Goal: Task Accomplishment & Management: Manage account settings

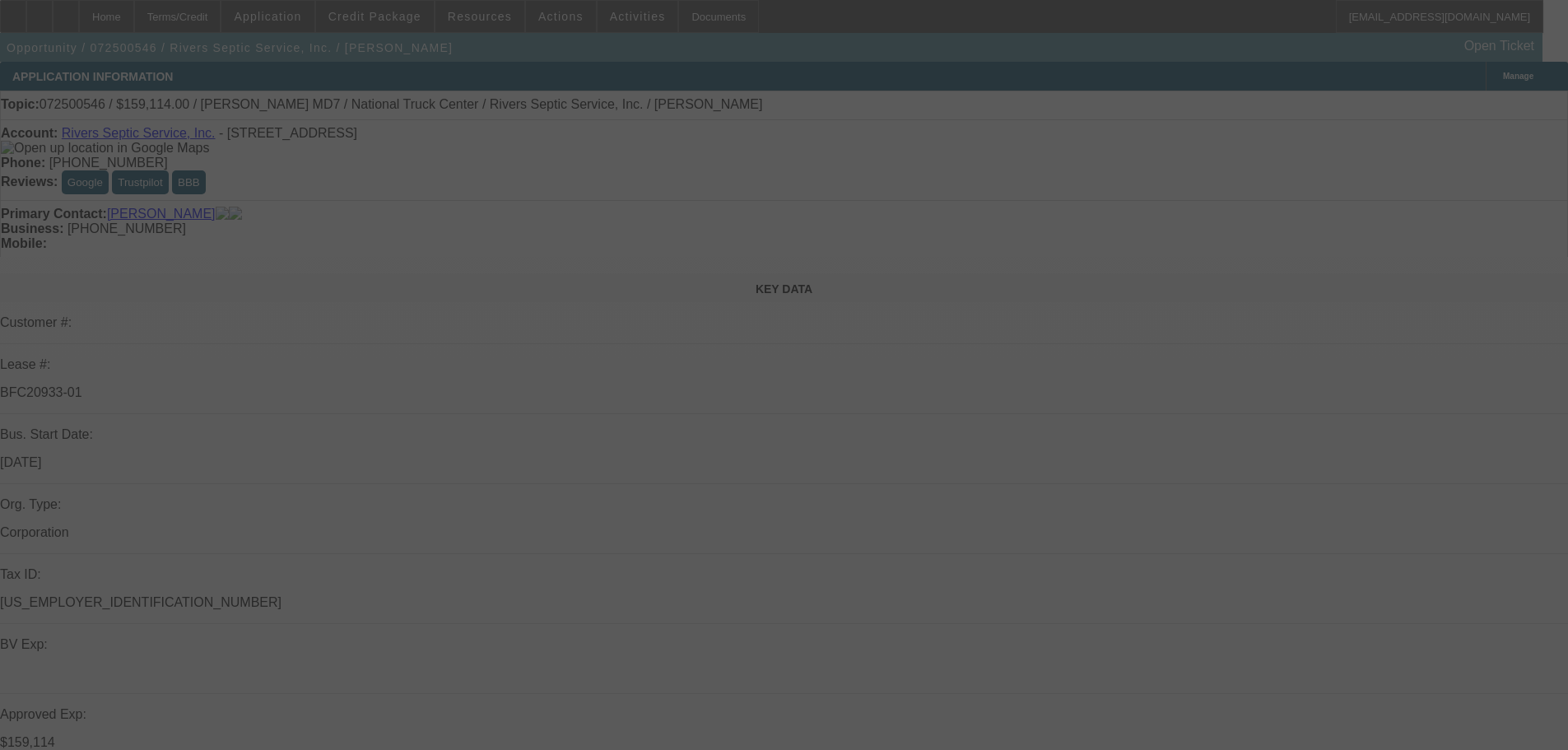
select select "0"
select select "6"
select select "0"
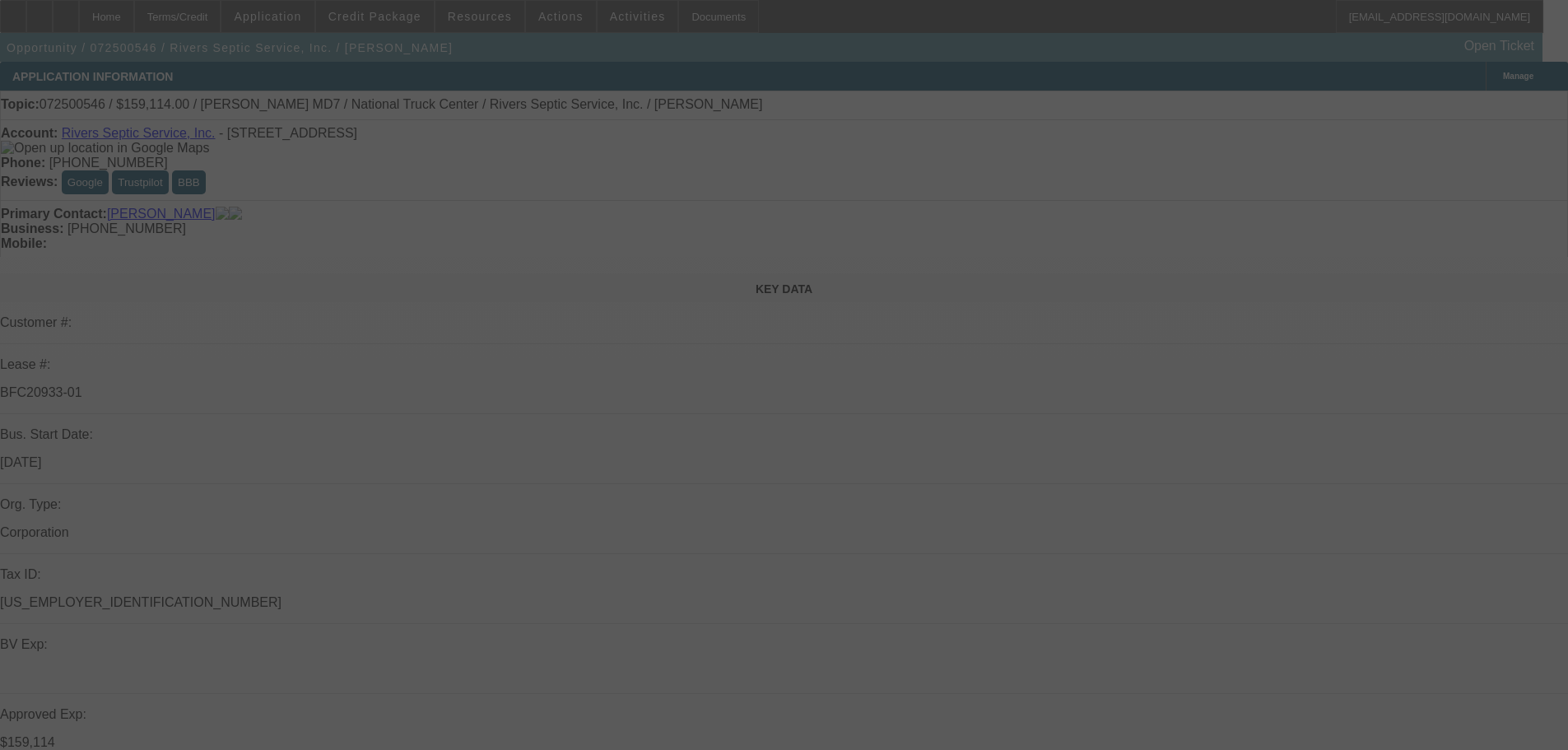
select select "2"
select select "0"
select select "6"
select select "0"
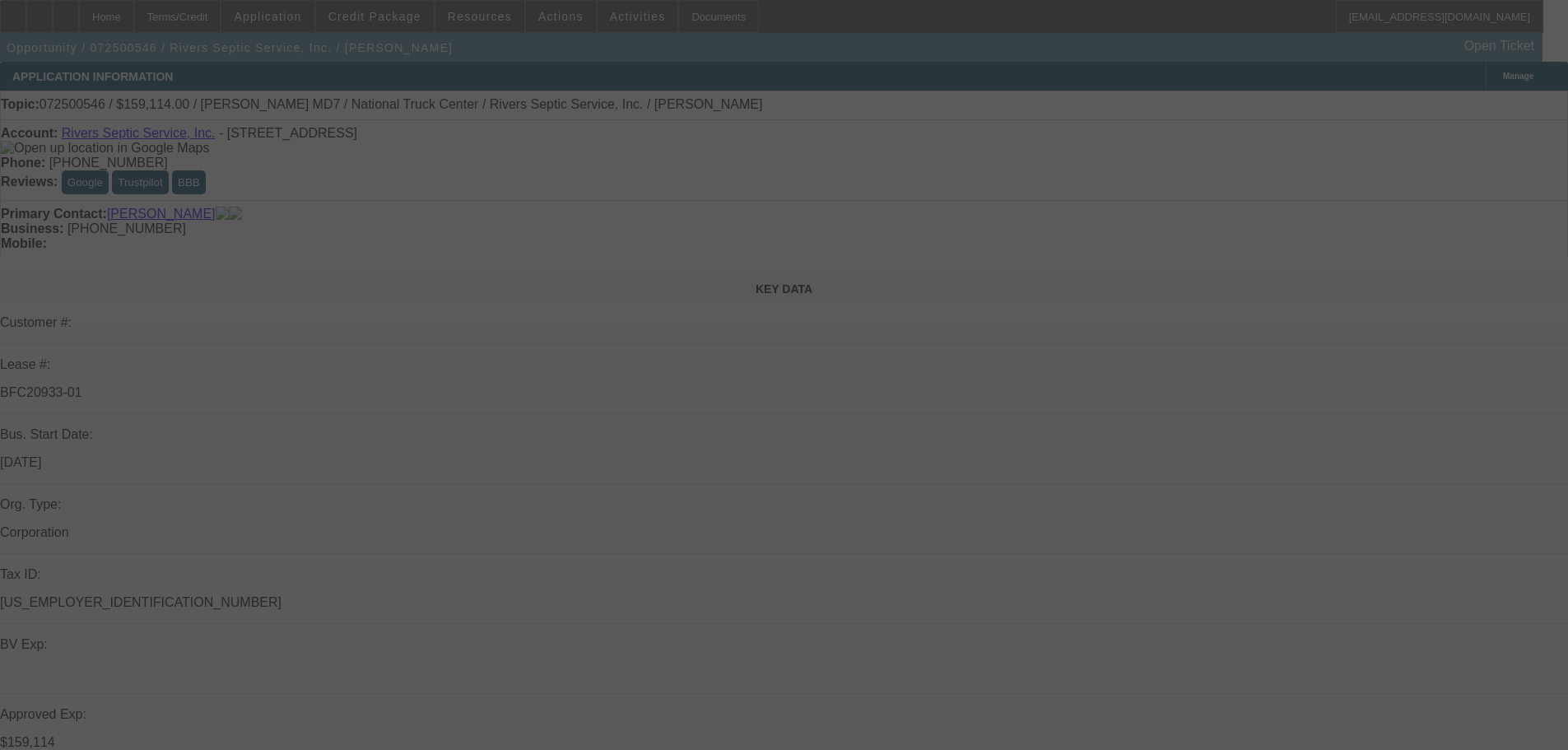
select select "2"
select select "0"
select select "6"
select select "0"
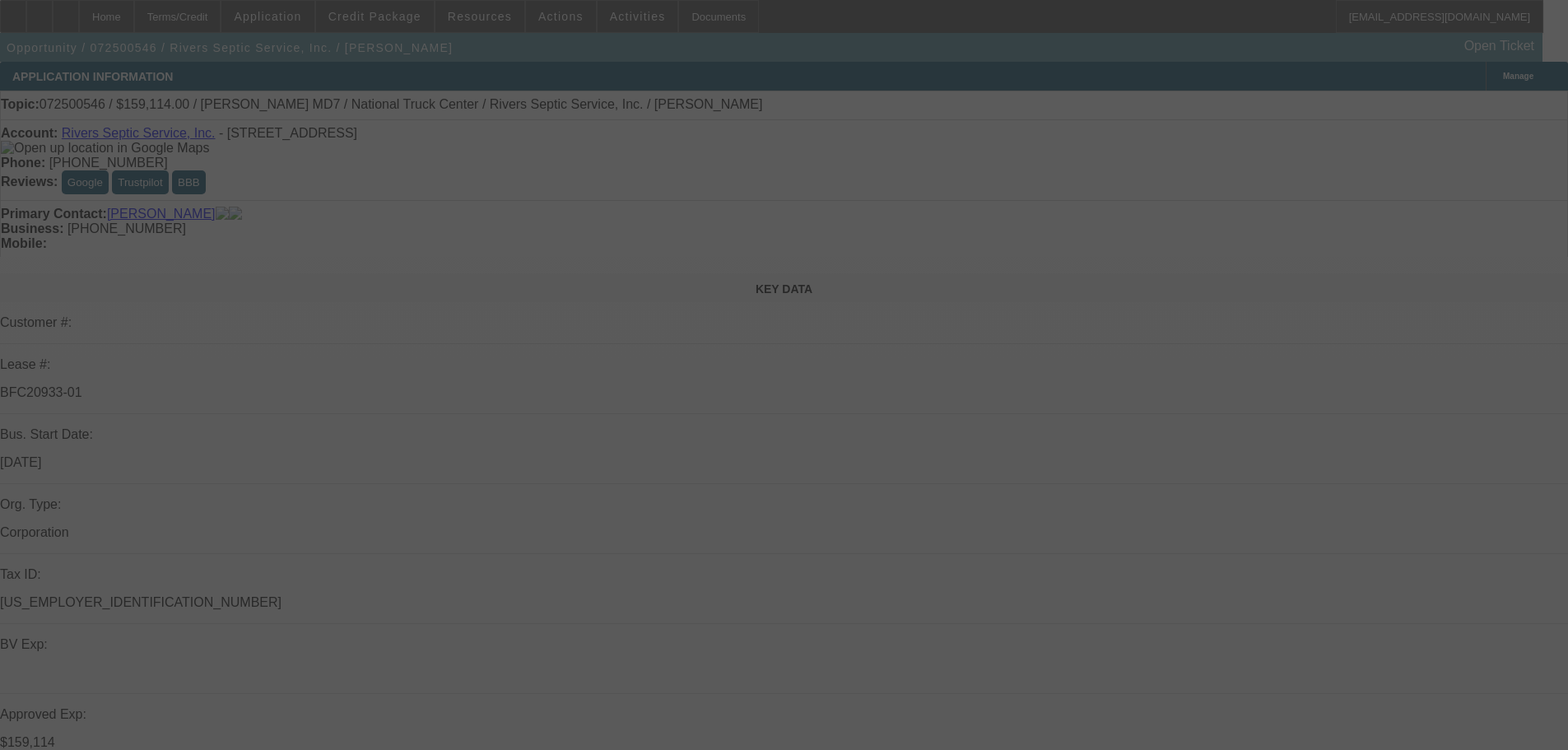
select select "2"
select select "0"
select select "6"
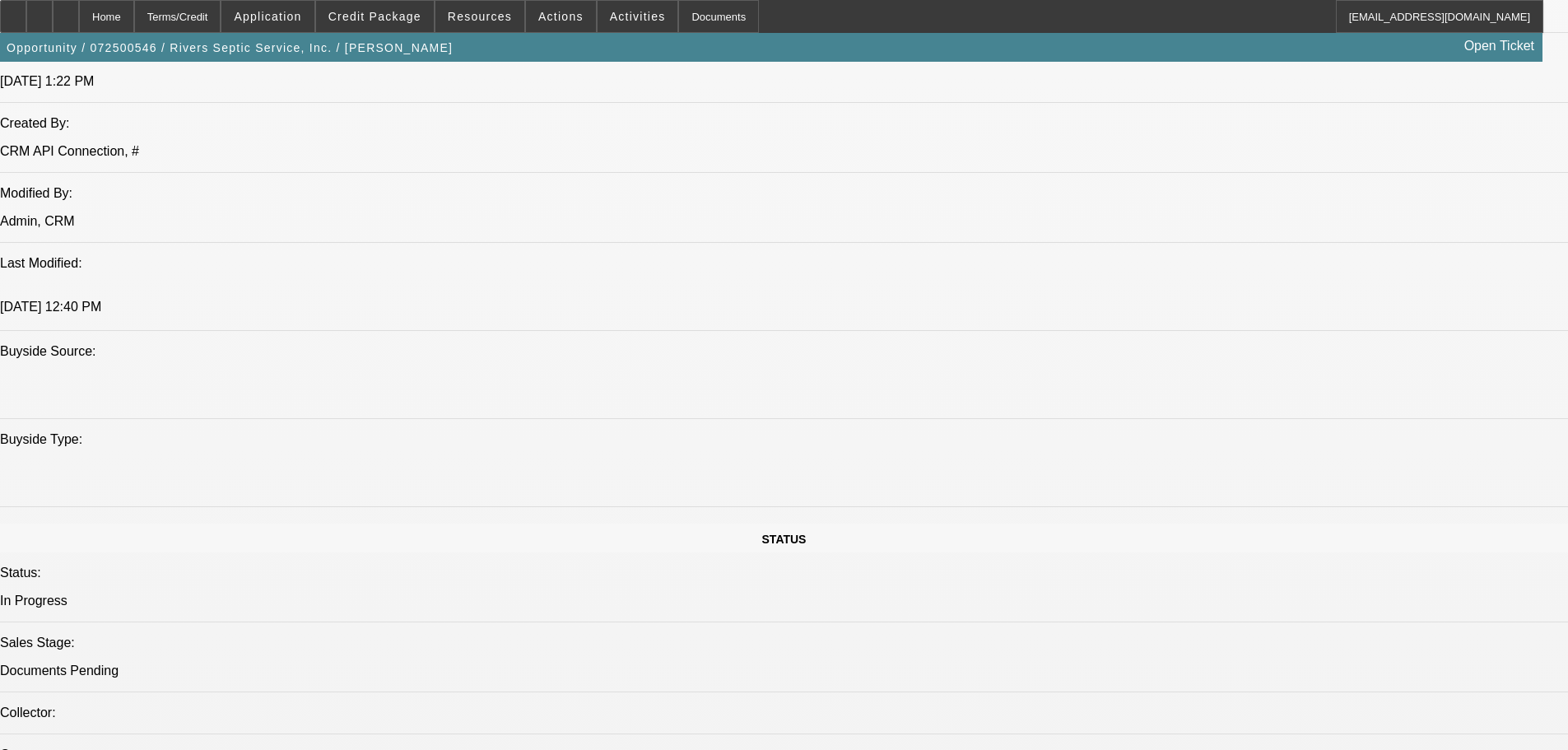
scroll to position [1564, 0]
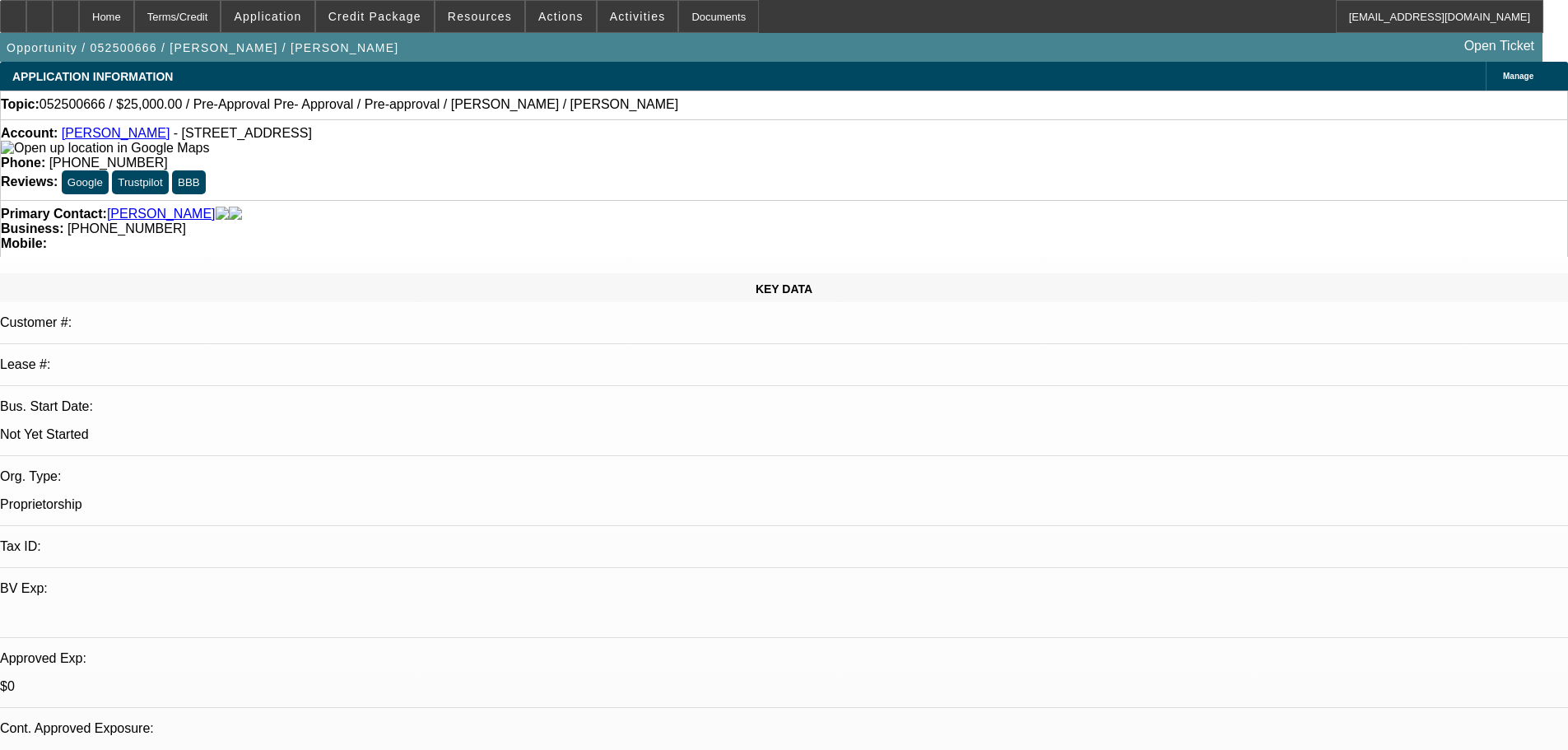
select select "0"
select select "2"
select select "0.1"
select select "4"
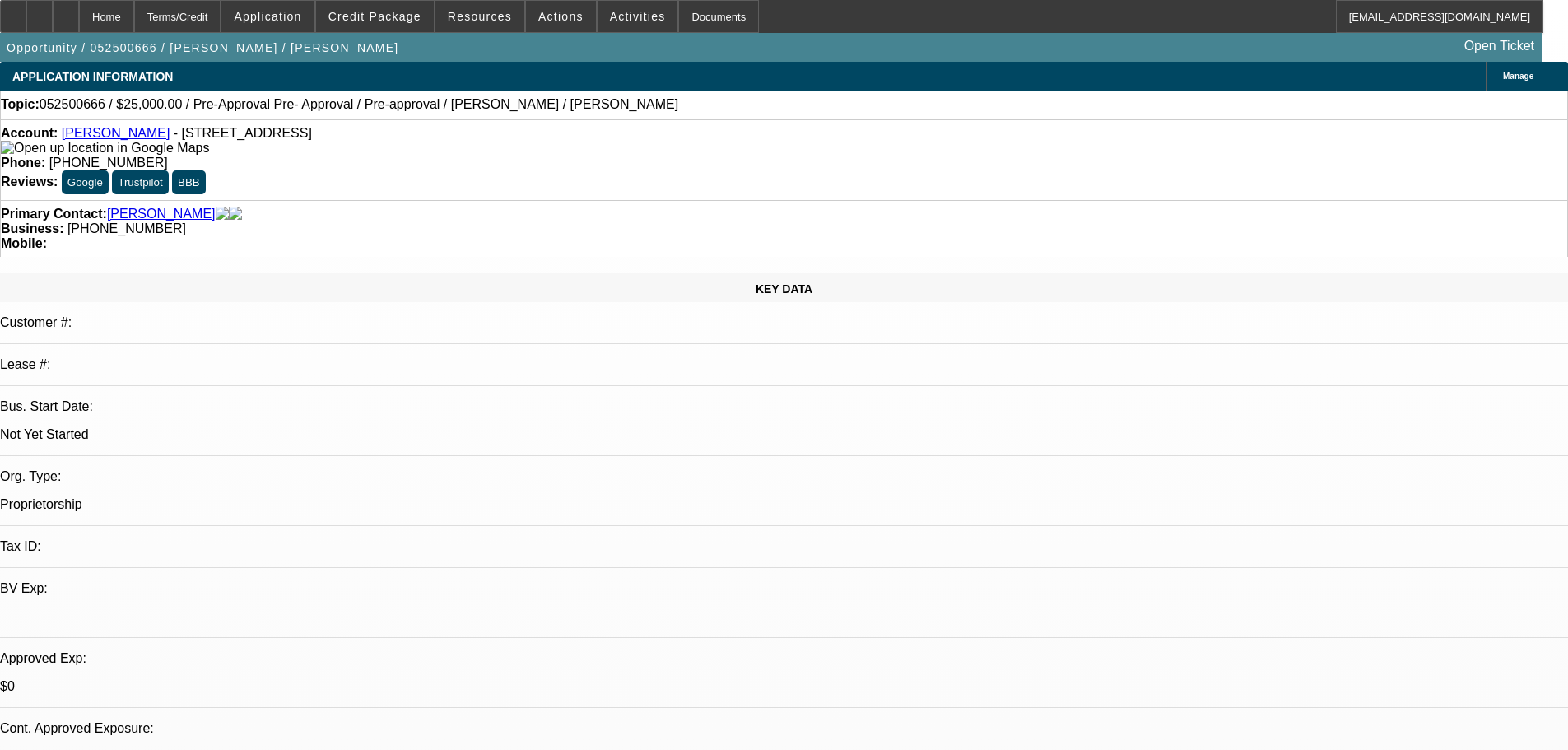
select select "0.15"
select select "2"
select select "0.1"
select select "4"
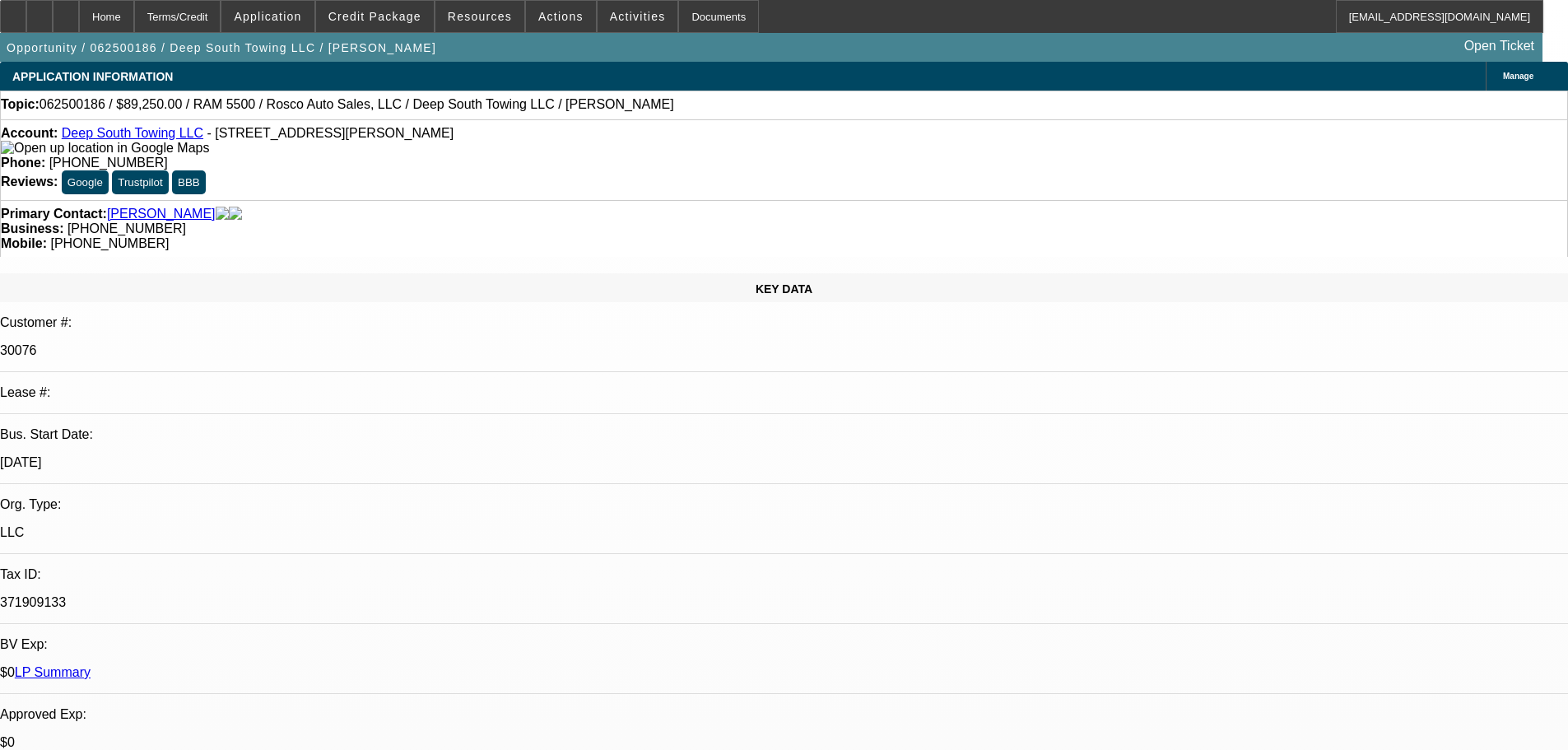
select select "0"
select select "2"
select select "0"
select select "6"
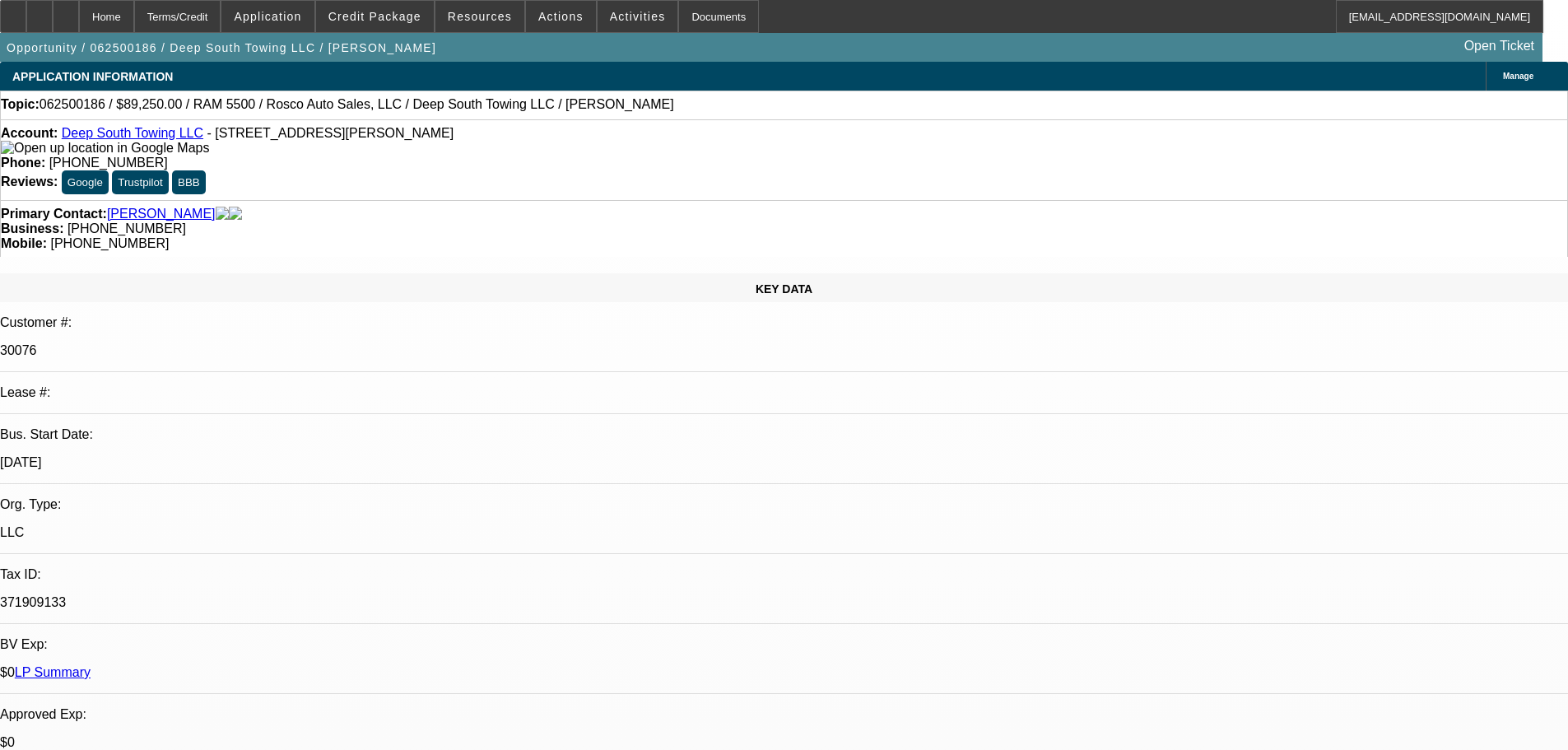
select select "0"
select select "2"
select select "0"
select select "6"
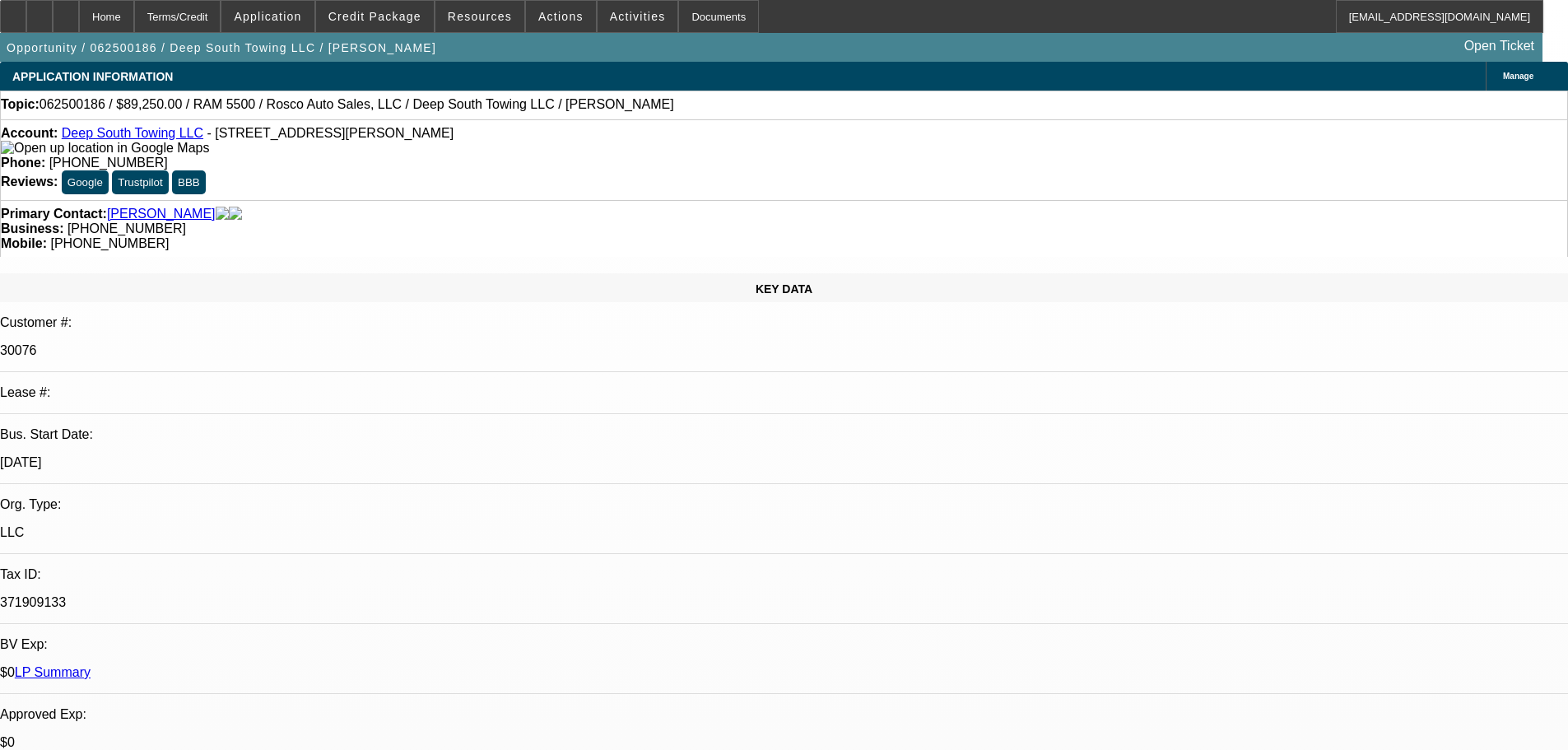
select select "0"
select select "2"
select select "0"
select select "6"
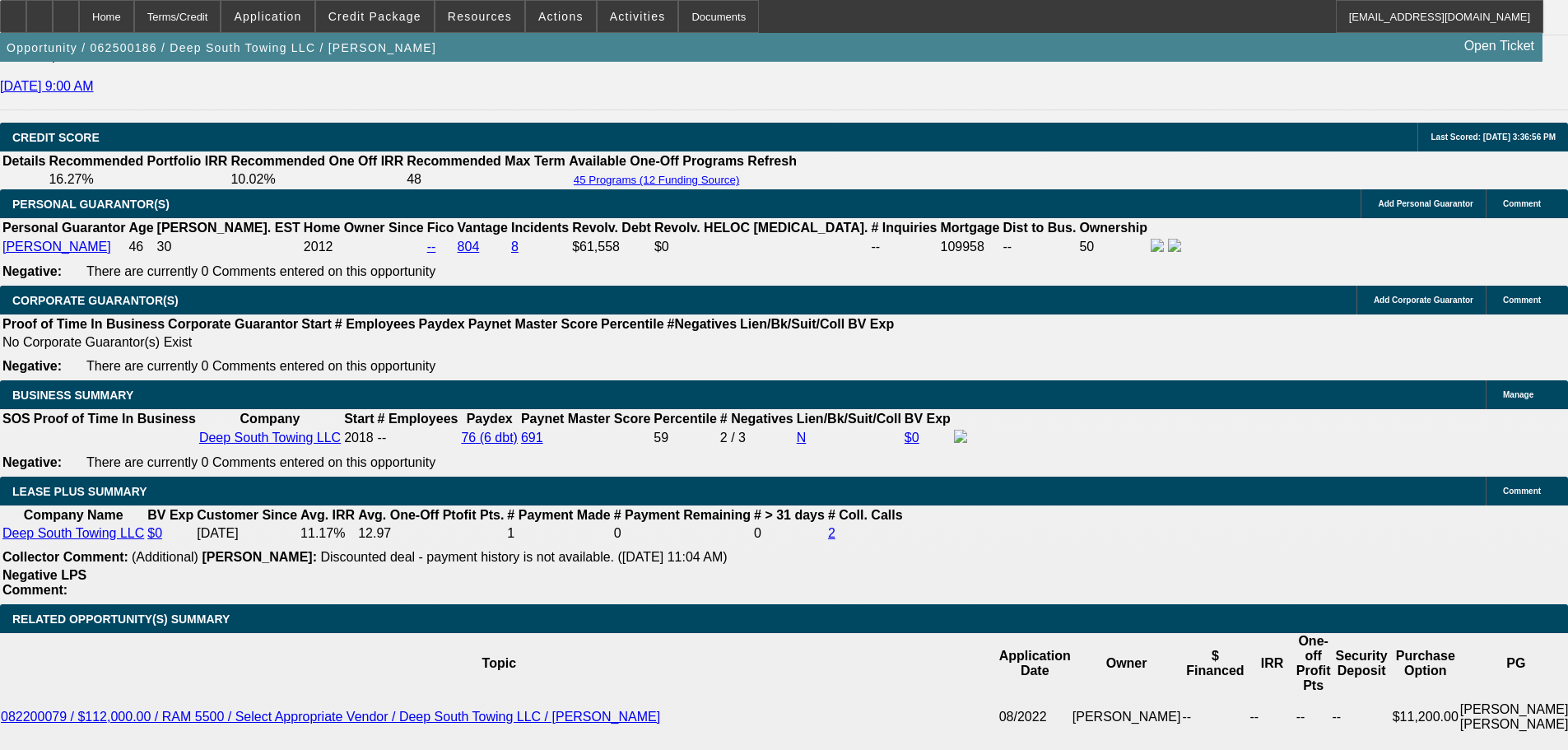
scroll to position [2470, 0]
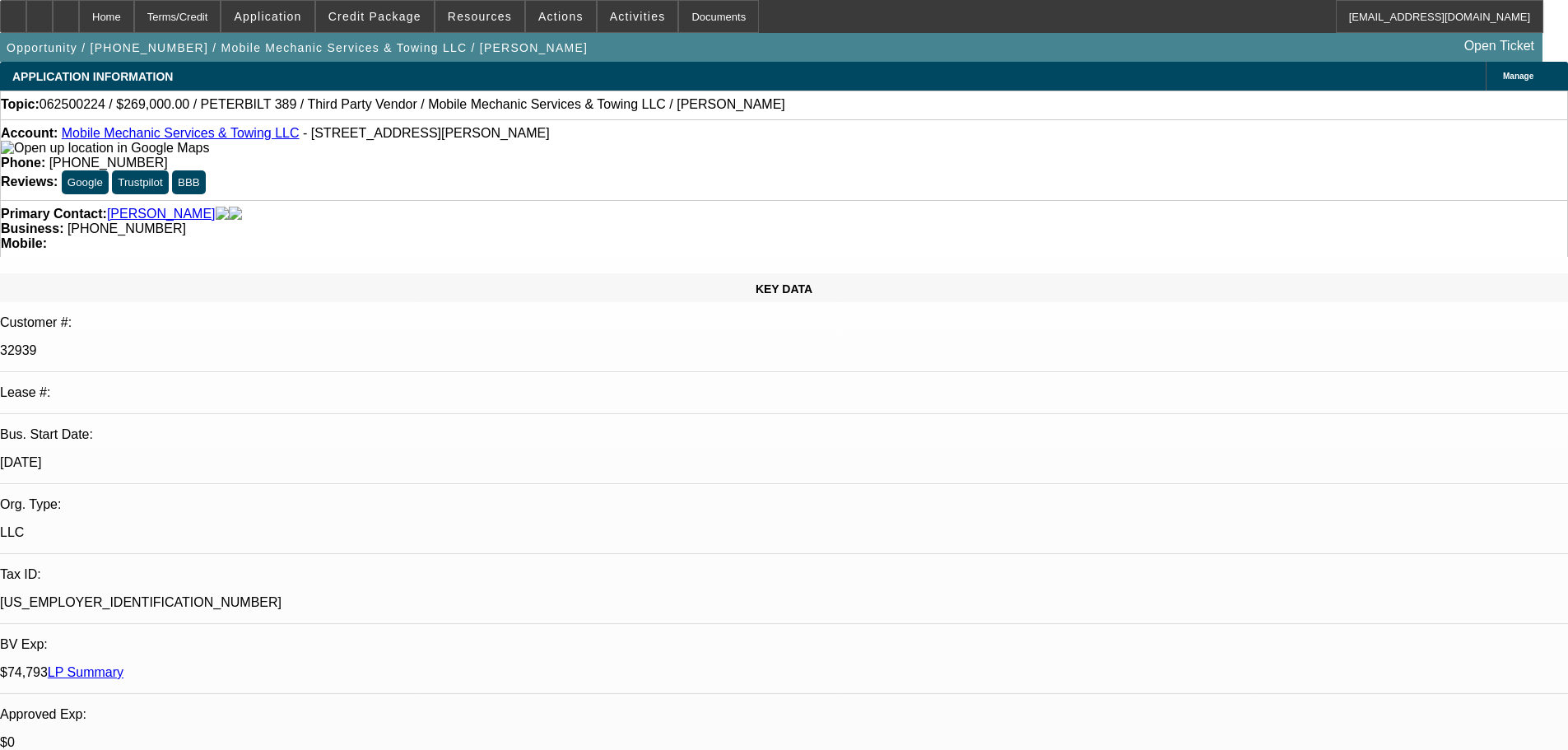
select select "0"
select select "2"
select select "0.1"
select select "4"
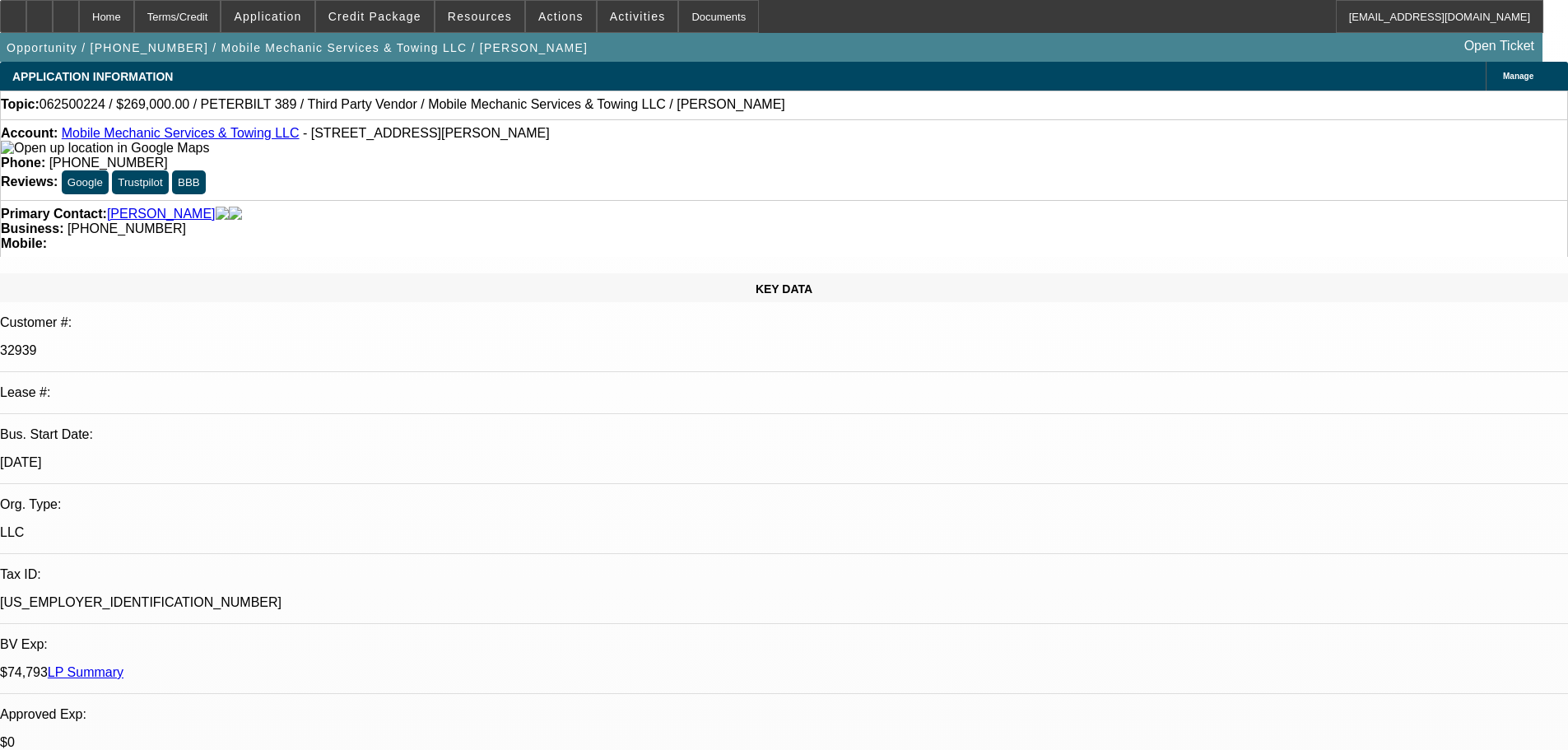
select select "0"
select select "2"
select select "0.1"
select select "4"
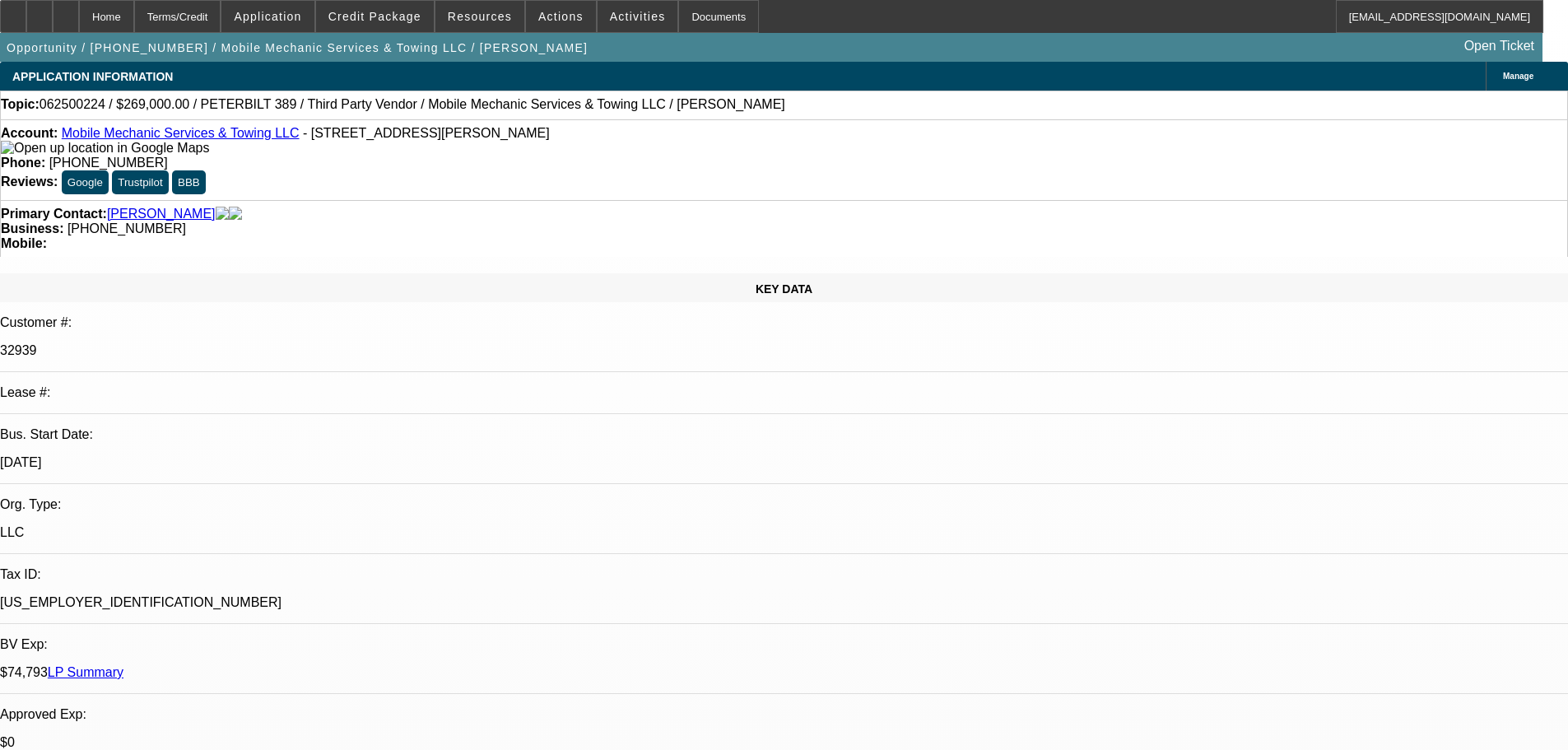
select select "0"
select select "2"
select select "0.1"
select select "4"
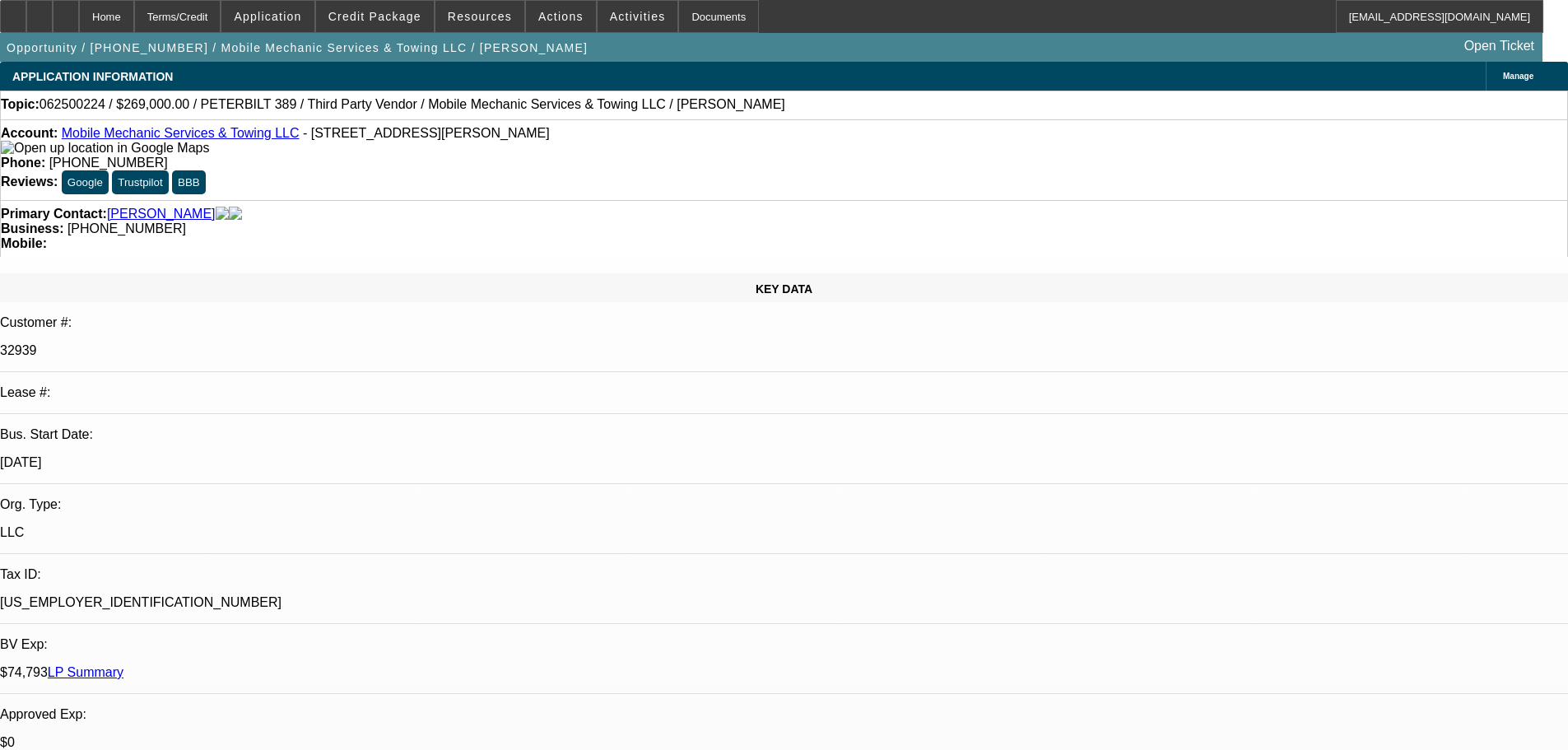
select select "0"
select select "2"
select select "0.1"
select select "4"
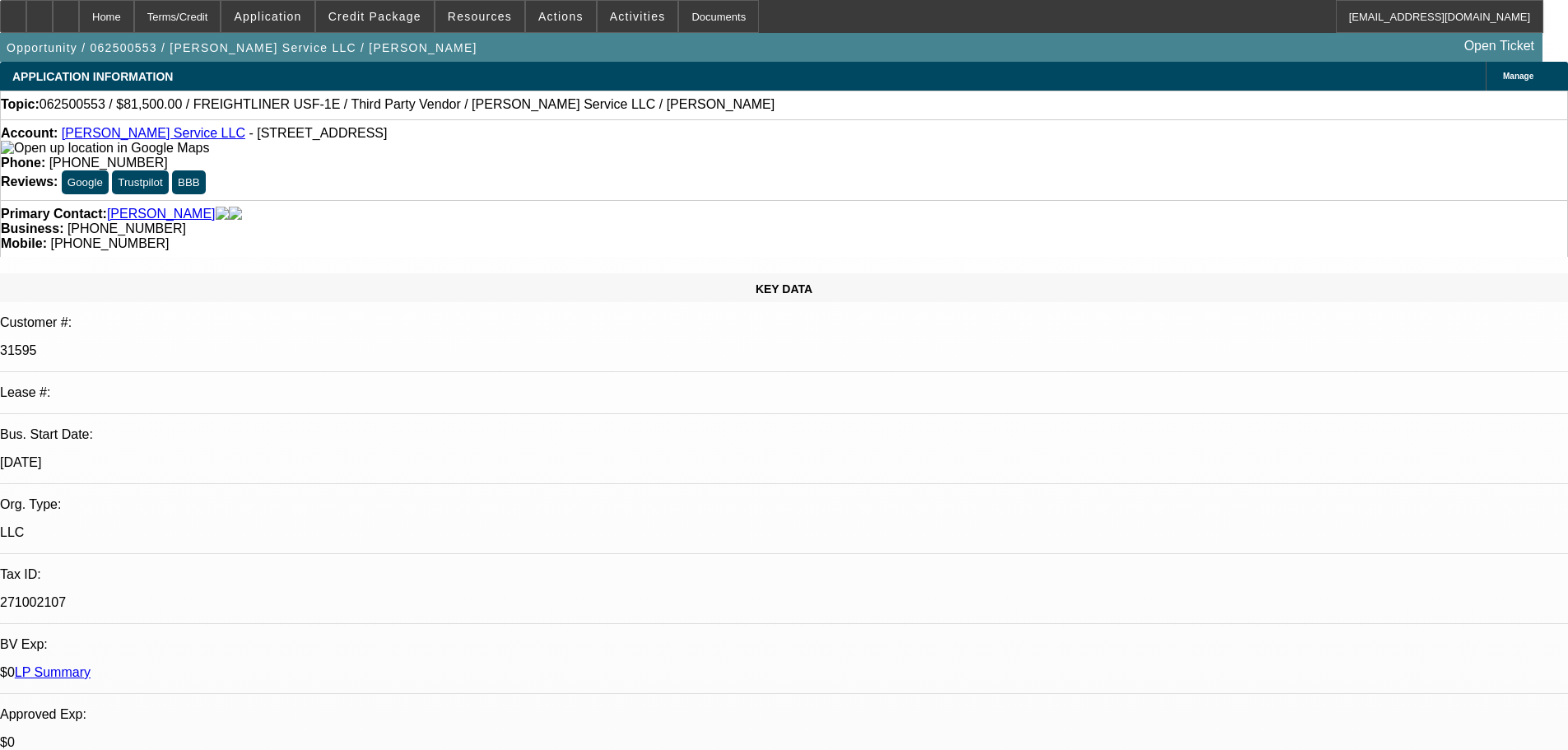
select select "0"
select select "6"
select select "0"
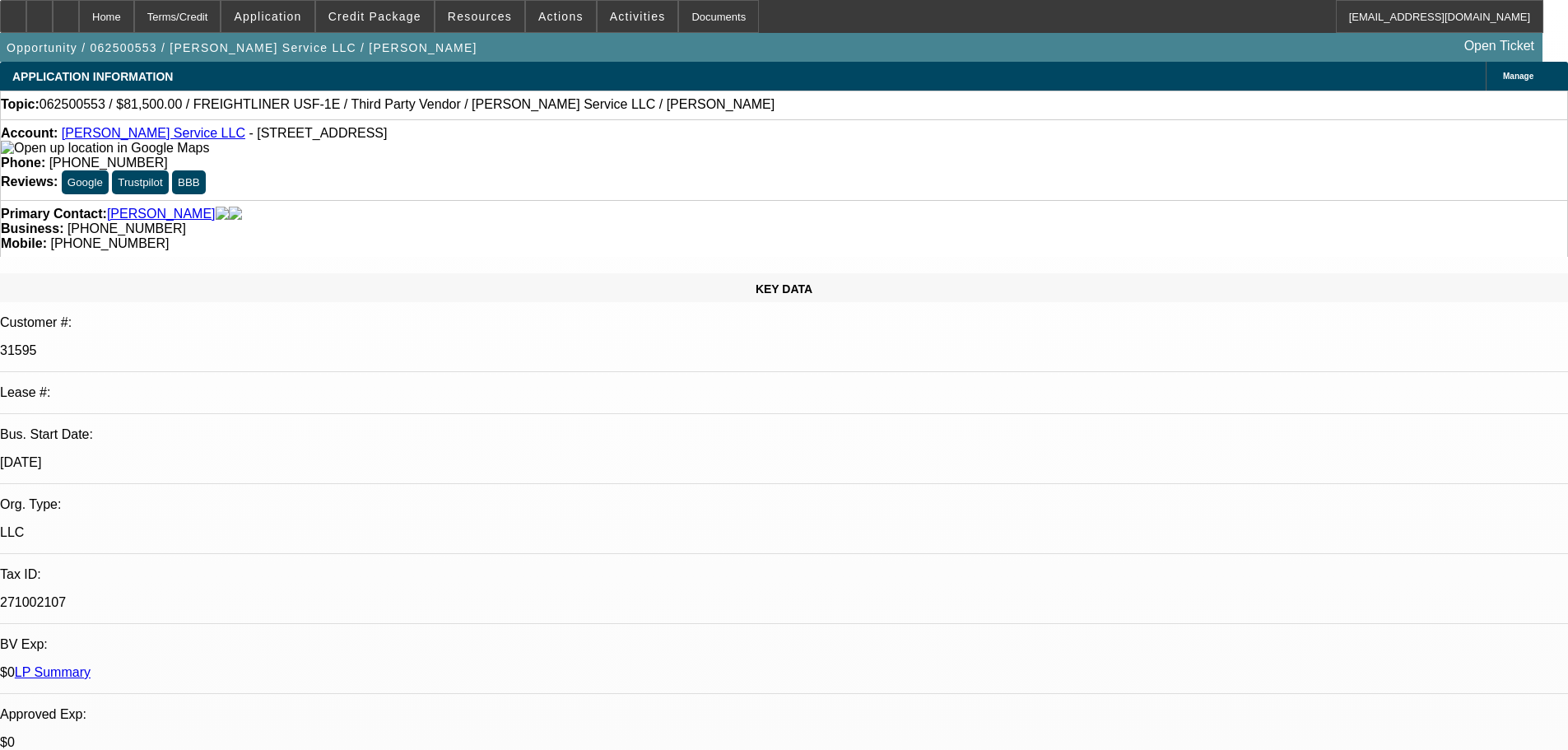
select select "0"
select select "6"
select select "0"
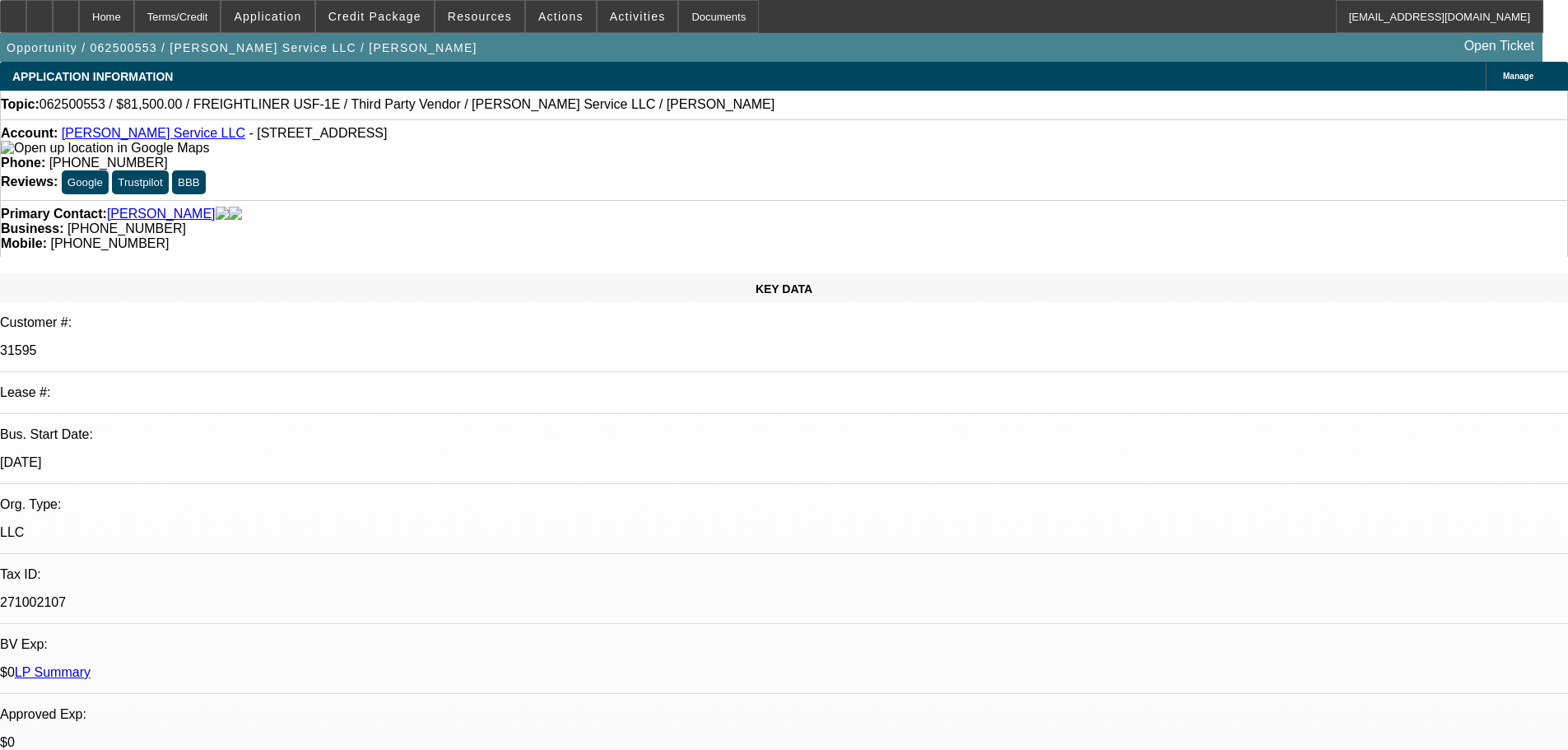
select select "0"
select select "6"
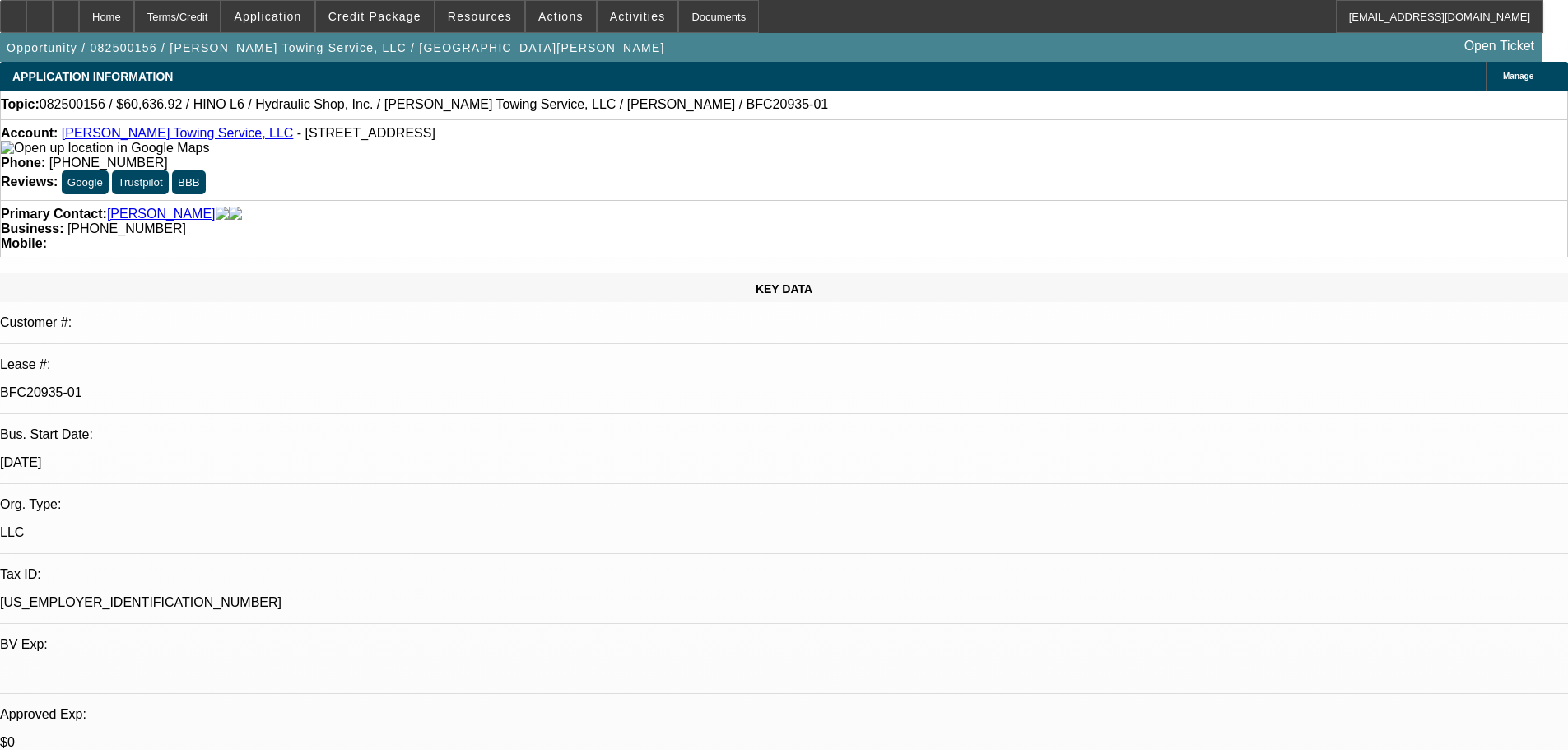
select select "0"
select select "6"
select select "0"
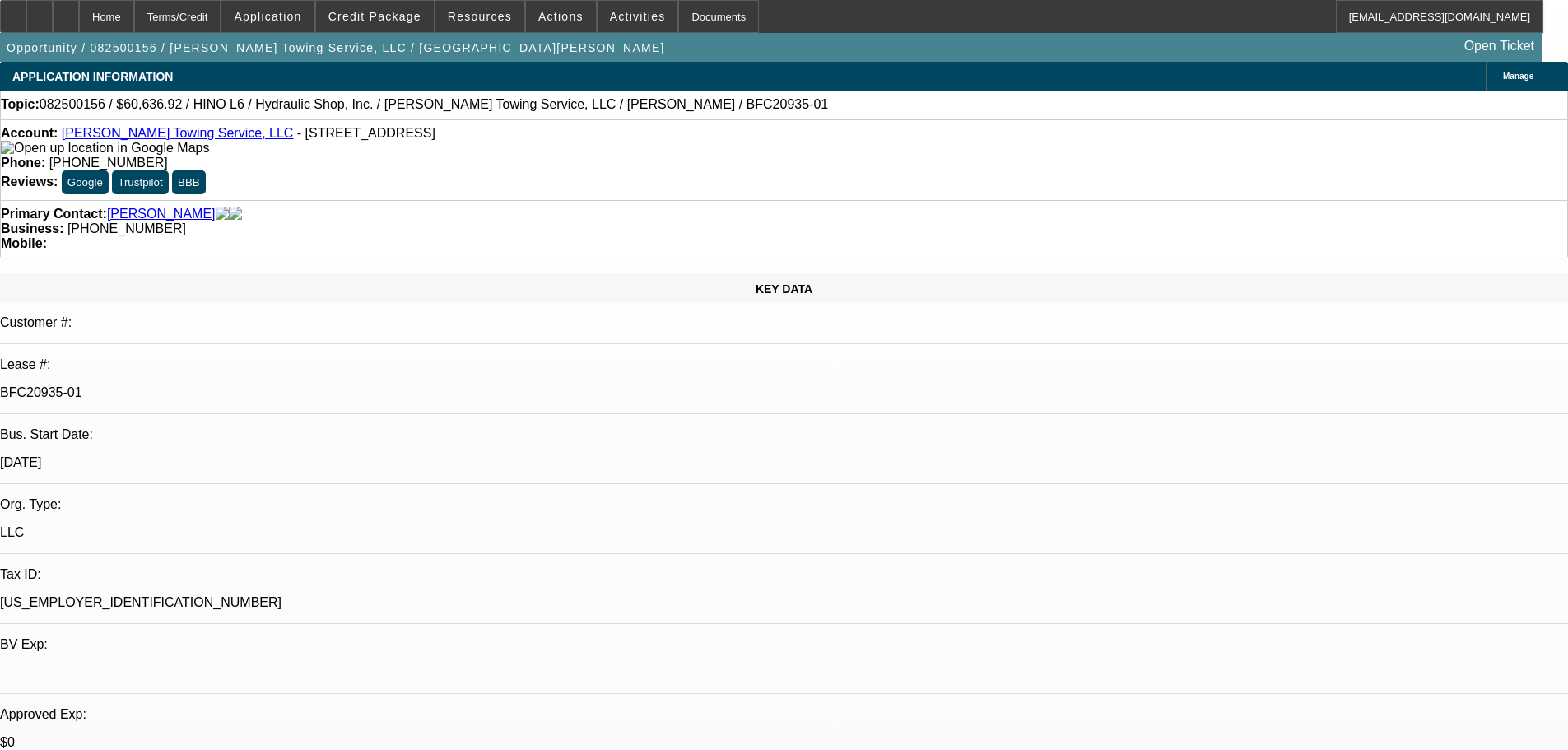
select select "0"
select select "6"
select select "0"
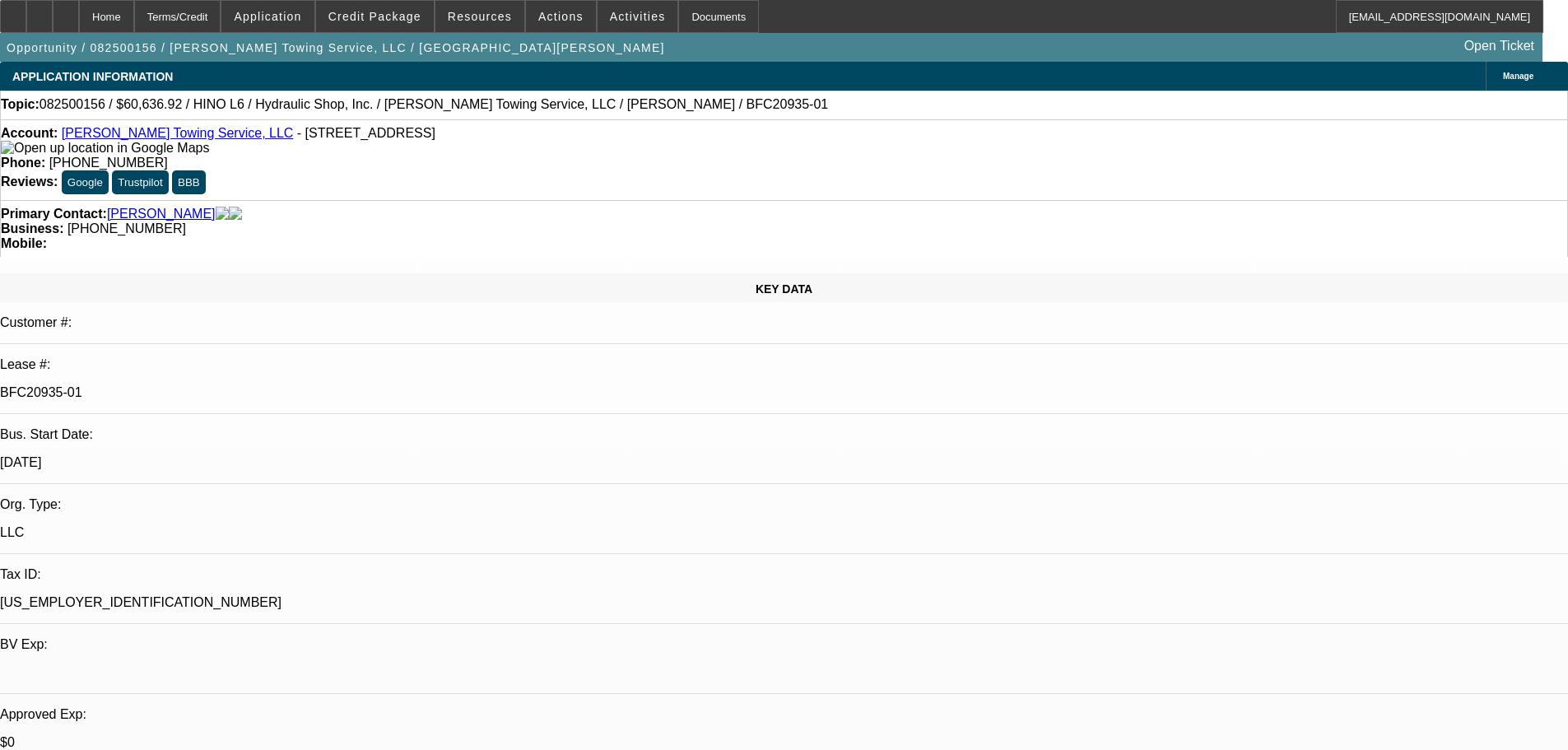
select select "0"
select select "6"
select select "0"
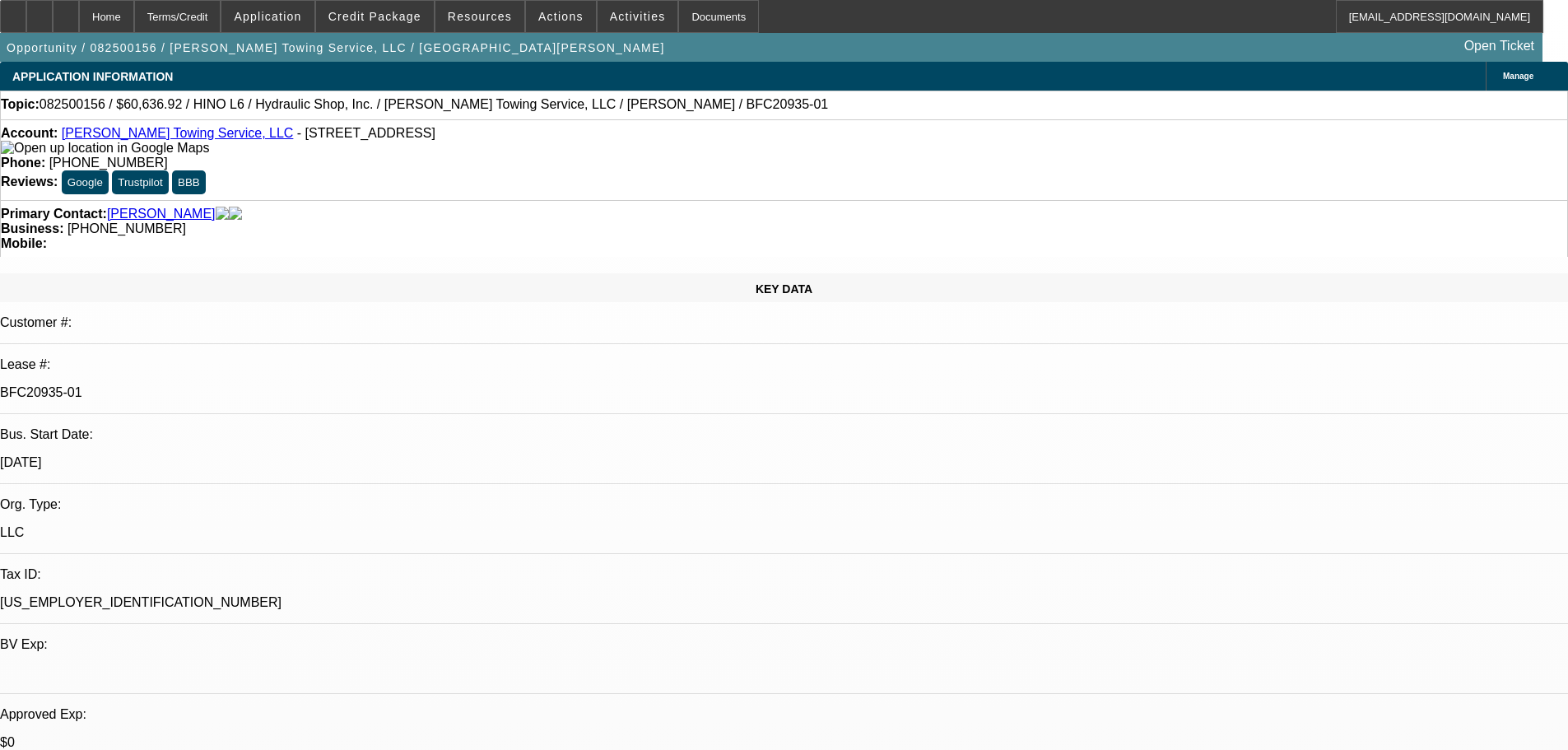
select select "6"
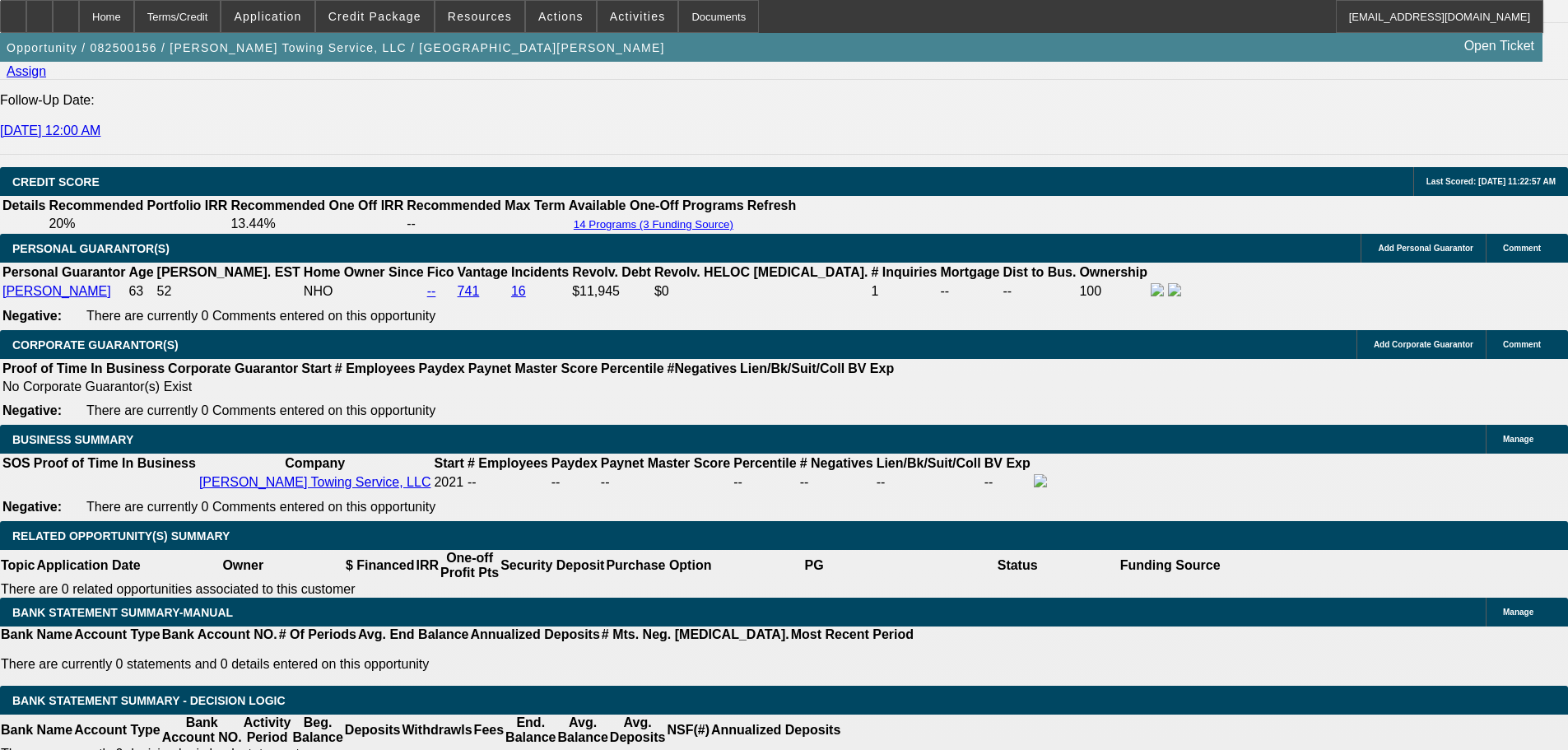
scroll to position [2387, 0]
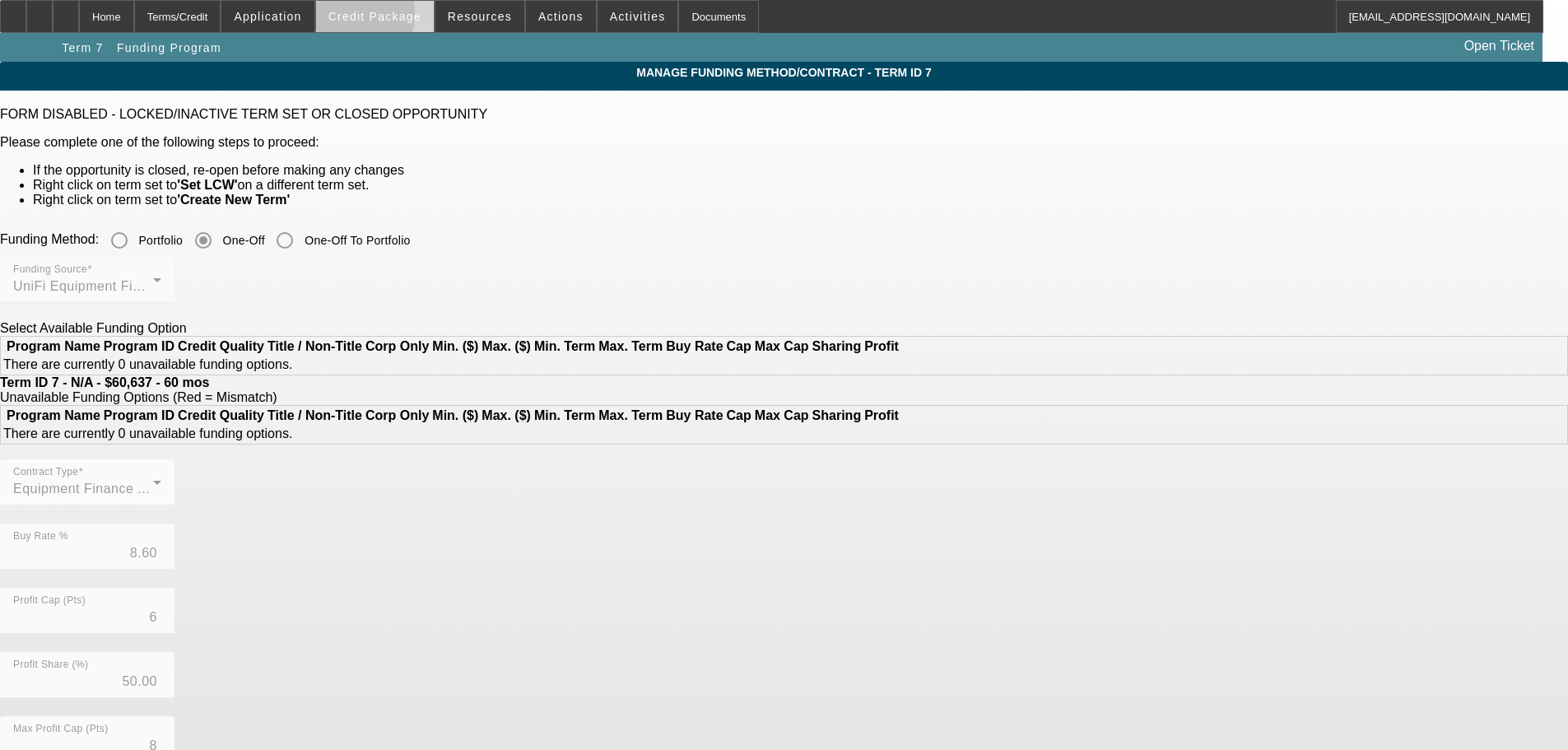
click at [366, 18] on span "Credit Package" at bounding box center [375, 17] width 93 height 14
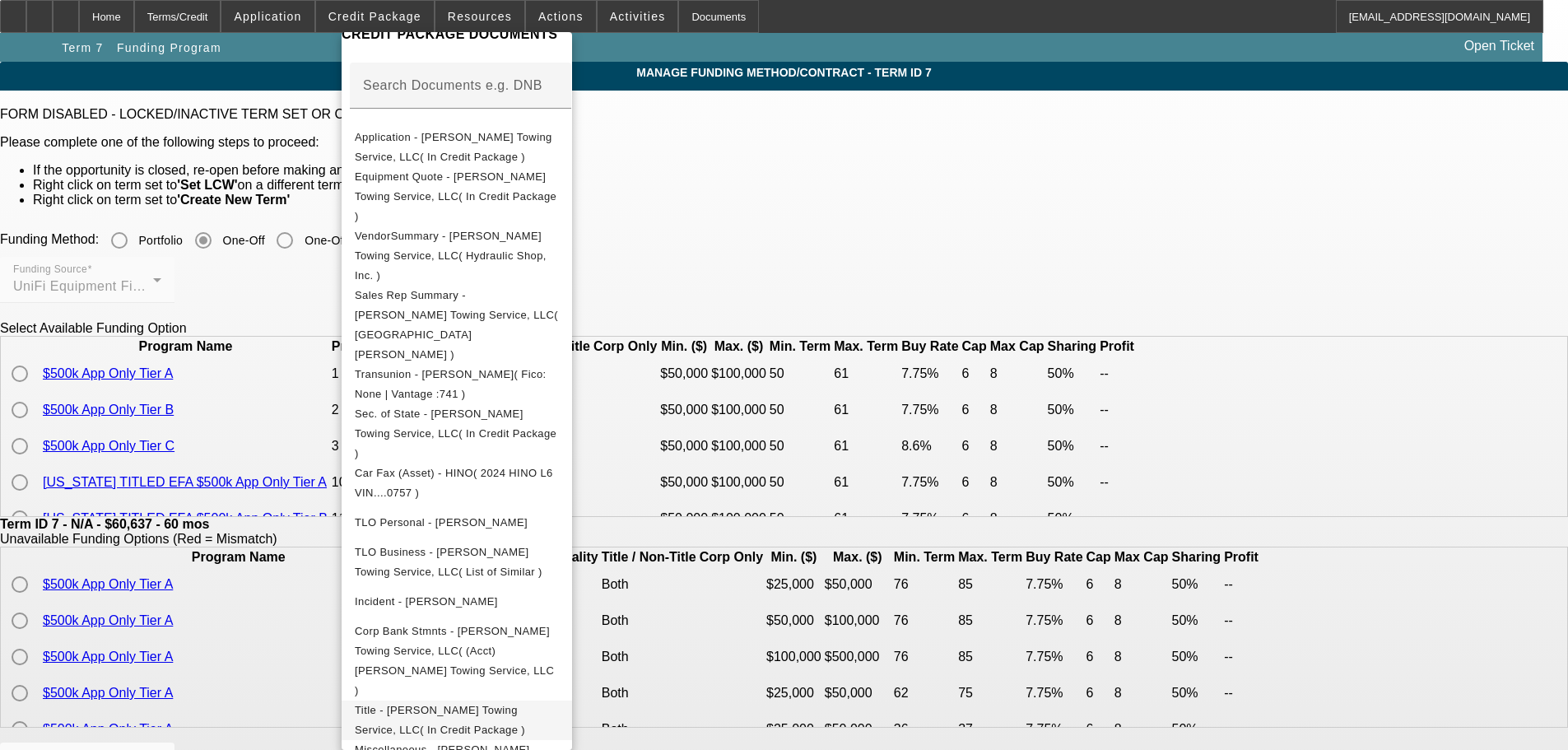
scroll to position [296, 0]
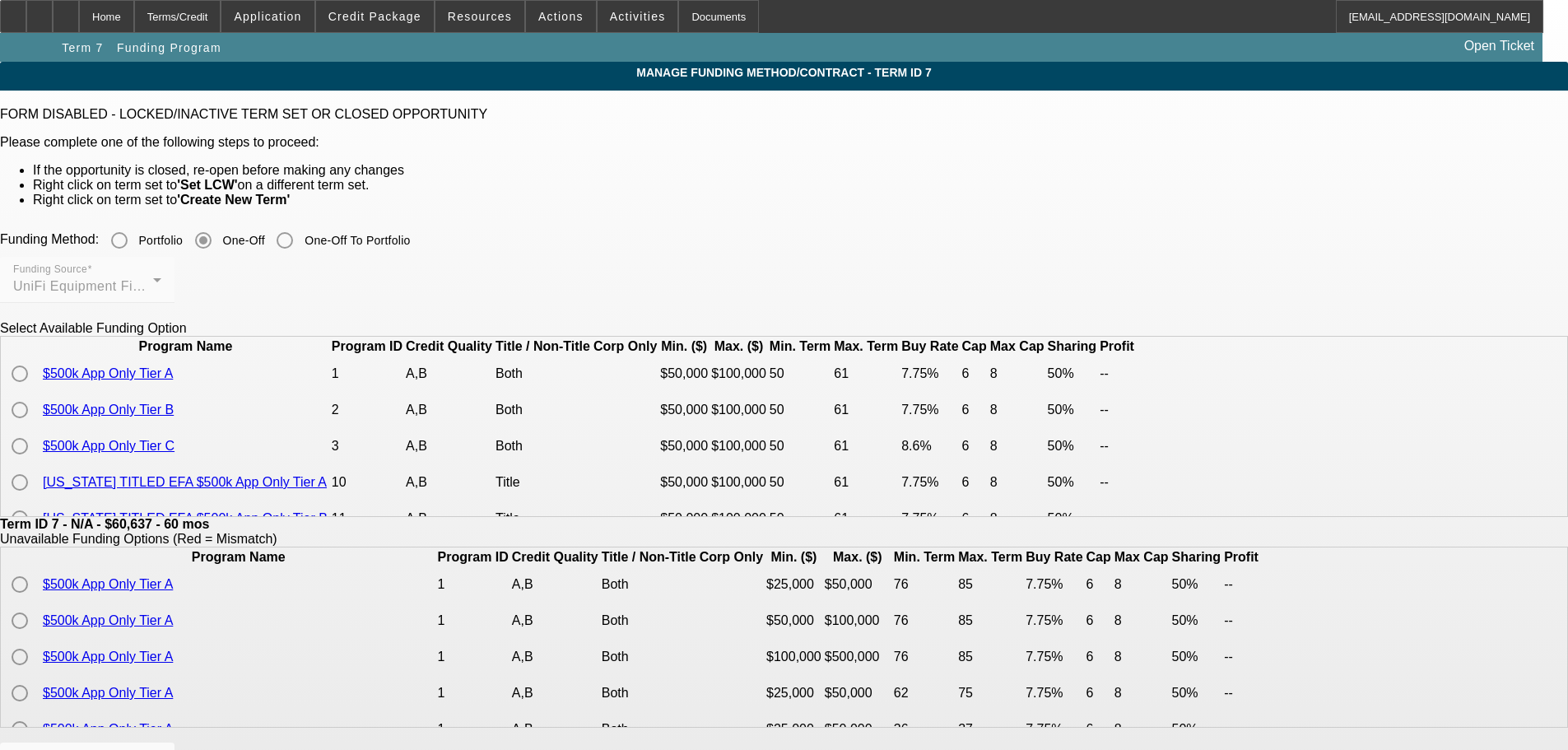
drag, startPoint x: 160, startPoint y: 12, endPoint x: 257, endPoint y: 200, distance: 211.5
click at [134, 12] on div "Home" at bounding box center [106, 17] width 55 height 33
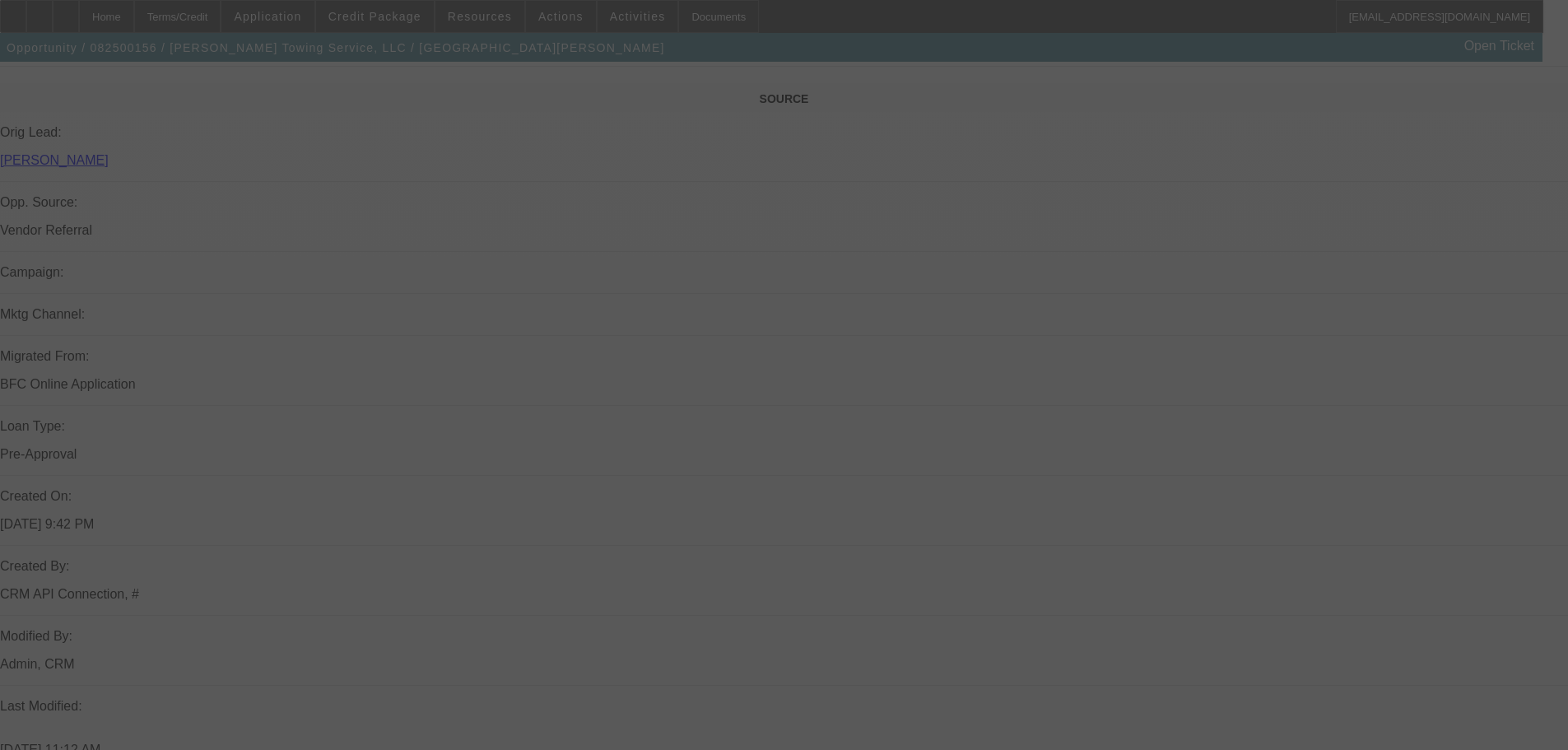
scroll to position [1024, 0]
select select "0"
select select "6"
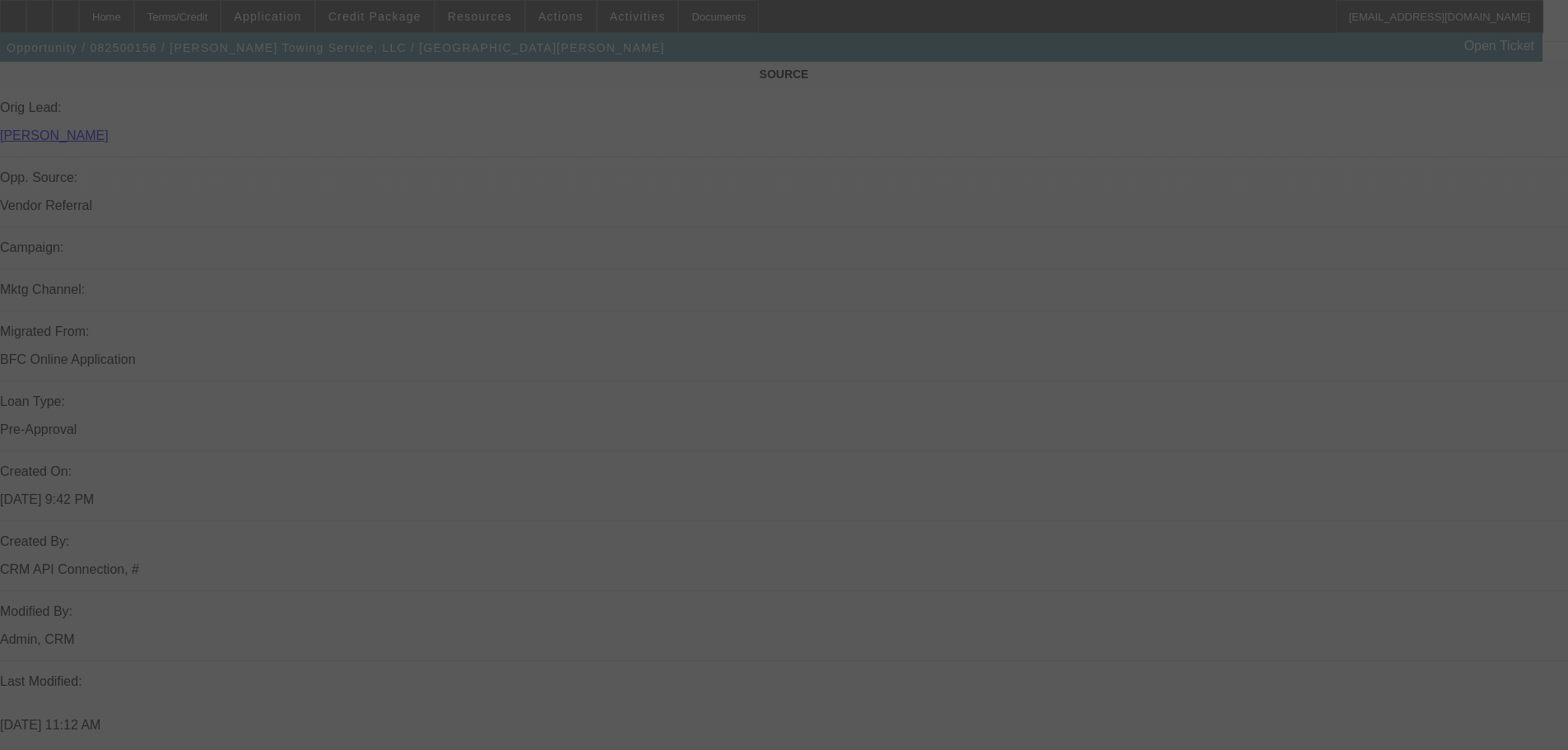
select select "0"
select select "6"
select select "0"
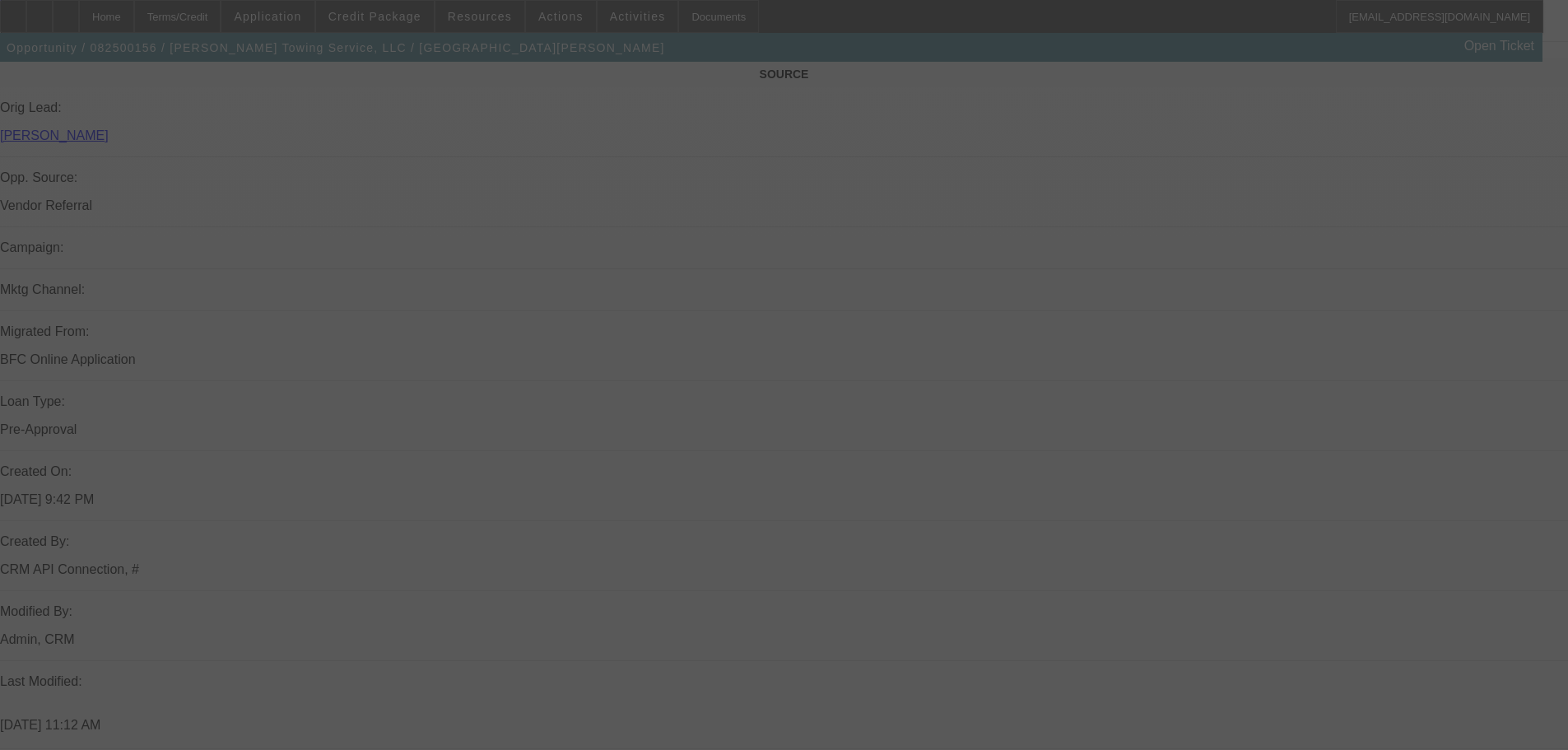
select select "0"
select select "6"
select select "0"
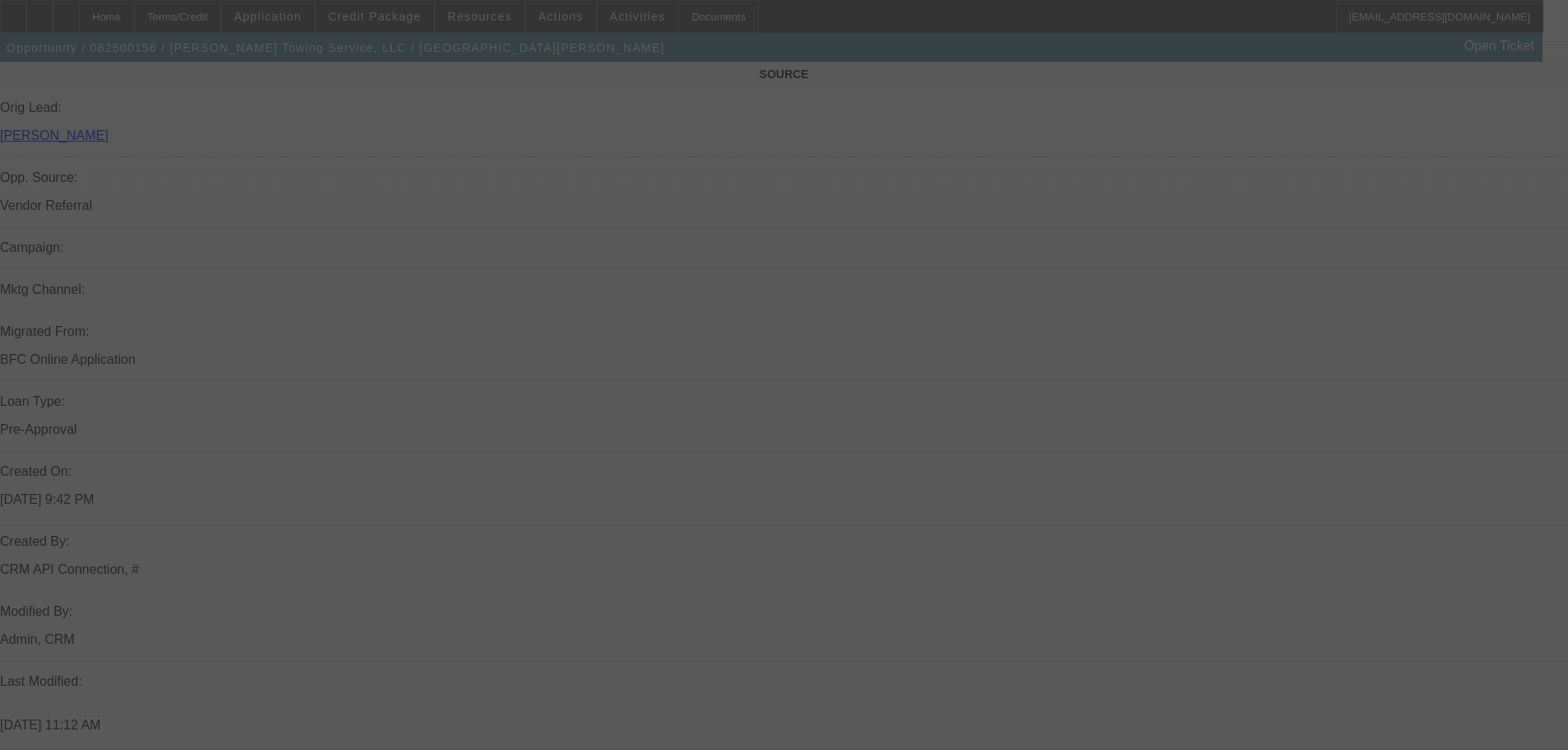
select select "0"
select select "6"
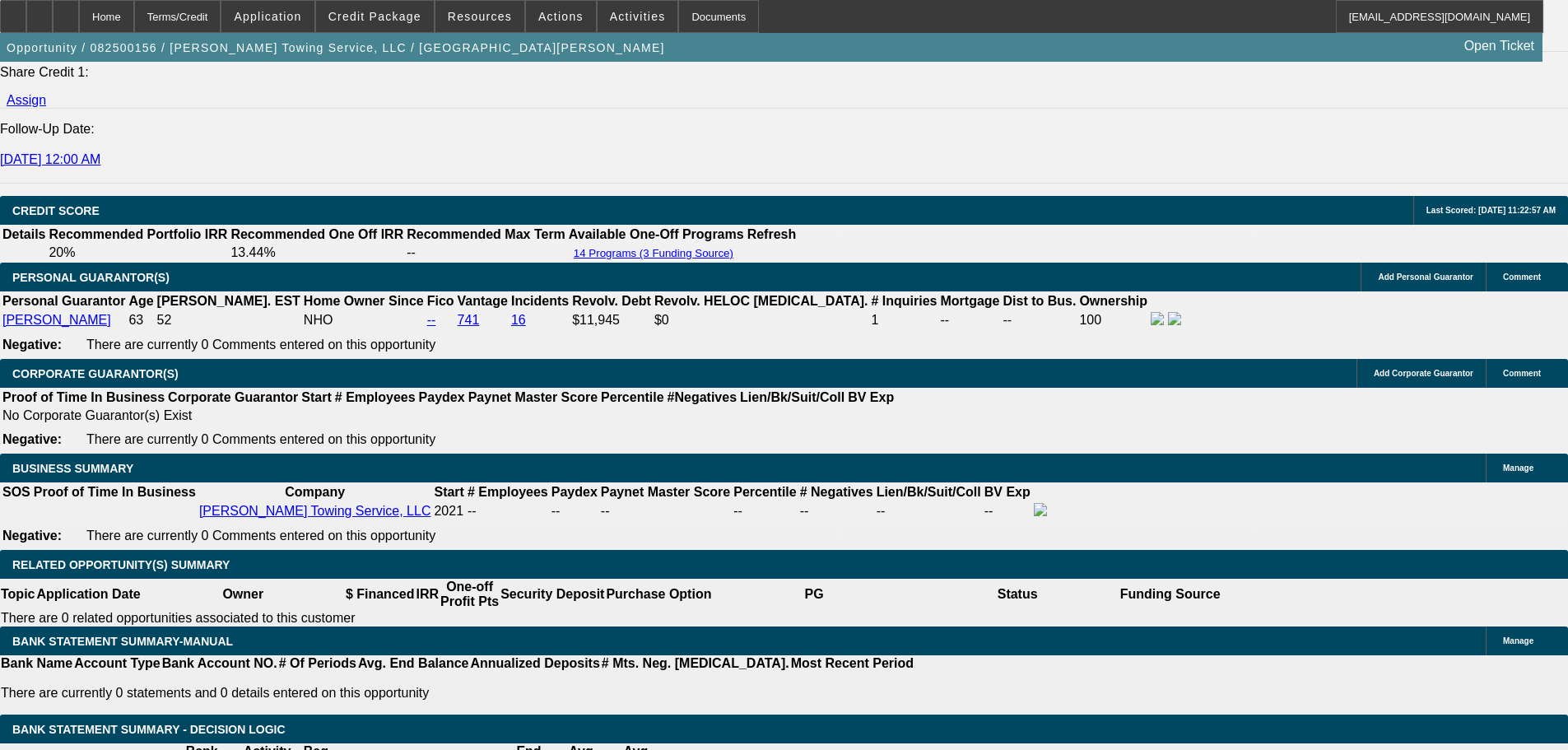
scroll to position [2259, 0]
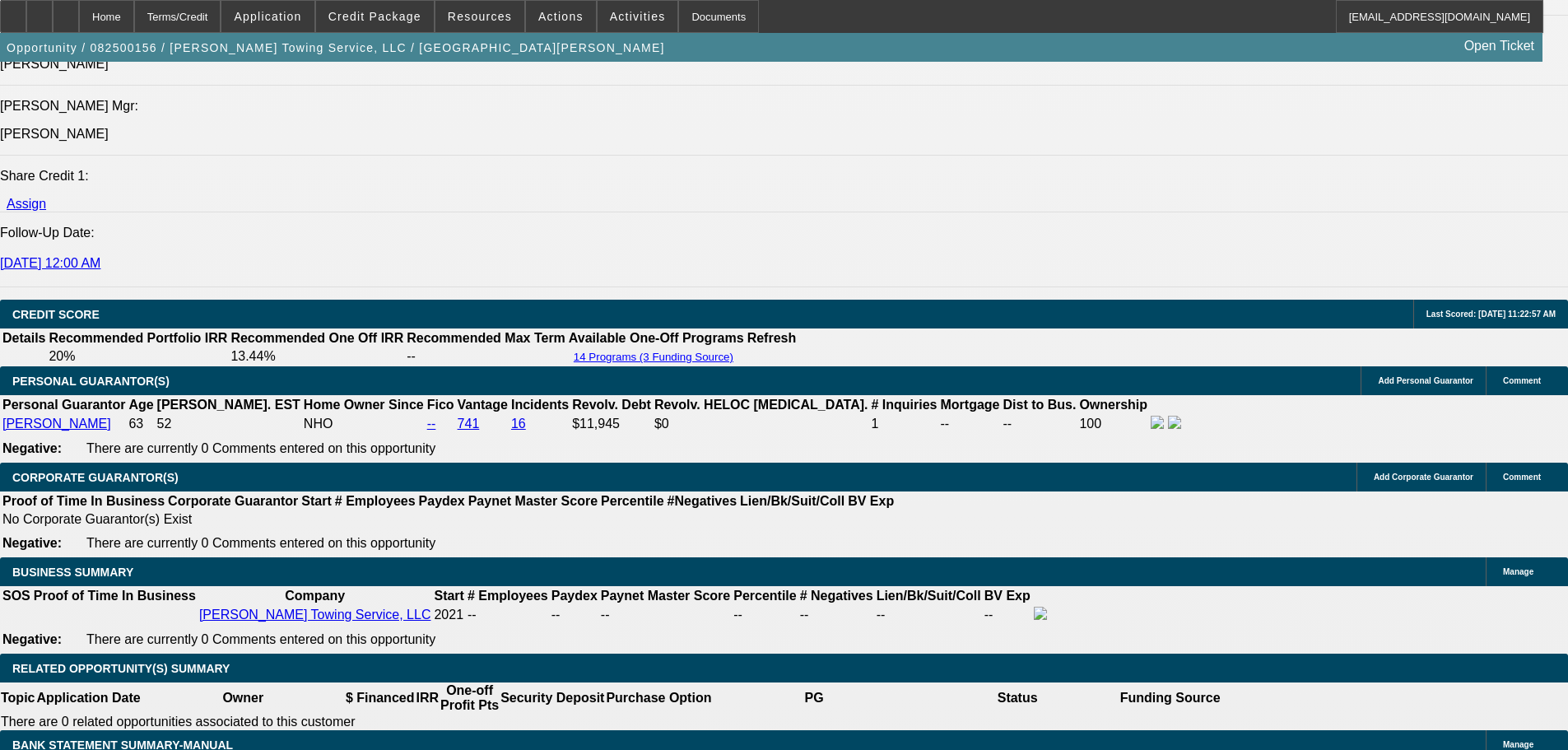
select select "0"
select select "6"
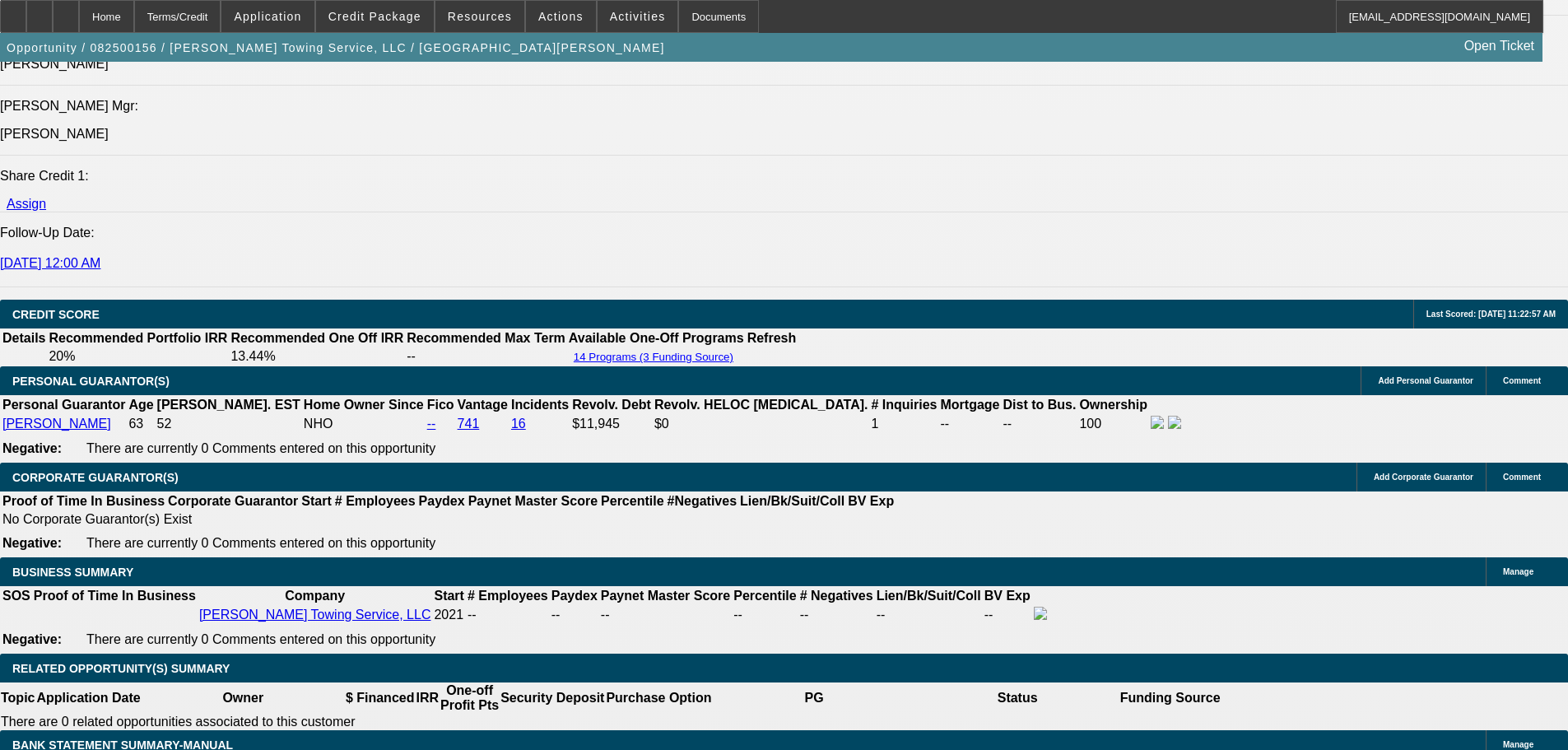
select select "0"
select select "6"
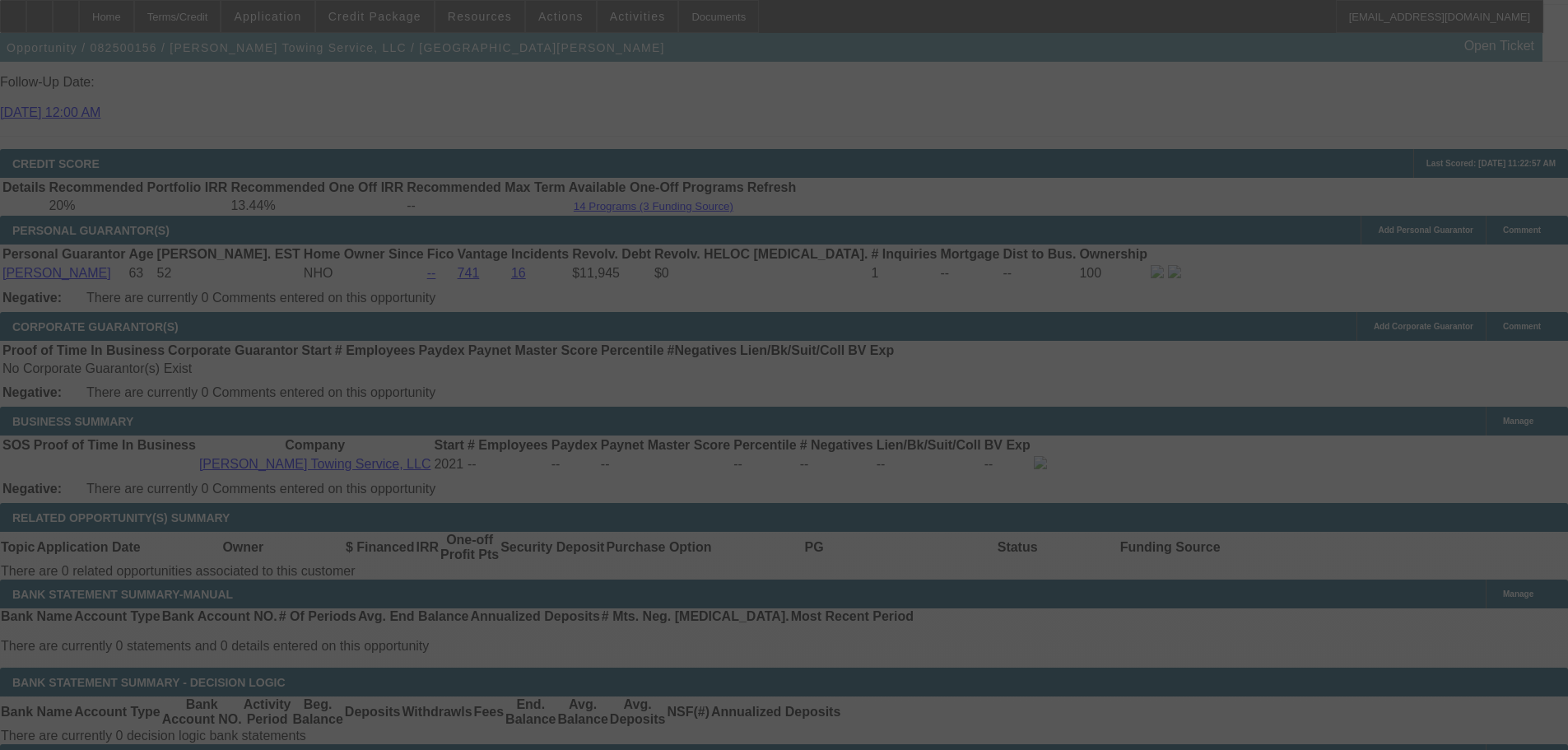
scroll to position [2589, 0]
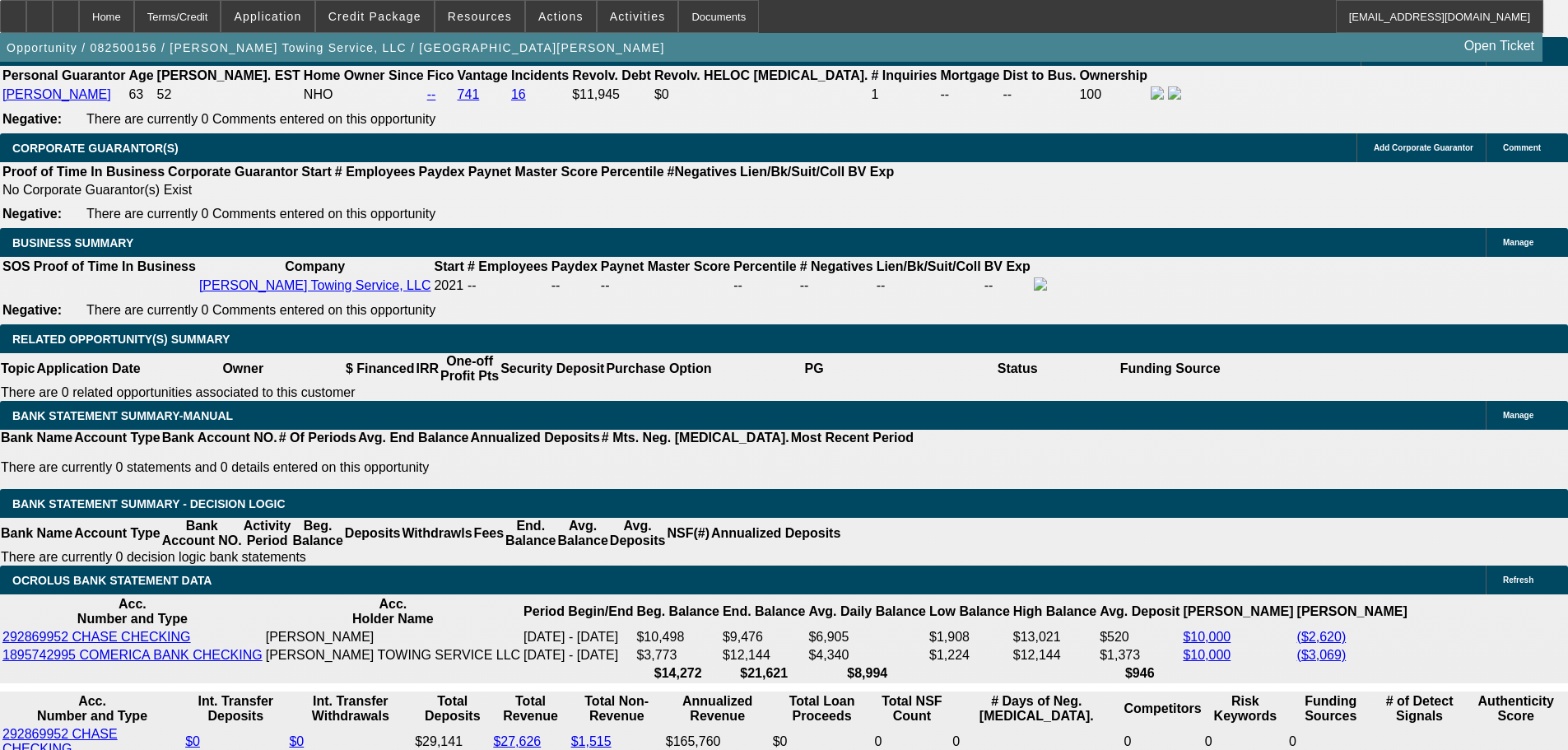
select select "0"
select select "6"
select select "0"
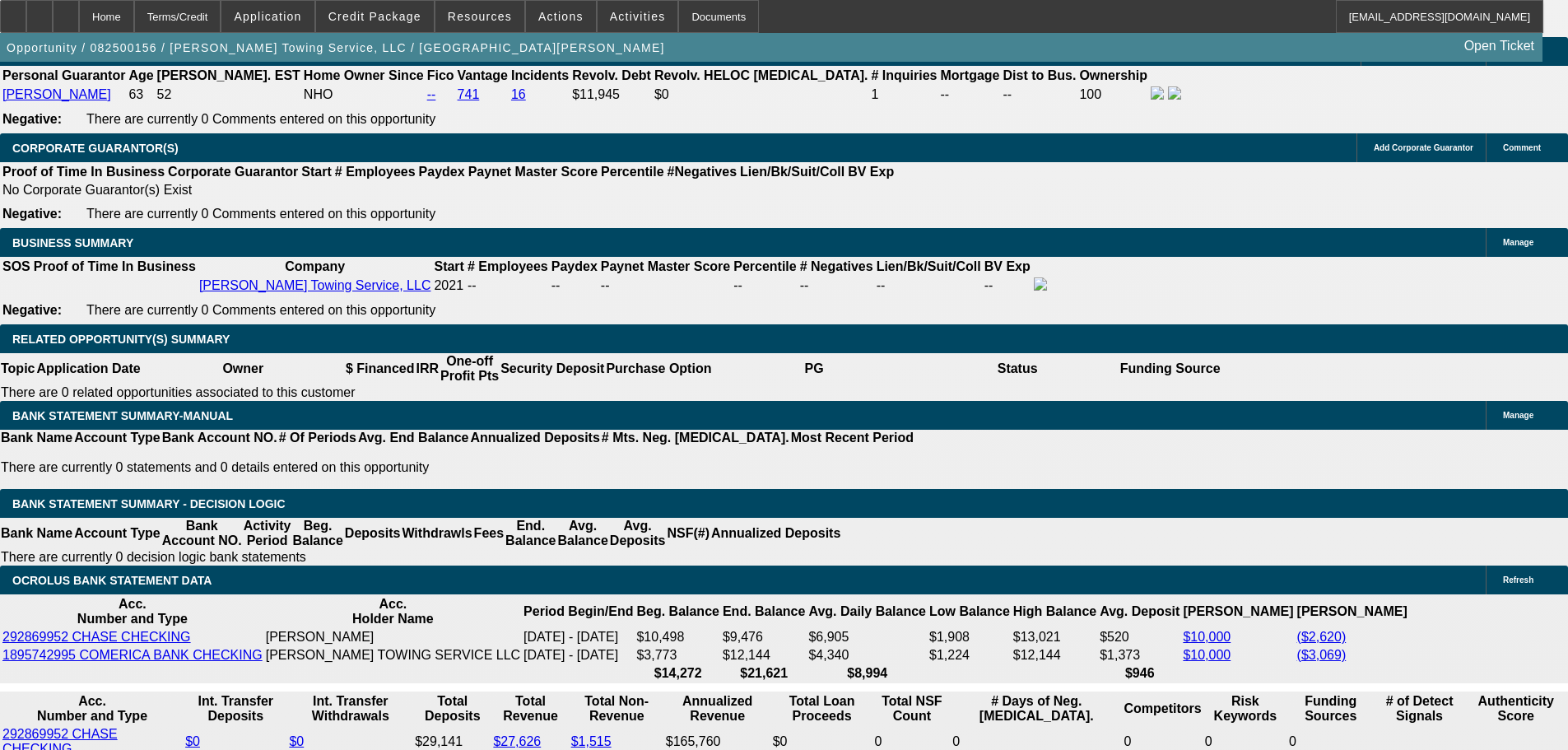
select select "0"
select select "6"
select select "0"
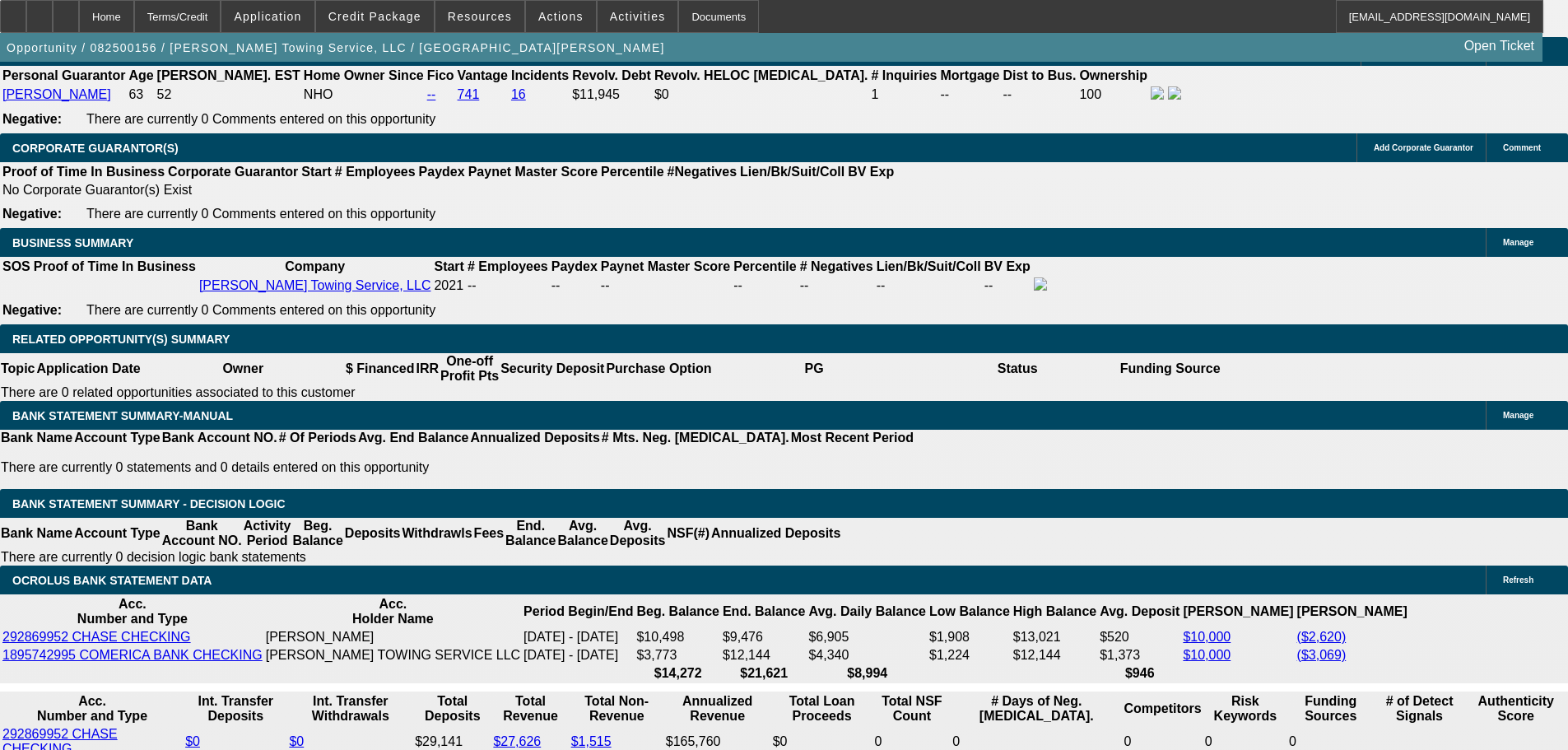
select select "0"
select select "6"
select select "0"
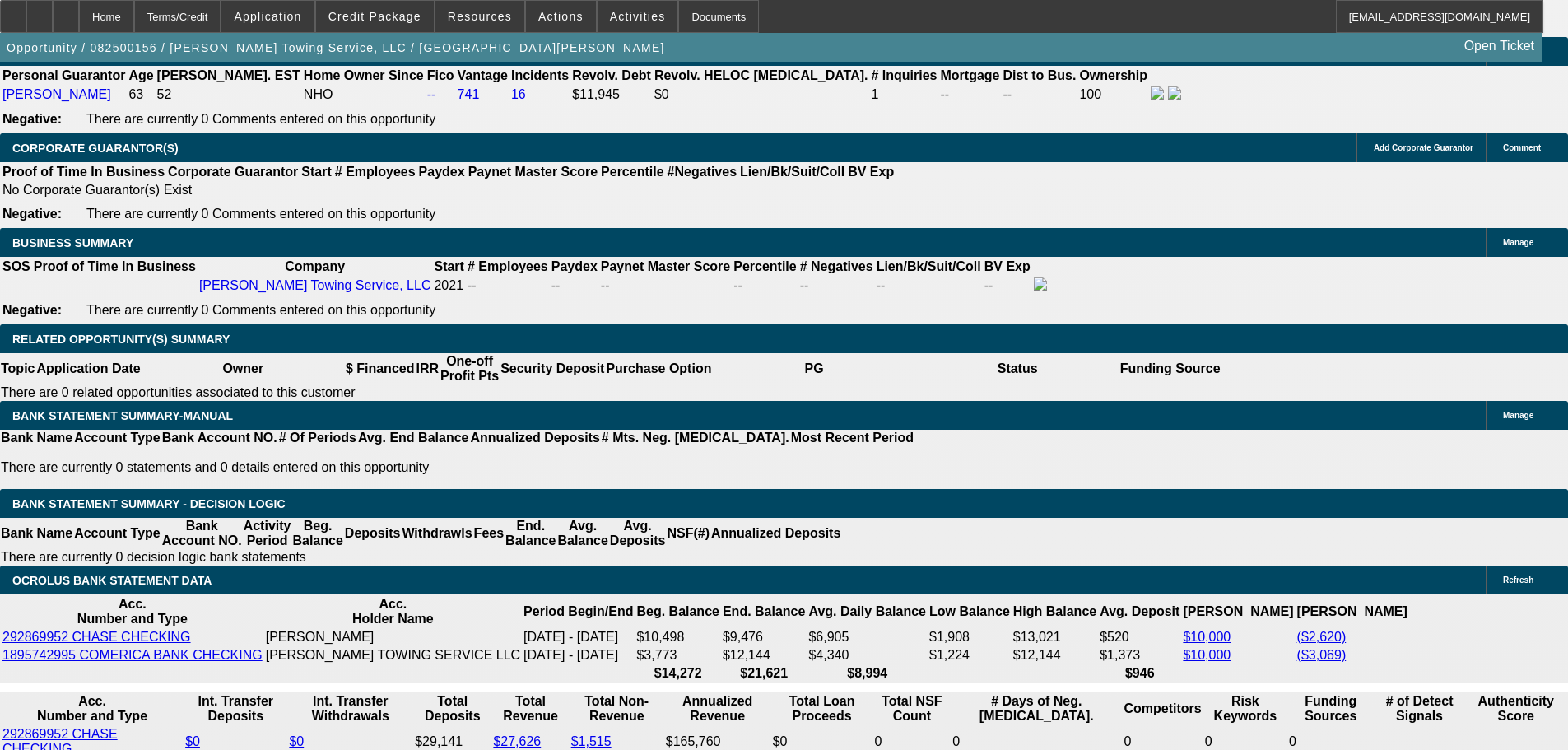
select select "6"
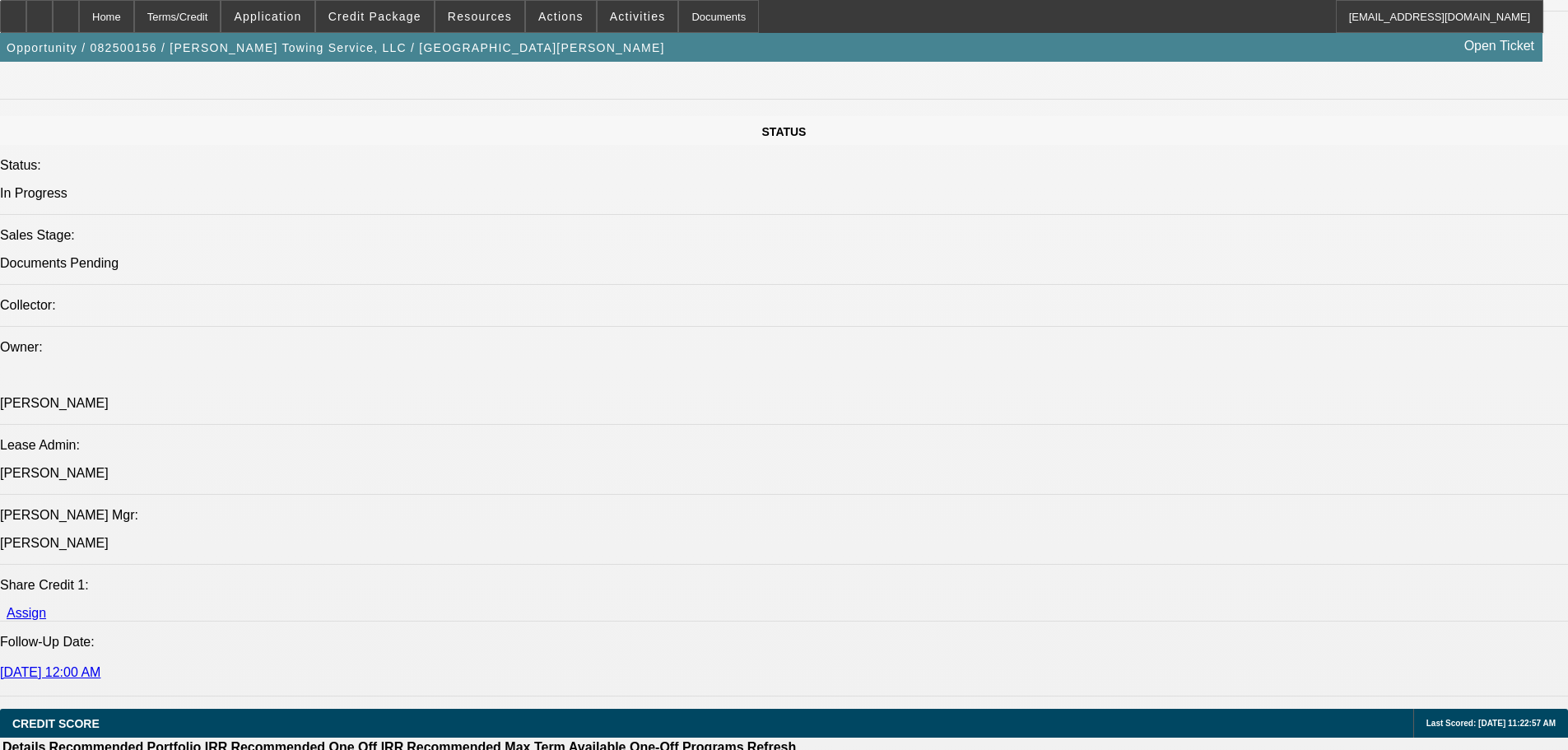
scroll to position [906, 0]
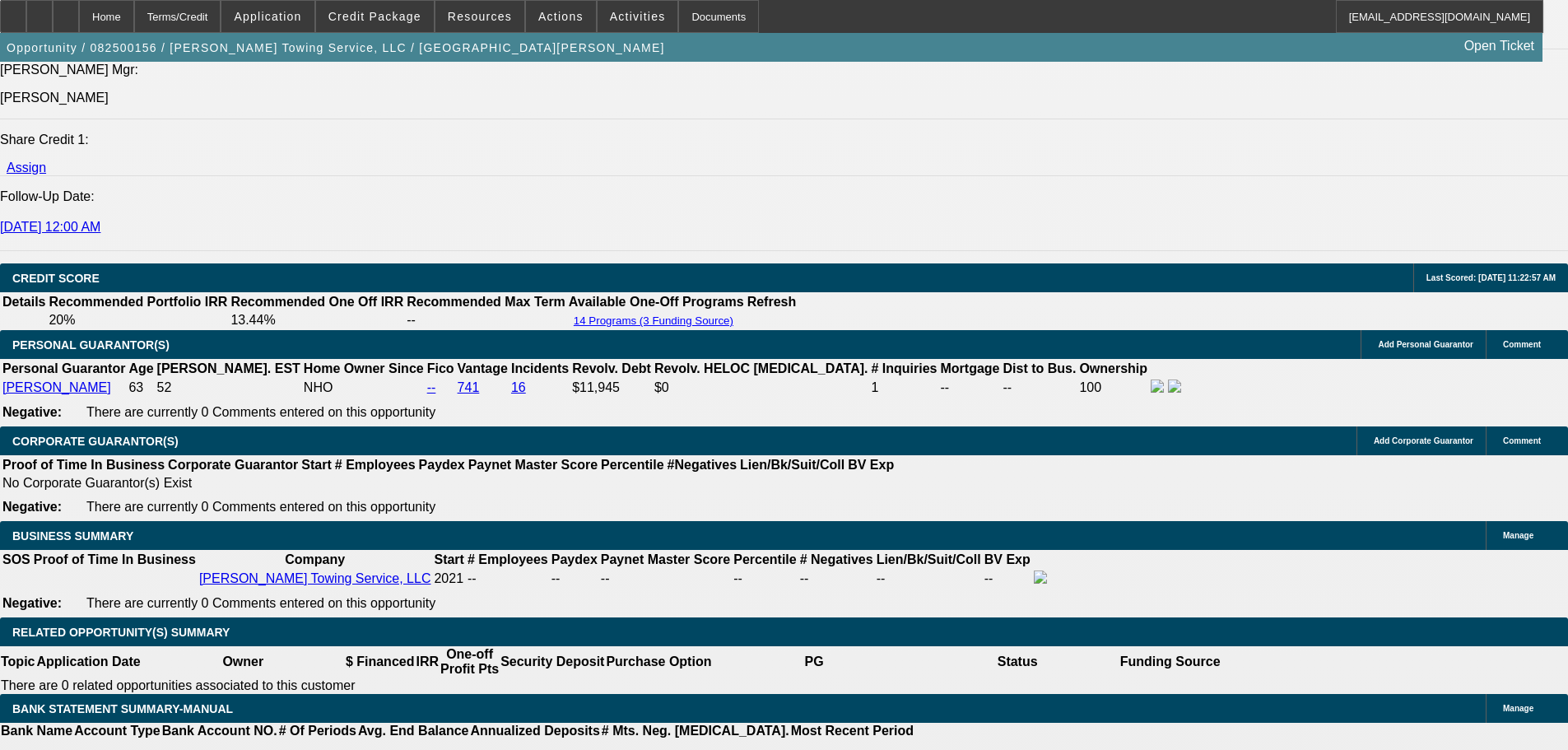
scroll to position [2262, 0]
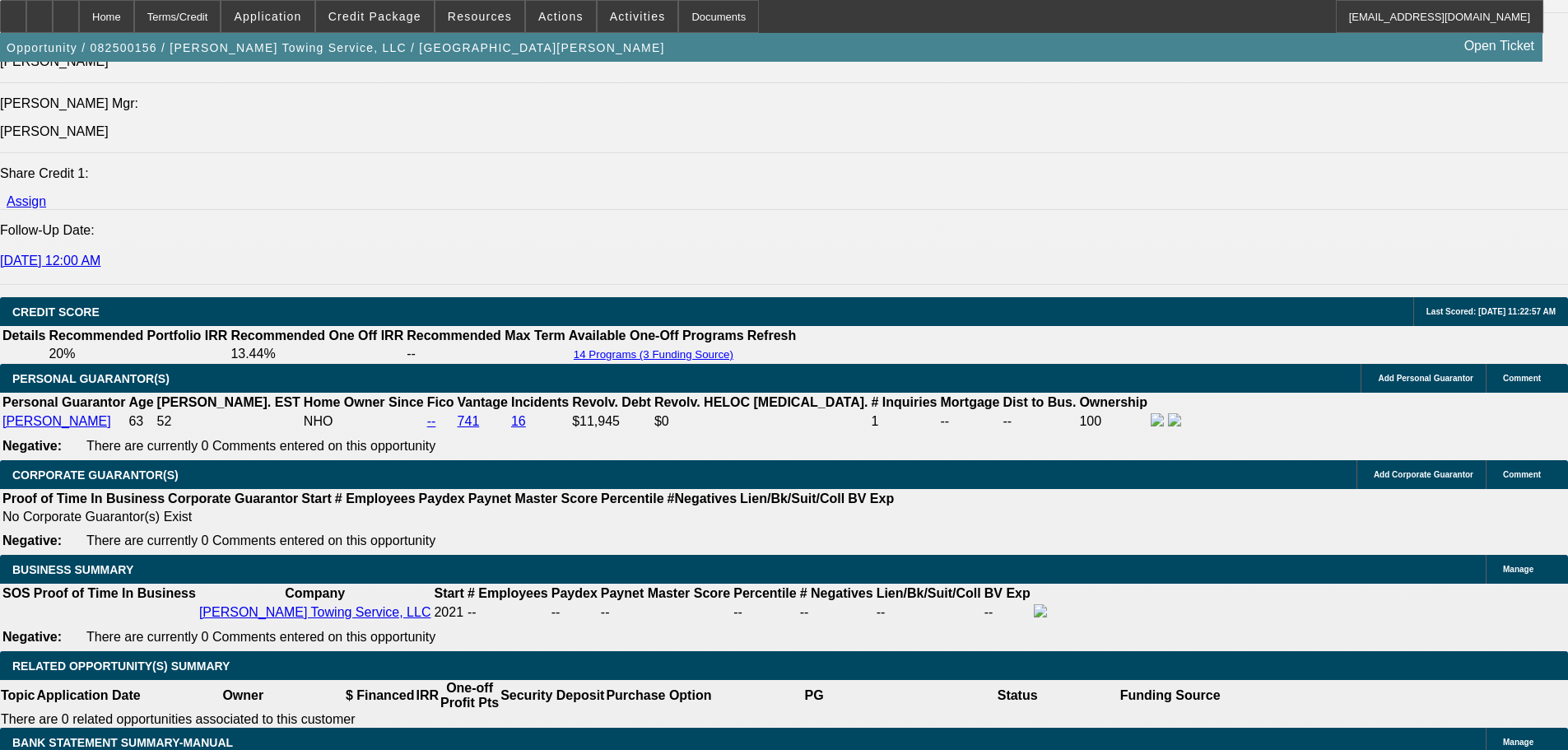
select select "0"
select select "6"
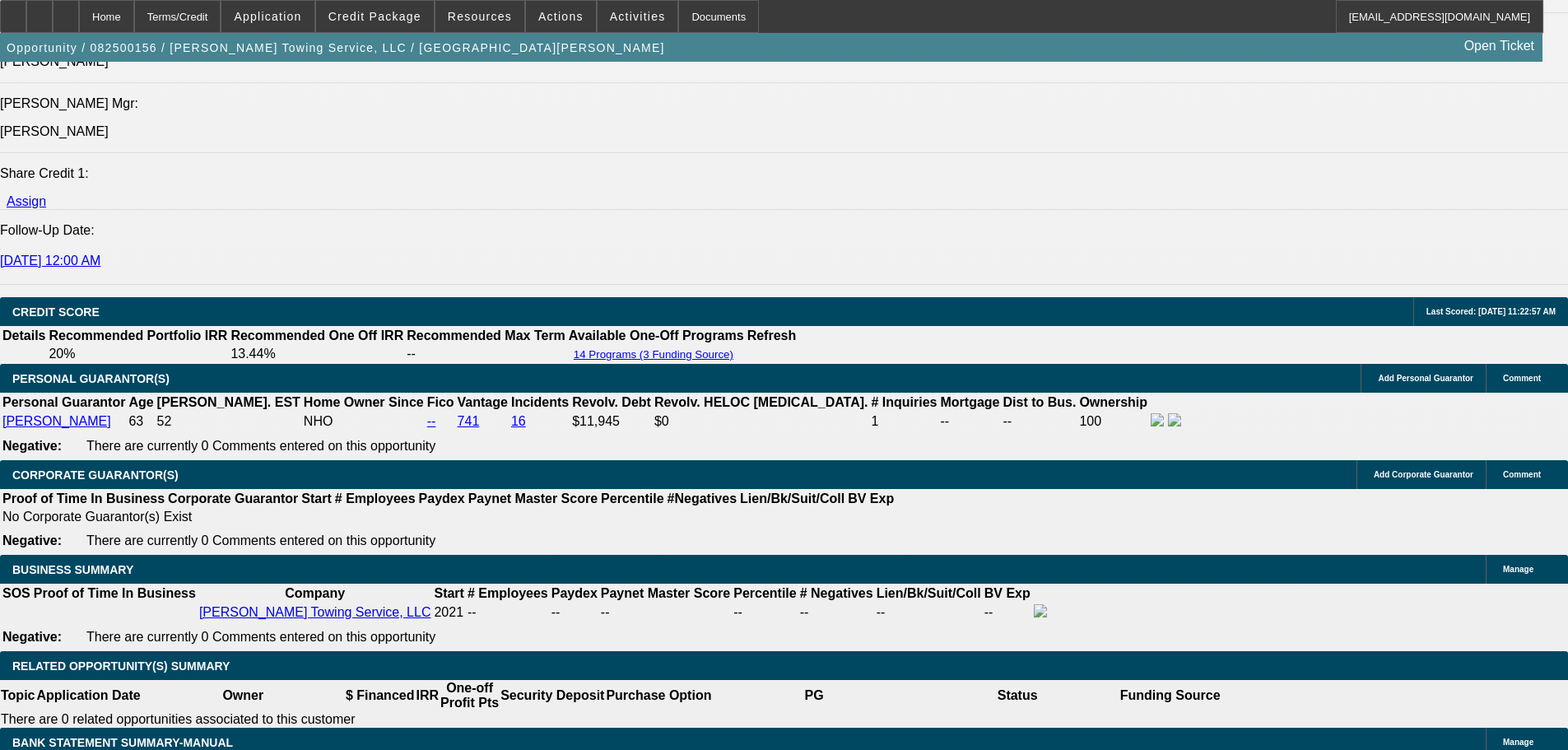
select select "0"
select select "6"
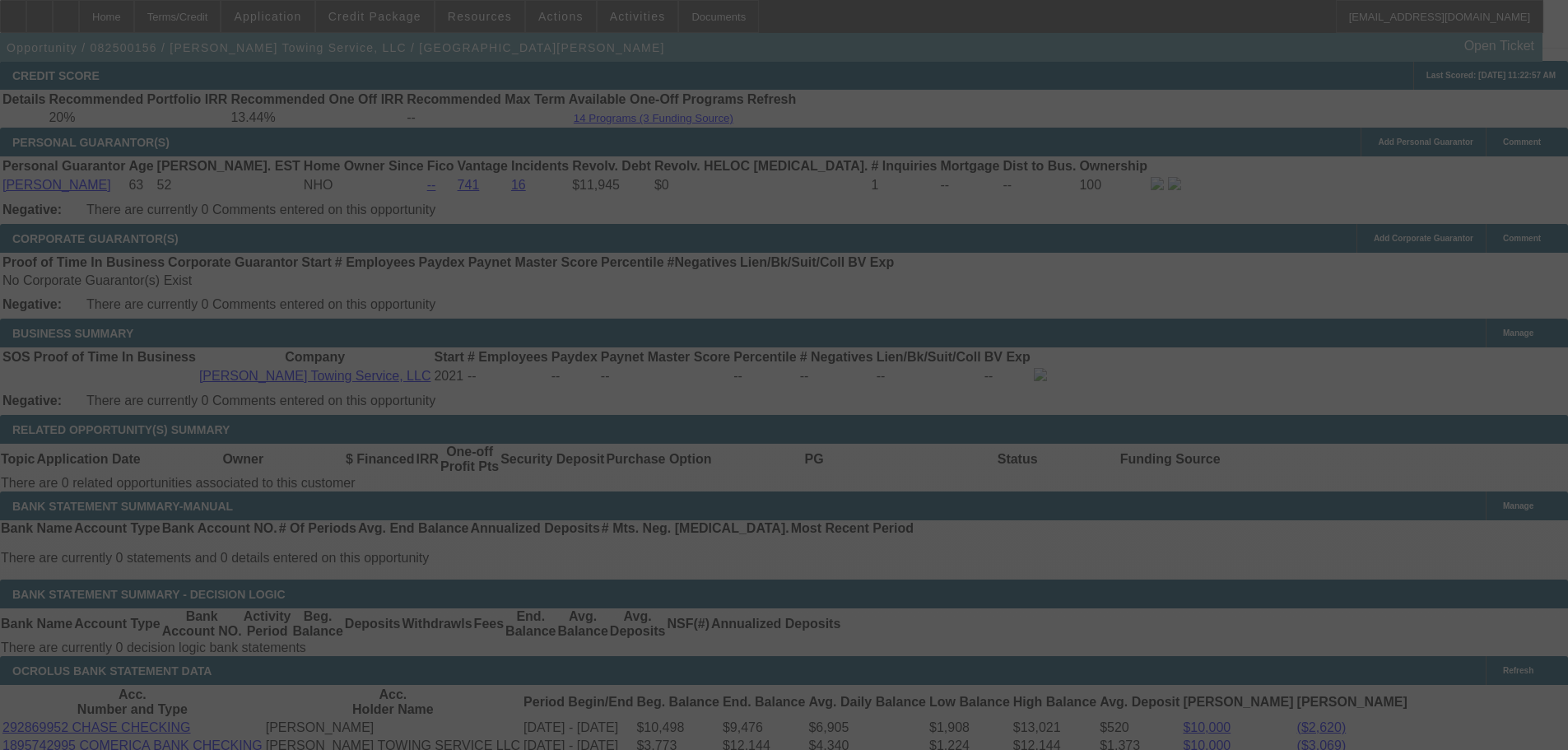
scroll to position [2508, 0]
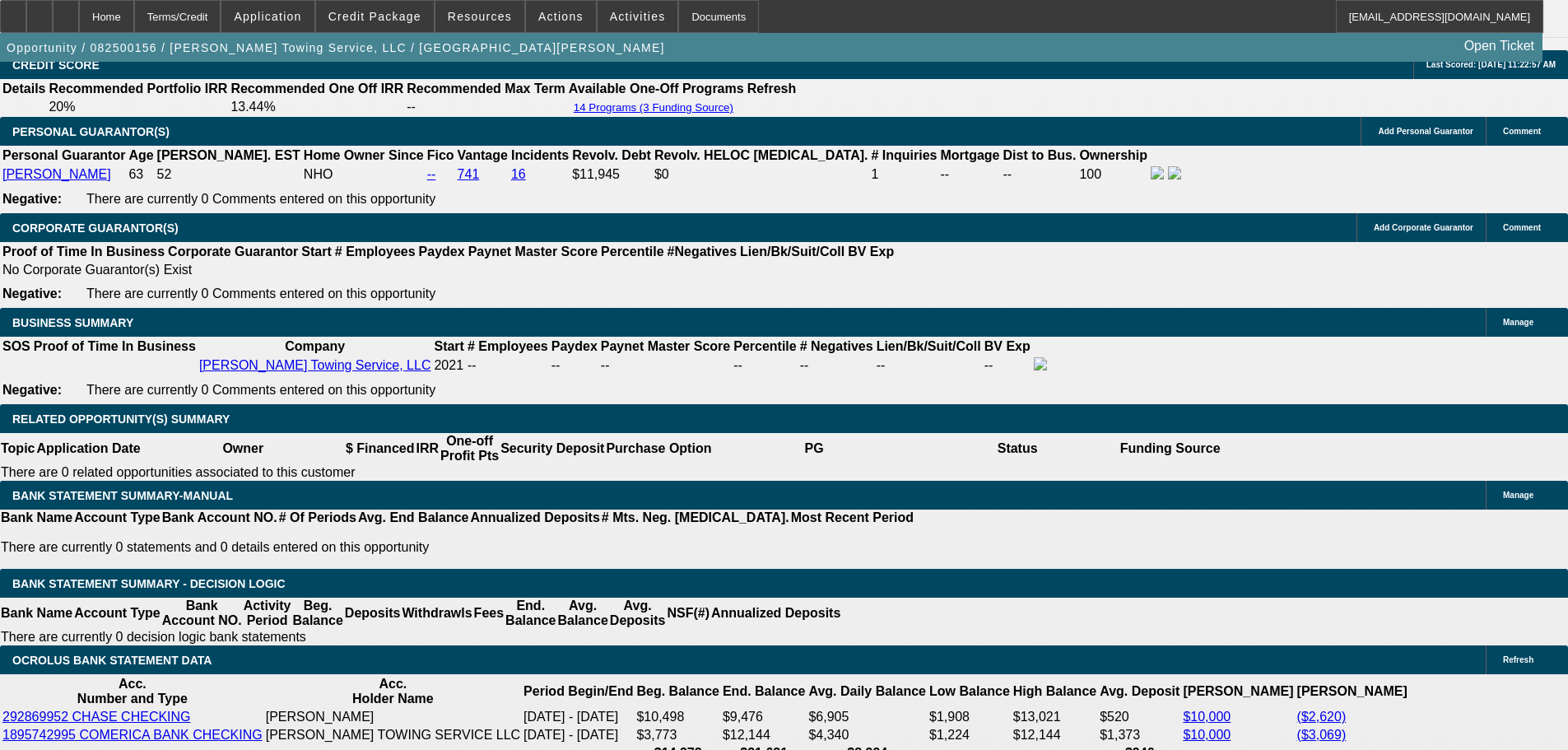
select select "0"
select select "6"
select select "0"
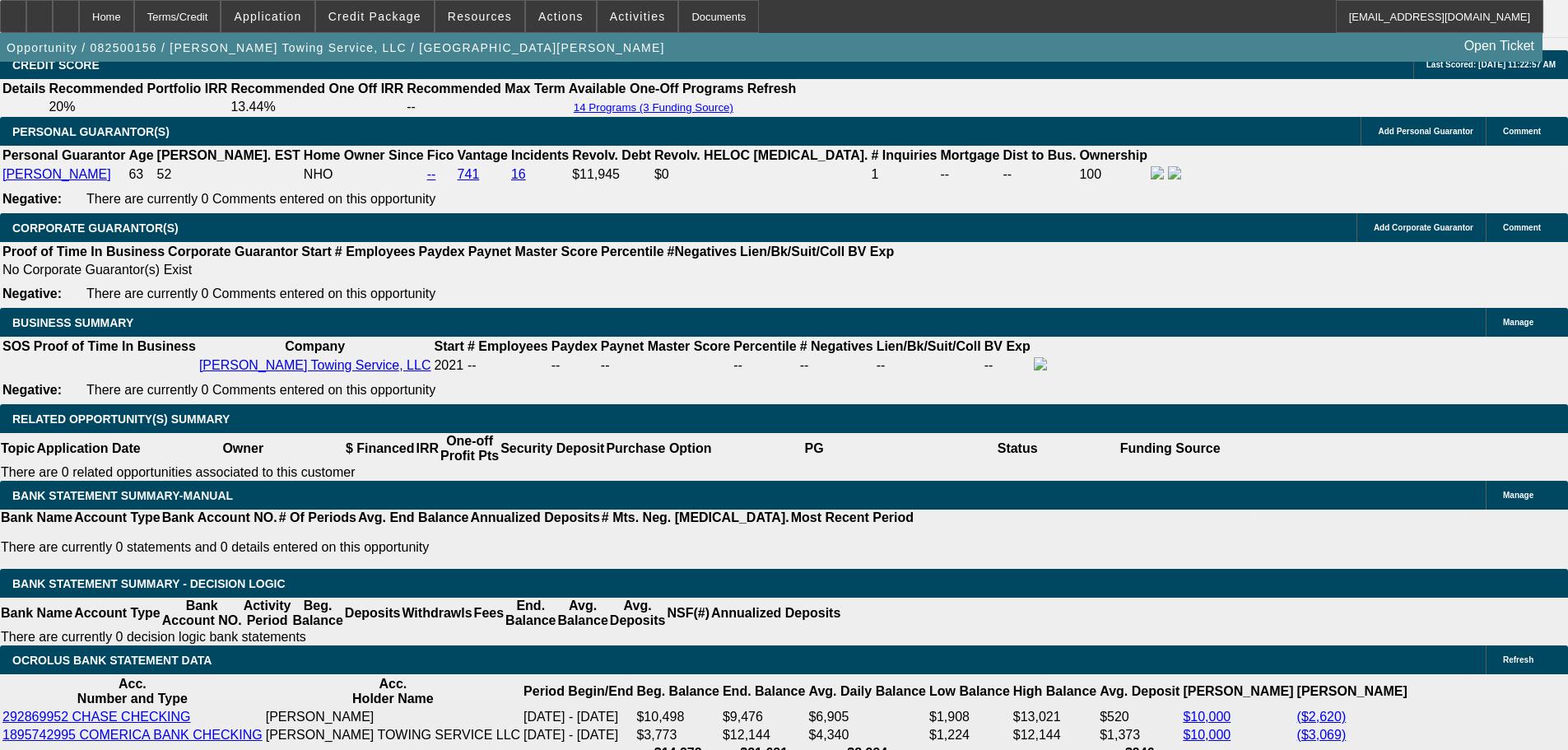
select select "0"
select select "6"
select select "0"
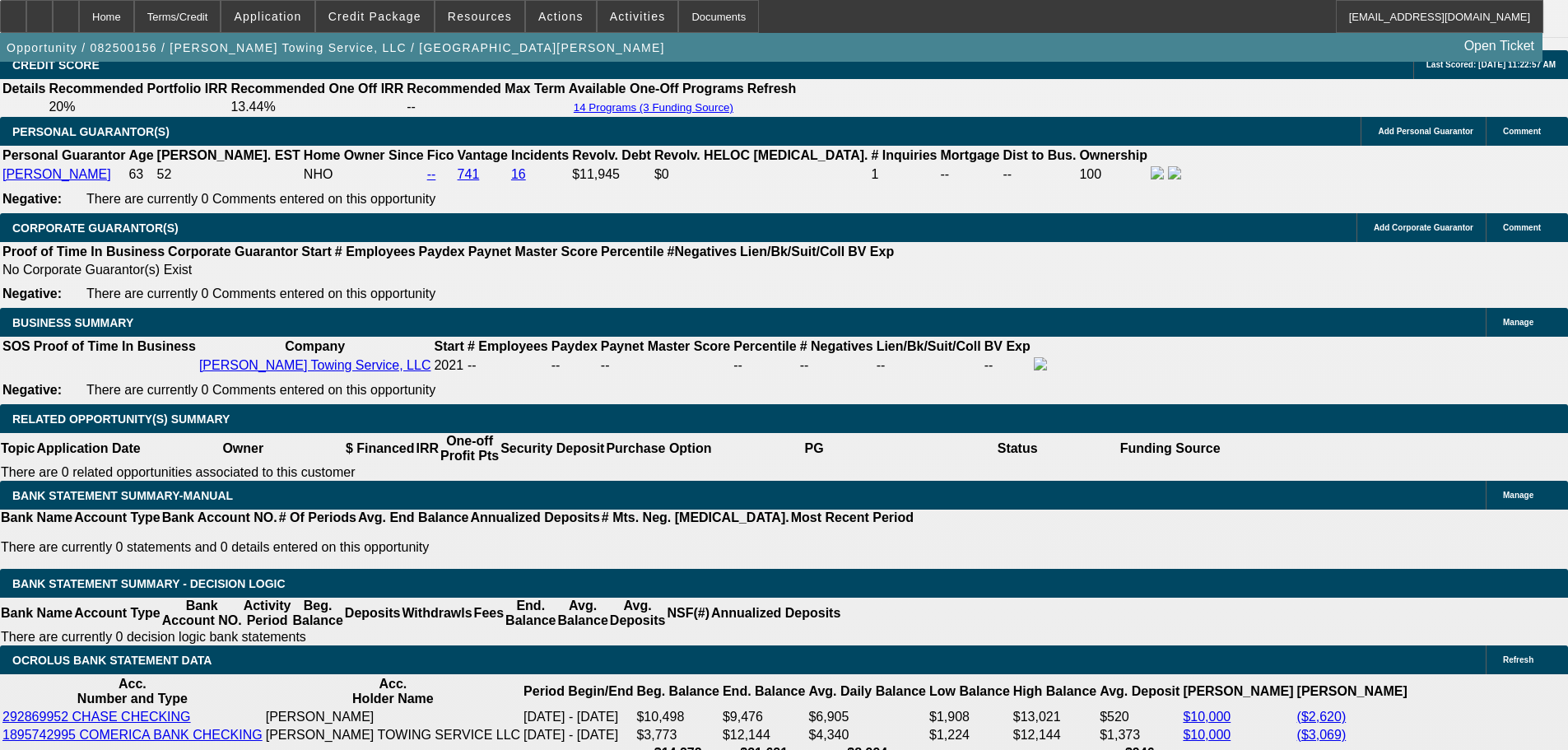
select select "0"
select select "6"
select select "0"
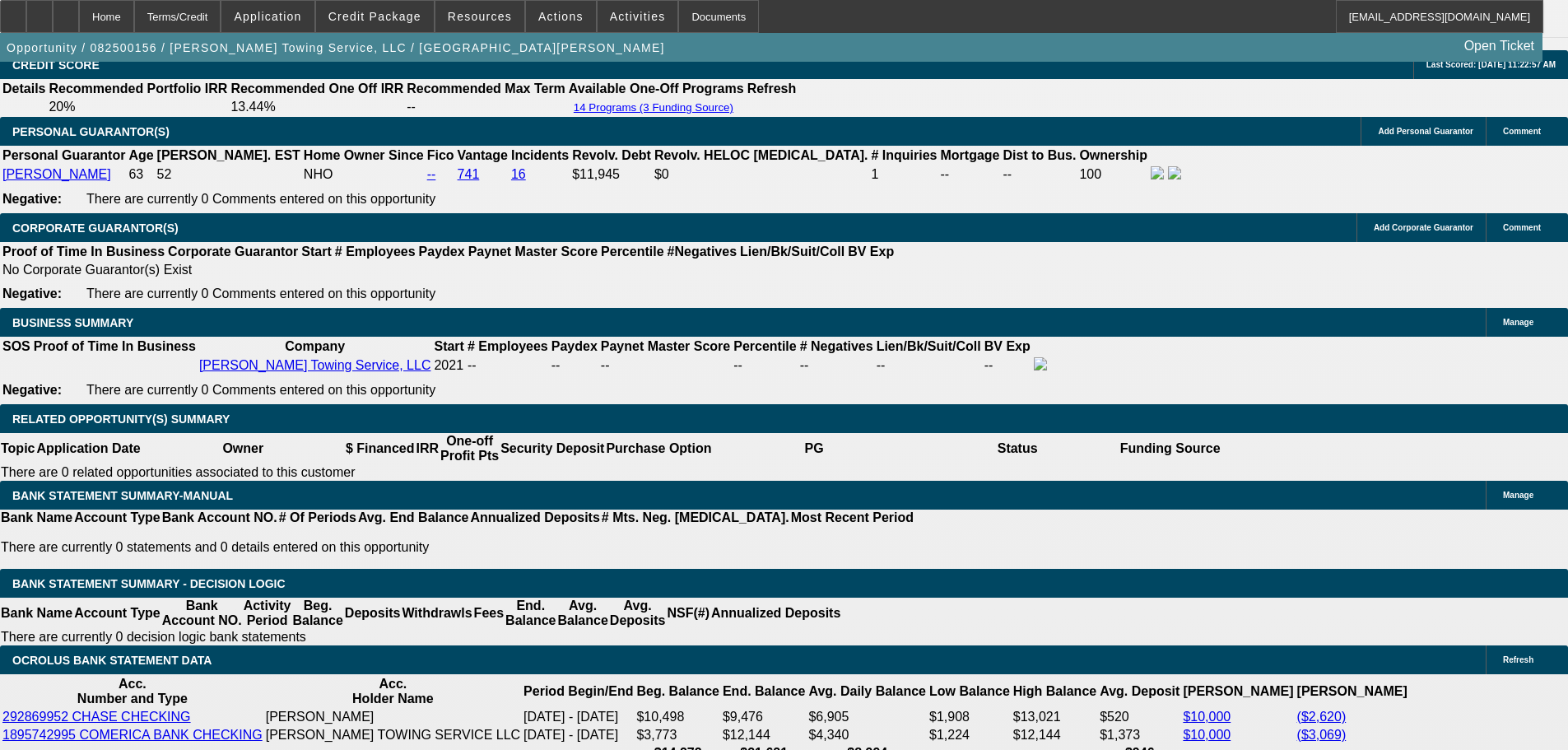
select select "6"
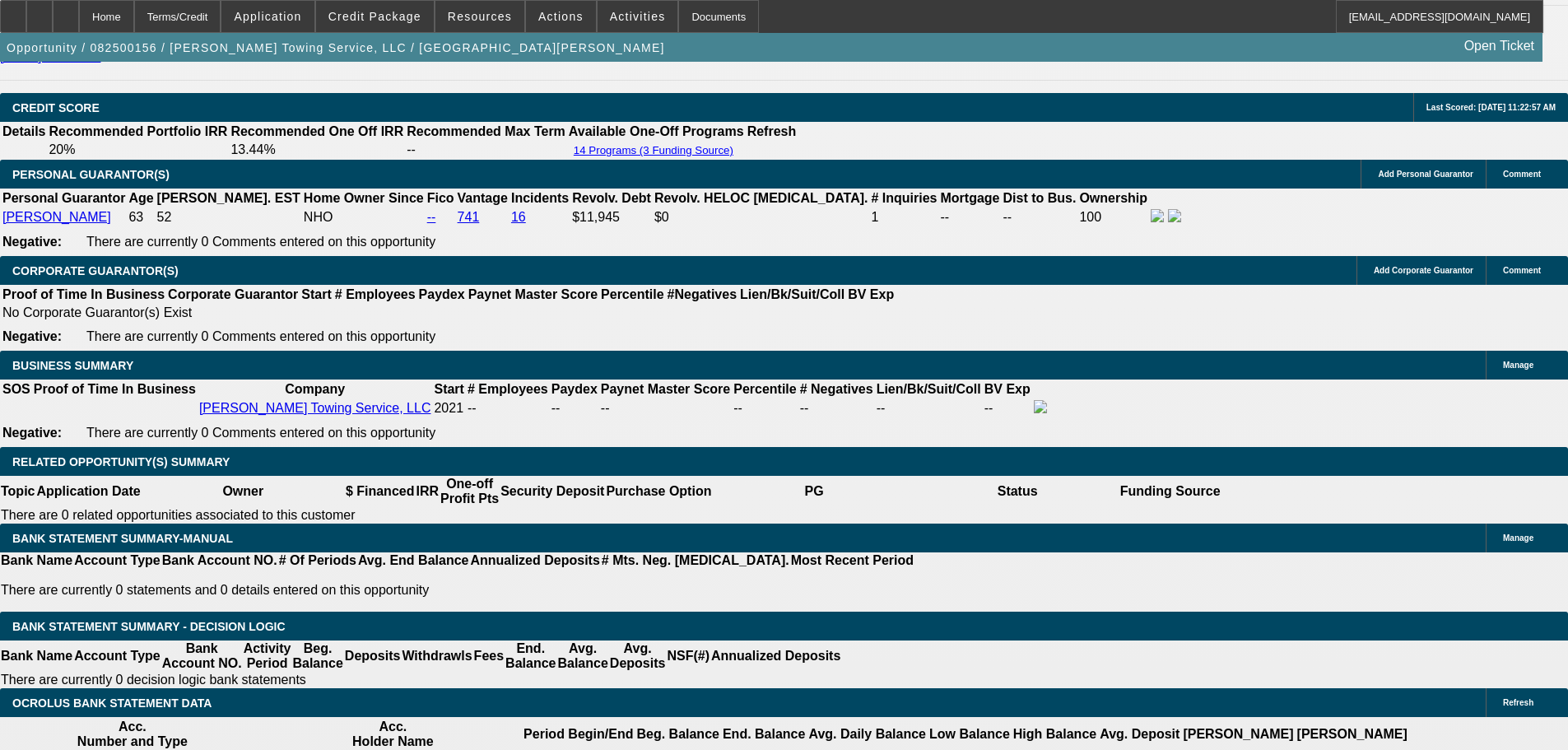
scroll to position [2426, 0]
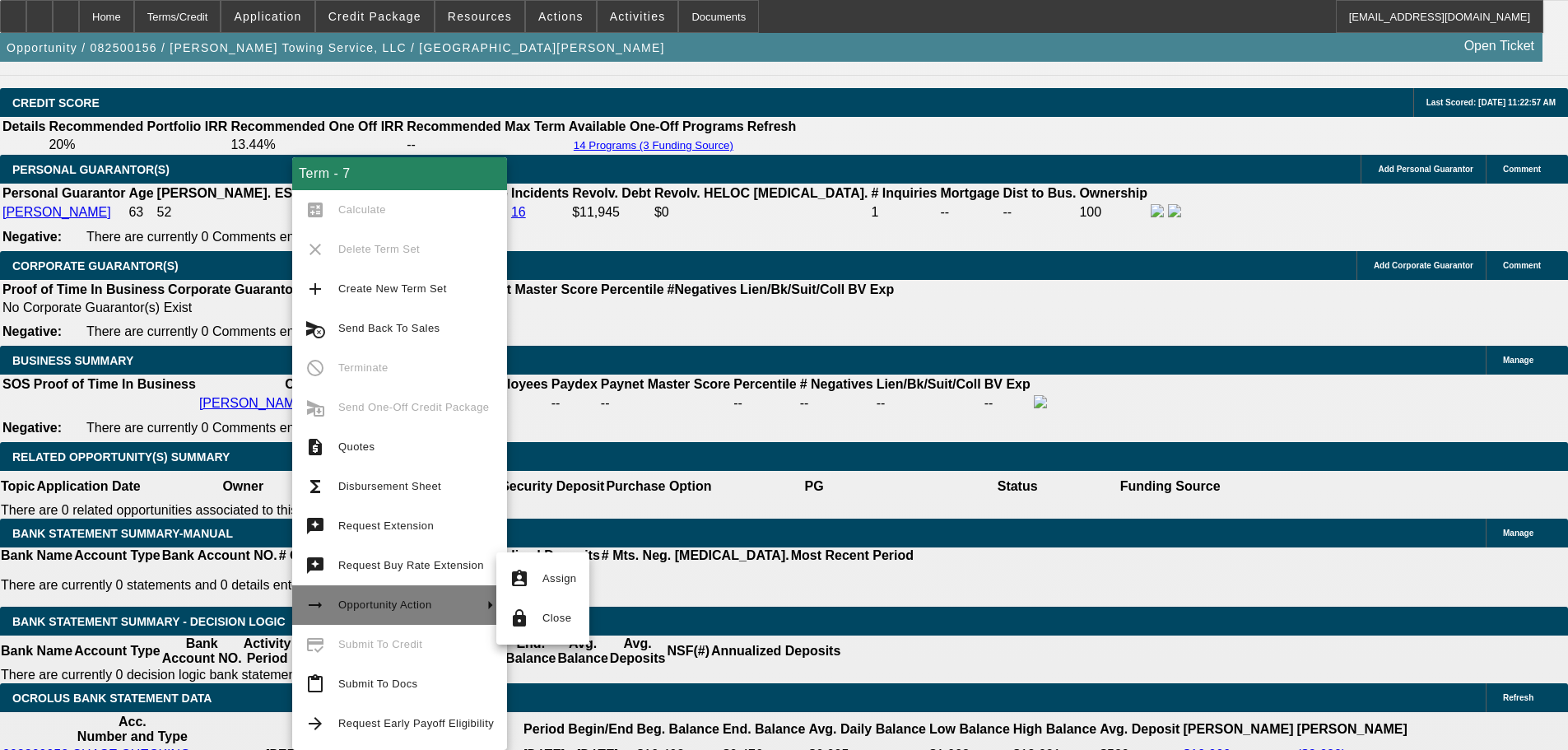
scroll to position [2508, 0]
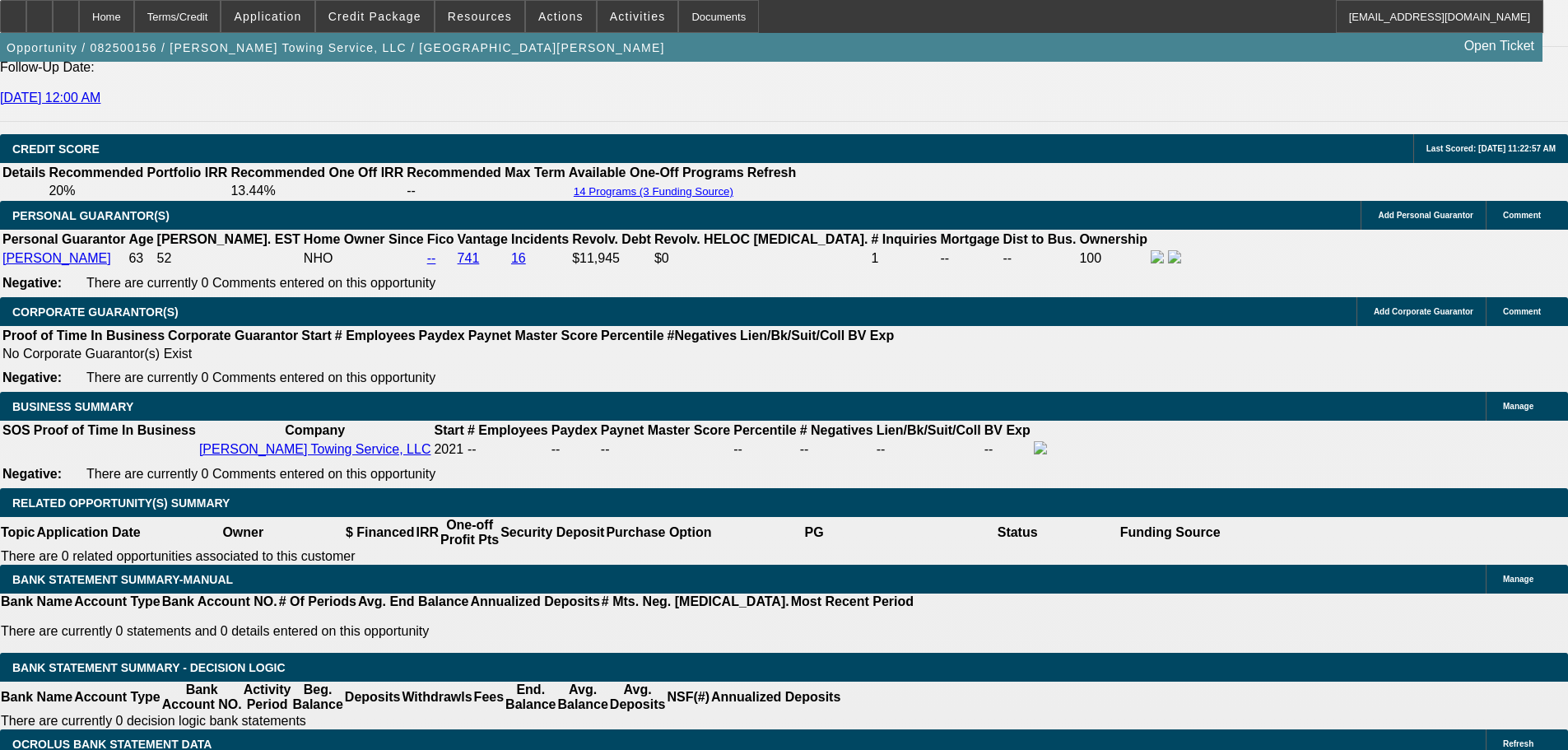
scroll to position [2262, 0]
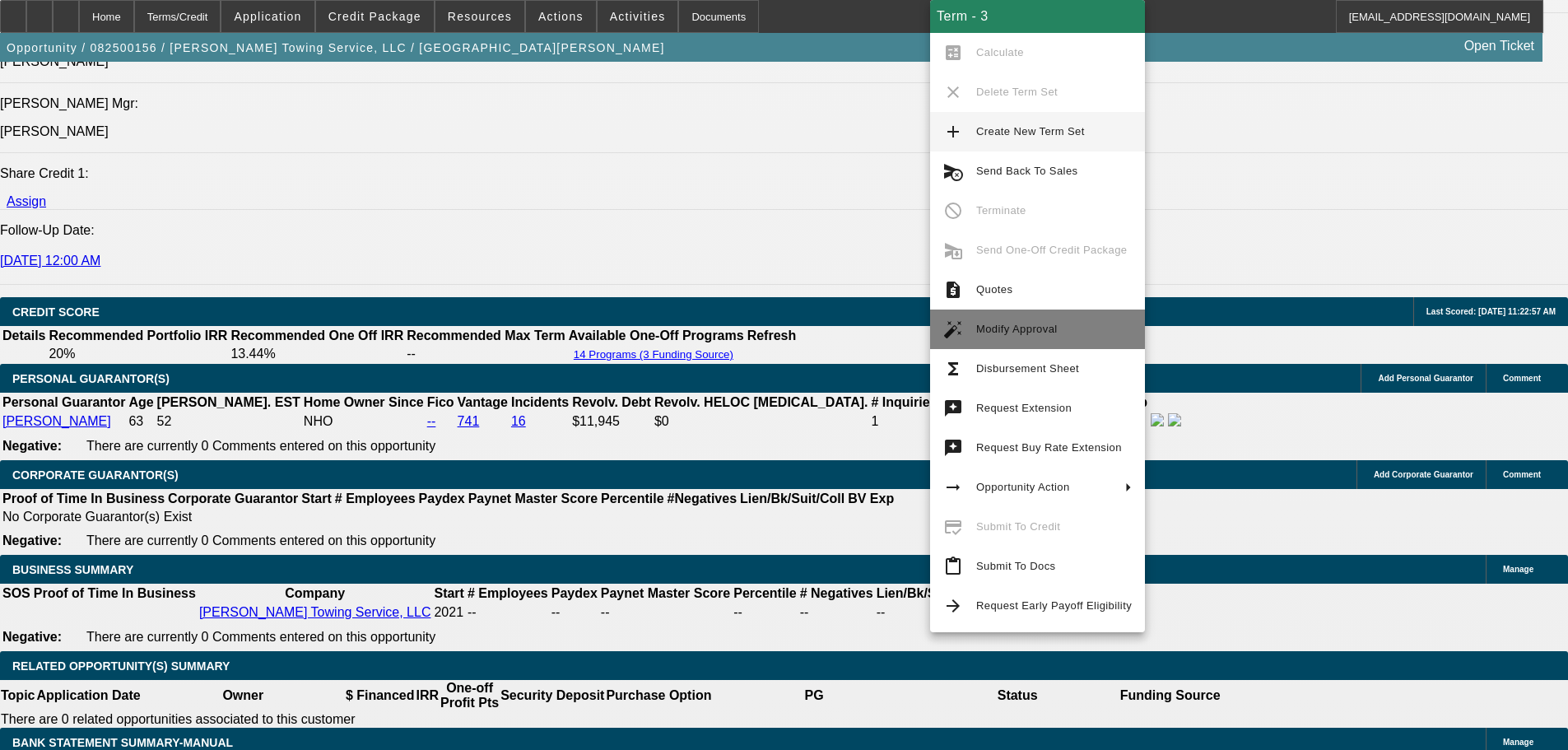
click at [1039, 324] on span "Modify Approval" at bounding box center [1017, 329] width 82 height 13
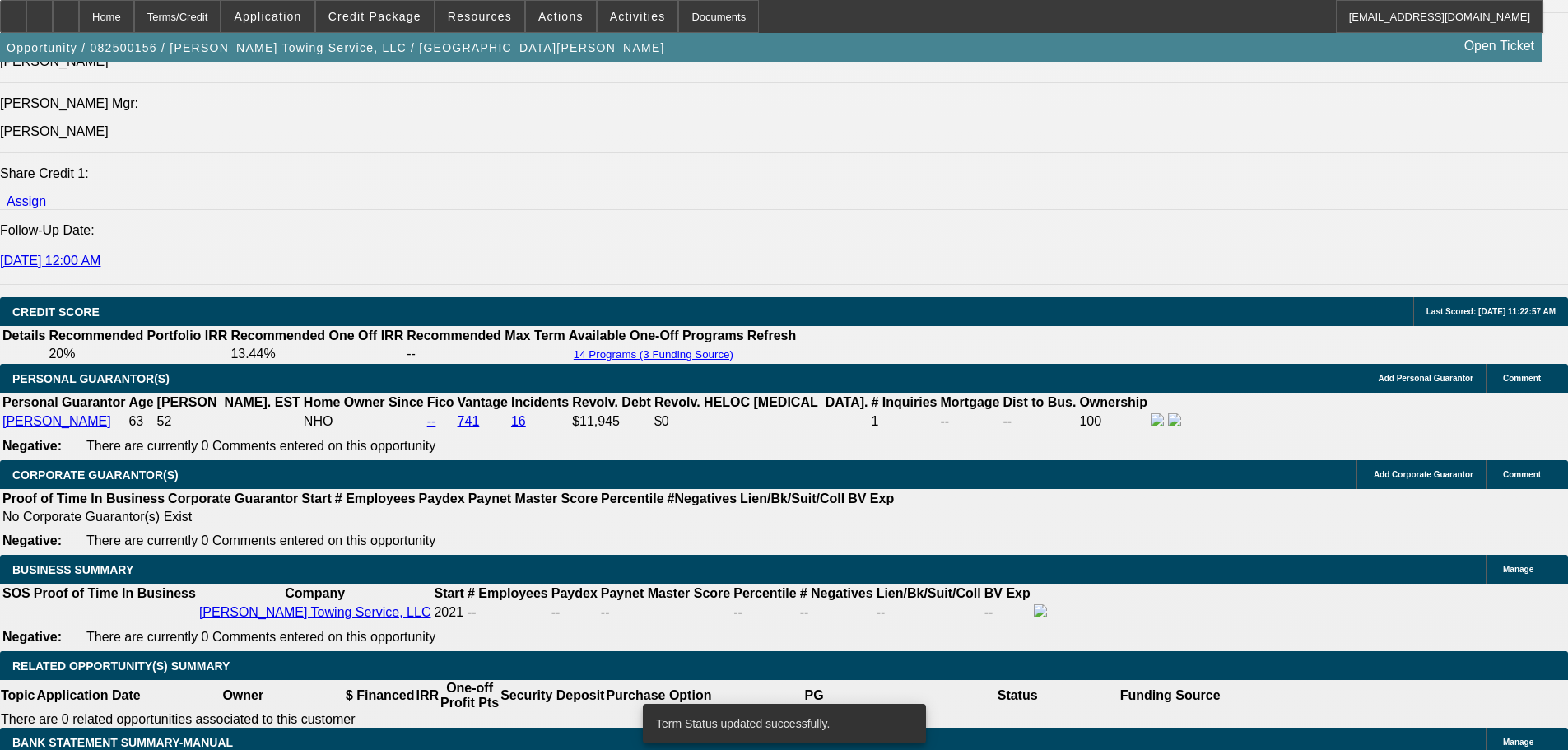
select select "0"
select select "6"
select select "0"
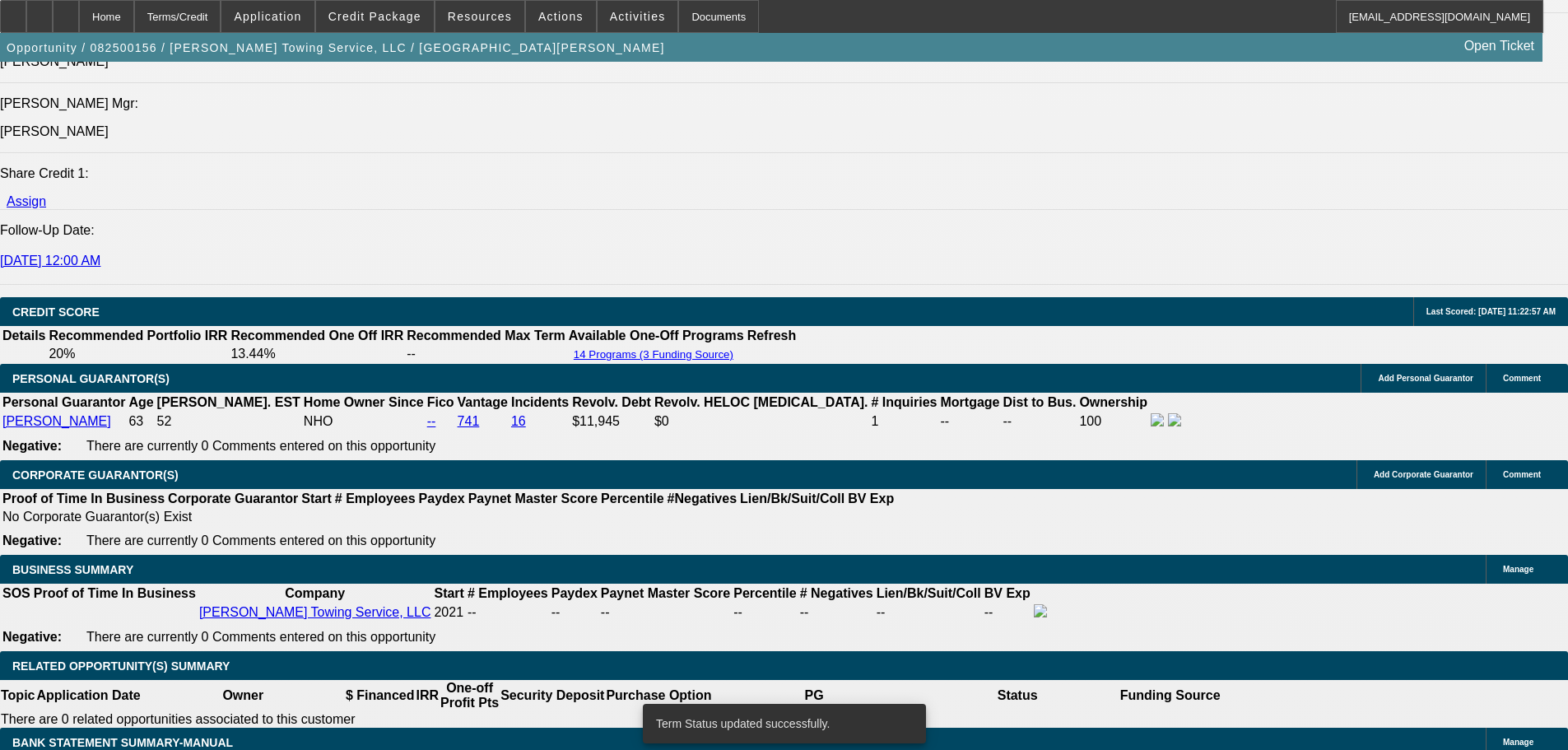
select select "0"
select select "6"
select select "0"
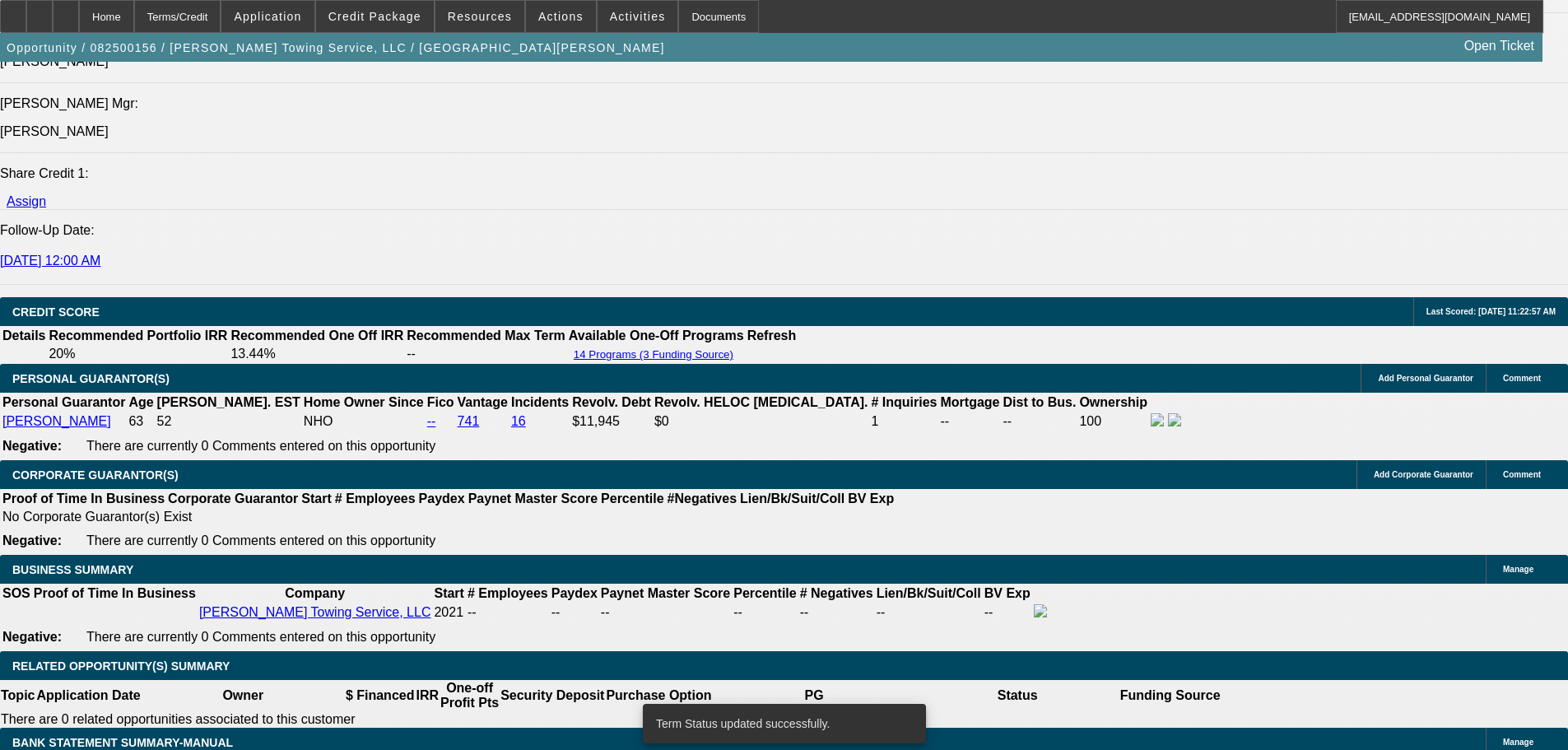
select select "0"
select select "6"
select select "0"
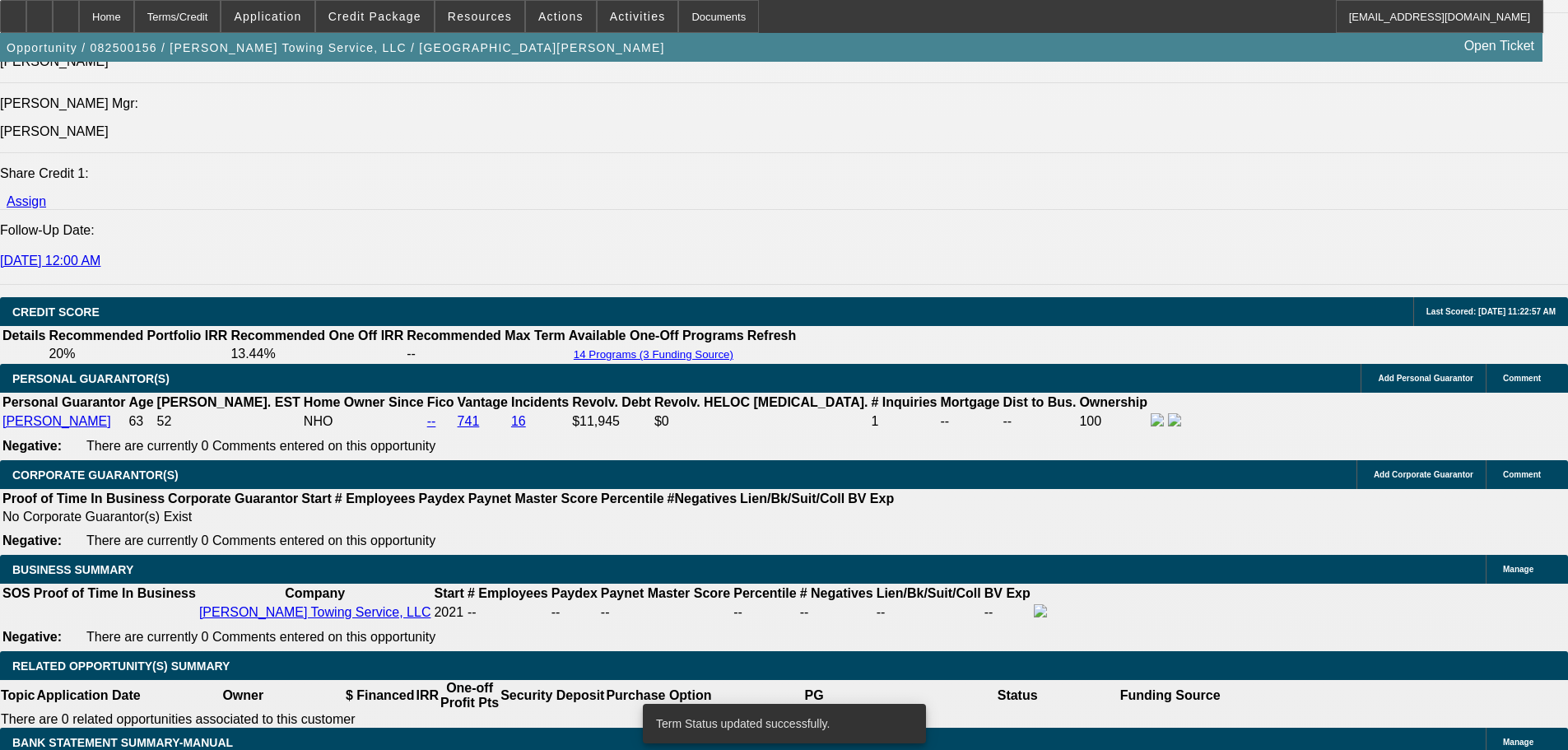
select select "6"
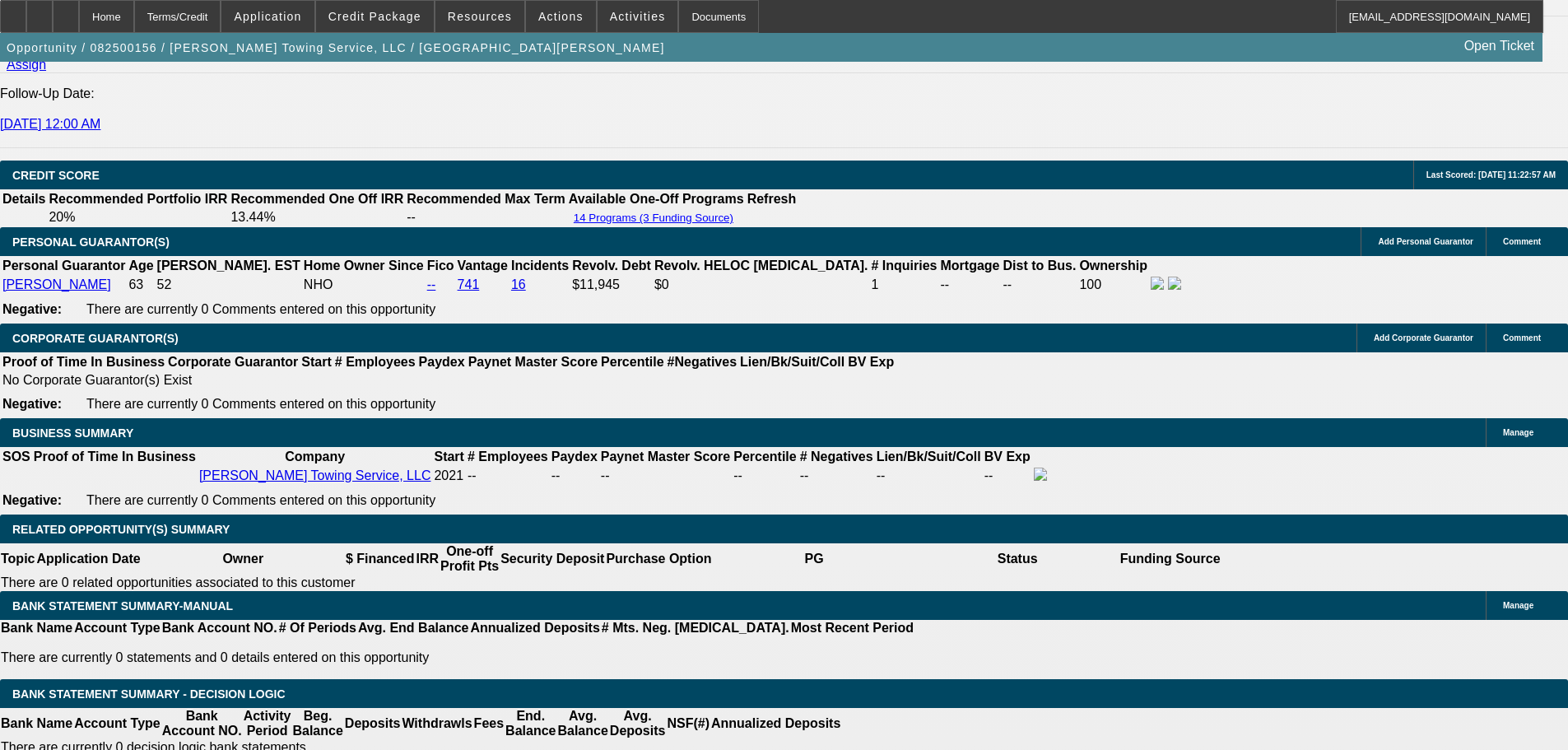
scroll to position [2426, 0]
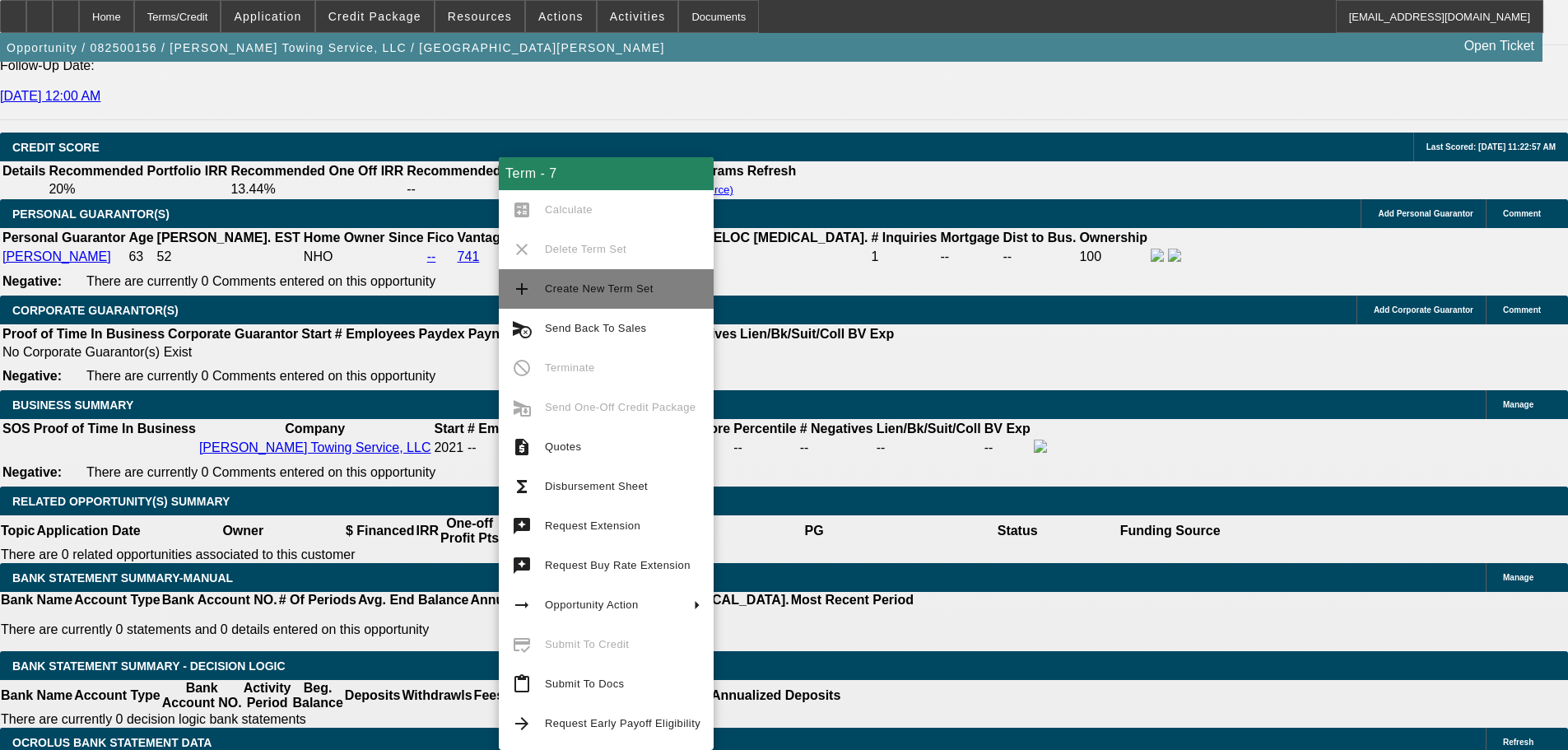
click at [618, 296] on span "Create New Term Set" at bounding box center [623, 289] width 156 height 19
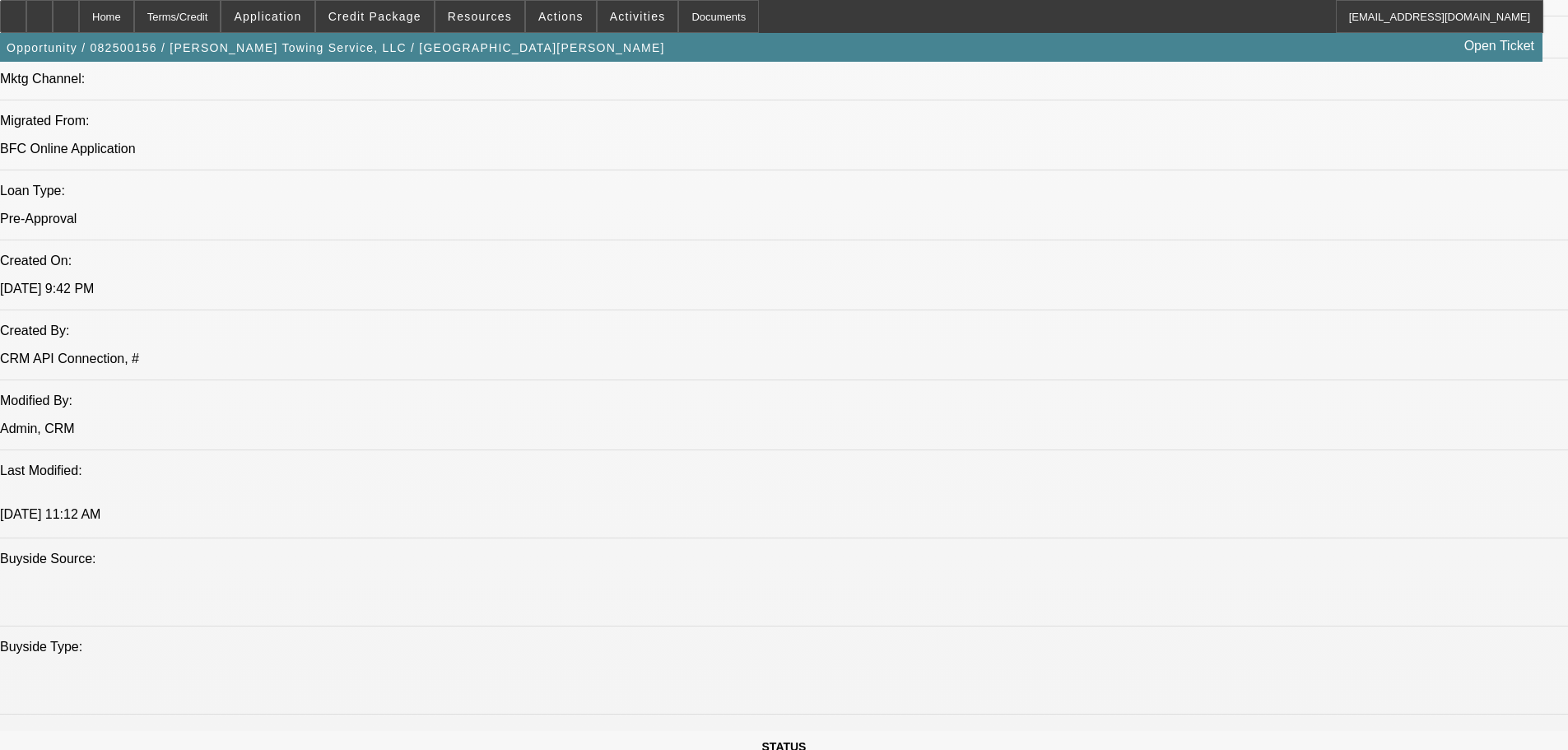
select select "0"
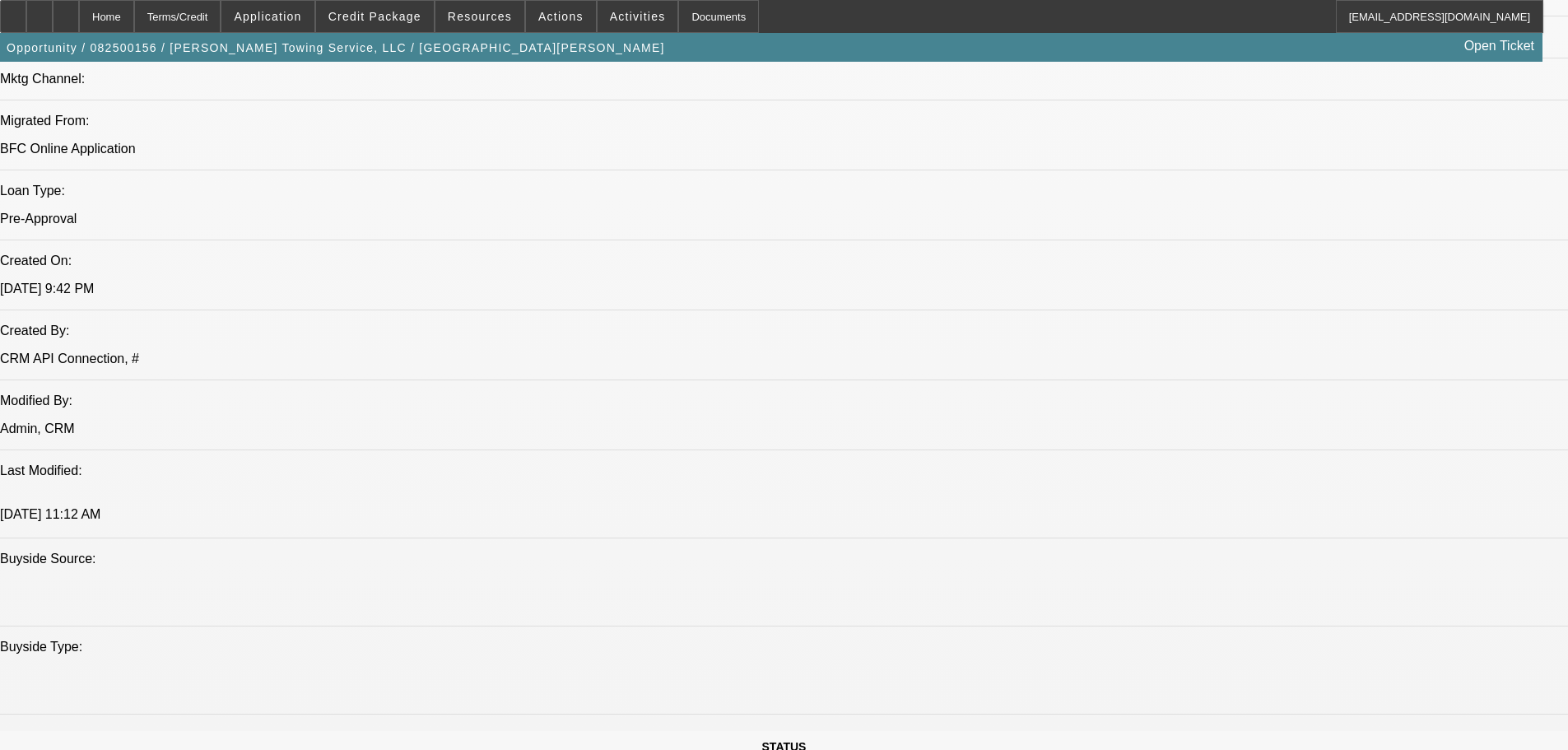
select select "0"
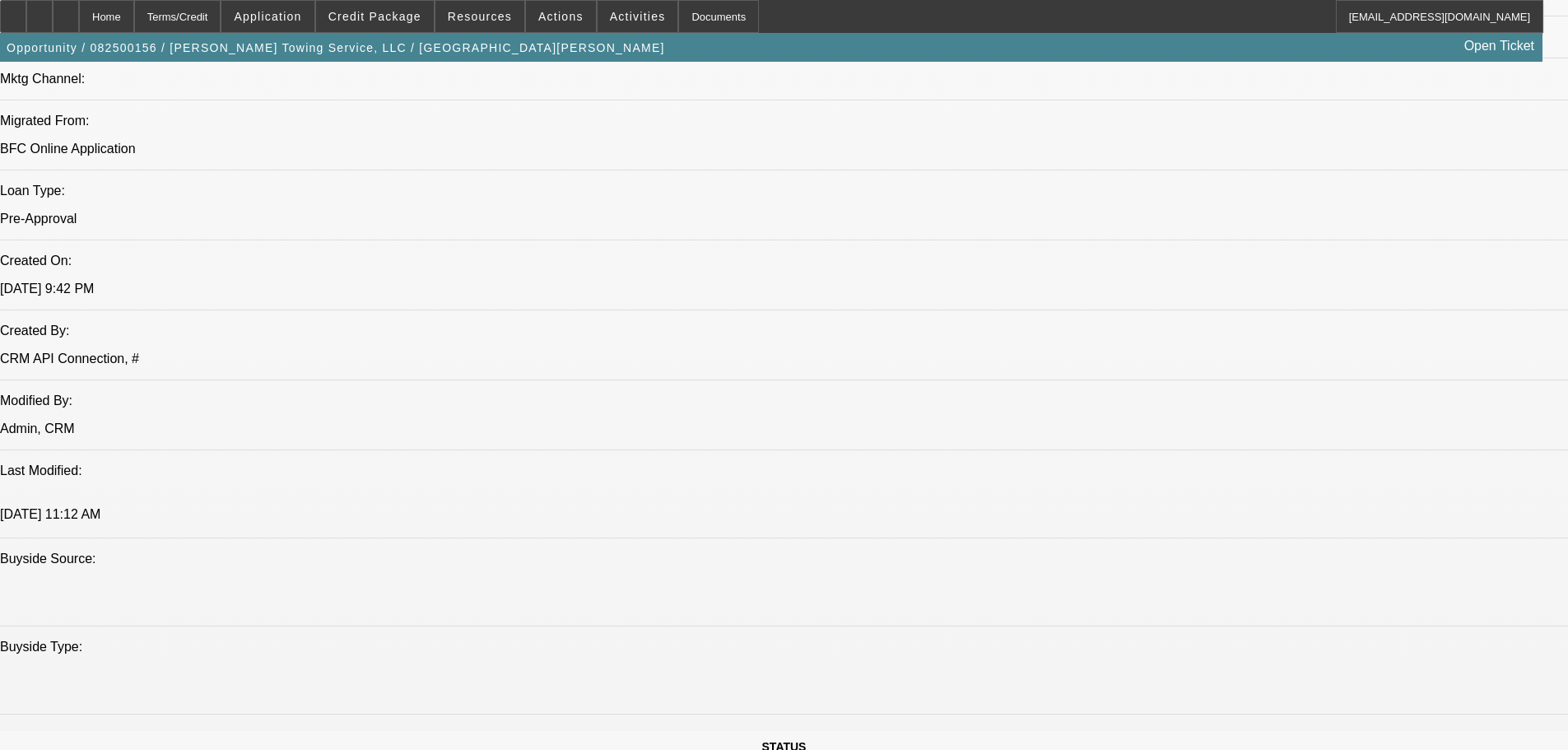
select select "0"
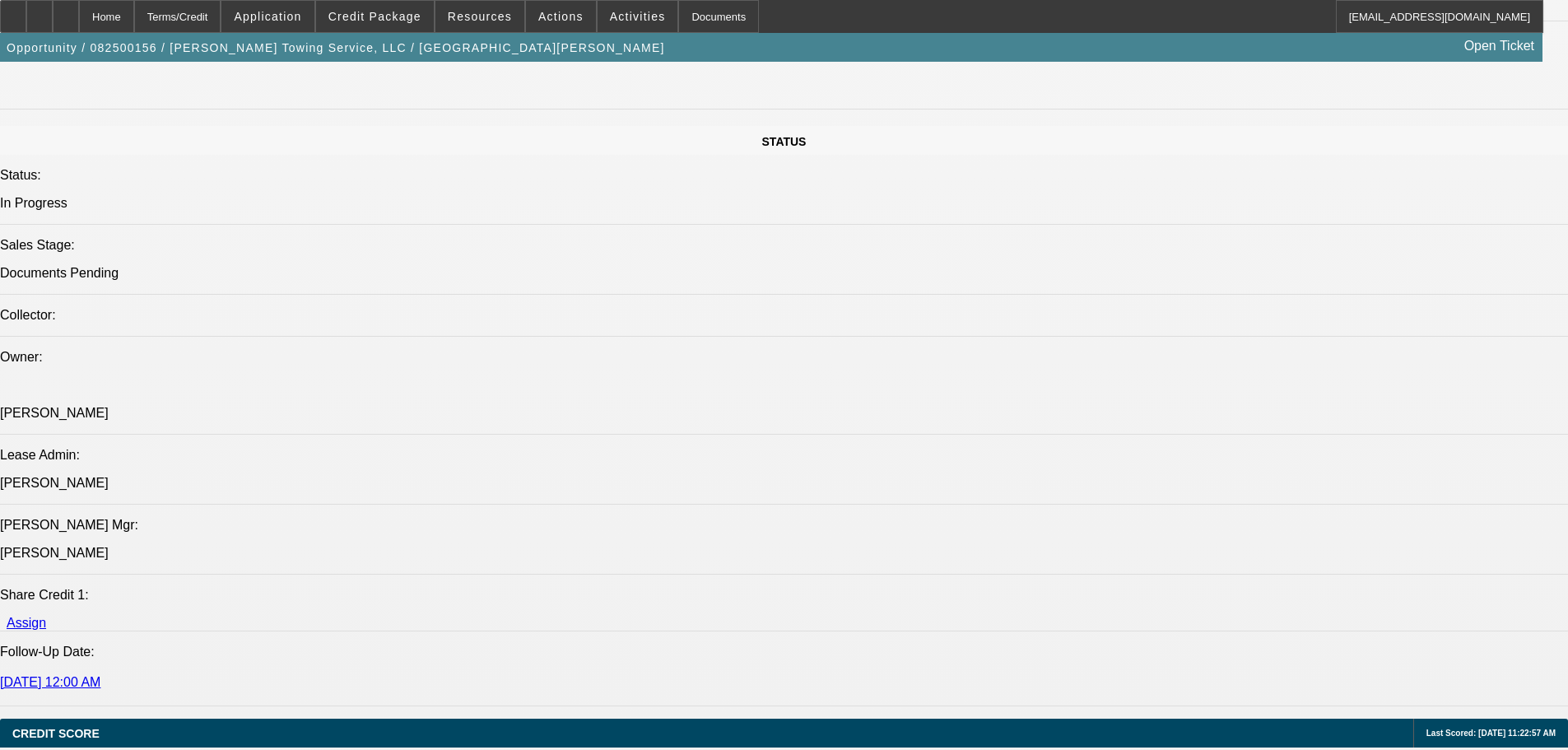
select select "1"
select select "6"
select select "1"
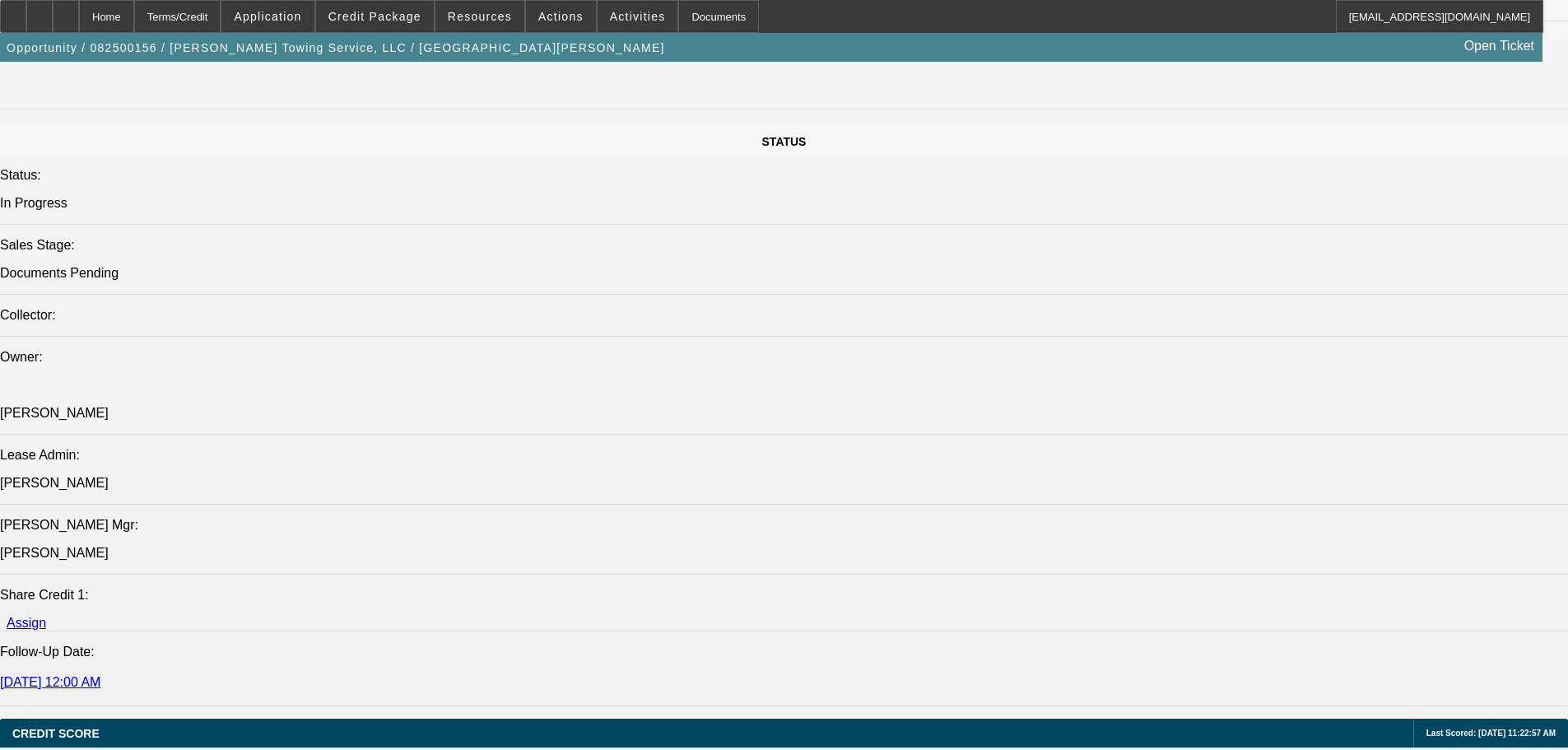
select select "6"
select select "1"
select select "6"
select select "1"
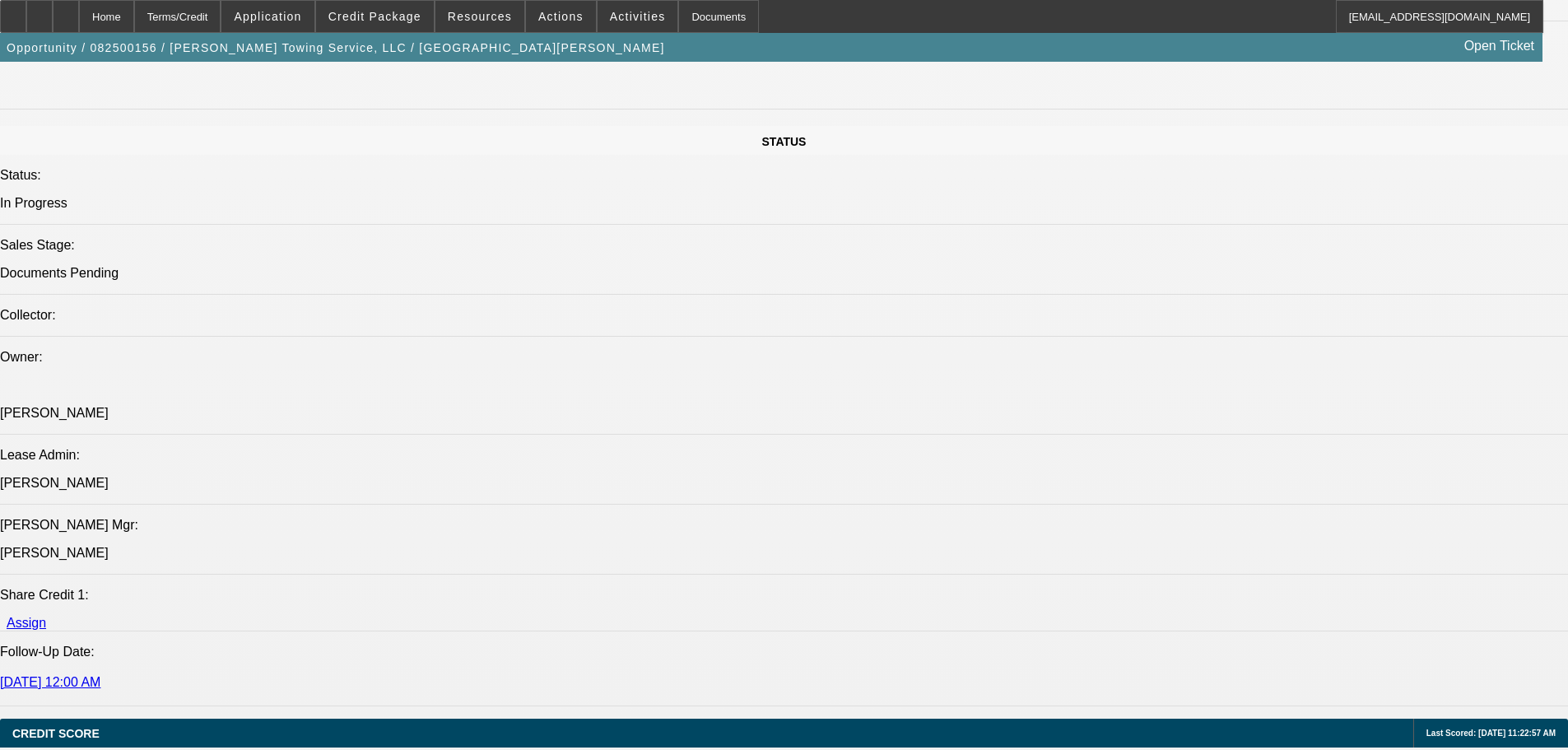
select select "1"
select select "6"
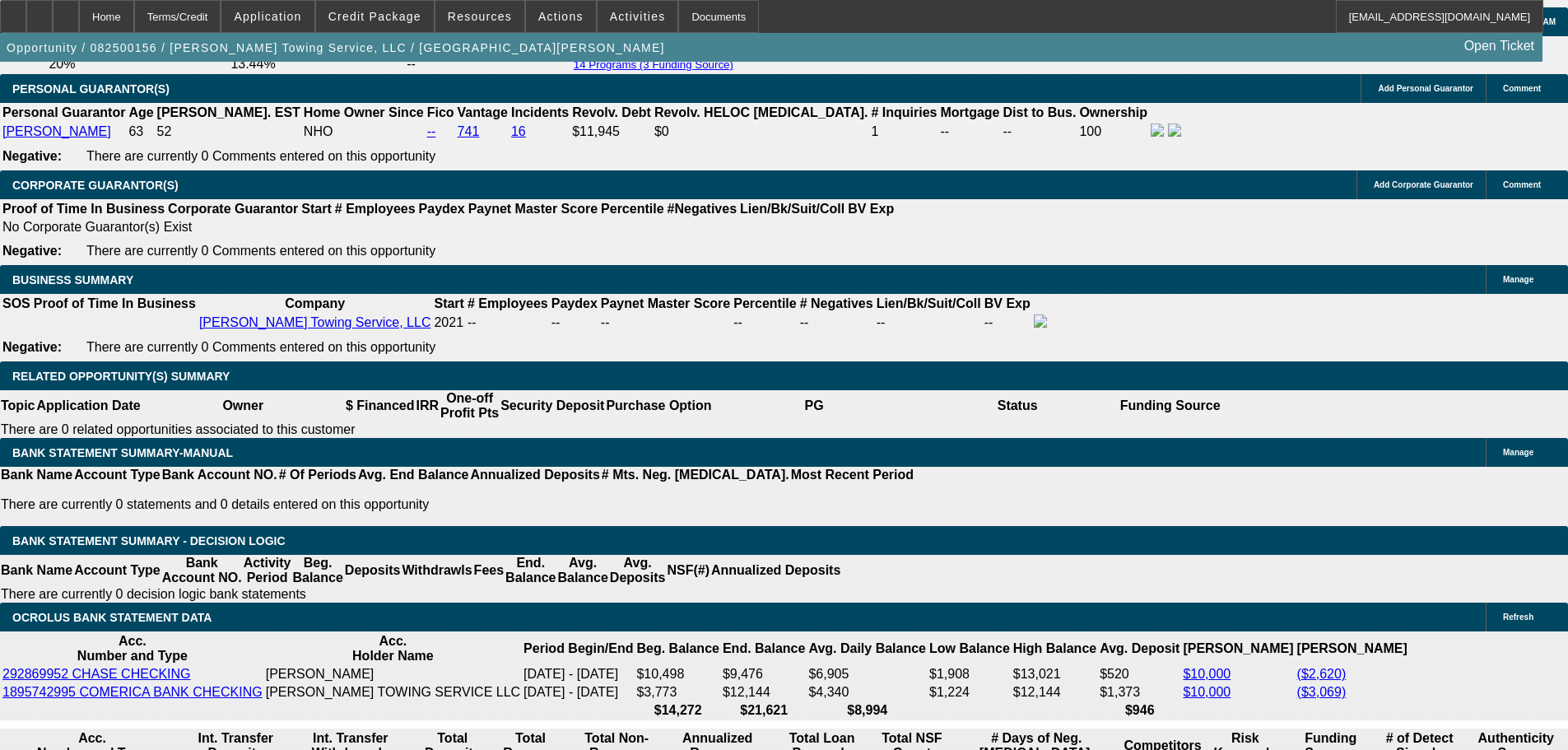
scroll to position [2552, 0]
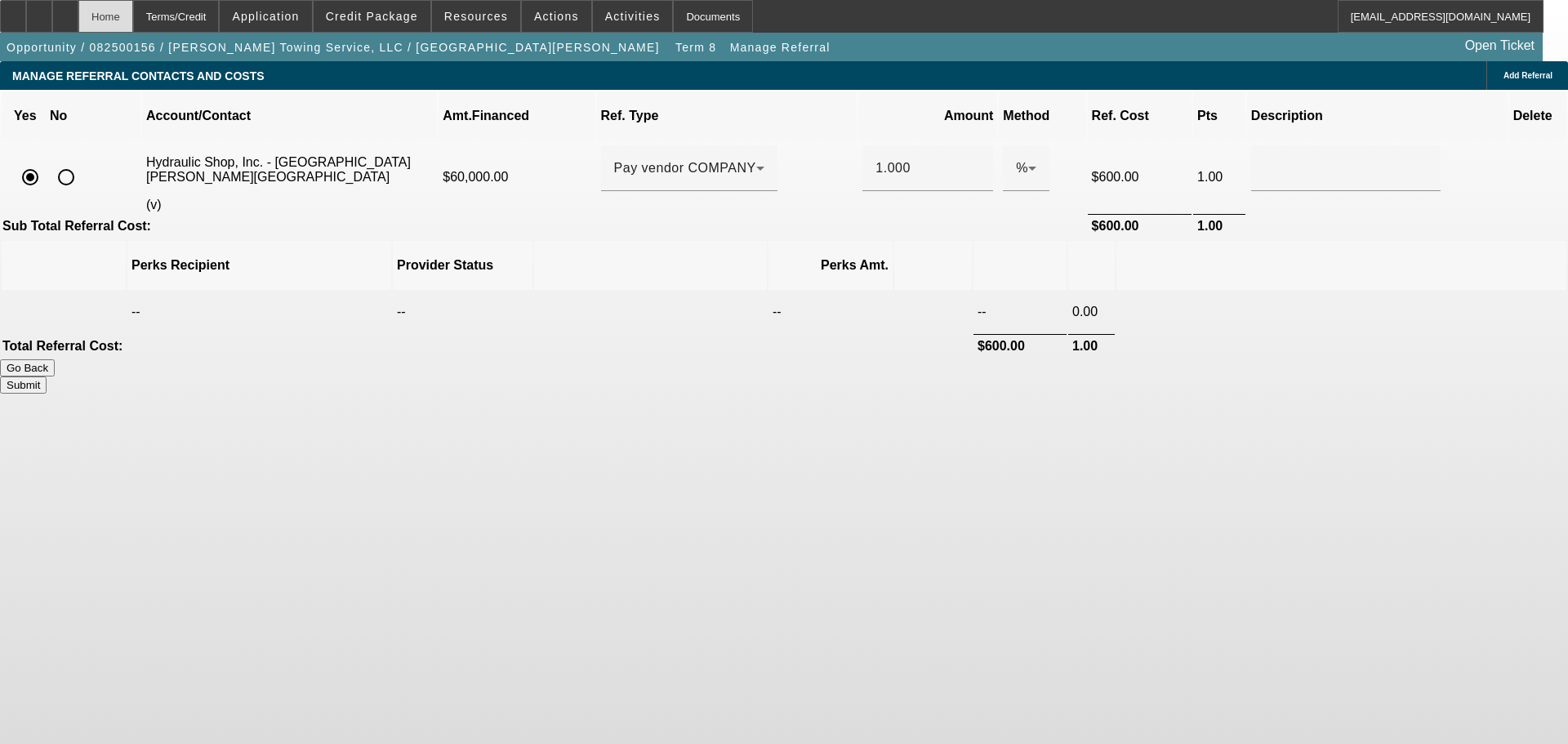
click at [133, 19] on div "Home" at bounding box center [105, 16] width 55 height 33
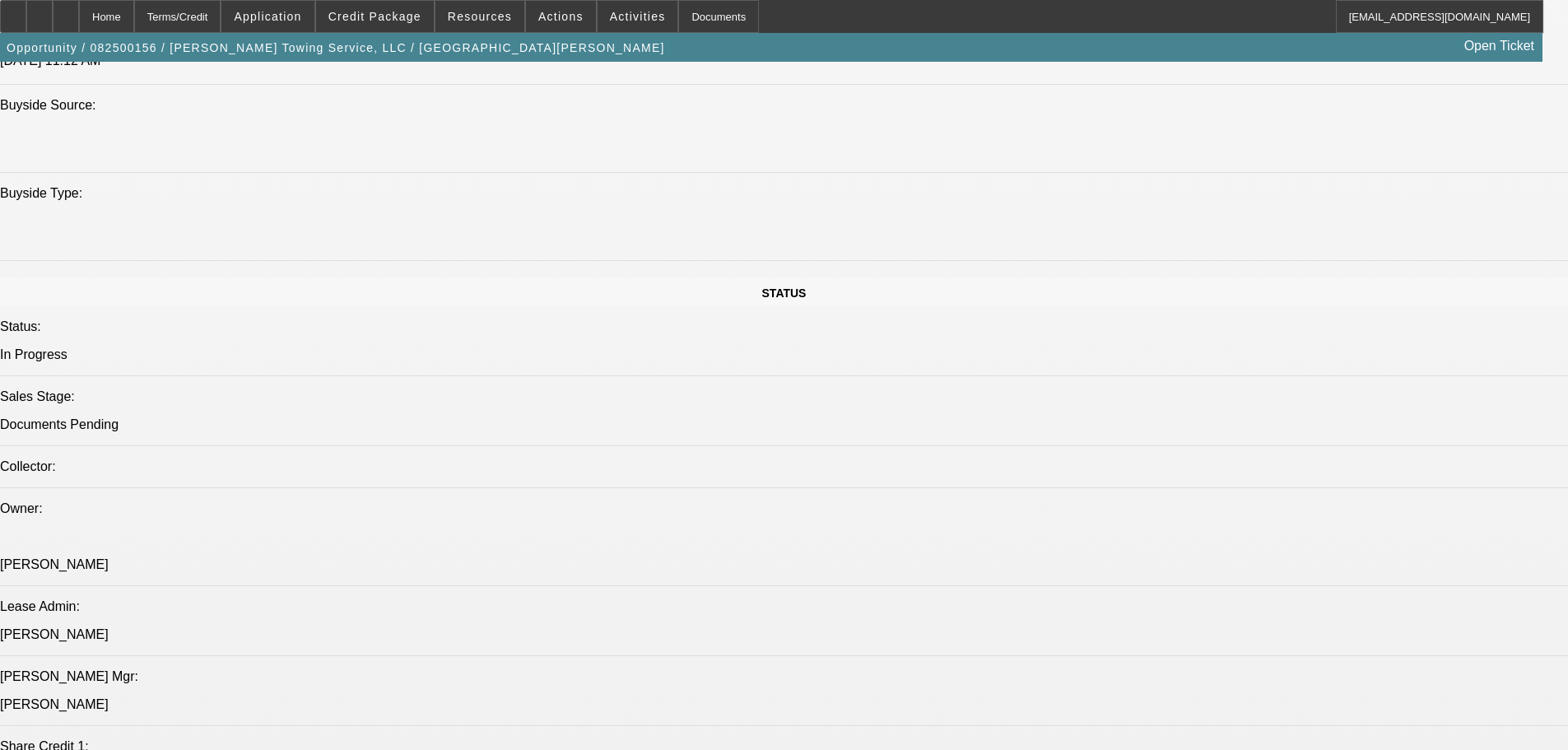
select select "0"
select select "6"
select select "0"
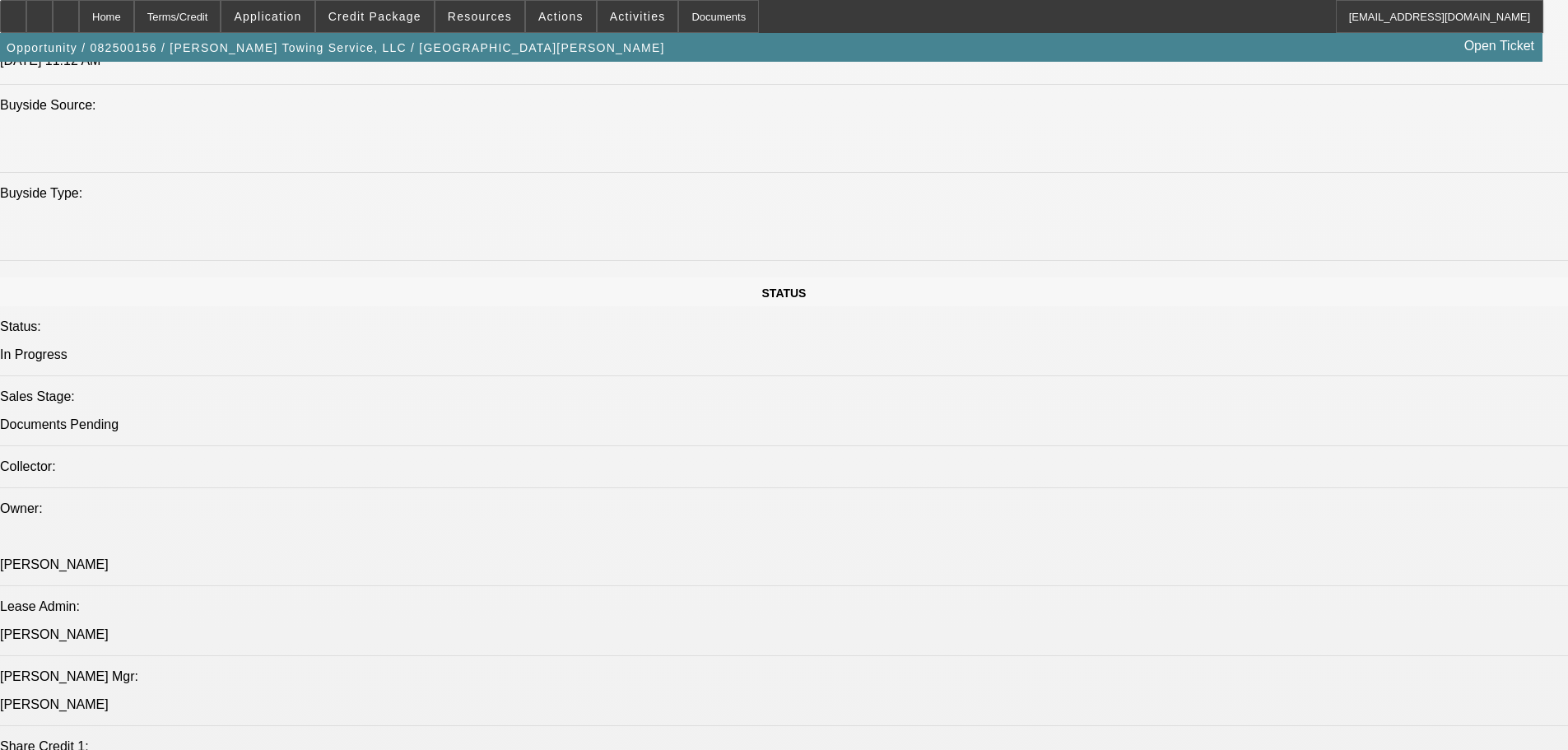
select select "0"
select select "6"
select select "0"
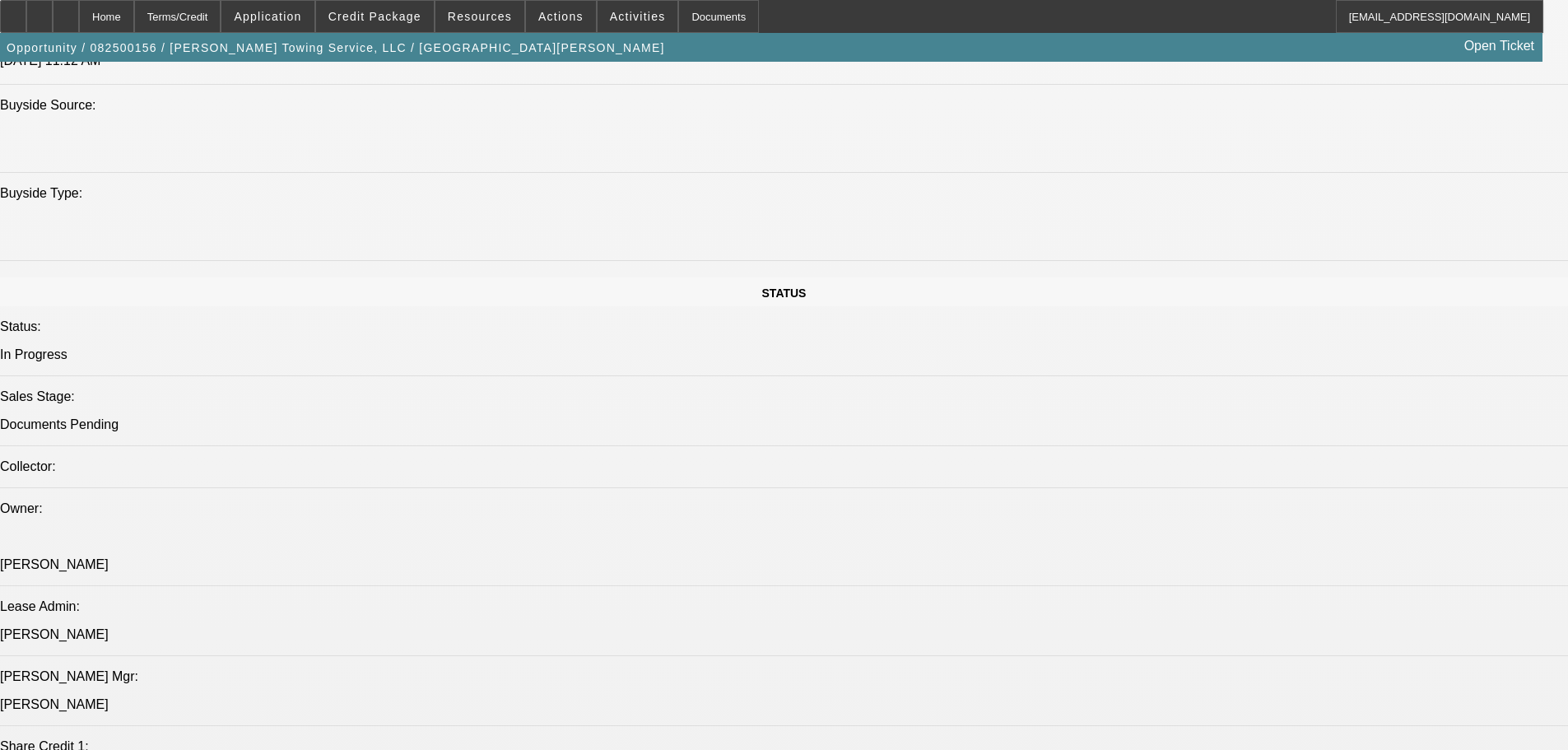
select select "0"
select select "6"
select select "0"
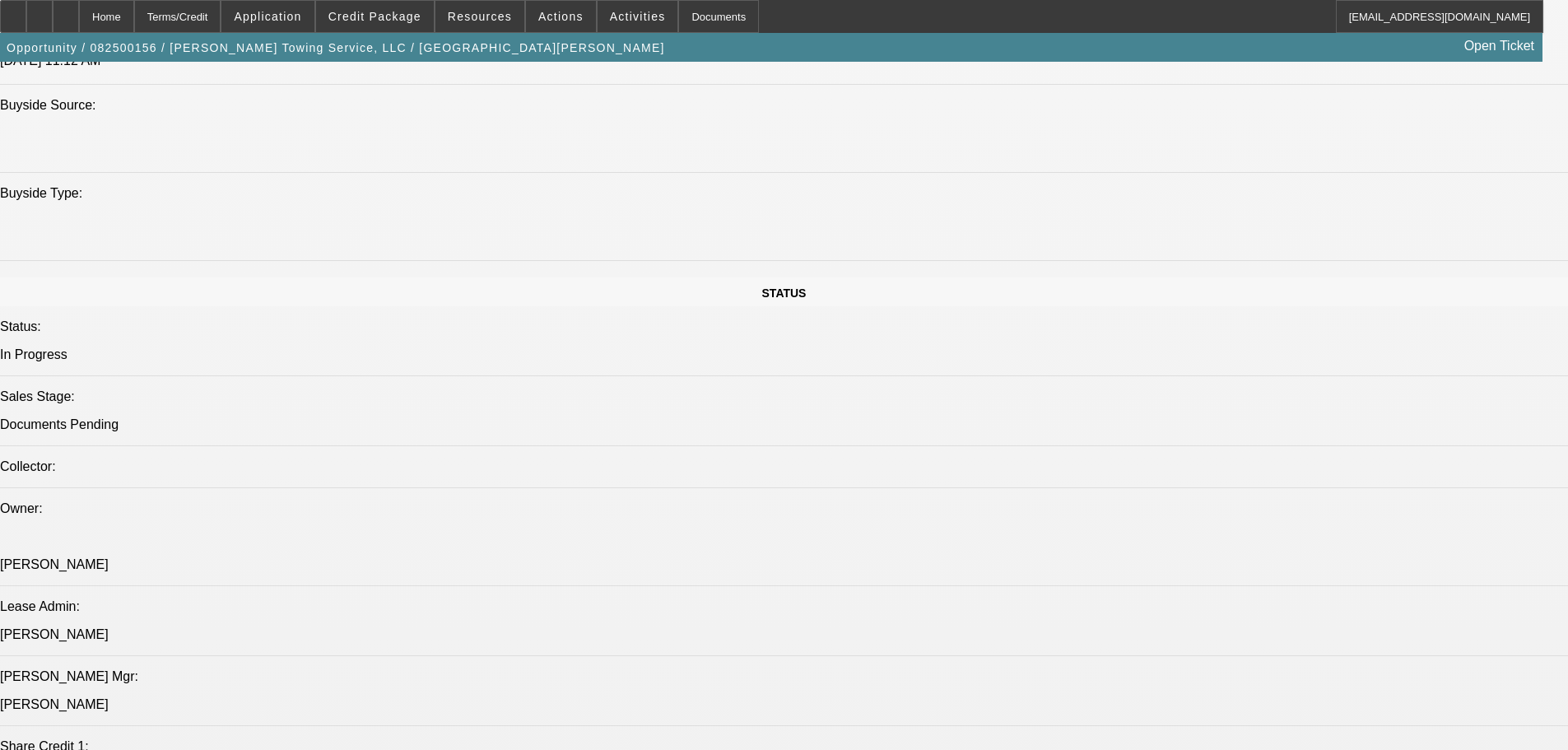
select select "6"
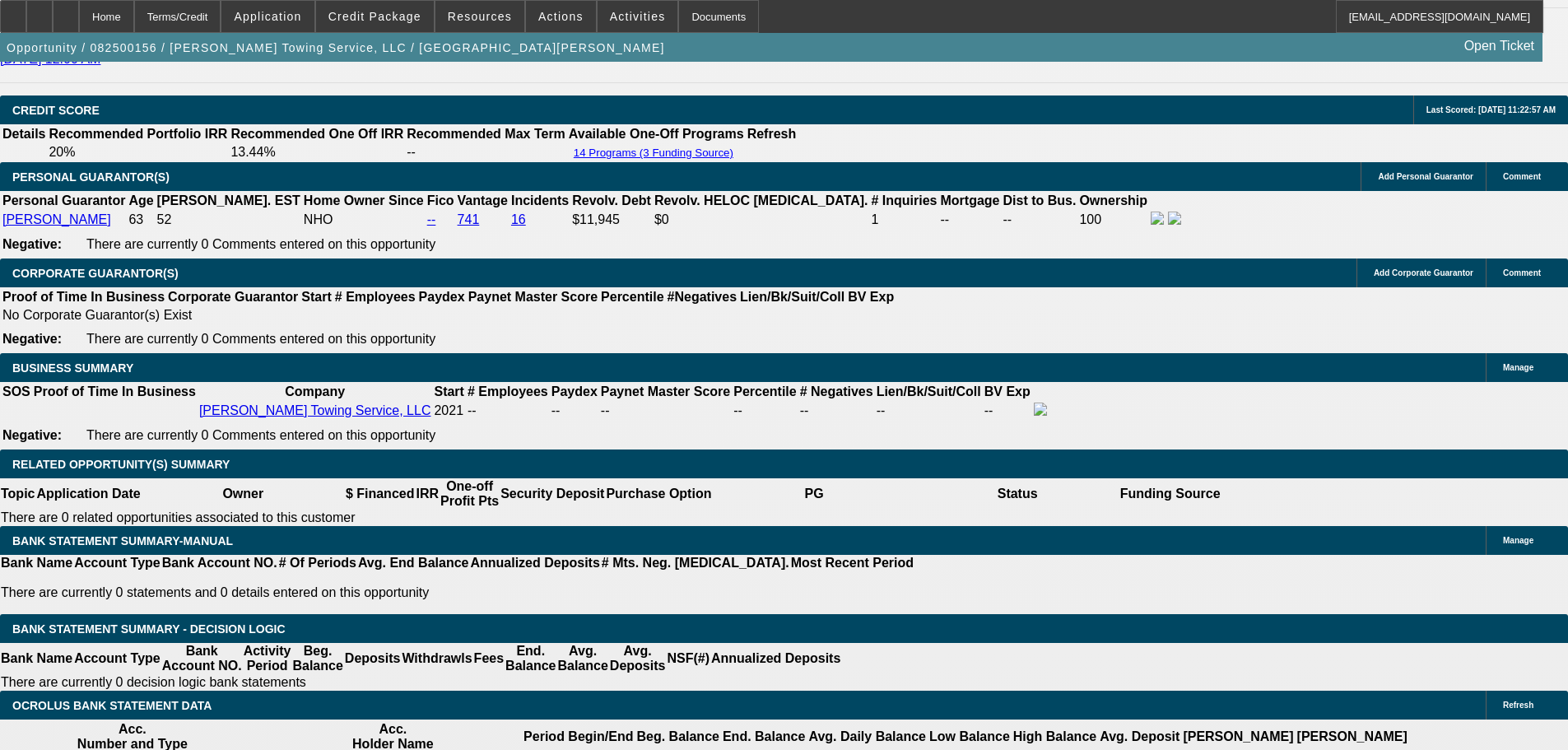
scroll to position [2518, 0]
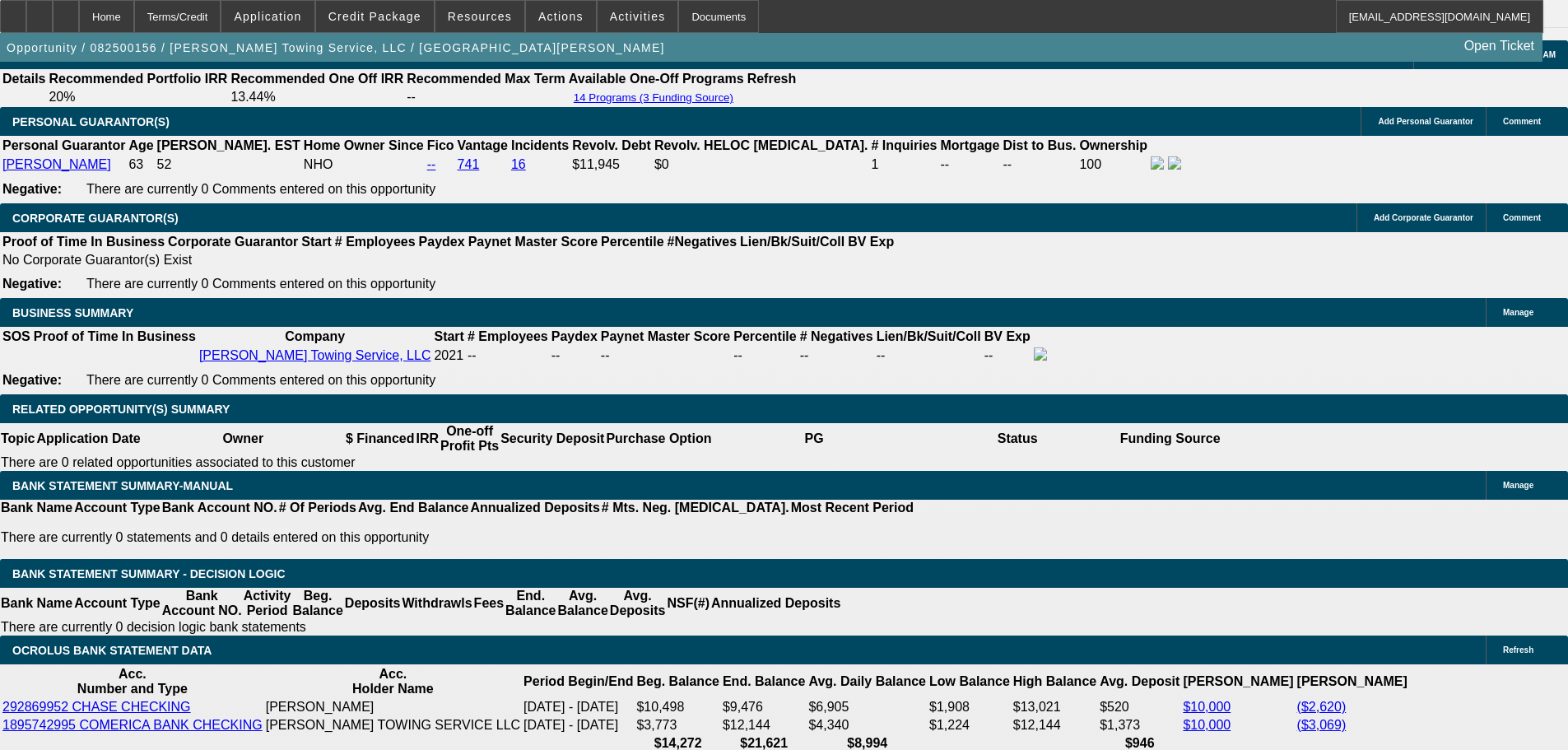
drag, startPoint x: 232, startPoint y: 443, endPoint x: 410, endPoint y: 465, distance: 179.4
type input "1"
type input "UNKNOWN"
type input "1280"
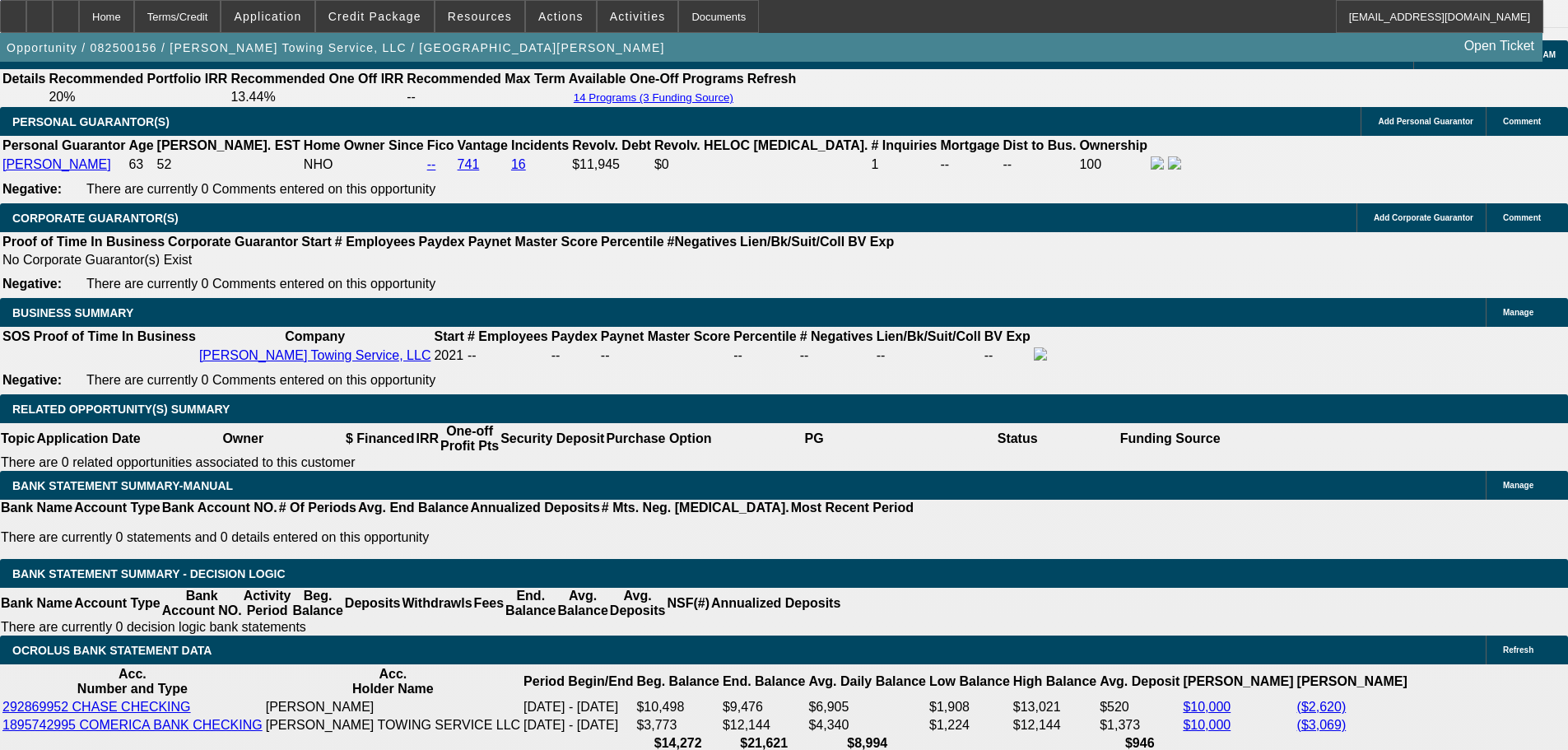
type input "9.7"
type input "$1,280.00"
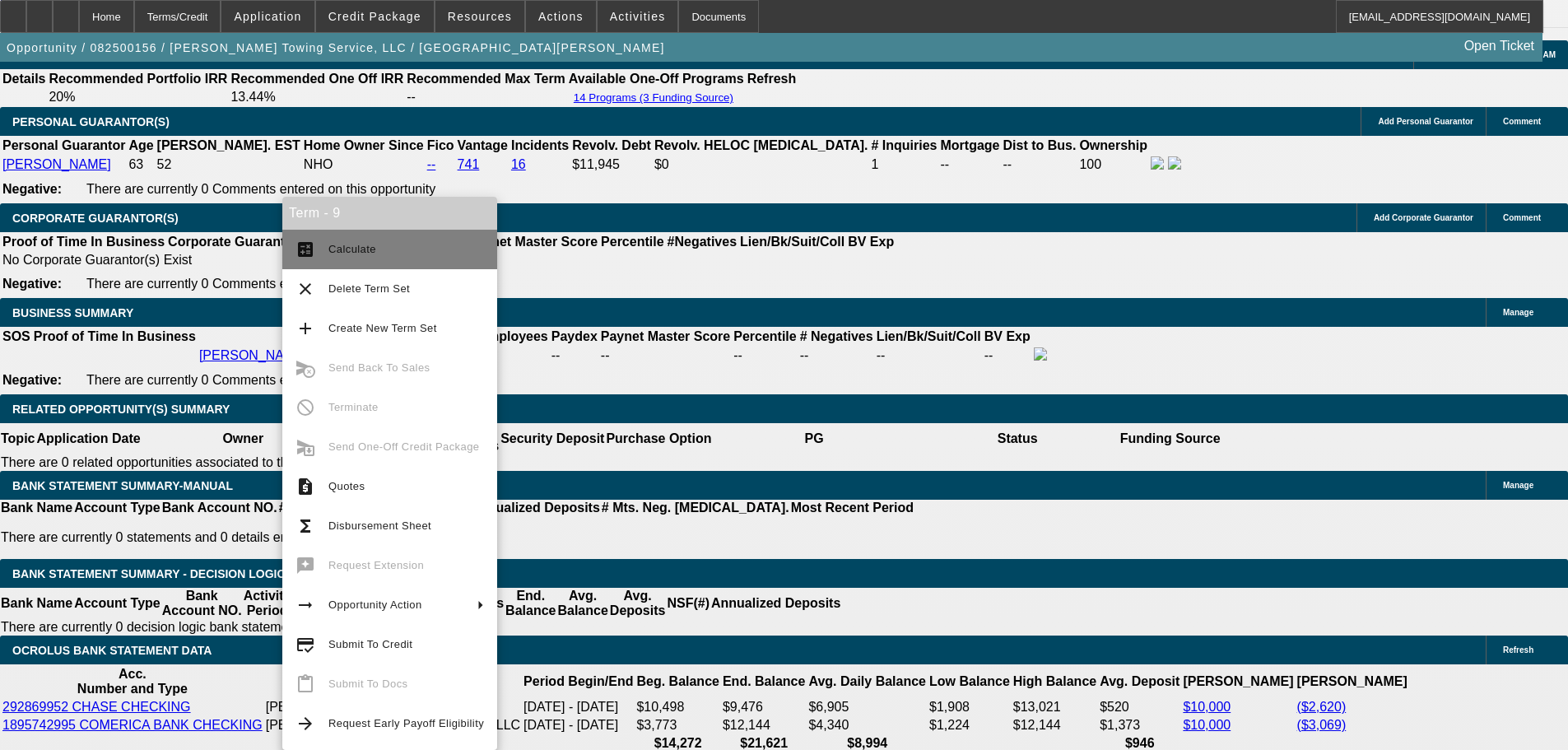
click at [374, 268] on button "calculate Calculate" at bounding box center [389, 249] width 215 height 40
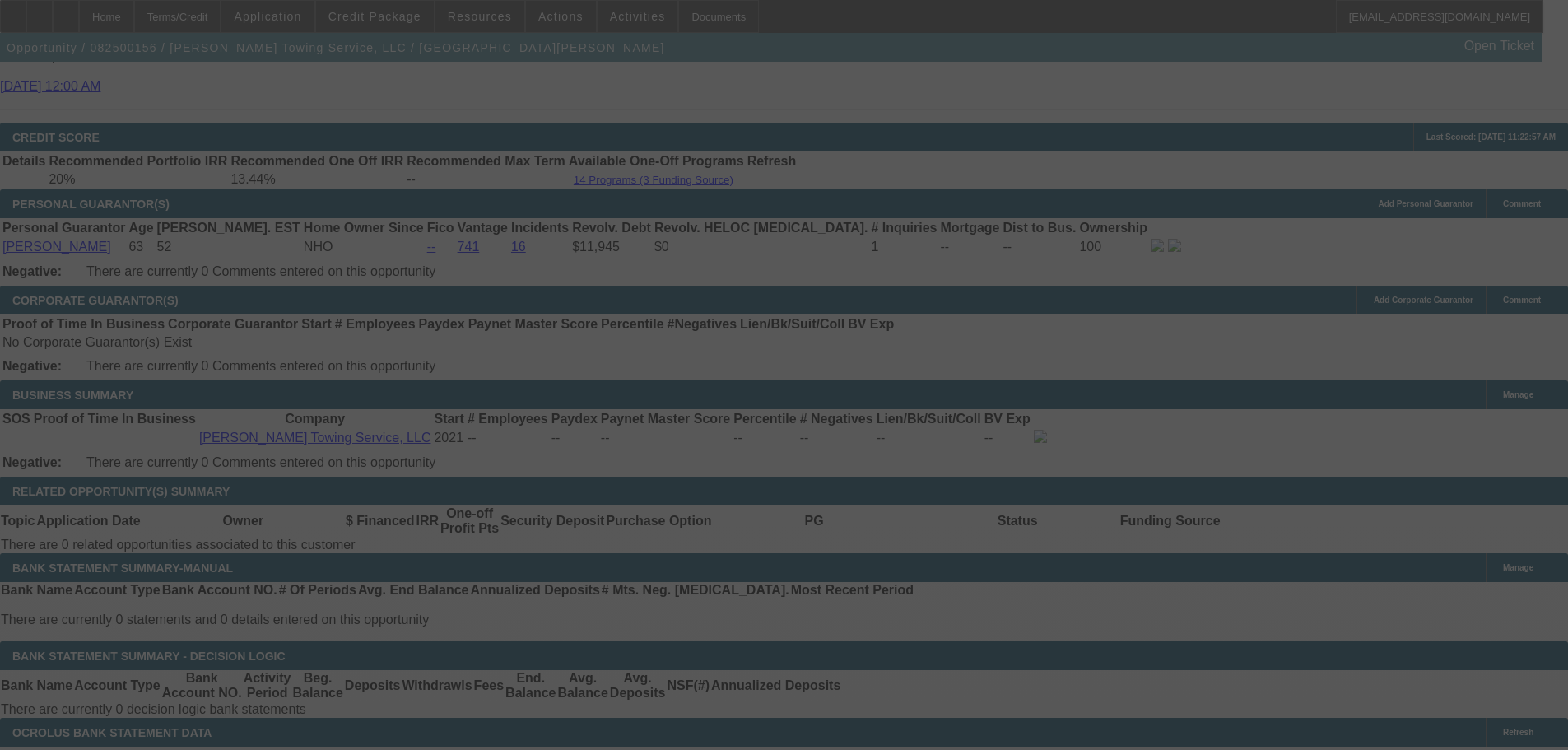
scroll to position [2600, 0]
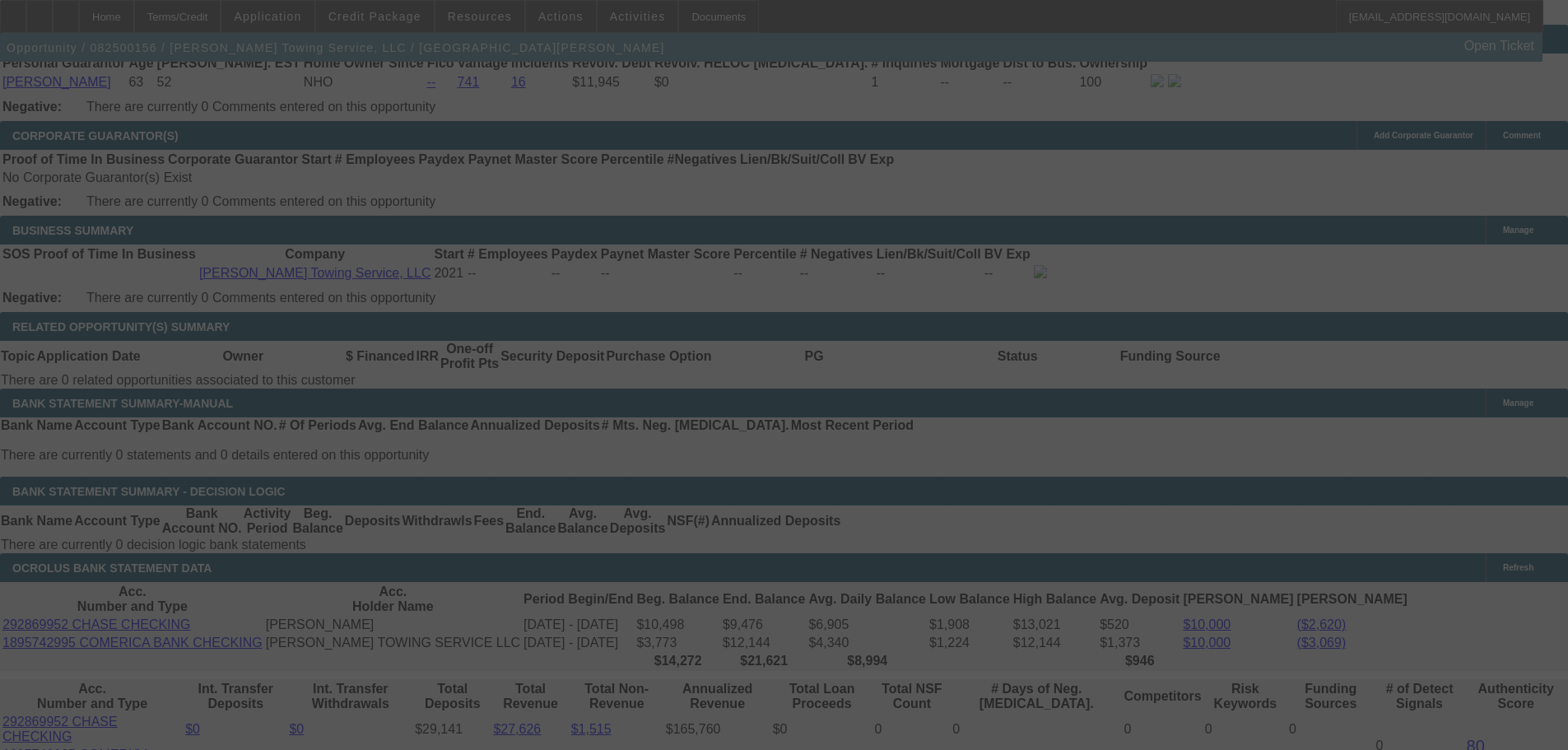
select select "0"
select select "6"
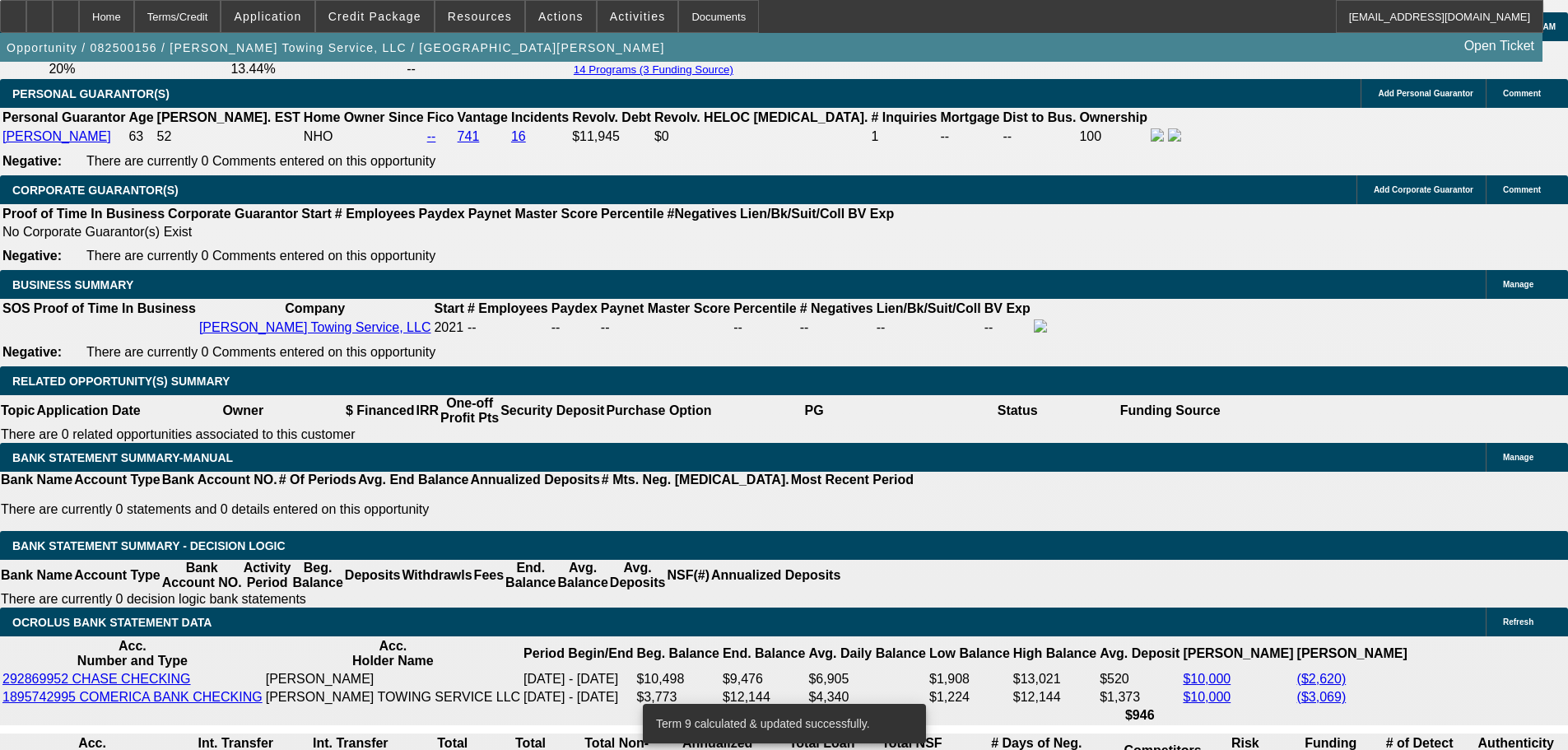
scroll to position [2518, 0]
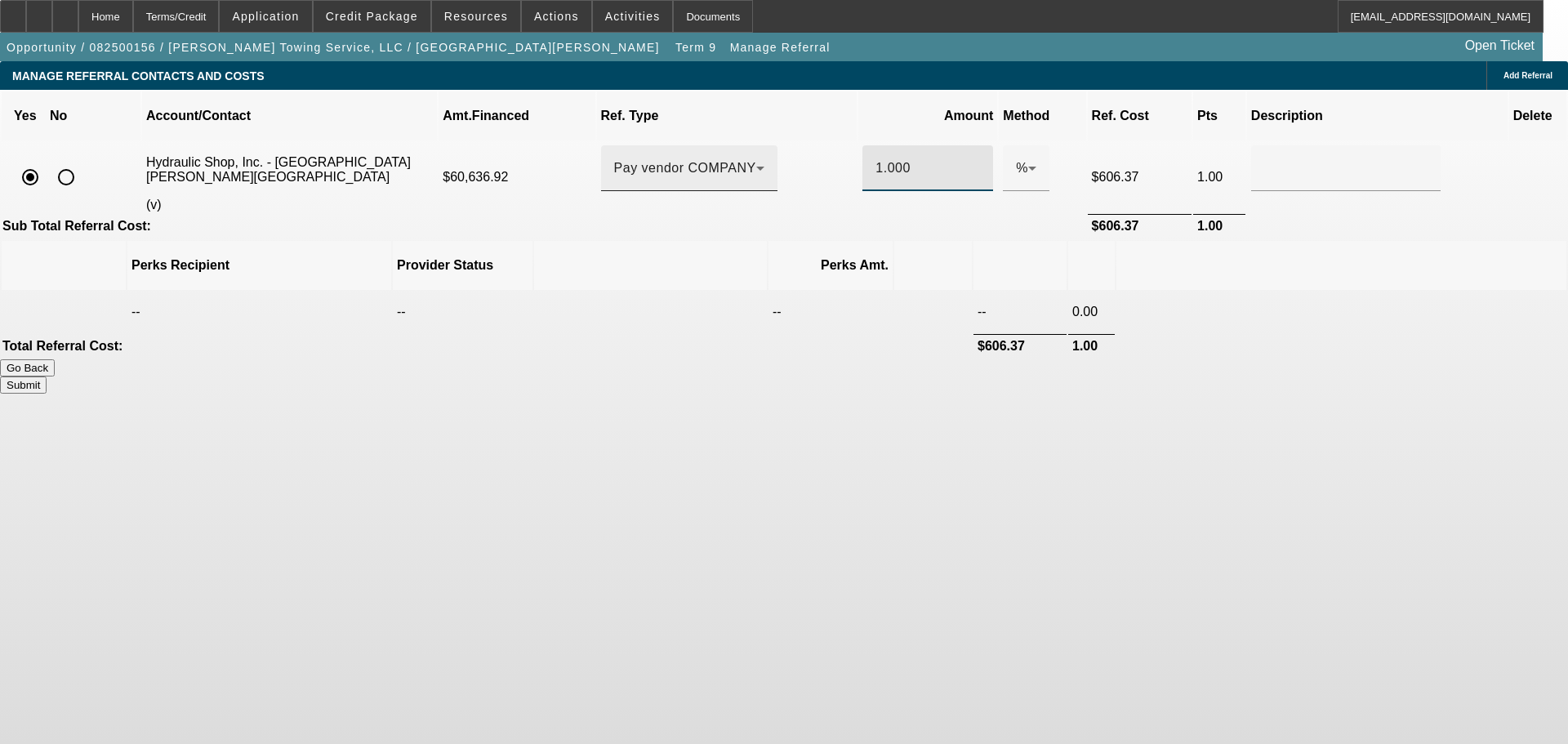
drag, startPoint x: 888, startPoint y: 139, endPoint x: 759, endPoint y: 144, distance: 129.1
click at [759, 144] on tr "Hydraulic Shop, Inc. - Soria, Fernado (v) $60,636.92 Pay vendor COMPANY 1.000 %…" at bounding box center [784, 177] width 1564 height 70
click at [1116, 334] on td at bounding box center [1341, 345] width 450 height 24
click at [46, 376] on button "Submit" at bounding box center [23, 385] width 46 height 17
type input "0.500"
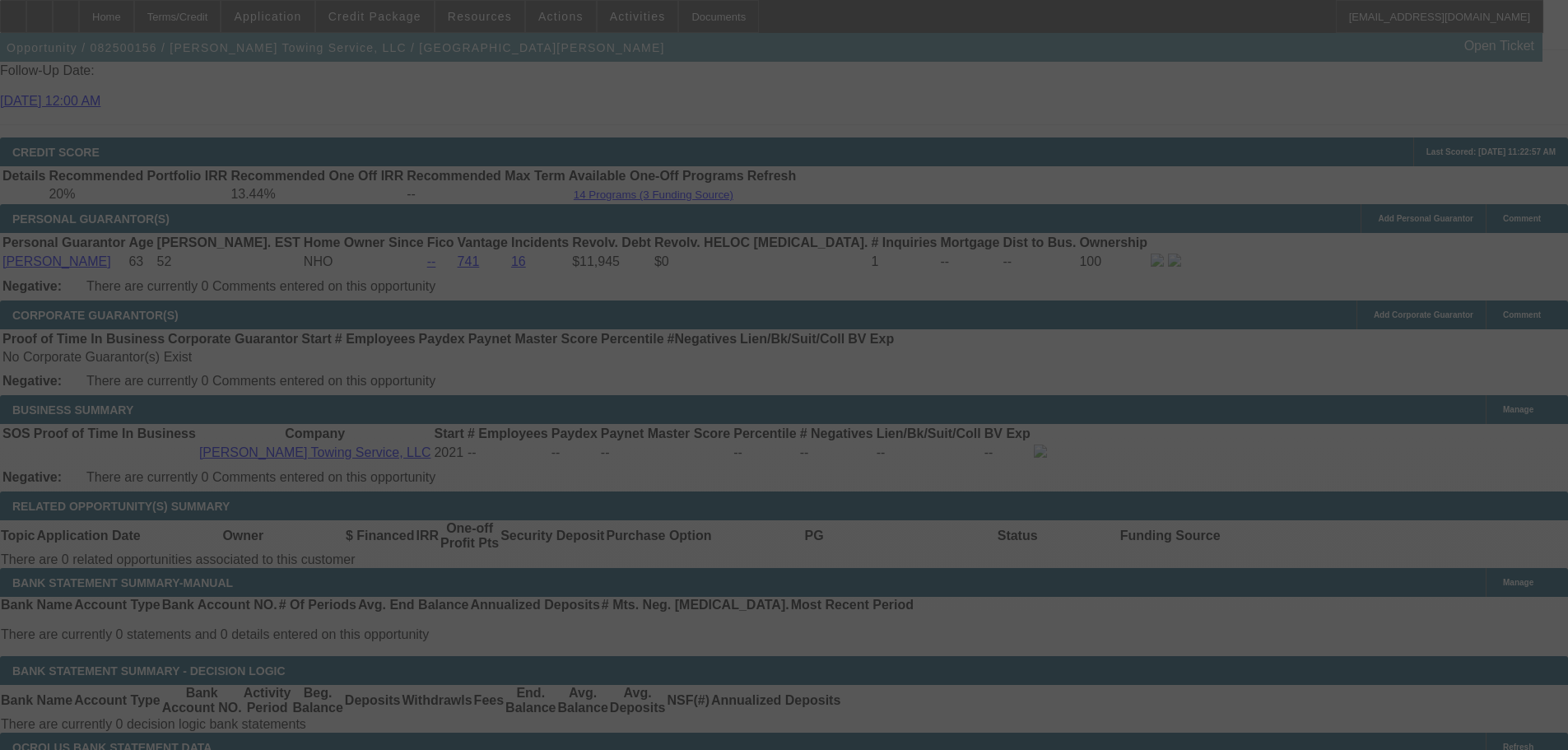
scroll to position [2471, 0]
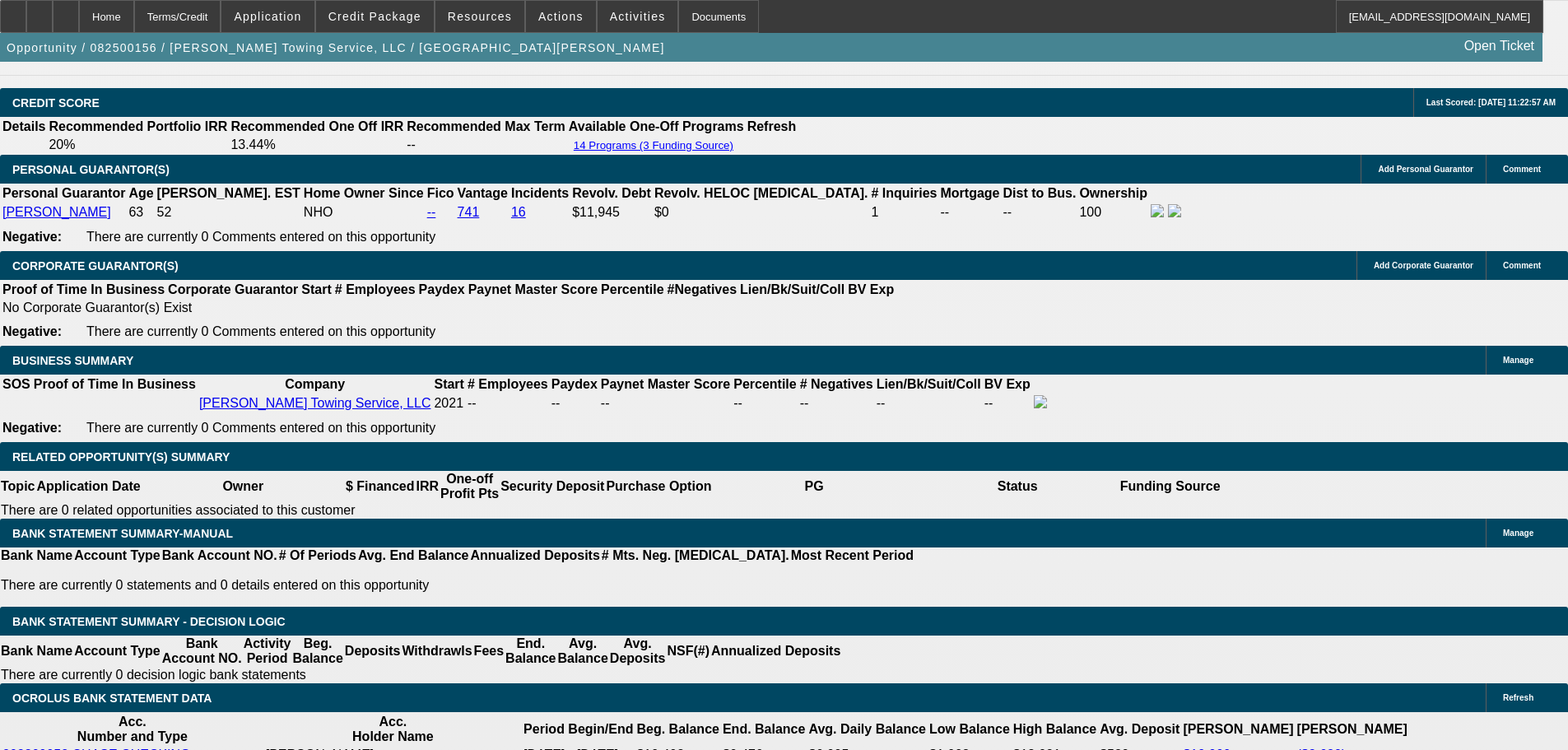
select select "0"
select select "6"
select select "0"
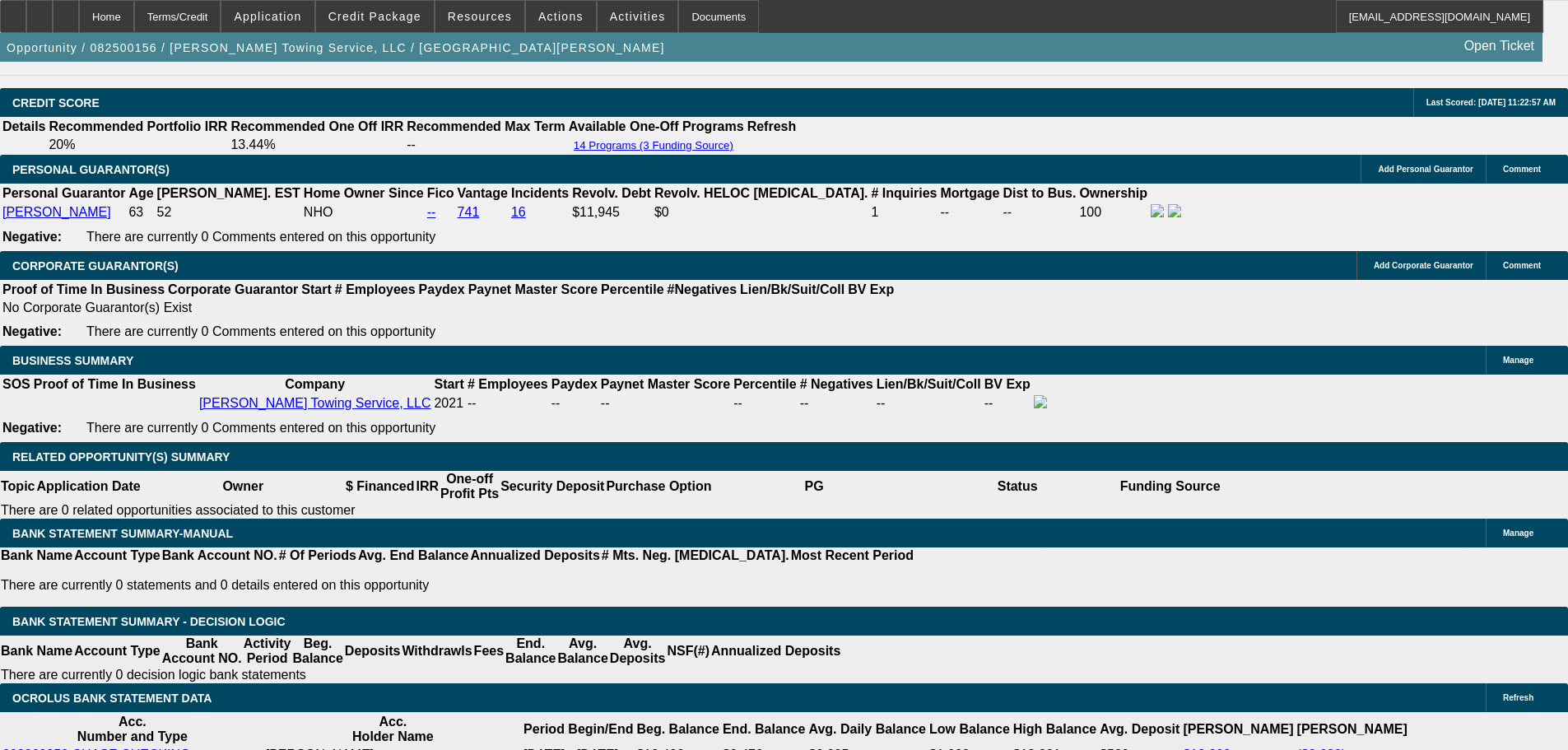
select select "0"
select select "6"
select select "0"
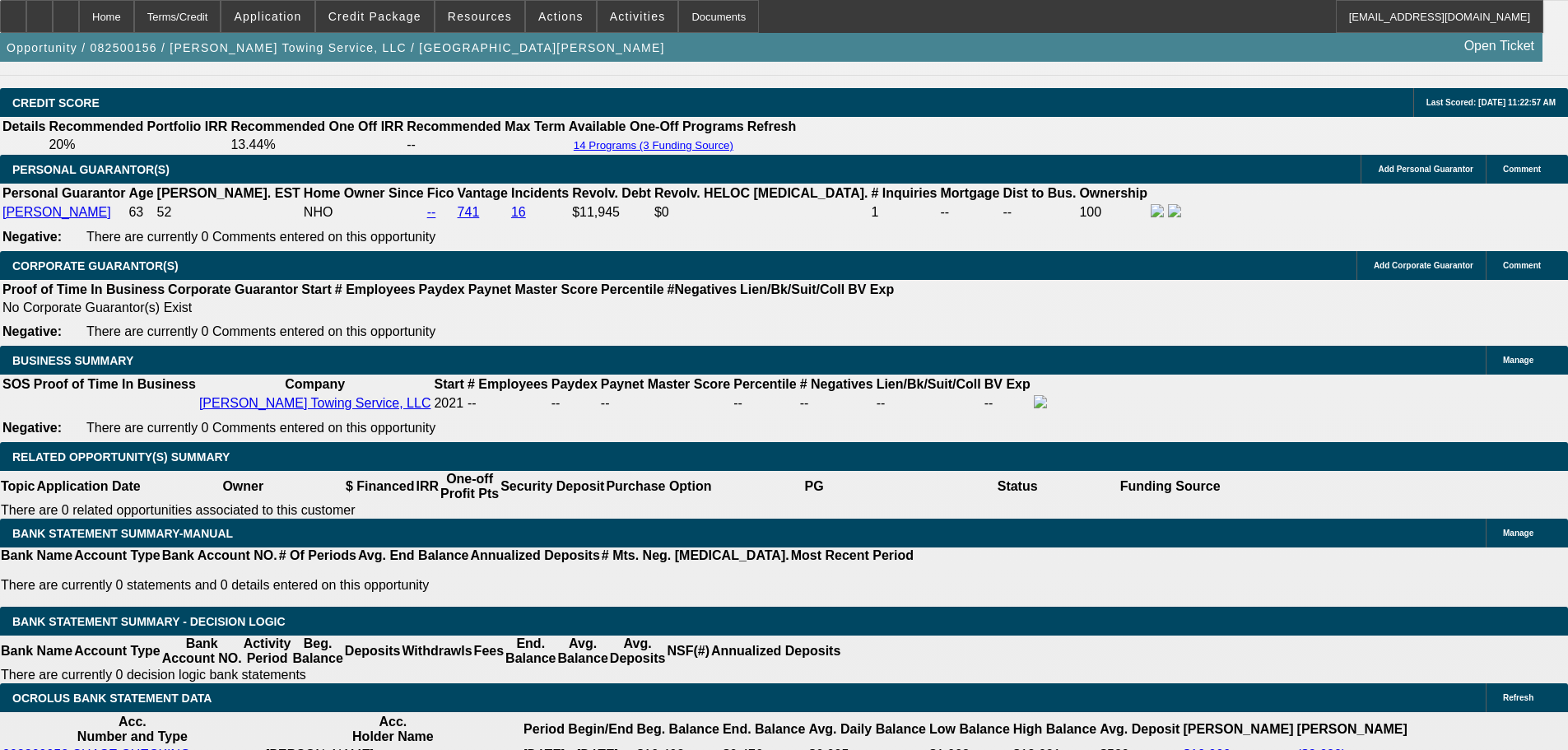
select select "0"
select select "6"
select select "0"
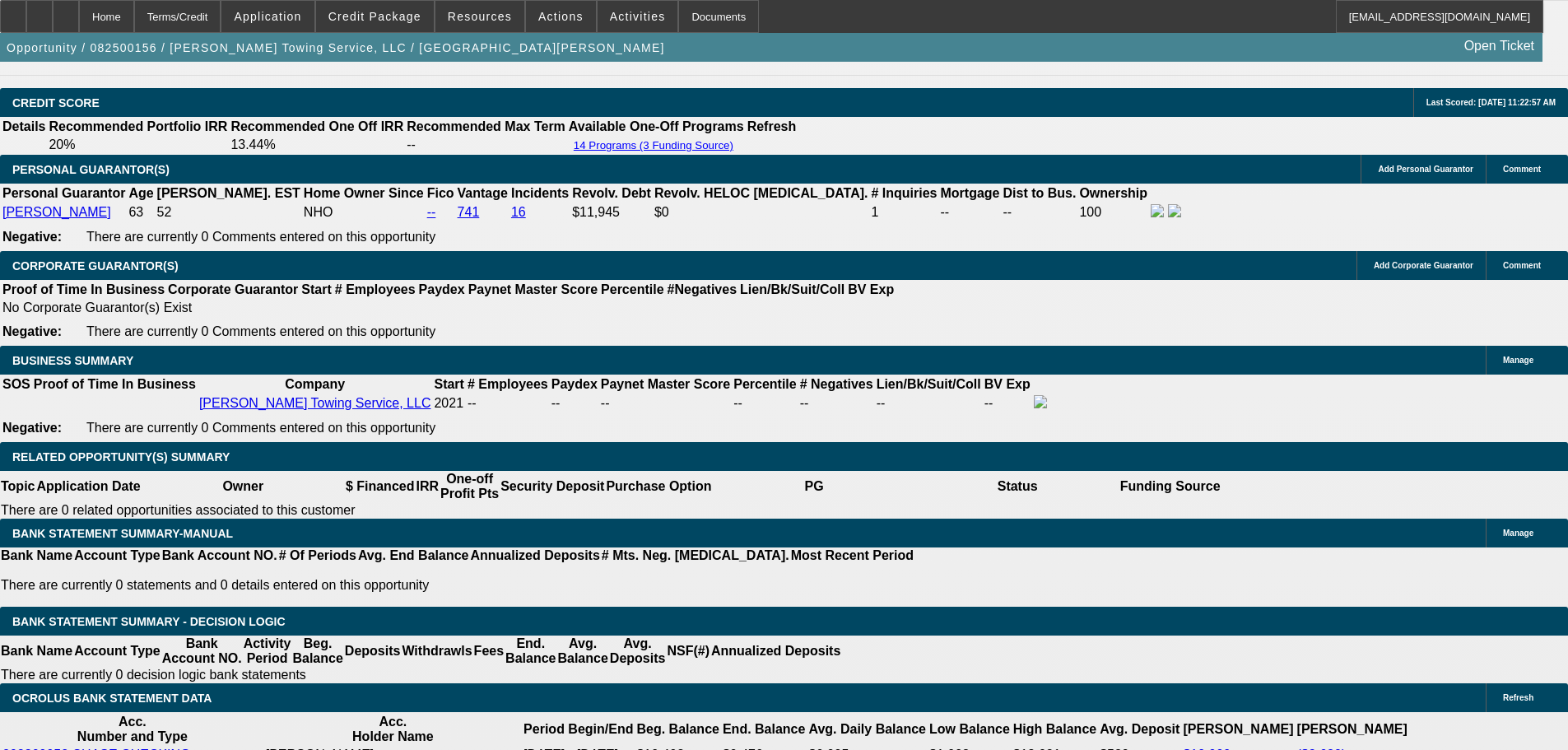
select select "6"
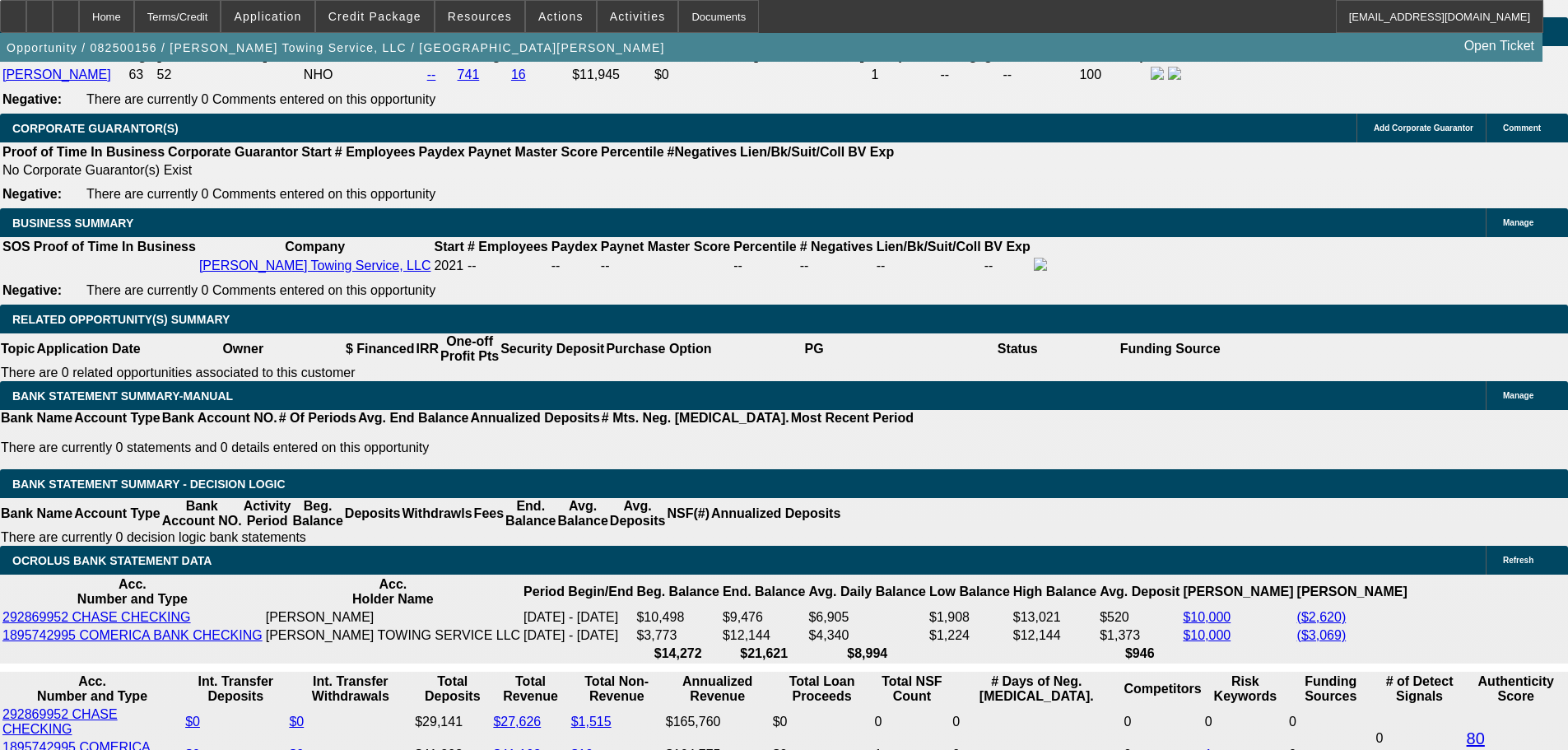
scroll to position [0, 0]
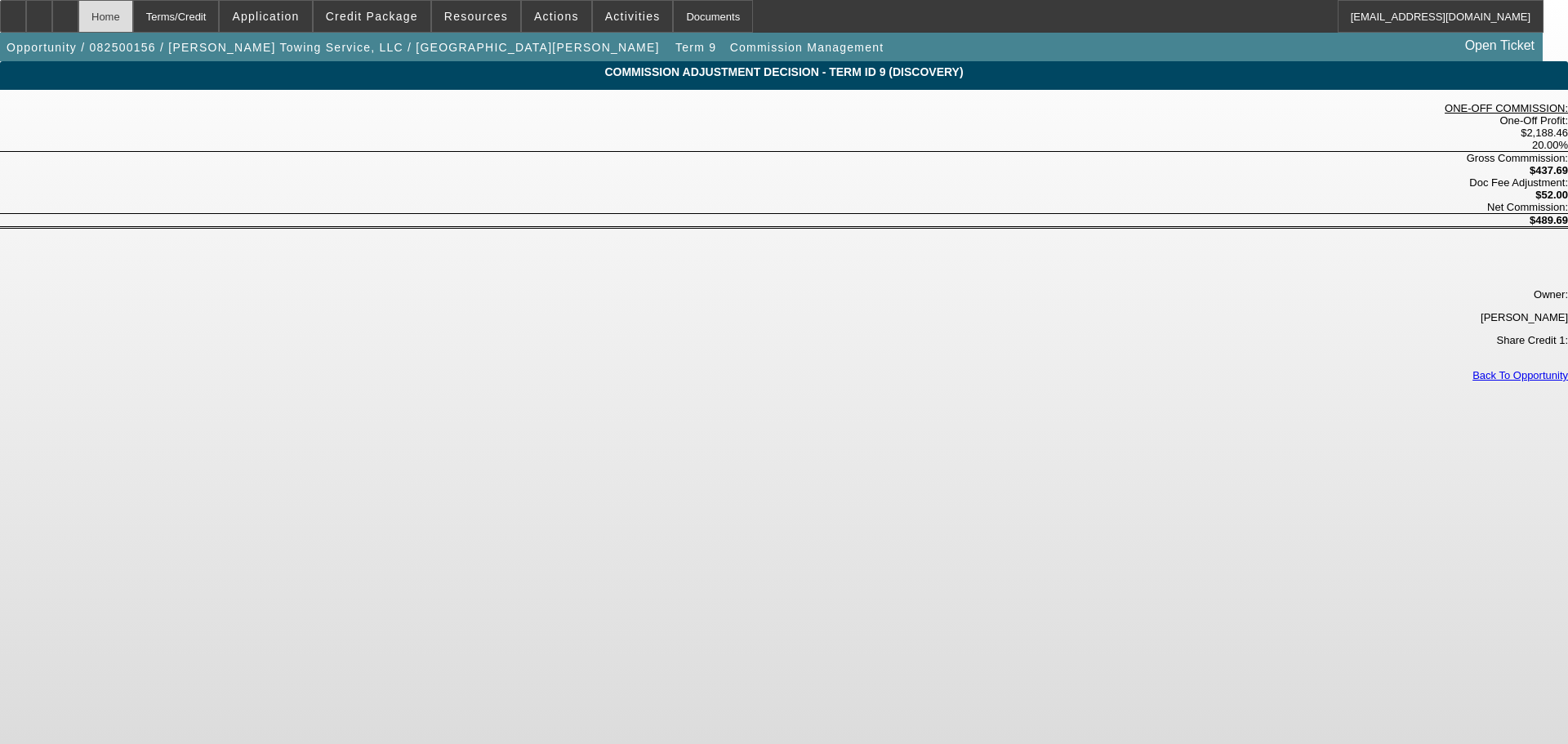
click at [133, 14] on div "Home" at bounding box center [105, 16] width 55 height 33
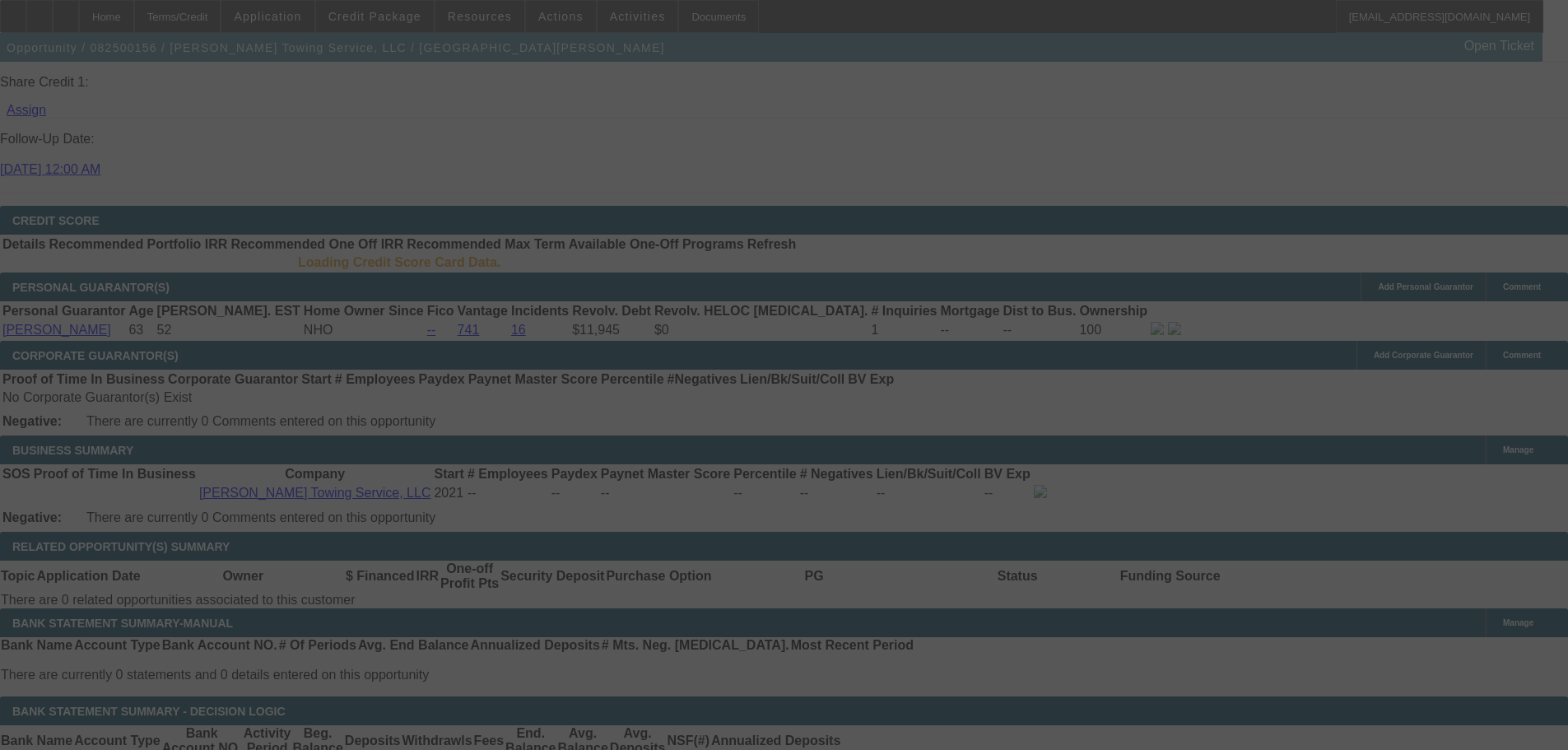
scroll to position [2263, 0]
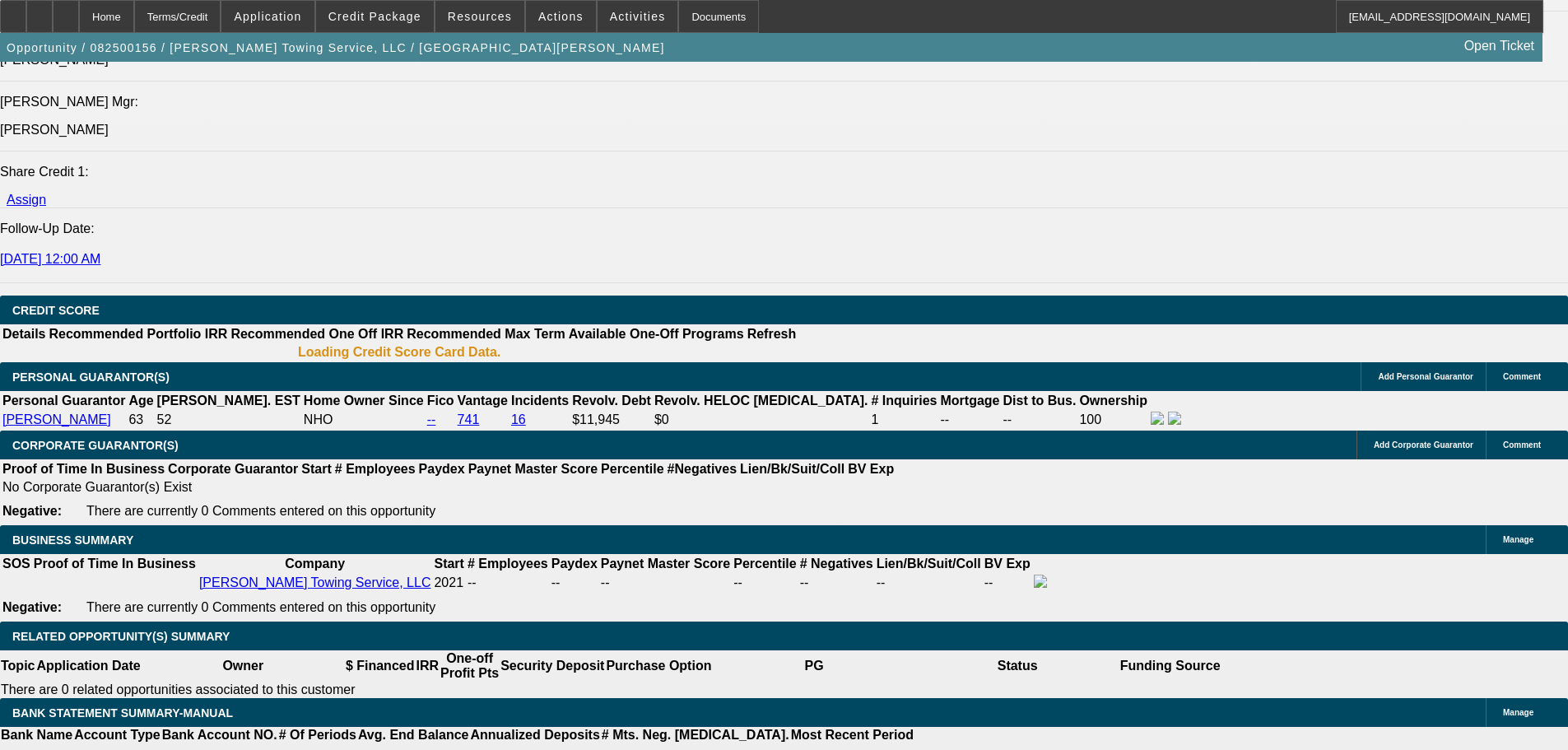
select select "0"
select select "6"
select select "0"
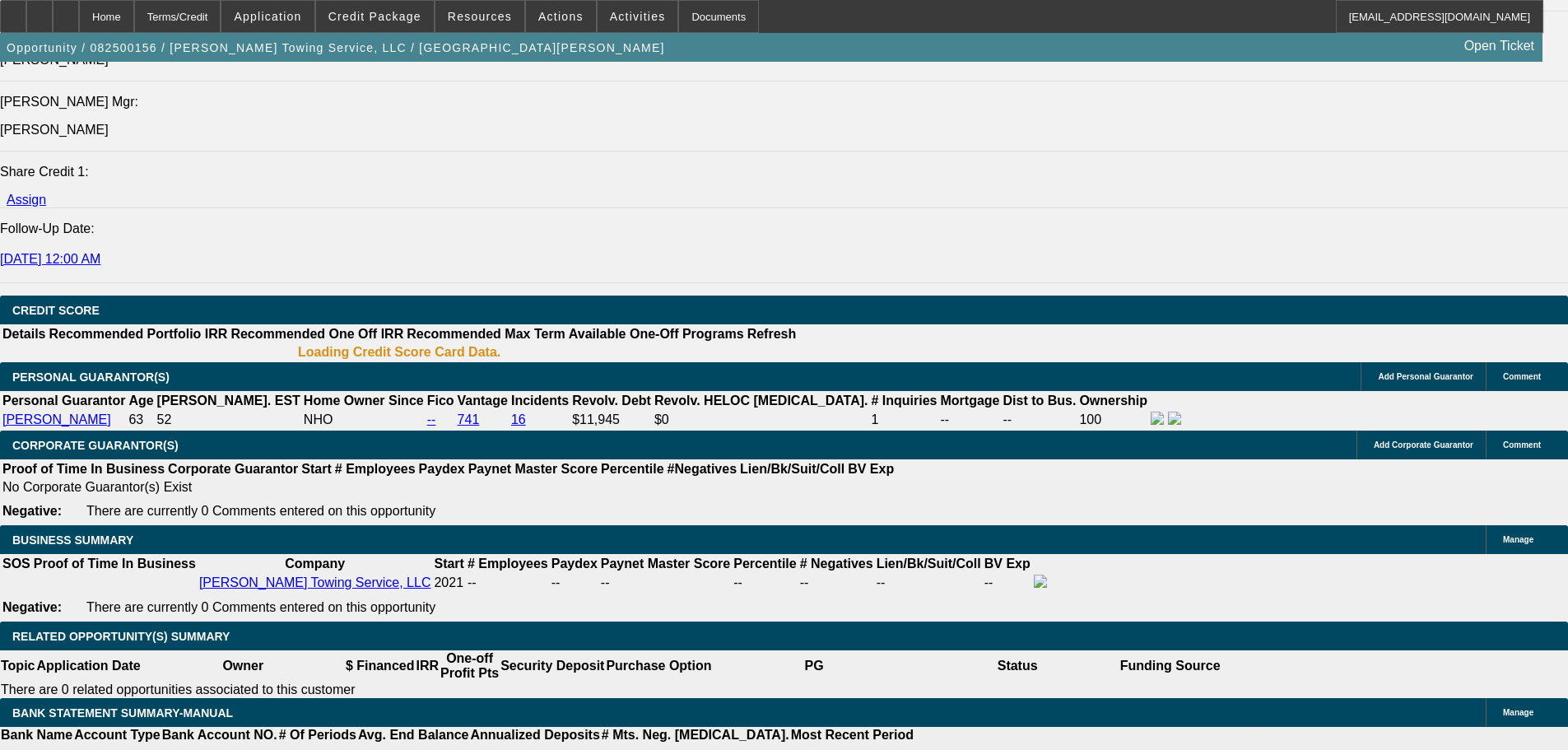
select select "0"
select select "6"
select select "0"
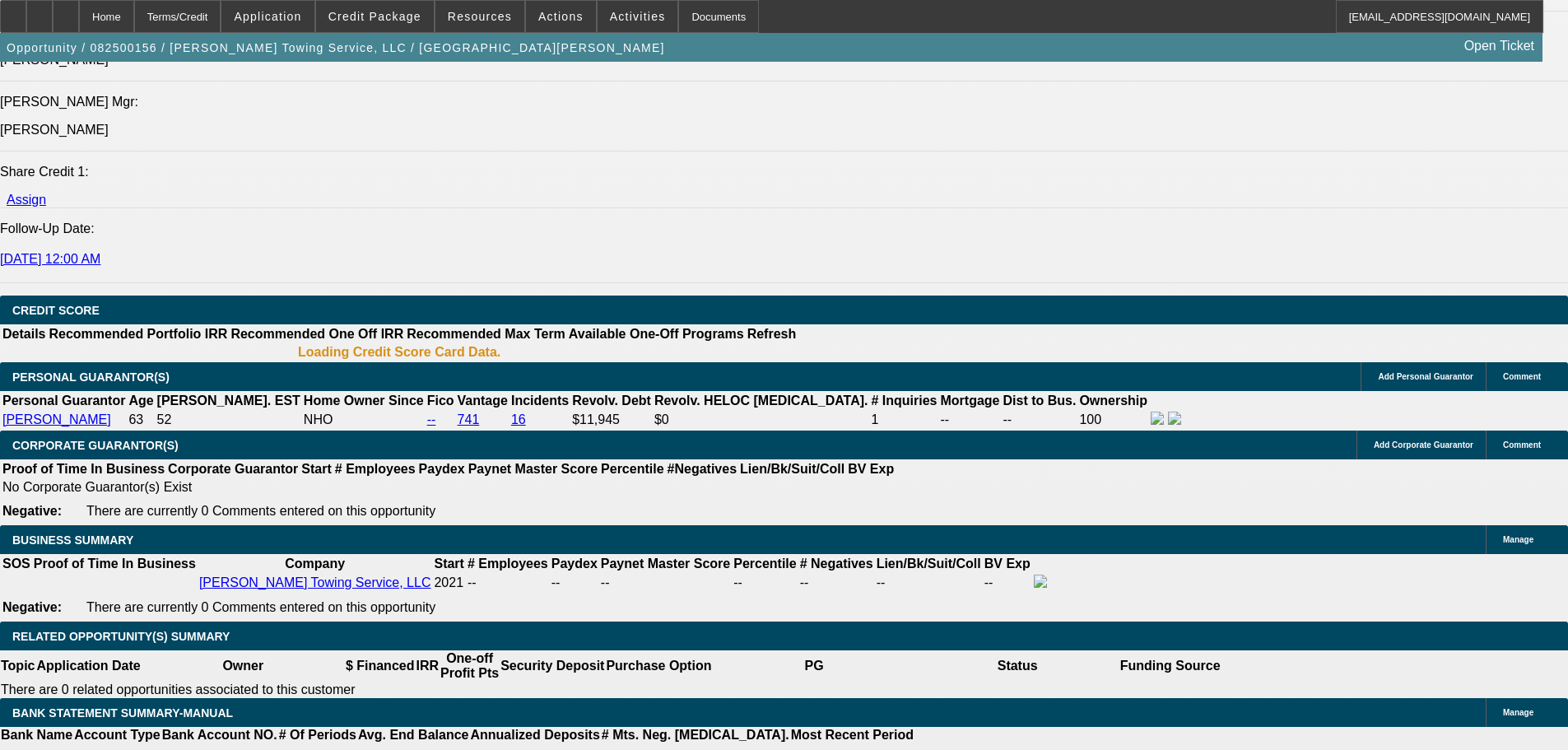
select select "0"
select select "6"
select select "0"
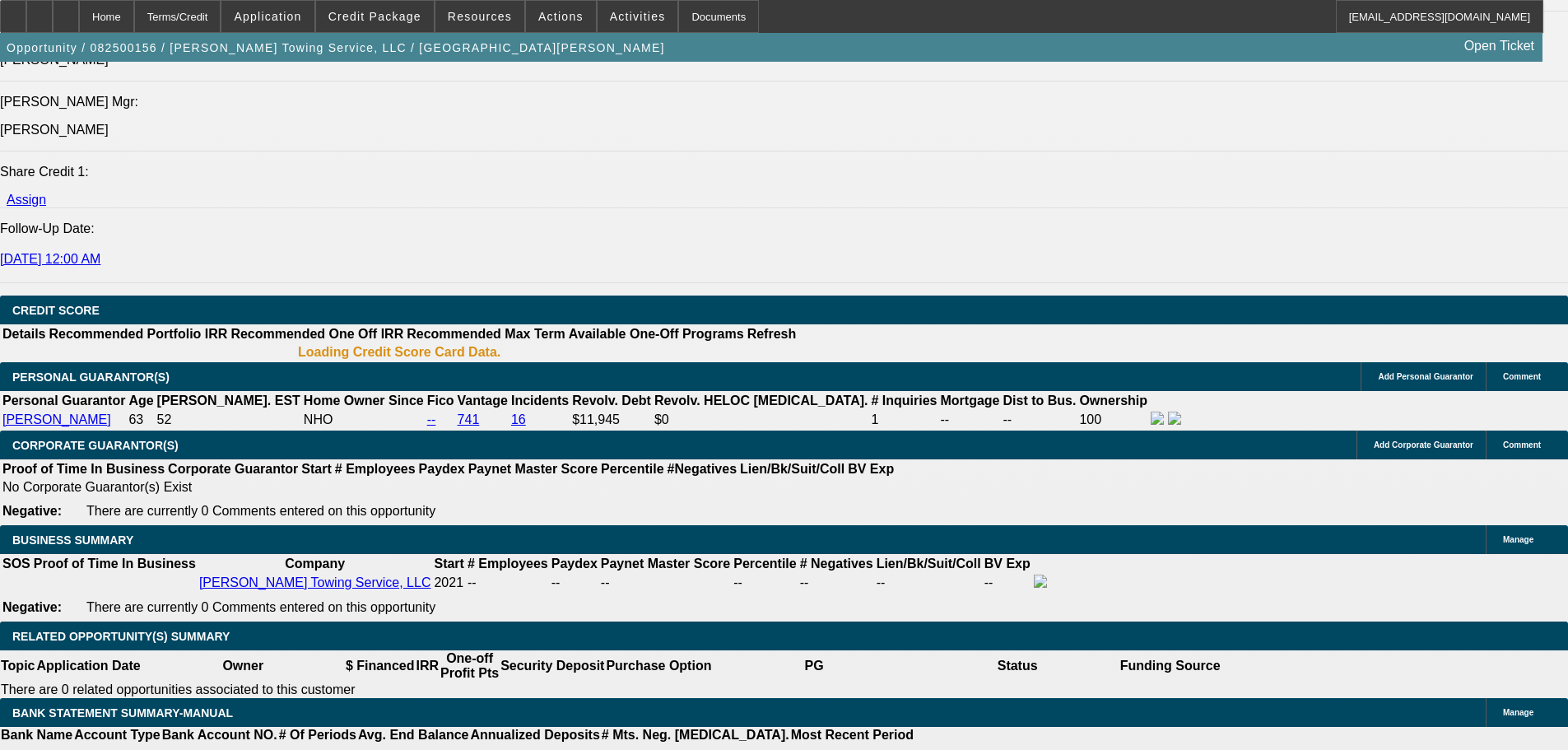
select select "6"
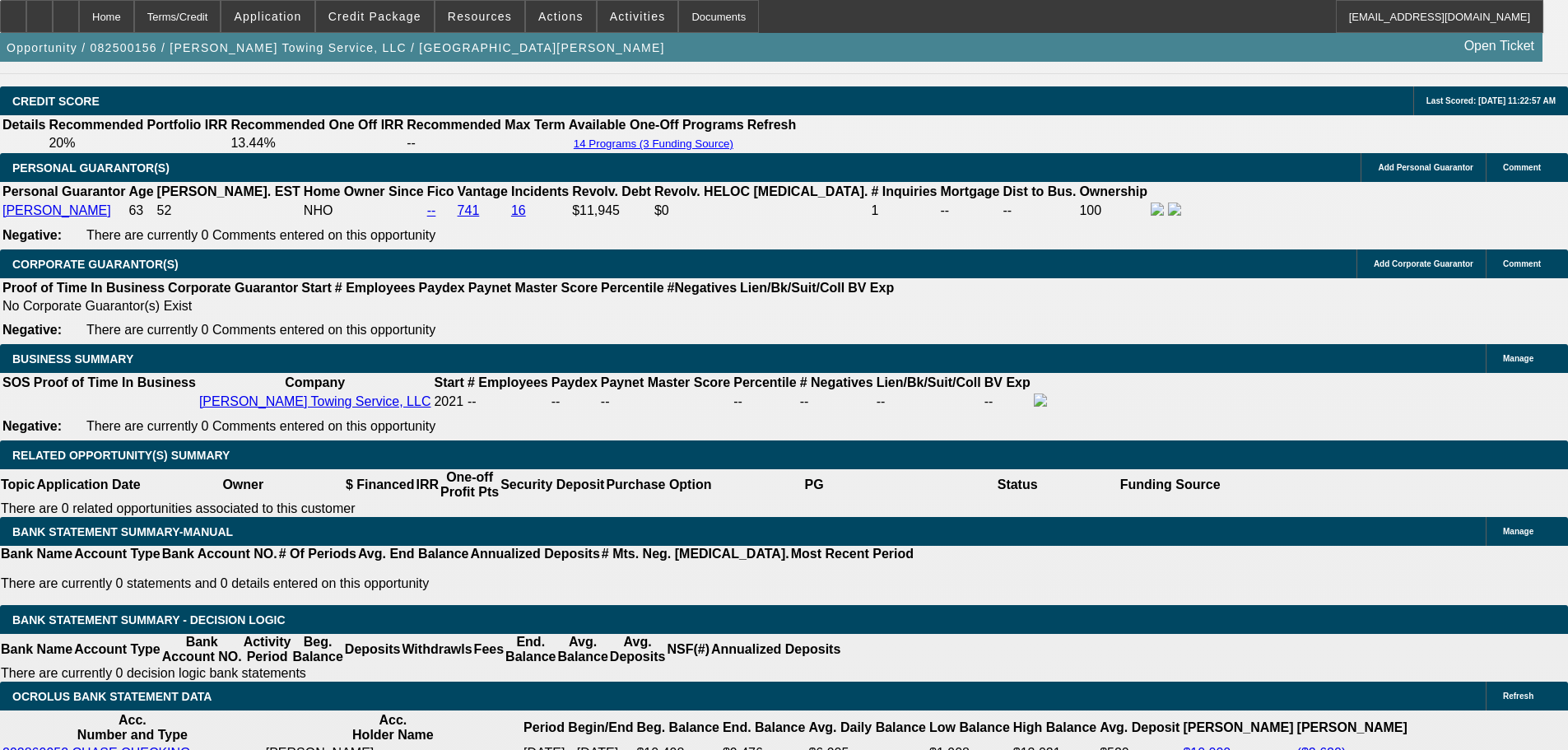
scroll to position [2474, 0]
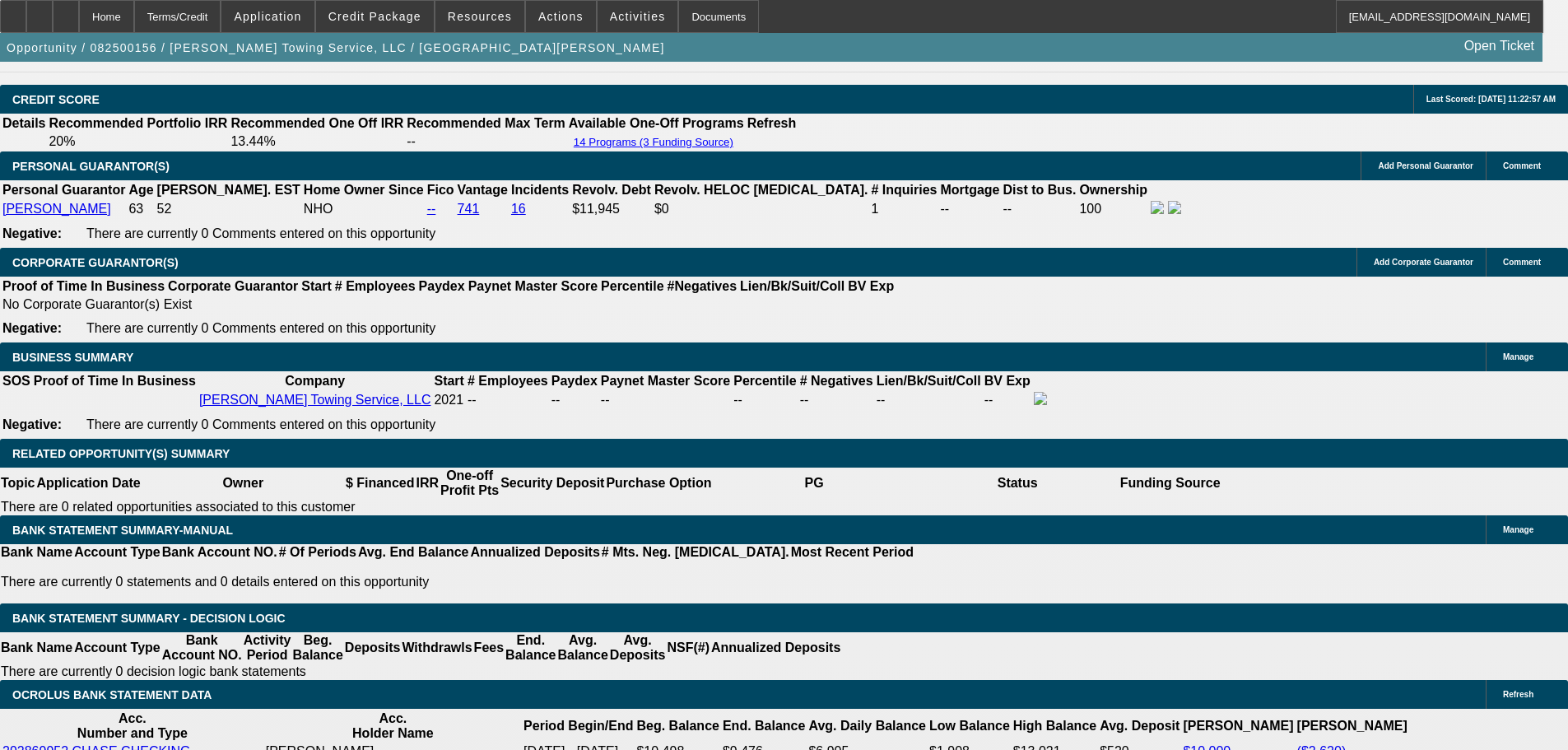
drag, startPoint x: 561, startPoint y: 432, endPoint x: 589, endPoint y: 435, distance: 28.2
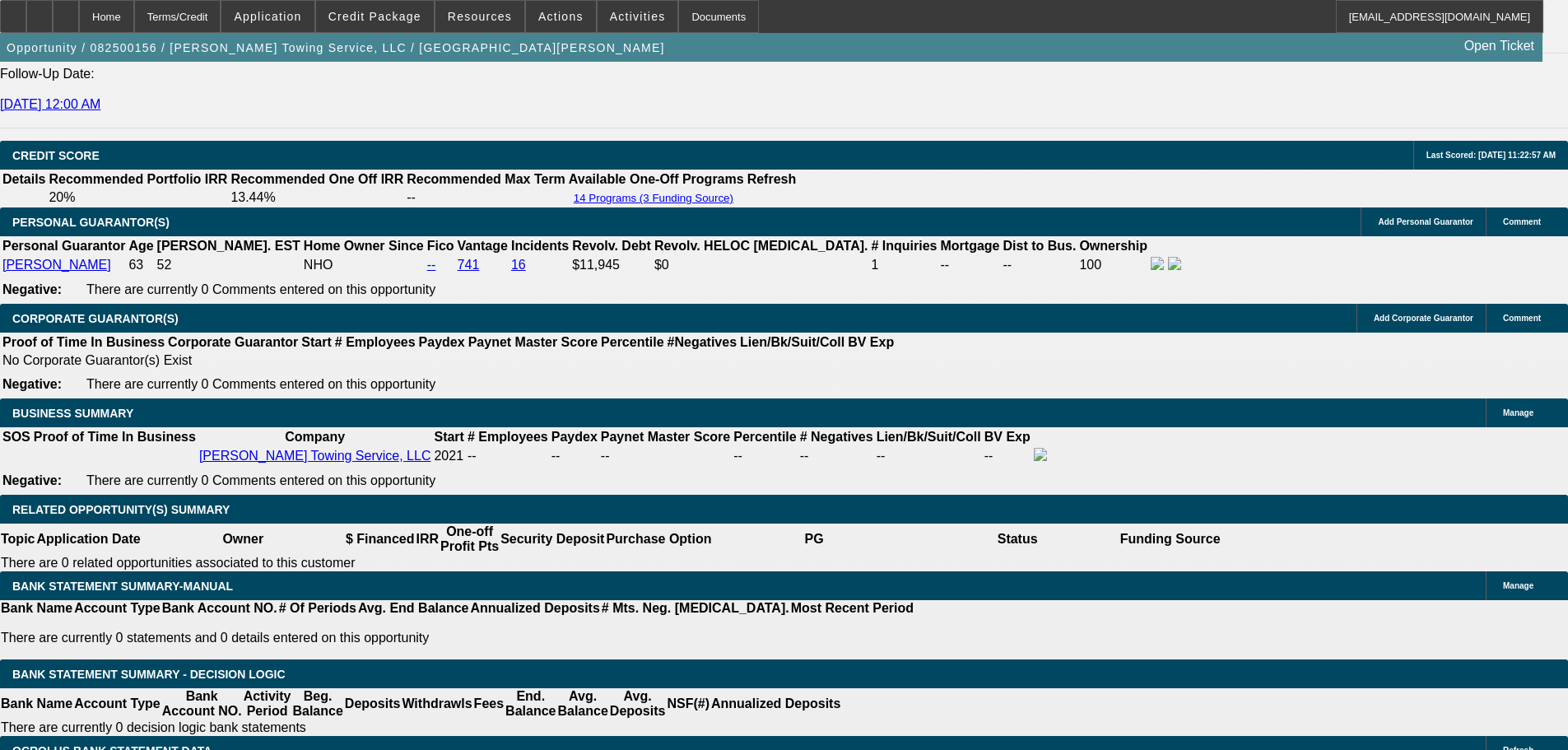
scroll to position [2446, 0]
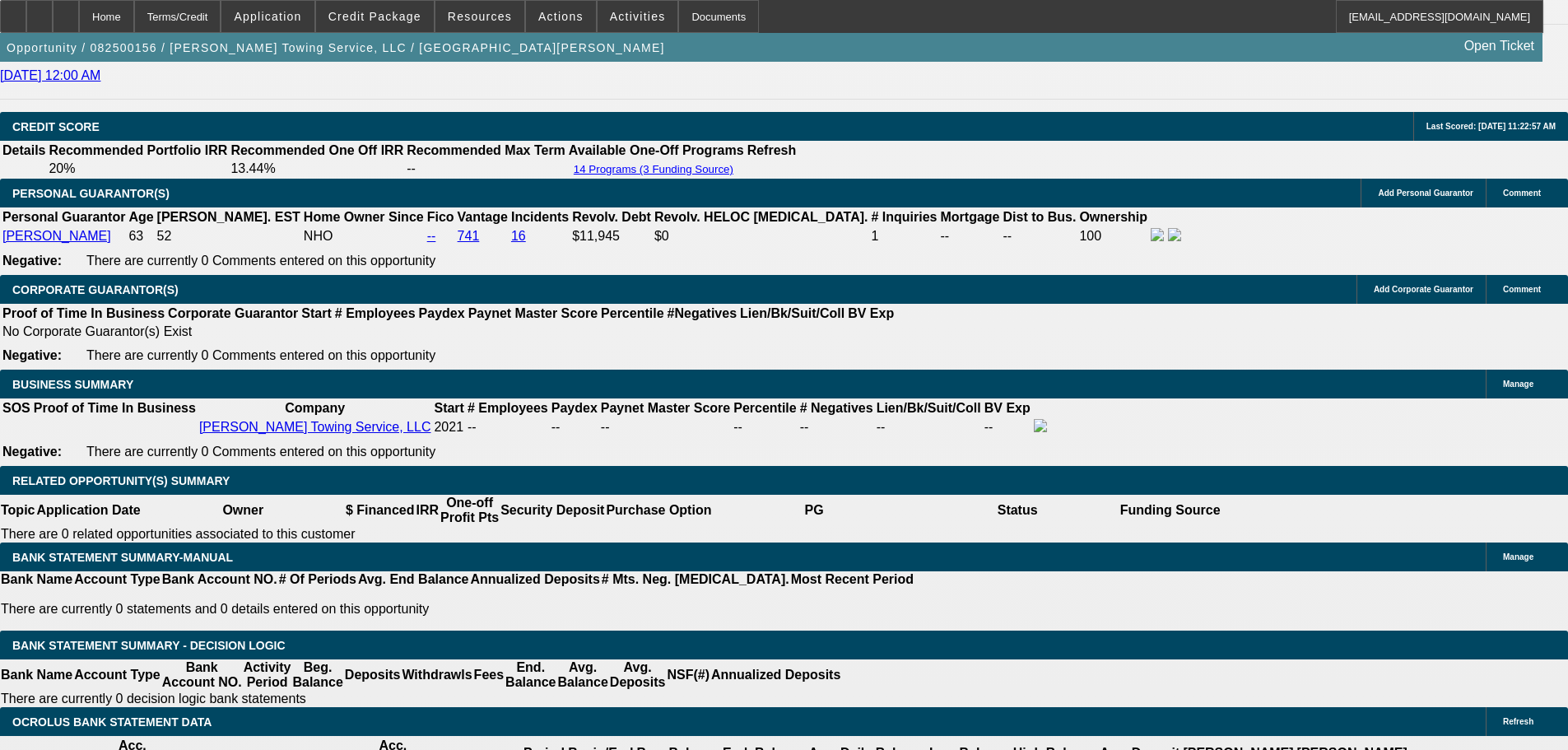
scroll to position [2282, 0]
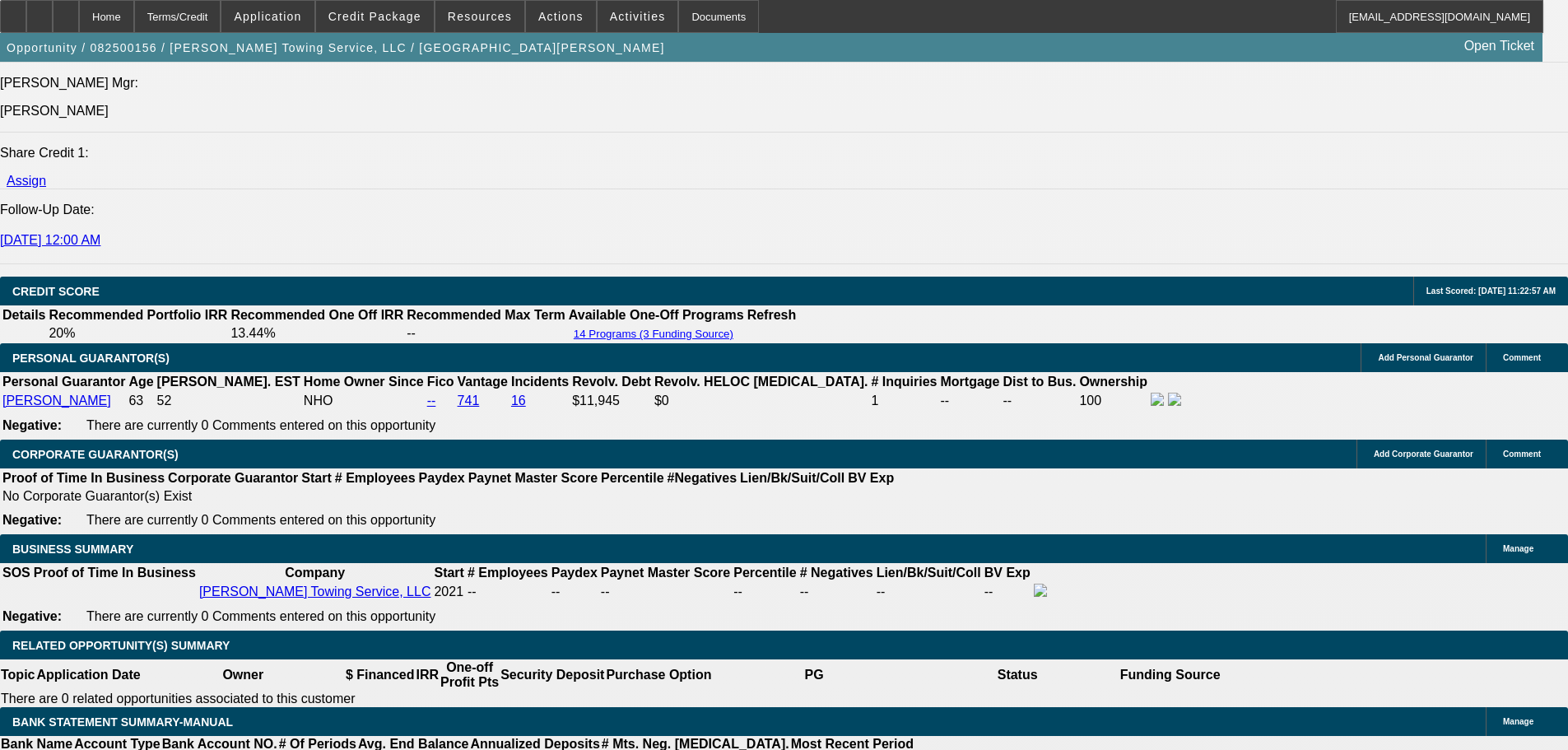
select select "0"
select select "6"
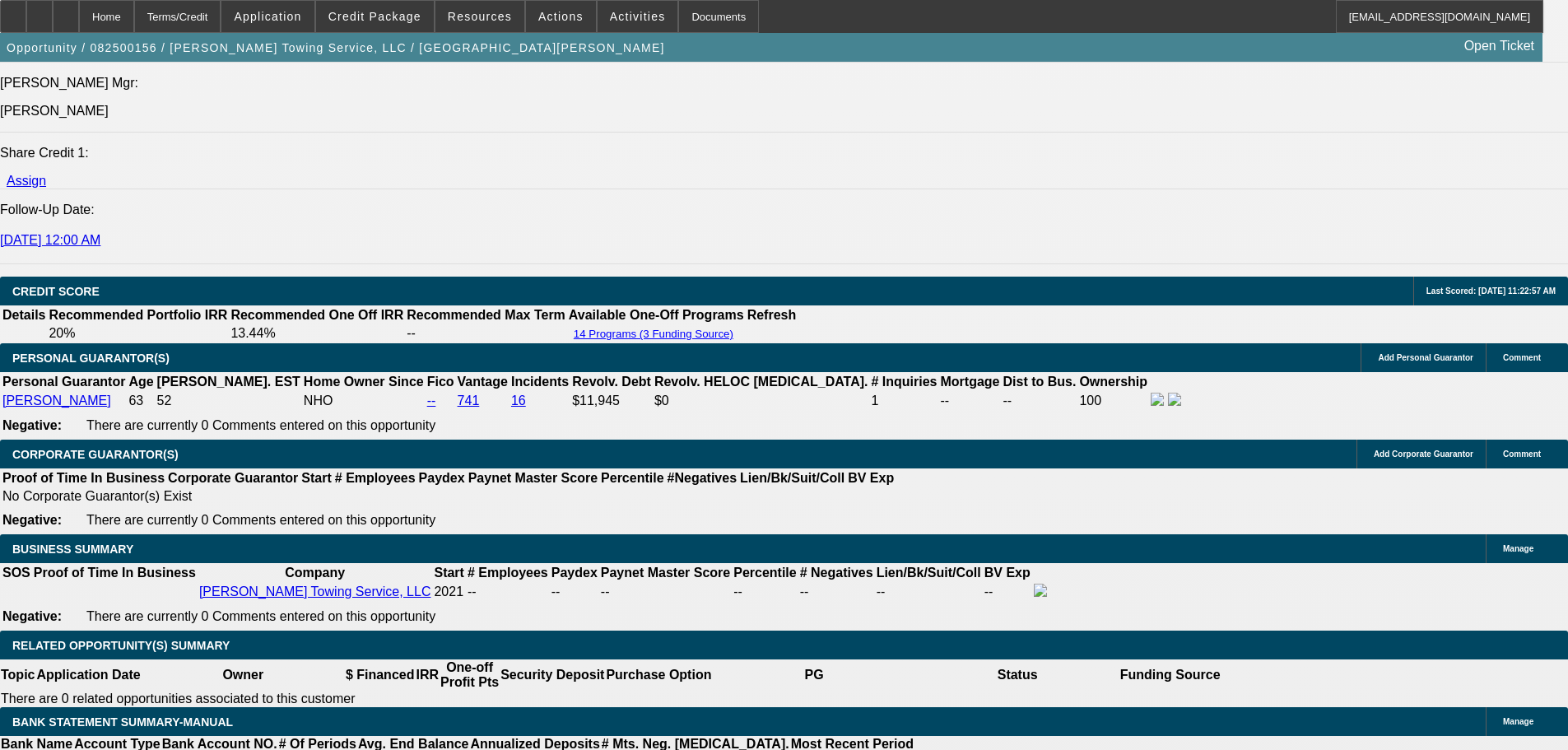
select select "0"
select select "6"
select select "0"
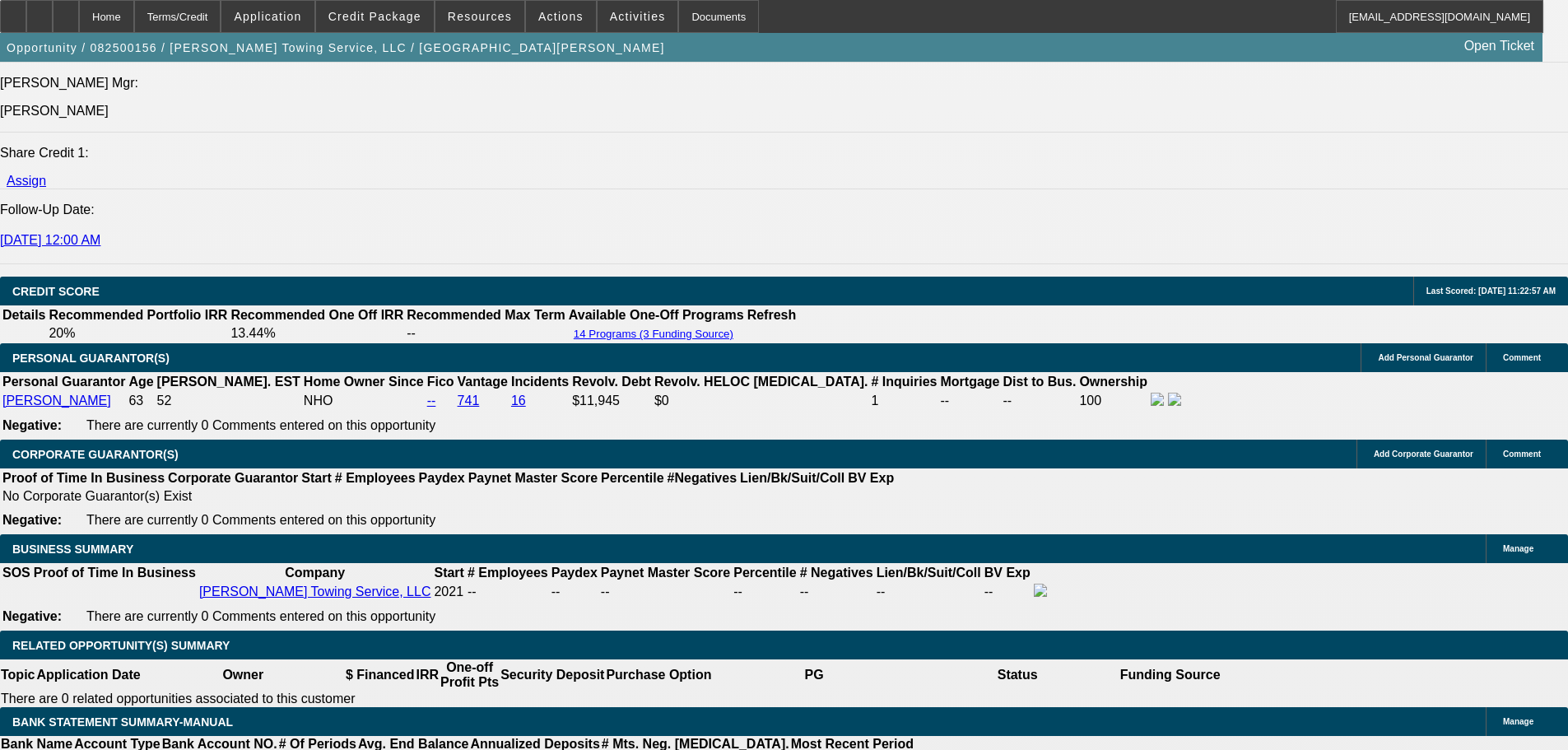
select select "0"
select select "6"
select select "0"
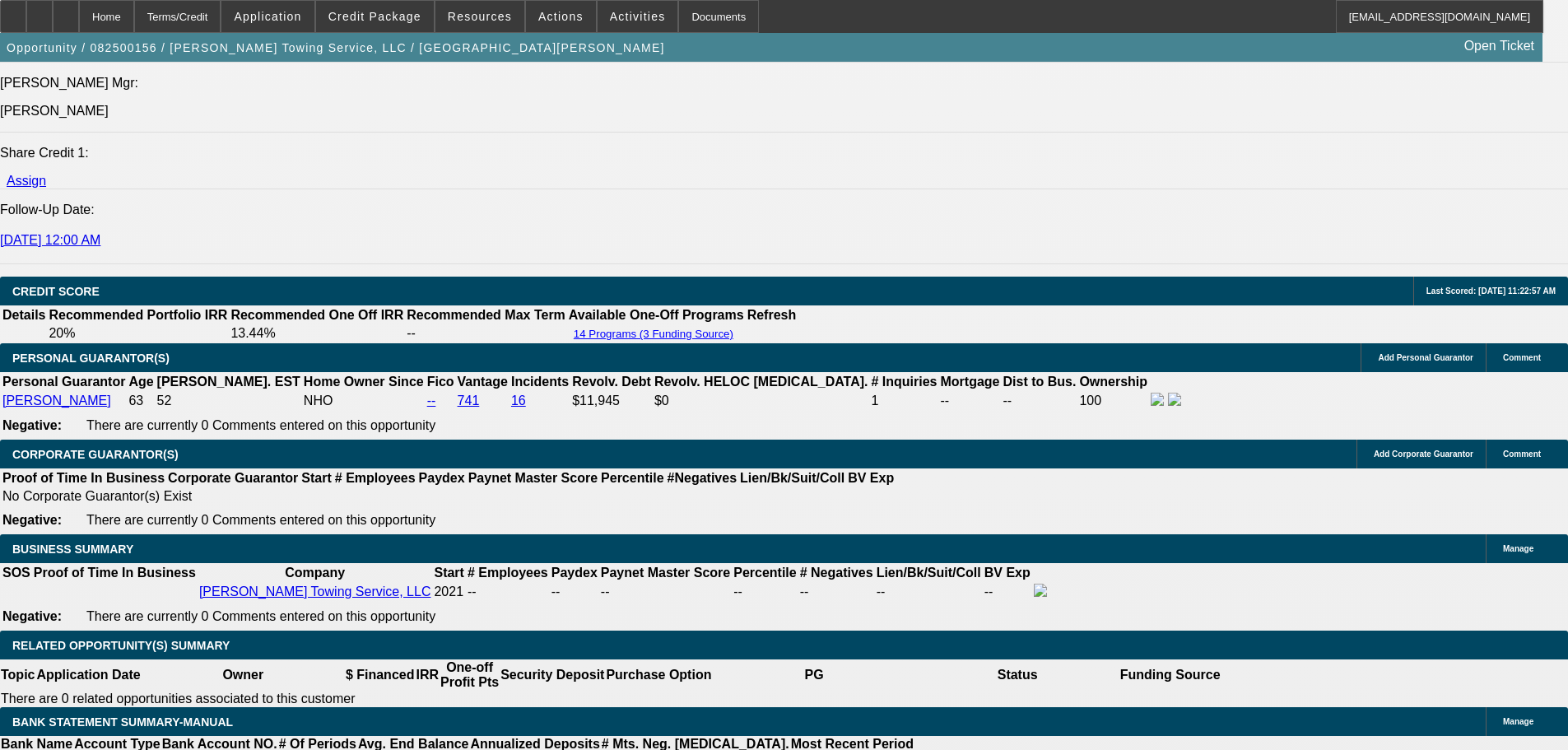
select select "0"
select select "6"
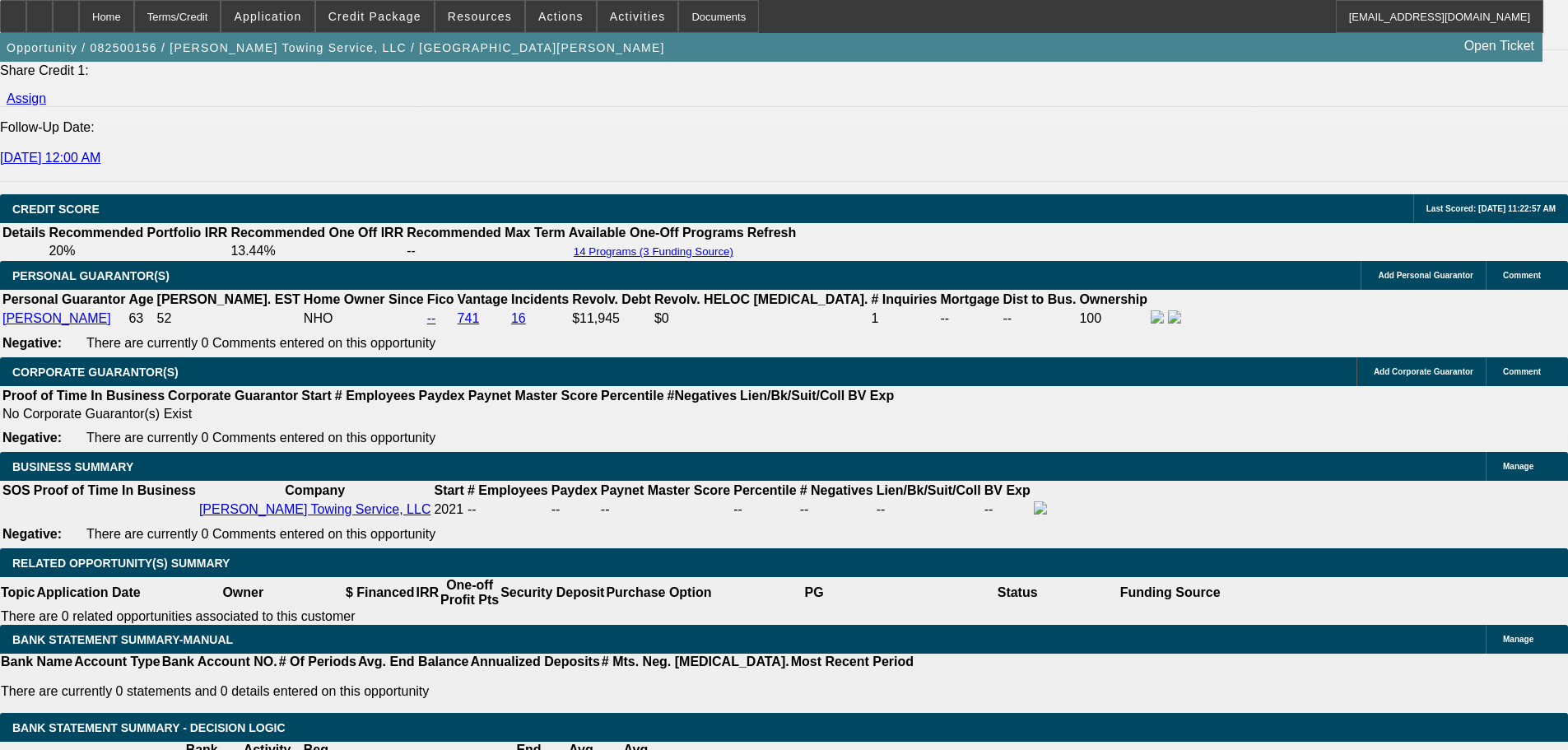
select select "0"
select select "6"
select select "0"
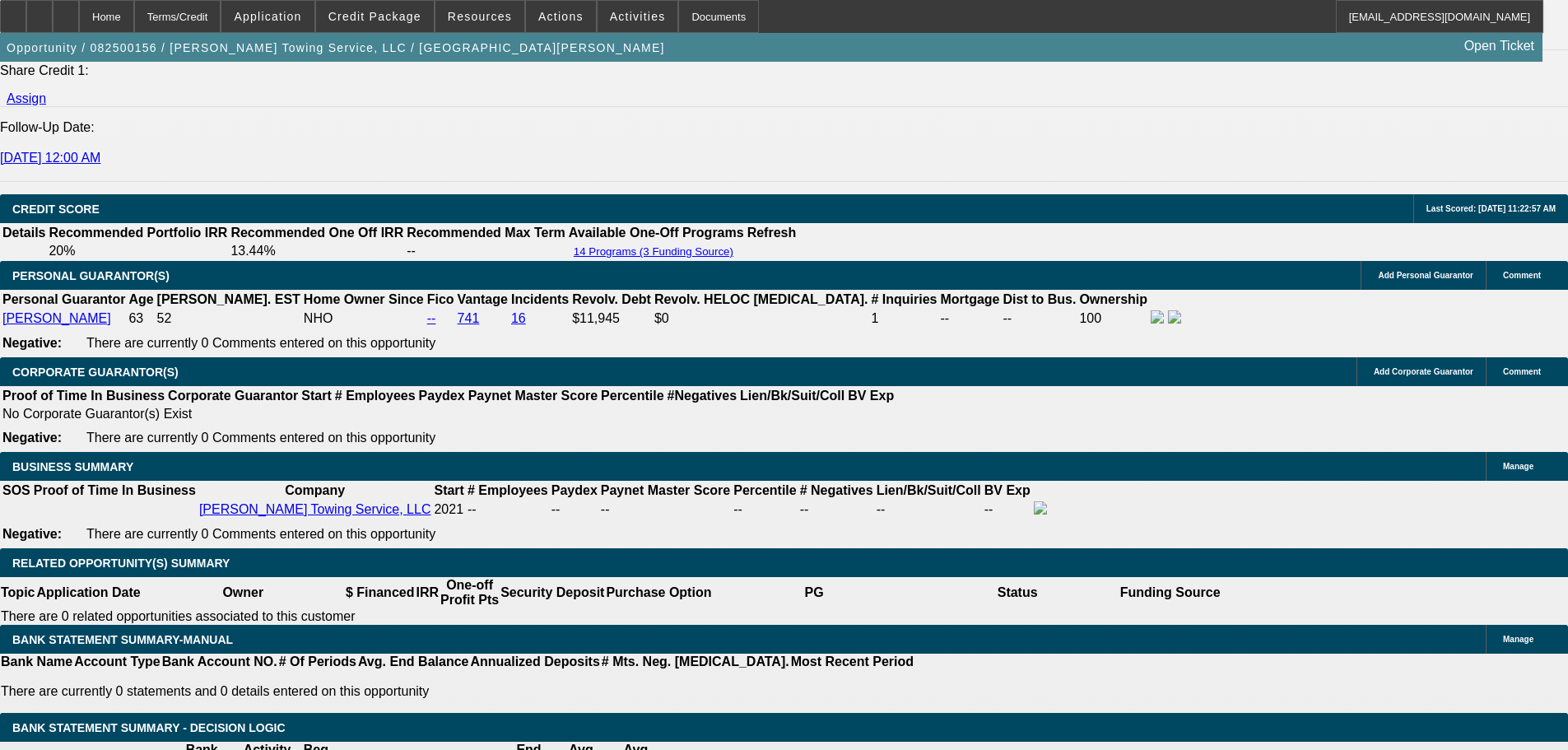
select select "0"
select select "6"
select select "0"
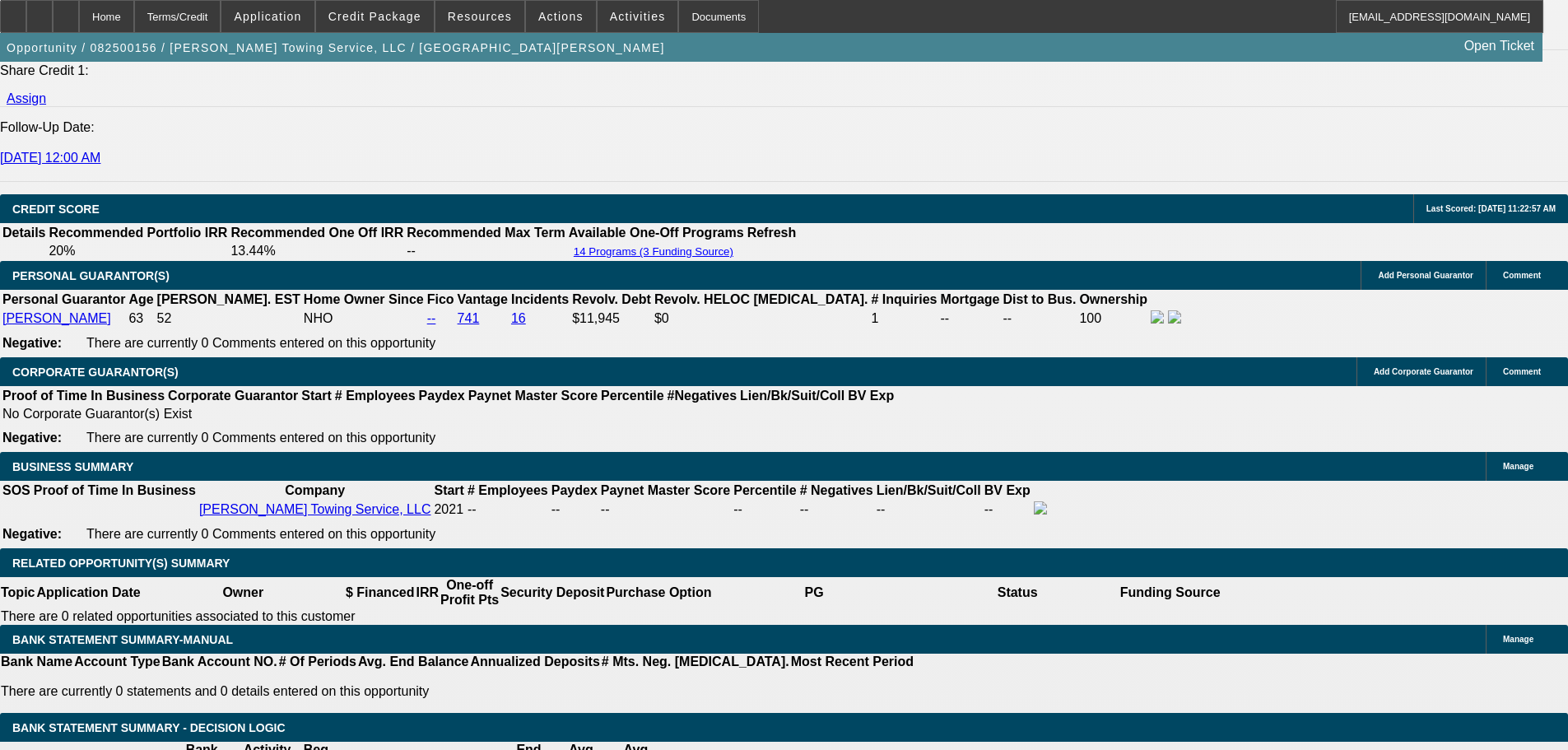
select select "0"
select select "6"
select select "0"
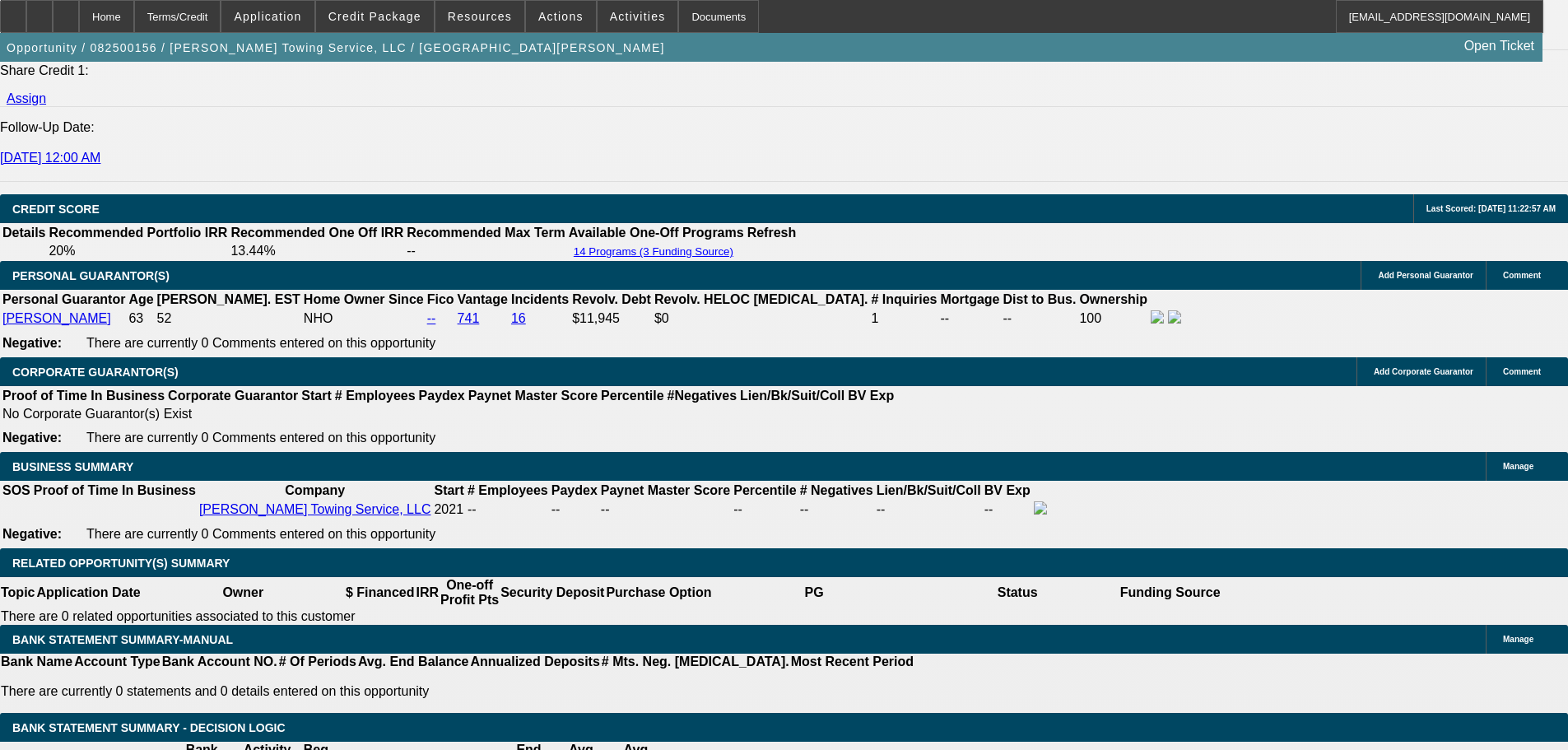
select select "6"
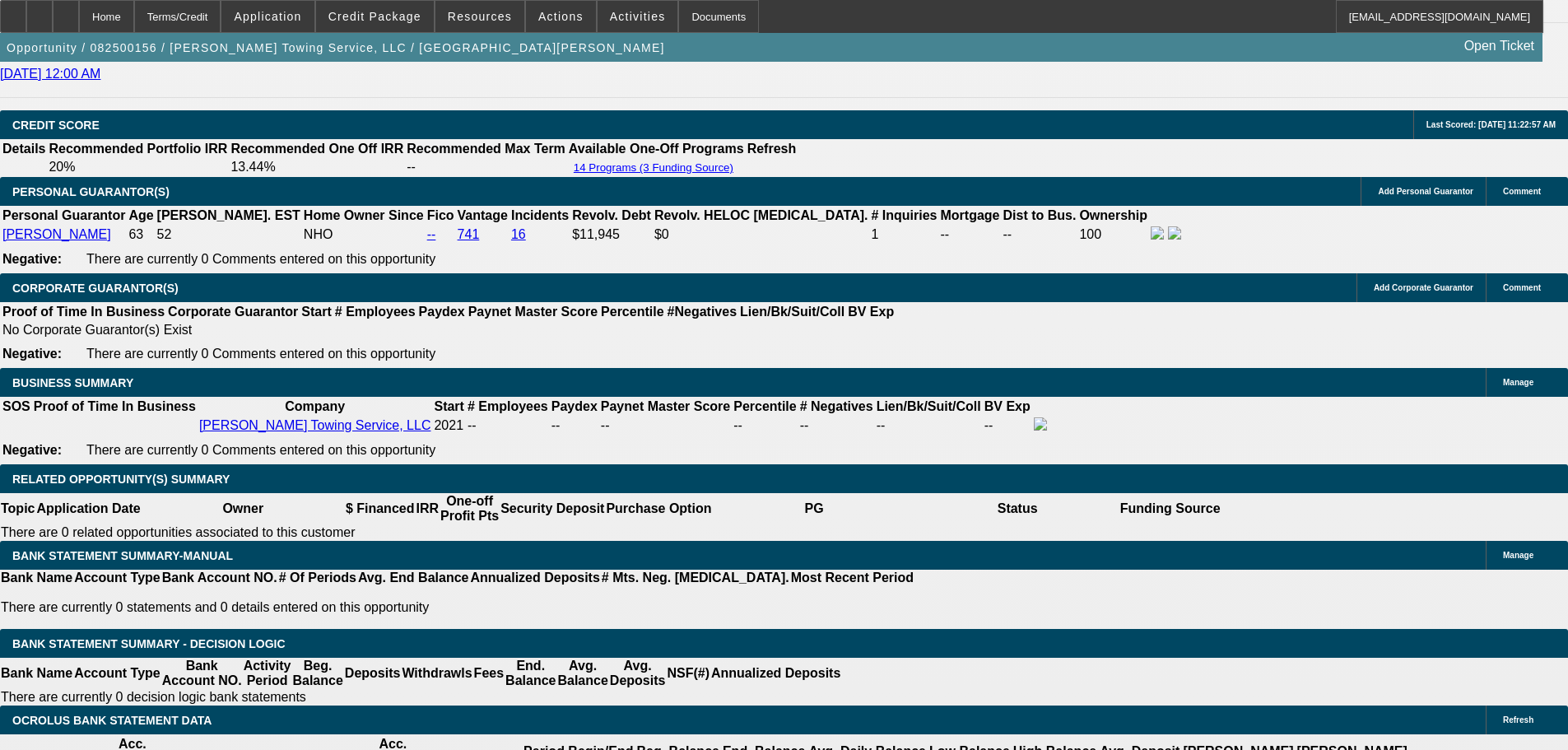
scroll to position [2529, 0]
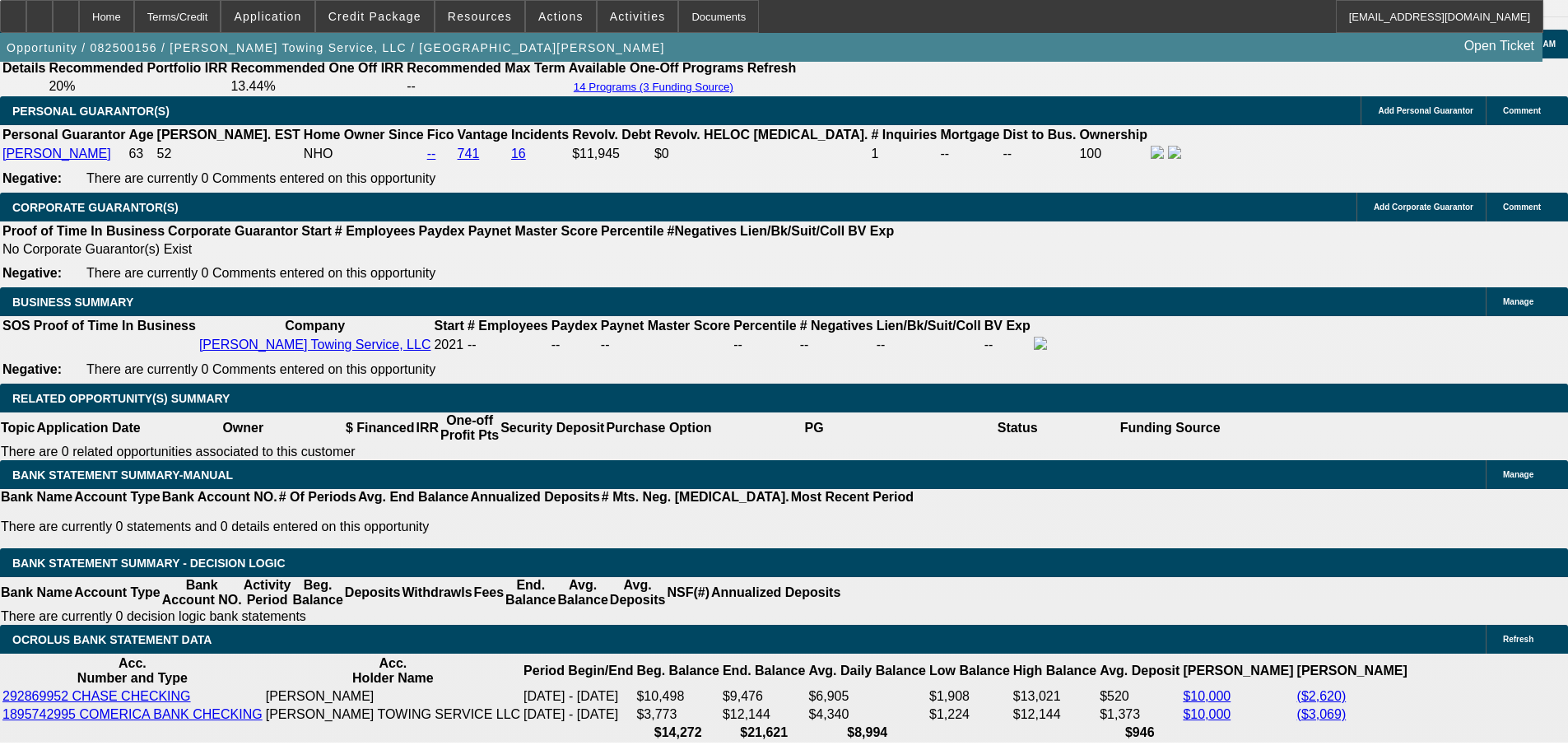
drag, startPoint x: 484, startPoint y: 299, endPoint x: 609, endPoint y: 307, distance: 125.3
type input "$0.00"
type input "UNKNOWN"
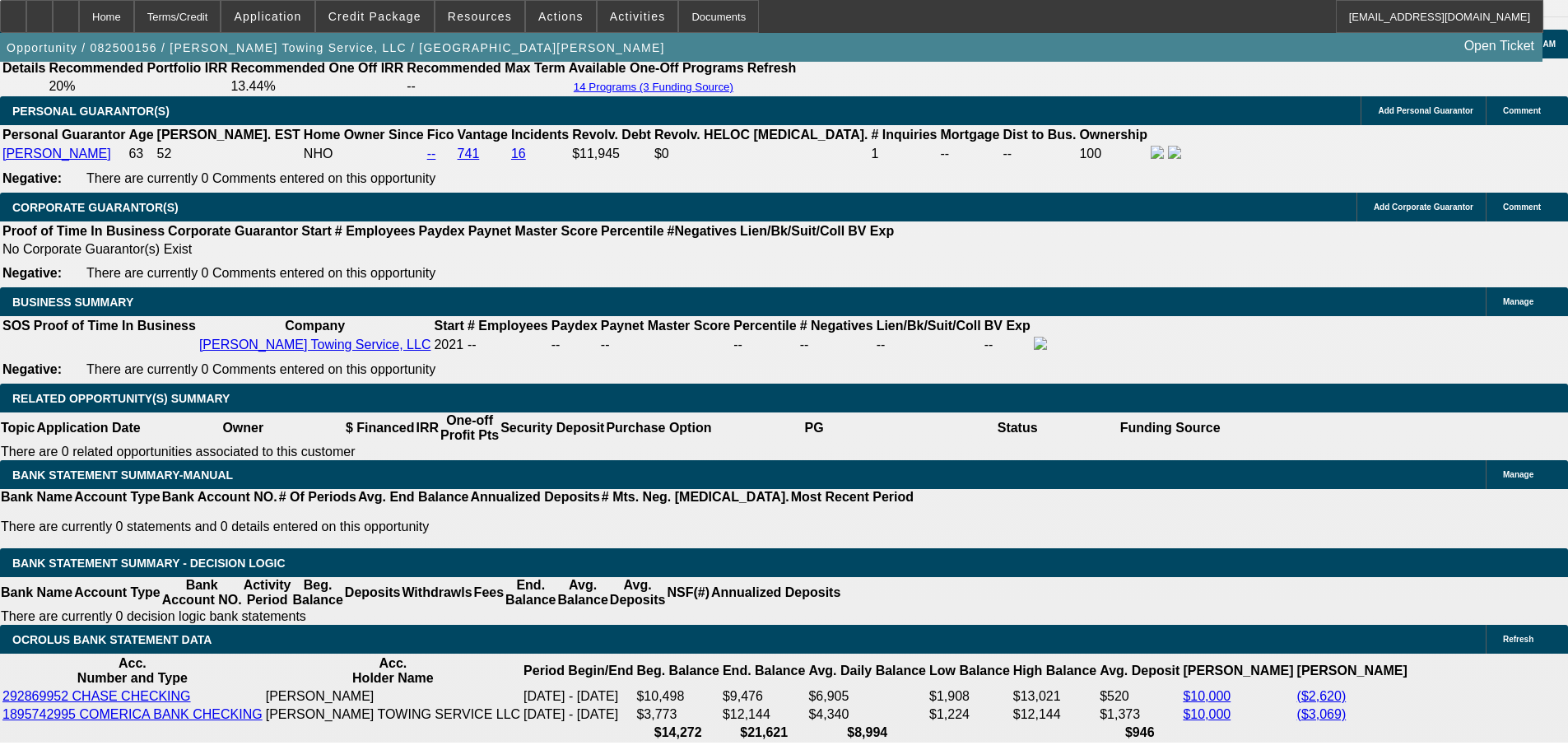
type input "$2,515.67"
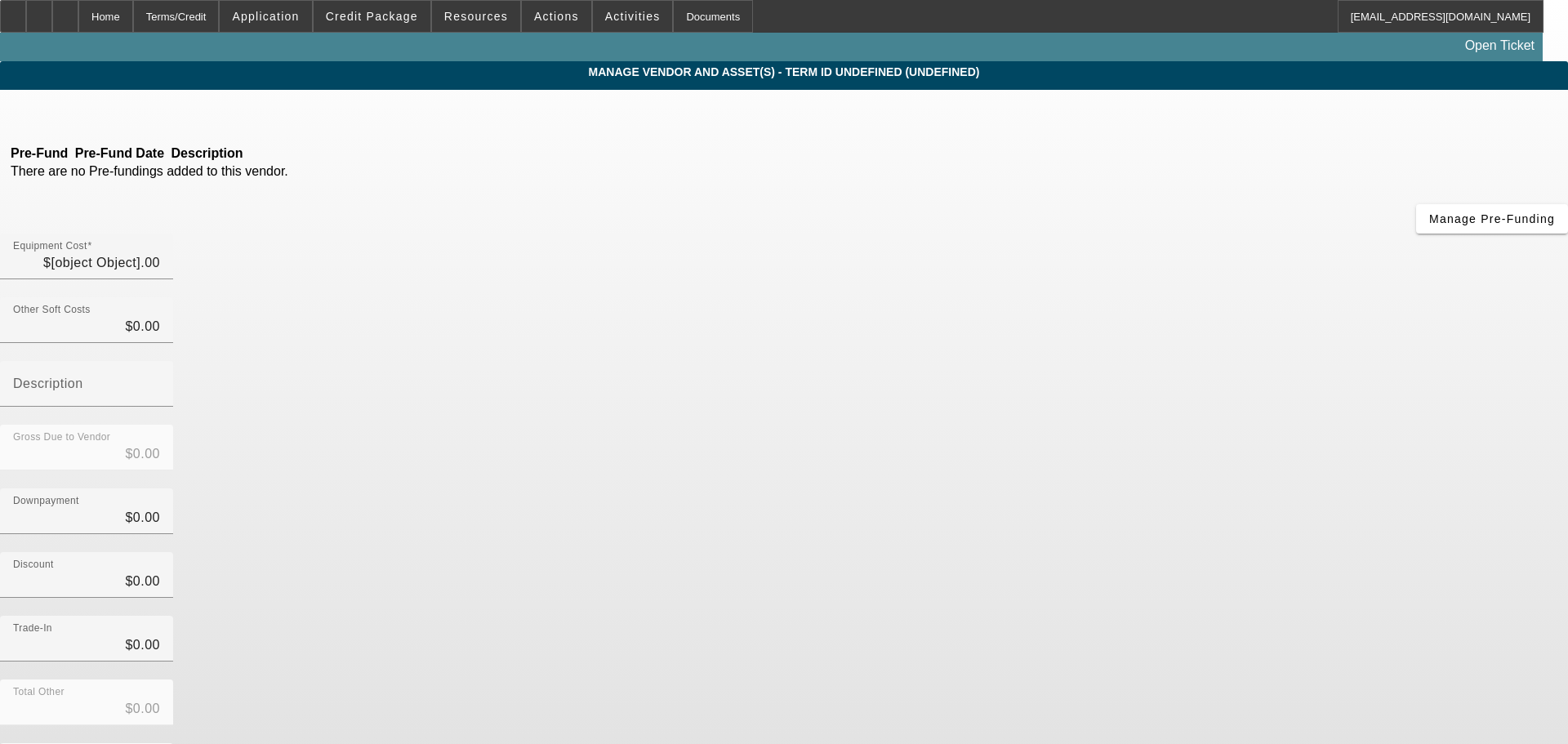
type input "$115,221.92"
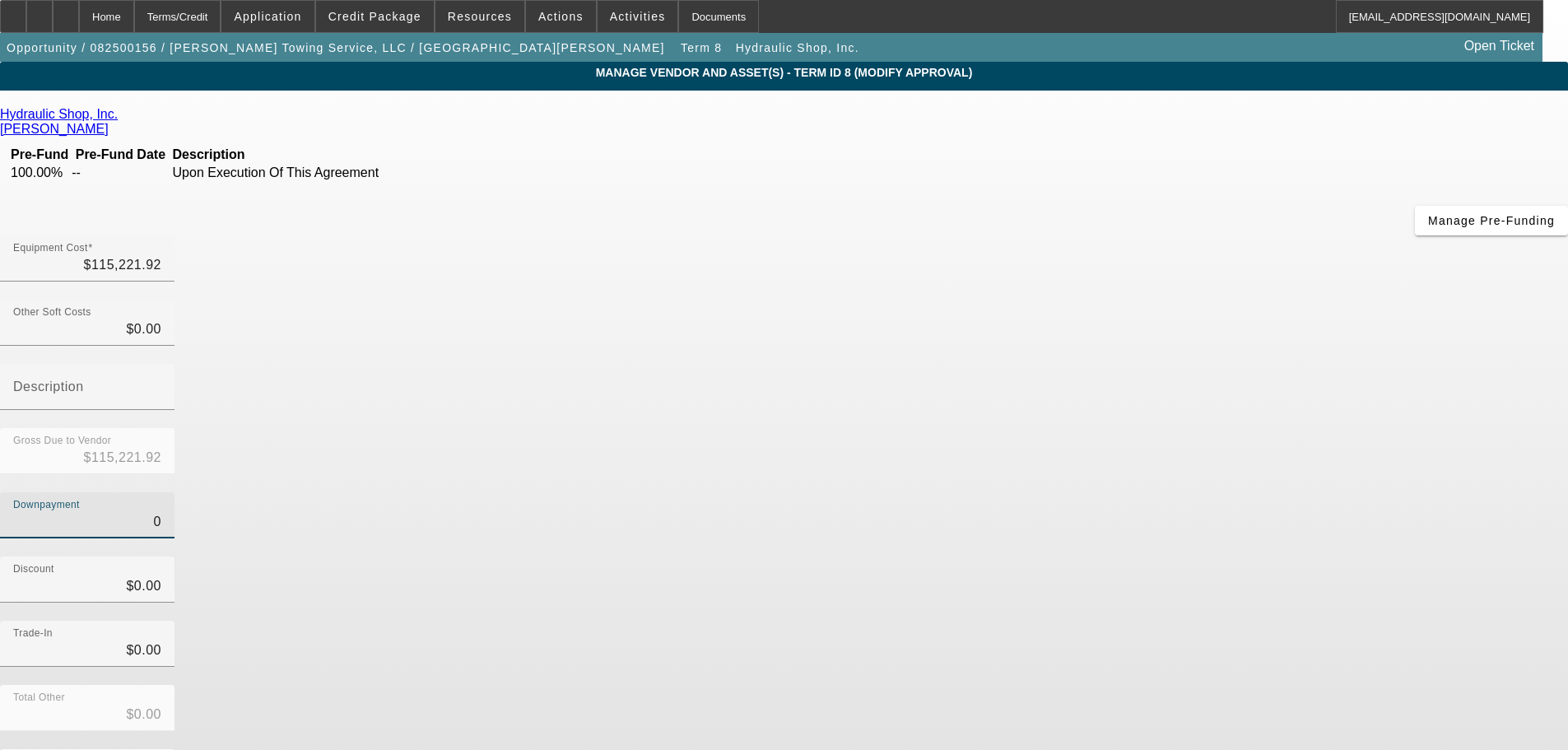
drag, startPoint x: 939, startPoint y: 337, endPoint x: 1060, endPoint y: 350, distance: 121.7
click at [1060, 492] on div "Downpayment 0" at bounding box center [784, 524] width 1568 height 64
type input "5"
type input "$5.00"
type input "$115,216.92"
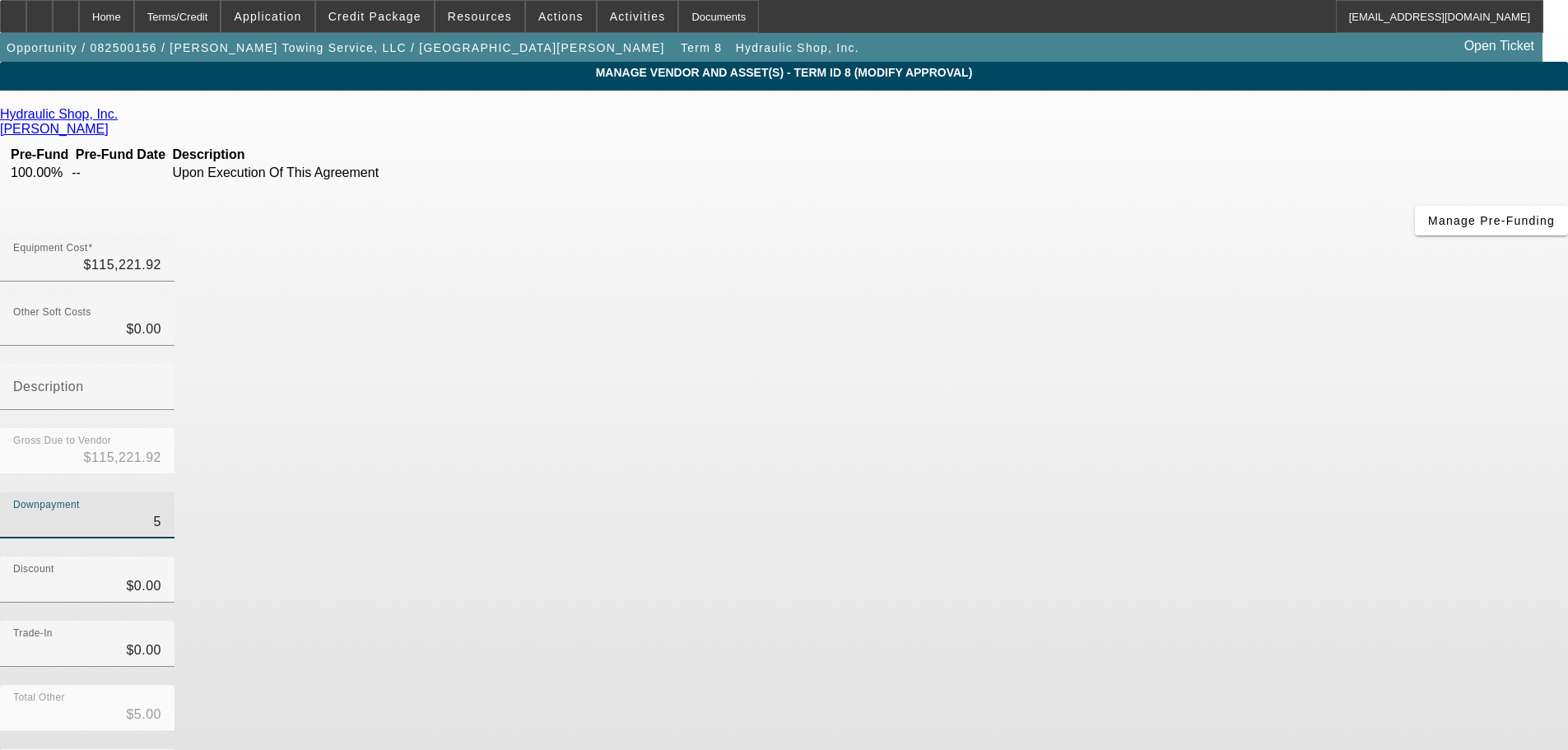
type input "54"
type input "$54.00"
type input "$115,167.92"
type input "545"
type input "$545.00"
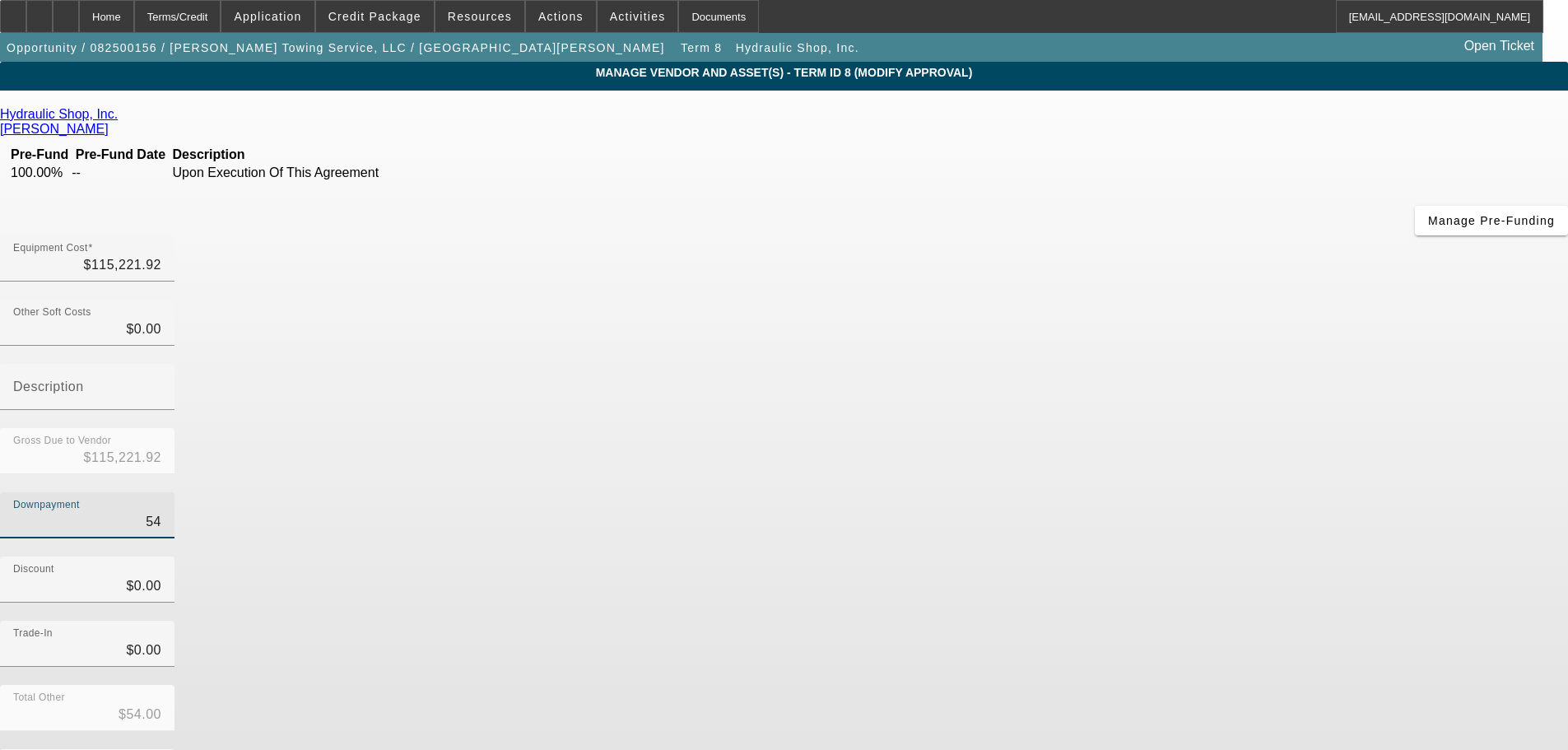
type input "$114,676.92"
type input "5458"
type input "$5,458.00"
type input "$109,763.92"
type input "54585"
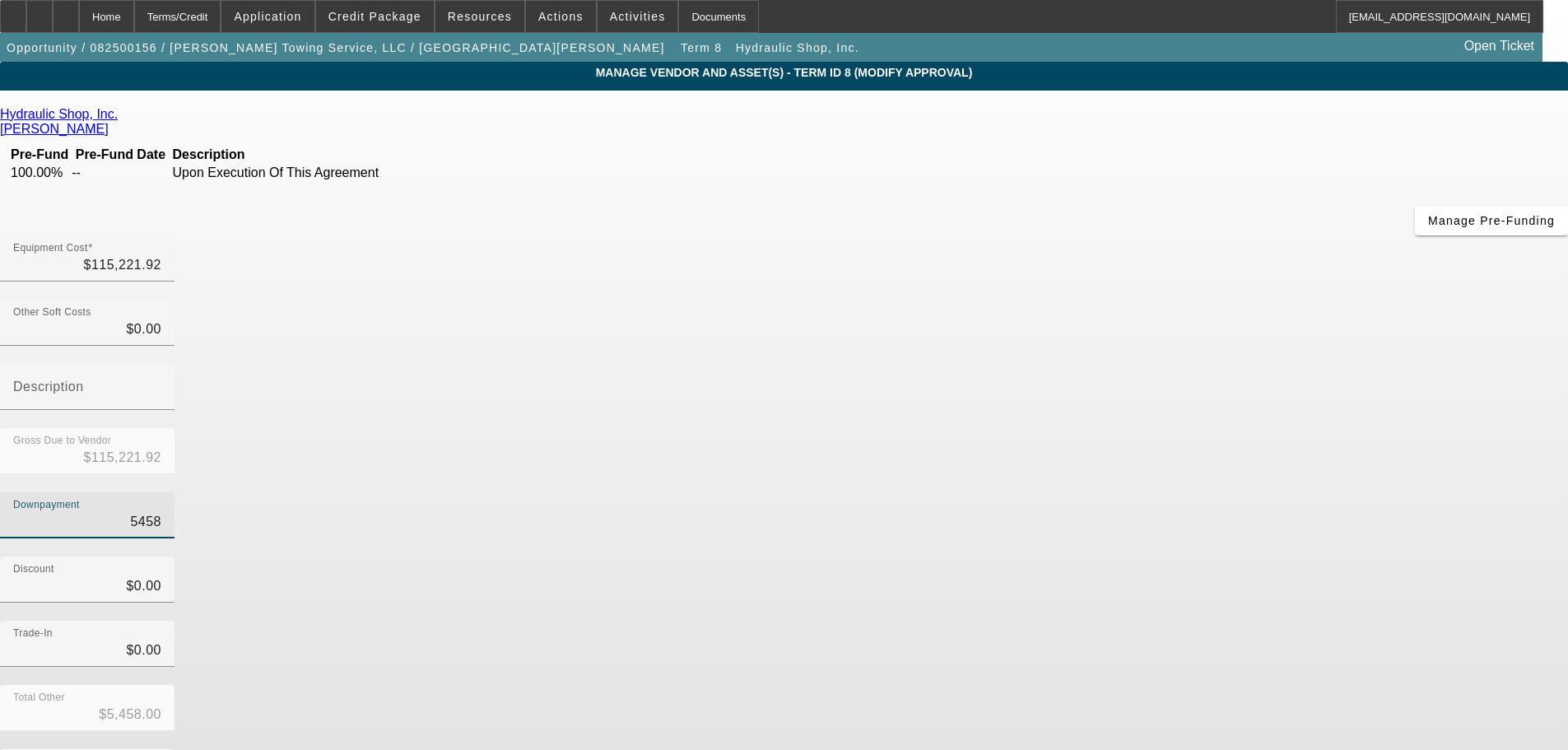
type input "$54,585.00"
type input "$60,636.92"
type input "$54,585.00"
click at [1189, 621] on div "Trade-In $0.00" at bounding box center [784, 653] width 1568 height 64
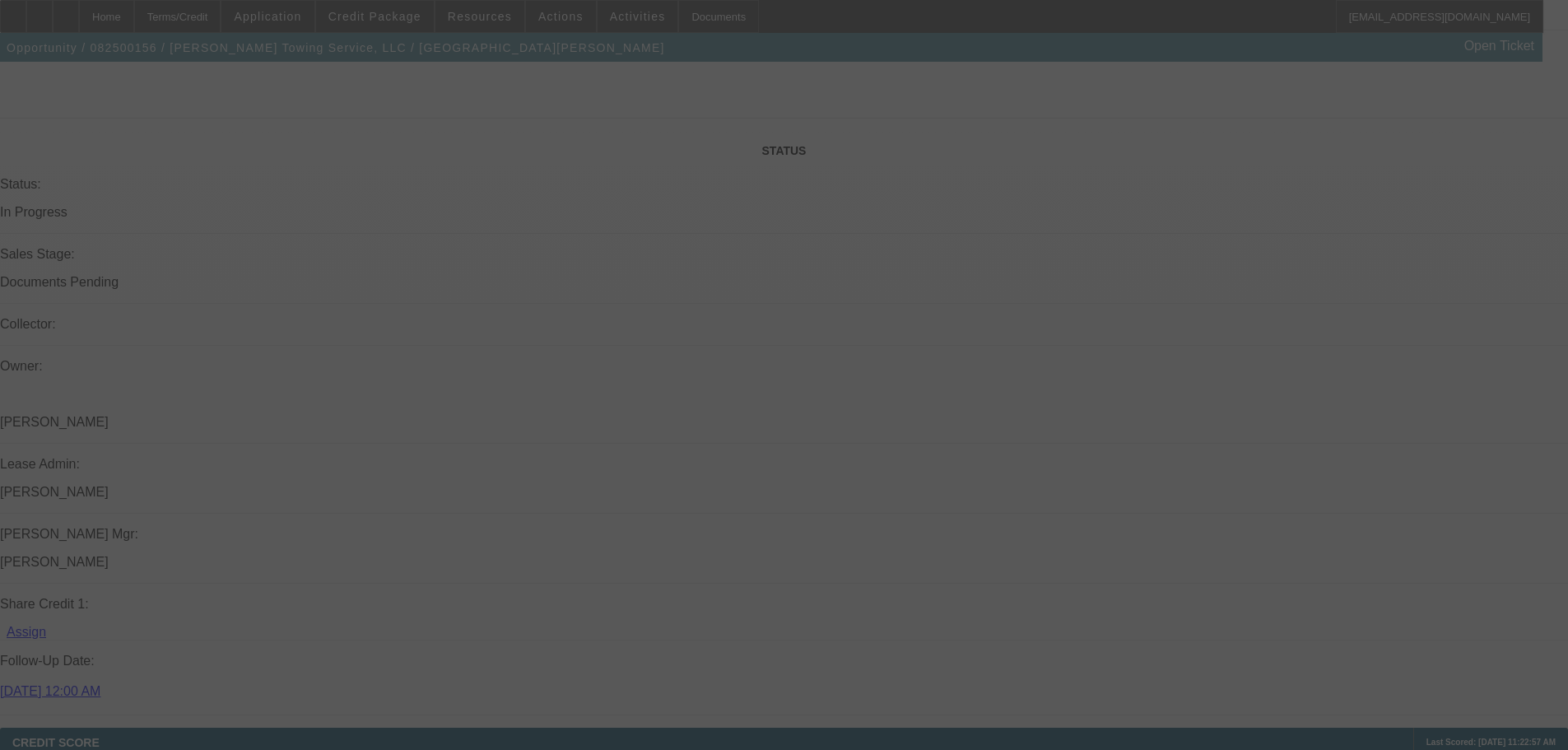
scroll to position [2330, 0]
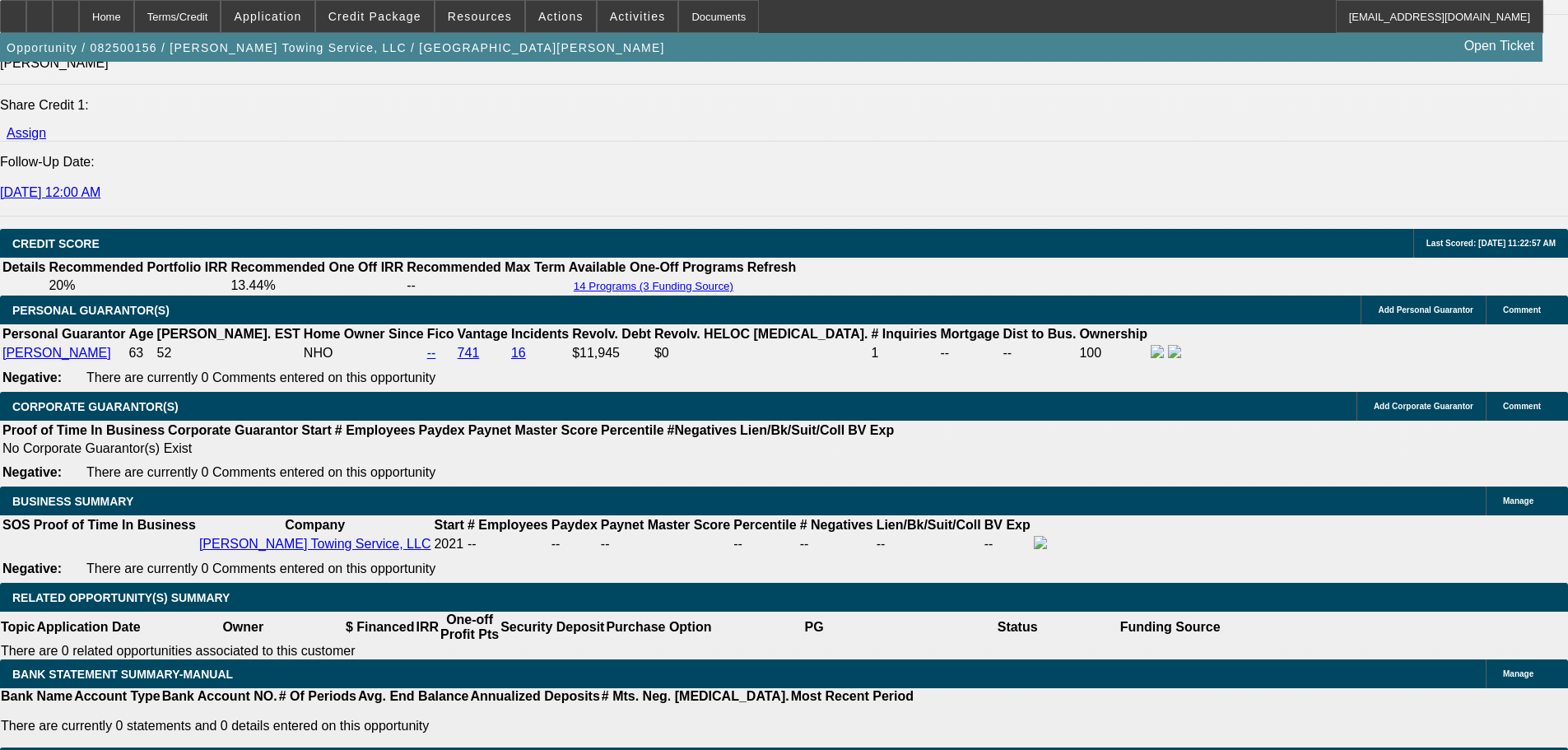
select select "0"
select select "6"
select select "0"
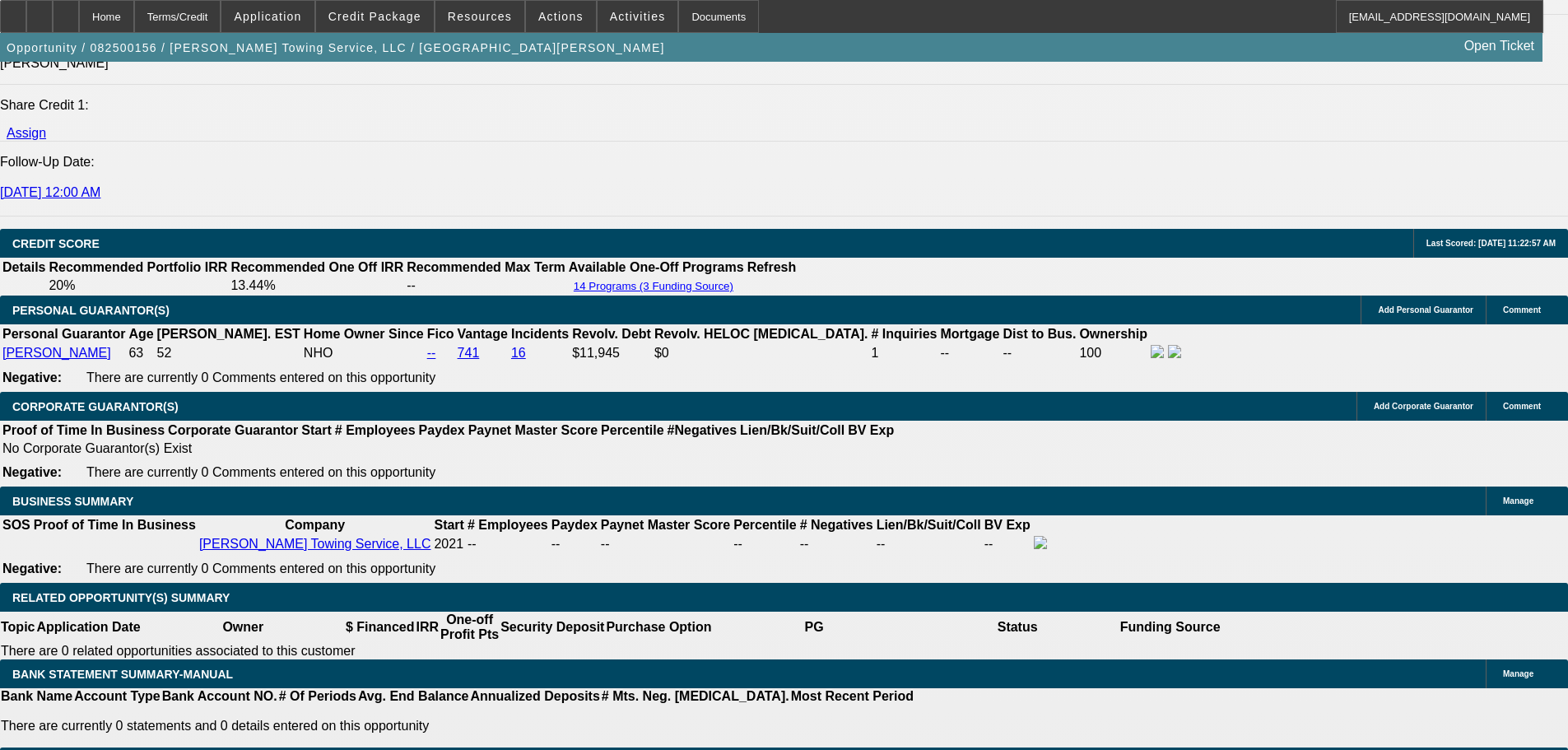
select select "0"
select select "6"
select select "0"
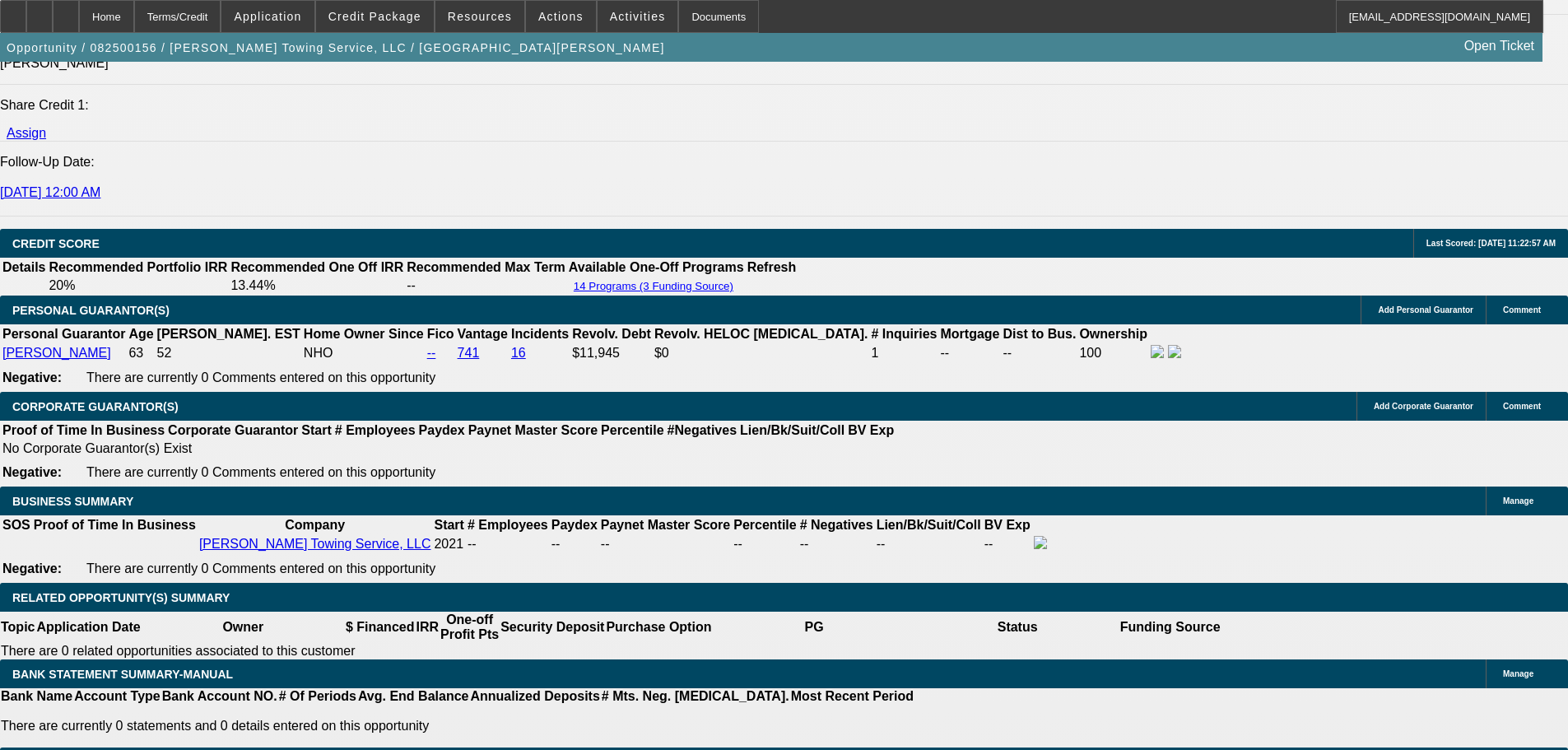
select select "0"
select select "6"
select select "0"
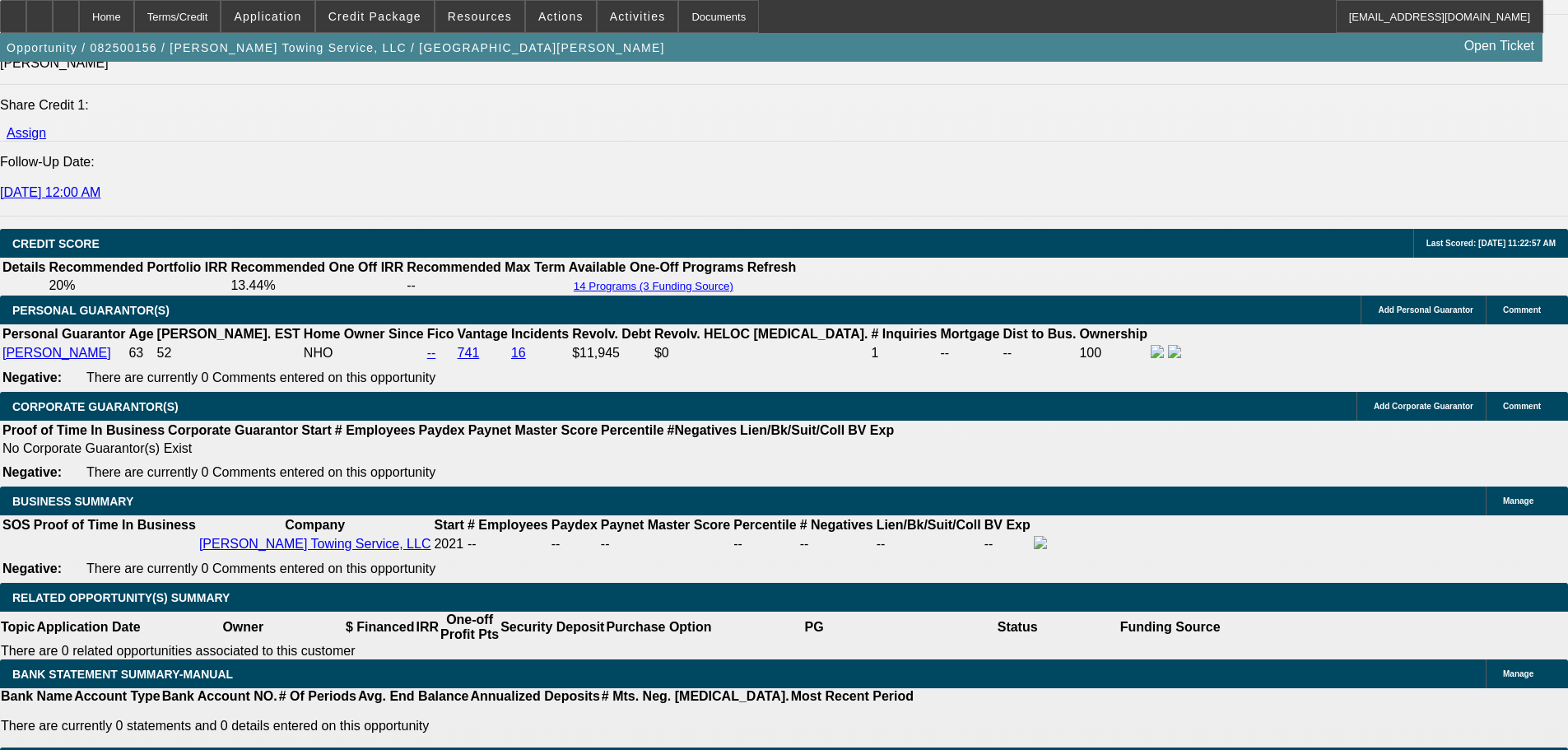
select select "6"
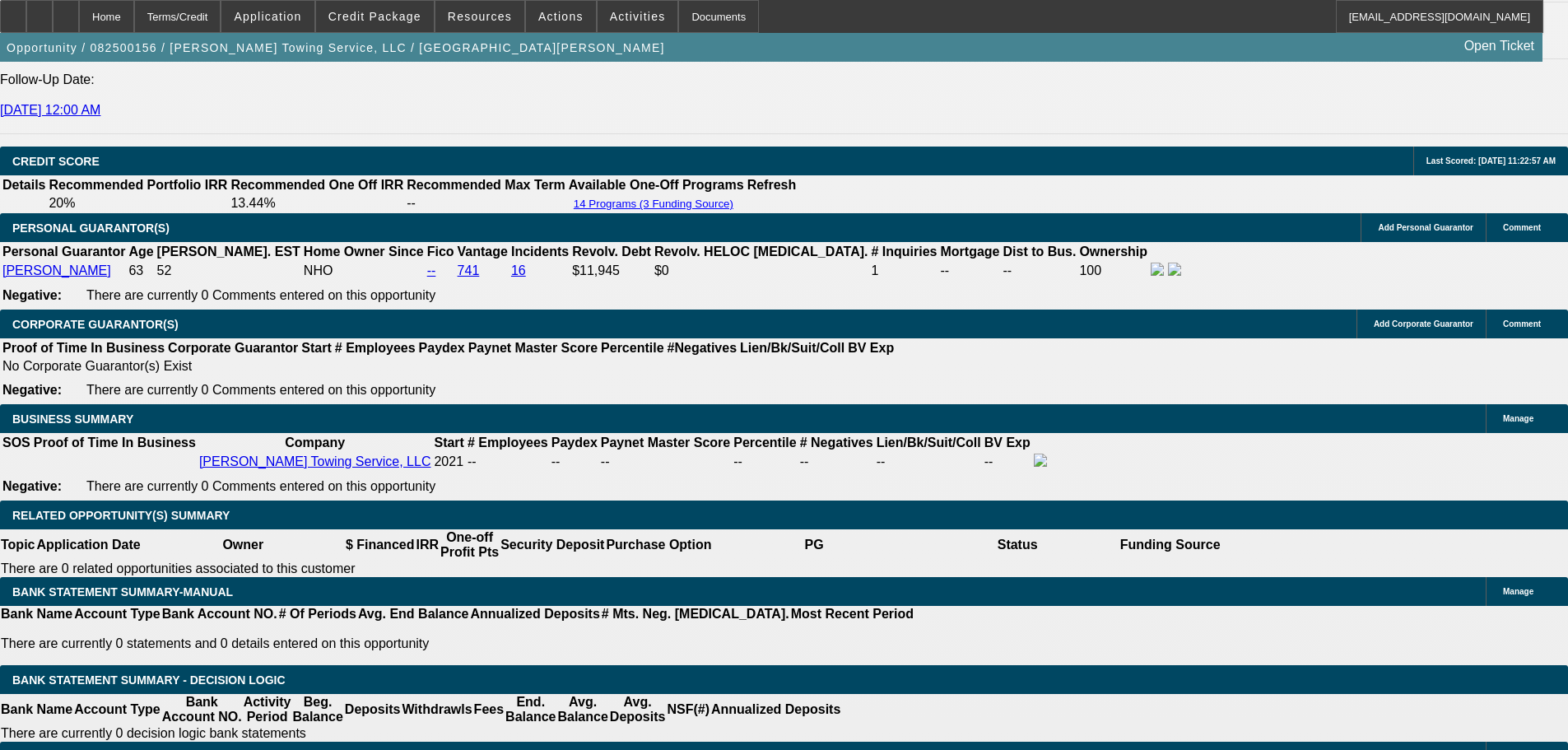
scroll to position [2467, 0]
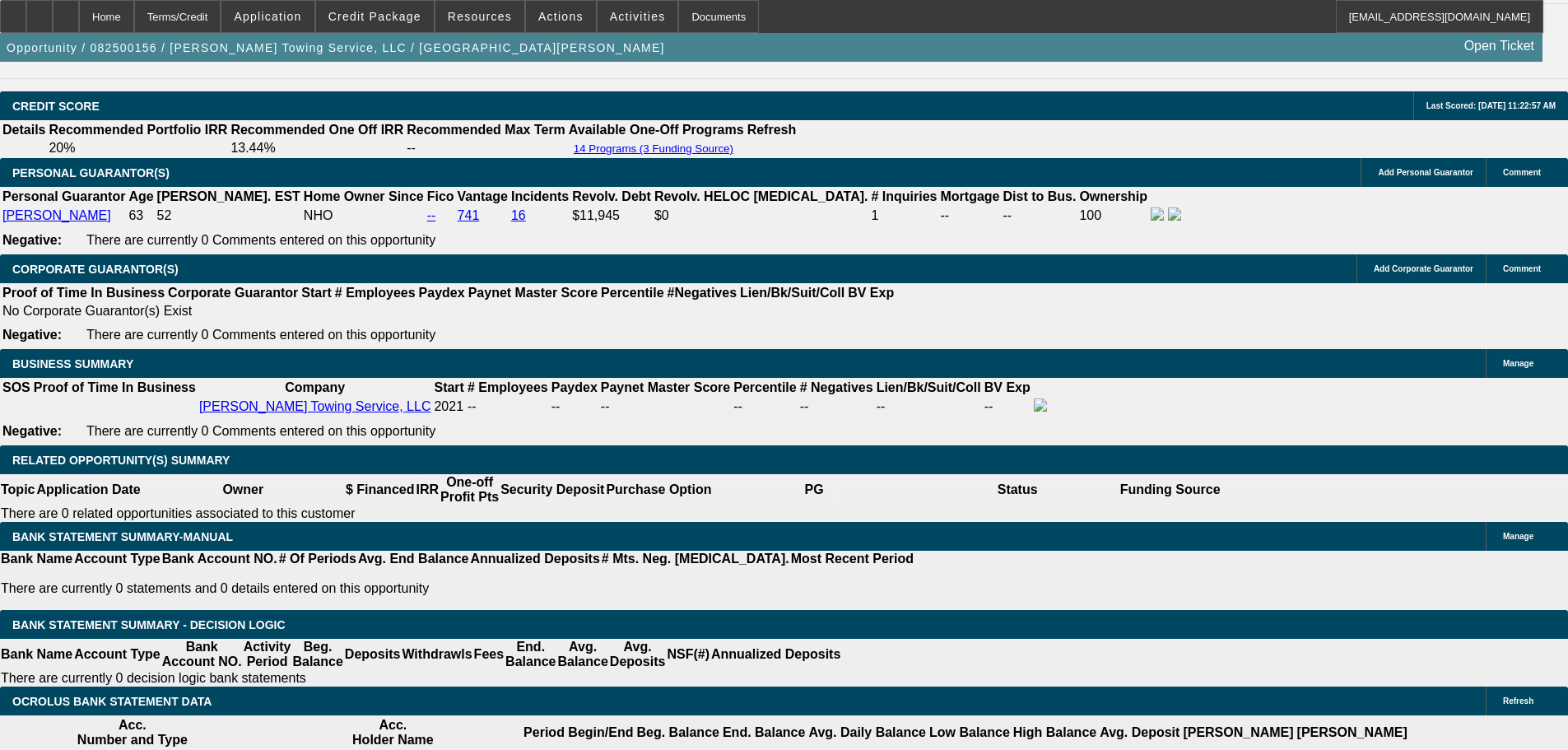
drag, startPoint x: 453, startPoint y: 492, endPoint x: 556, endPoint y: 498, distance: 103.2
type input "1"
type input "UNKNOWN"
type input "1290"
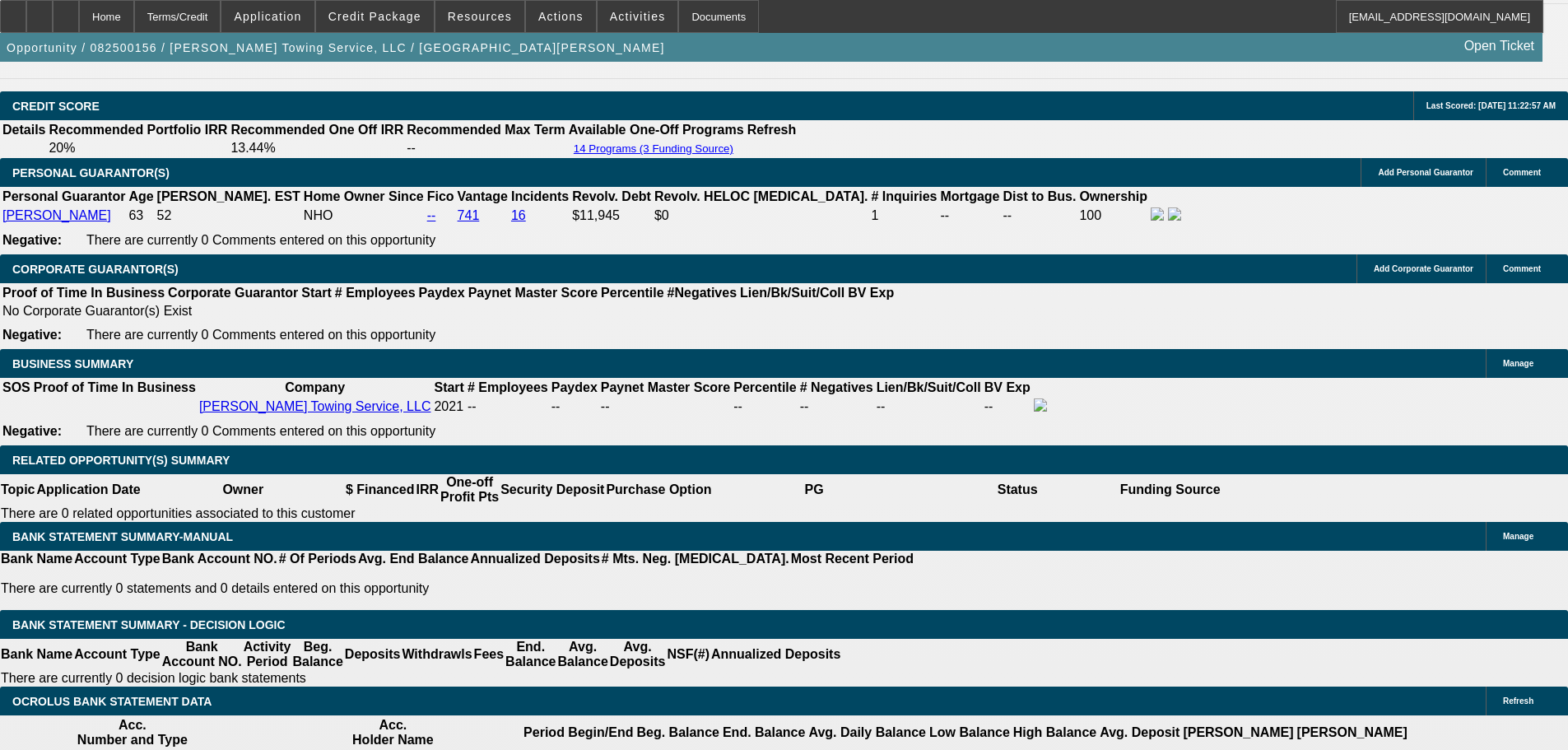
type input "10.1"
type input "$1,290.00"
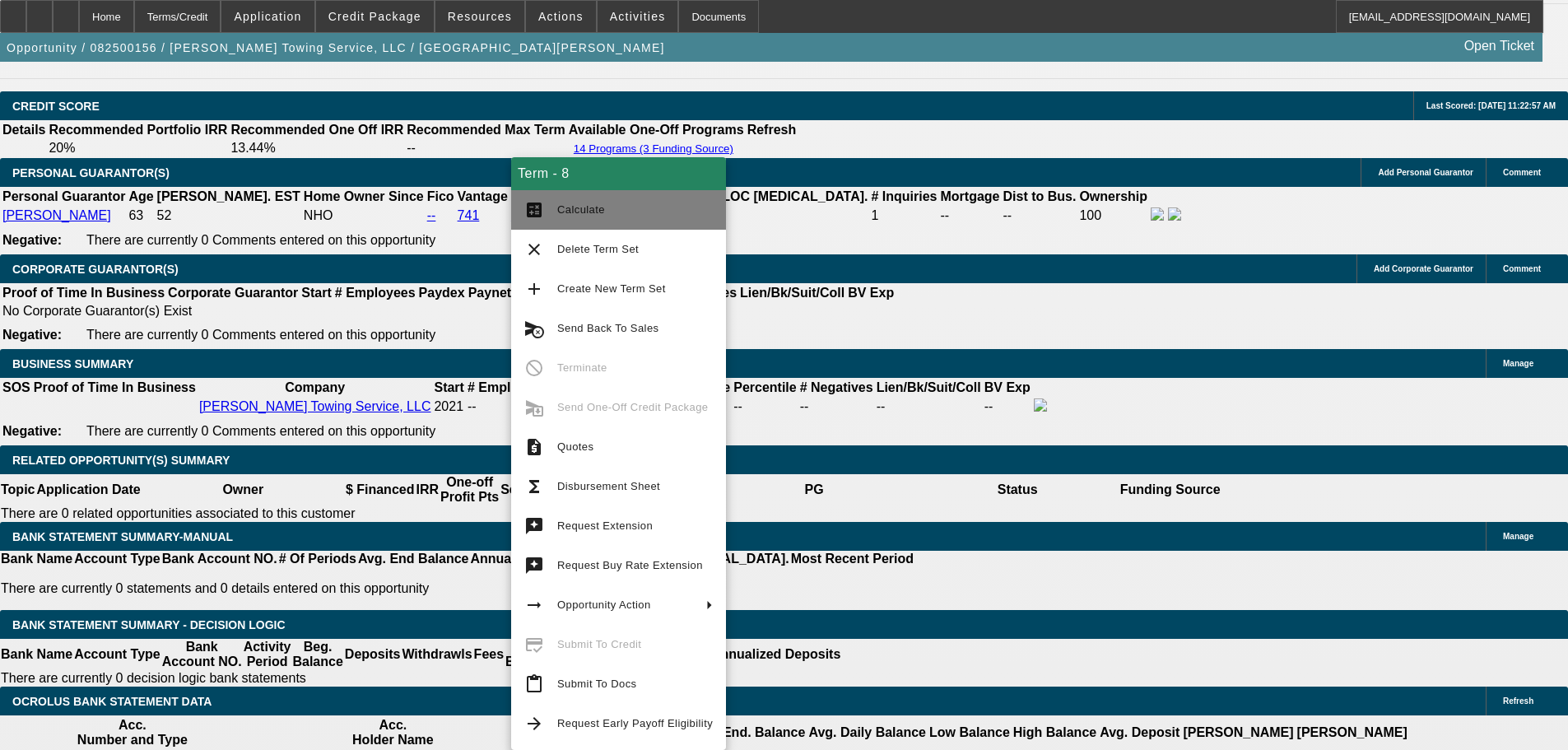
click at [628, 217] on span "Calculate" at bounding box center [635, 210] width 156 height 19
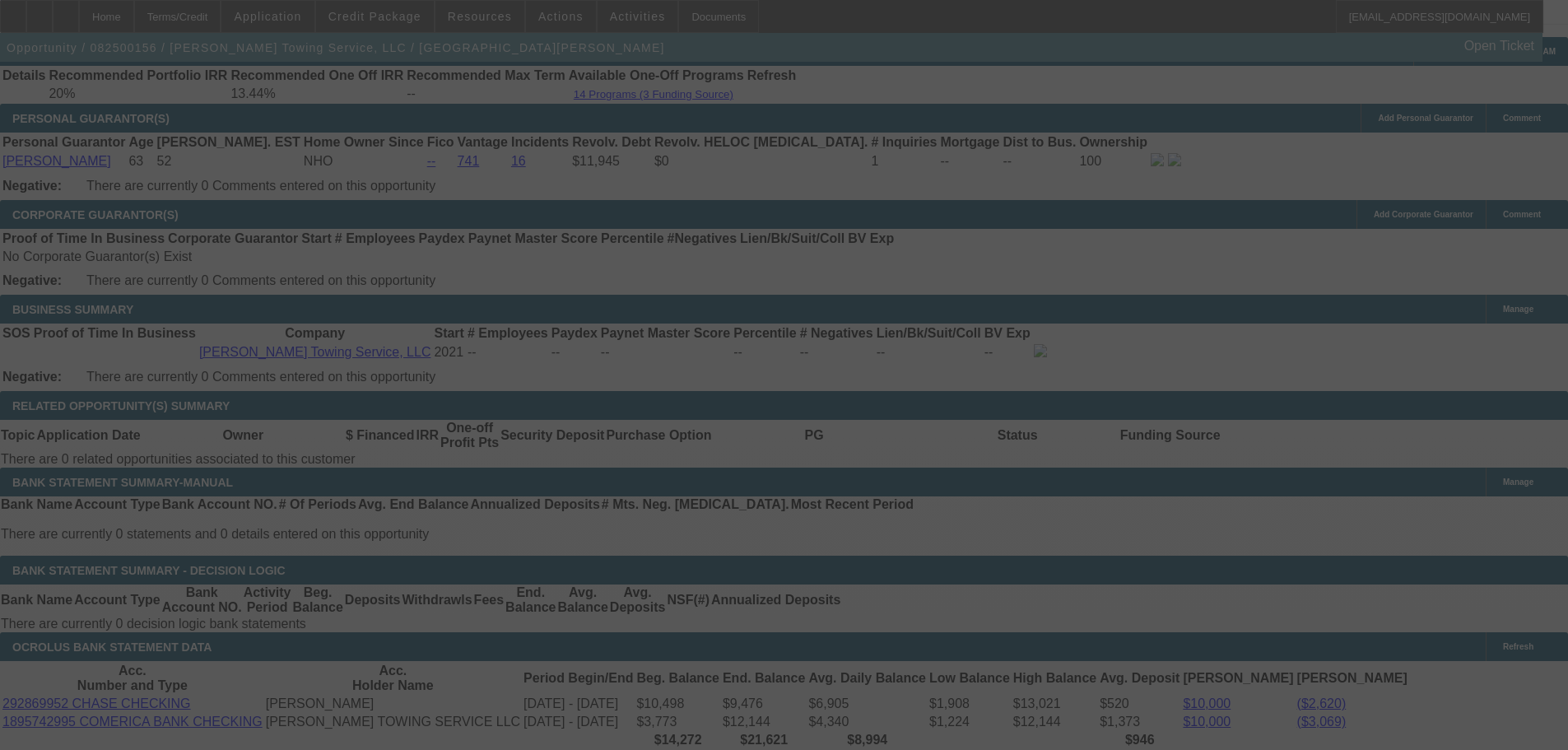
scroll to position [2550, 0]
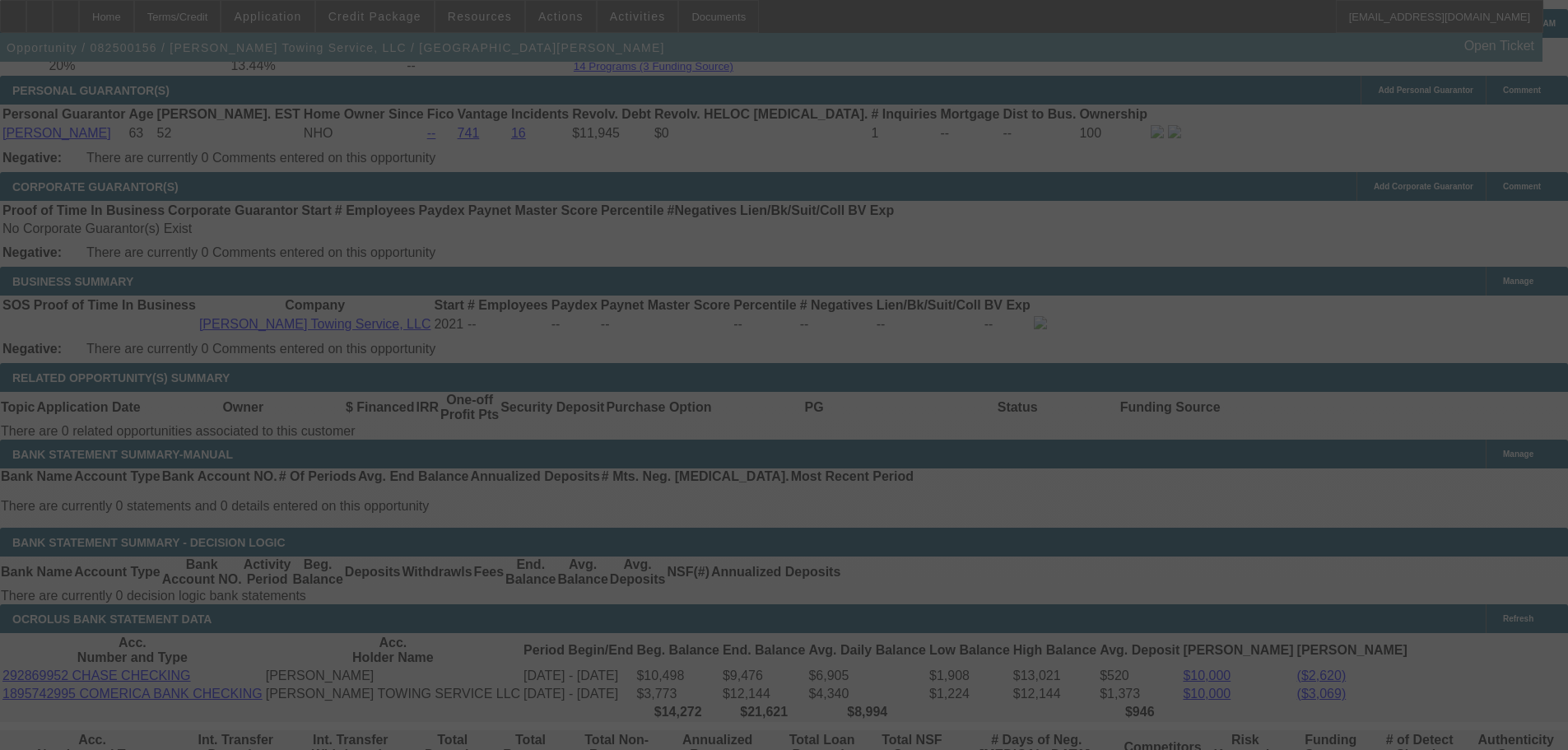
select select "0"
select select "6"
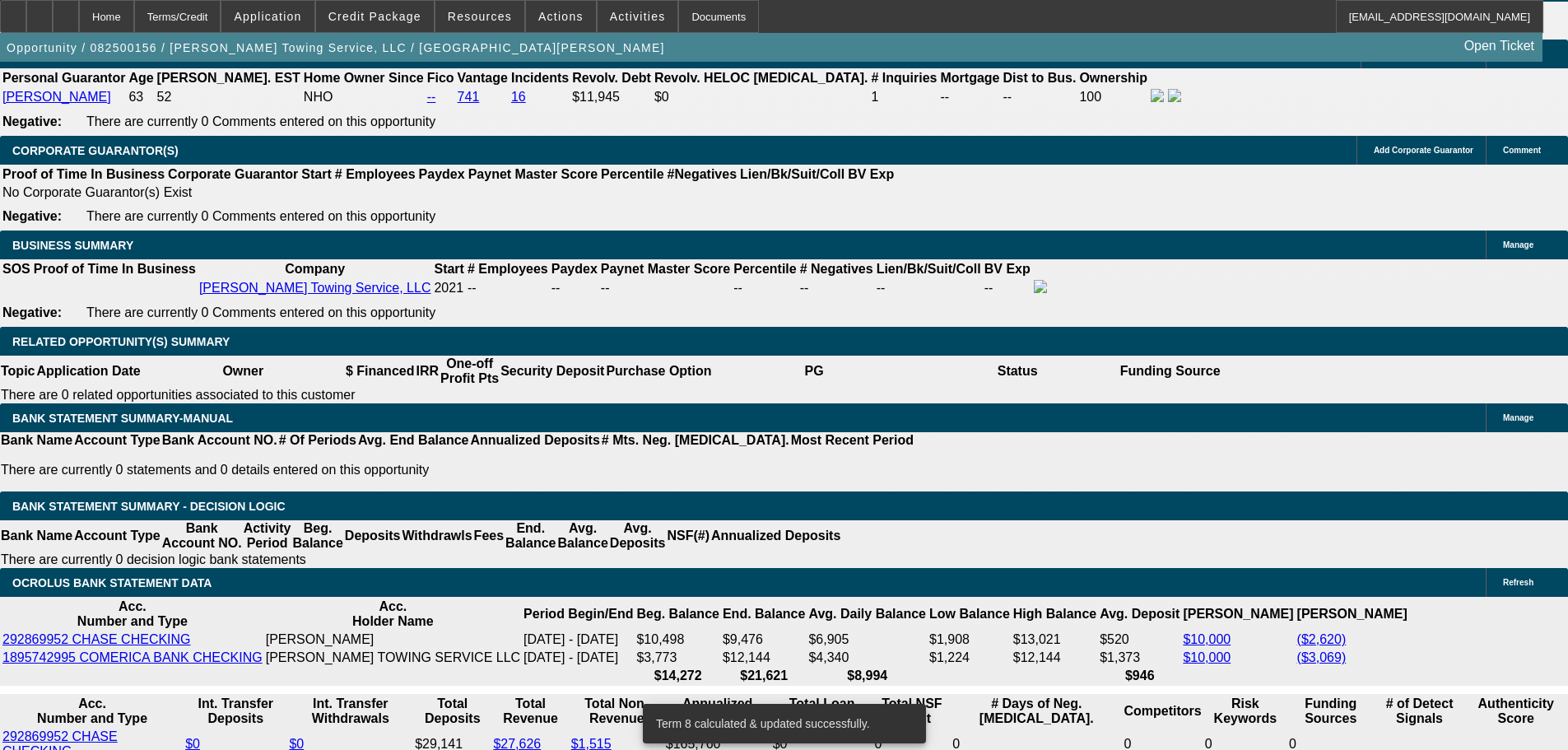
scroll to position [2613, 0]
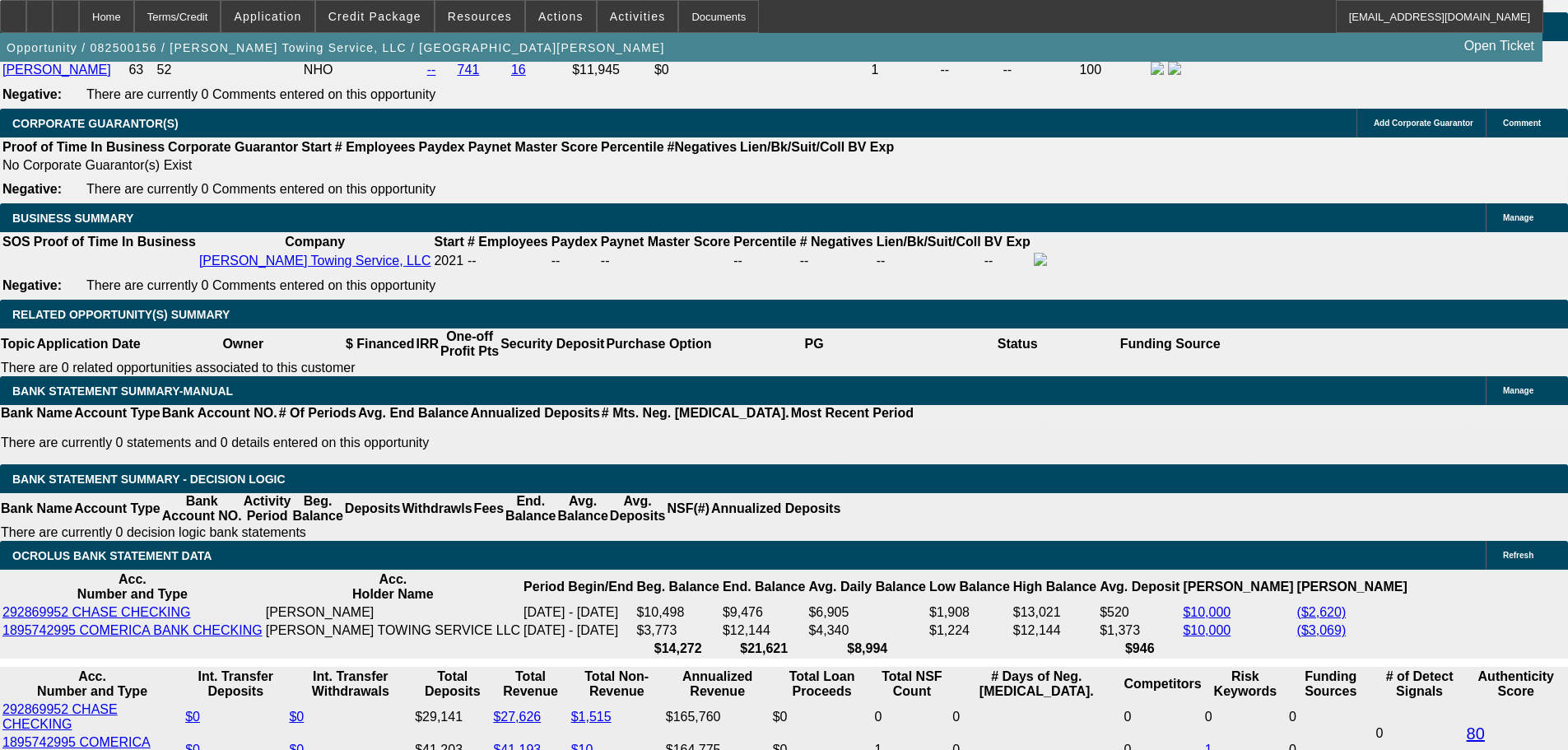
radio input "true"
type textarea "8-19: Profit capped already hosed me but now a competitors in the mix, might ha…"
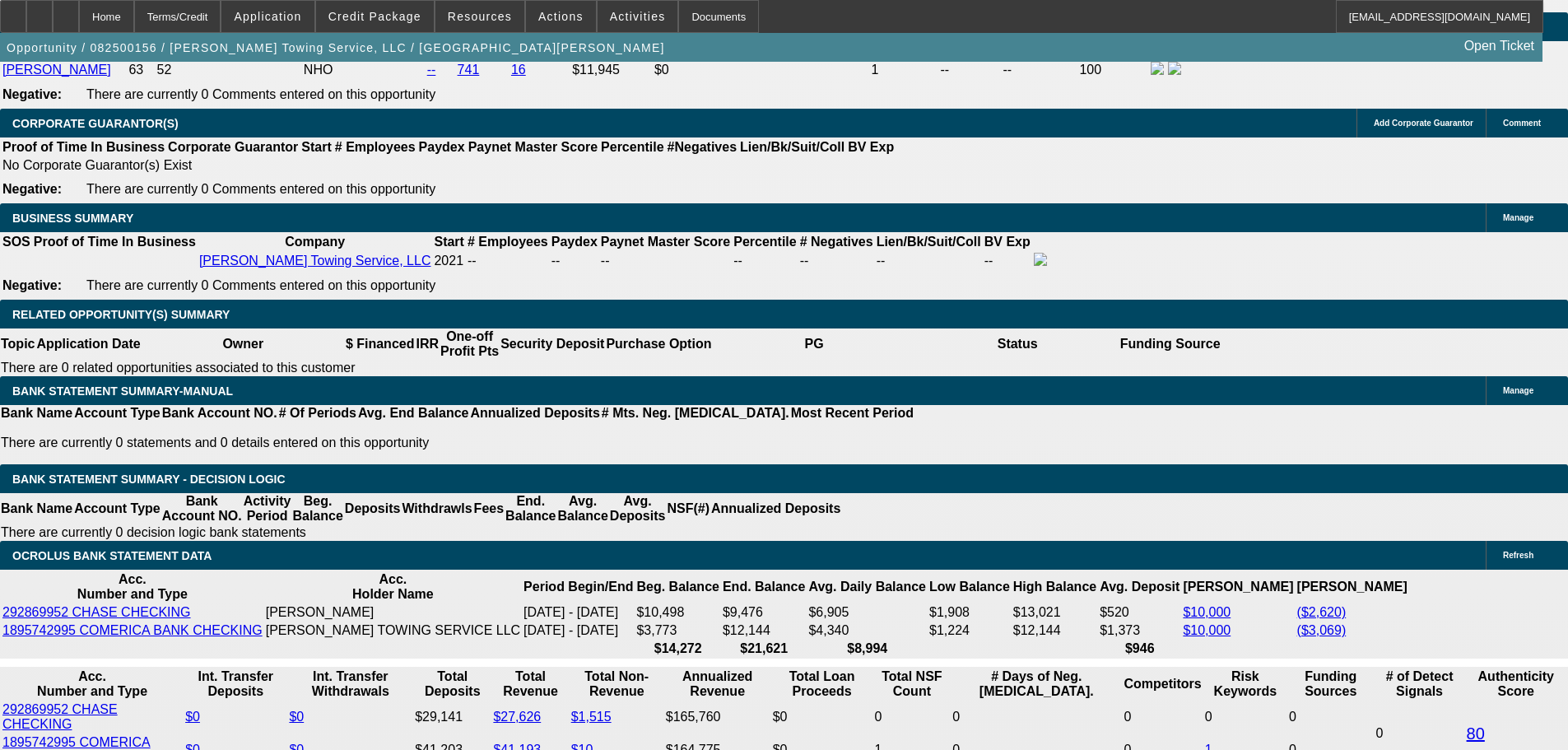
radio input "true"
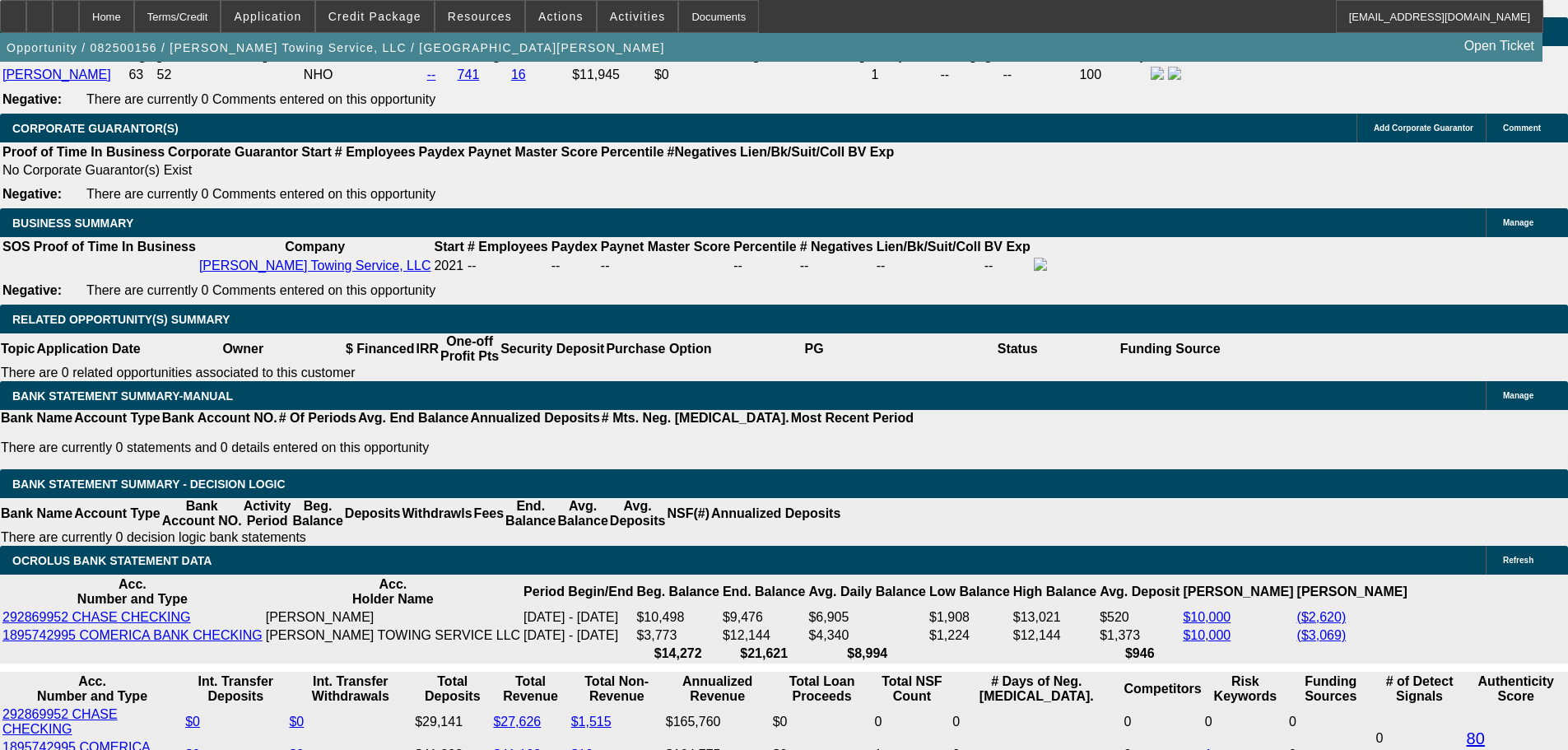
scroll to position [2696, 0]
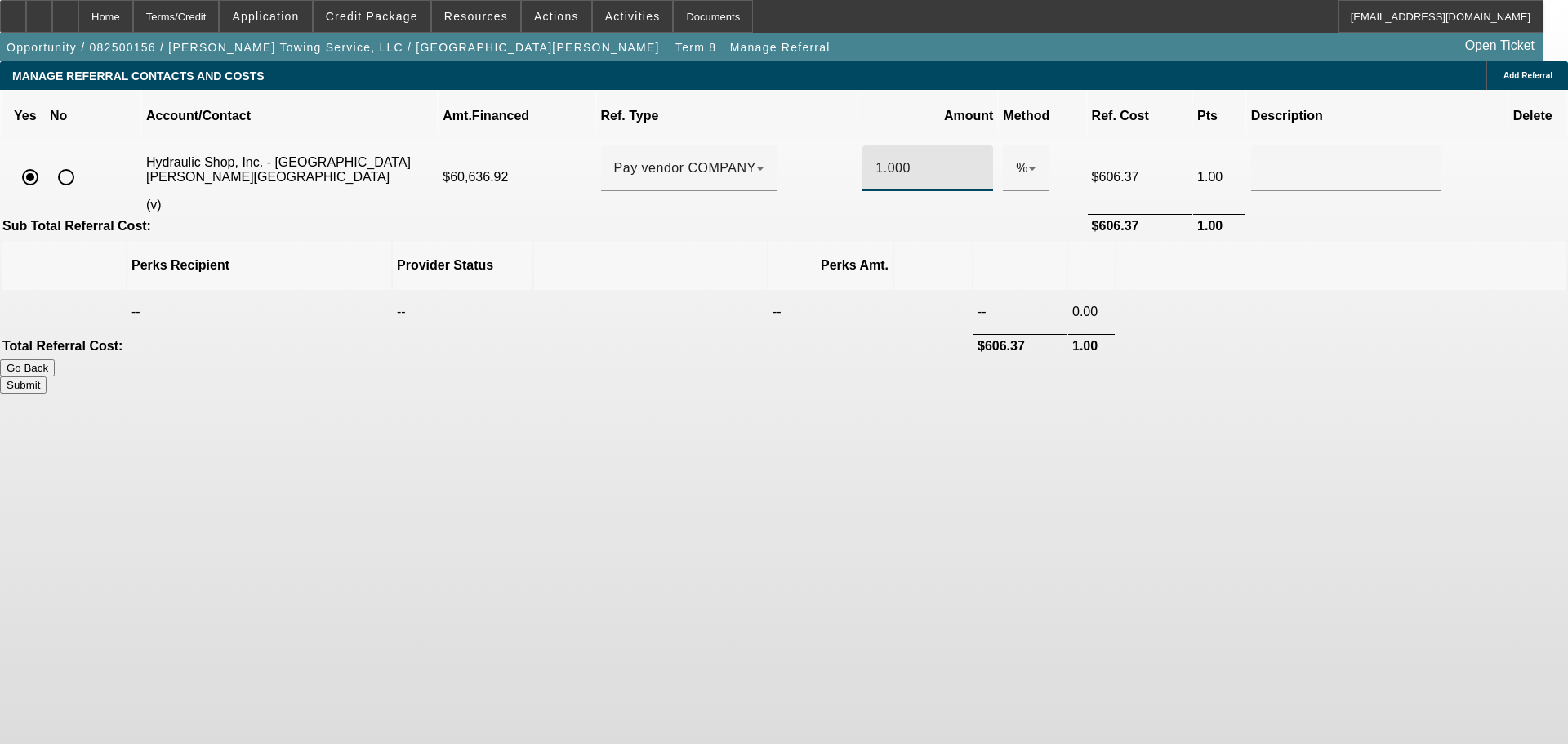
drag, startPoint x: 882, startPoint y: 146, endPoint x: 826, endPoint y: 149, distance: 56.1
click at [826, 149] on tr "Hydraulic Shop, Inc. - Soria, Fernado (v) $60,636.92 Pay vendor COMPANY 1.000 %…" at bounding box center [784, 177] width 1564 height 70
click at [46, 376] on button "Submit" at bounding box center [23, 385] width 46 height 17
type input "0.500"
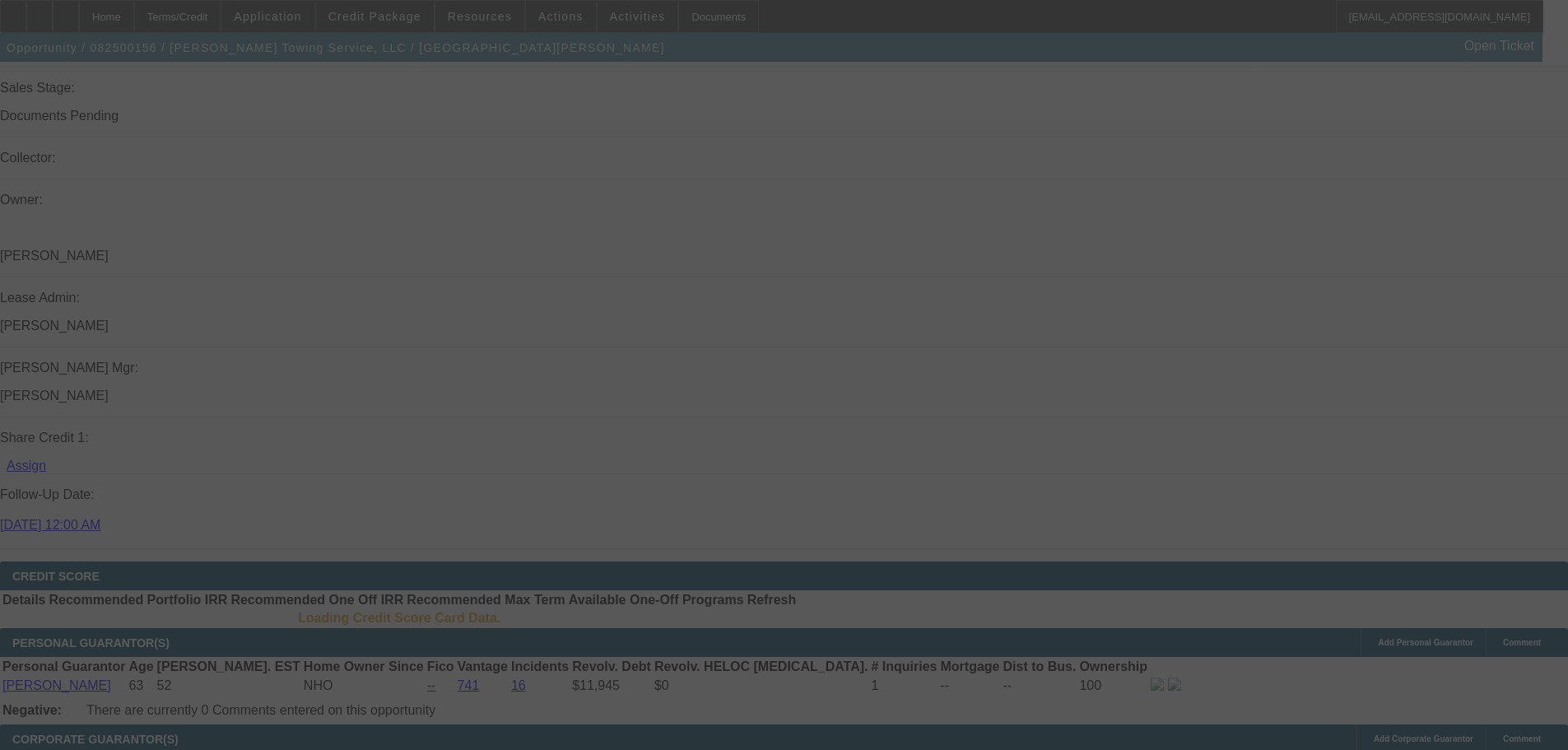
scroll to position [2315, 0]
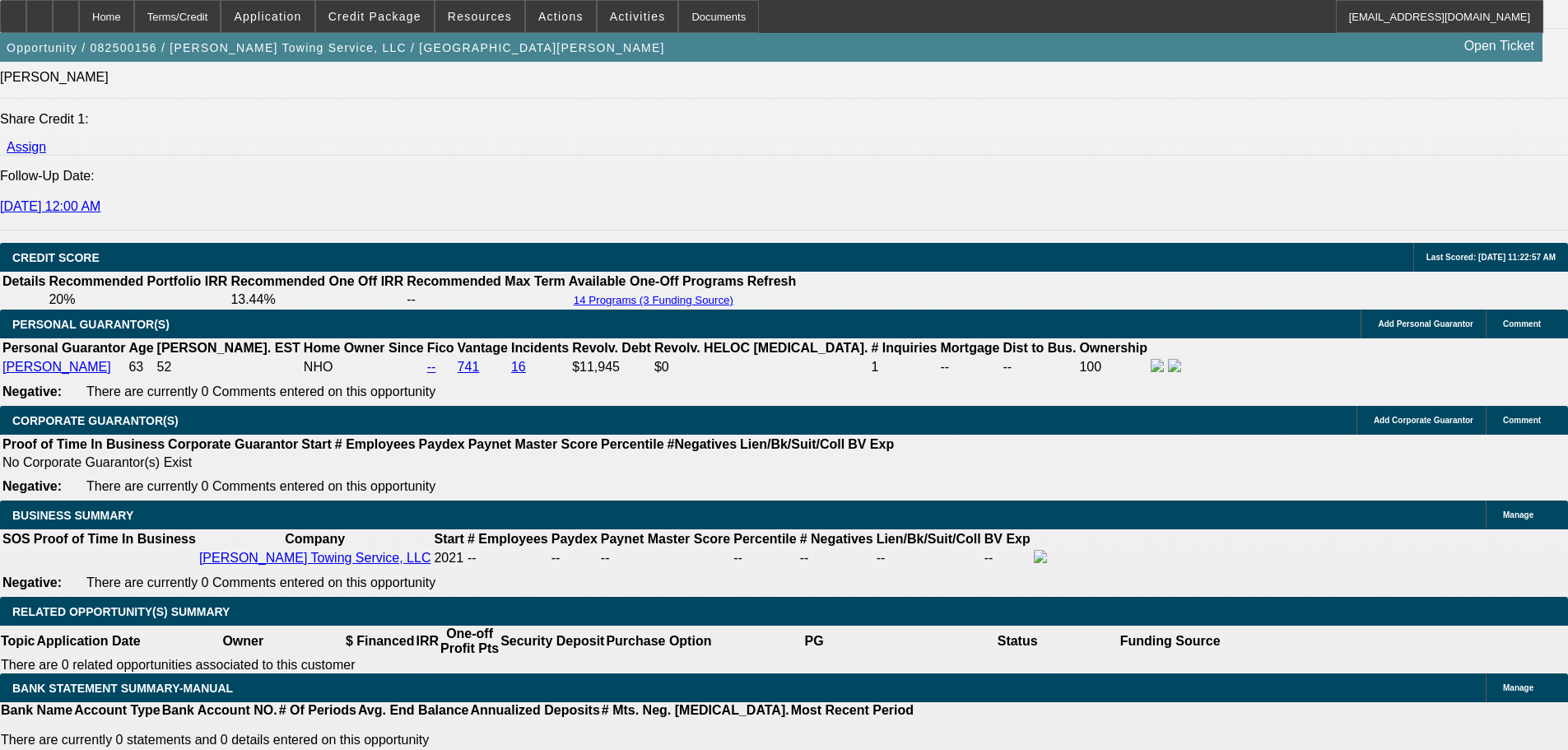
select select "0"
select select "6"
select select "0"
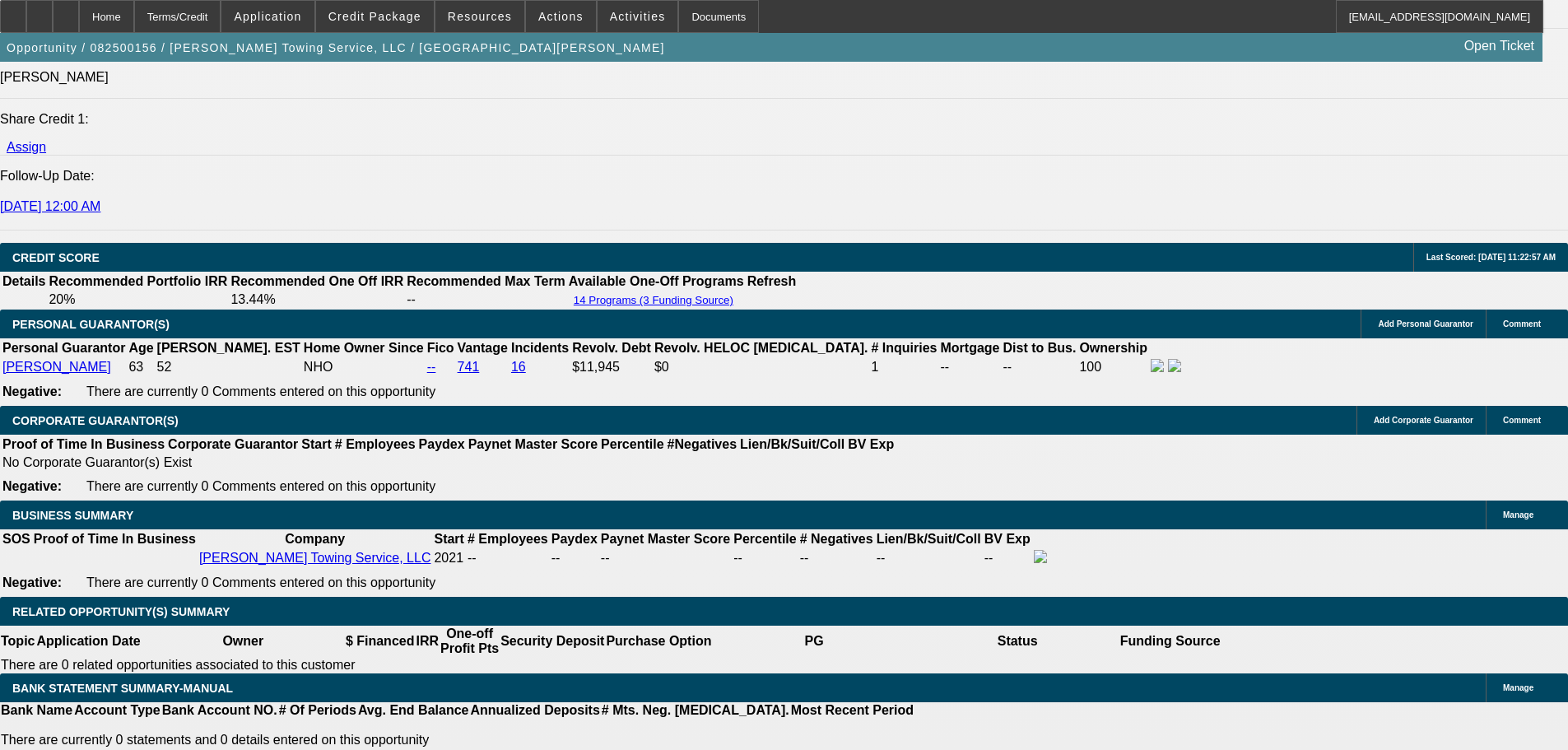
select select "0"
select select "6"
select select "0"
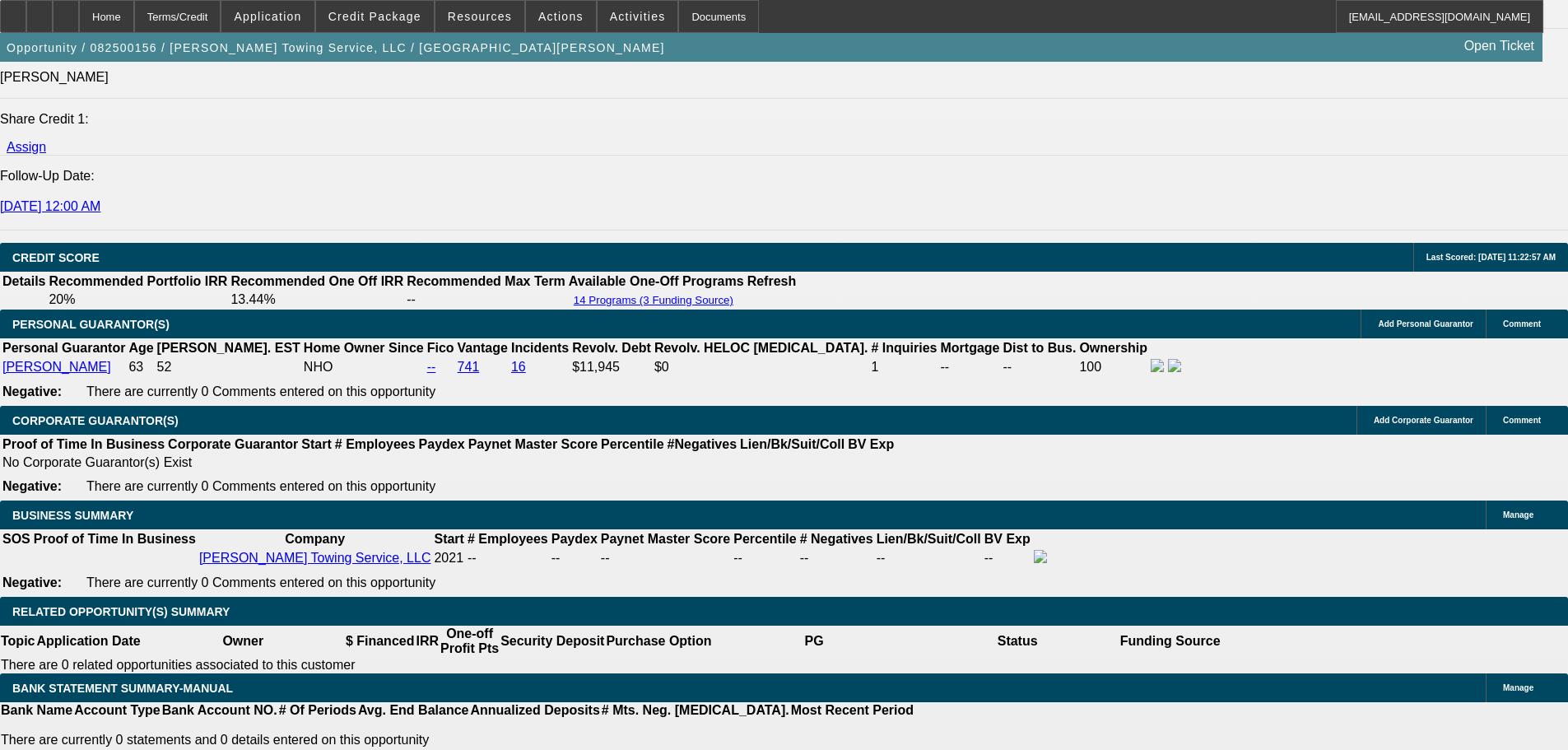
select select "0"
select select "6"
select select "0"
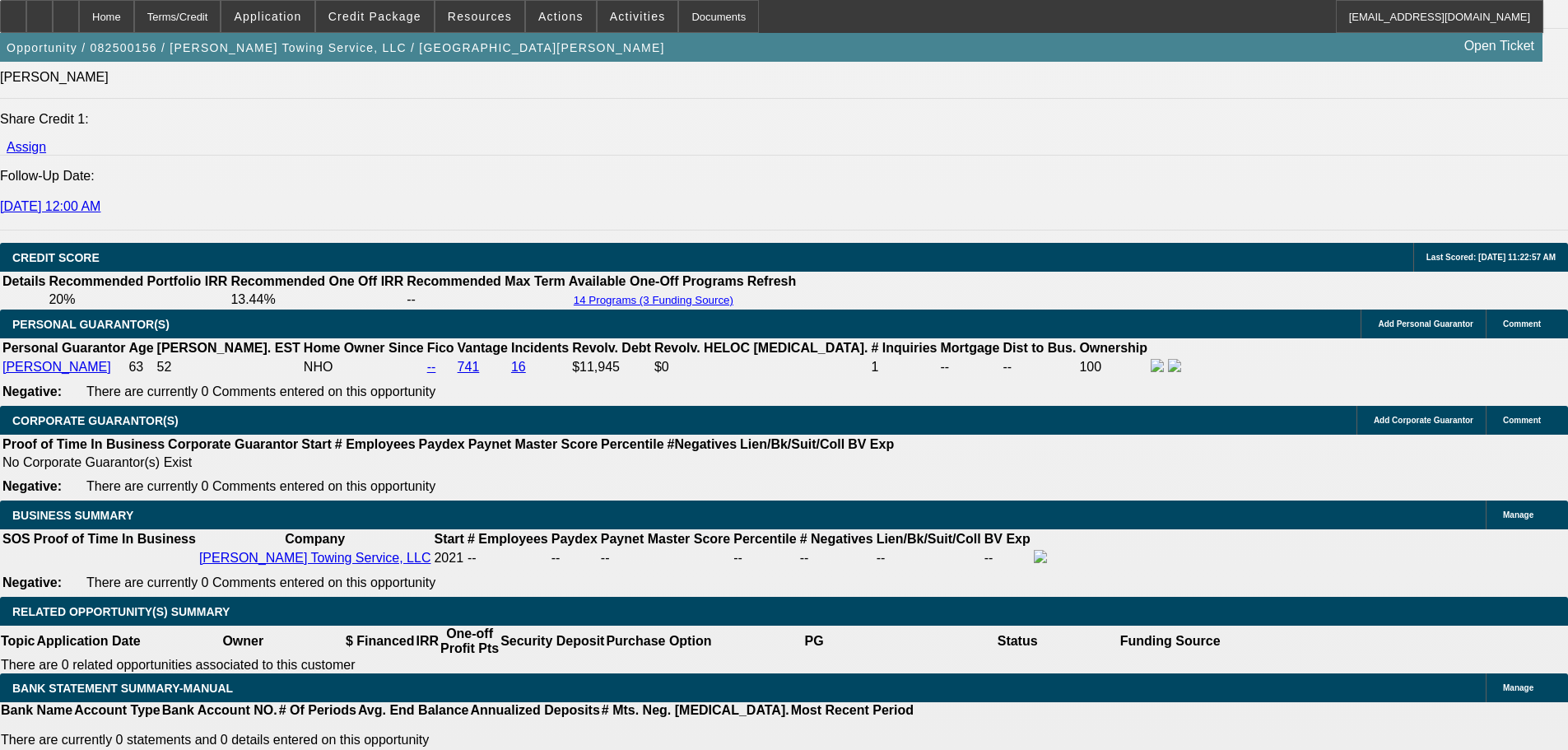
select select "6"
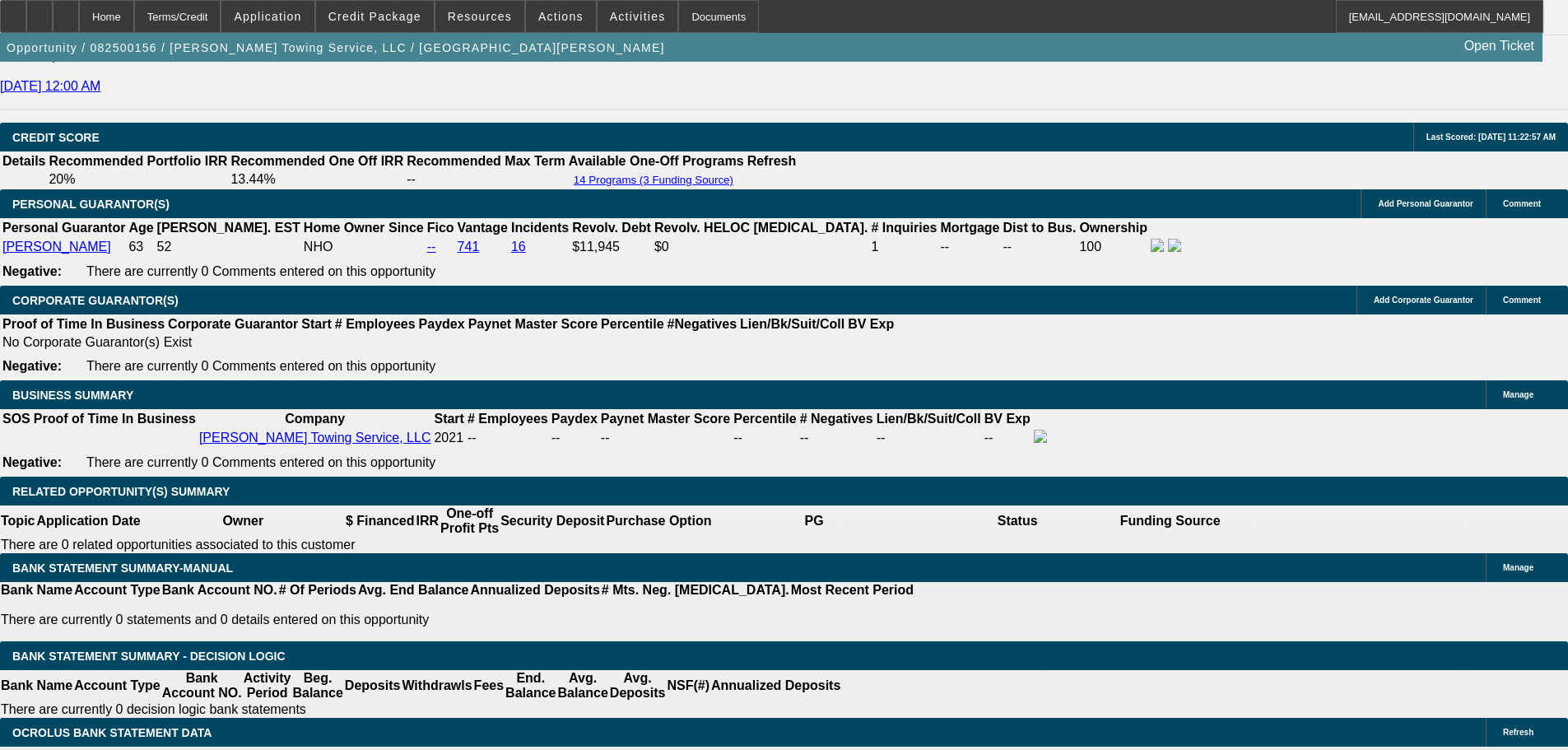
scroll to position [2398, 0]
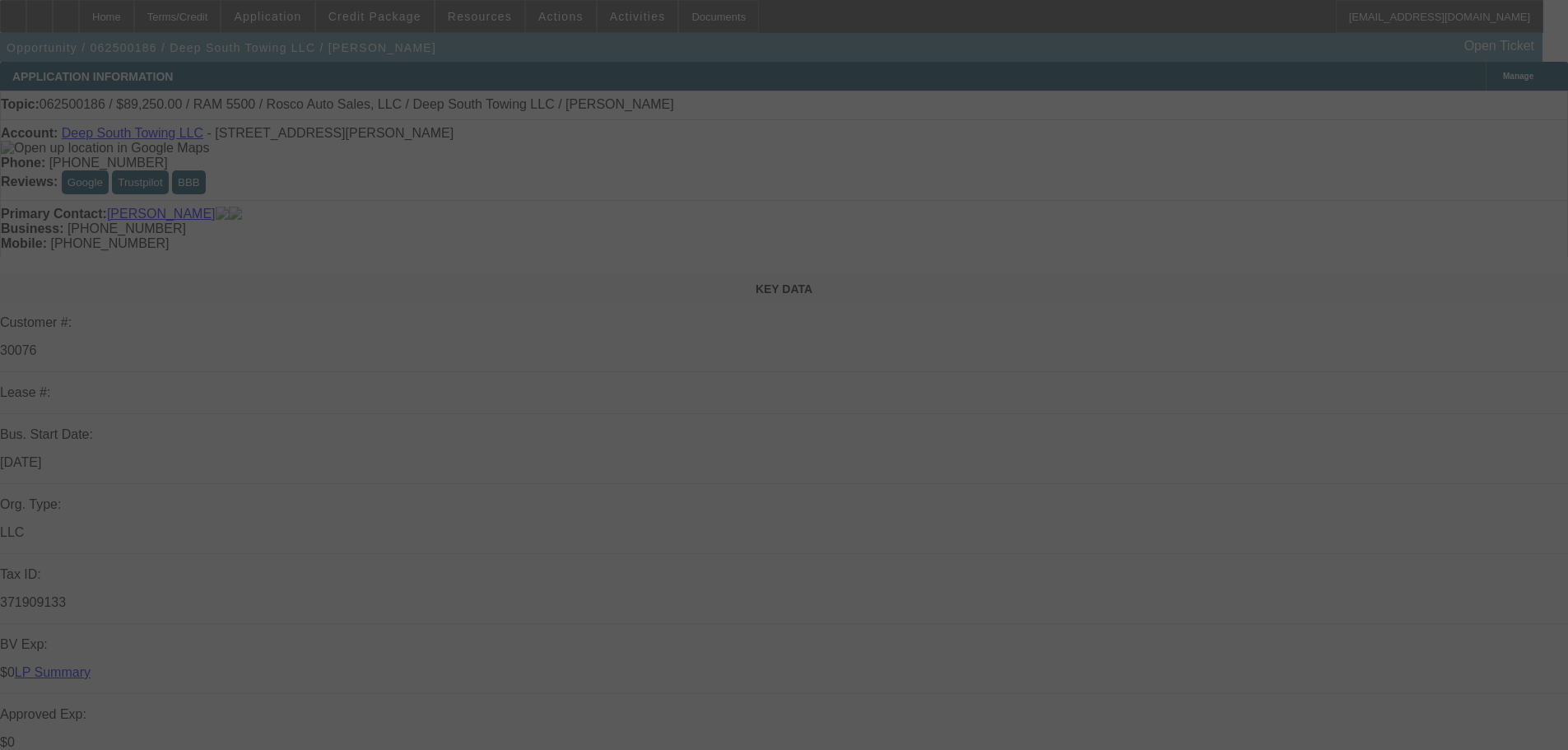
select select "0"
select select "2"
select select "0"
select select "6"
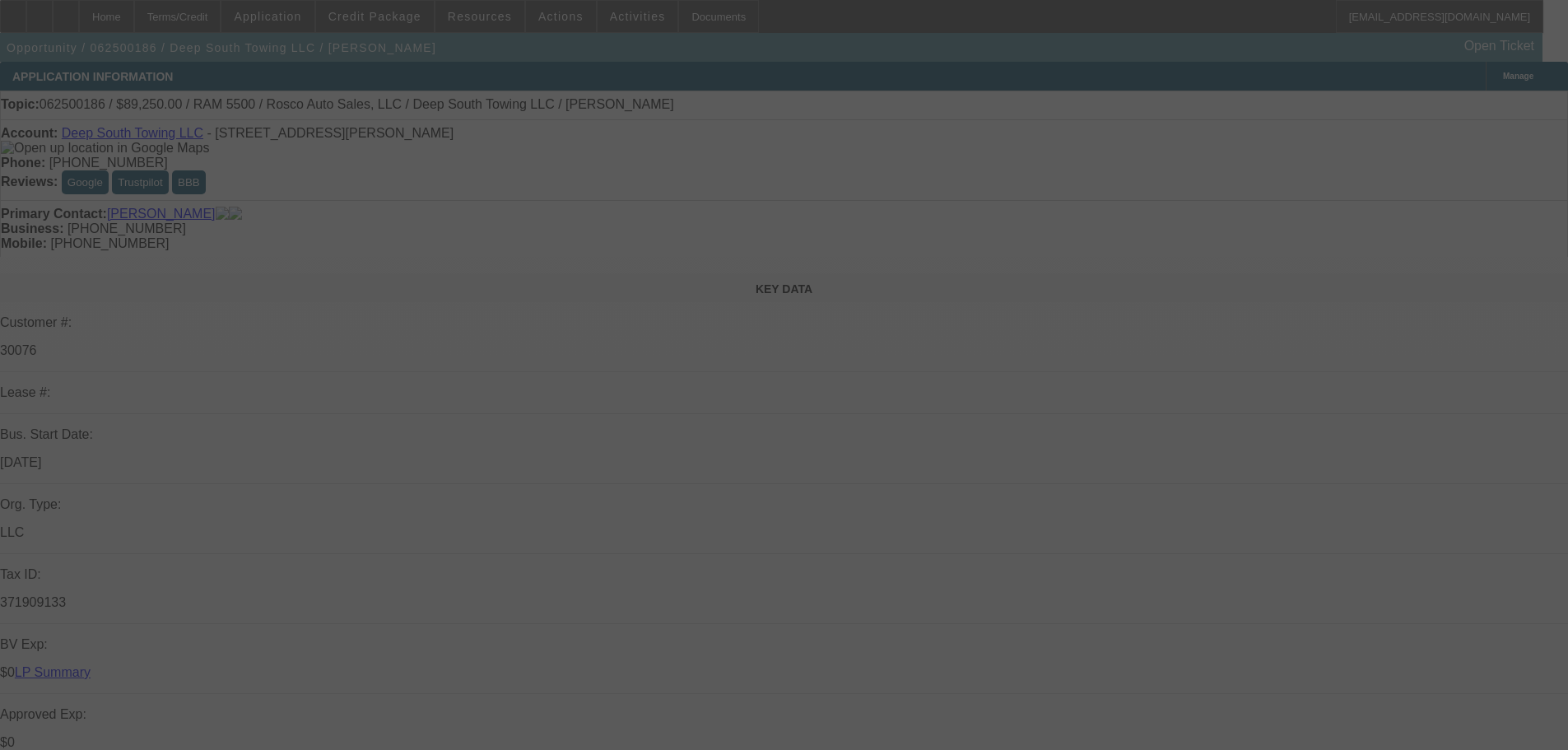
select select "0"
select select "2"
select select "0"
select select "6"
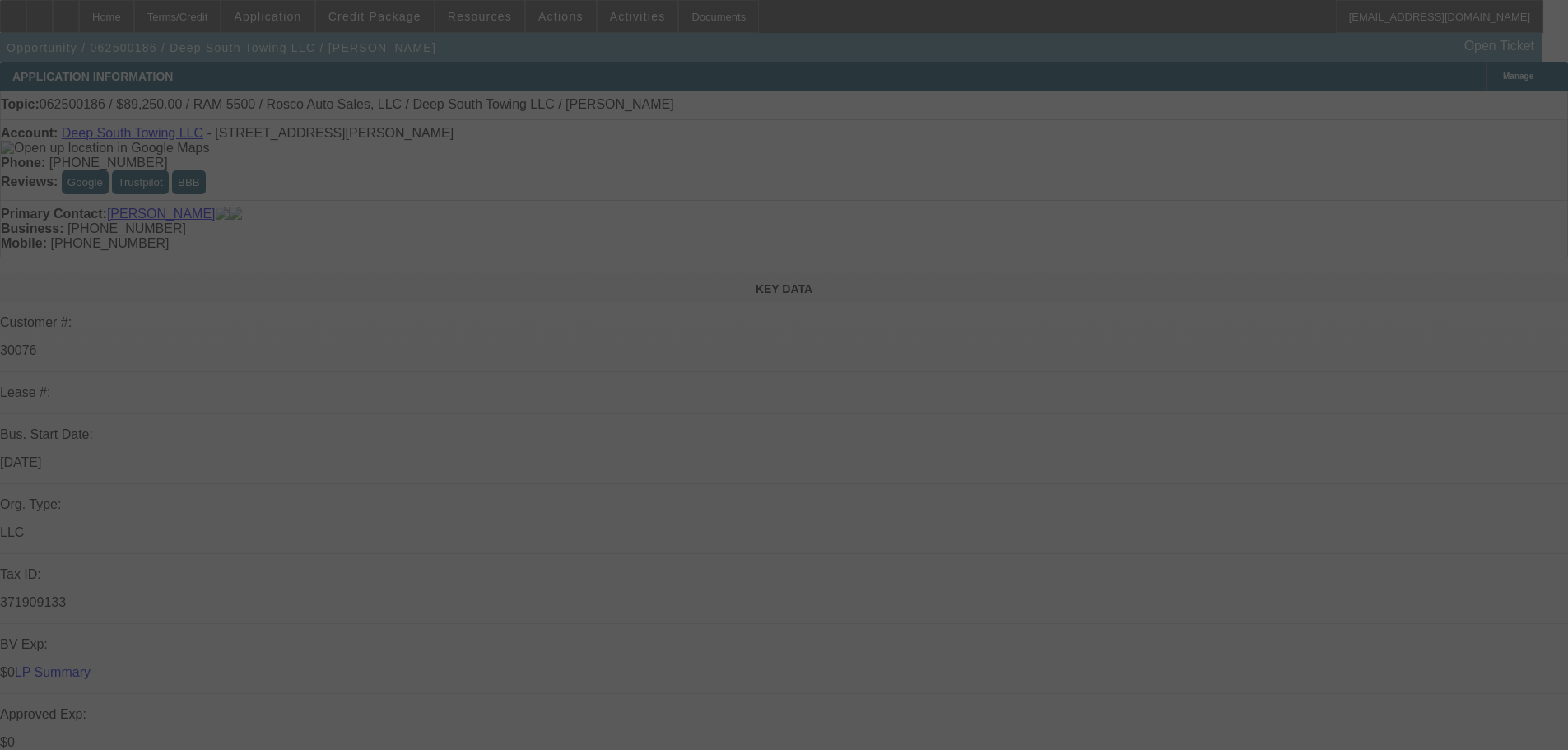
select select "0"
select select "2"
select select "0"
select select "6"
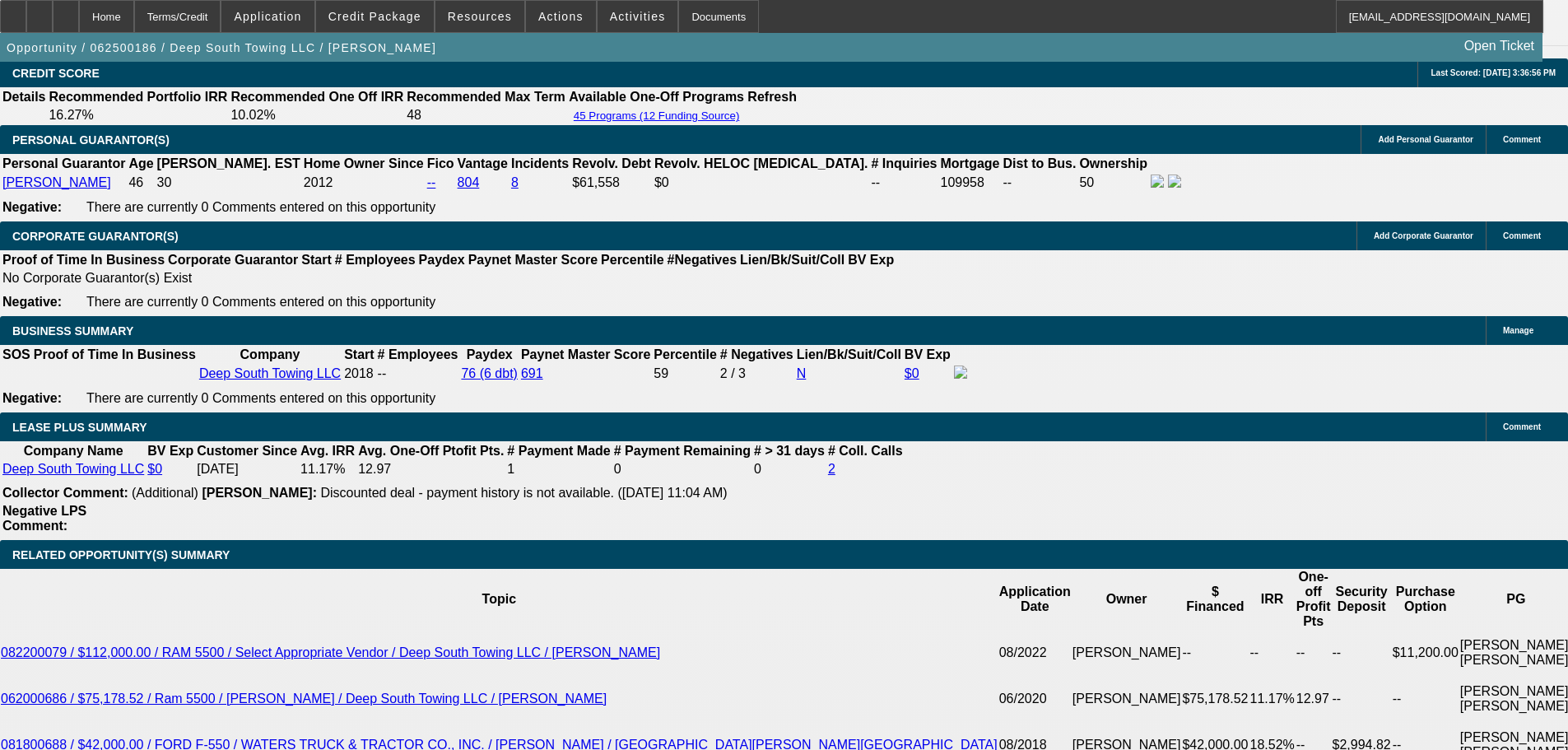
scroll to position [2387, 0]
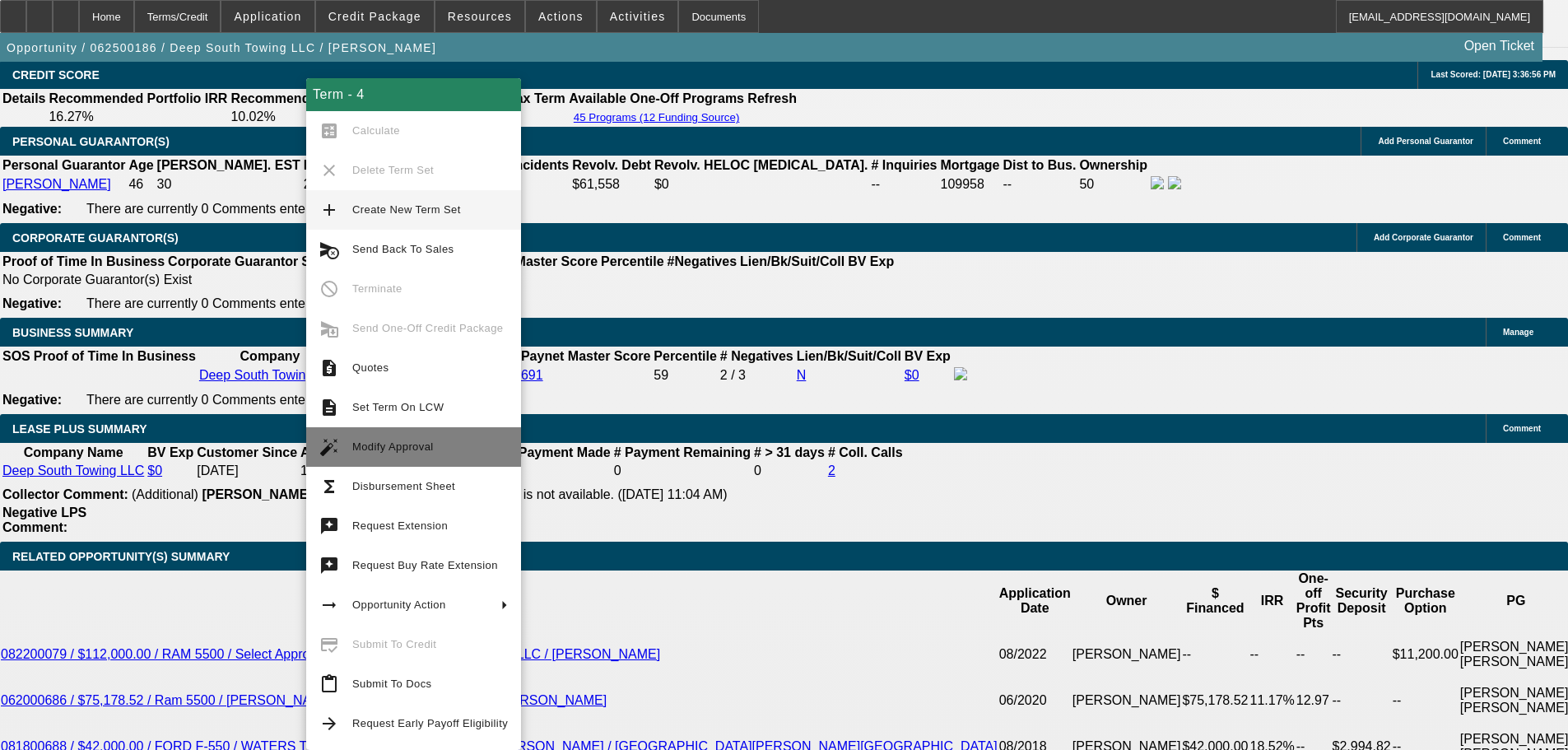
click at [432, 449] on span "Modify Approval" at bounding box center [430, 446] width 156 height 19
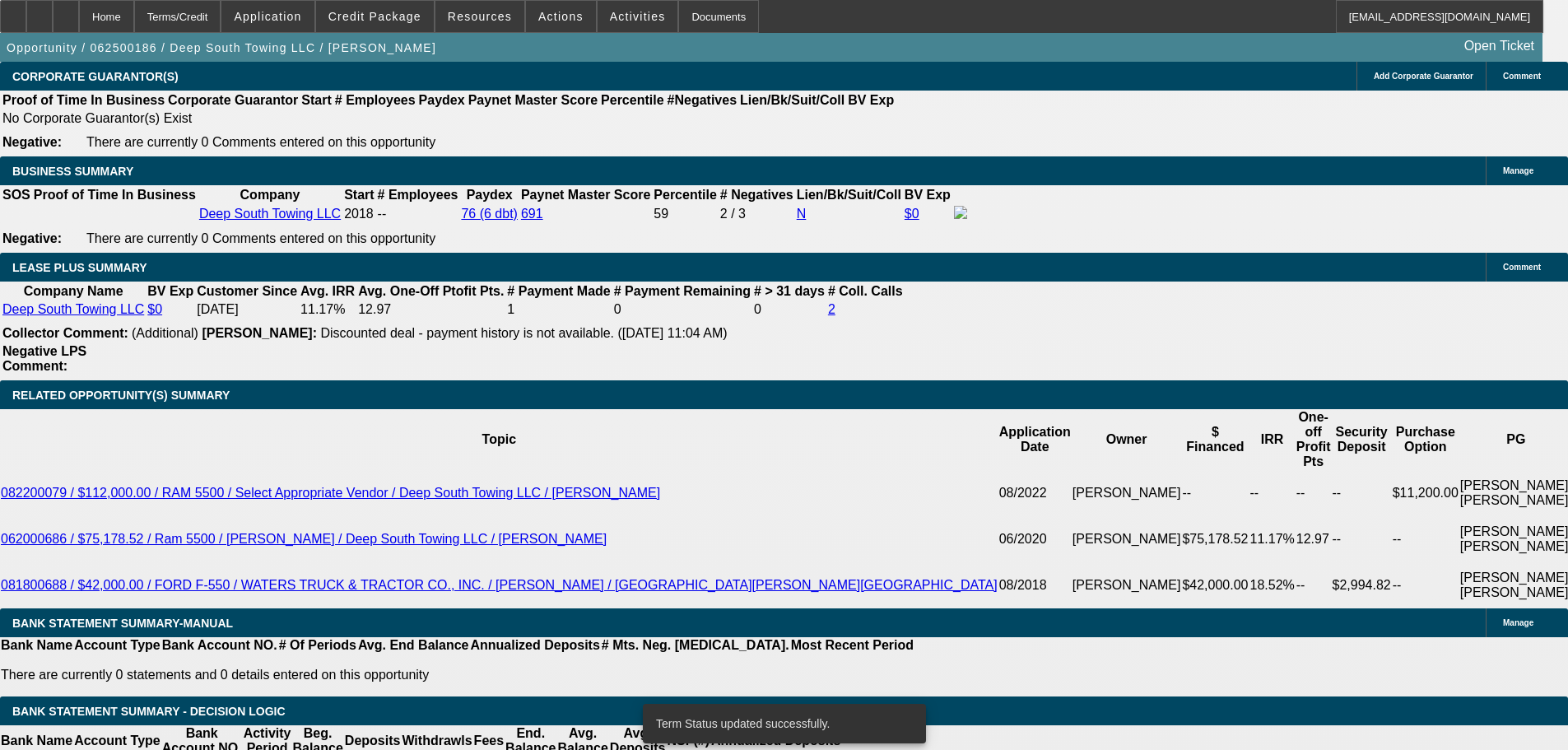
scroll to position [2385, 0]
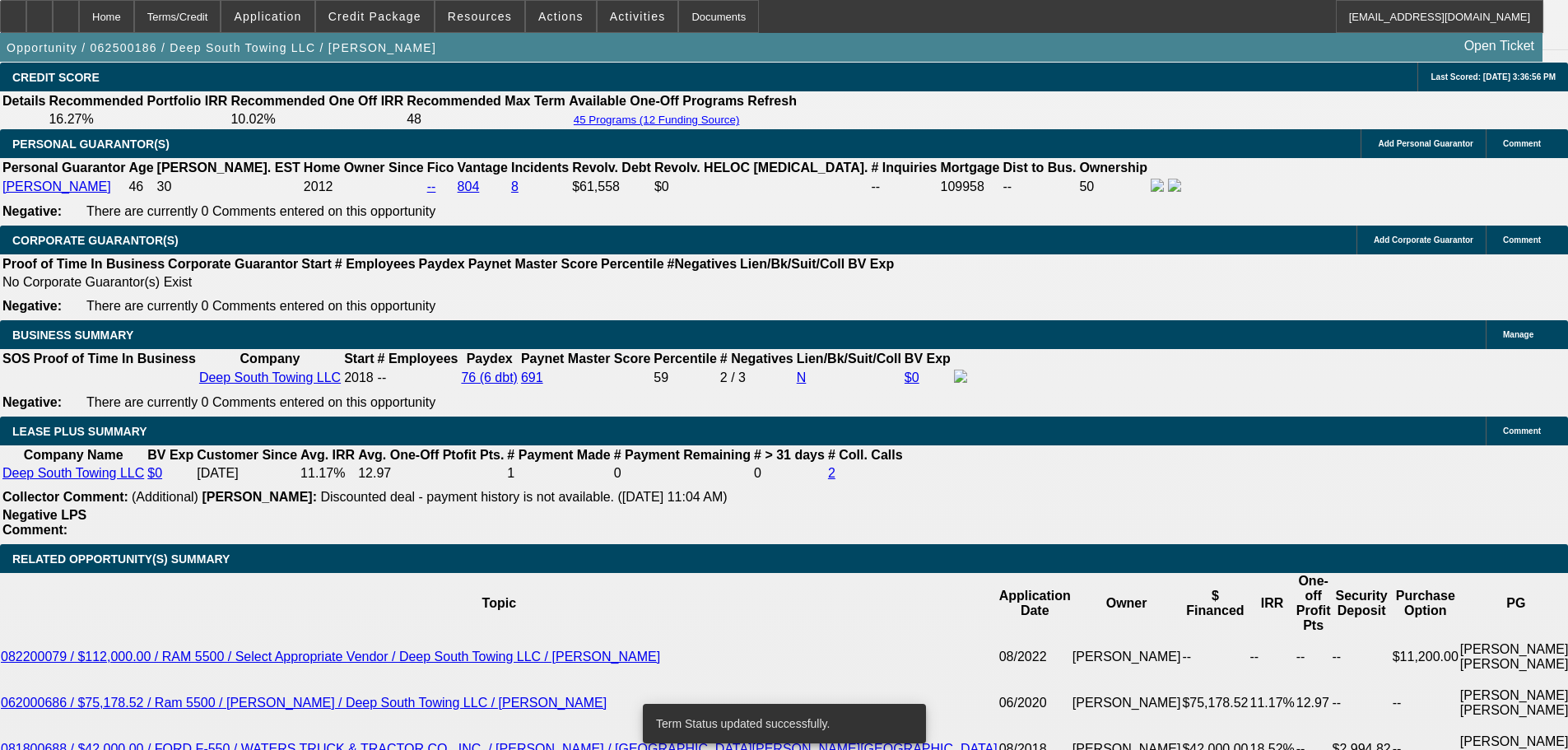
select select "0"
select select "2"
select select "0"
select select "6"
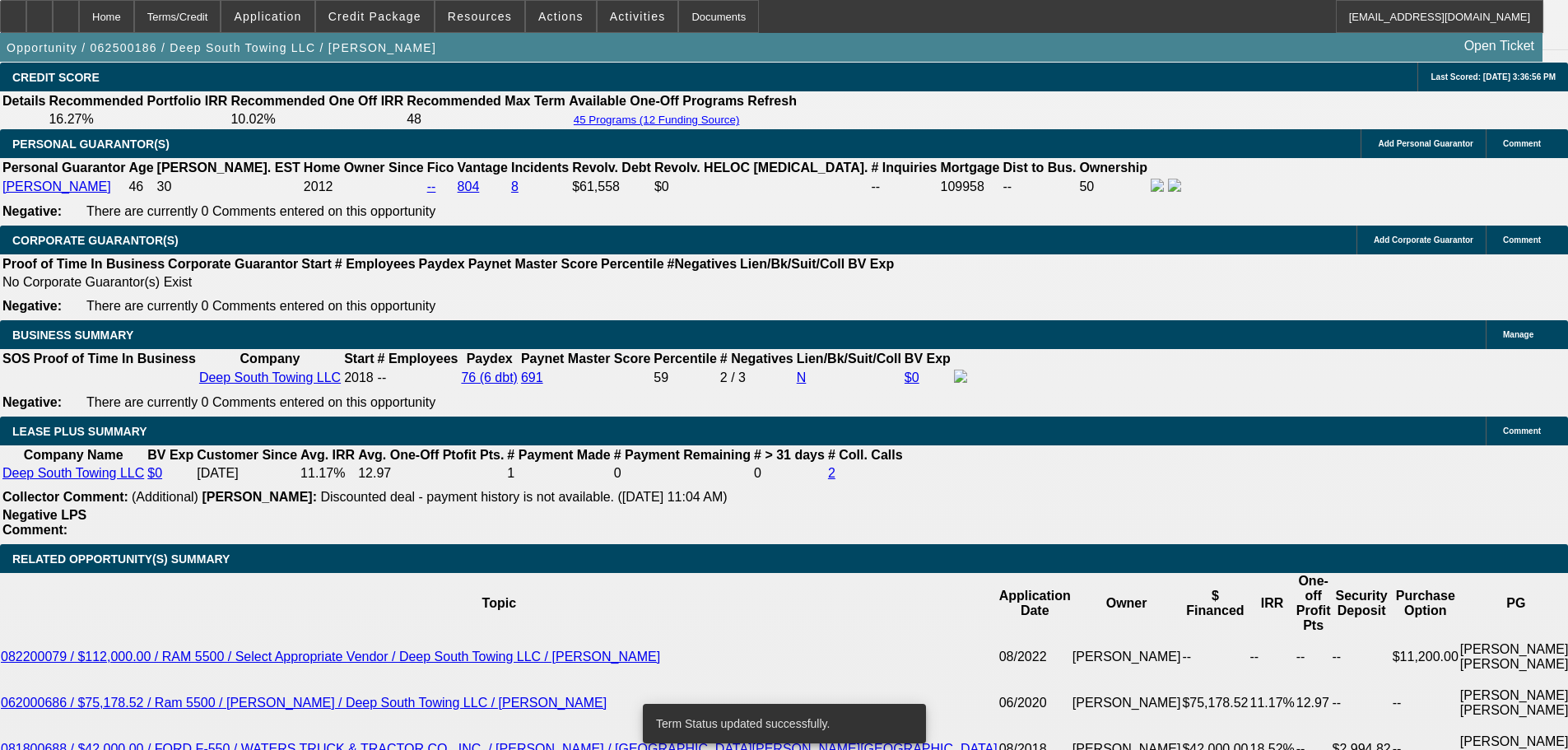
select select "0"
select select "2"
select select "0"
select select "6"
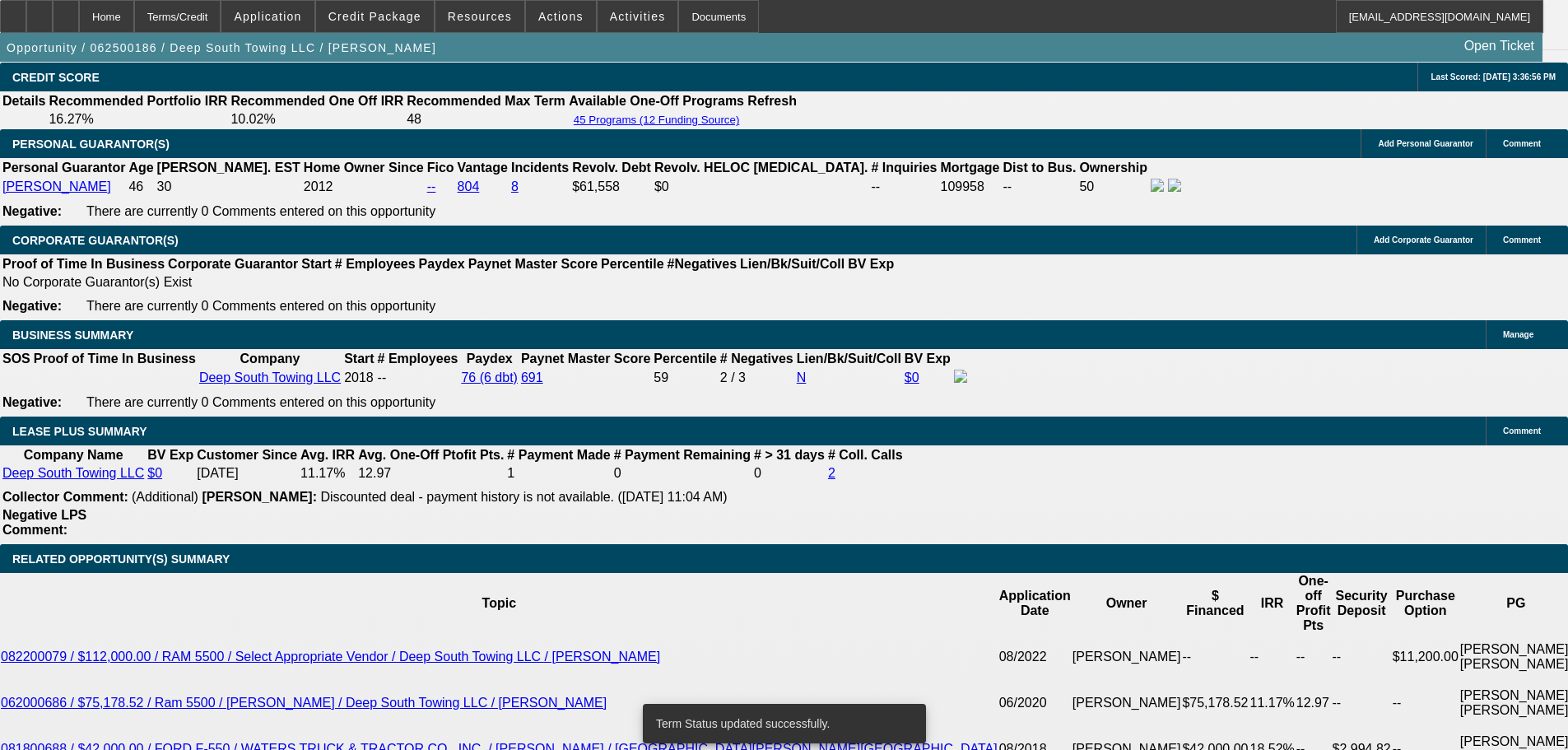
select select "0"
select select "2"
select select "0"
select select "6"
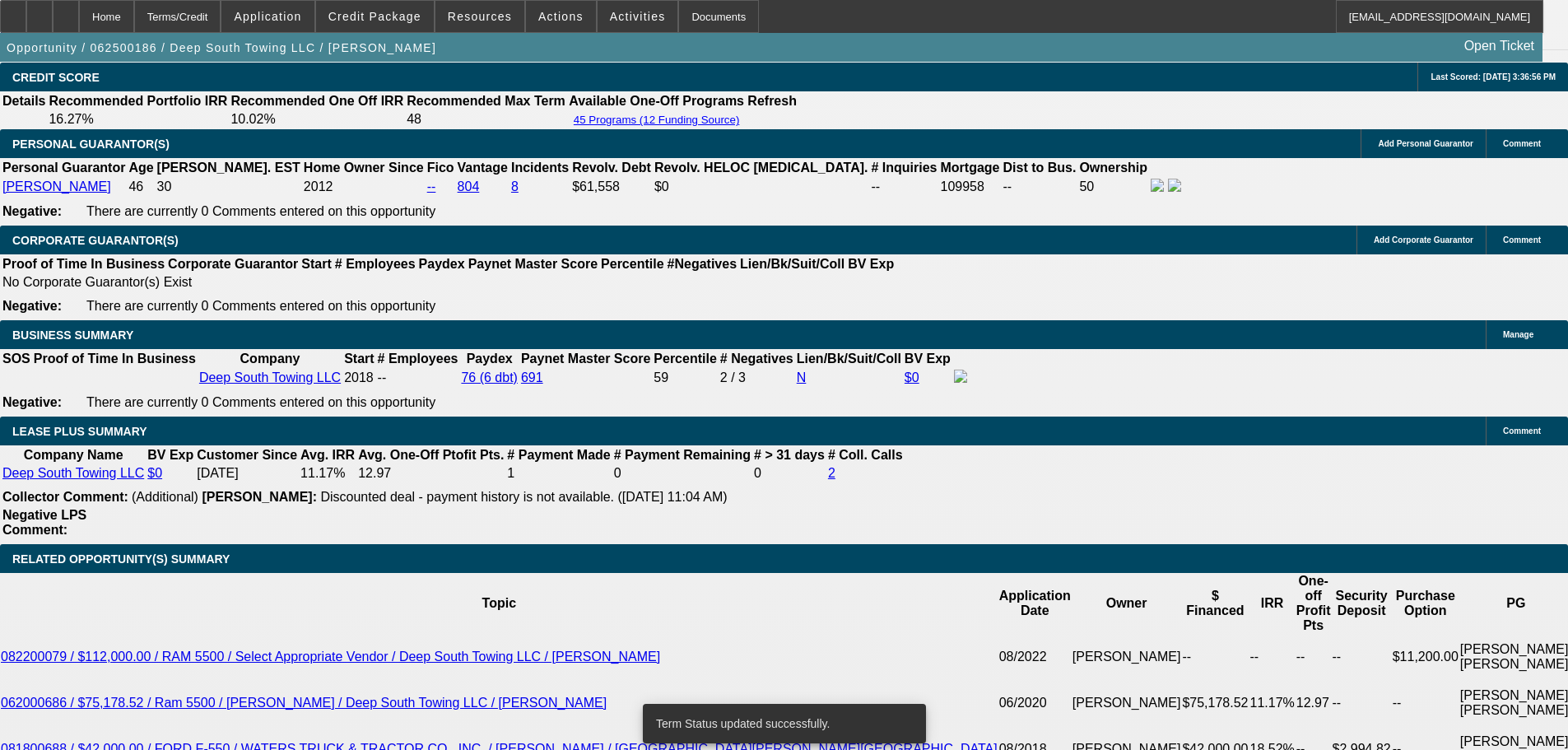
select select "0"
select select "2"
select select "0"
select select "6"
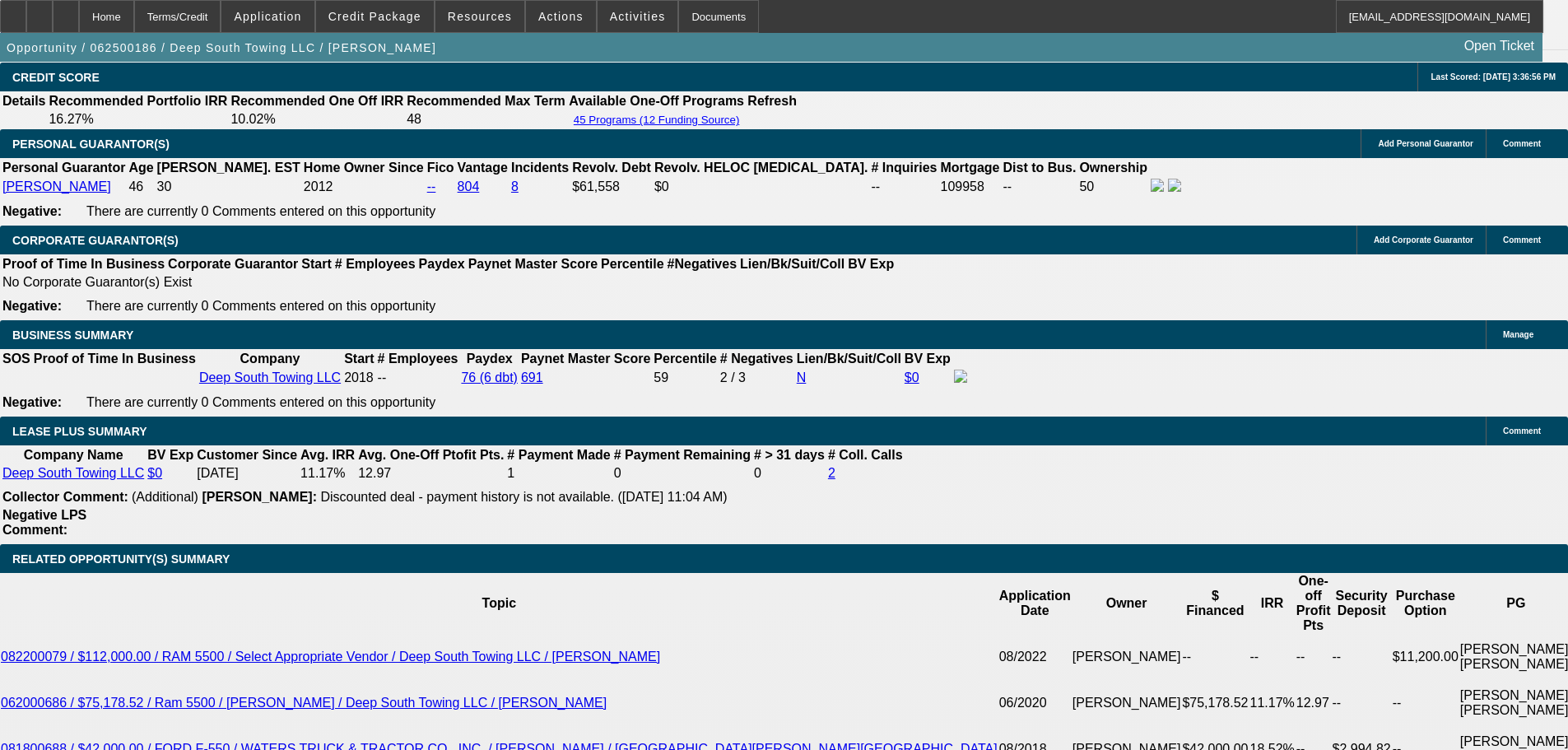
drag, startPoint x: 241, startPoint y: 470, endPoint x: 454, endPoint y: 490, distance: 213.9
type input "1"
type input "$2.00"
type input "UNKNOWN"
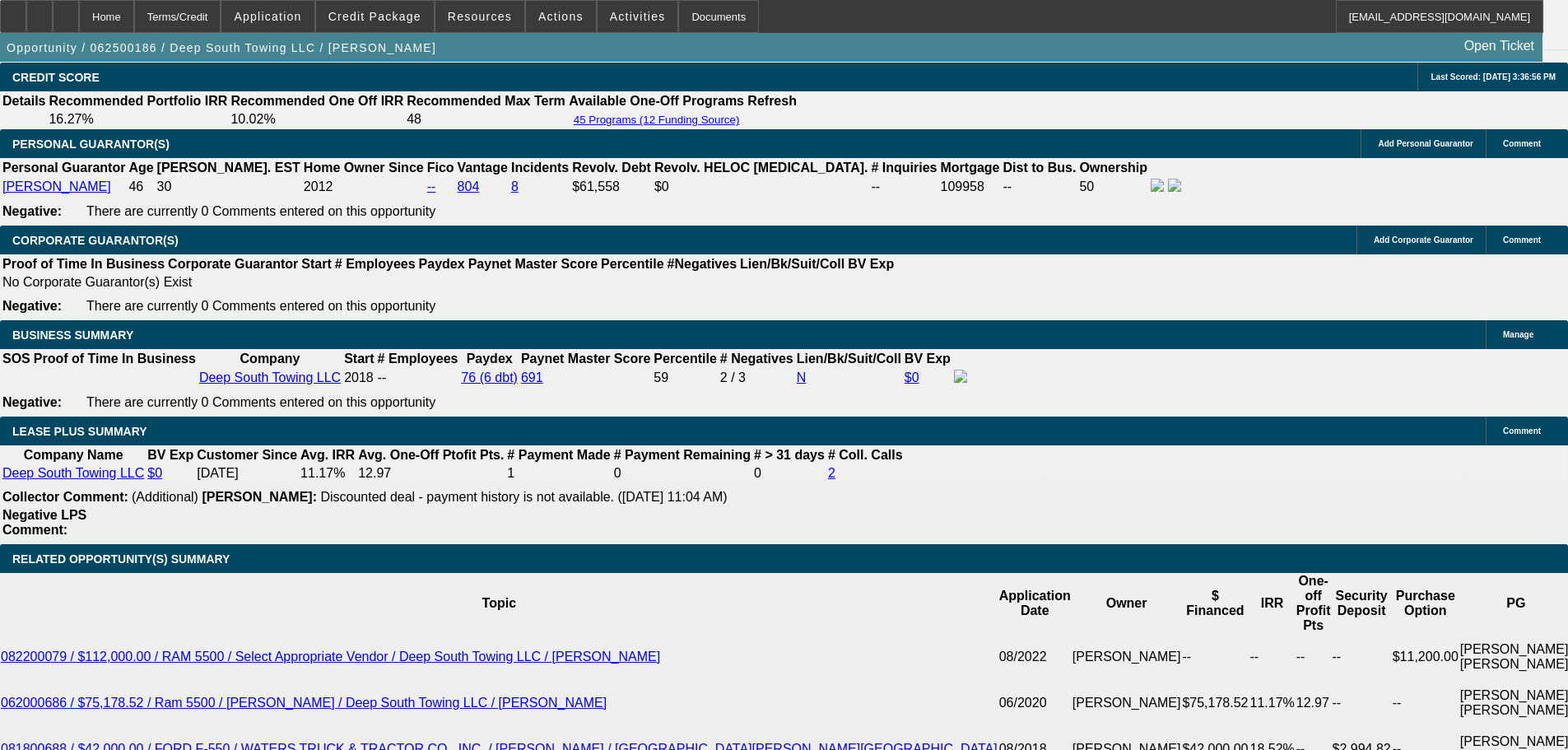
type input "1875"
type input "$3,750.00"
type input "9.5"
type input "$1,875.00"
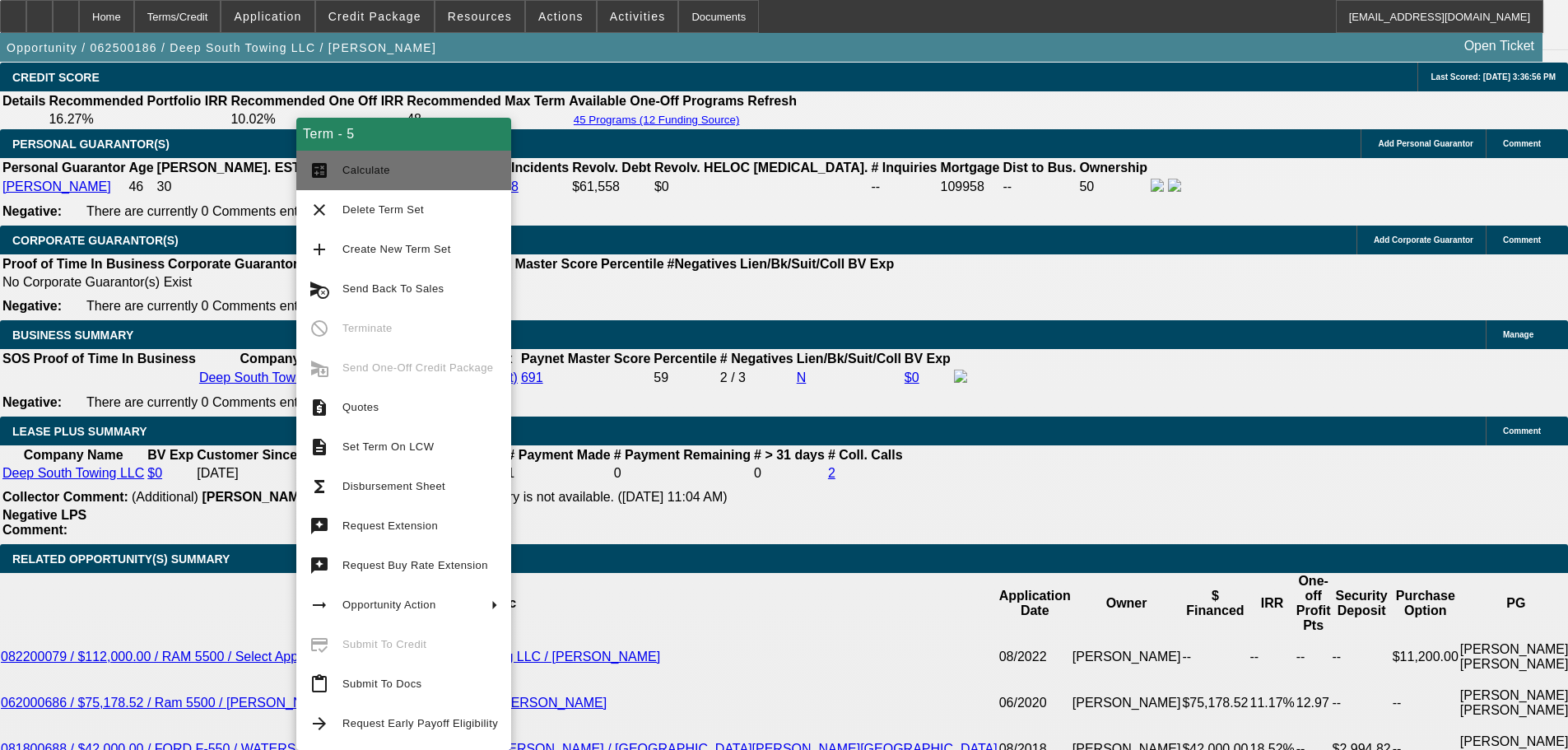
click at [417, 168] on span "Calculate" at bounding box center [420, 170] width 156 height 19
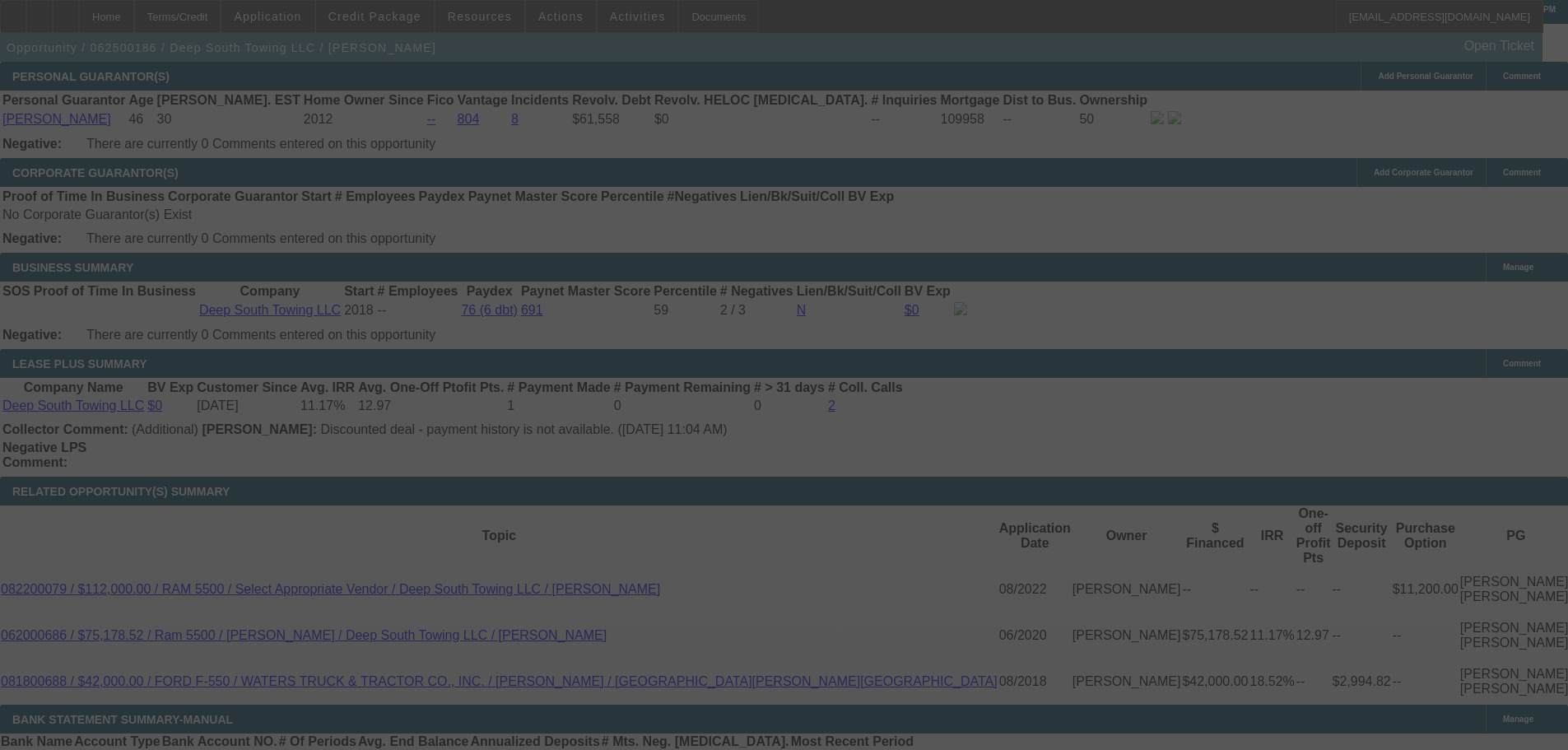
scroll to position [2220, 0]
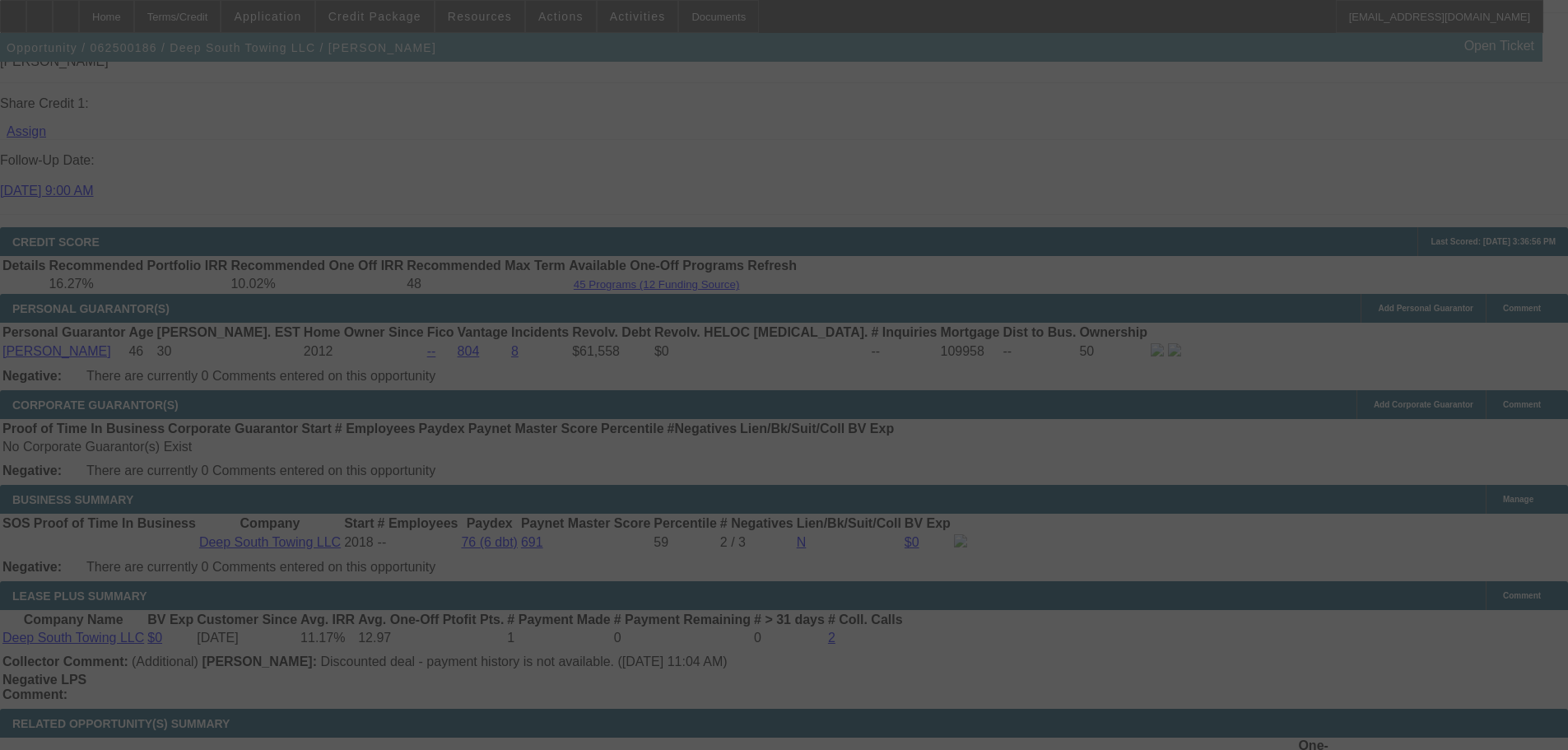
select select "0"
select select "2"
select select "0"
select select "6"
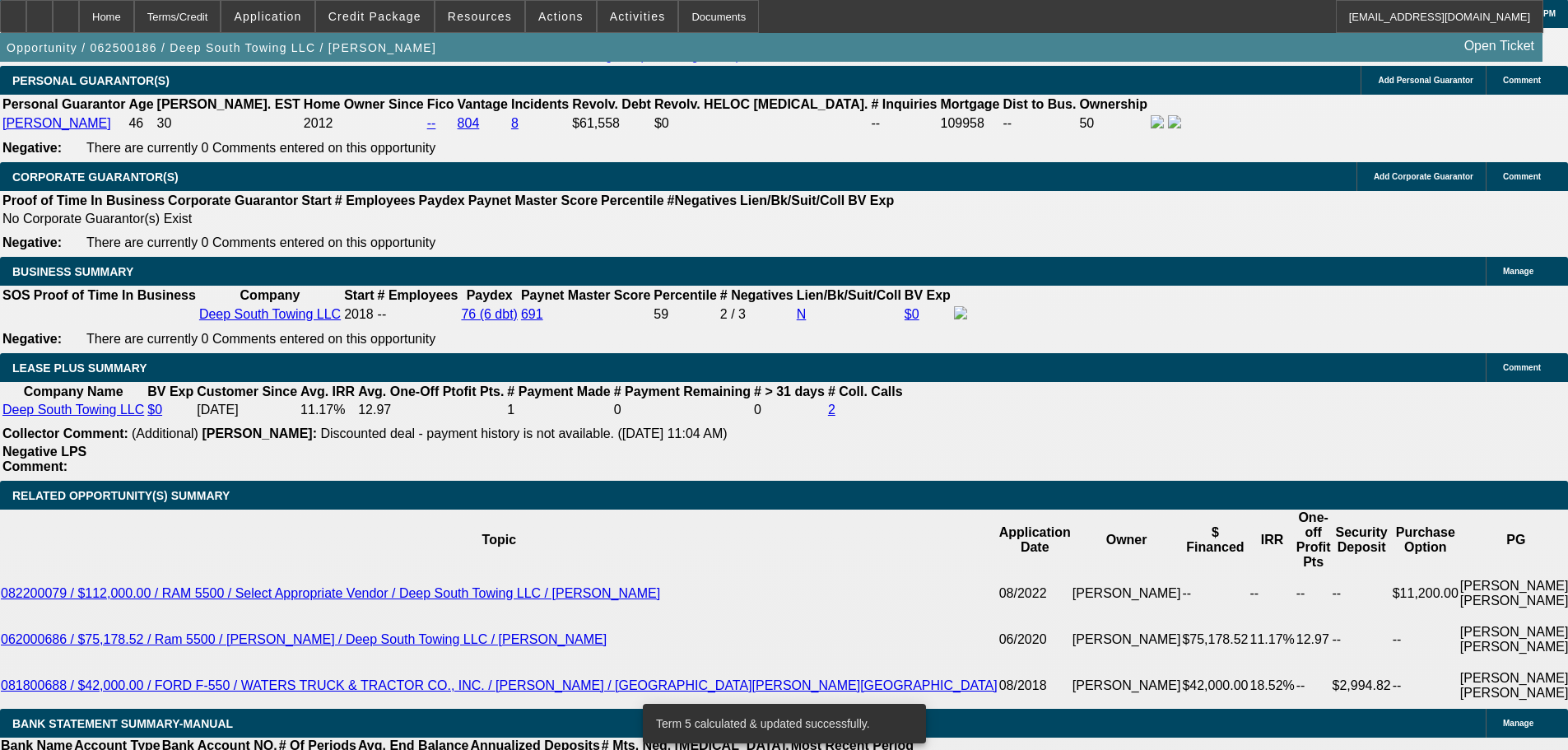
scroll to position [2550, 0]
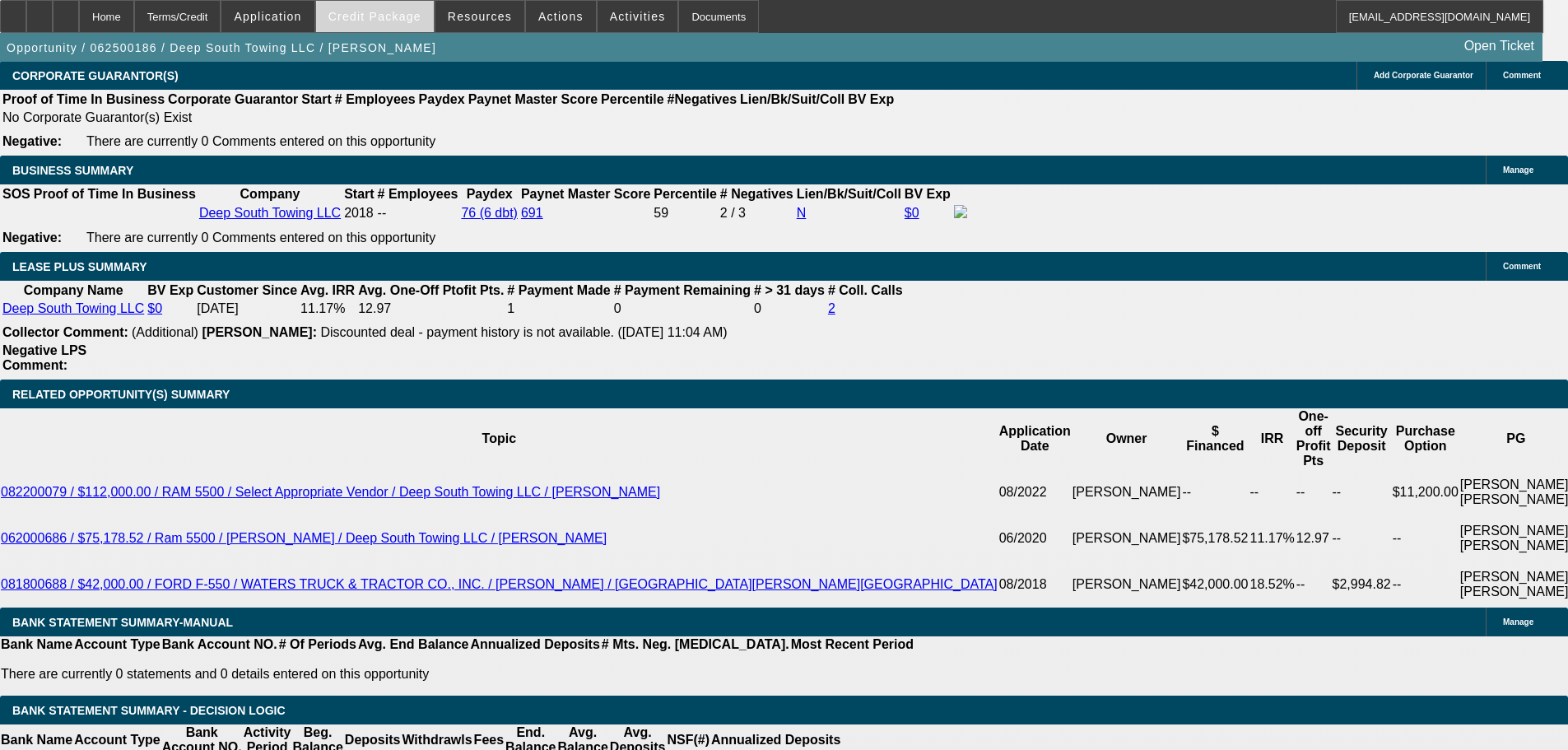
click at [411, 26] on span at bounding box center [374, 17] width 118 height 40
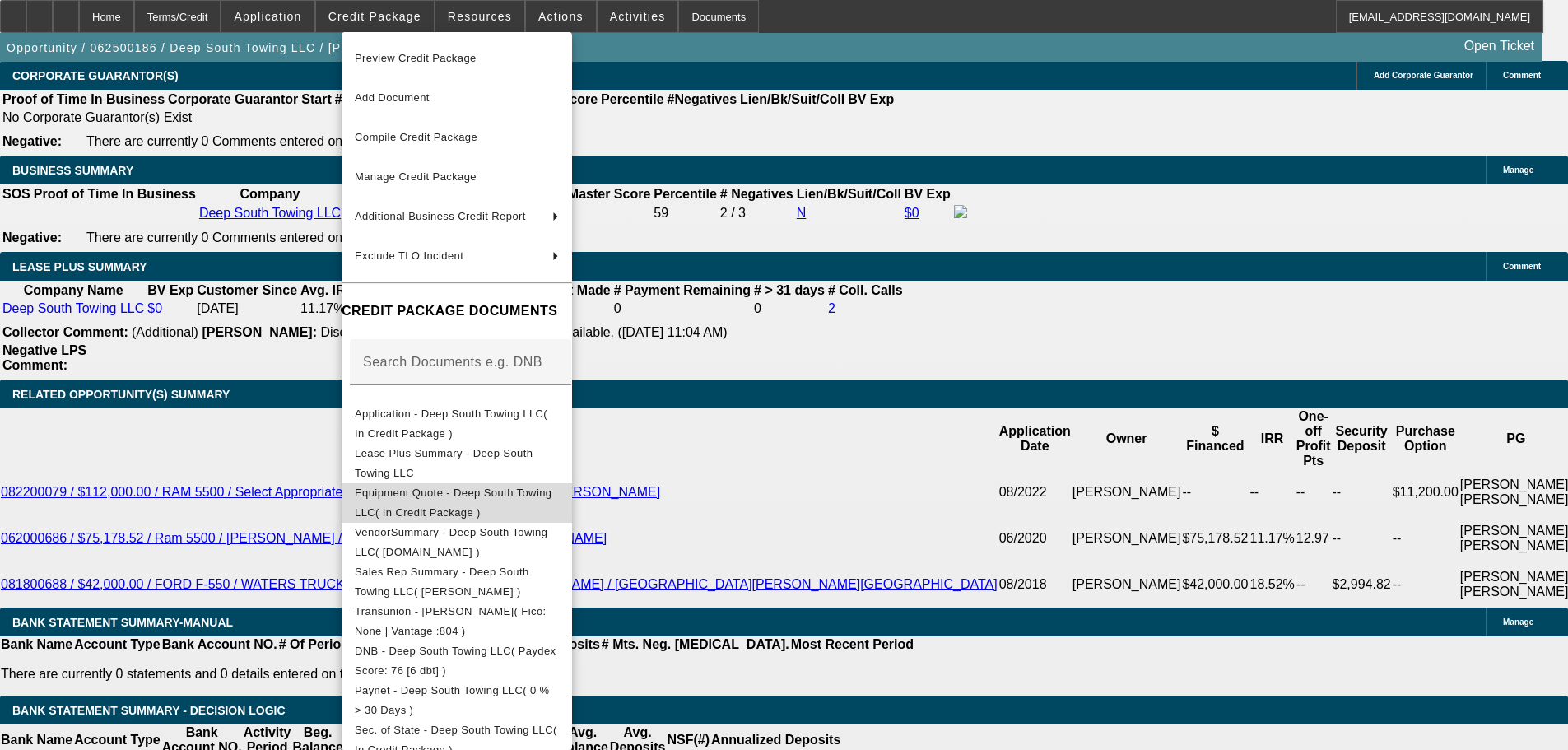
click at [552, 510] on button "Equipment Quote - Deep South Towing LLC( In Credit Package )" at bounding box center [456, 503] width 231 height 40
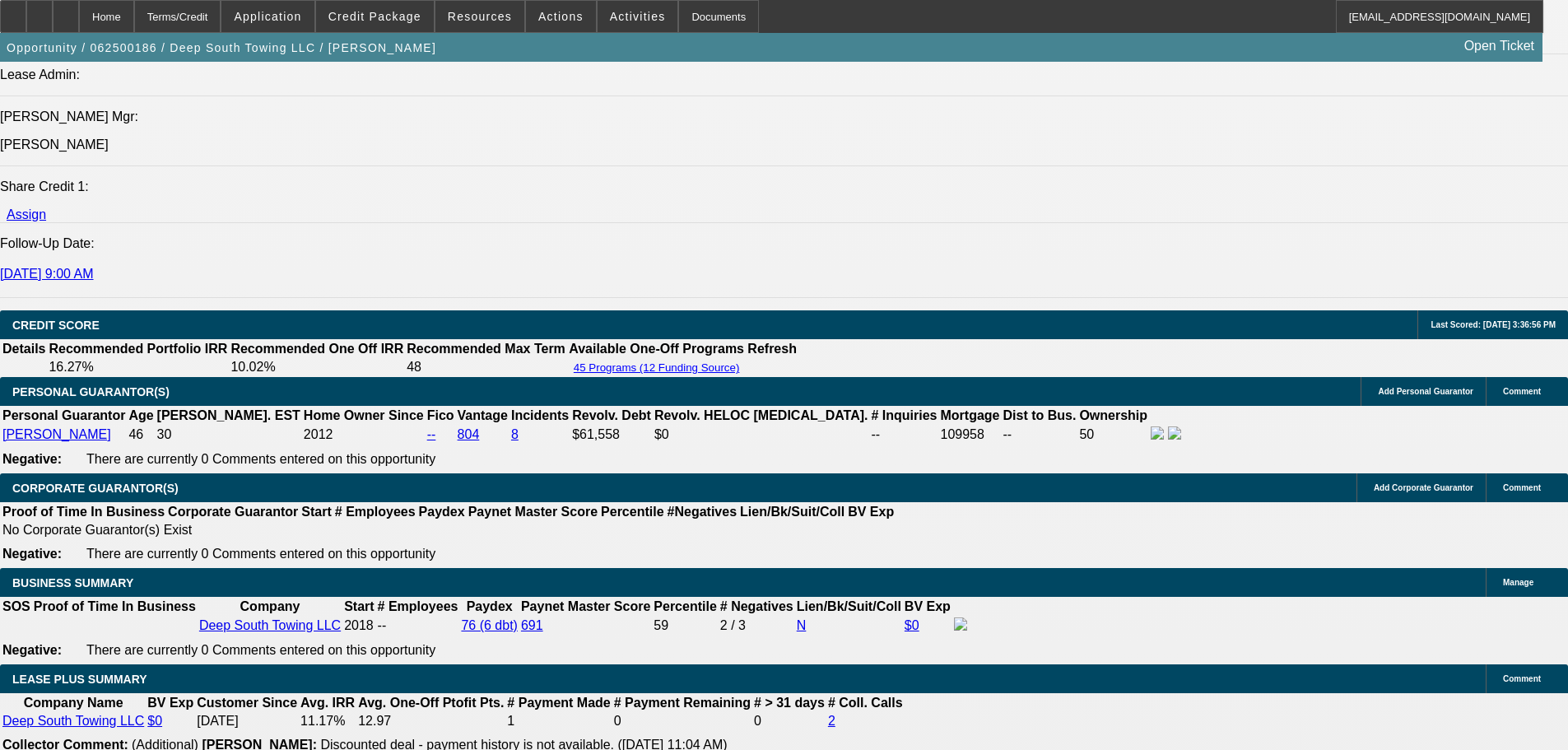
scroll to position [2387, 0]
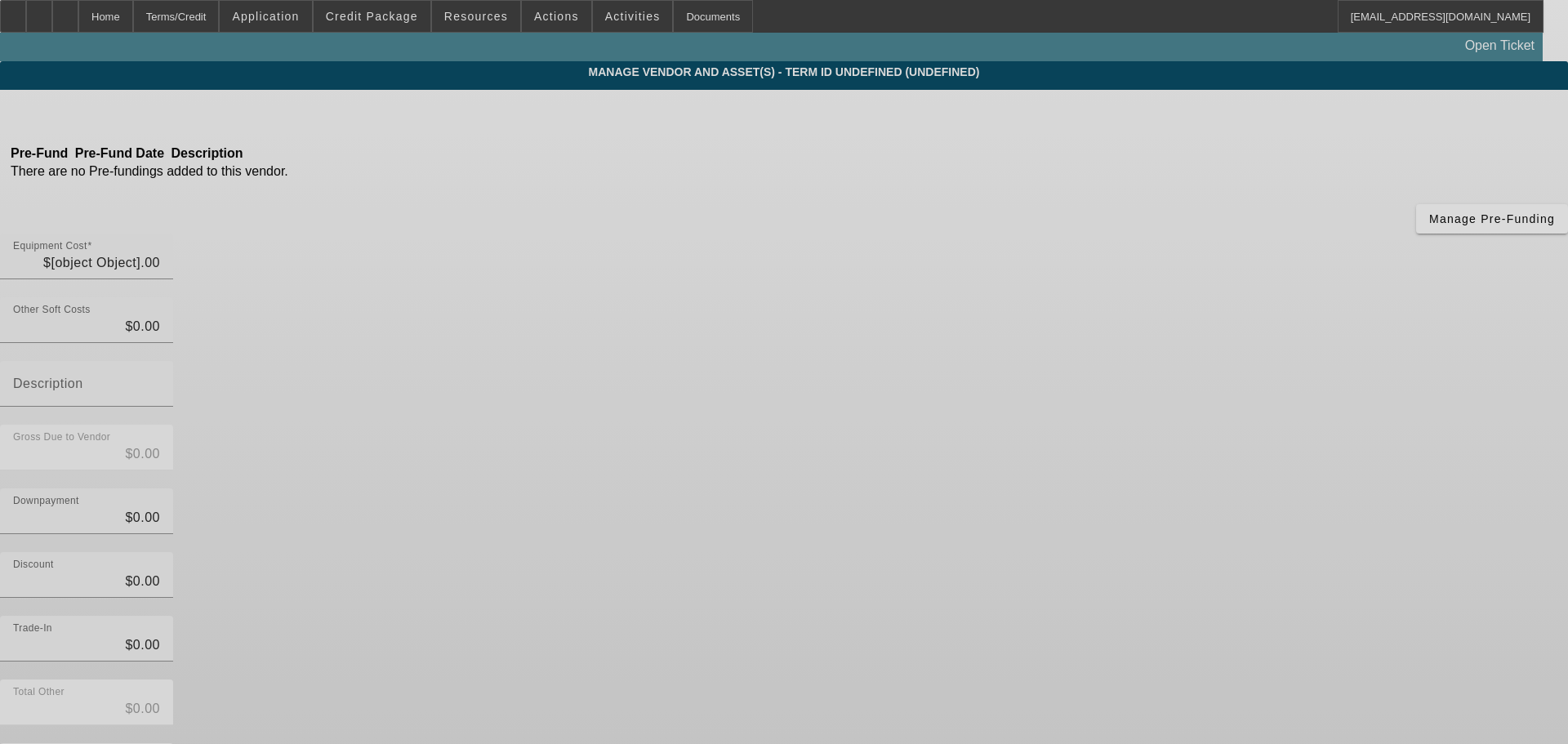
type input "$85,000.00"
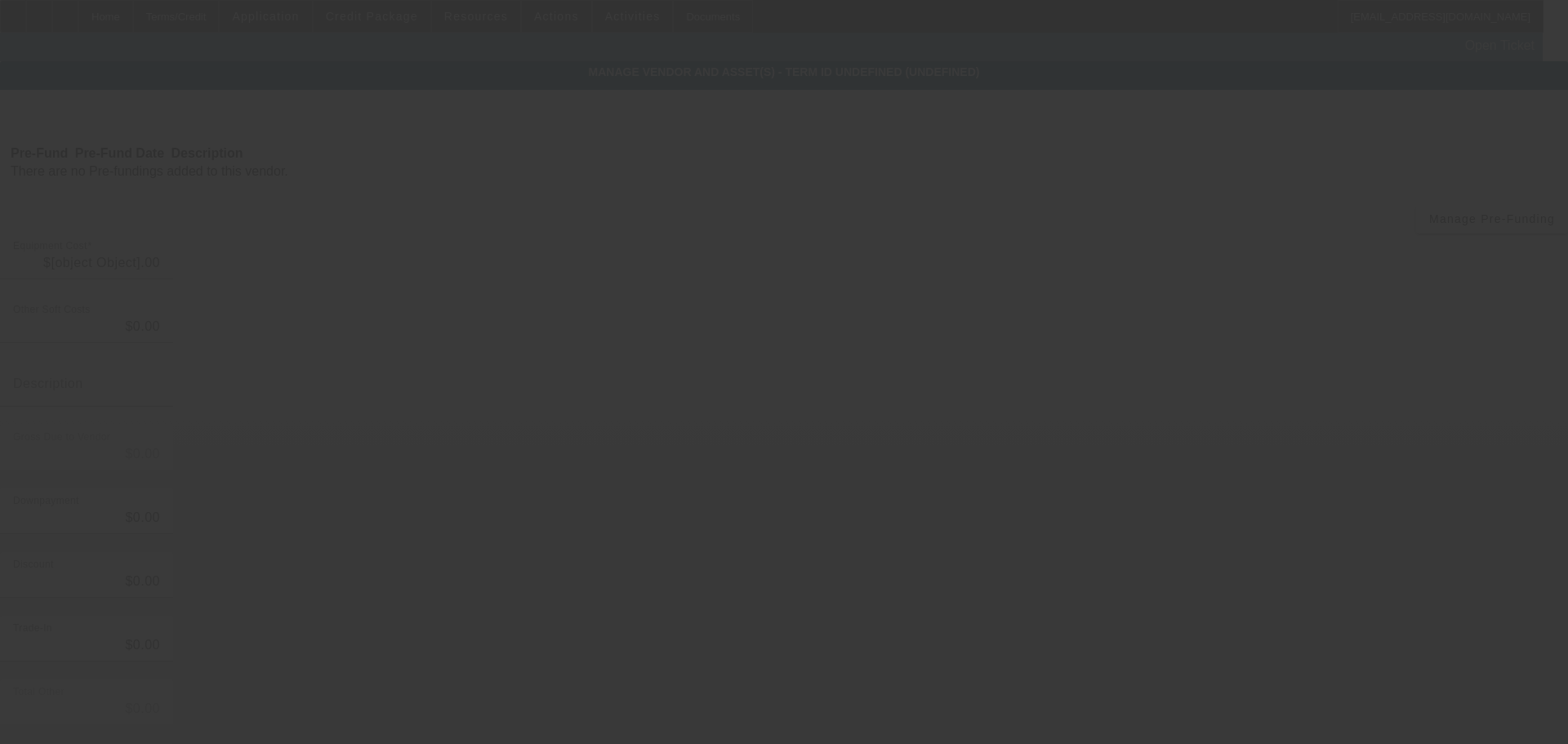
type input "$85,000.00"
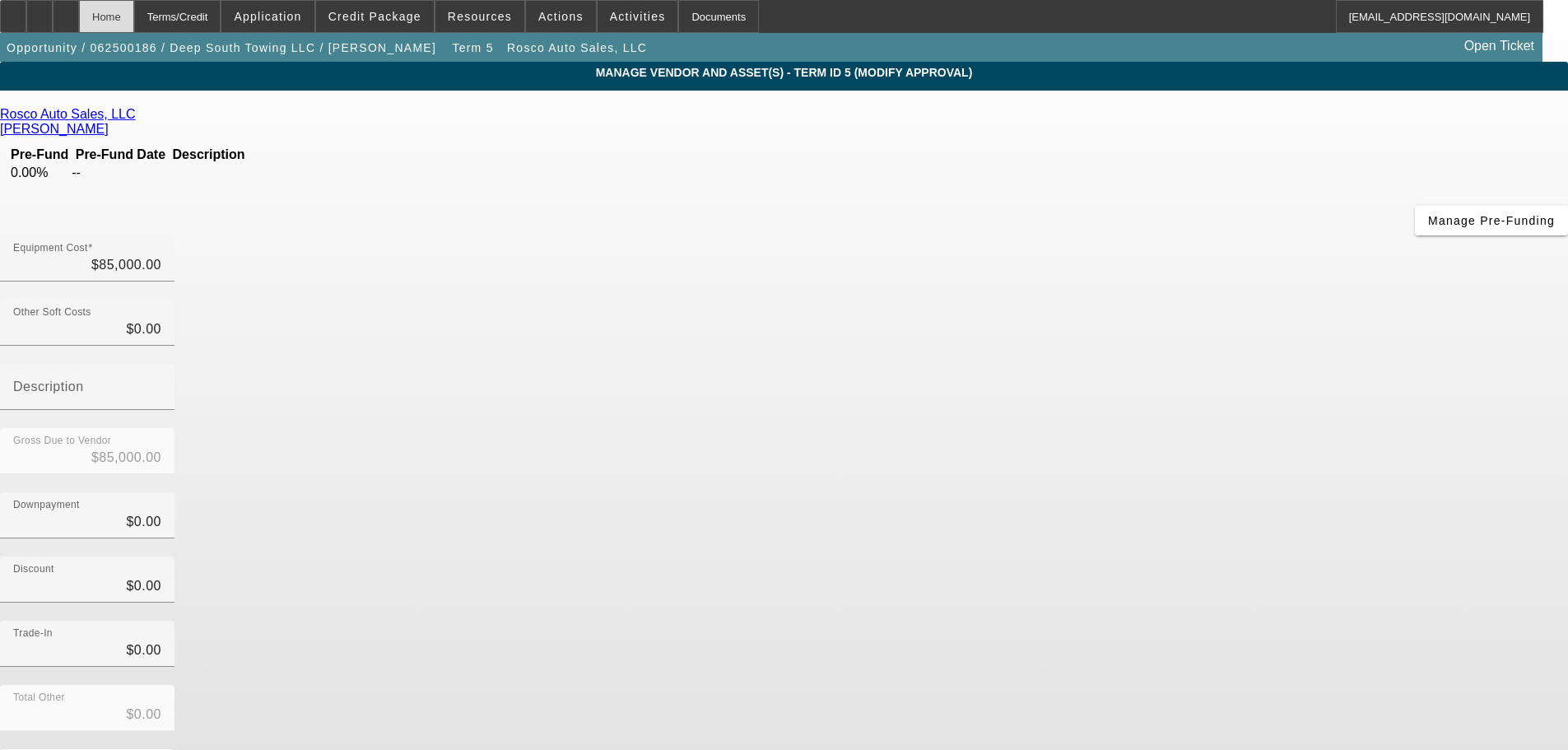
click at [134, 17] on div "Home" at bounding box center [106, 17] width 55 height 33
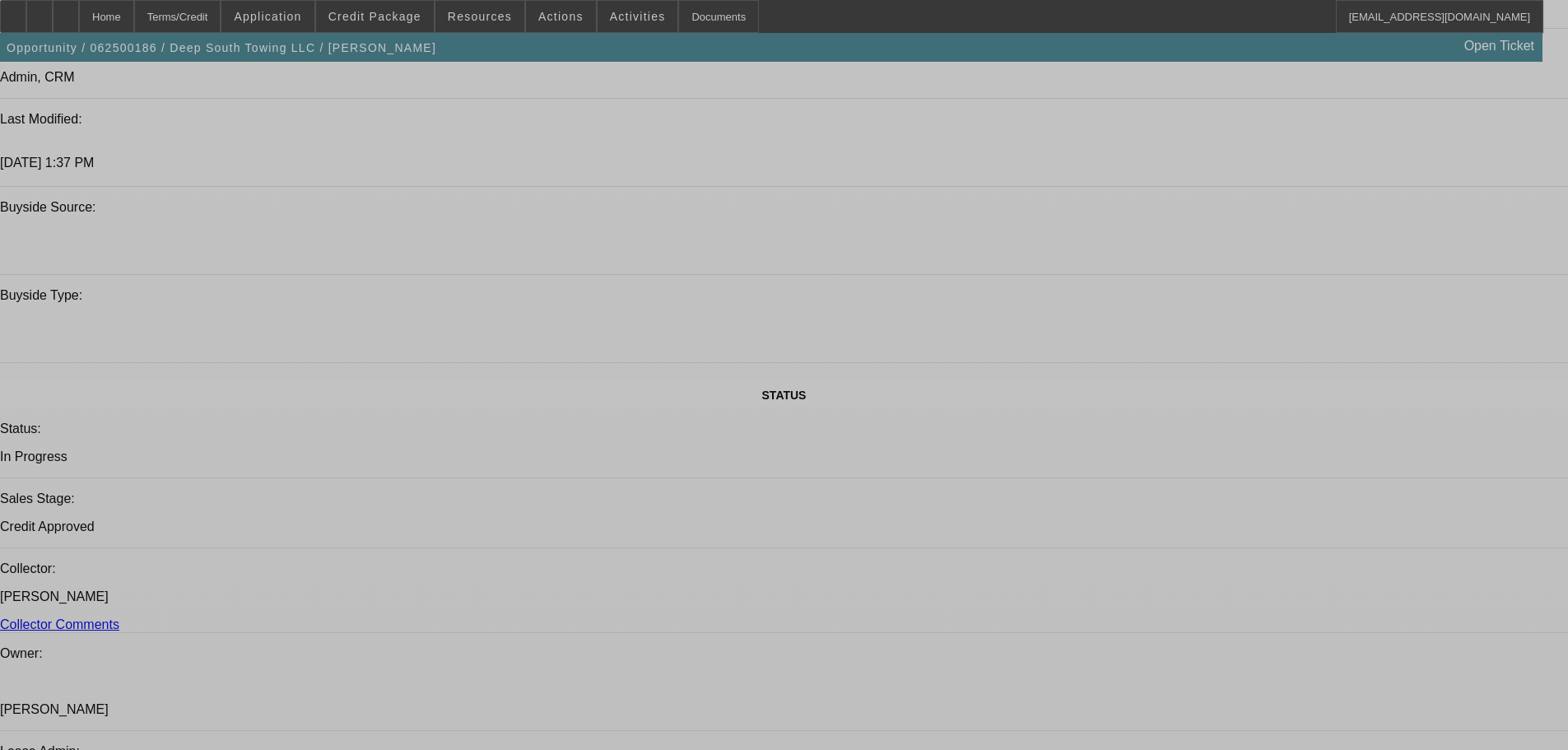
select select "0"
select select "2"
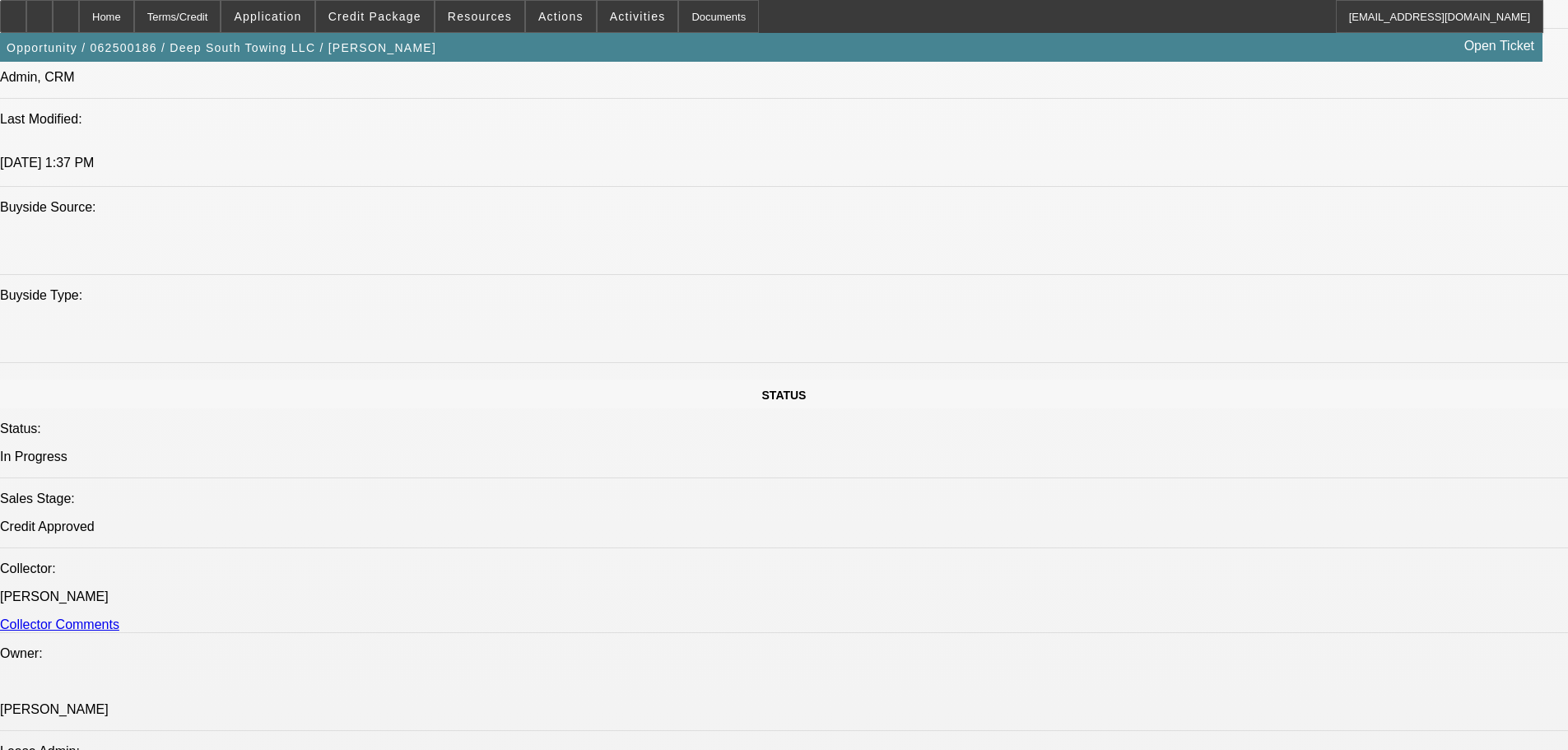
select select "2"
select select "0"
select select "6"
select select "0"
select select "2"
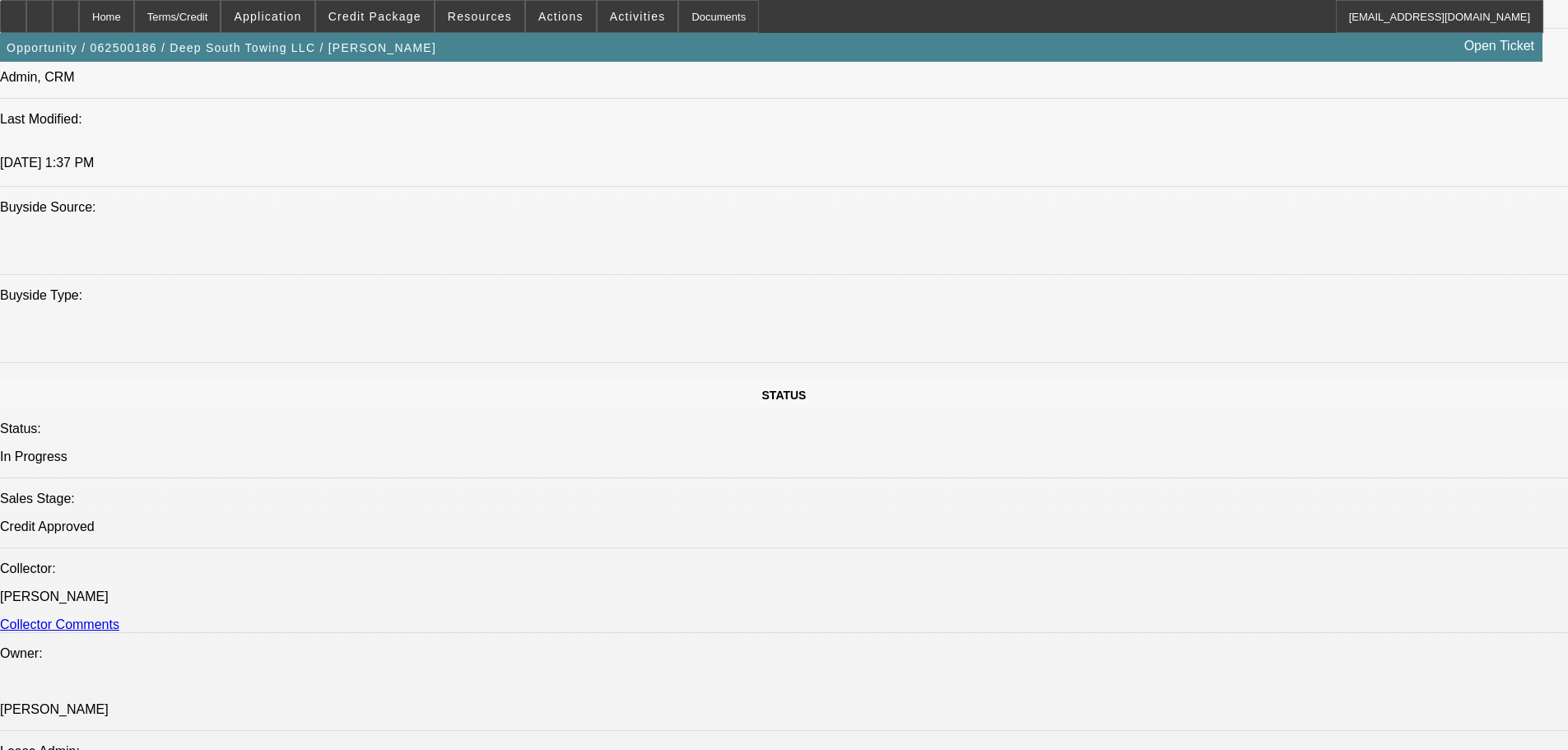
select select "2"
select select "0"
select select "6"
select select "0"
select select "2"
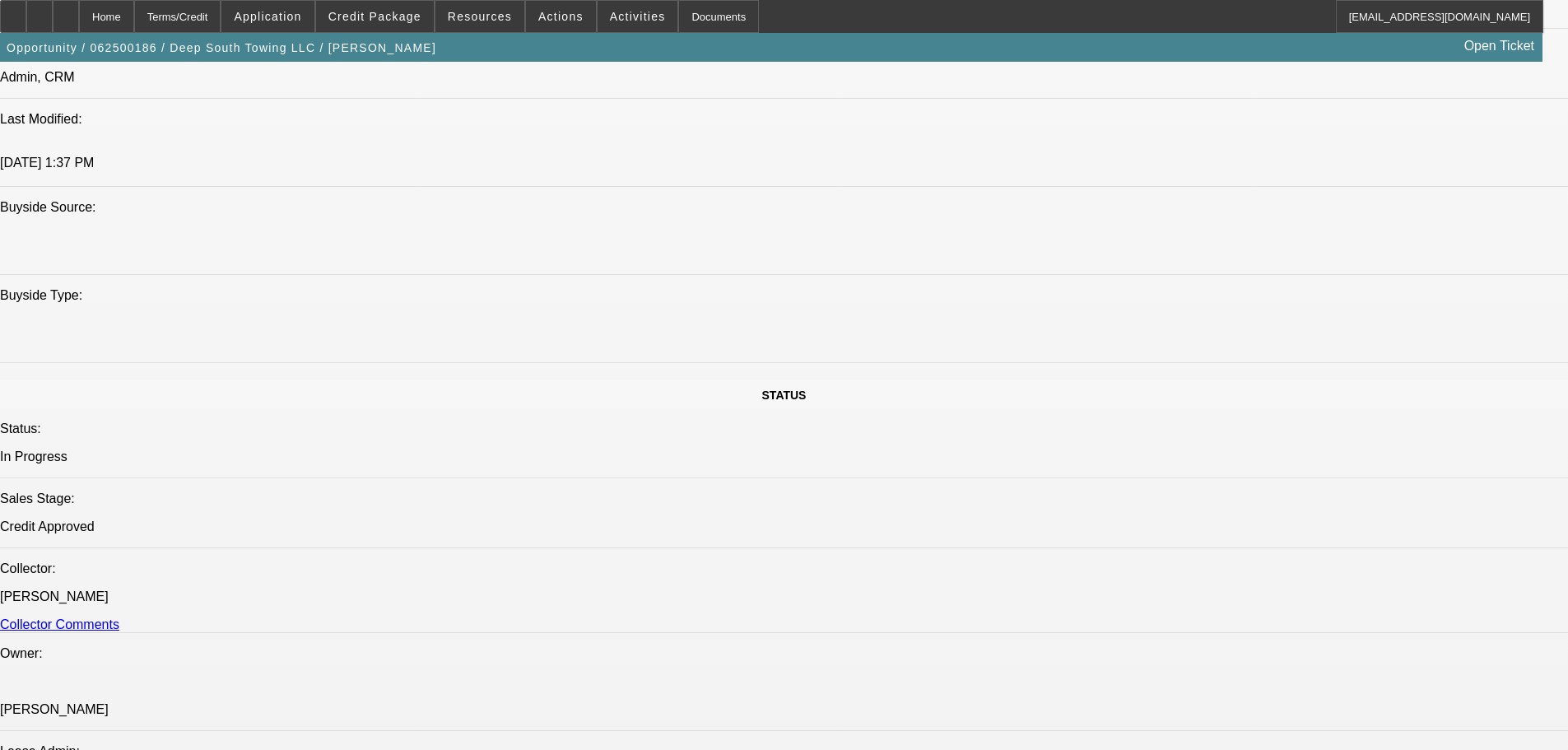
select select "2"
select select "0"
select select "6"
select select "0"
select select "2"
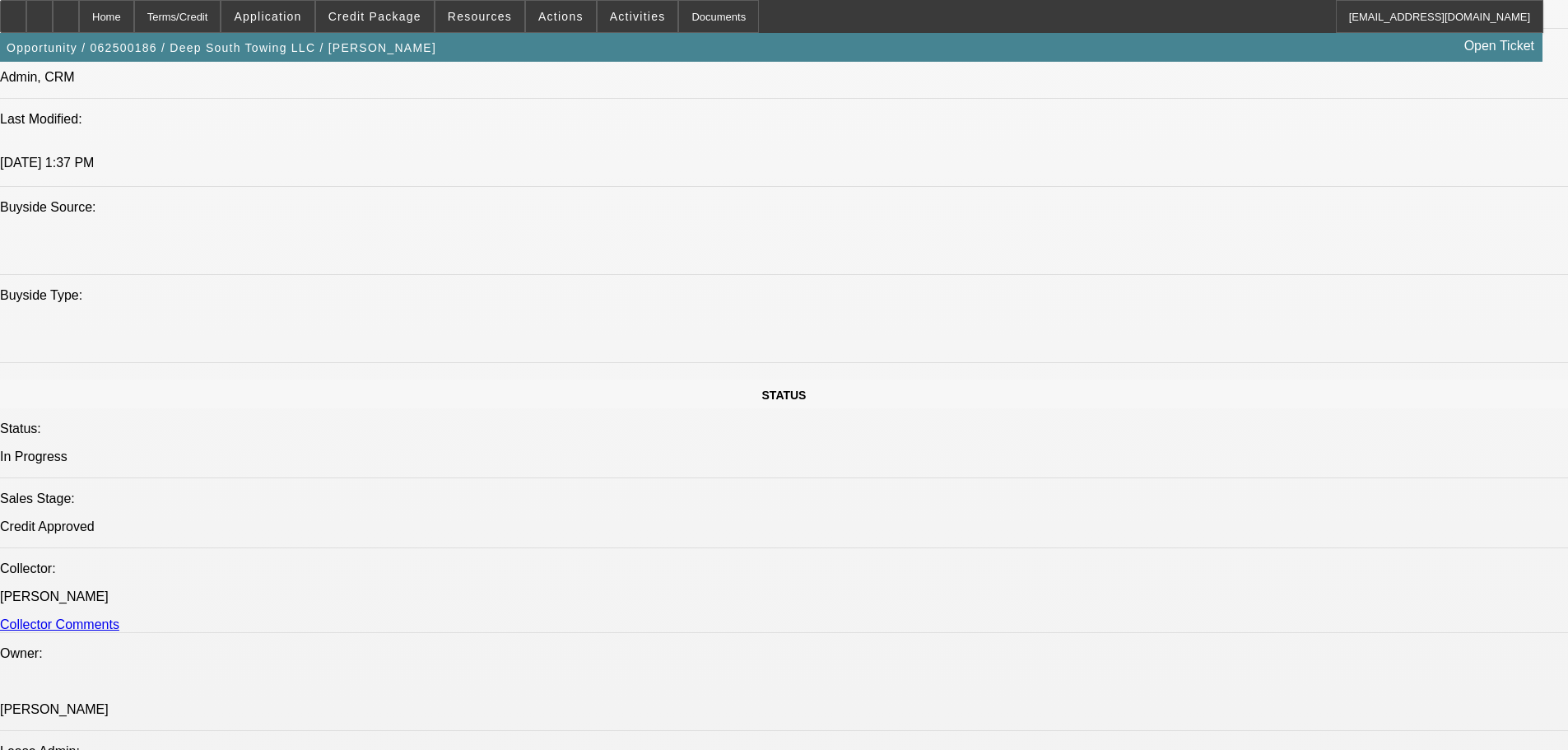
select select "2"
select select "0"
select select "6"
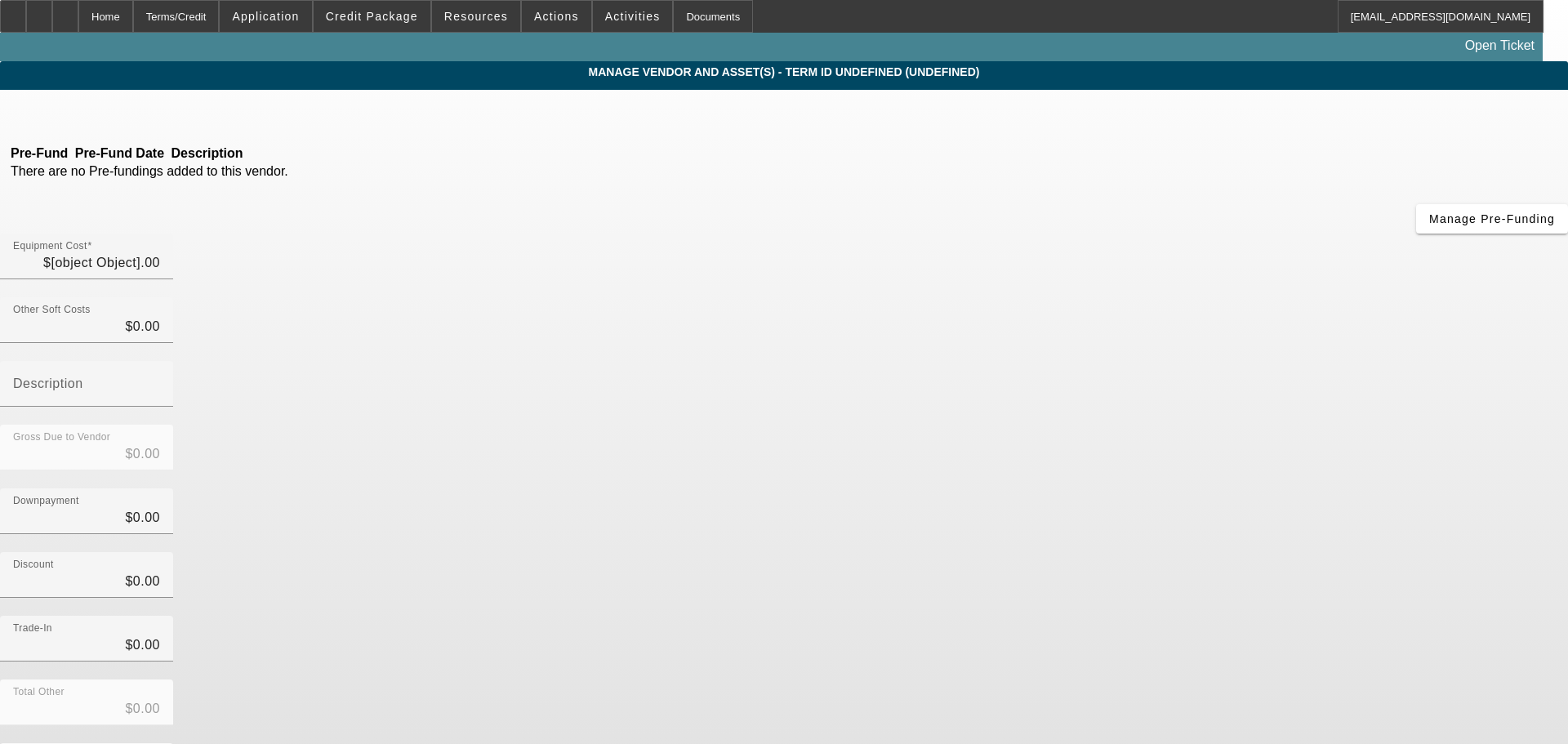
type input "$4,250.00"
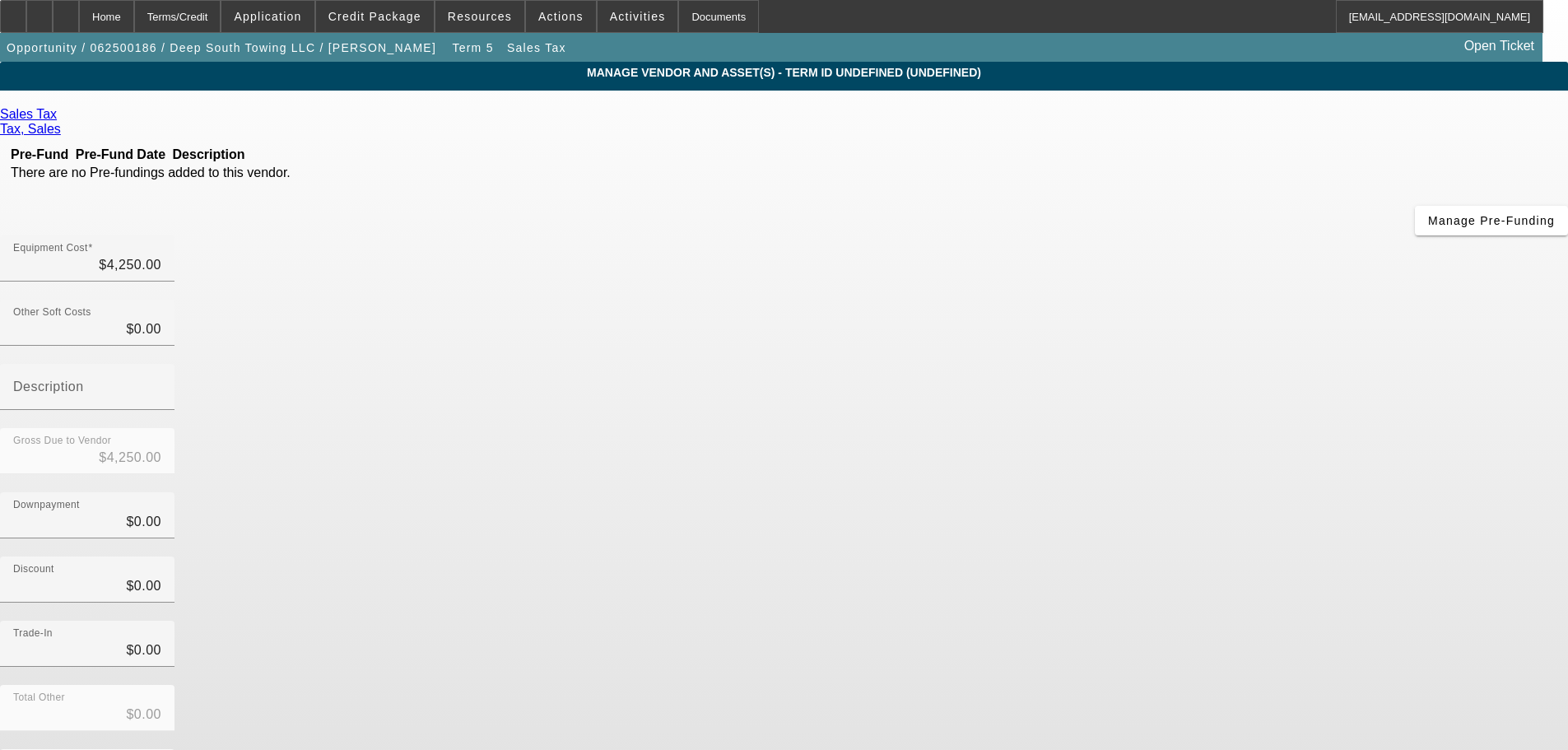
click at [1381, 18] on span "Remove Vendor" at bounding box center [1412, 14] width 62 height 9
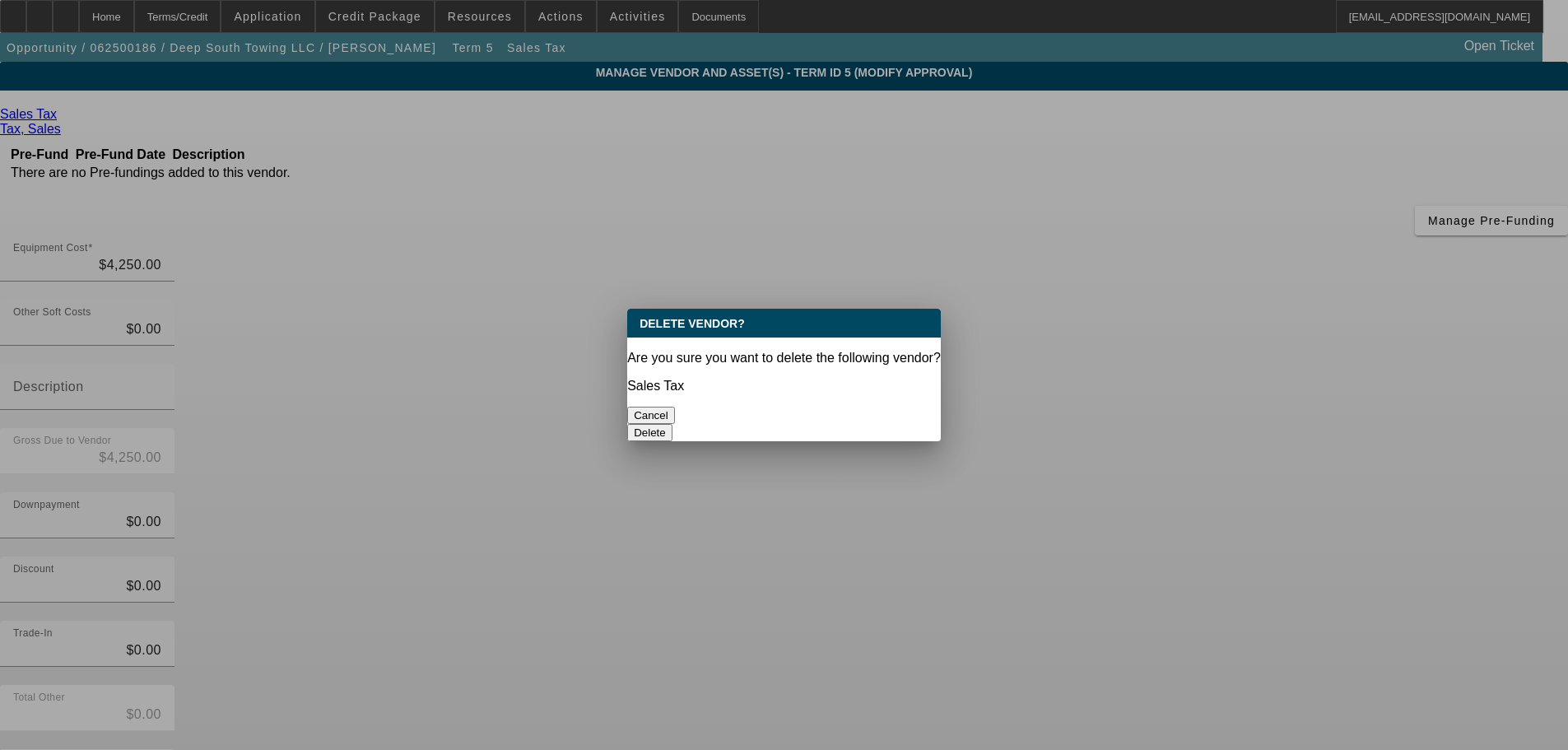
click at [672, 424] on button "Delete" at bounding box center [650, 433] width 46 height 18
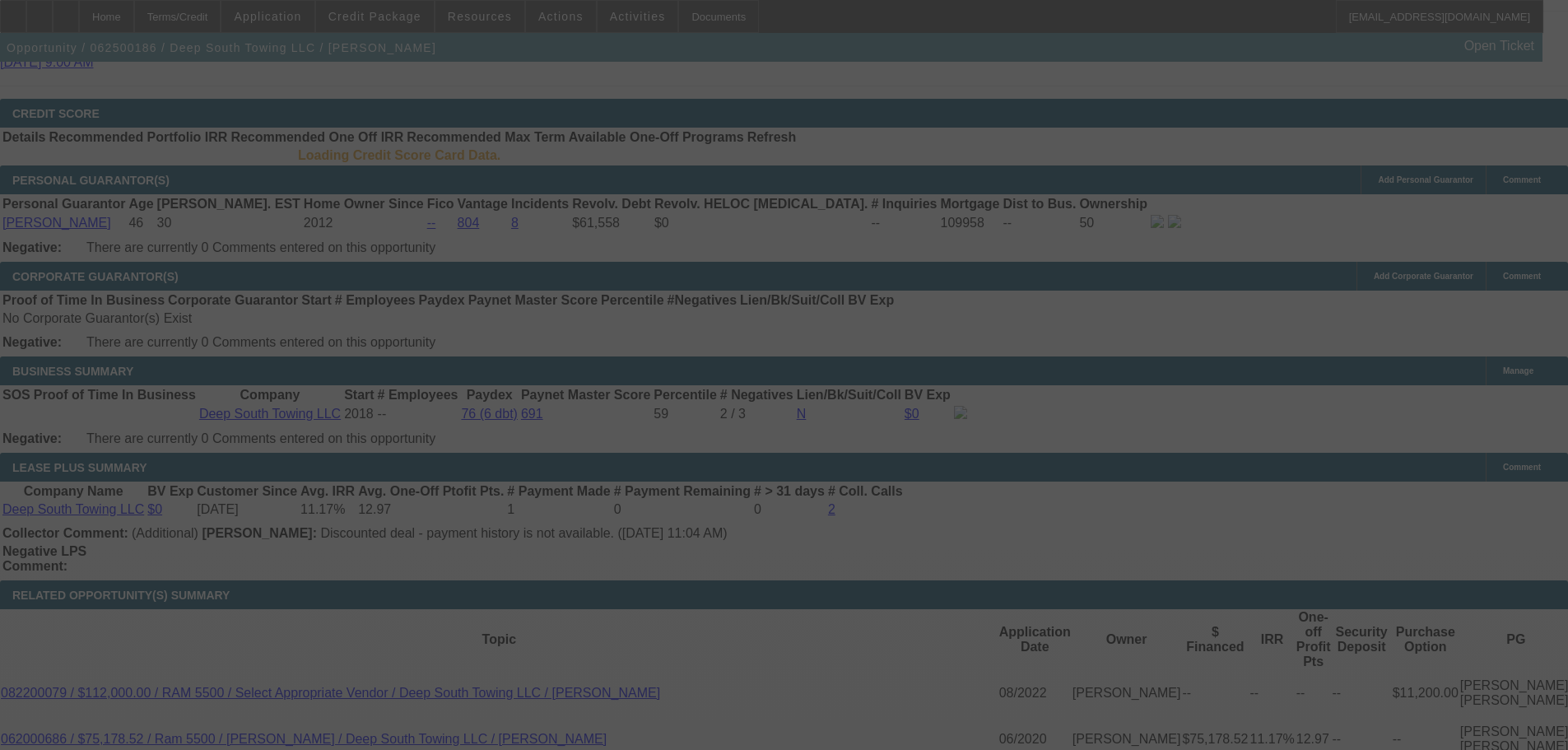
scroll to position [2342, 0]
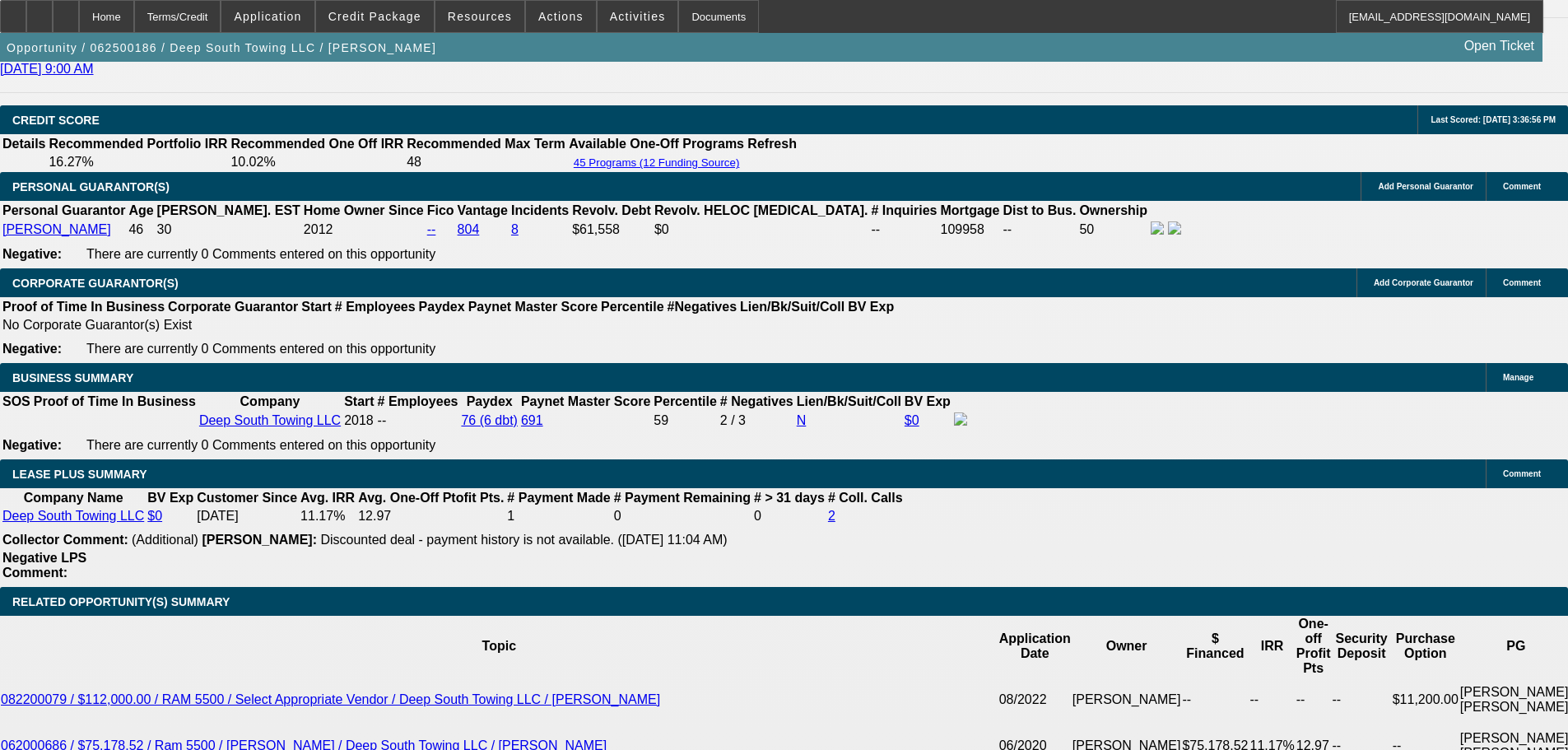
select select "0"
select select "2"
select select "0"
select select "6"
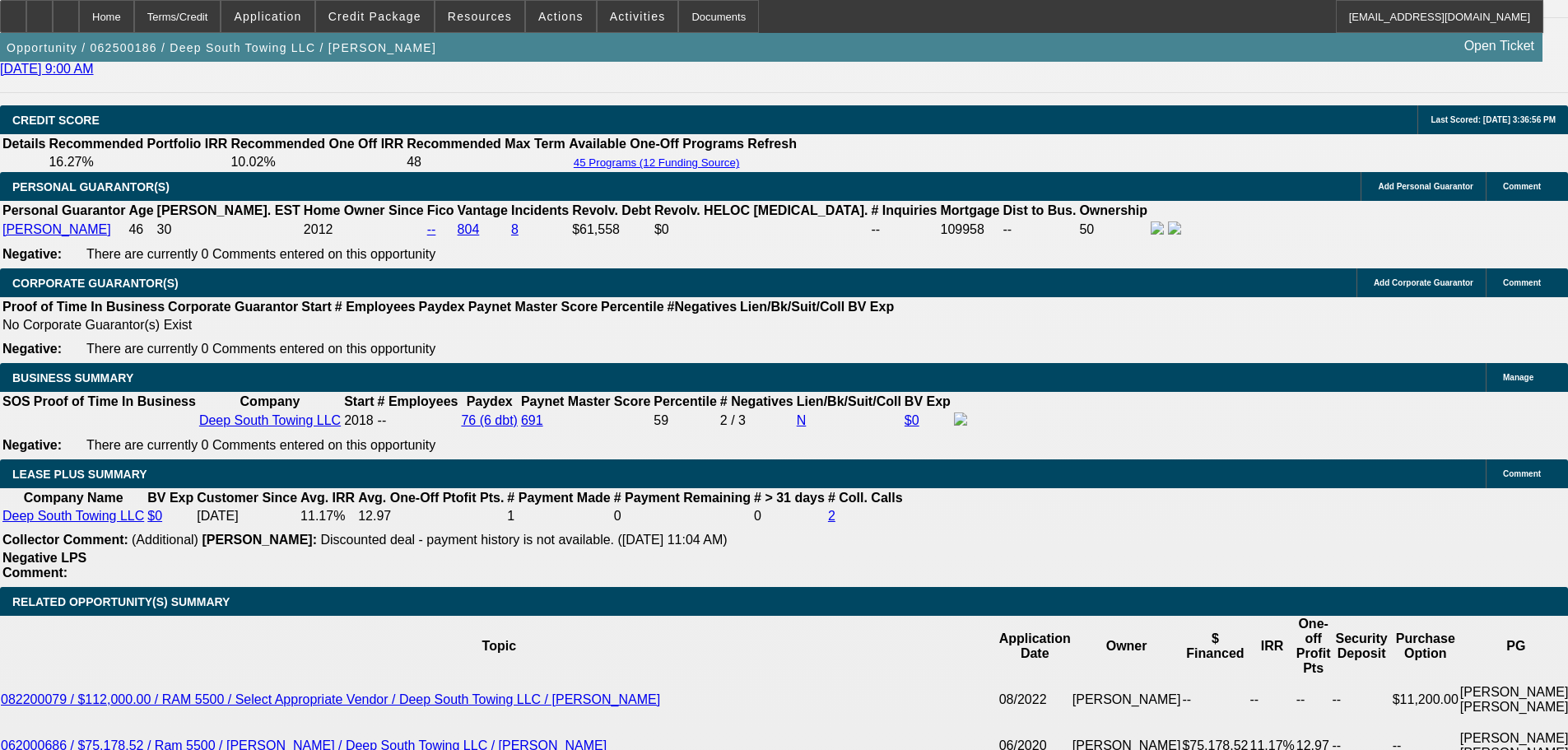
select select "0"
select select "2"
select select "0"
select select "6"
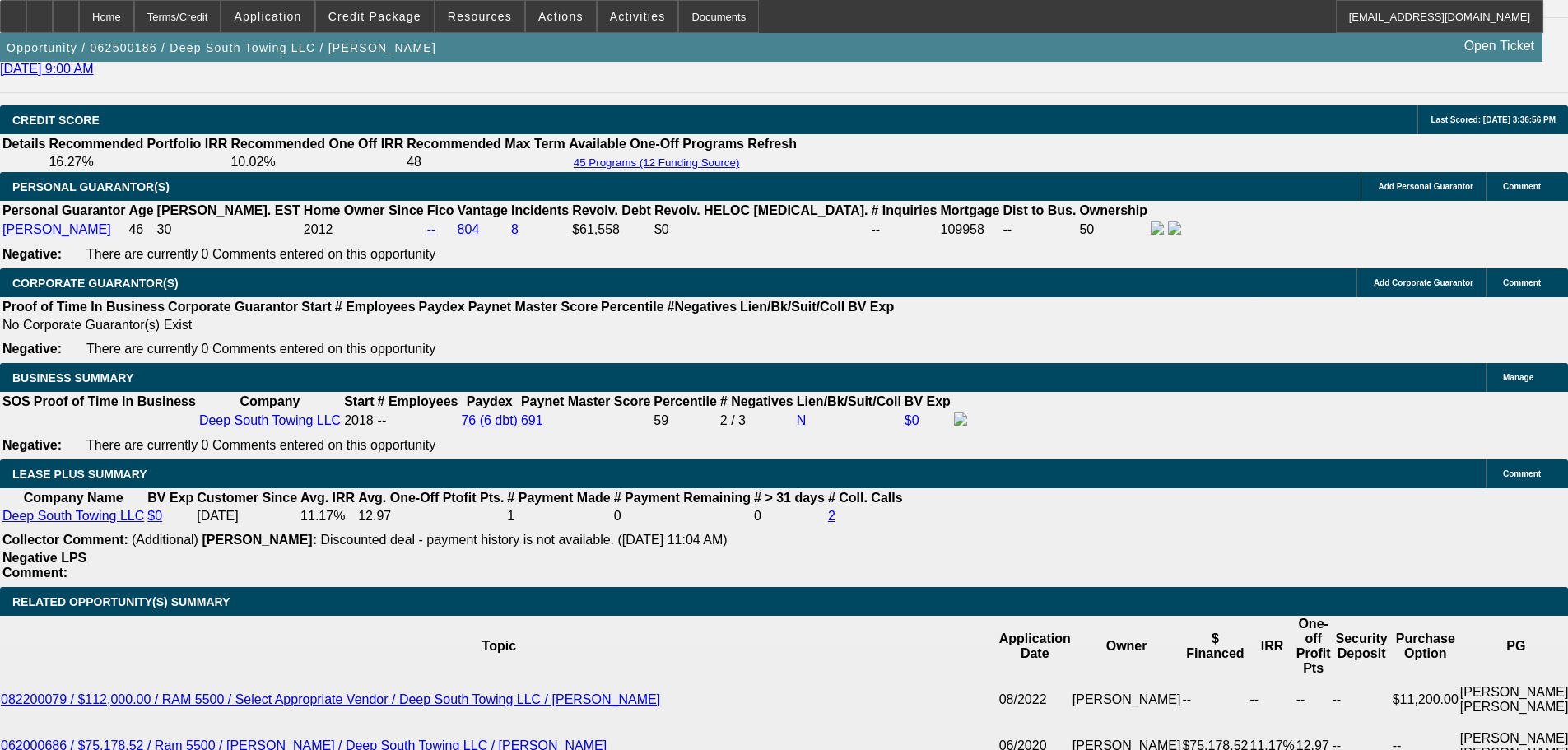
select select "0"
select select "2"
select select "0"
select select "6"
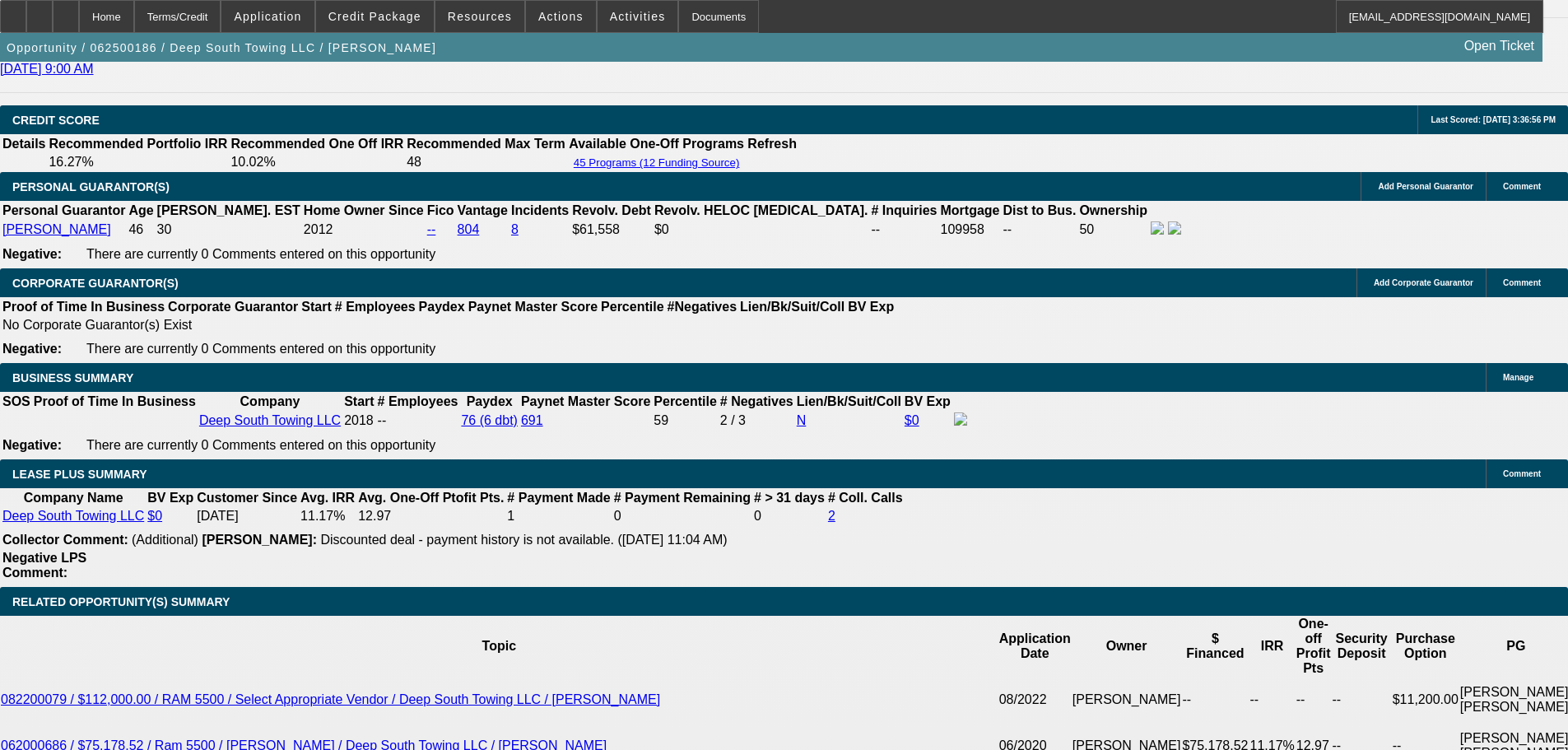
select select "0"
select select "2"
select select "0"
select select "6"
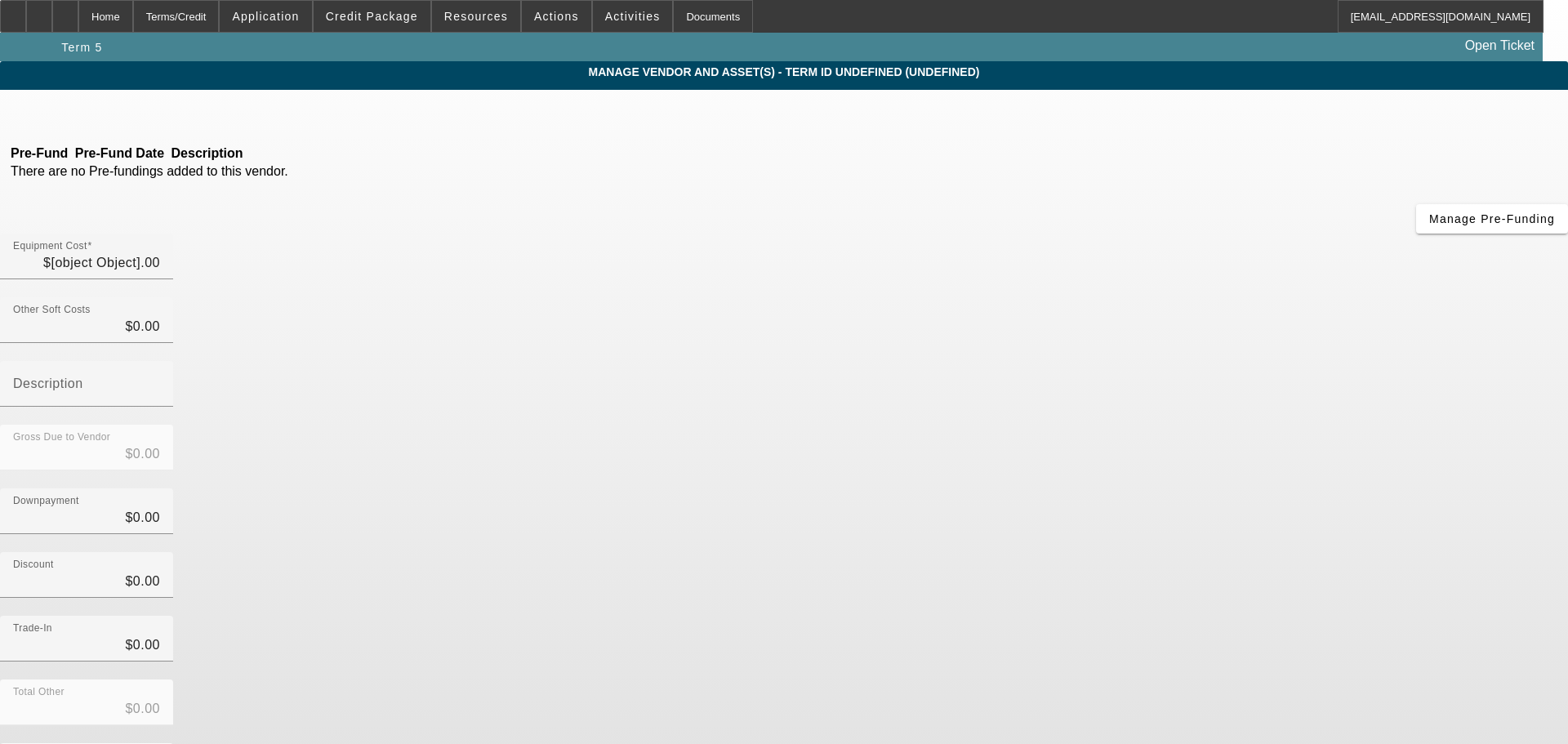
type input "$85,000.00"
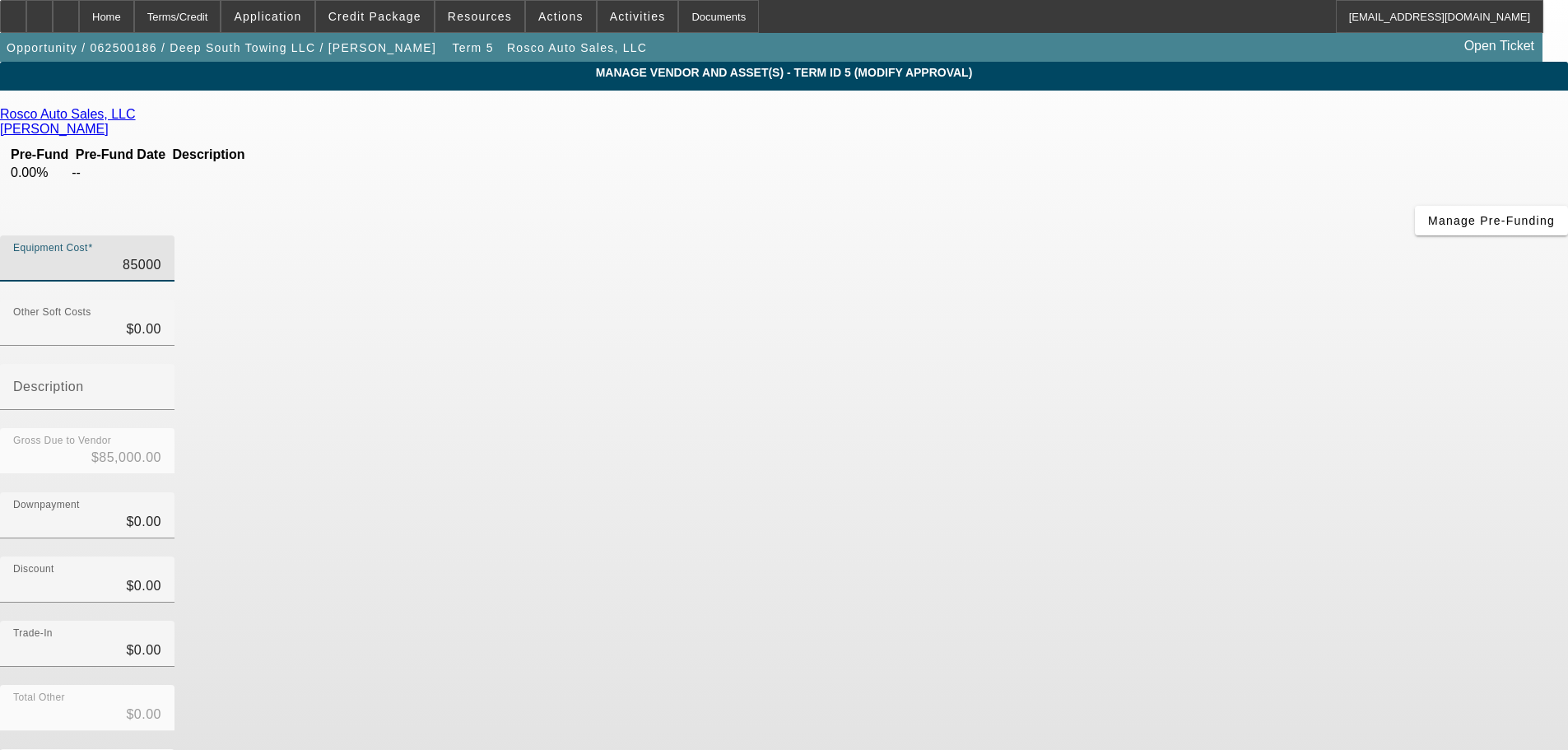
drag, startPoint x: 903, startPoint y: 132, endPoint x: 1029, endPoint y: 152, distance: 127.6
click at [1029, 235] on div "Equipment Cost 85000" at bounding box center [784, 268] width 1568 height 64
type input "8"
type input "$8.00"
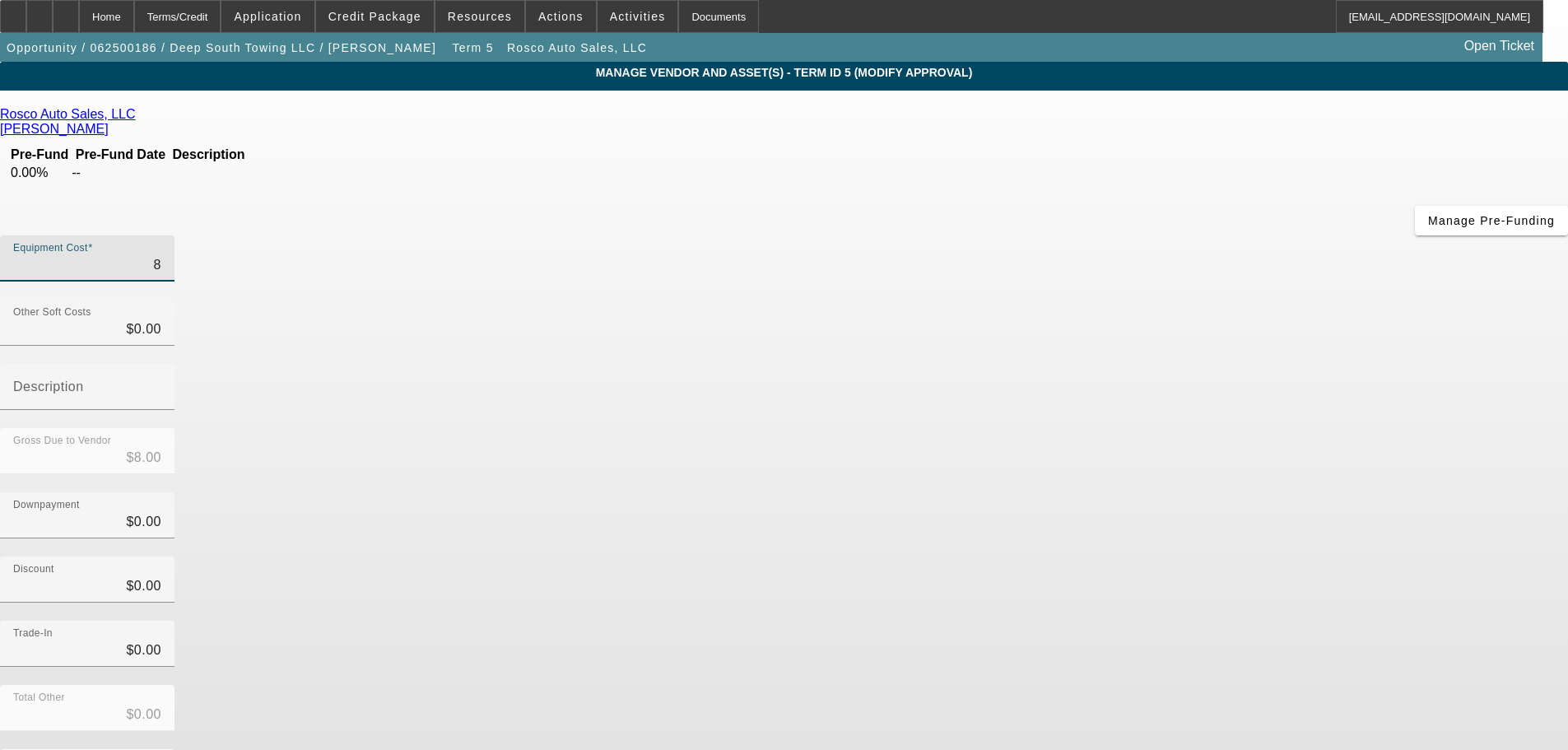
type input "89"
type input "$89.00"
type input "892"
type input "$892.00"
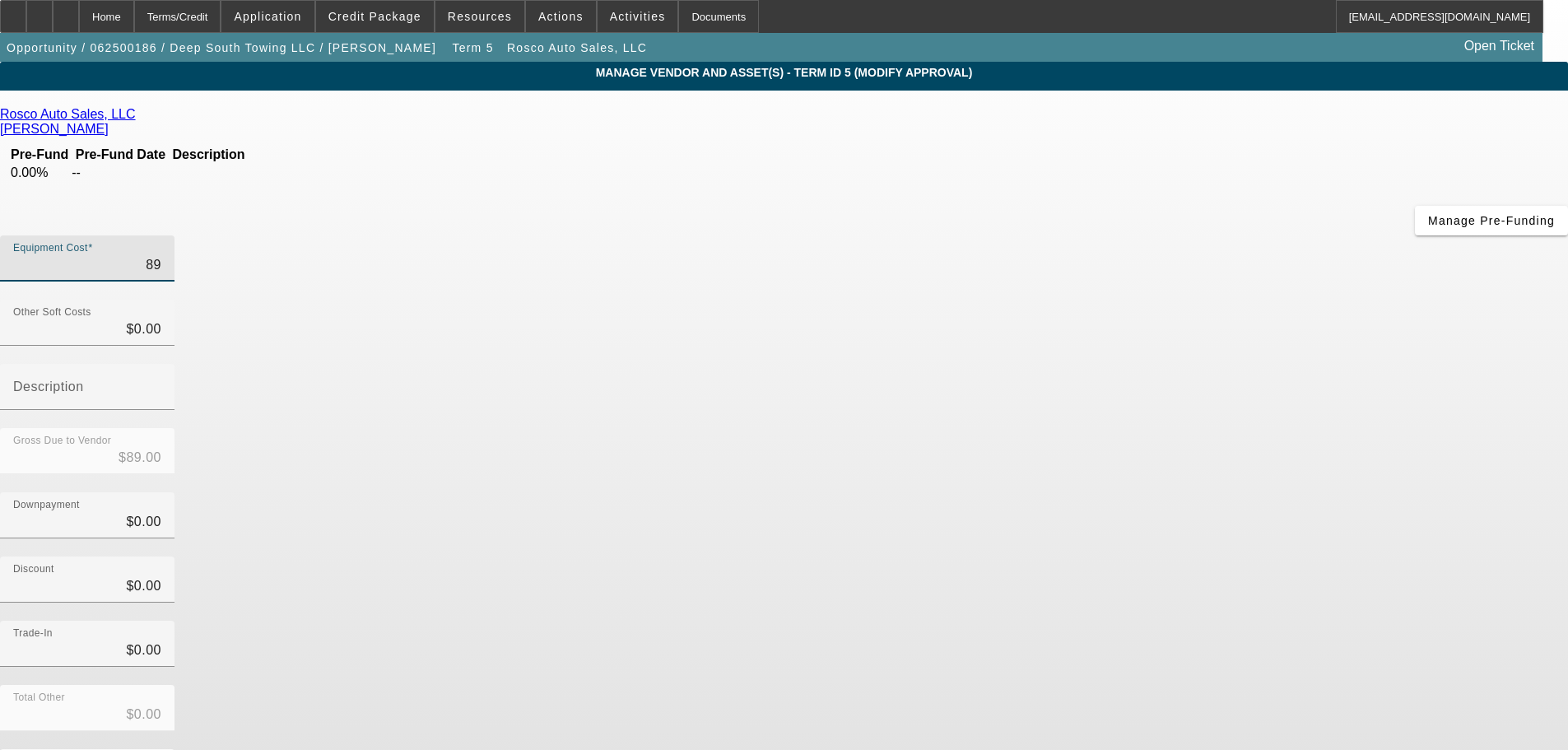
type input "$892.00"
type input "8926"
type input "$8,926.00"
type input "89260"
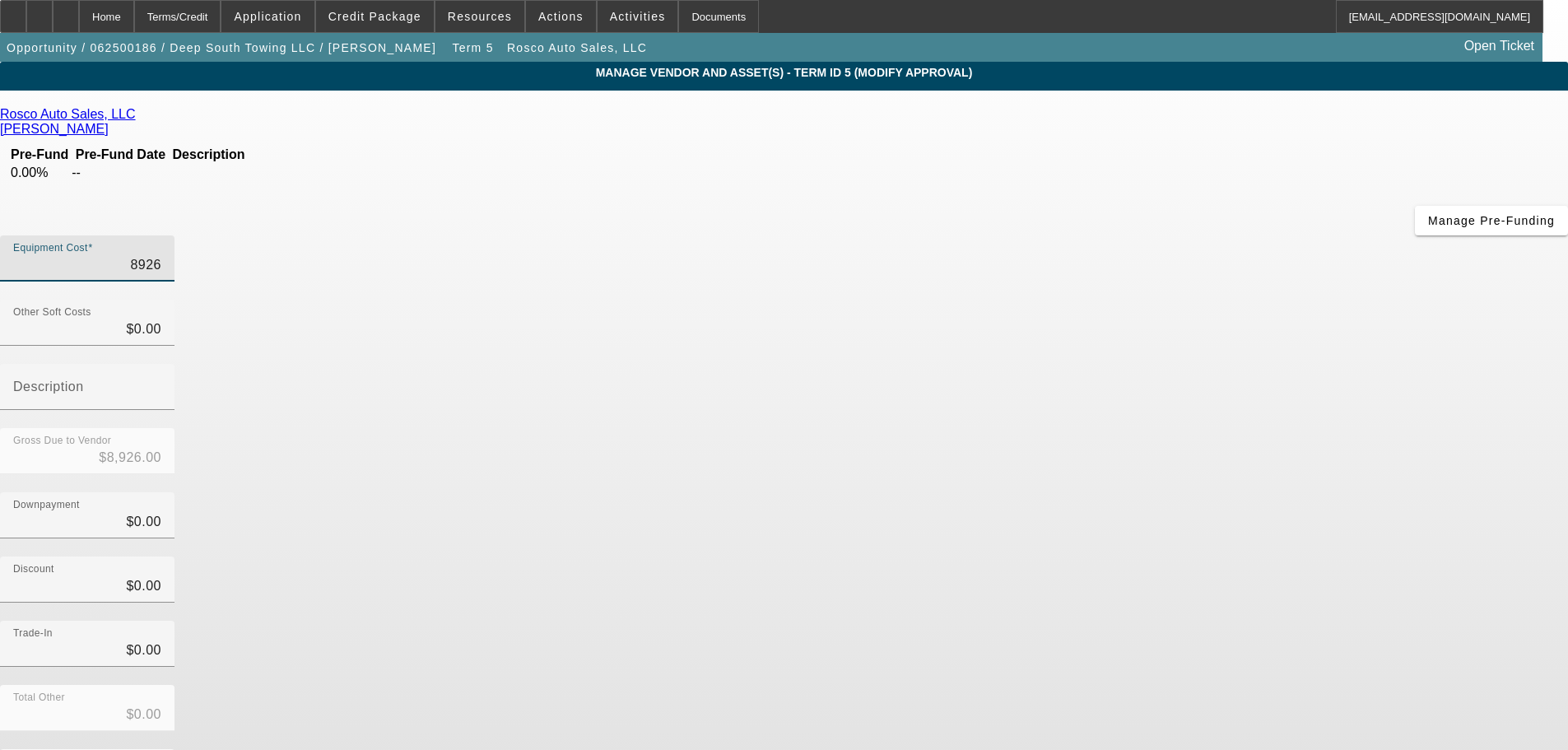
type input "$89,260.00"
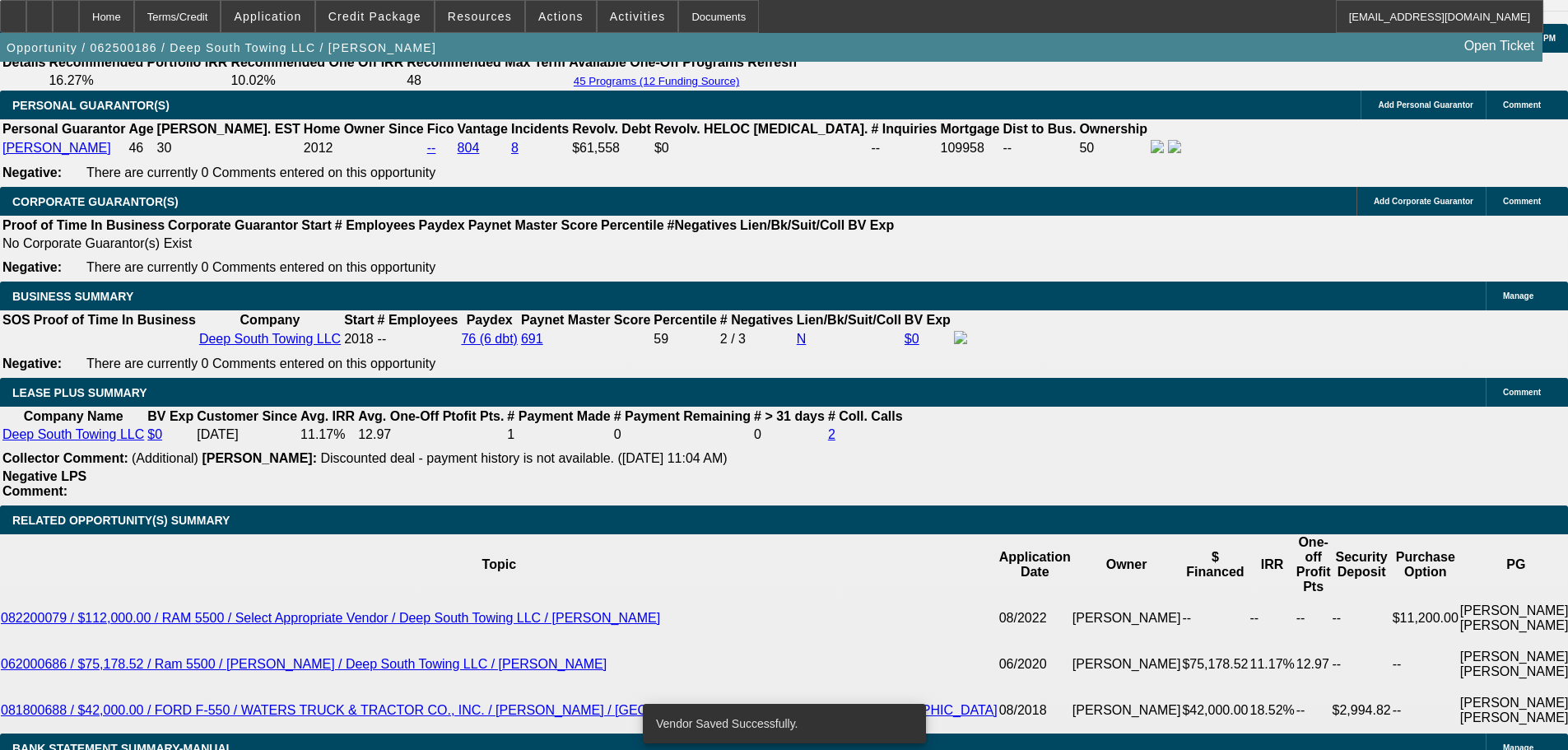
select select "0"
select select "2"
select select "0"
select select "6"
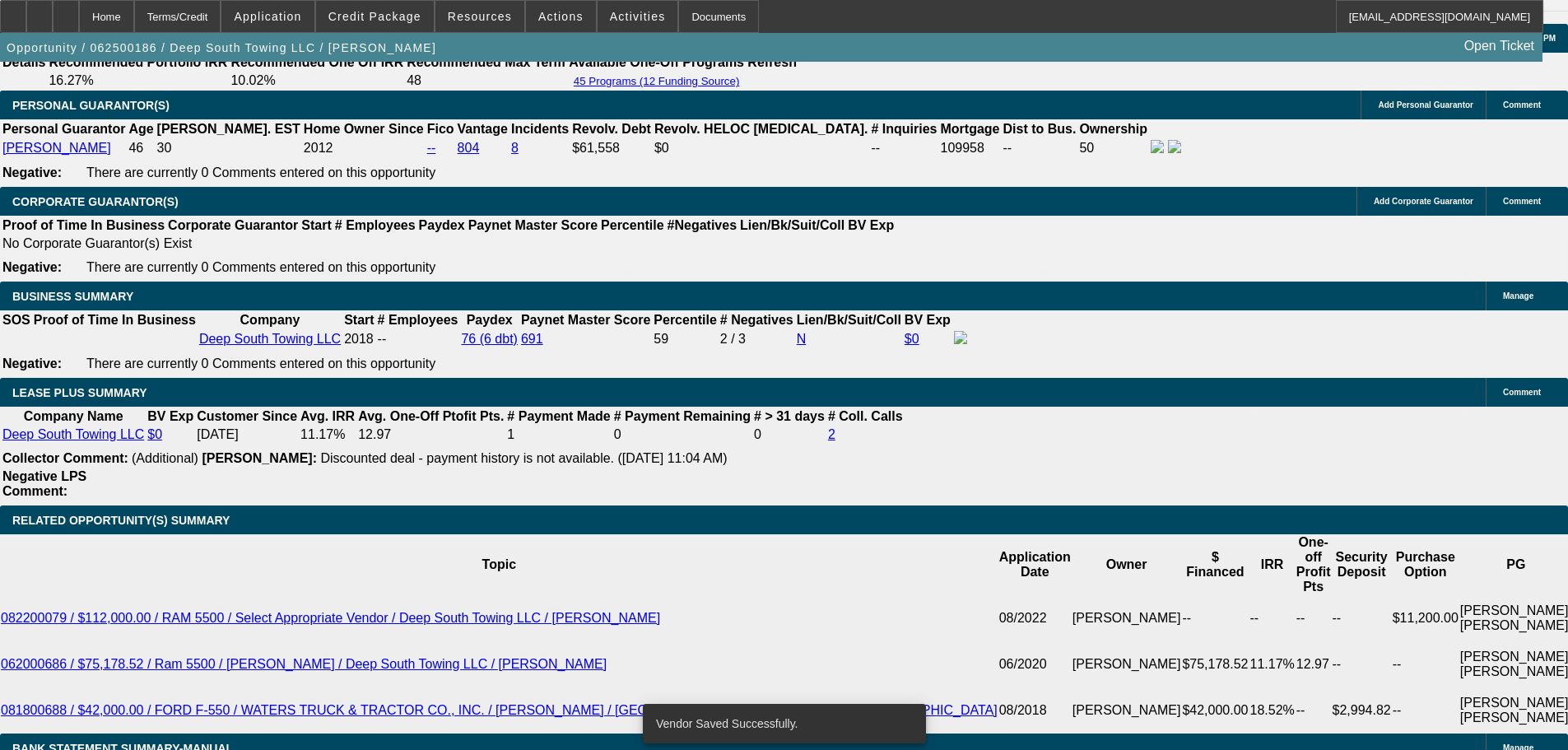
select select "0"
select select "2"
select select "0"
select select "6"
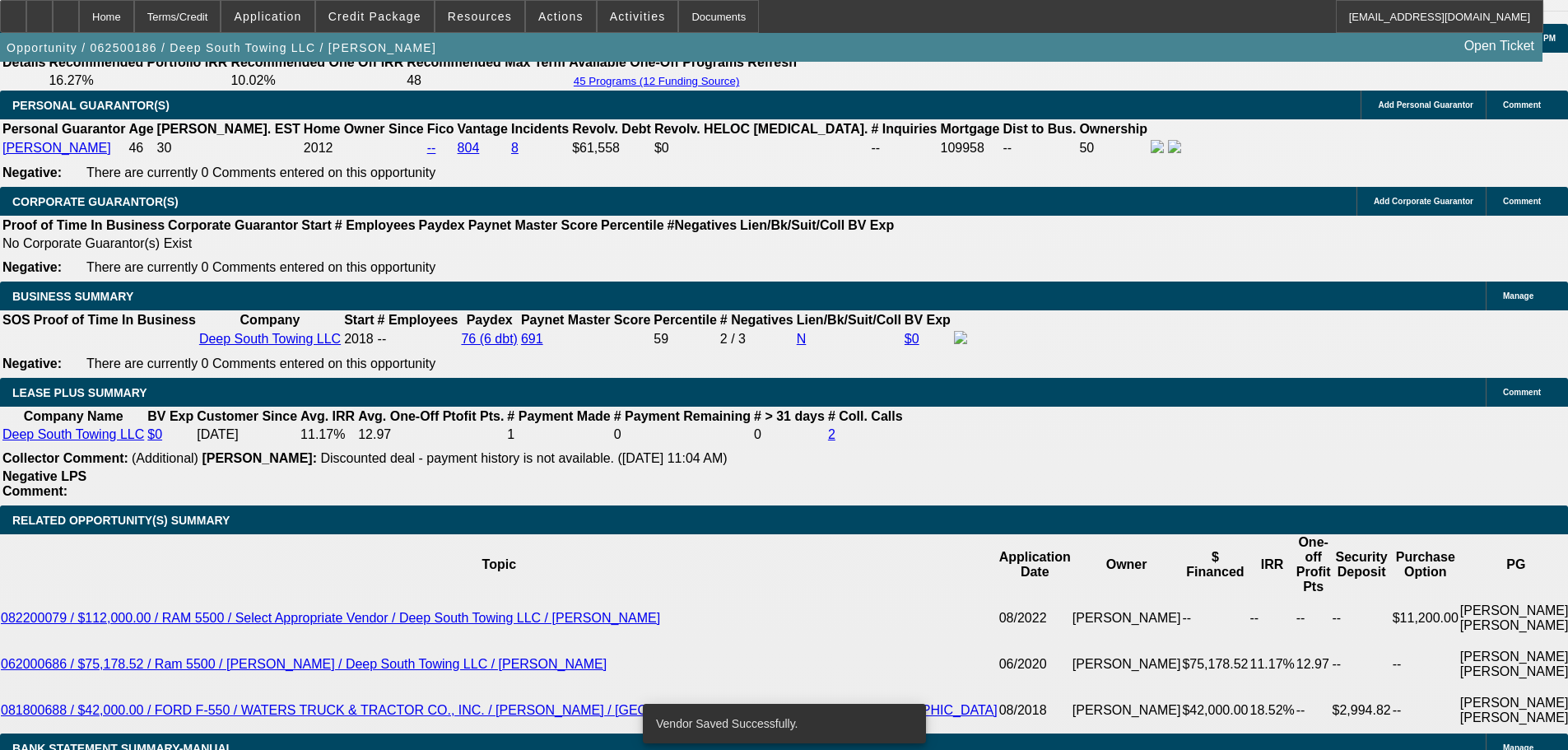
select select "0"
select select "2"
select select "0"
select select "6"
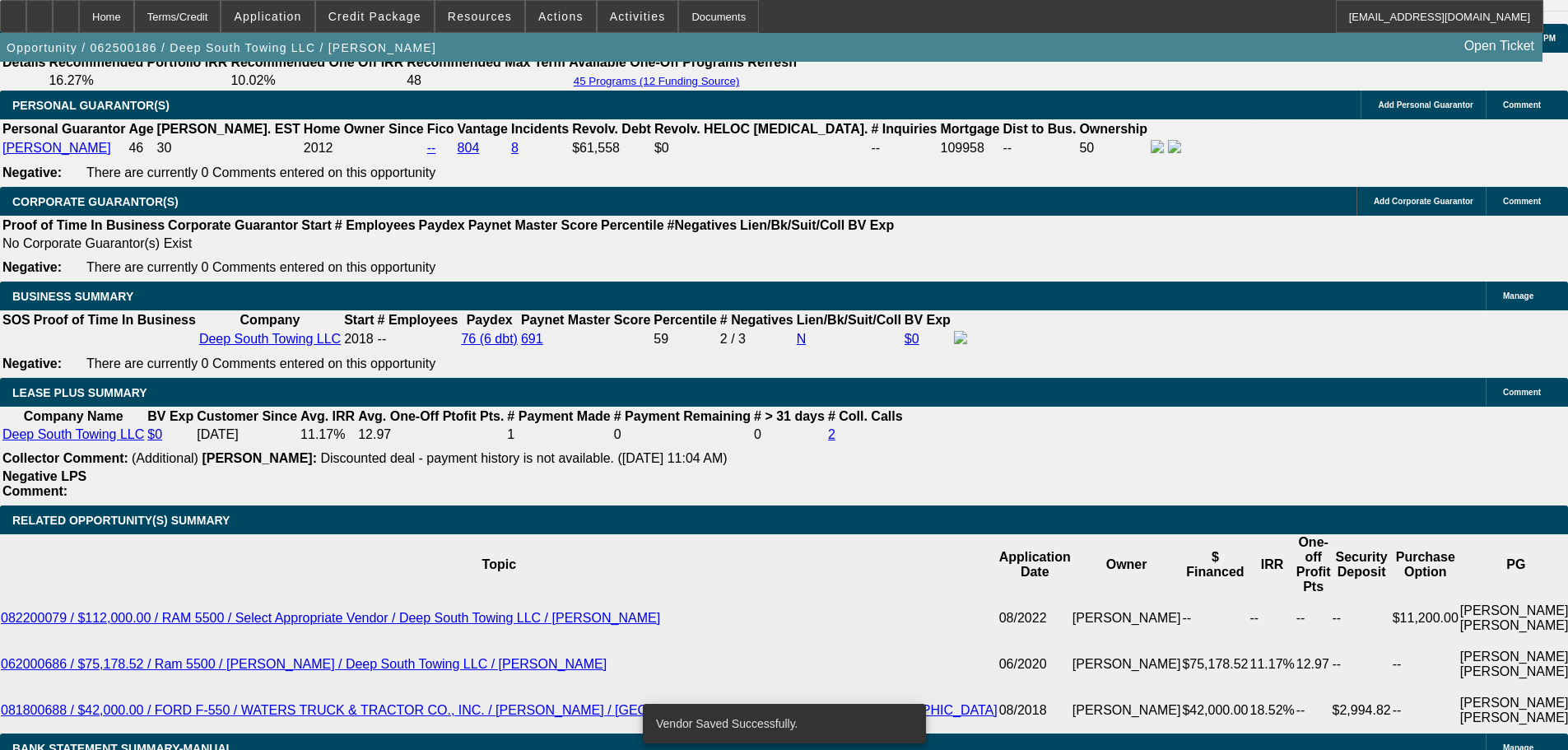
select select "0"
select select "2"
select select "0"
select select "6"
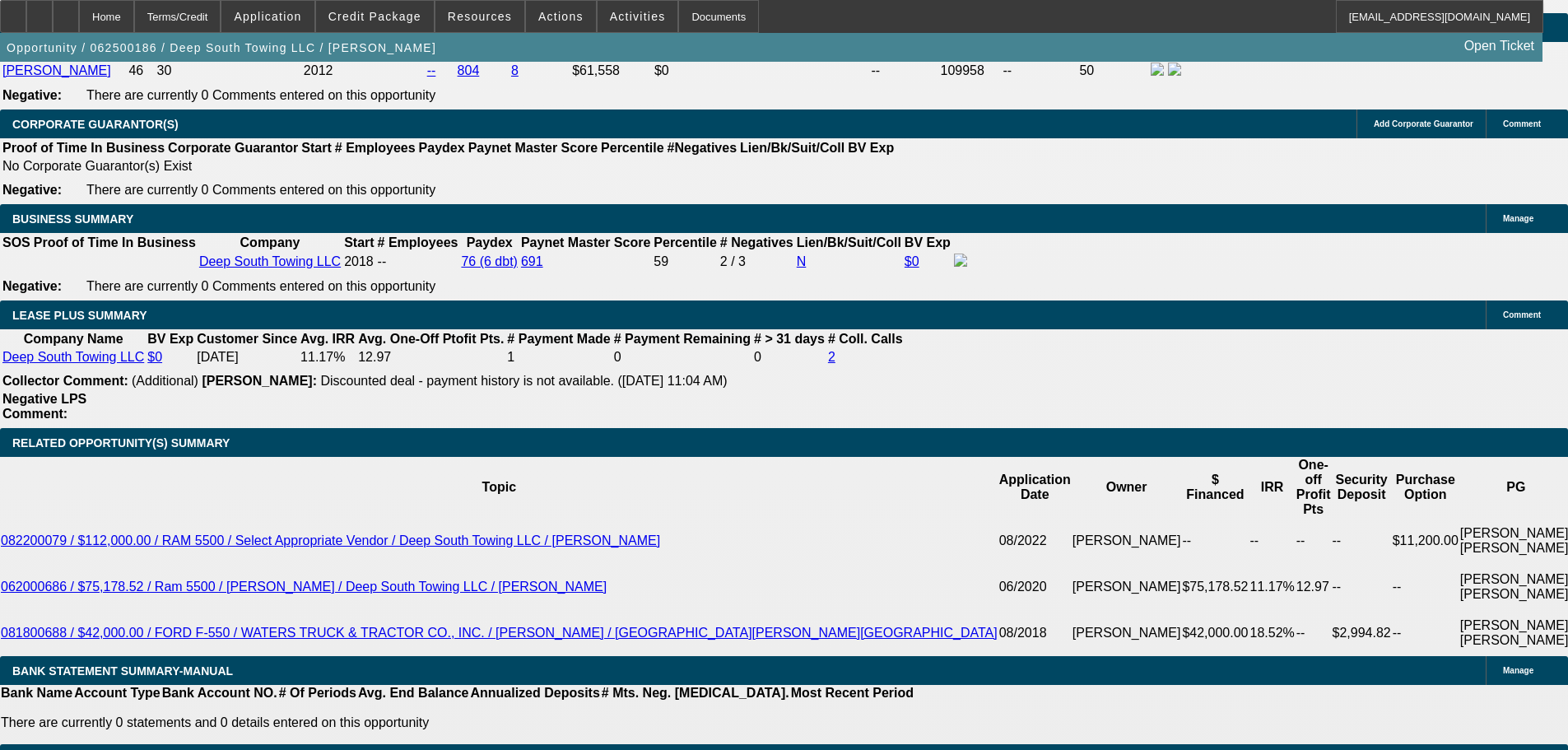
scroll to position [2407, 0]
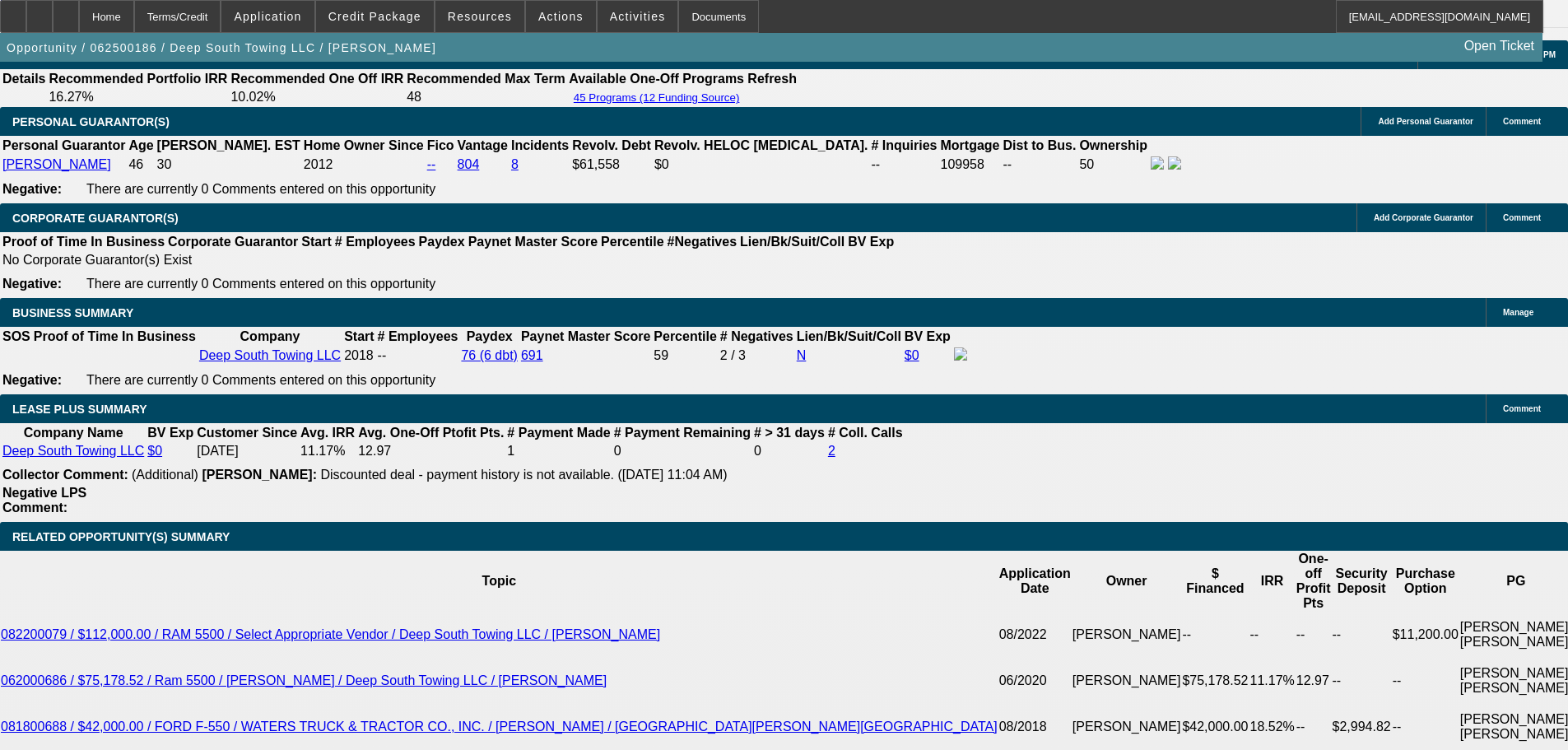
drag, startPoint x: 229, startPoint y: 452, endPoint x: 434, endPoint y: 456, distance: 205.0
type input "187"
type input "$374.00"
type input "UNKNOWN"
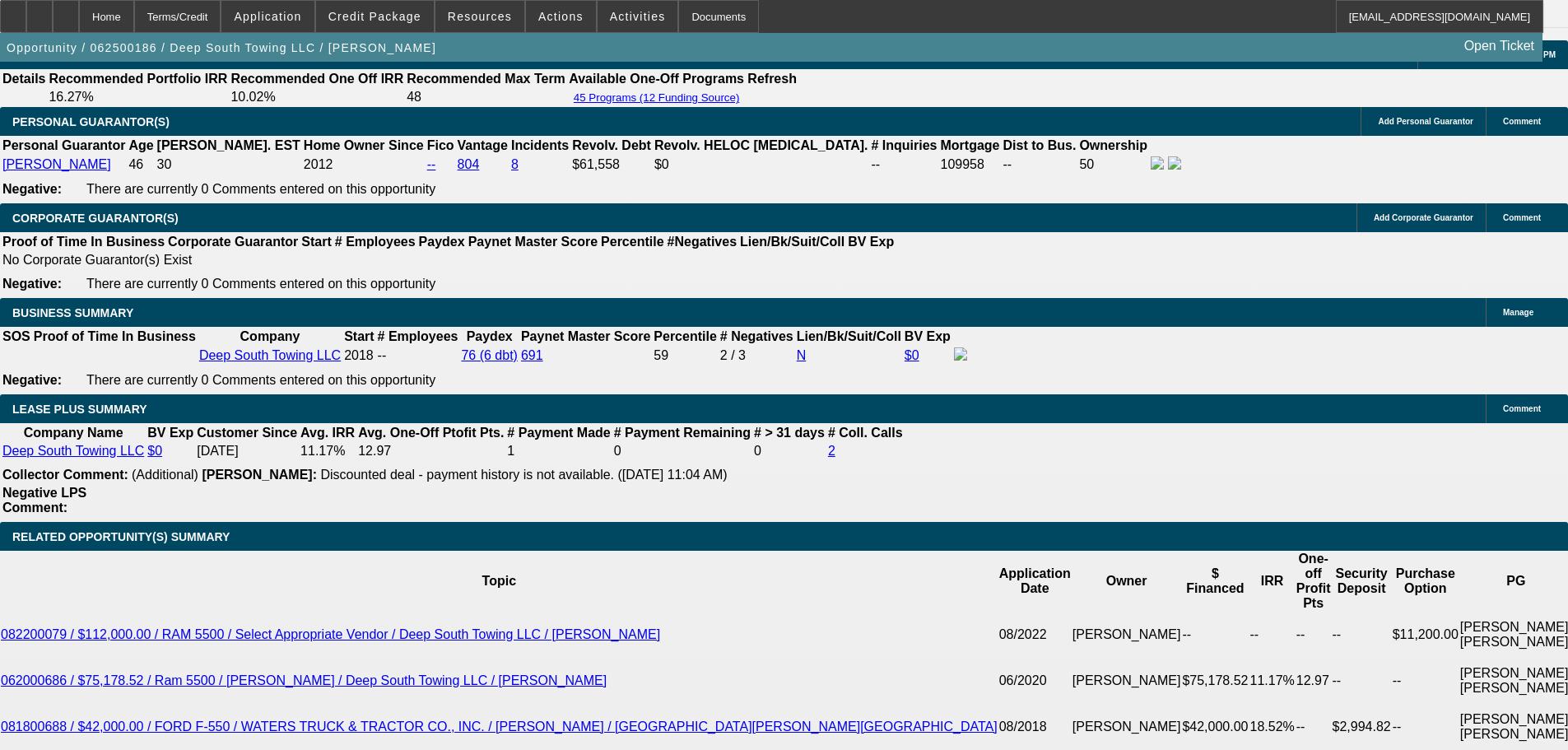
type input "1875"
type input "9.5"
type input "$3,750.00"
type input "$1,875.00"
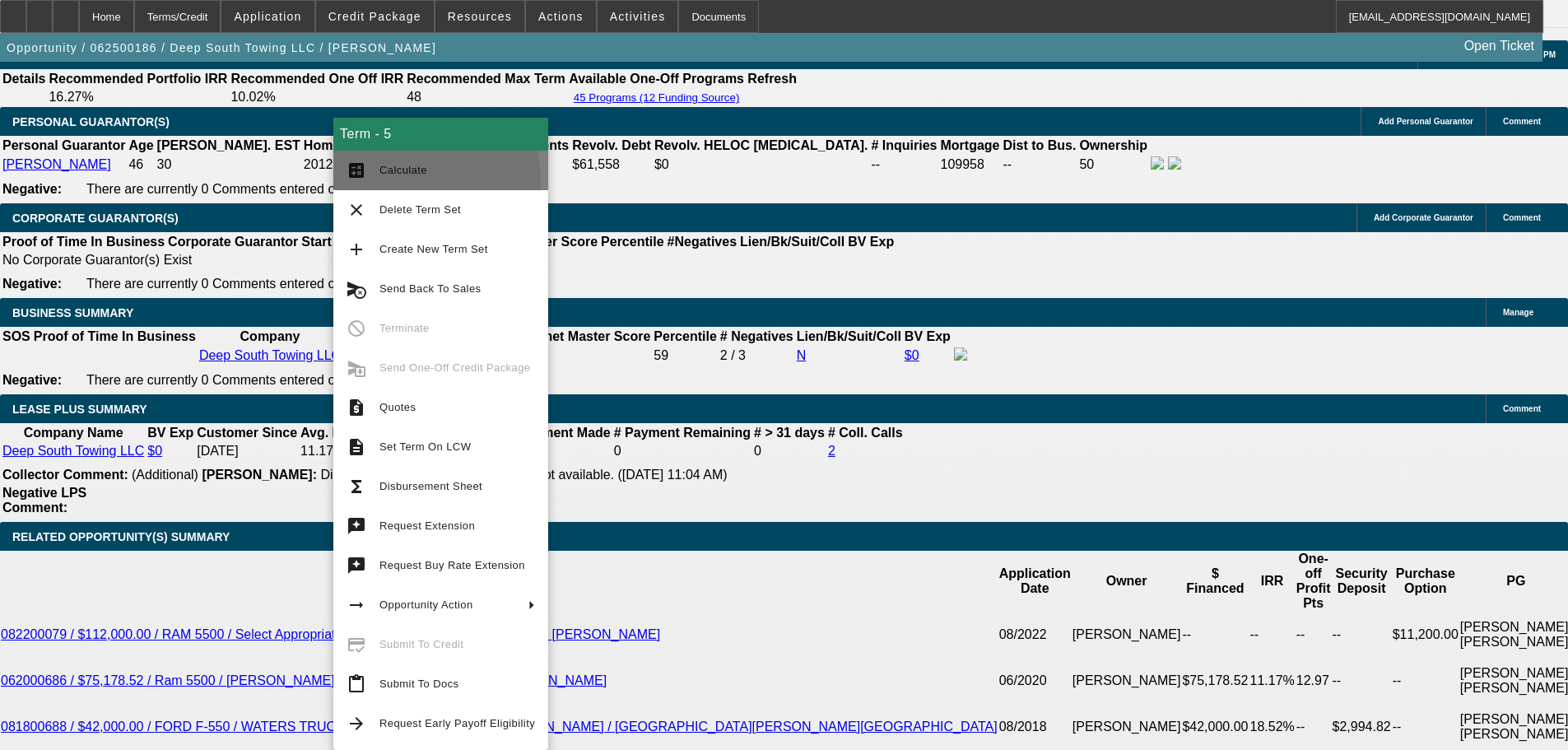
click at [404, 180] on button "calculate Calculate" at bounding box center [441, 170] width 215 height 40
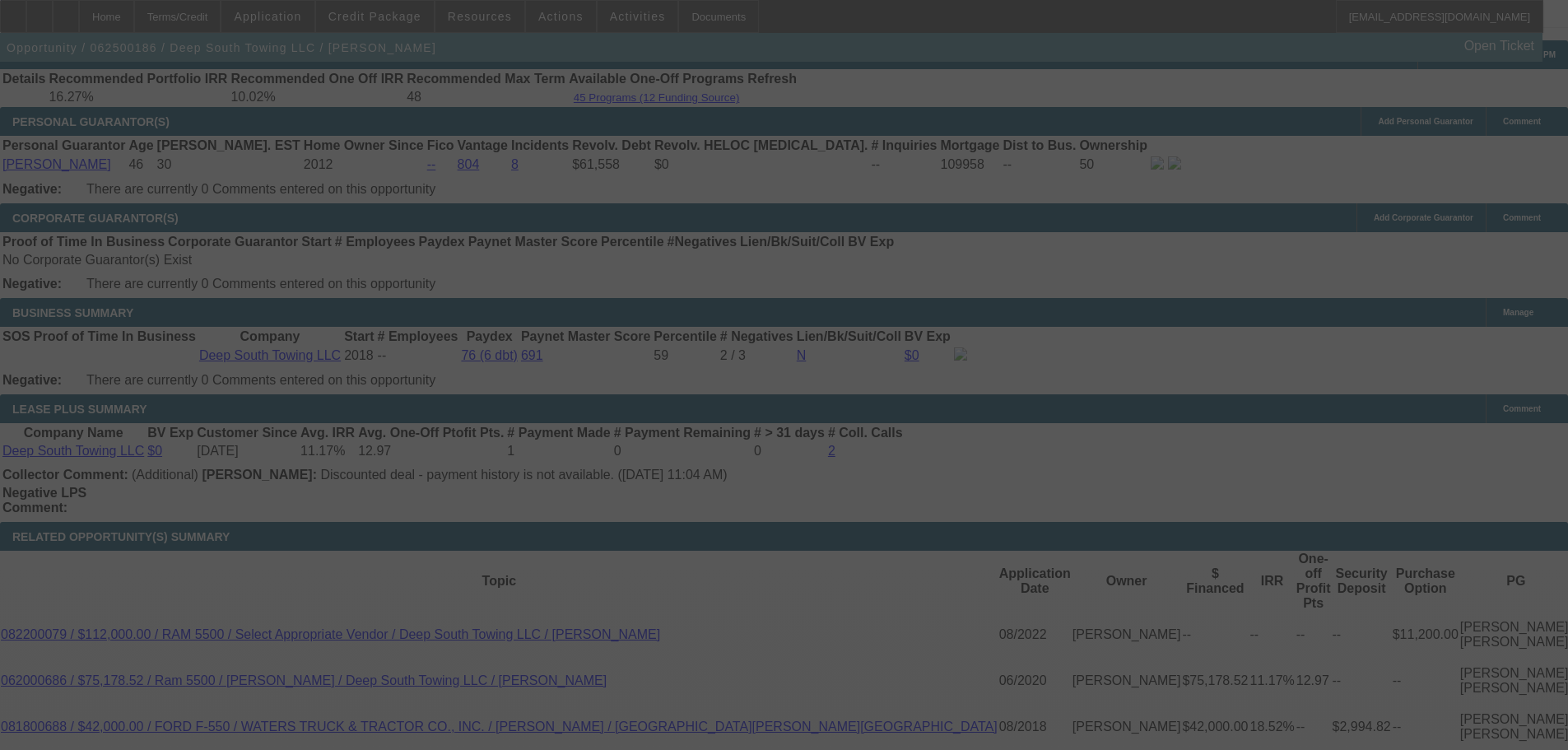
select select "0"
select select "2"
select select "0"
select select "6"
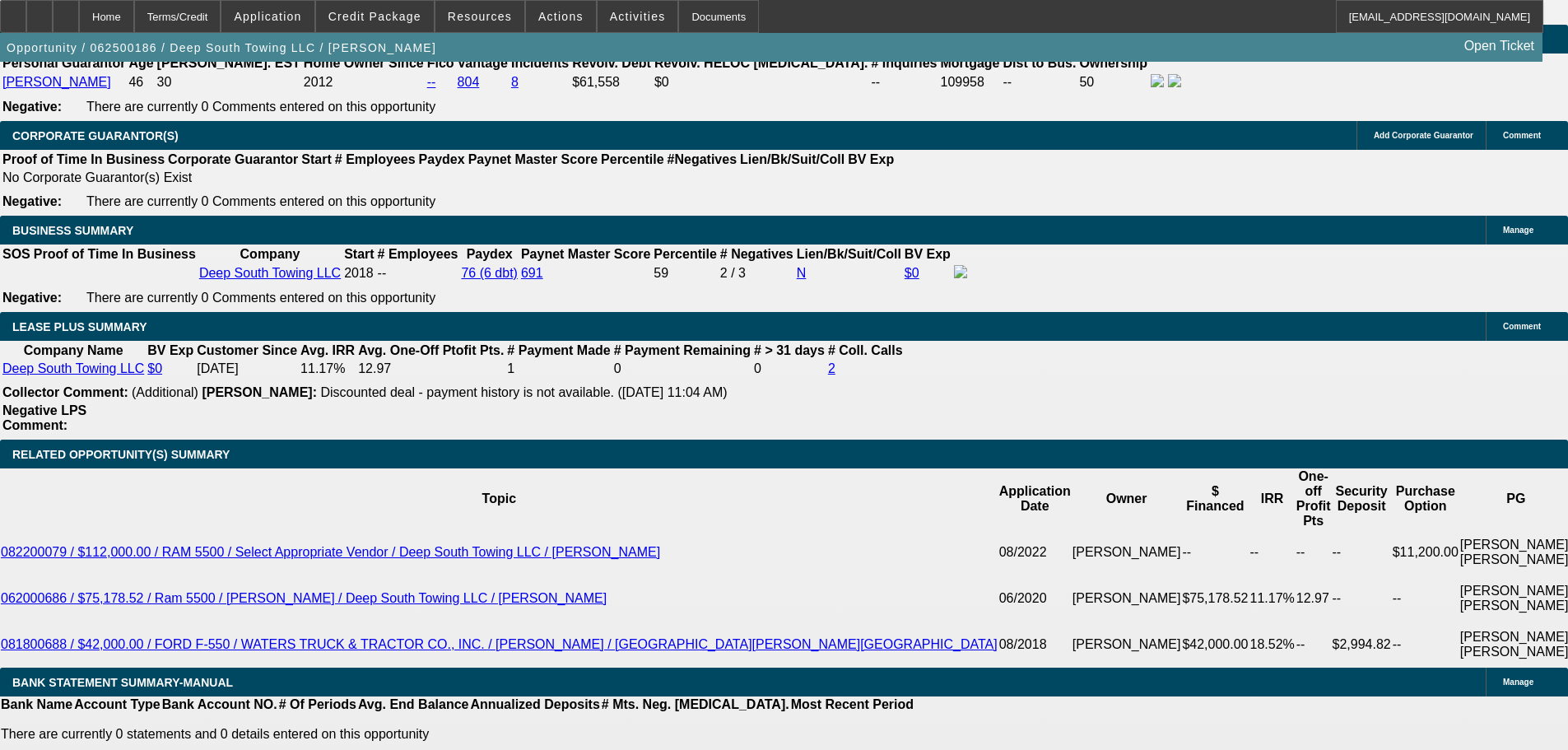
scroll to position [2325, 0]
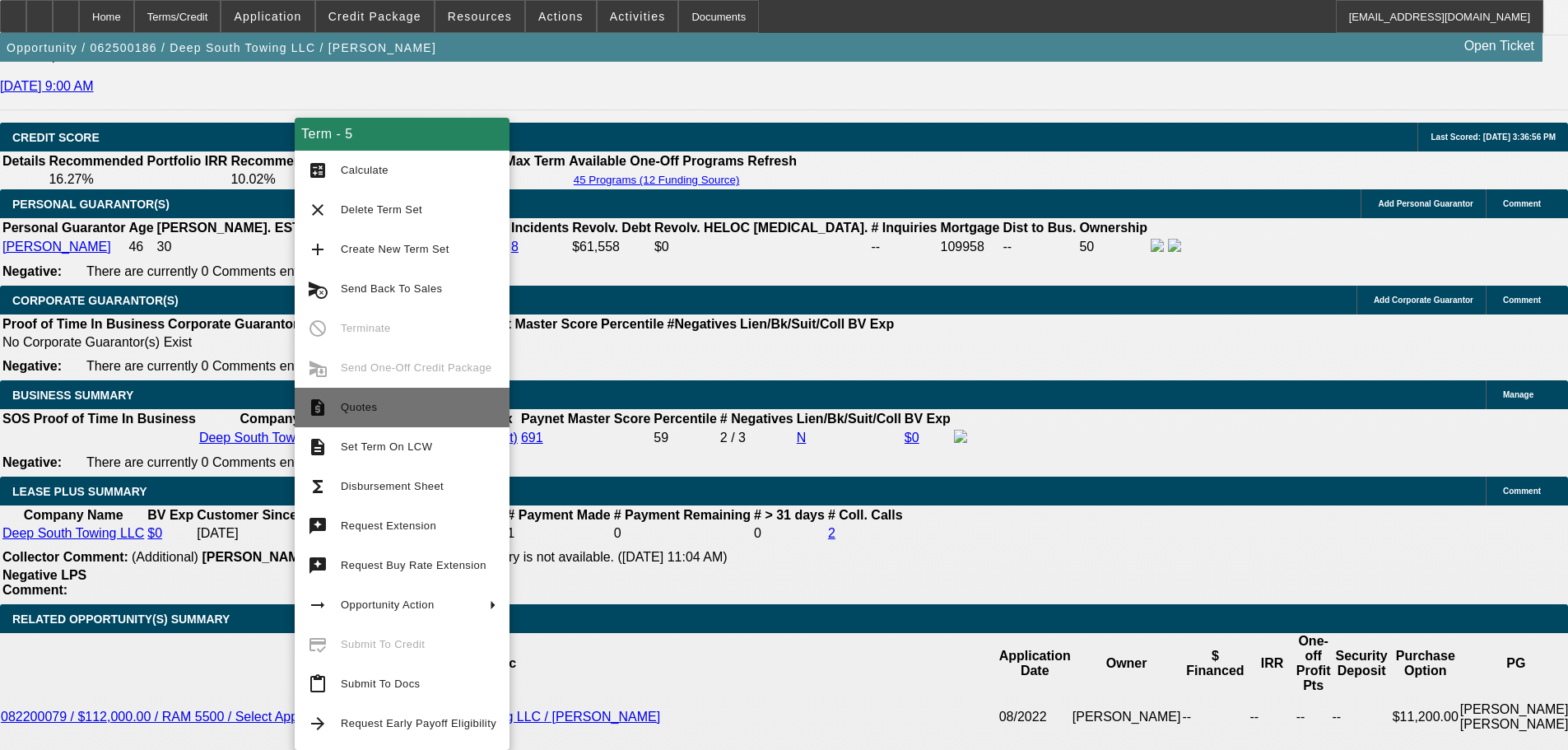
click at [415, 415] on span "Quotes" at bounding box center [418, 408] width 156 height 19
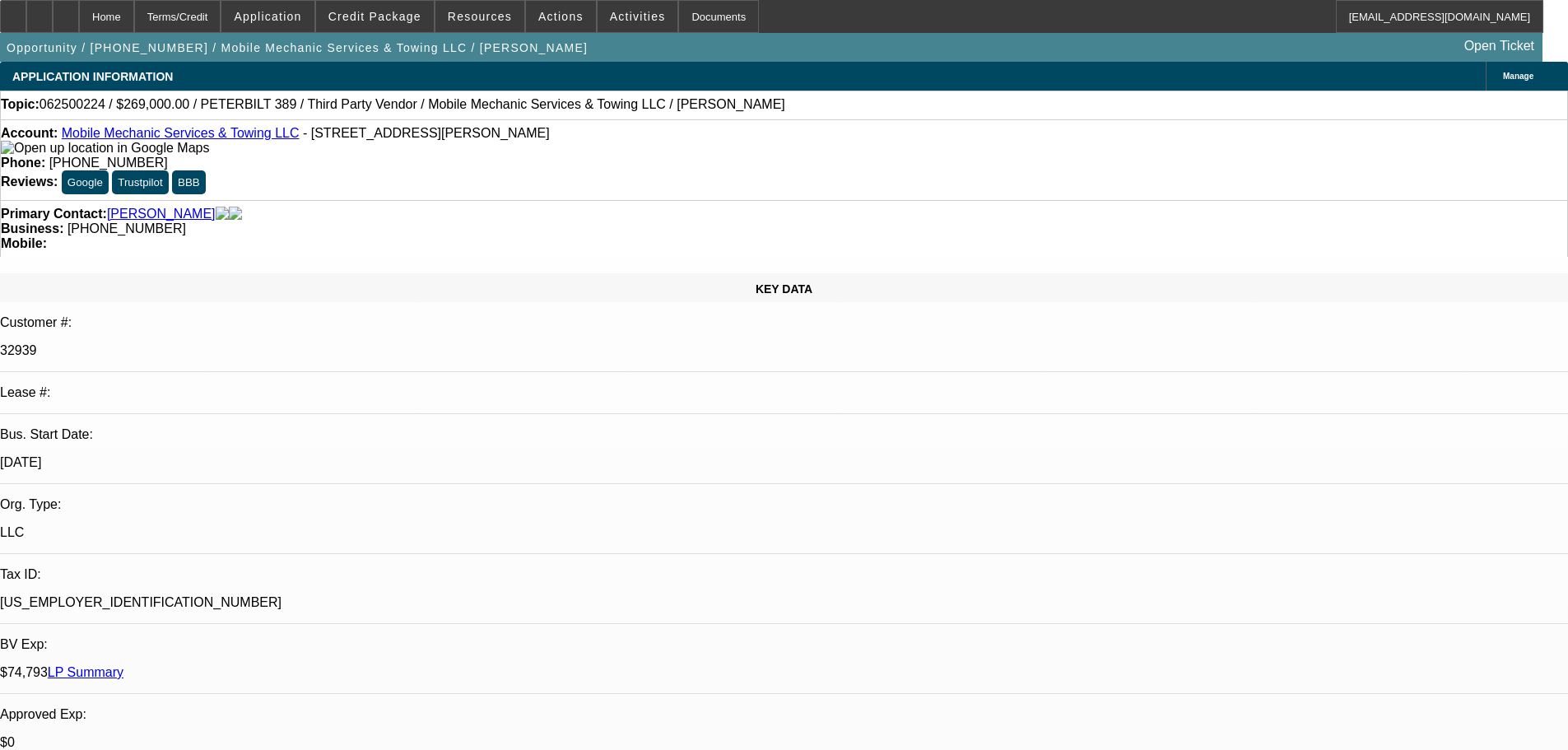
select select "0"
select select "2"
select select "0.1"
select select "4"
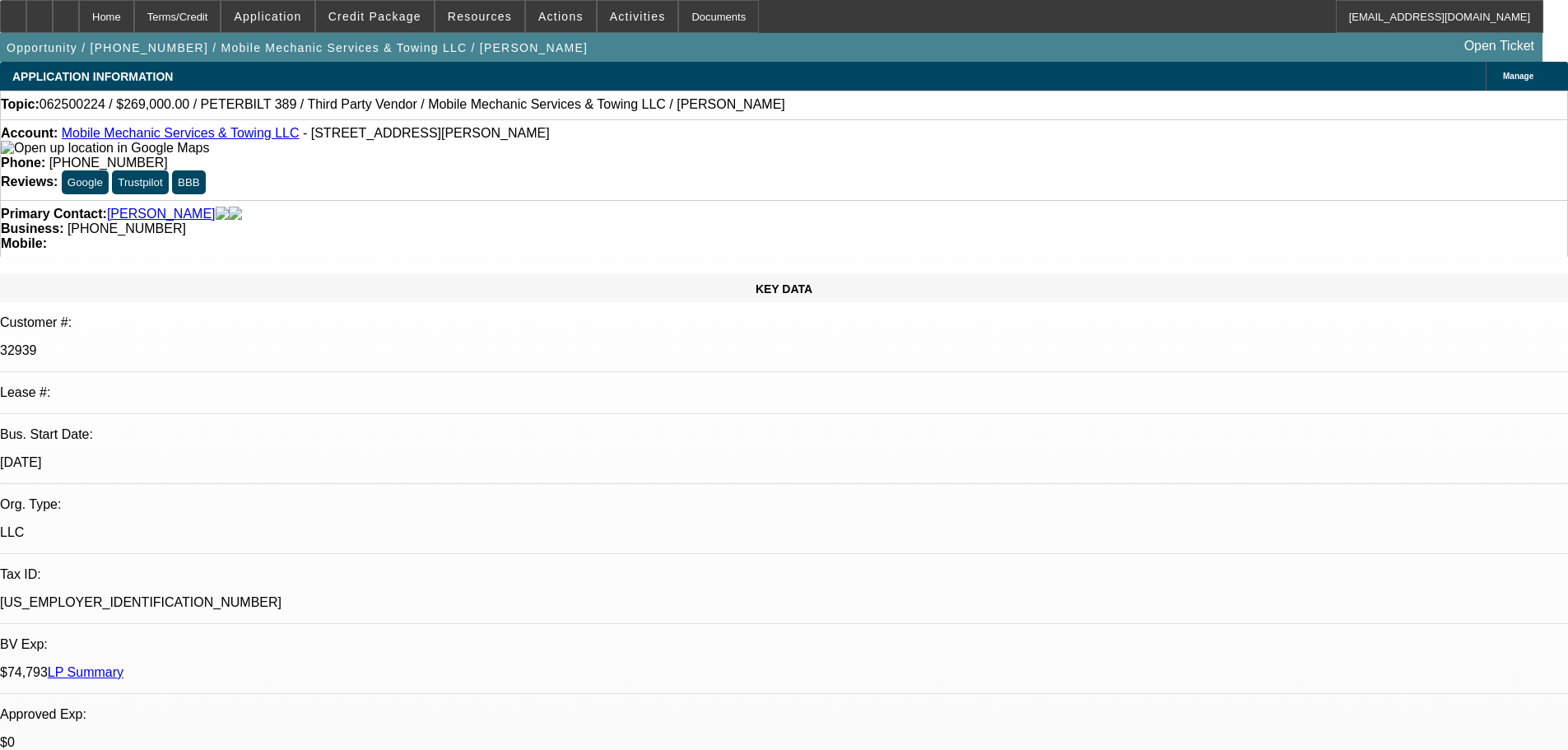
select select "0"
select select "2"
select select "0.1"
select select "4"
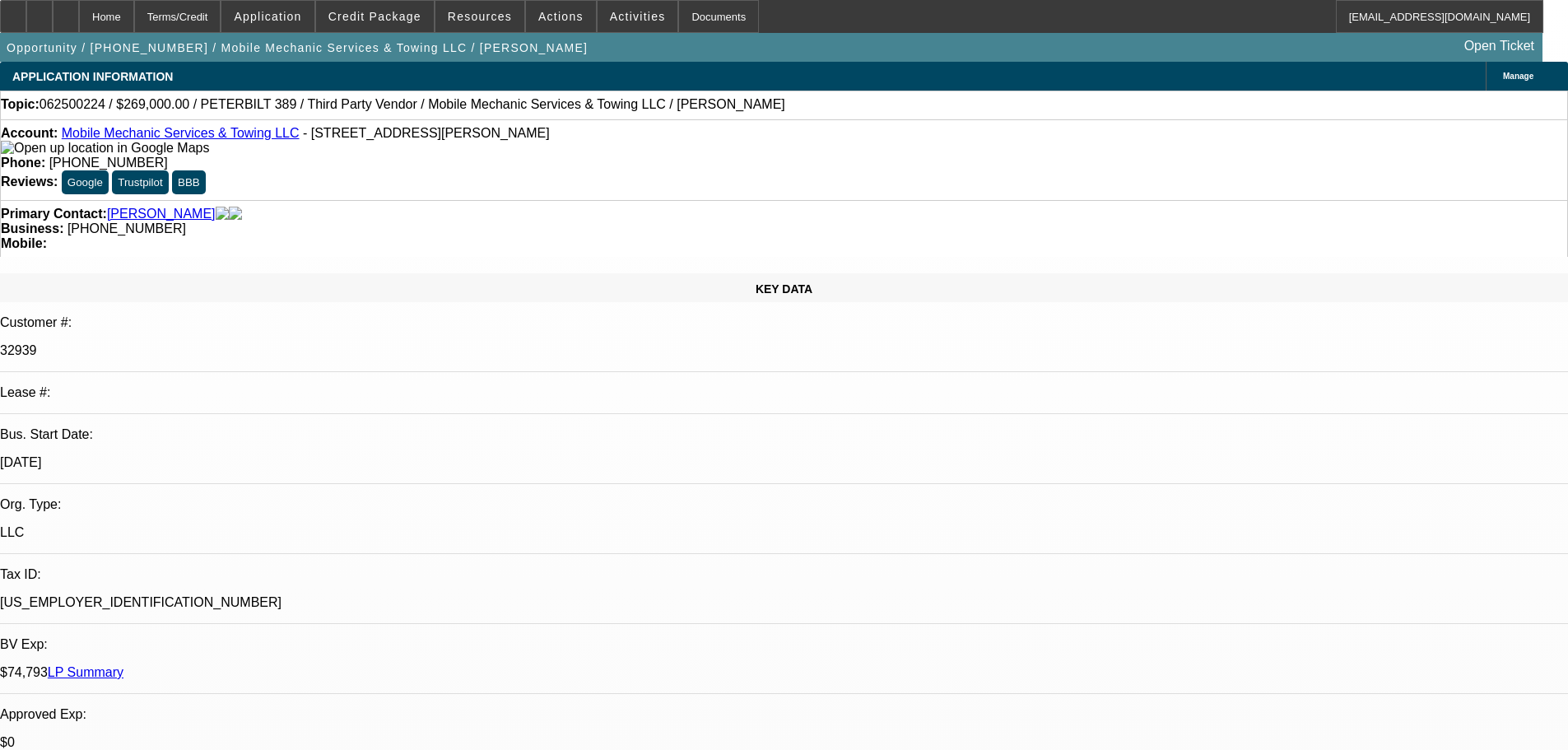
select select "0"
select select "2"
select select "0.1"
select select "4"
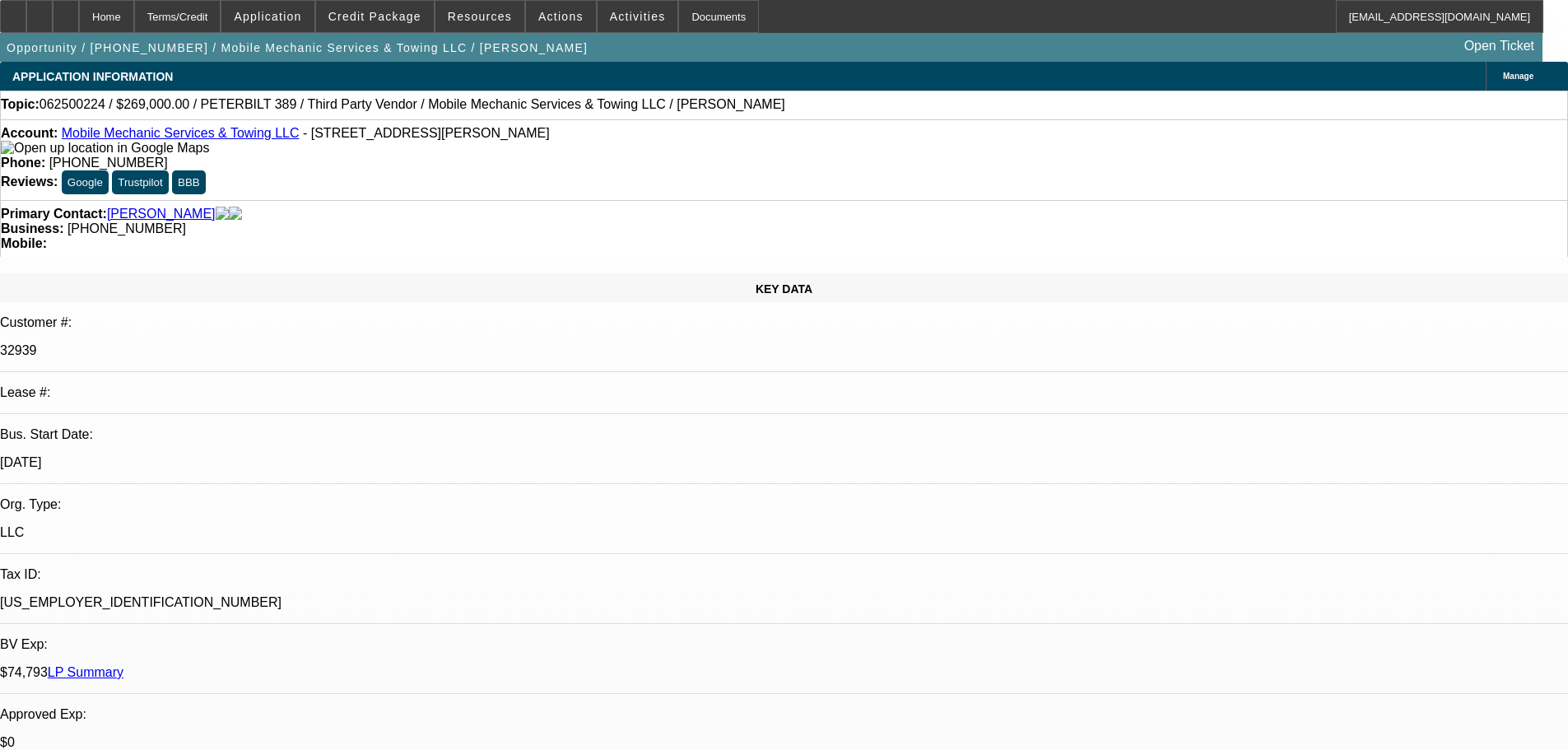
select select "0"
select select "2"
select select "0.1"
select select "4"
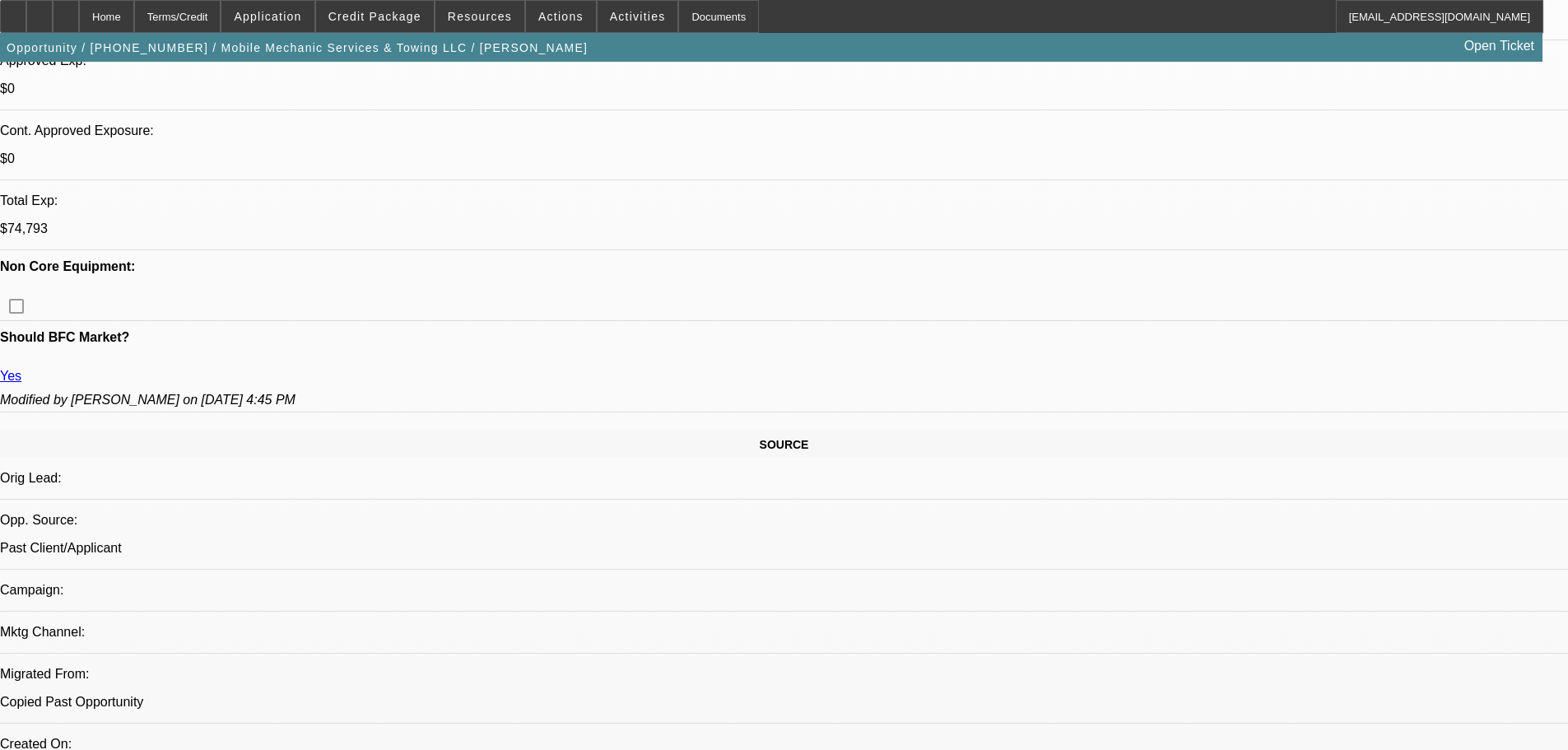
scroll to position [518, 0]
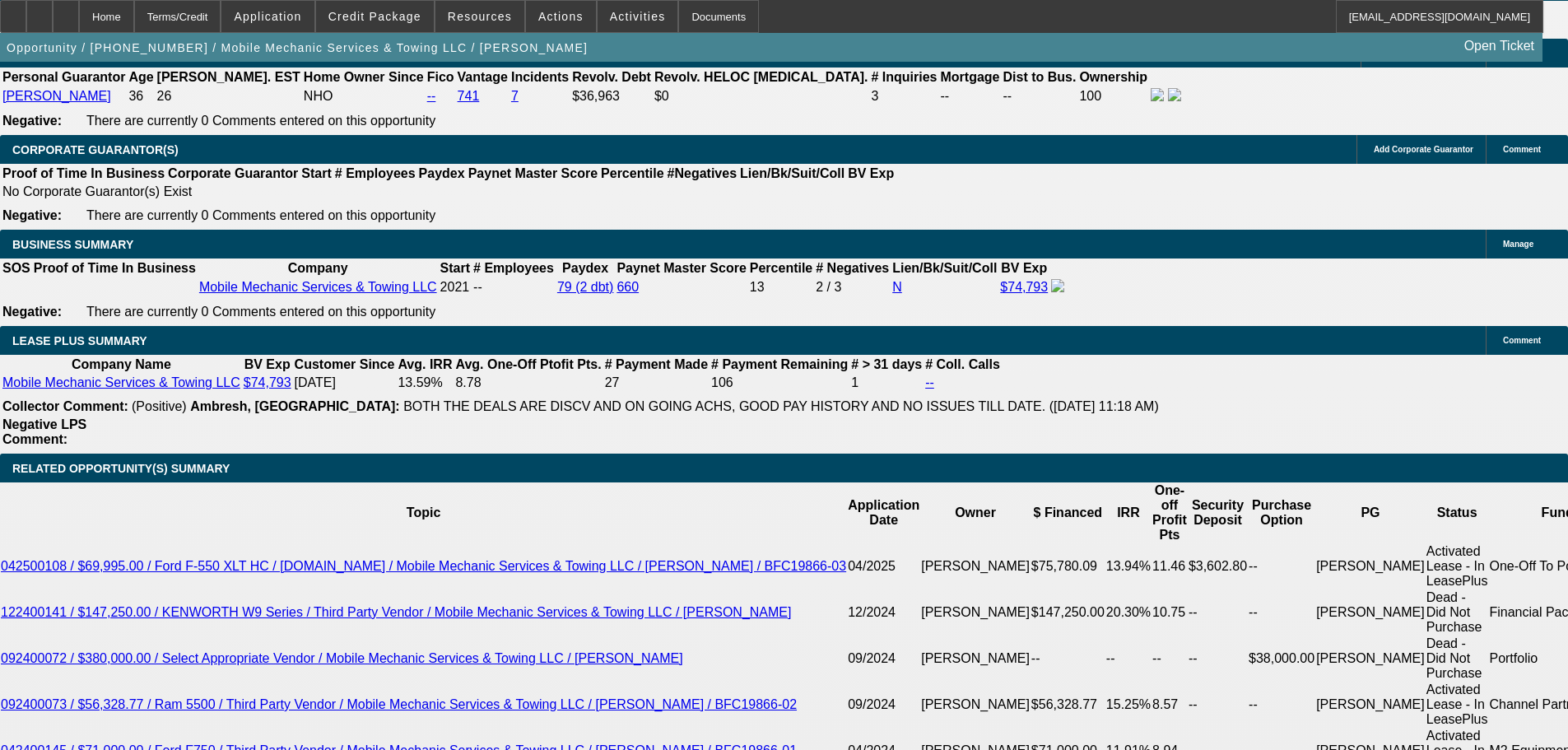
scroll to position [2576, 0]
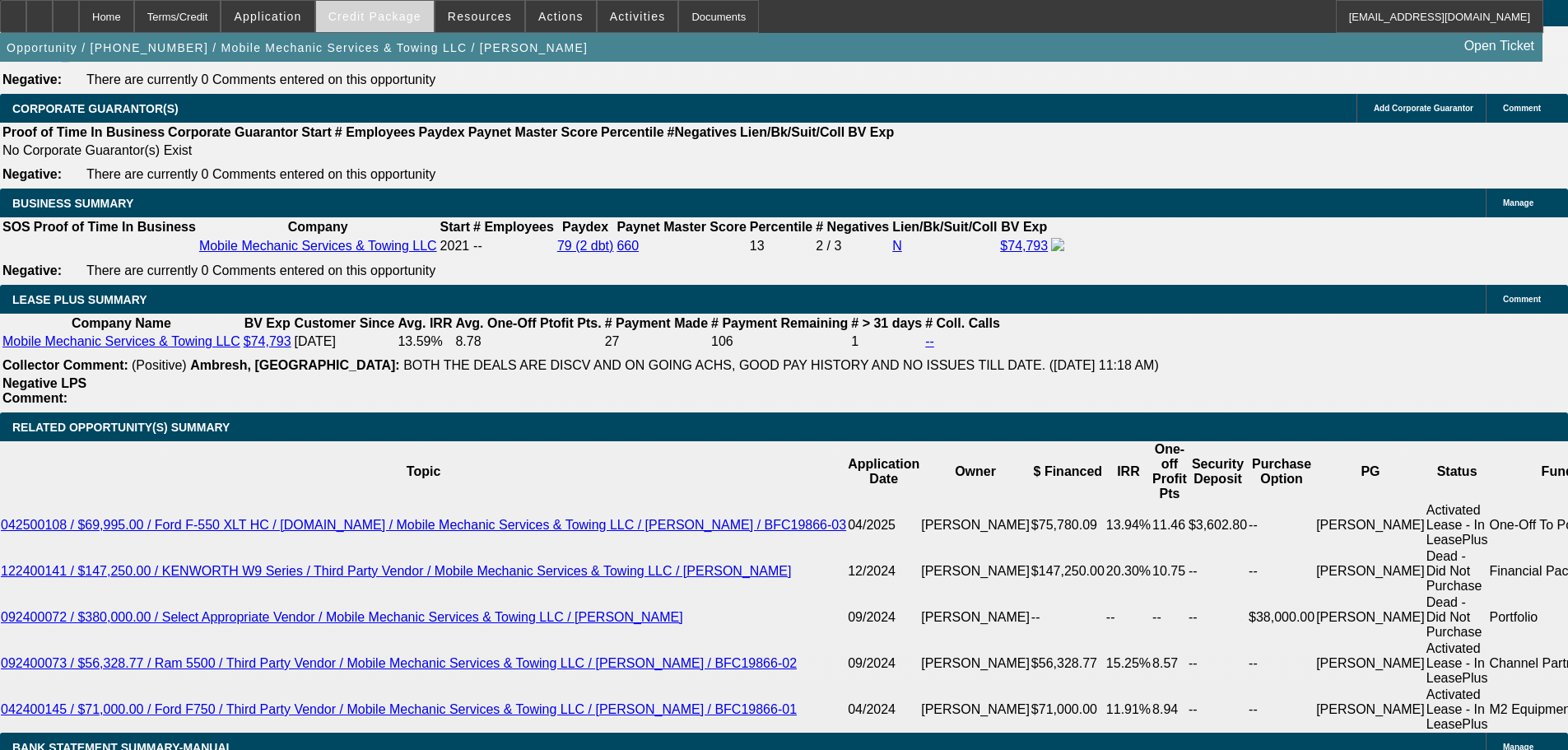
click at [365, 25] on span at bounding box center [374, 17] width 118 height 40
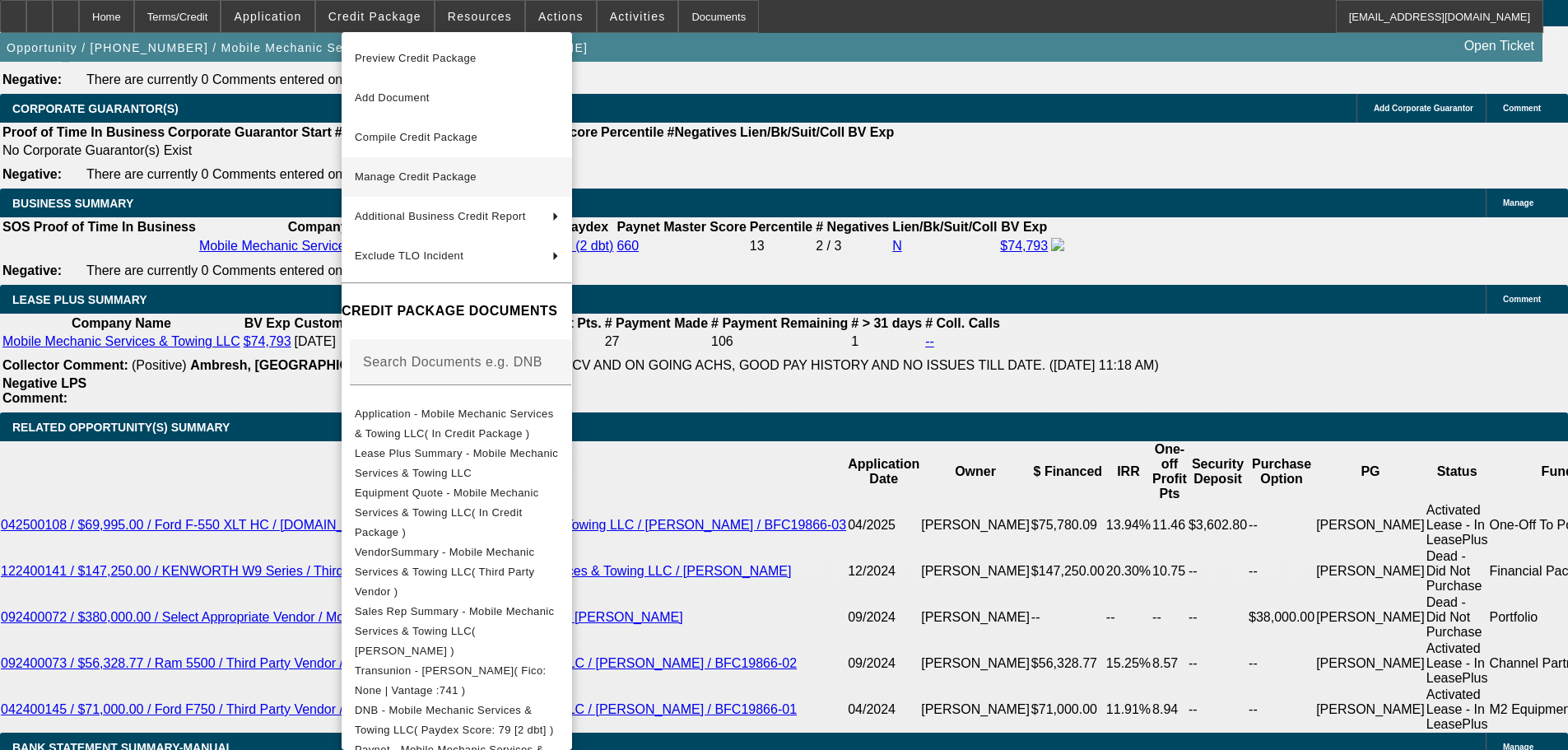
click at [493, 167] on span "Manage Credit Package" at bounding box center [457, 177] width 204 height 19
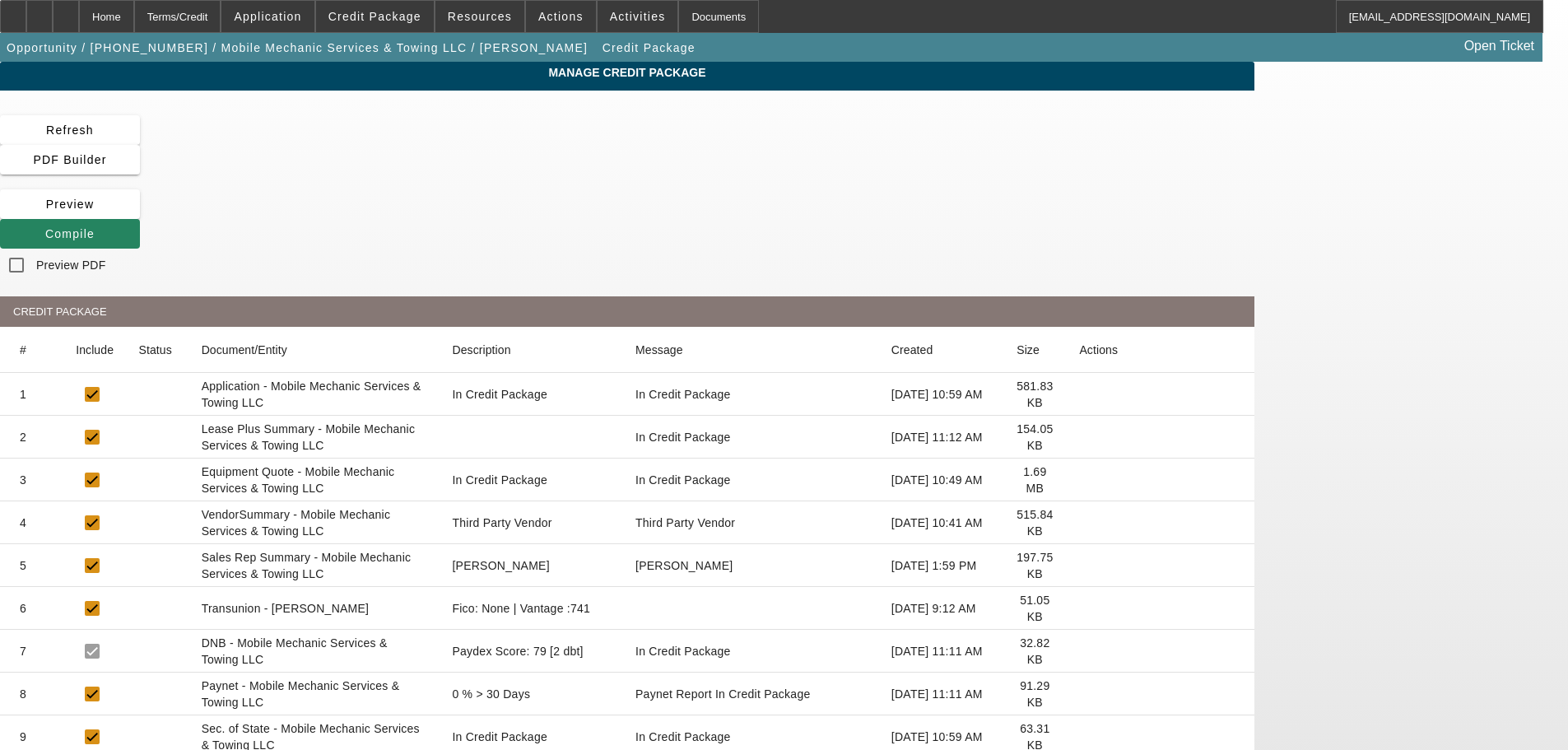
click at [1079, 480] on icon at bounding box center [1079, 480] width 0 height 0
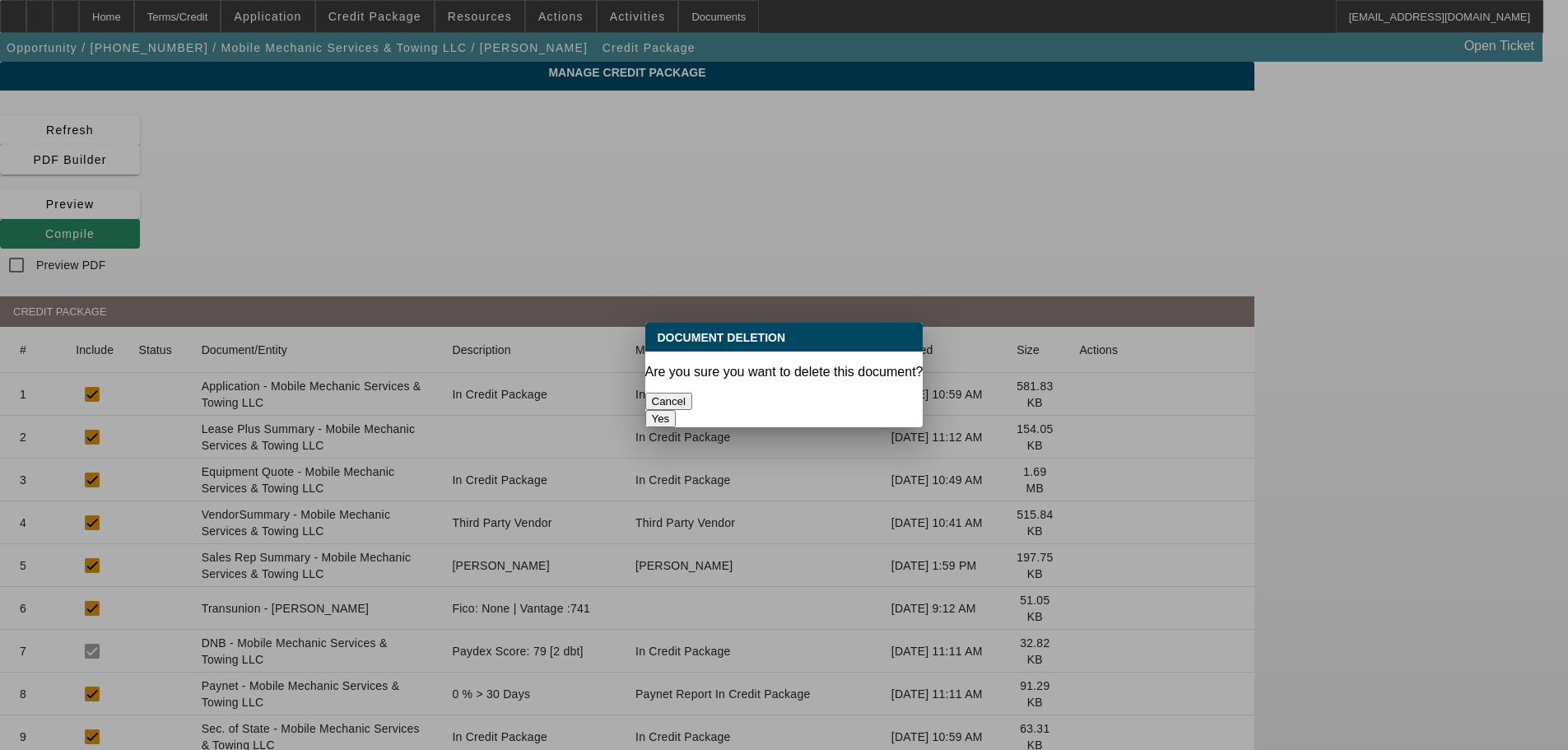
click at [677, 410] on button "Yes" at bounding box center [660, 418] width 31 height 18
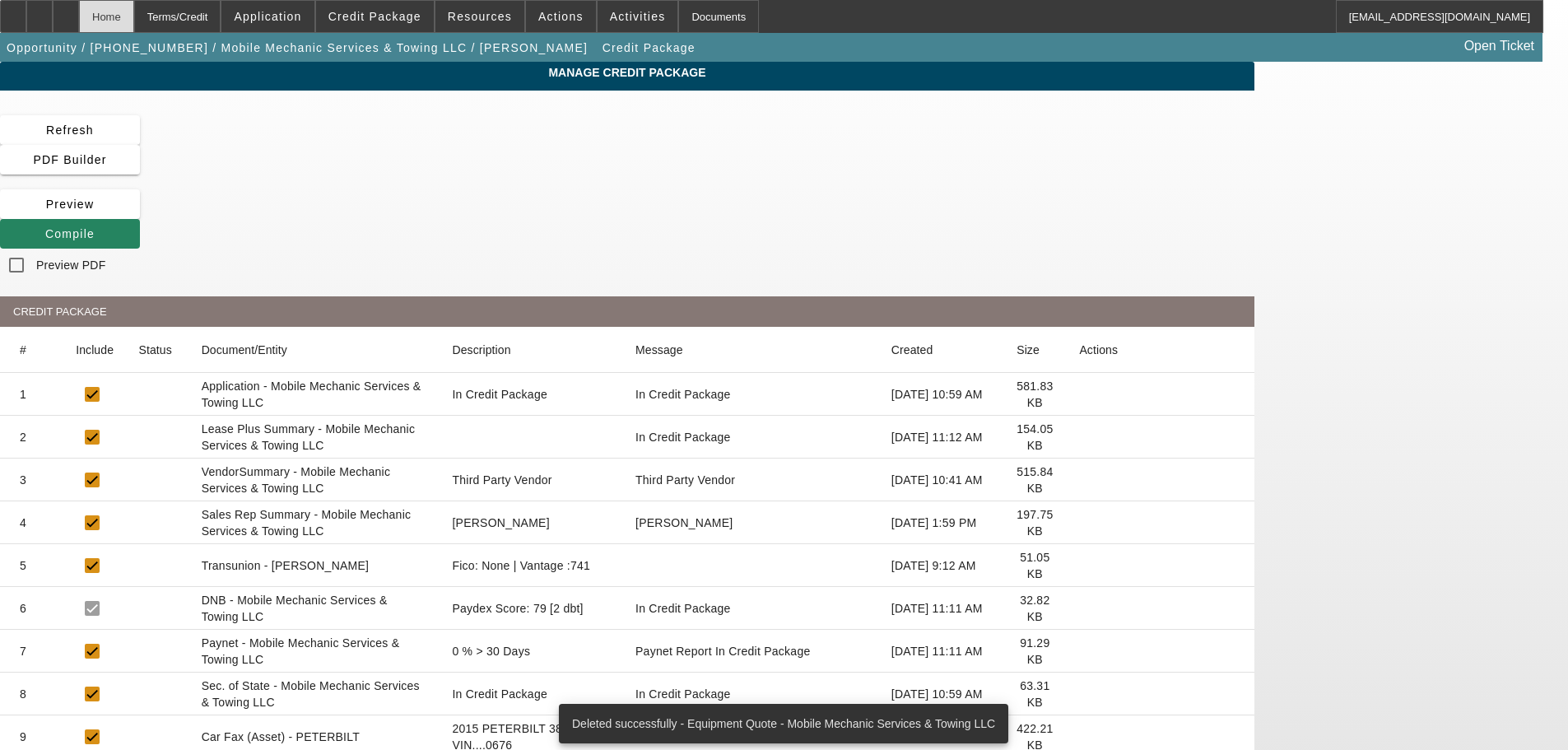
click at [134, 16] on div "Home" at bounding box center [106, 17] width 55 height 33
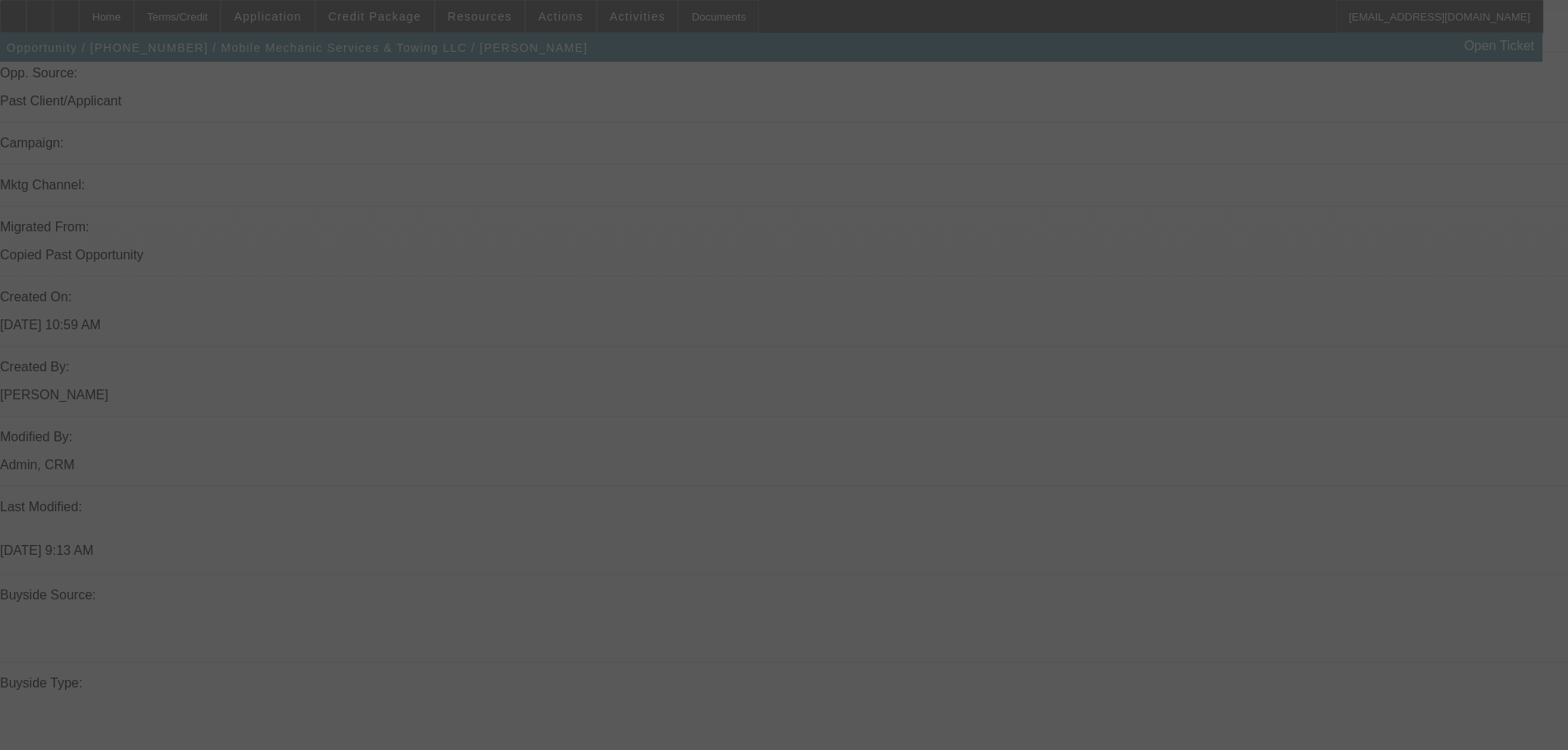
scroll to position [1318, 0]
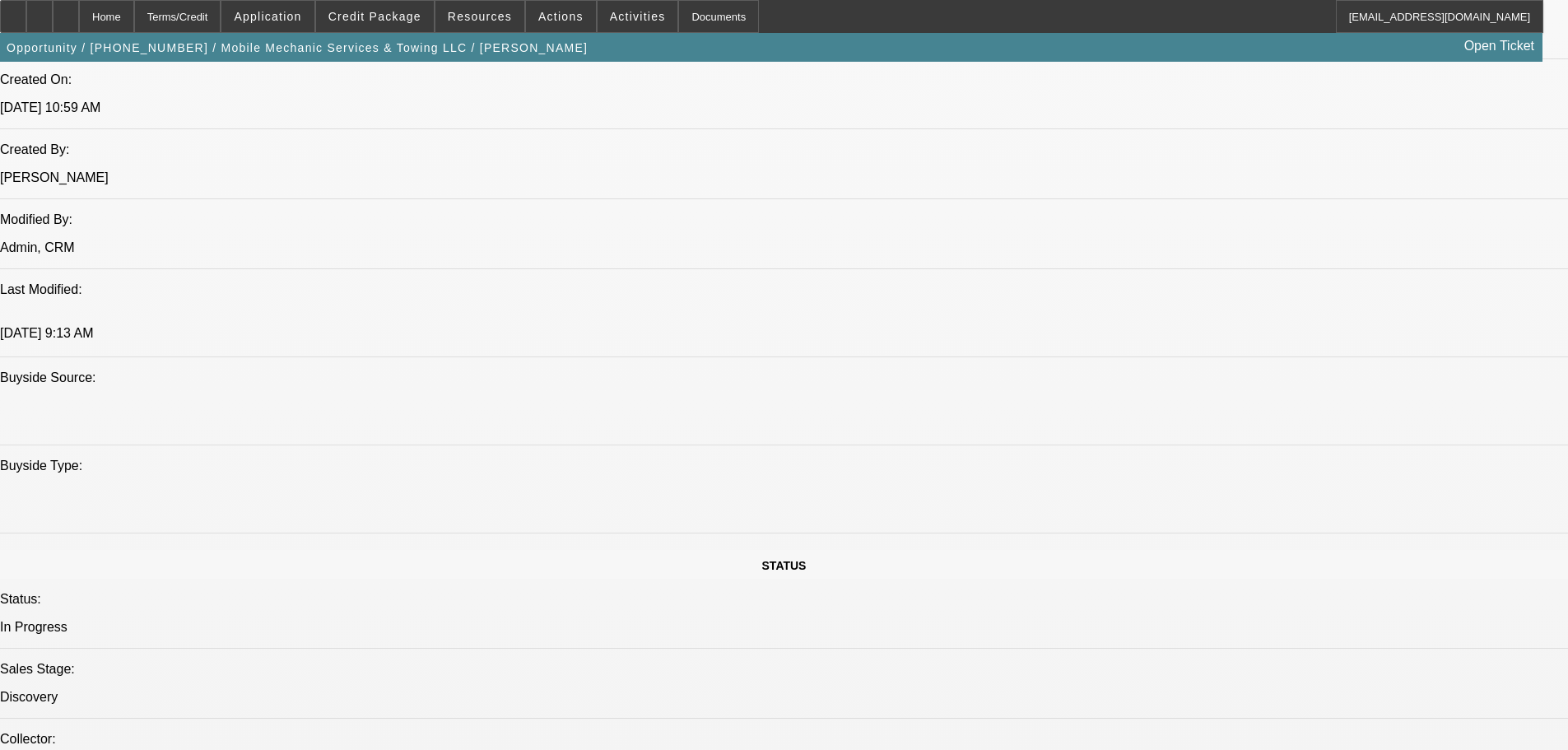
select select "0"
select select "2"
select select "0.1"
select select "4"
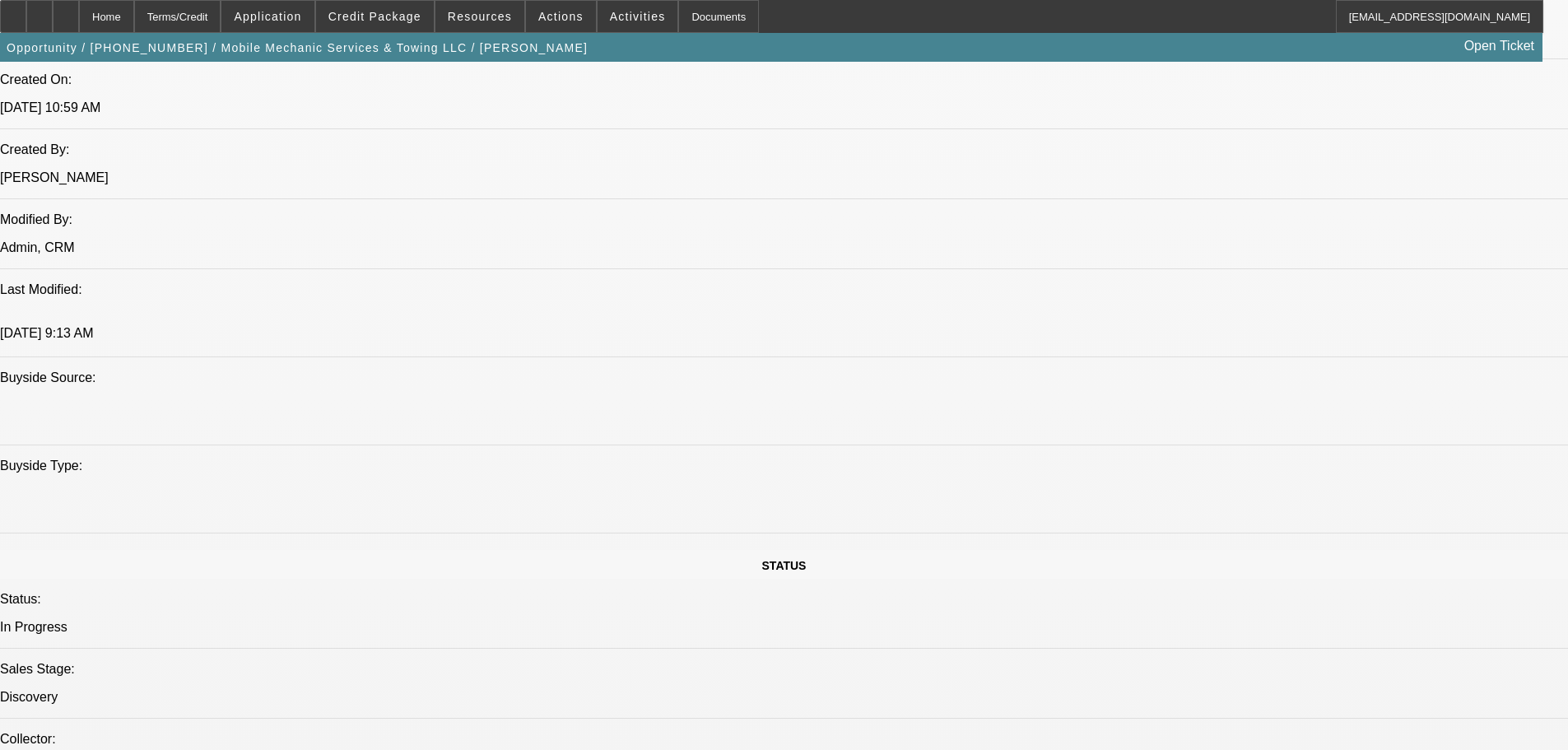
select select "0"
select select "2"
select select "0.1"
select select "4"
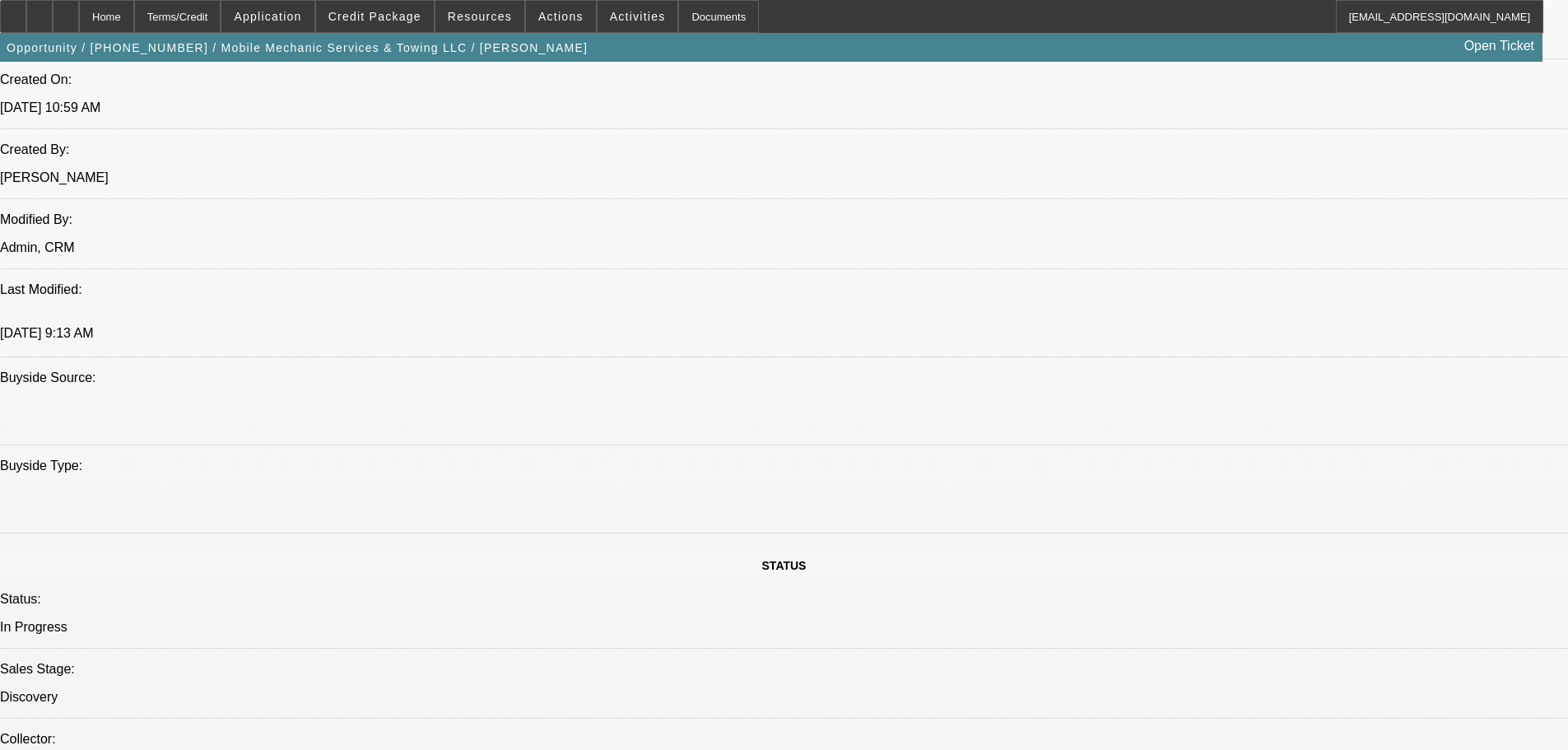
select select "0"
select select "2"
select select "0.1"
select select "4"
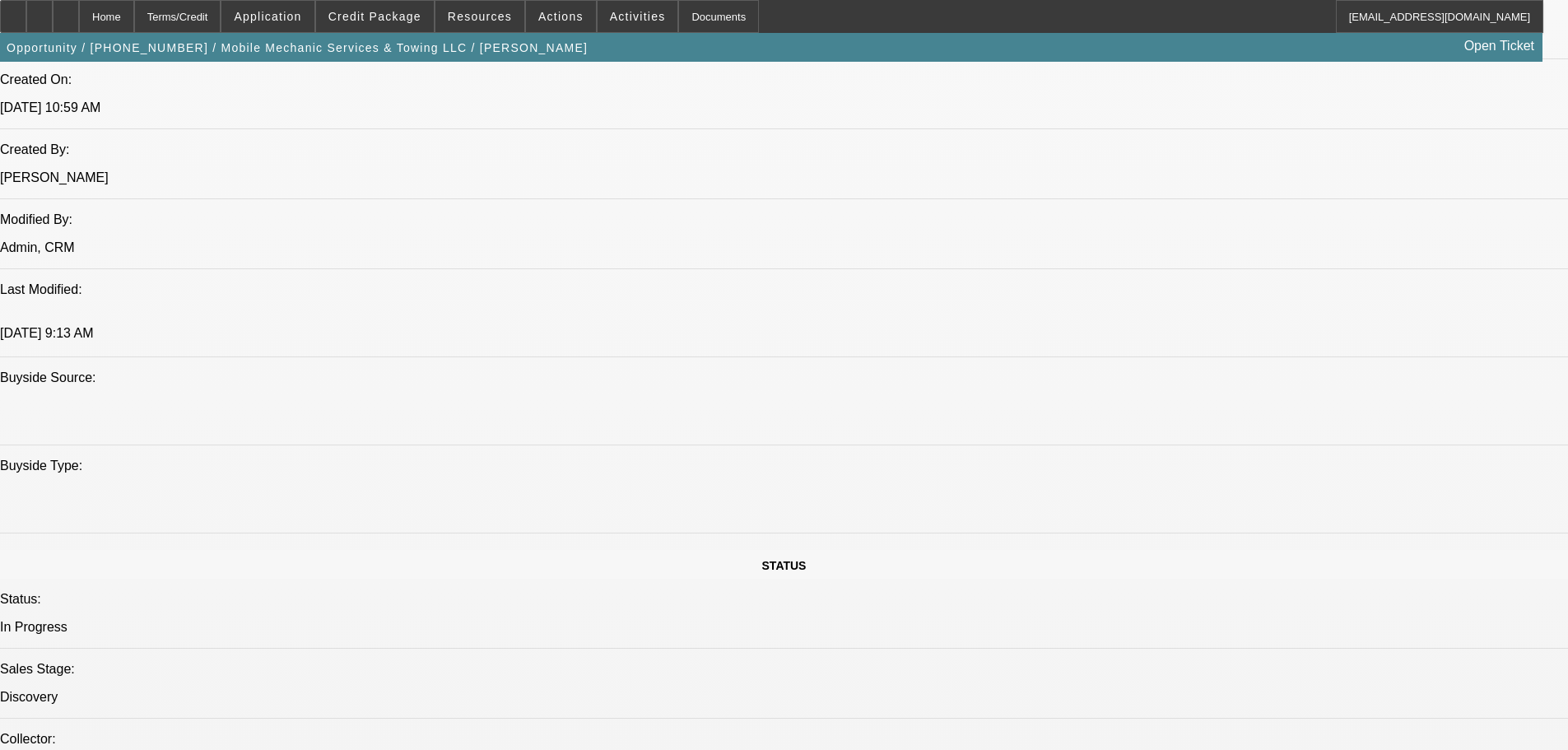
select select "0"
select select "2"
select select "0.1"
select select "4"
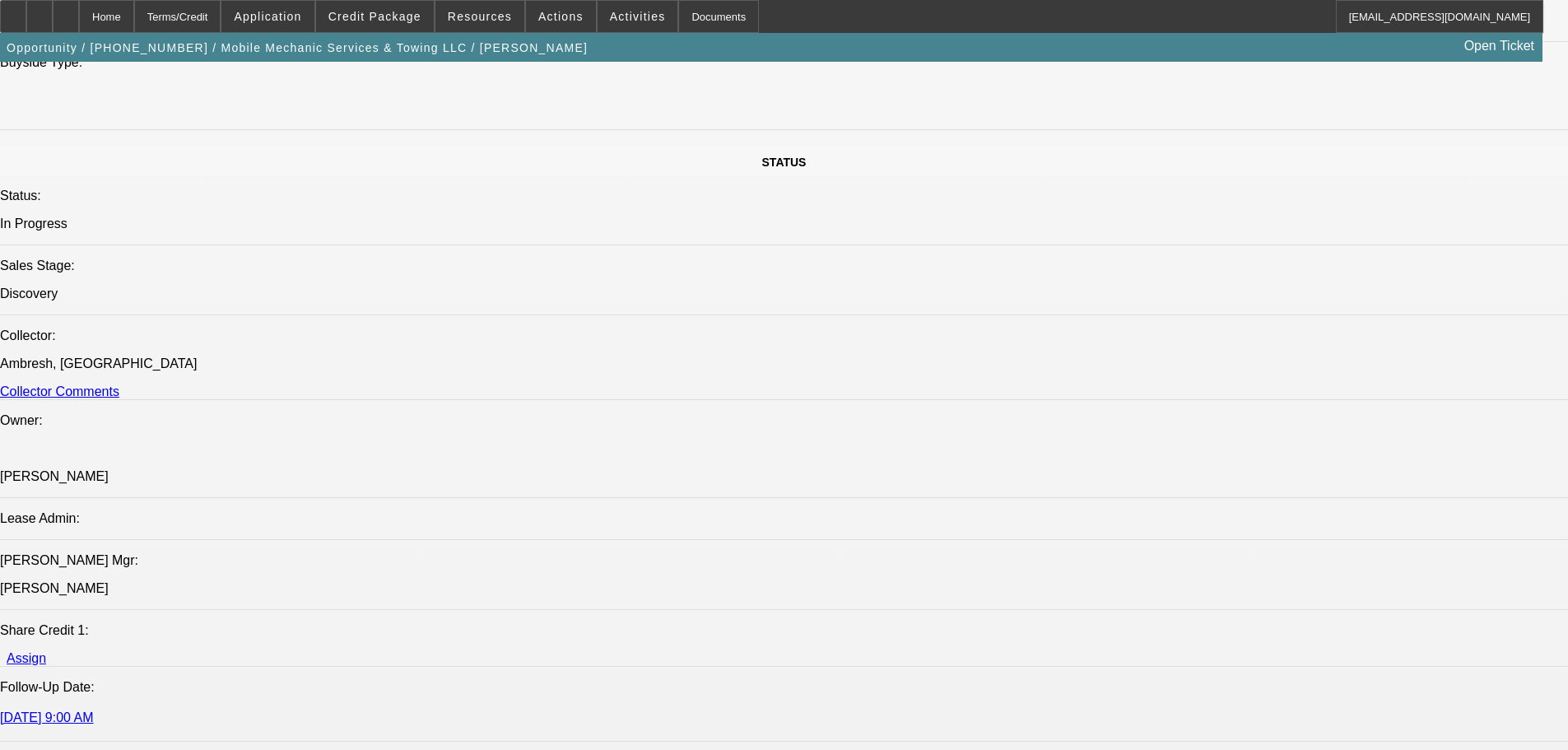
scroll to position [1723, 0]
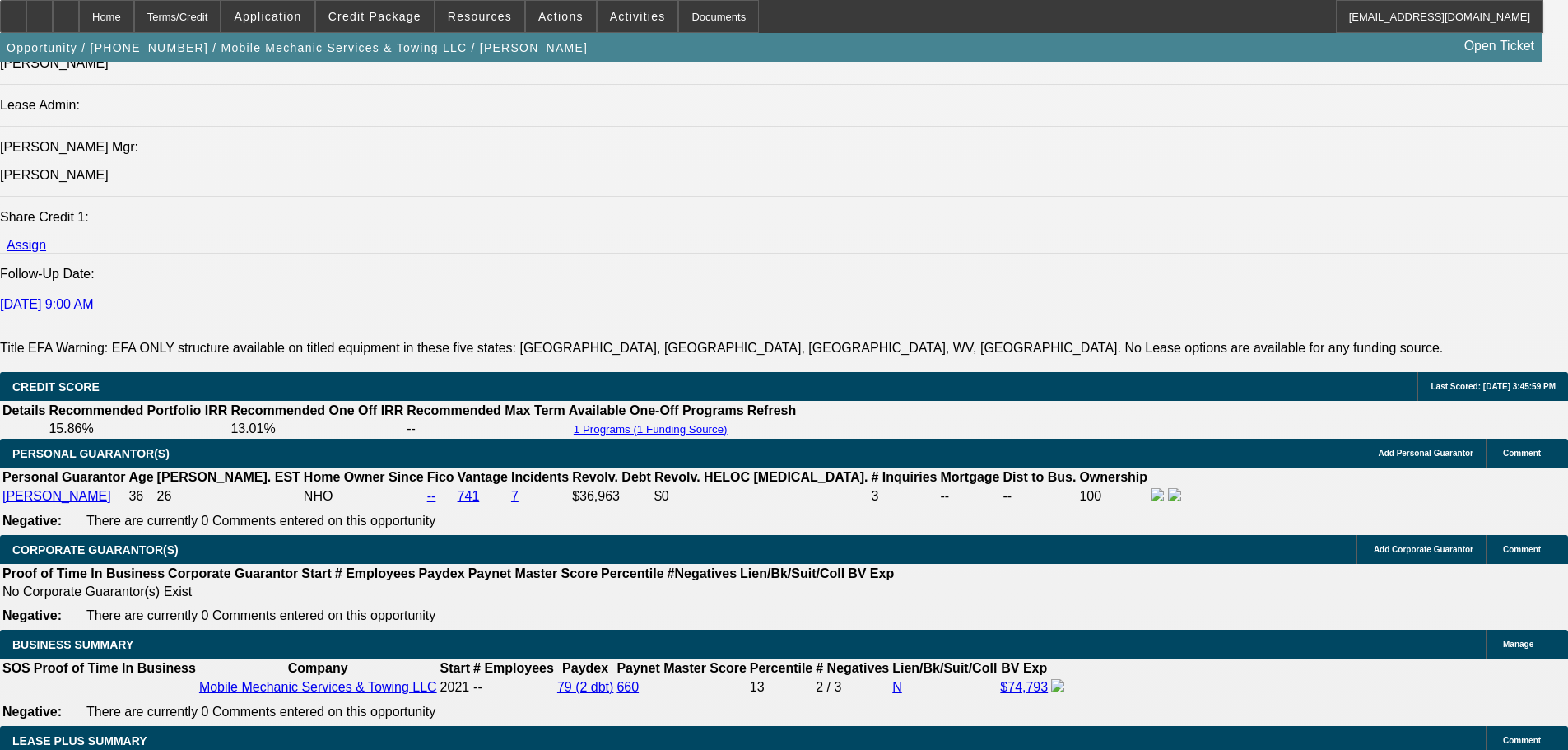
scroll to position [2628, 0]
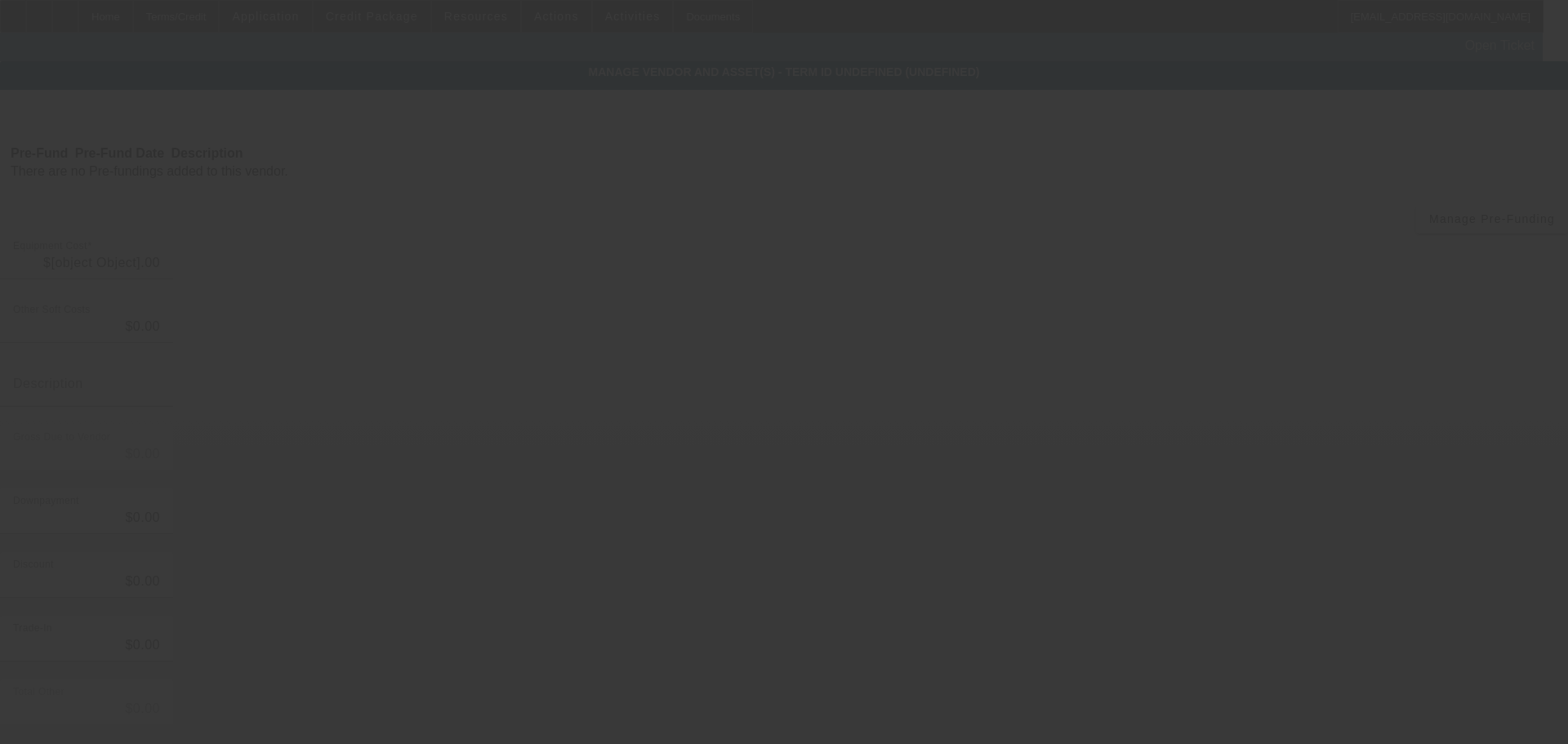
type input "$294,000.00"
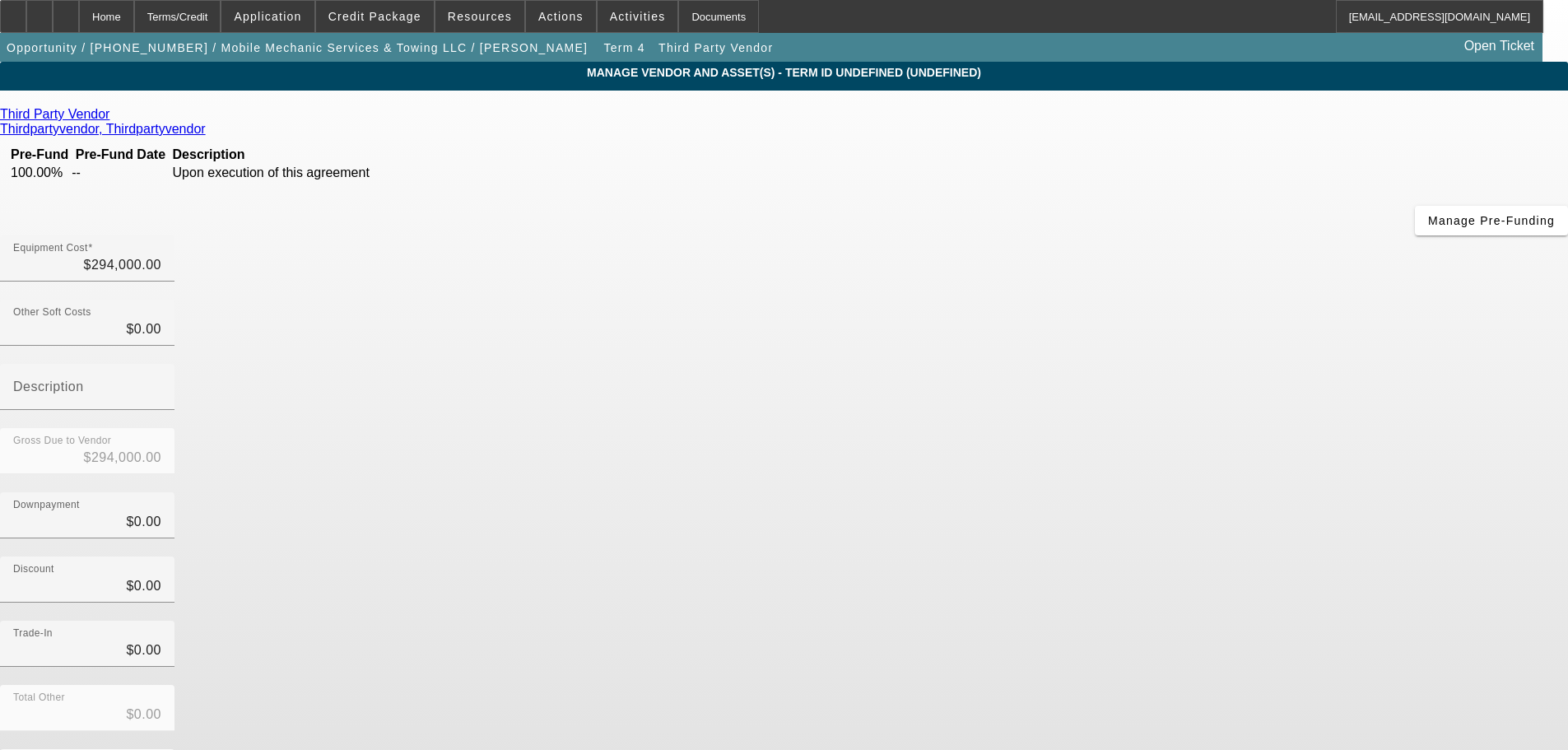
click at [114, 121] on icon at bounding box center [114, 114] width 0 height 14
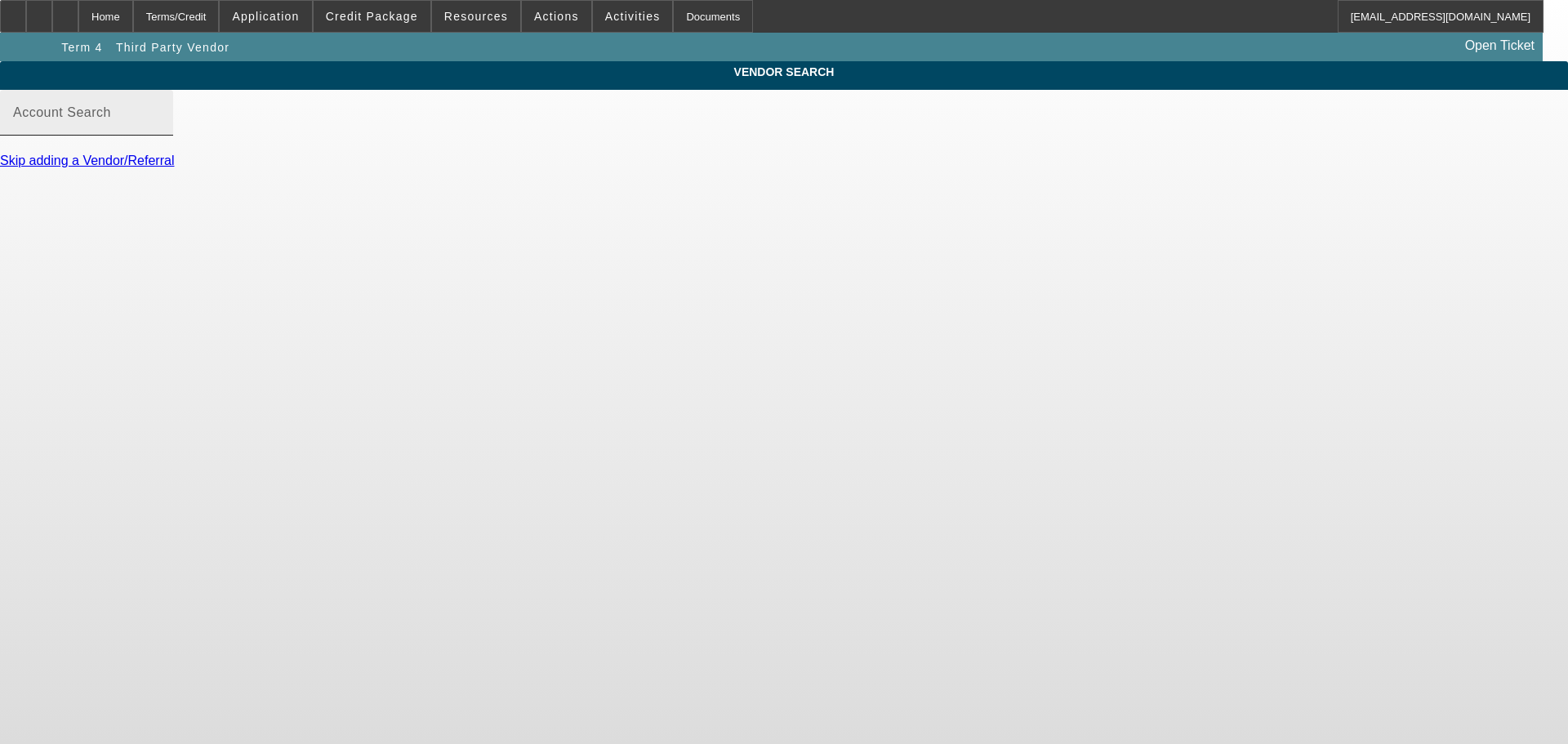
click at [111, 120] on mat-label "Account Search" at bounding box center [63, 112] width 98 height 14
click at [160, 129] on input "Account Search" at bounding box center [87, 119] width 147 height 19
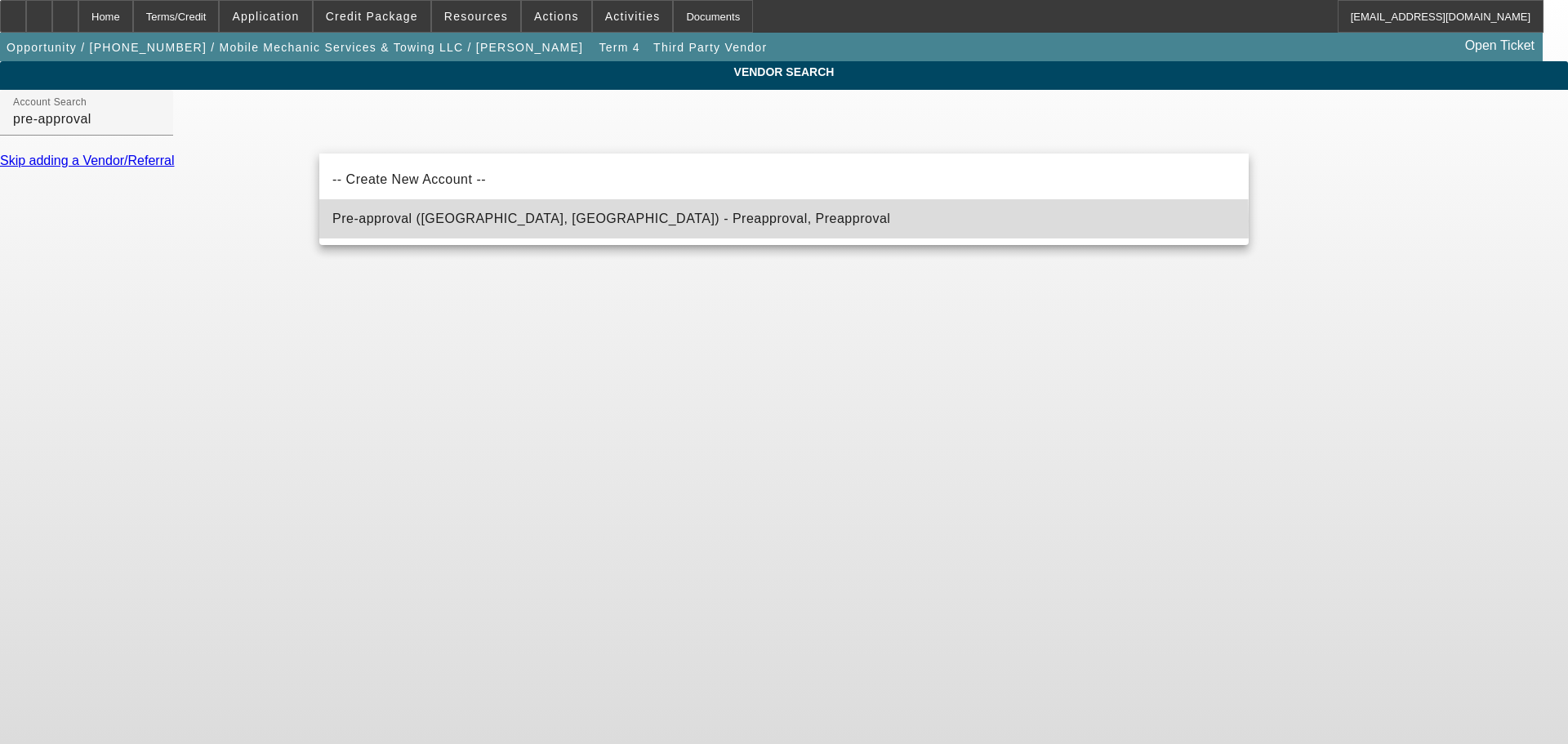
click at [564, 220] on span "Pre-approval (Northbrook, IL) - Preapproval, Preapproval" at bounding box center [611, 218] width 558 height 14
type input "Pre-approval (Northbrook, IL) - Preapproval, Preapproval"
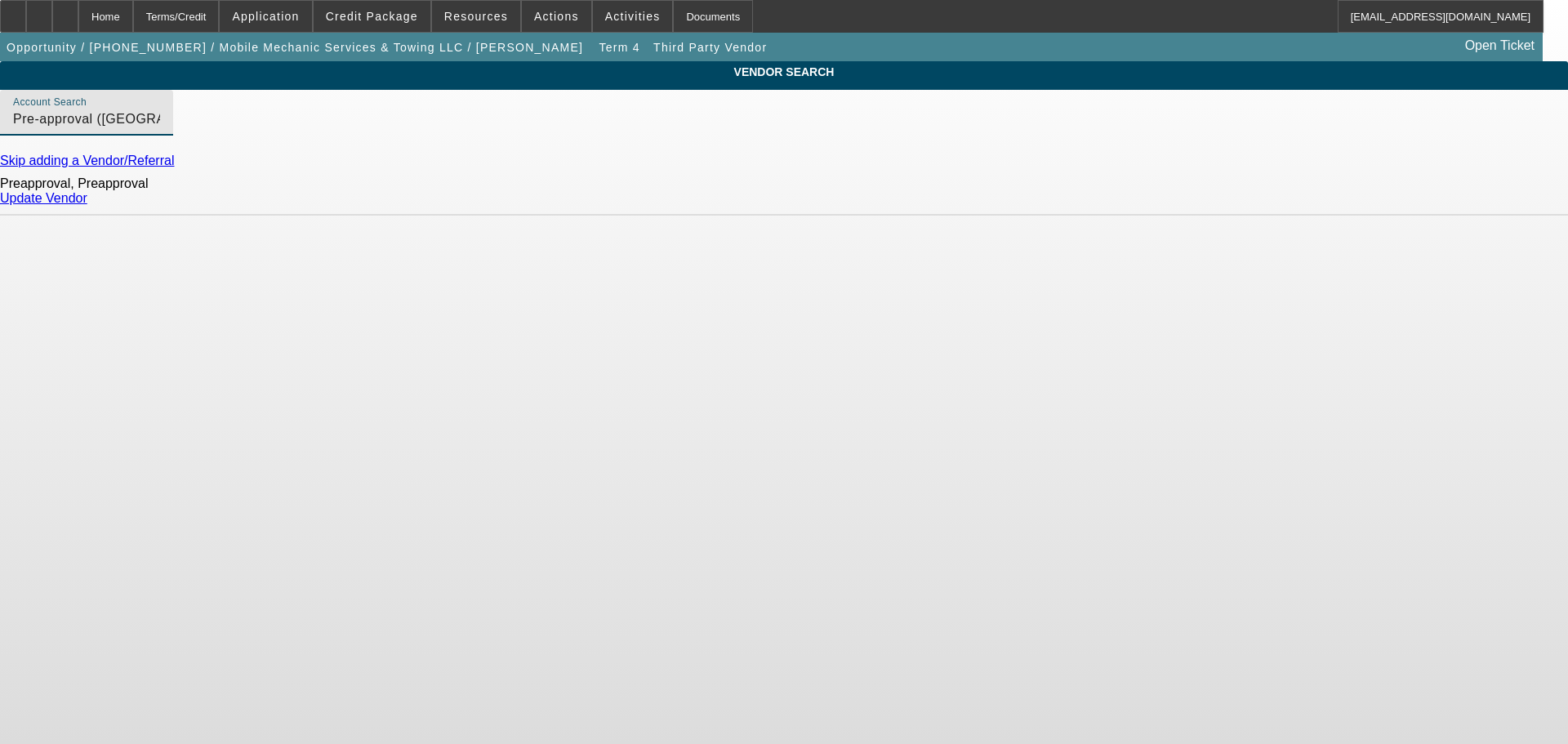
click at [88, 205] on link "Update Vendor" at bounding box center [43, 198] width 88 height 14
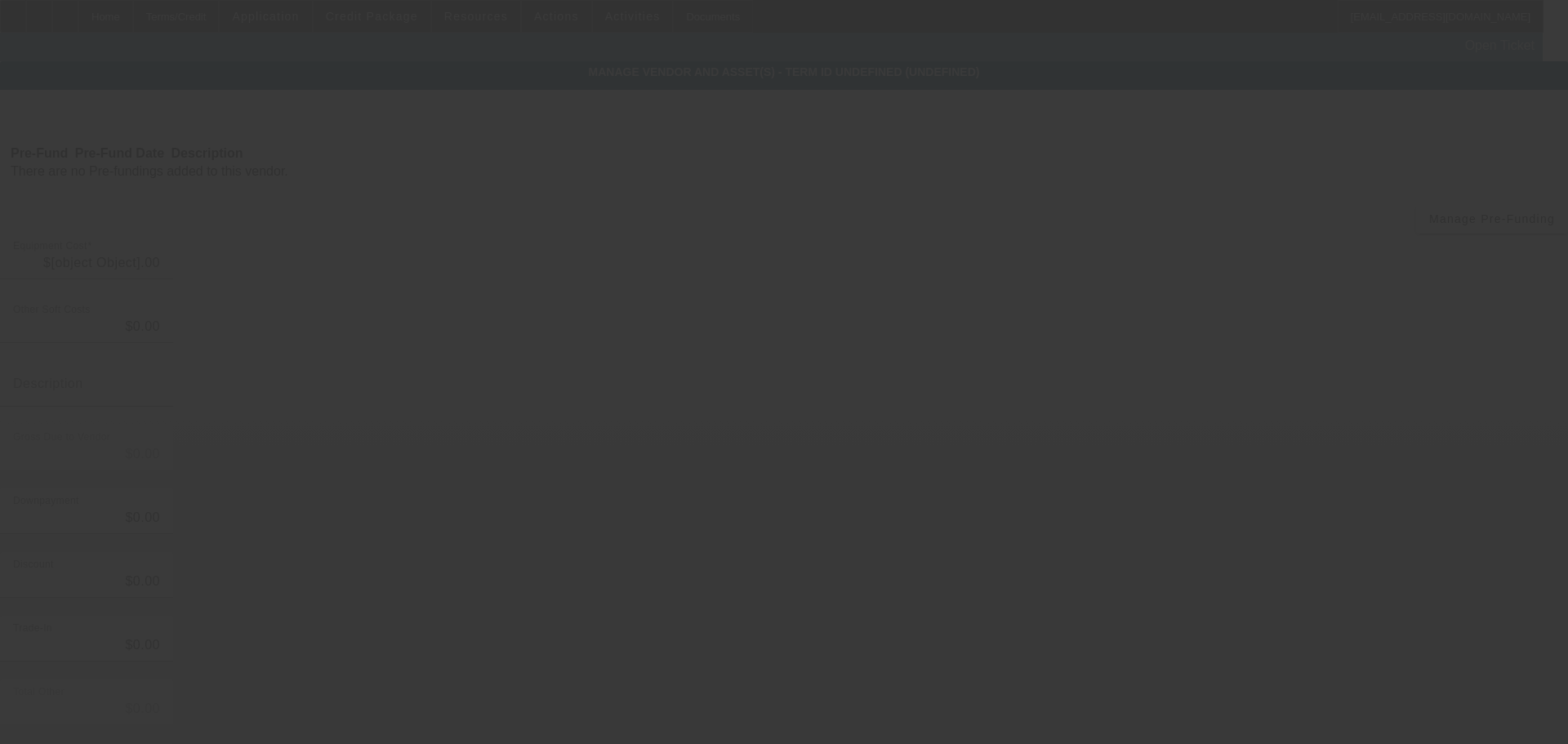
type input "$294,000.00"
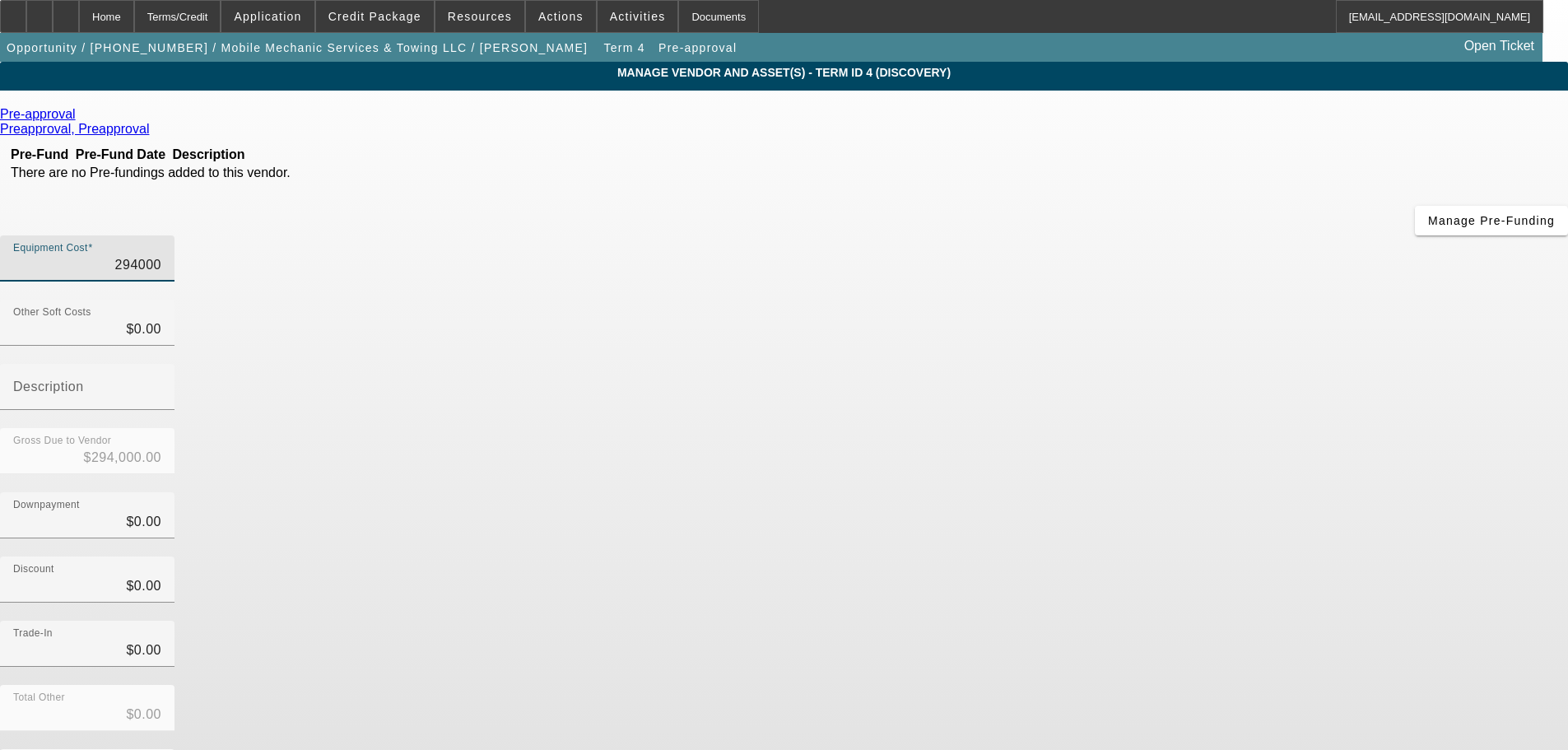
drag, startPoint x: 917, startPoint y: 137, endPoint x: 1122, endPoint y: 136, distance: 205.0
click at [1057, 235] on div "Equipment Cost 294000" at bounding box center [784, 268] width 1568 height 64
type input "2"
type input "$2.00"
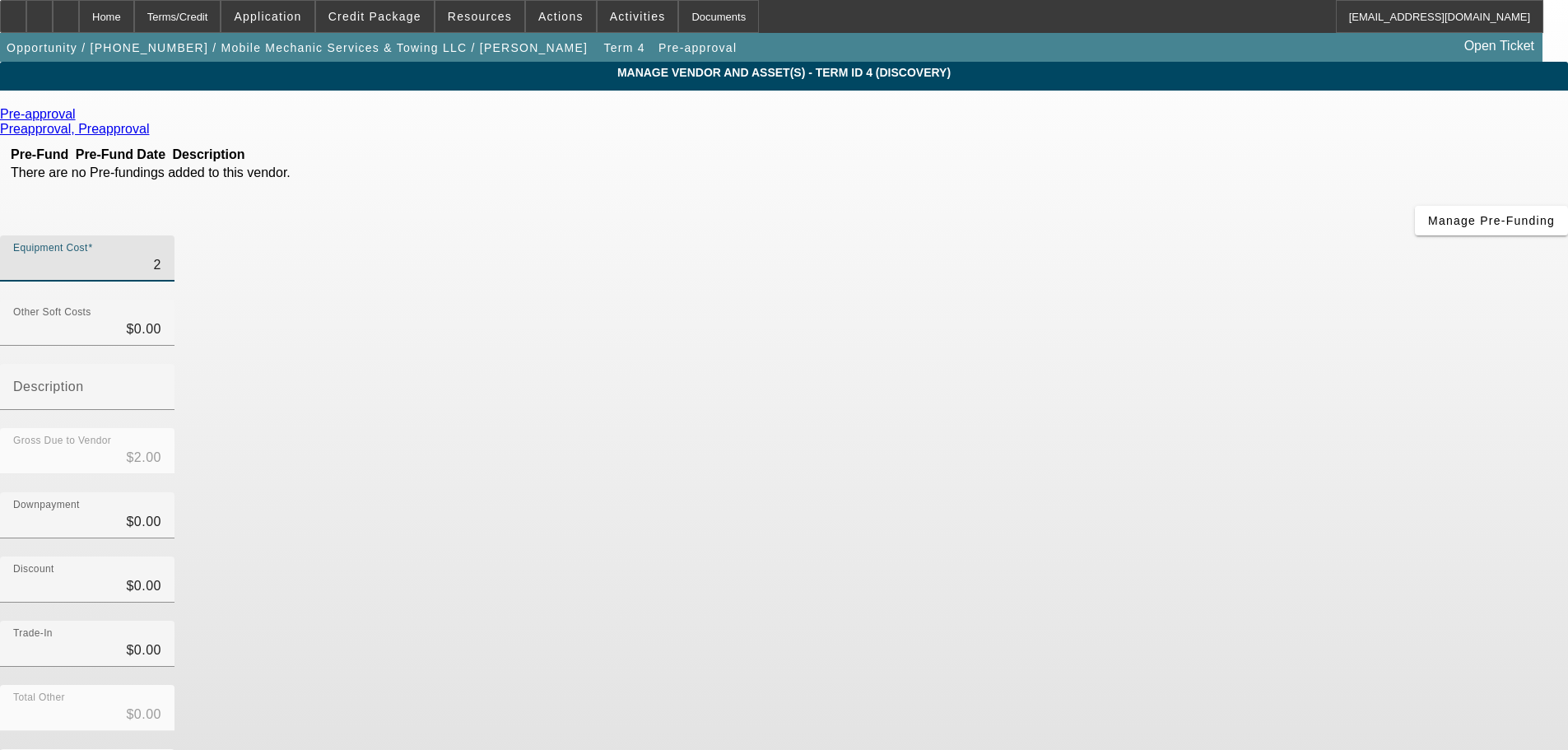
type input "25"
type input "$25.00"
type input "250"
type input "$250.00"
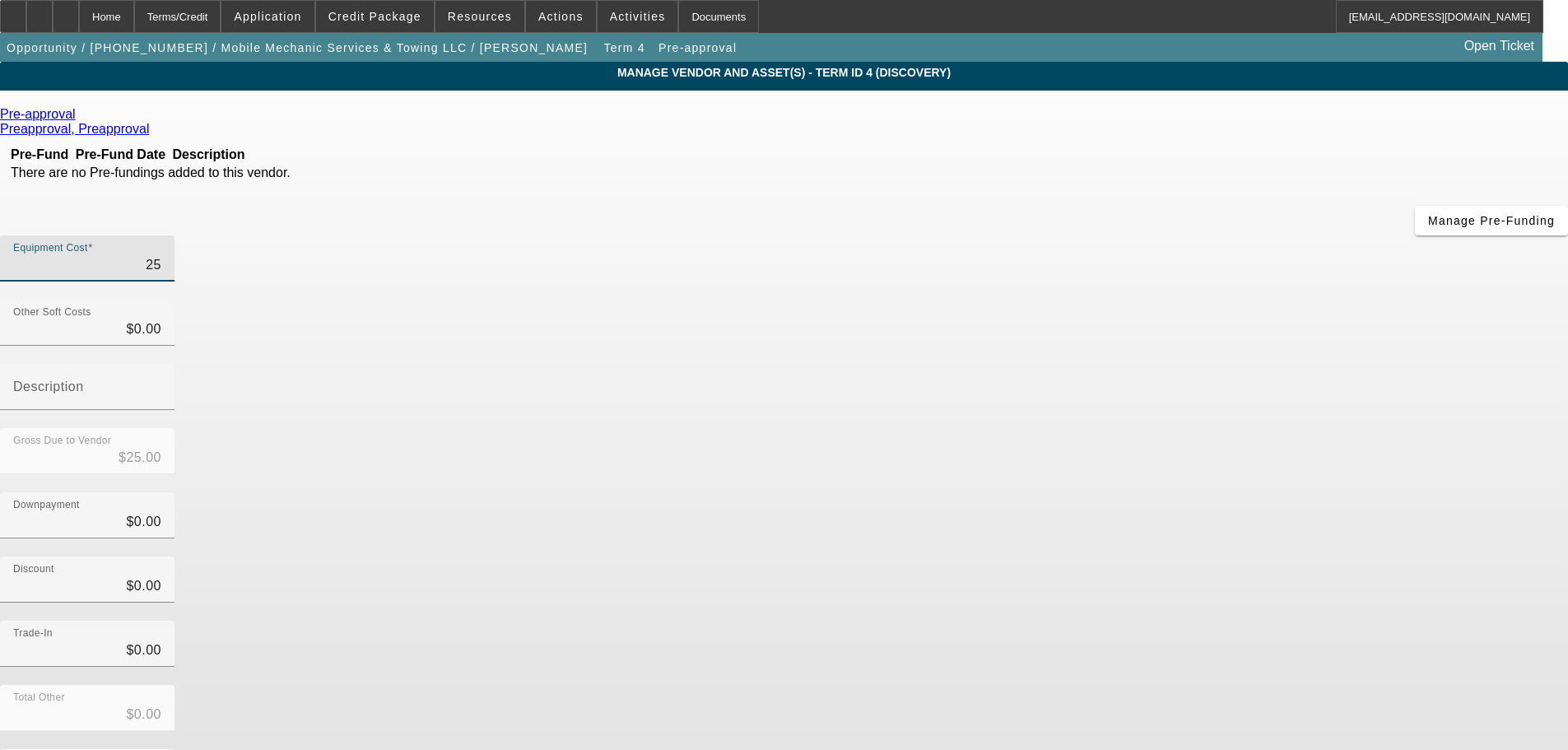
type input "$250.00"
type input "2500"
type input "$2,500.00"
type input "25000"
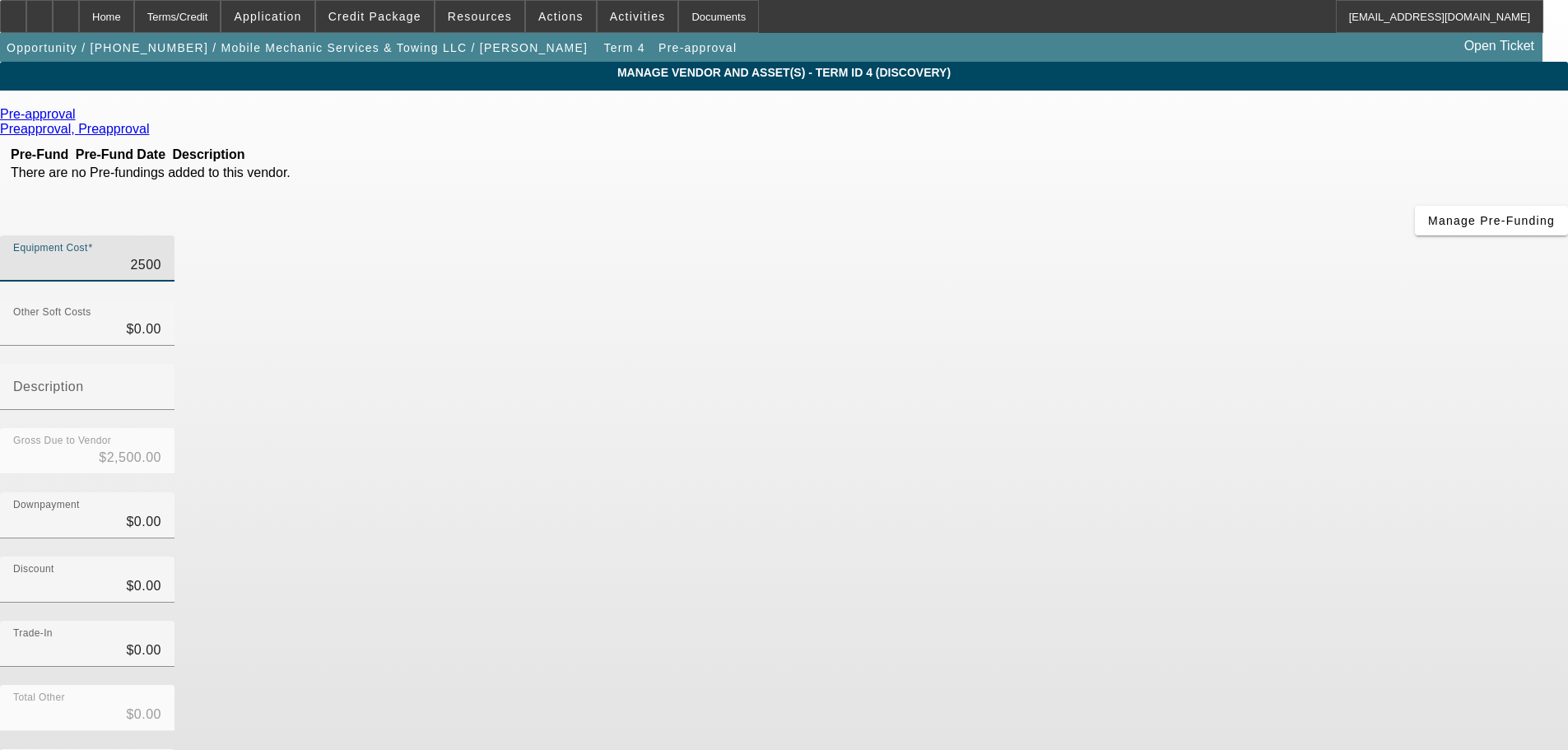
type input "$25,000.00"
type input "250000"
type input "$250,000.00"
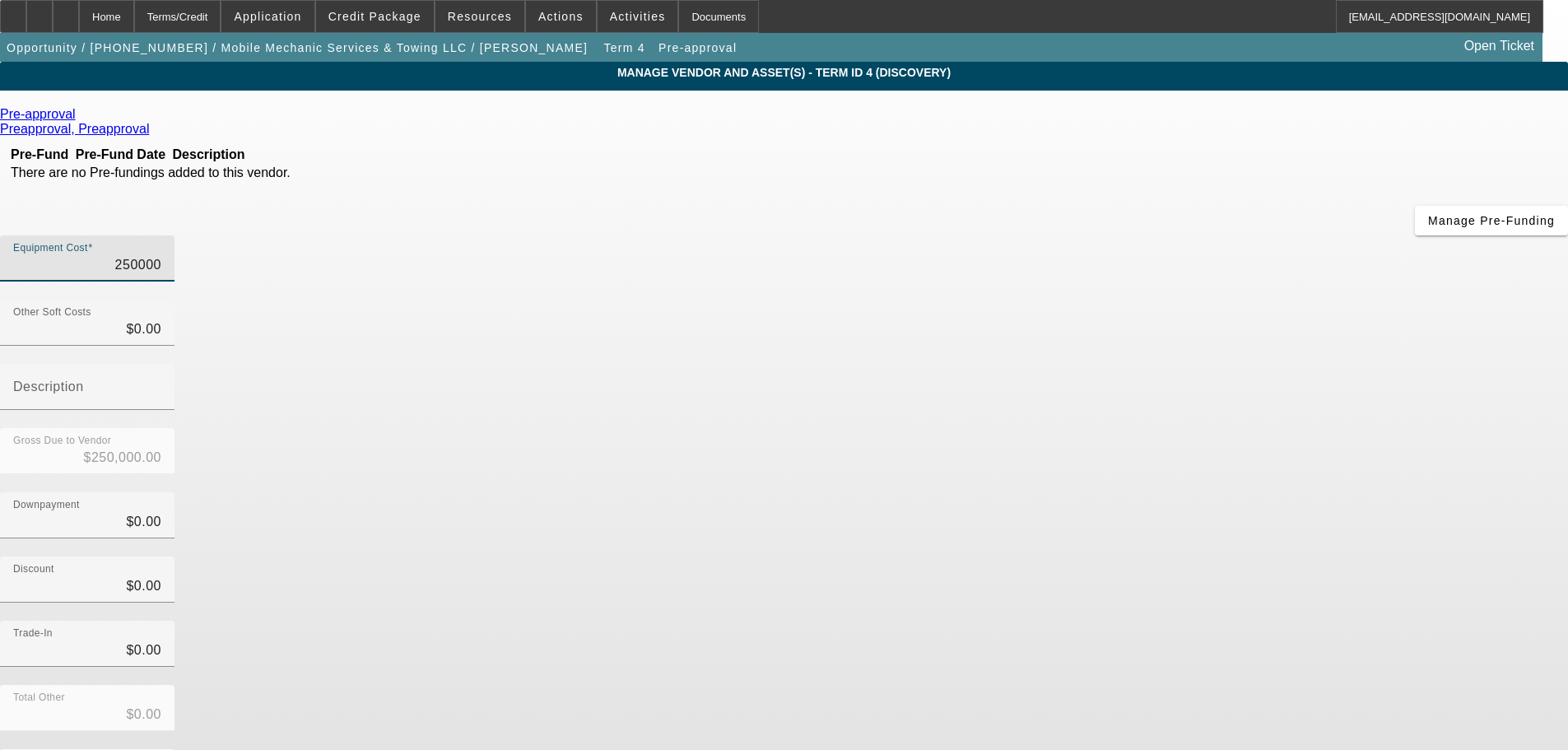
type input "$250,000.00"
click at [1120, 556] on div "Discount $0.00" at bounding box center [784, 589] width 1568 height 64
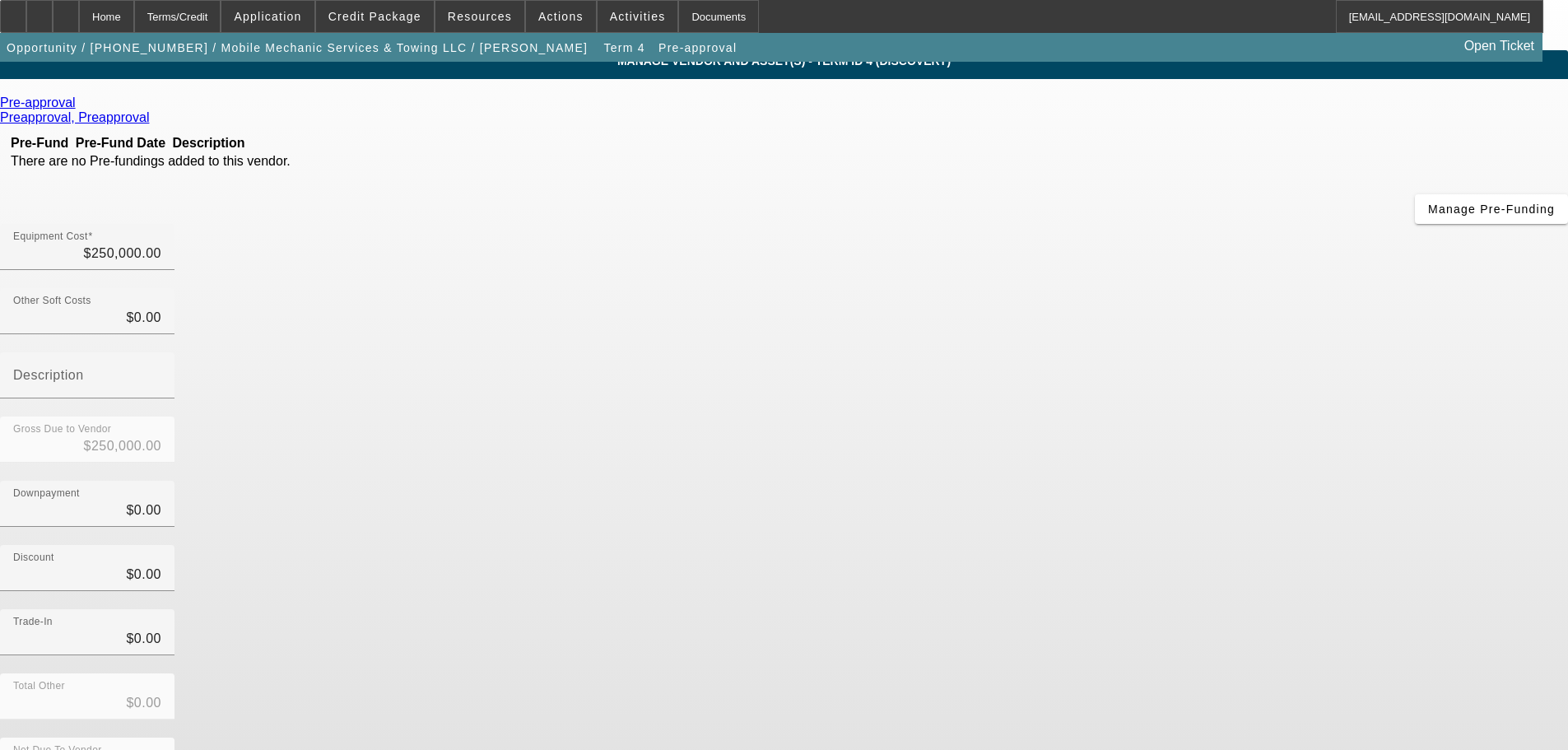
scroll to position [22, 0]
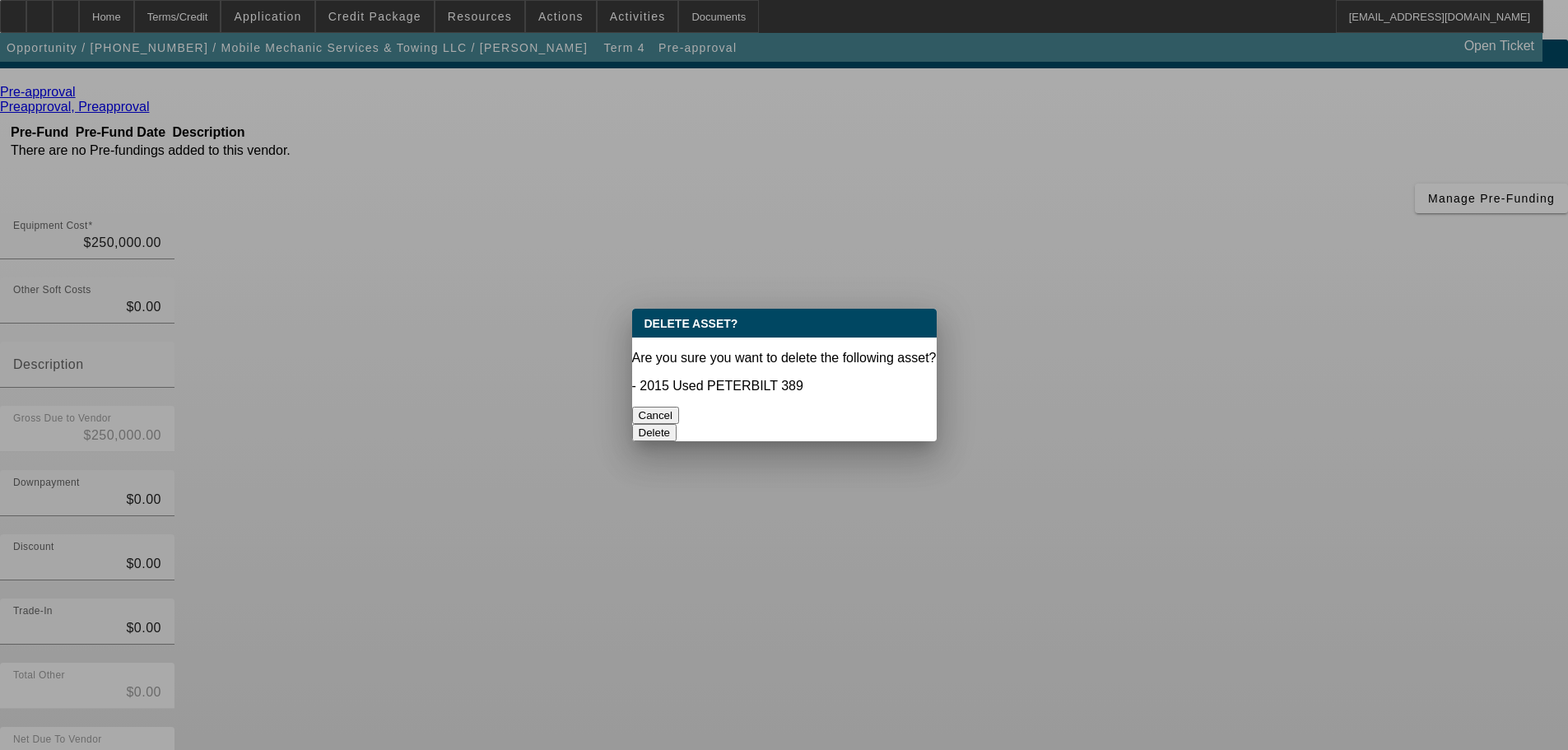
scroll to position [0, 0]
click at [677, 424] on button "Delete" at bounding box center [655, 433] width 46 height 18
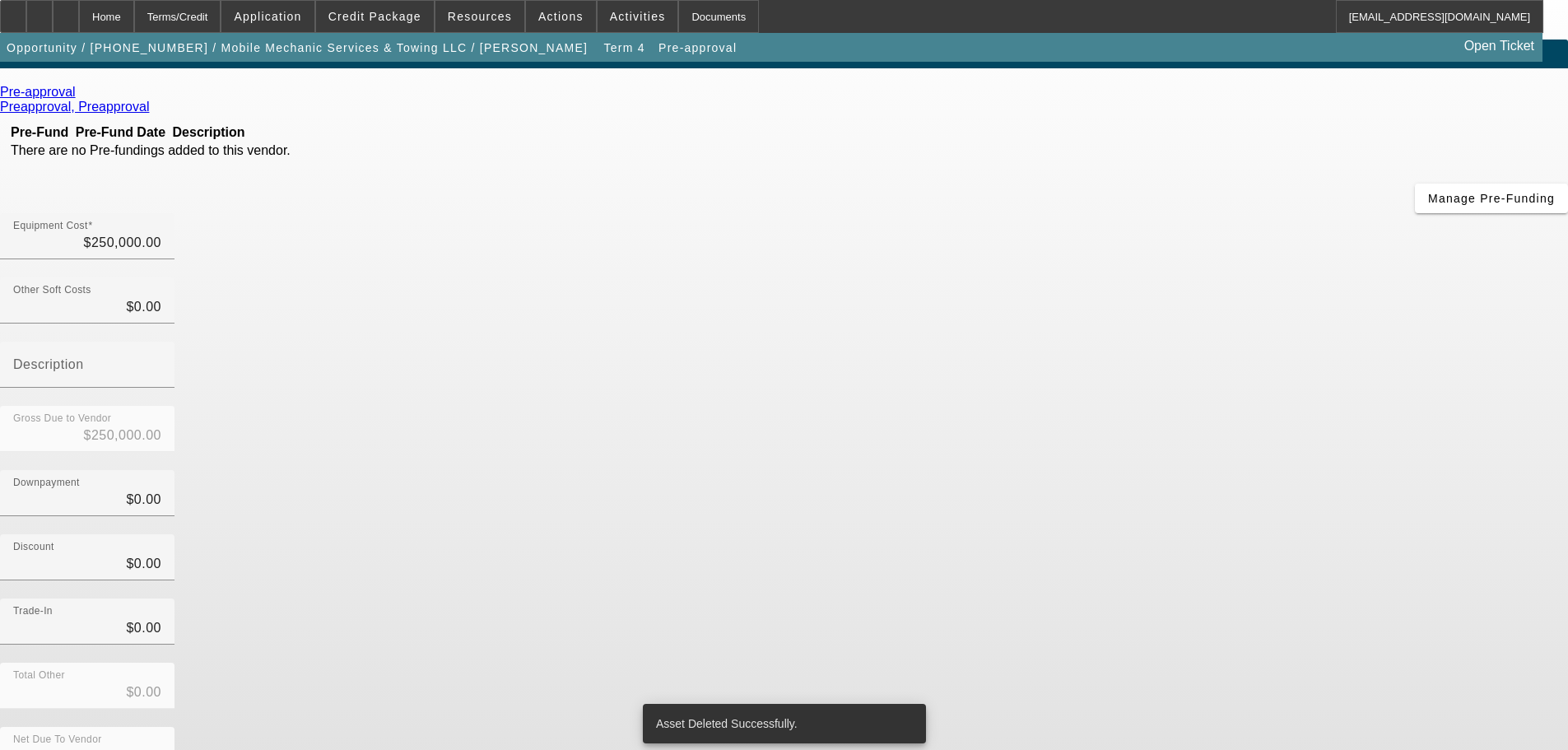
scroll to position [16, 0]
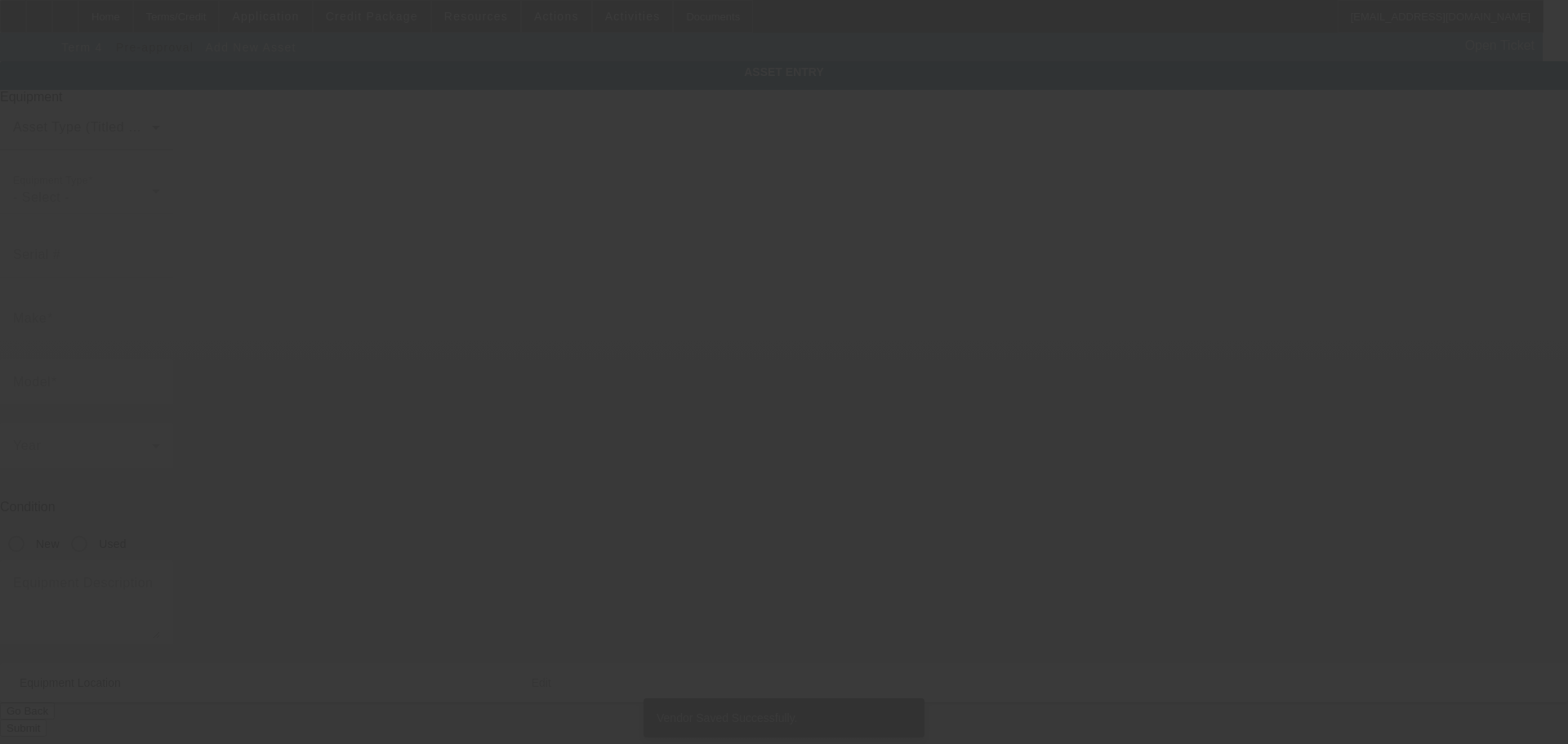
type input "275 Grover Ct"
type input "Sun Valley"
type input "89433"
type input "Washoe"
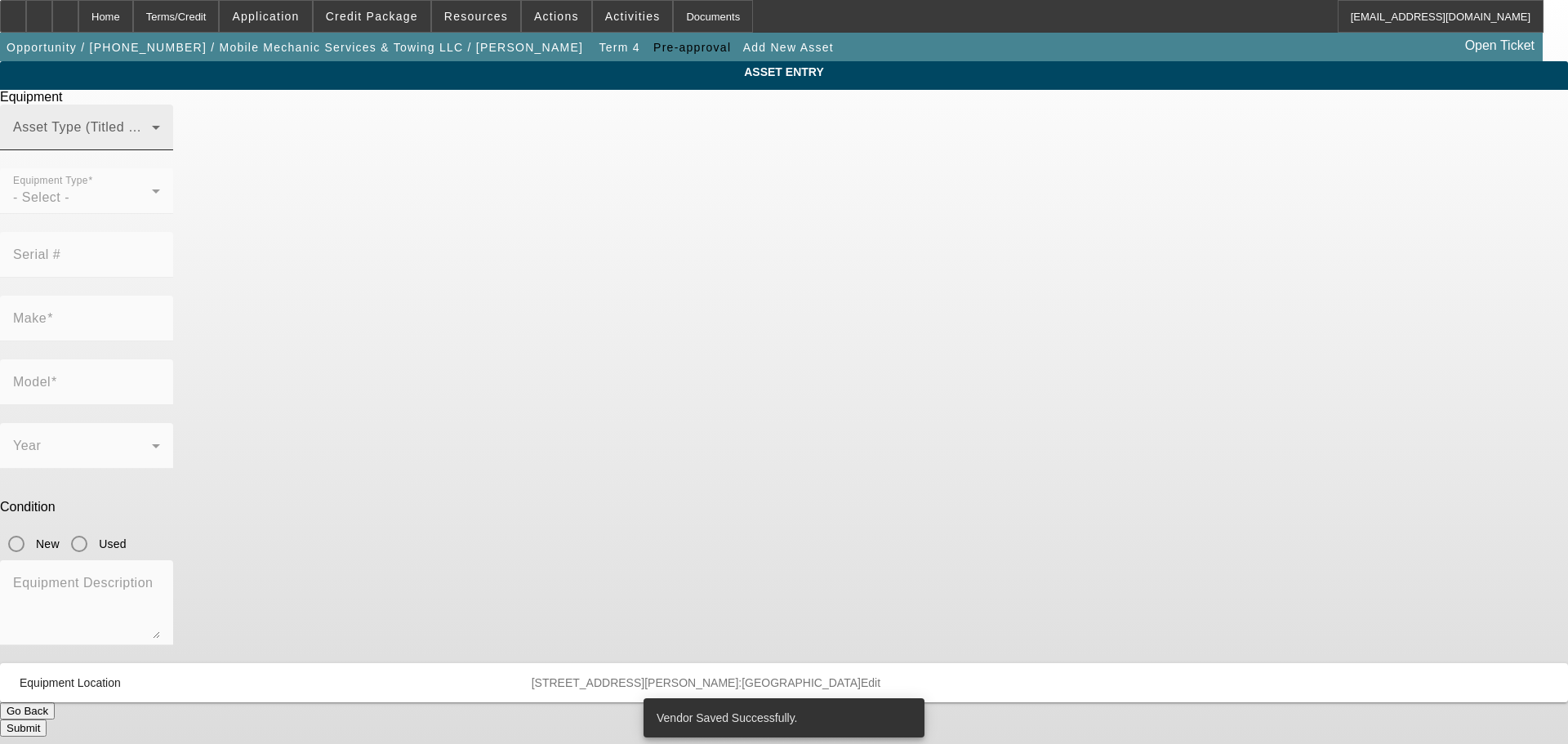
click at [213, 134] on mat-label "Asset Type (Titled or Non-Titled)" at bounding box center [113, 126] width 200 height 14
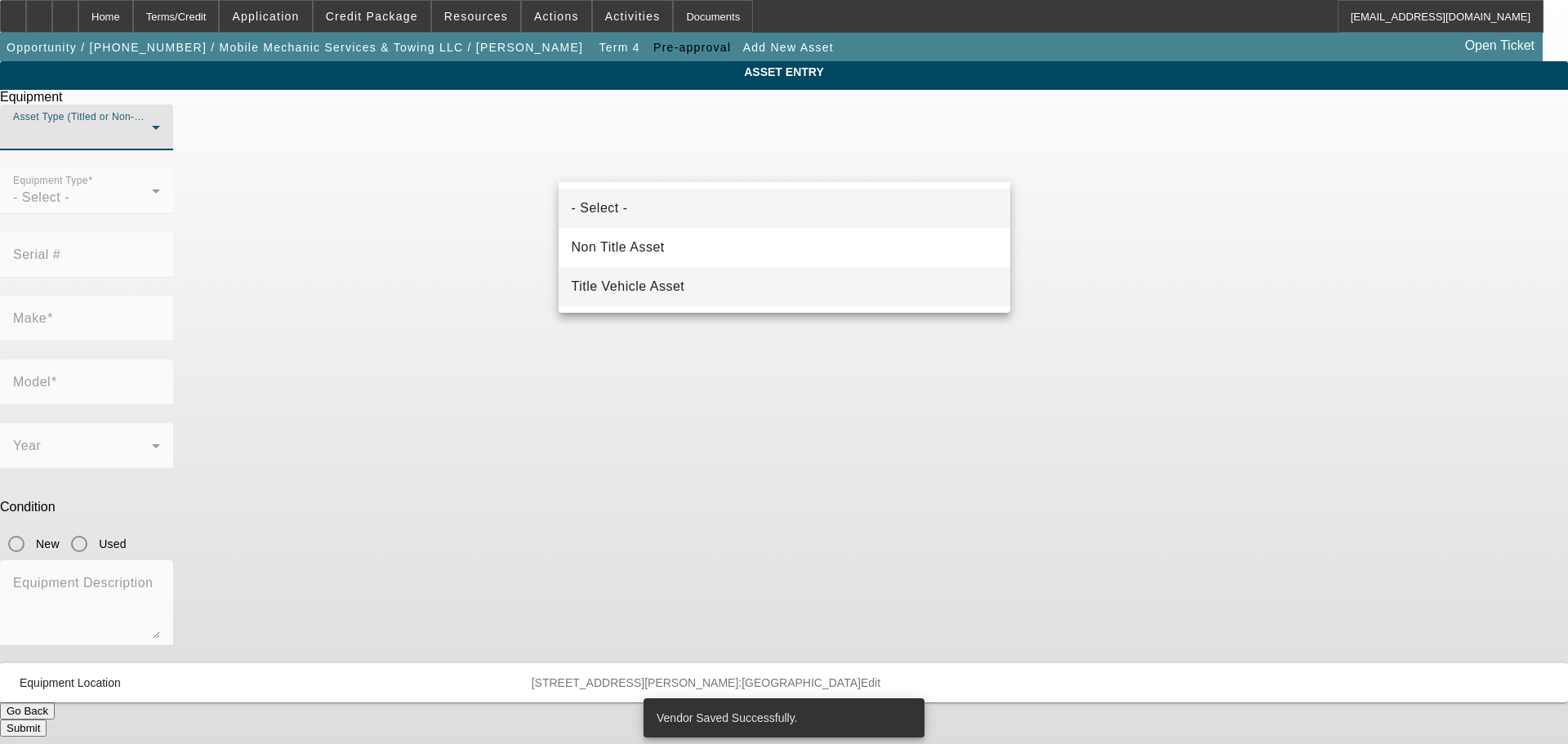
click at [703, 289] on mat-option "Title Vehicle Asset" at bounding box center [784, 287] width 452 height 40
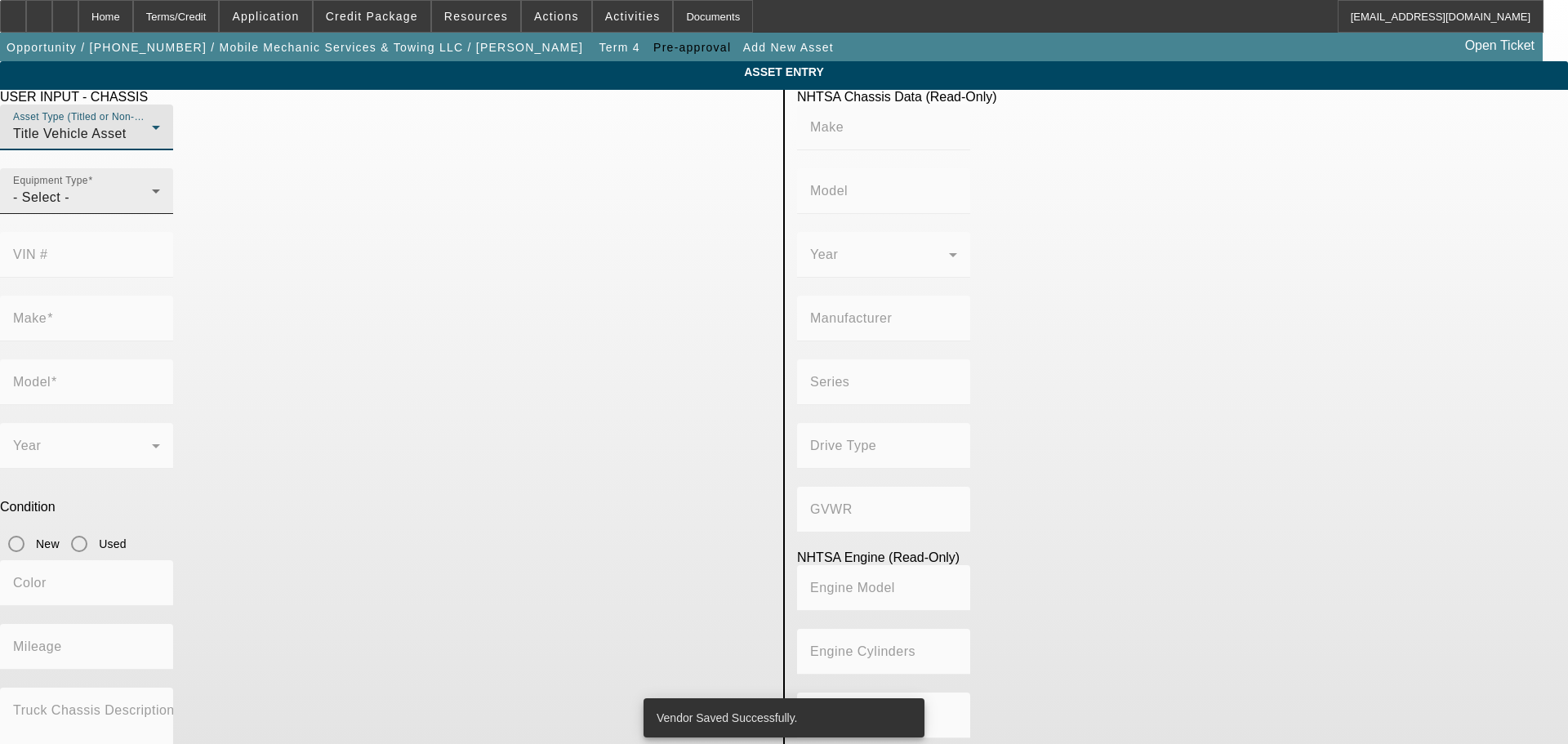
click at [151, 207] on div "- Select -" at bounding box center [83, 198] width 139 height 19
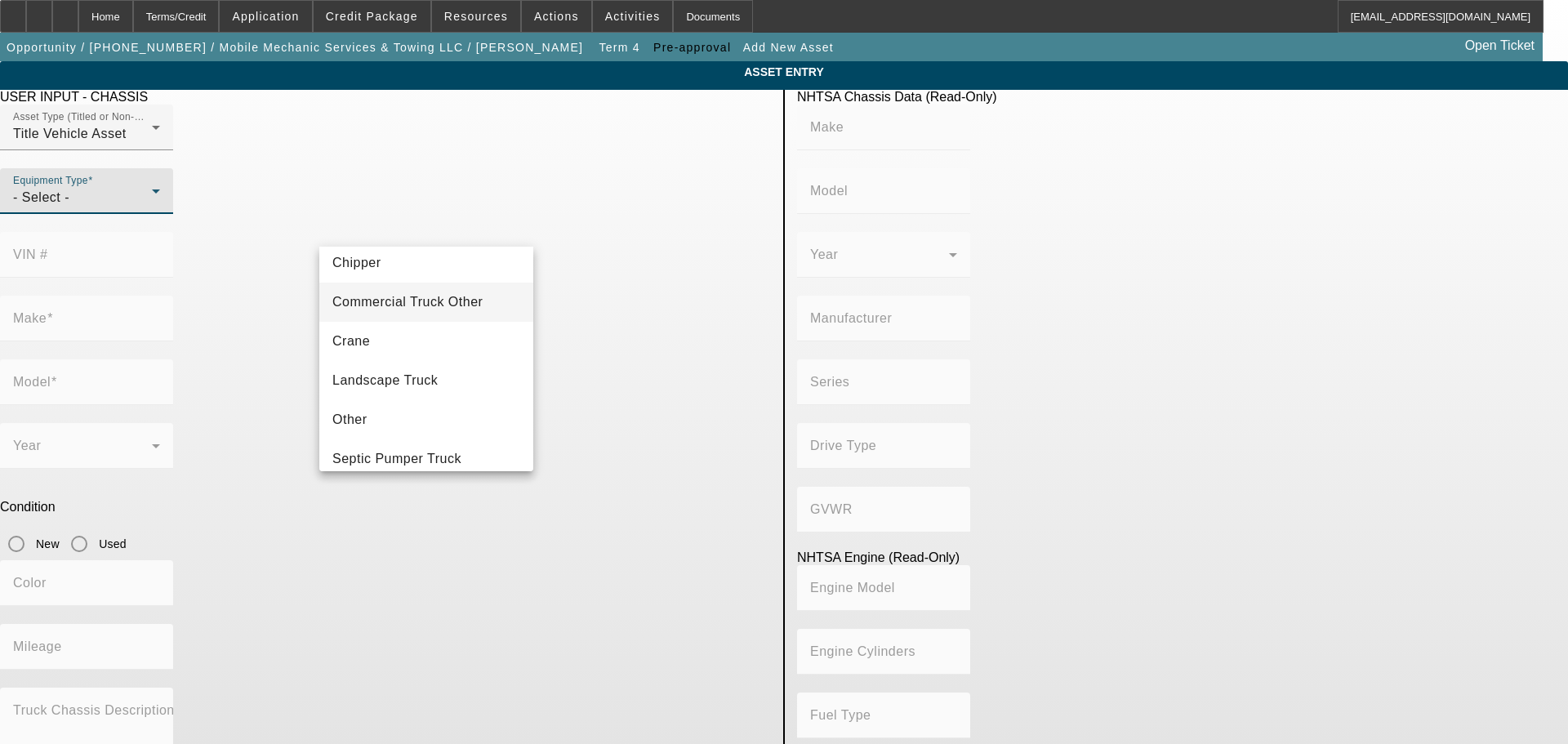
scroll to position [180, 0]
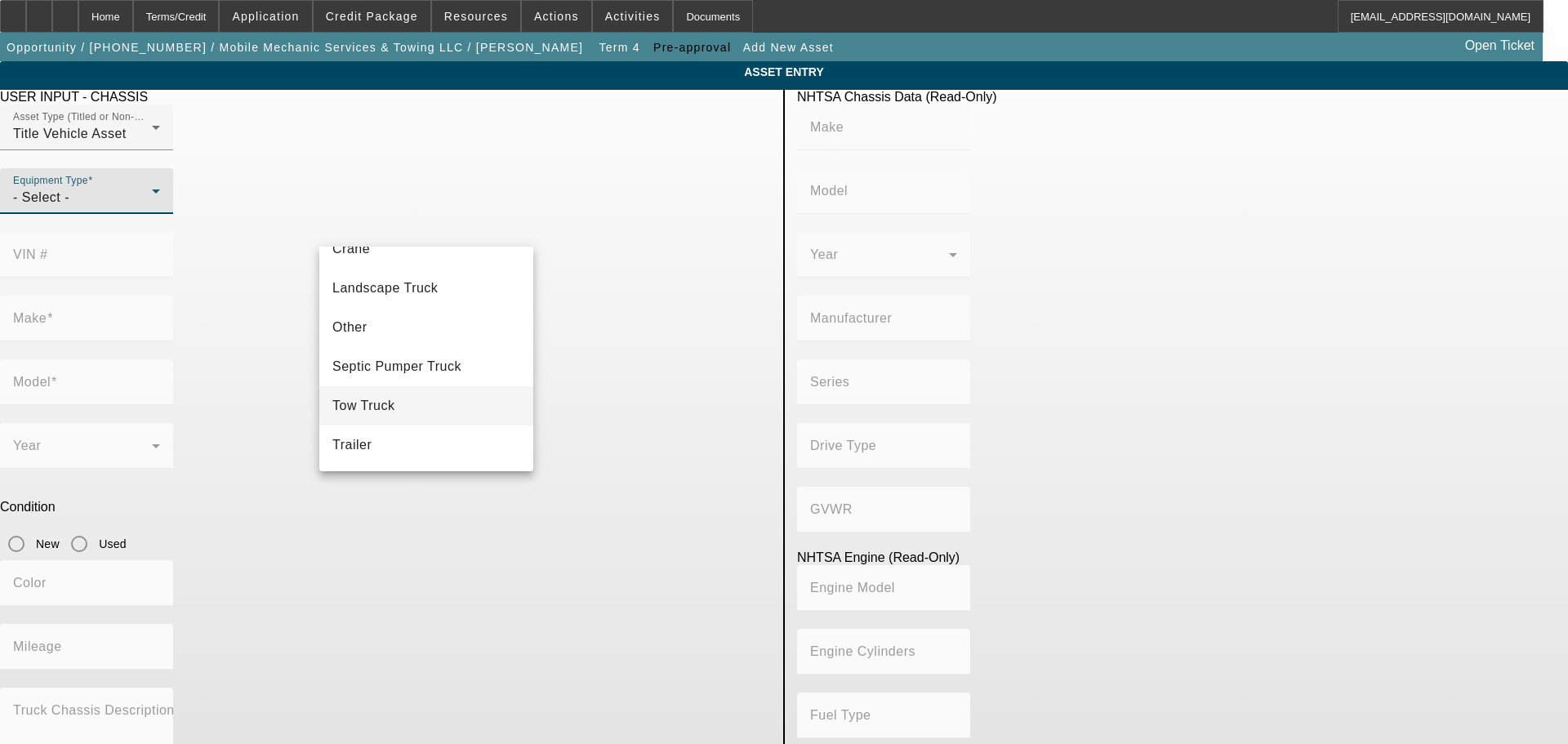
click at [413, 402] on mat-option "Tow Truck" at bounding box center [426, 405] width 214 height 40
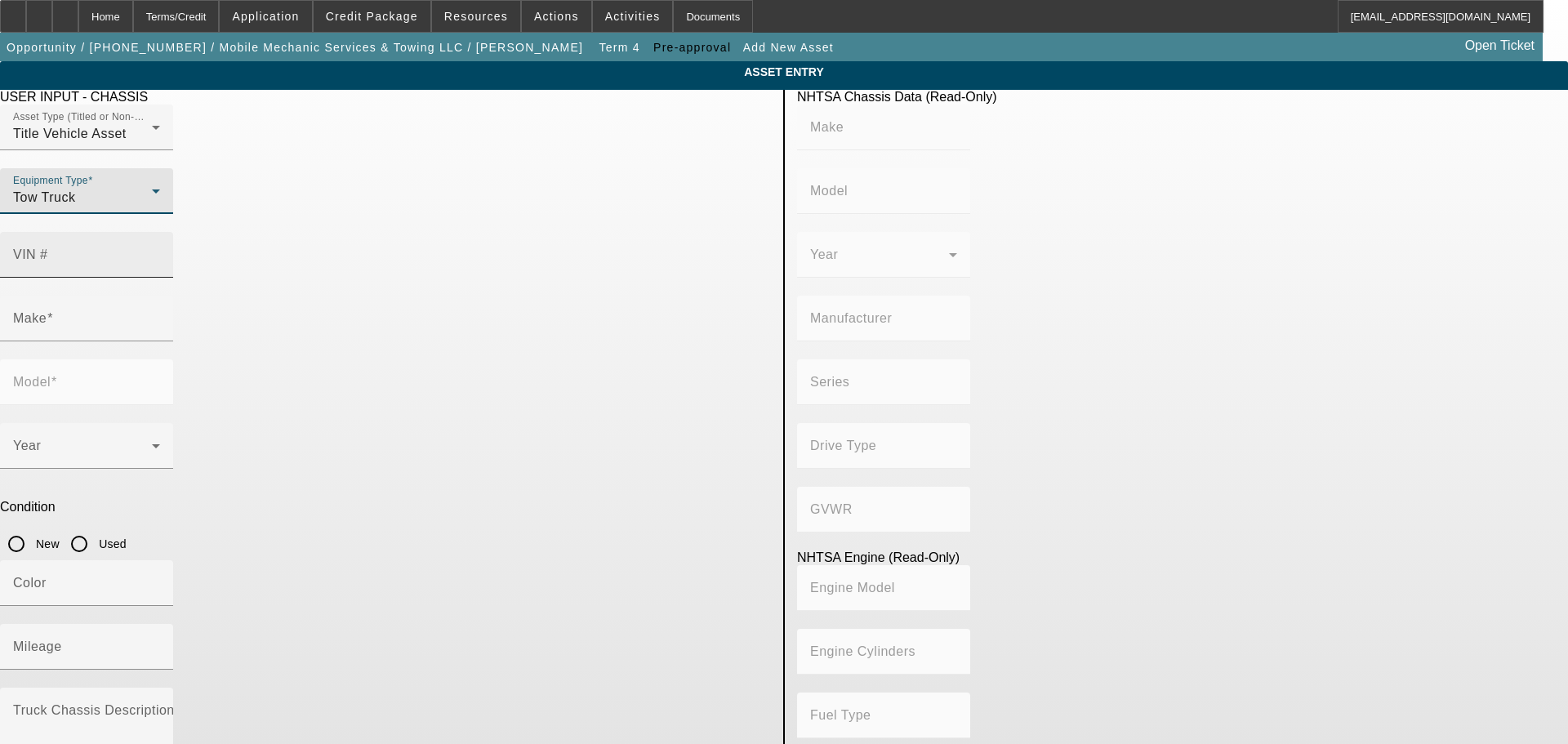
click at [160, 252] on input "VIN #" at bounding box center [87, 262] width 147 height 19
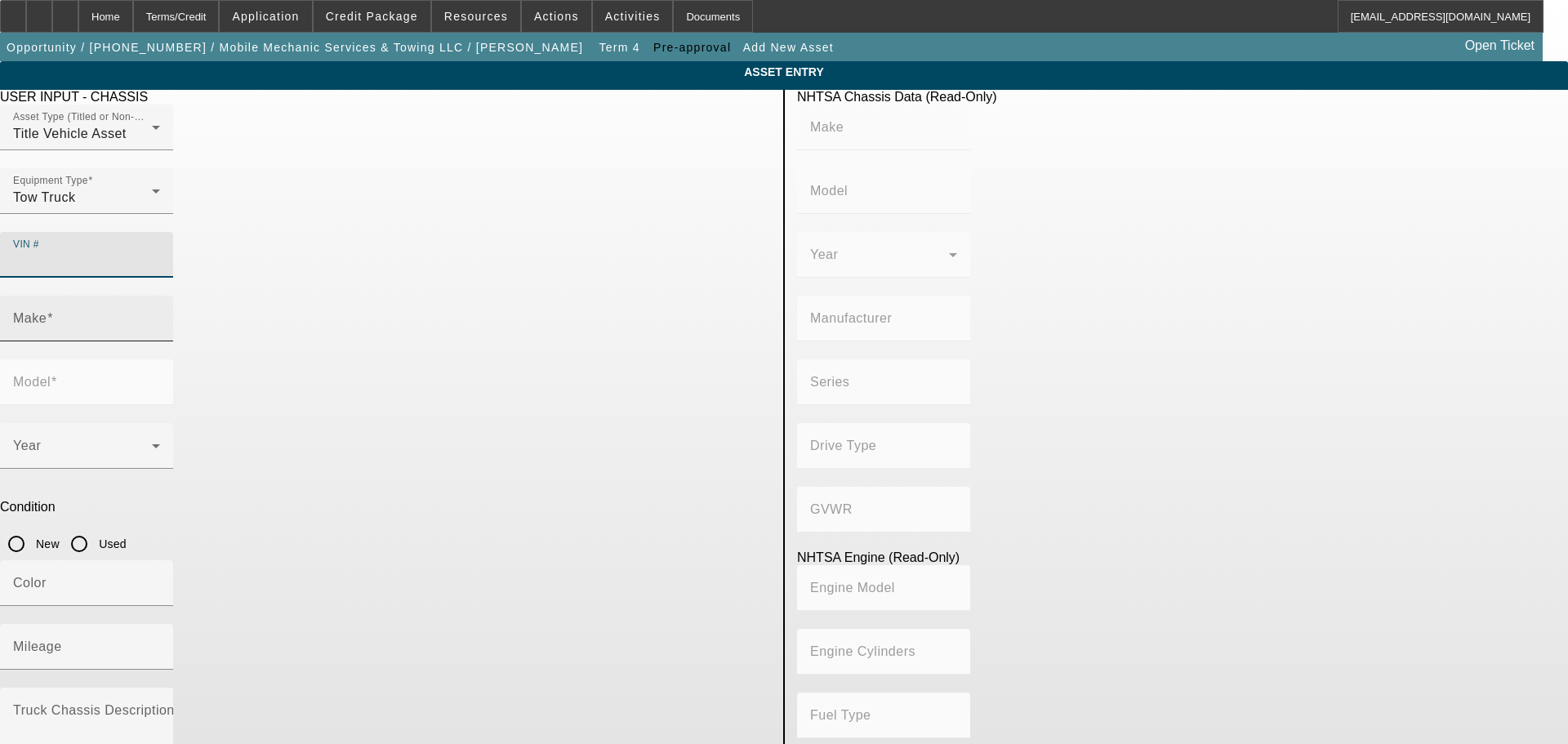
click at [160, 316] on input "Make" at bounding box center [87, 325] width 147 height 19
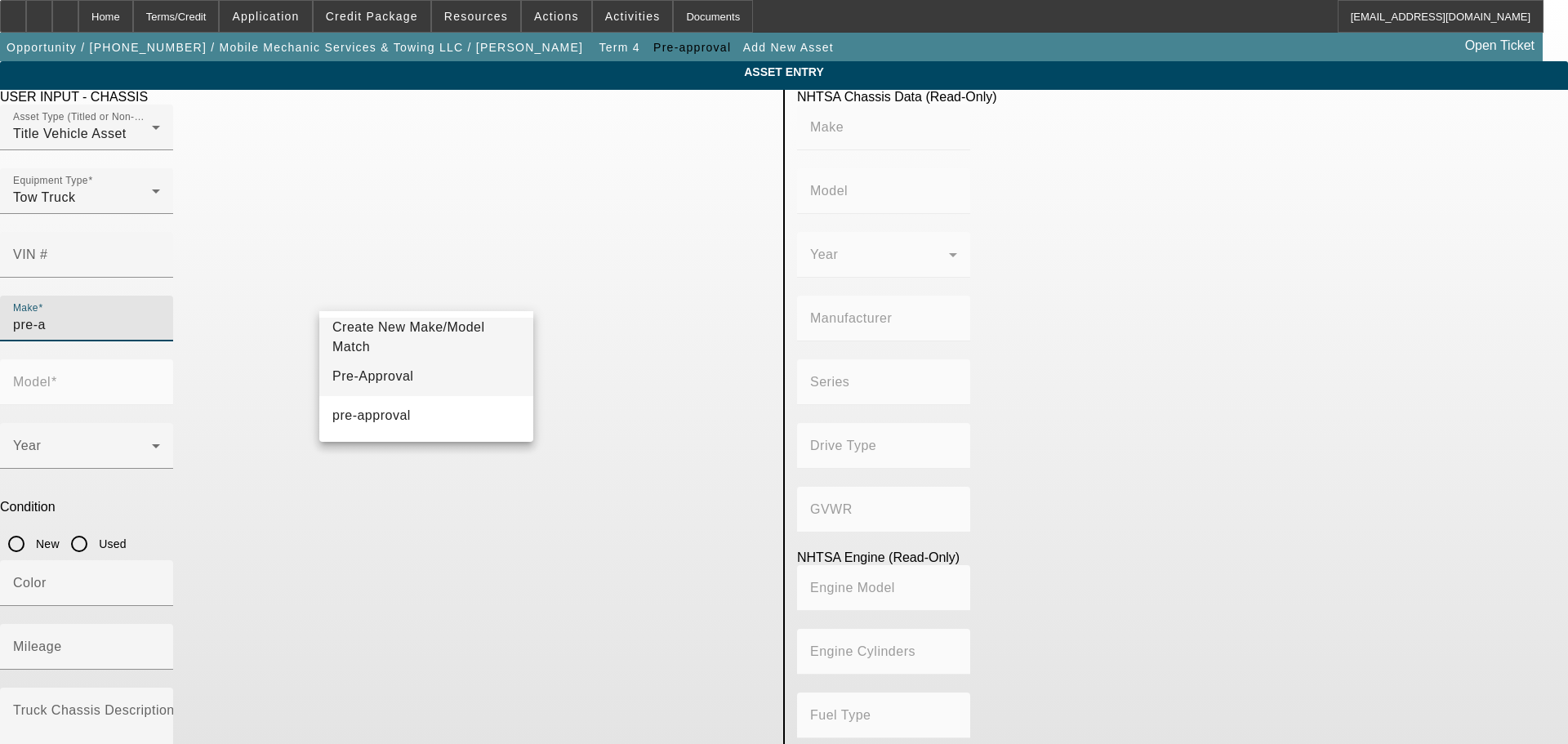
click at [438, 371] on mat-option "Pre-Approval" at bounding box center [426, 376] width 214 height 40
type input "Pre-Approval"
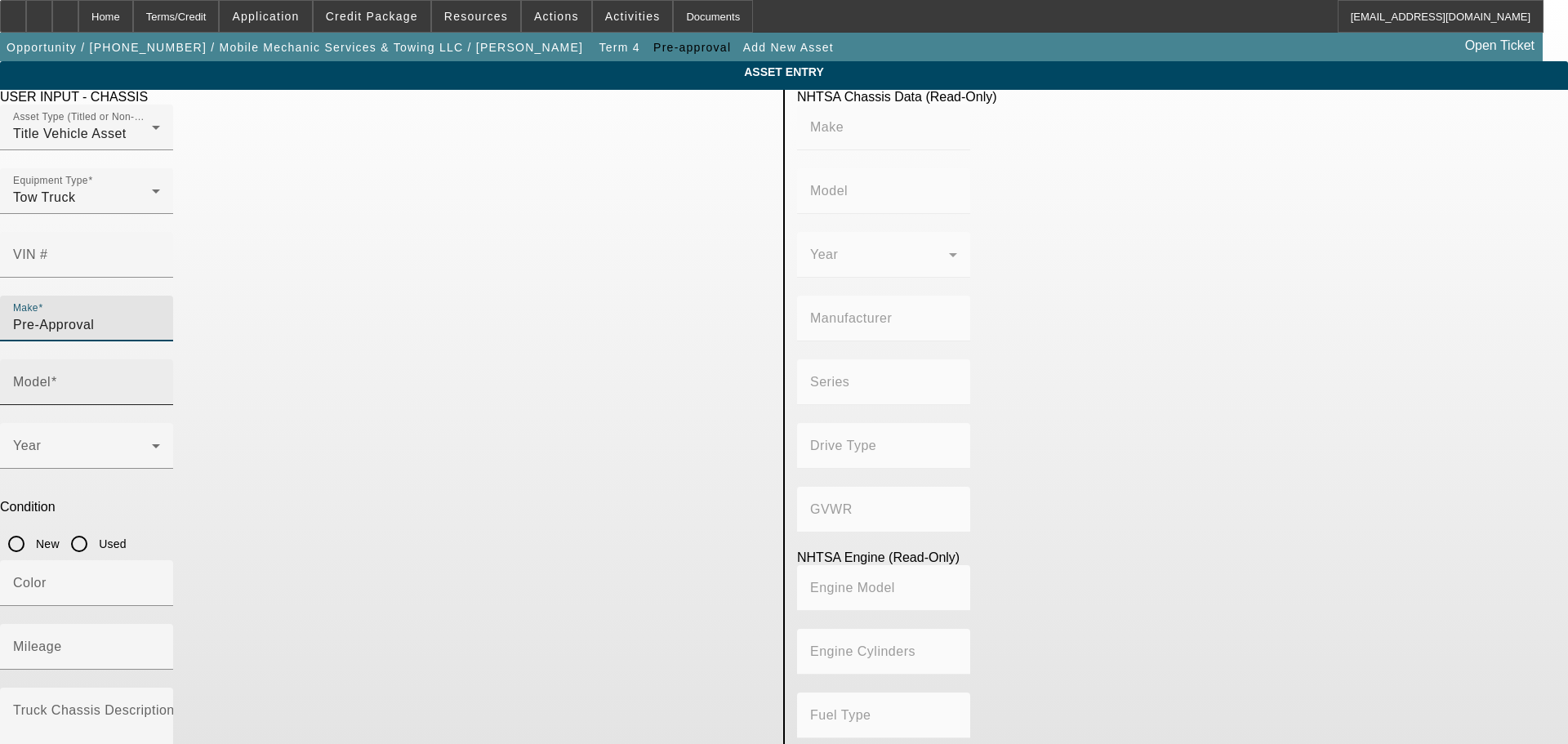
click at [160, 379] on input "Model" at bounding box center [87, 389] width 147 height 19
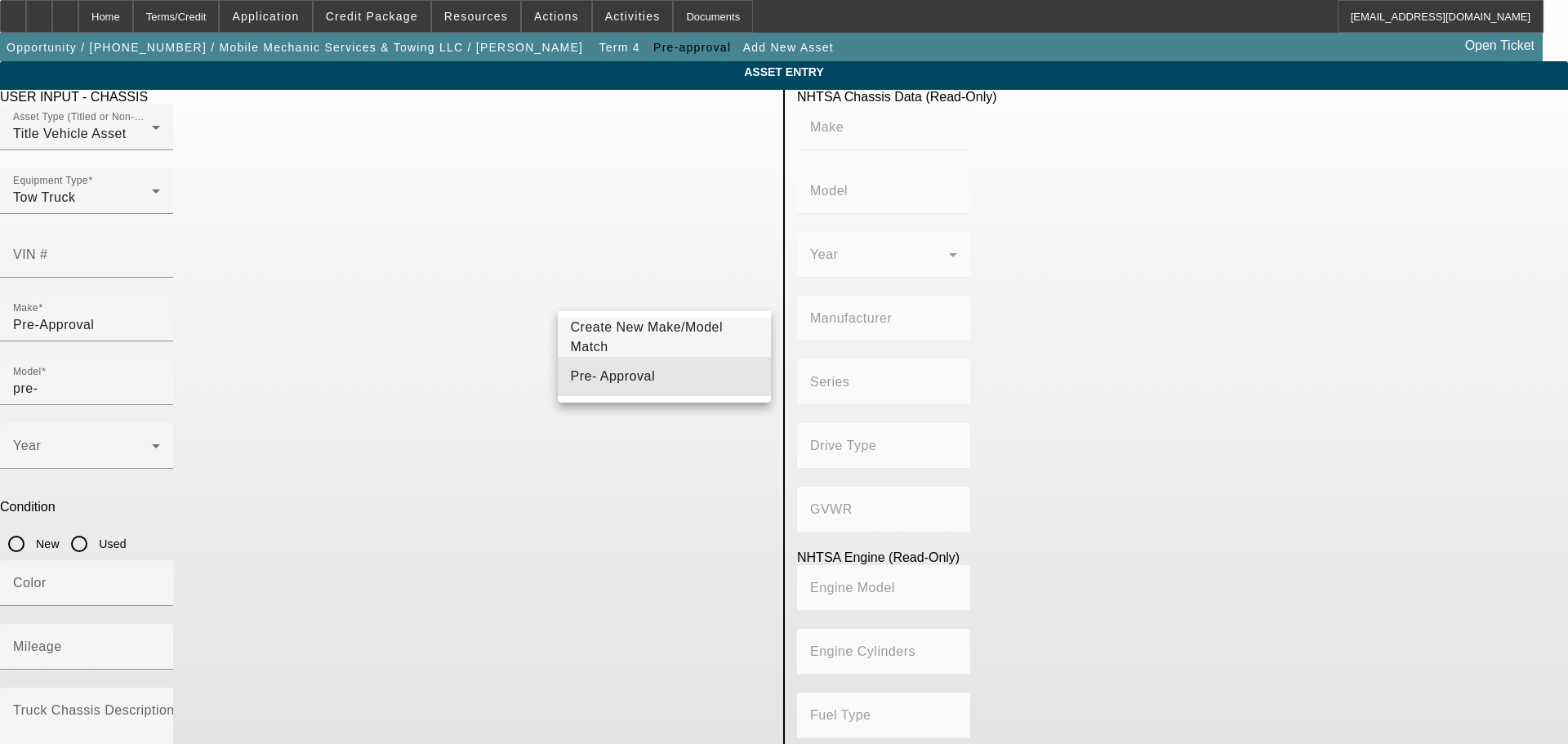
click at [682, 383] on mat-option "Pre- Approval" at bounding box center [665, 376] width 214 height 40
type input "Pre- Approval"
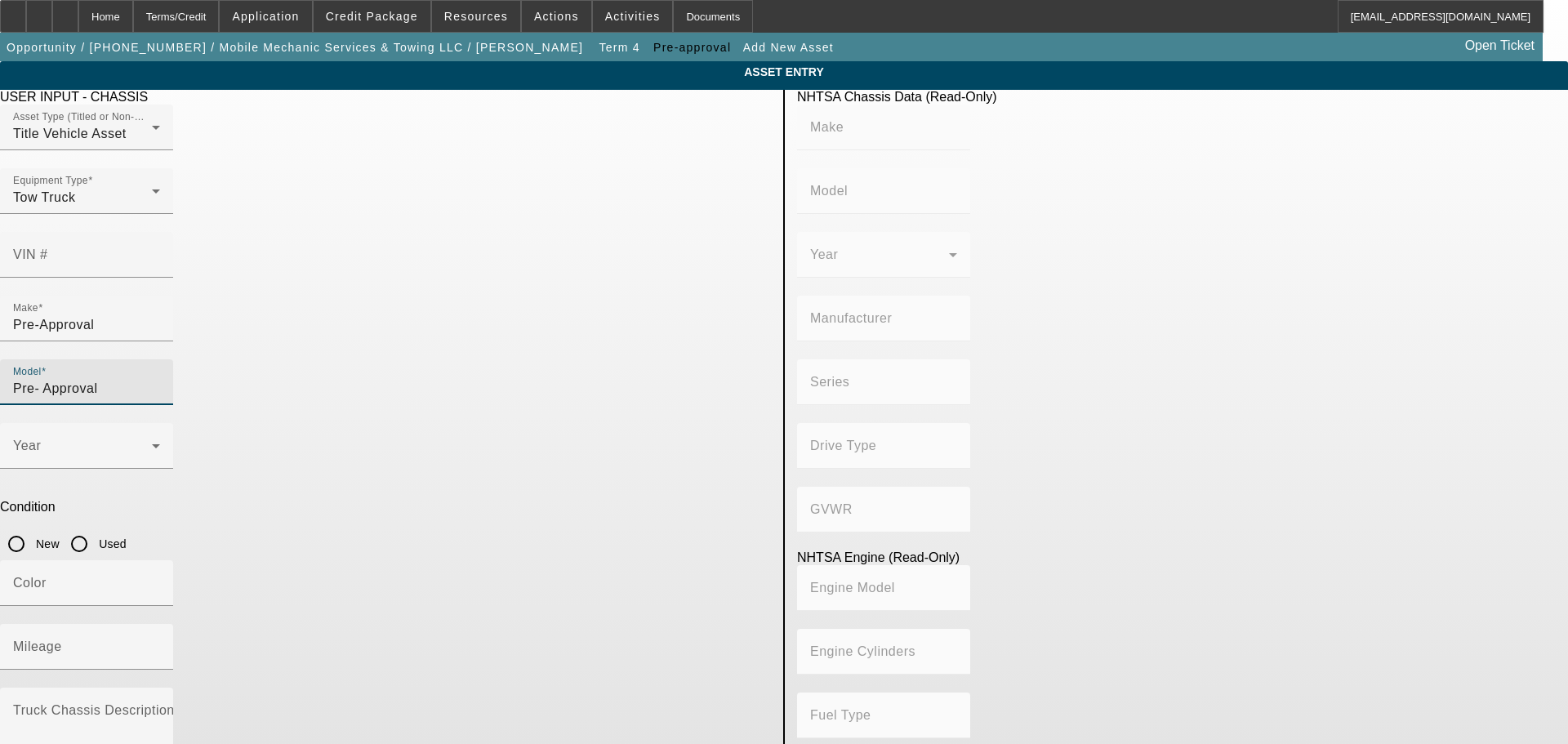
click at [96, 528] on input "Used" at bounding box center [79, 544] width 33 height 33
radio input "true"
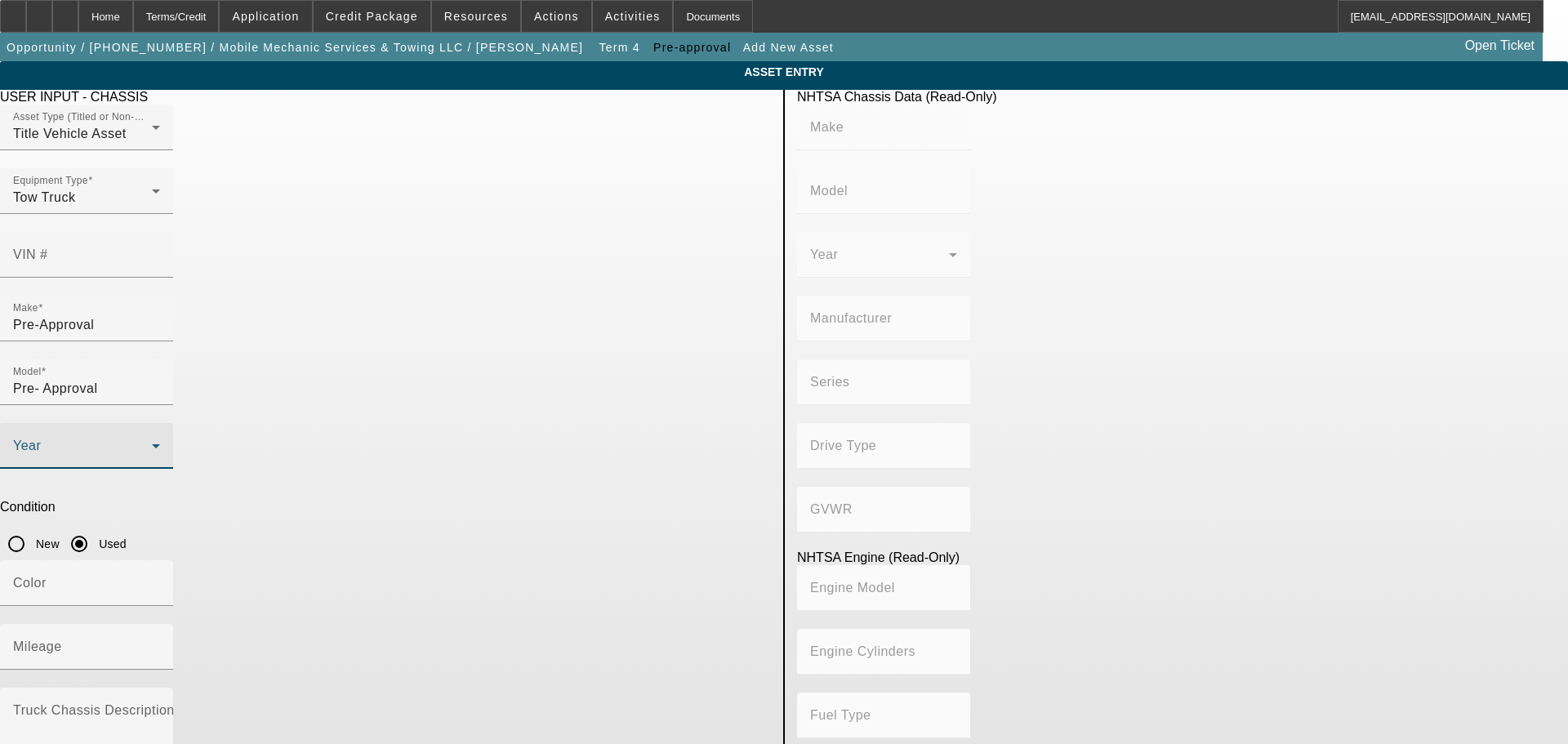
click at [151, 443] on span at bounding box center [83, 453] width 139 height 19
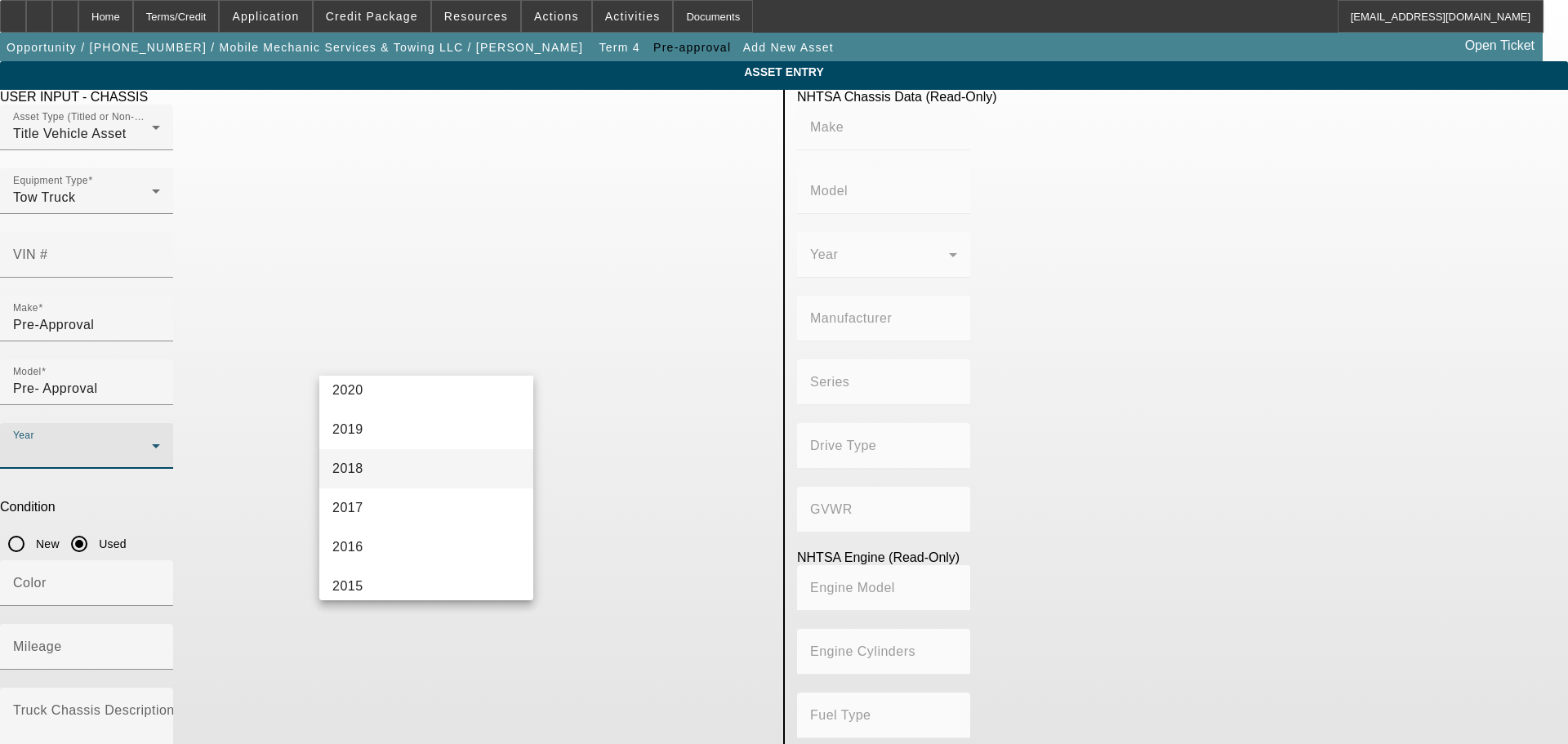
scroll to position [326, 0]
click at [406, 567] on mat-option "2015" at bounding box center [426, 585] width 214 height 40
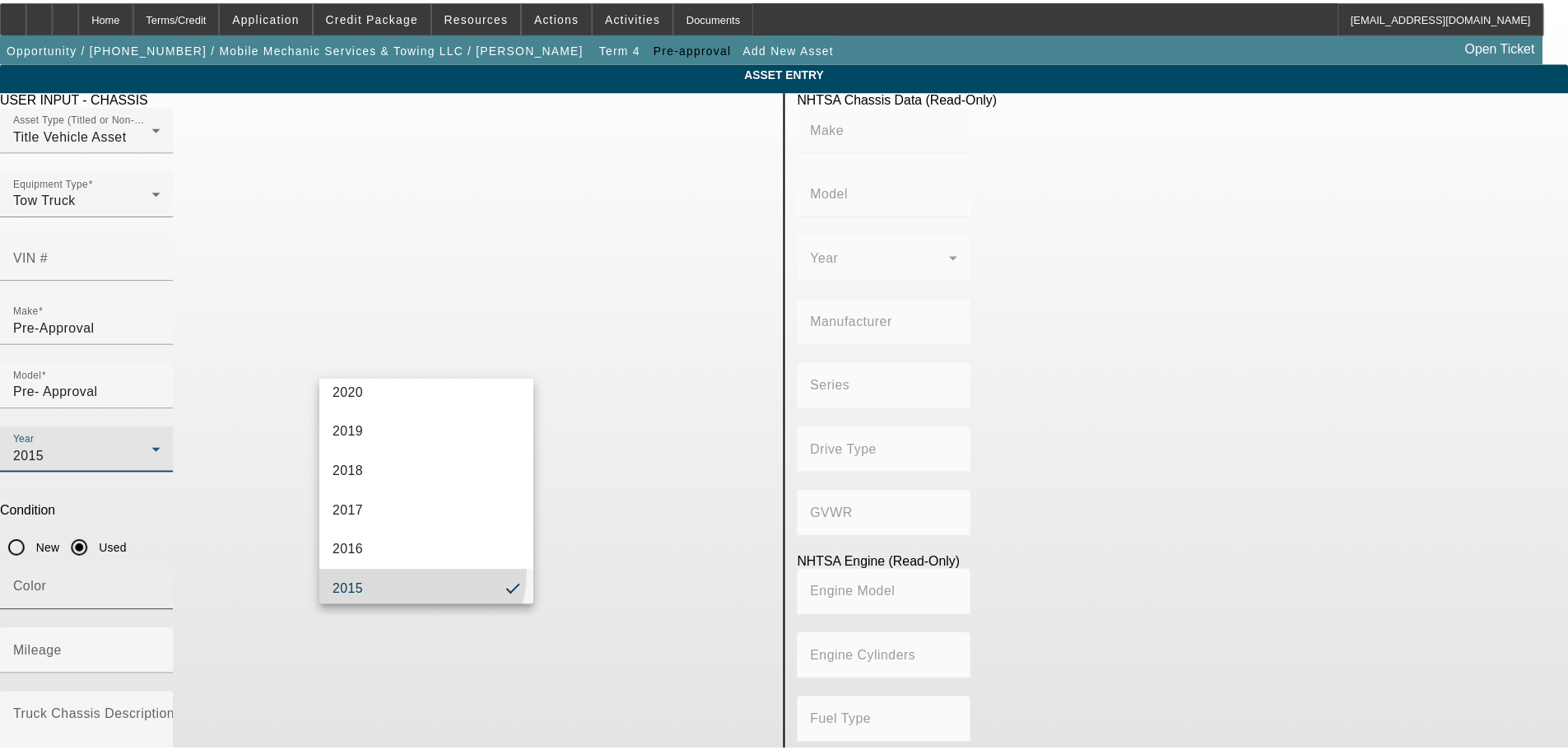
scroll to position [0, 0]
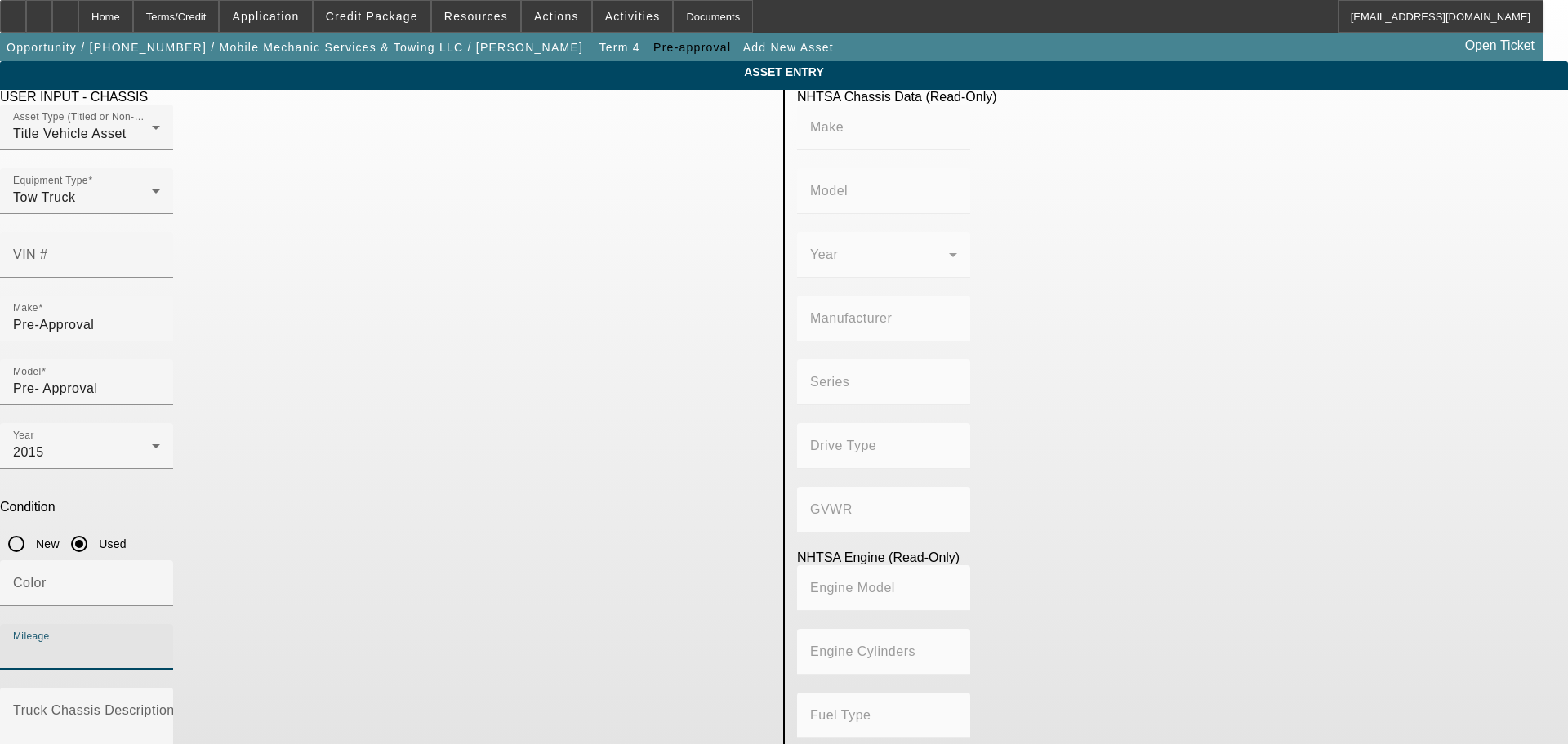
click at [160, 644] on input "Mileage" at bounding box center [87, 653] width 147 height 19
type input "250000"
click at [160, 707] on textarea "Truck Chassis Description (Describe the truck chassis only)" at bounding box center [87, 736] width 147 height 59
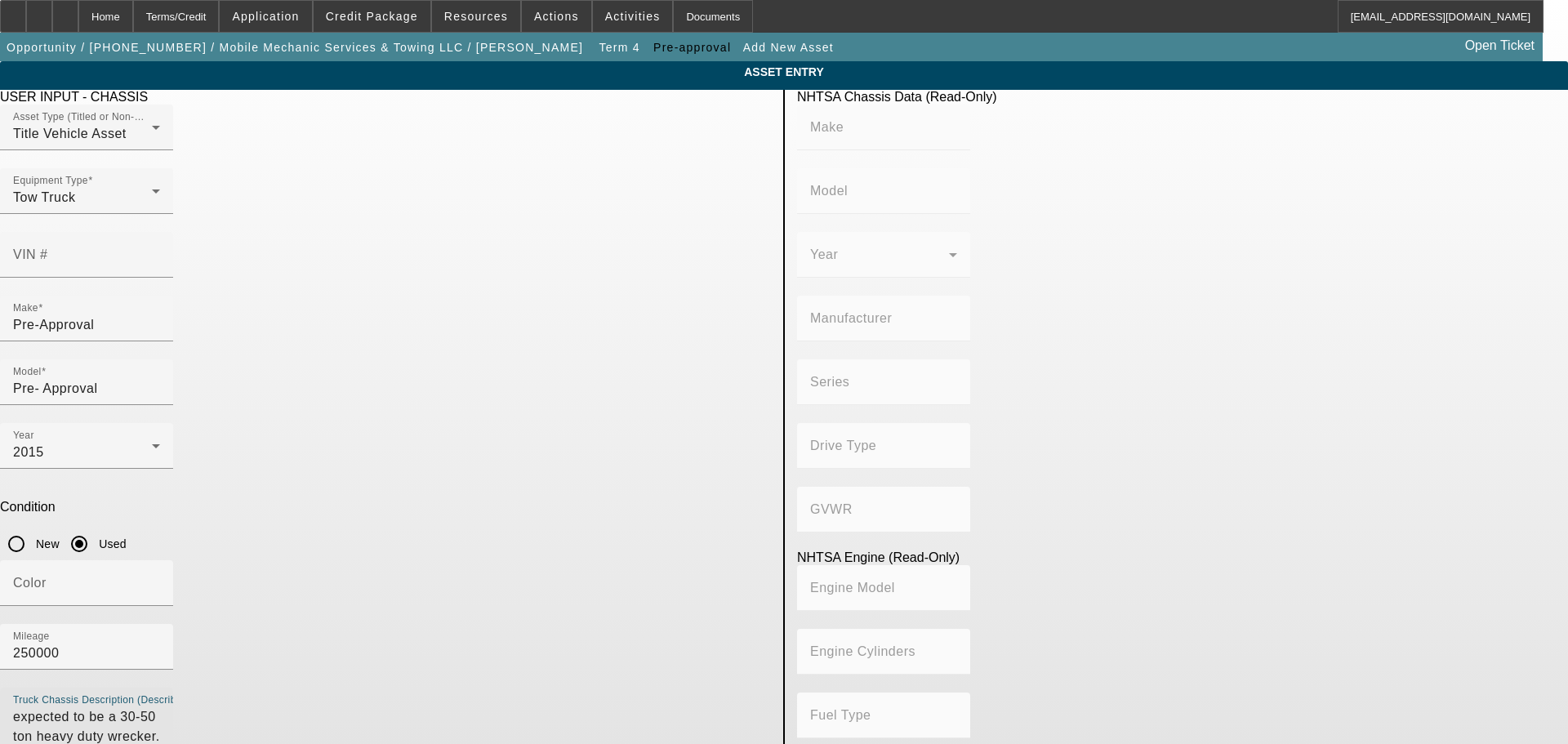
type textarea "expected to be a 30-50 ton heavy duty wrecker."
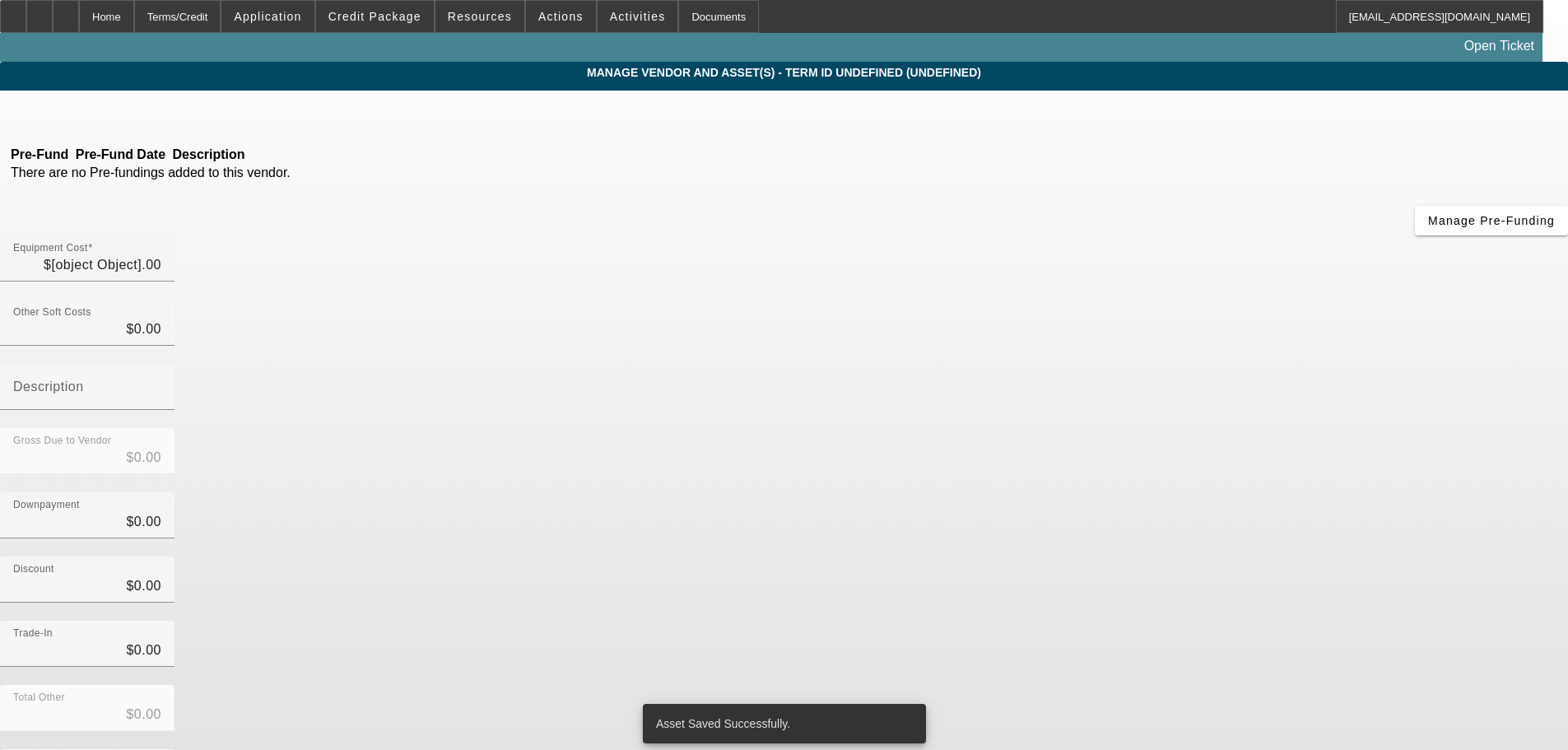
type input "$250,000.00"
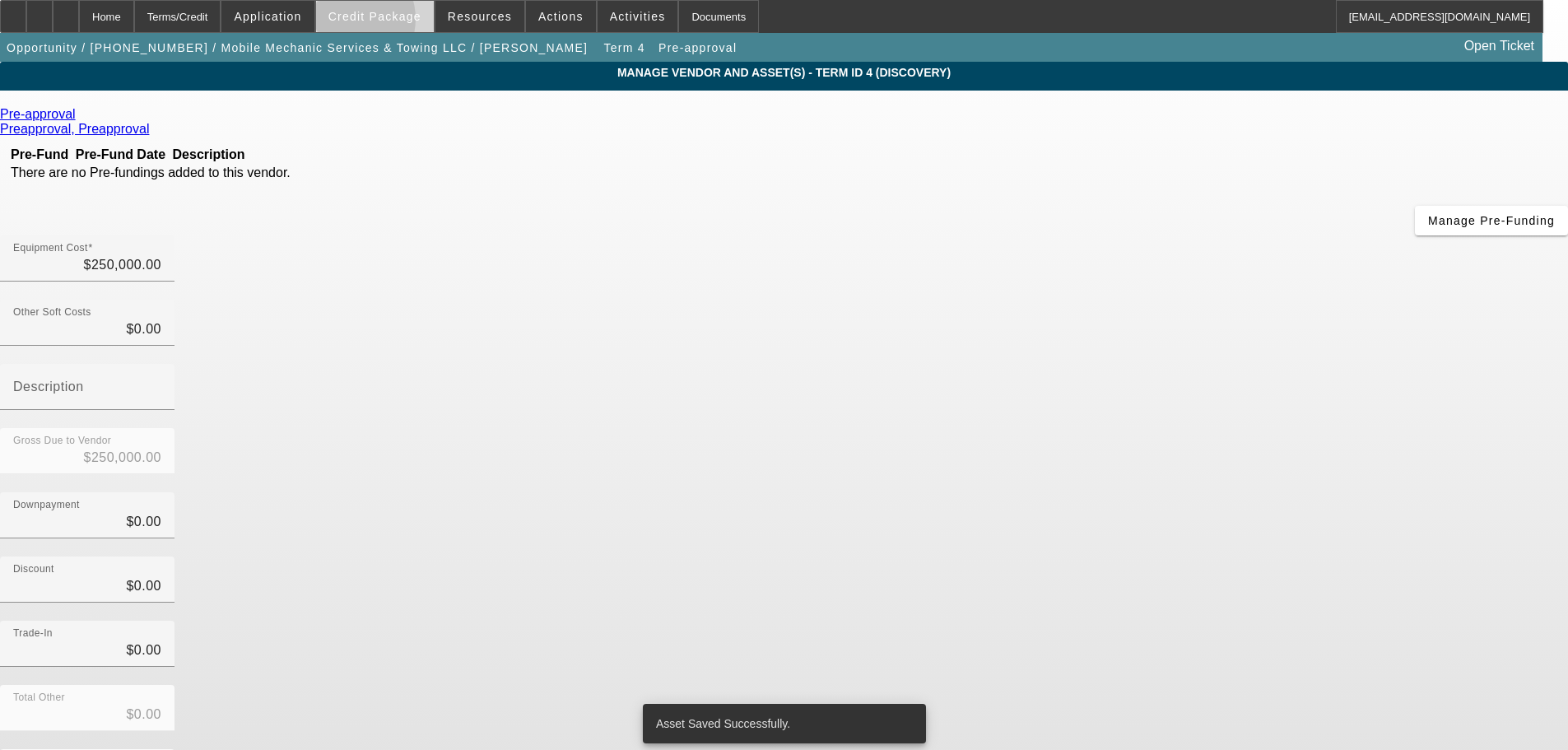
click at [372, 23] on span at bounding box center [374, 17] width 118 height 40
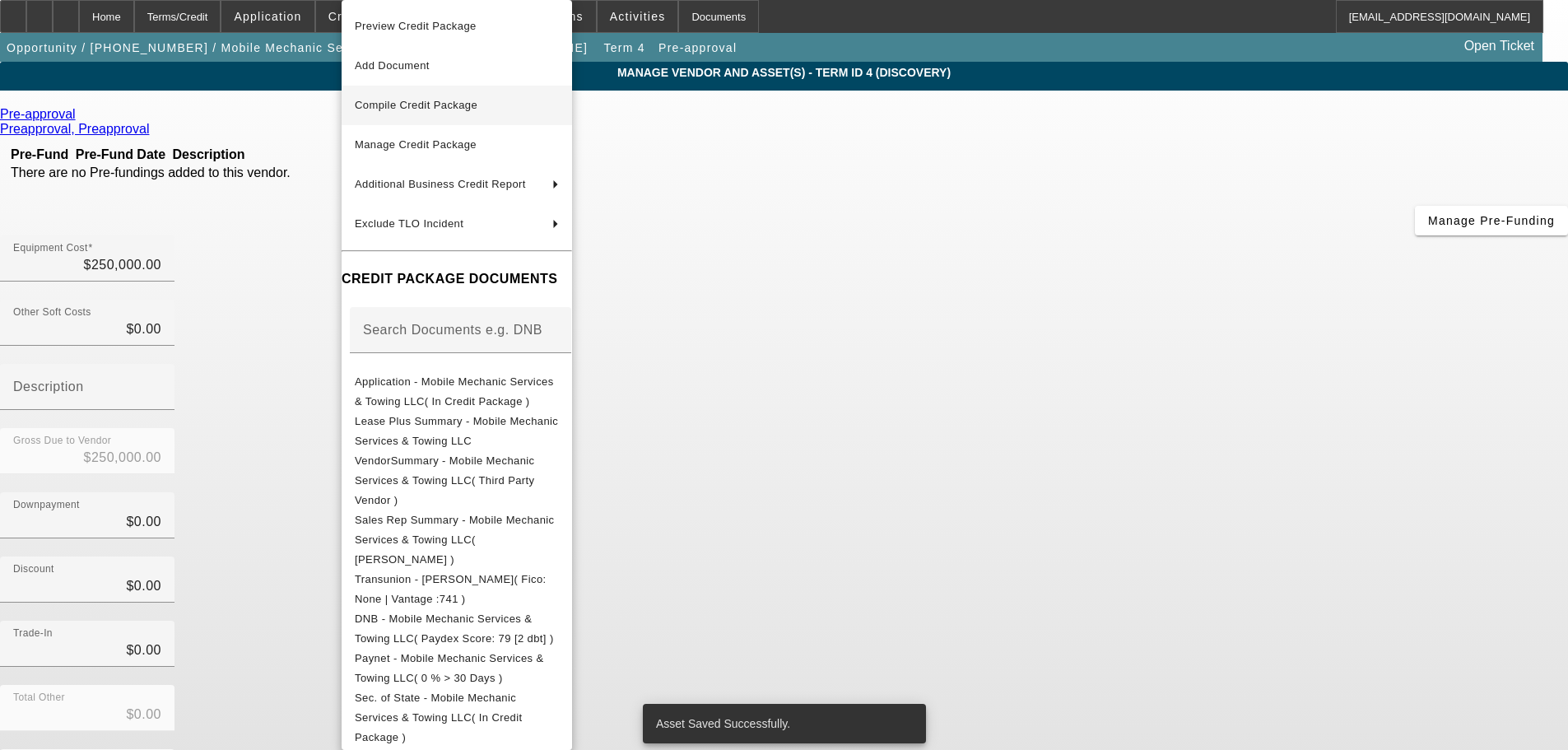
click at [441, 114] on span "Compile Credit Package" at bounding box center [457, 105] width 204 height 19
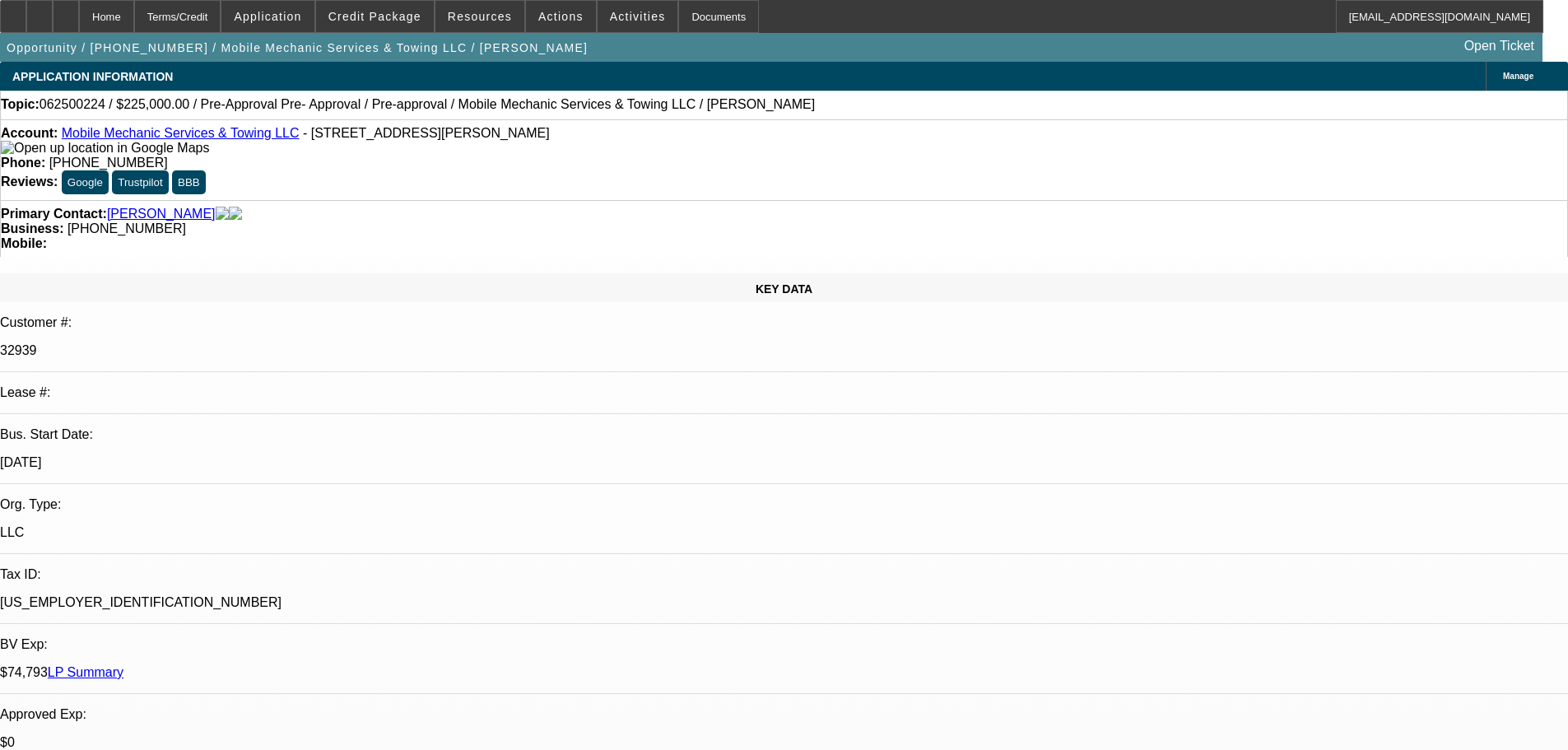
select select "0"
select select "2"
select select "0.1"
select select "4"
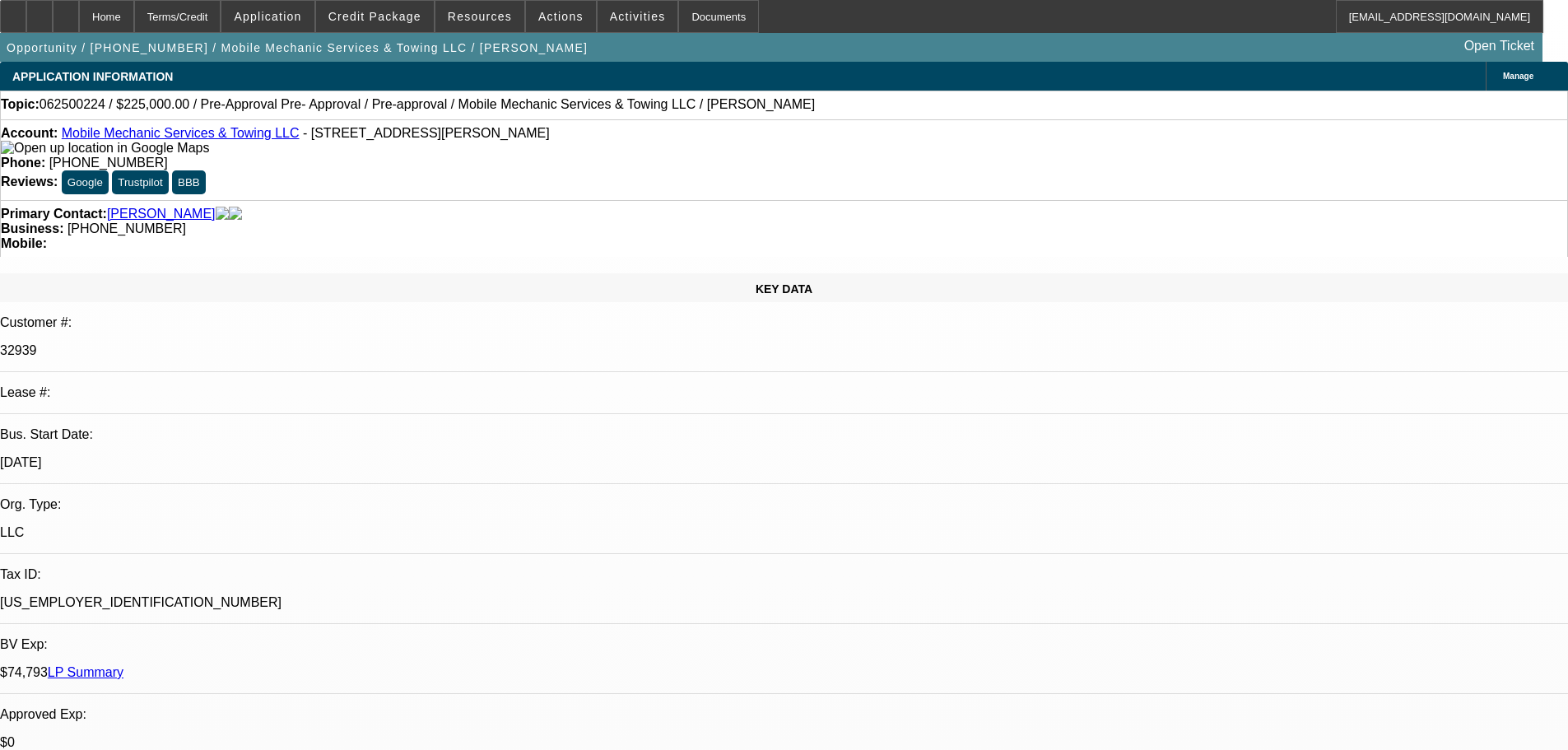
select select "0"
select select "2"
select select "0.1"
select select "4"
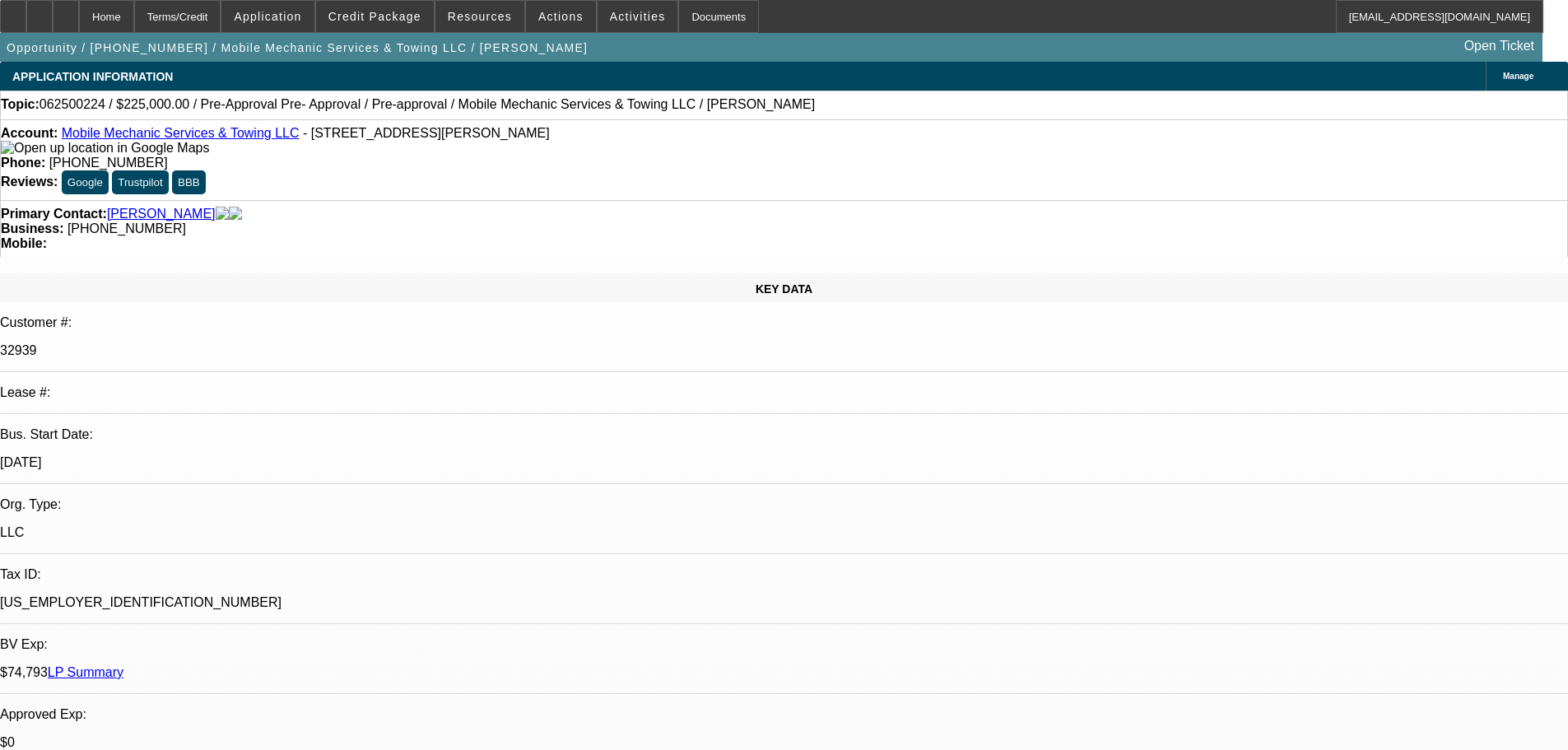
select select "0"
select select "2"
select select "0.1"
select select "4"
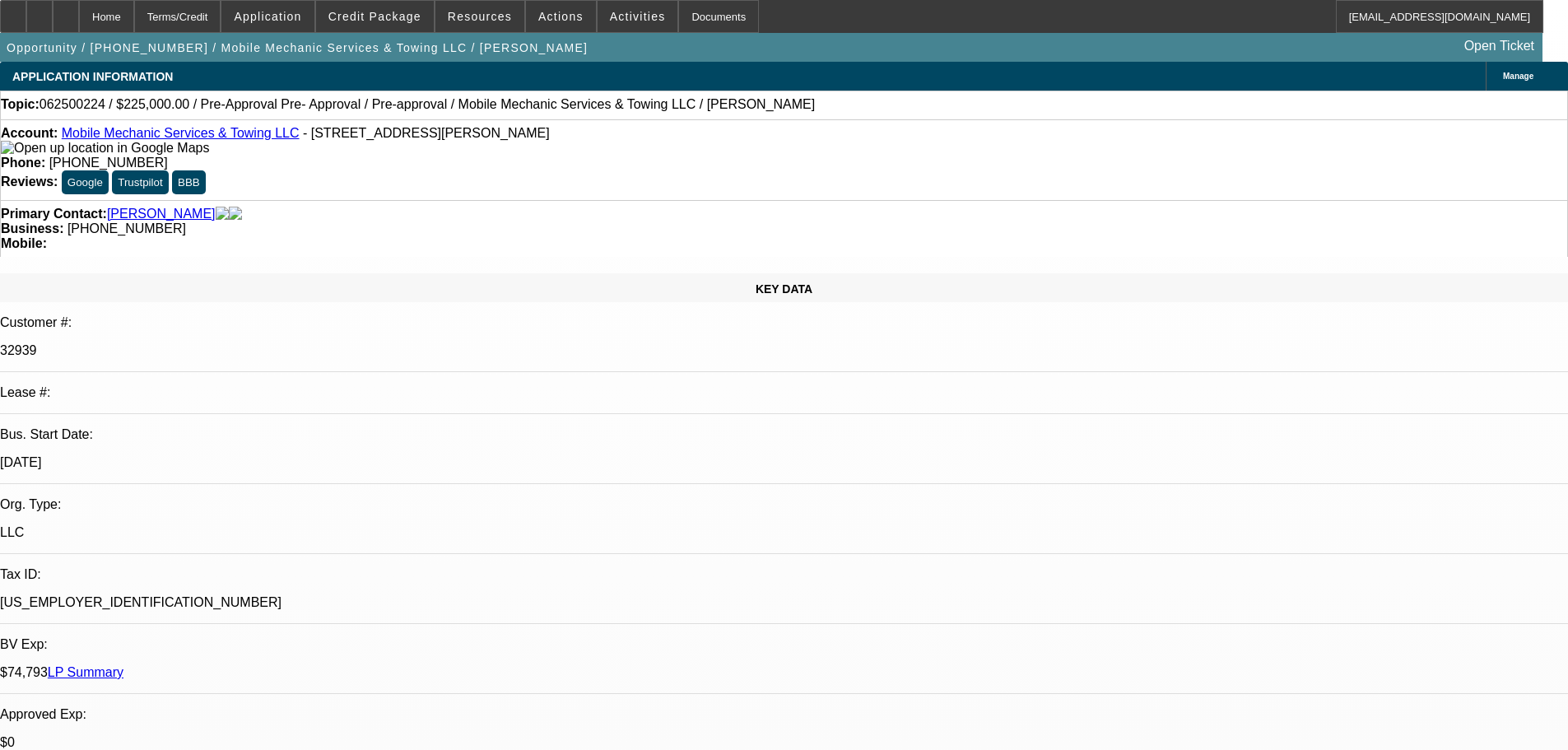
select select "0"
select select "2"
select select "0.1"
select select "4"
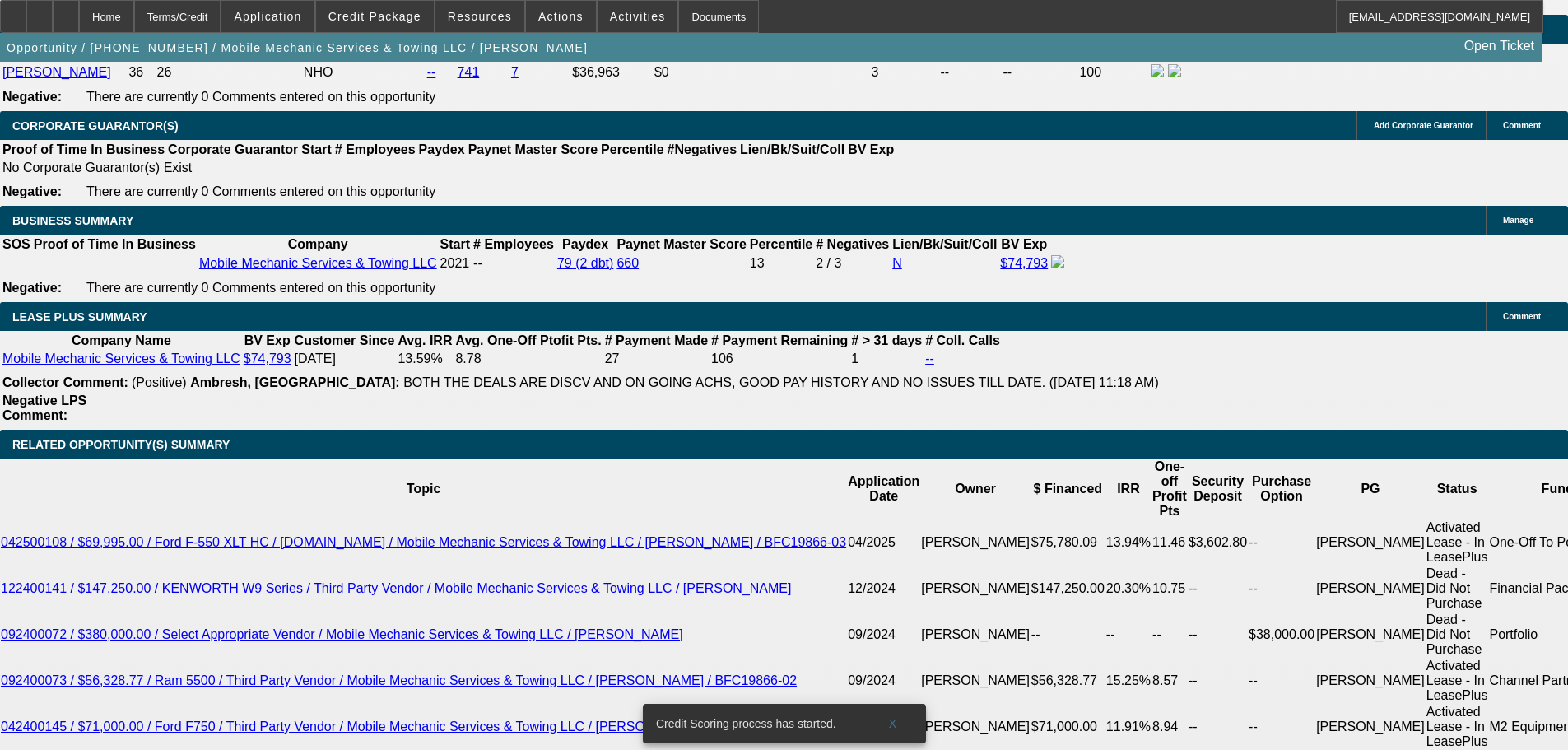
scroll to position [2552, 0]
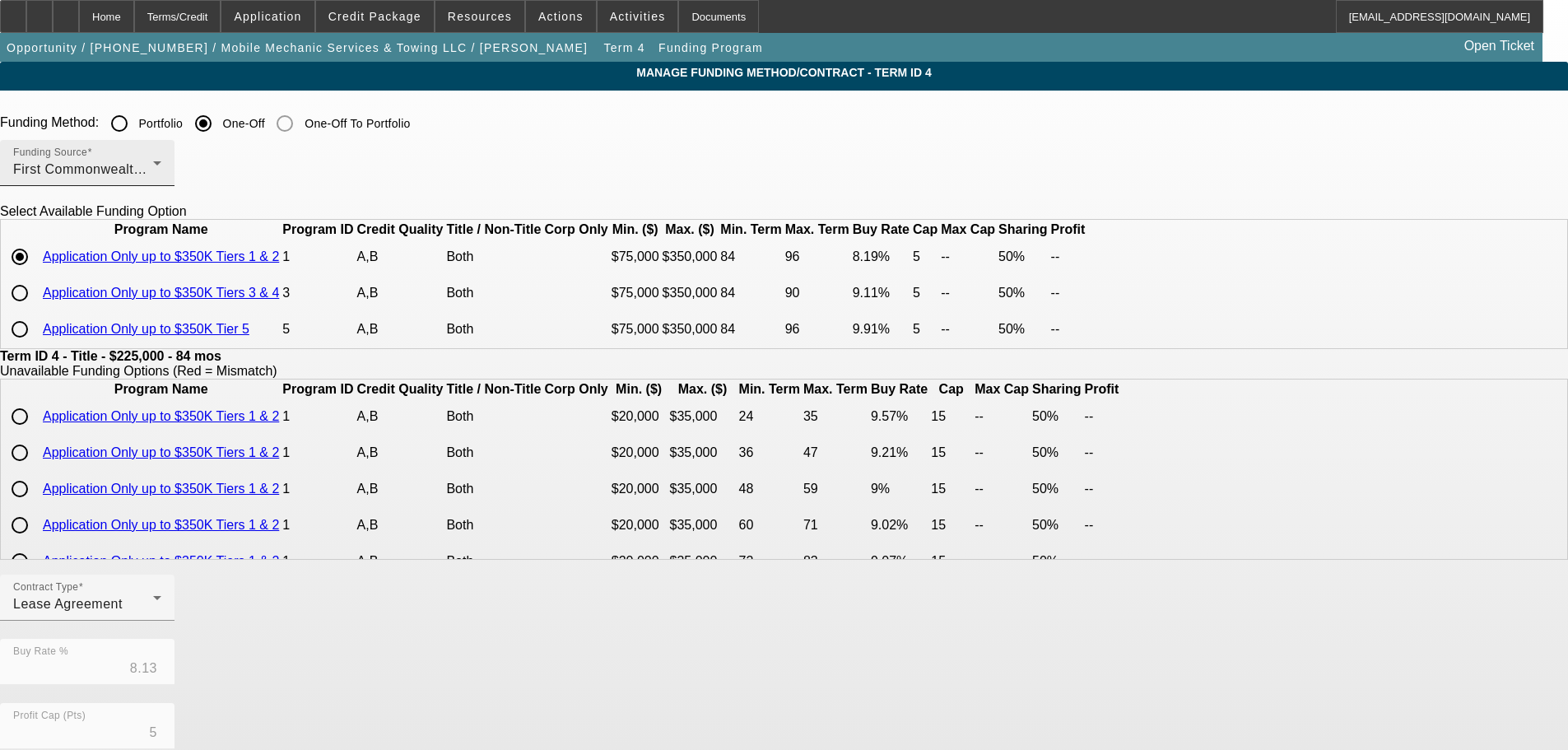
click at [153, 179] on div "First Commonwealth Equipment Finance" at bounding box center [84, 169] width 140 height 19
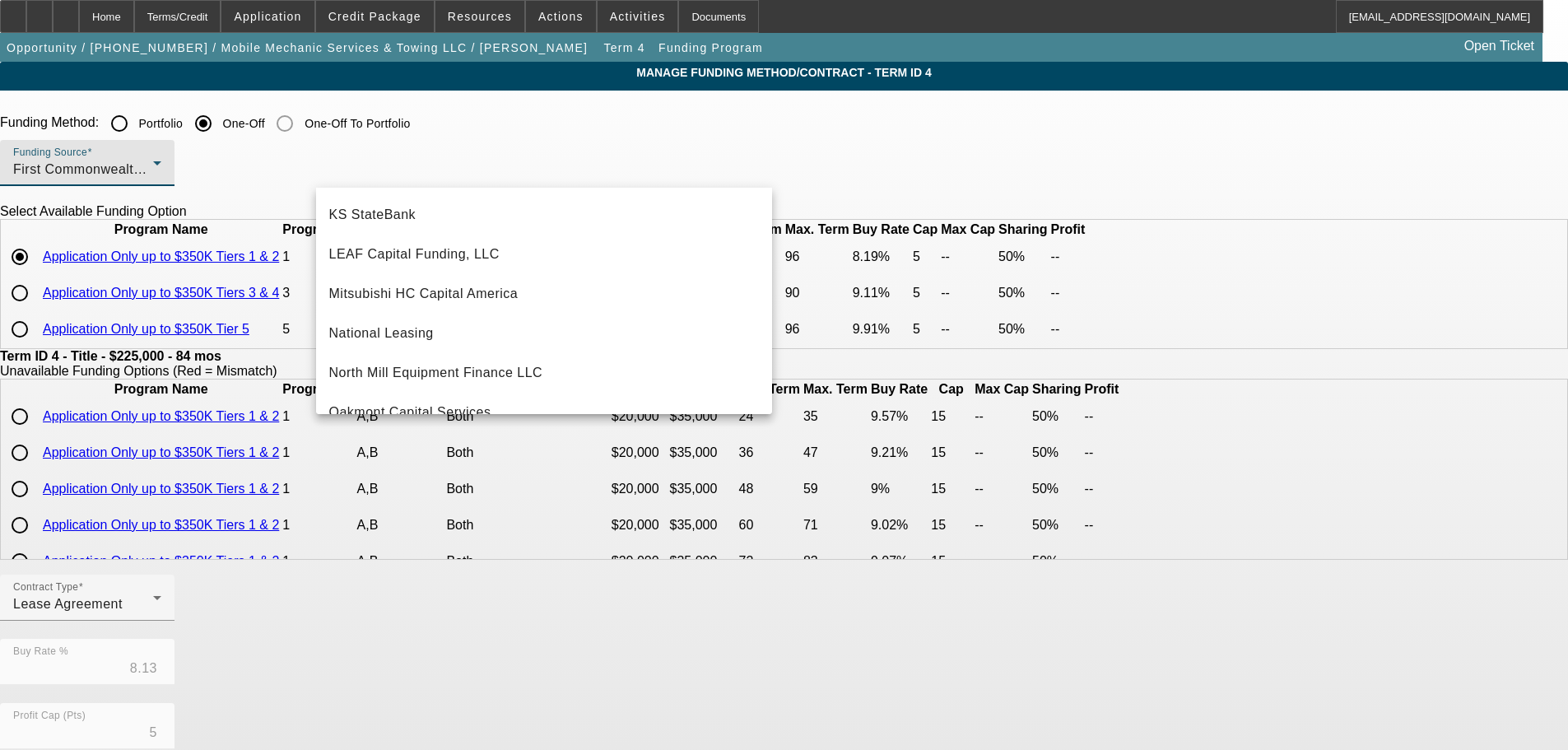
scroll to position [467, 0]
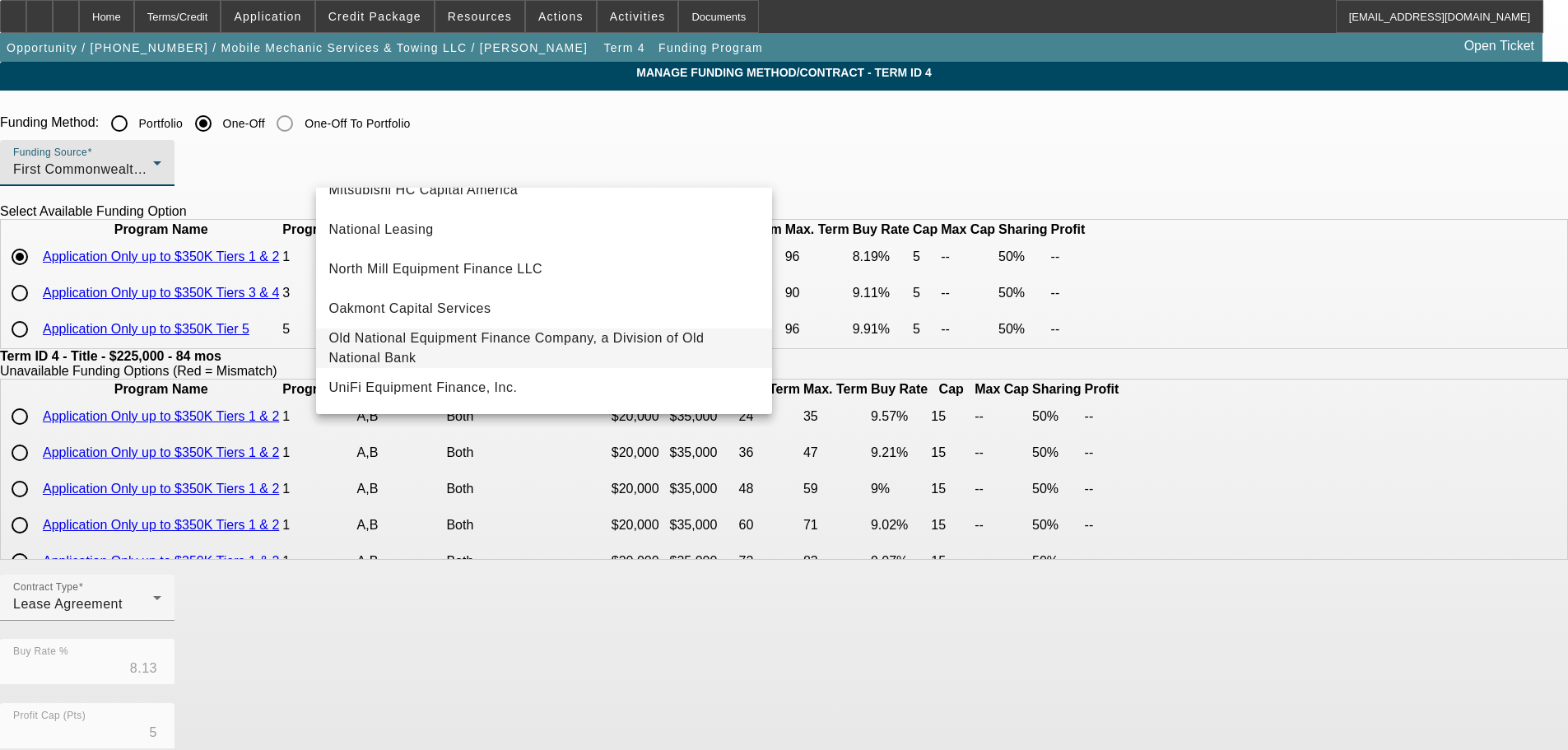
click at [511, 352] on span "Old National Equipment Finance Company, a Division of Old National Bank" at bounding box center [544, 348] width 430 height 40
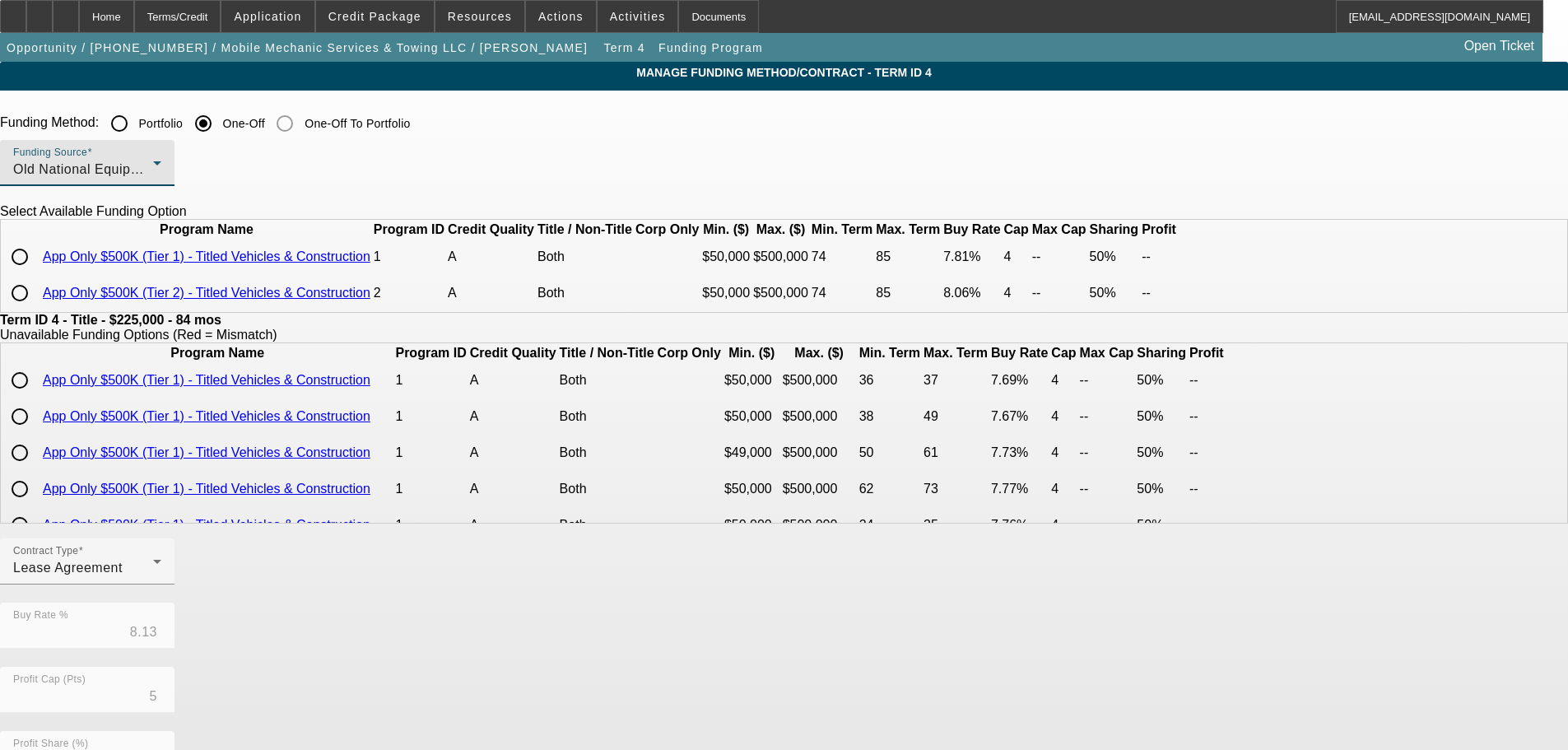
click at [36, 273] on input "radio" at bounding box center [19, 257] width 33 height 33
radio input "true"
type input "7.81"
type input "4"
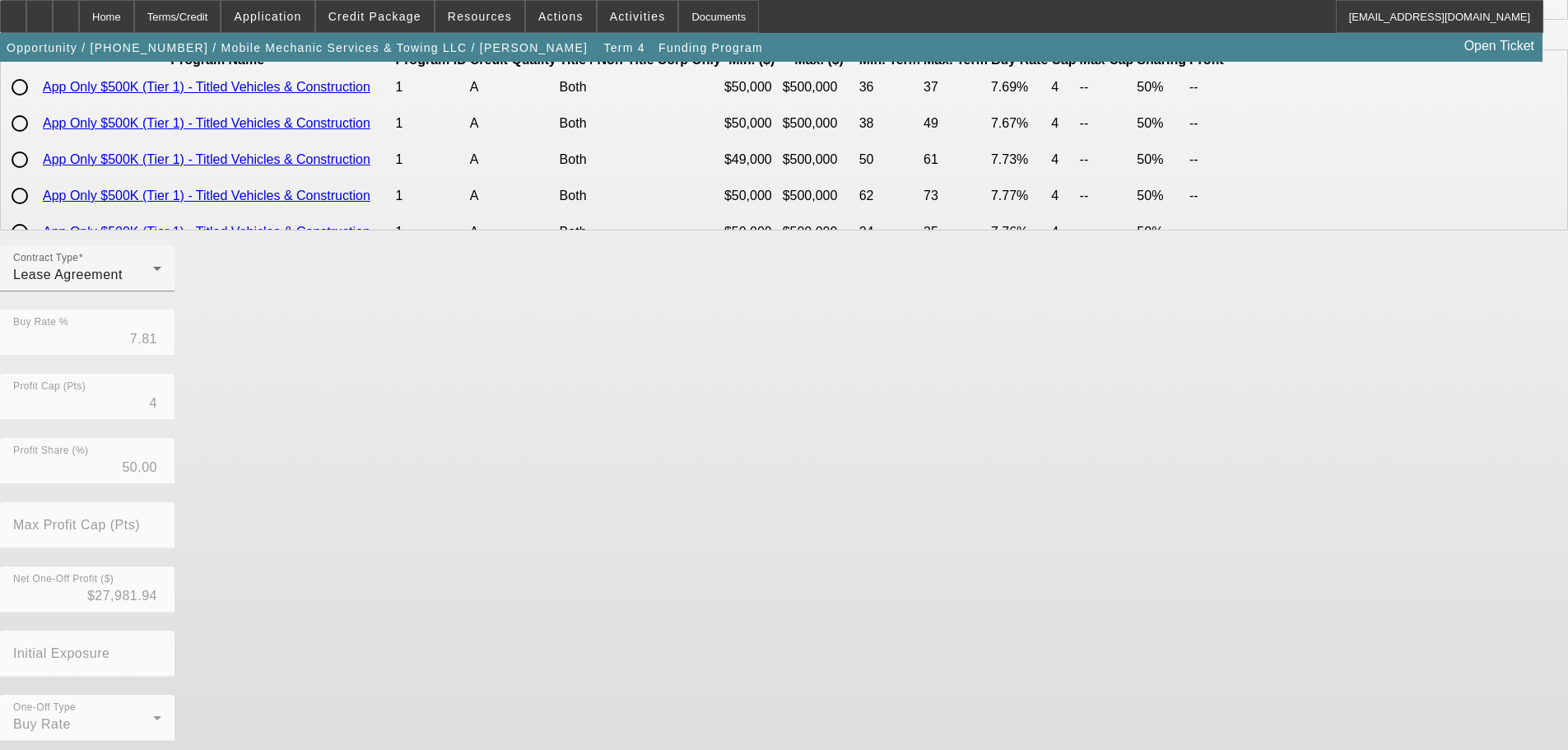
scroll to position [329, 0]
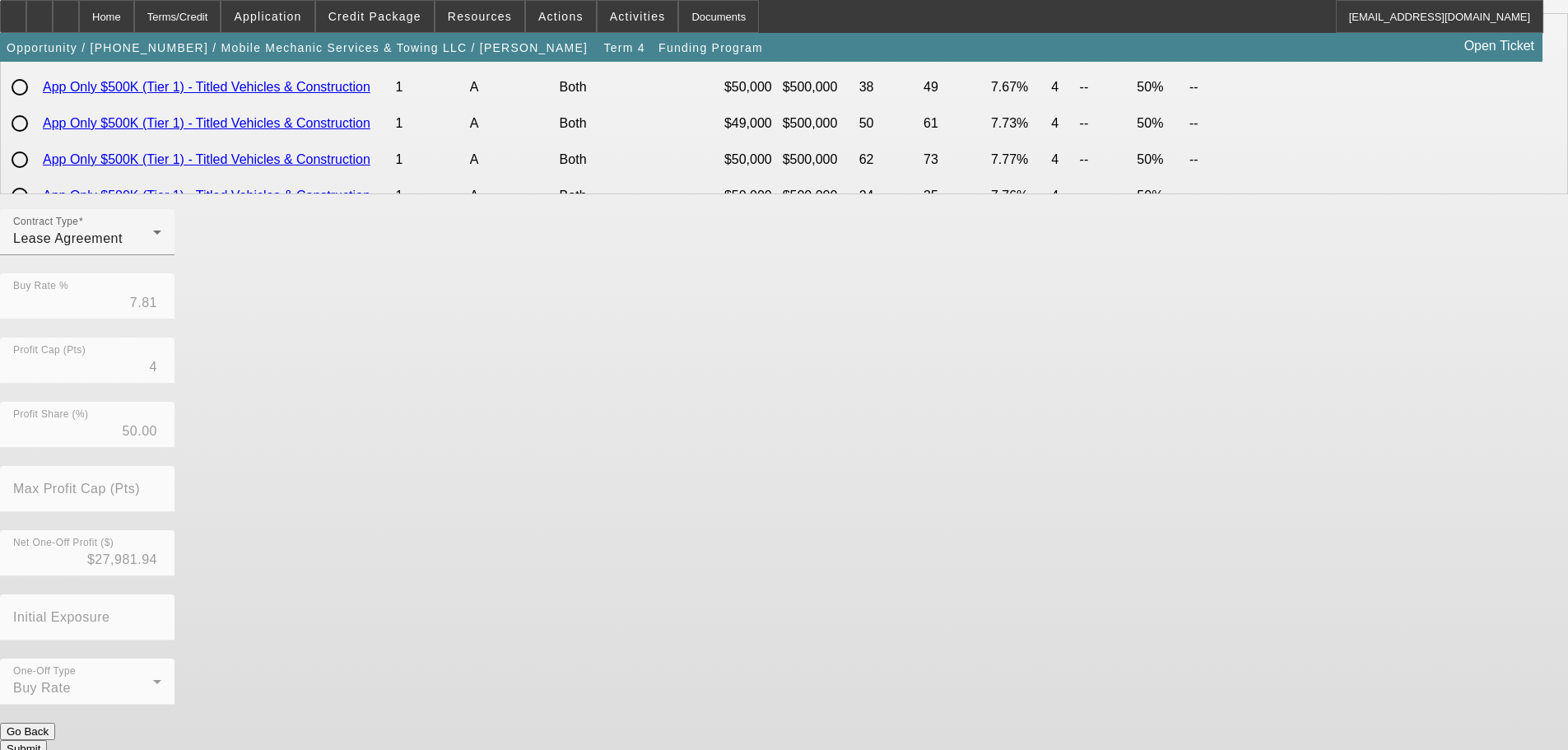
click at [47, 740] on button "Submit" at bounding box center [23, 749] width 47 height 18
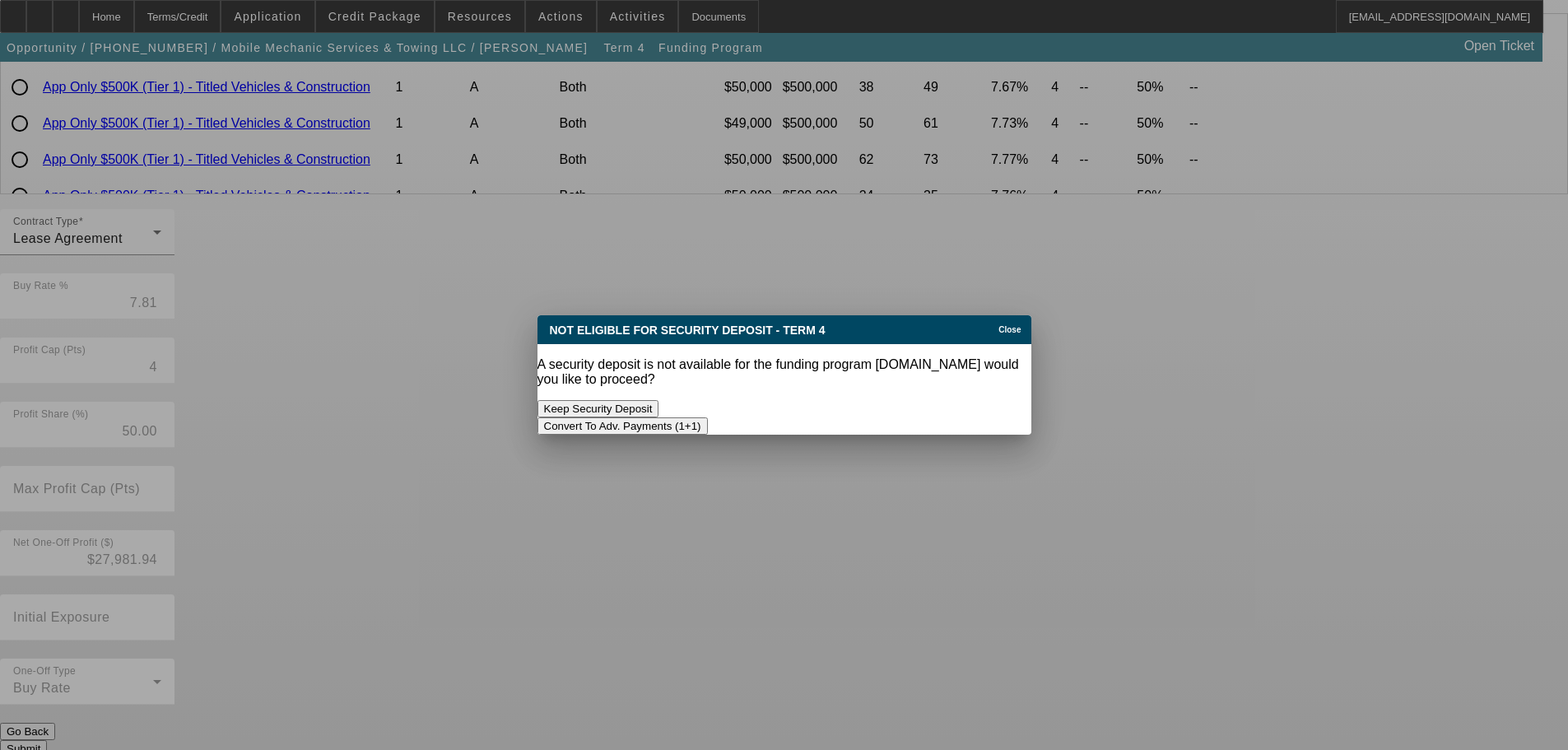
click at [708, 417] on button "Convert To Adv. Payments (1+1)" at bounding box center [623, 426] width 170 height 18
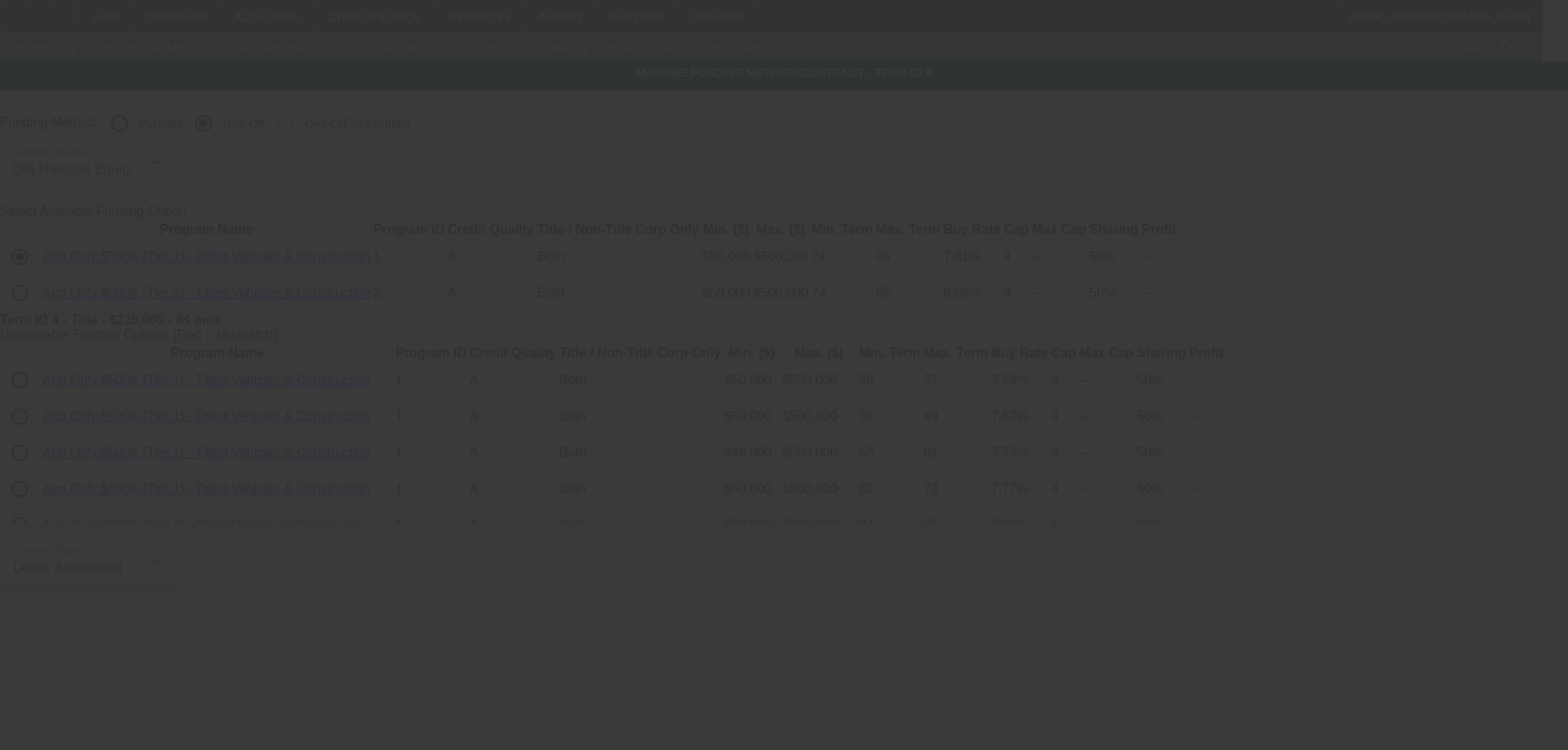
scroll to position [329, 0]
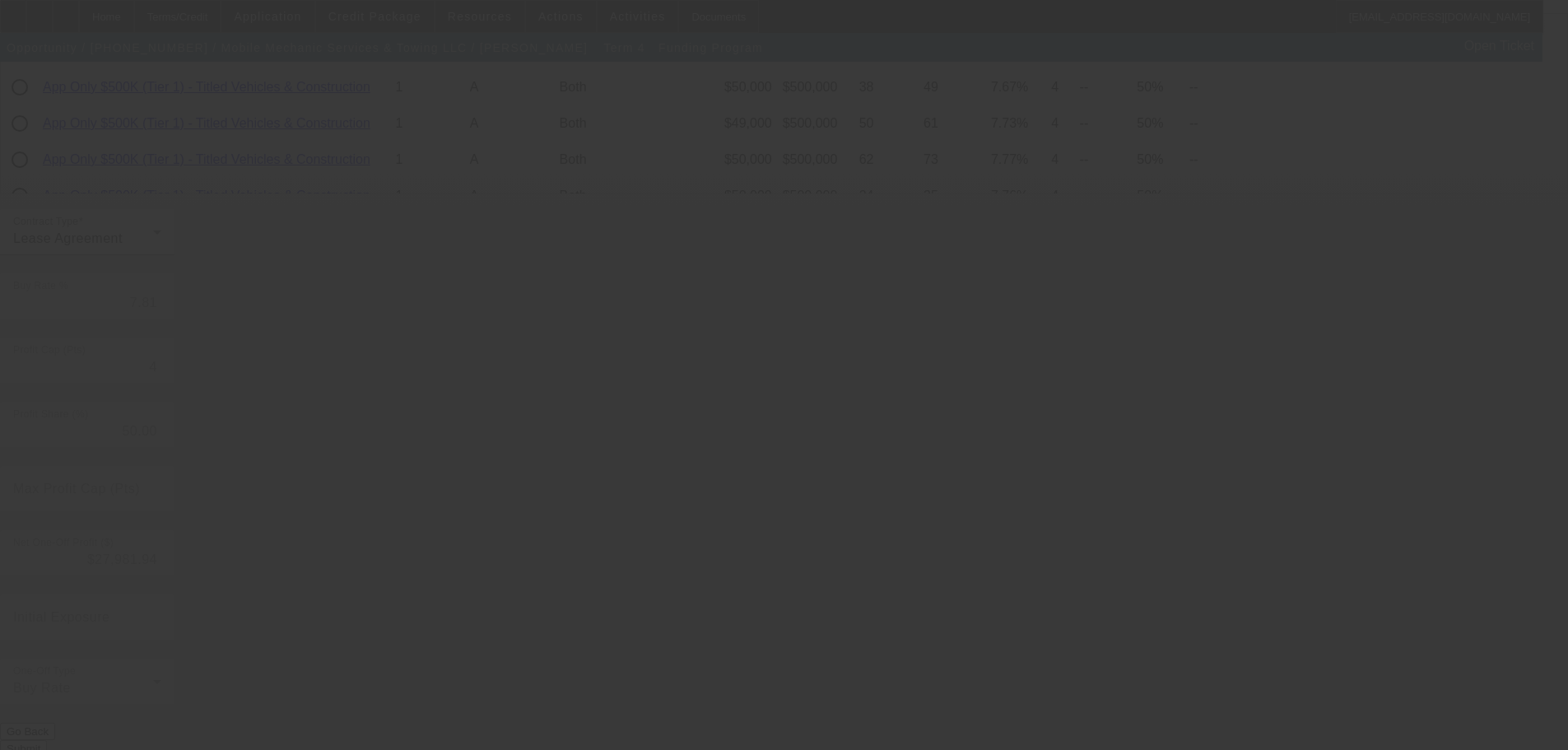
type input "8.13"
type input "5"
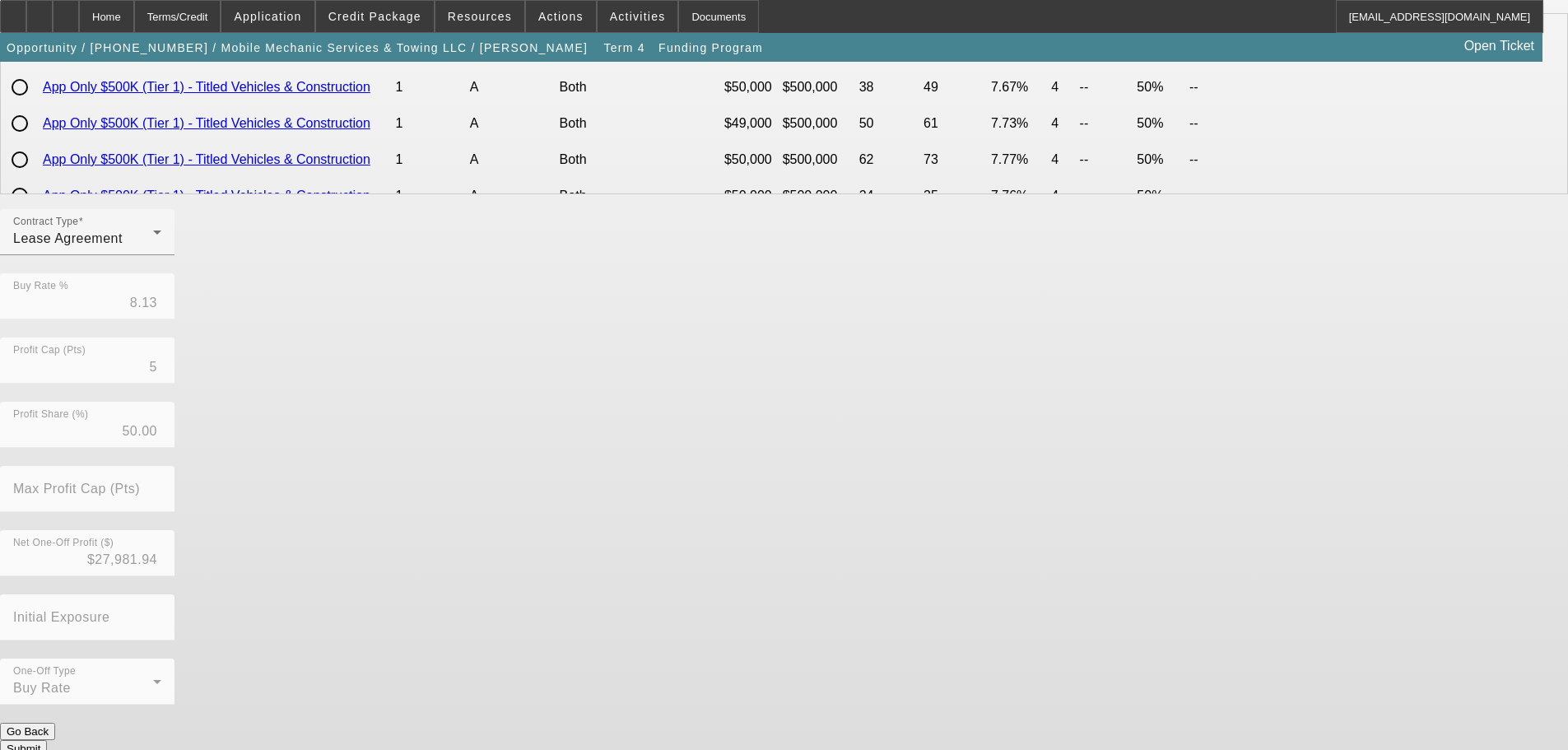
scroll to position [0, 0]
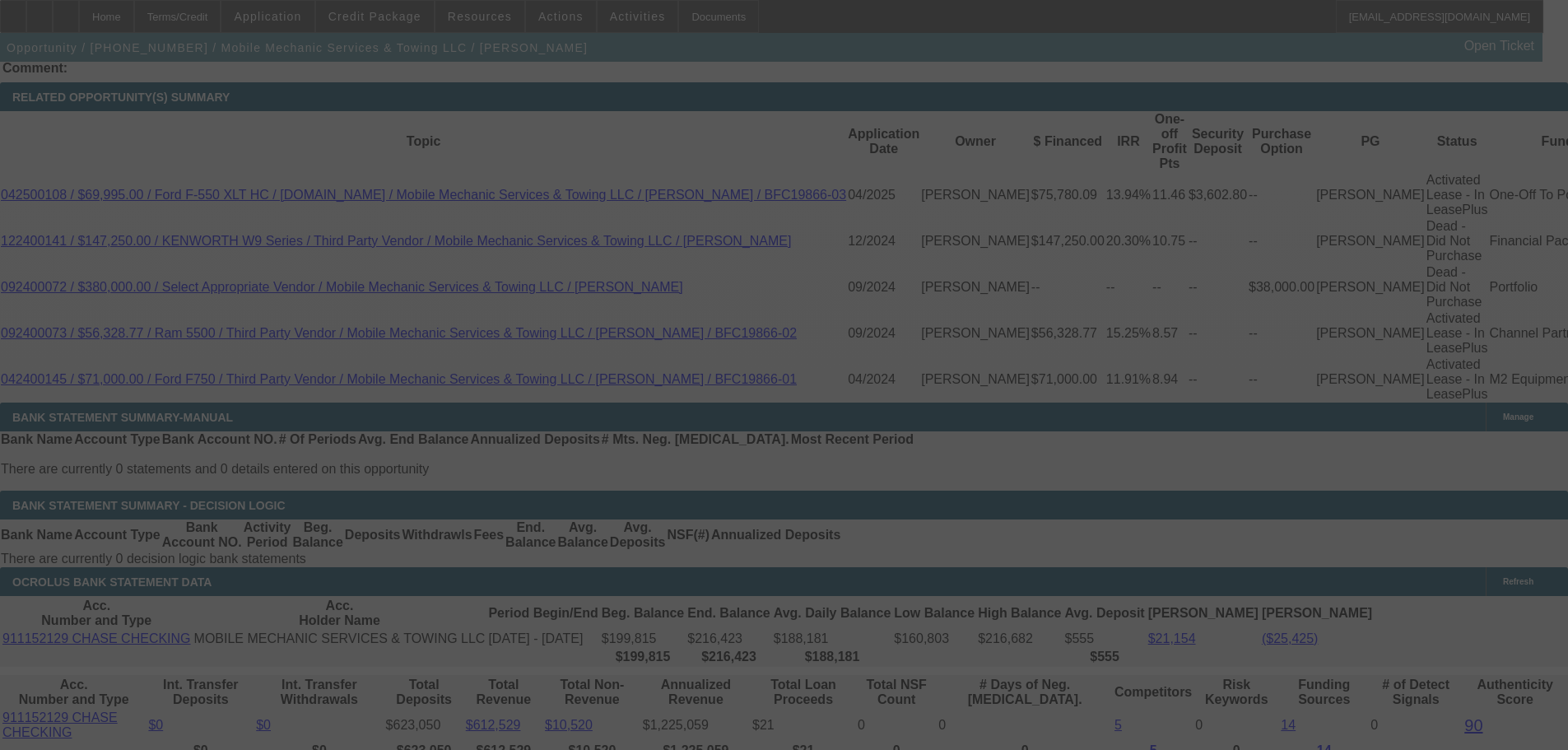
scroll to position [2818, 0]
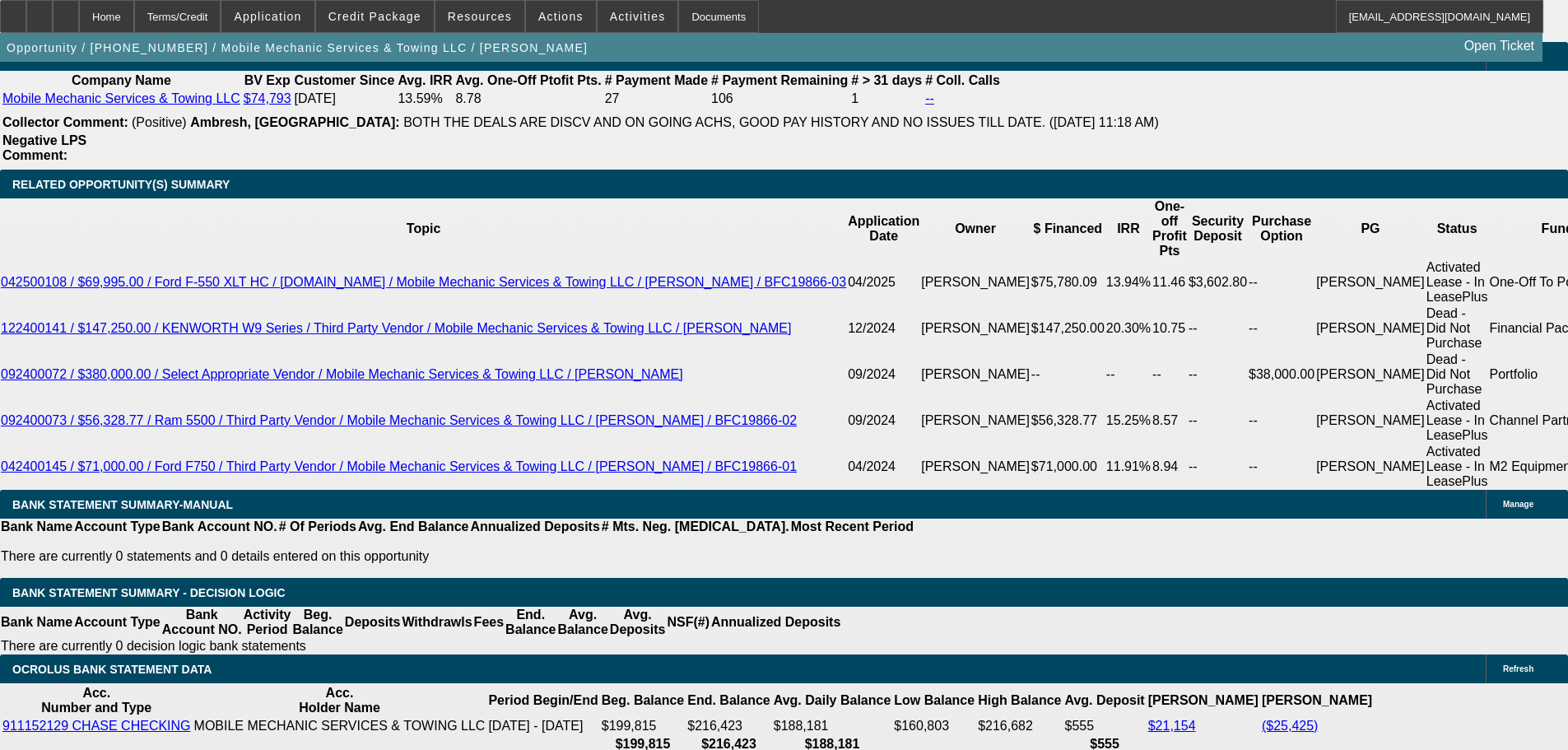
select select "0"
select select "0.1"
select select "4"
select select "0"
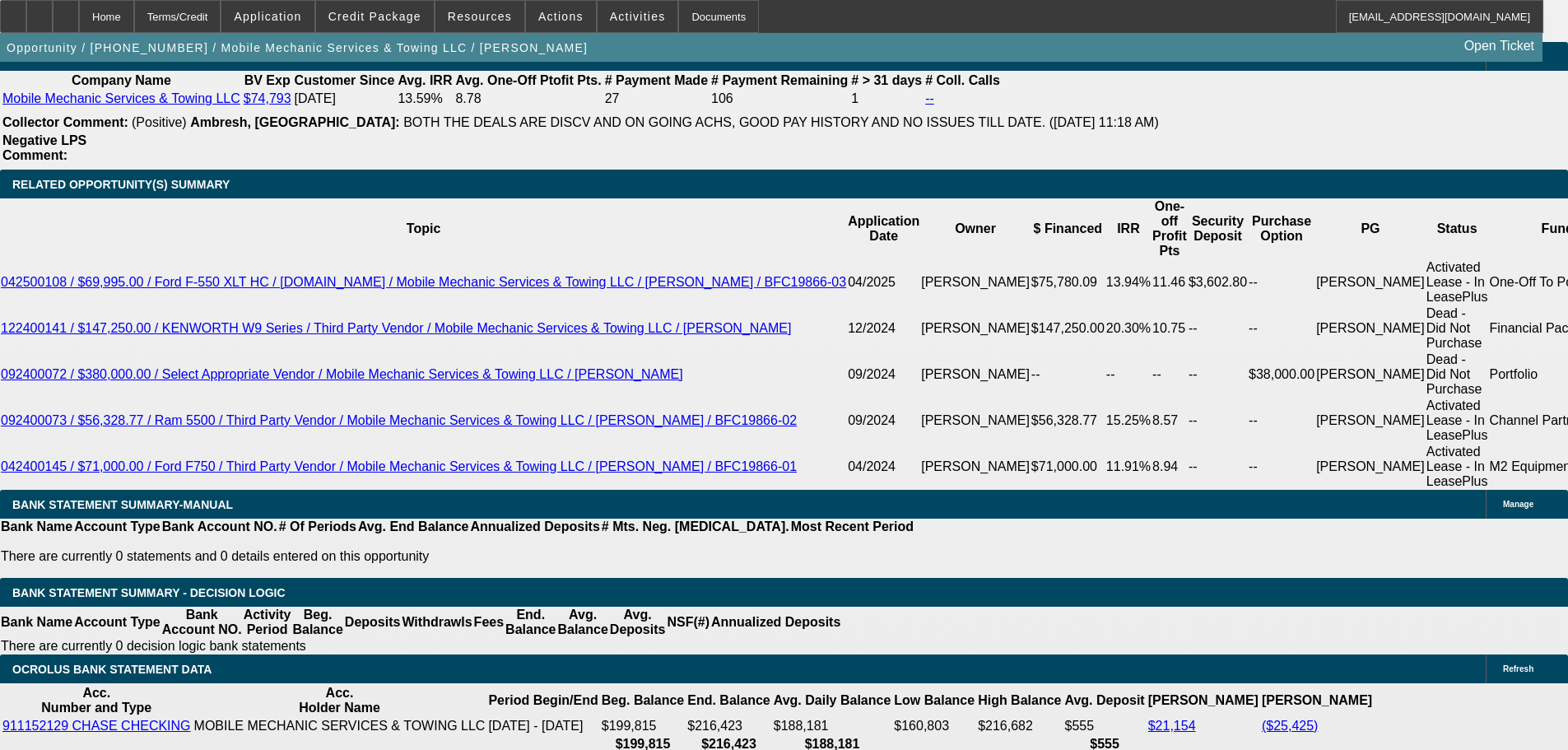
select select "2"
select select "0.1"
select select "4"
select select "0"
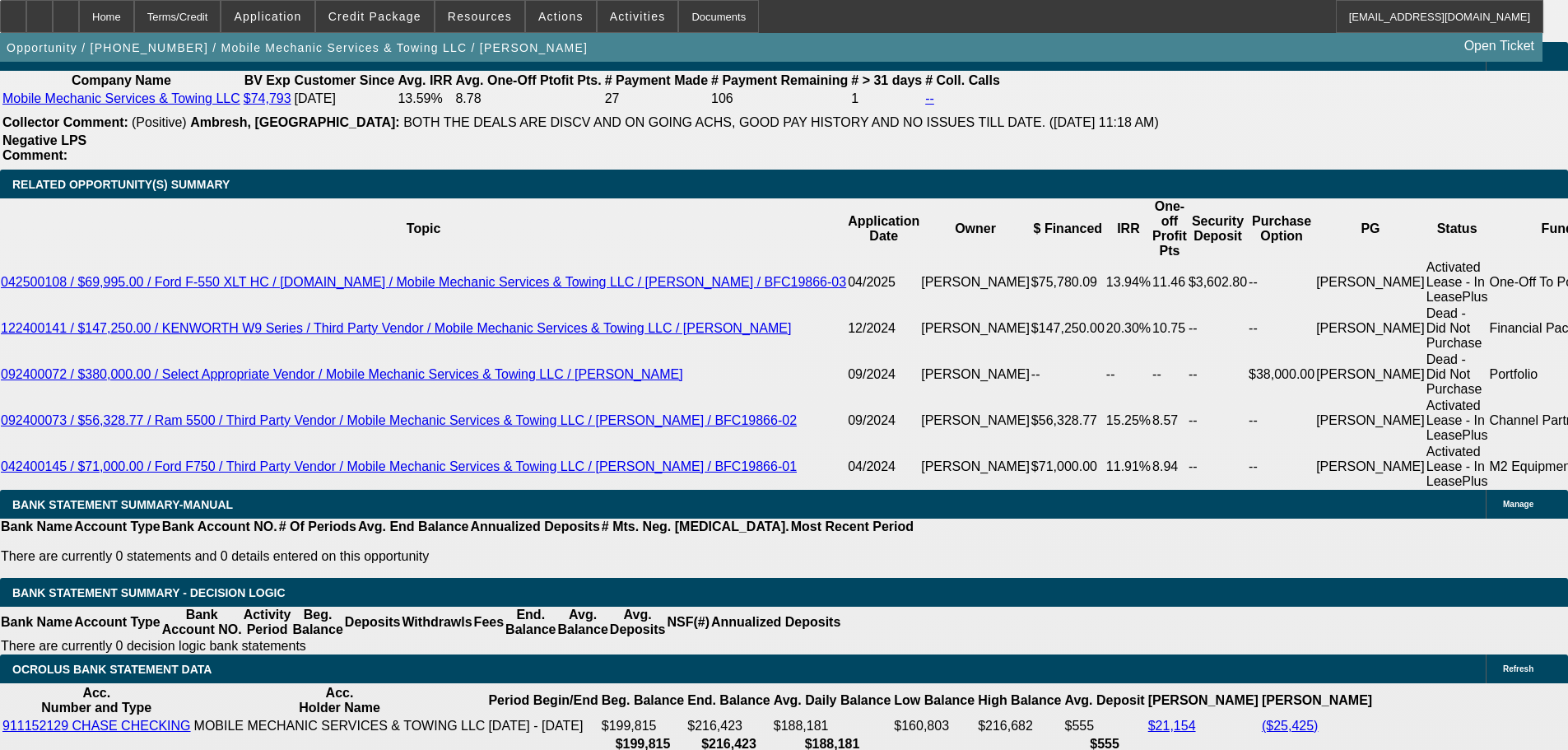
select select "2"
select select "0.1"
select select "4"
select select "0"
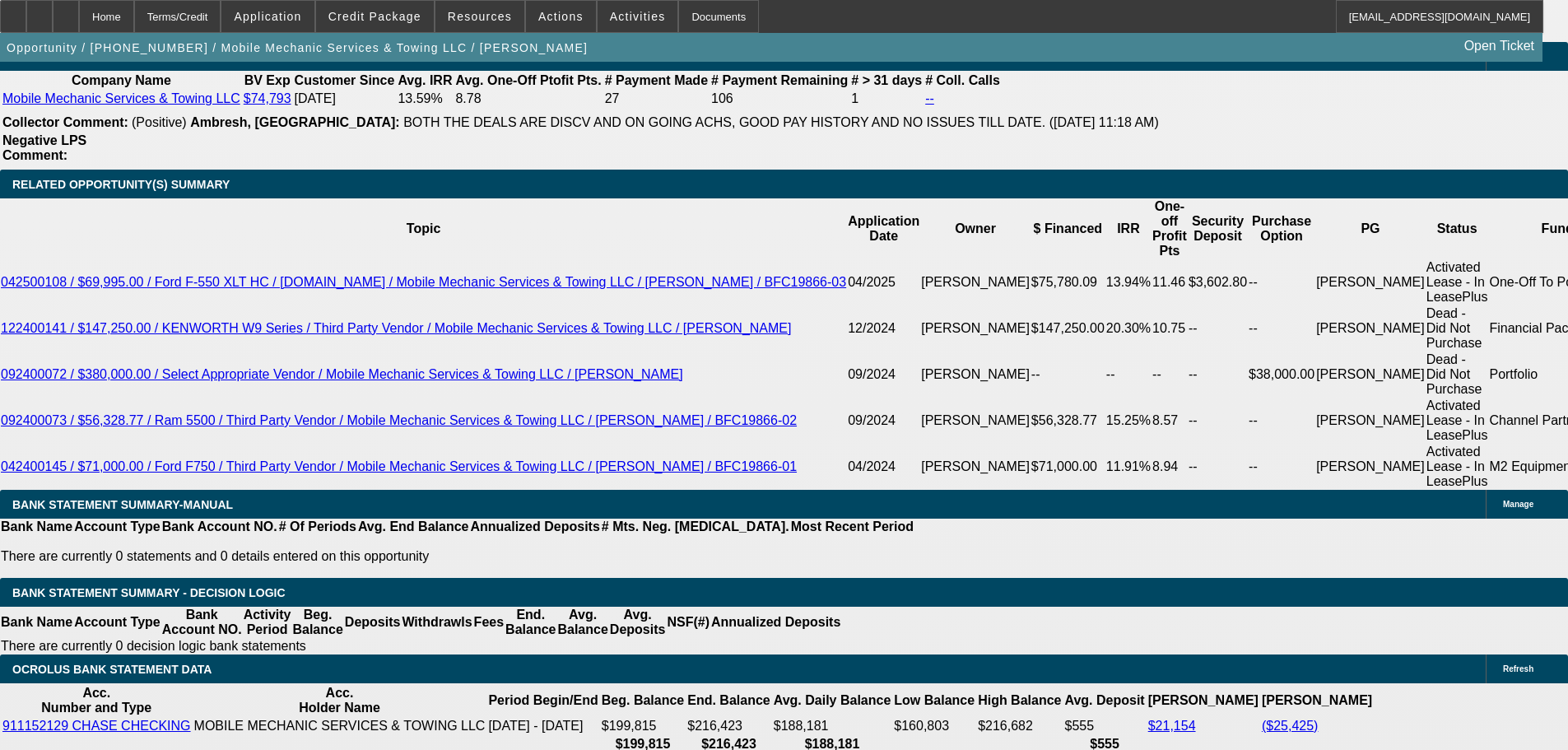
select select "2"
select select "0.1"
select select "4"
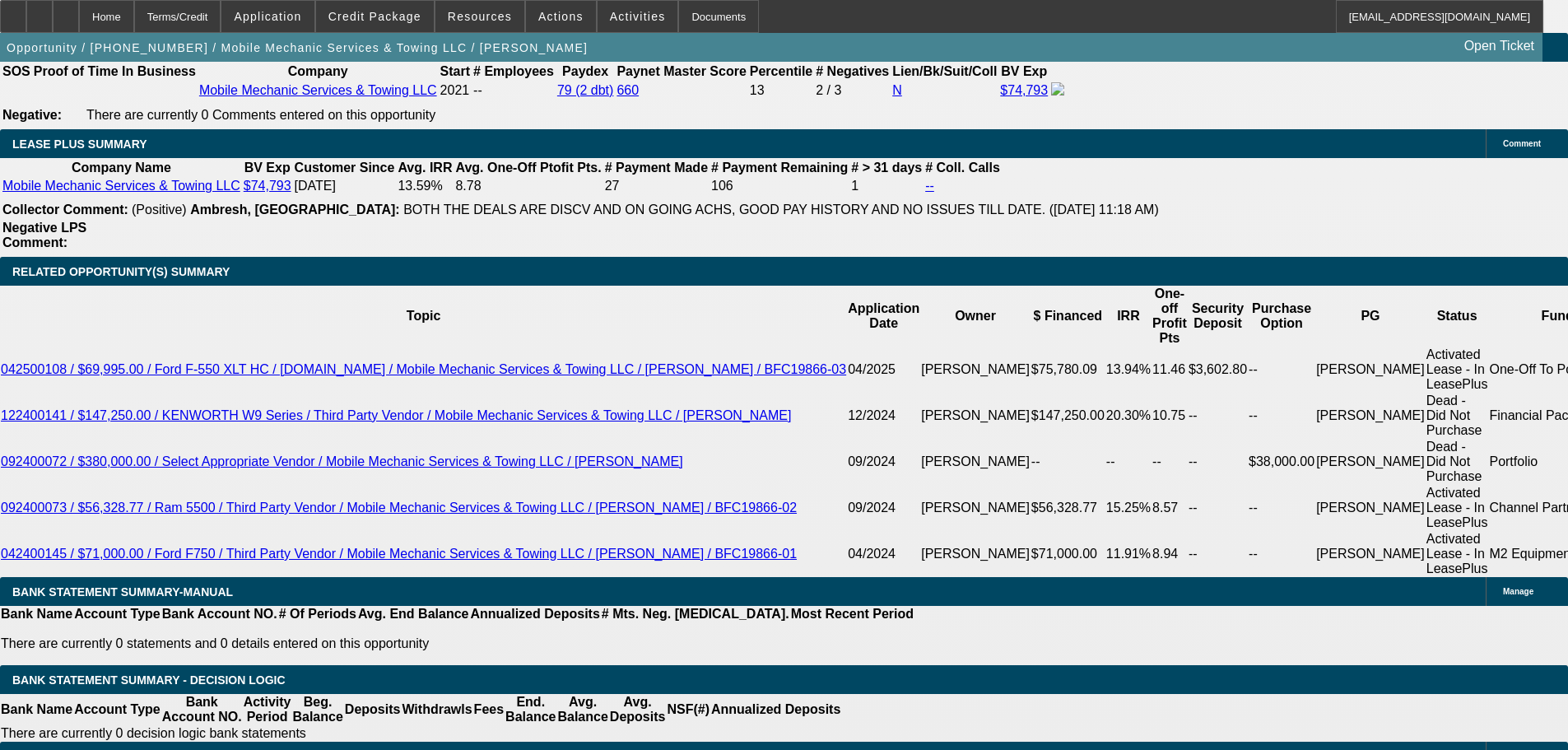
scroll to position [2637, 0]
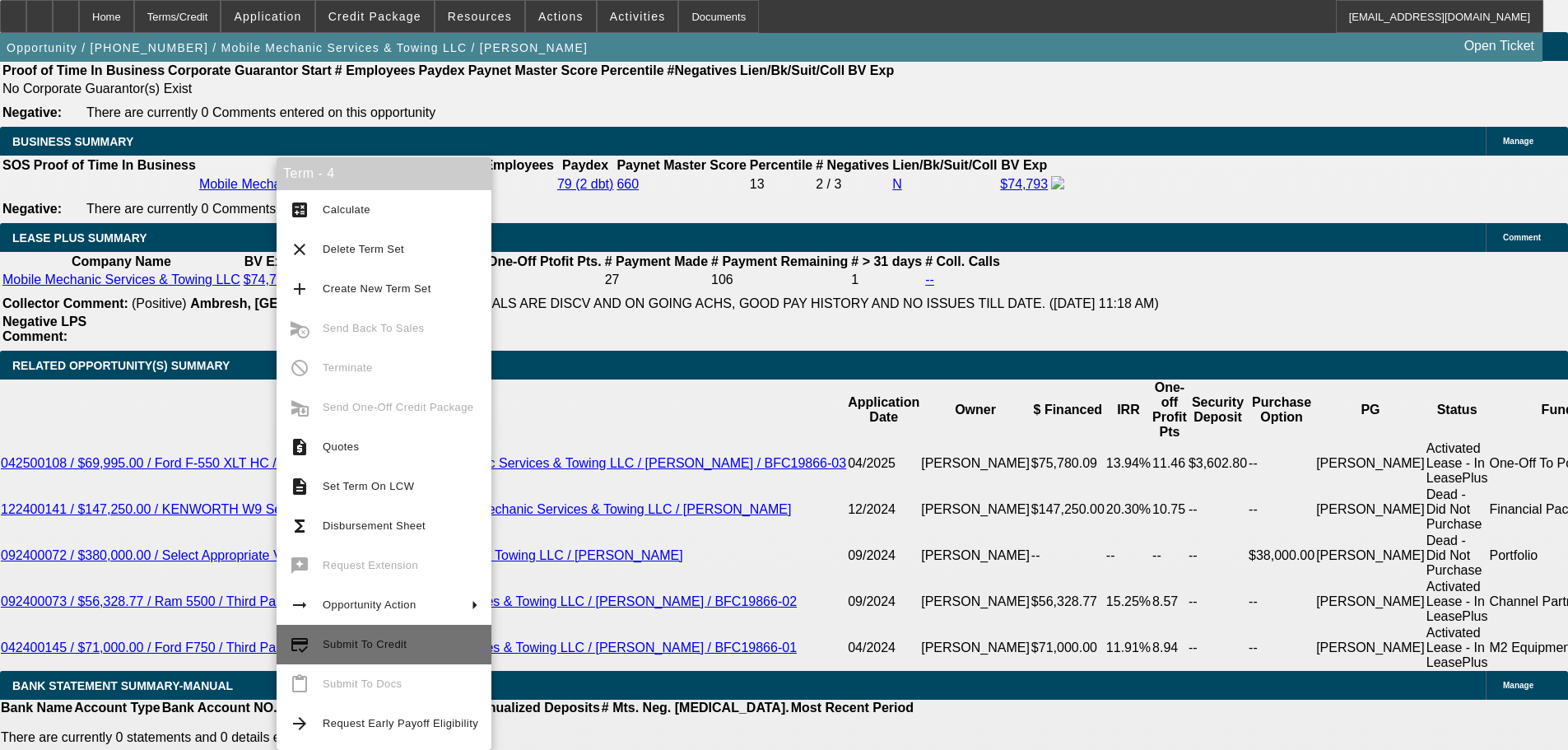
click at [397, 641] on span "Submit To Credit" at bounding box center [365, 644] width 84 height 13
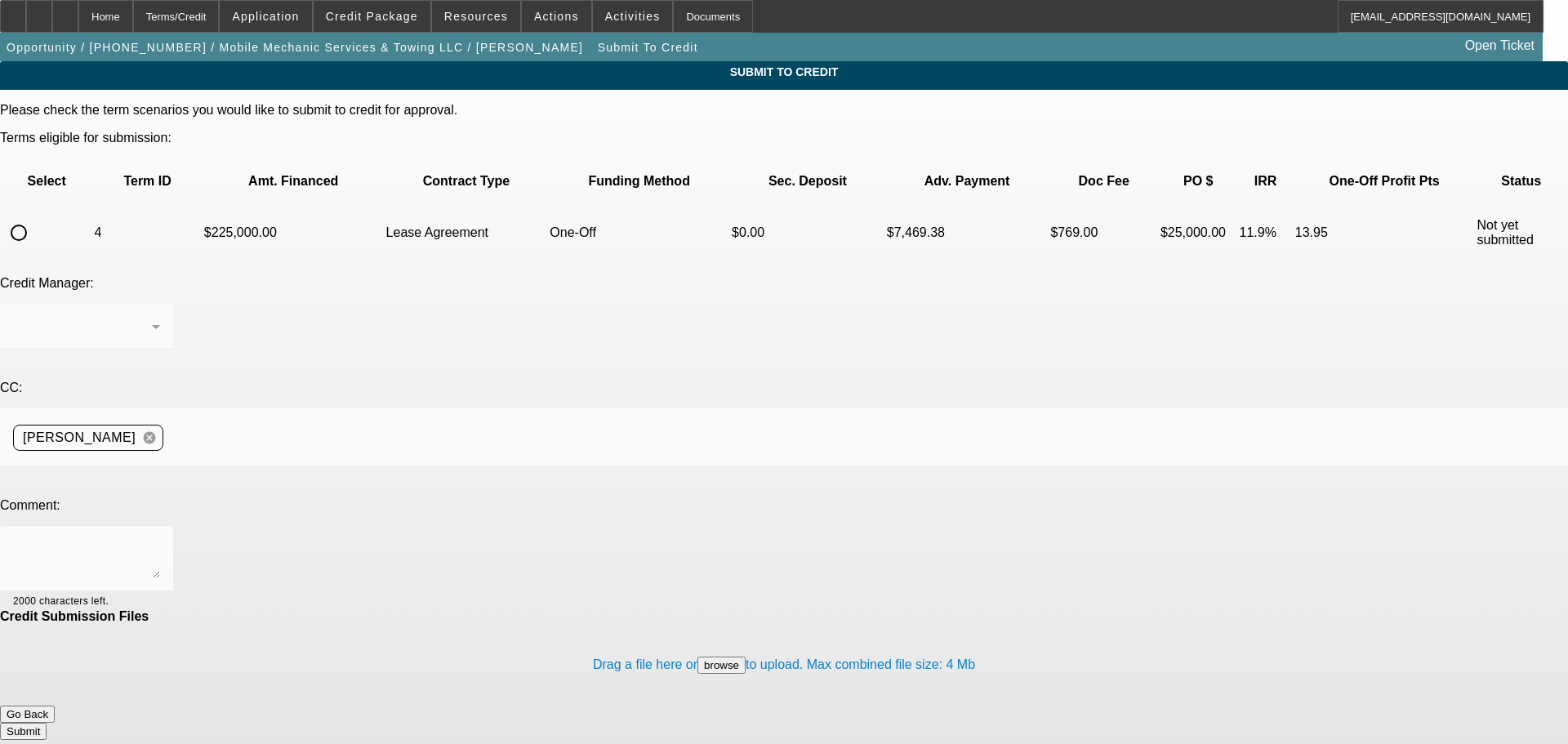
click at [35, 216] on input "radio" at bounding box center [19, 233] width 33 height 33
radio input "true"
click at [160, 539] on textarea at bounding box center [87, 559] width 147 height 40
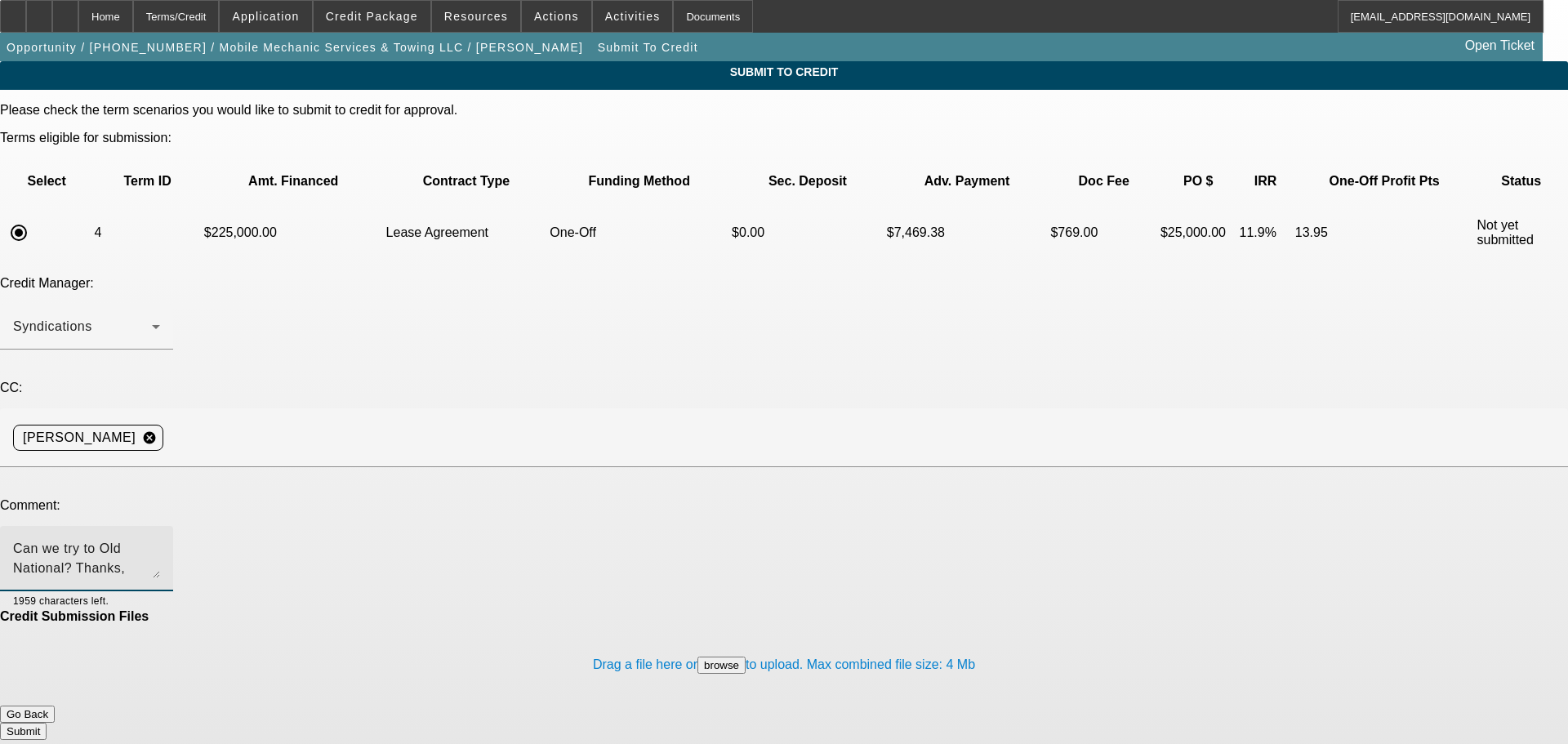
type textarea "Can we try to Old National? Thanks, Dan."
click at [46, 723] on button "Submit" at bounding box center [23, 731] width 46 height 17
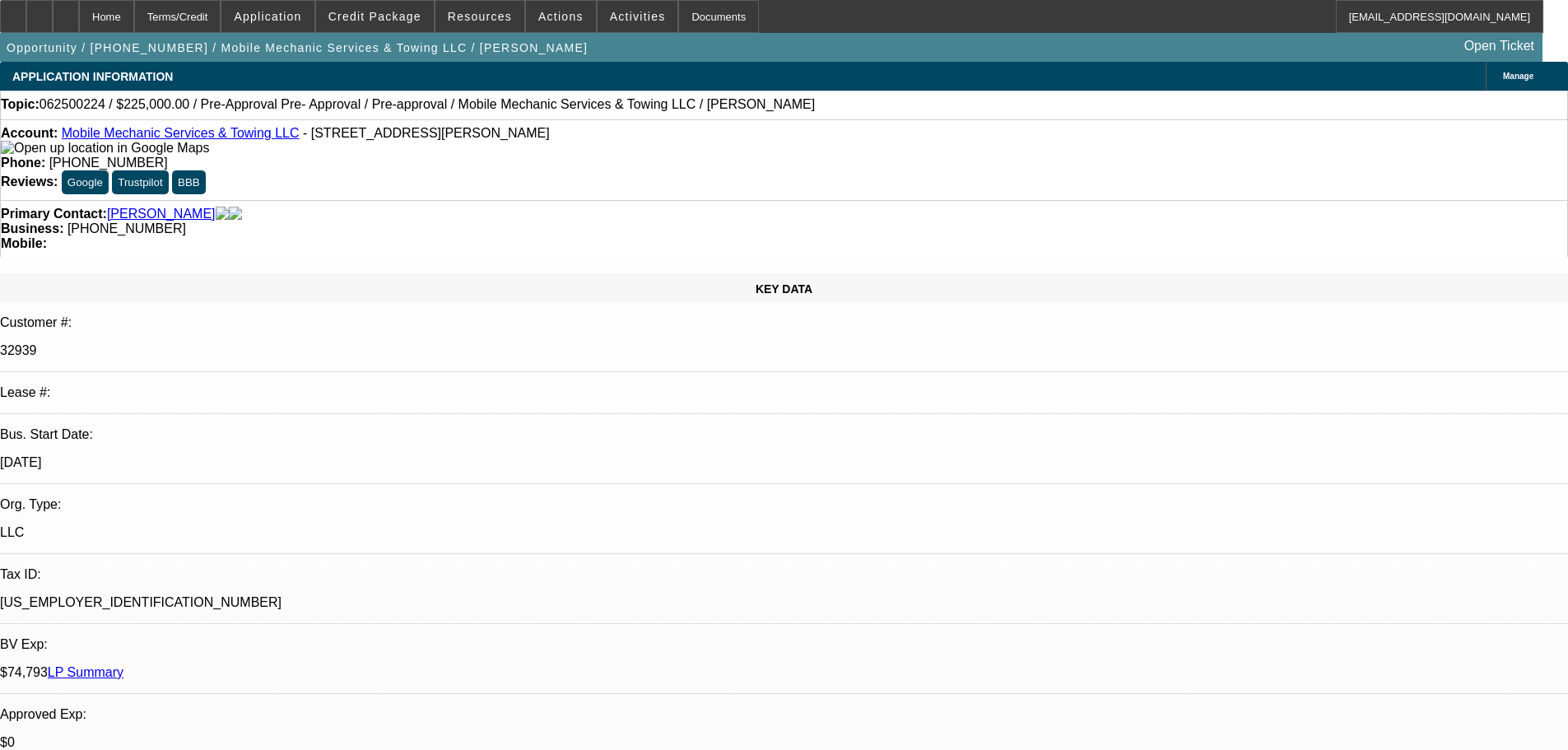
select select "0"
select select "0.1"
select select "4"
select select "0"
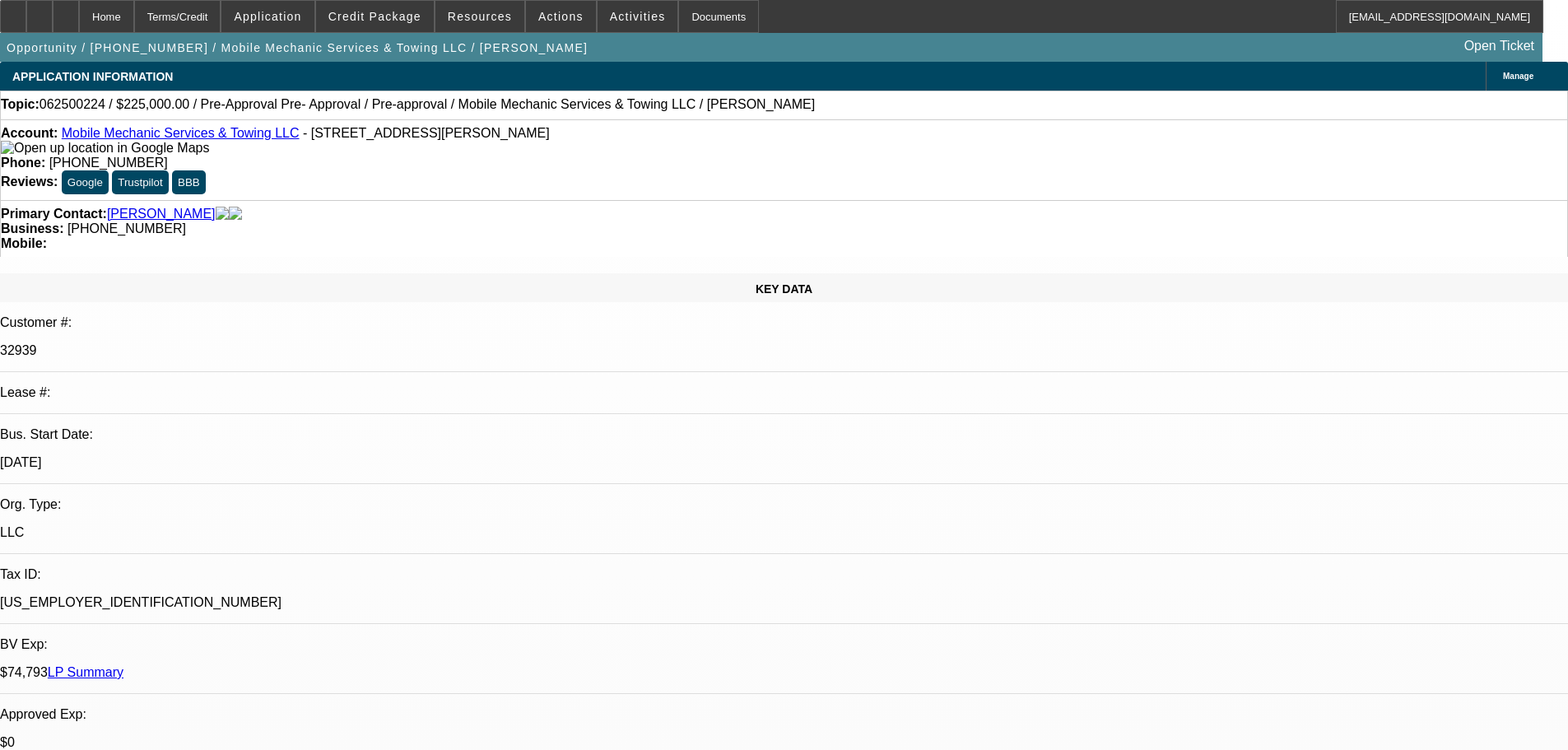
select select "2"
select select "0.1"
select select "4"
select select "0"
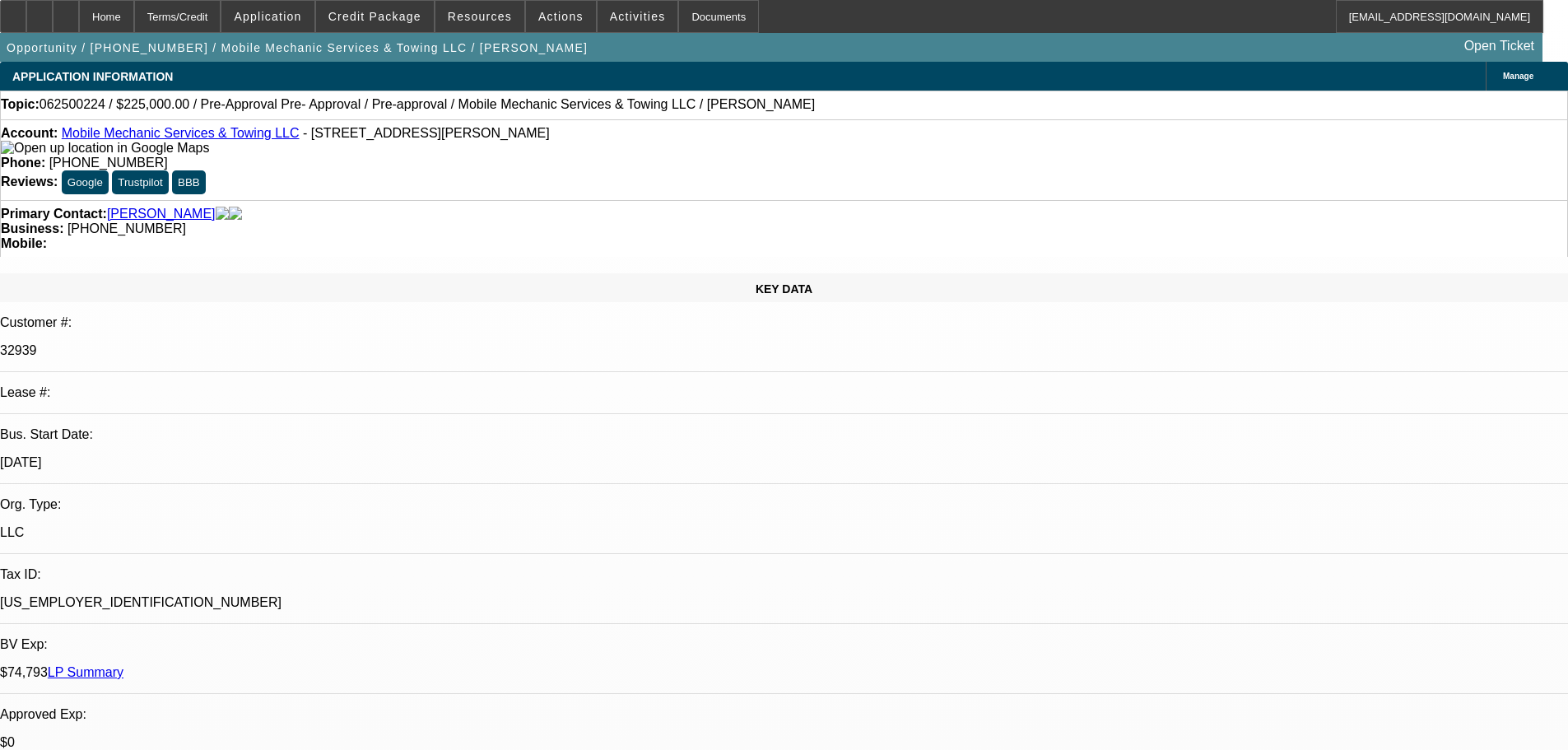
select select "2"
select select "0.1"
select select "4"
select select "0"
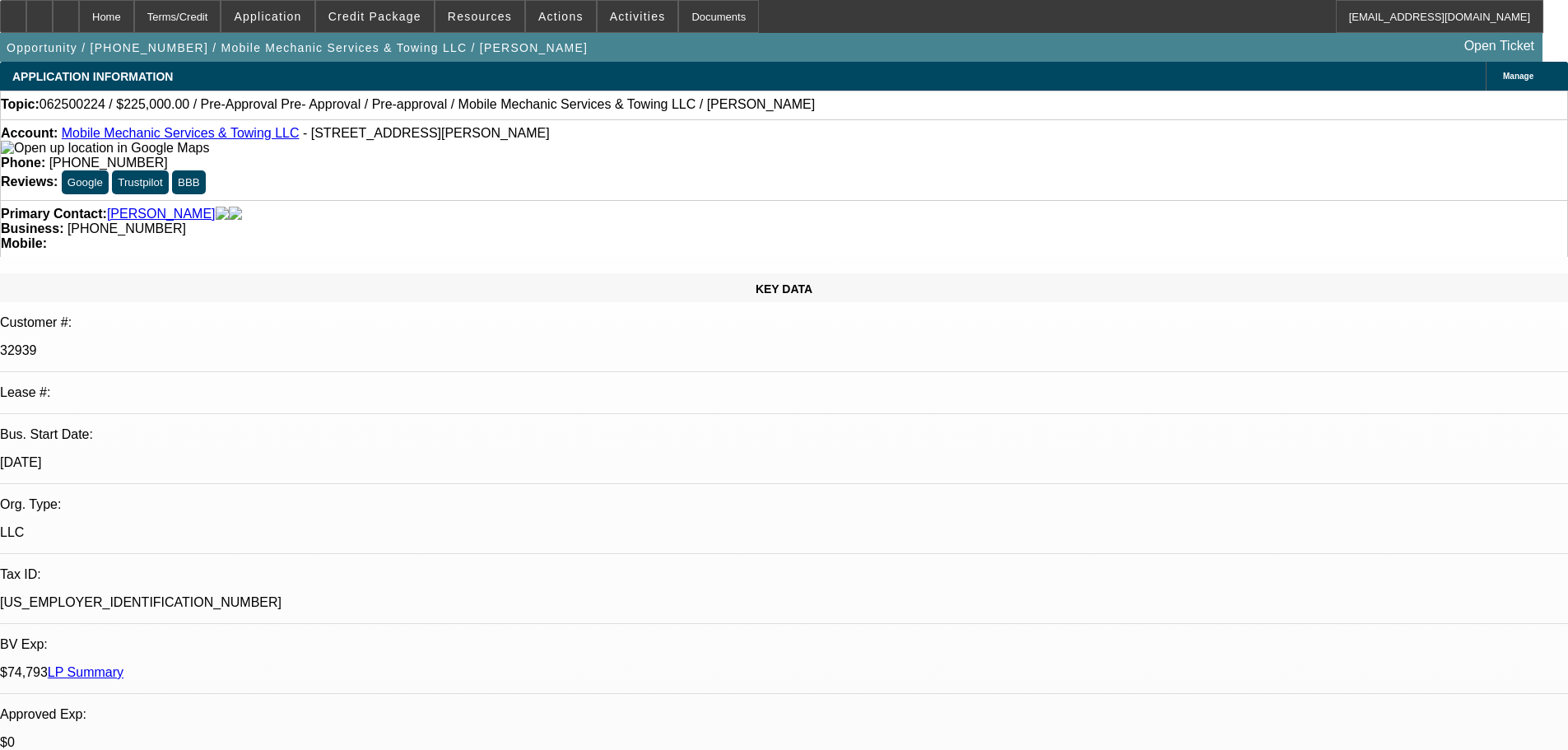
select select "2"
select select "0.1"
select select "4"
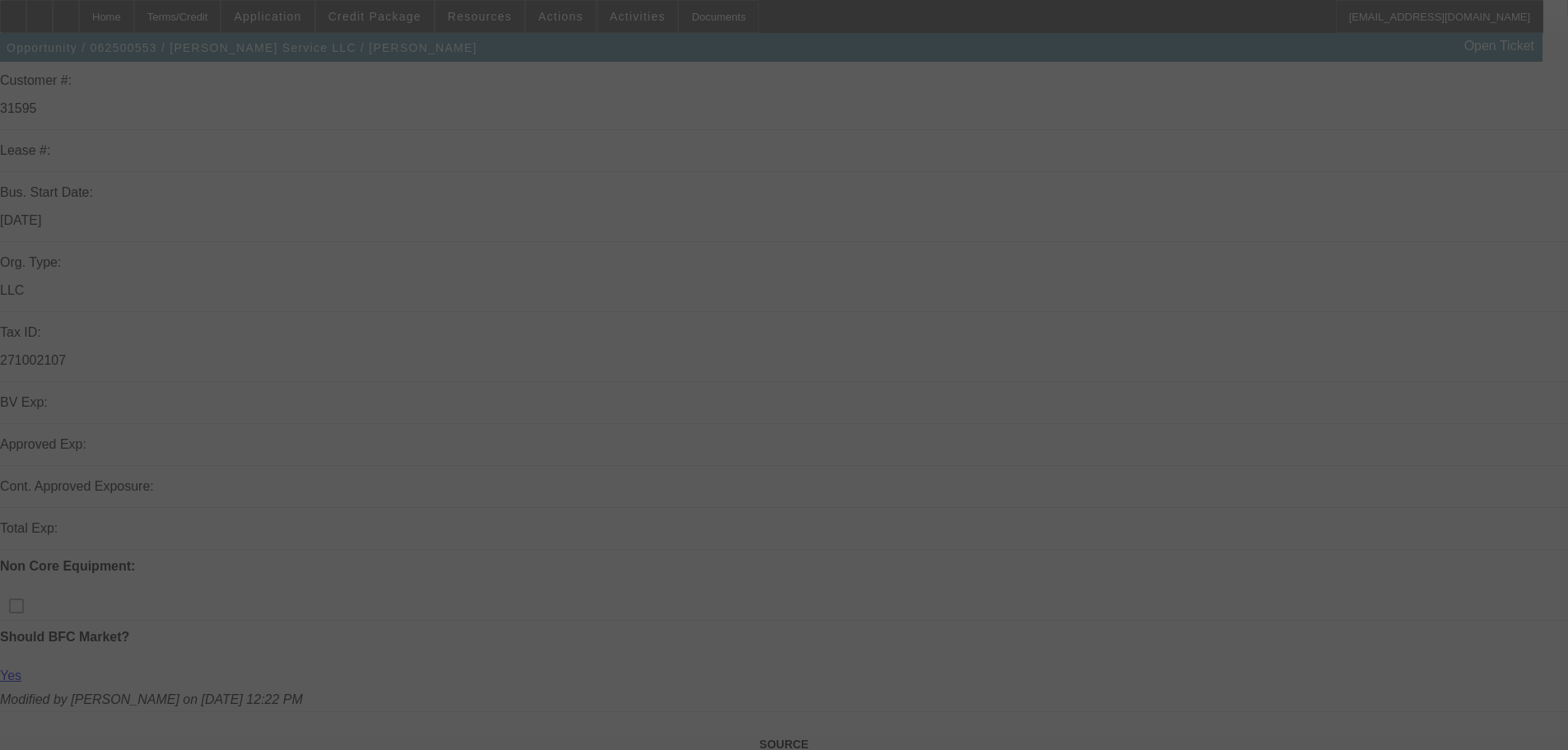
scroll to position [247, 0]
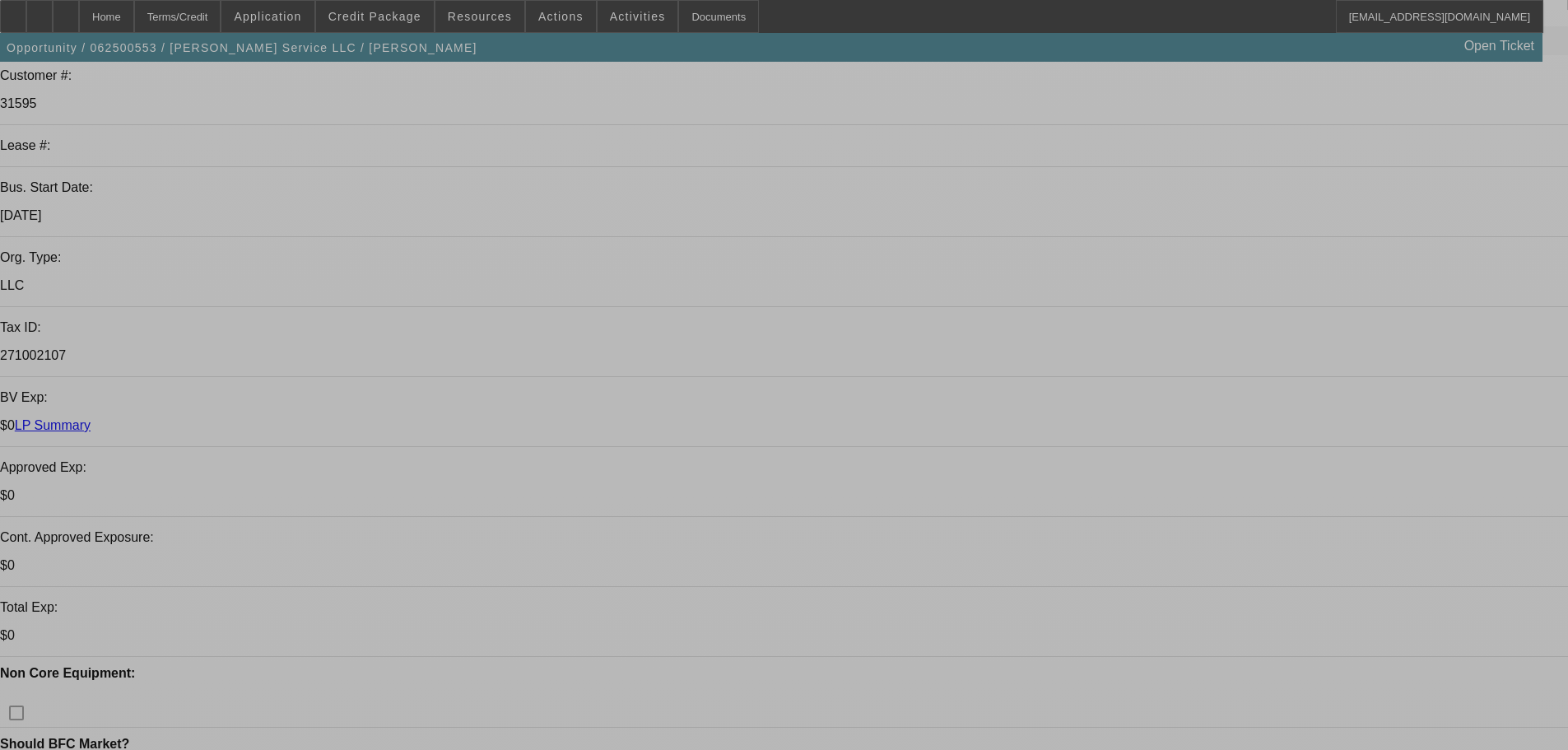
select select "0"
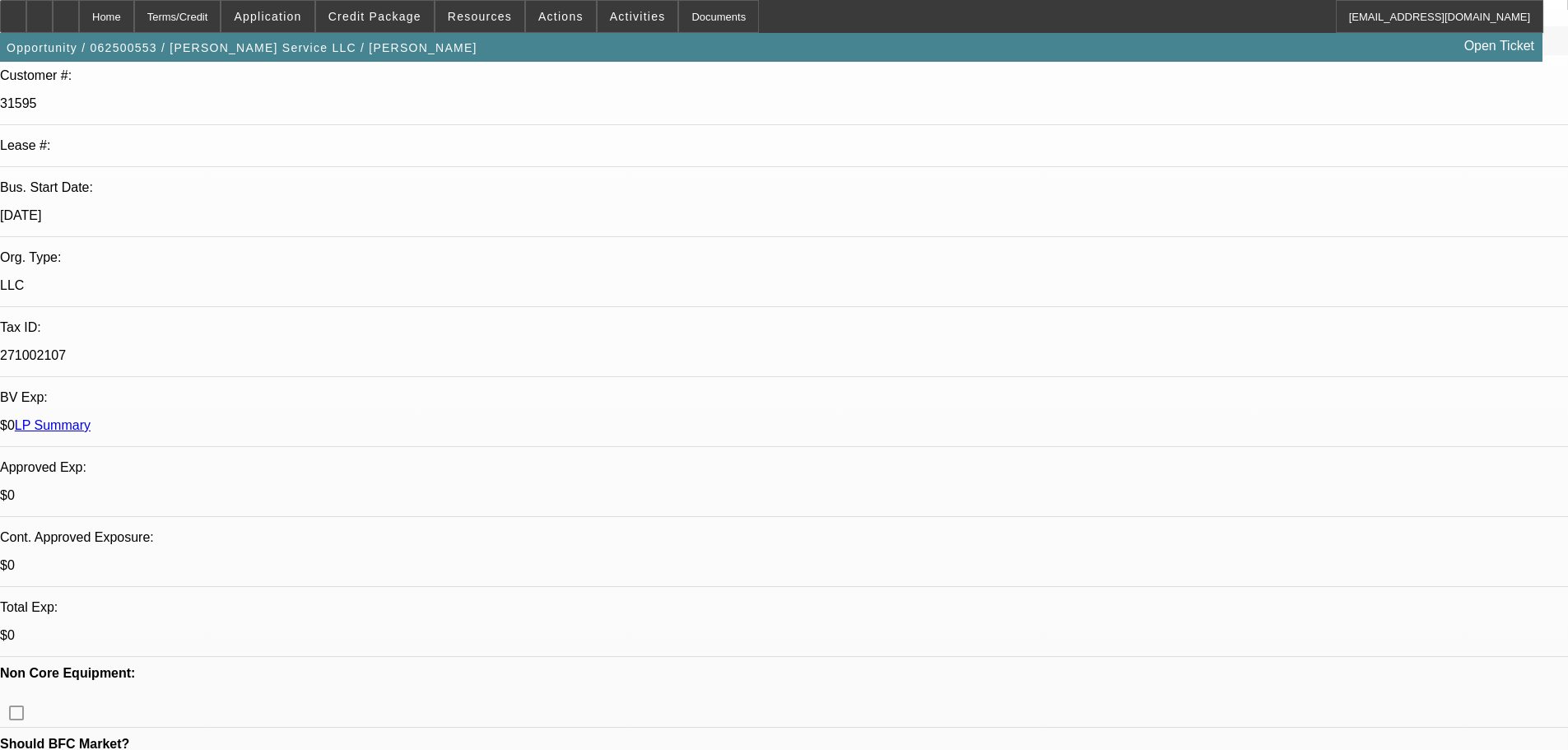
select select "0"
select select "6"
select select "0"
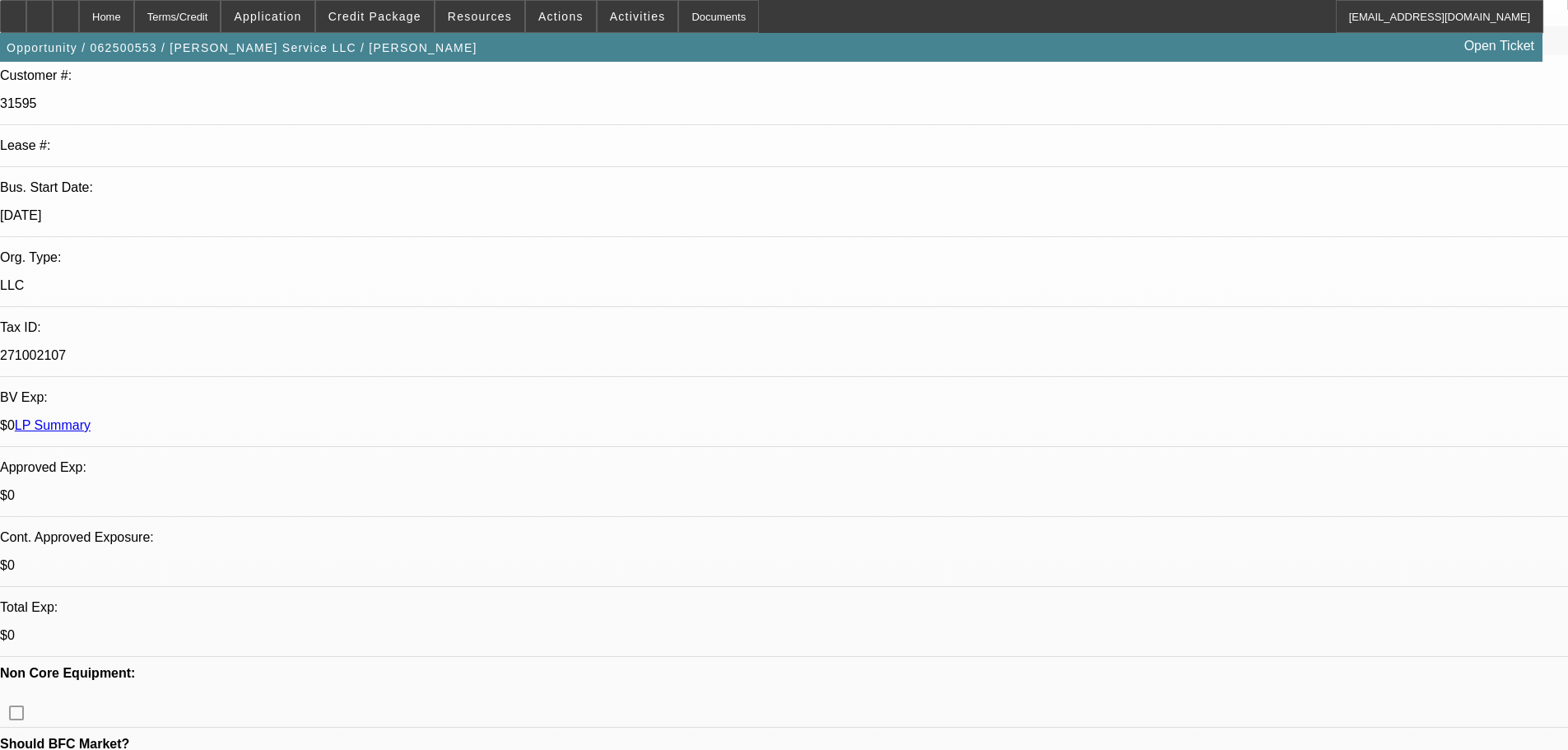
select select "0"
select select "6"
select select "0"
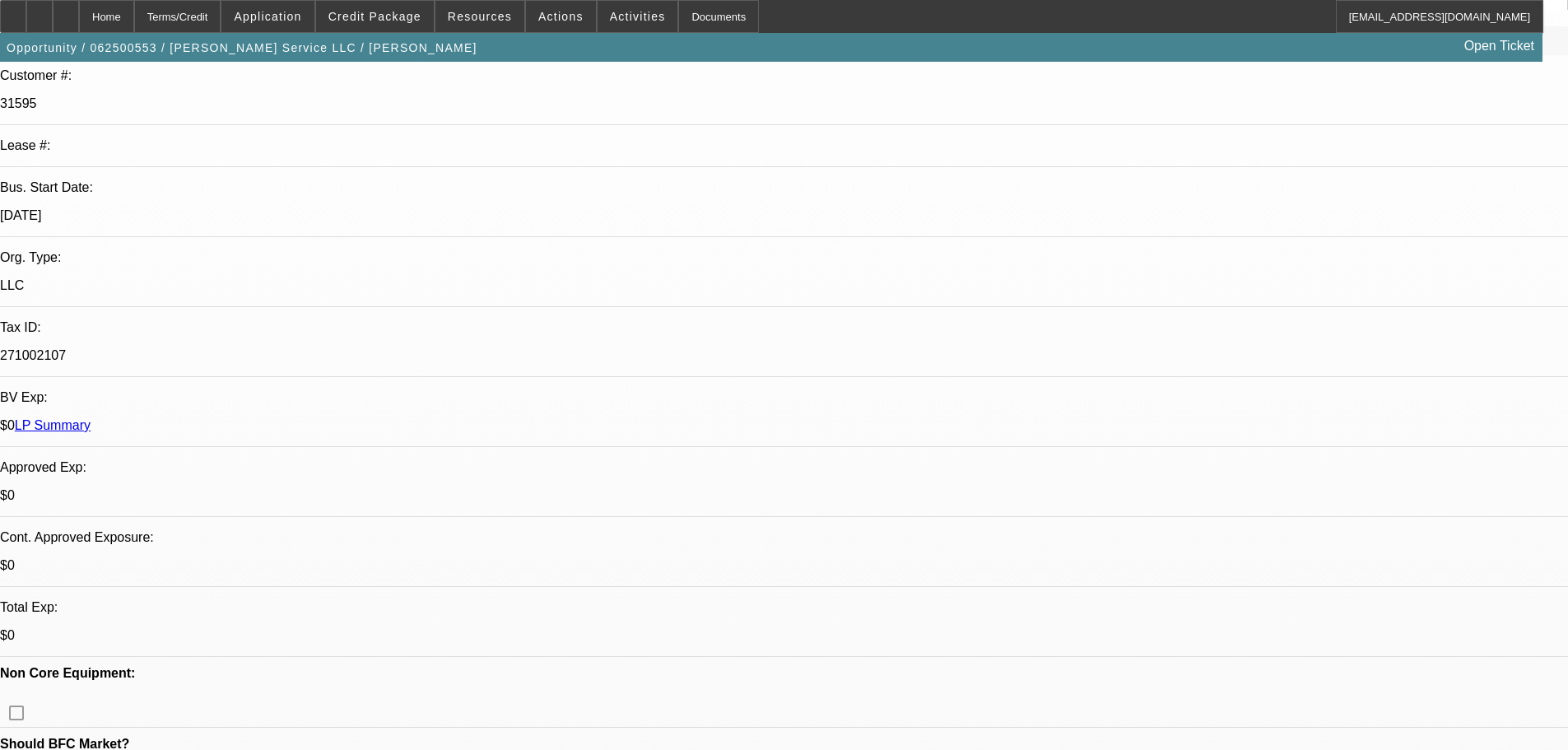
select select "6"
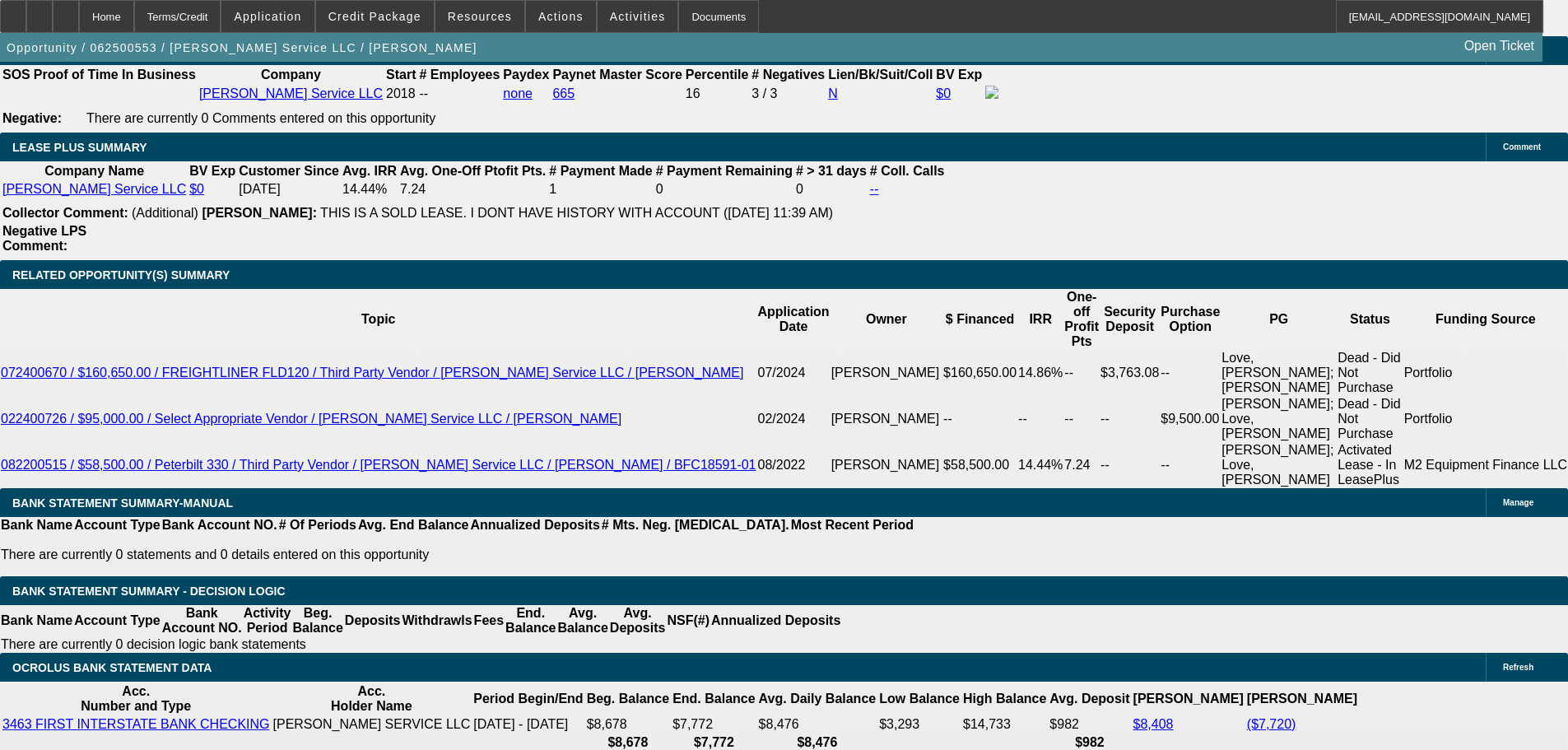
scroll to position [2717, 0]
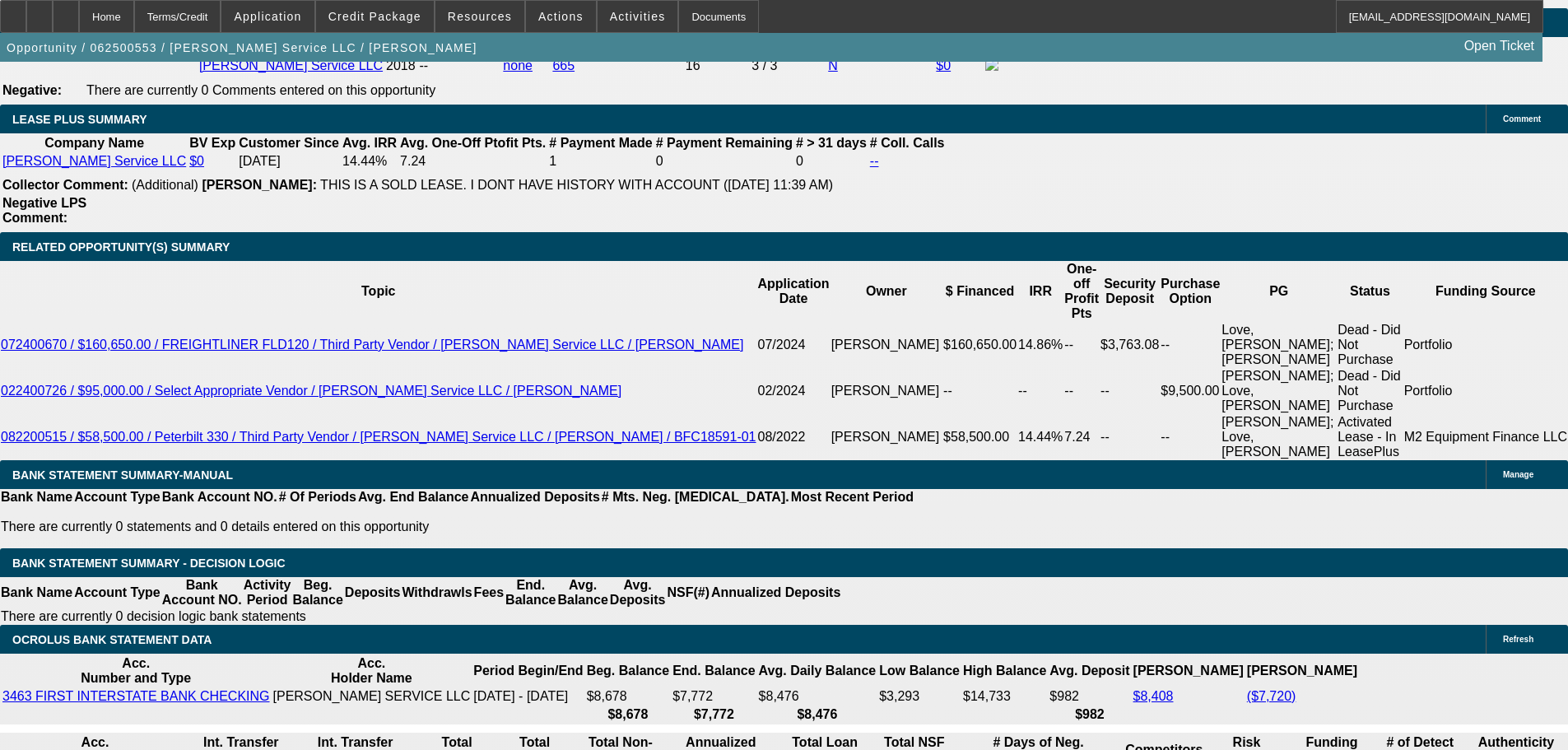
drag, startPoint x: 352, startPoint y: 397, endPoint x: 457, endPoint y: 404, distance: 105.2
type input "1"
type input "UNKNOWN"
type input "13"
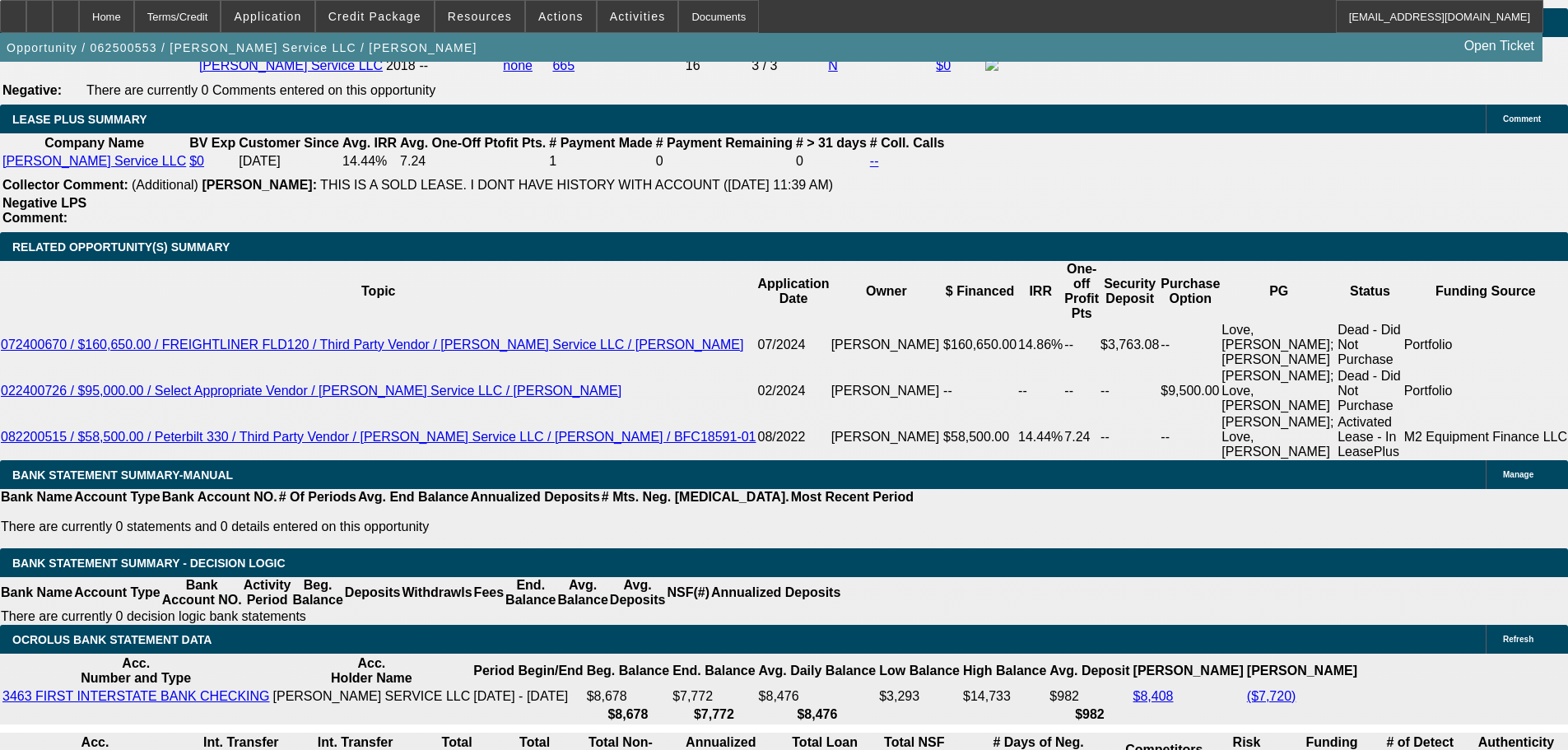
type input "$2,186.44"
type input "13"
drag, startPoint x: 240, startPoint y: 386, endPoint x: 344, endPoint y: 391, distance: 104.1
type input "2"
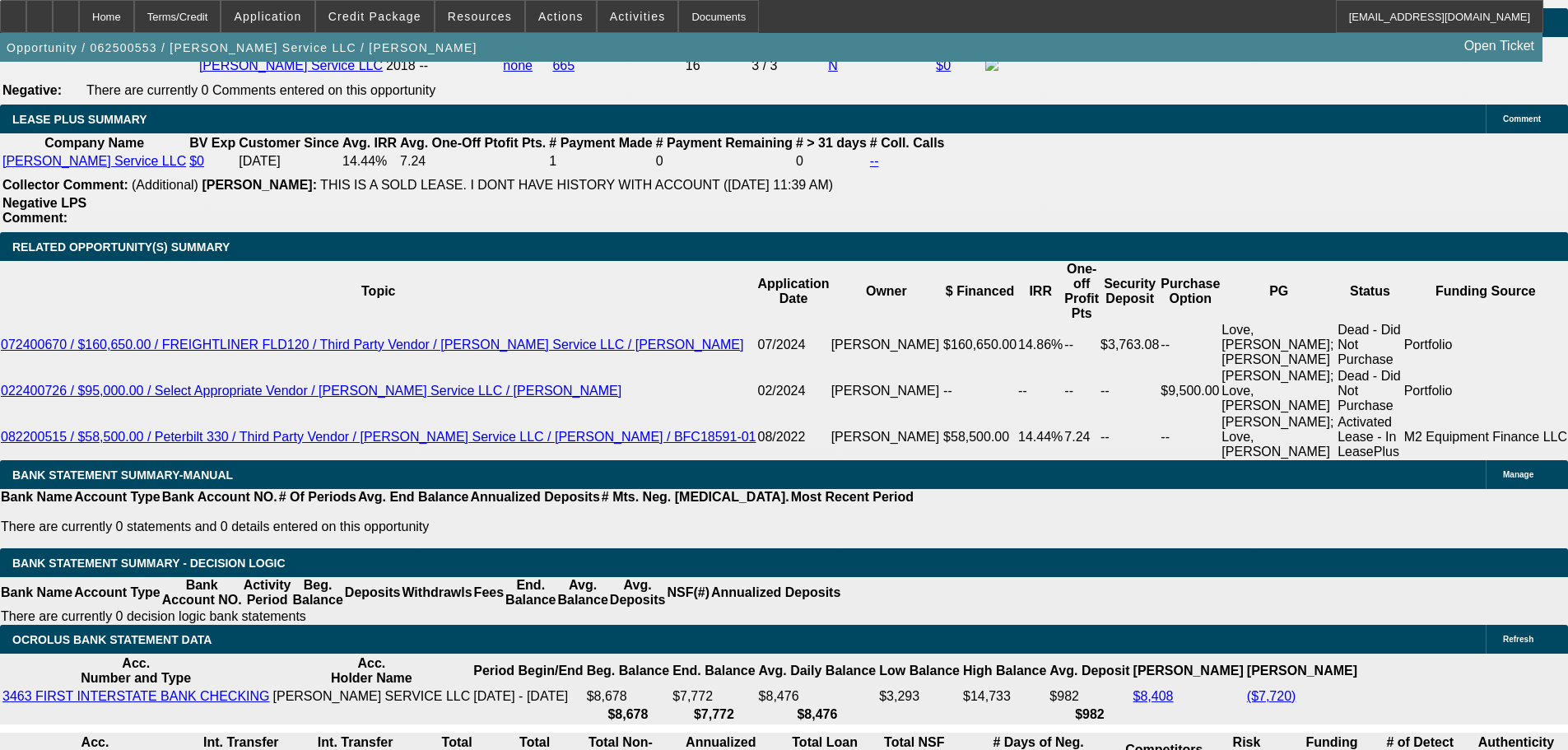
type input "2187"
type input "13"
type input "$2,187.00"
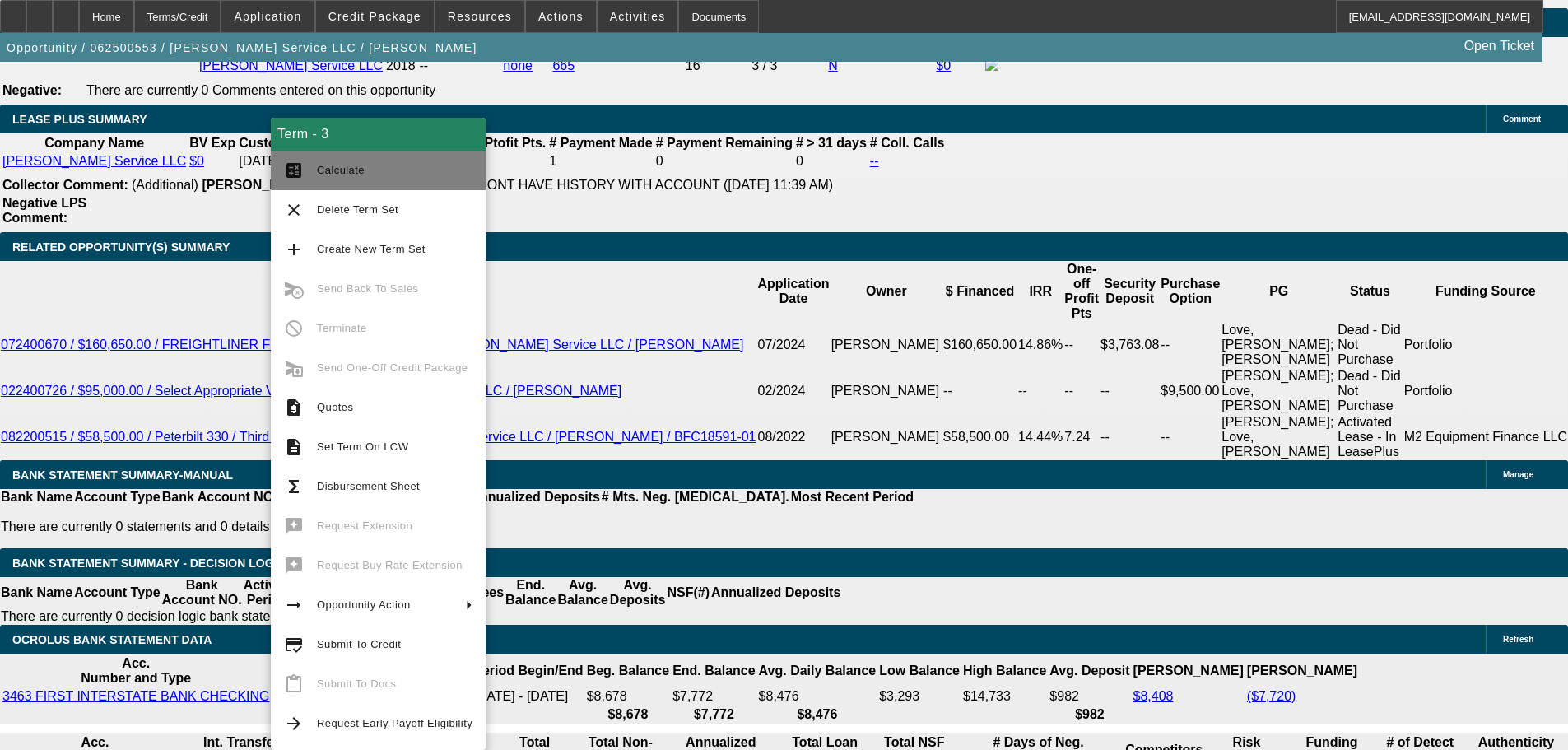
click at [384, 185] on button "calculate Calculate" at bounding box center [377, 170] width 215 height 40
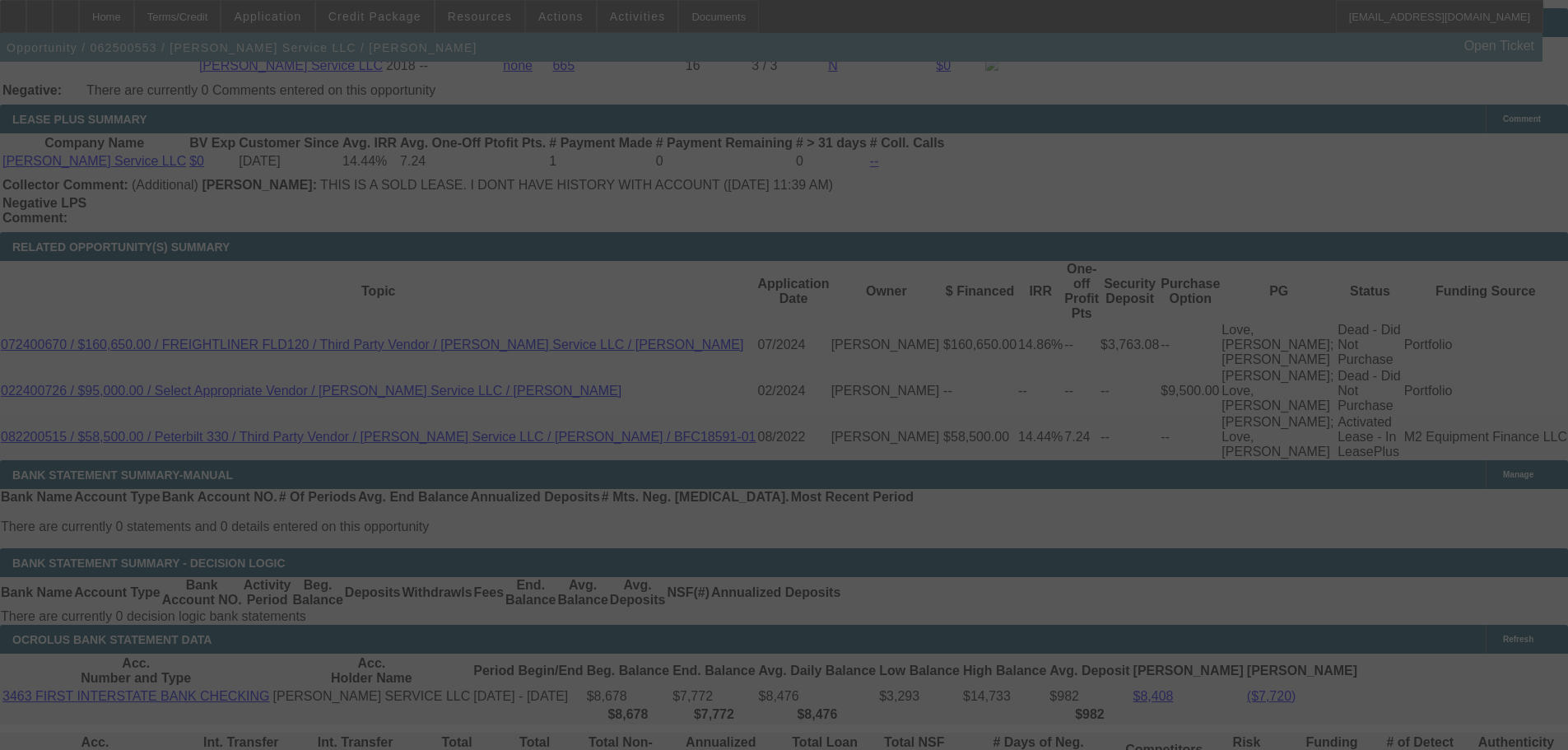
select select "0"
select select "6"
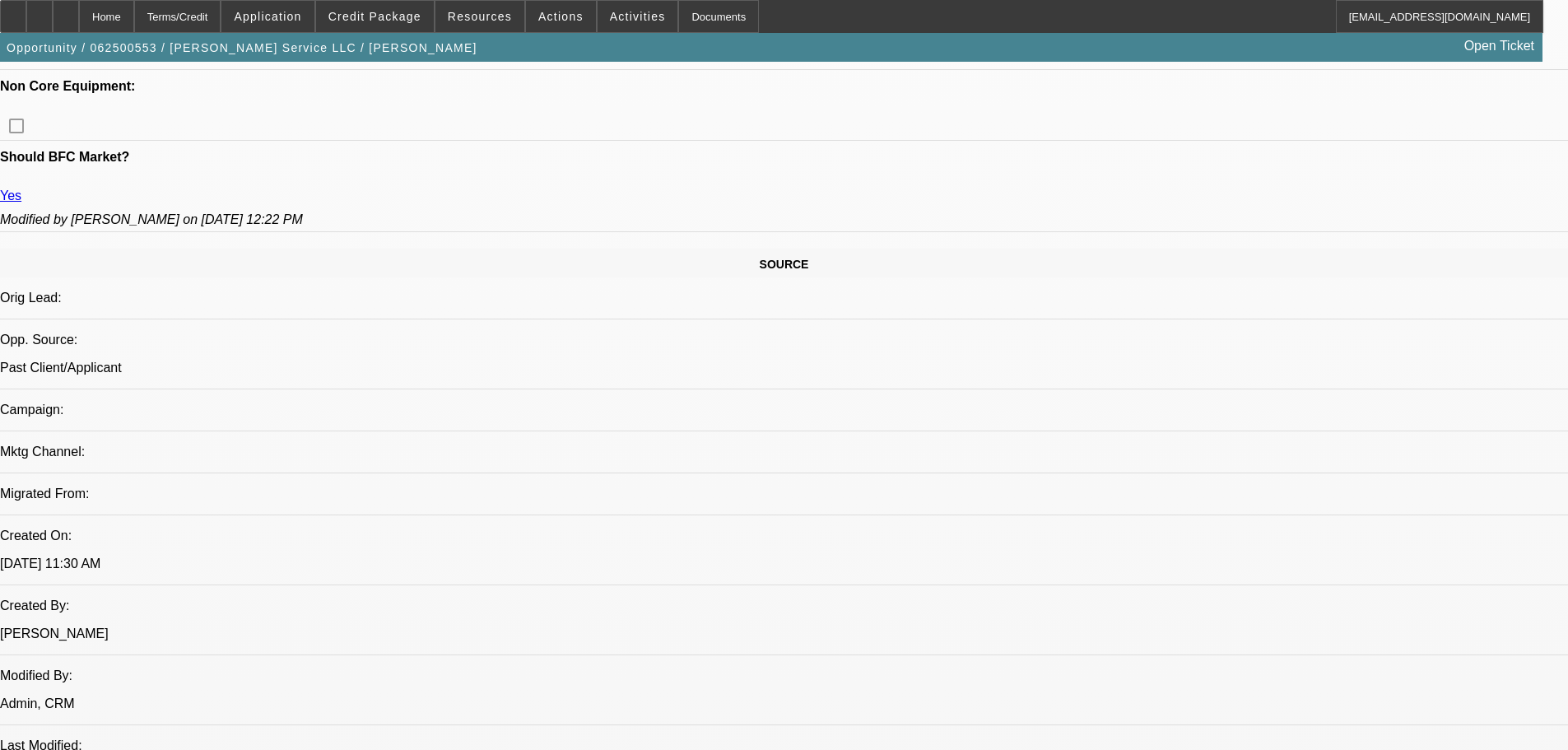
scroll to position [741, 0]
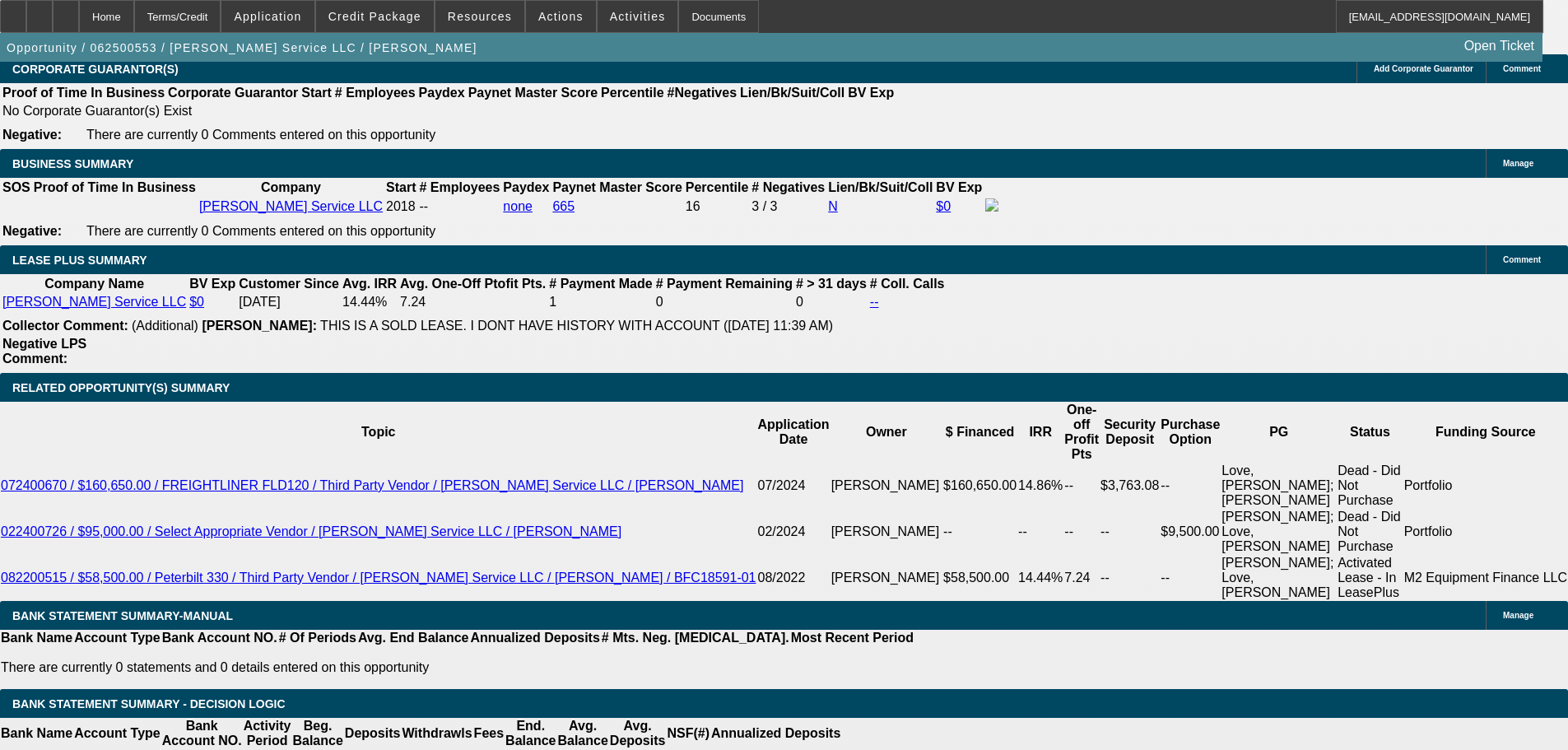
scroll to position [2552, 0]
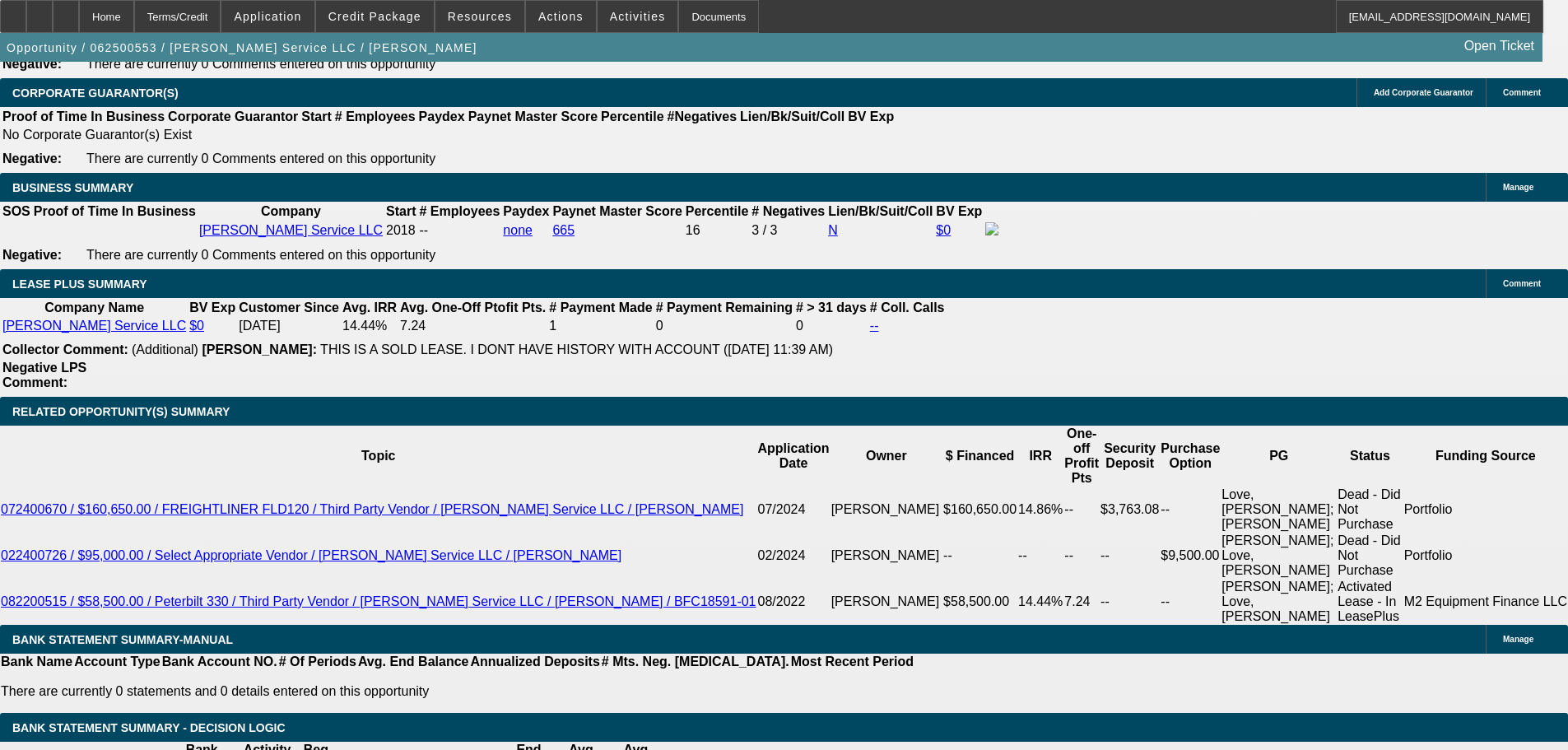
select select "2"
type input "UNKNOWN"
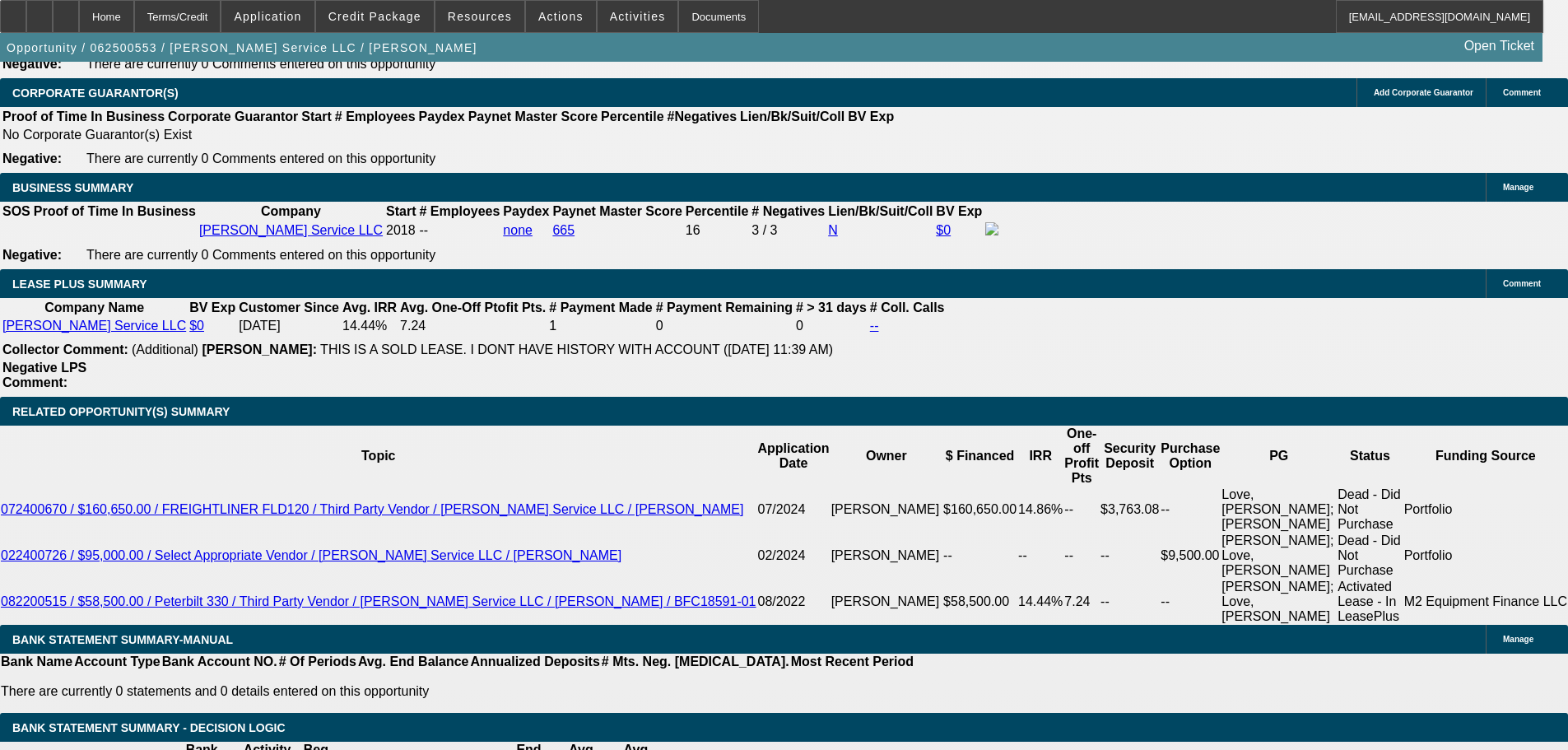
select select "3"
type input "$16,500.00"
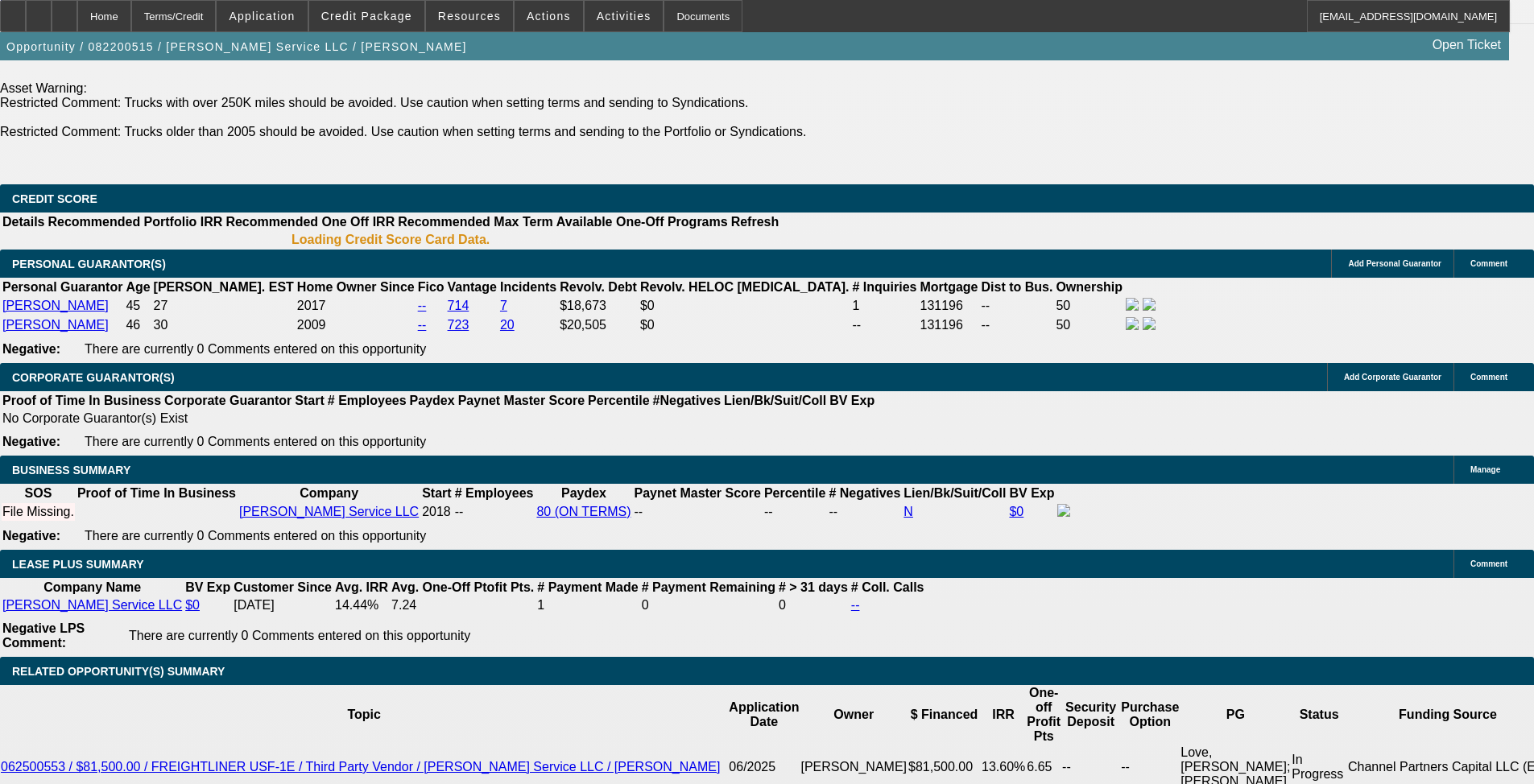
select select "0.1"
select select "0"
select select "6"
select select "0.1"
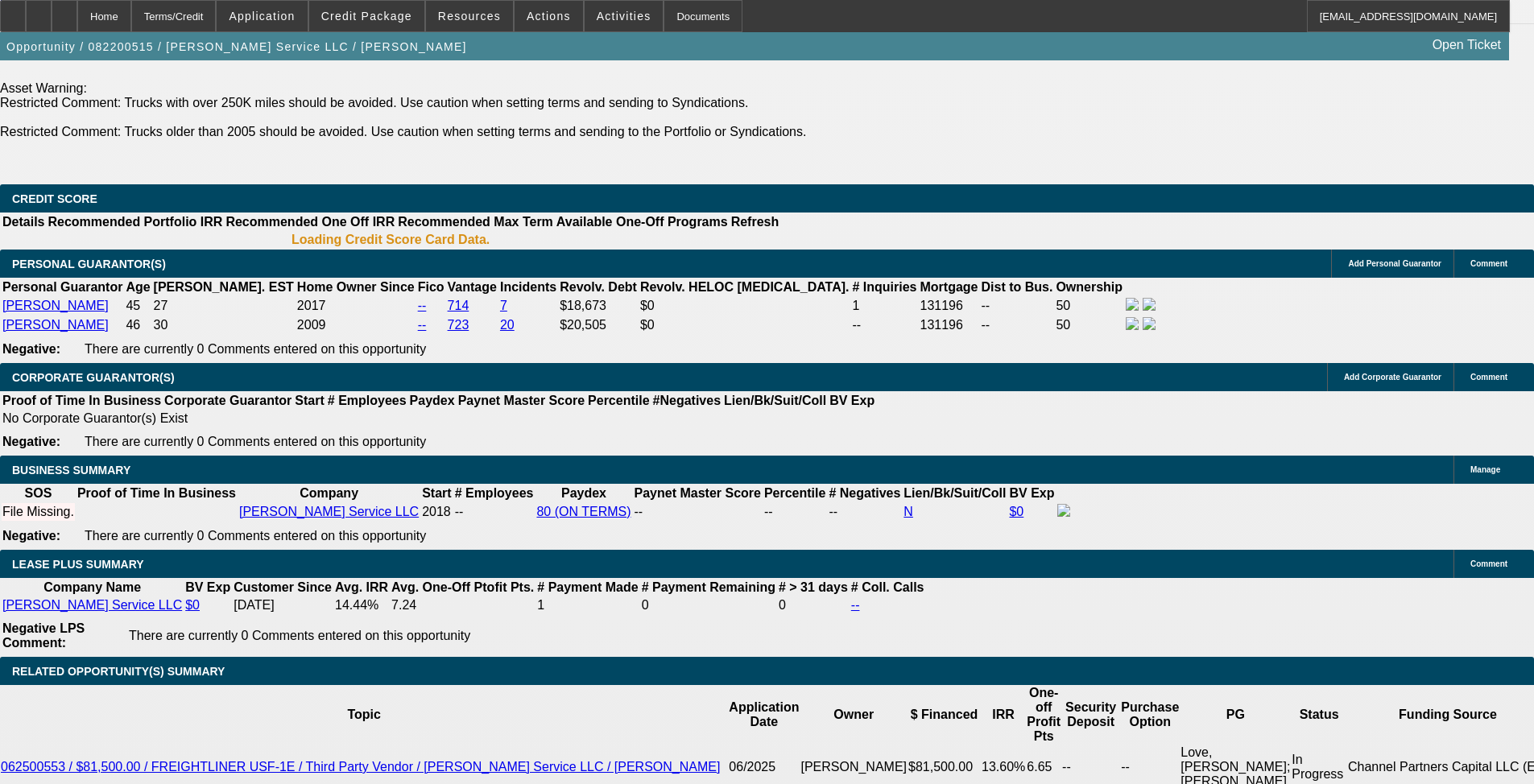
select select "0"
select select "6"
select select "0.1"
select select "0"
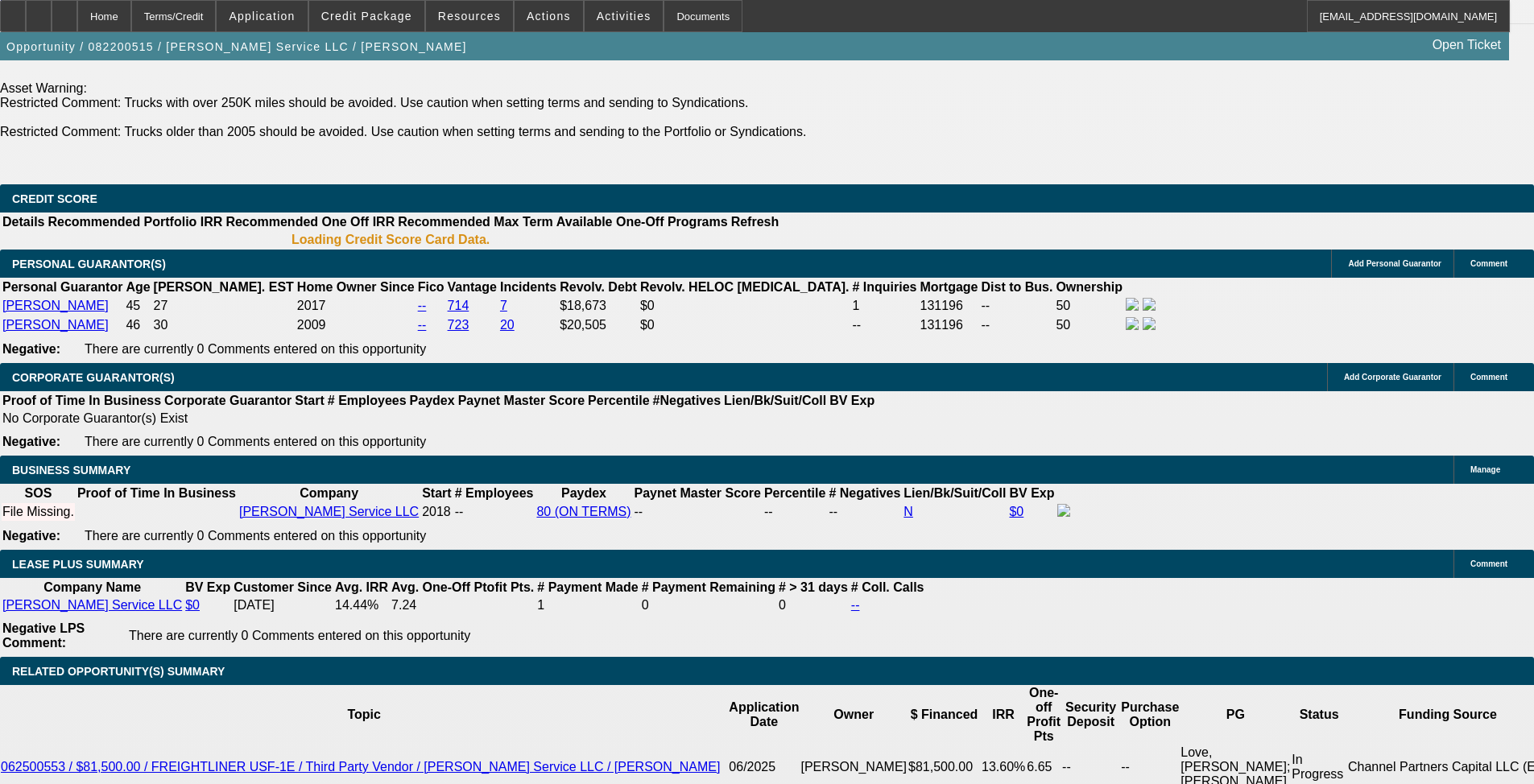
select select "0"
select select "6"
select select "0.1"
select select "0"
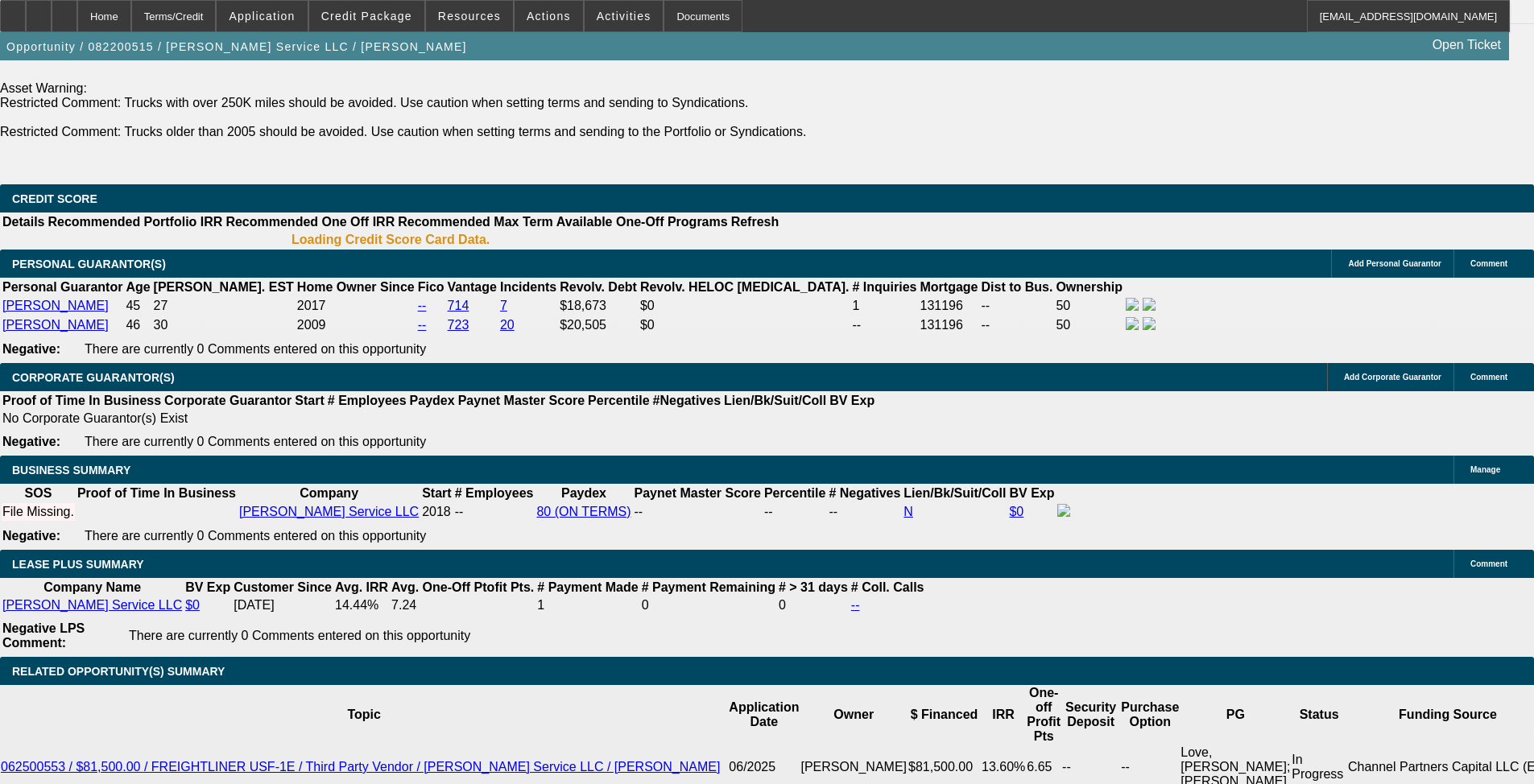
select select "6"
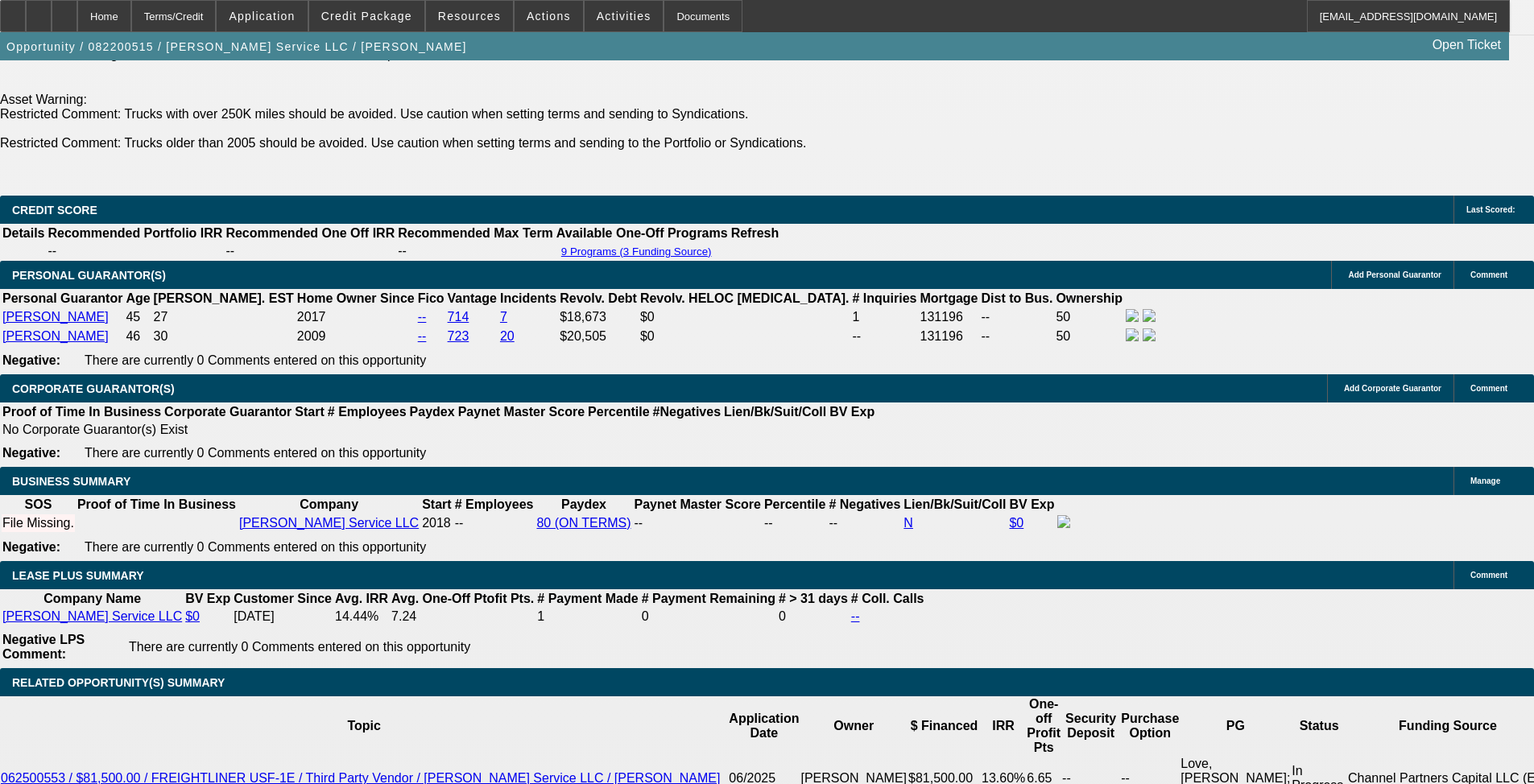
scroll to position [2416, 0]
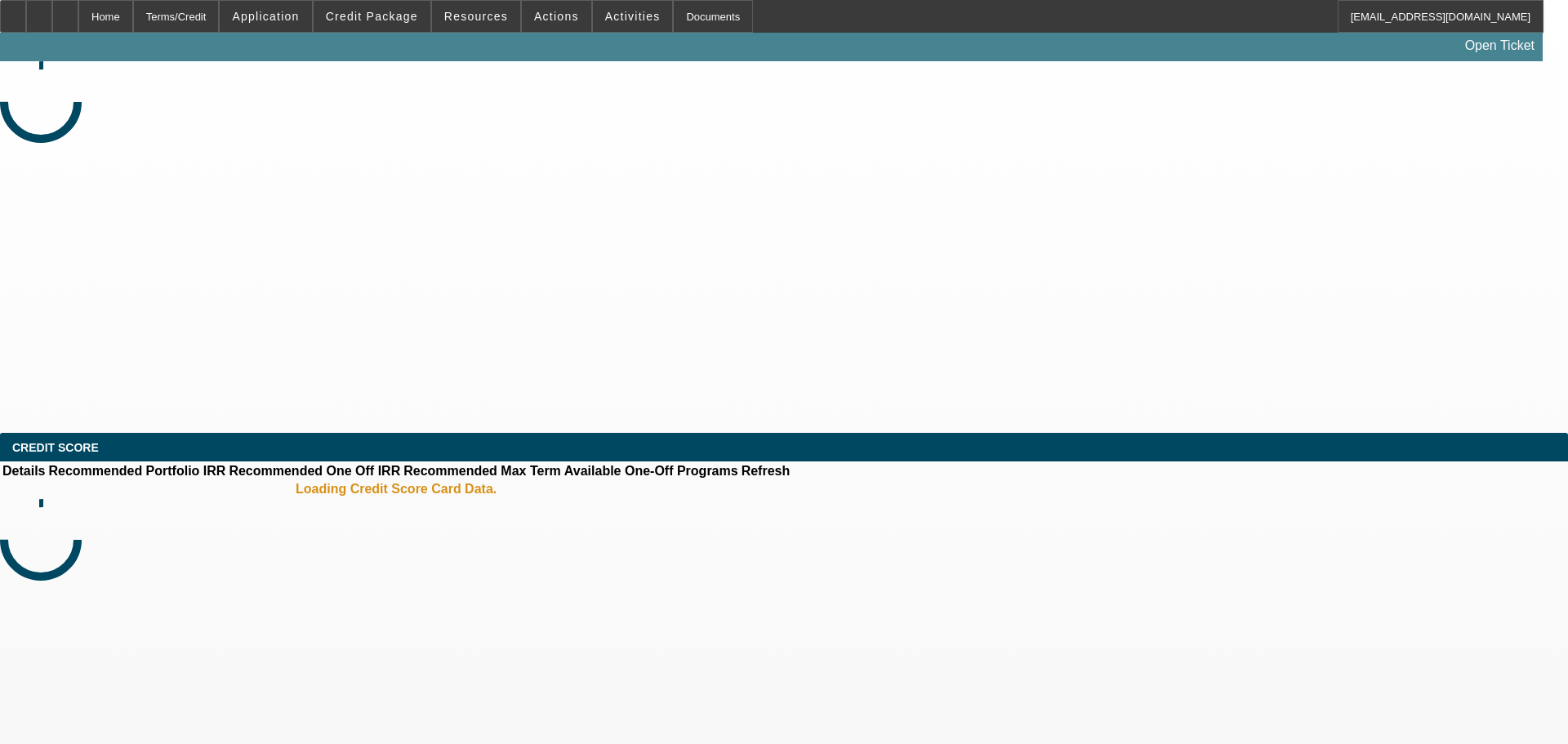
select select "0"
select select "0.1"
select select "4"
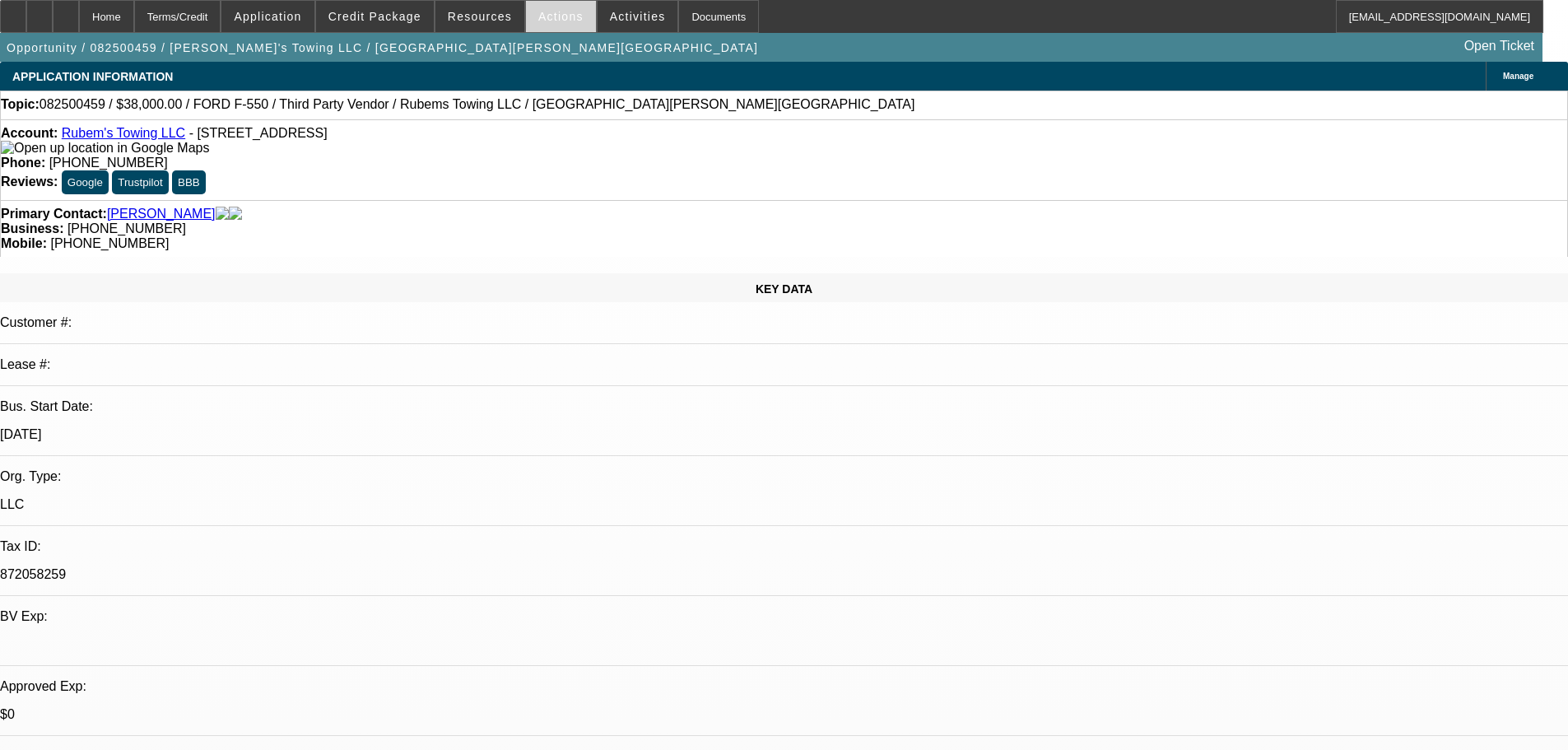
click at [530, 14] on span at bounding box center [561, 17] width 70 height 40
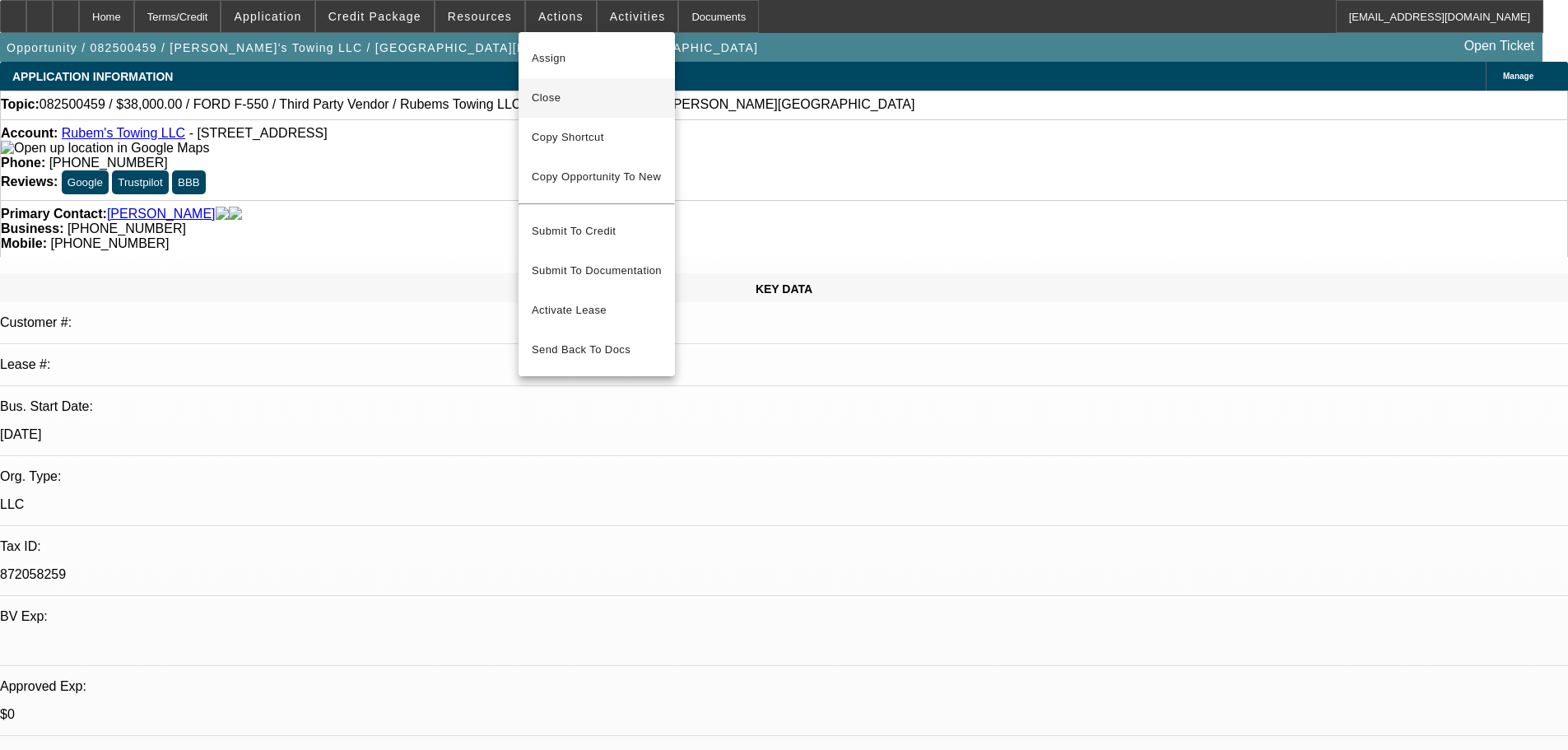
click at [603, 99] on span "Close" at bounding box center [597, 98] width 130 height 19
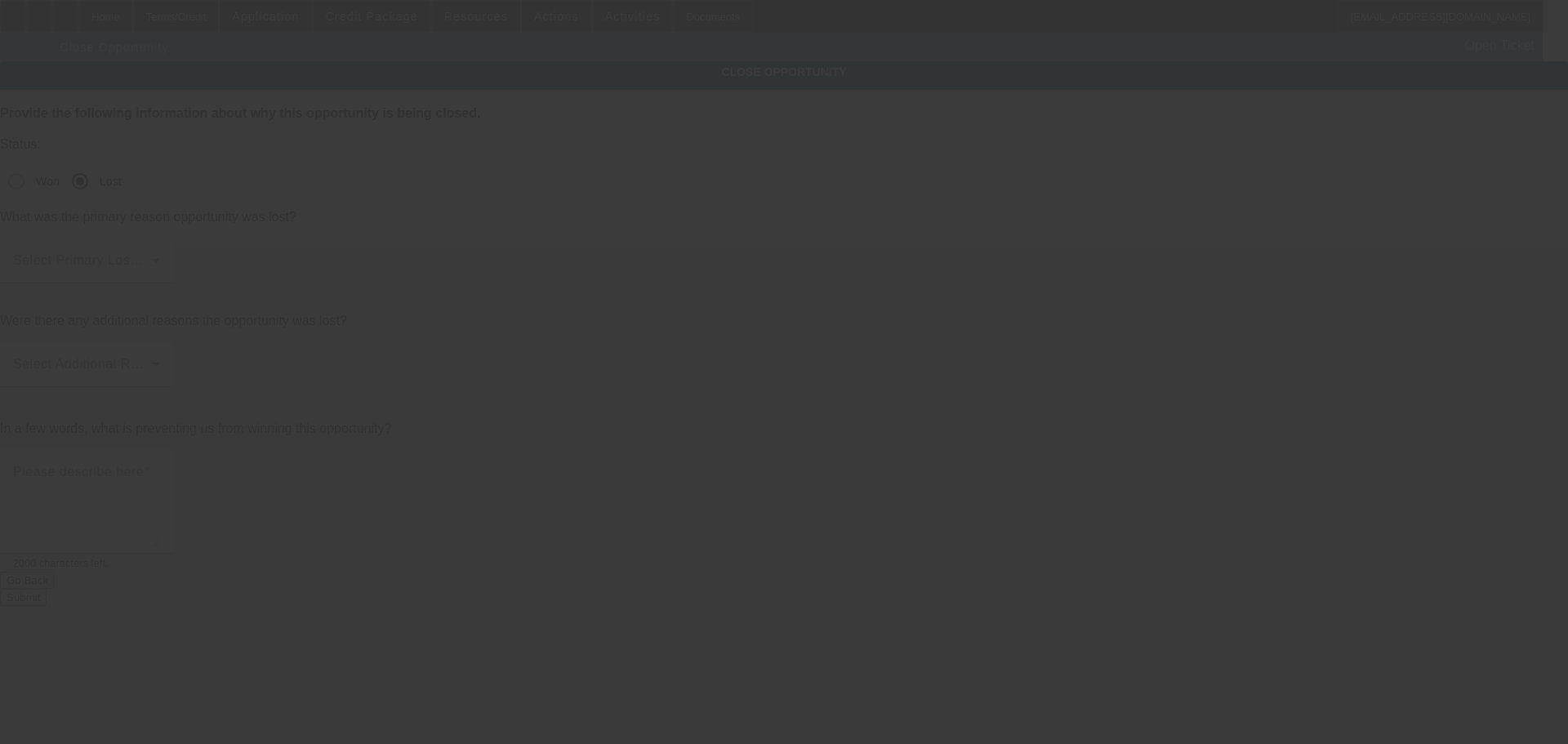
click at [160, 237] on div "Select Primary Lost Reason" at bounding box center [87, 260] width 147 height 45
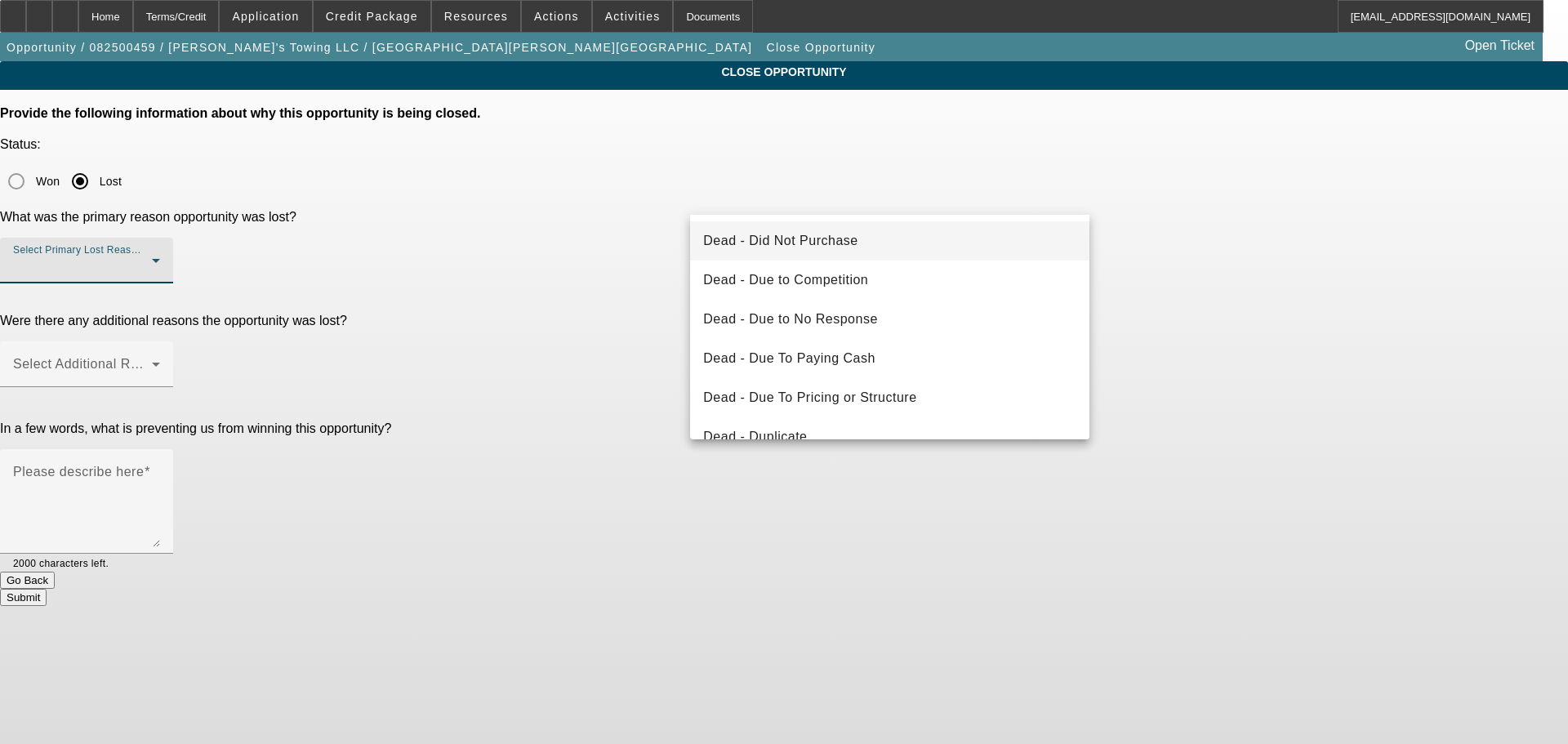
click at [862, 238] on mat-option "Dead - Did Not Purchase" at bounding box center [890, 240] width 399 height 40
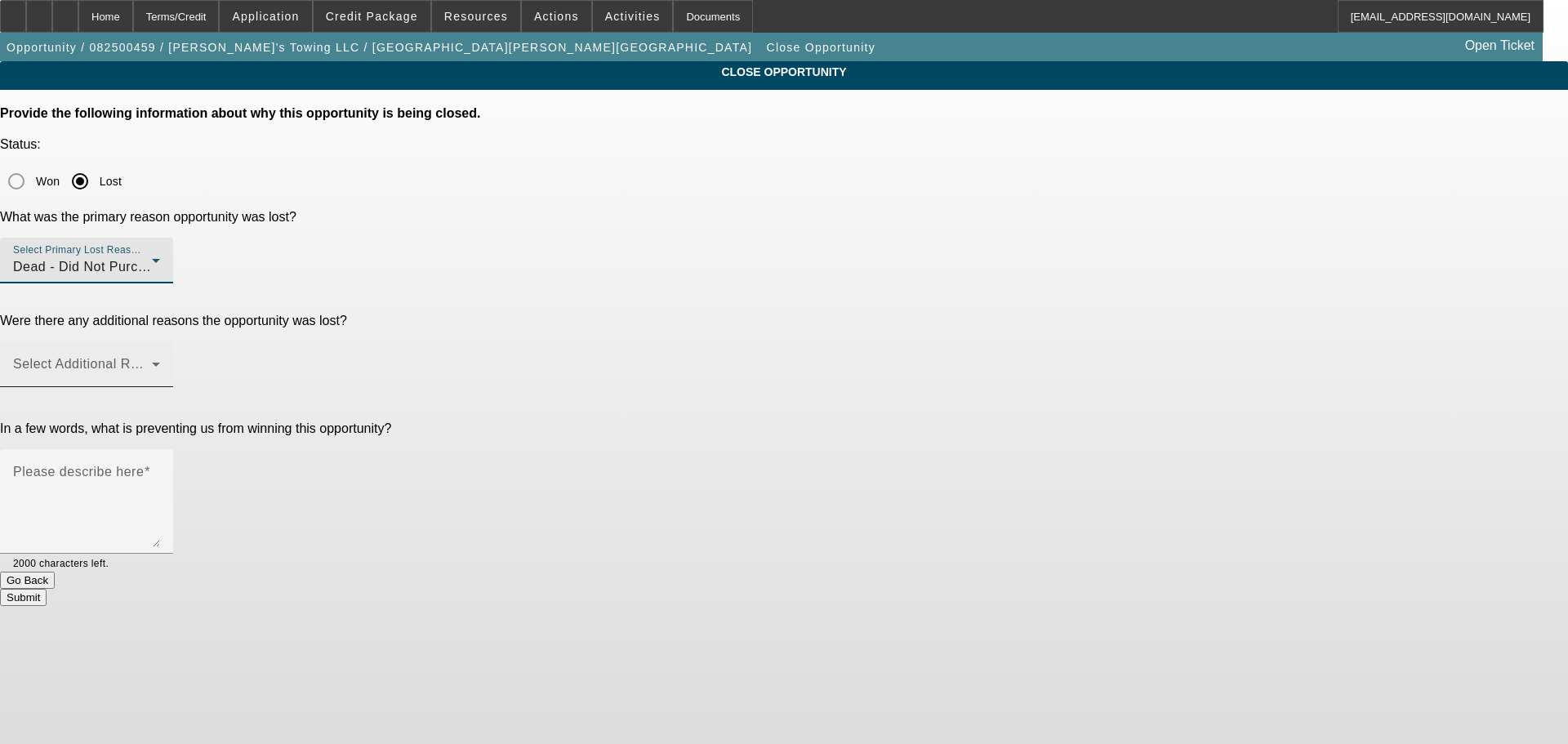
click at [151, 361] on span at bounding box center [83, 371] width 139 height 19
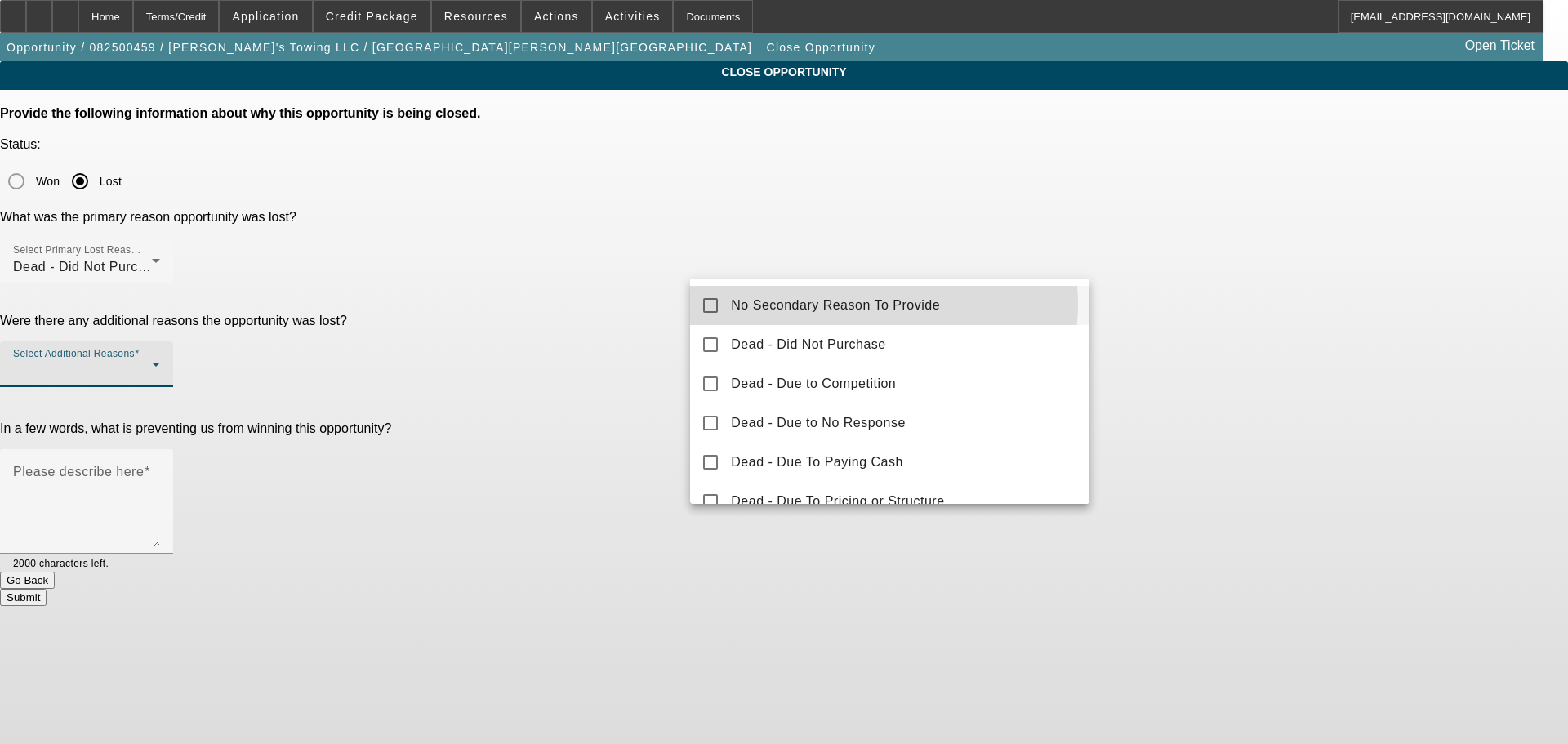
click at [878, 305] on span "No Secondary Reason To Provide" at bounding box center [835, 305] width 209 height 19
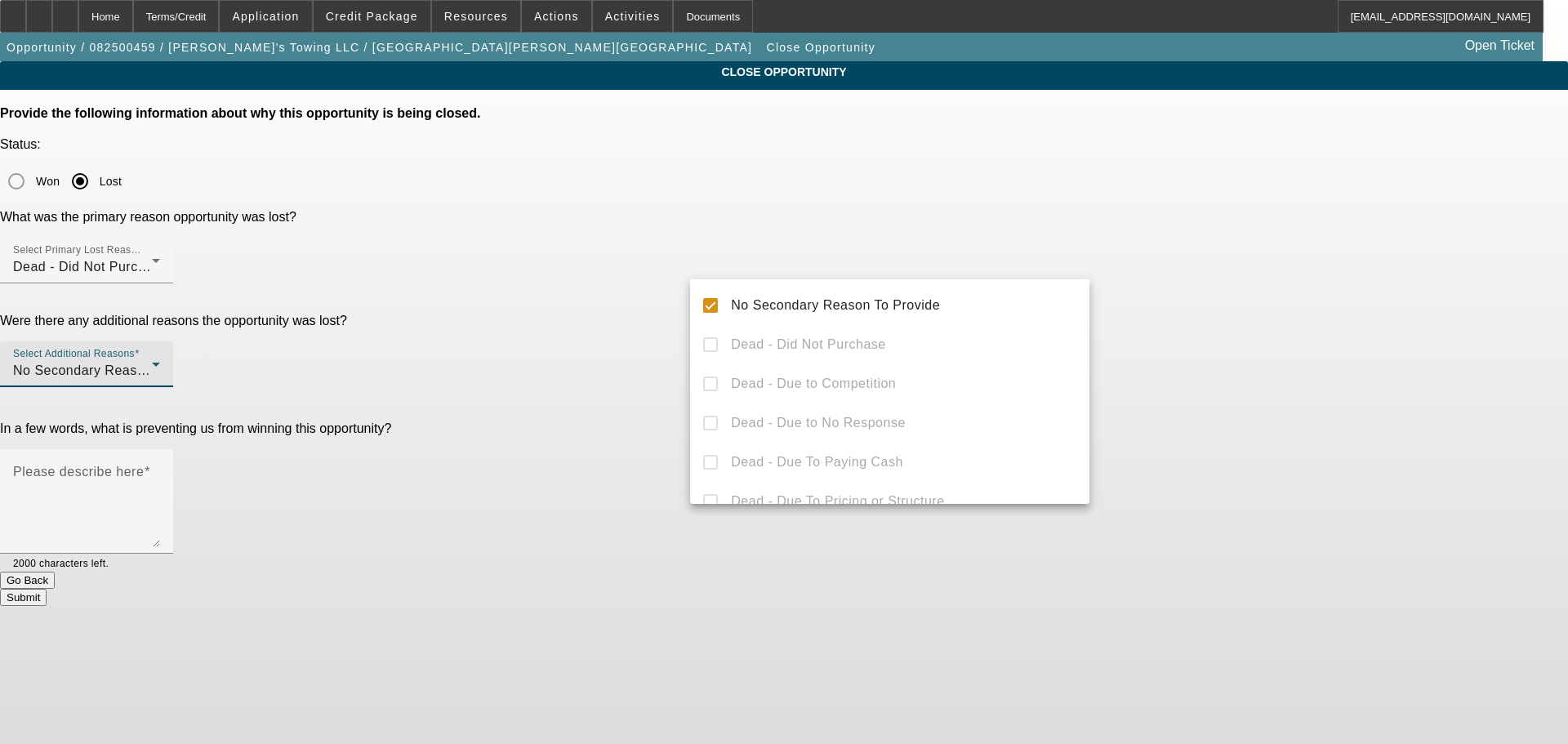
click at [1170, 326] on div at bounding box center [784, 372] width 1568 height 744
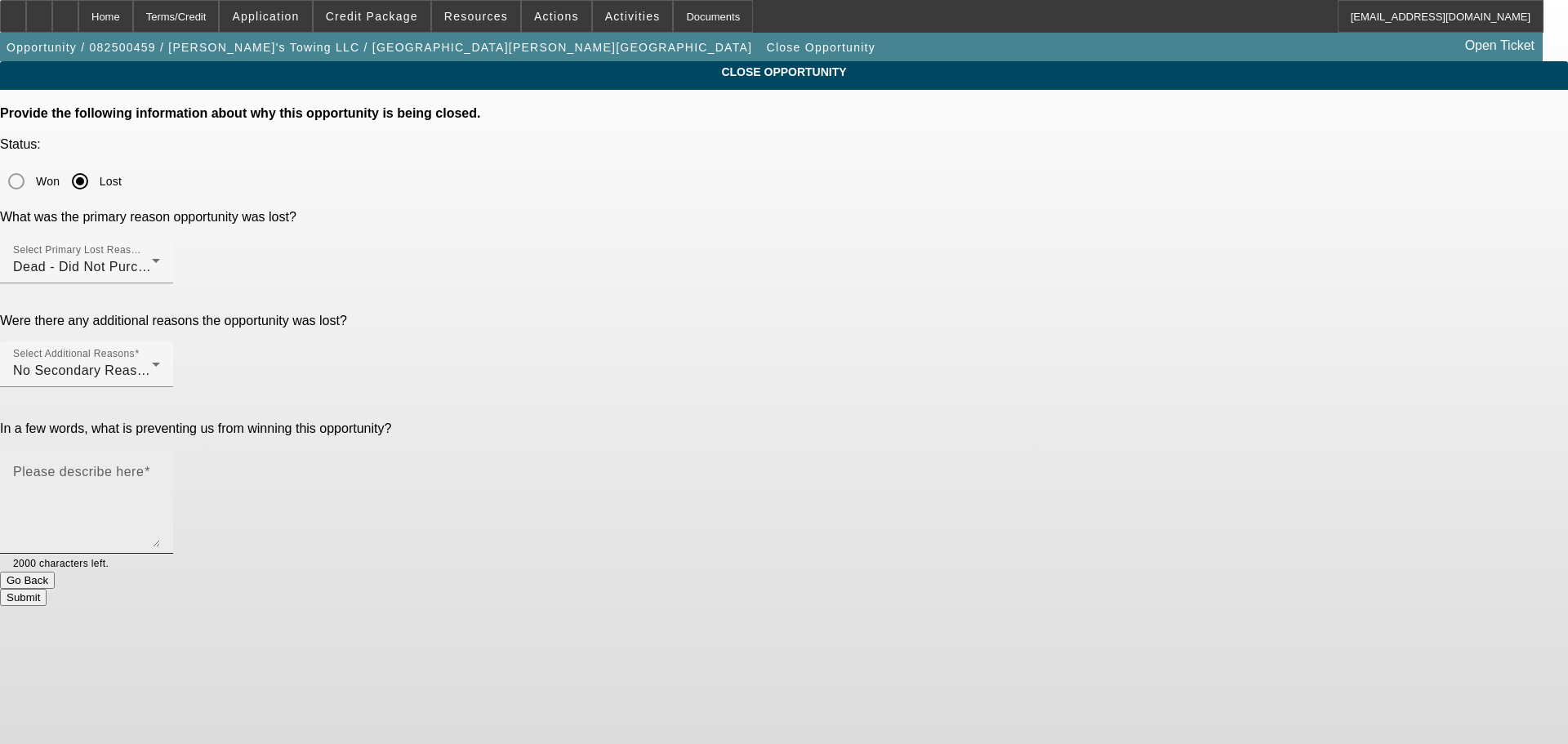
click at [160, 469] on textarea "Please describe here" at bounding box center [87, 508] width 147 height 78
drag, startPoint x: 827, startPoint y: 351, endPoint x: 801, endPoint y: 349, distance: 26.1
click at [160, 469] on textarea "Still not budging, too soon to appeal back to Sam I feel. Even with lessor pric…" at bounding box center [87, 508] width 147 height 78
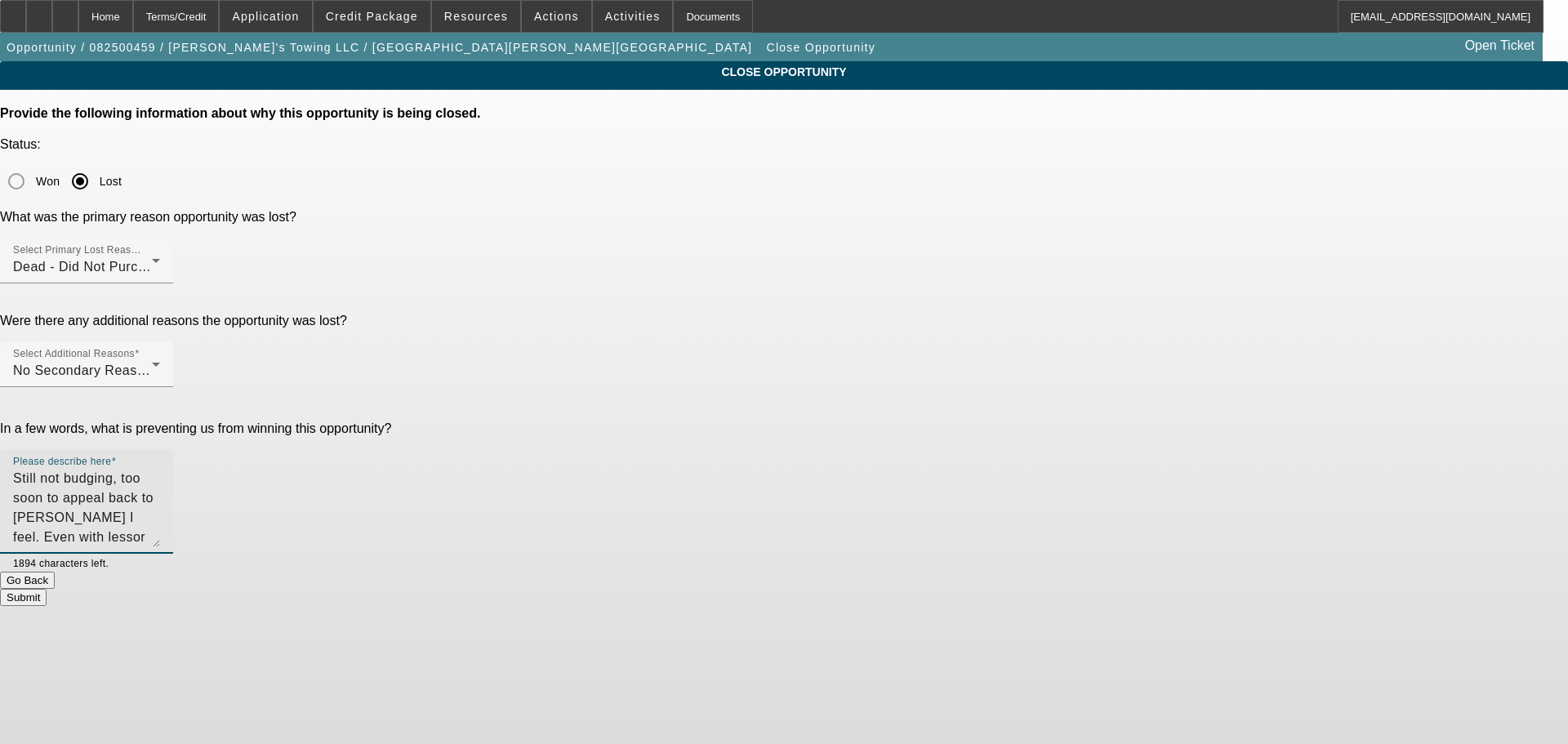
drag, startPoint x: 962, startPoint y: 325, endPoint x: 874, endPoint y: 331, distance: 88.2
click at [160, 469] on textarea "Still not budging, too soon to appeal back to Sam I feel. Even with lessor pric…" at bounding box center [87, 508] width 147 height 78
click at [160, 469] on textarea "Still not budging, too soon to appeal. Even with lessor priced truck, no one's …" at bounding box center [87, 508] width 147 height 78
click at [160, 469] on textarea "Still not budging, too soon to appeal. Even with lessor priced truck and up to …" at bounding box center [87, 508] width 147 height 78
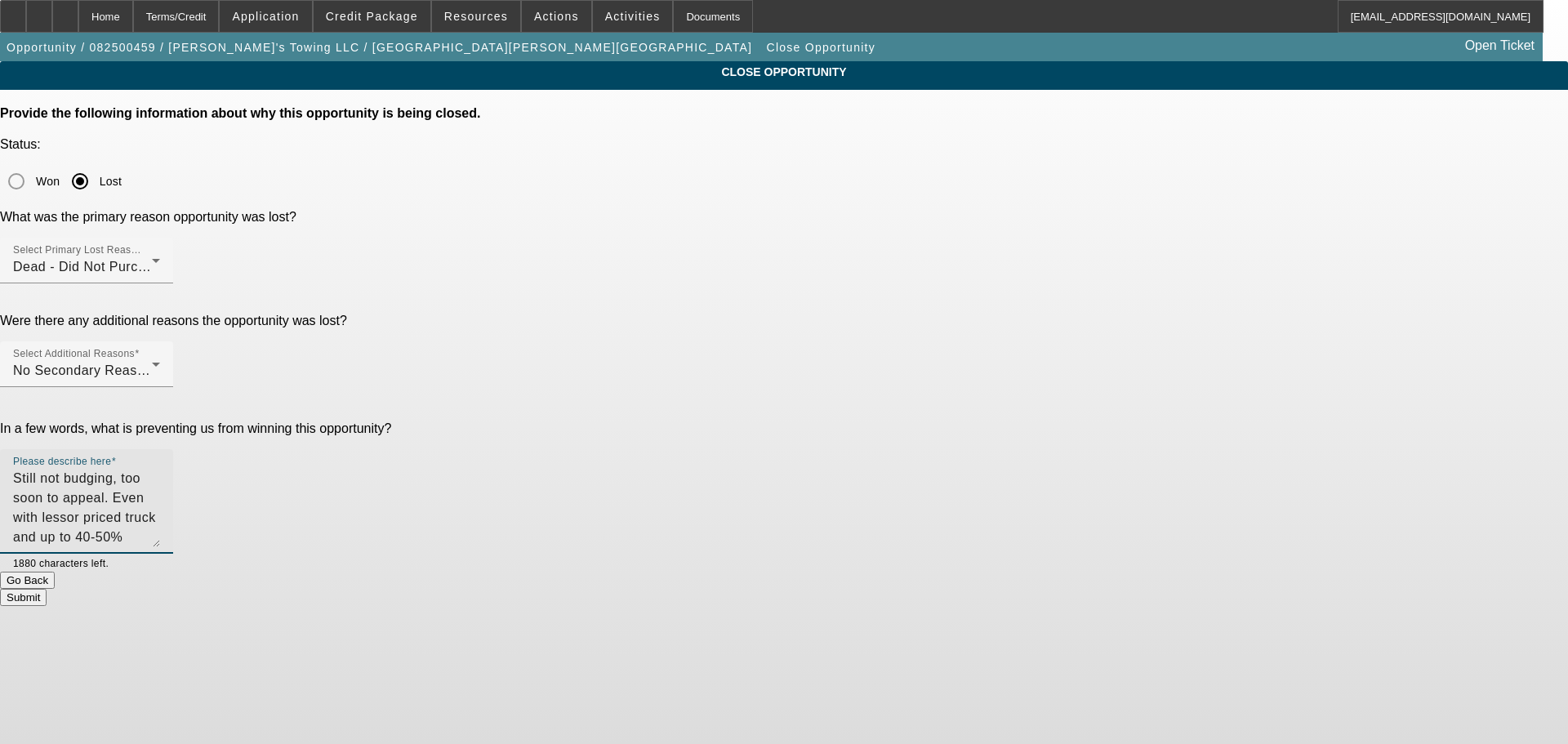
type textarea "Still not budging, too soon to appeal. Even with lessor priced truck and up to …"
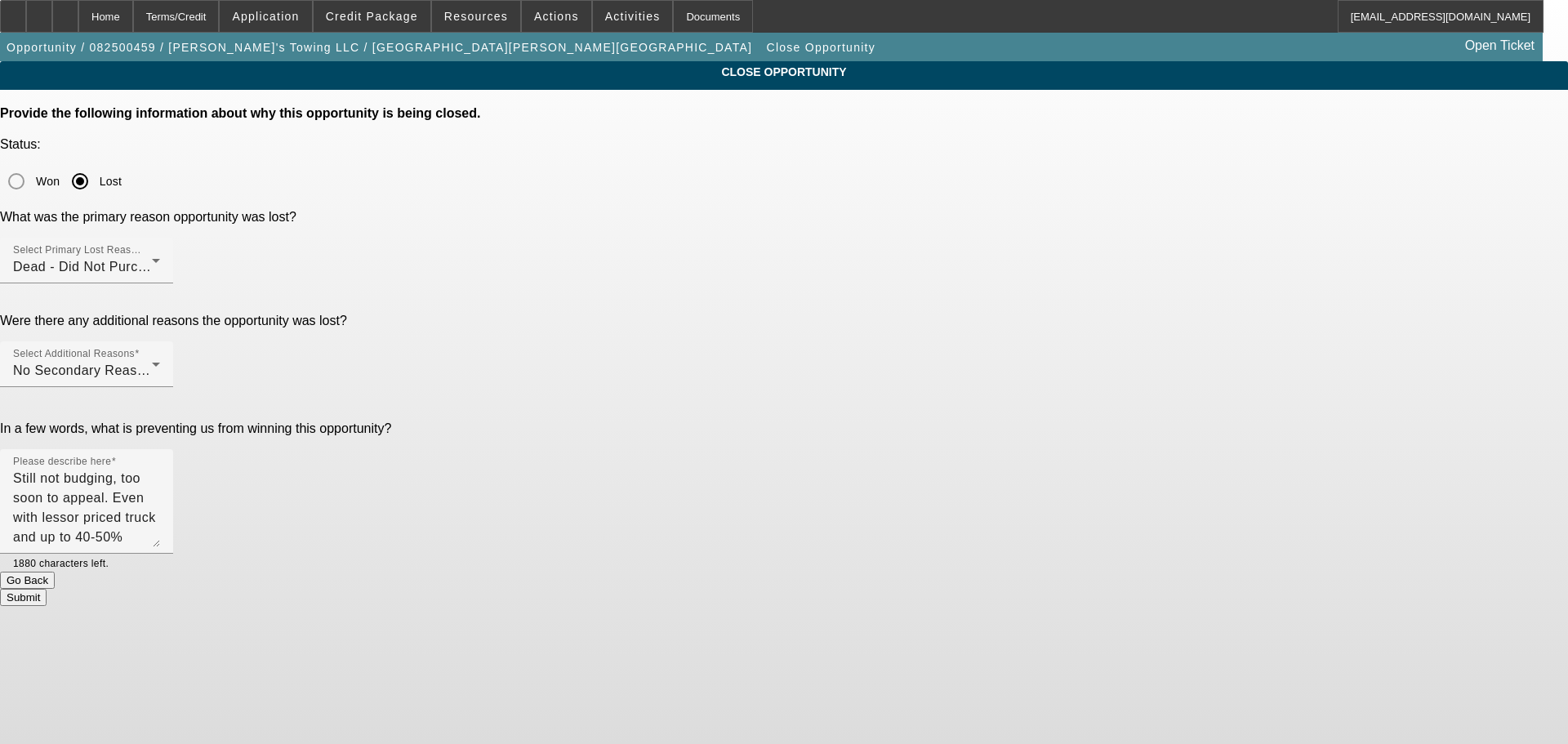
click at [46, 589] on button "Submit" at bounding box center [23, 597] width 46 height 17
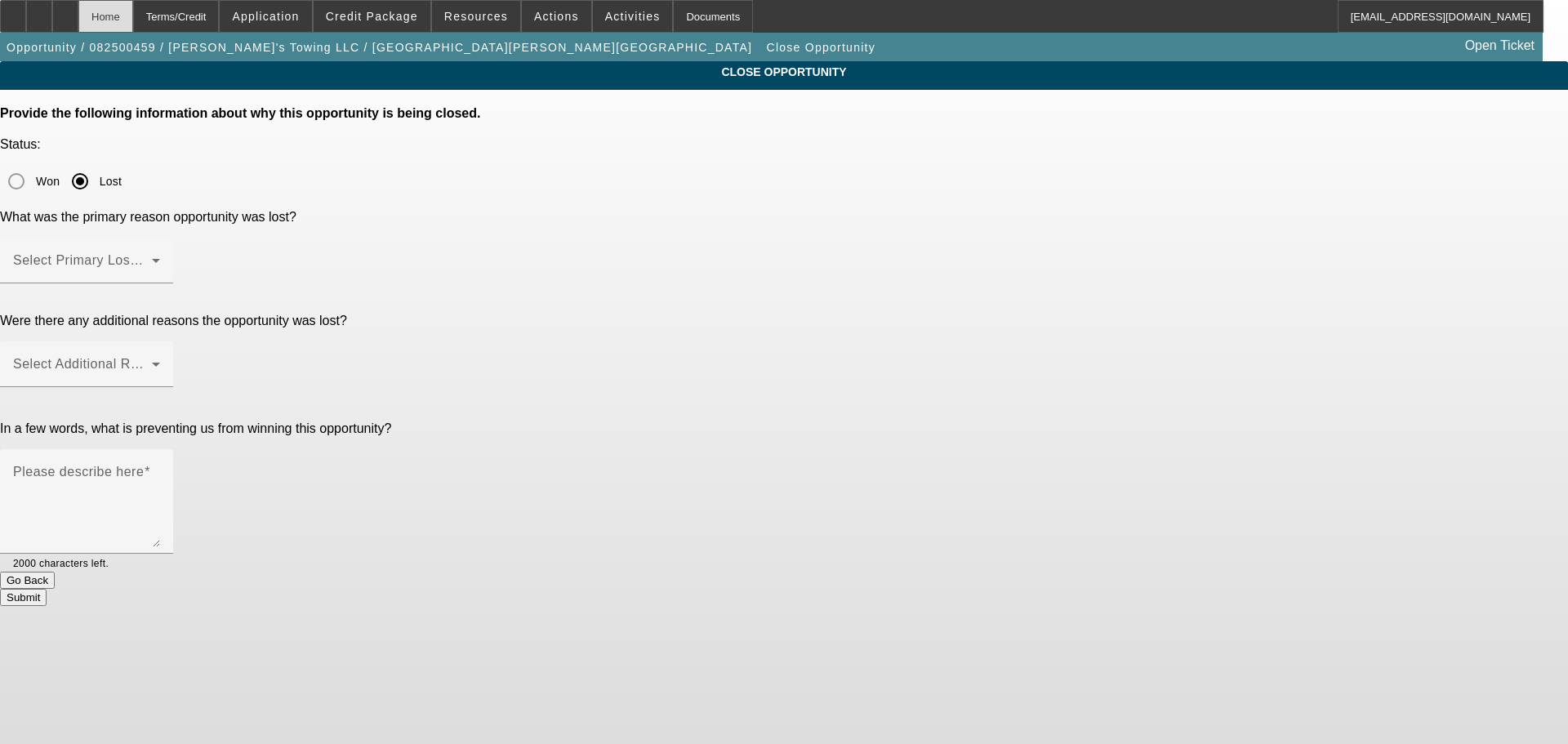
click at [133, 17] on div "Home" at bounding box center [105, 16] width 55 height 33
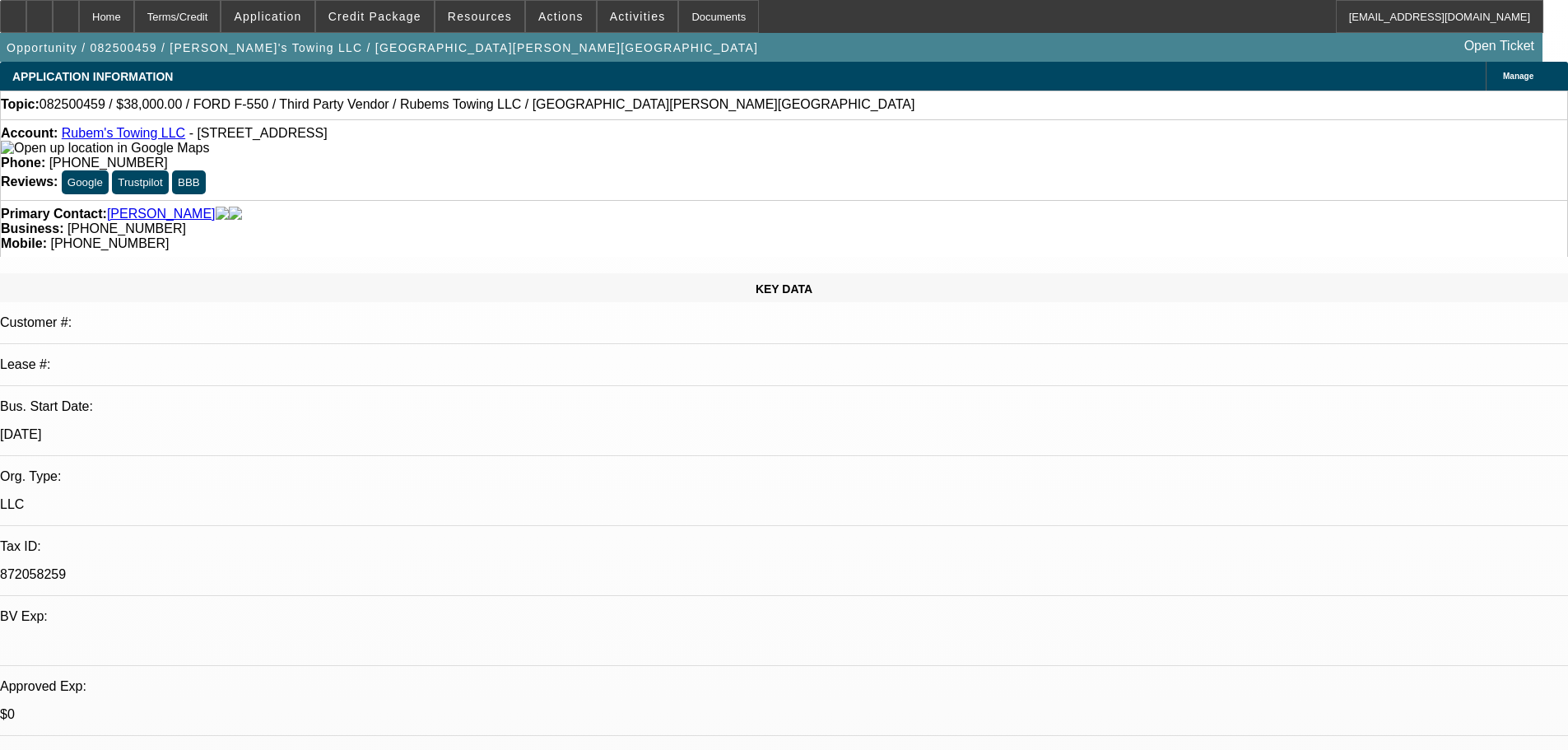
select select "0"
select select "0.1"
select select "4"
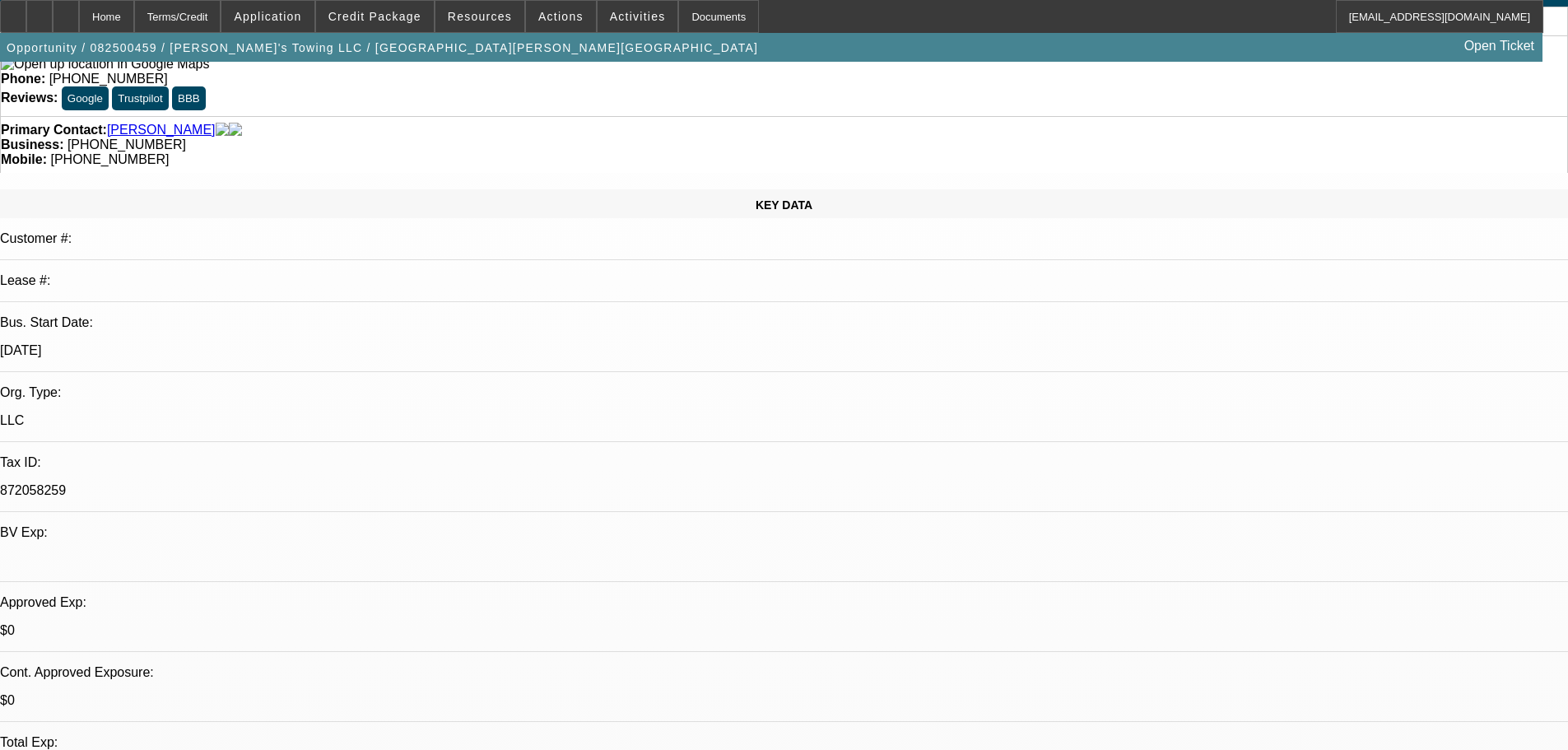
scroll to position [247, 0]
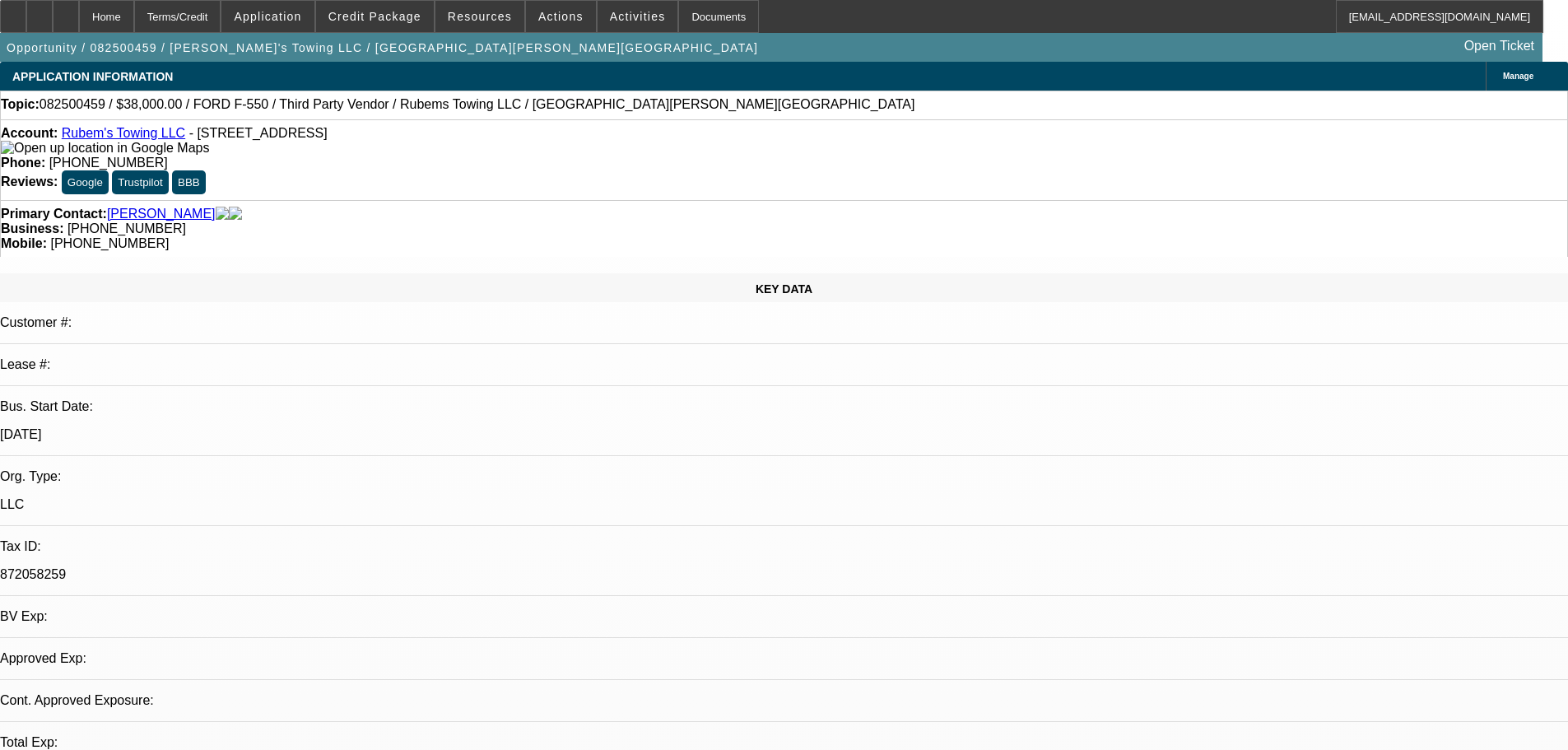
select select "0"
select select "0.1"
select select "4"
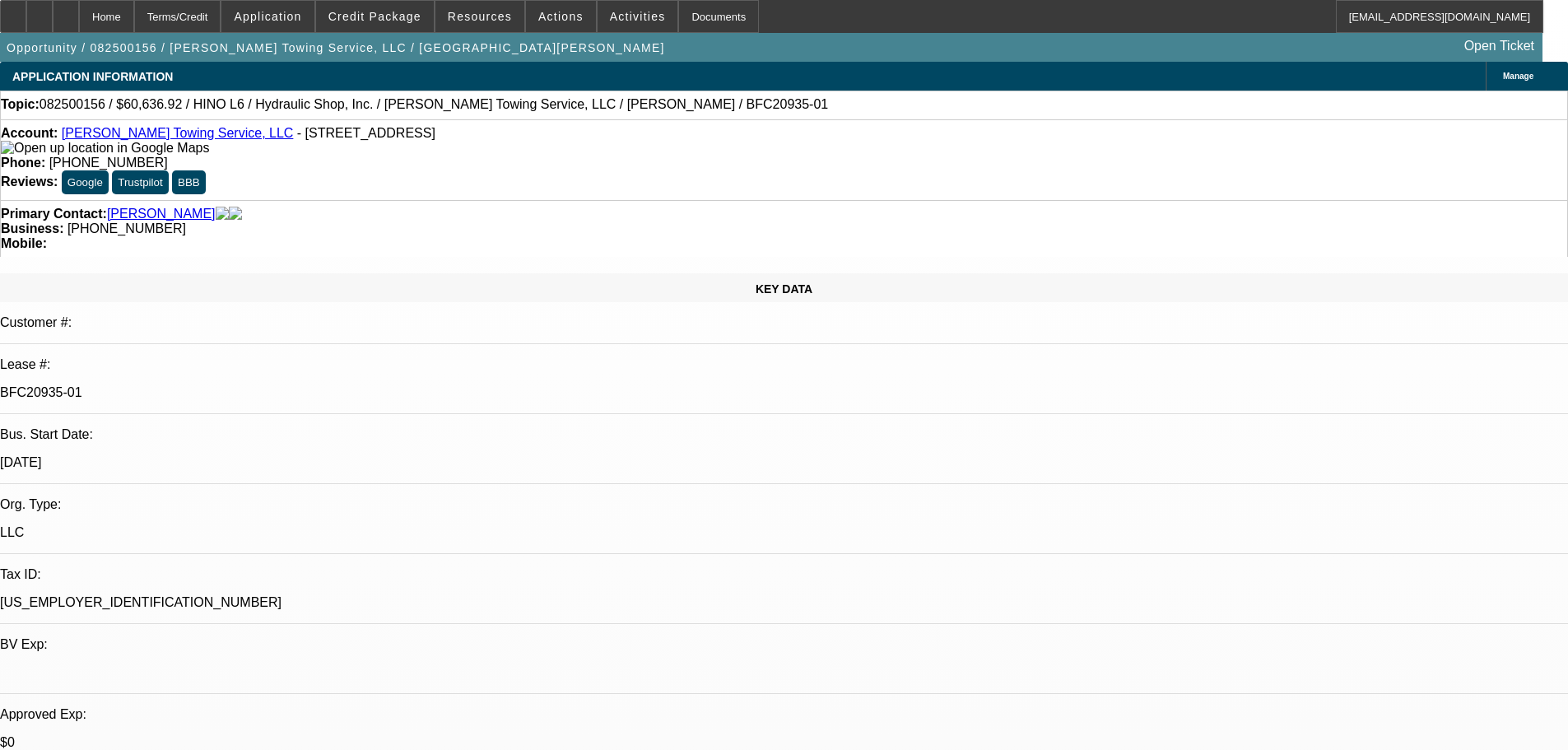
select select "0"
select select "6"
select select "0"
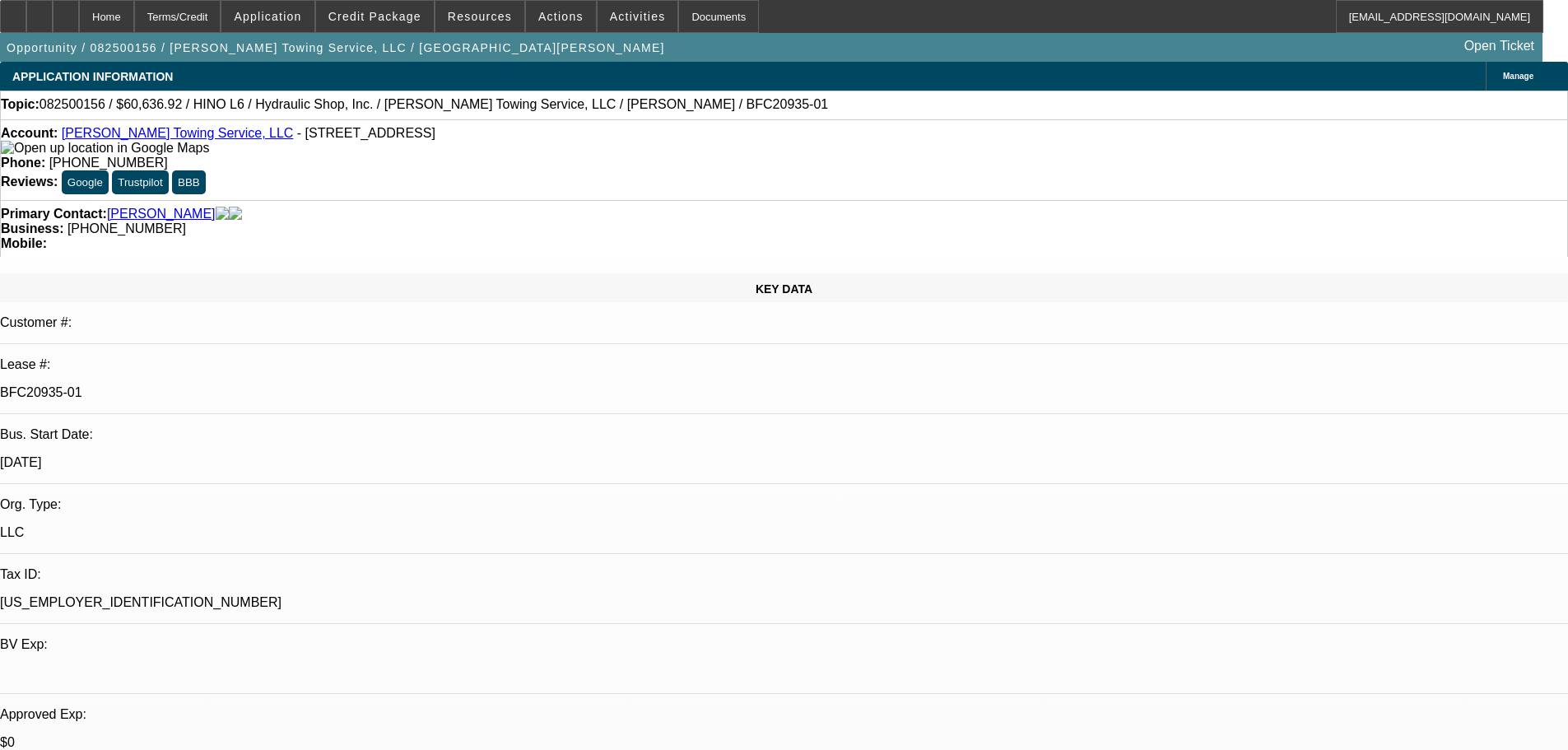
select select "0"
select select "6"
select select "0"
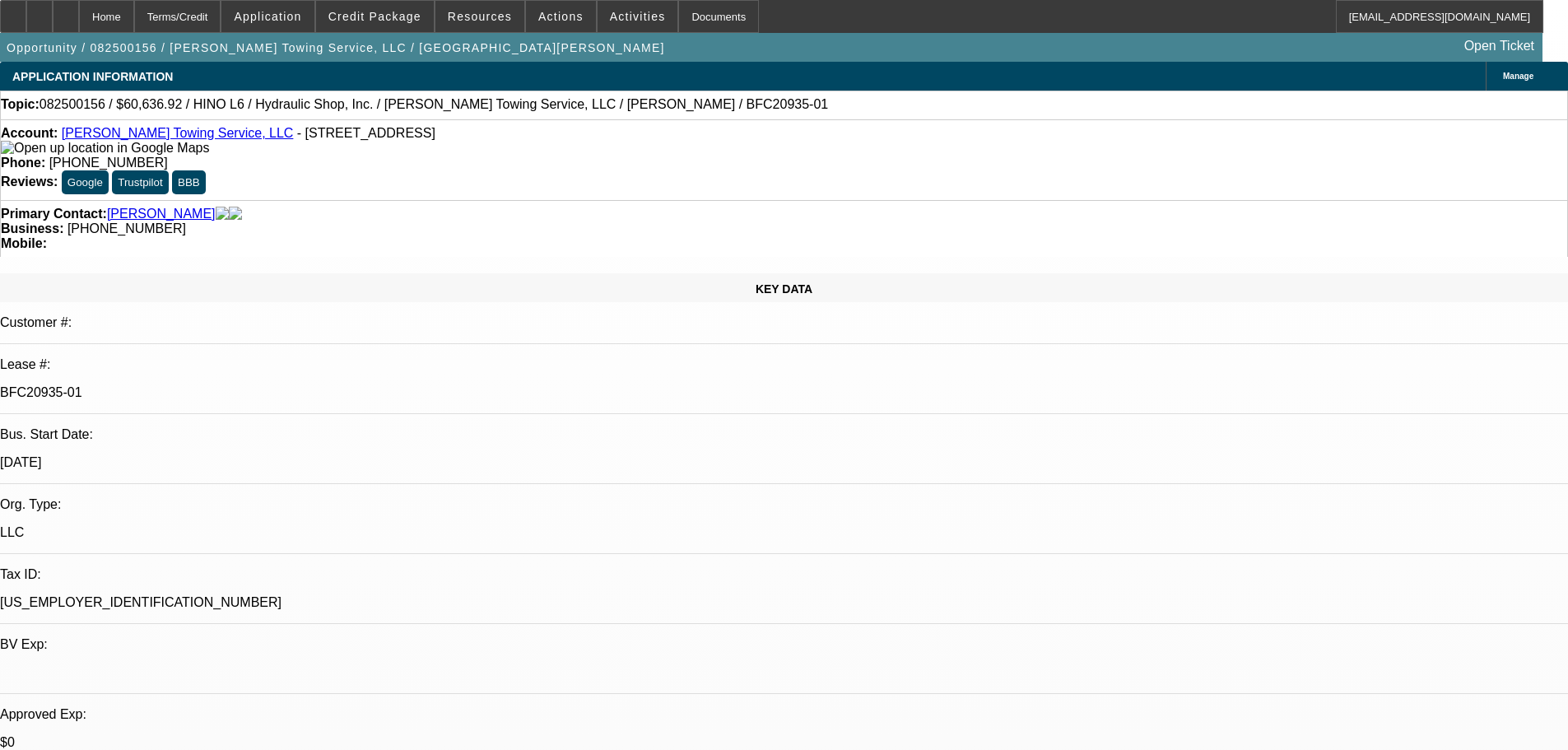
select select "0"
select select "6"
select select "0"
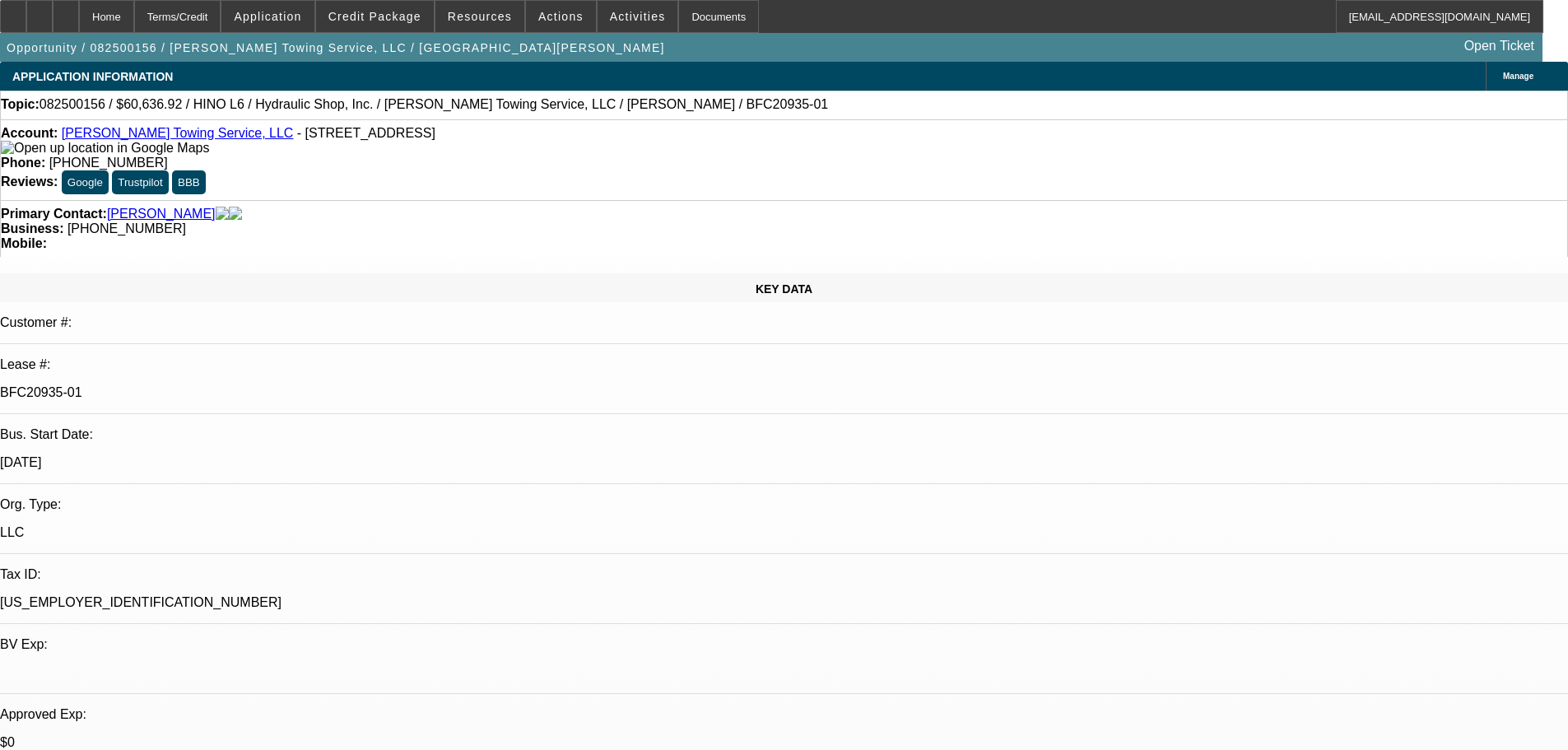
select select "6"
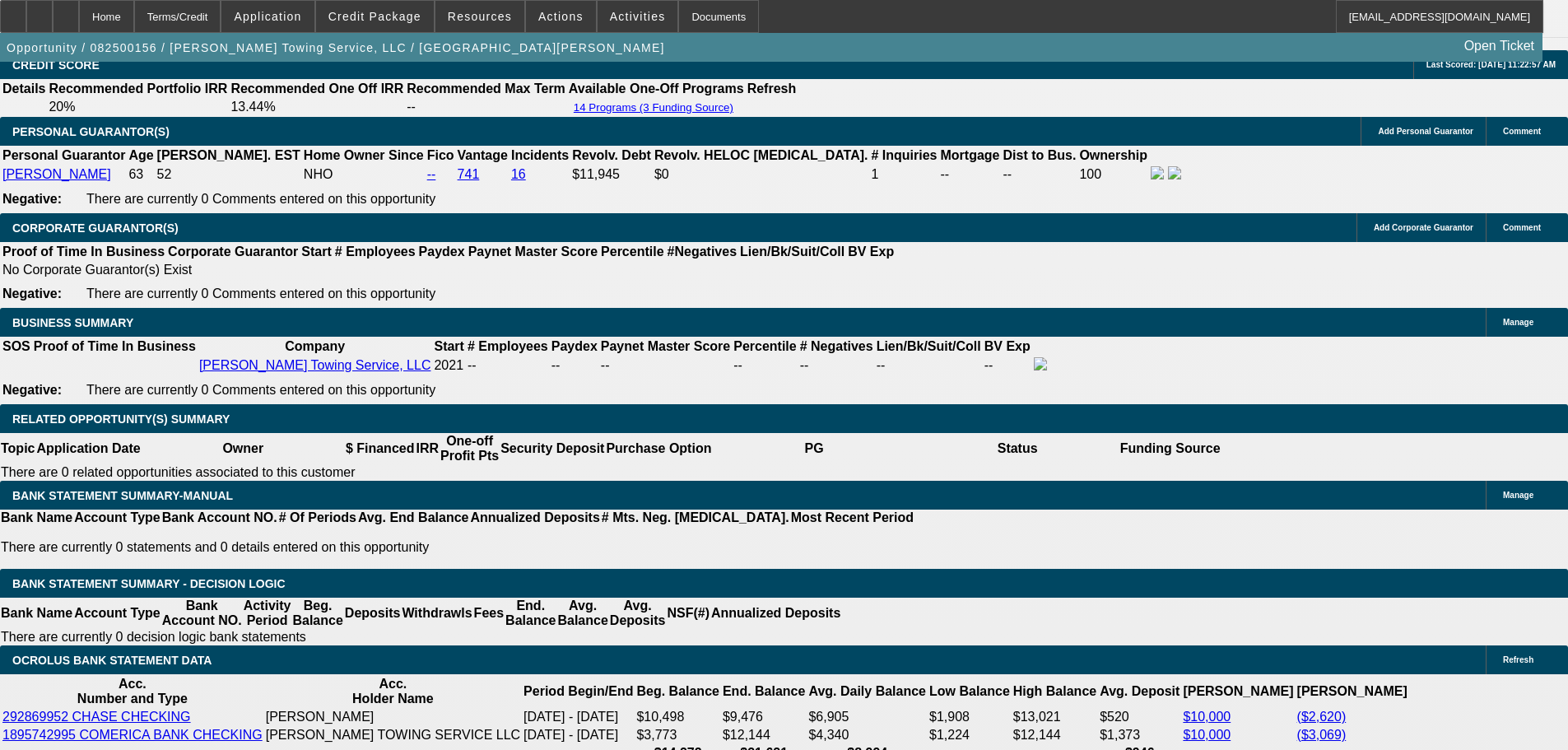
scroll to position [2481, 0]
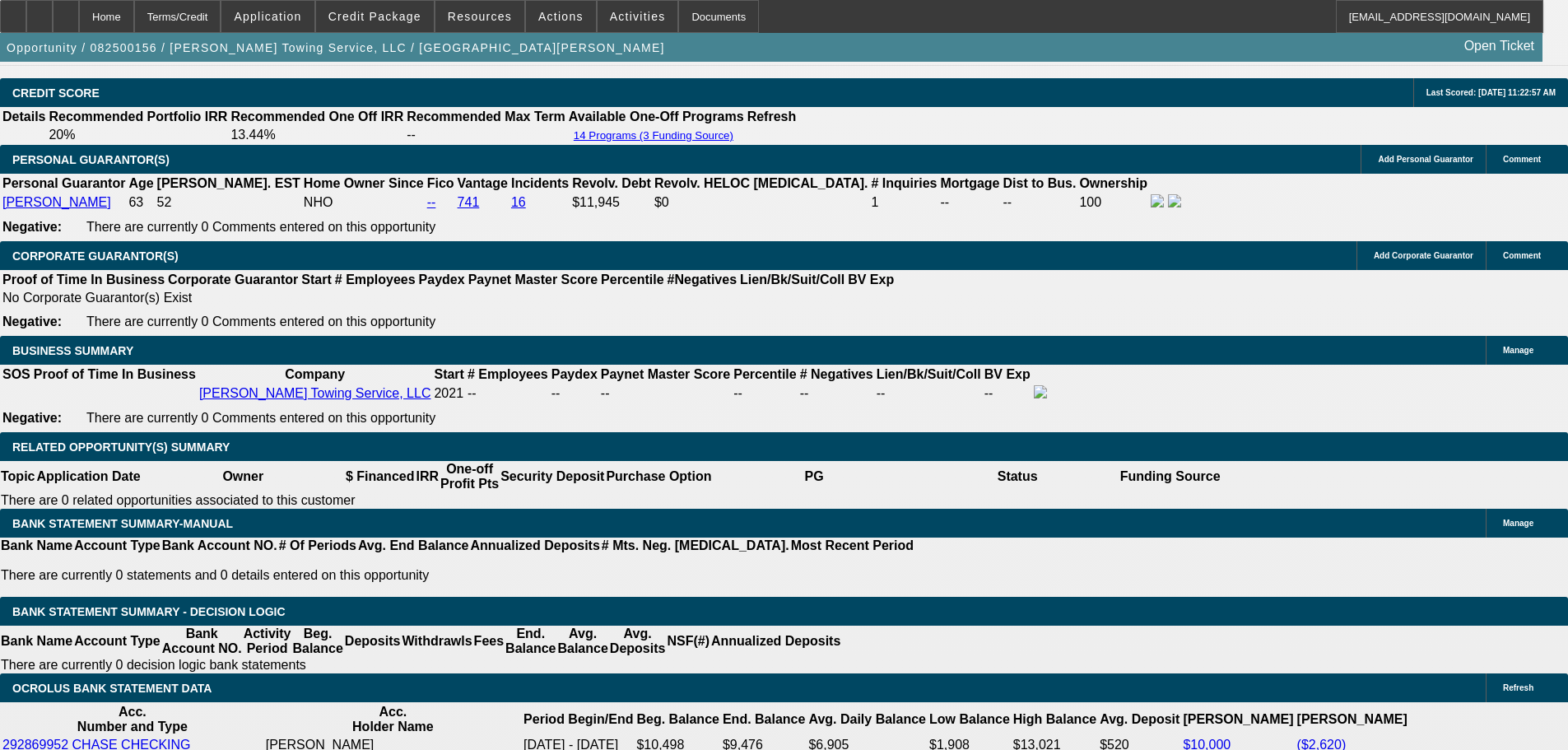
drag, startPoint x: 442, startPoint y: 483, endPoint x: 629, endPoint y: 496, distance: 187.5
type input "13"
type input "UNKNOWN"
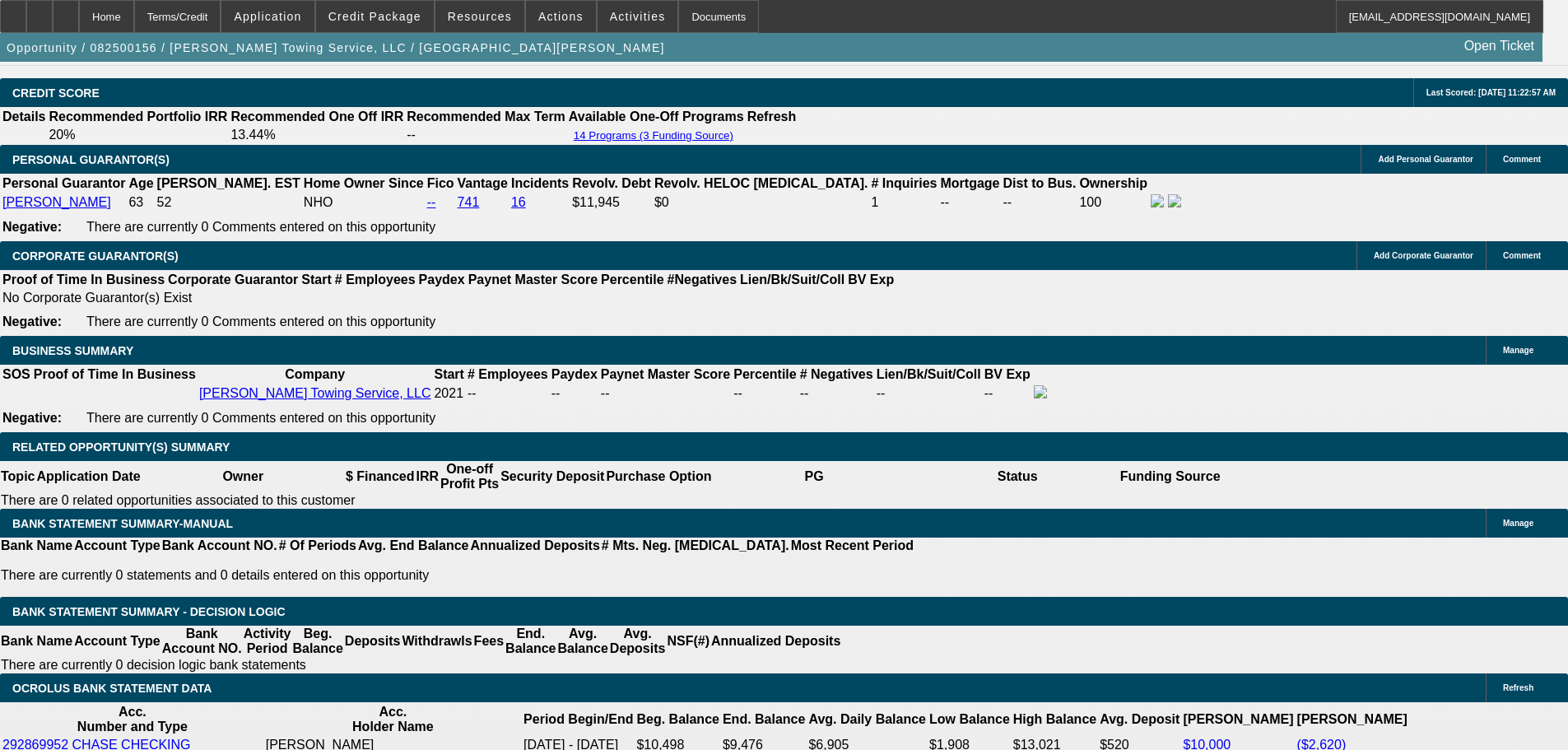
type input "1310"
type input "10.7"
drag, startPoint x: 459, startPoint y: 486, endPoint x: 680, endPoint y: 508, distance: 222.1
type input "12"
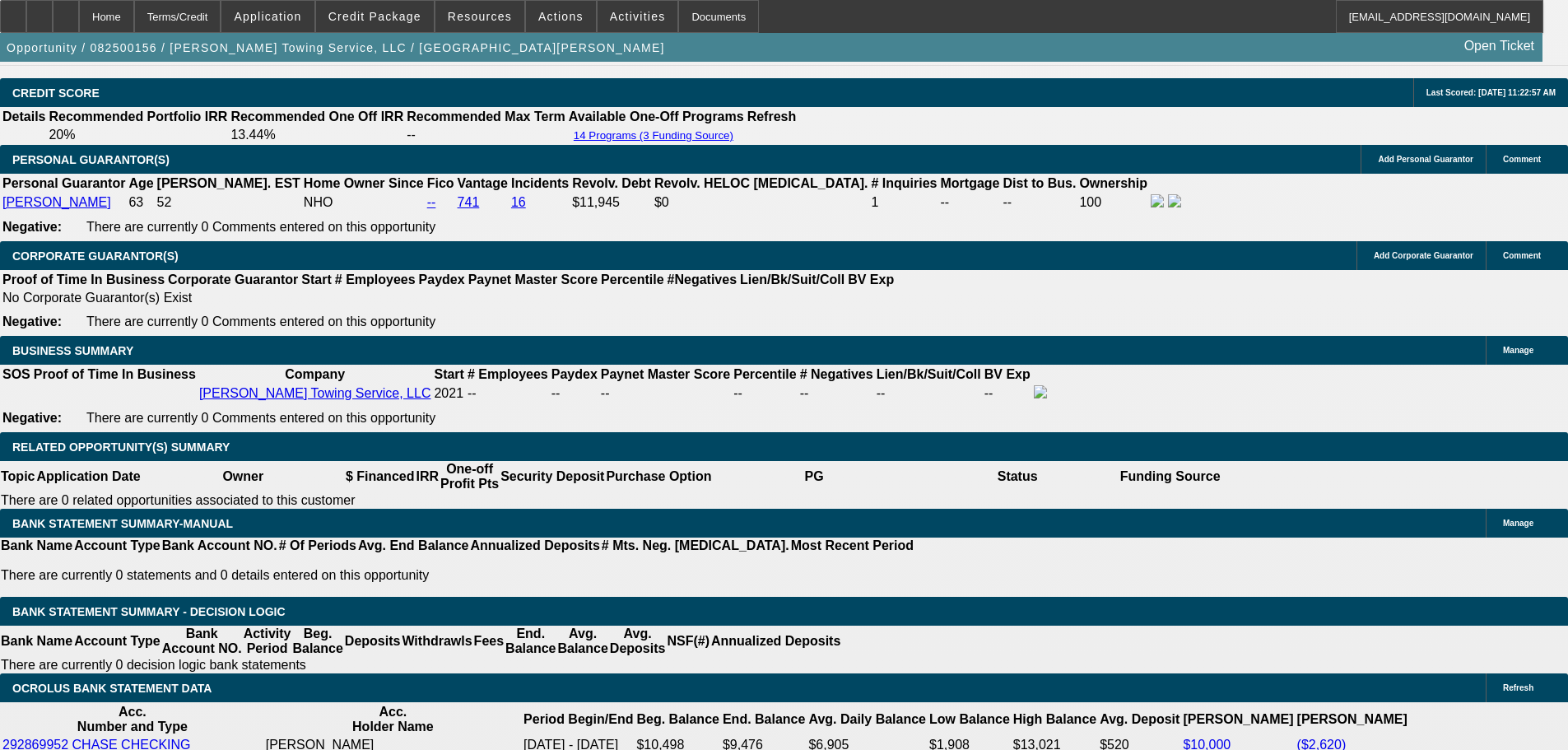
type input "1290"
type input "10.1"
type input "$1,290.00"
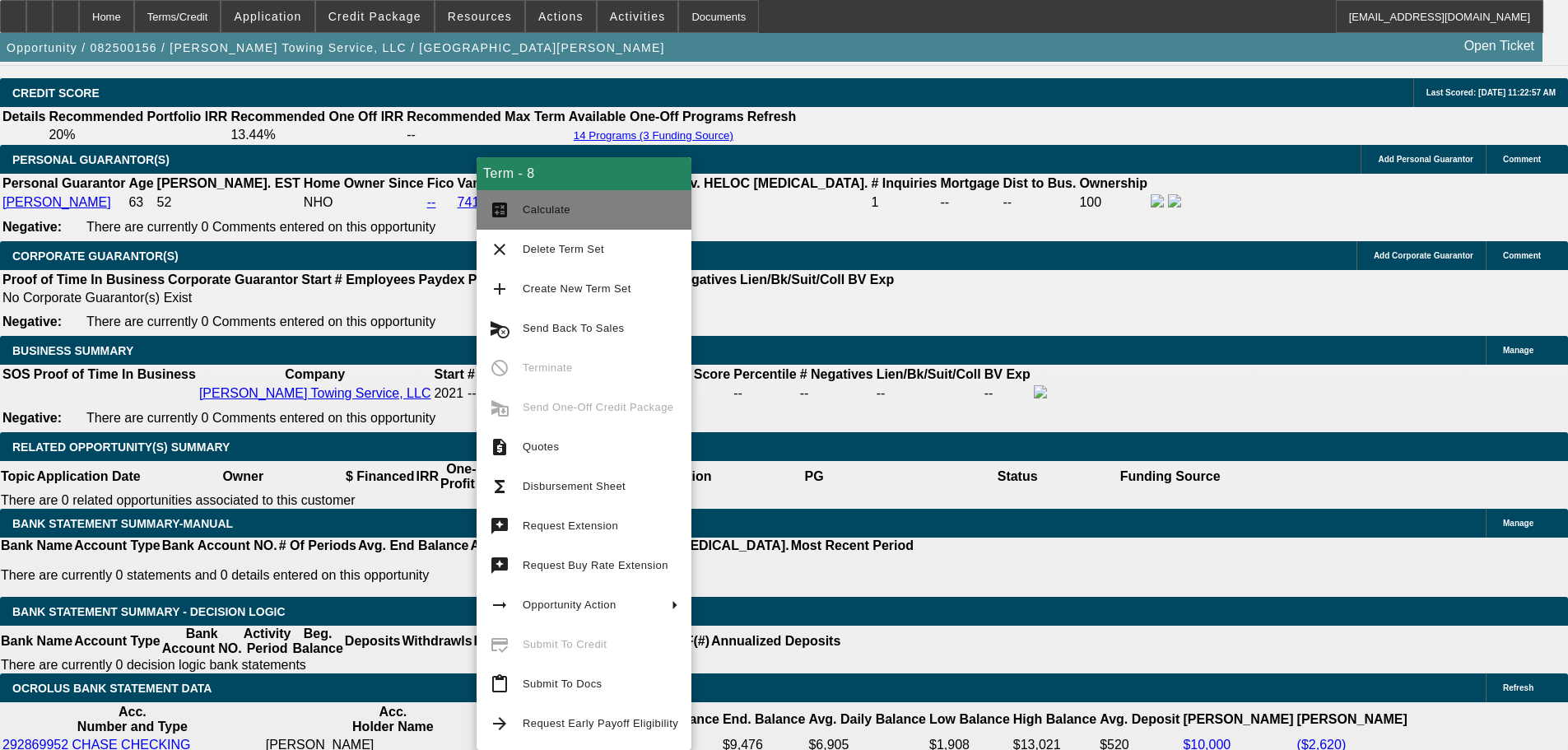
click at [537, 214] on span "Calculate" at bounding box center [546, 209] width 48 height 13
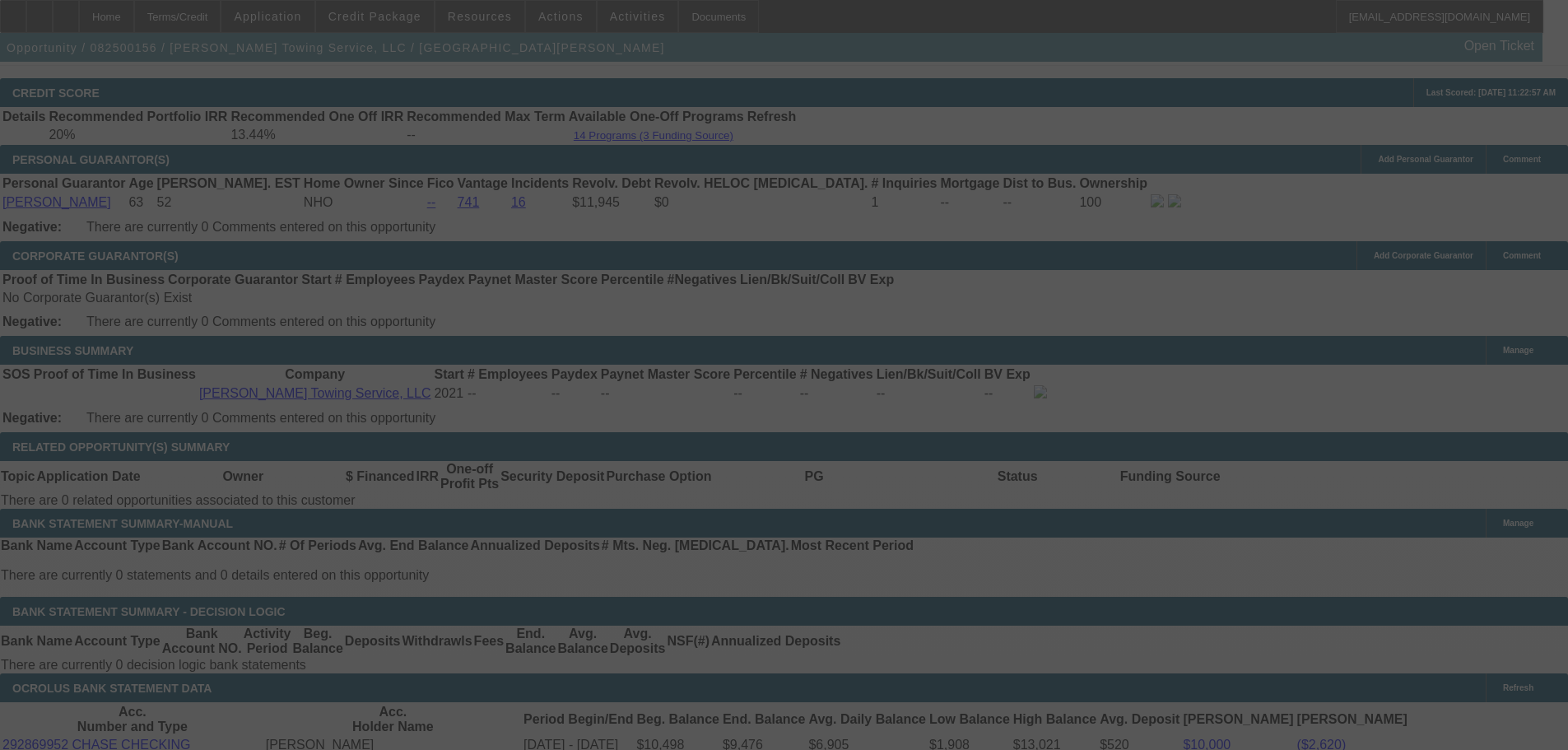
select select "0"
select select "6"
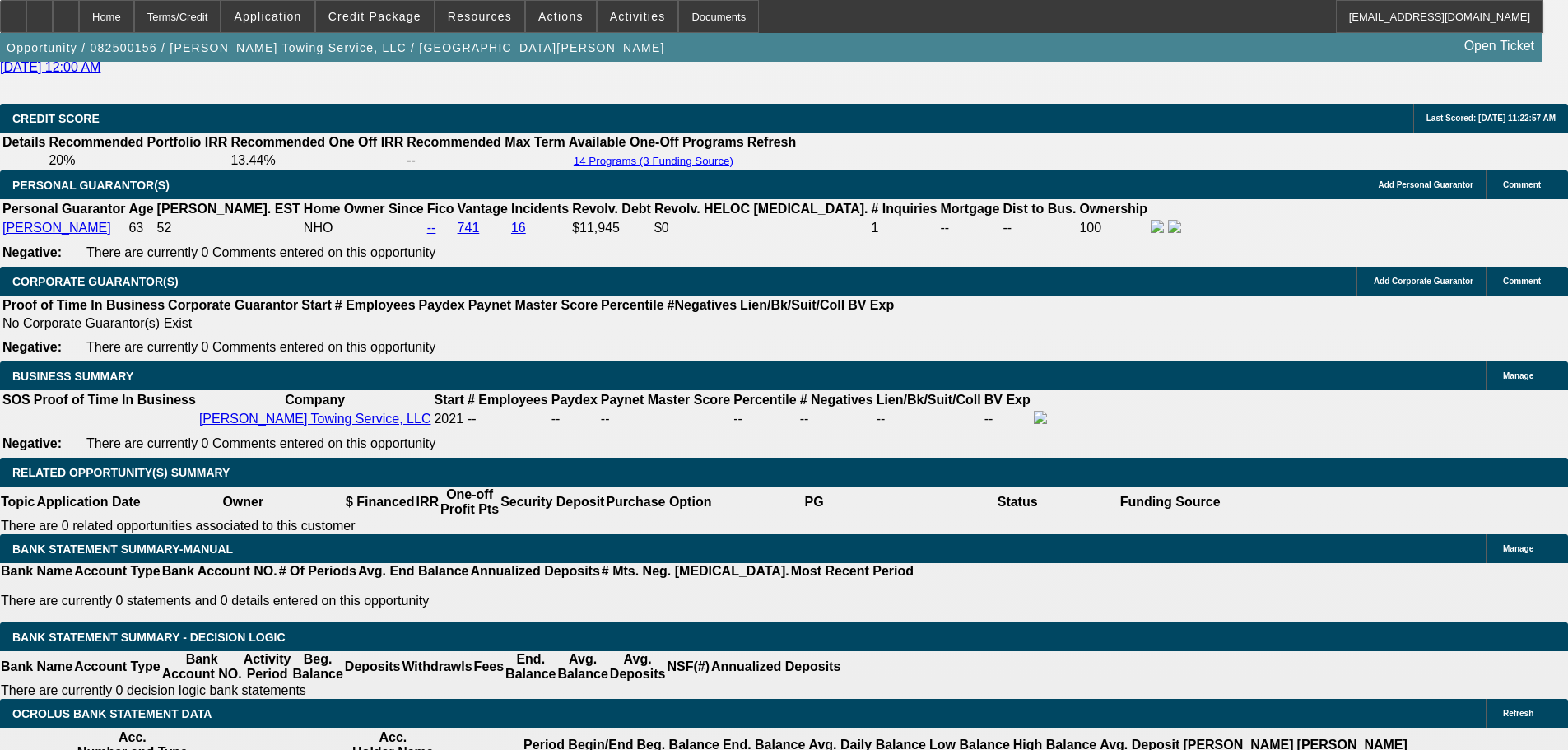
scroll to position [2069, 0]
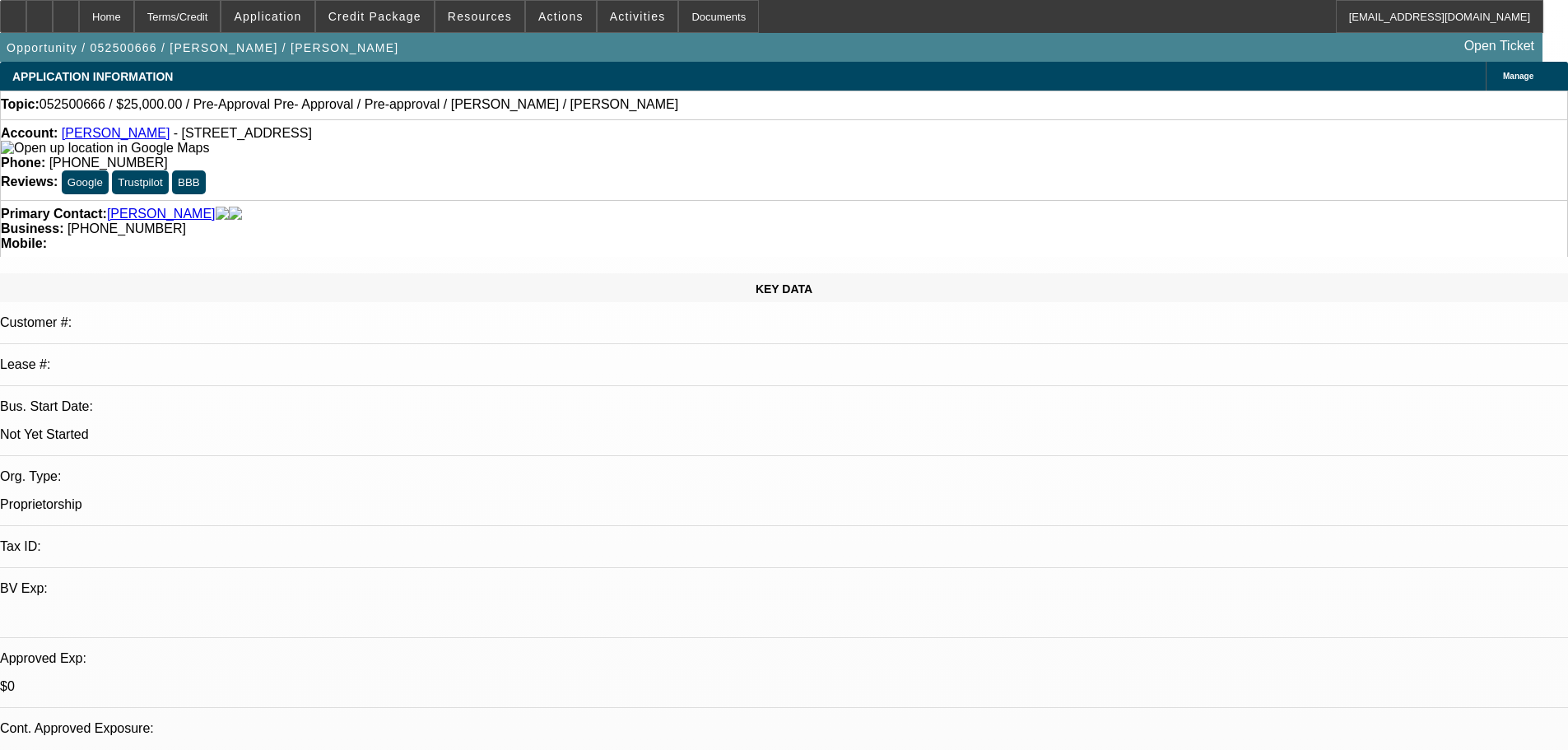
select select "0"
select select "2"
select select "0.1"
select select "4"
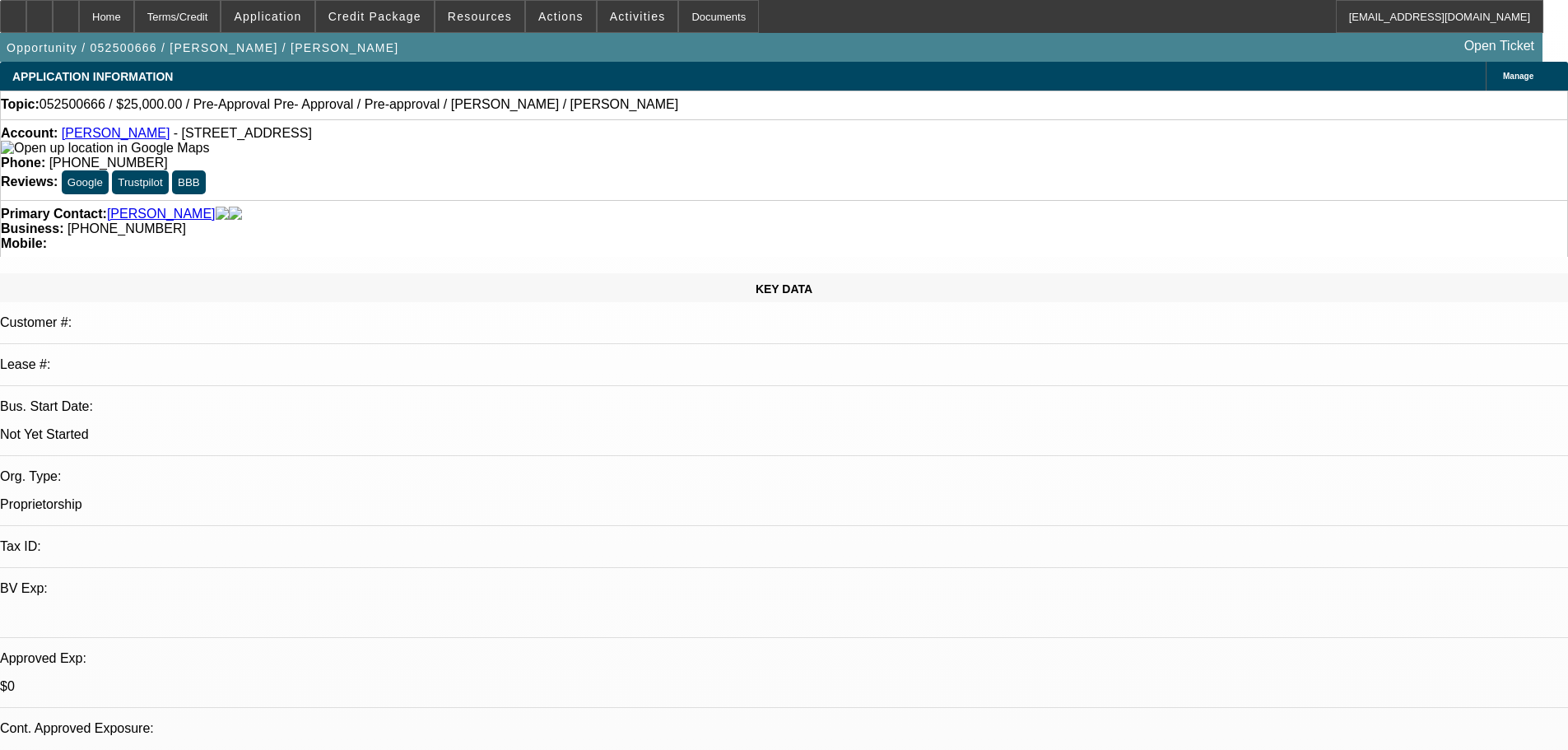
select select "0.15"
select select "2"
select select "0.1"
select select "4"
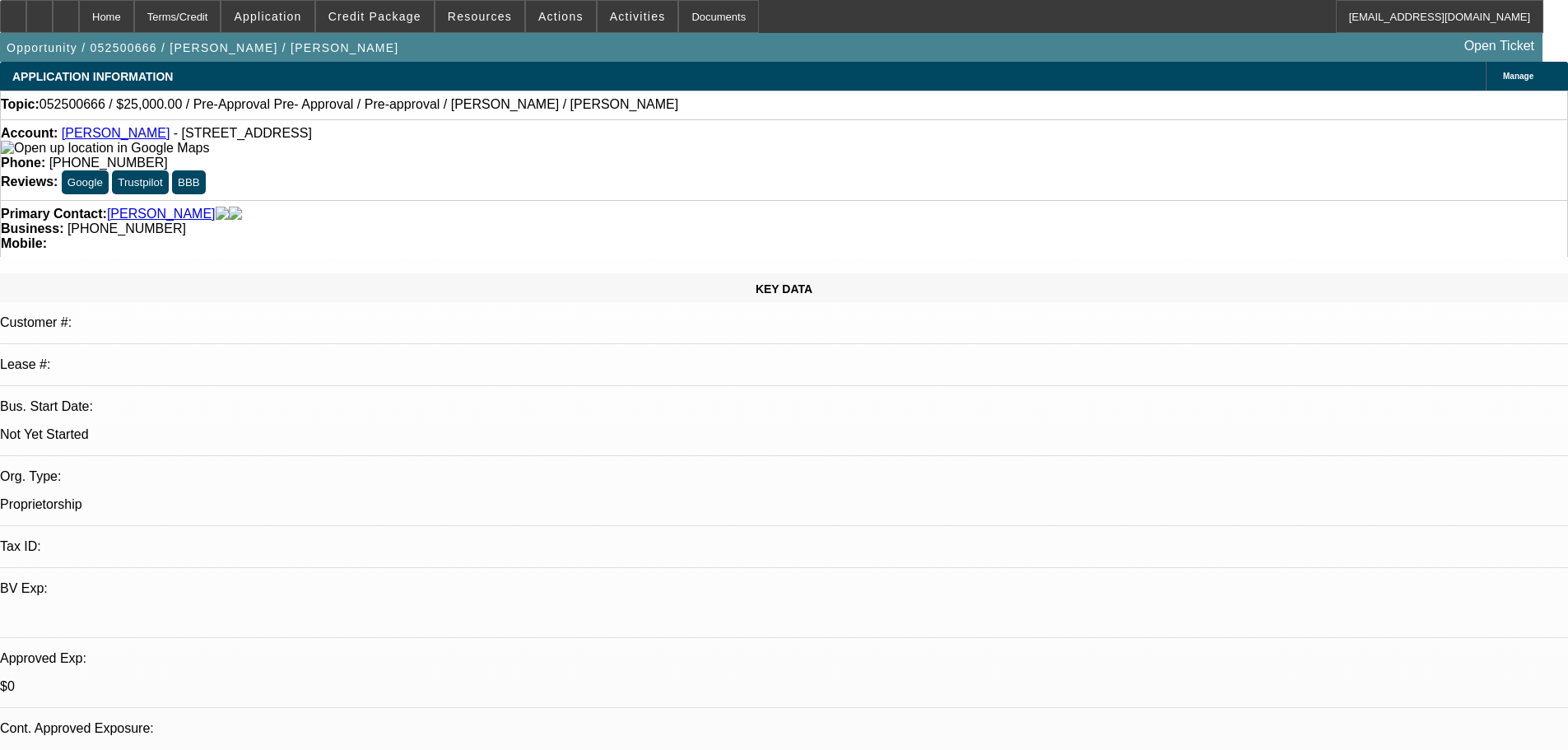
radio input "true"
type textarea "9"
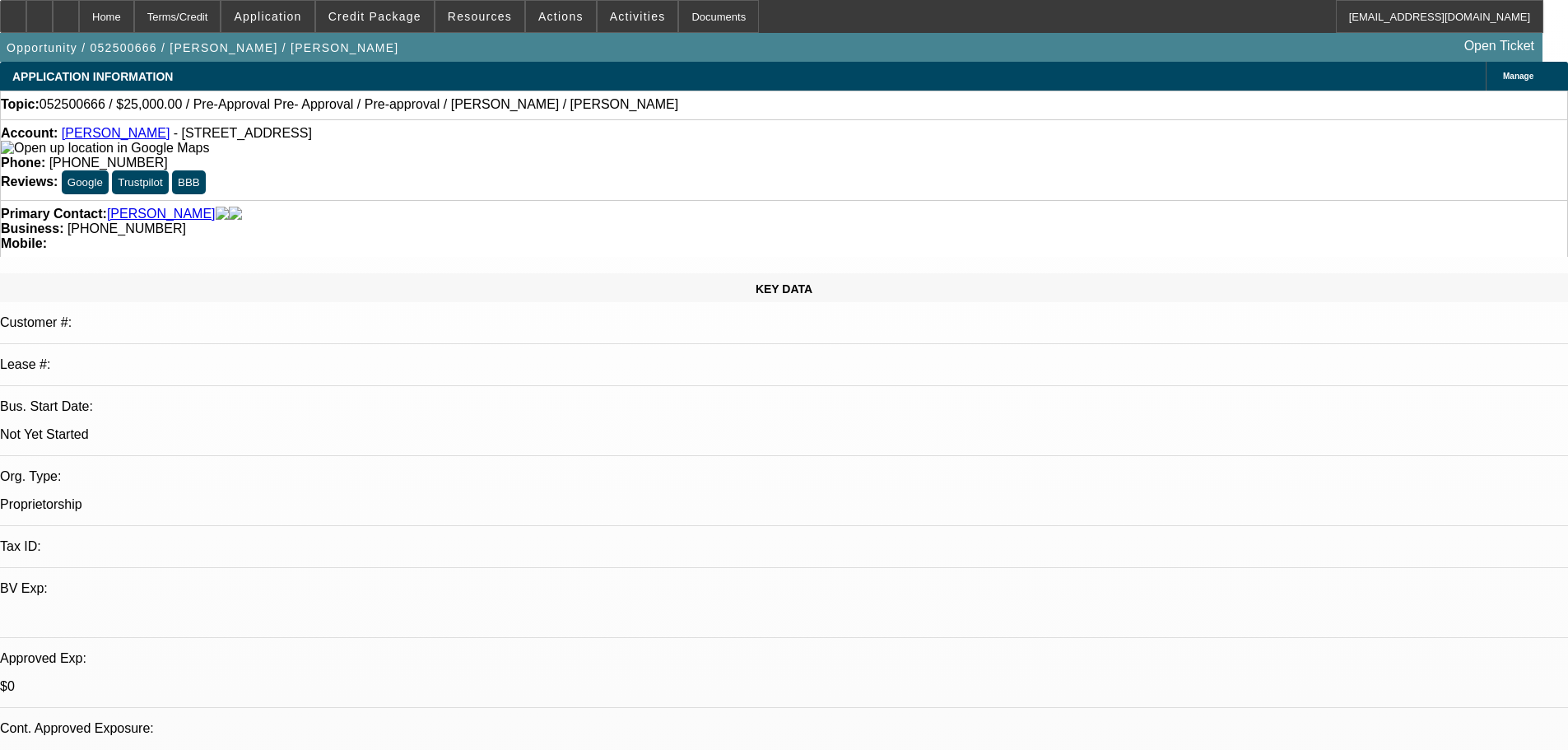
type textarea "8-19: will try back tomorrow."
radio input "true"
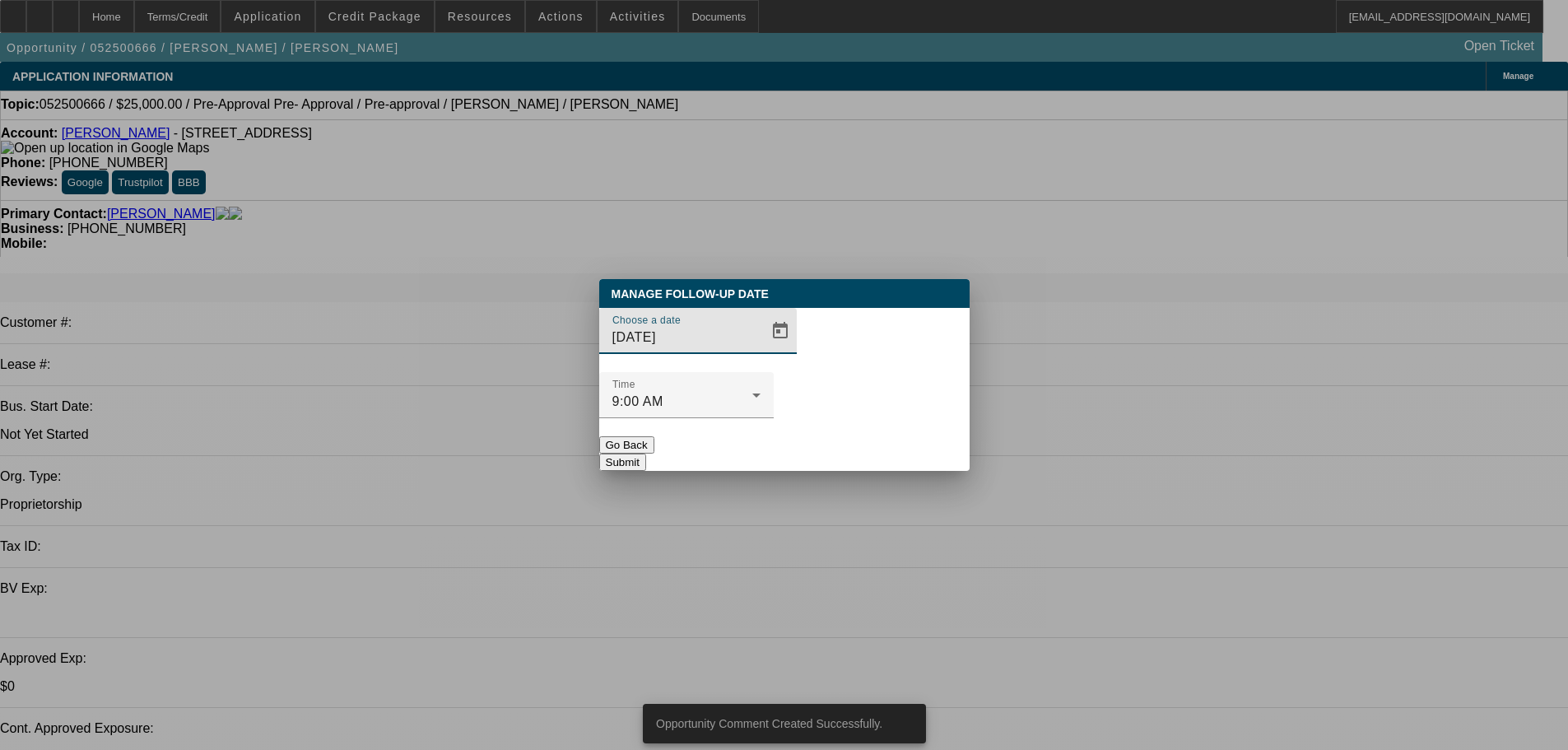
click at [751, 366] on div at bounding box center [784, 375] width 1568 height 750
click at [761, 350] on span "Open calendar" at bounding box center [780, 331] width 40 height 40
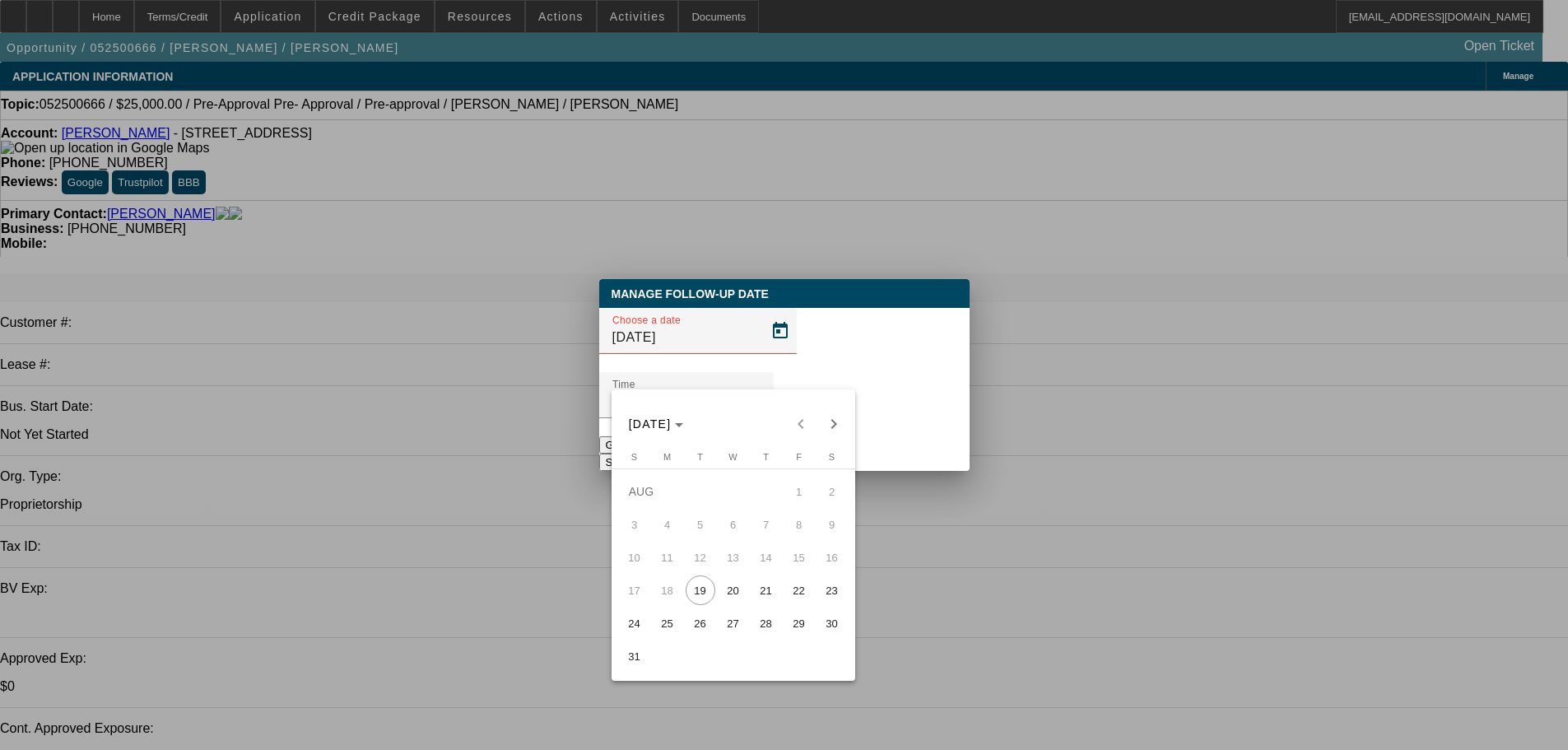
click at [731, 596] on span "20" at bounding box center [733, 590] width 29 height 29
type input "8/20/2025"
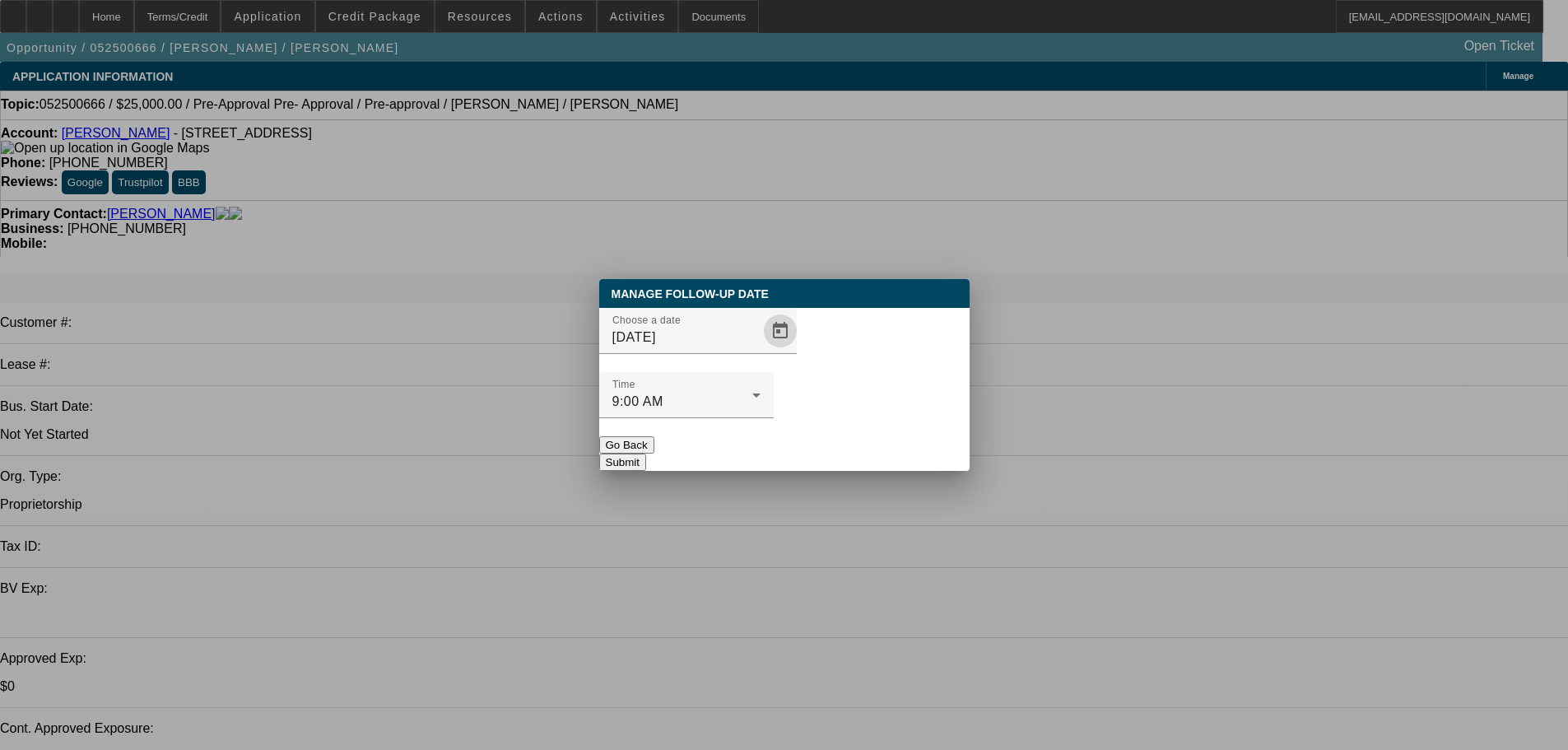
click at [646, 453] on button "Submit" at bounding box center [623, 462] width 47 height 18
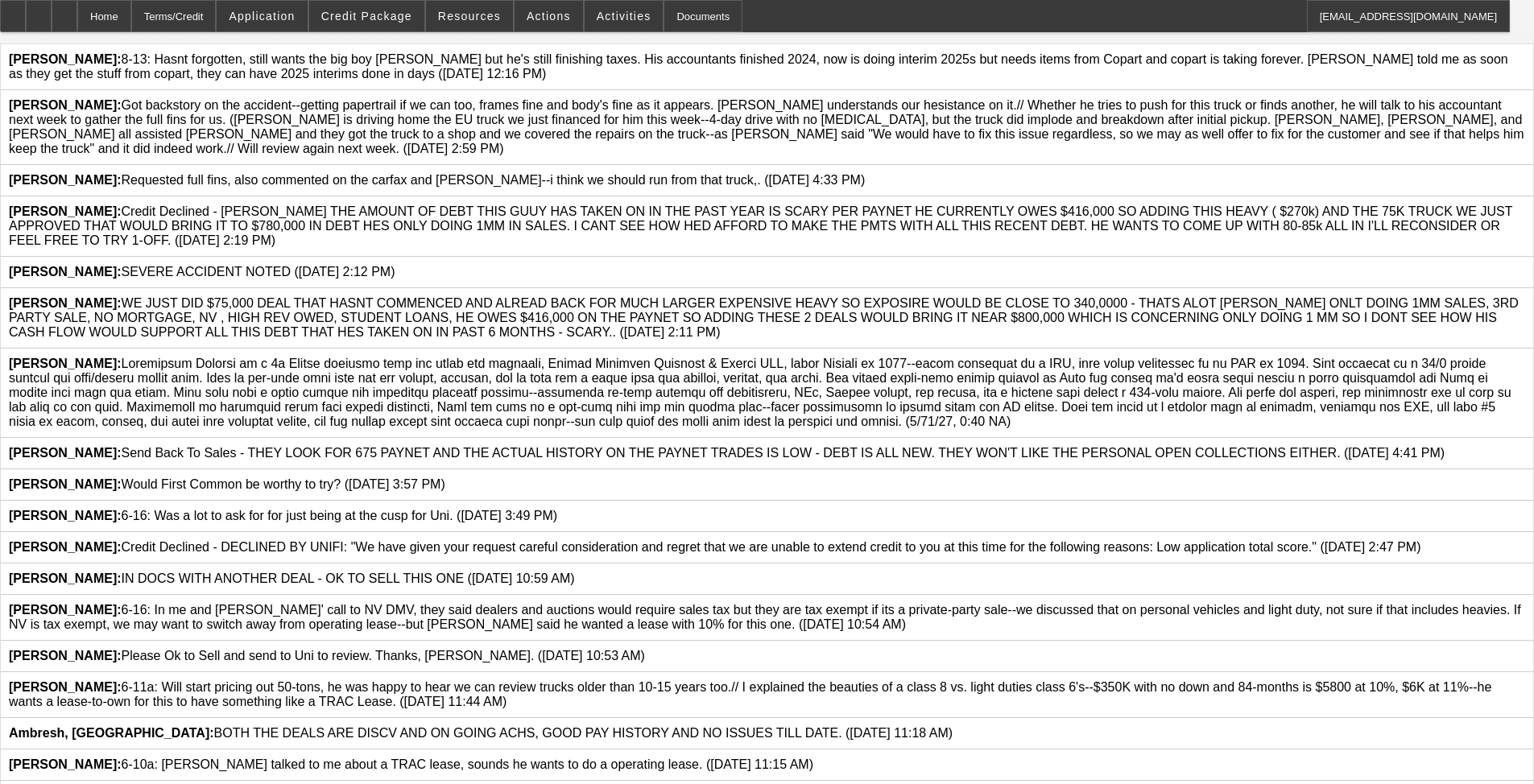
scroll to position [483, 0]
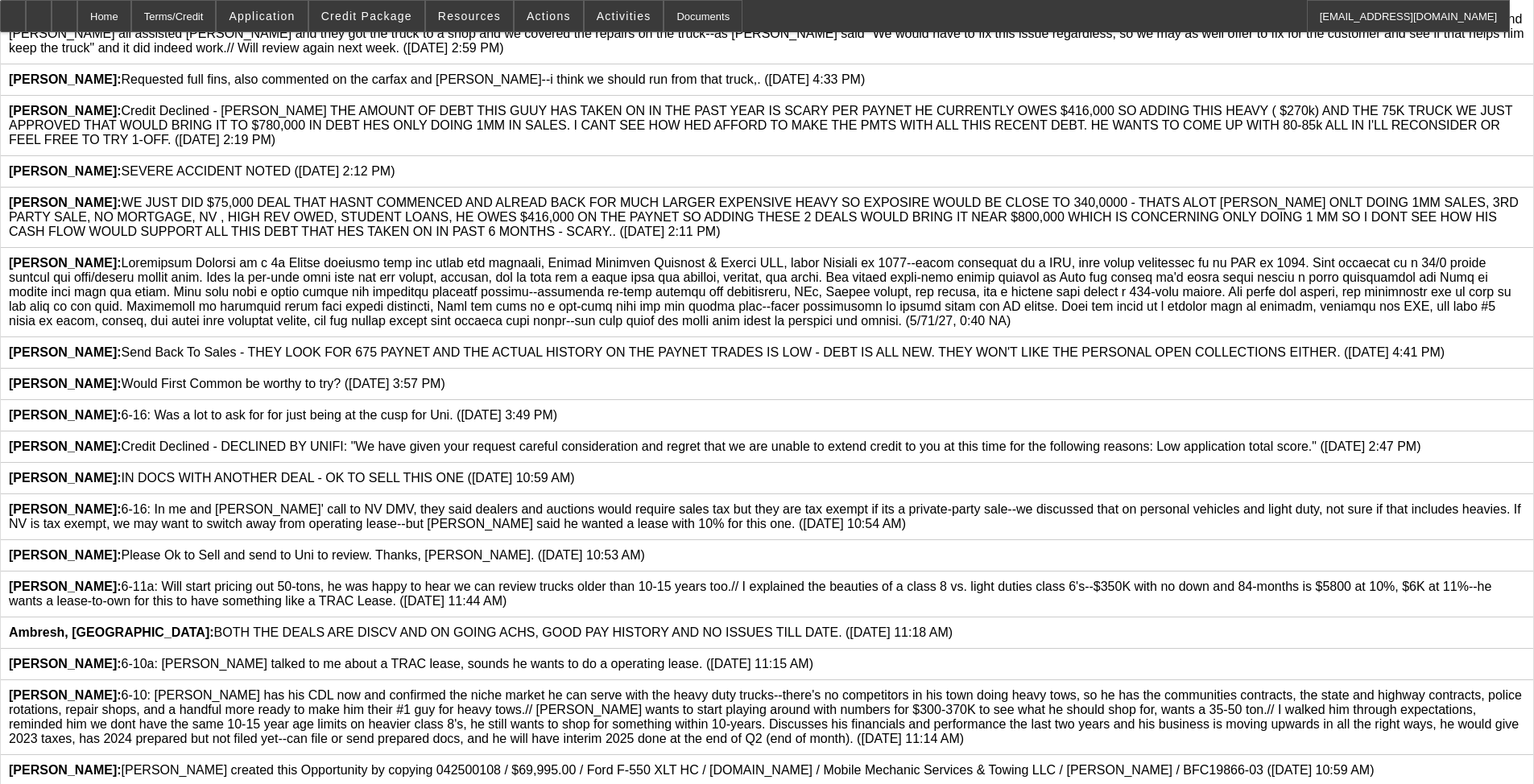
drag, startPoint x: 560, startPoint y: 440, endPoint x: 914, endPoint y: 590, distance: 384.5
click at [643, 327] on span "[PERSON_NAME]:" at bounding box center [759, 291] width 1503 height 71
copy span "[PERSON_NAME] is a 3x Beacon customer that has owned and operated, Mobile Mecha…"
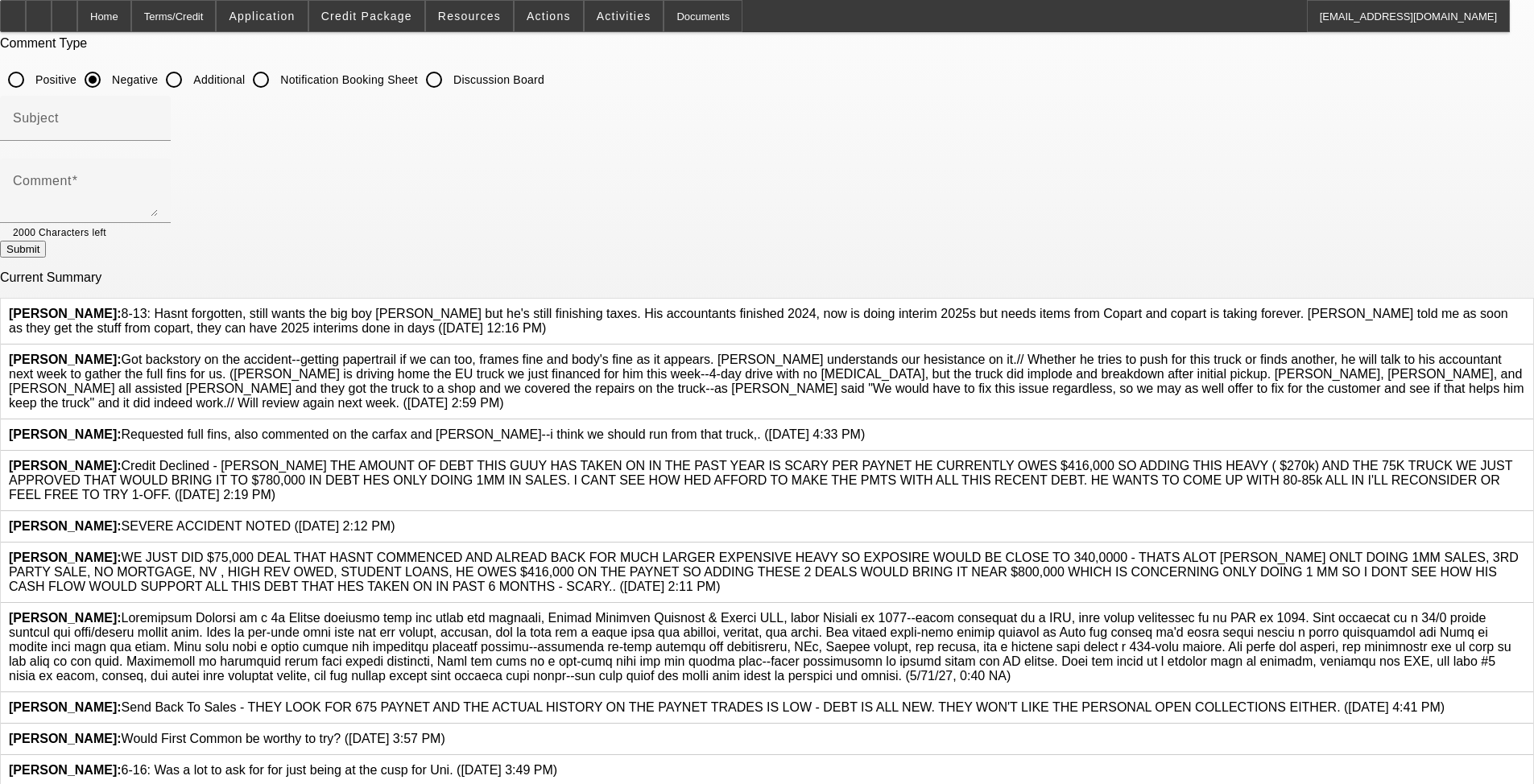
scroll to position [0, 0]
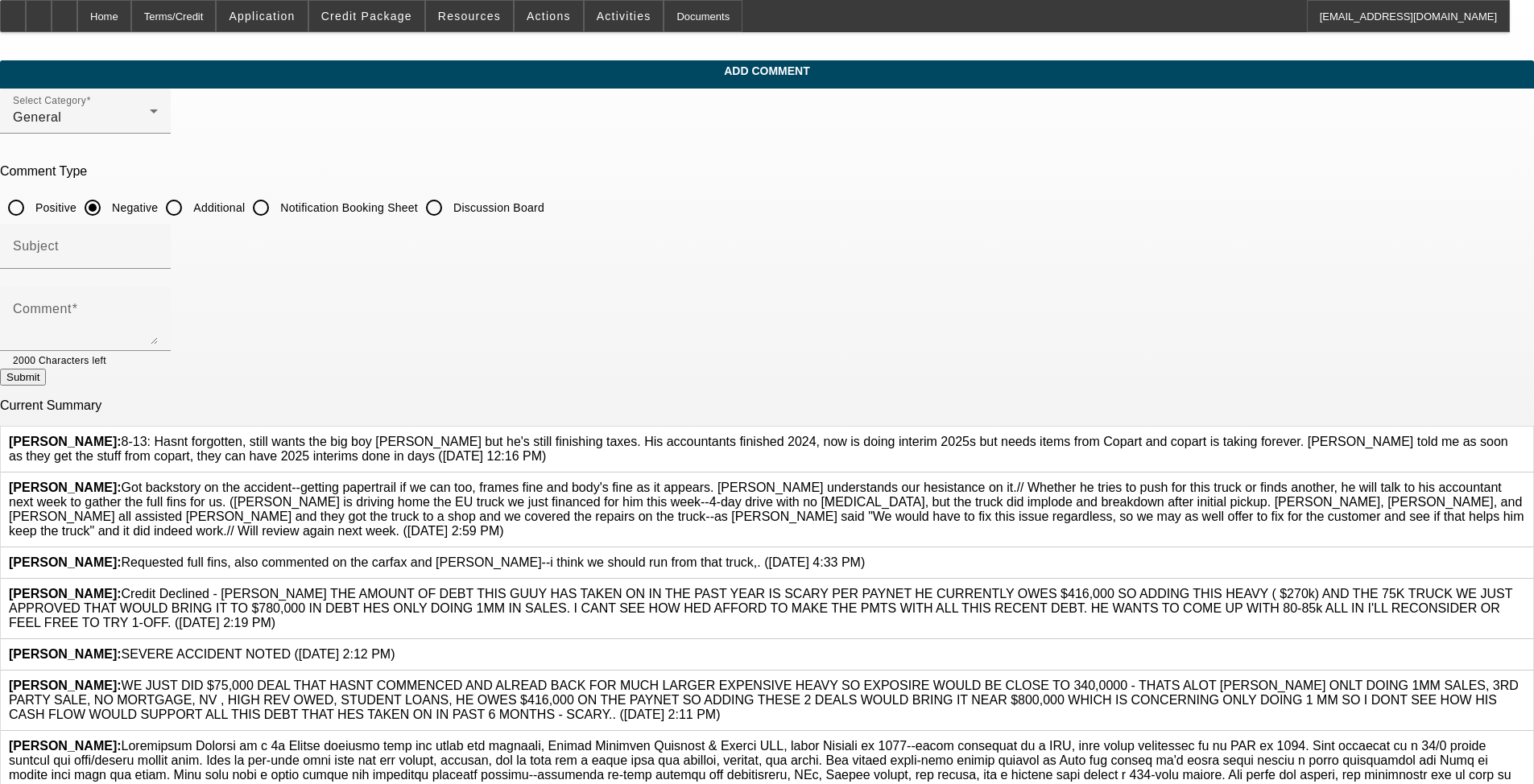
click at [190, 203] on input "Additional" at bounding box center [174, 207] width 32 height 32
radio input "true"
click at [158, 300] on div "Comment" at bounding box center [86, 319] width 145 height 65
paste textarea "[PERSON_NAME] is a 3x Beacon customer that has owned and operated, Mobile Mecha…"
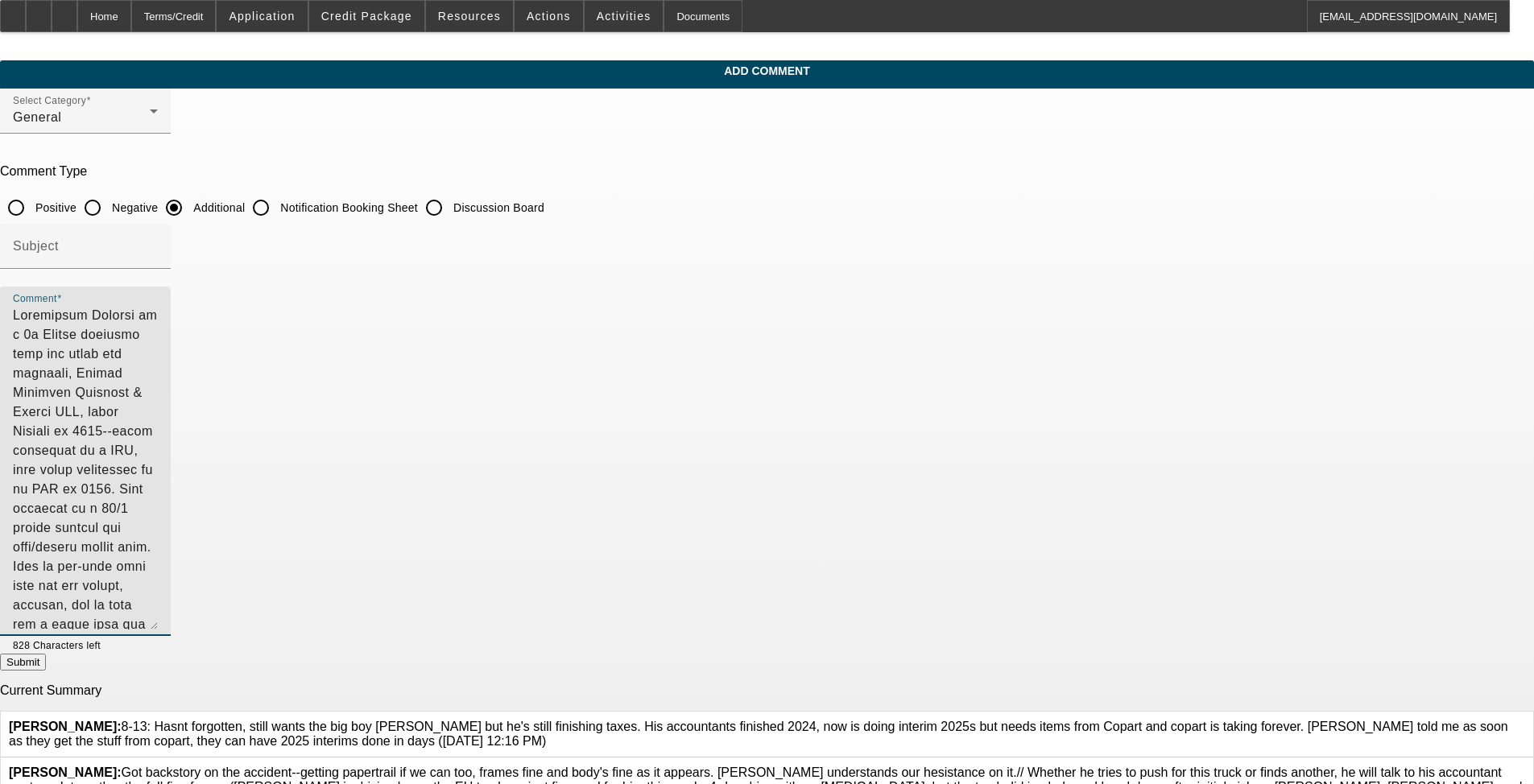
drag, startPoint x: 1048, startPoint y: 335, endPoint x: 1041, endPoint y: 625, distance: 290.1
click at [158, 625] on textarea "Comment" at bounding box center [86, 468] width 145 height 323
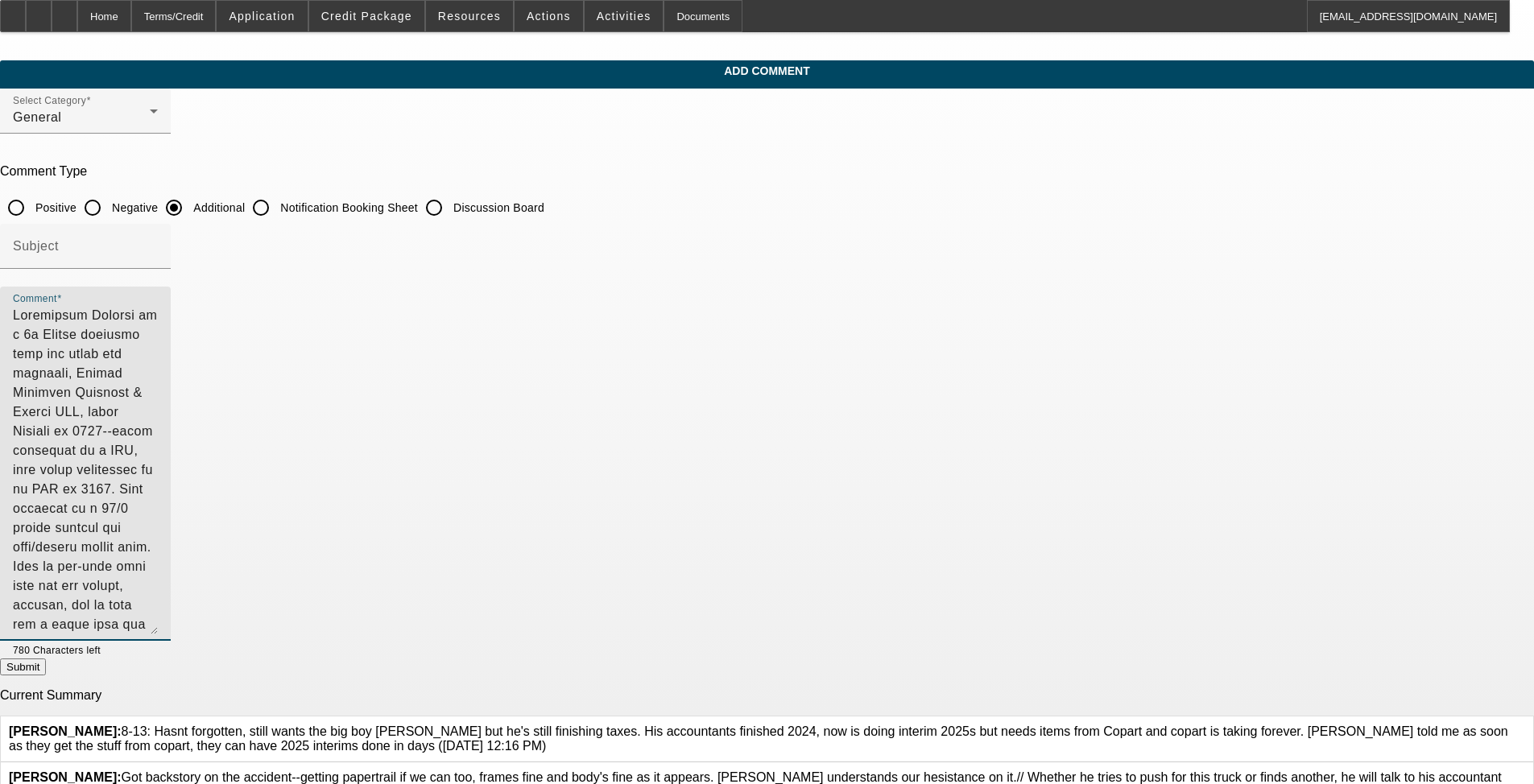
drag, startPoint x: 1034, startPoint y: 488, endPoint x: 842, endPoint y: 498, distance: 192.3
click at [158, 498] on textarea "Comment" at bounding box center [86, 470] width 145 height 328
type textarea "[PERSON_NAME] is a 3x Beacon customer that has owned and operated, Mobile Mecha…"
click at [46, 642] on button "Submit" at bounding box center [23, 667] width 46 height 17
radio input "true"
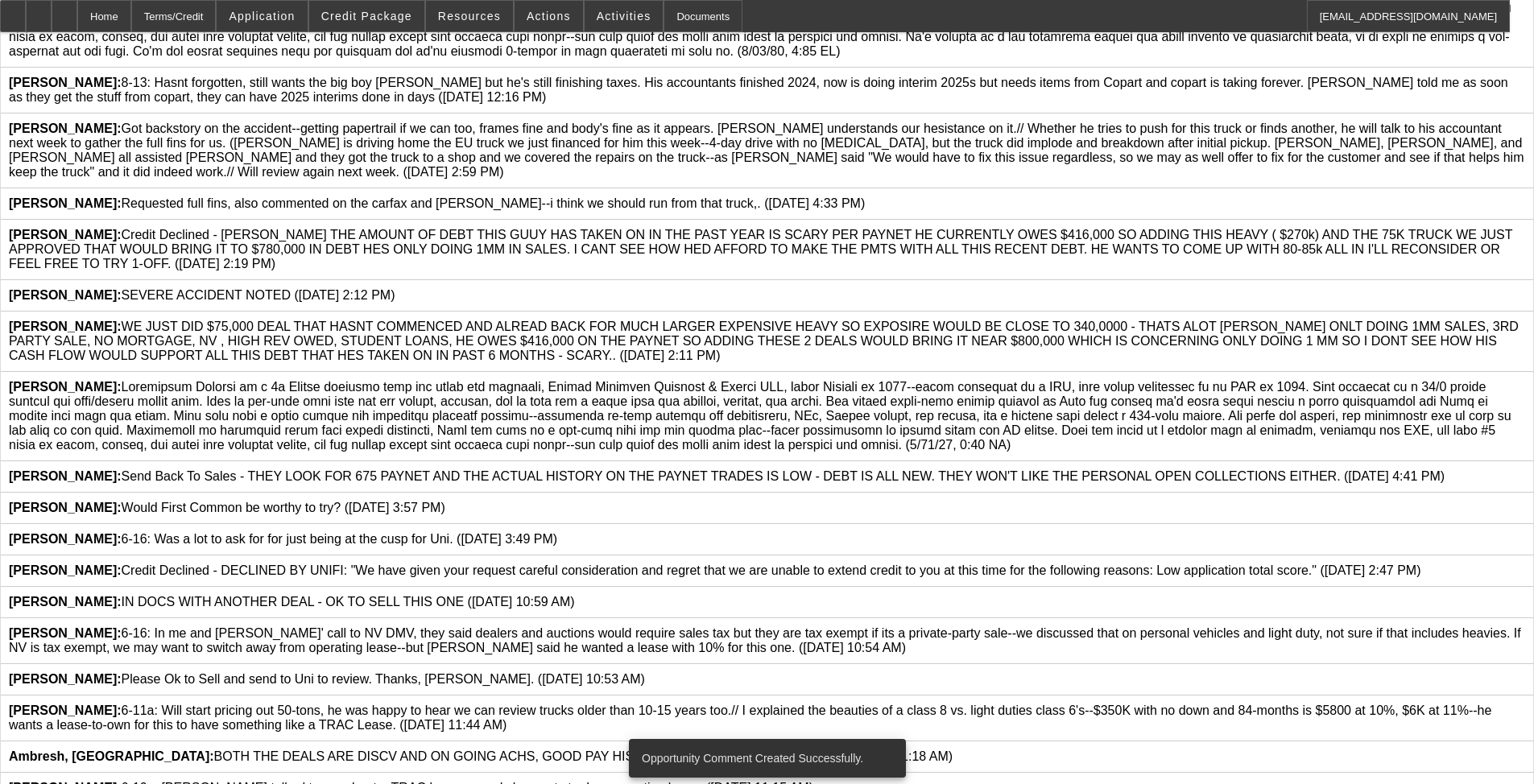
scroll to position [886, 0]
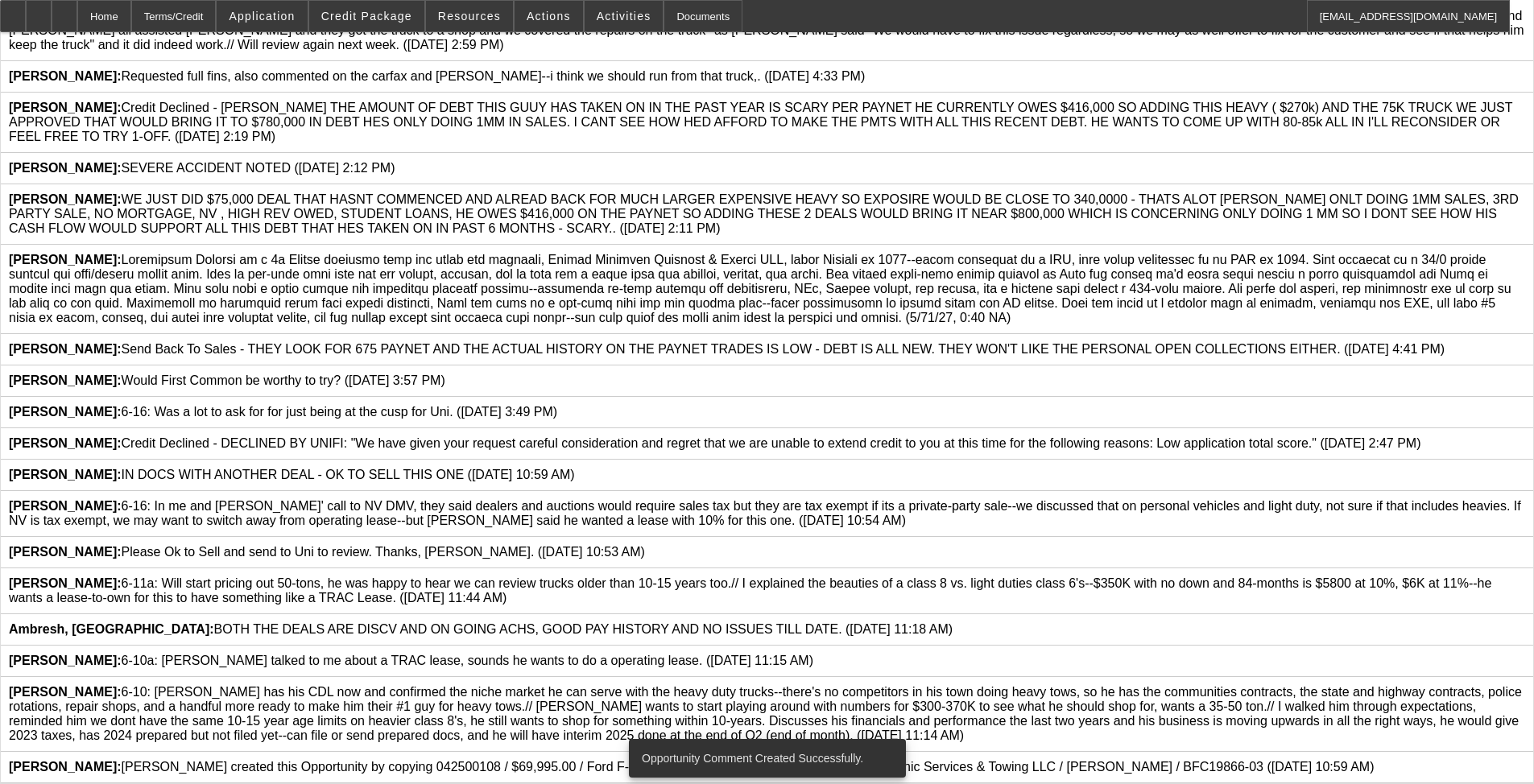
click at [643, 253] on icon at bounding box center [1525, 253] width 0 height 0
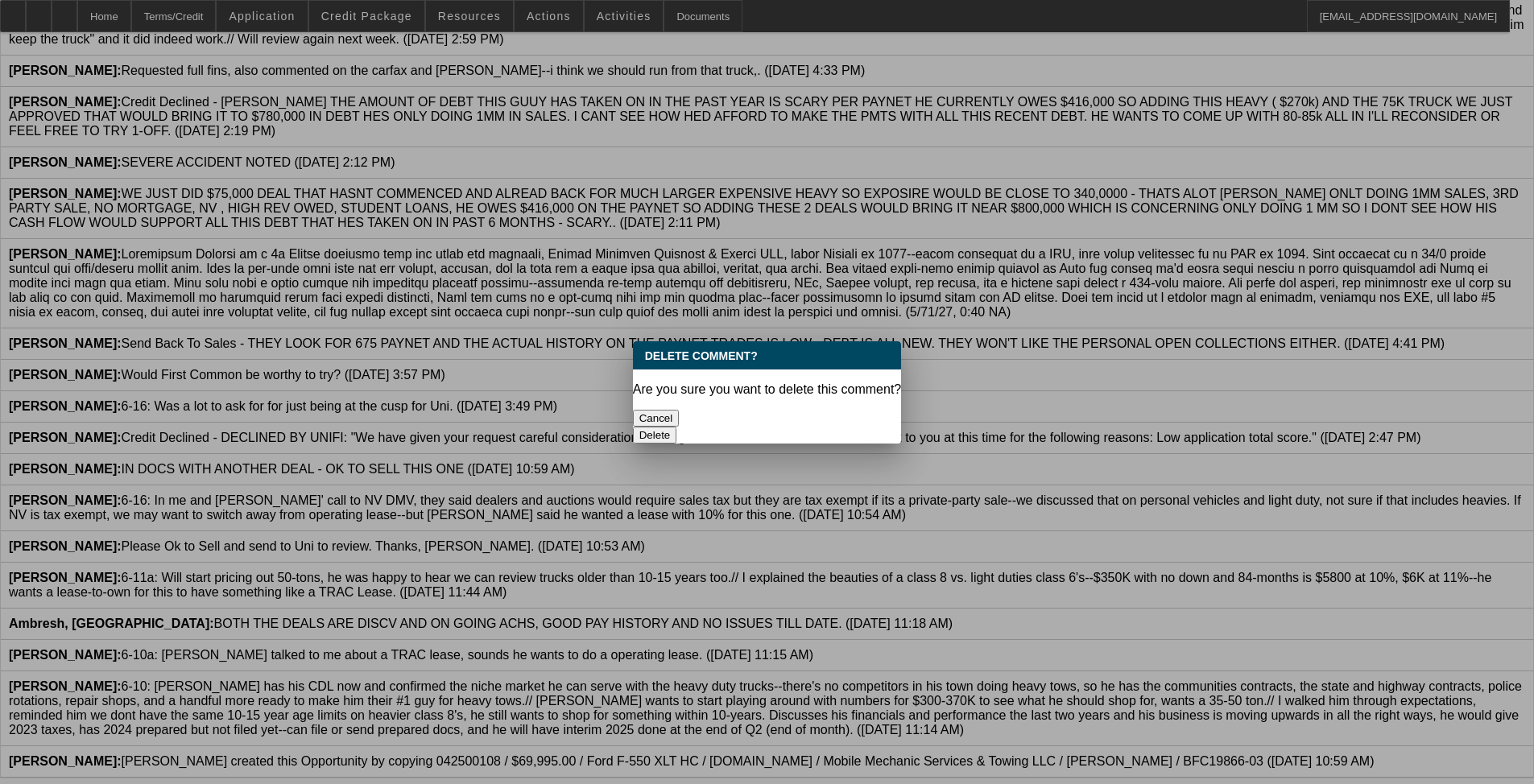
click at [643, 427] on button "Delete" at bounding box center [655, 436] width 45 height 17
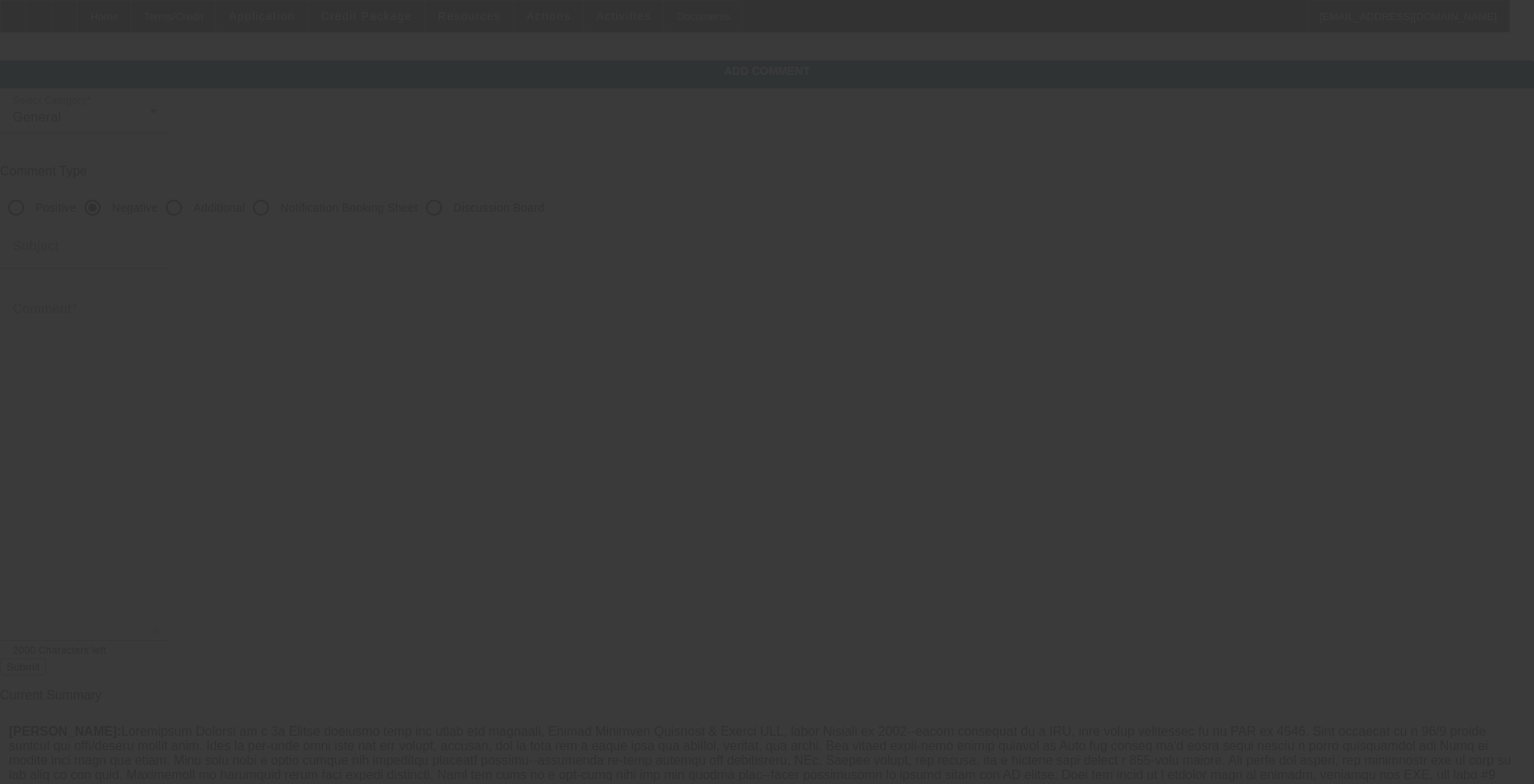
scroll to position [886, 0]
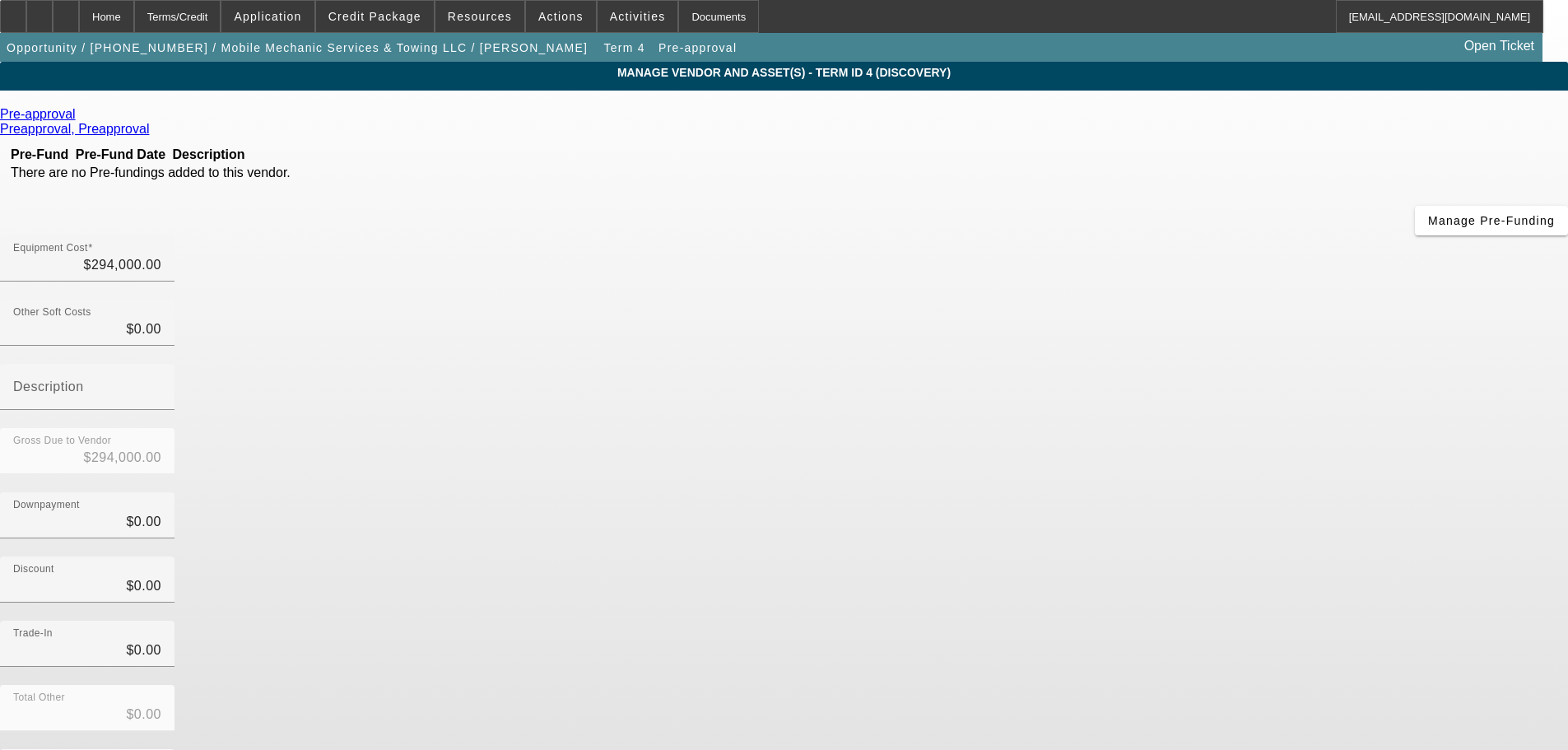
scroll to position [22, 0]
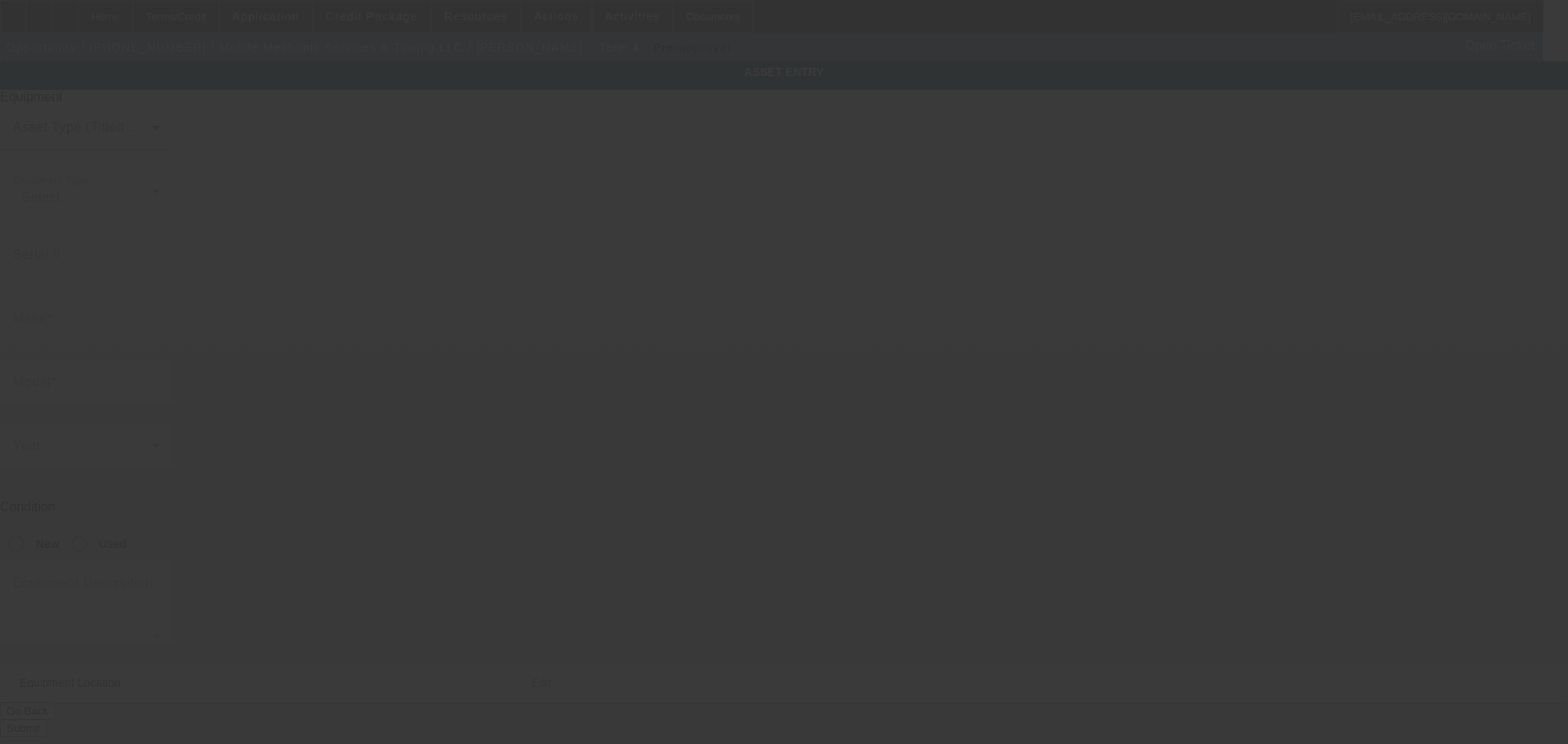
type input "[US_VEHICLE_IDENTIFICATION_NUMBER]"
type input "Peterbilt"
type input "389"
radio input "true"
type textarea "With:"
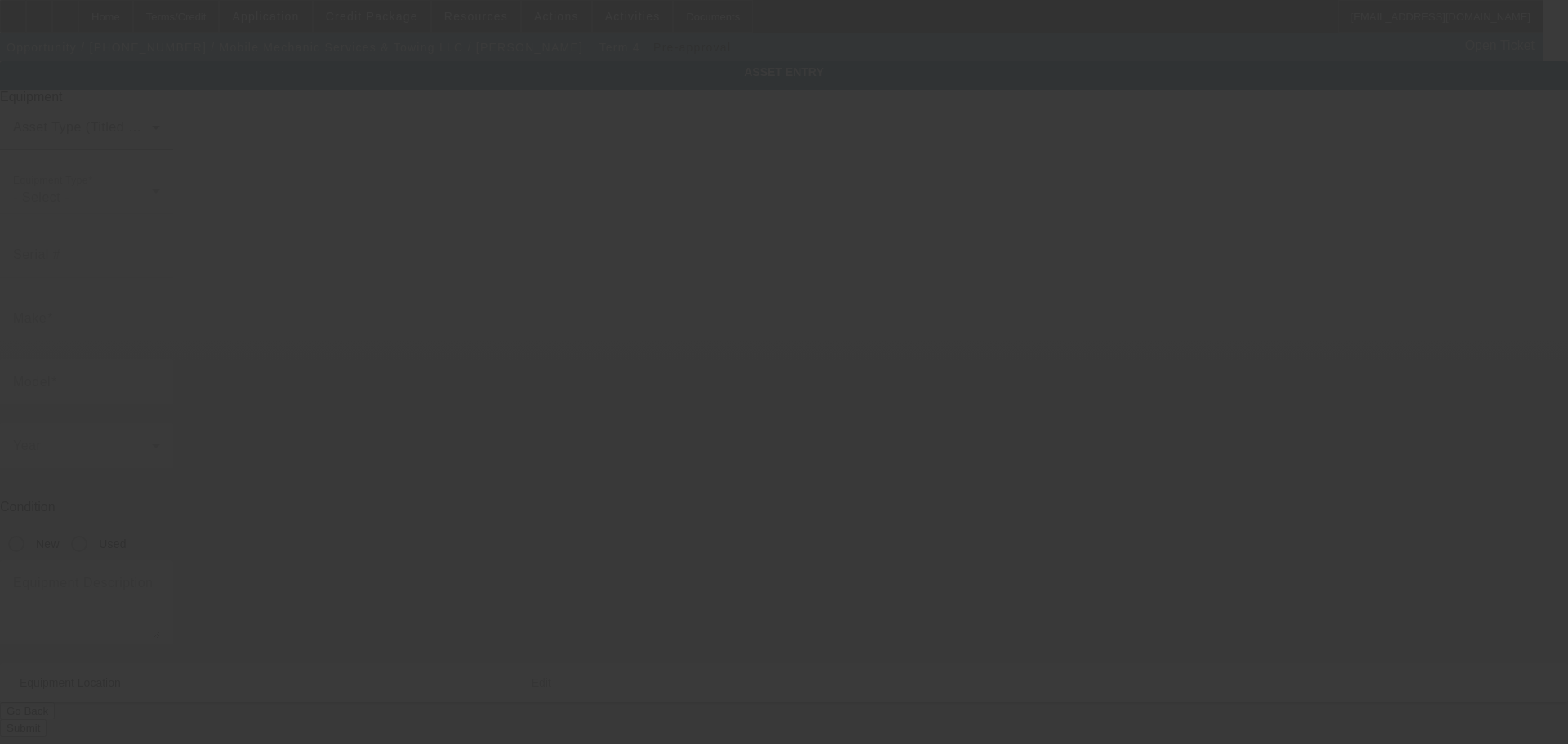
type input "[STREET_ADDRESS][PERSON_NAME]"
type input "[GEOGRAPHIC_DATA]"
type input "89433"
type input "Washoe"
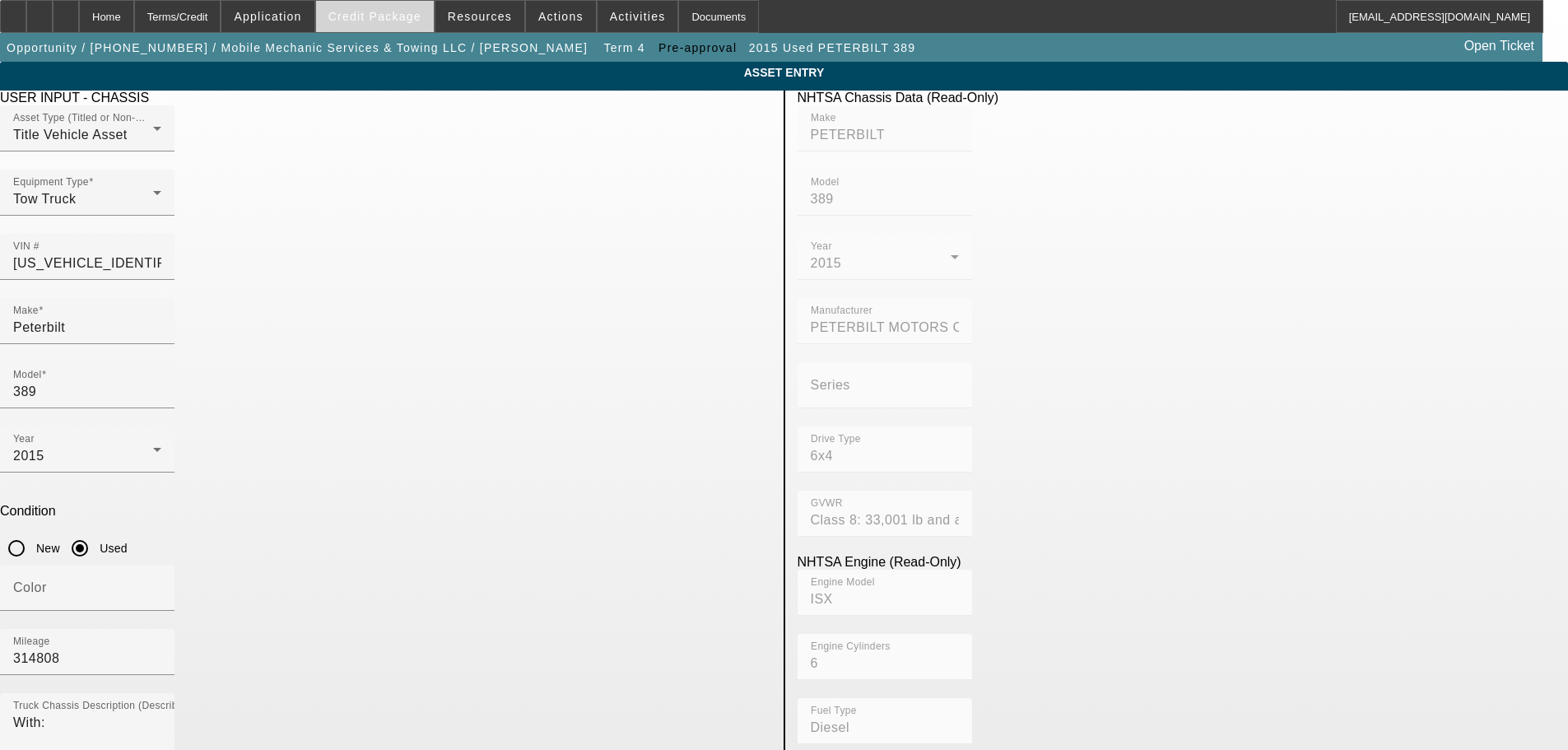
click at [387, 9] on span at bounding box center [374, 17] width 118 height 40
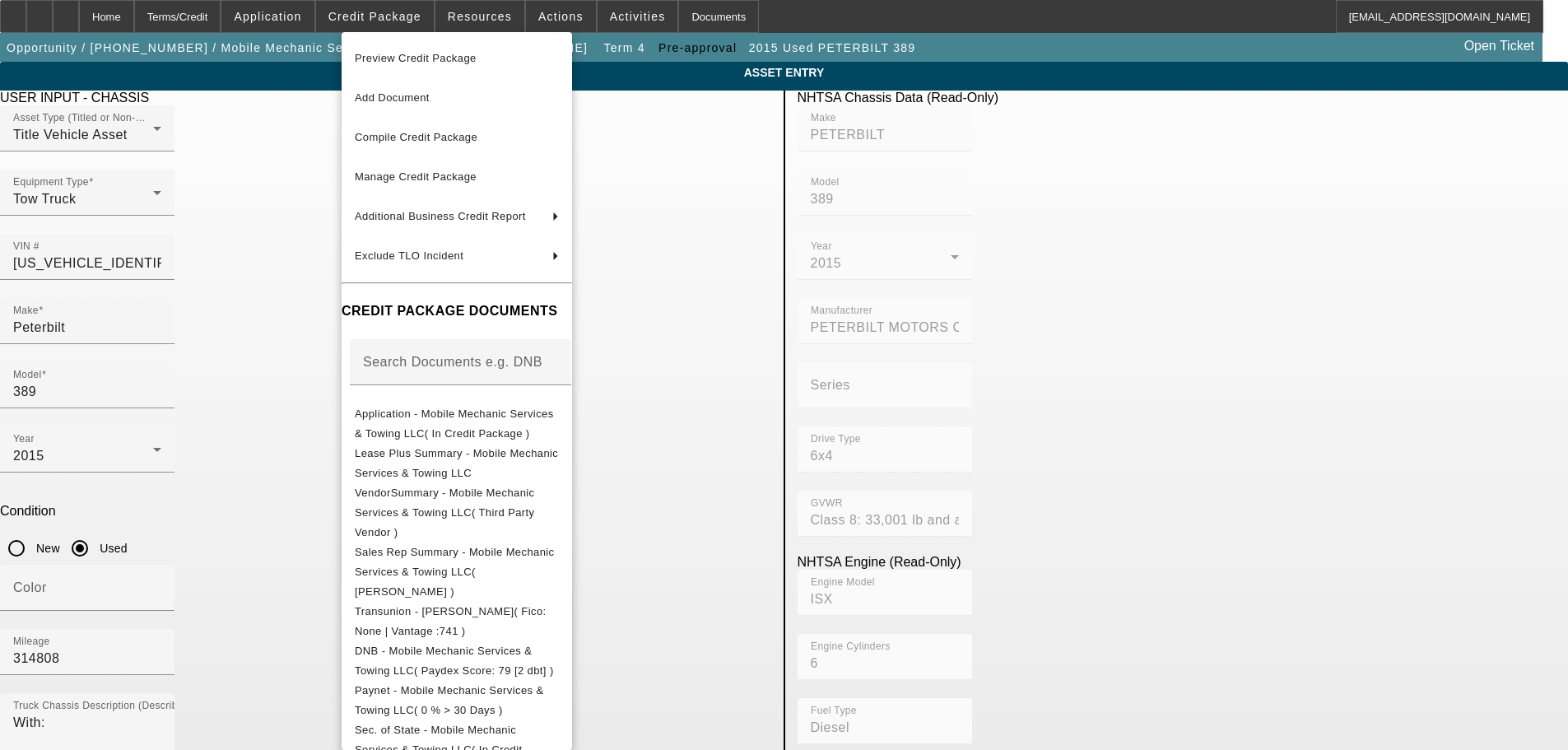
click at [159, 15] on div at bounding box center [784, 375] width 1568 height 750
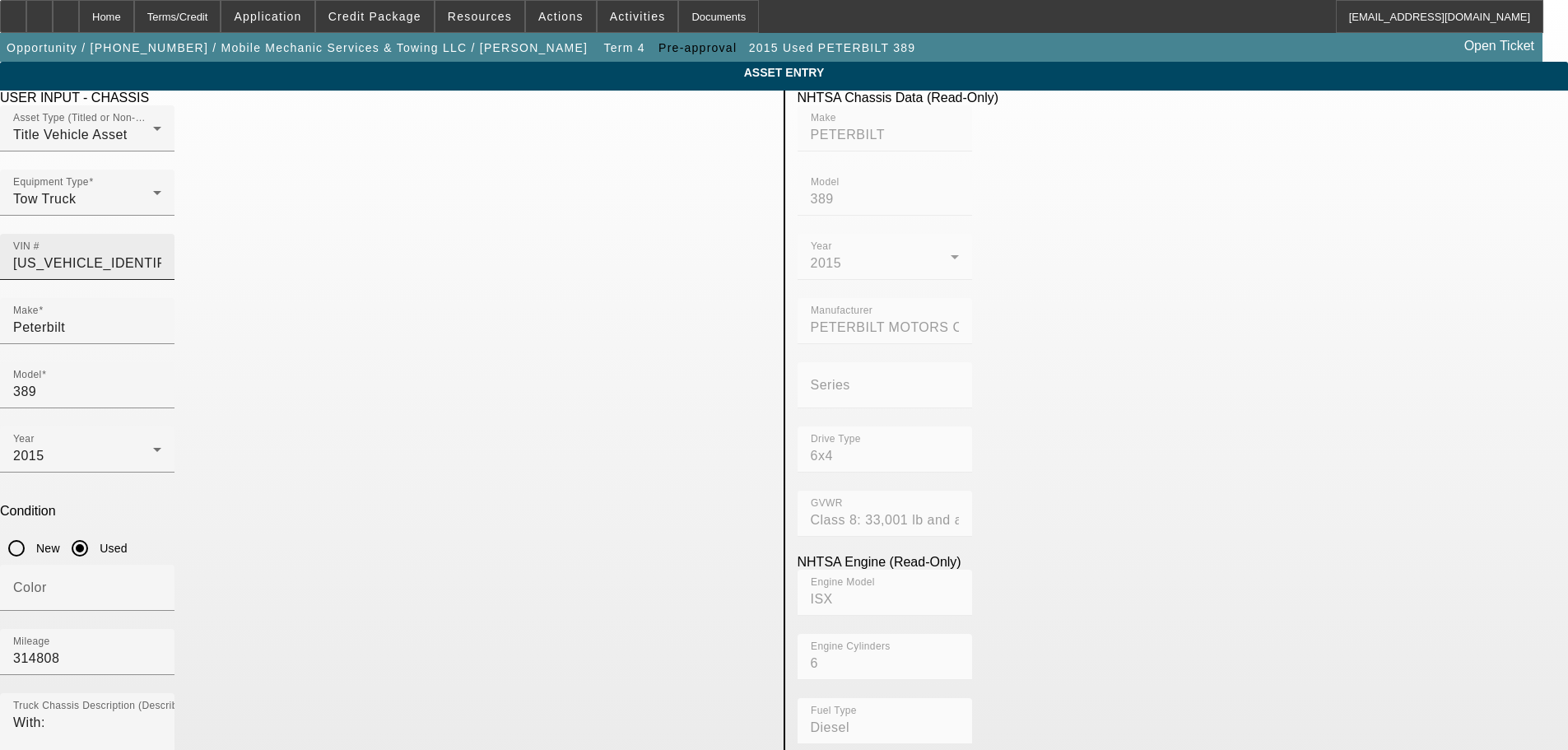
click at [161, 254] on input "[US_VEHICLE_IDENTIFICATION_NUMBER]" at bounding box center [88, 264] width 148 height 19
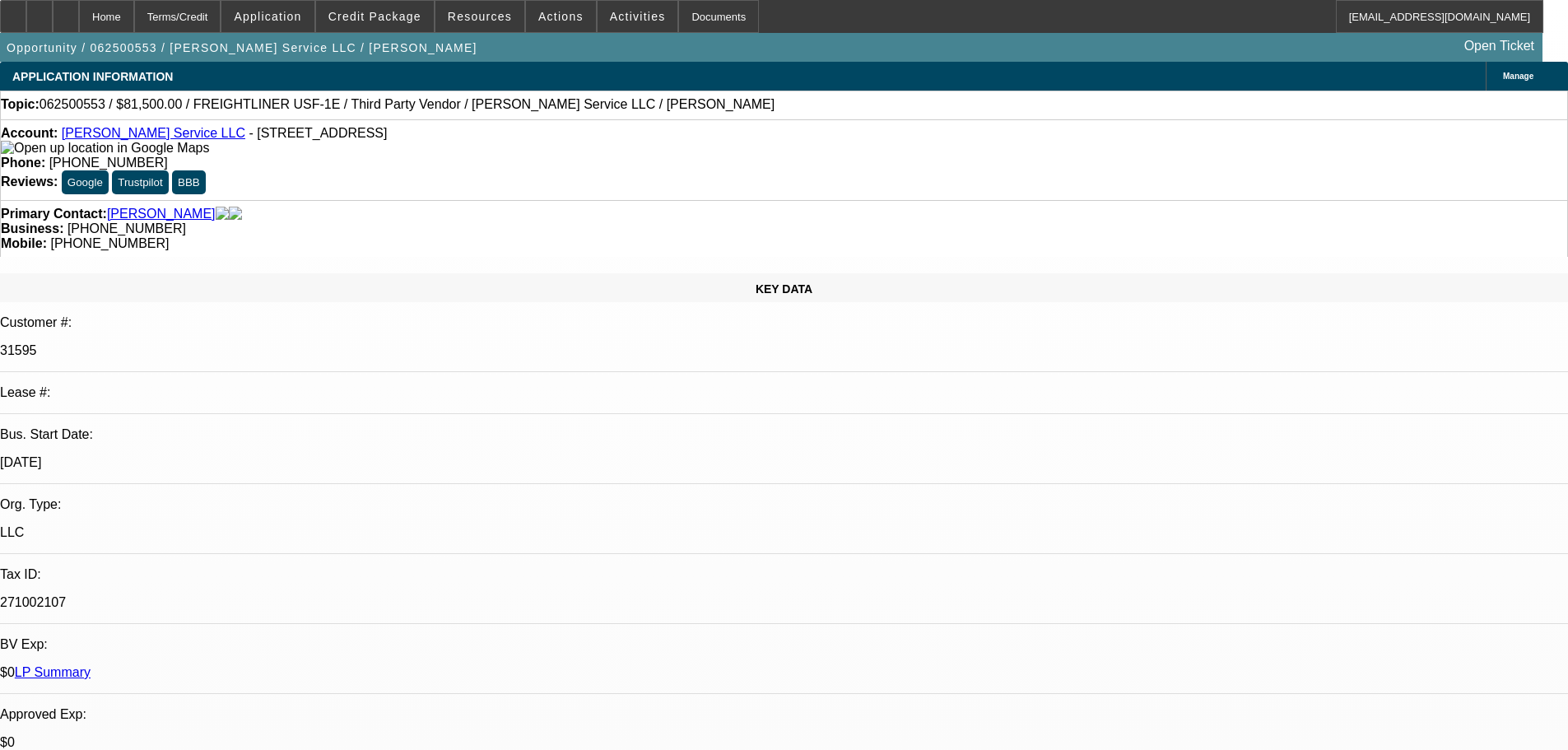
select select "0"
select select "6"
select select "0"
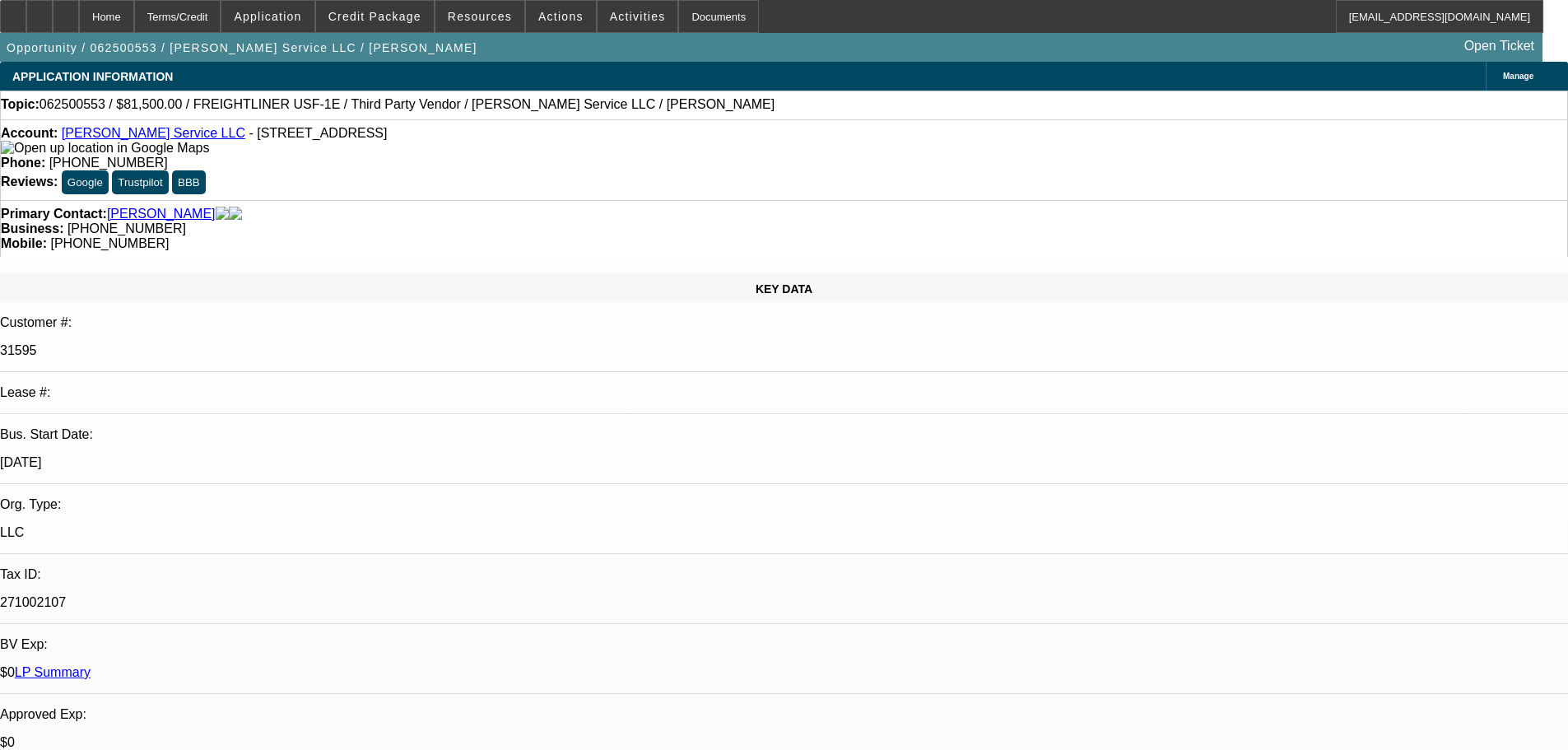
select select "0"
select select "6"
select select "0"
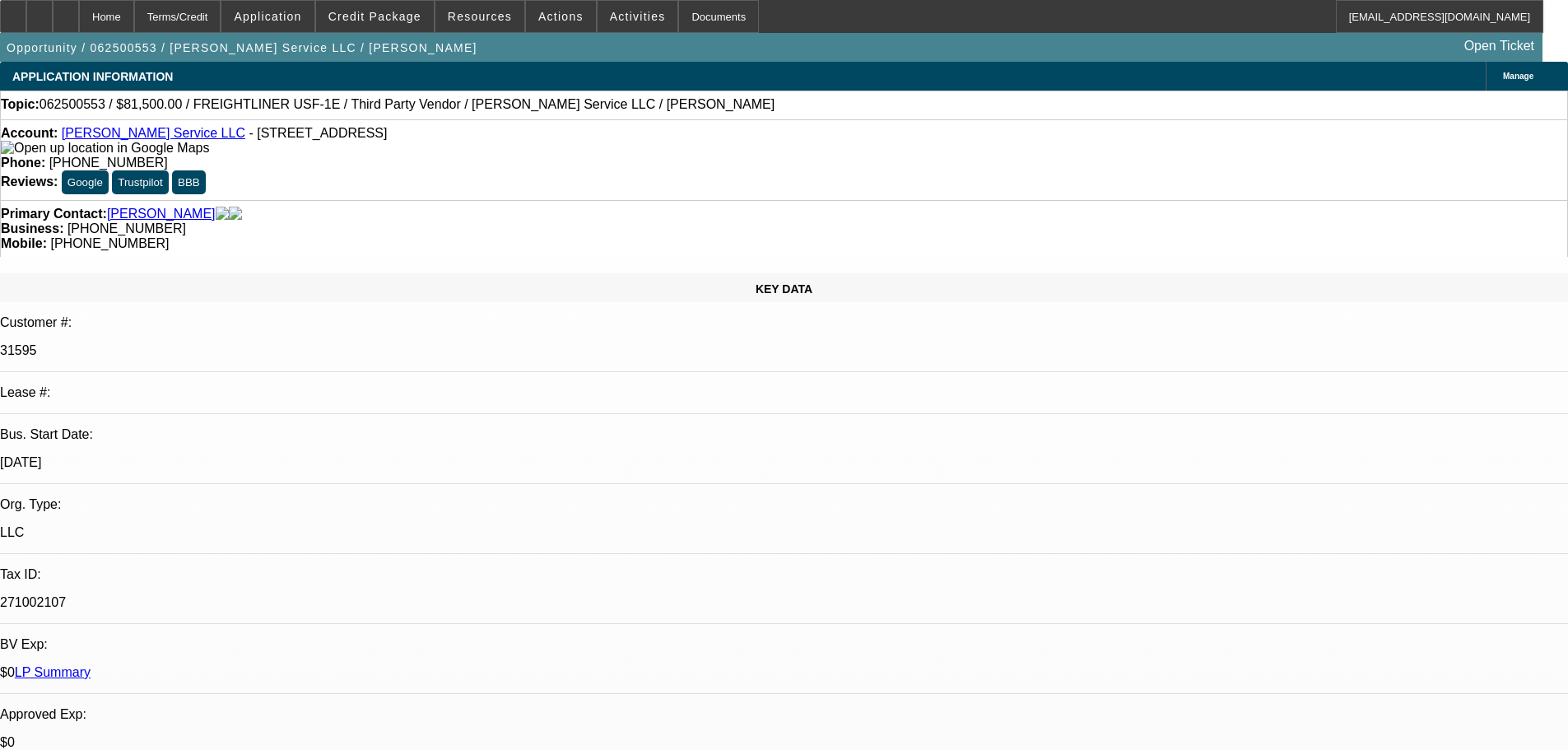
select select "0"
select select "6"
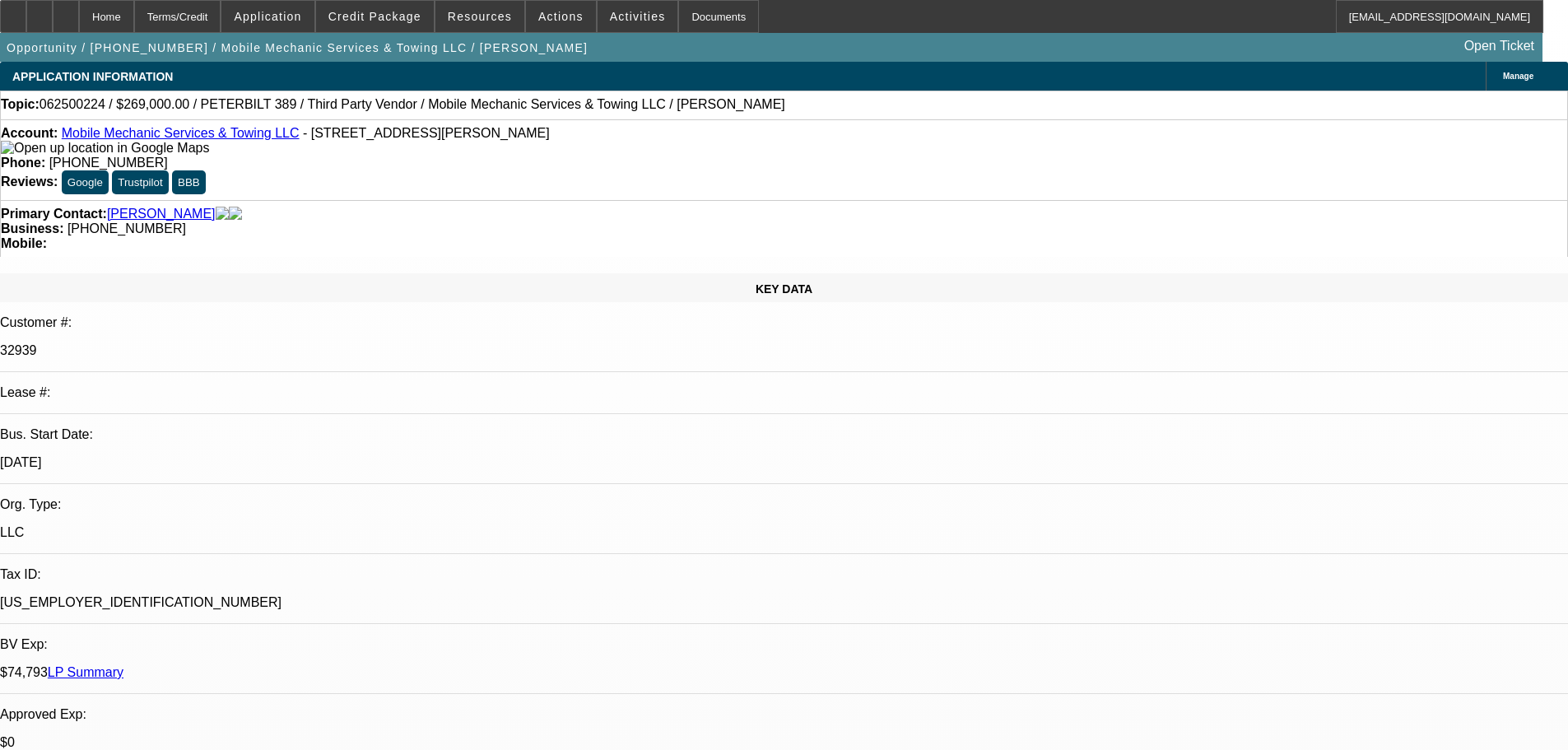
select select "0"
select select "2"
select select "0.1"
select select "4"
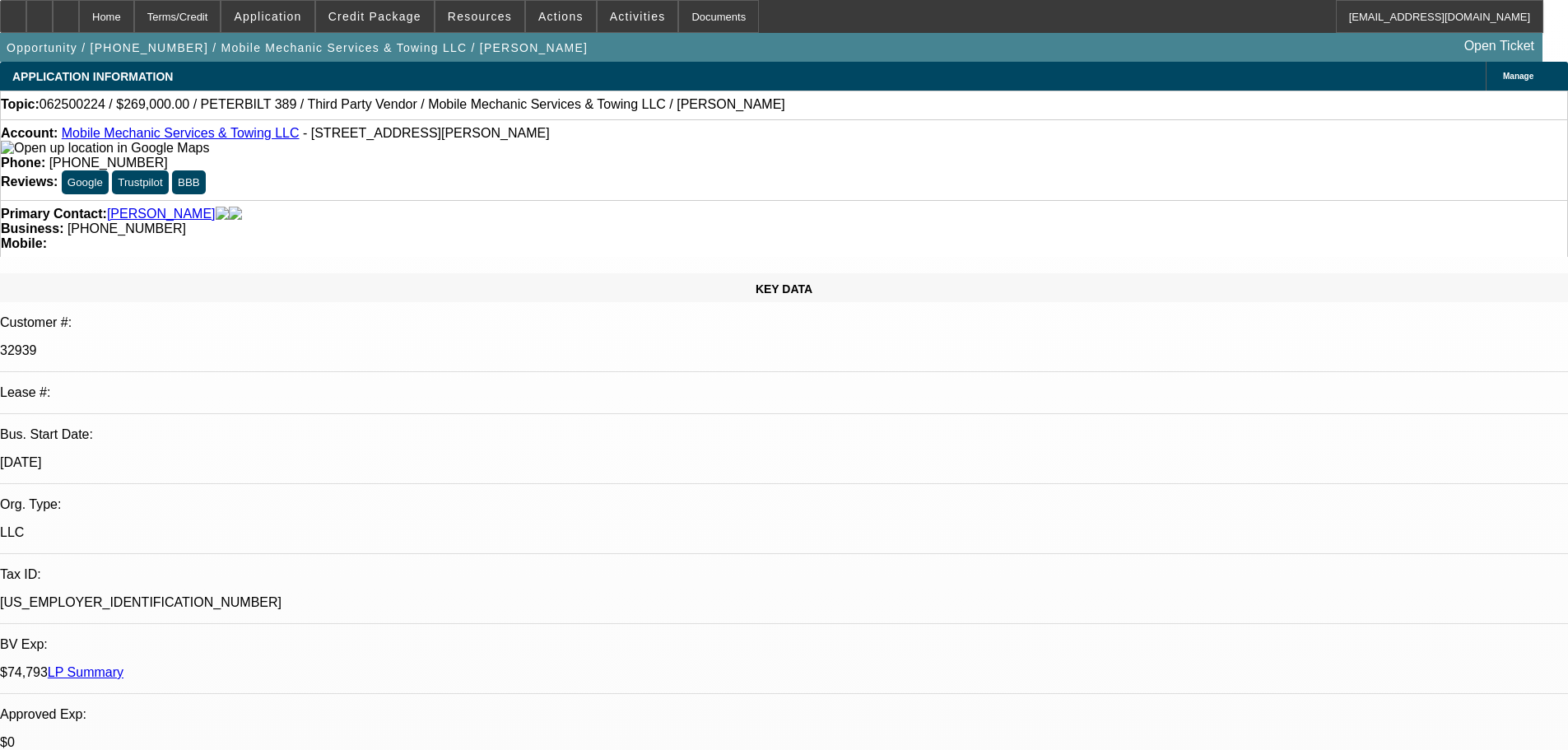
select select "0"
select select "2"
select select "0.1"
select select "4"
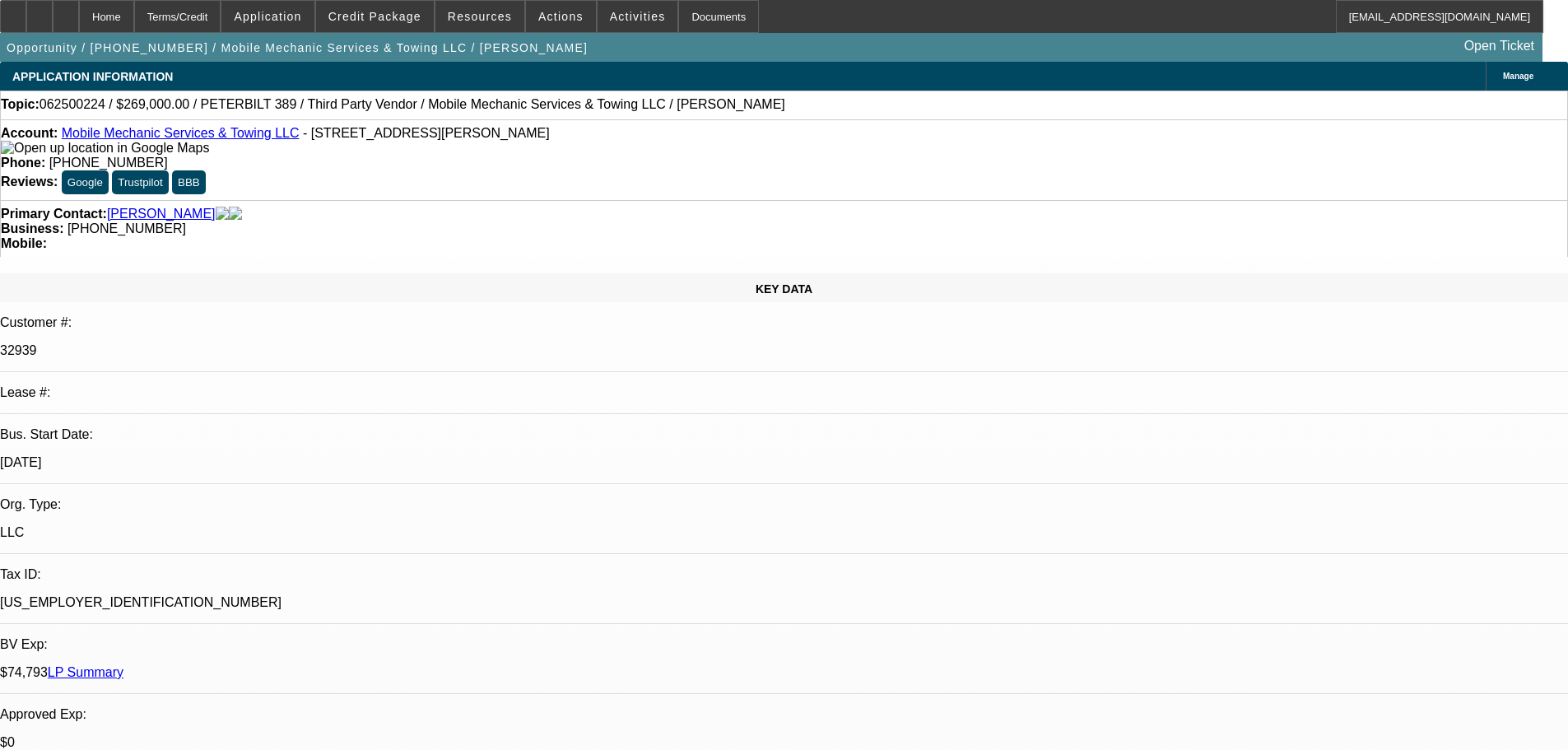
select select "0"
select select "2"
select select "0.1"
select select "4"
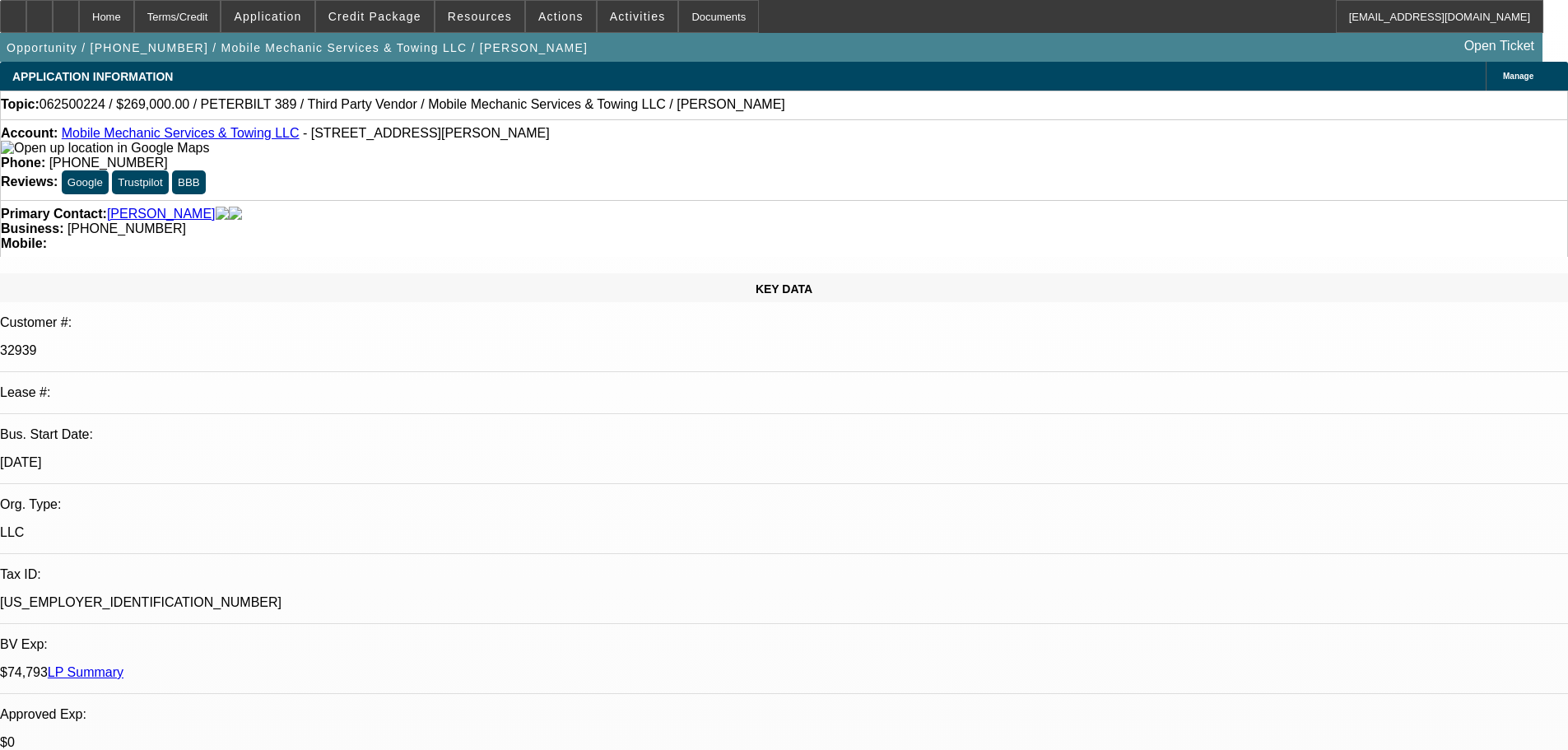
select select "0"
select select "2"
select select "0.1"
select select "4"
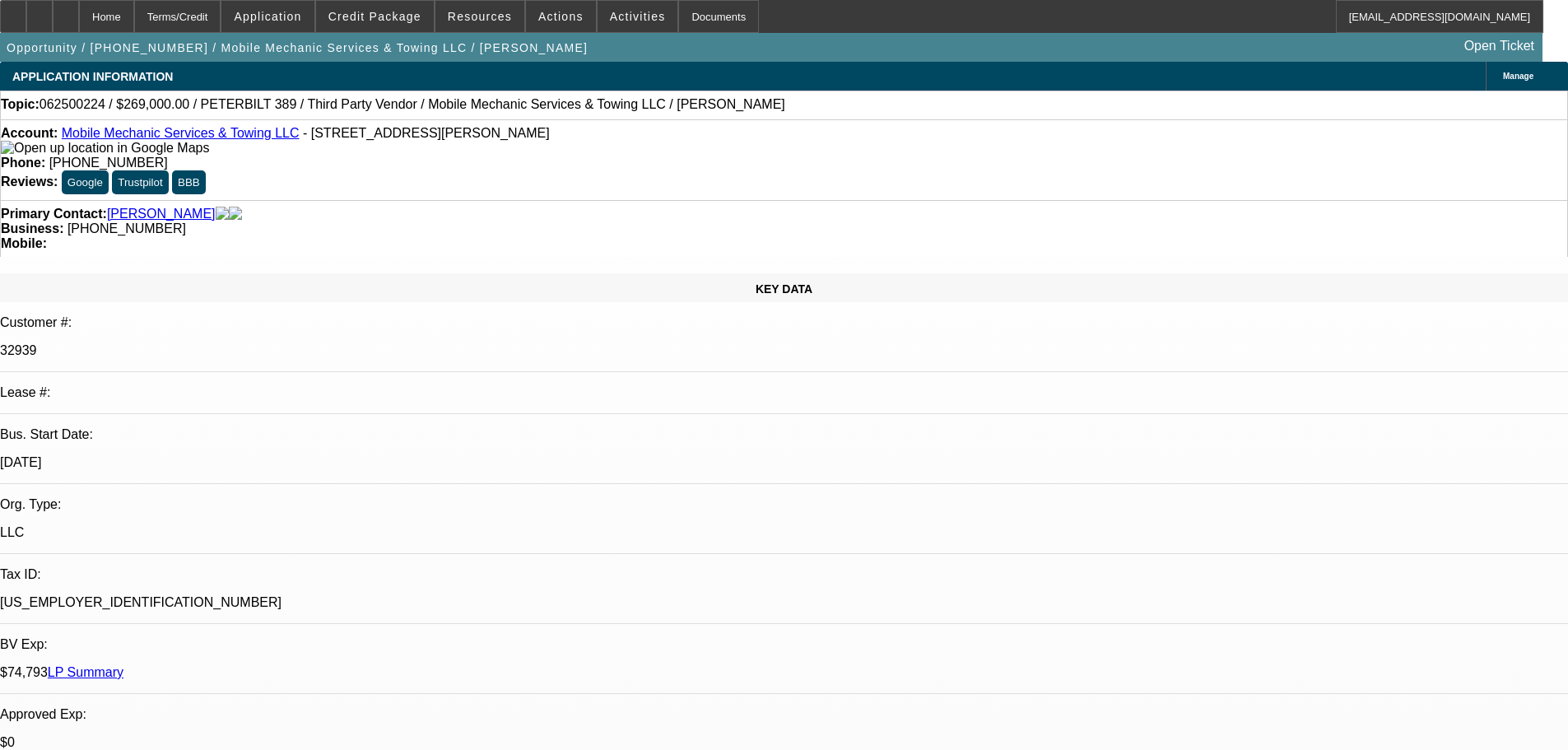
scroll to position [329, 0]
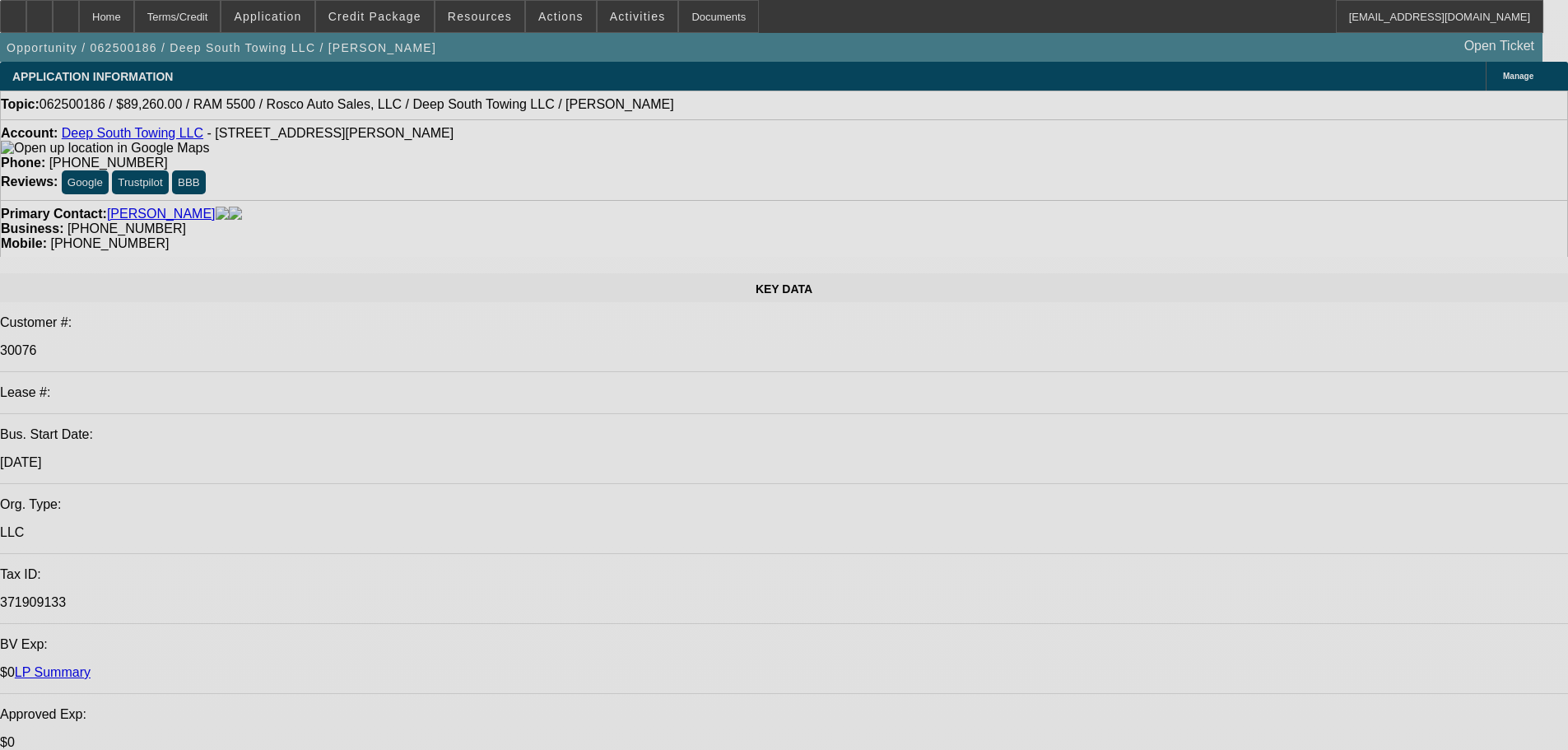
select select "0"
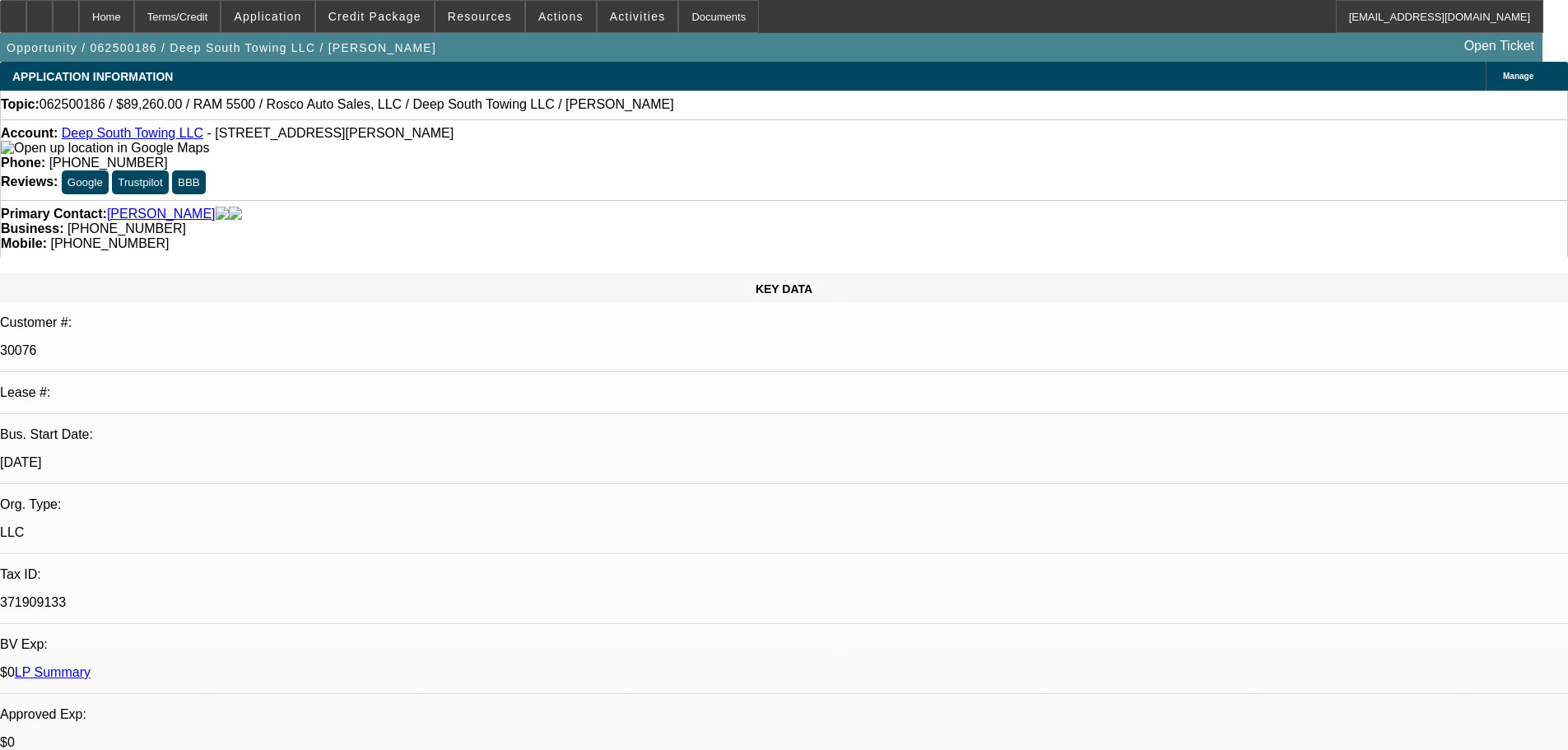
select select "2"
select select "0"
select select "6"
select select "0"
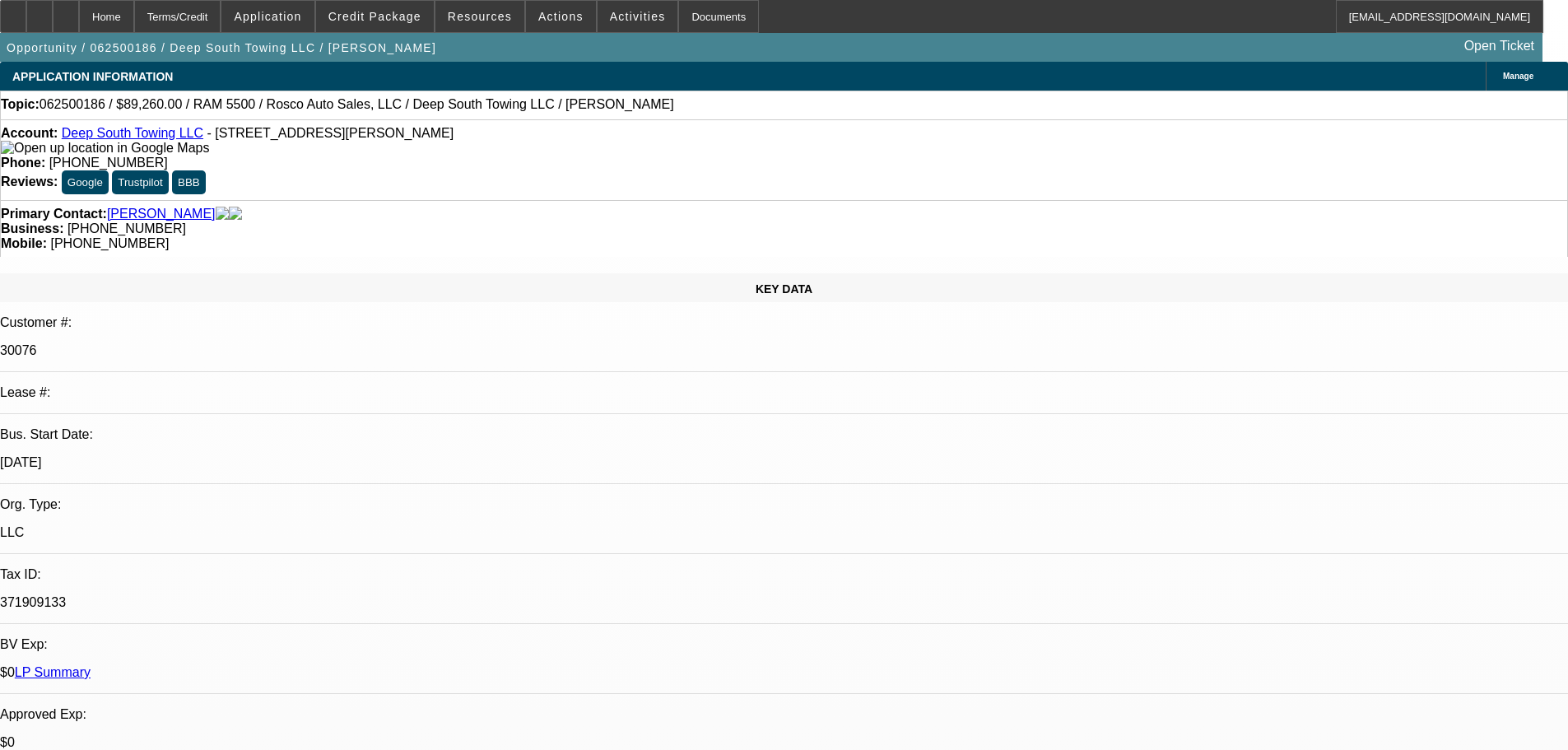
select select "2"
select select "0"
select select "6"
select select "0"
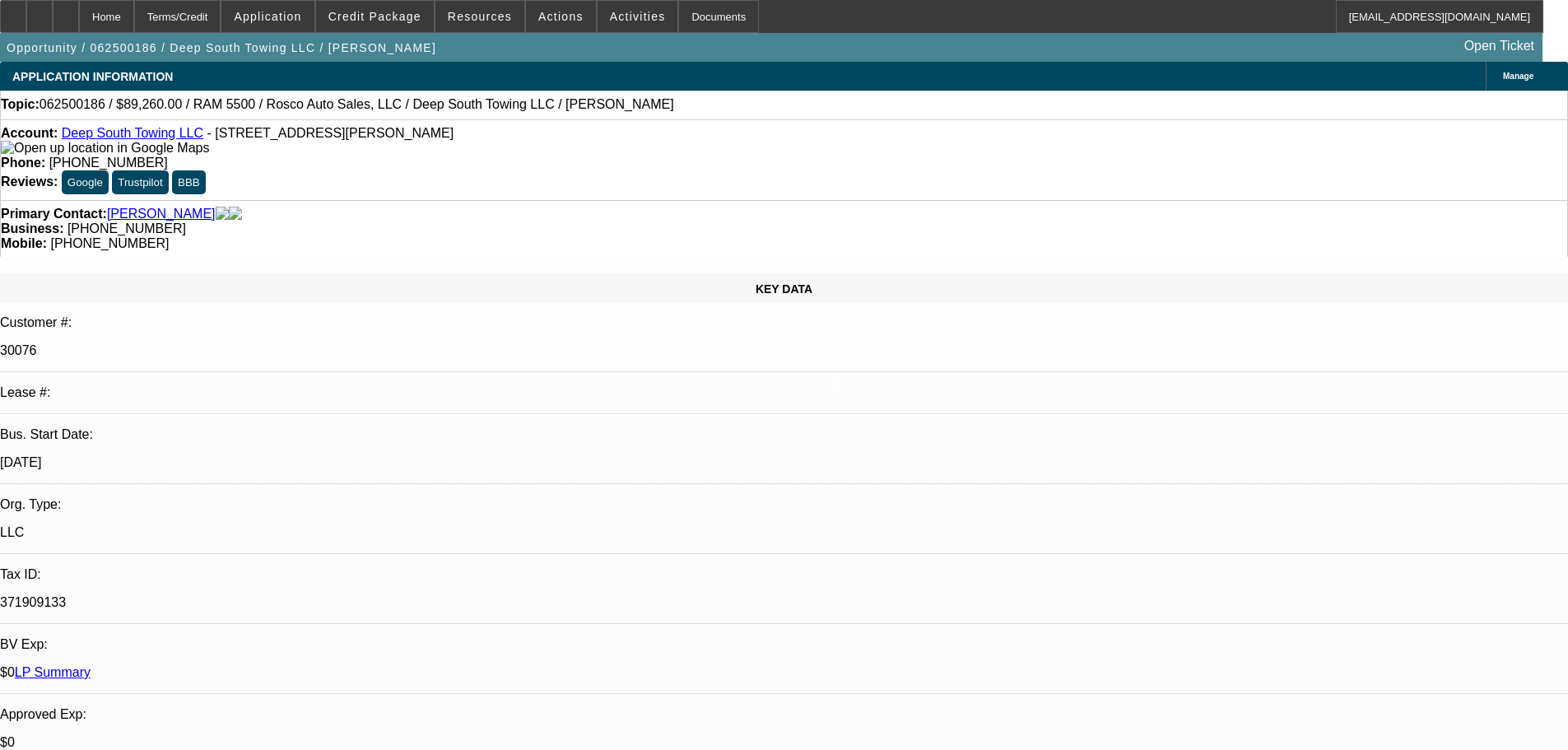
select select "2"
select select "0"
select select "6"
select select "0"
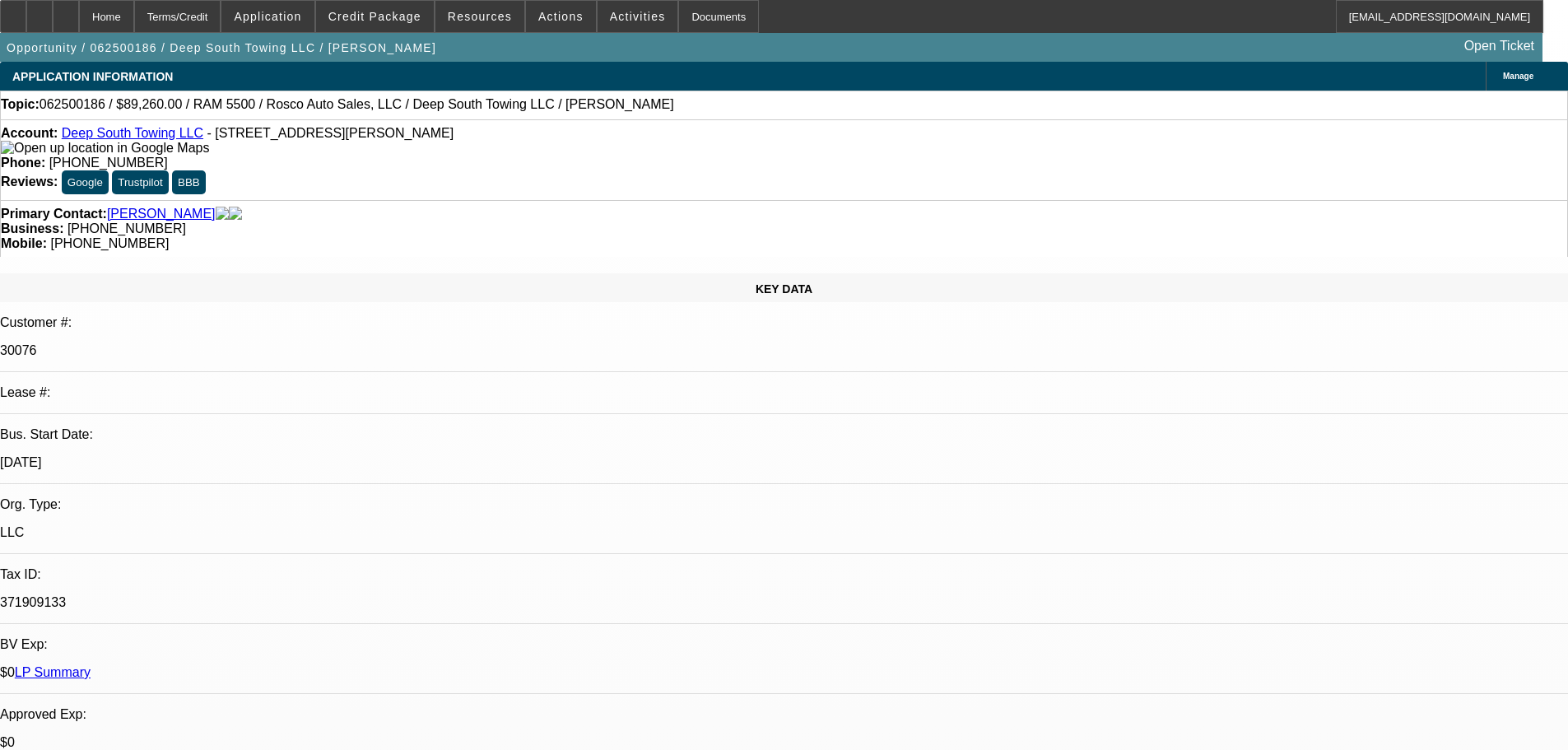
select select "2"
select select "0"
select select "6"
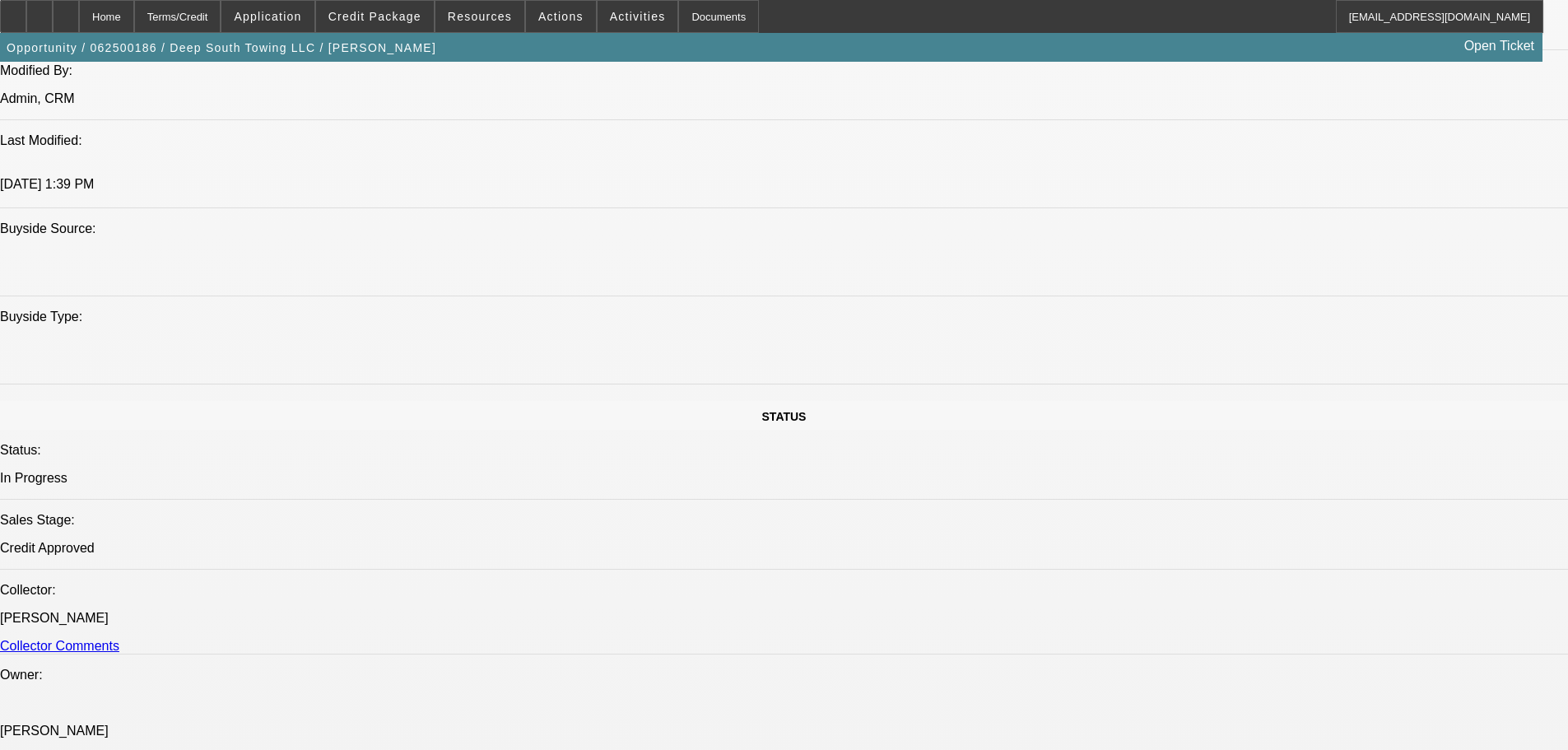
scroll to position [1564, 0]
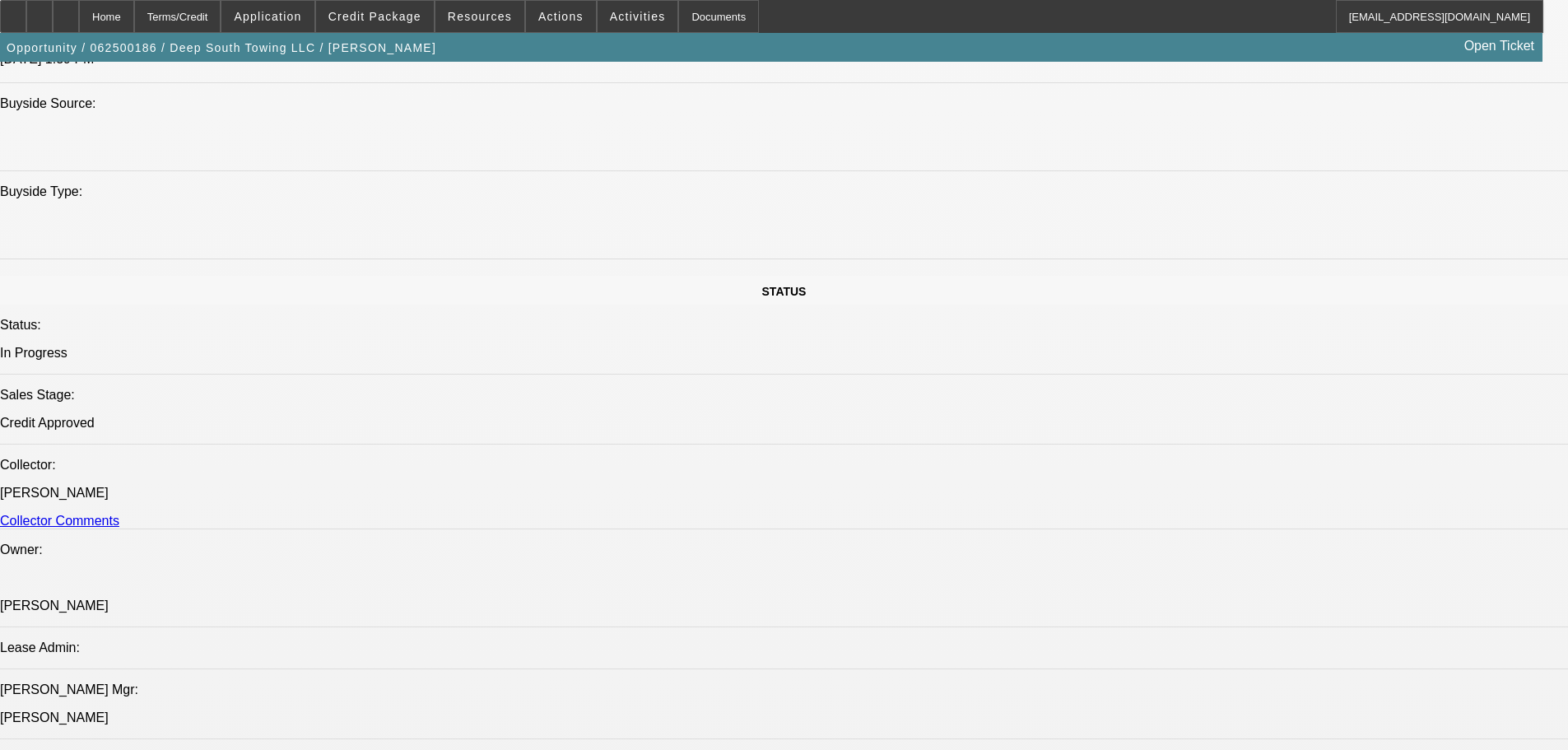
drag, startPoint x: 167, startPoint y: 179, endPoint x: 193, endPoint y: 179, distance: 26.0
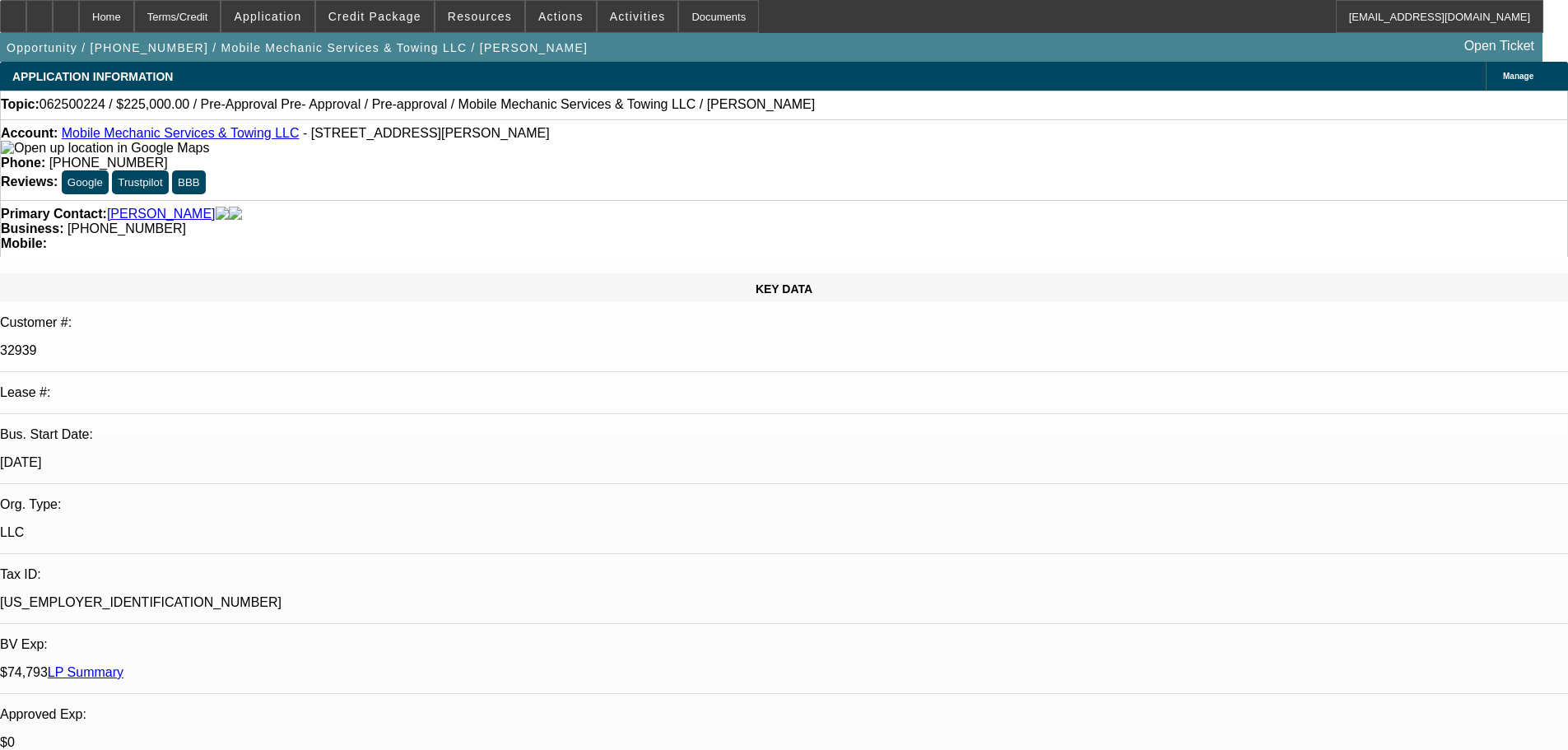
select select "0"
select select "0.1"
select select "4"
select select "0"
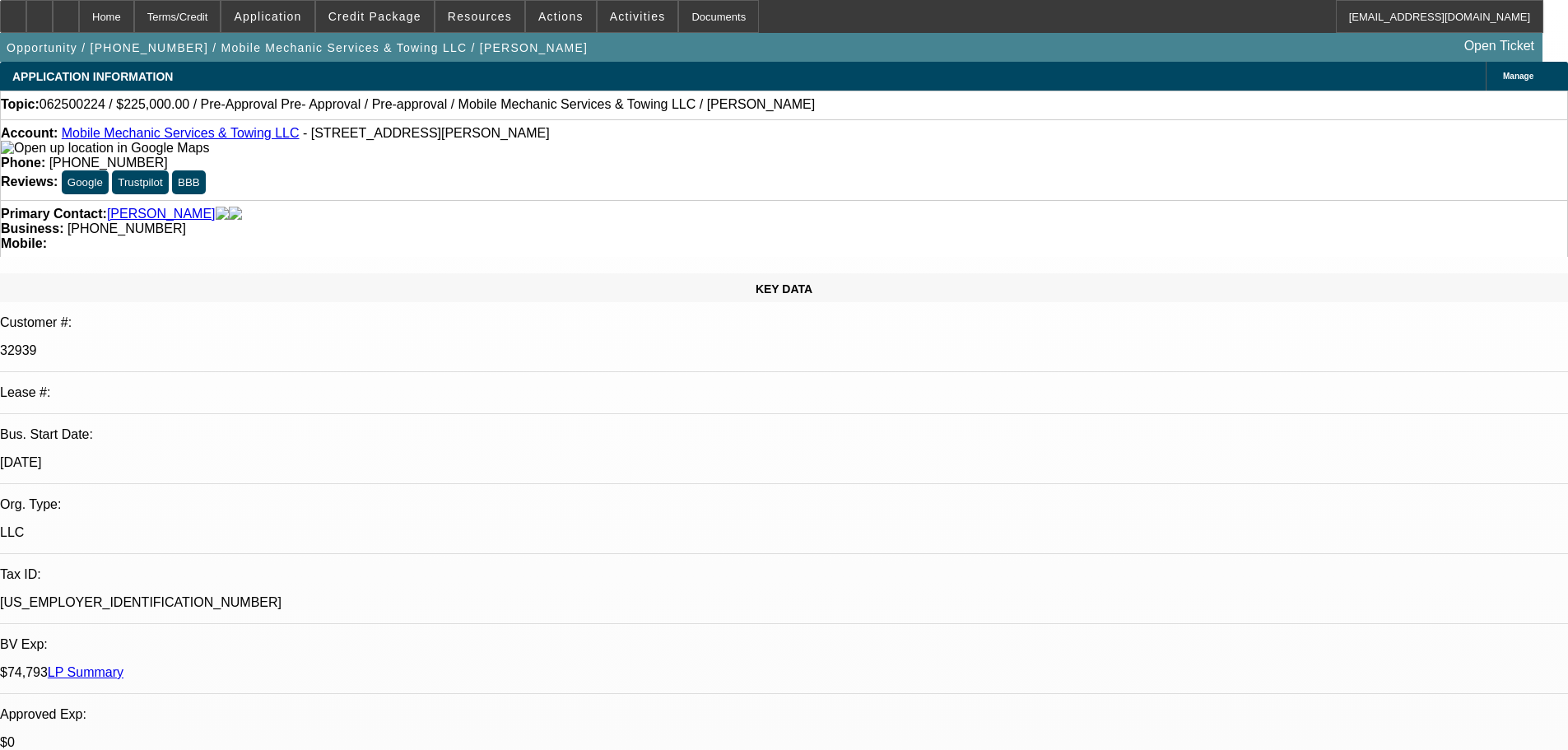
select select "0"
select select "0.1"
select select "4"
select select "0"
select select "2"
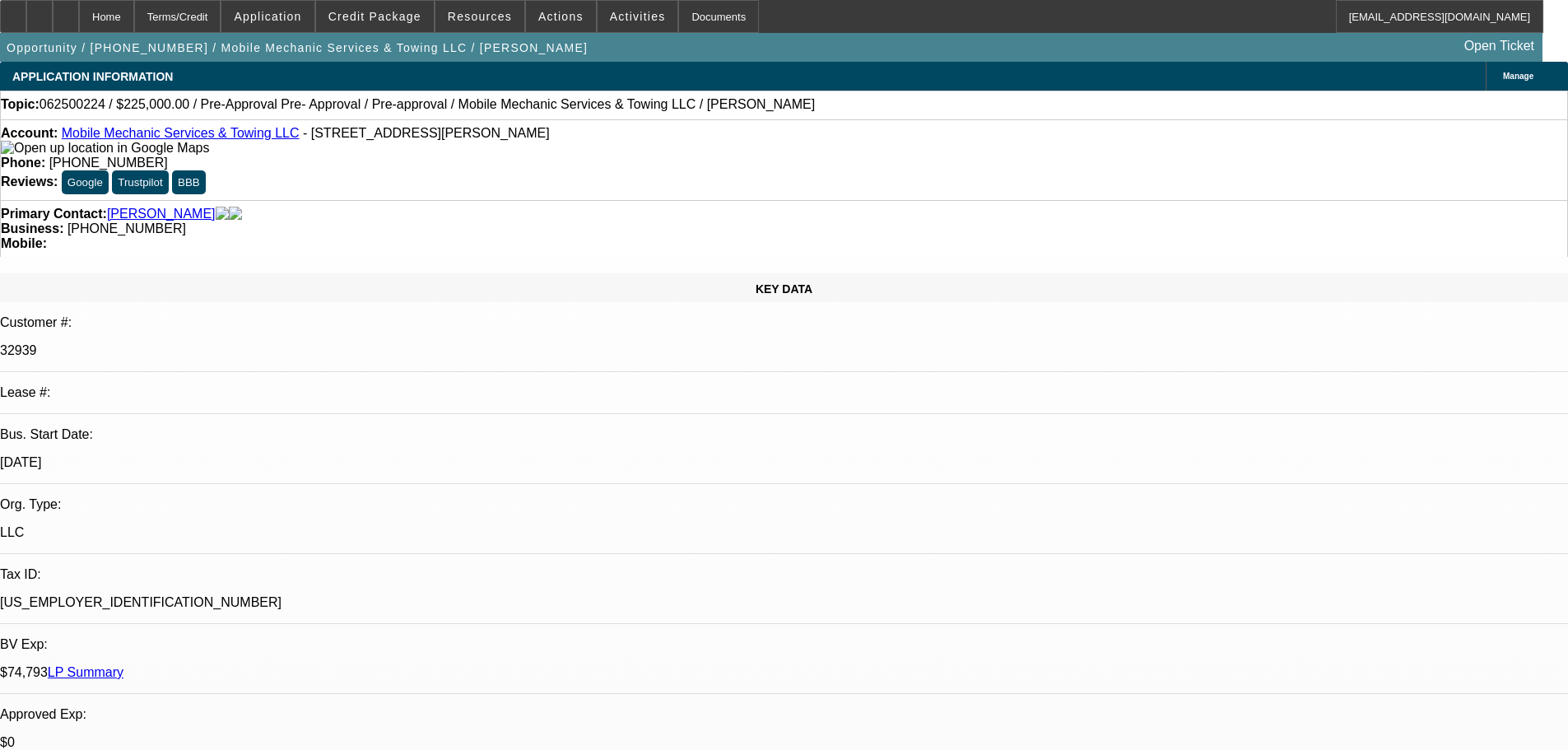
select select "2"
select select "0.1"
select select "4"
select select "0"
select select "2"
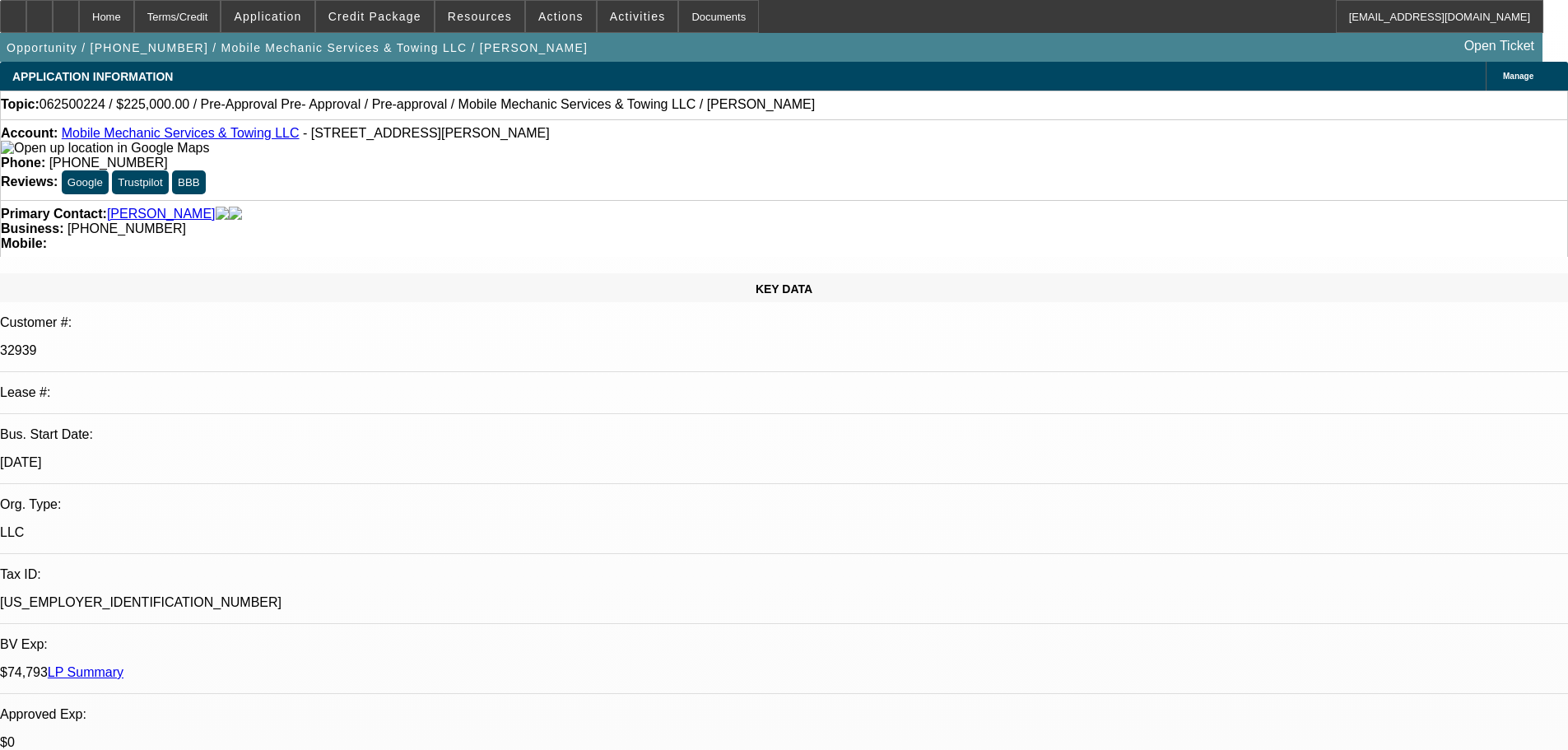
select select "2"
select select "0.1"
select select "4"
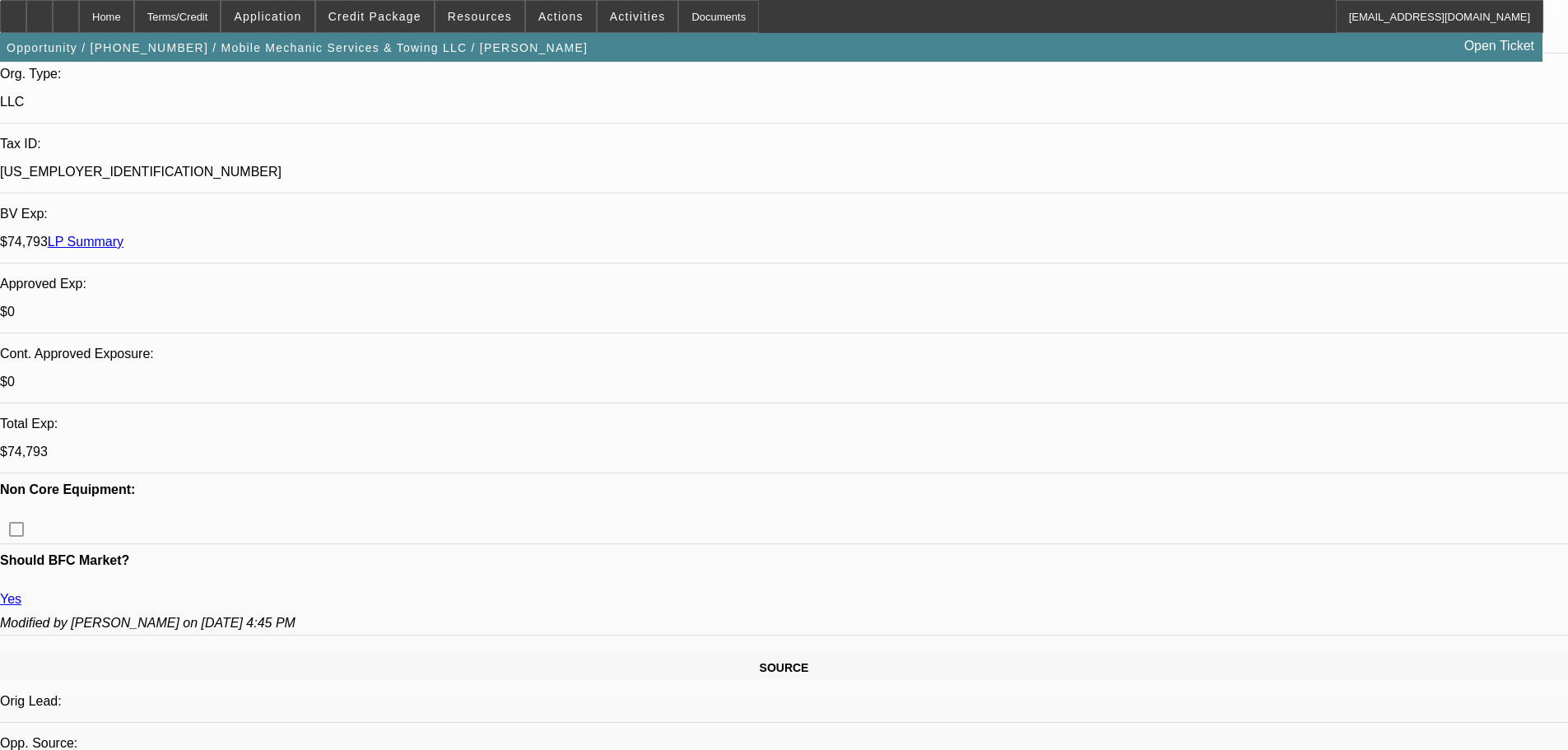
scroll to position [576, 0]
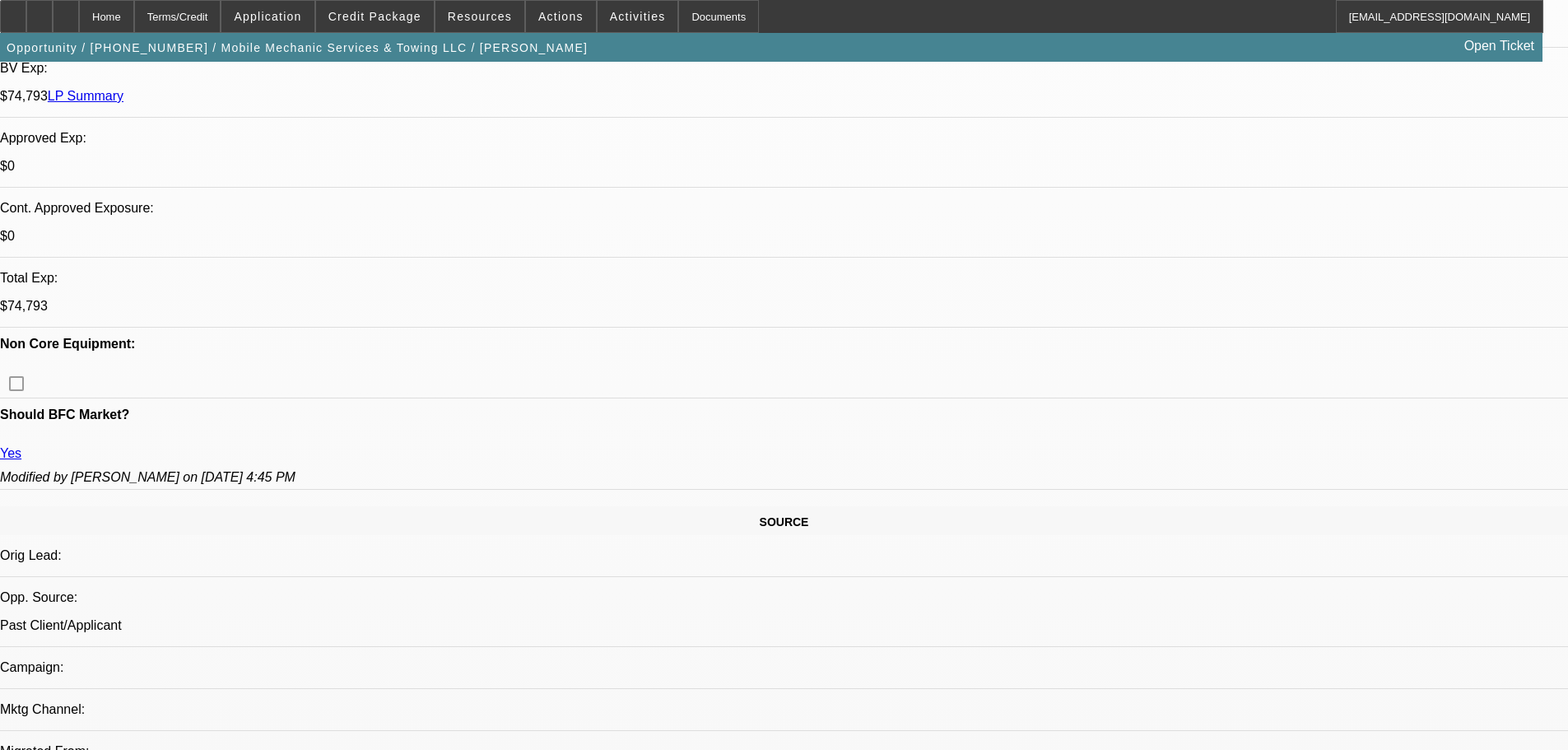
click at [386, 18] on span "Credit Package" at bounding box center [375, 17] width 93 height 14
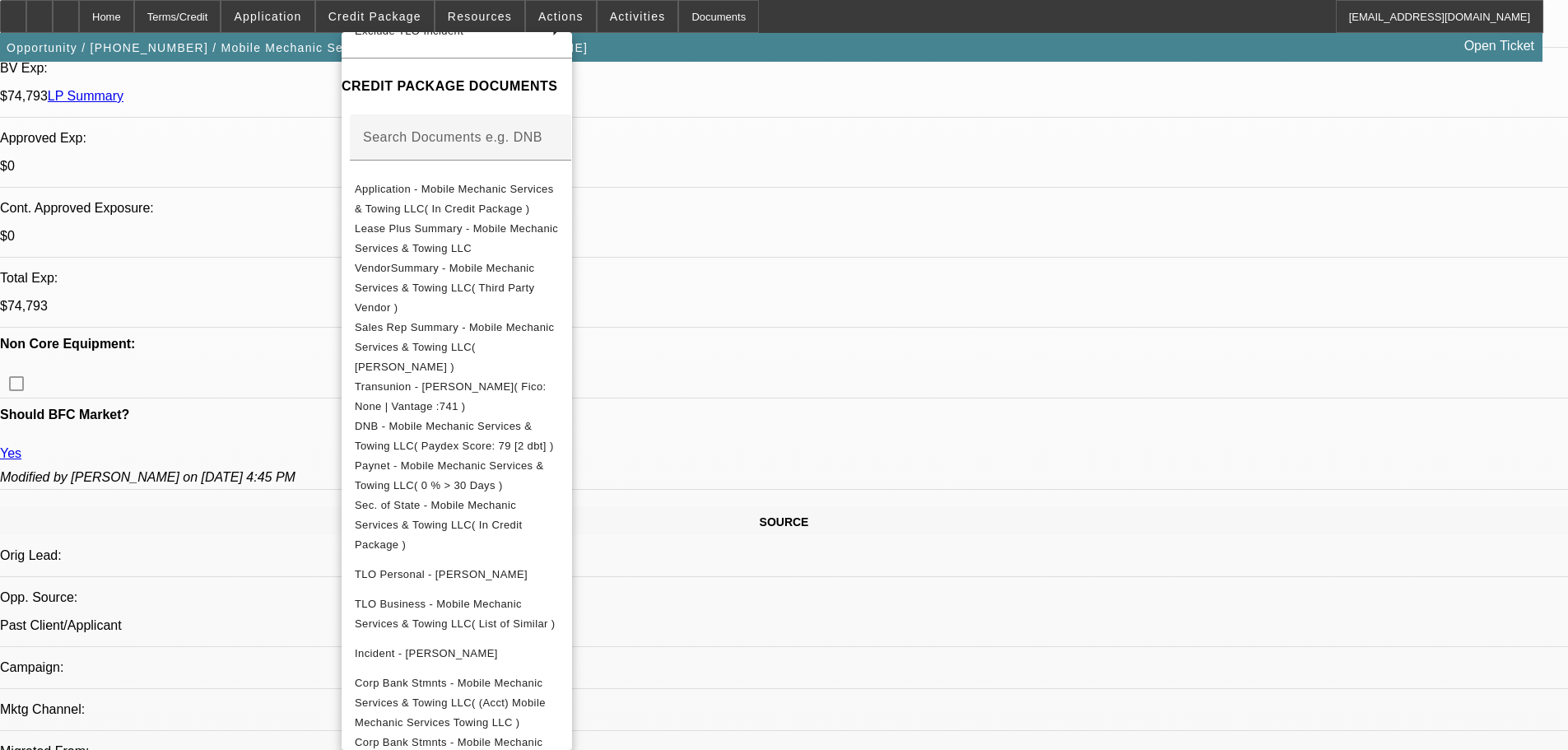
scroll to position [823, 0]
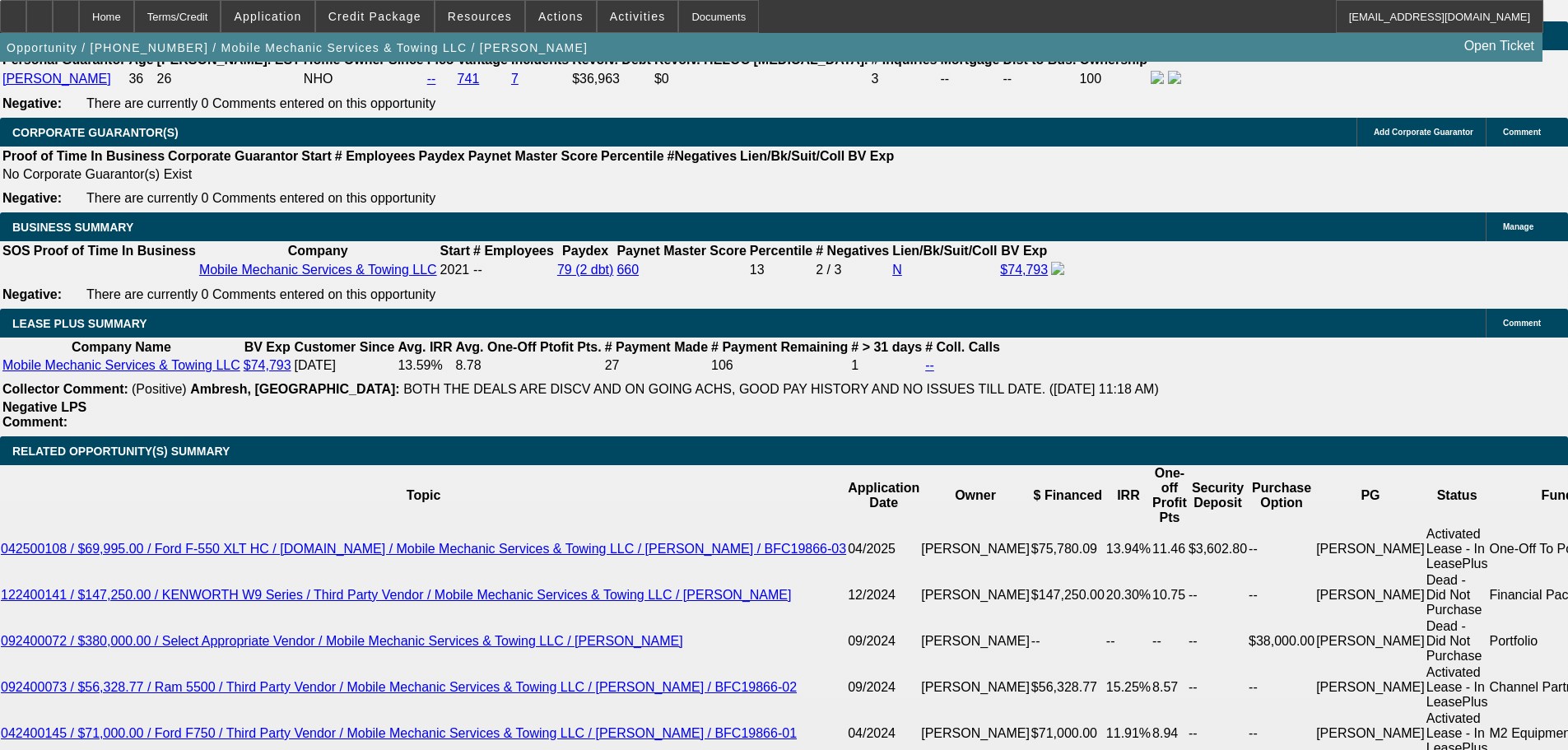
scroll to position [0, 0]
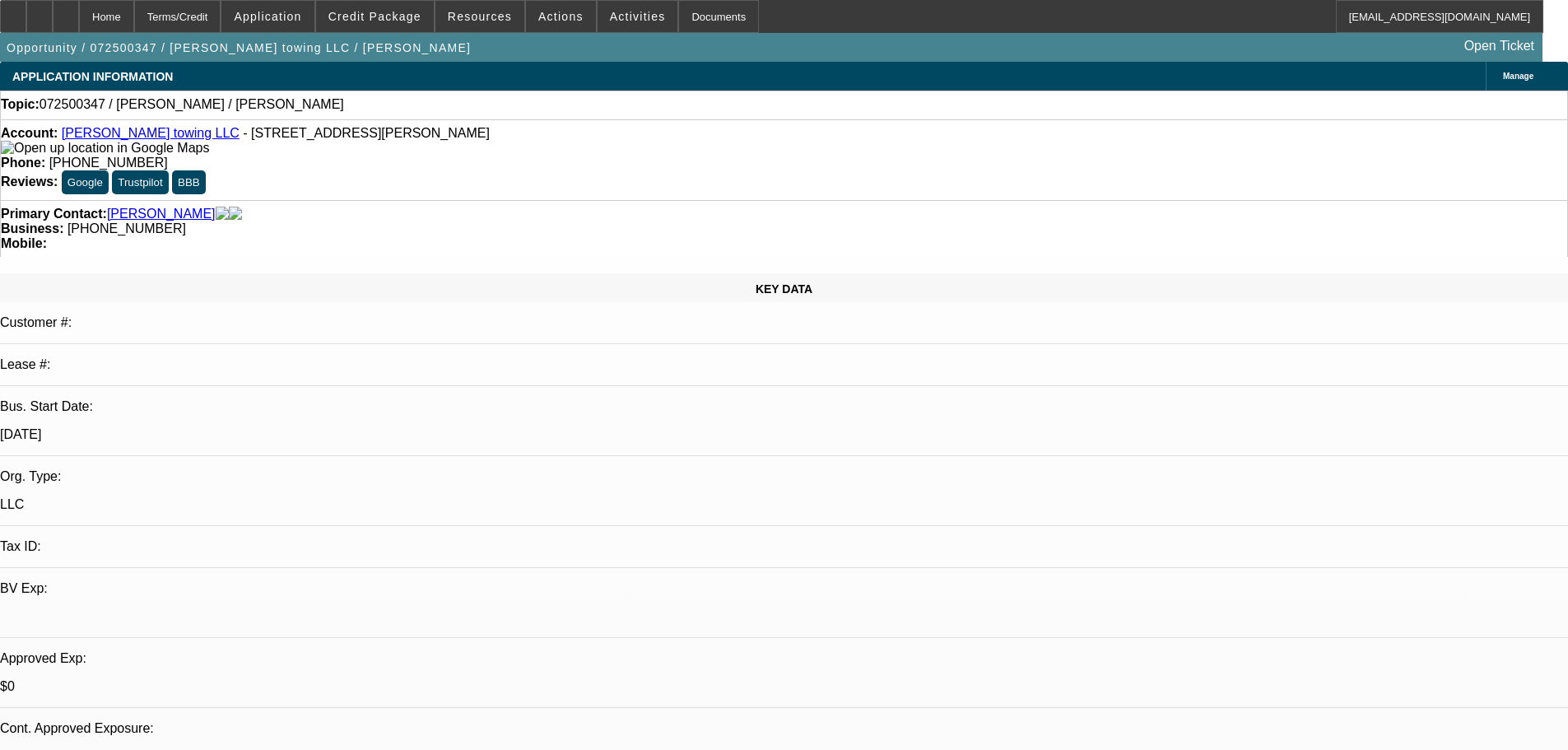
select select "0"
select select "2"
select select "0.1"
select select "4"
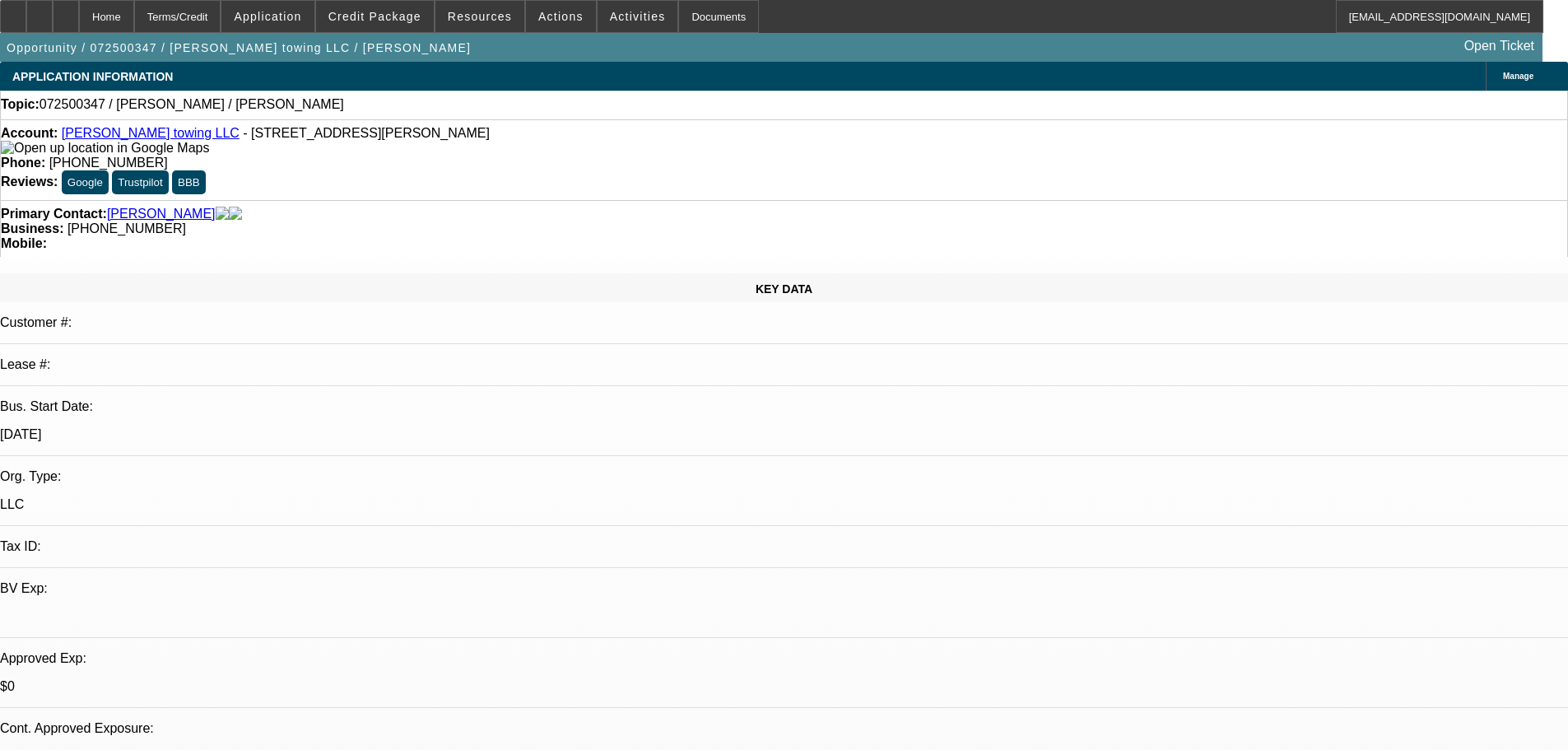
radio input "true"
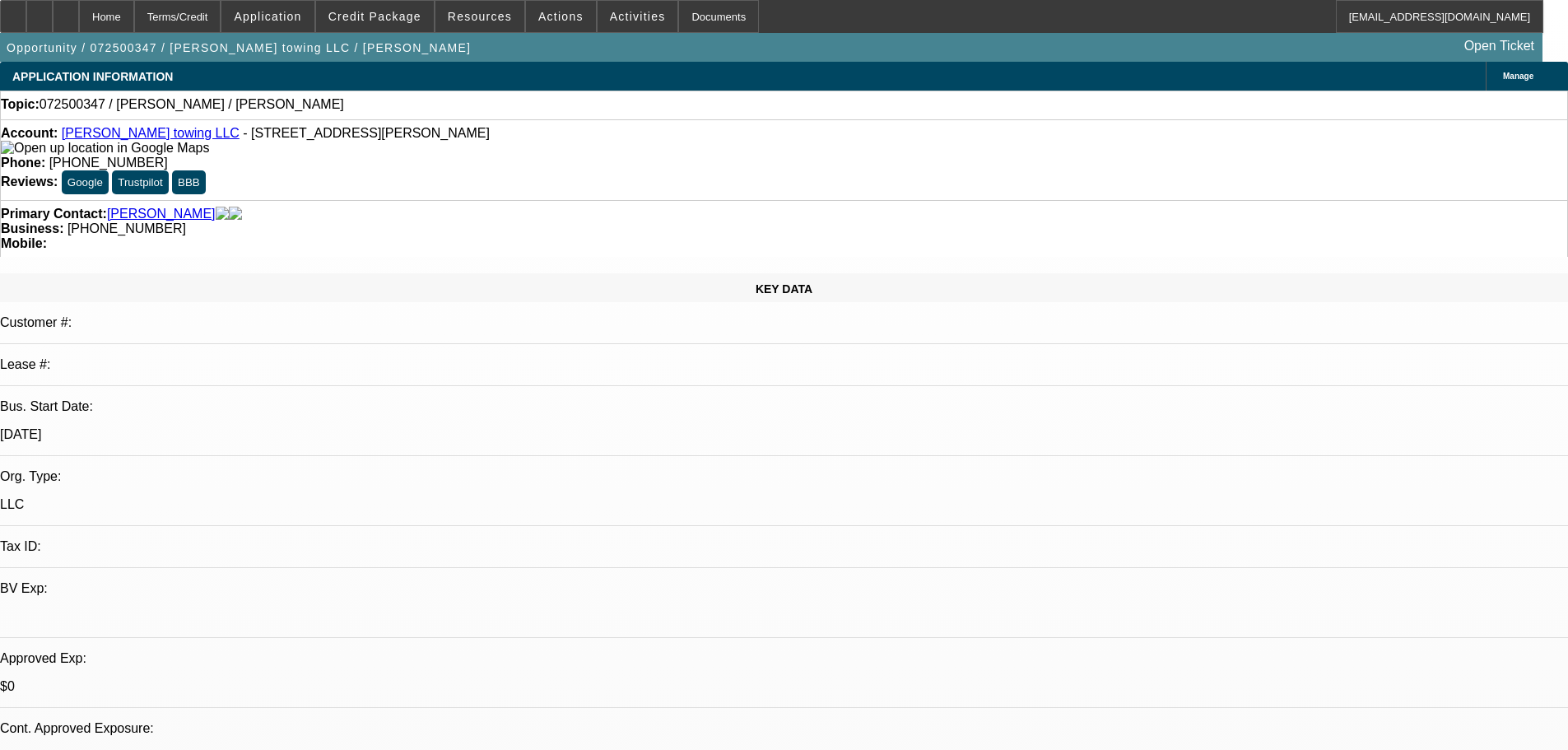
scroll to position [35, 0]
type textarea "8-19: Has a truck he liked, will send me info--his rollbacks down so he needs t…"
radio input "true"
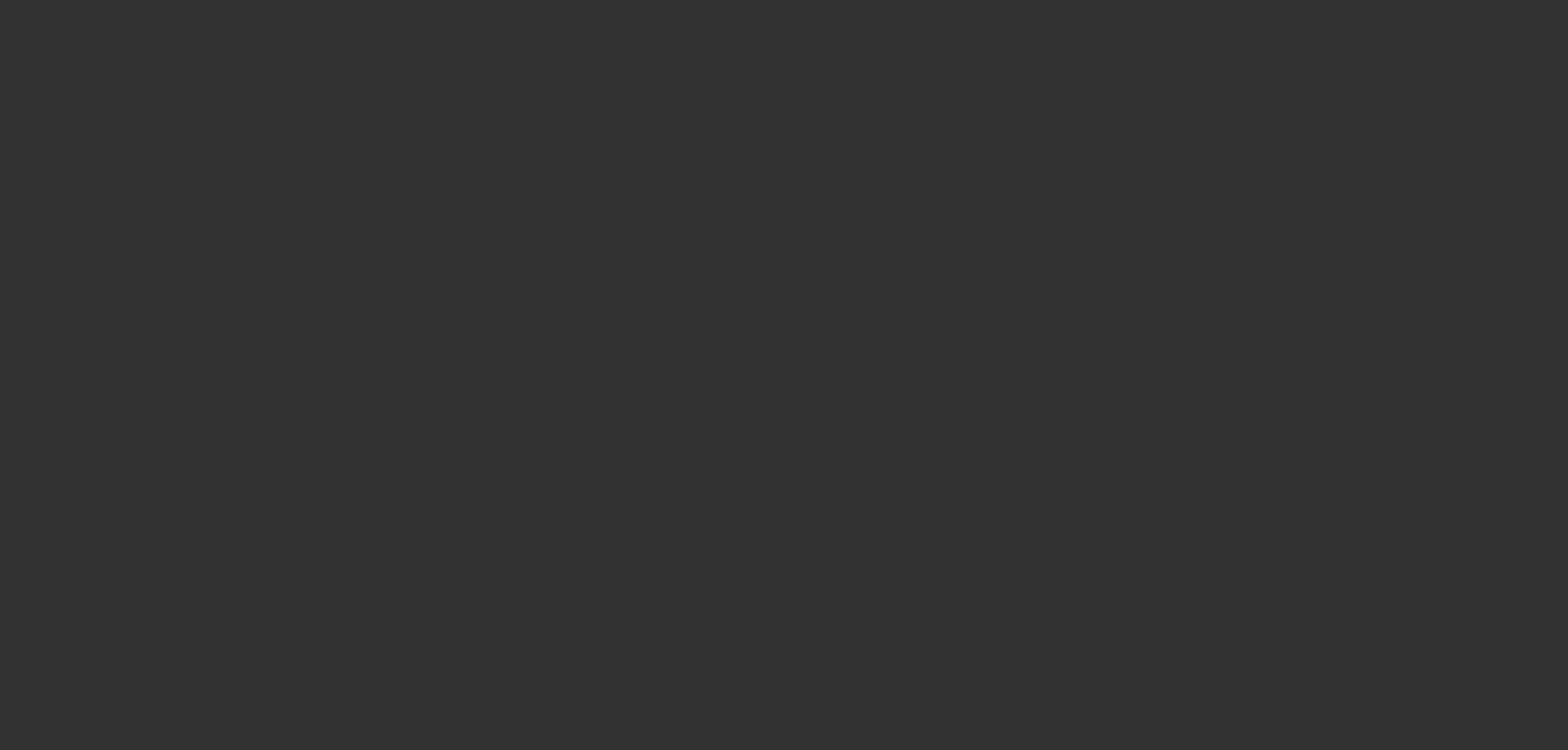
scroll to position [0, 0]
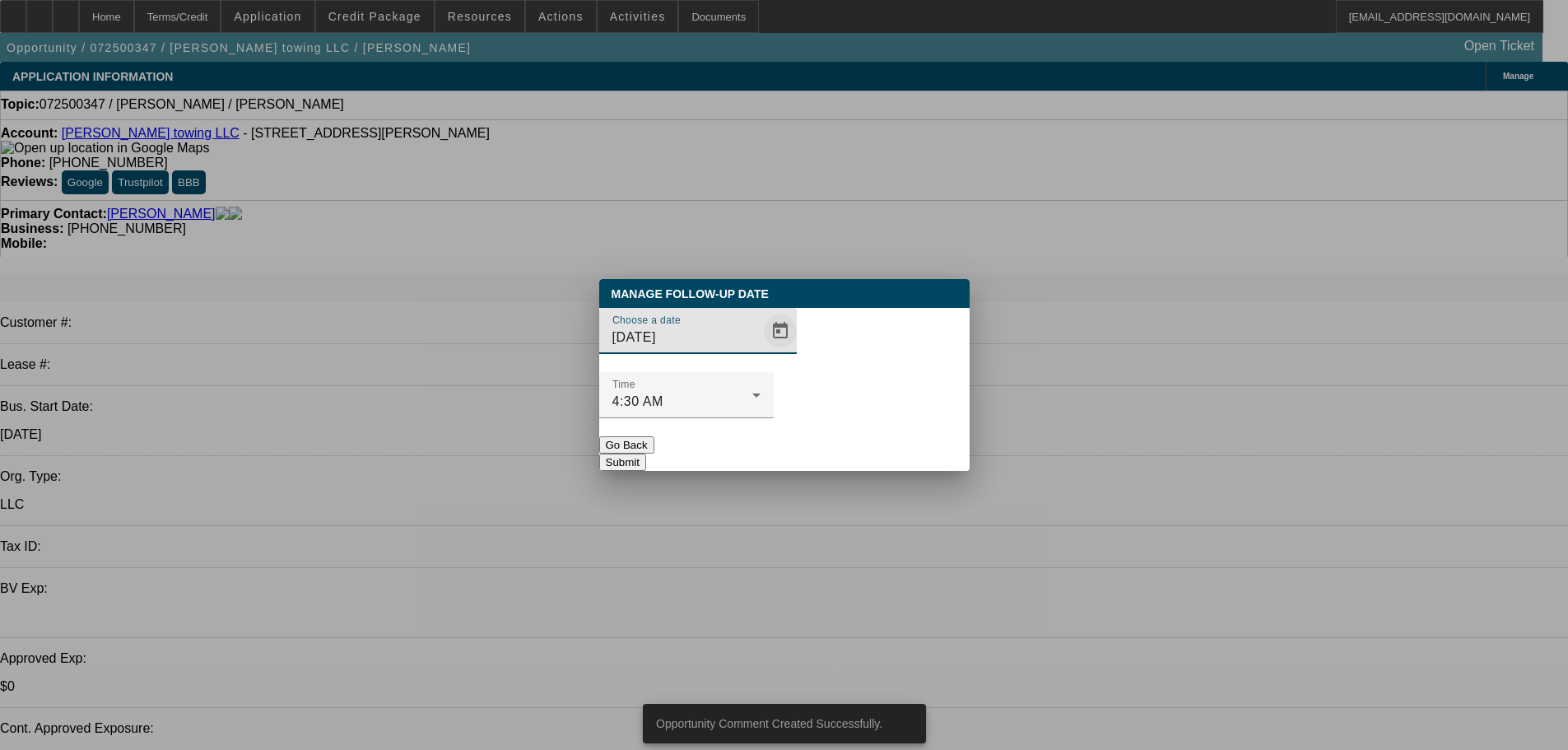
click at [765, 350] on span "Open calendar" at bounding box center [780, 331] width 40 height 40
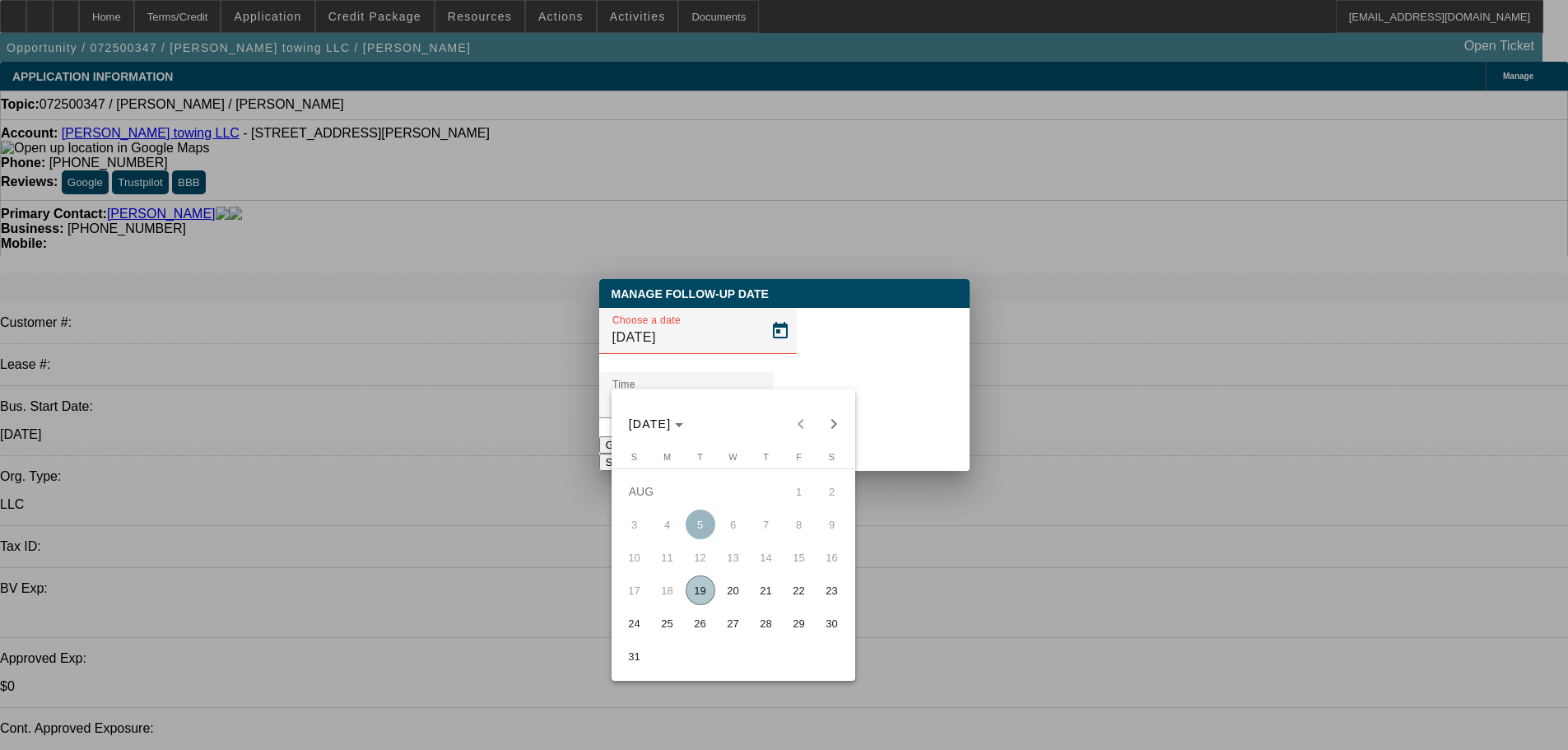
click at [731, 633] on span "27" at bounding box center [733, 623] width 29 height 29
type input "[DATE]"
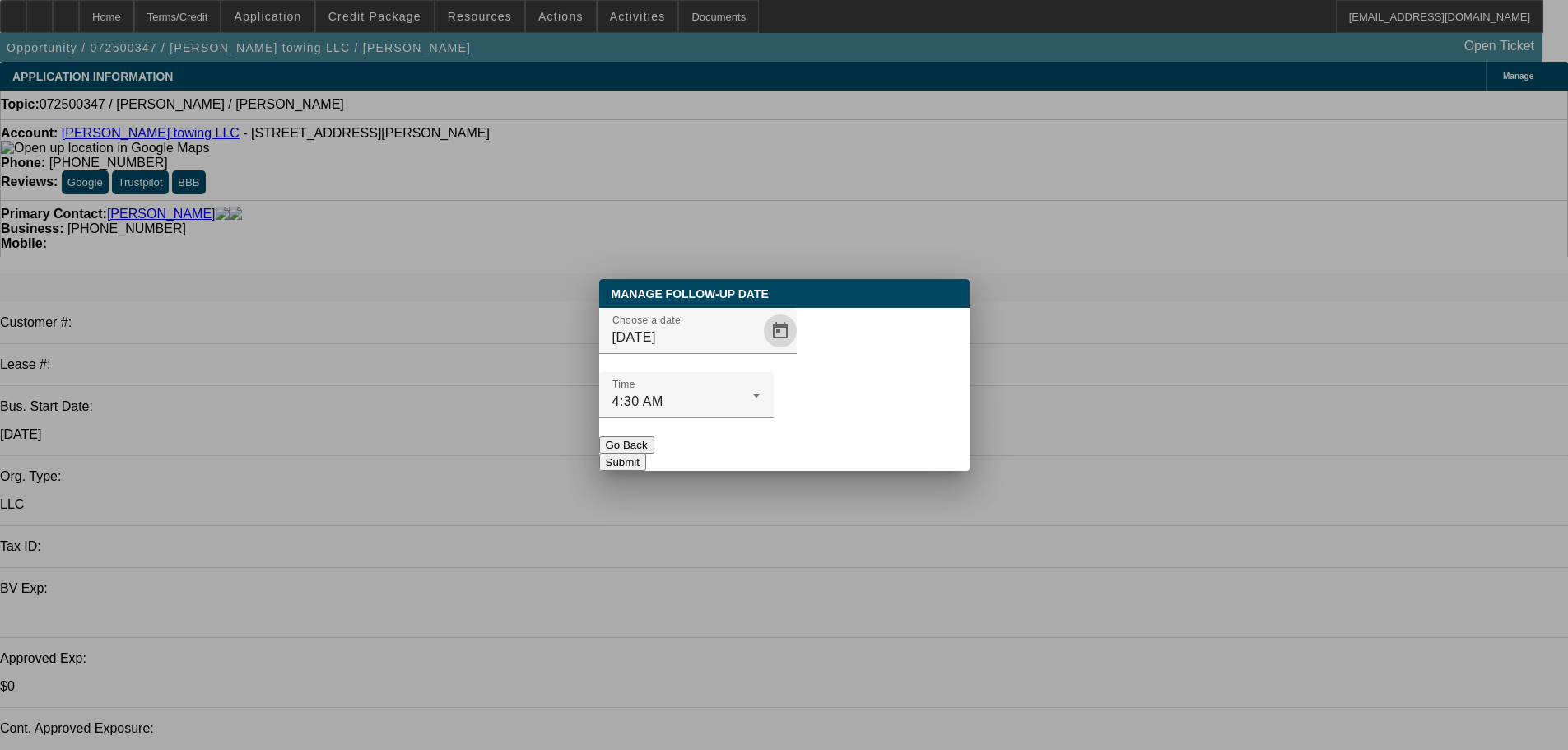
click at [646, 453] on button "Submit" at bounding box center [623, 462] width 47 height 18
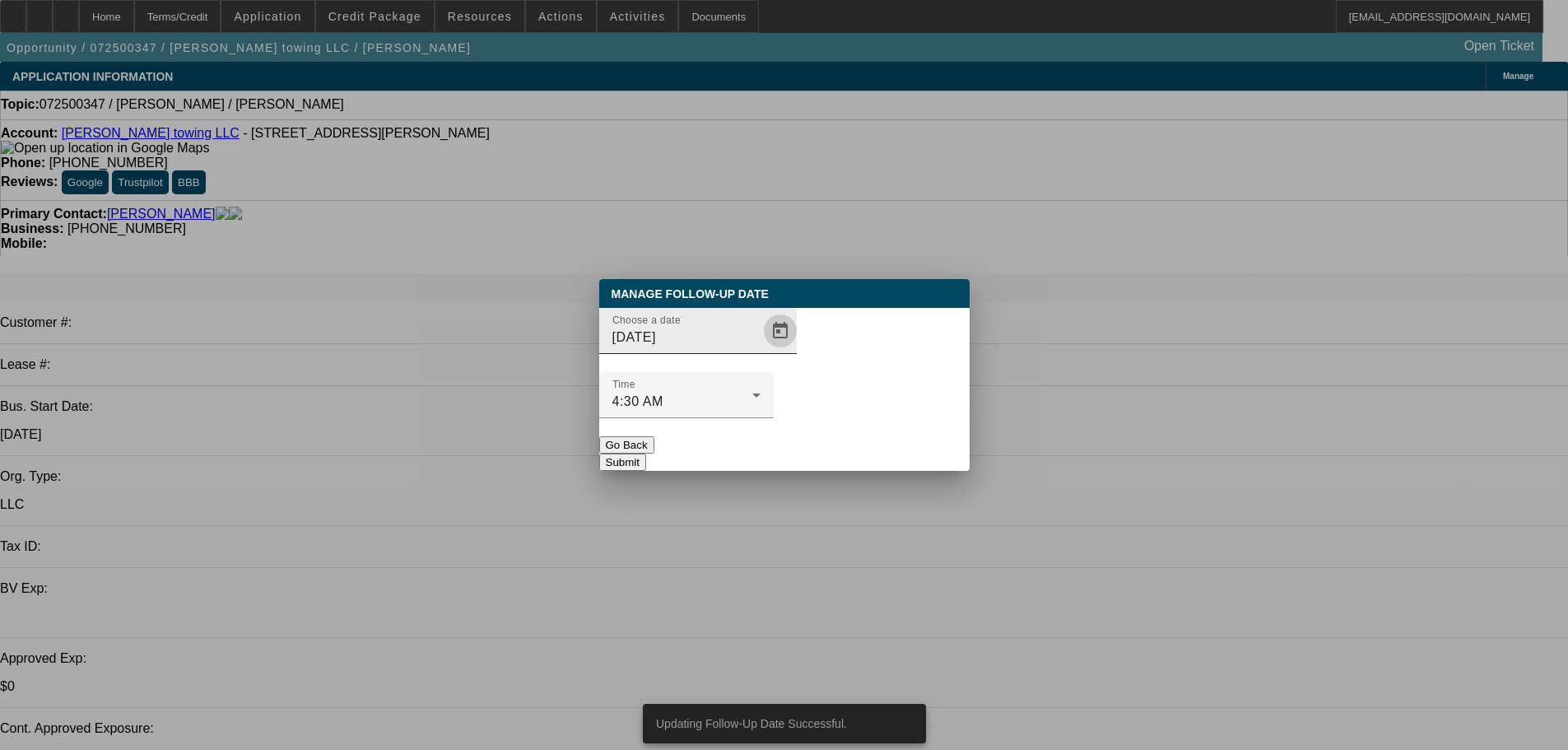
click at [761, 350] on span "Open calendar" at bounding box center [780, 331] width 40 height 40
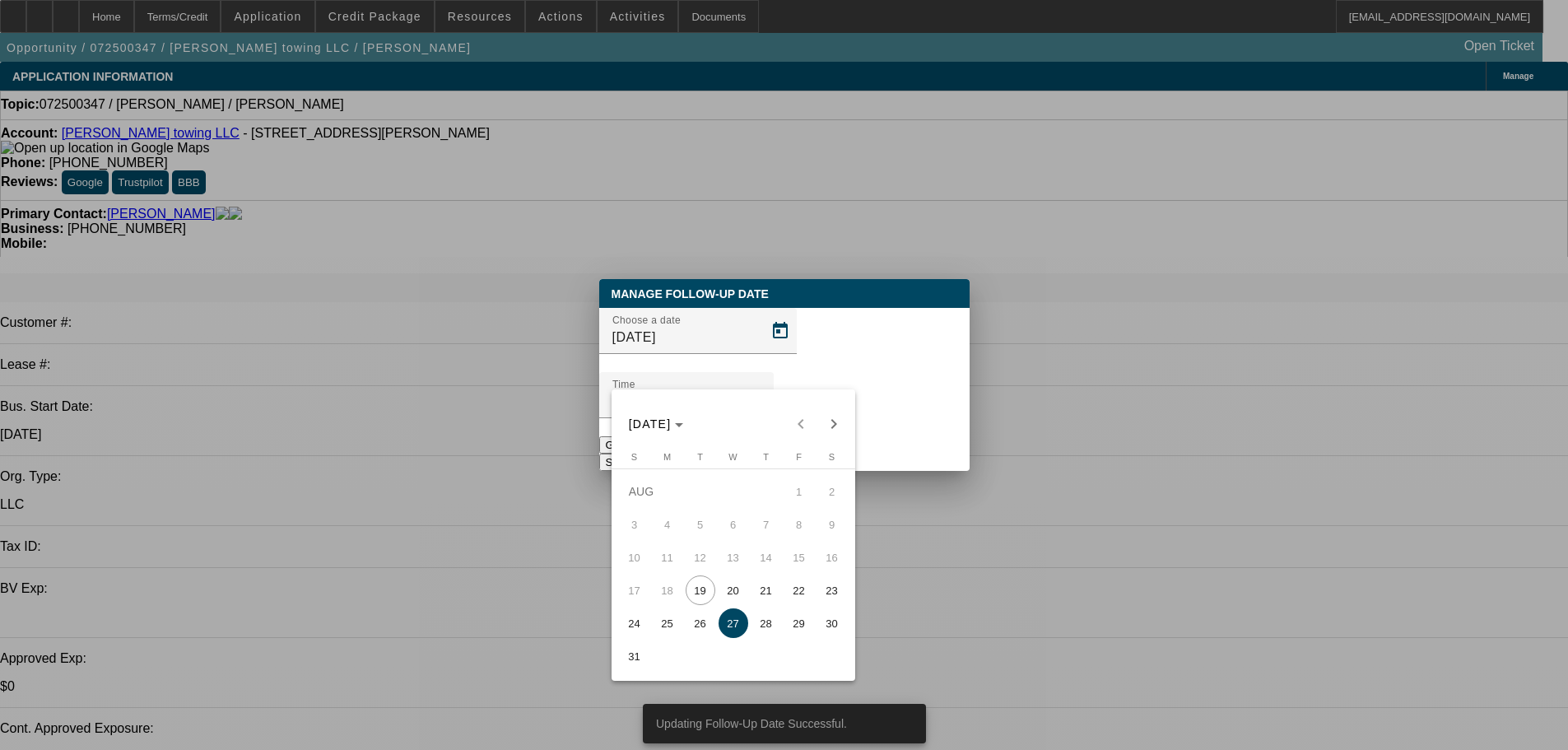
click at [768, 602] on span "21" at bounding box center [766, 590] width 29 height 29
type input "8/21/2025"
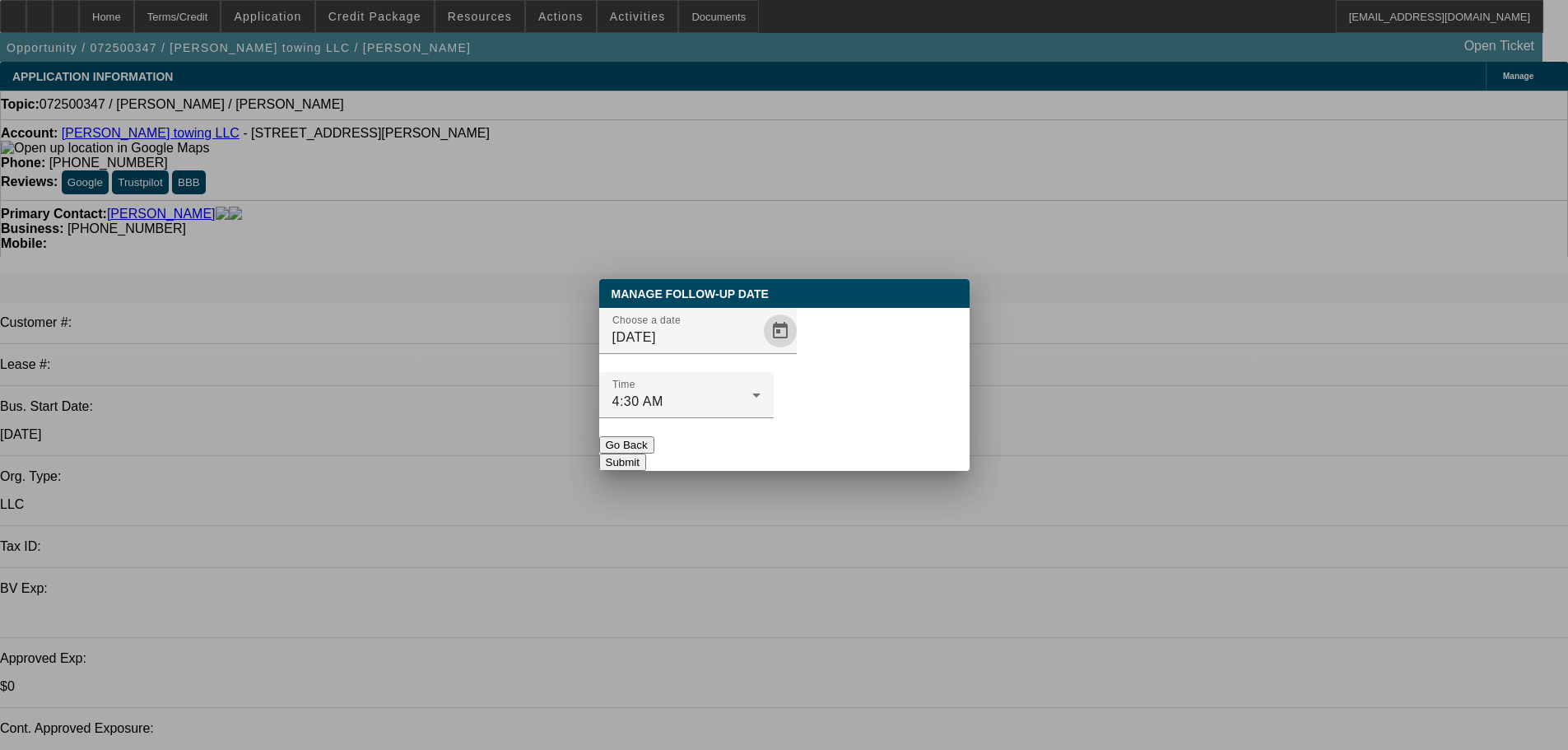
click at [646, 453] on button "Submit" at bounding box center [623, 462] width 47 height 18
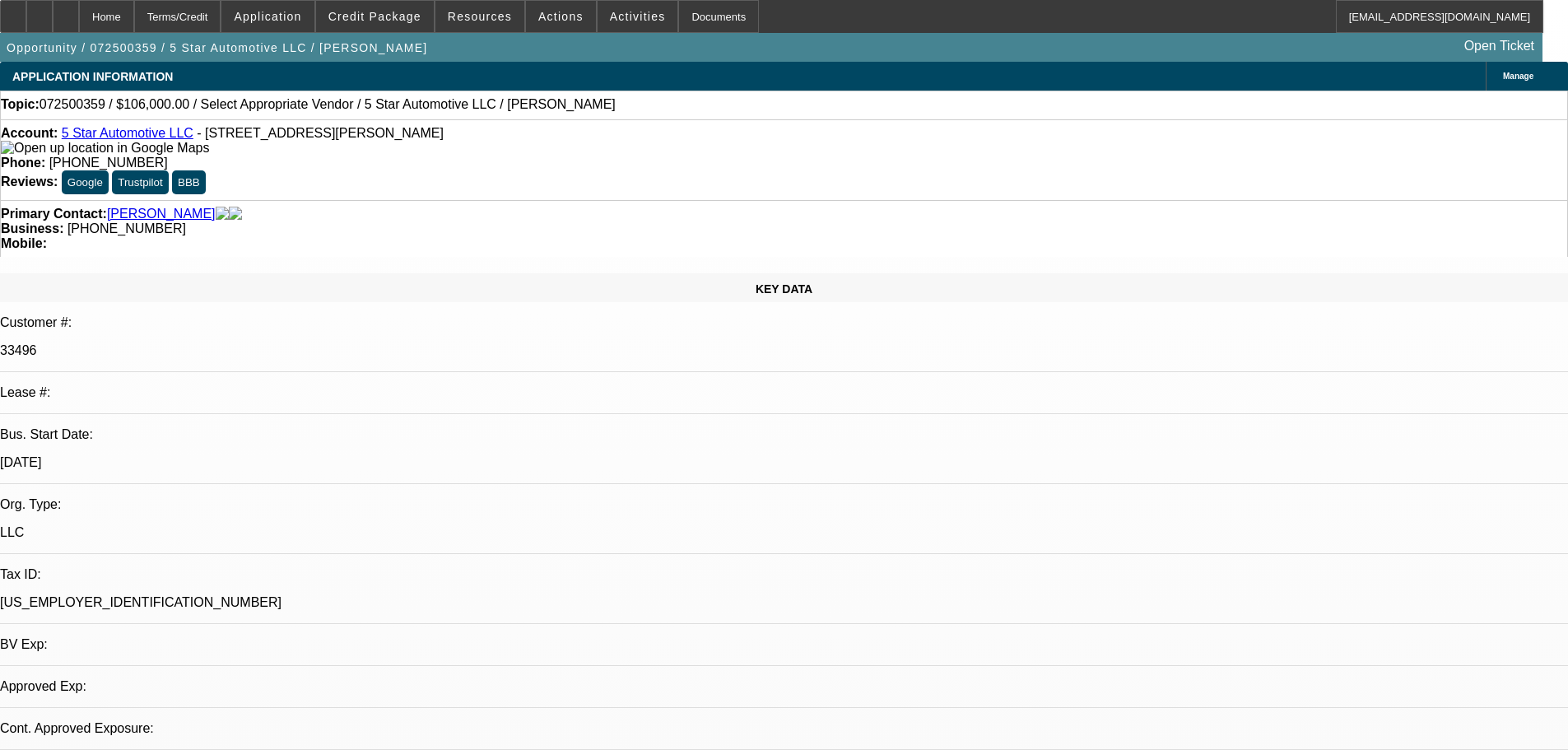
select select "0"
select select "2"
select select "0.1"
select select "4"
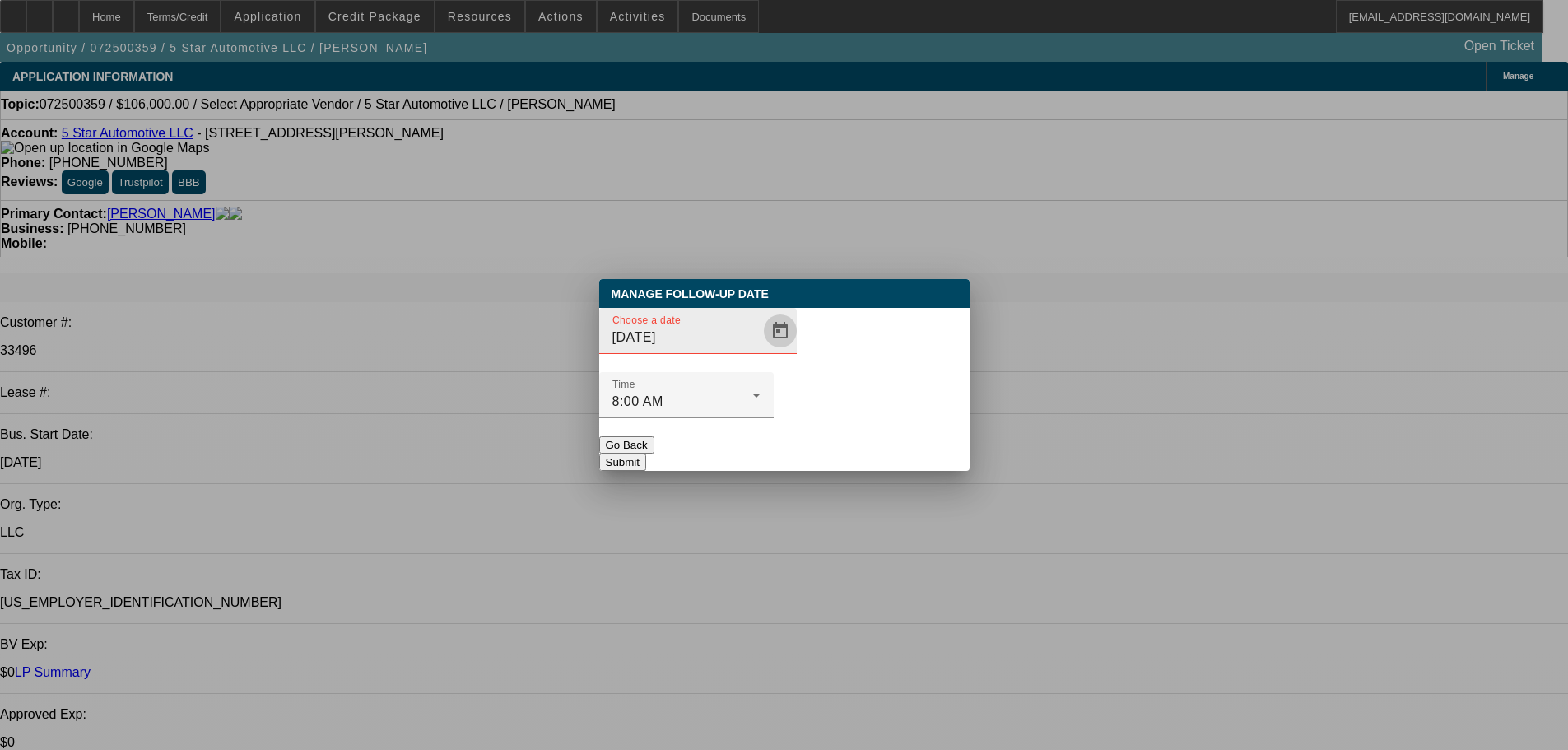
click at [761, 350] on span "Open calendar" at bounding box center [780, 331] width 40 height 40
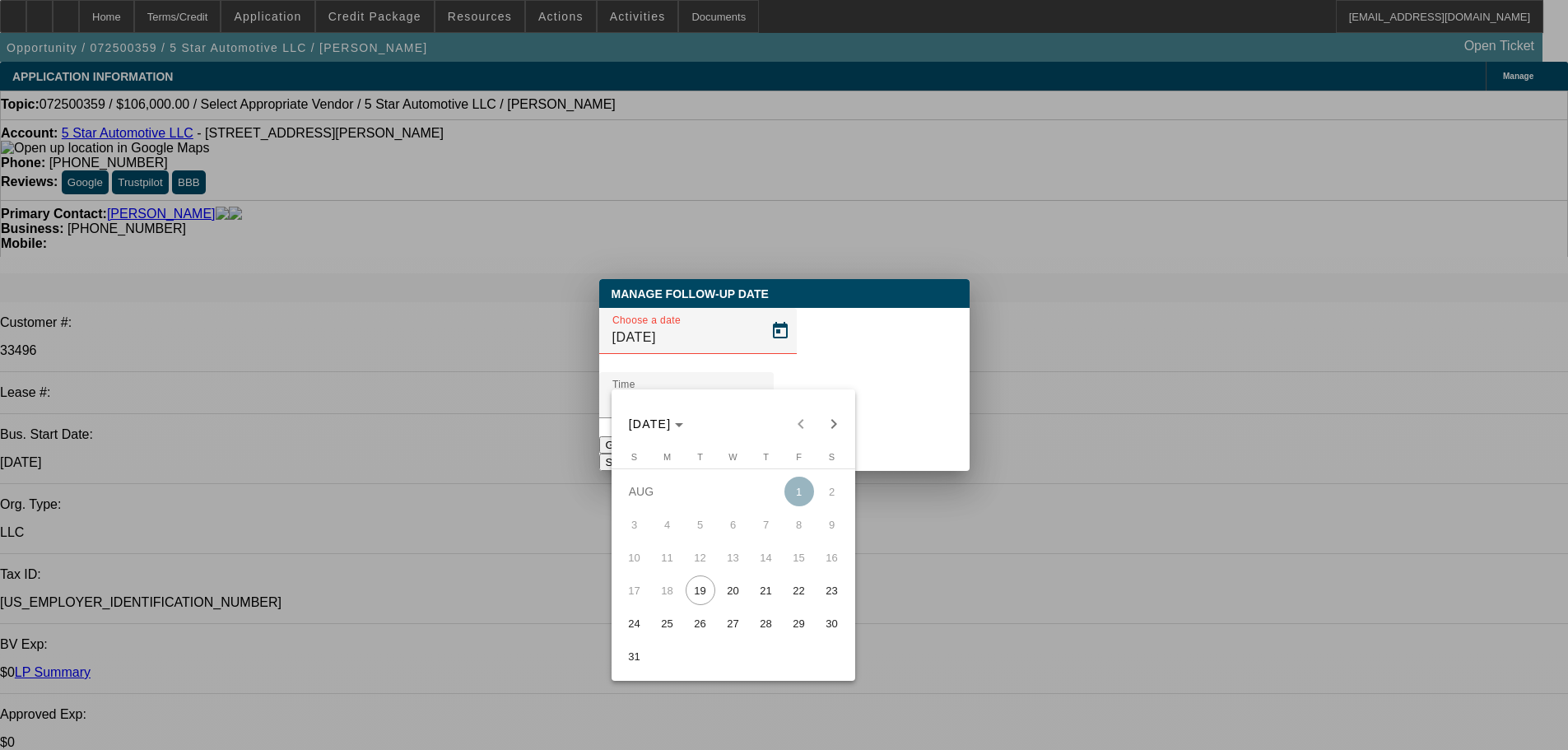
click at [733, 588] on span "20" at bounding box center [733, 590] width 29 height 29
type input "[DATE]"
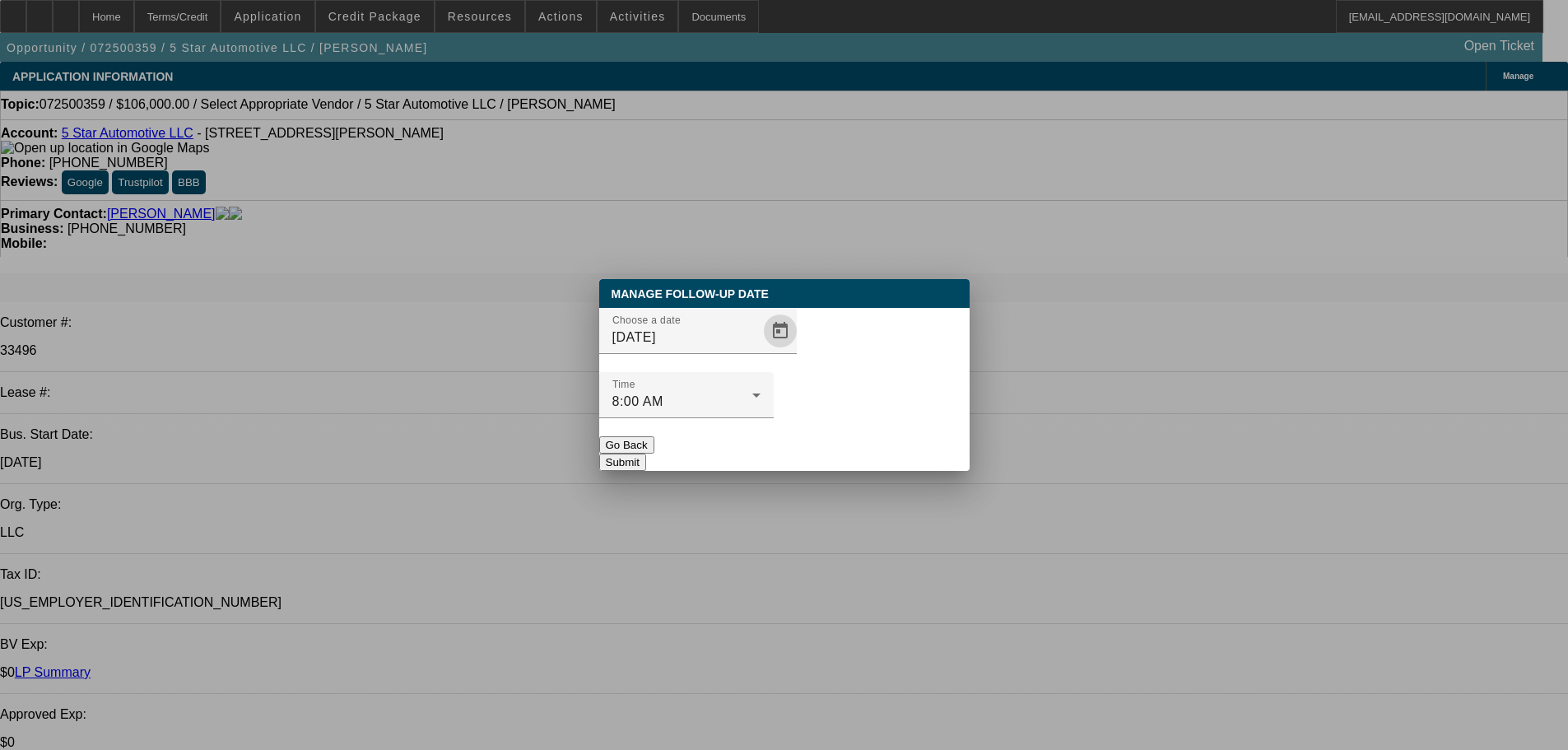
click at [646, 453] on button "Submit" at bounding box center [623, 462] width 47 height 18
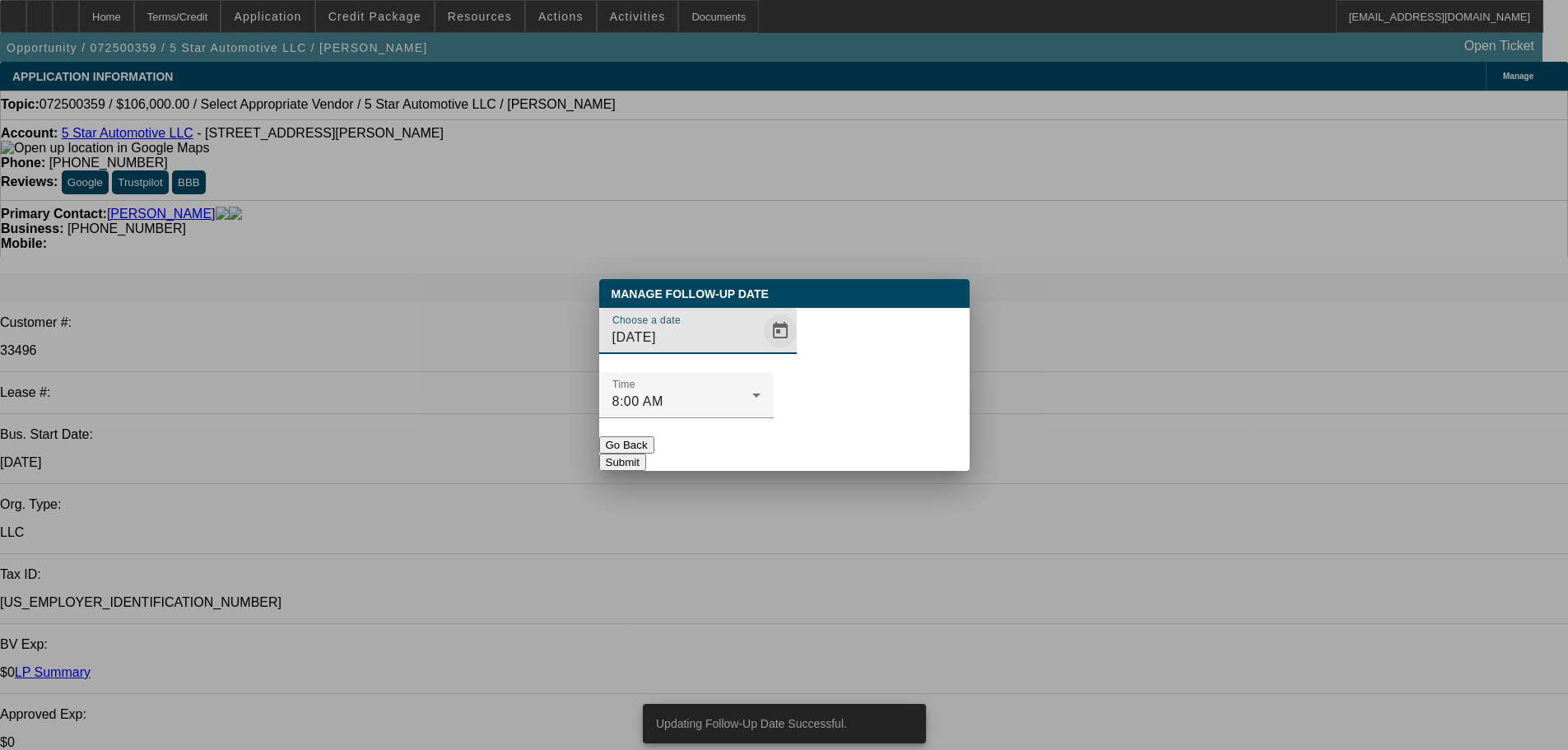
click at [761, 350] on span "Open calendar" at bounding box center [780, 331] width 40 height 40
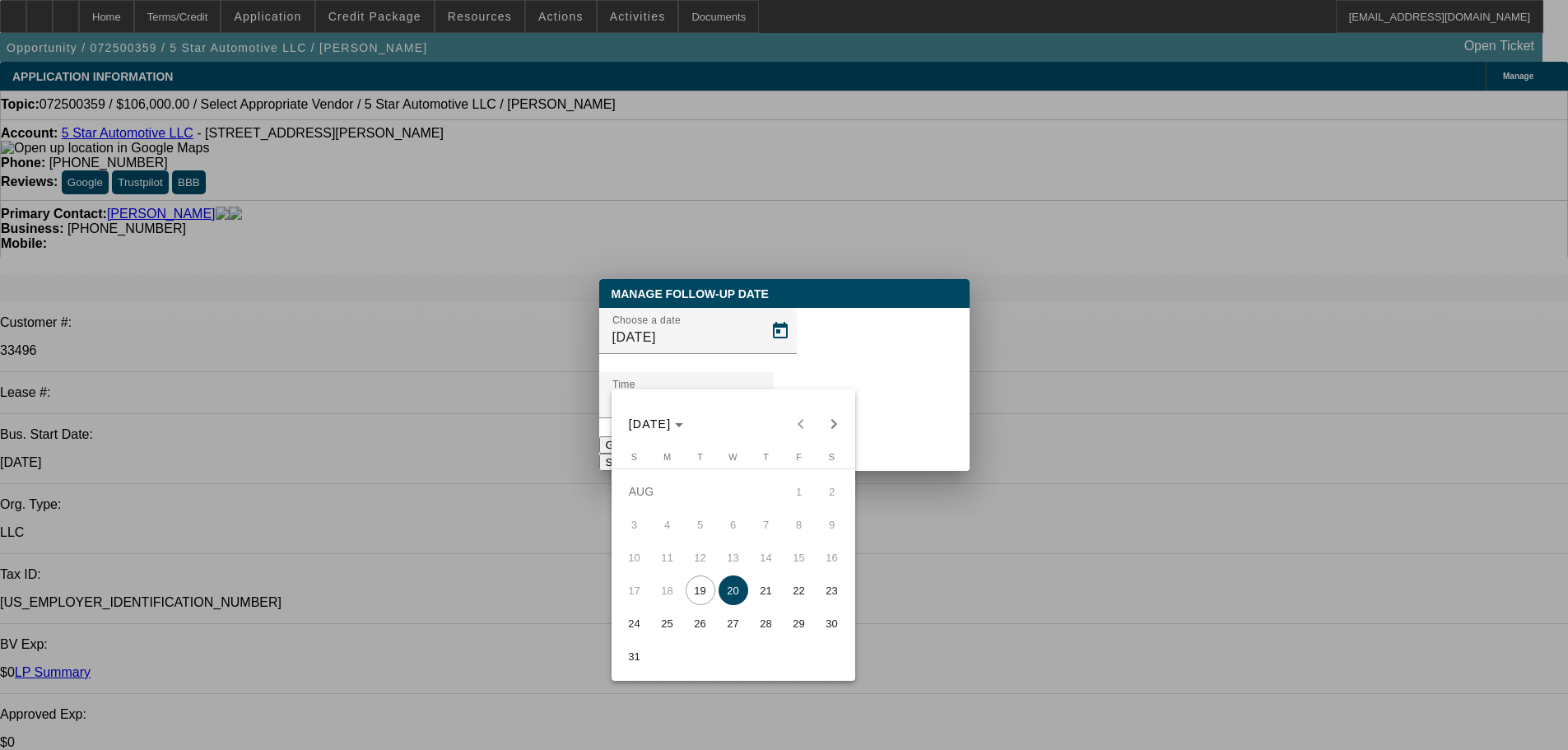
click at [731, 619] on span "27" at bounding box center [733, 623] width 29 height 29
type input "[DATE]"
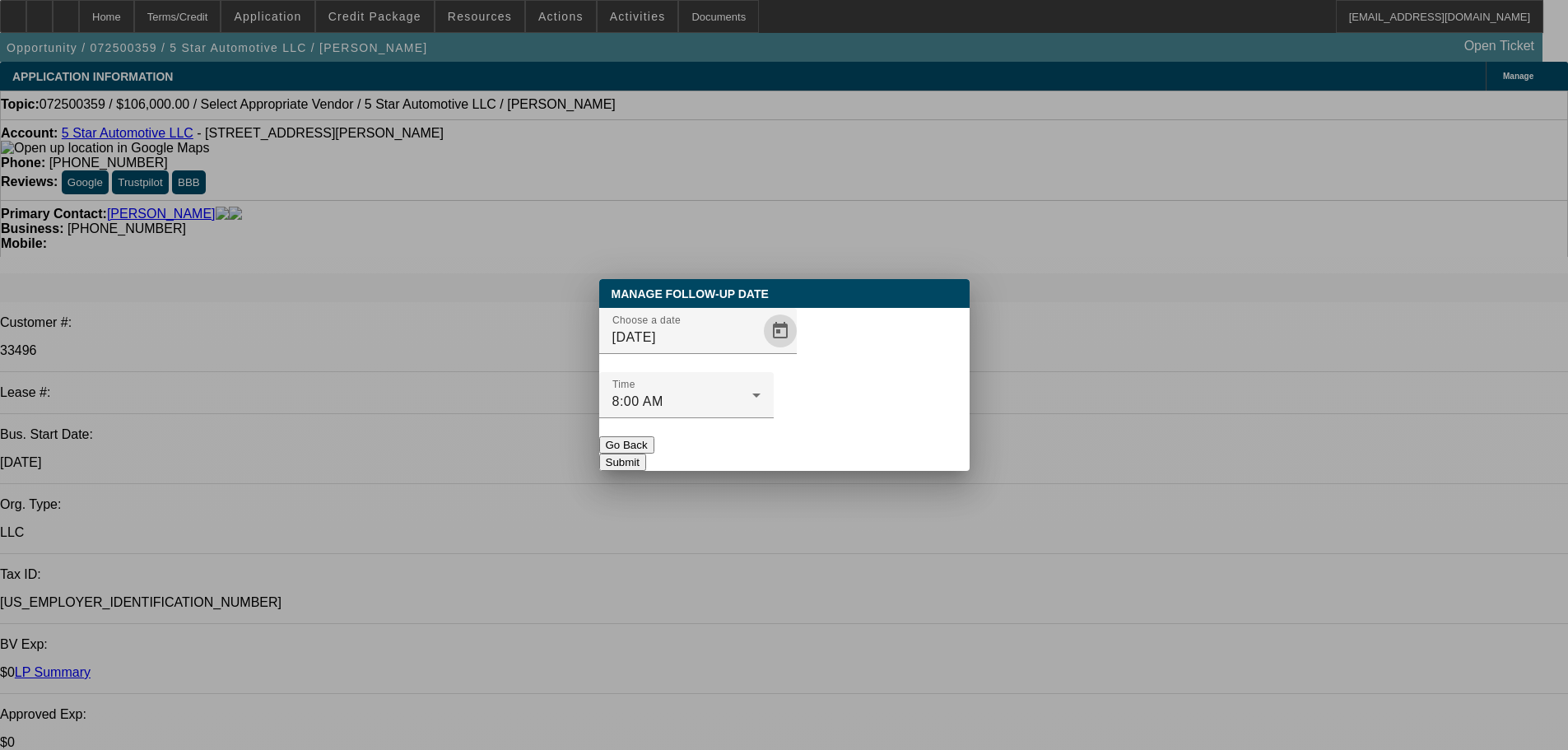
click at [646, 453] on button "Submit" at bounding box center [623, 462] width 47 height 18
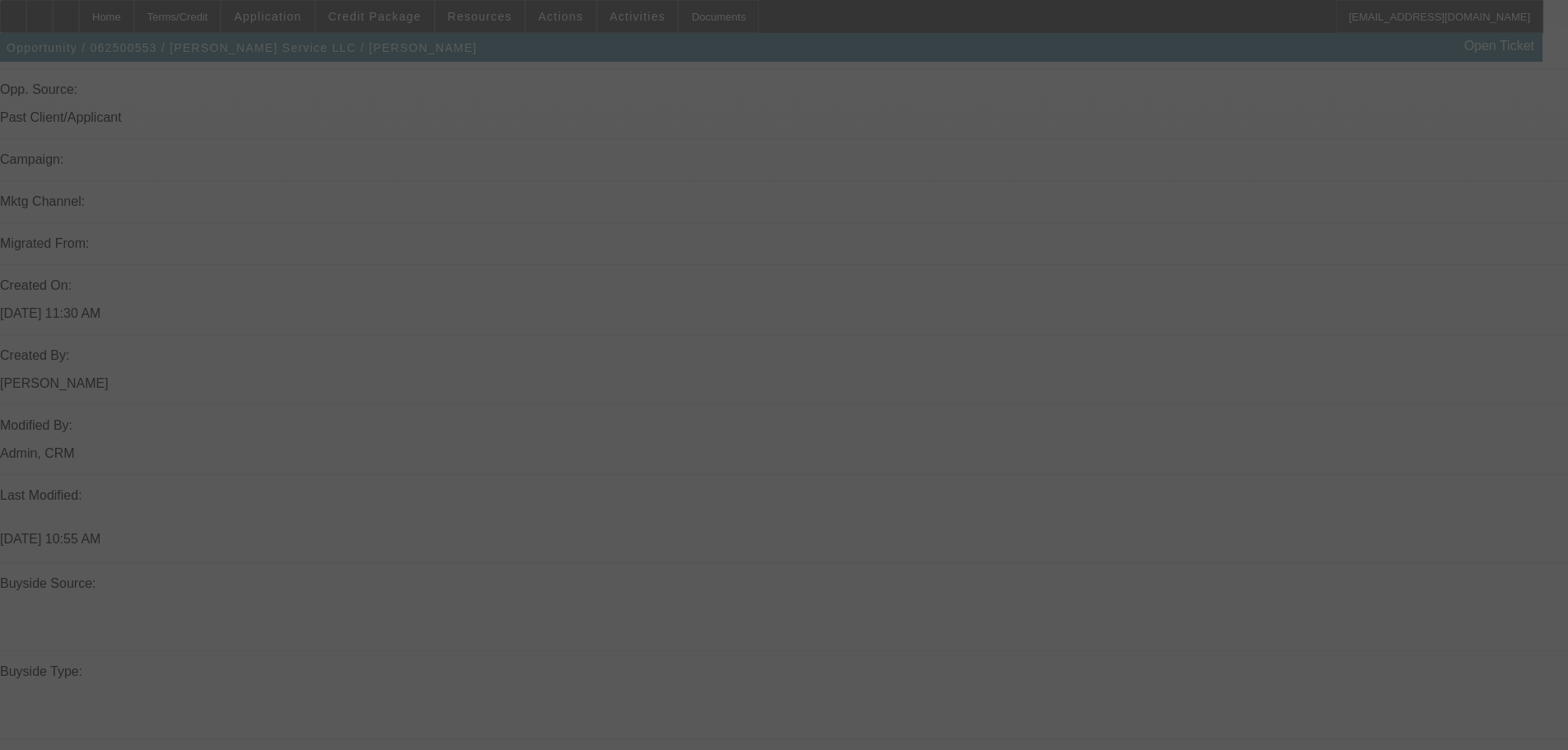
scroll to position [1078, 0]
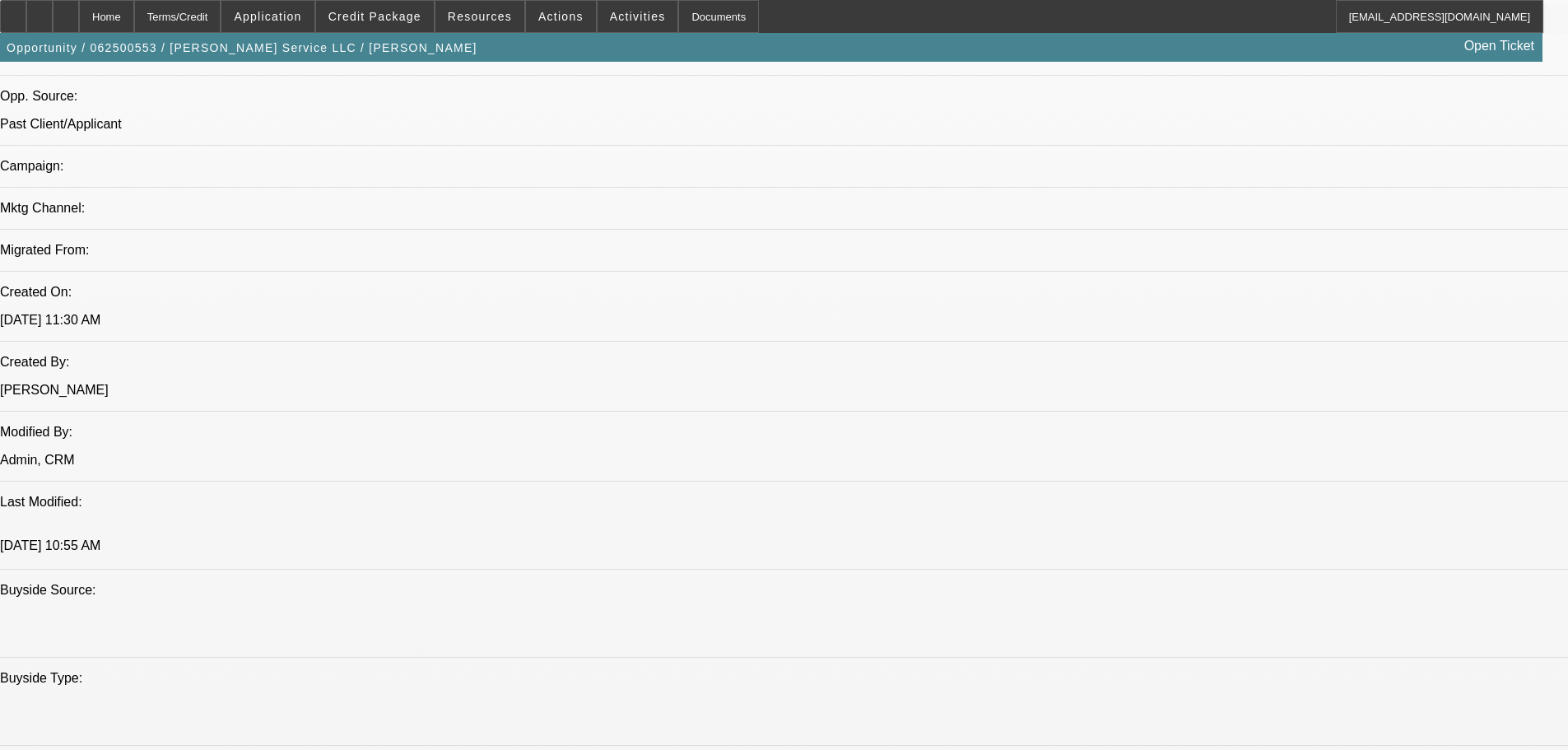
select select "0"
select select "6"
select select "0"
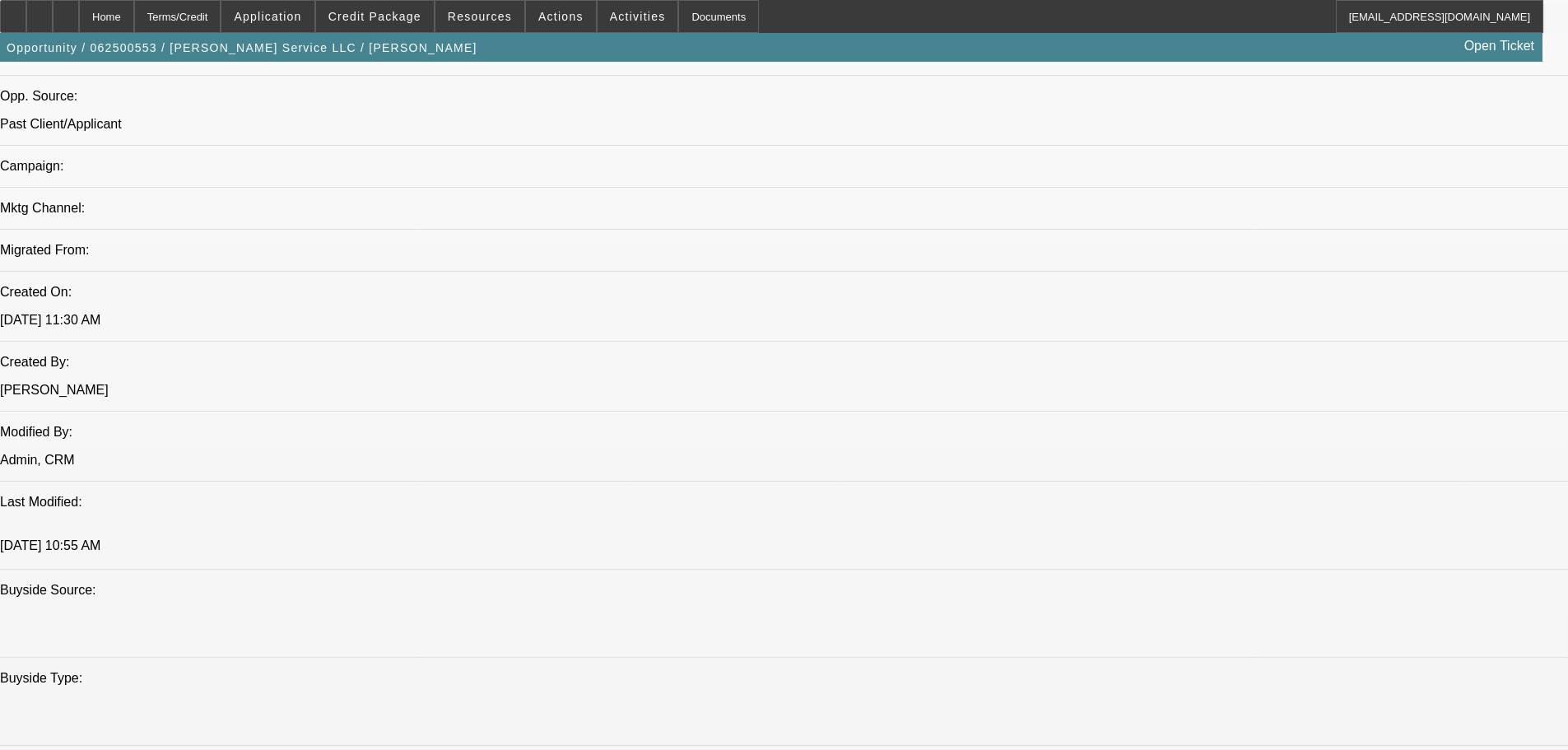
select select "0"
select select "6"
select select "0"
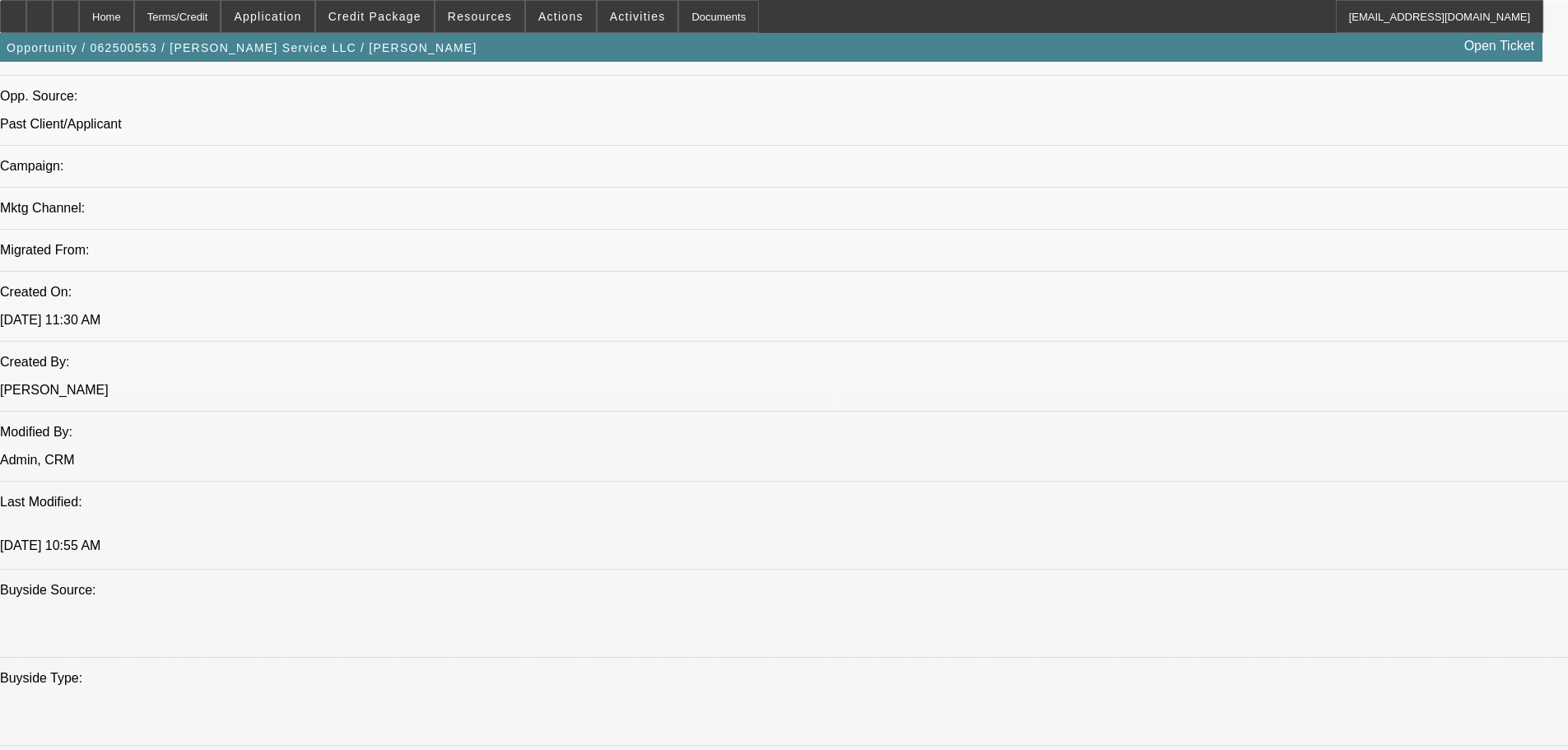
select select "0"
select select "6"
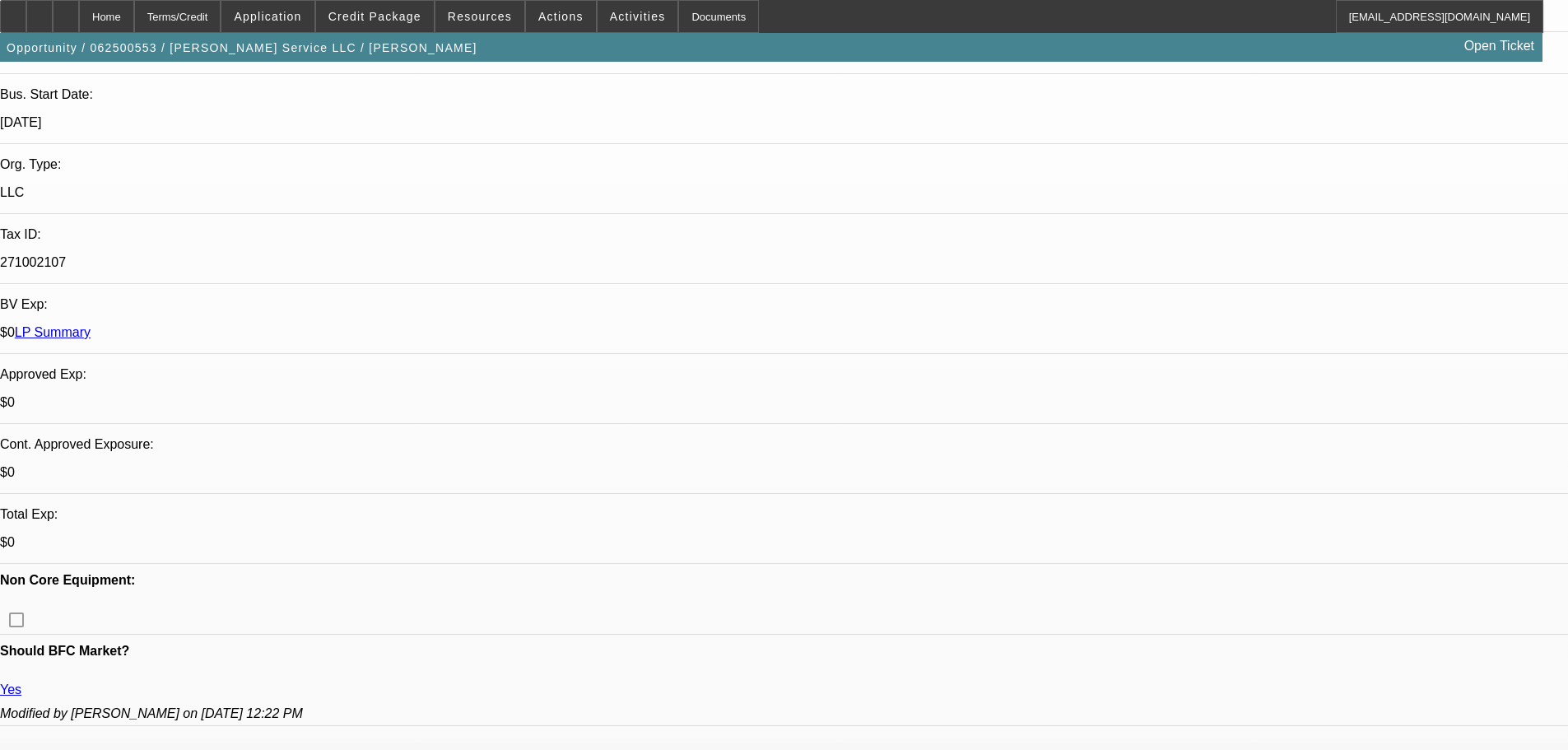
scroll to position [419, 0]
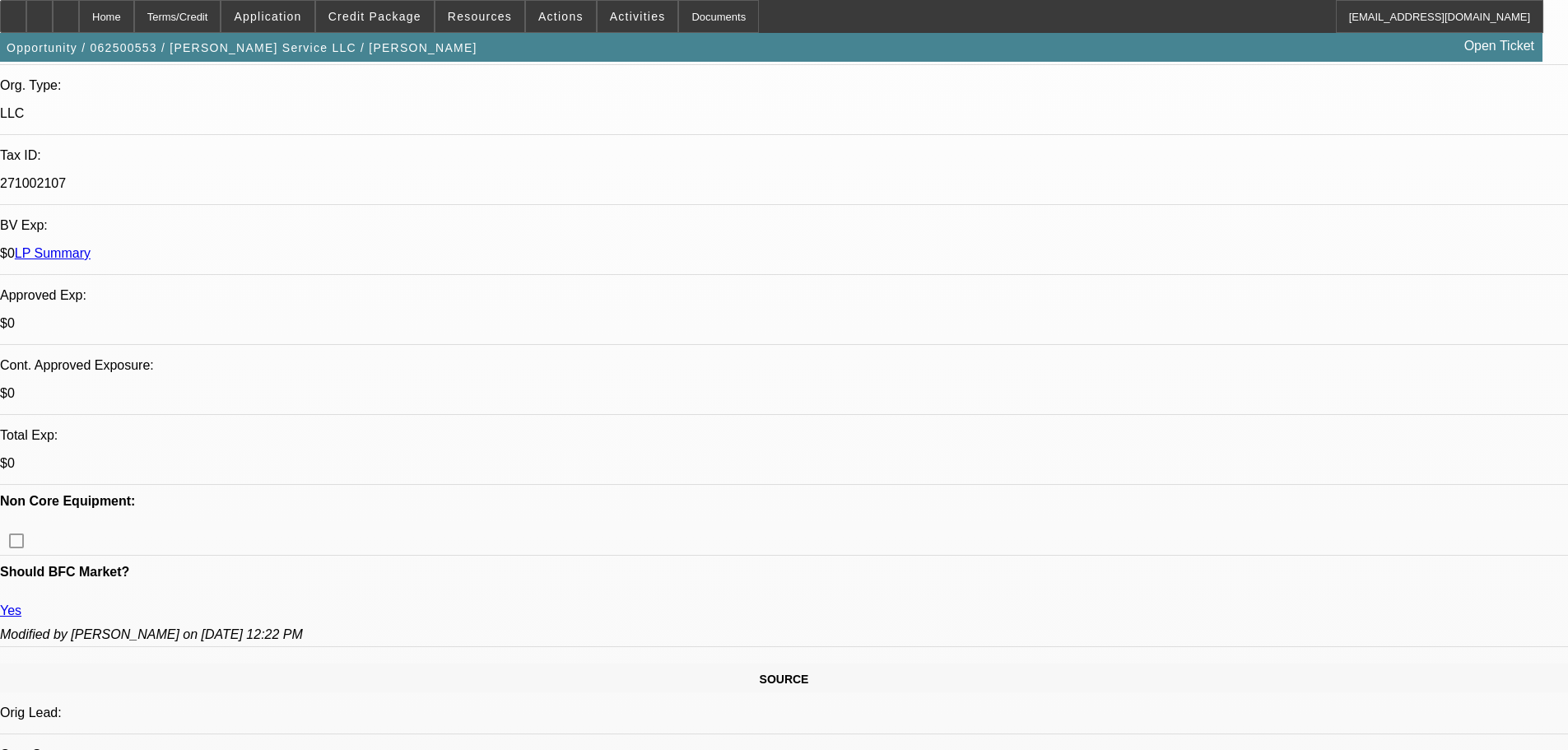
radio input "true"
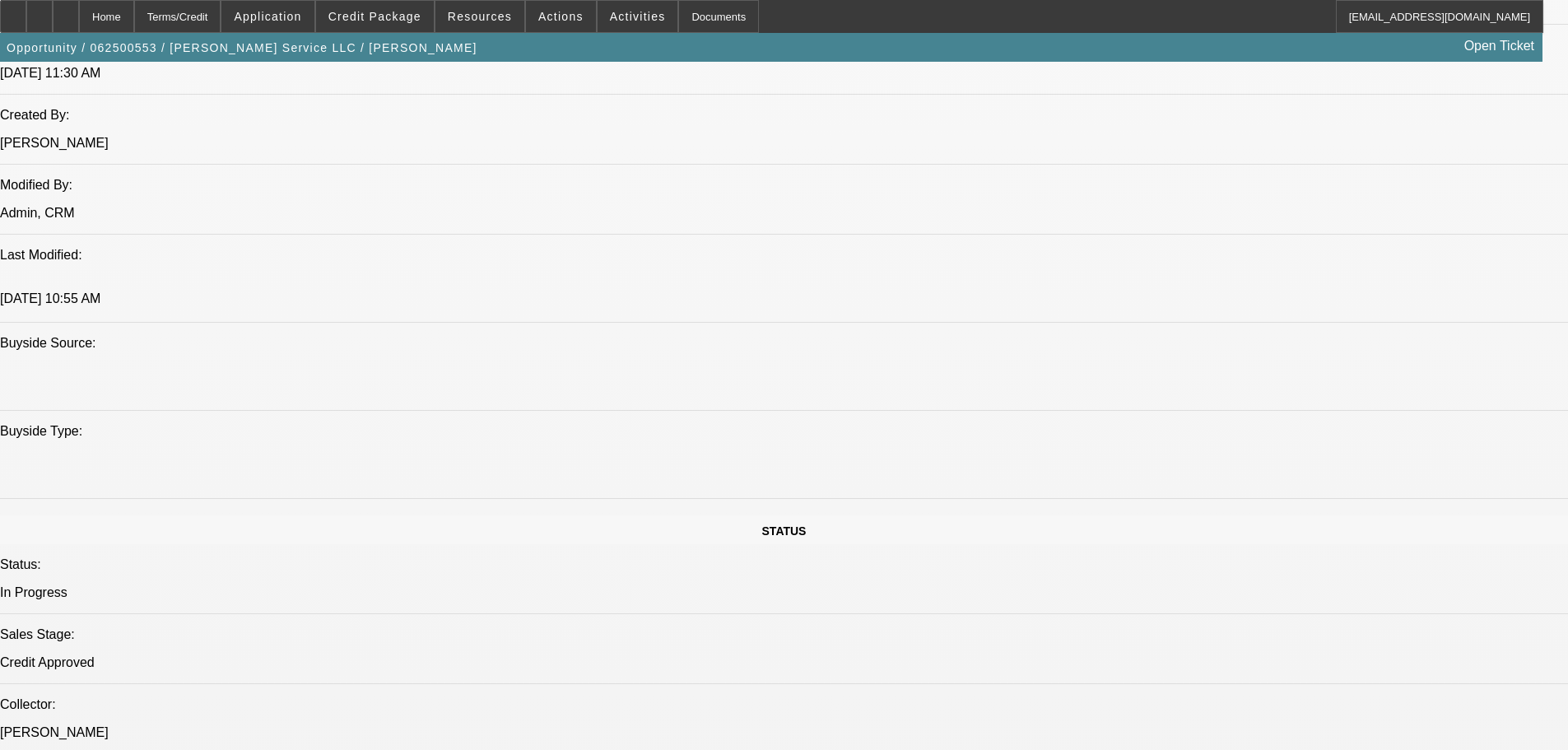
scroll to position [1736, 0]
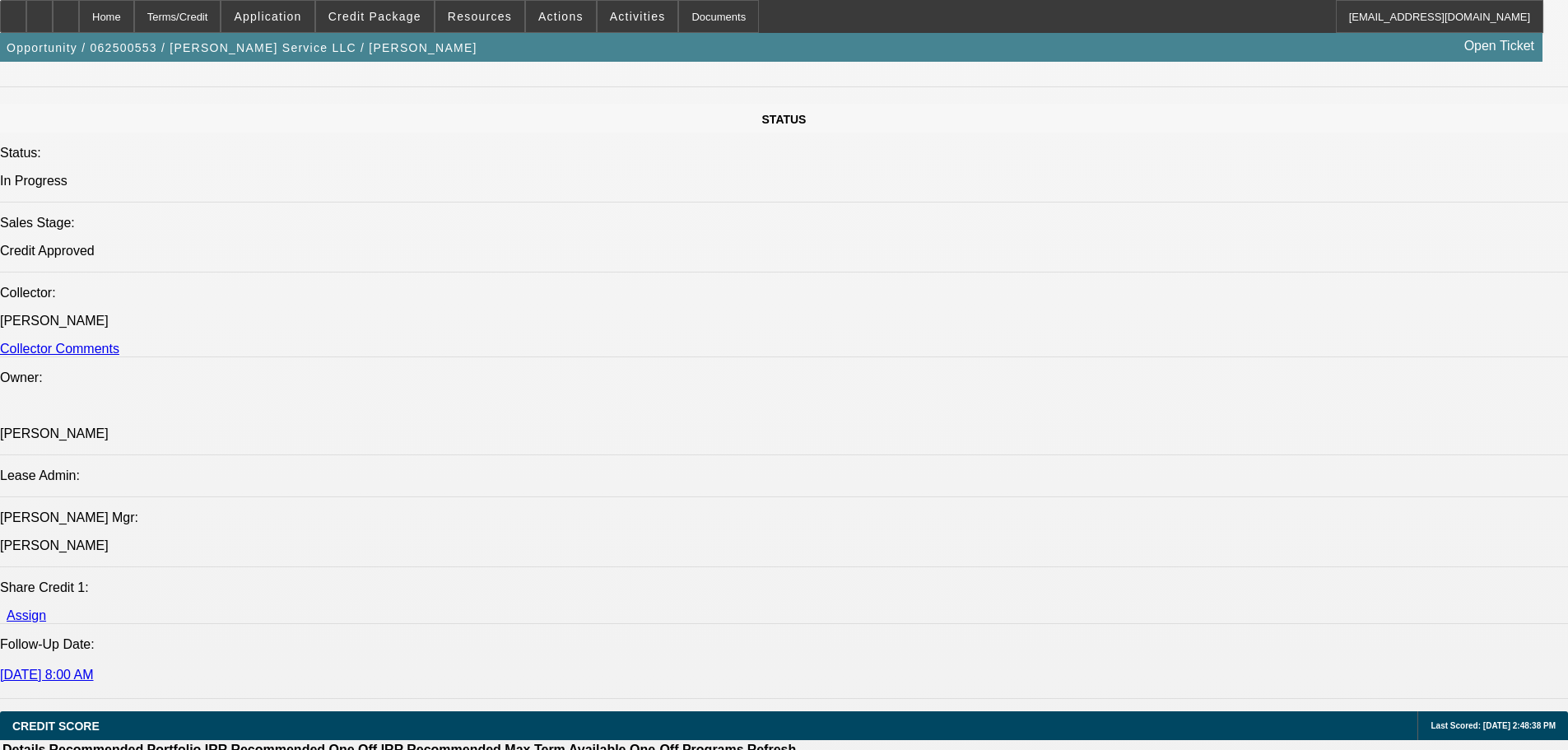
drag, startPoint x: 1522, startPoint y: 340, endPoint x: 1528, endPoint y: 420, distance: 80.2
drag, startPoint x: 1433, startPoint y: 332, endPoint x: 1417, endPoint y: 337, distance: 16.8
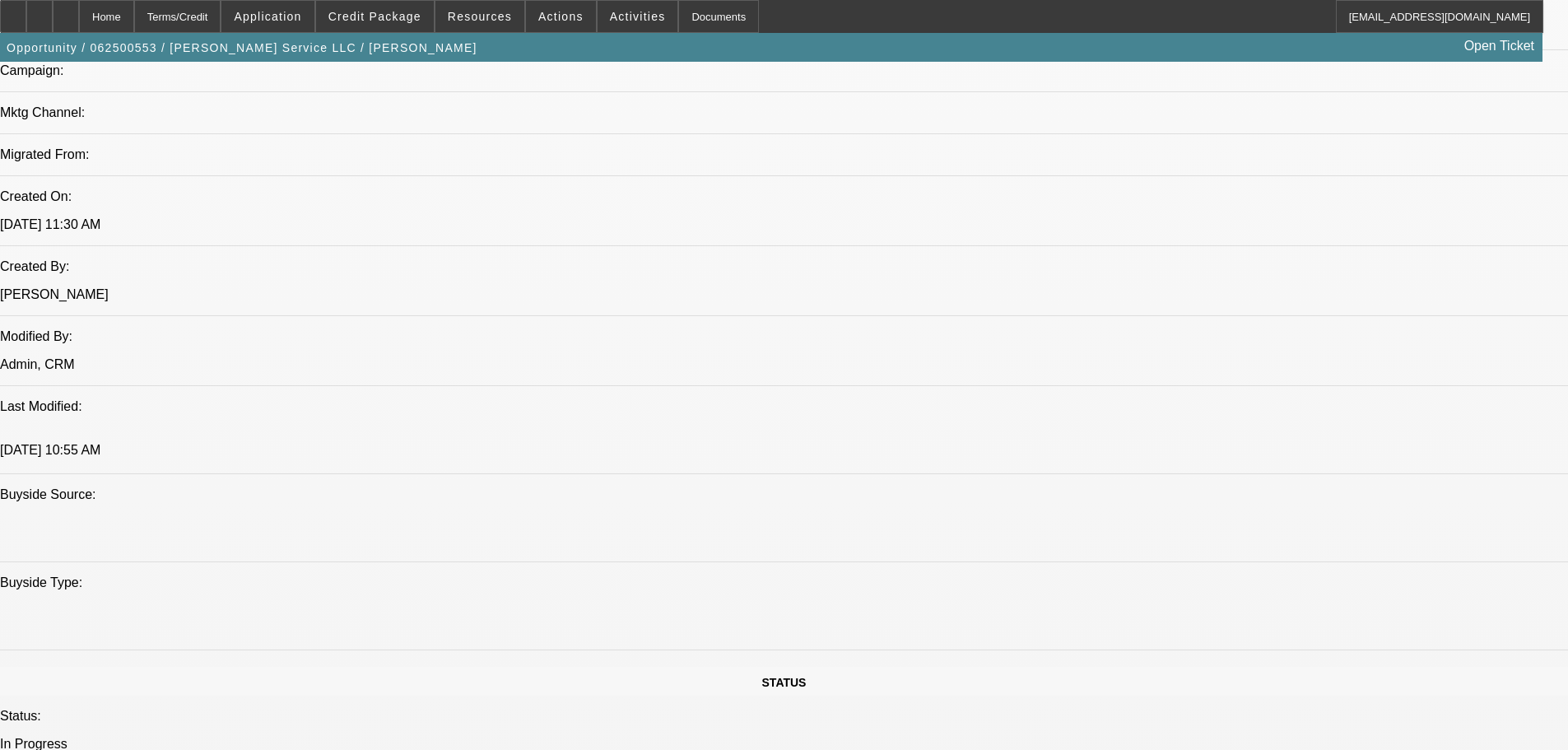
scroll to position [1160, 0]
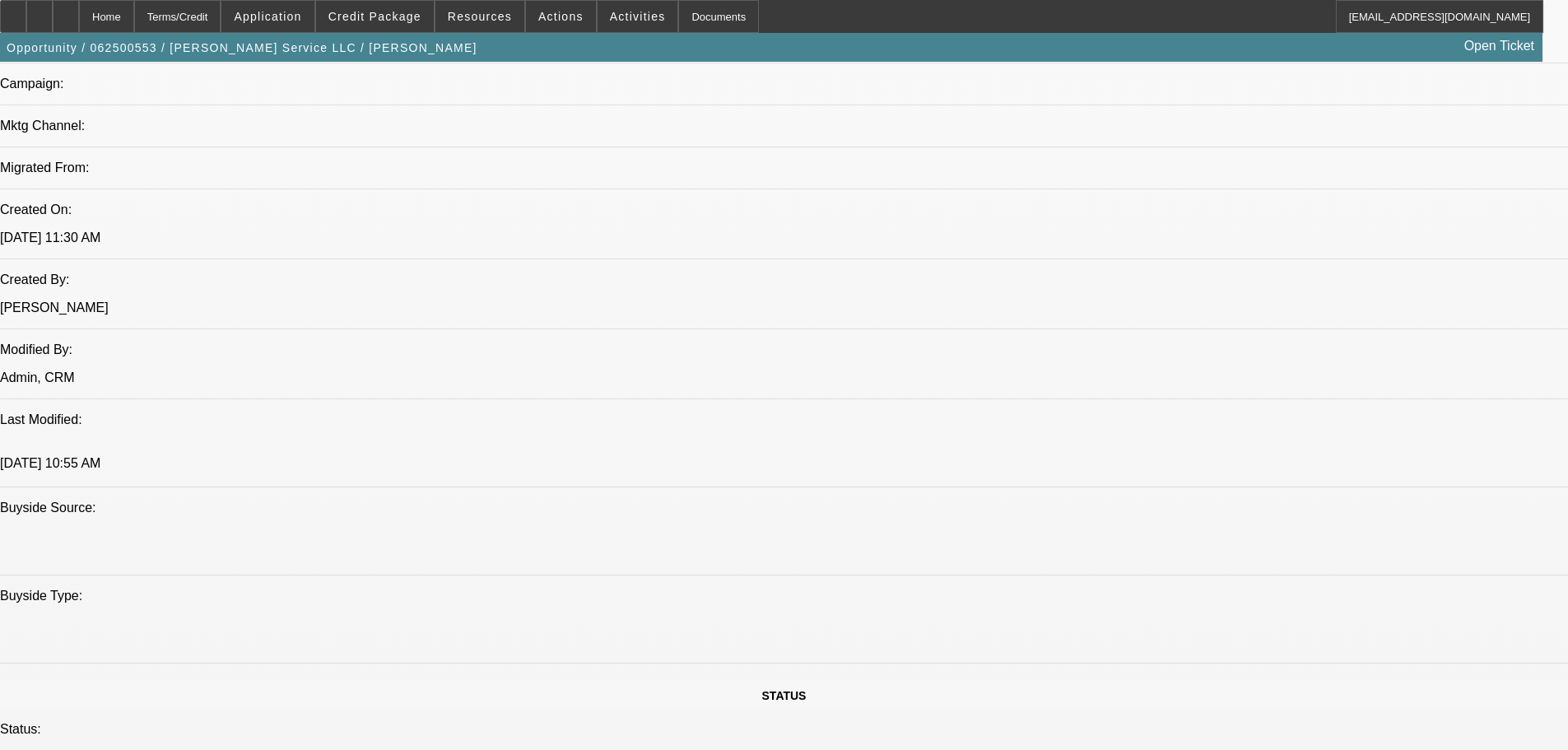
drag, startPoint x: 1371, startPoint y: 357, endPoint x: 1264, endPoint y: 359, distance: 107.0
type textarea "Says he need payments to be $1750-1950 max, has $20K down--can do $25-30K but w…"
radio input "true"
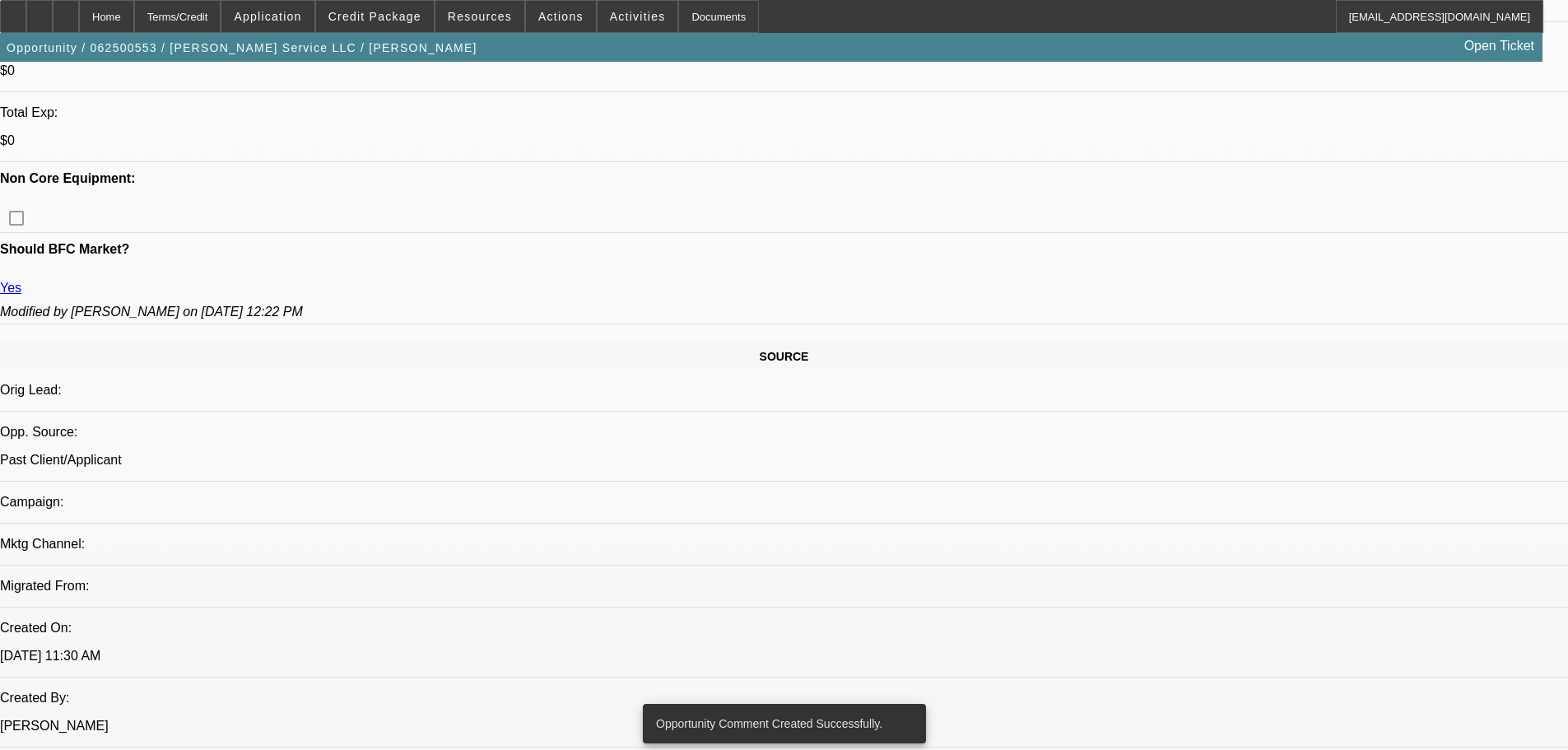
scroll to position [666, 0]
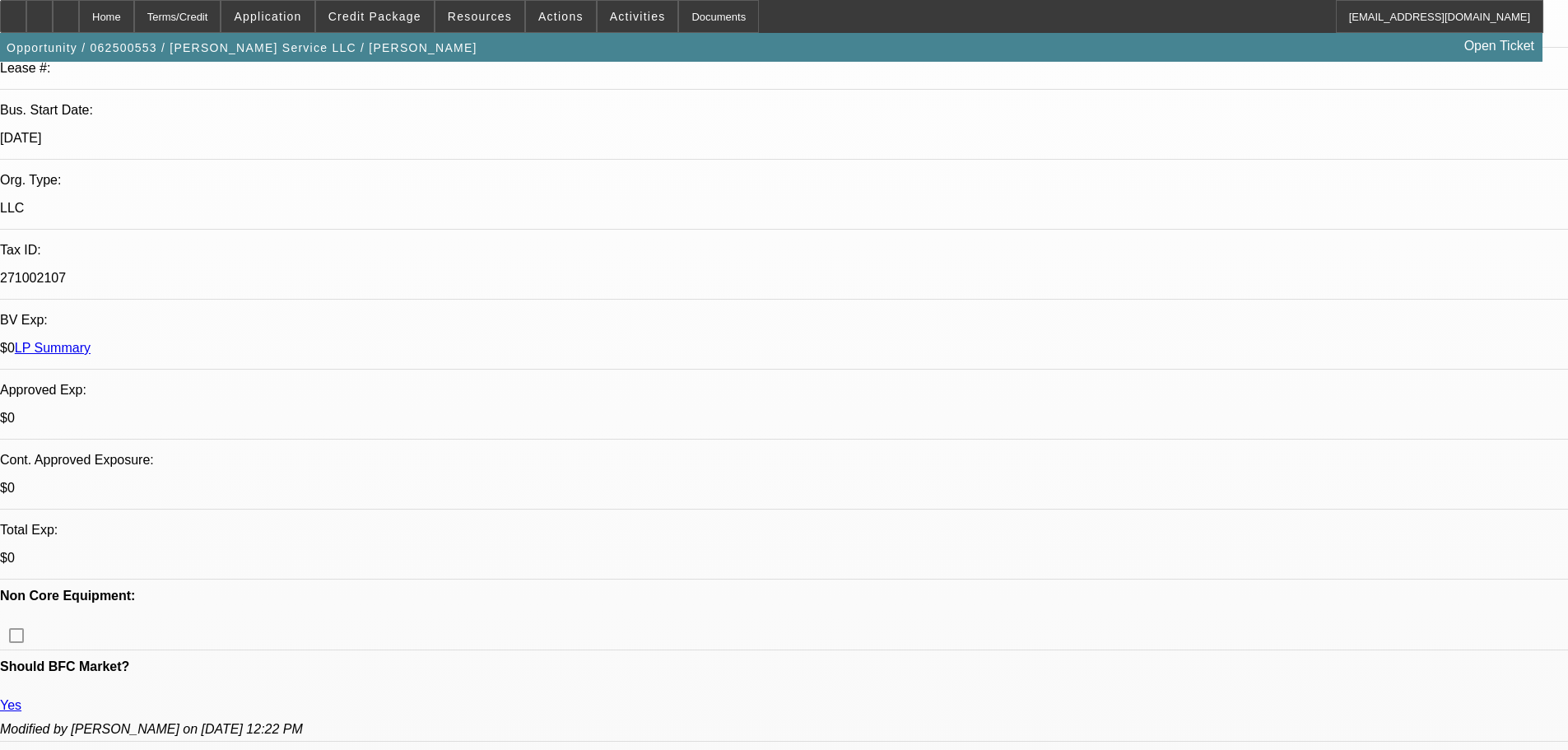
scroll to position [89, 0]
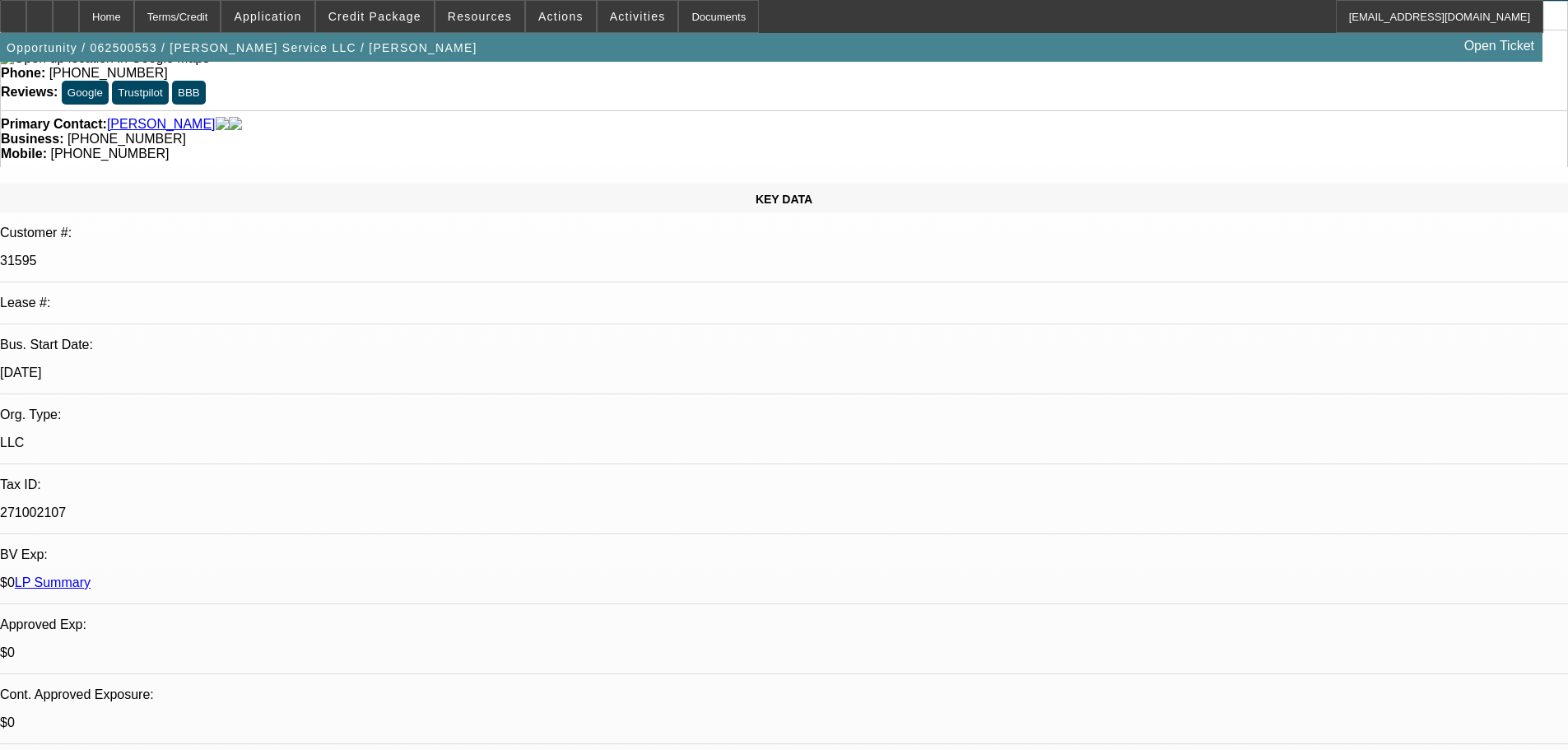
click at [90, 576] on link "LP Summary" at bounding box center [53, 583] width 76 height 14
drag, startPoint x: 1128, startPoint y: 82, endPoint x: 867, endPoint y: 329, distance: 359.3
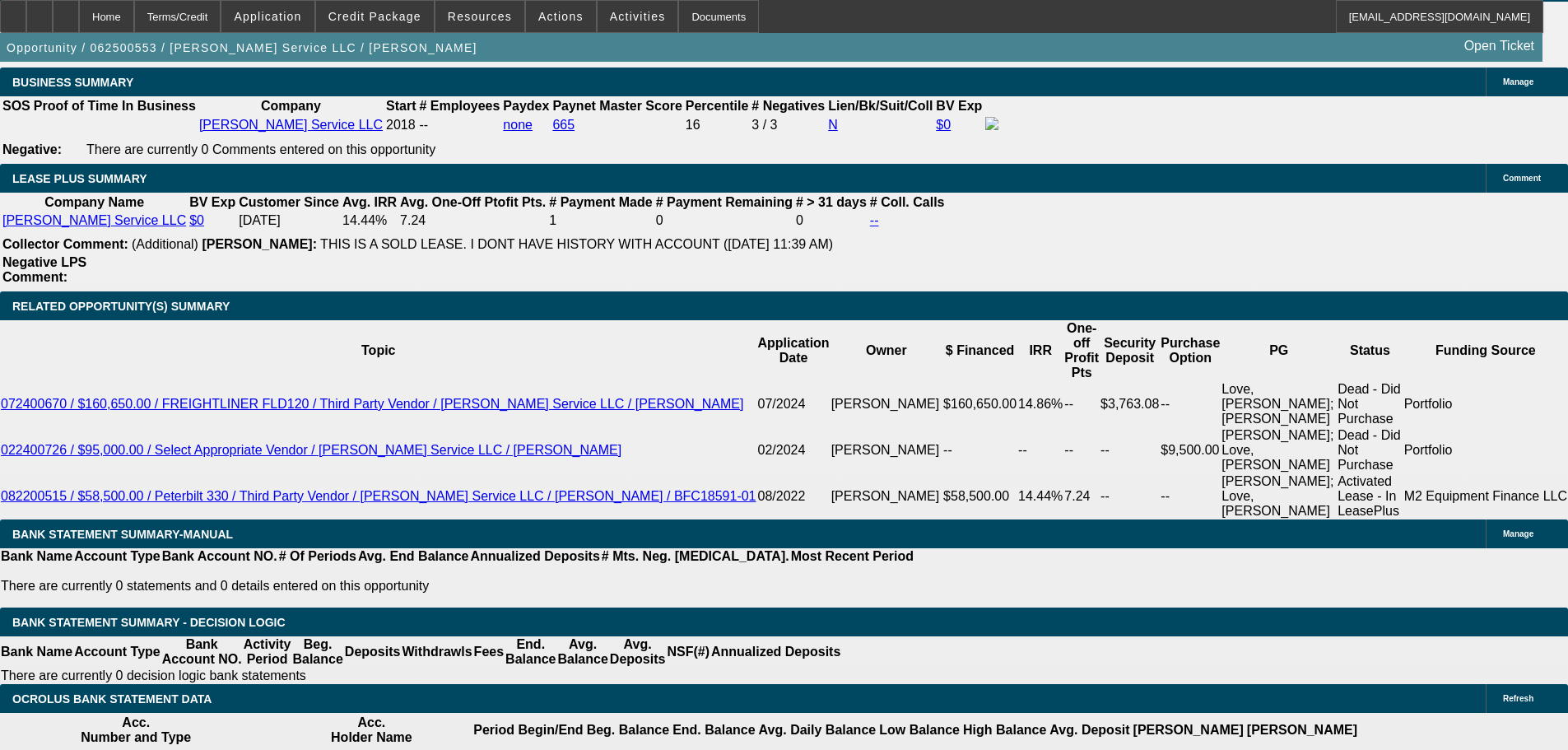
scroll to position [2642, 0]
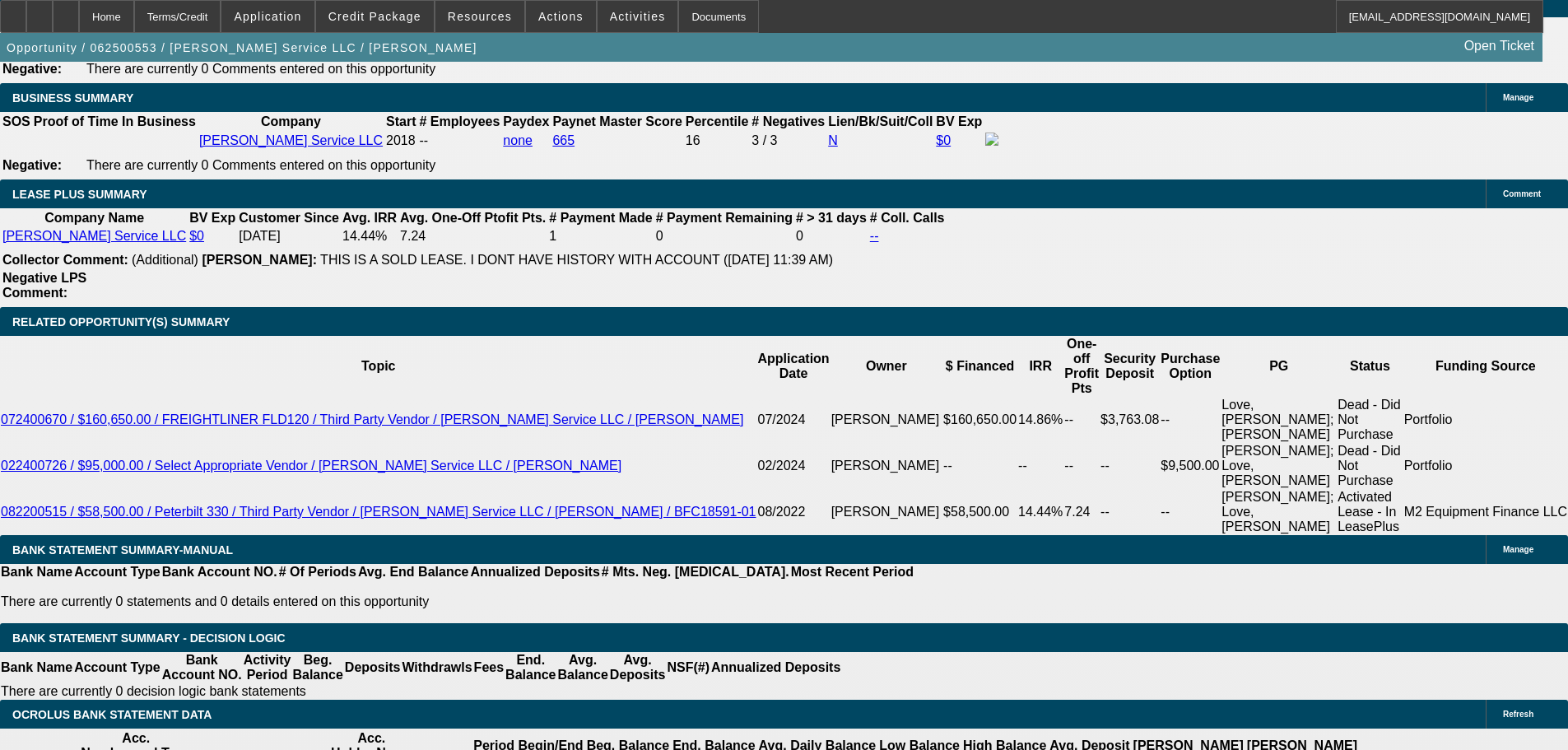
drag, startPoint x: 281, startPoint y: 339, endPoint x: 419, endPoint y: 332, distance: 138.2
type input "$19,391.00"
type input "UNKNOWN"
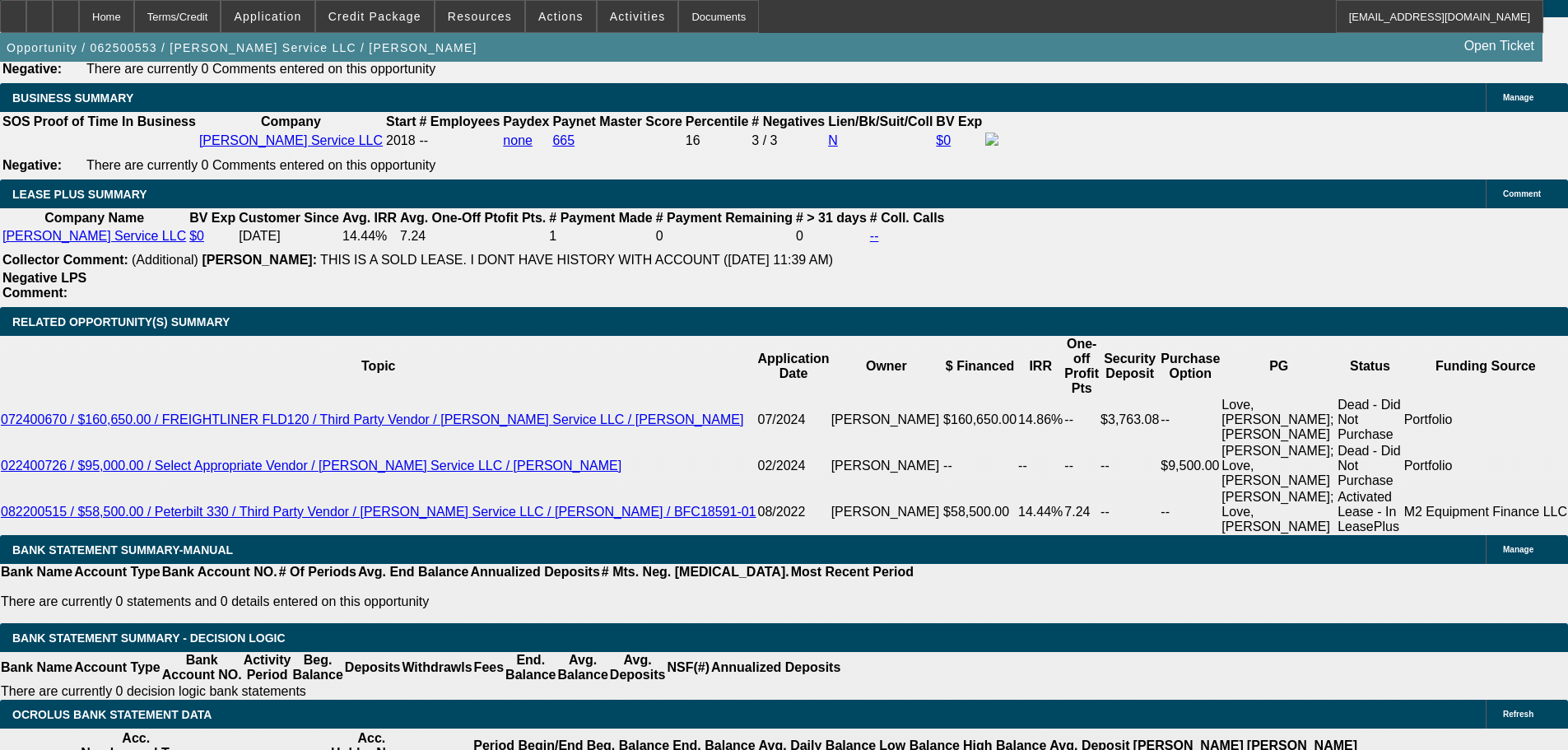
type input "$2,109.43"
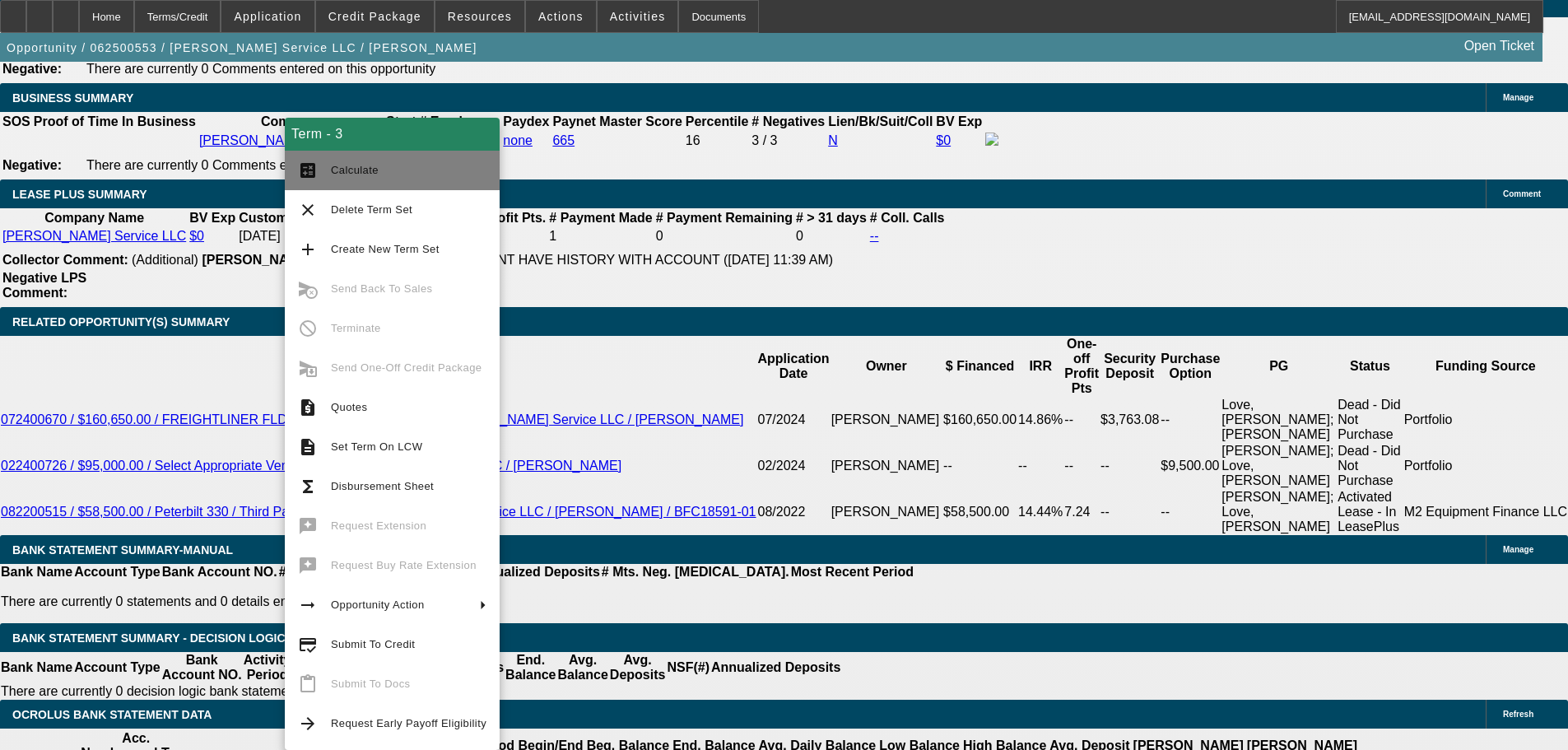
click at [382, 164] on span "Calculate" at bounding box center [409, 170] width 156 height 19
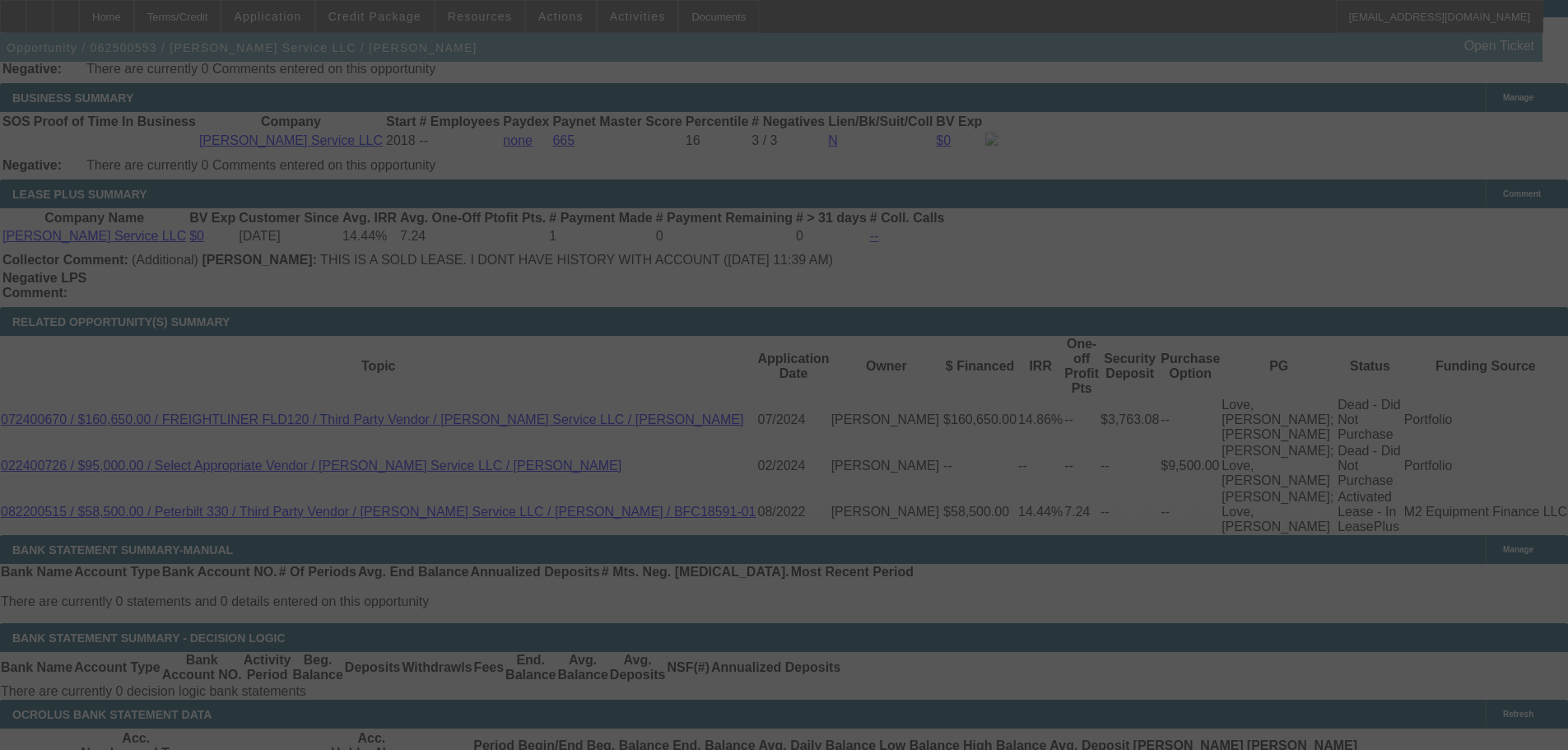
select select "0"
select select "6"
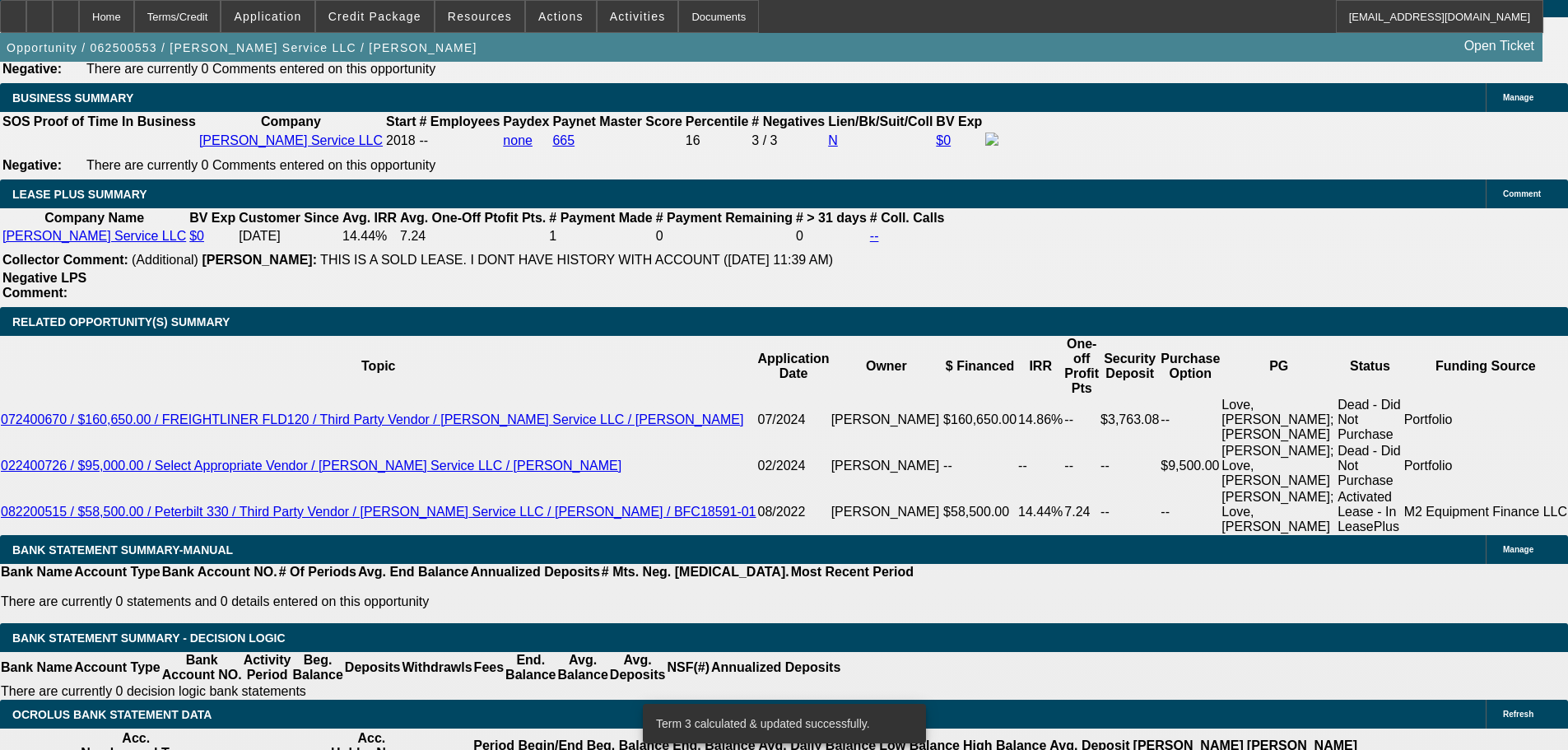
drag, startPoint x: 351, startPoint y: 468, endPoint x: 434, endPoint y: 466, distance: 83.0
type input "UNKNOWN"
type input "1"
type input "$1,671.34"
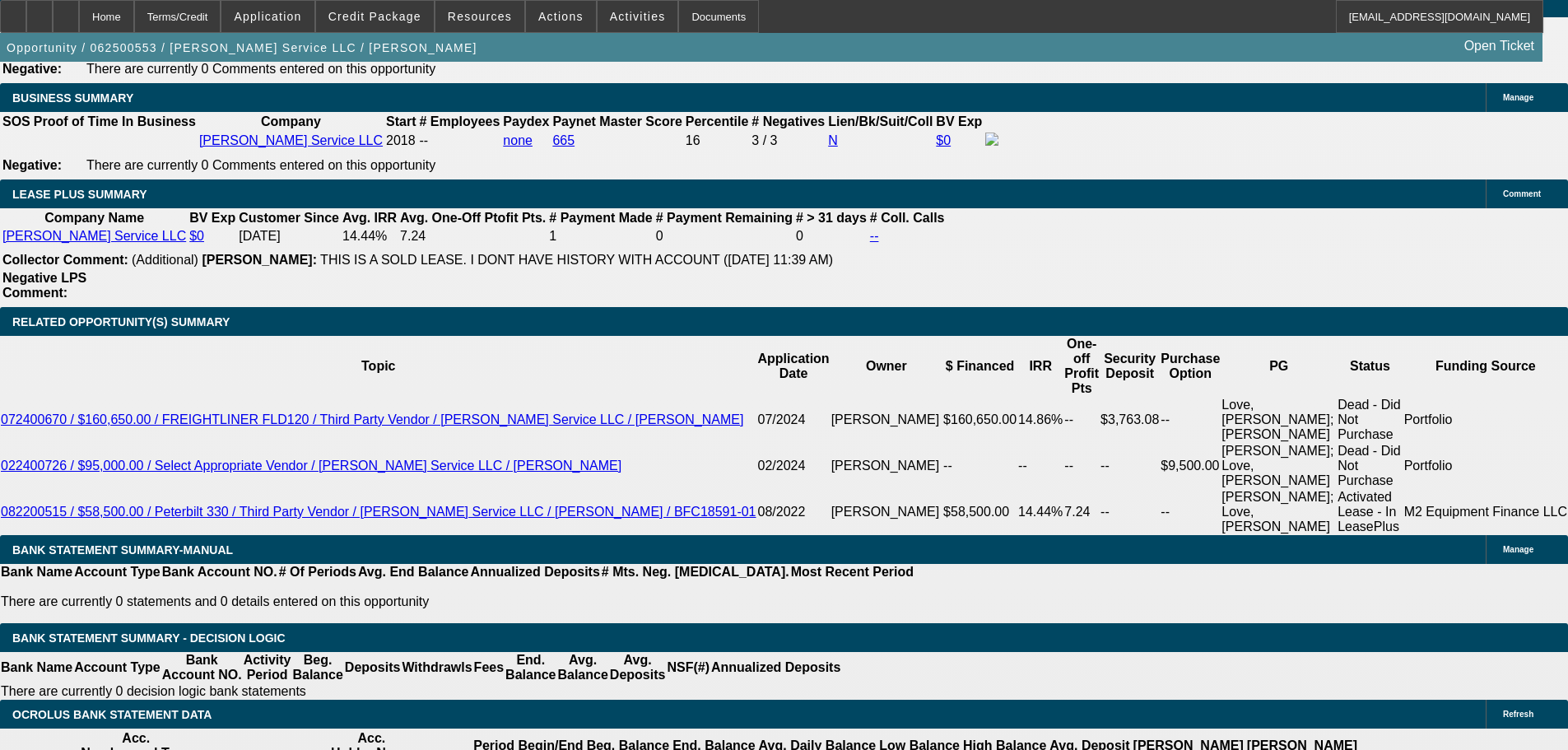
type input "10"
type input "$1,993.73"
type input "10"
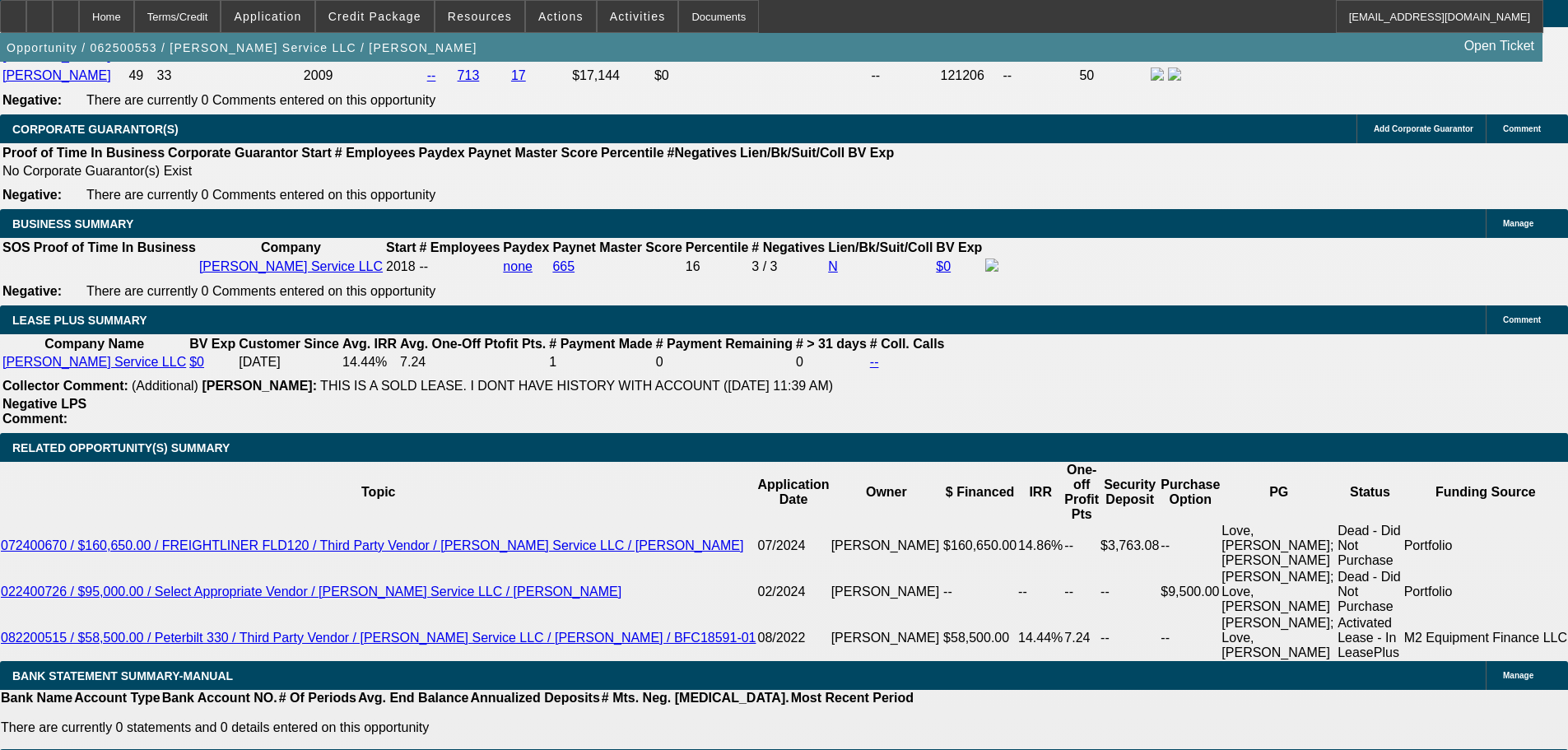
scroll to position [2477, 0]
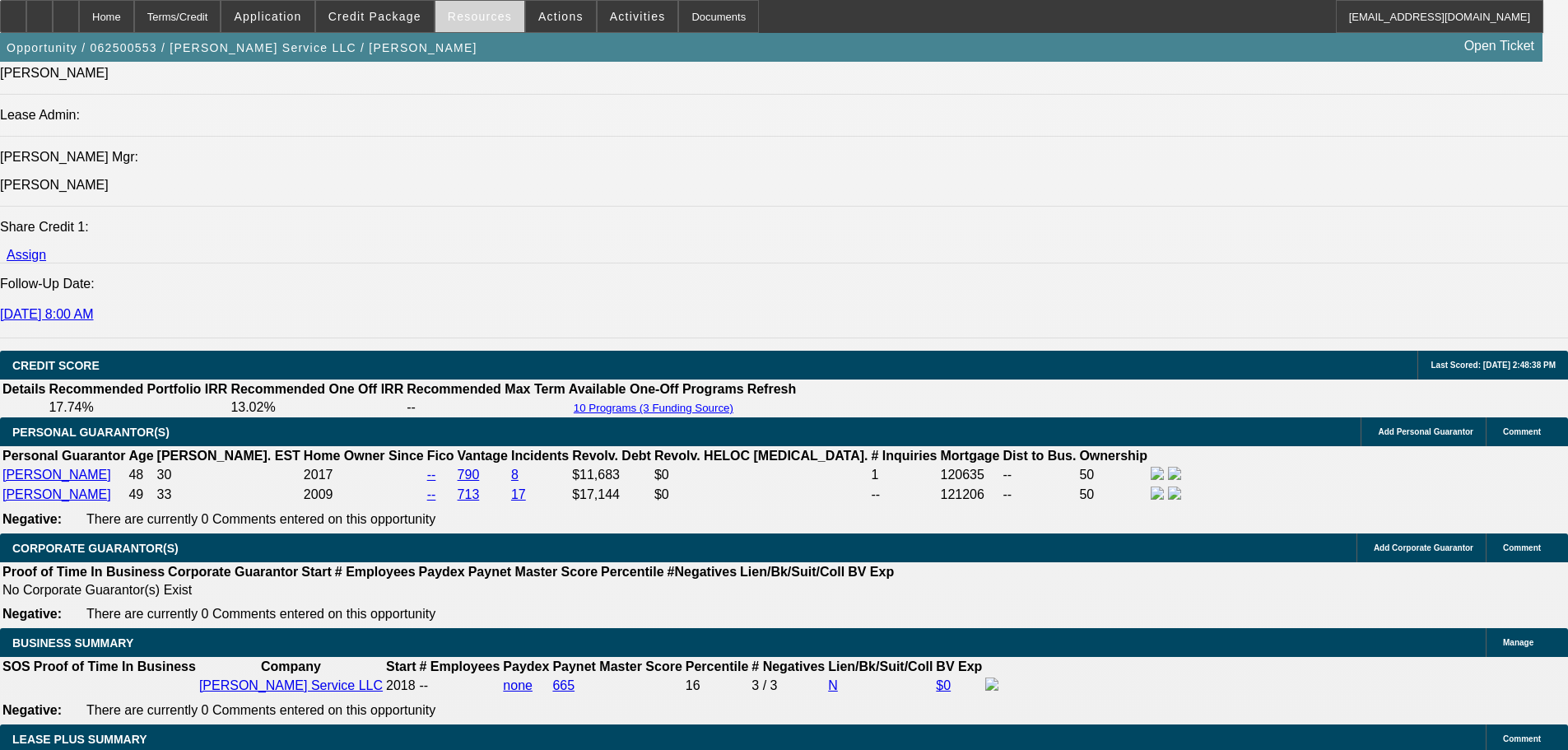
scroll to position [2065, 0]
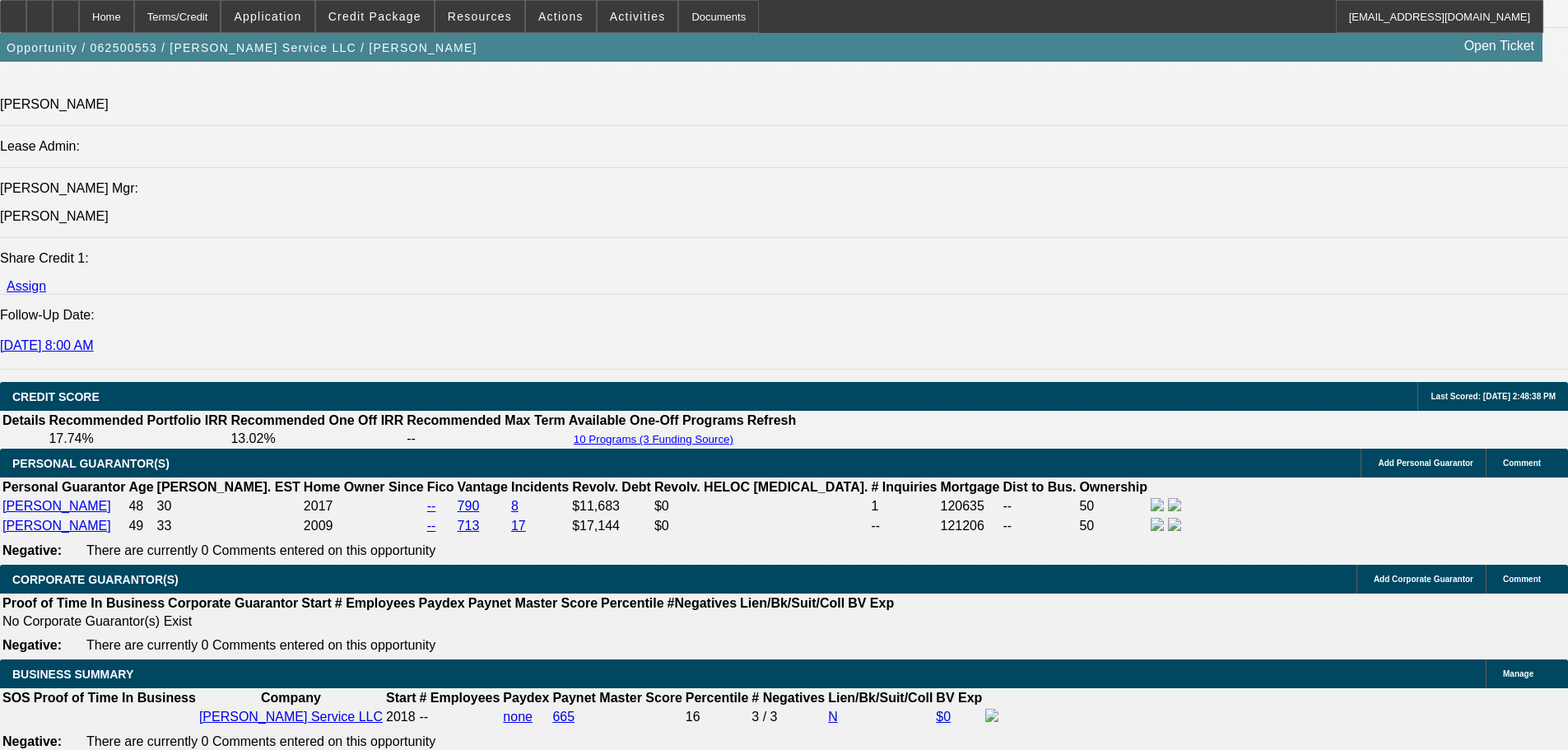
radio input "true"
type textarea "8"
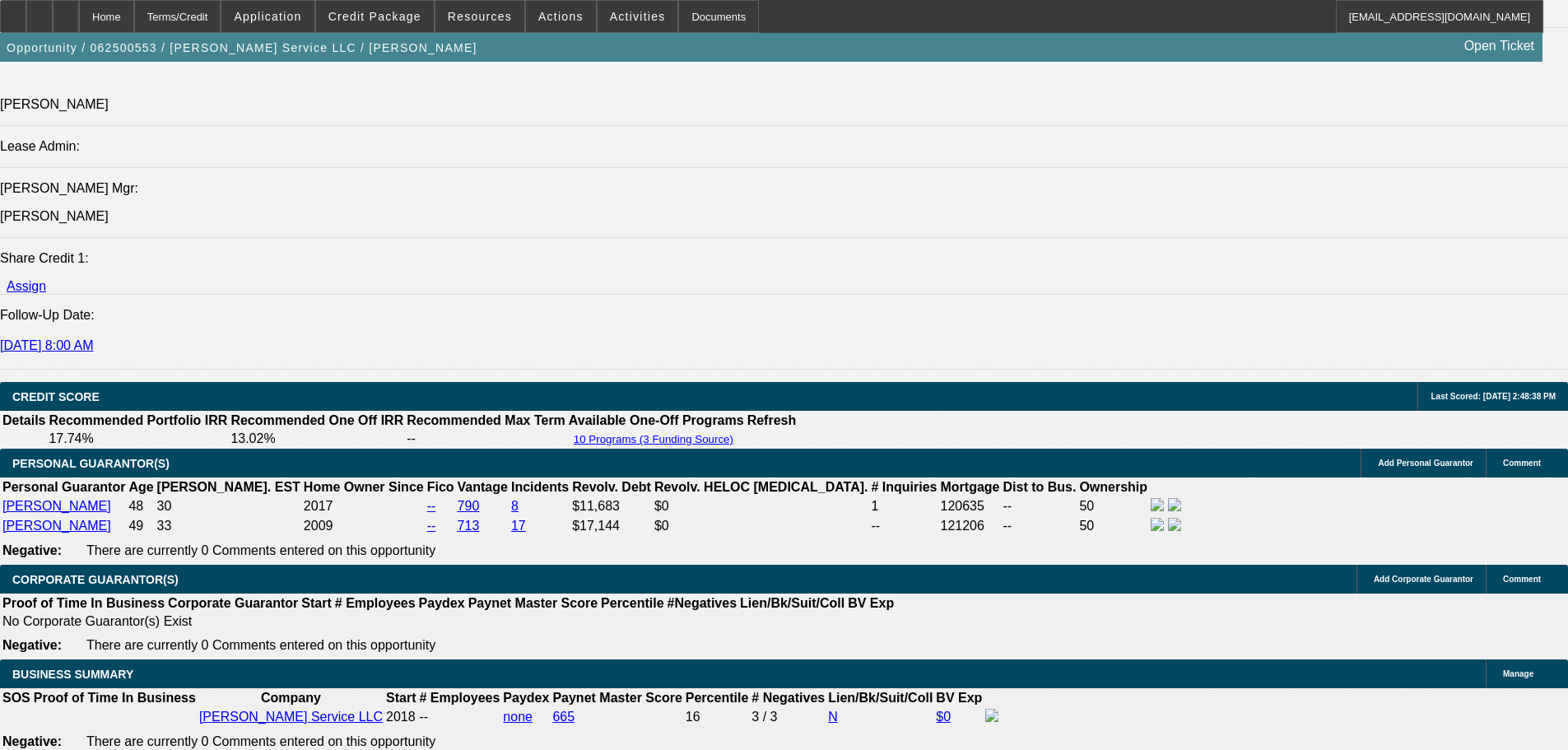
paste textarea "https://beaconcreditbuilder.beaconfunding.com/opportunity/df25d275-2792-ef11-ac…"
type textarea "Comp truck that got 60-months: https://beaconcreditbuilder.beaconfunding.com/op…"
radio input "true"
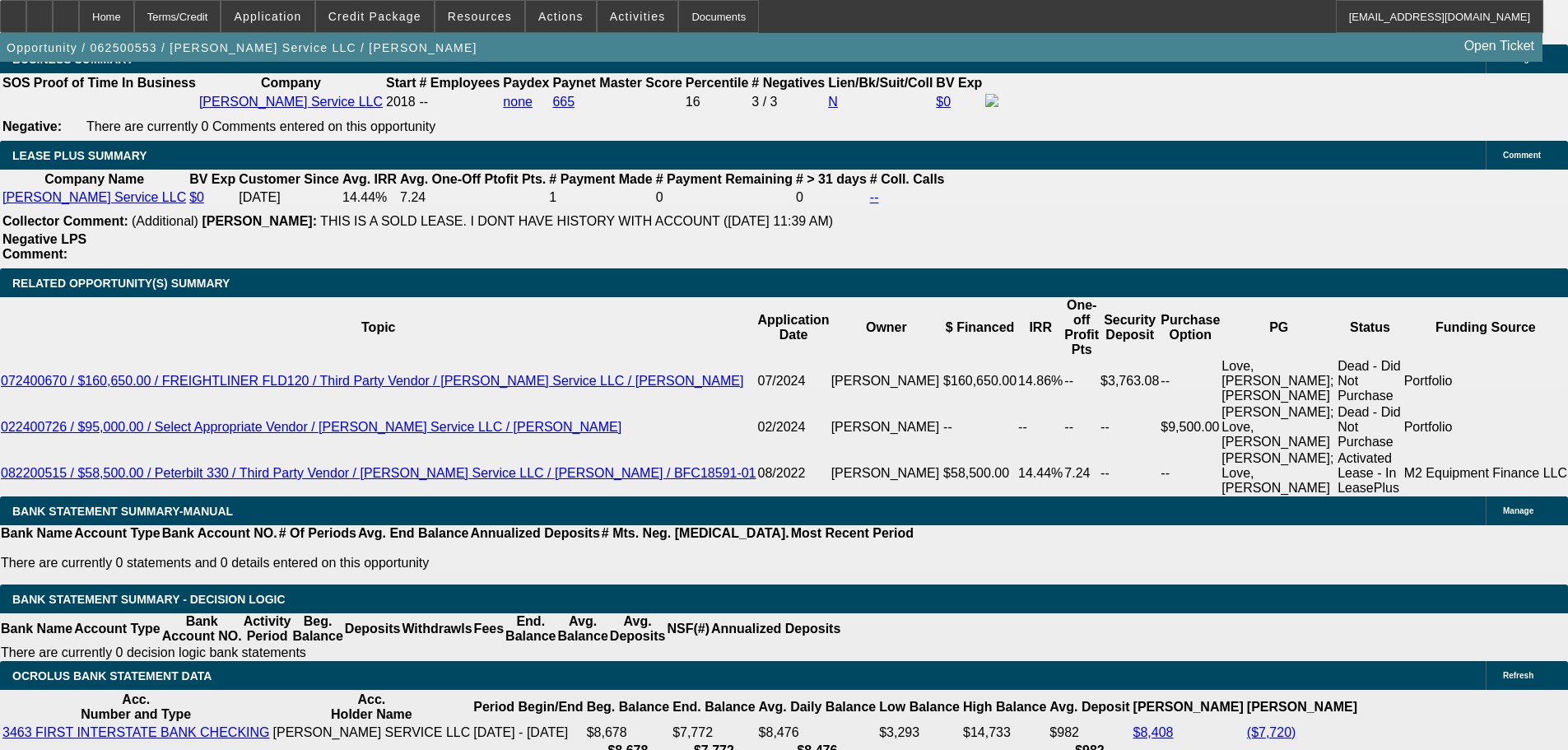
scroll to position [2642, 0]
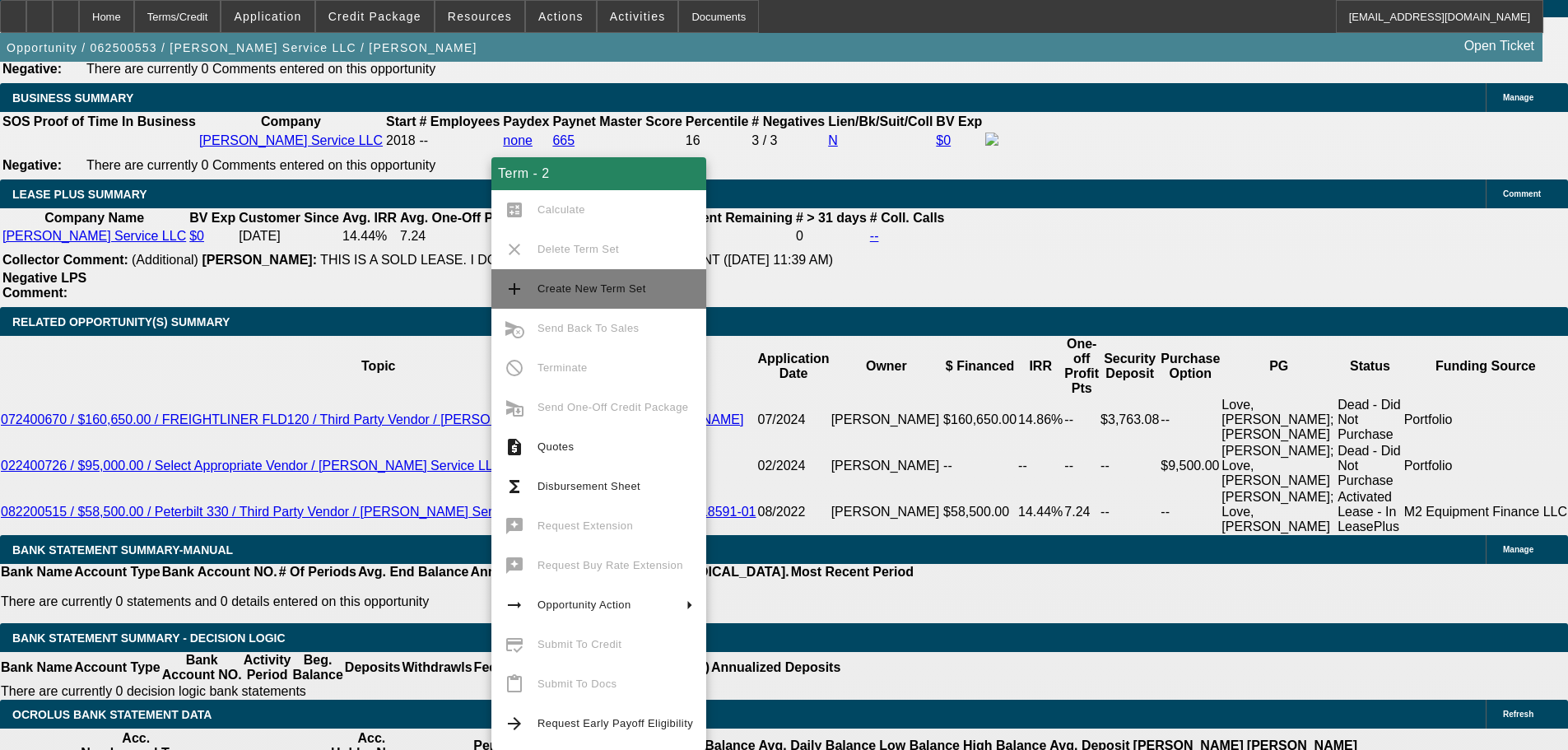
click at [575, 290] on span "Create New Term Set" at bounding box center [592, 288] width 109 height 13
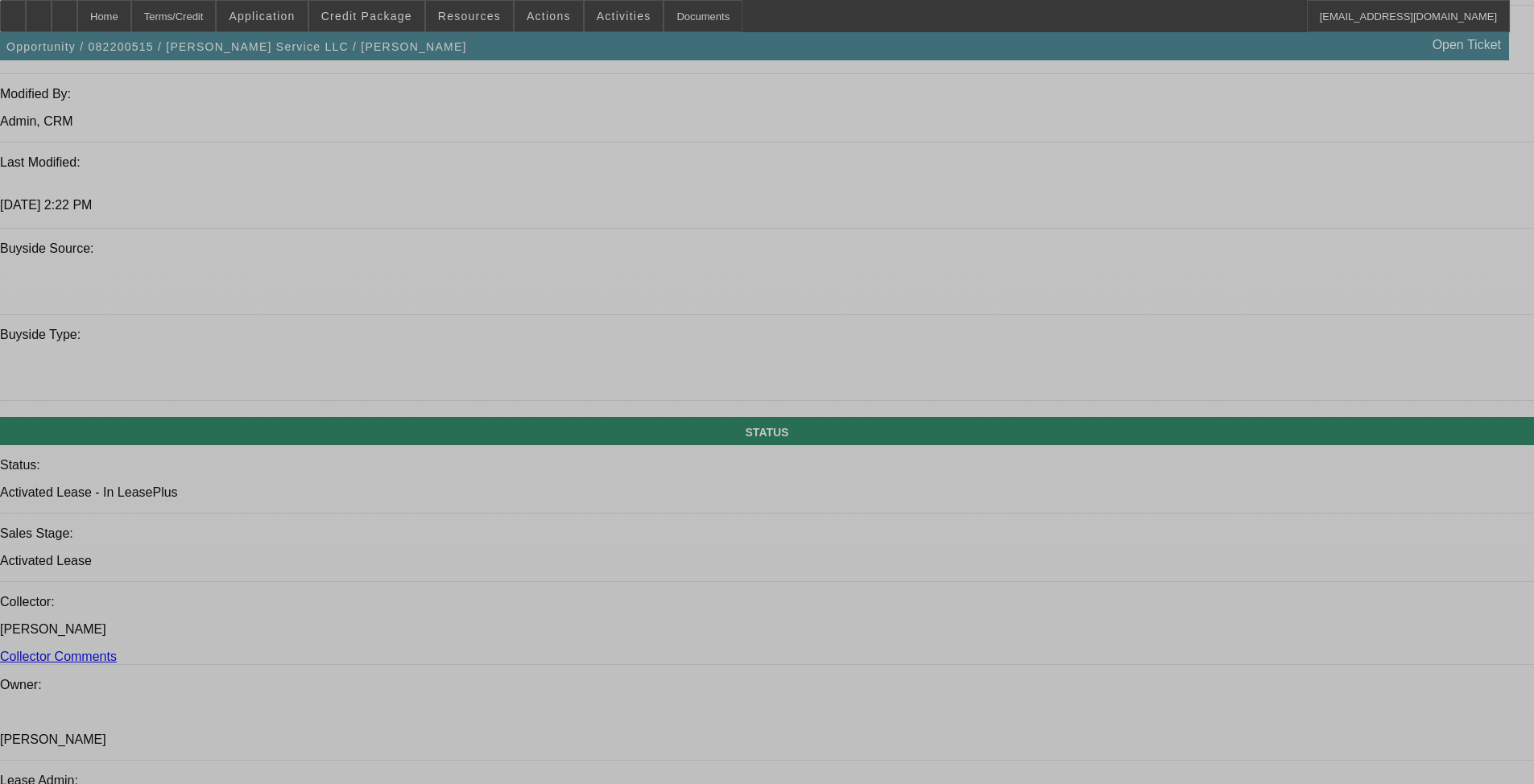
select select "0.1"
select select "0"
select select "6"
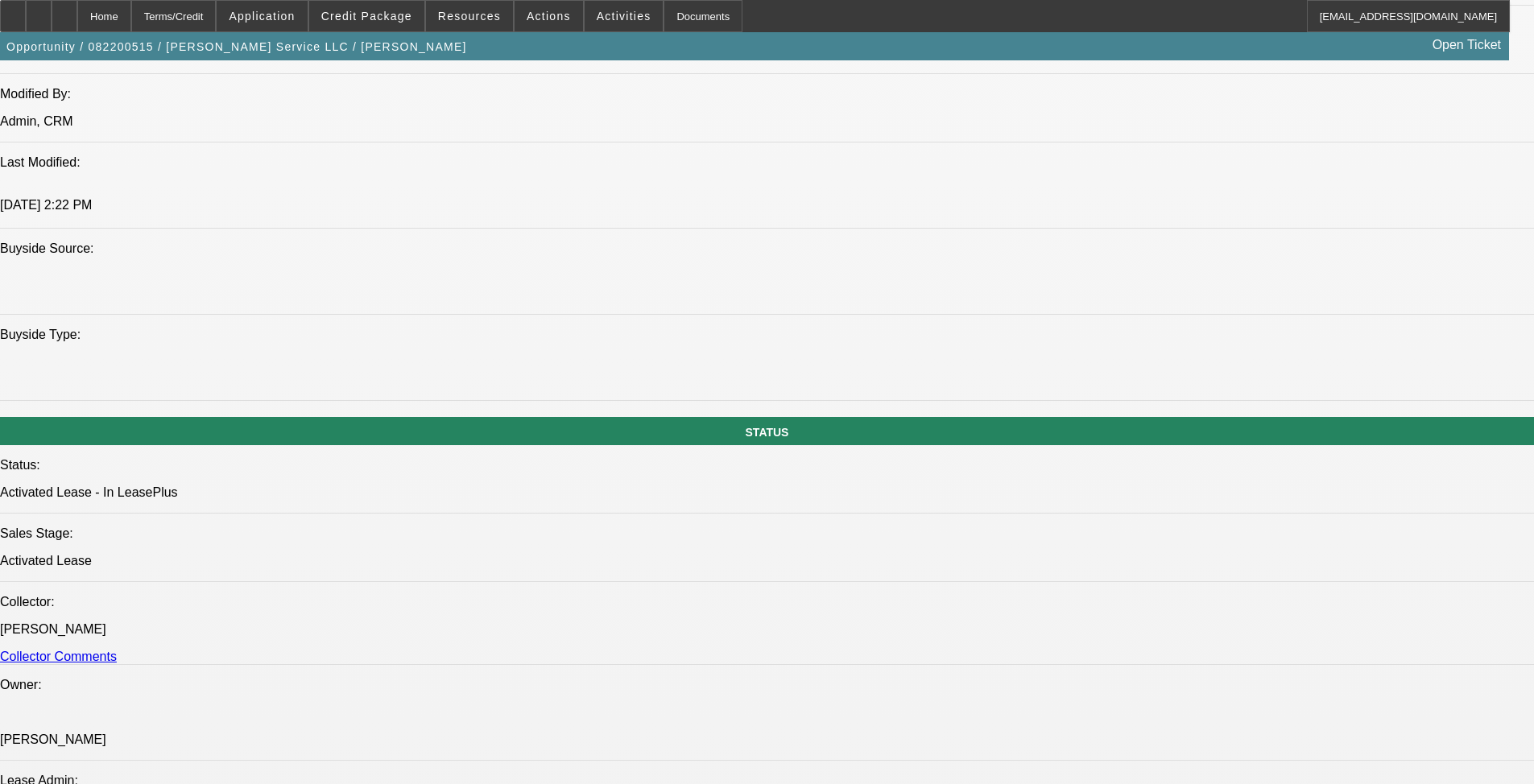
select select "0.1"
select select "0"
select select "6"
select select "0.1"
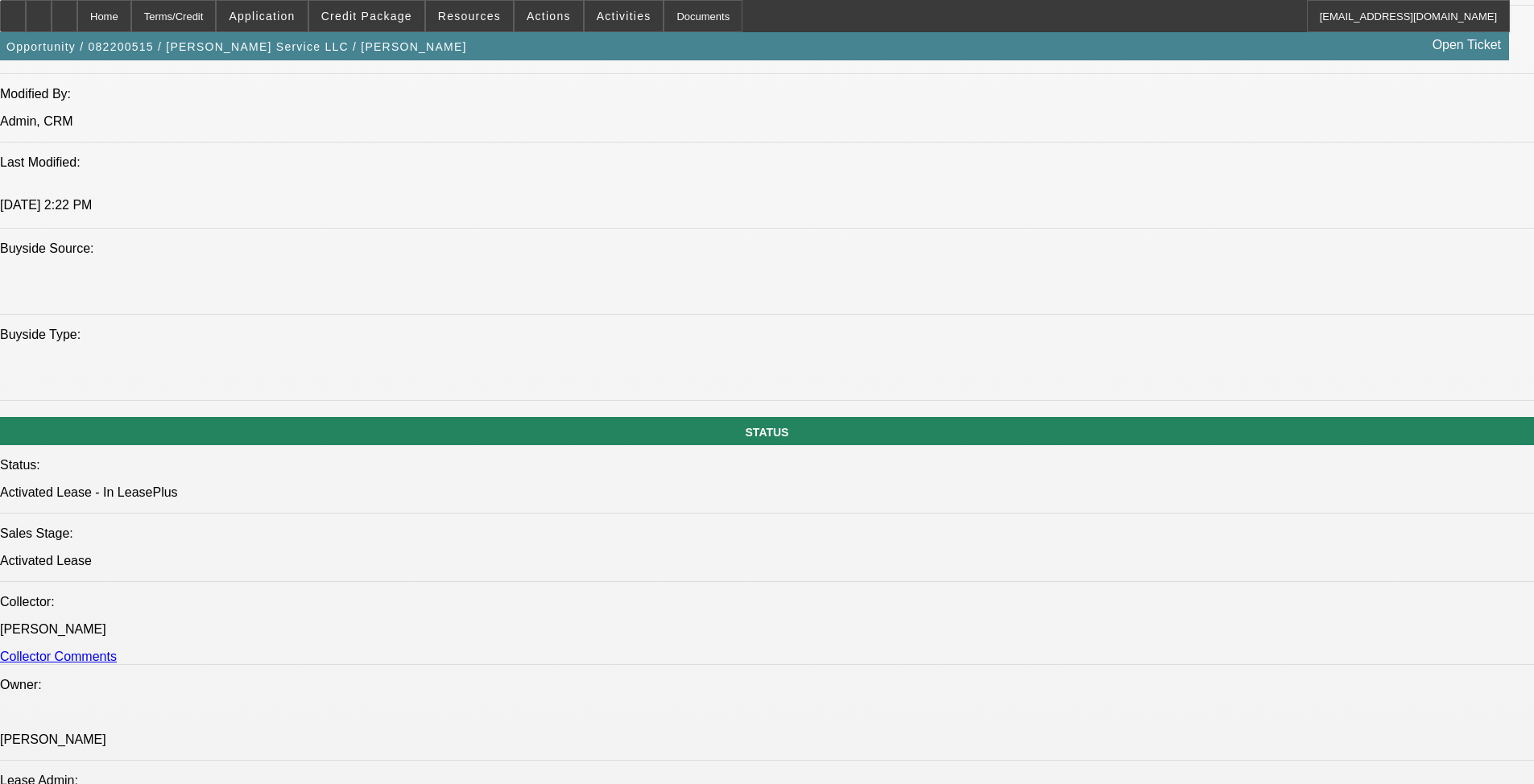
select select "0"
select select "6"
select select "0.1"
select select "0"
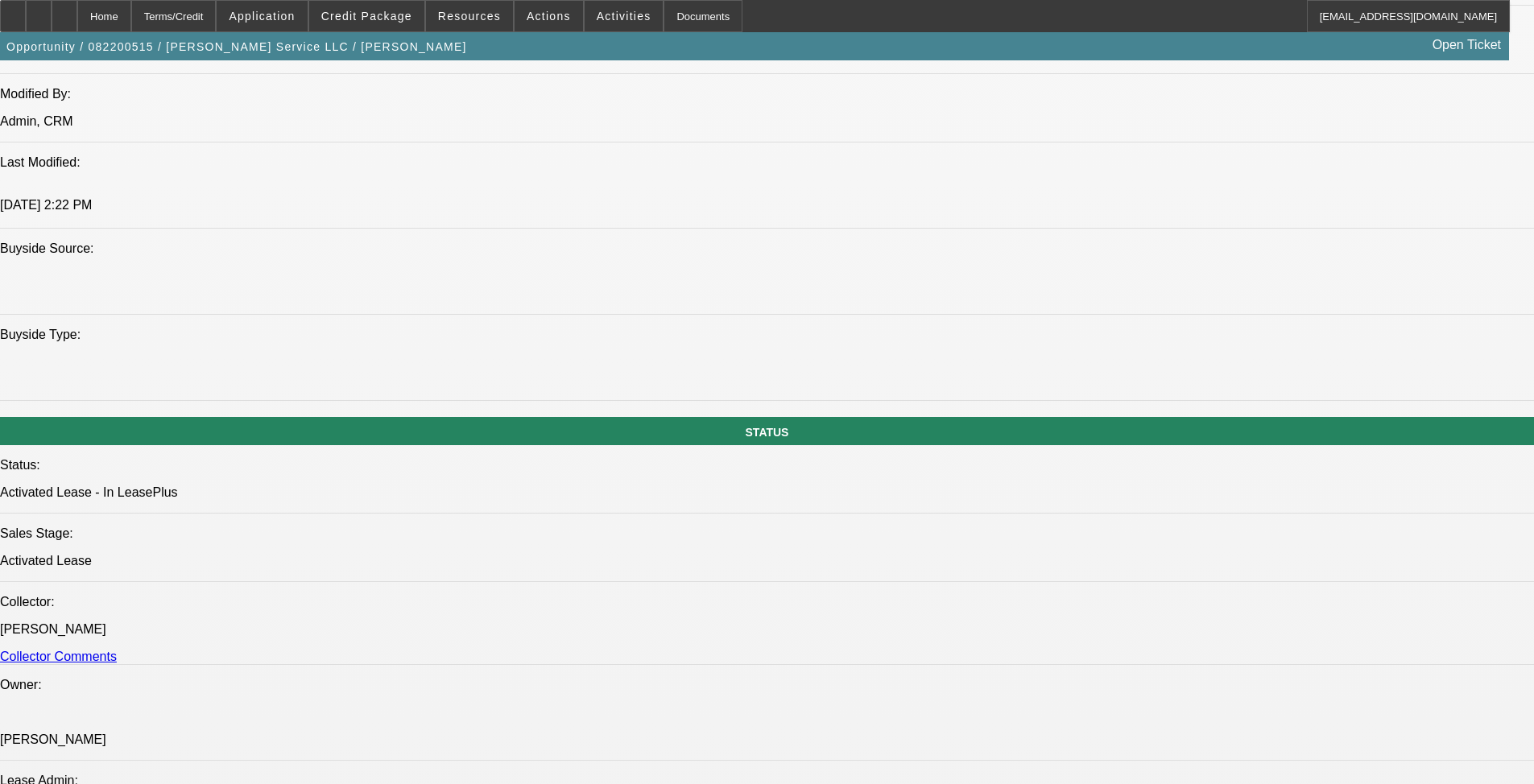
select select "0"
select select "6"
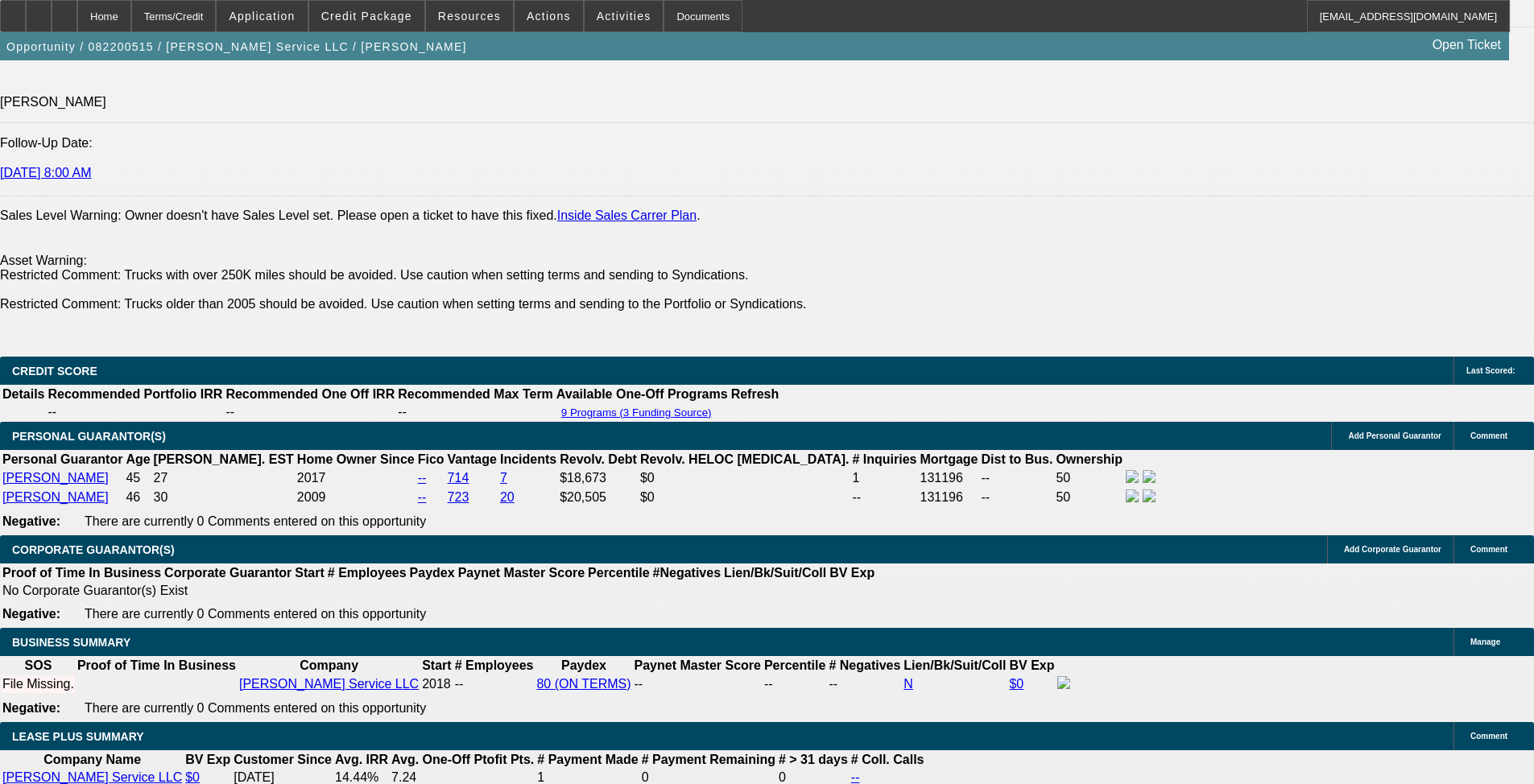
scroll to position [2389, 0]
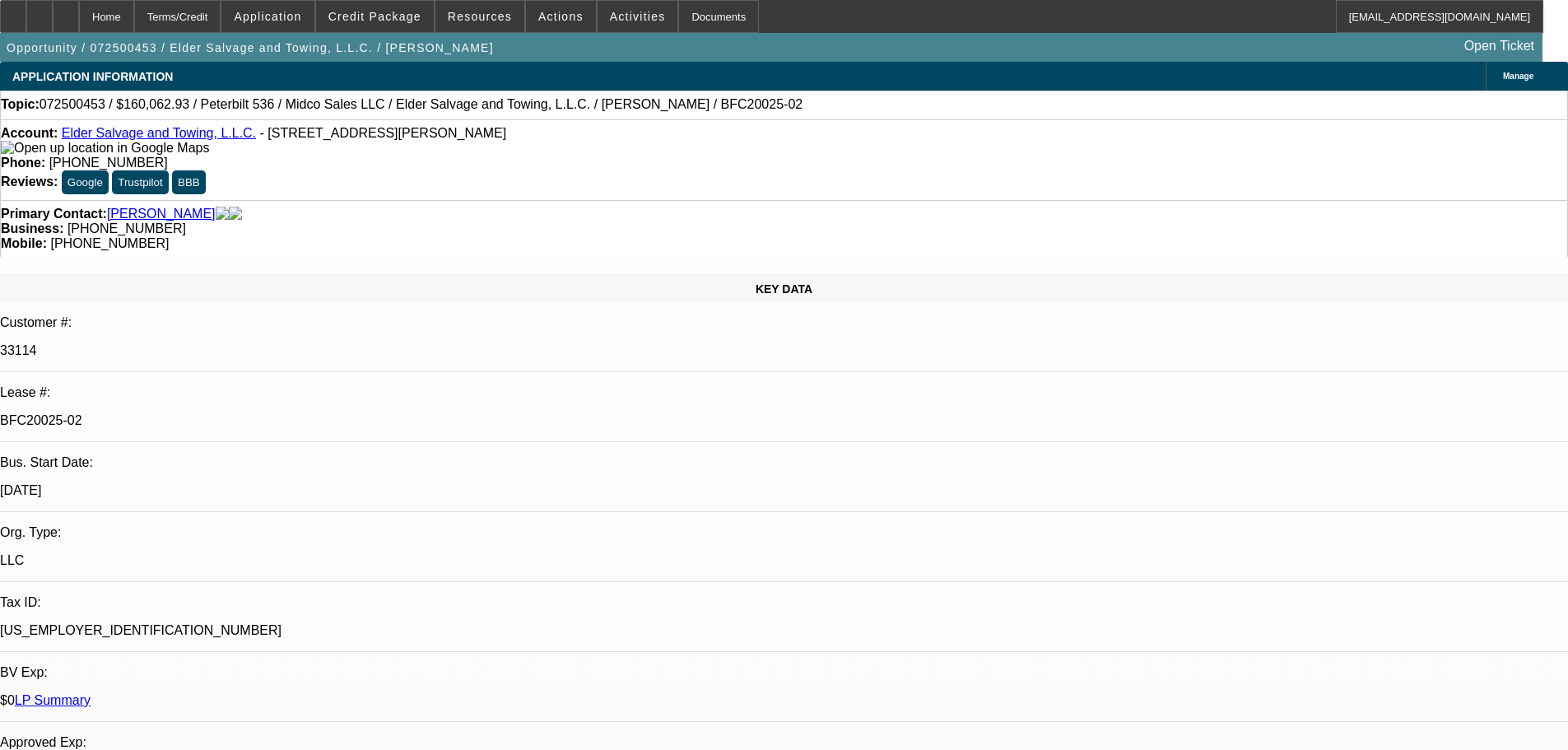
select select "0"
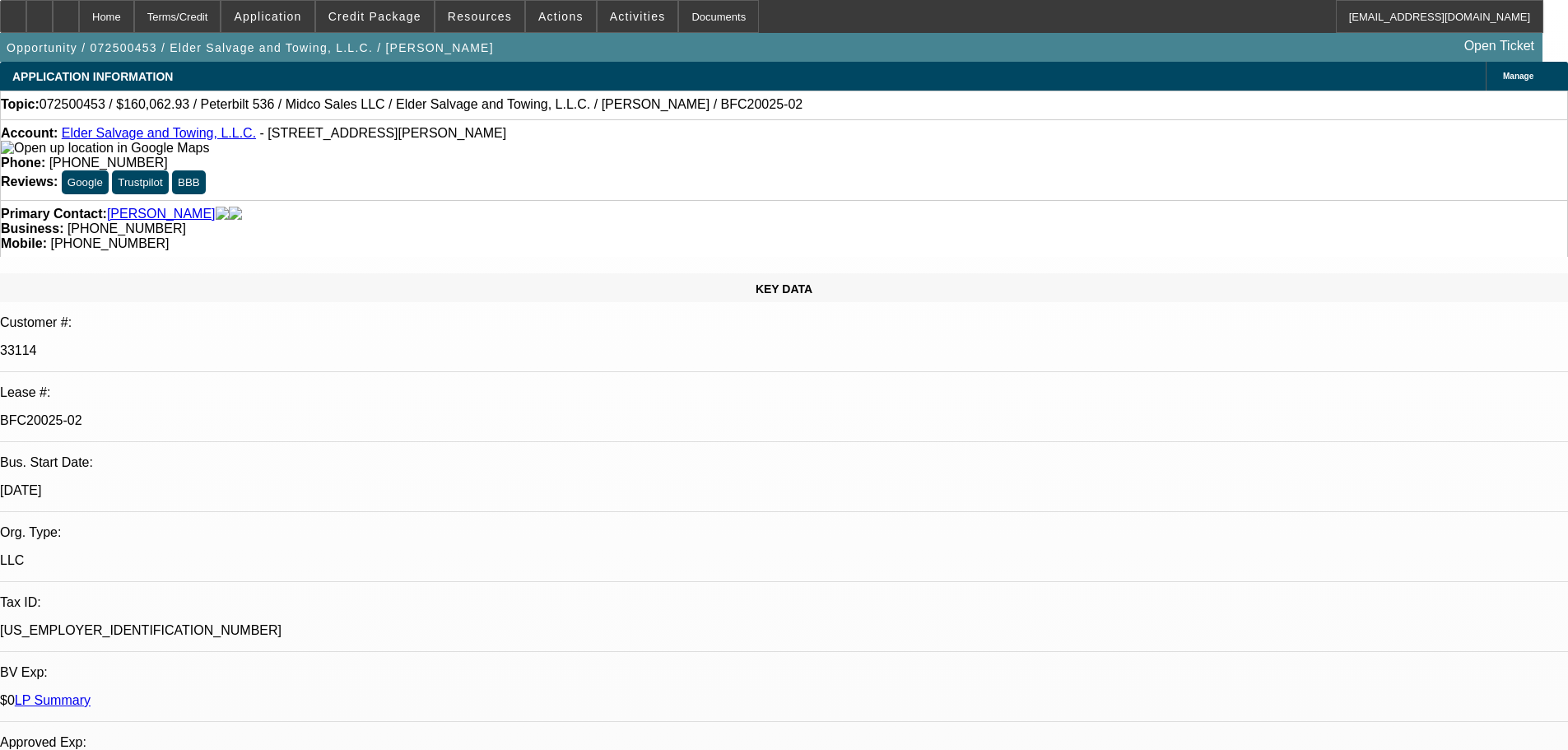
select select "0"
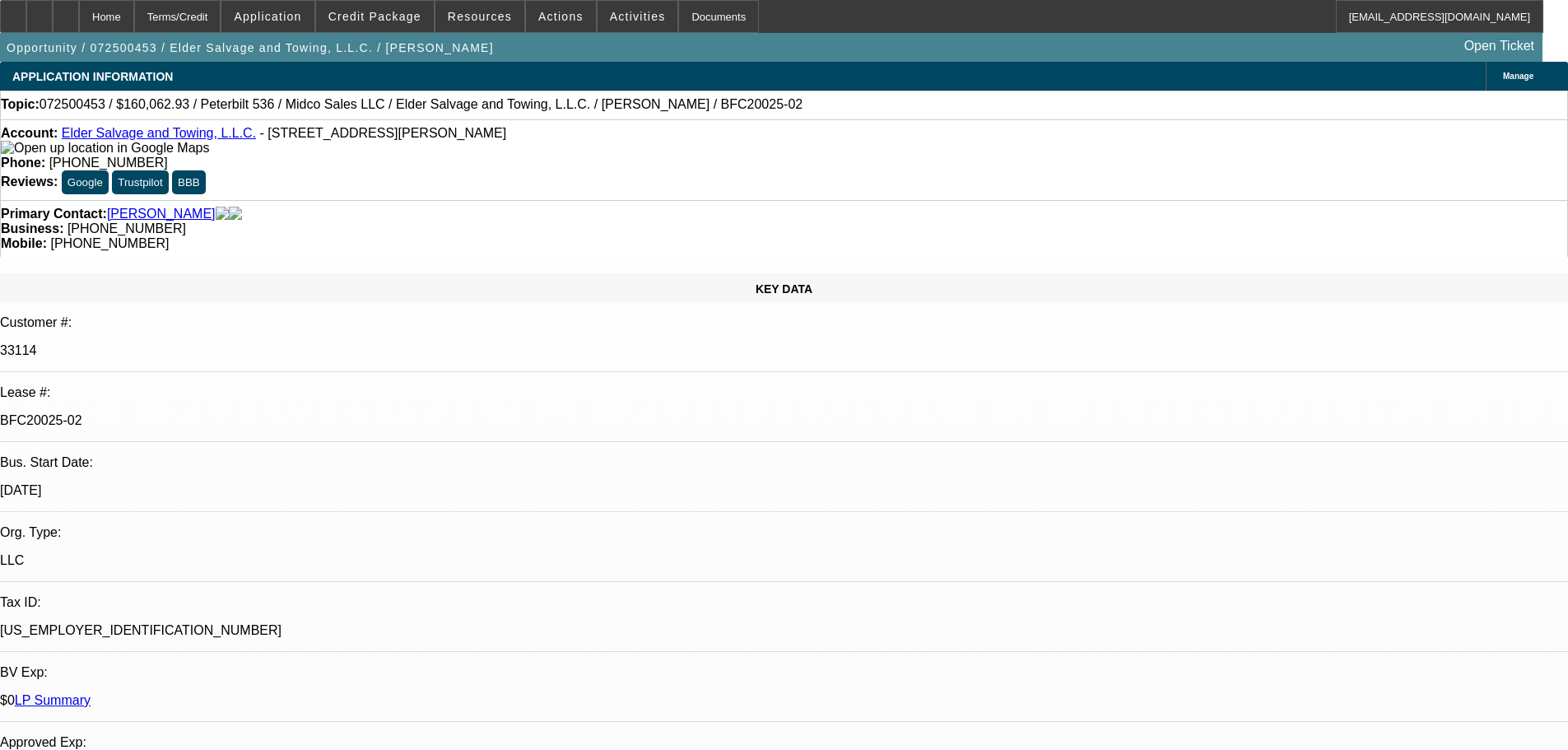
select select "0"
select select "1"
select select "3"
select select "6"
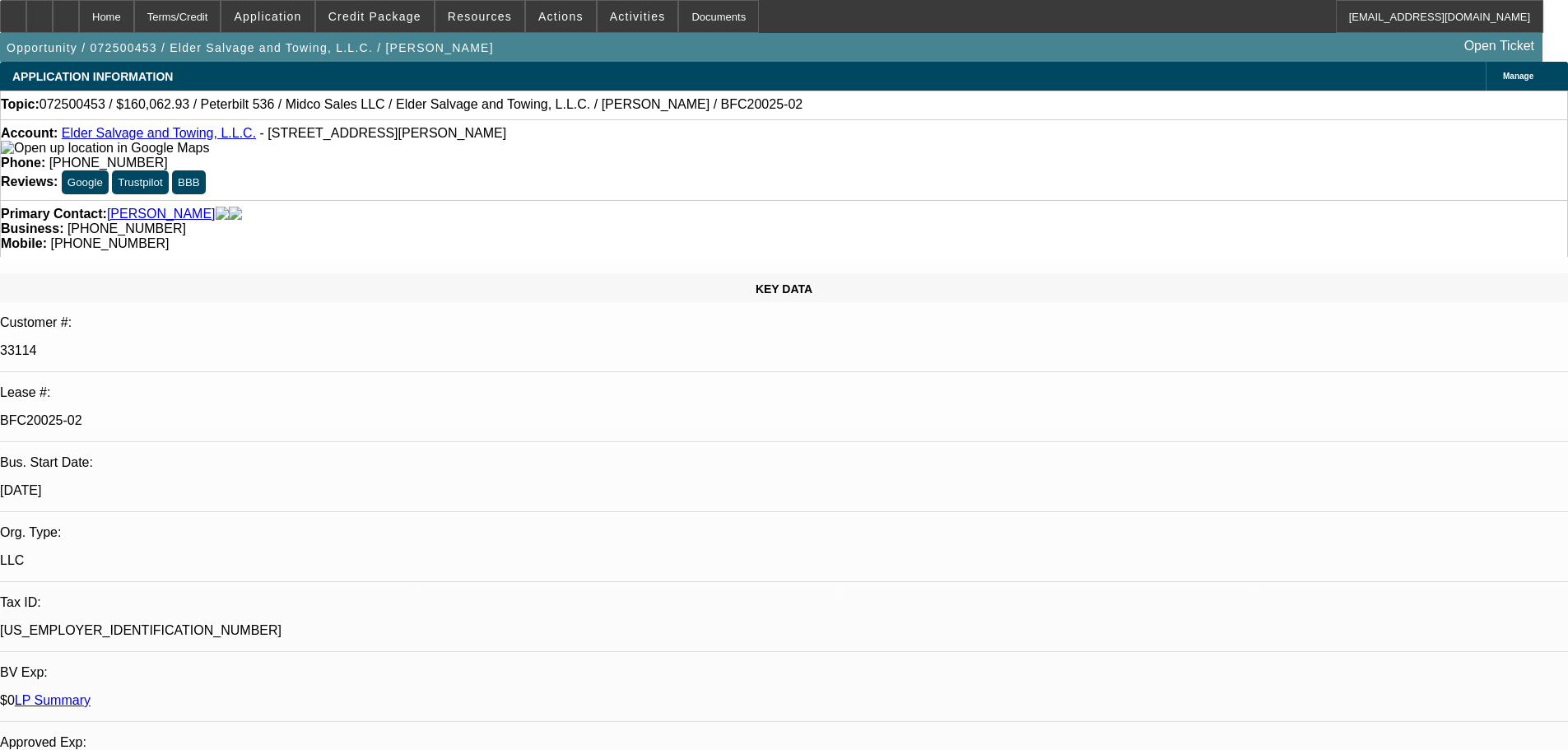
select select "1"
select select "3"
select select "6"
select select "1"
select select "3"
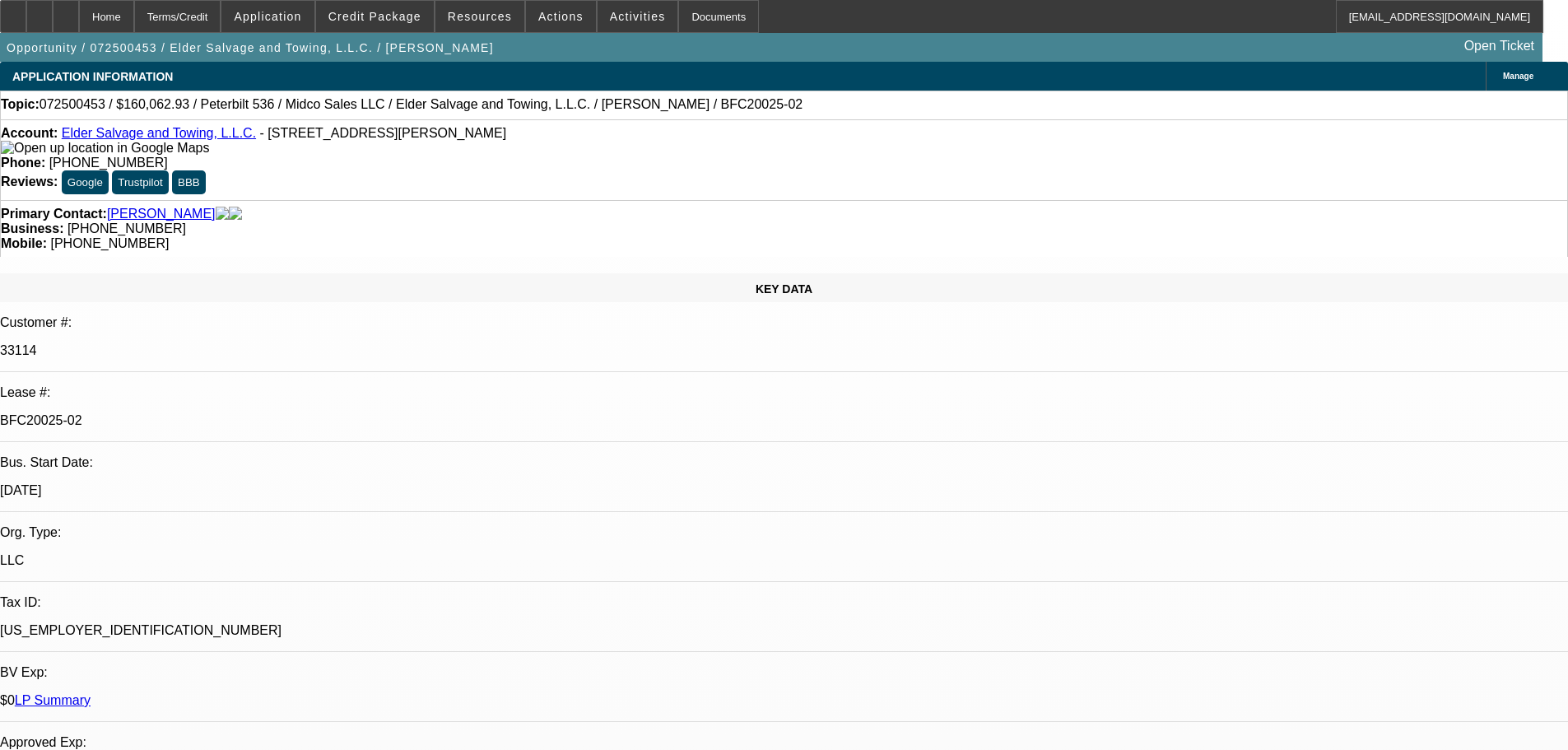
select select "6"
select select "1"
select select "3"
select select "6"
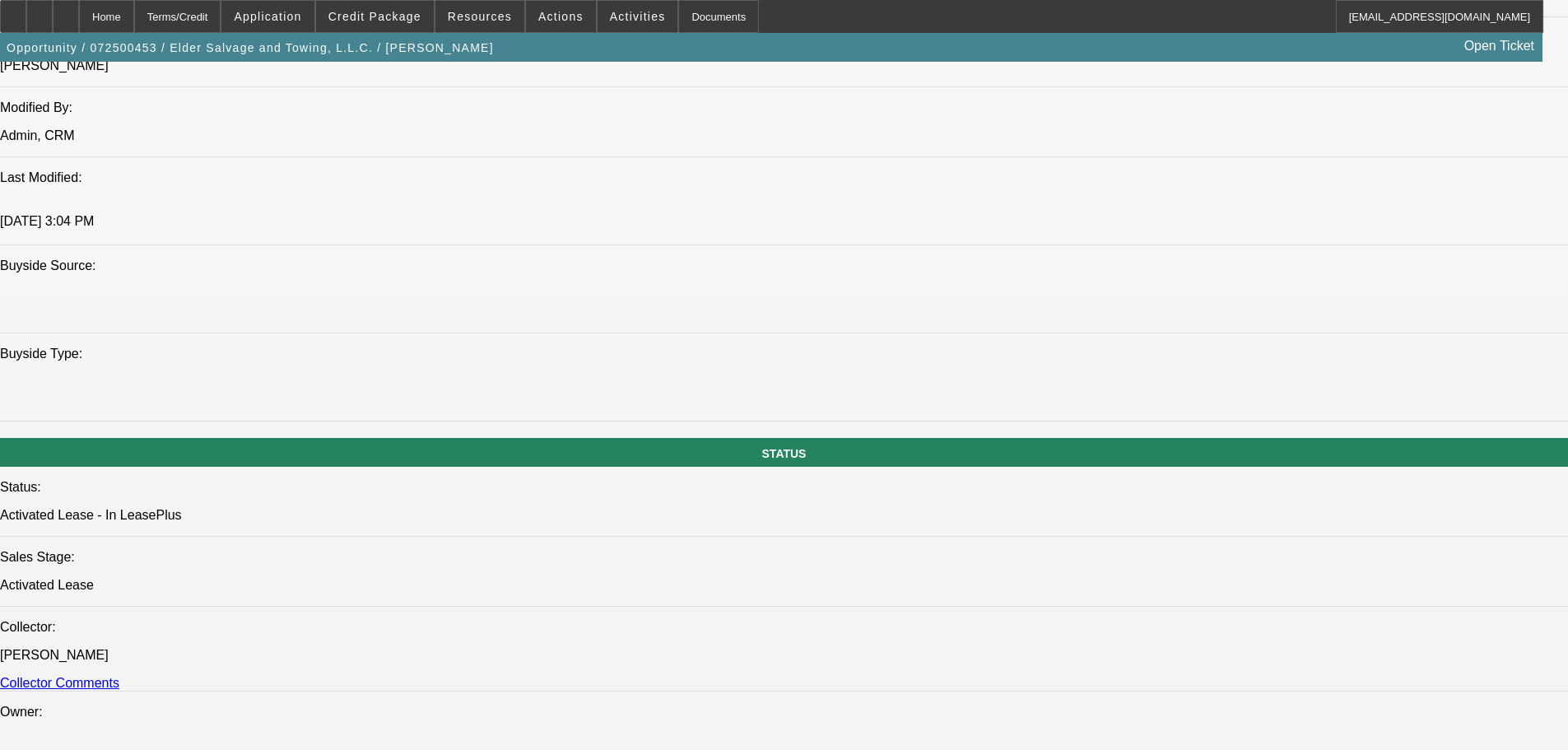
scroll to position [1564, 0]
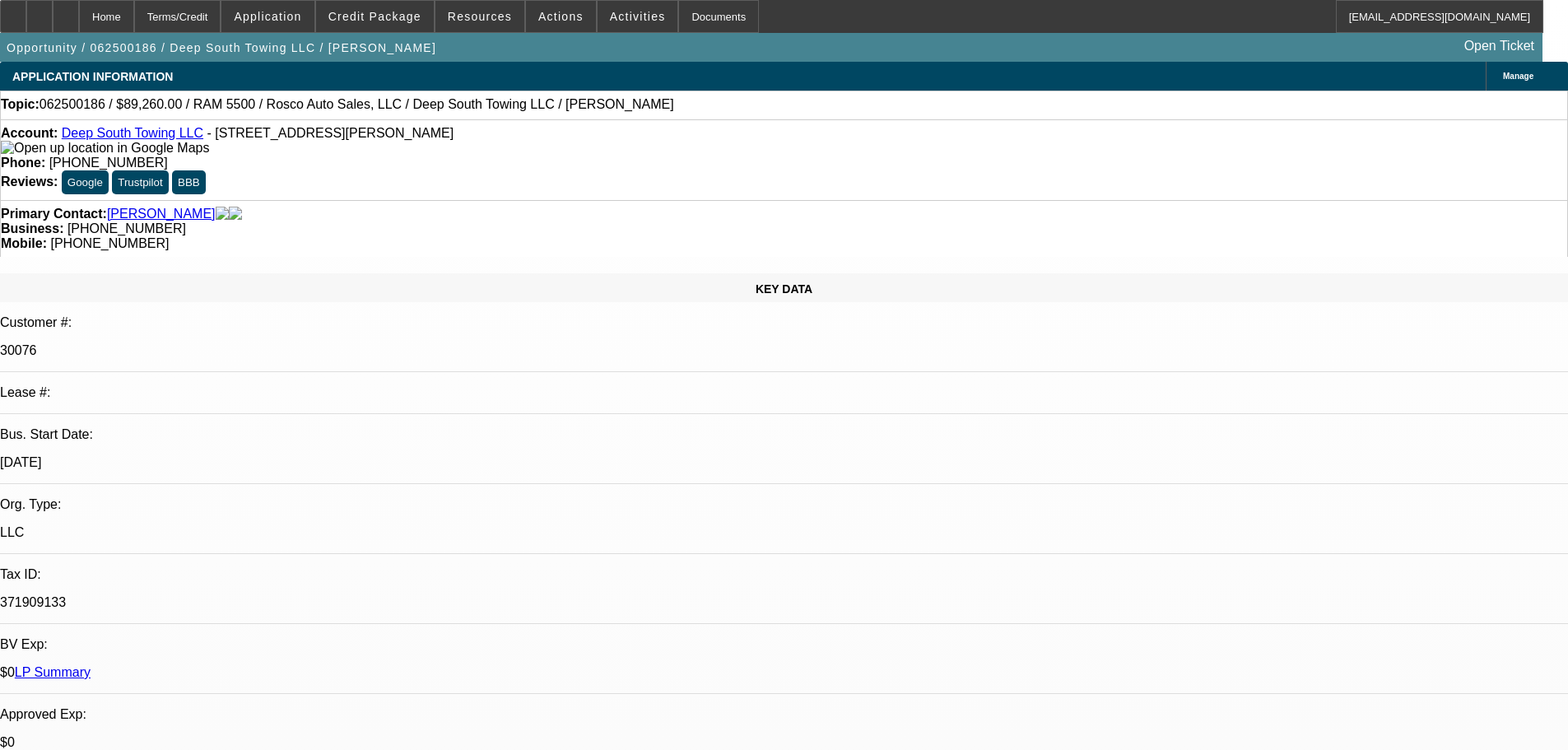
select select "0"
select select "2"
select select "0"
select select "6"
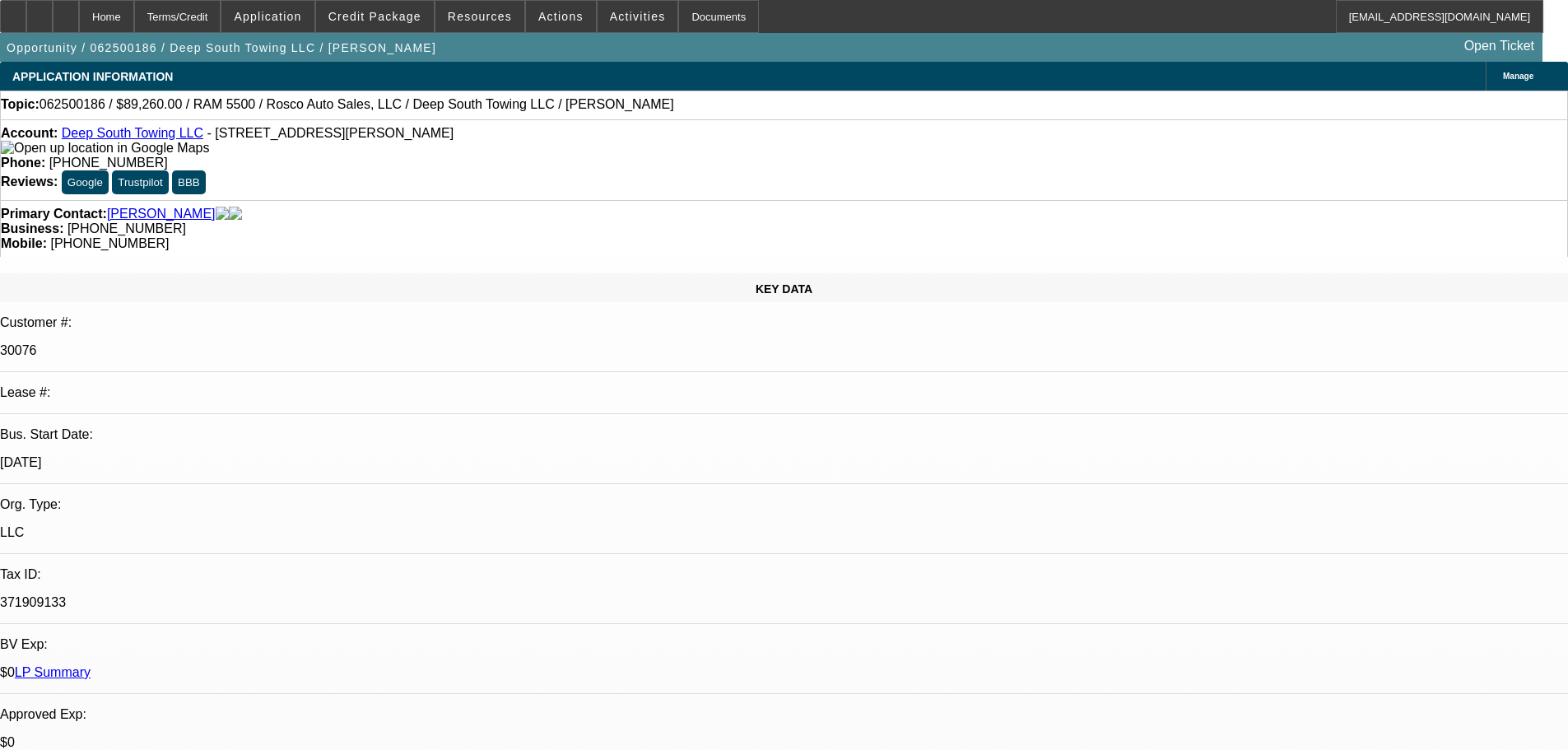
select select "0"
select select "2"
select select "0"
select select "6"
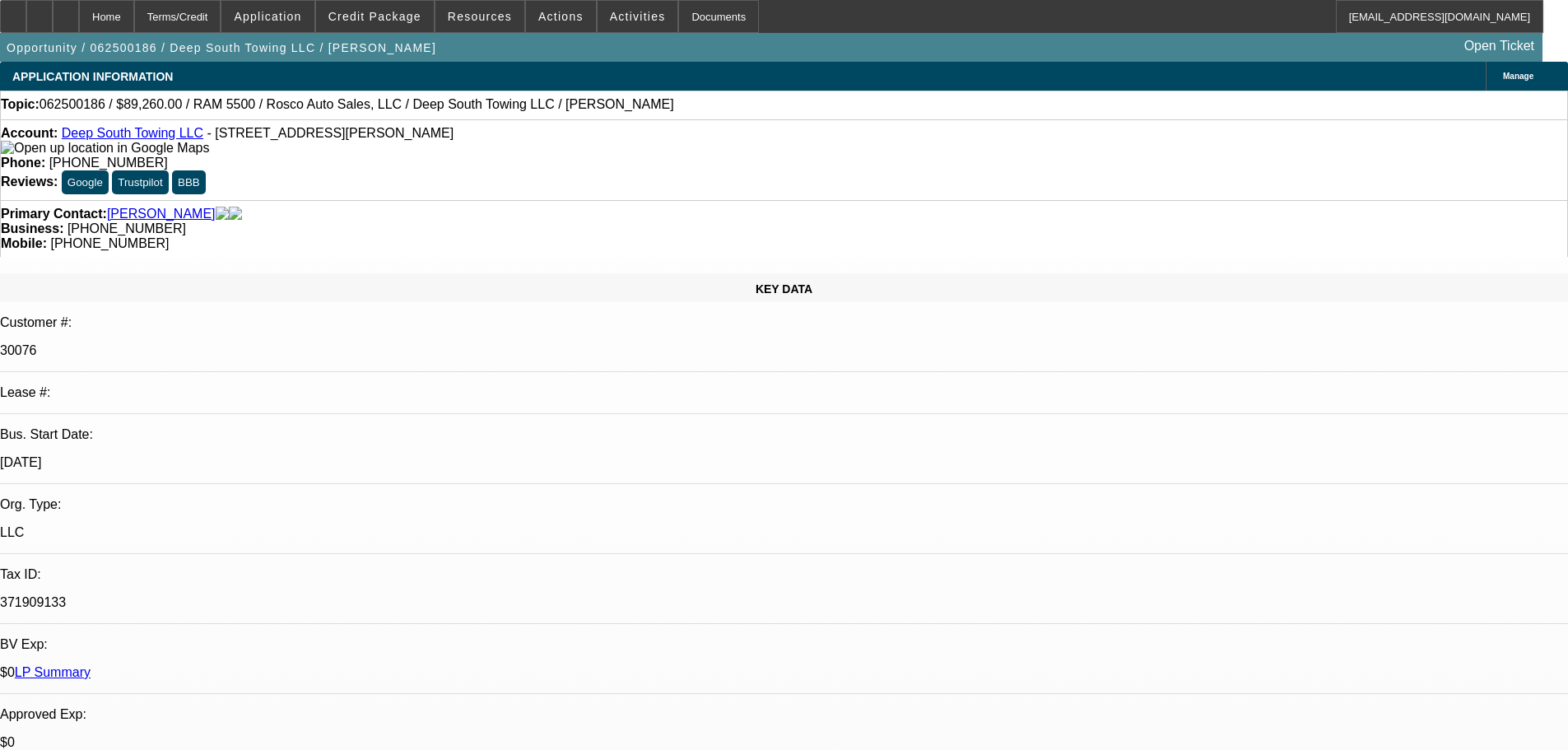
select select "0"
select select "2"
select select "0"
select select "6"
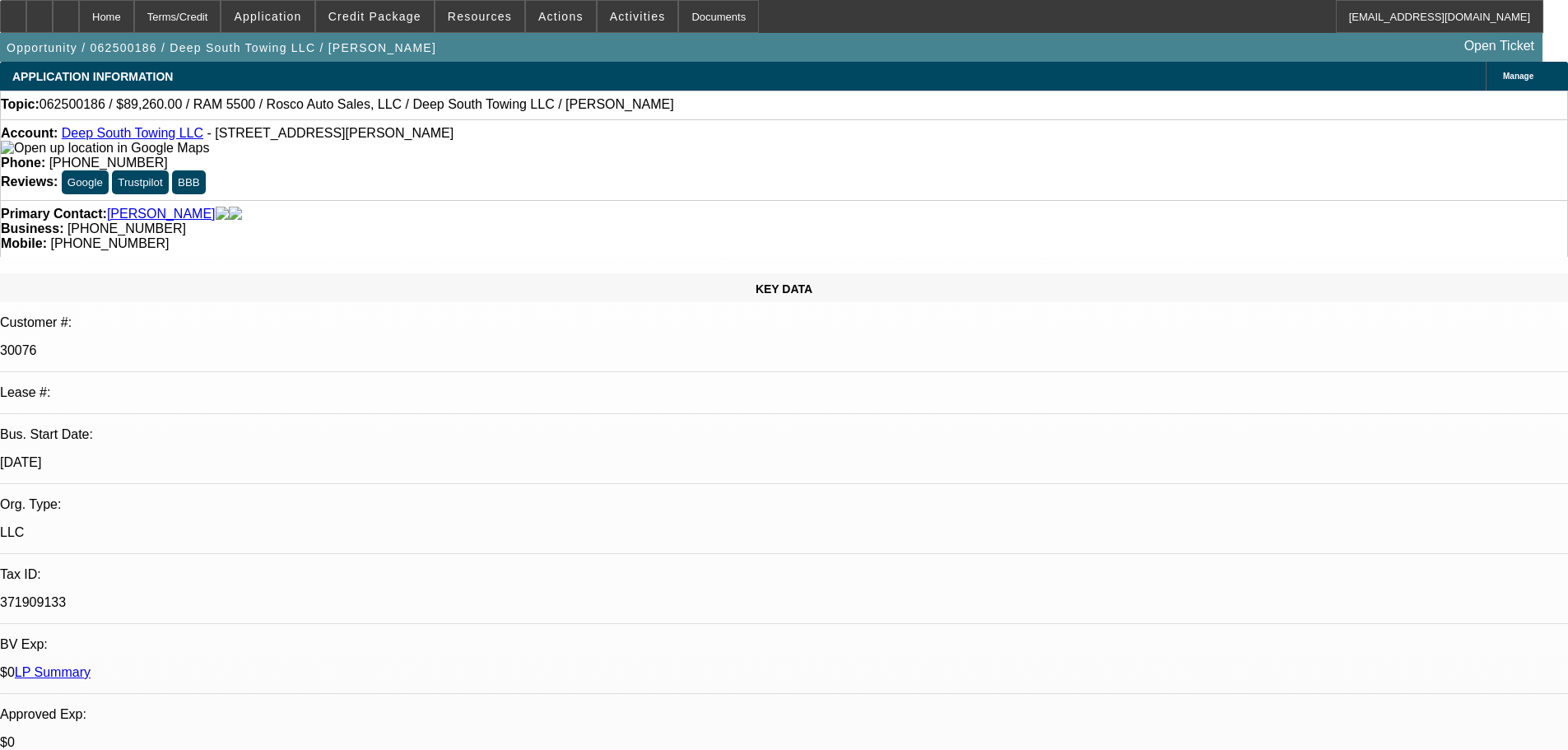
select select "0"
select select "2"
select select "0"
select select "6"
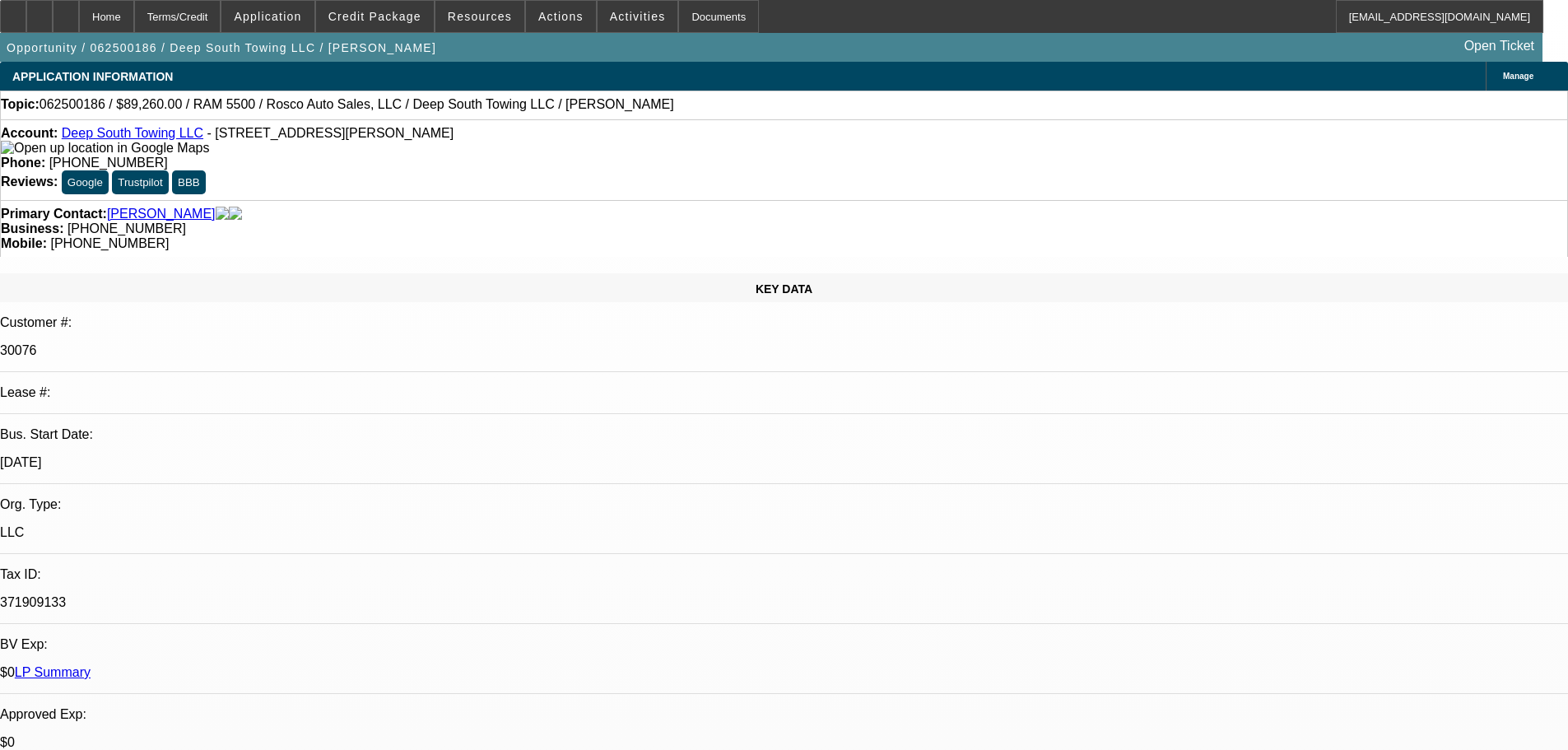
scroll to position [1564, 0]
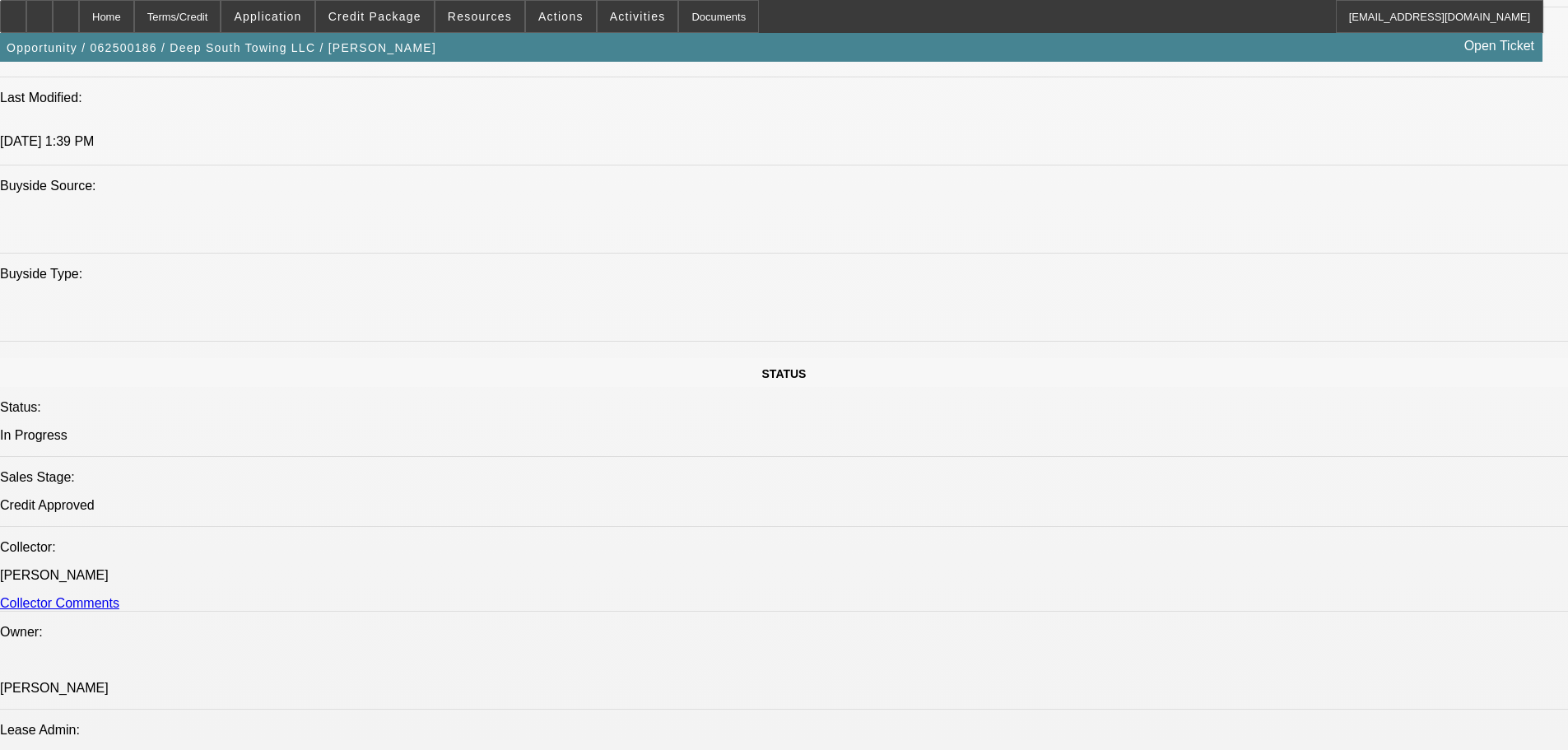
scroll to position [906, 0]
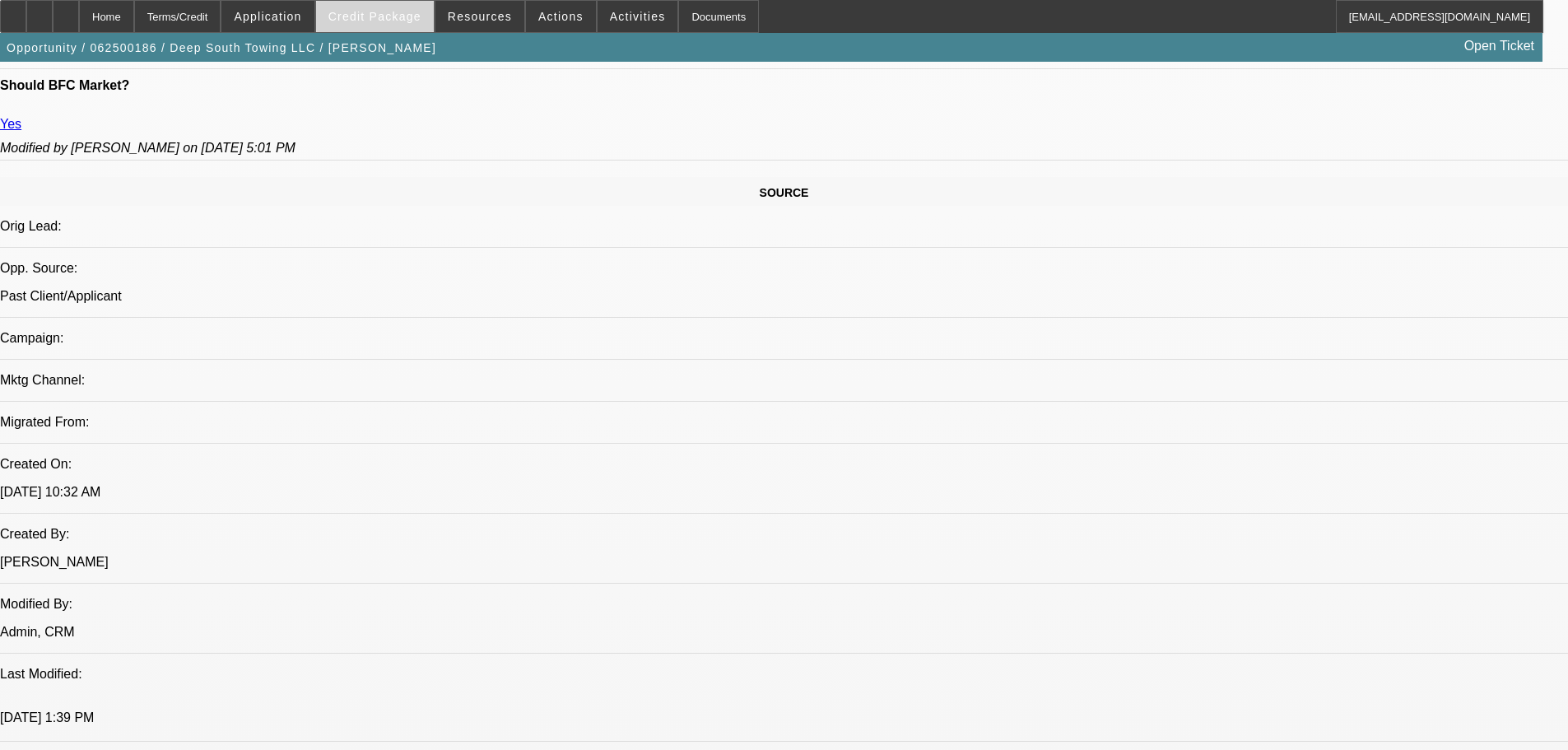
click at [408, 21] on span "Credit Package" at bounding box center [375, 17] width 93 height 14
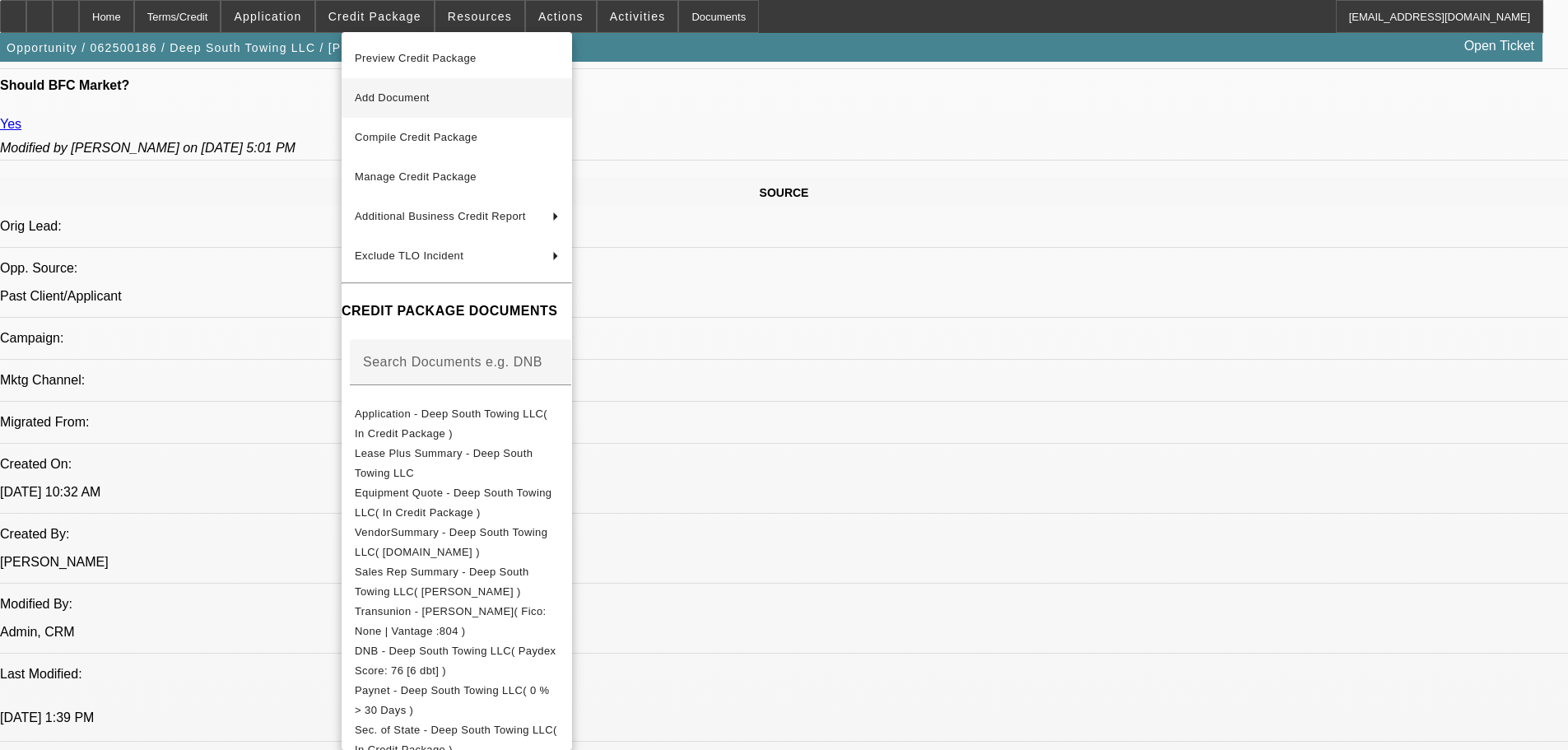
click at [476, 98] on span "Add Document" at bounding box center [457, 98] width 204 height 19
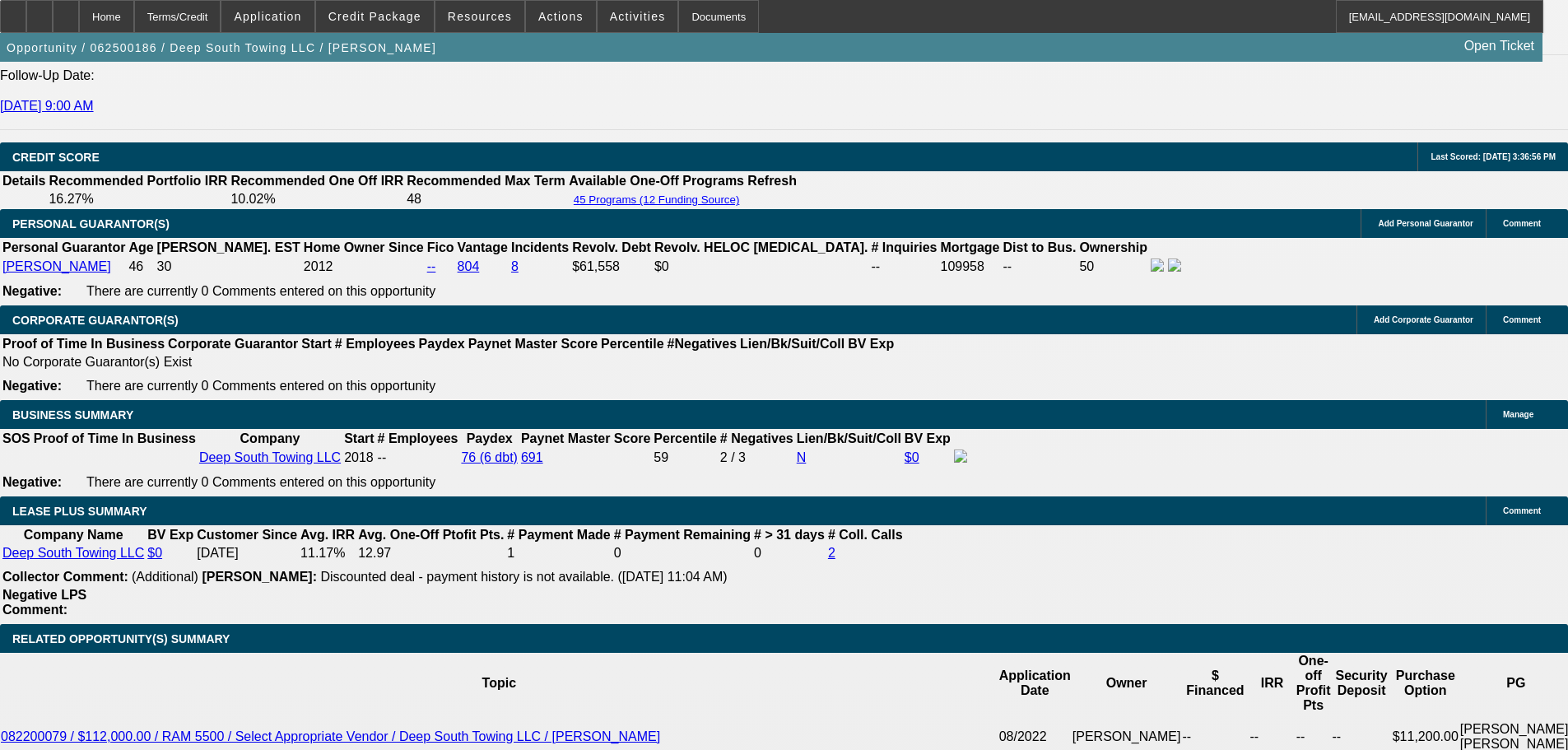
scroll to position [2387, 0]
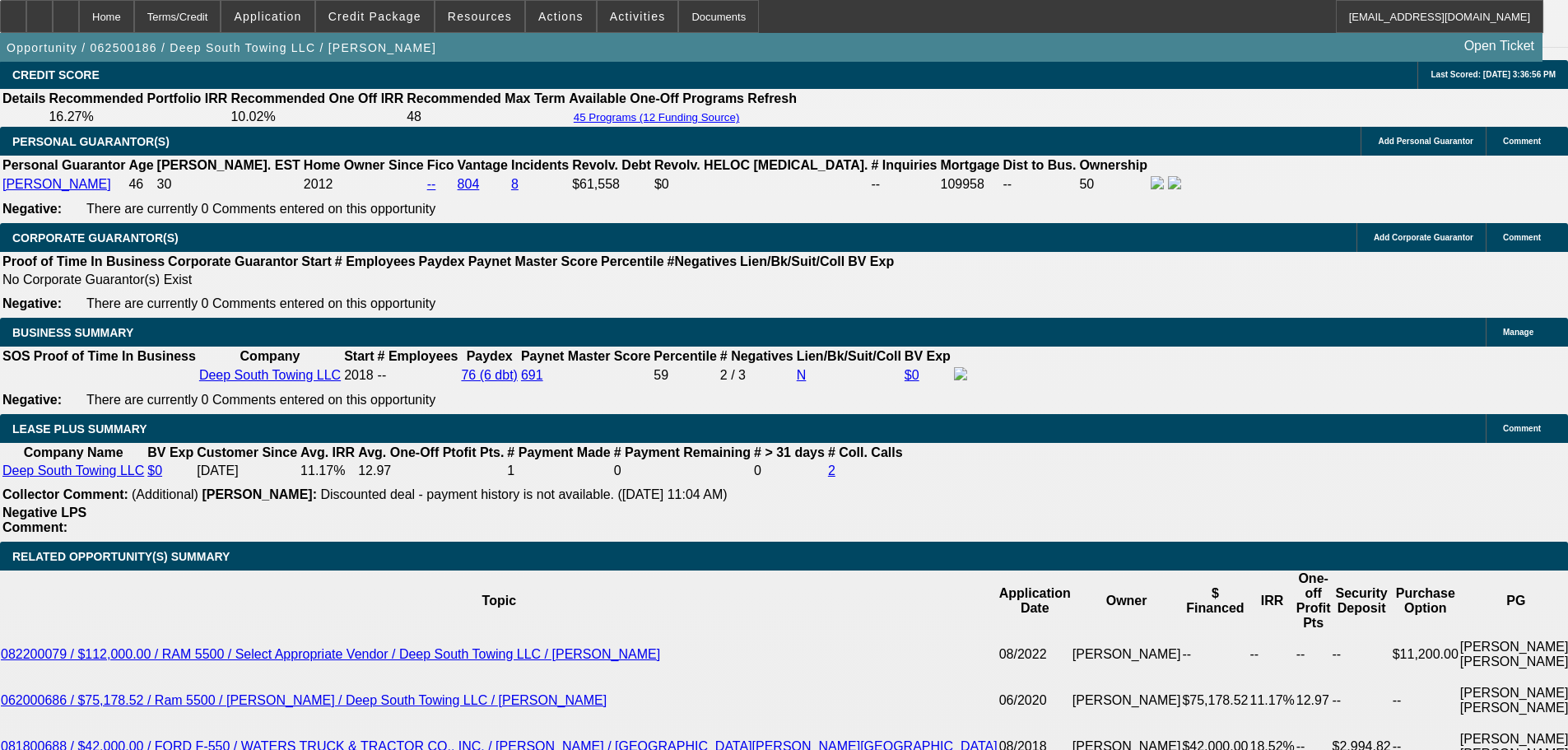
click at [410, 21] on span "Credit Package" at bounding box center [375, 17] width 93 height 14
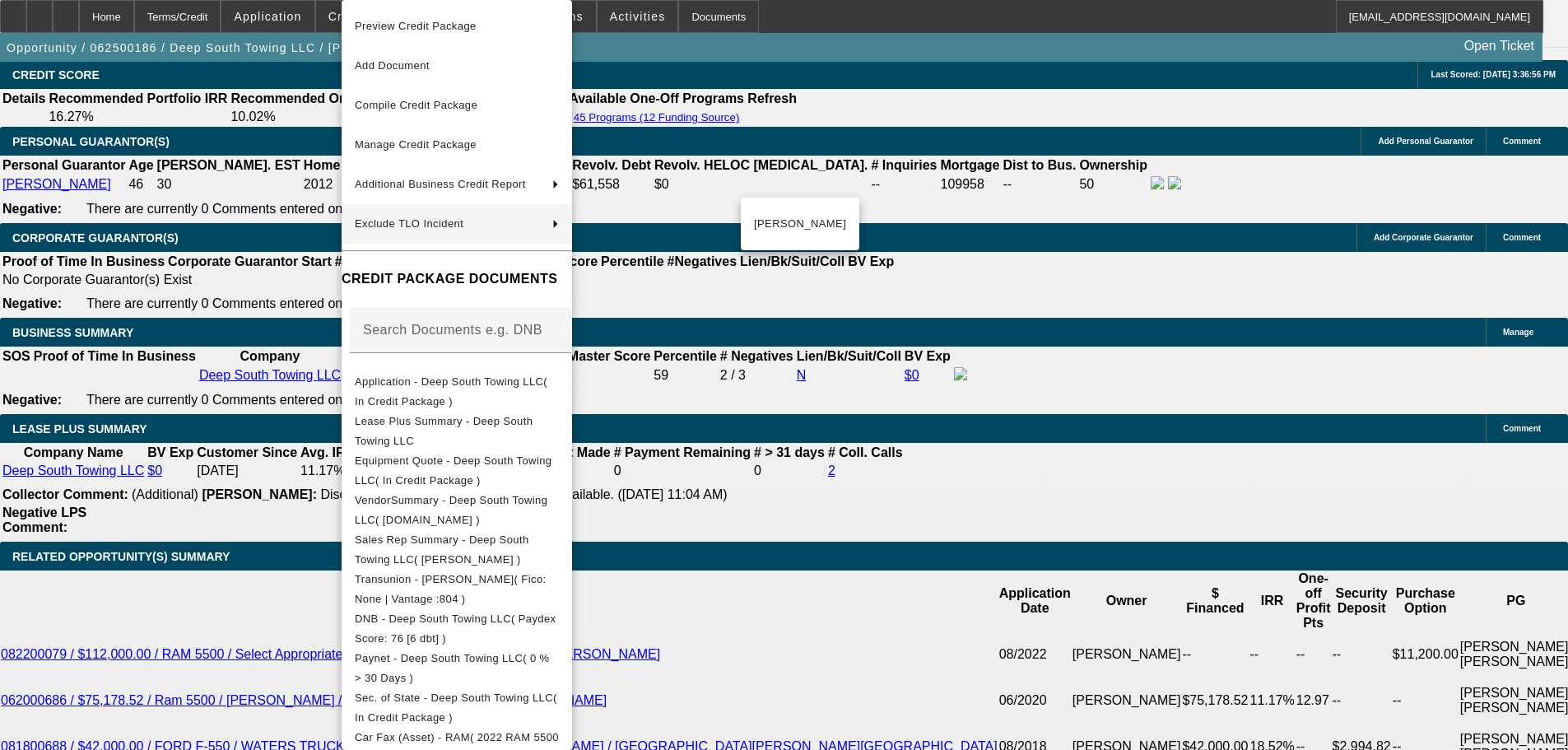
click at [869, 294] on div at bounding box center [784, 375] width 1568 height 750
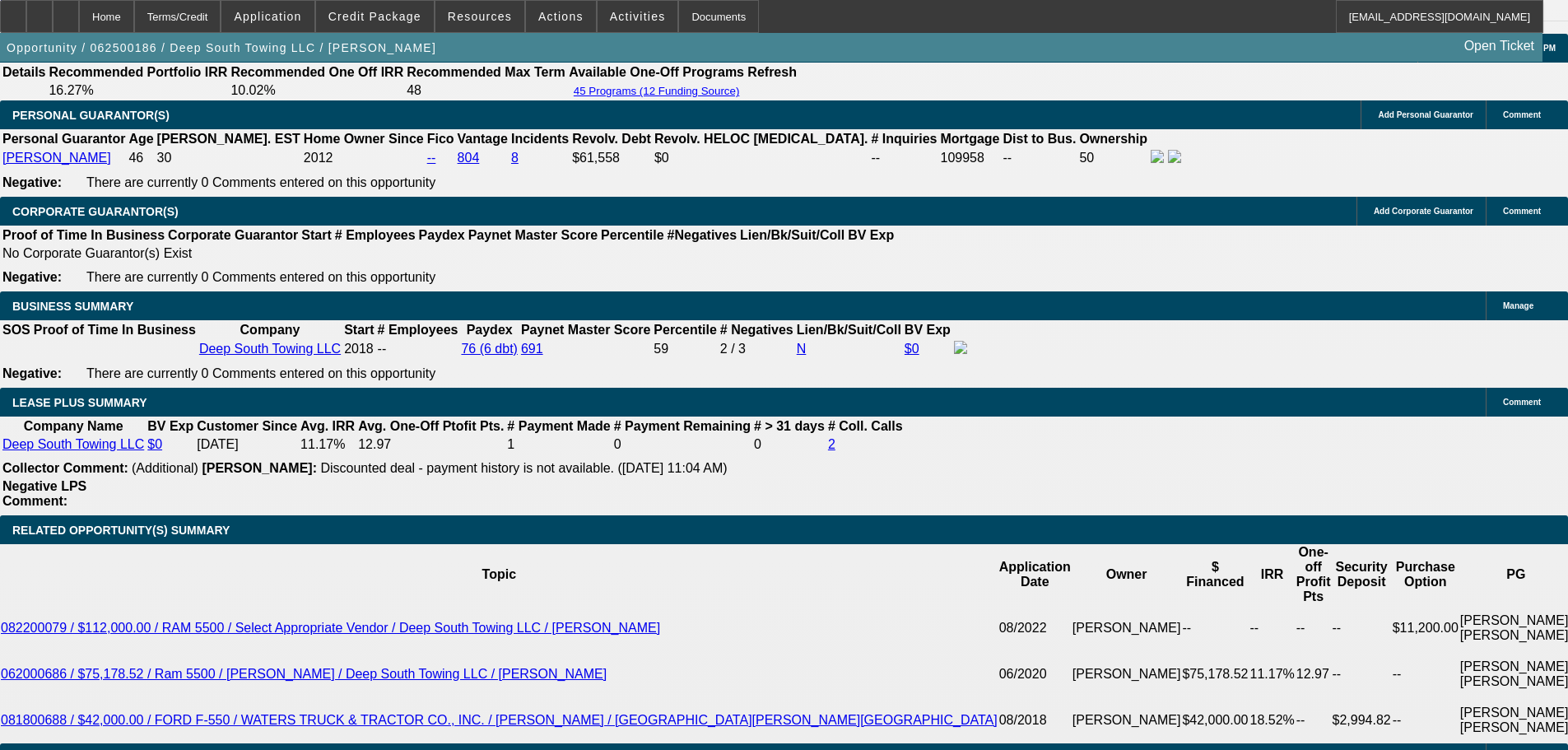
scroll to position [2304, 0]
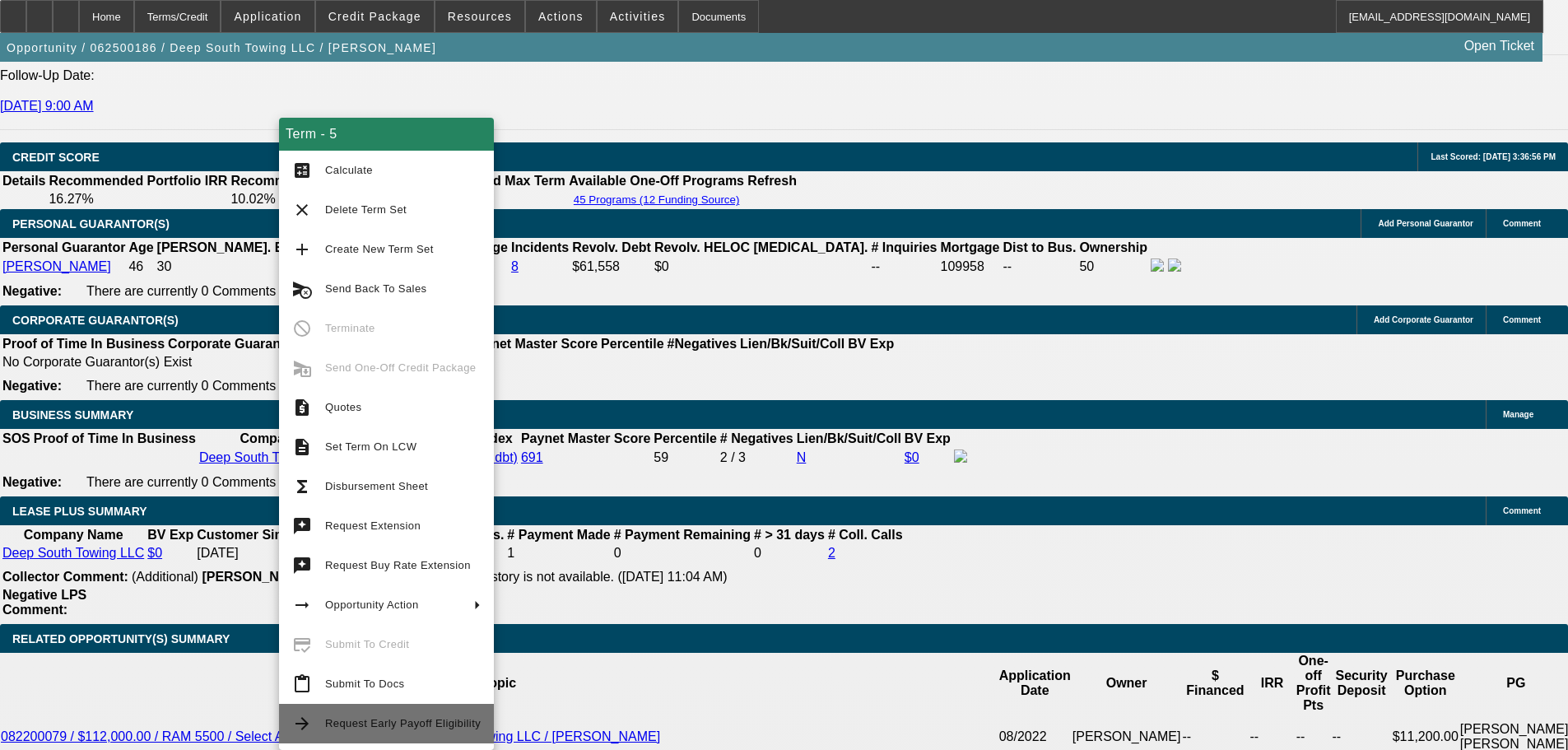
click at [419, 721] on span "Request Early Payoff Eligibility" at bounding box center [403, 723] width 156 height 13
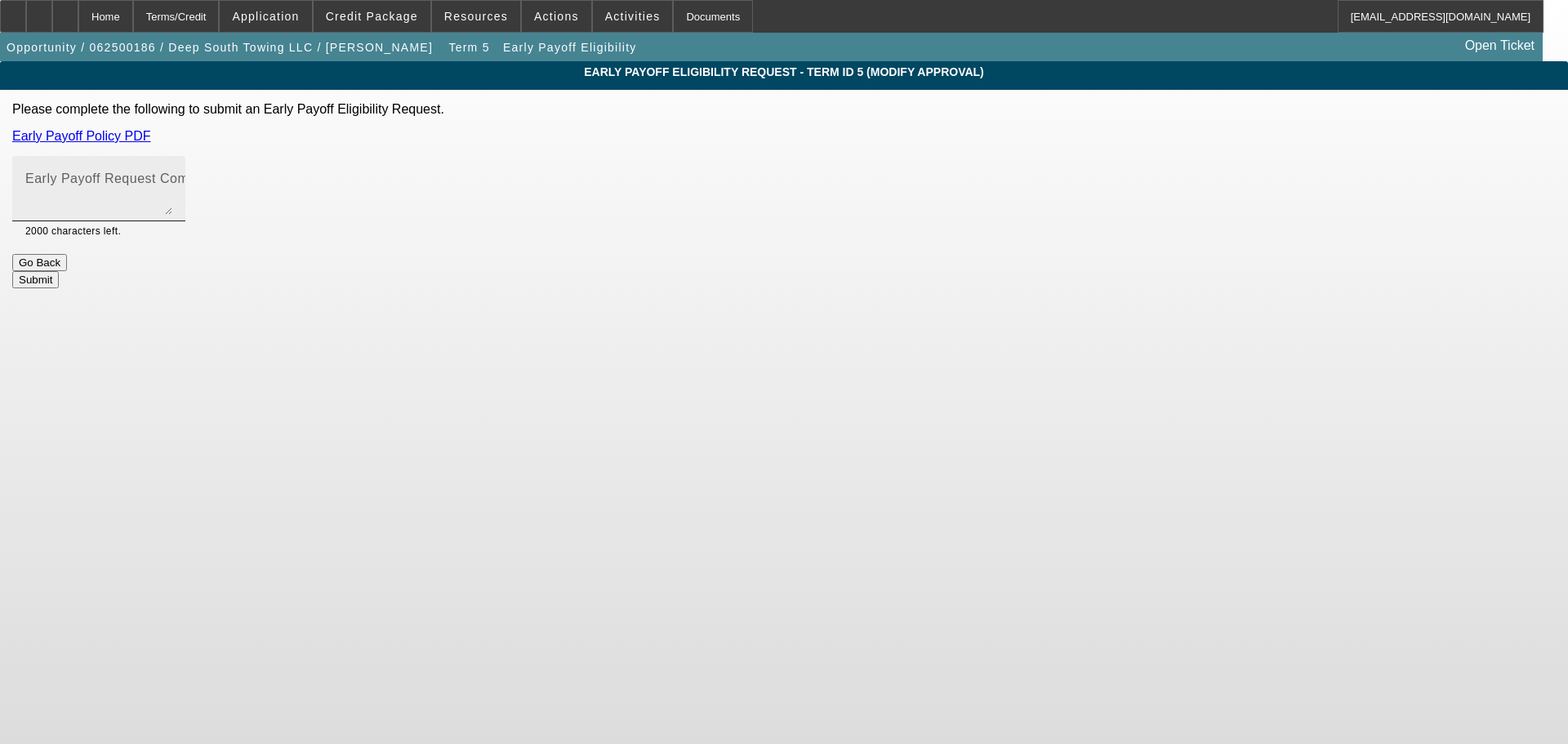
click at [173, 195] on textarea "Early Payoff Request Comment" at bounding box center [98, 195] width 147 height 40
type textarea "Hey, [PERSON_NAME] wants the EPO option incase he tries to trade/sell the truck…"
click at [59, 273] on button "Submit" at bounding box center [36, 280] width 46 height 17
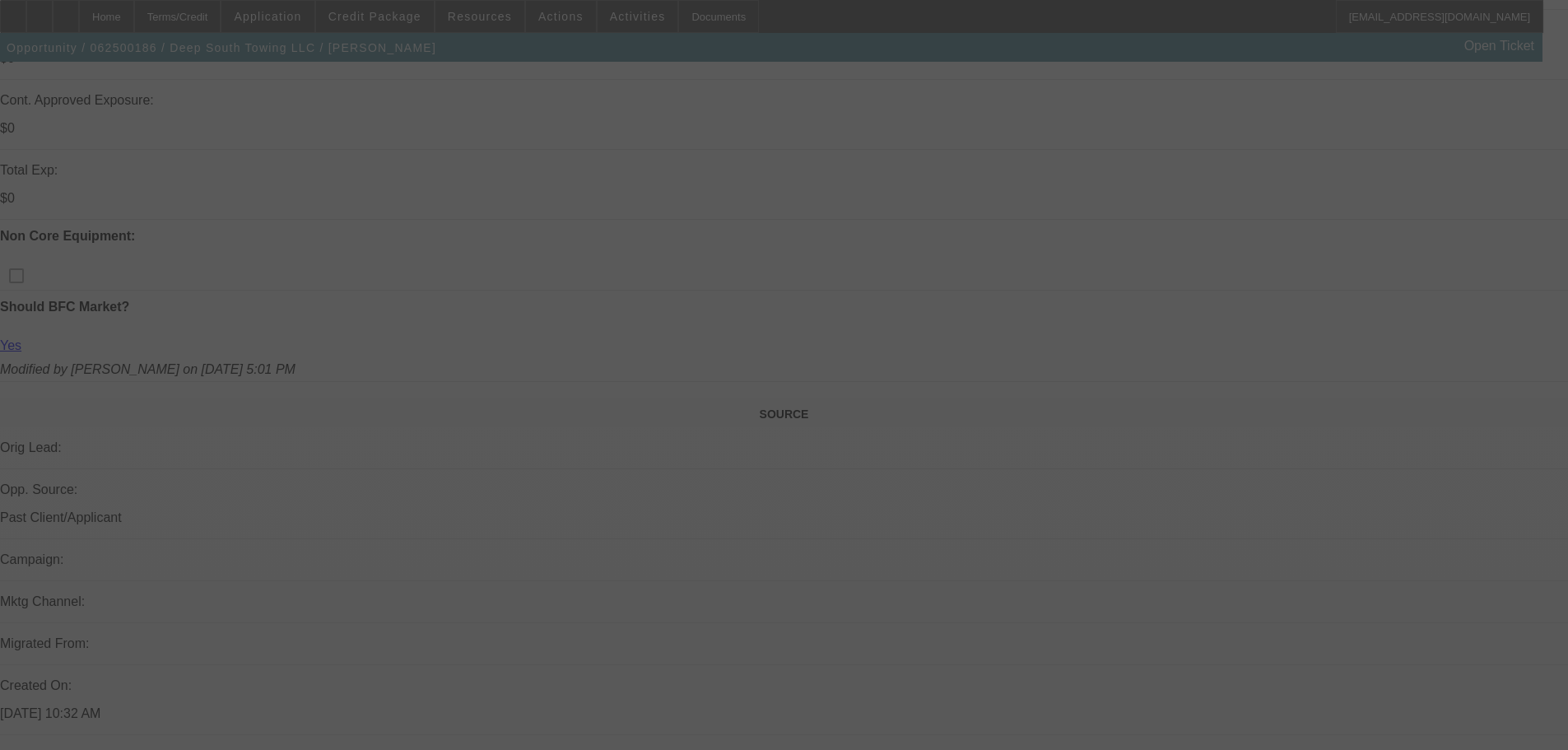
scroll to position [677, 0]
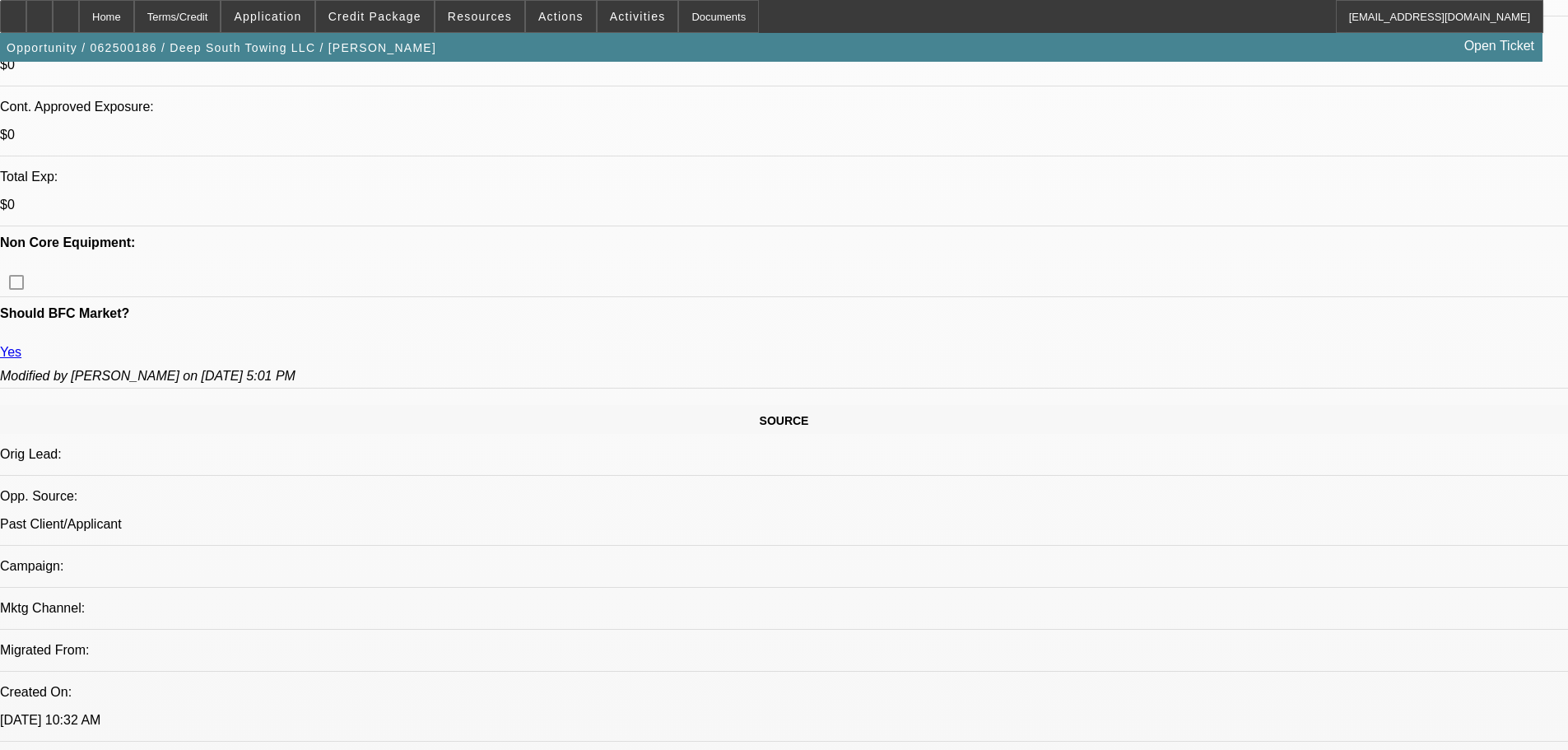
select select "0"
select select "2"
select select "0"
select select "6"
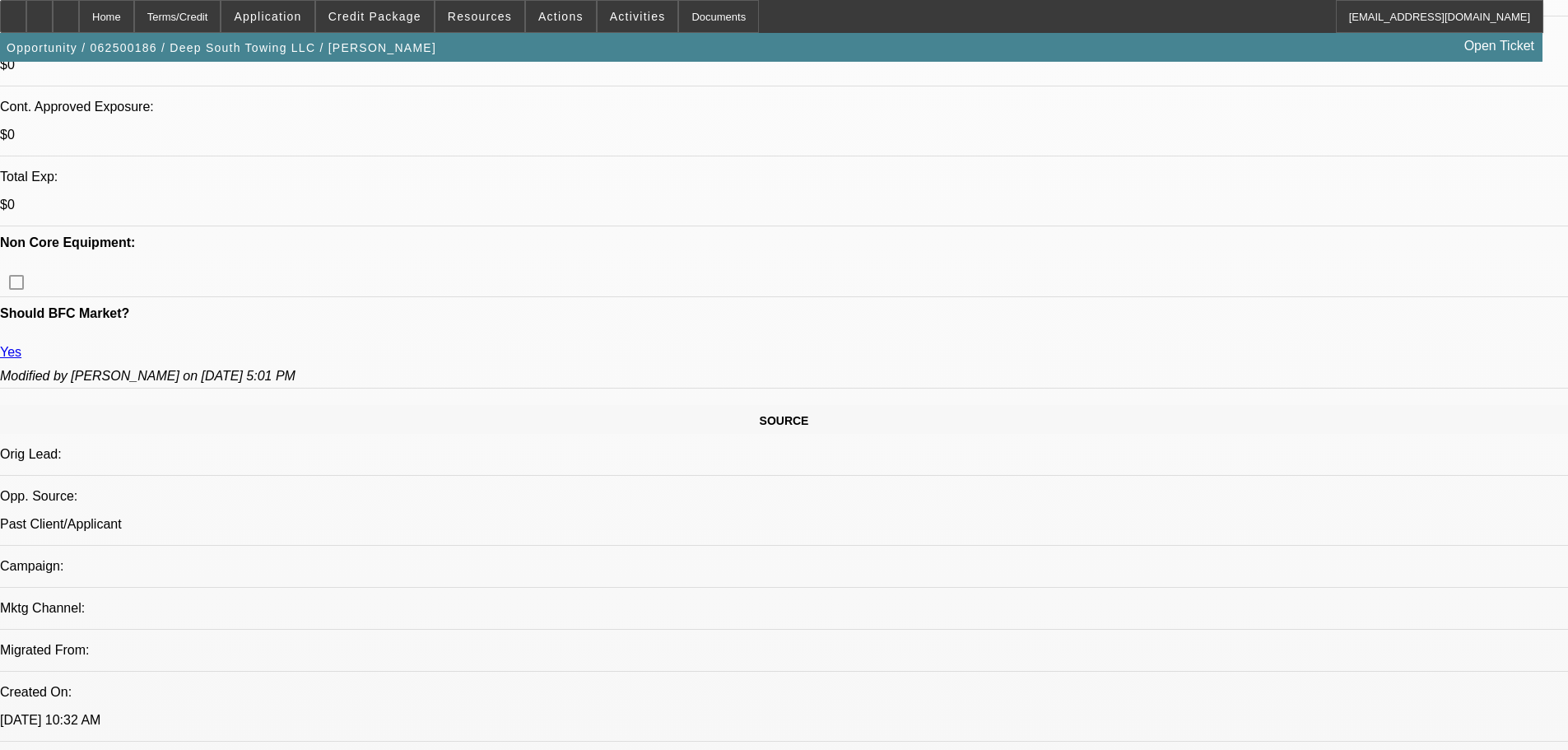
select select "0"
select select "2"
select select "0"
select select "6"
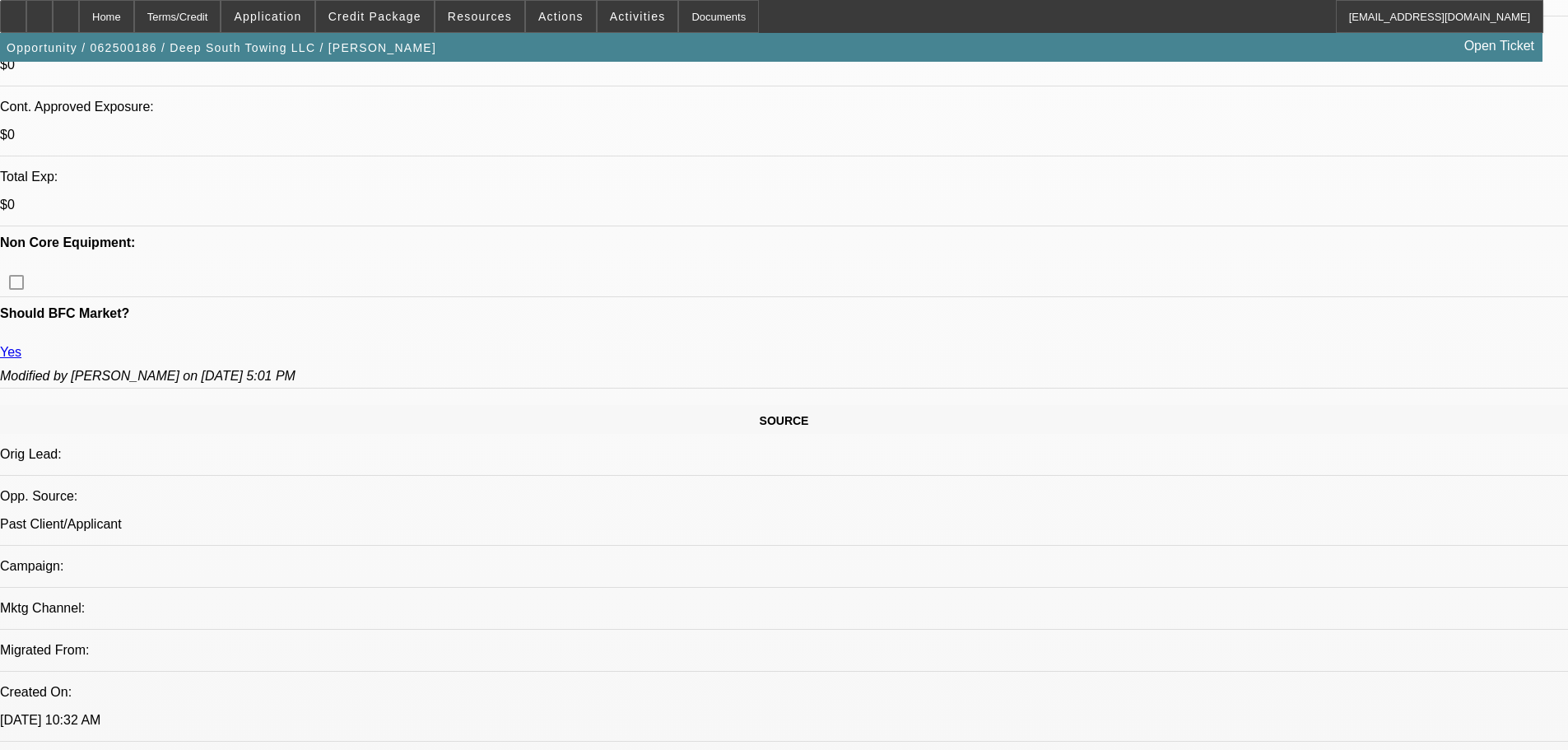
select select "0"
select select "2"
select select "0"
select select "6"
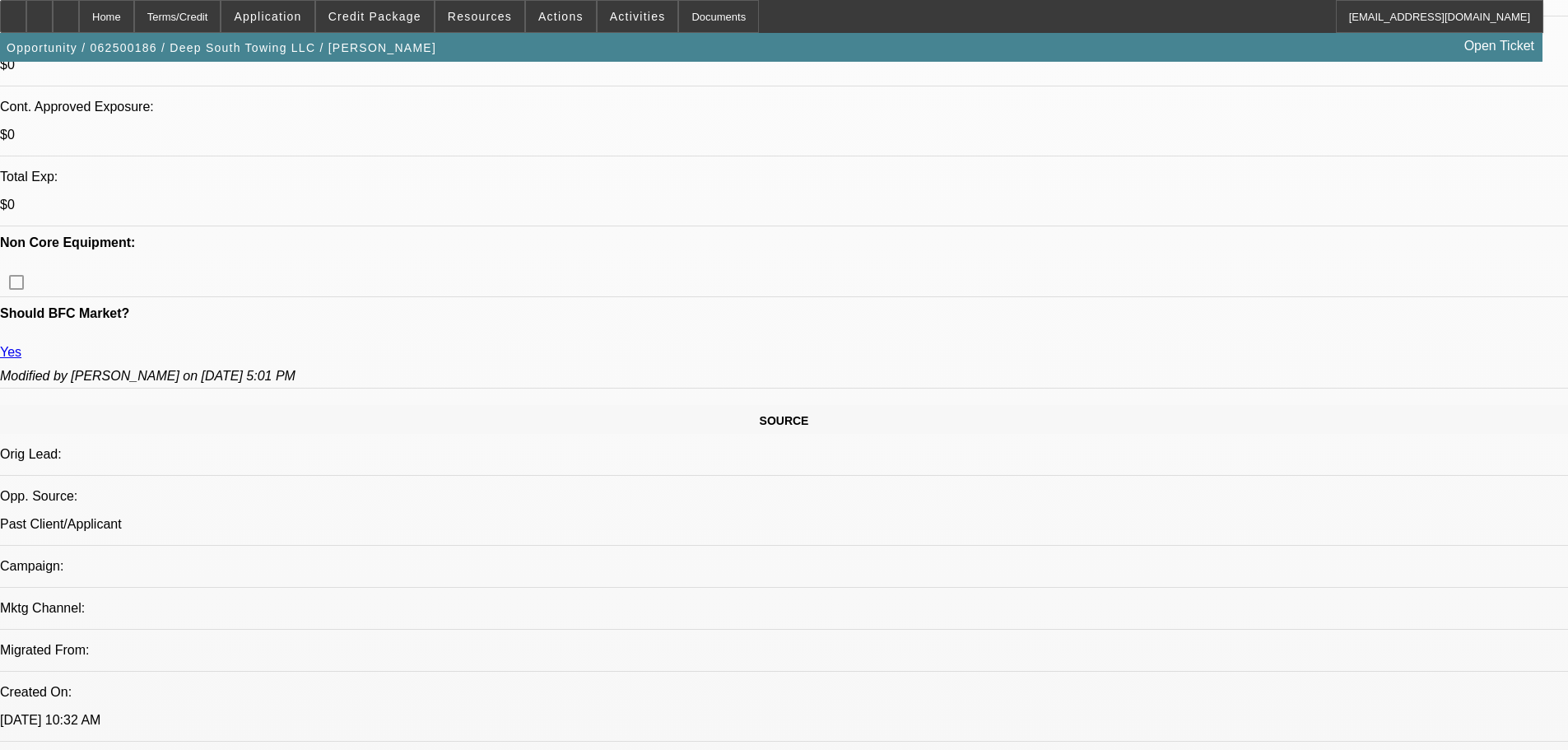
select select "0"
select select "2"
select select "0"
select select "6"
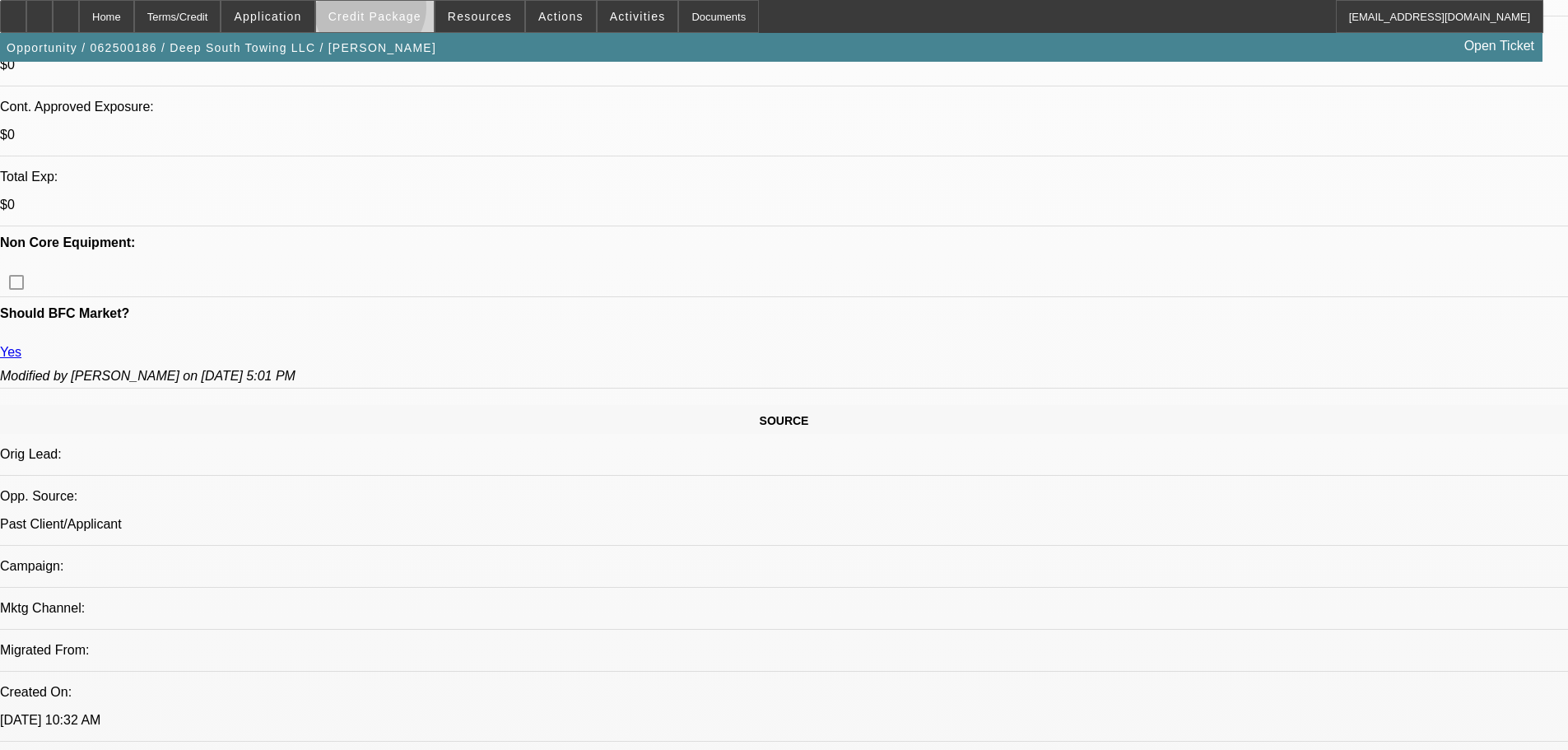
click at [396, 12] on span "Credit Package" at bounding box center [375, 17] width 93 height 14
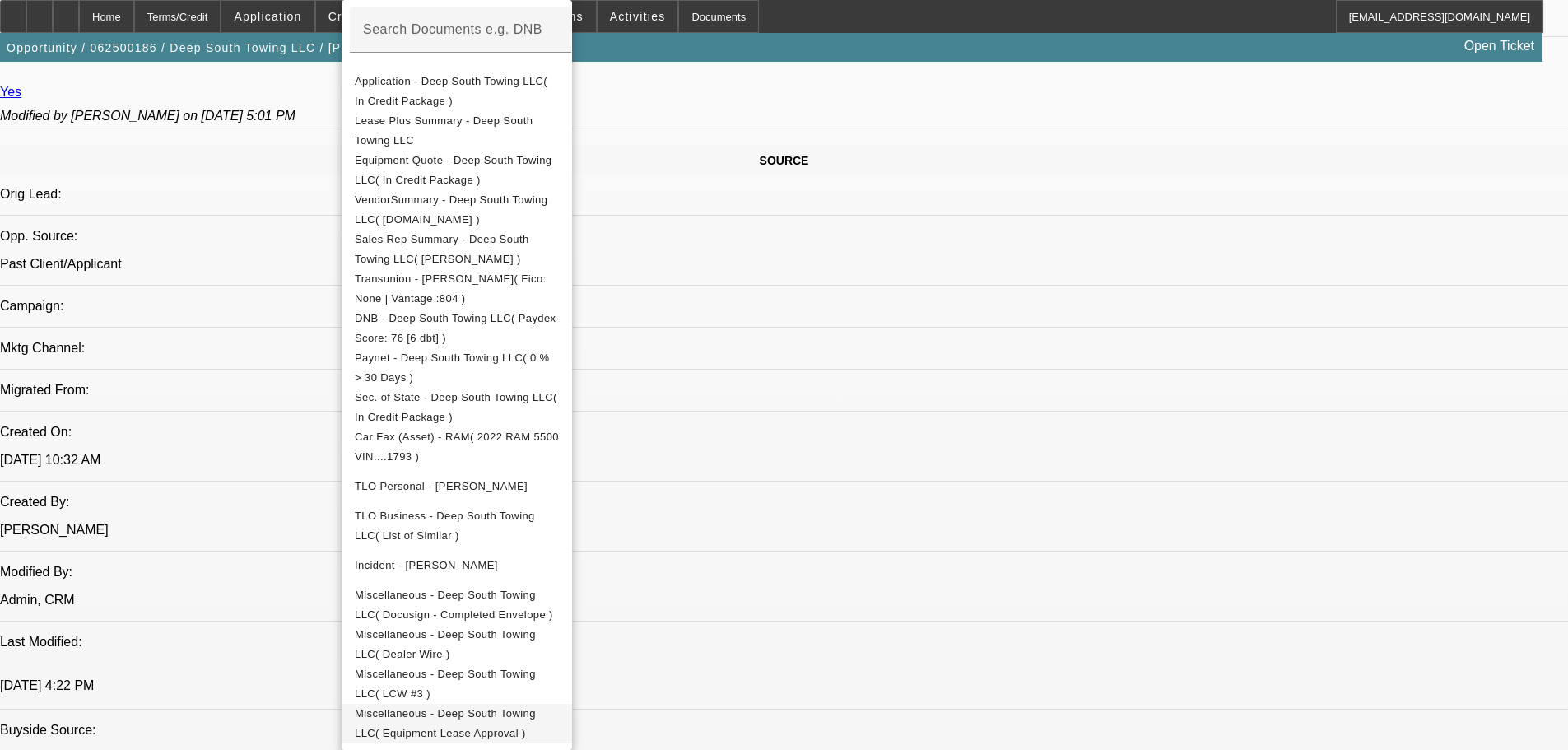
scroll to position [1089, 0]
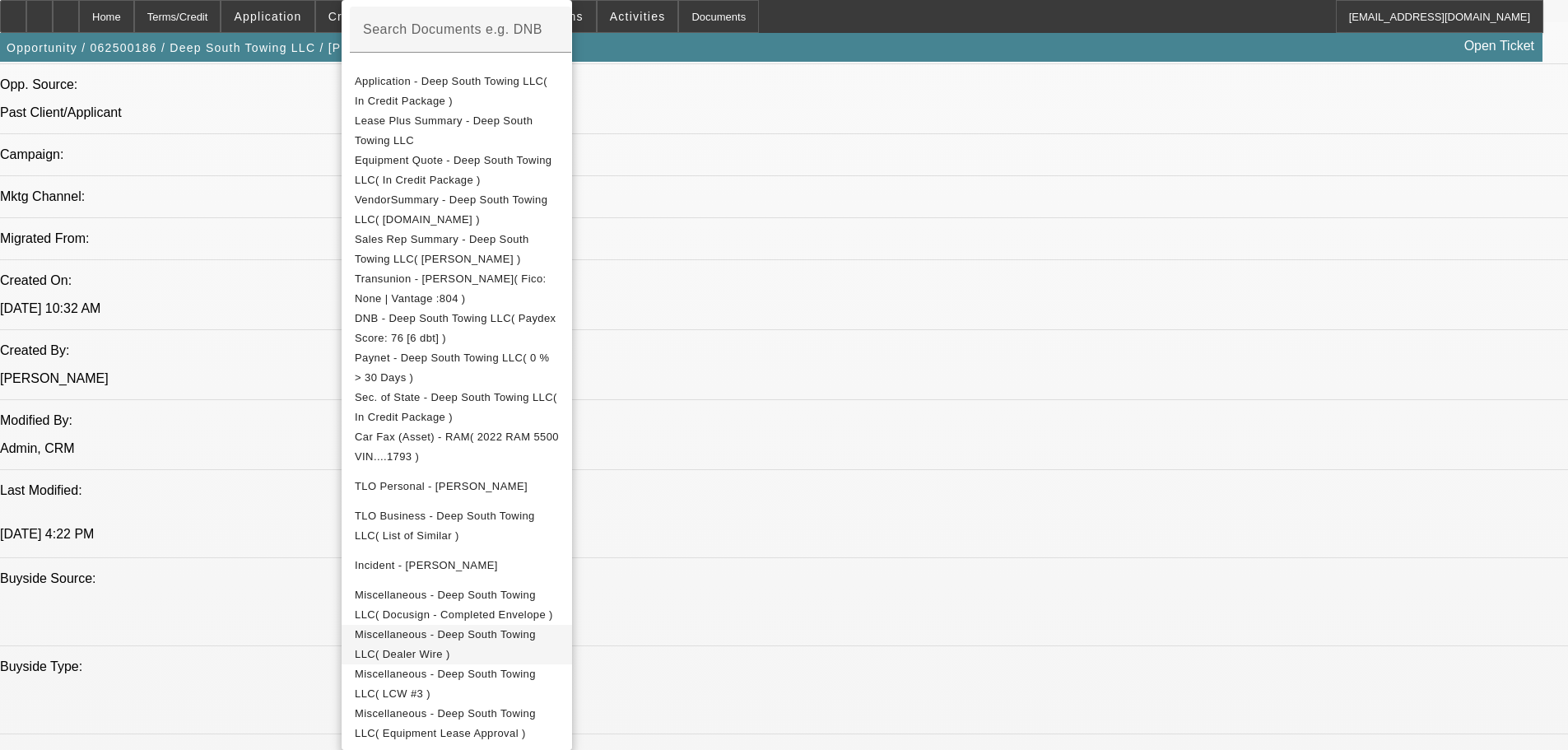
click at [559, 632] on span "Miscellaneous - Deep South Towing LLC( Dealer Wire )" at bounding box center [457, 644] width 204 height 40
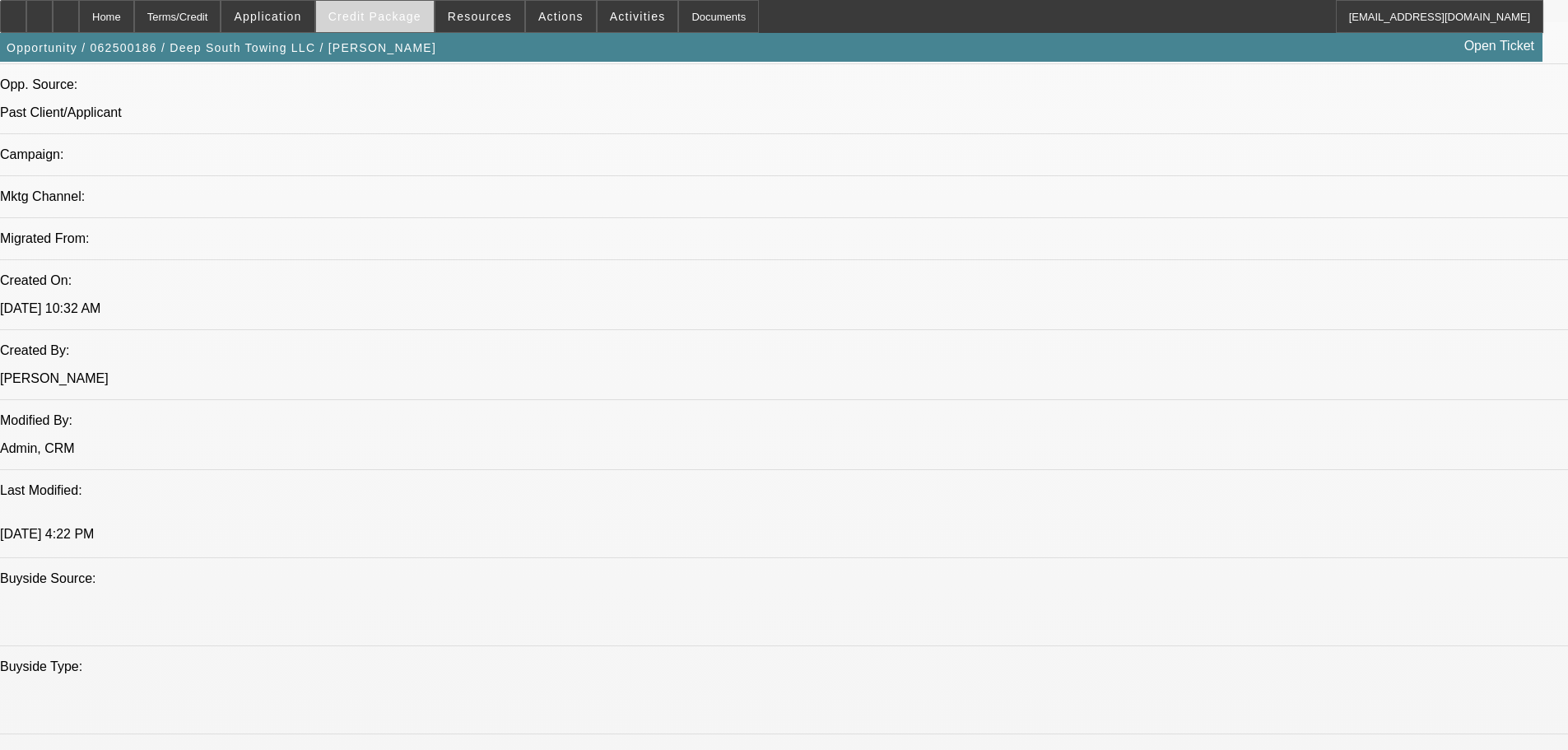
click at [373, 11] on span "Credit Package" at bounding box center [375, 17] width 93 height 14
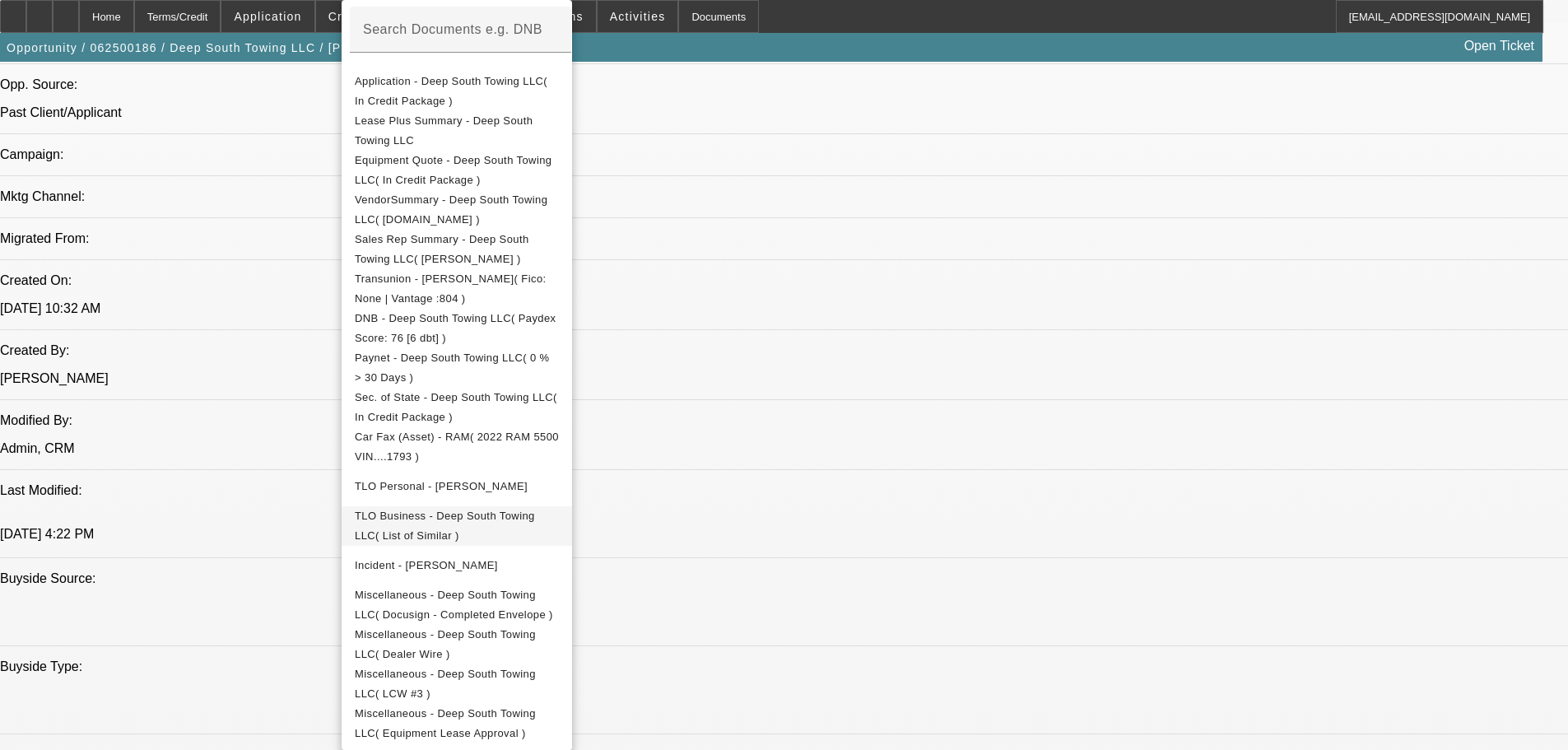
scroll to position [1501, 0]
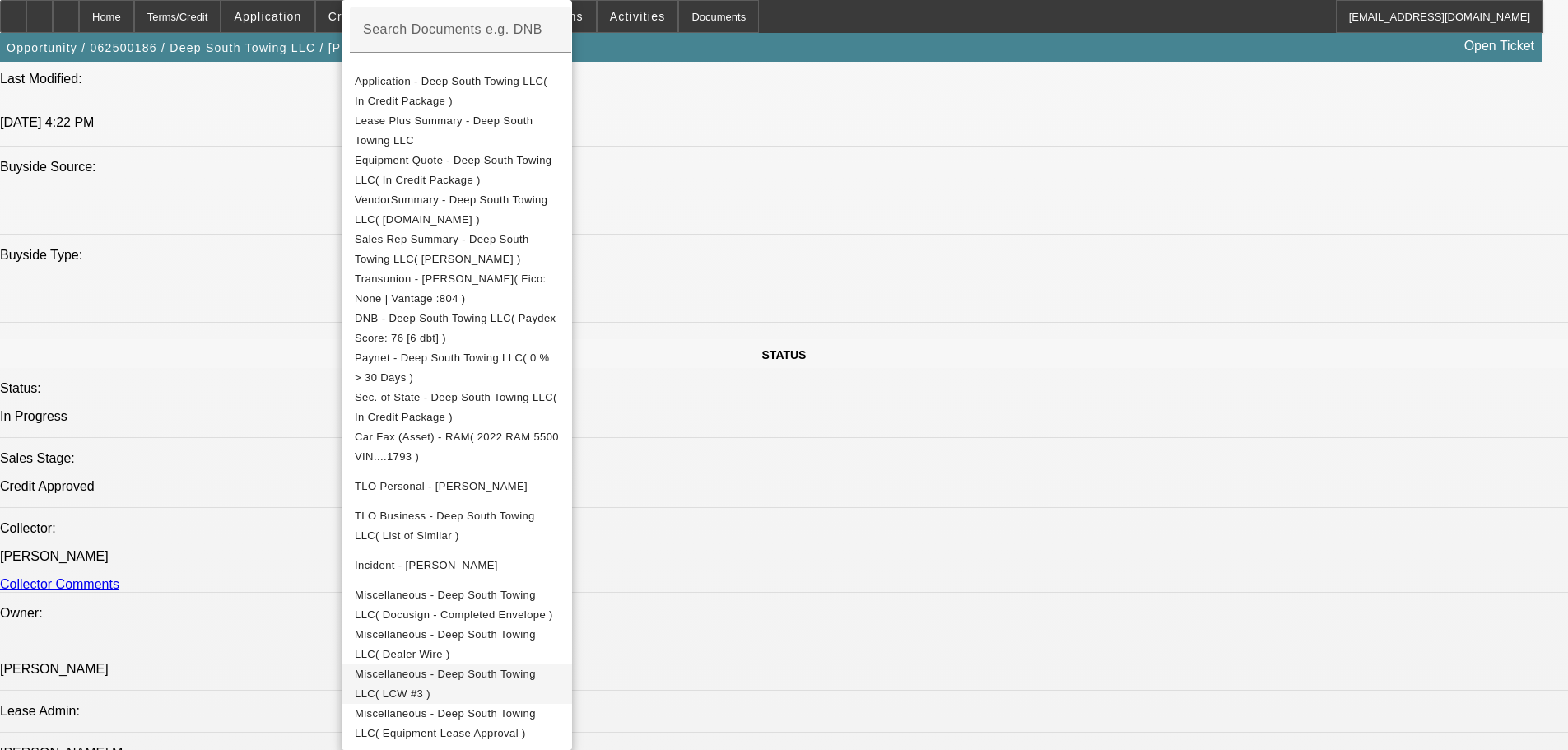
click at [559, 674] on span "Miscellaneous - Deep South Towing LLC( LCW #3 )" at bounding box center [457, 684] width 204 height 40
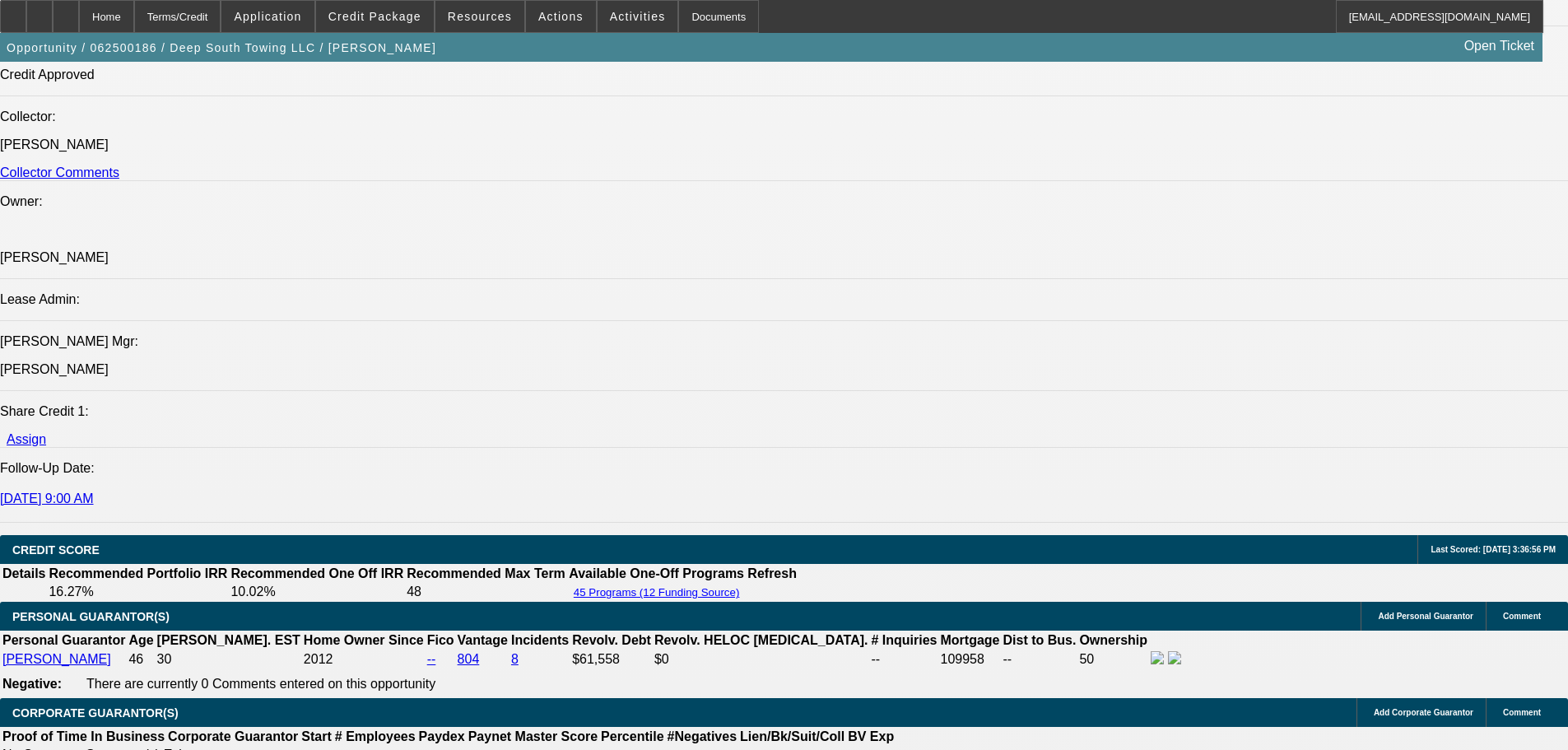
scroll to position [2324, 0]
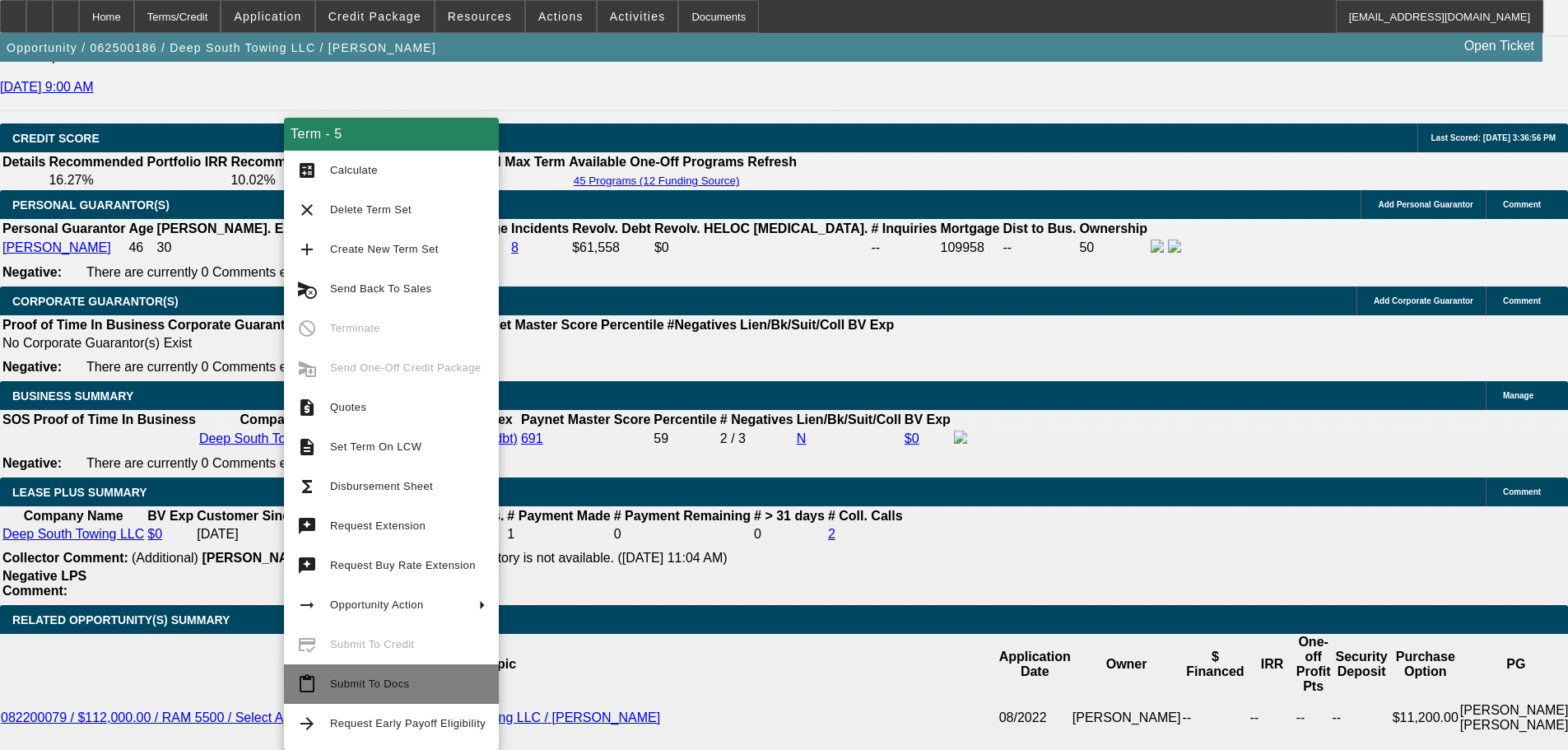
click at [412, 680] on span "Submit To Docs" at bounding box center [408, 684] width 156 height 19
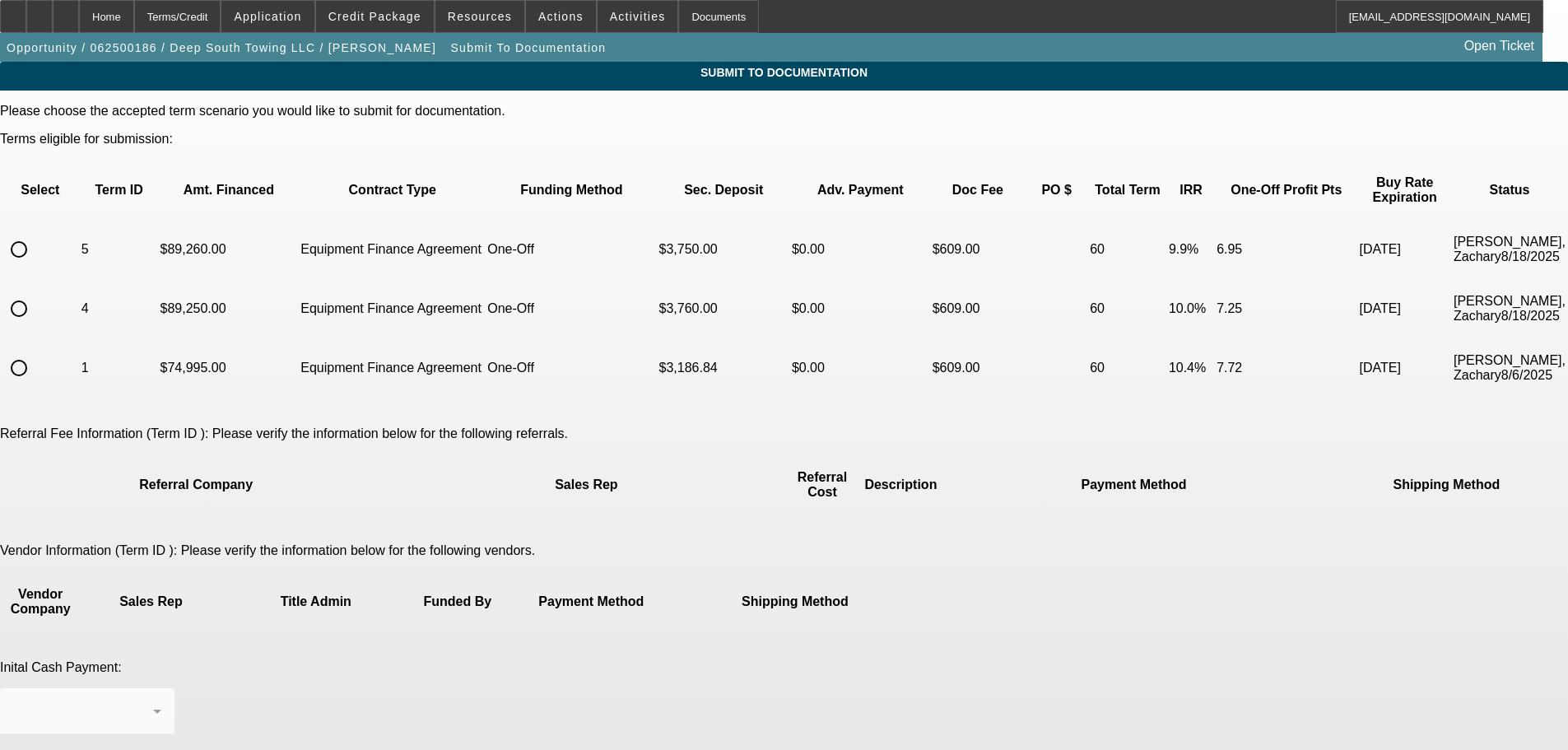
click at [35, 232] on input "radio" at bounding box center [19, 249] width 33 height 33
radio input "true"
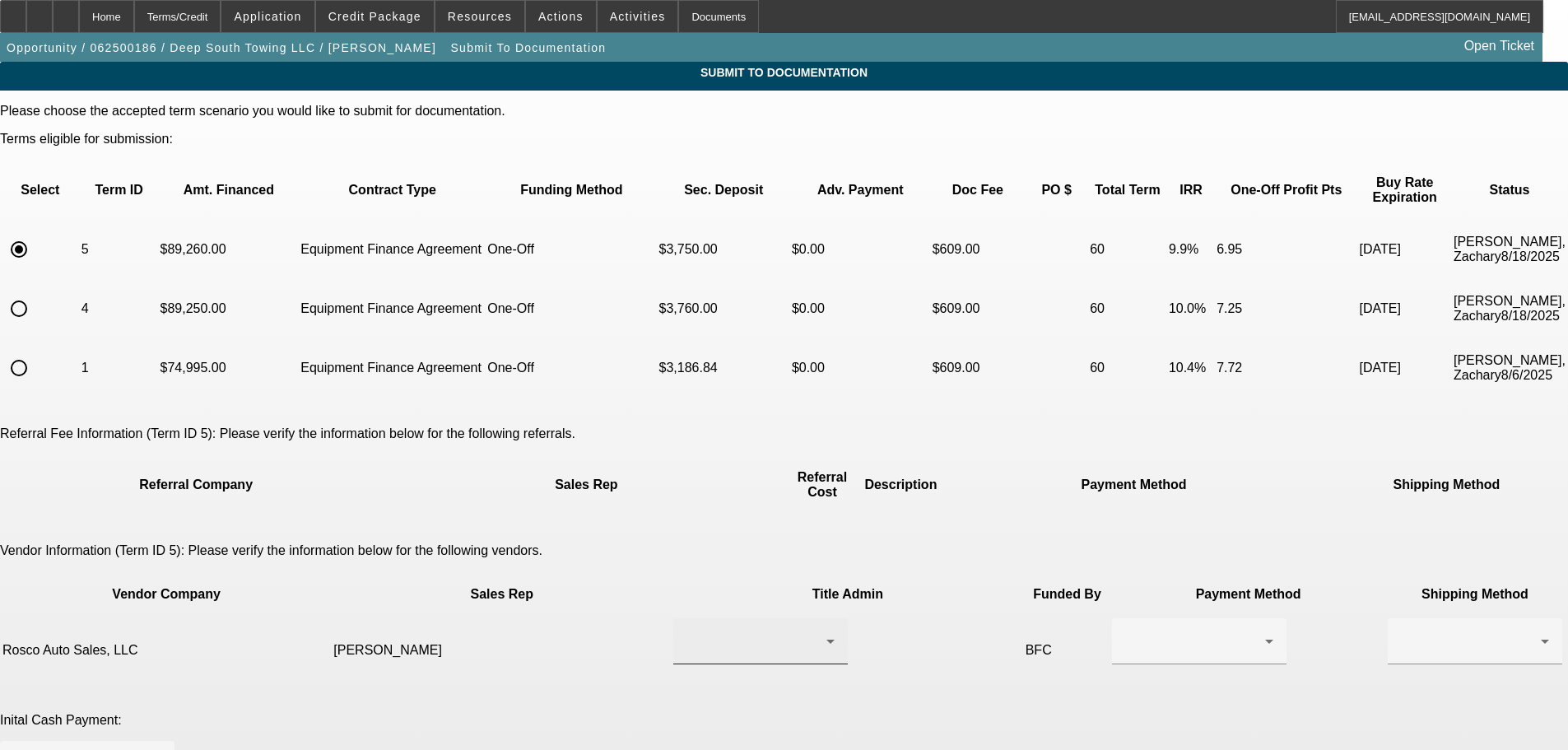
click at [695, 631] on div at bounding box center [757, 641] width 140 height 19
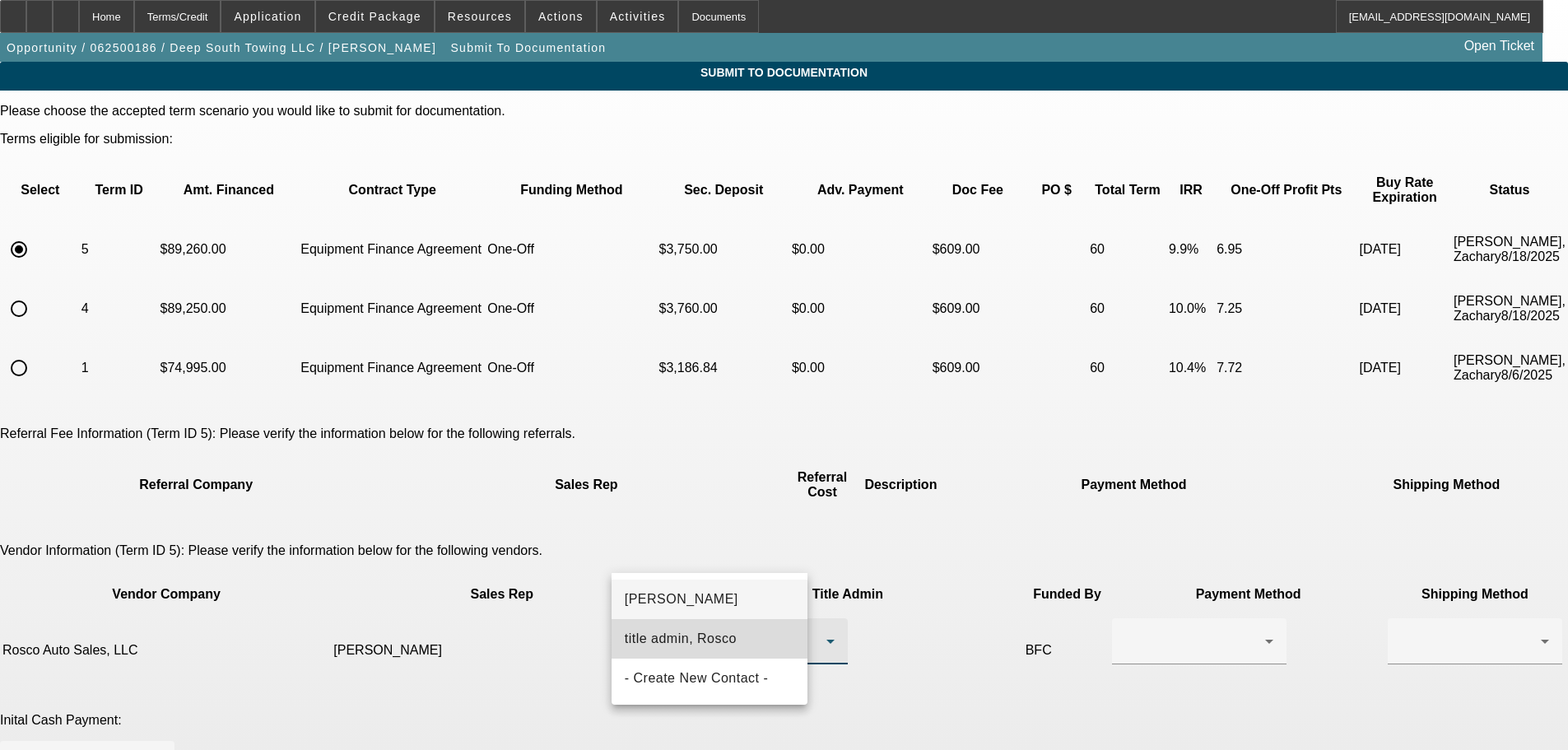
click at [726, 645] on span "title admin, Rosco" at bounding box center [680, 639] width 112 height 19
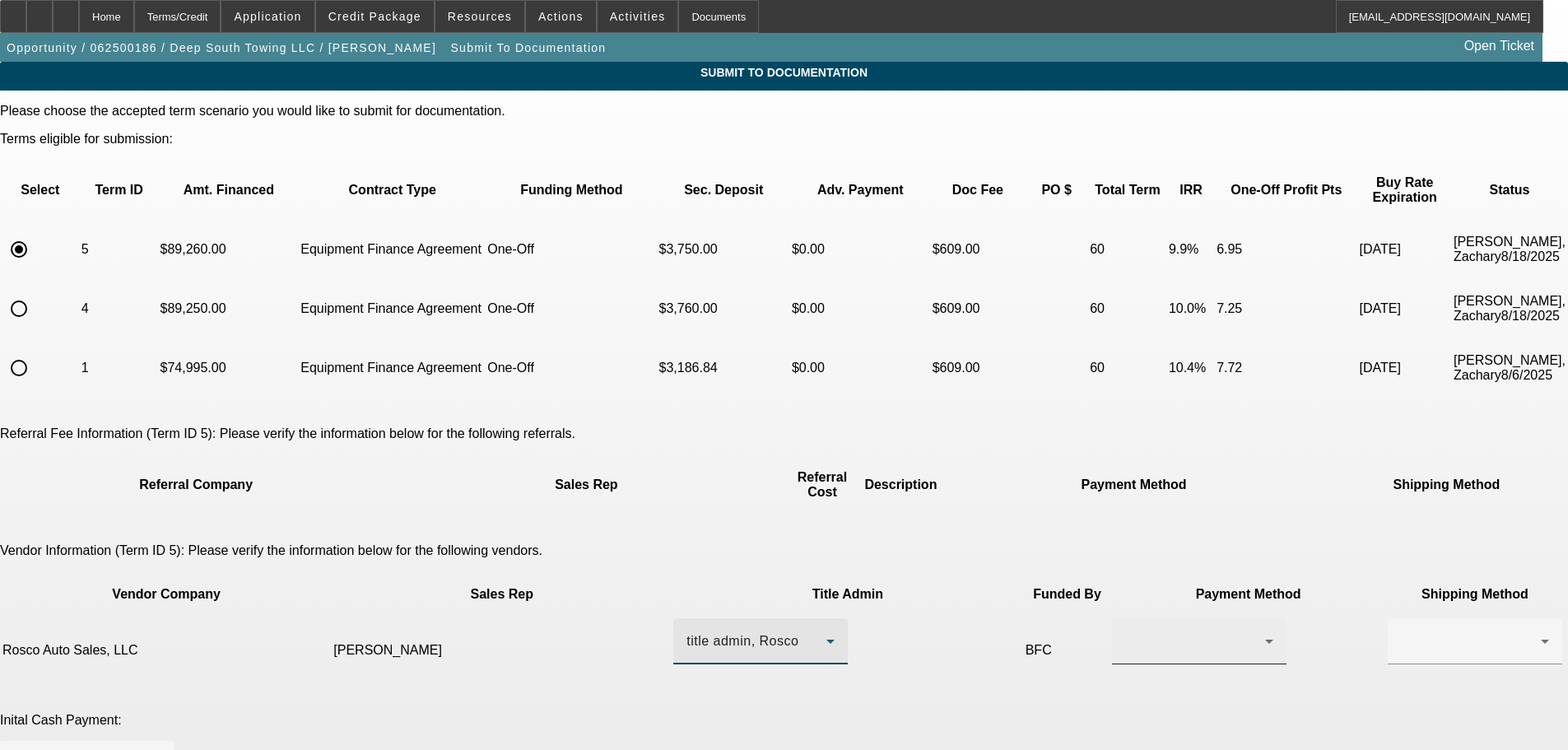
click at [1125, 631] on div at bounding box center [1195, 641] width 140 height 19
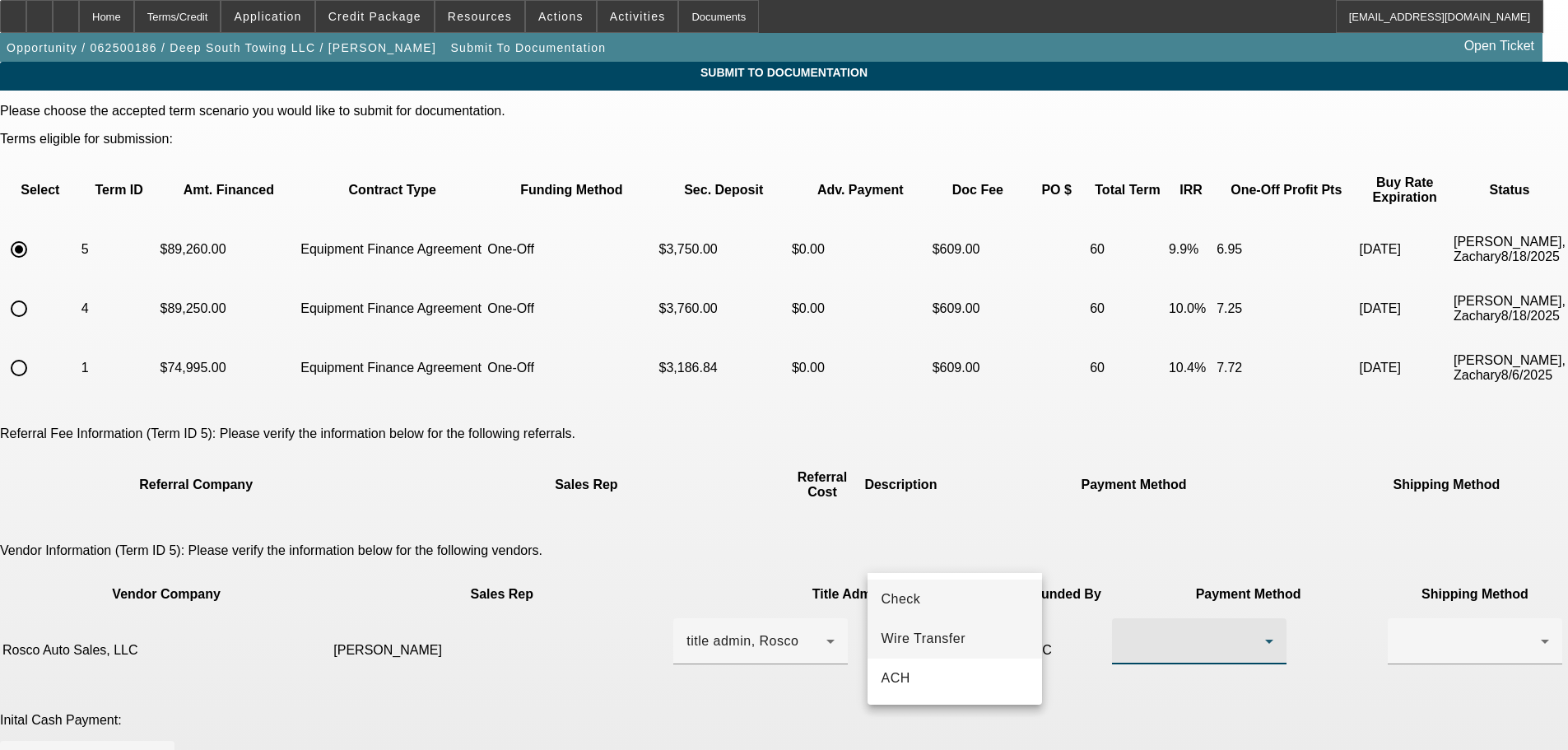
click at [965, 636] on span "Wire Transfer" at bounding box center [922, 639] width 85 height 19
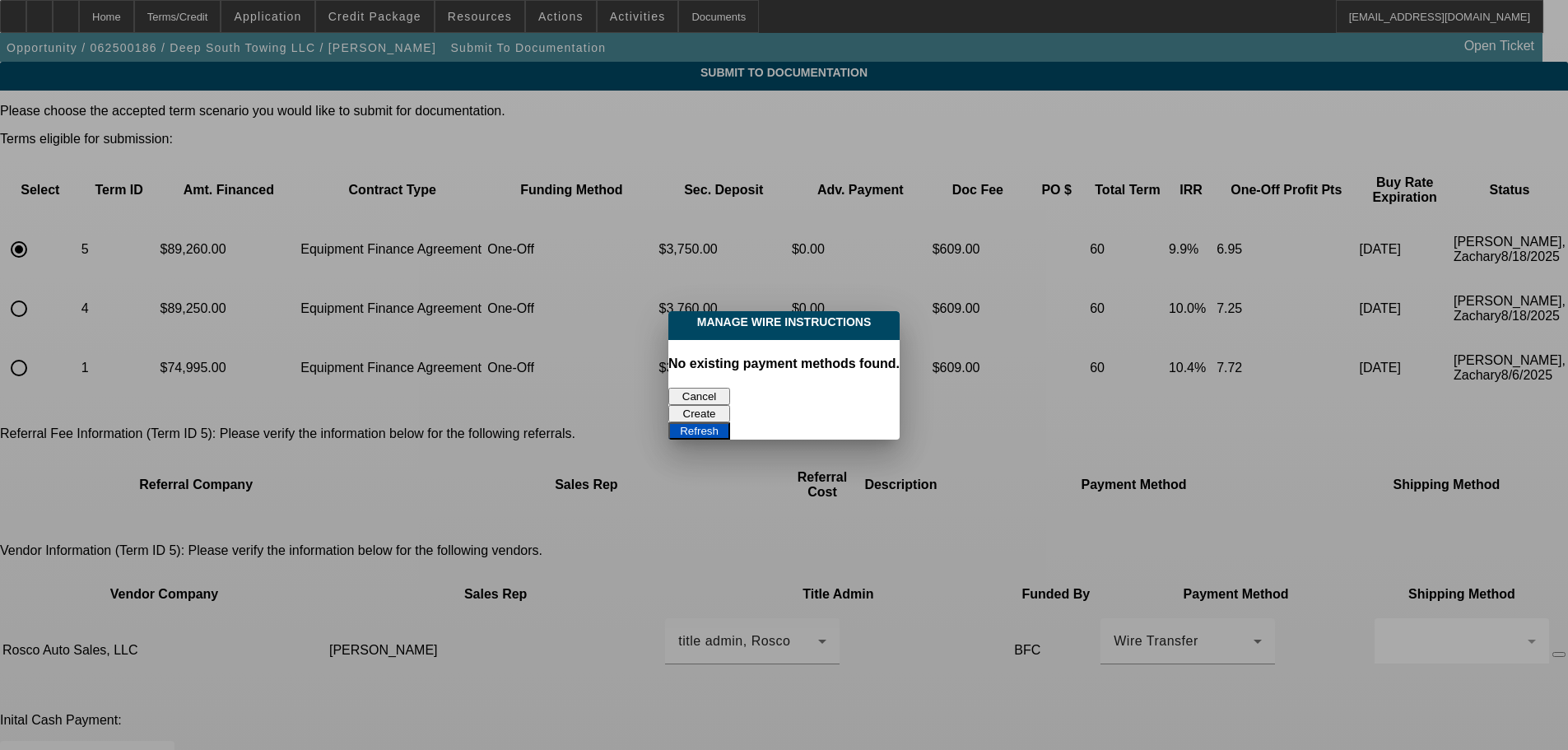
click at [731, 405] on button "Create" at bounding box center [698, 413] width 61 height 18
click at [731, 422] on button "Refresh" at bounding box center [698, 431] width 61 height 18
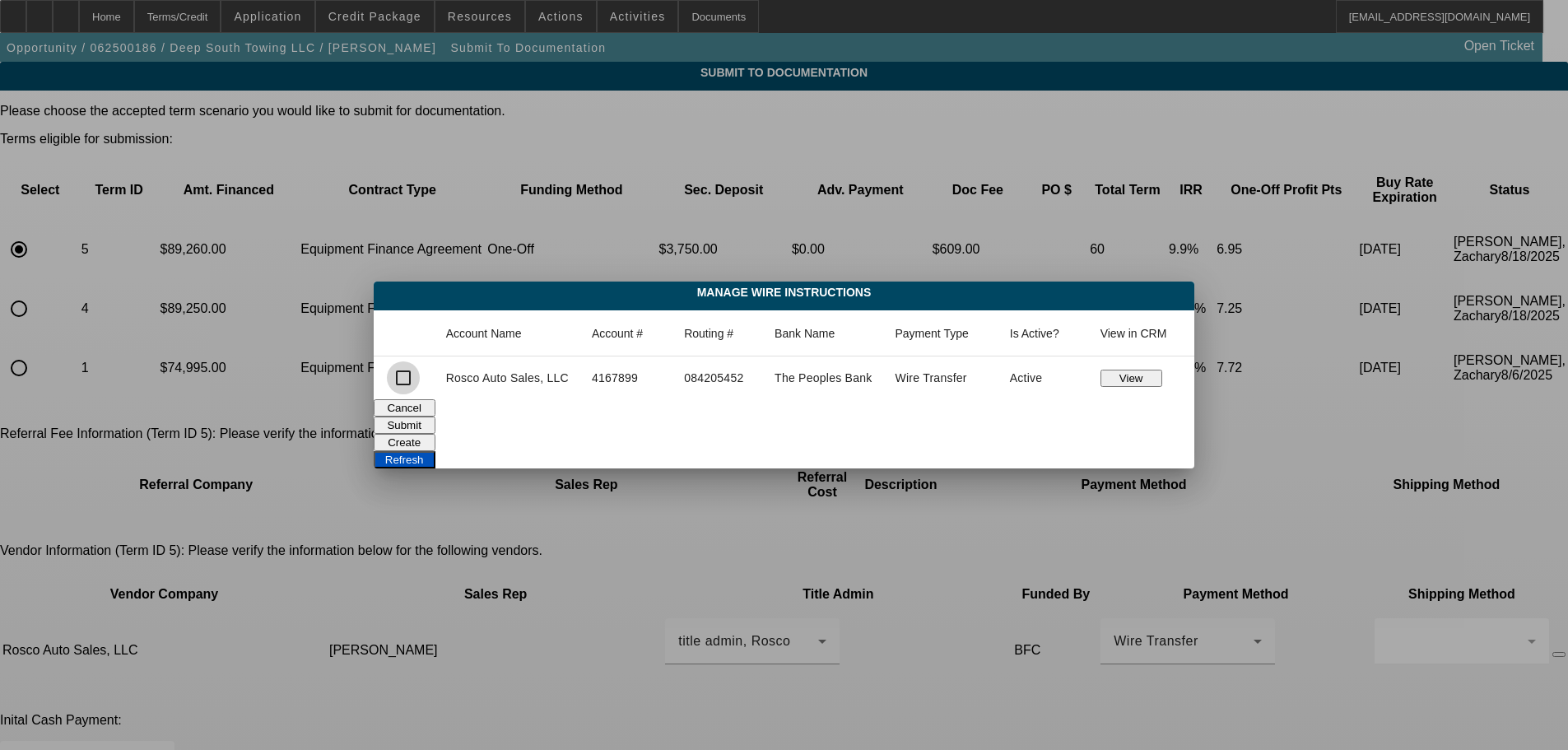
click at [398, 377] on input "checkbox" at bounding box center [404, 377] width 33 height 33
checkbox input "true"
click at [436, 417] on button "Submit" at bounding box center [404, 425] width 61 height 18
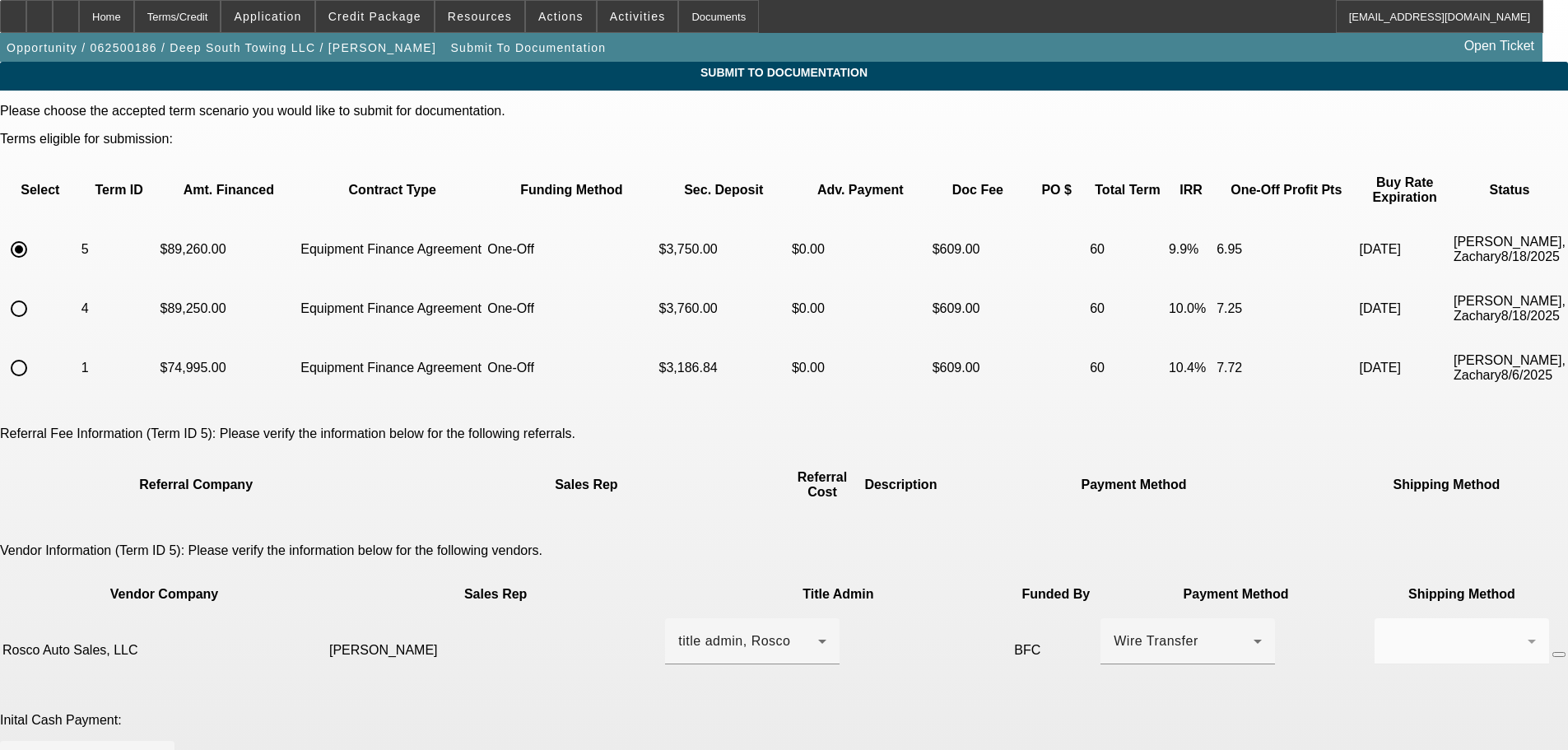
scroll to position [247, 0]
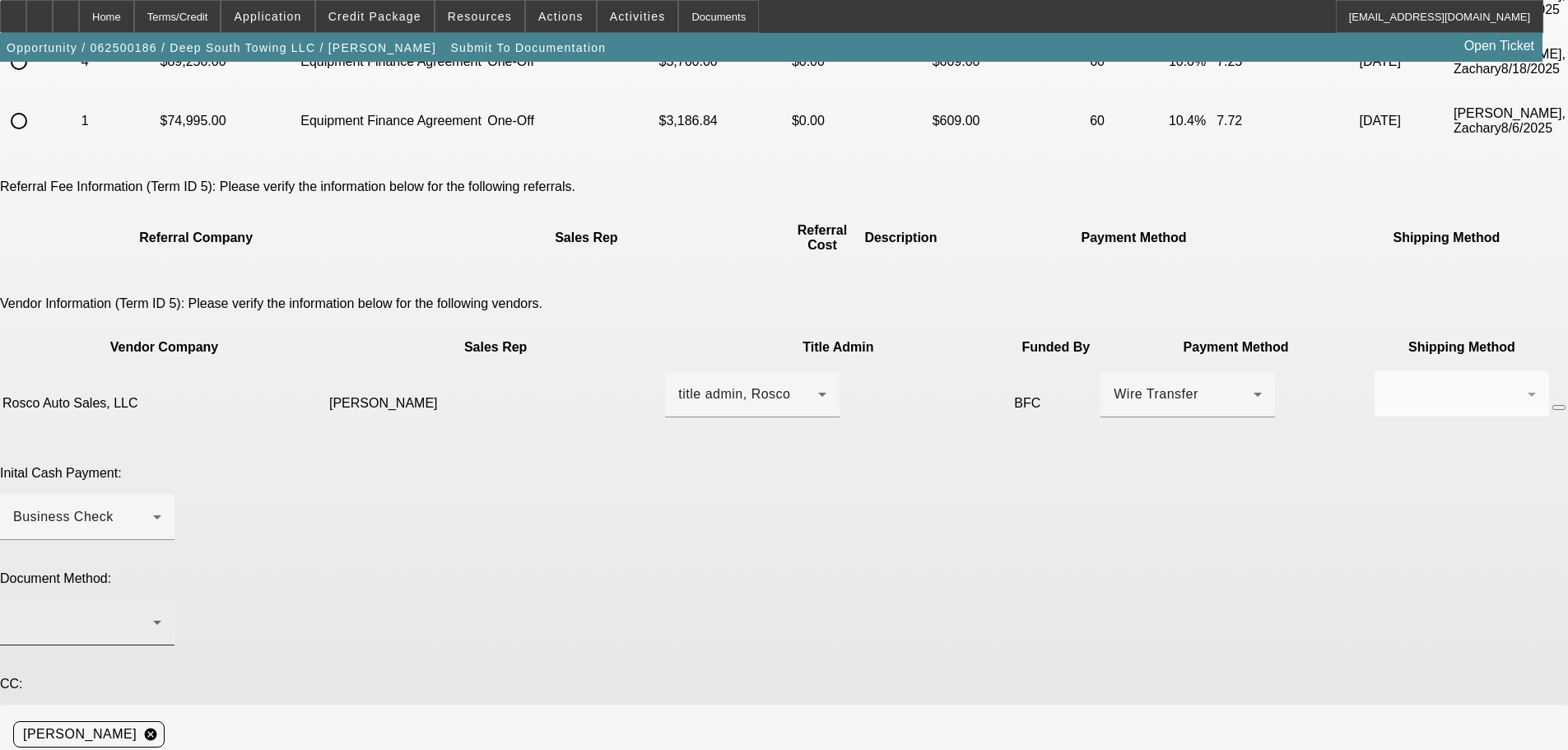
drag, startPoint x: 590, startPoint y: 453, endPoint x: 590, endPoint y: 464, distance: 11.0
click at [153, 613] on div at bounding box center [84, 623] width 140 height 19
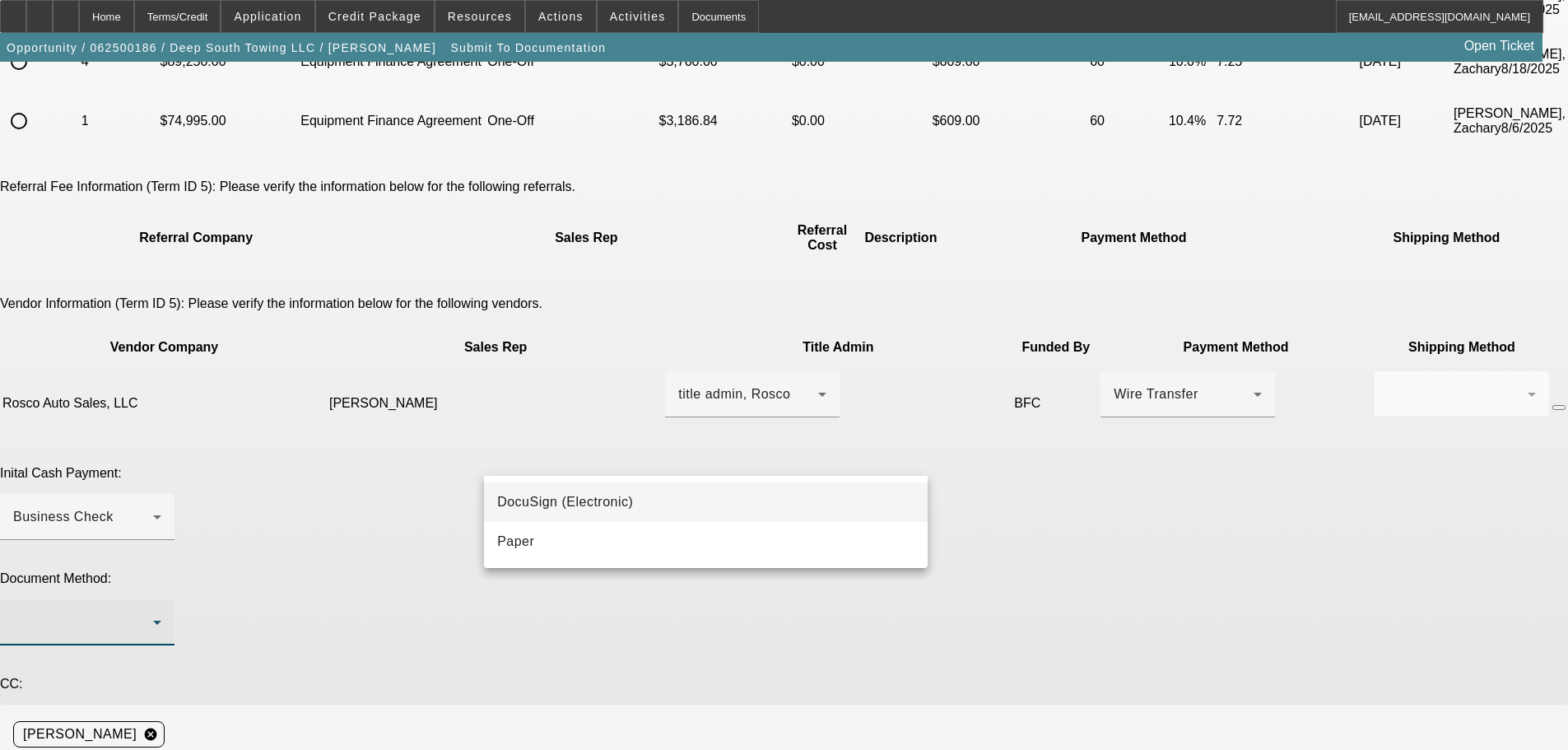
click at [598, 508] on span "DocuSign (Electronic)" at bounding box center [565, 502] width 136 height 19
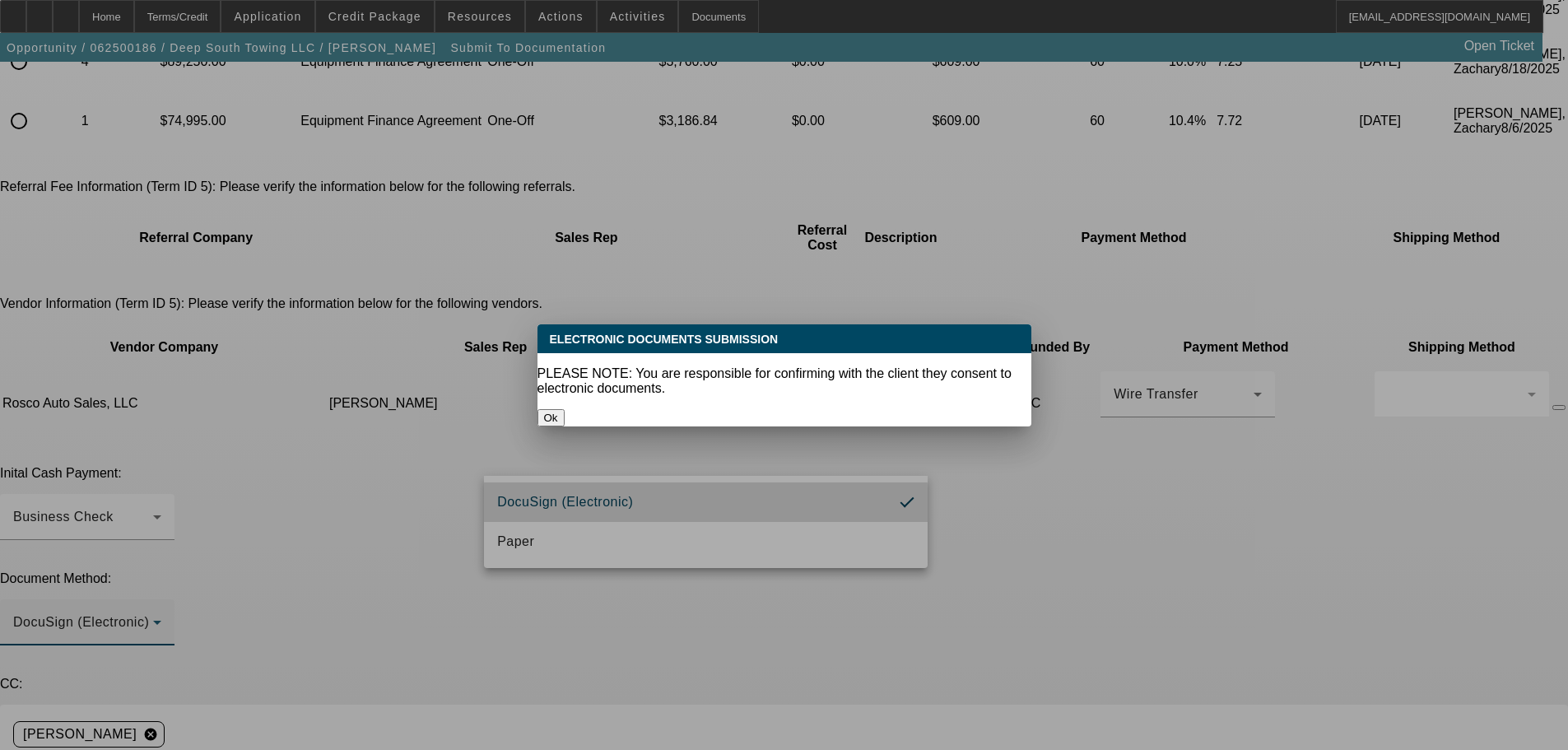
scroll to position [0, 0]
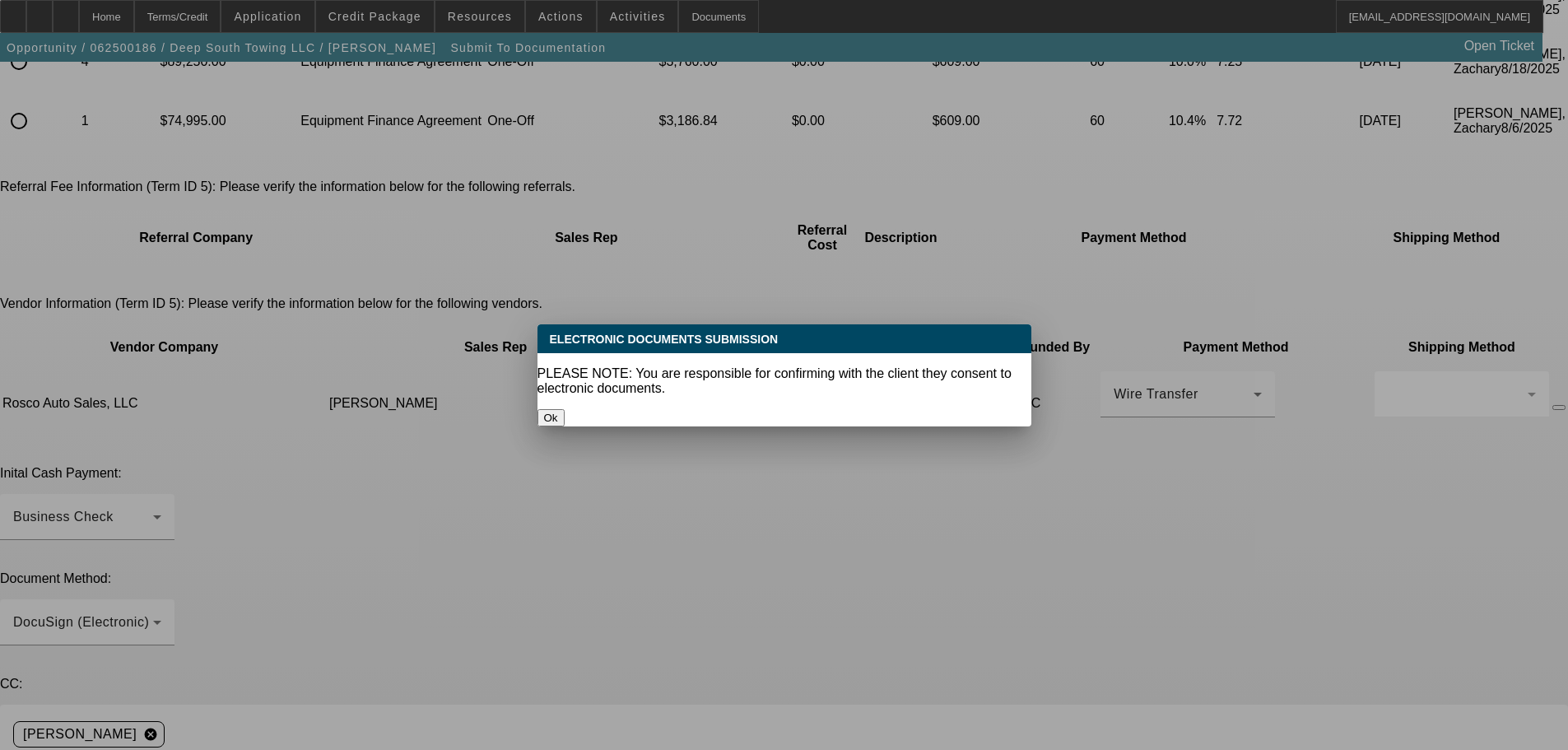
click at [565, 410] on button "Ok" at bounding box center [552, 418] width 27 height 18
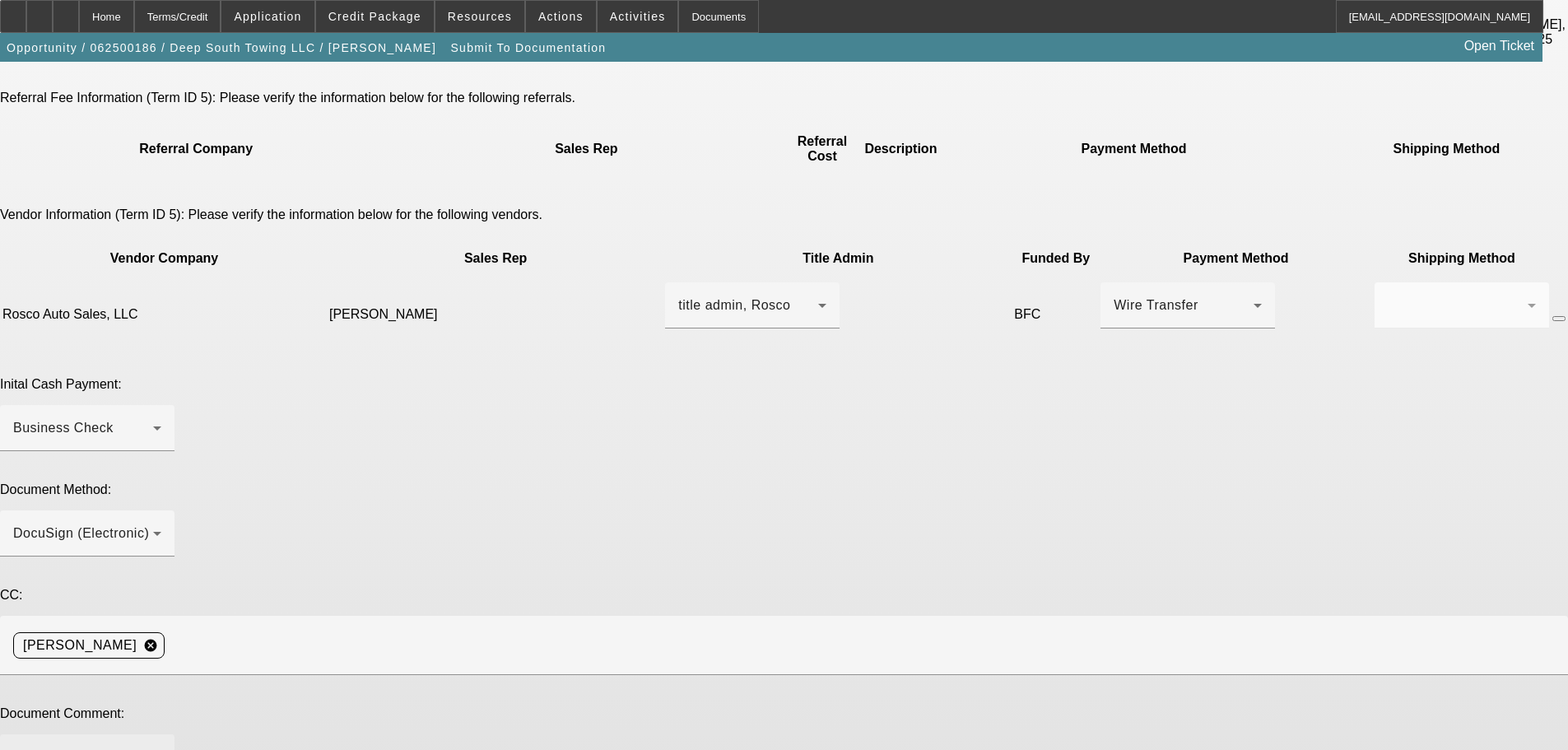
scroll to position [337, 0]
paste textarea "[EMAIL_ADDRESS][DOMAIN_NAME]"
drag, startPoint x: 837, startPoint y: 529, endPoint x: 717, endPoint y: 529, distance: 120.0
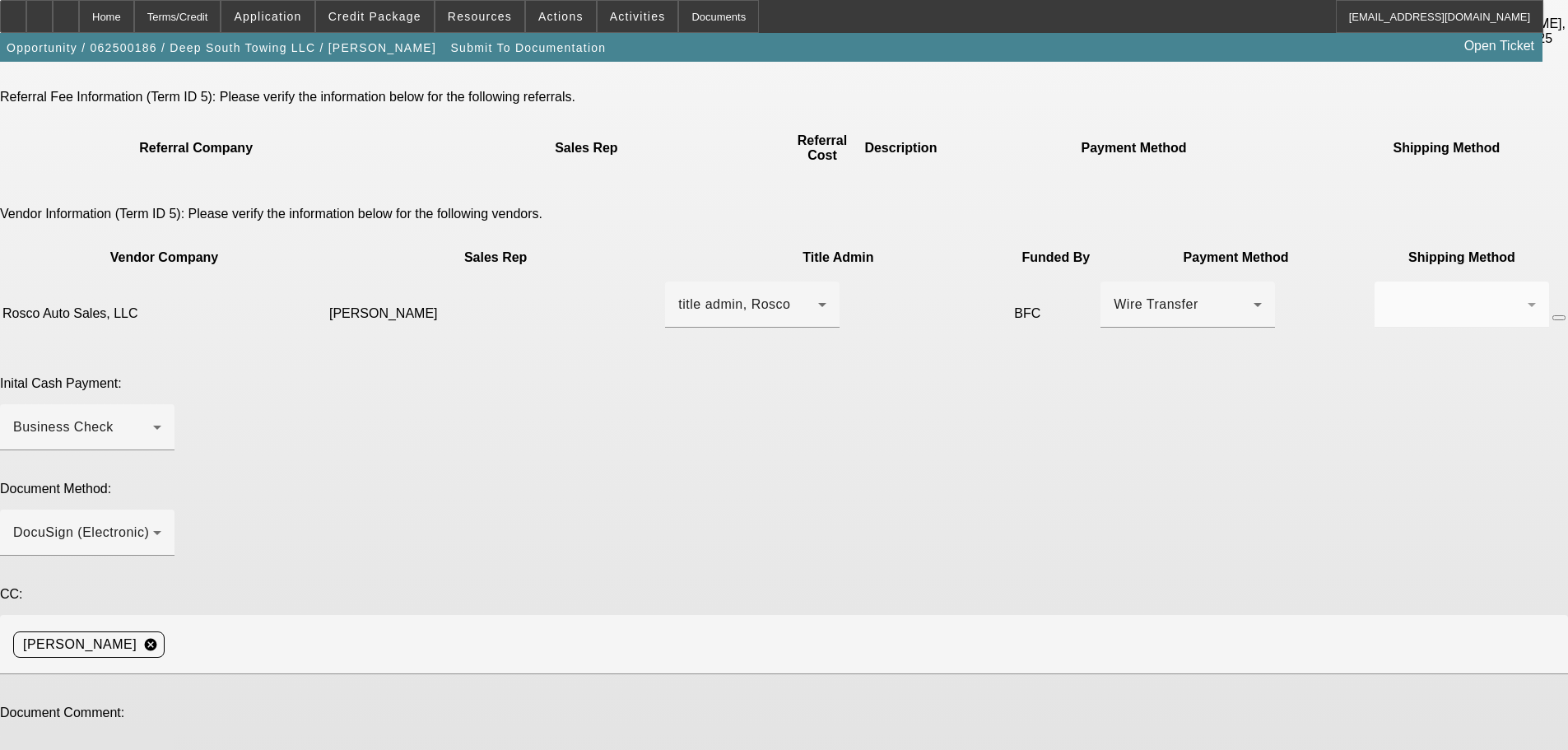
drag, startPoint x: 1047, startPoint y: 508, endPoint x: 813, endPoint y: 518, distance: 234.2
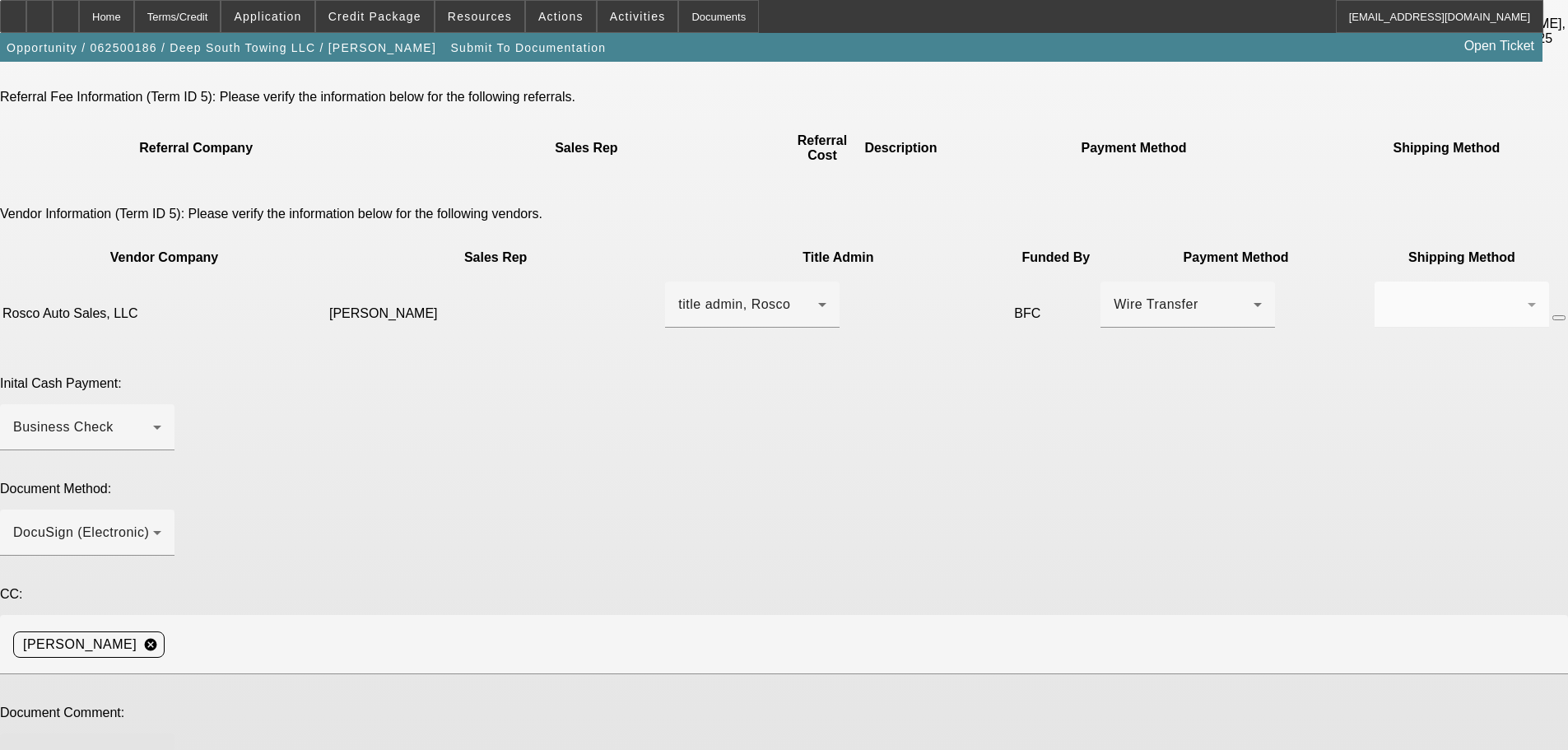
drag, startPoint x: 1222, startPoint y: 525, endPoint x: 1225, endPoint y: 611, distance: 86.1
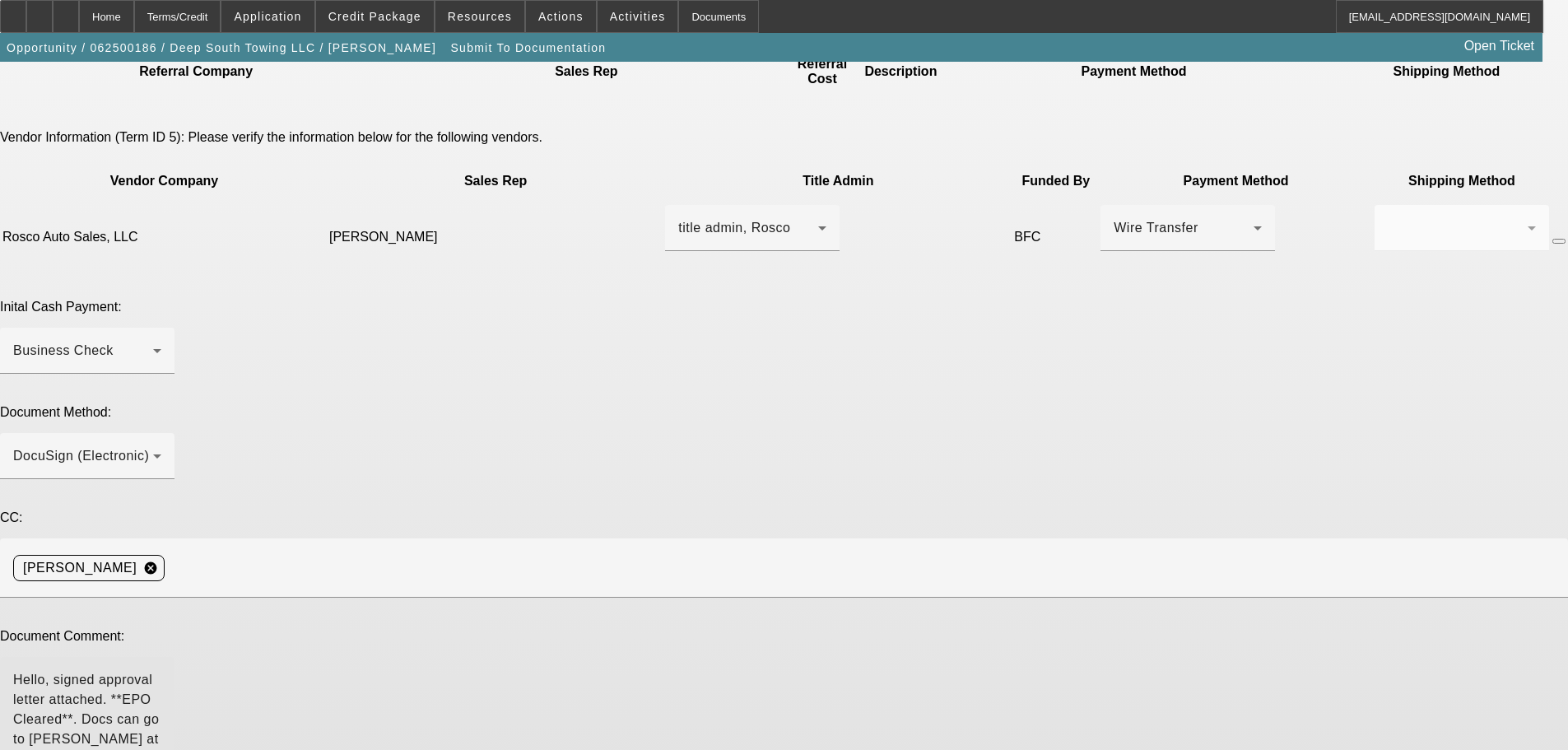
scroll to position [422, 0]
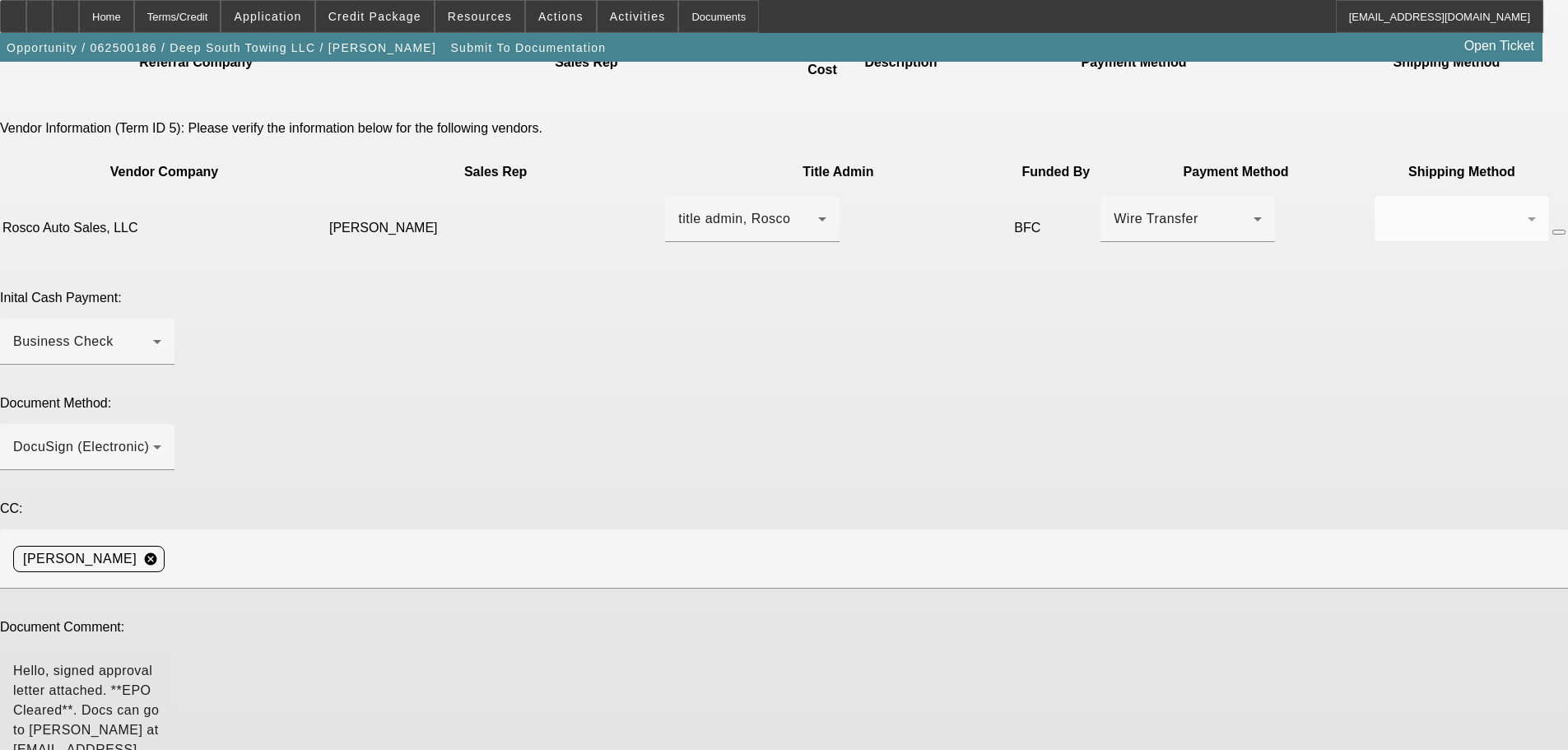
type textarea "Hello, signed approval letter attached. **EPO Cleared**. Docs can go to [PERSON…"
drag, startPoint x: 1183, startPoint y: 463, endPoint x: 397, endPoint y: 388, distance: 789.6
click at [397, 388] on div "Please choose the accepted term scenario you would like to submit for documenta…" at bounding box center [784, 365] width 1568 height 1367
click at [134, 18] on div "Home" at bounding box center [106, 17] width 55 height 33
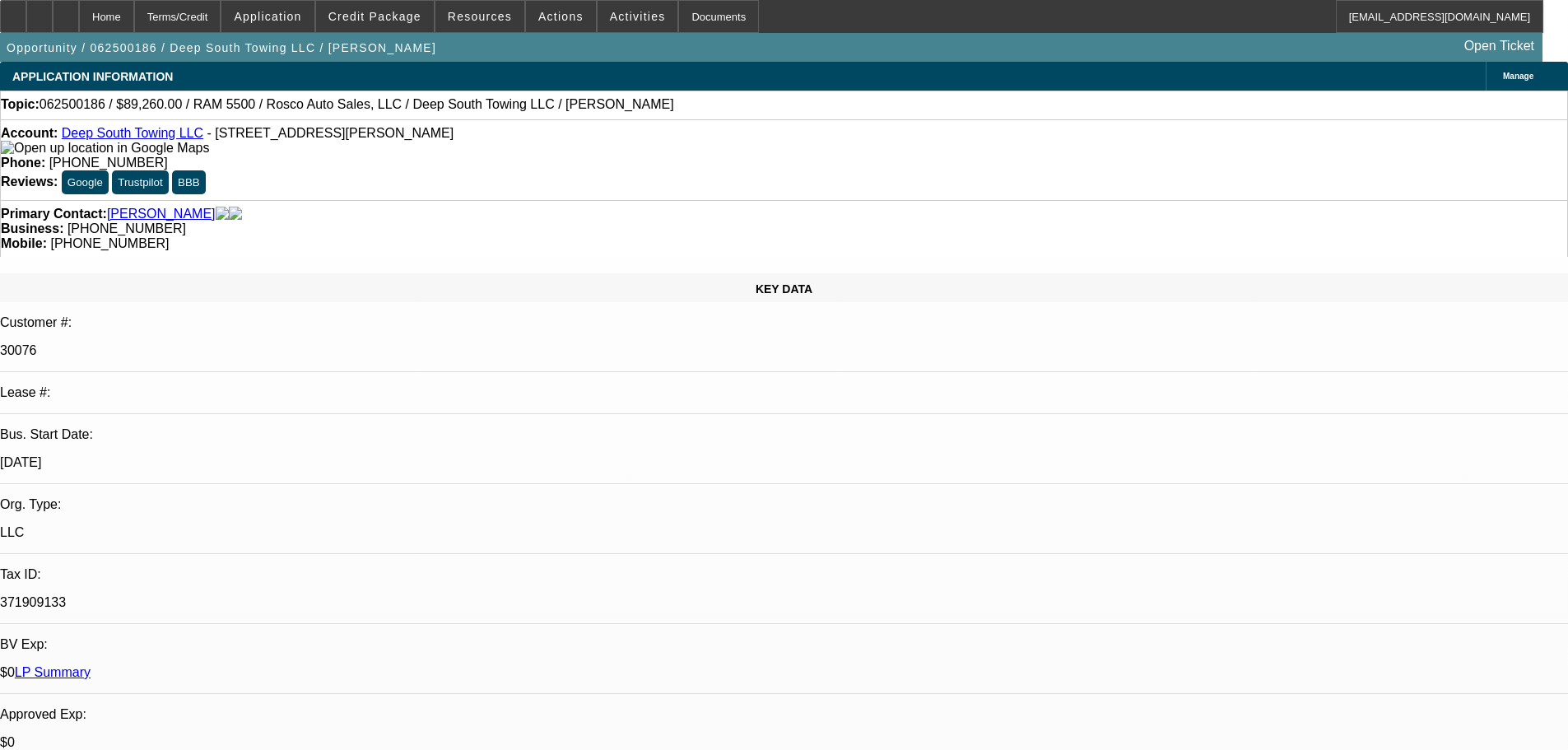
select select "0"
select select "2"
select select "0"
select select "6"
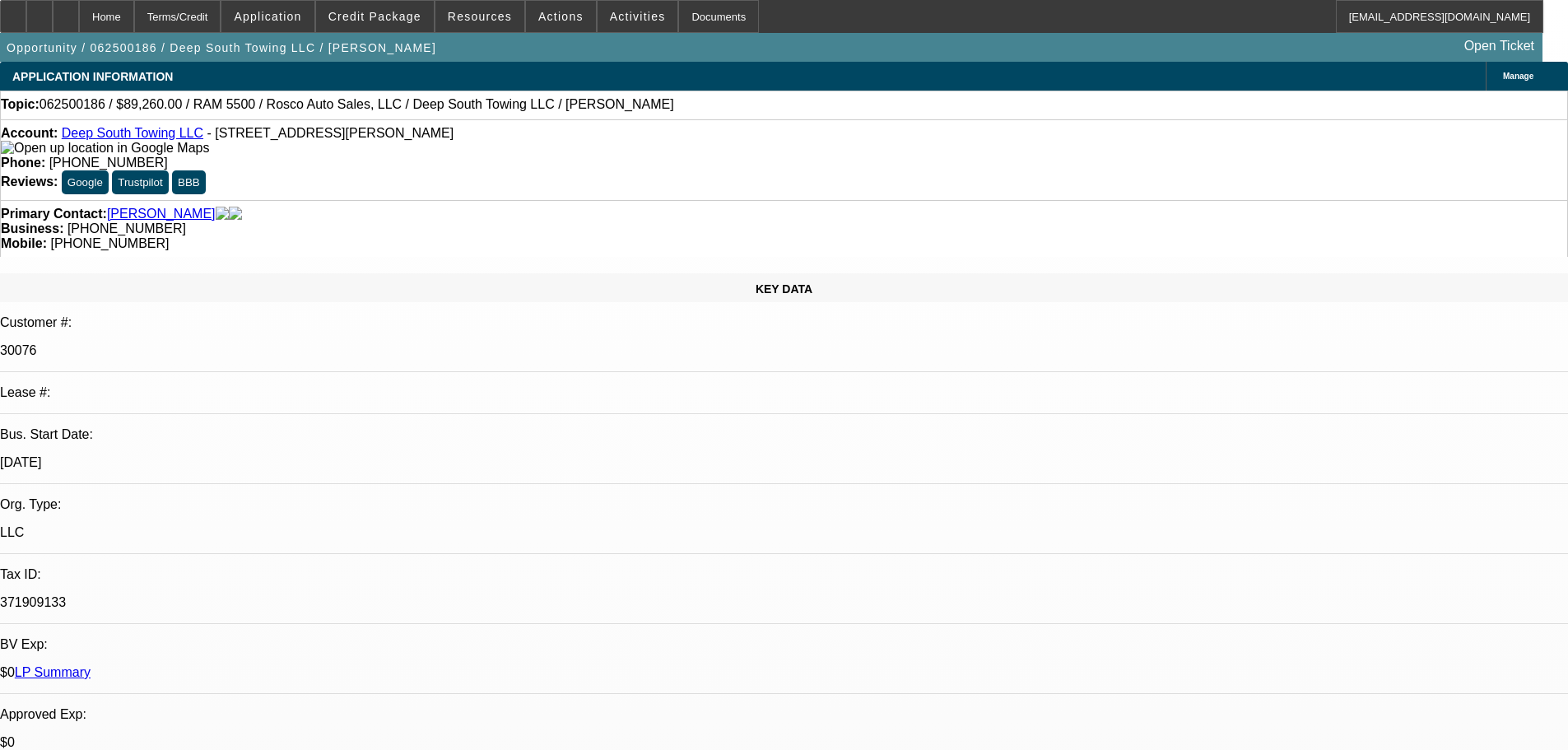
select select "0"
select select "2"
select select "0"
select select "6"
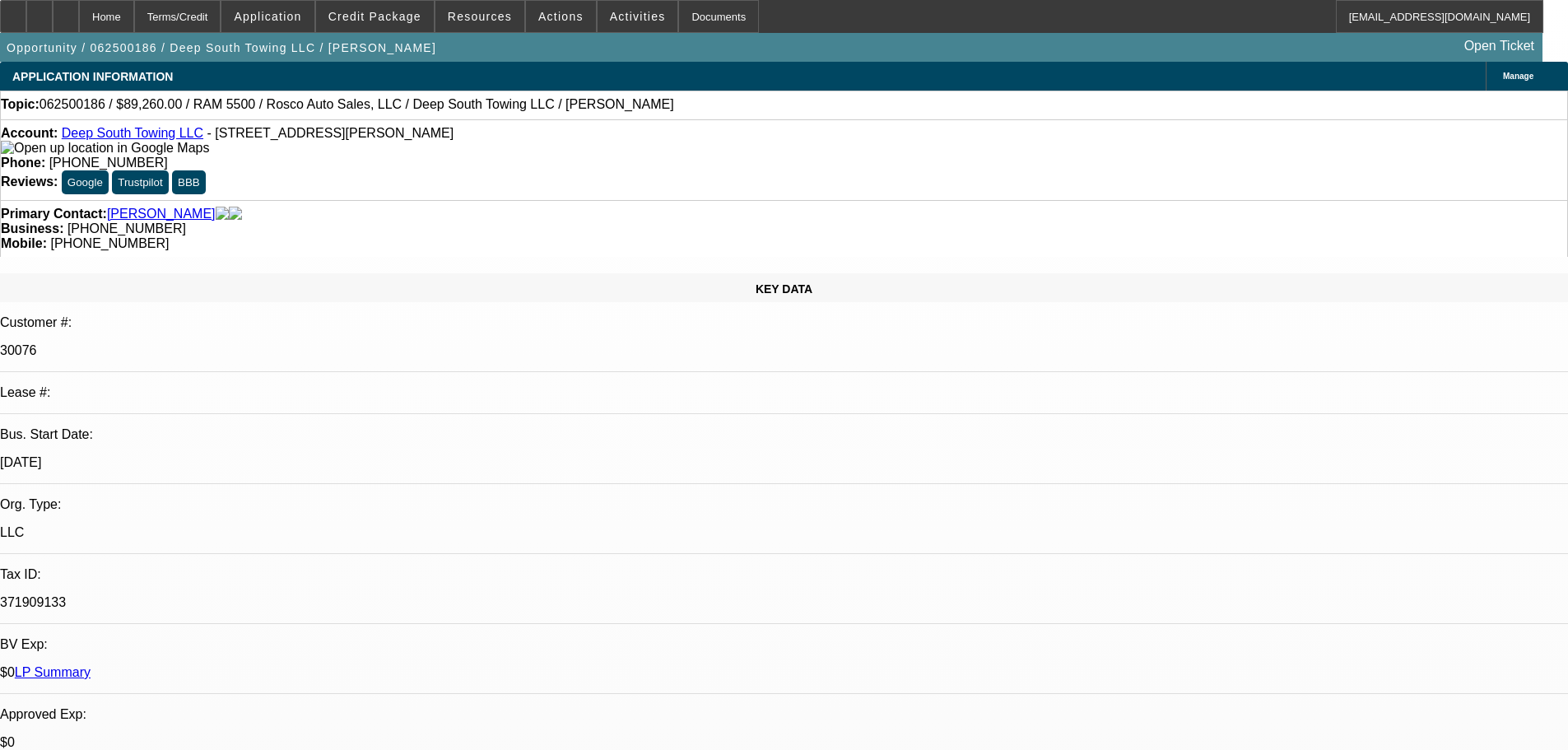
select select "0"
select select "2"
select select "0"
select select "6"
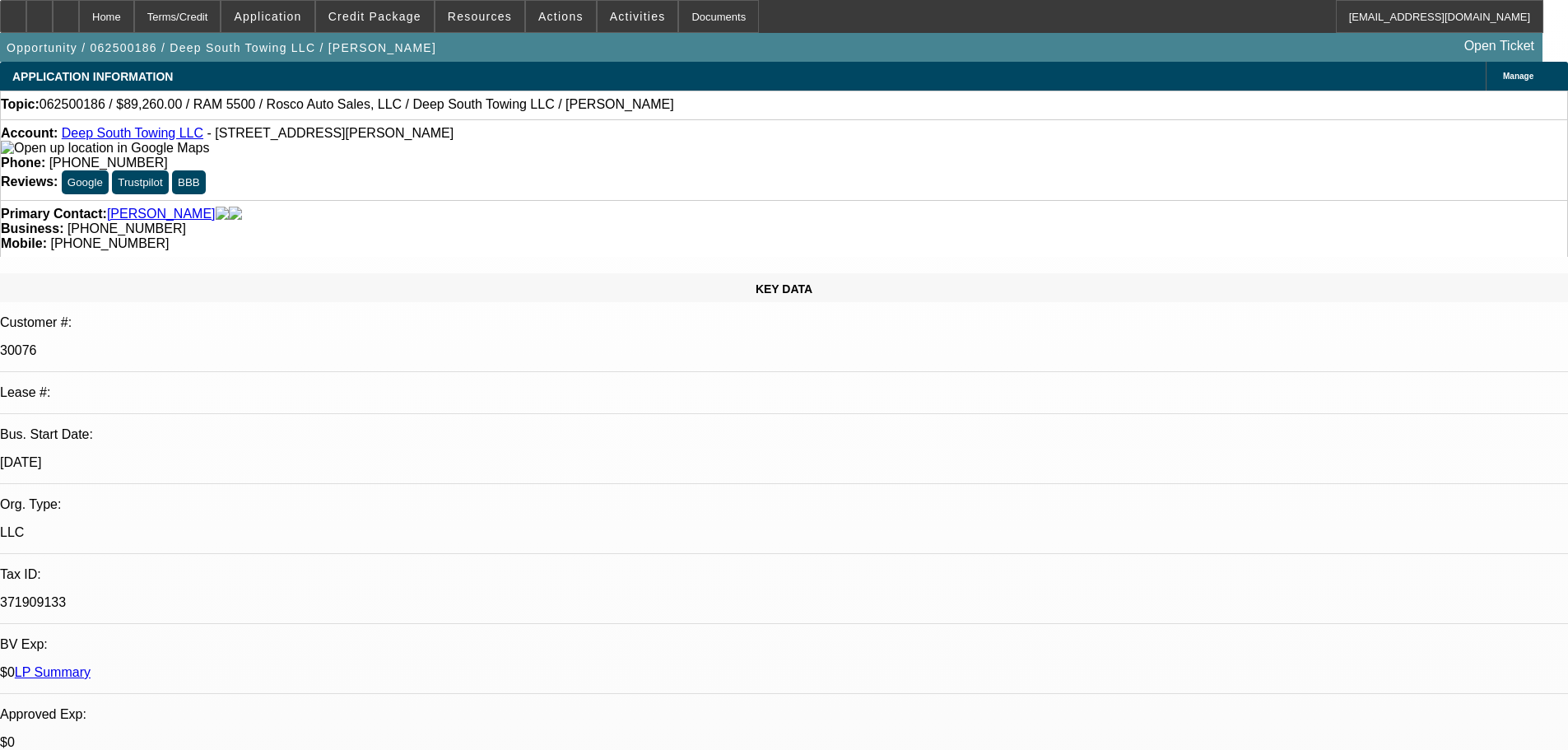
select select "0"
select select "2"
select select "0"
select select "6"
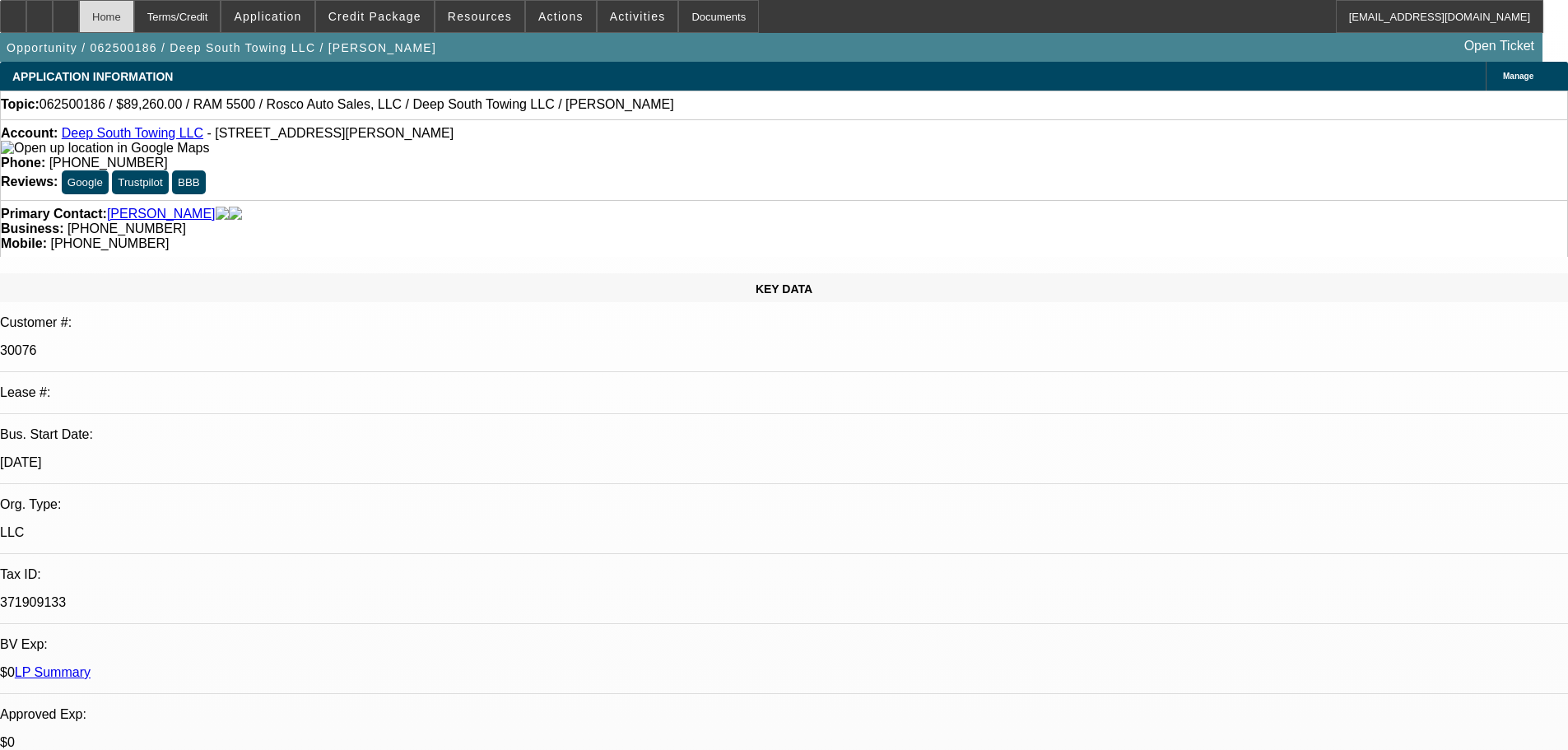
drag, startPoint x: 105, startPoint y: 18, endPoint x: 130, endPoint y: 30, distance: 27.7
click at [66, 11] on icon at bounding box center [66, 11] width 0 height 0
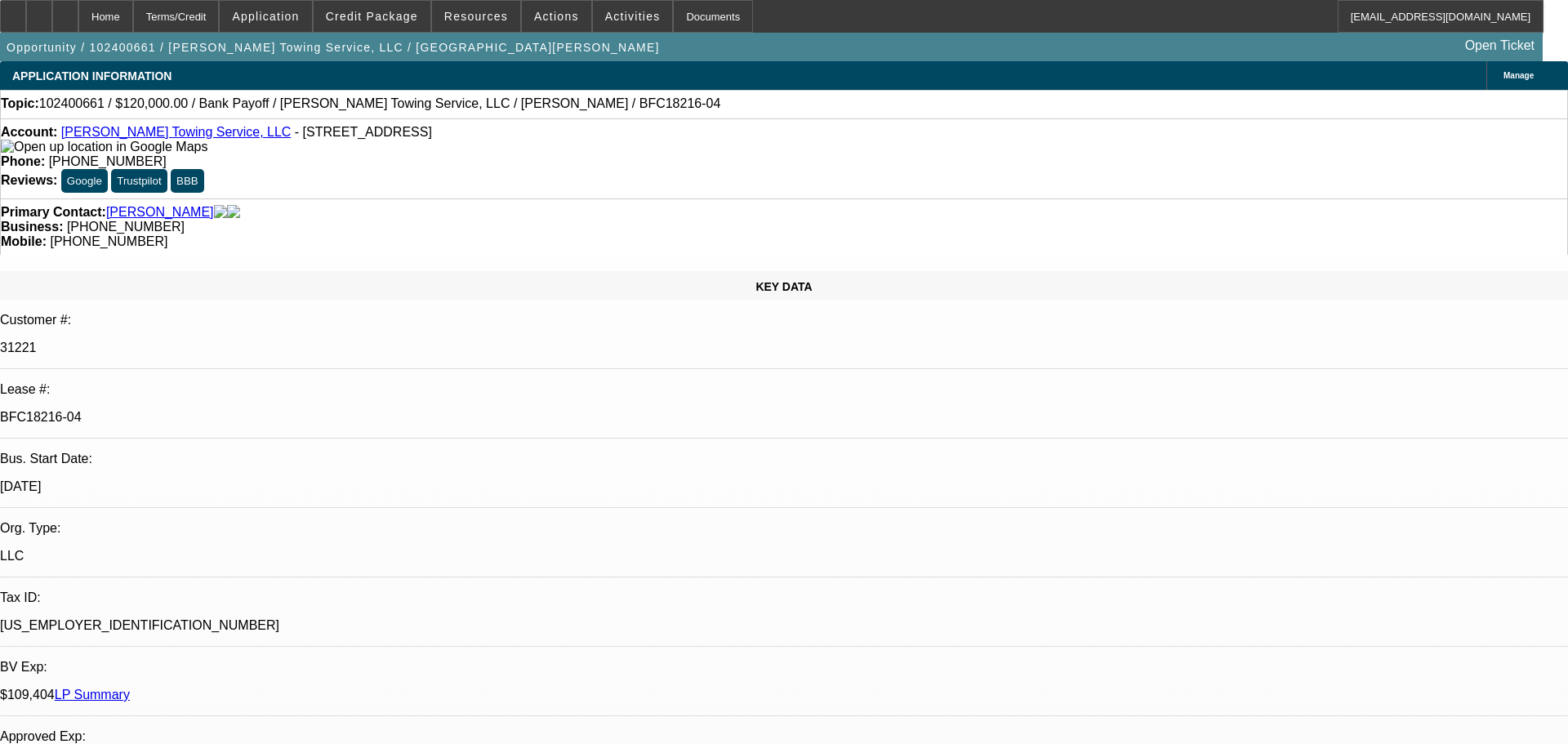
select select "0"
select select "2"
select select "0"
select select "6"
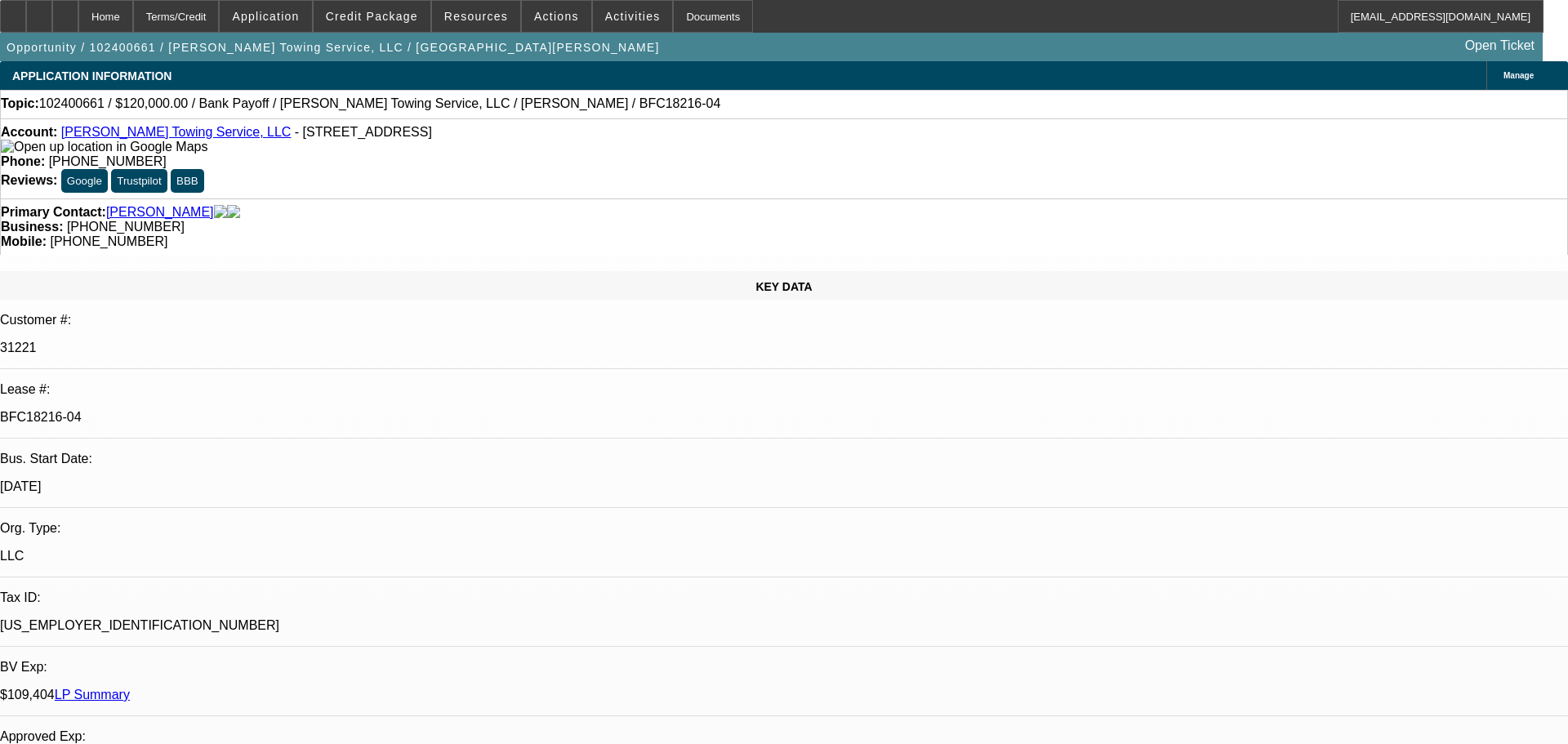
select select "0"
select select "2"
select select "0"
select select "6"
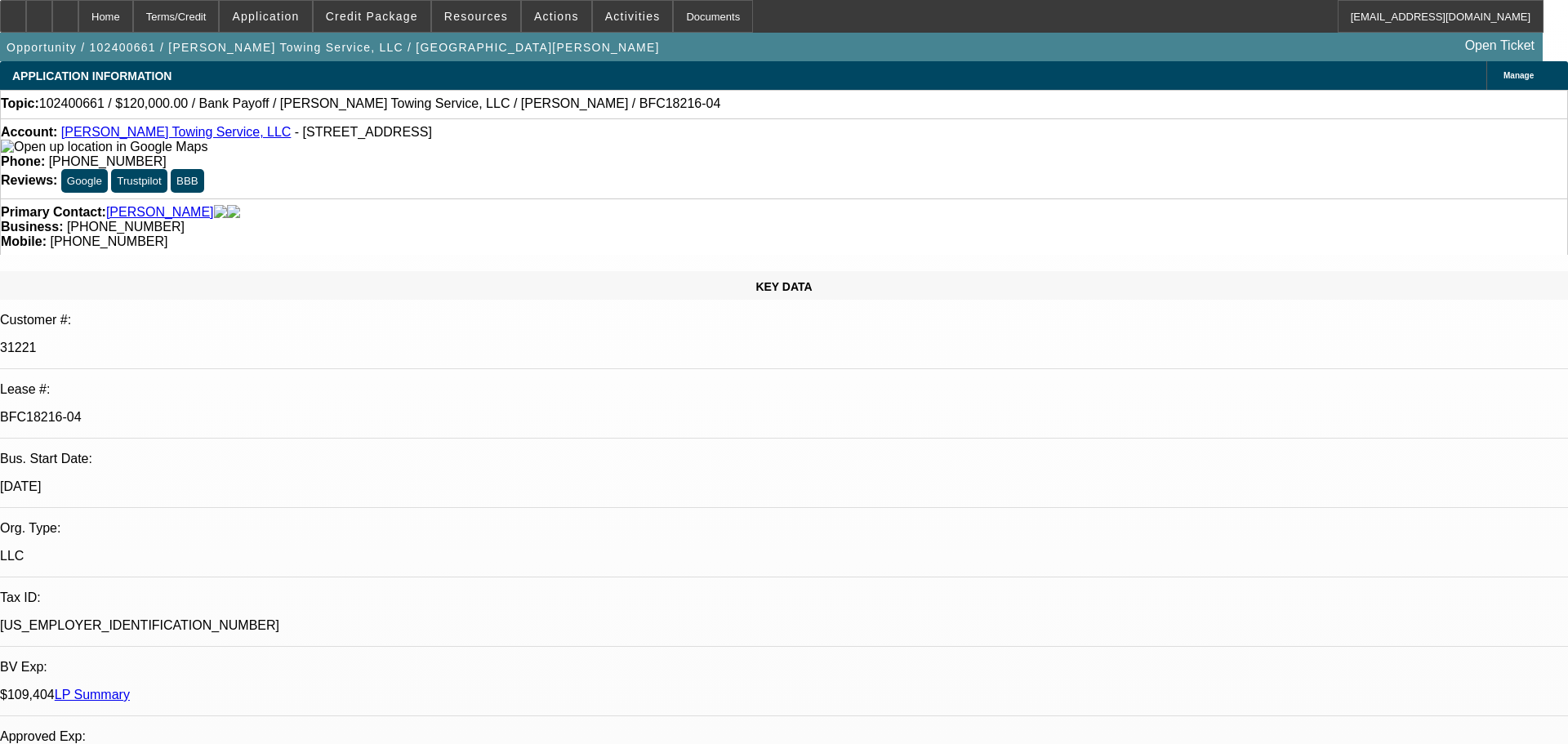
select select "0"
select select "2"
select select "0"
select select "6"
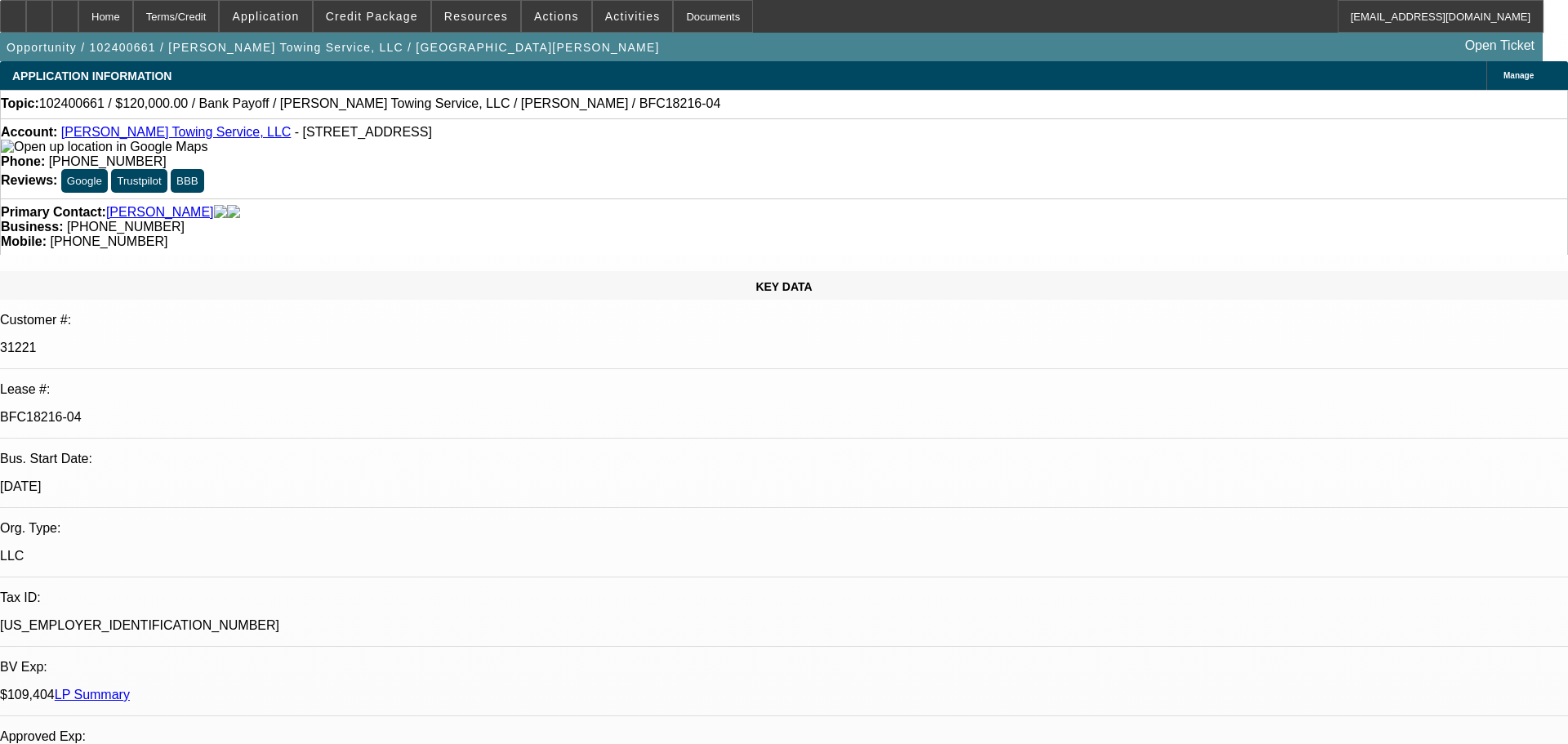
select select "0"
select select "2"
select select "0"
select select "6"
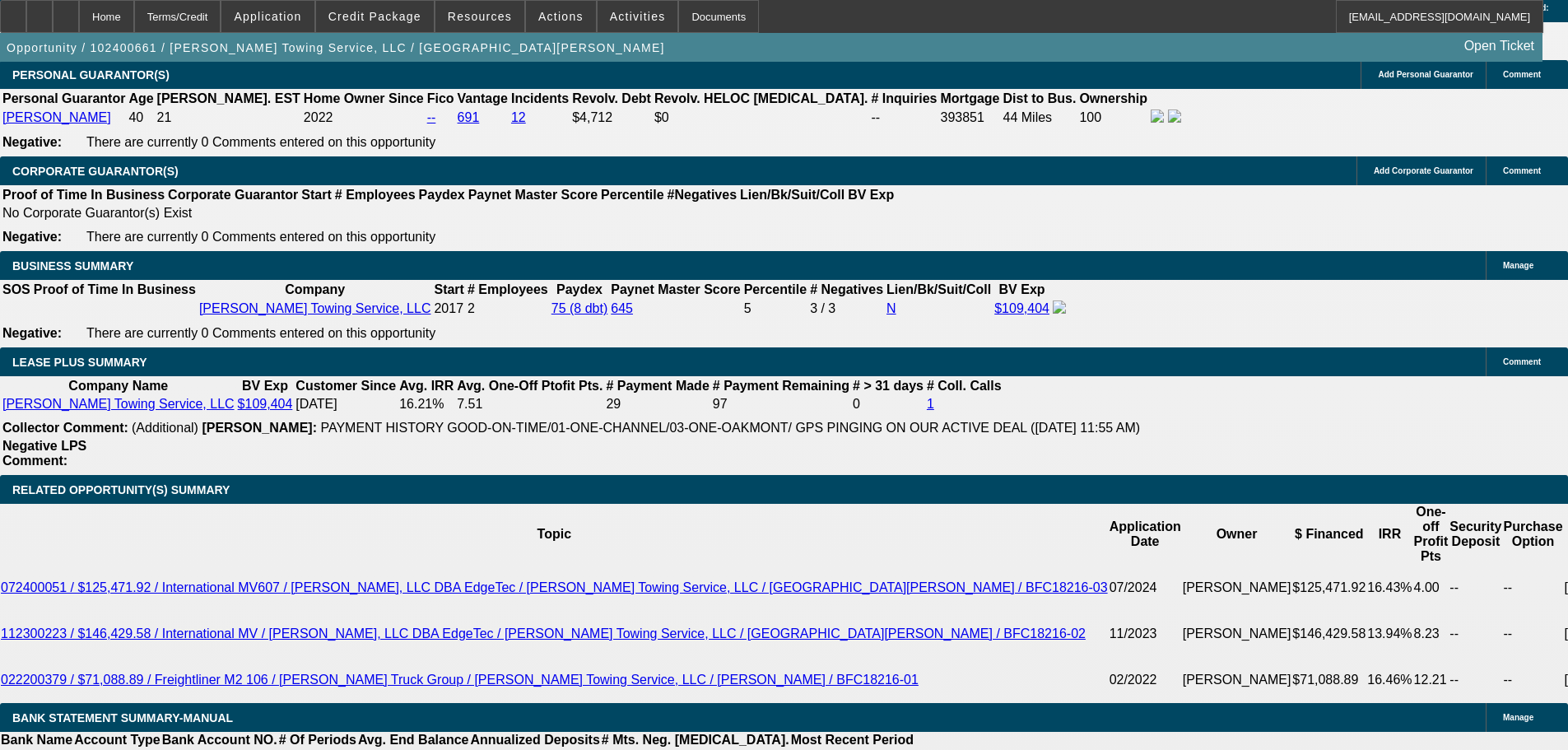
scroll to position [2470, 0]
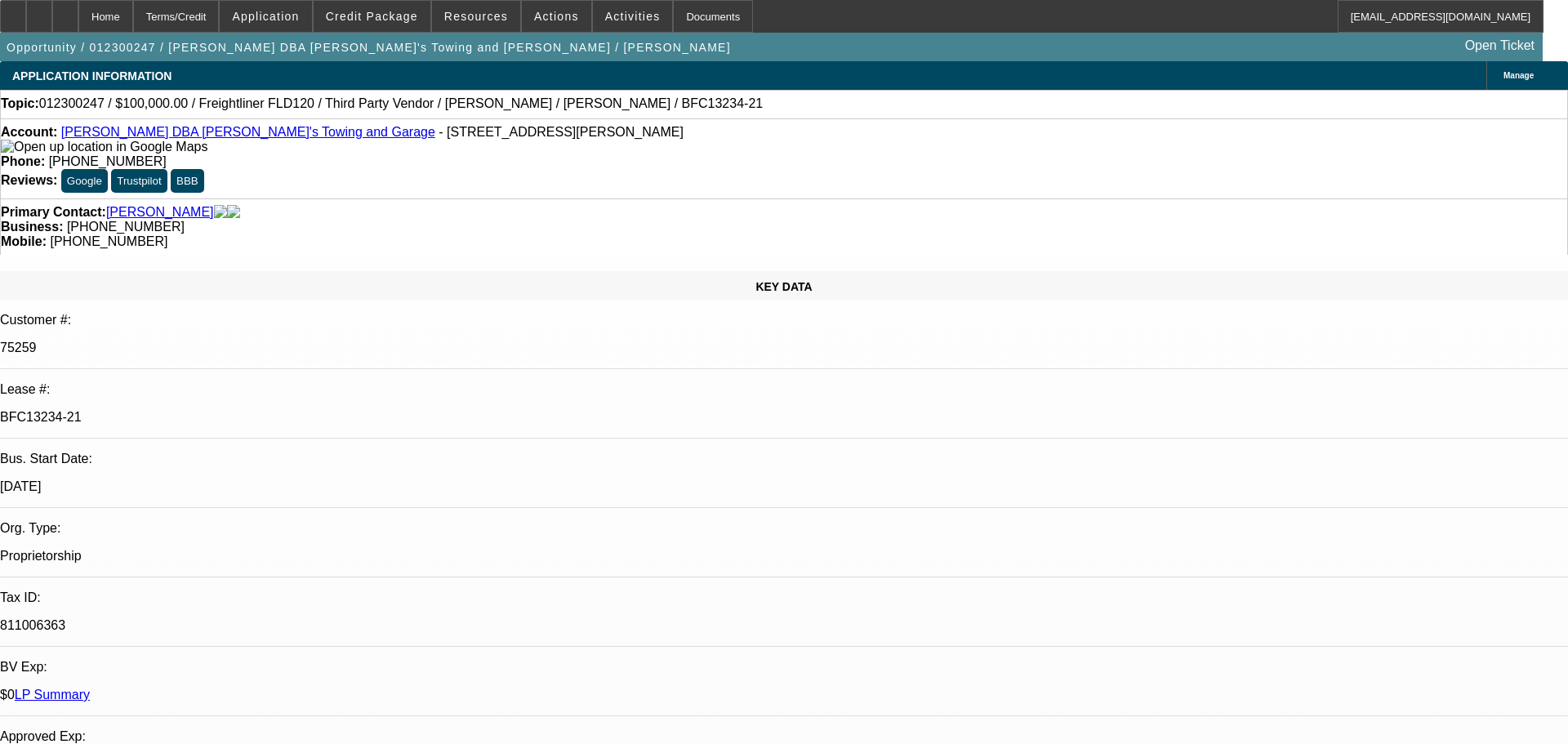
select select "0"
select select "2"
select select "0"
select select "6"
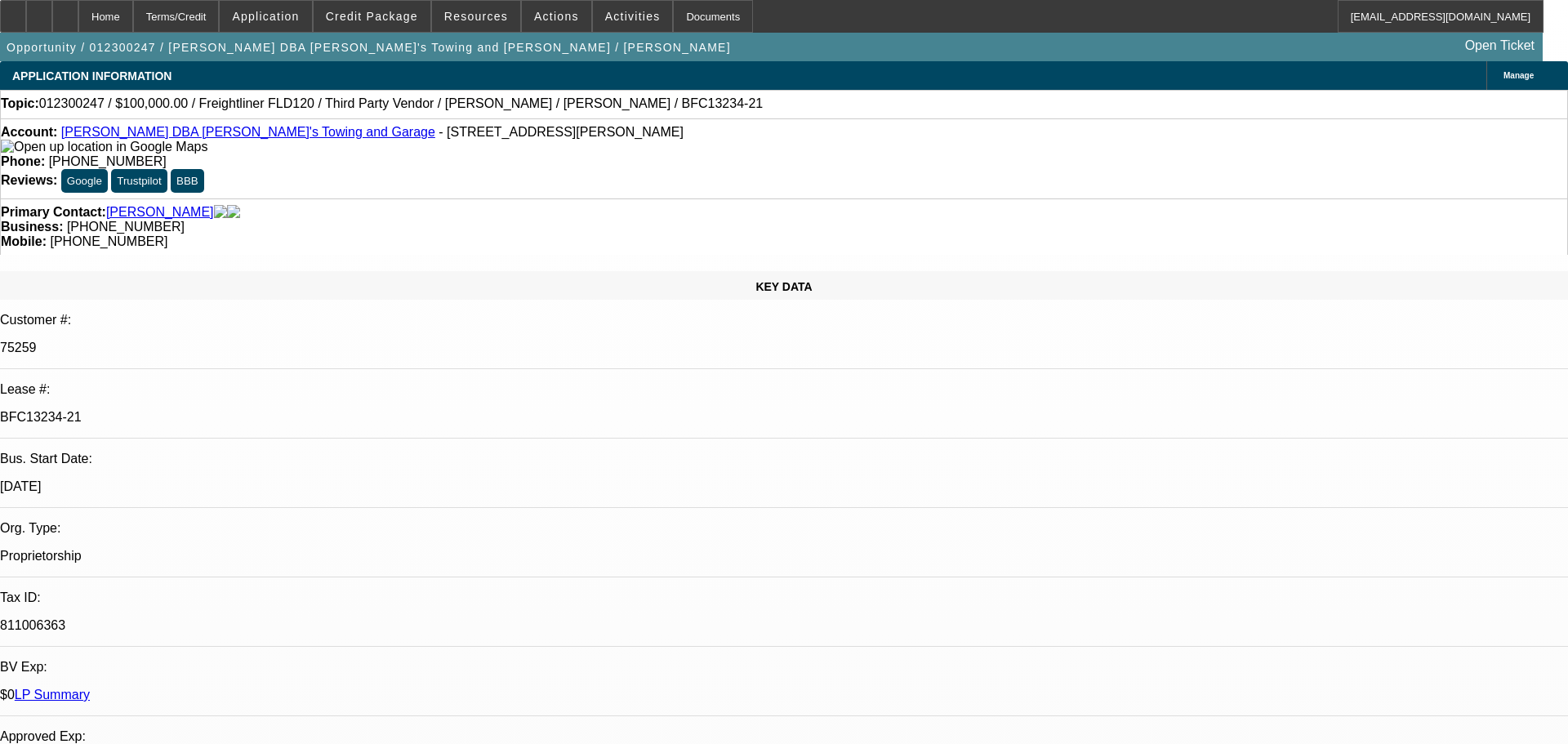
select select "0"
select select "2"
select select "0"
select select "6"
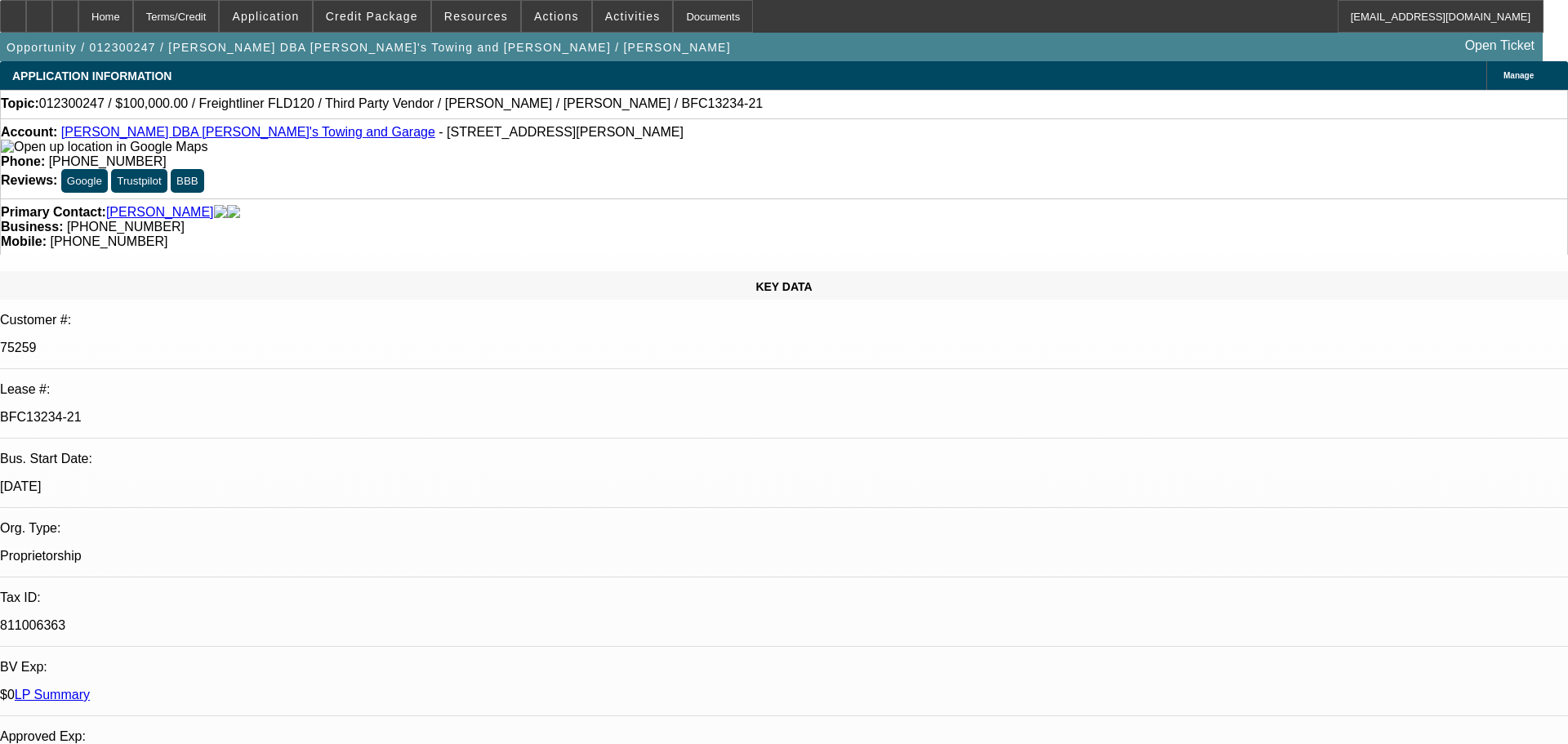
select select "0"
select select "2"
select select "0"
select select "6"
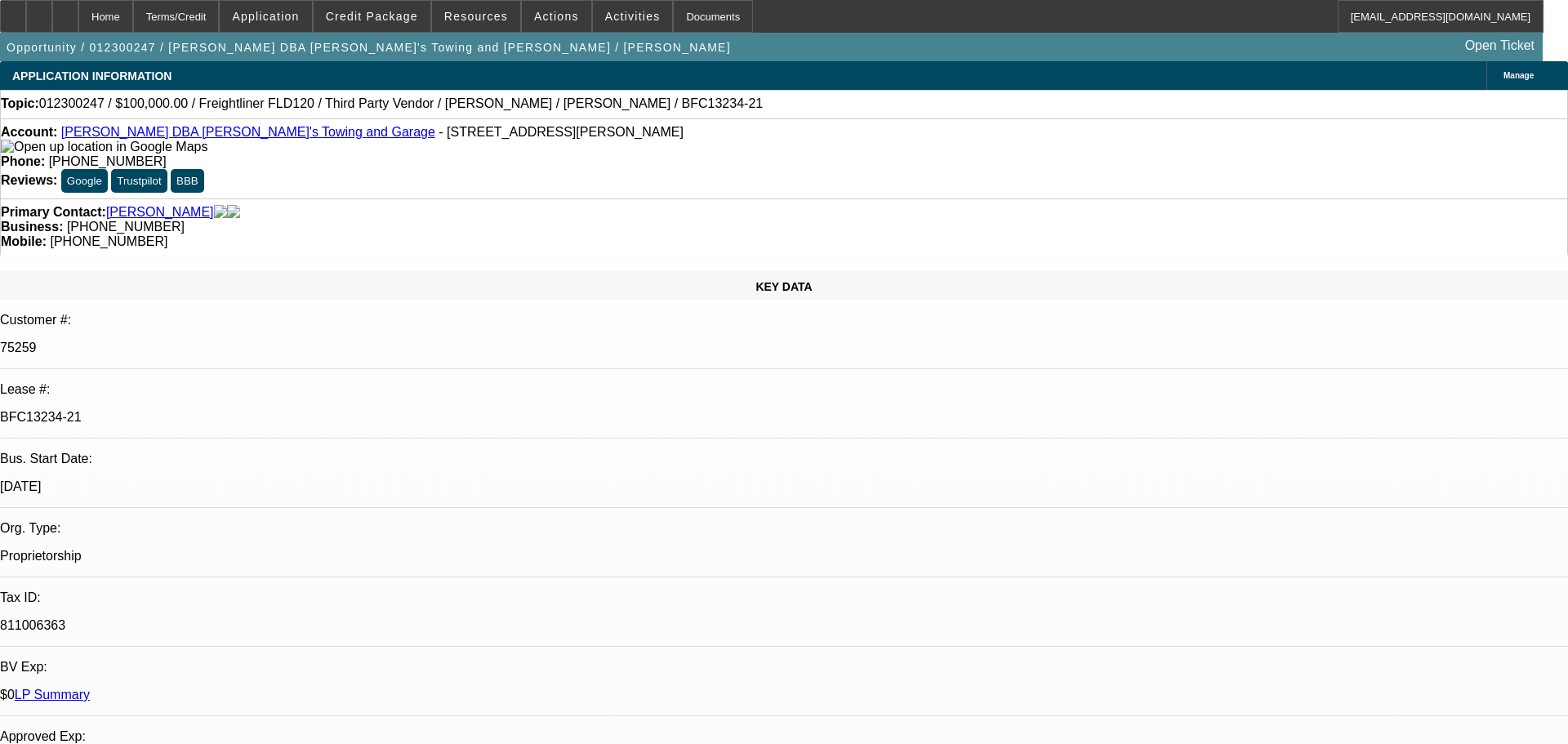
select select "0"
select select "2"
select select "0"
select select "6"
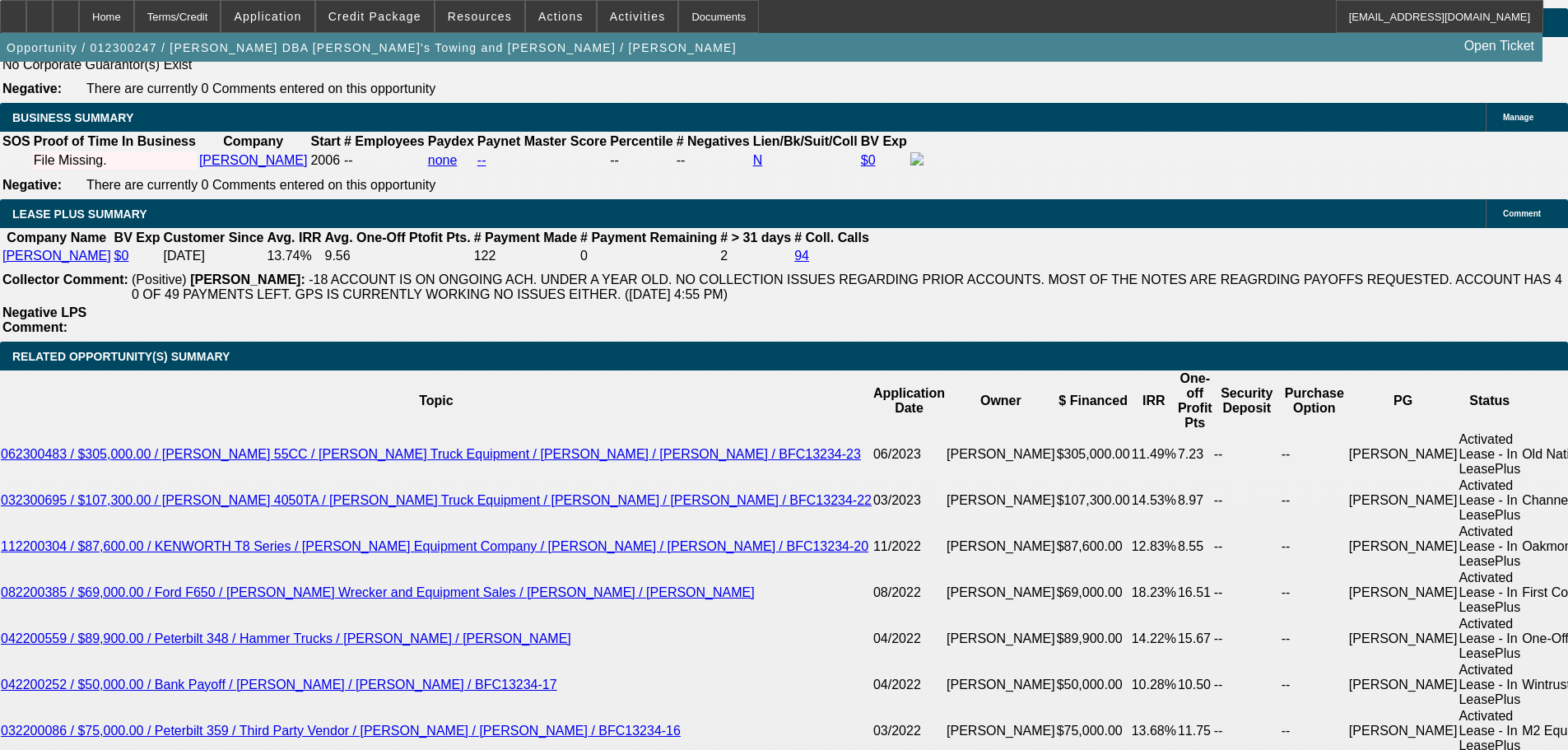
scroll to position [2799, 0]
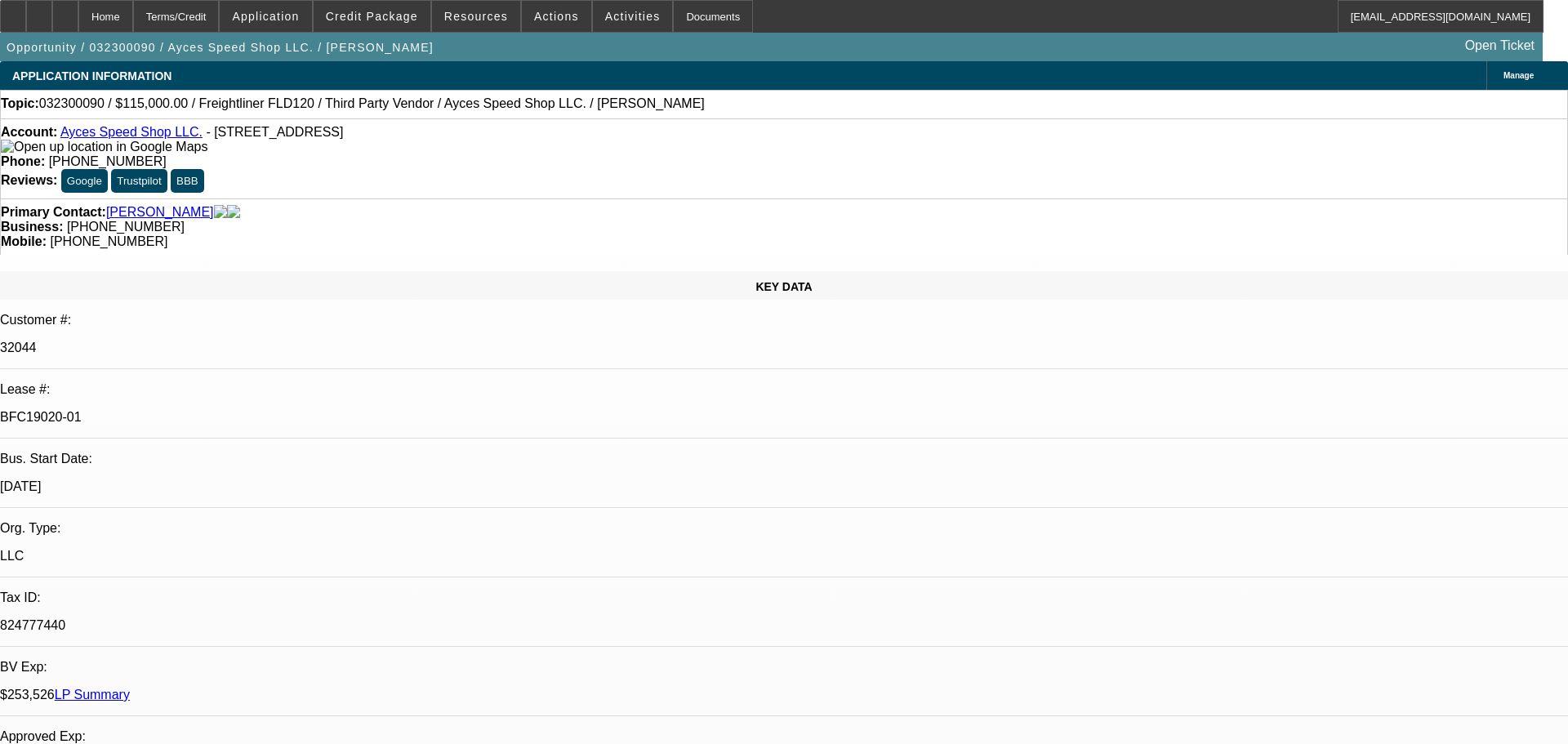
select select "0"
select select "2"
select select "0.1"
select select "4"
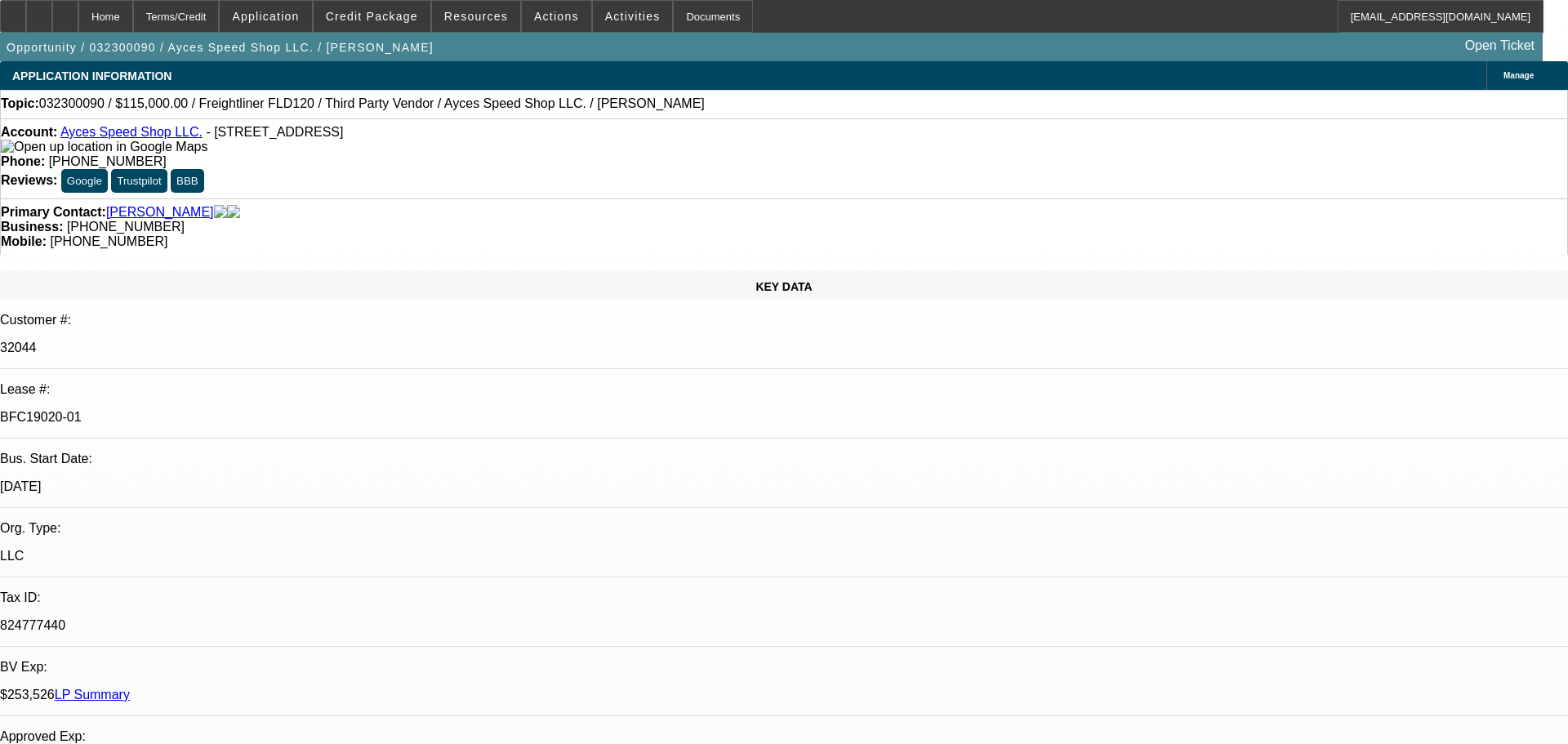
select select "0"
select select "2"
select select "0.1"
select select "4"
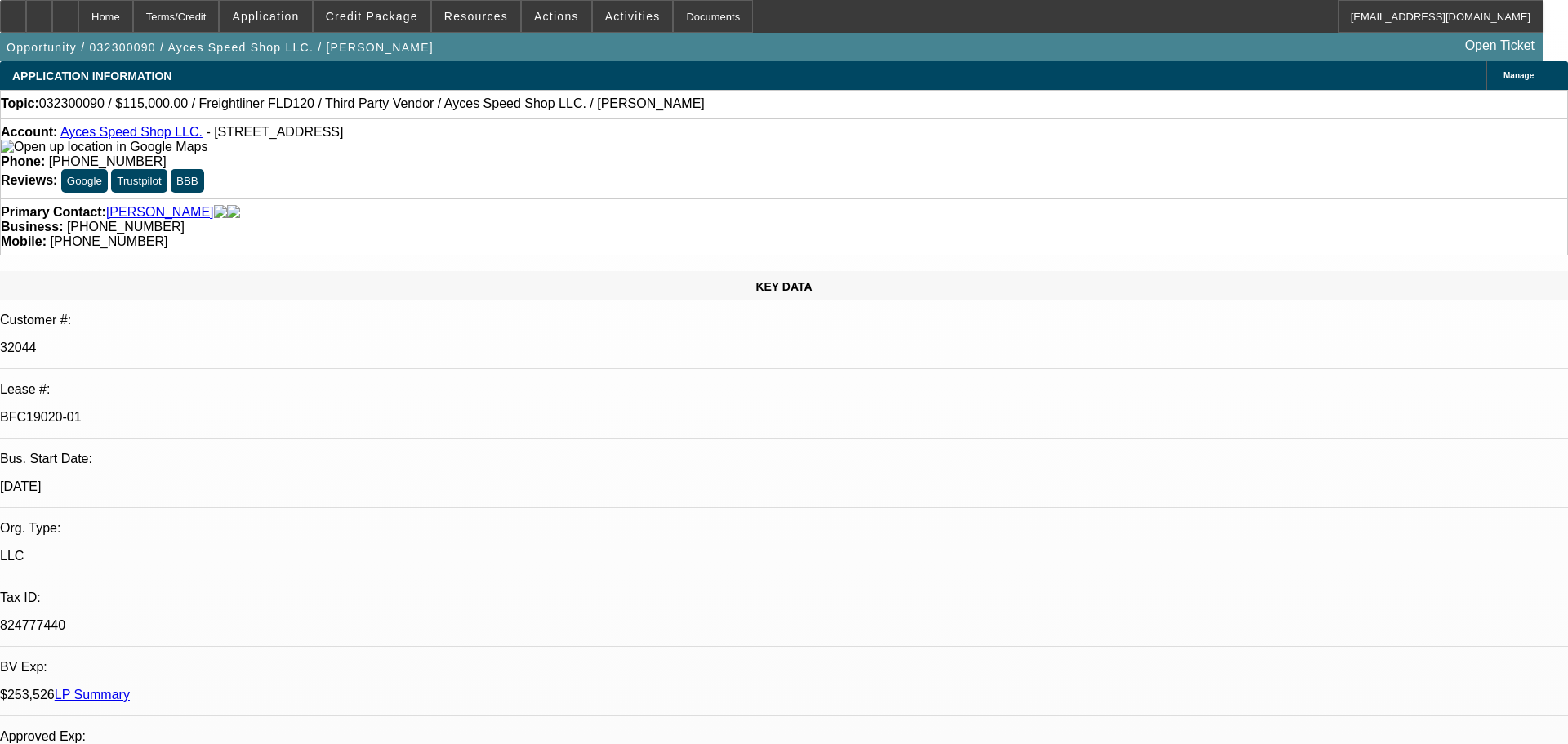
select select "0"
select select "2"
select select "0.1"
select select "4"
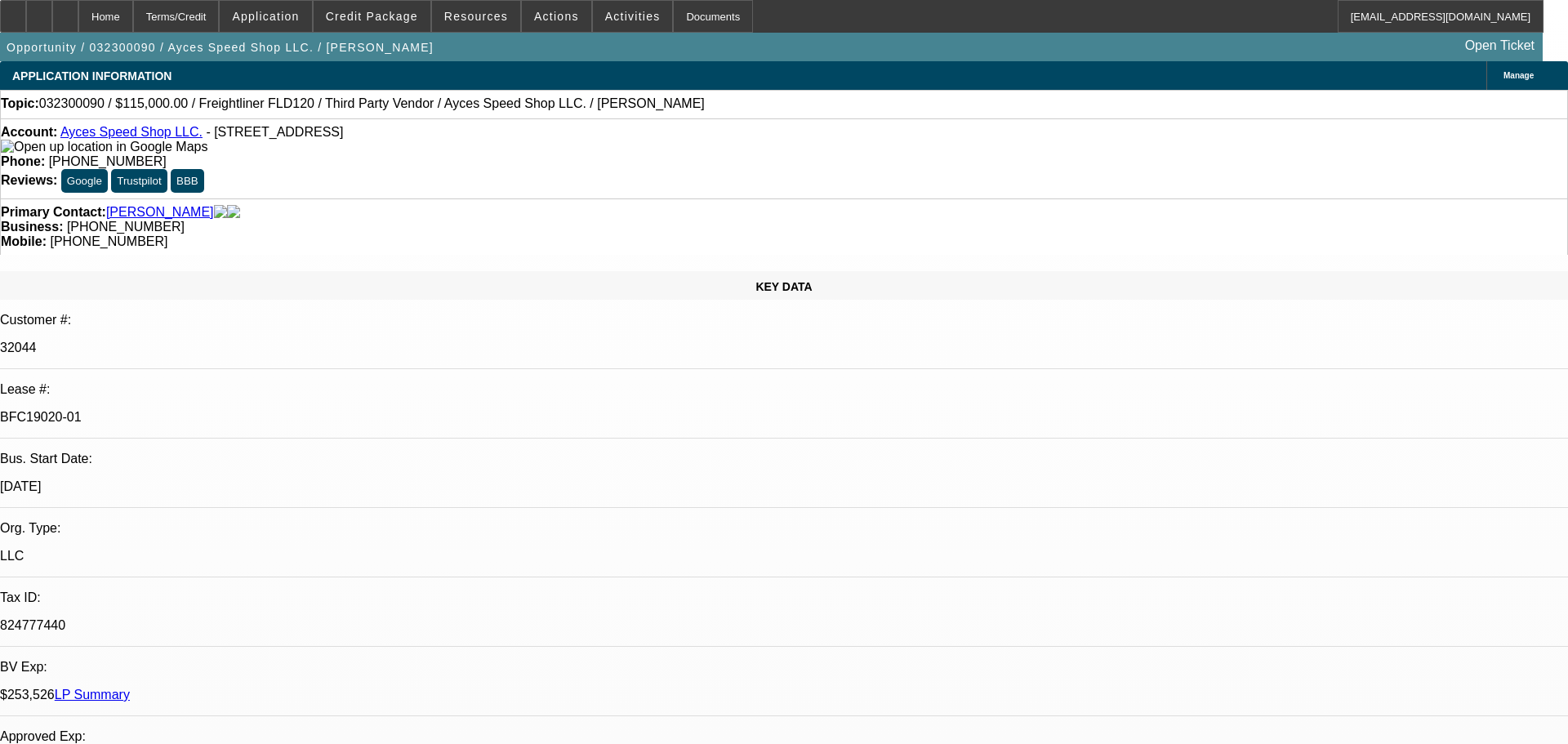
select select "0"
select select "2"
select select "0.1"
select select "4"
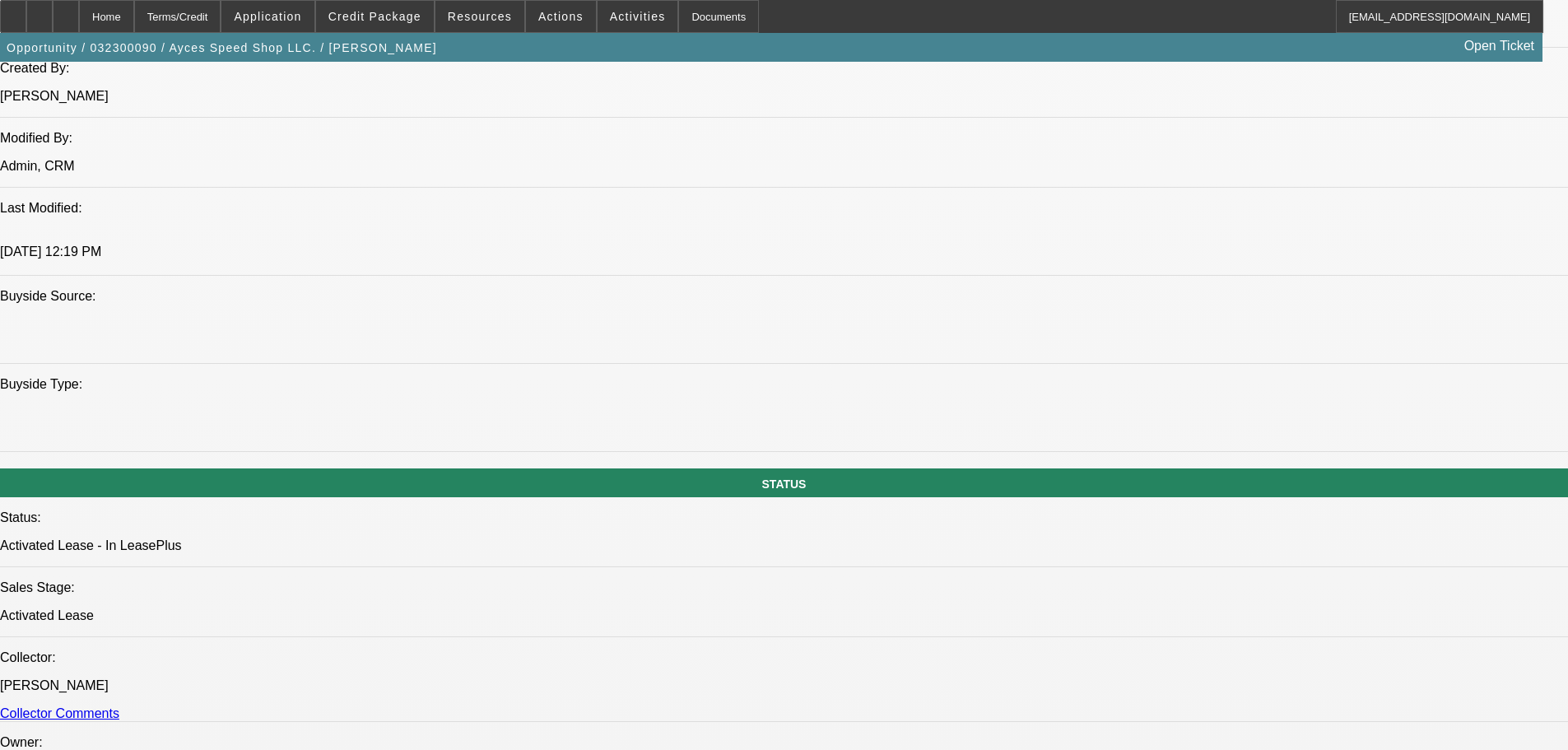
scroll to position [987, 0]
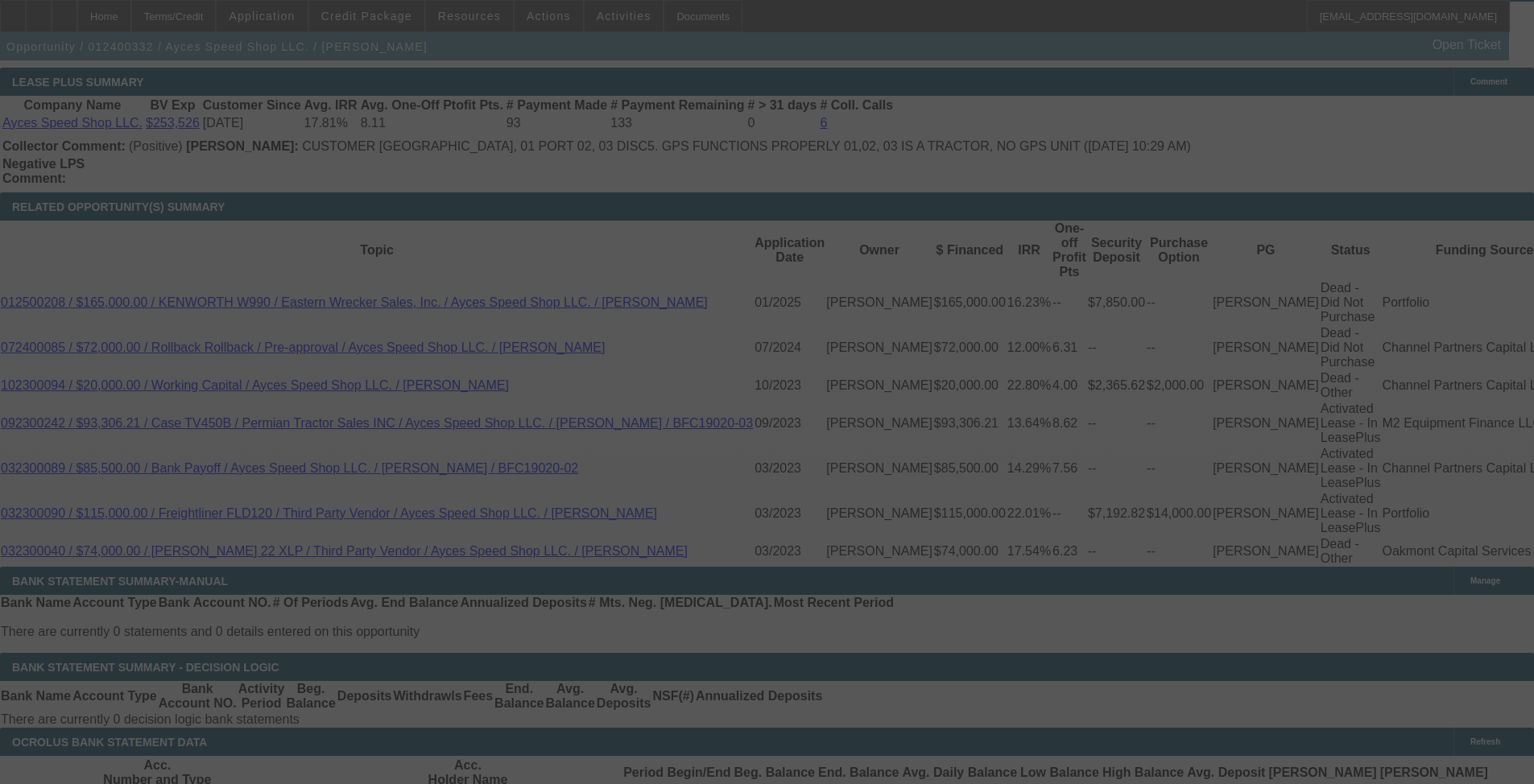
scroll to position [2845, 0]
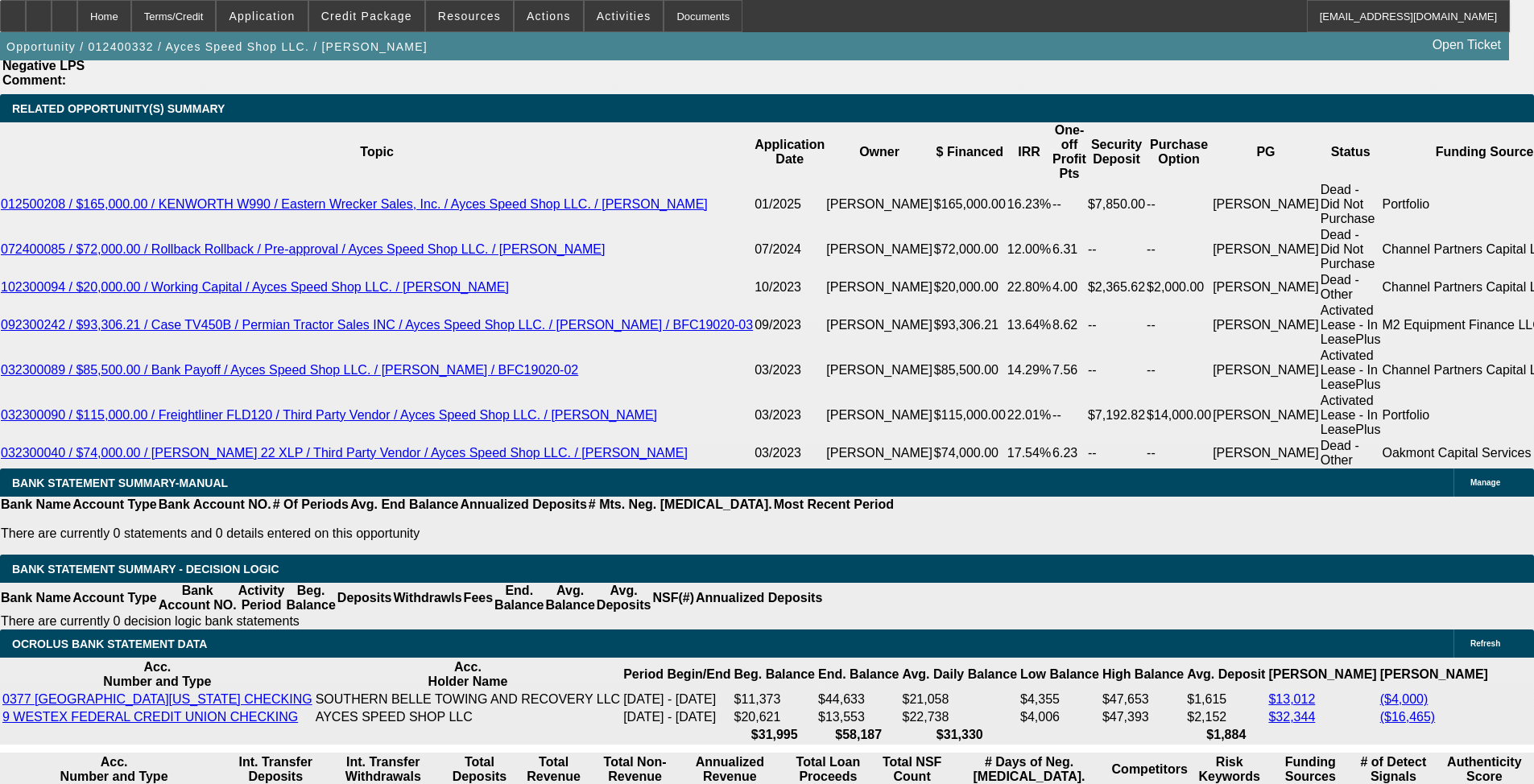
select select "0"
select select "2"
select select "0"
select select "6"
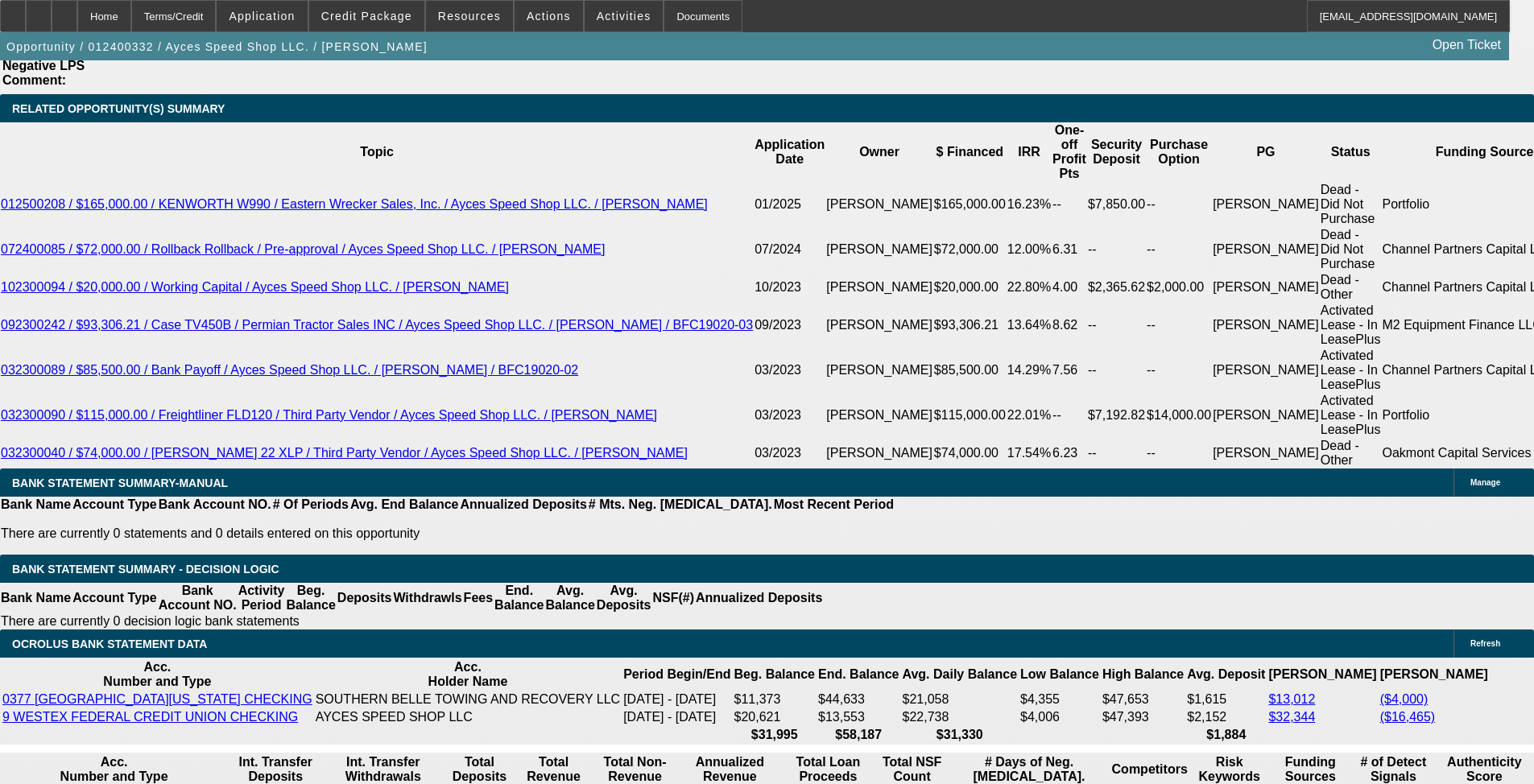
select select "0"
select select "2"
select select "0"
select select "6"
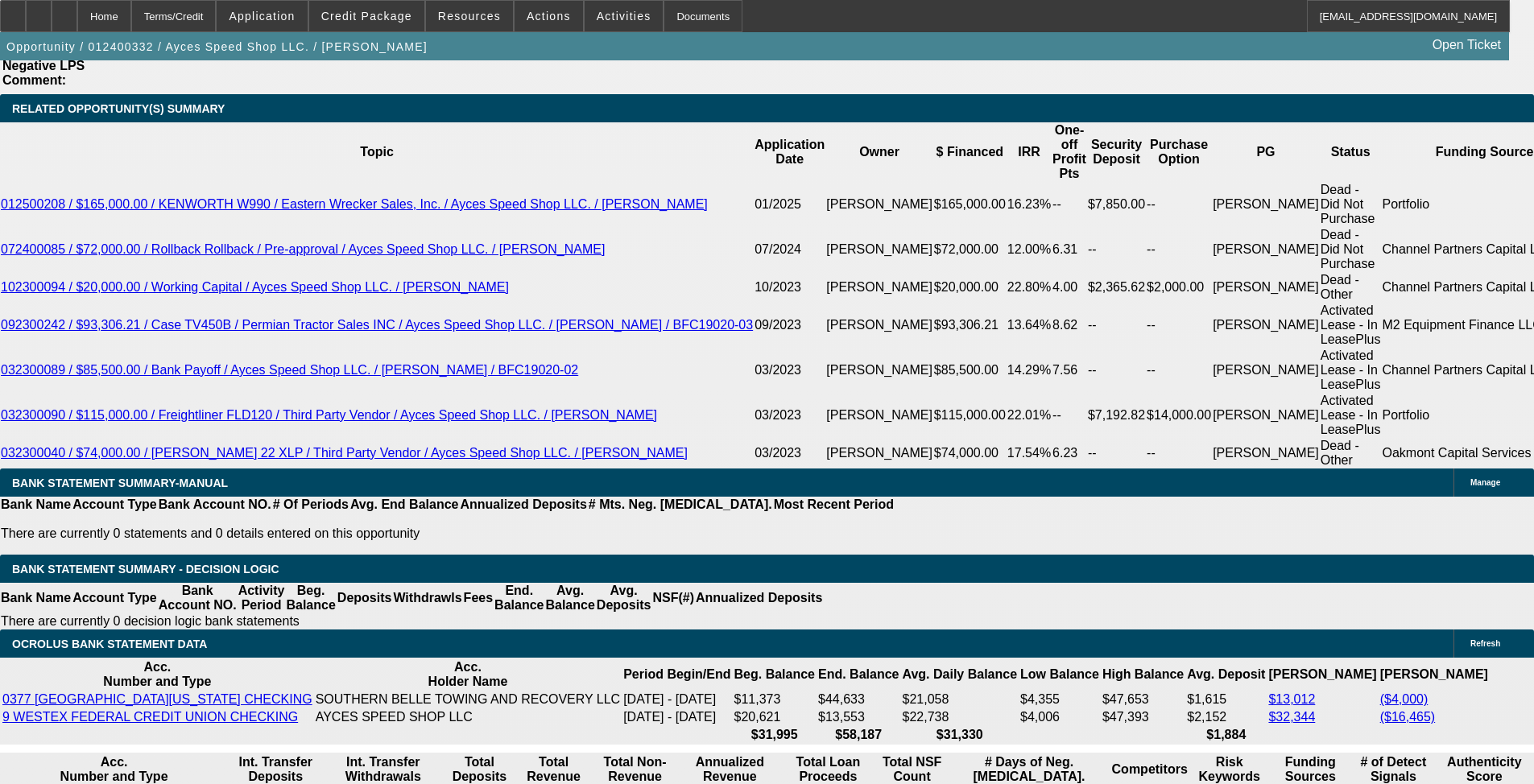
select select "0"
select select "2"
select select "0"
select select "6"
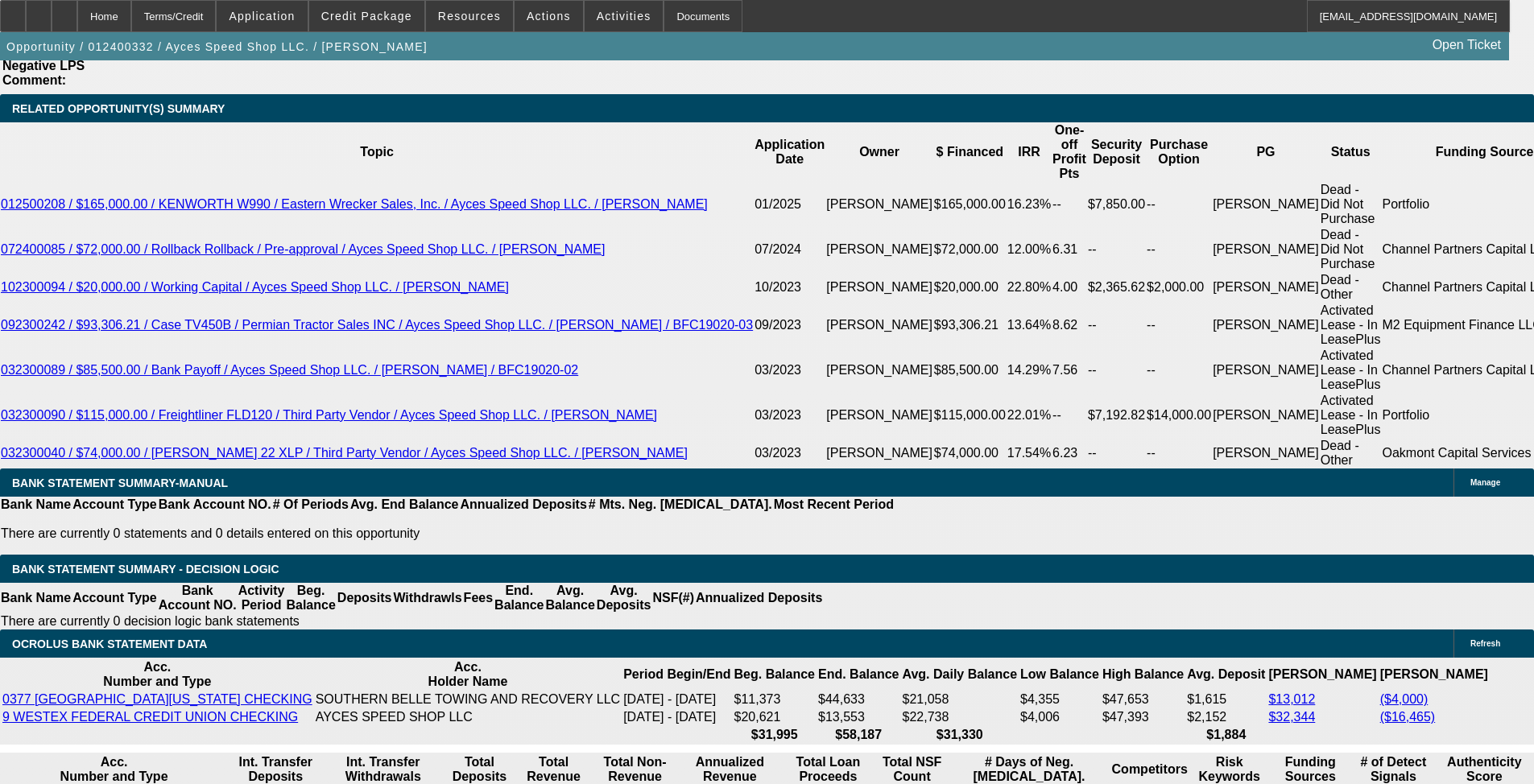
select select "0"
select select "2"
select select "0"
select select "6"
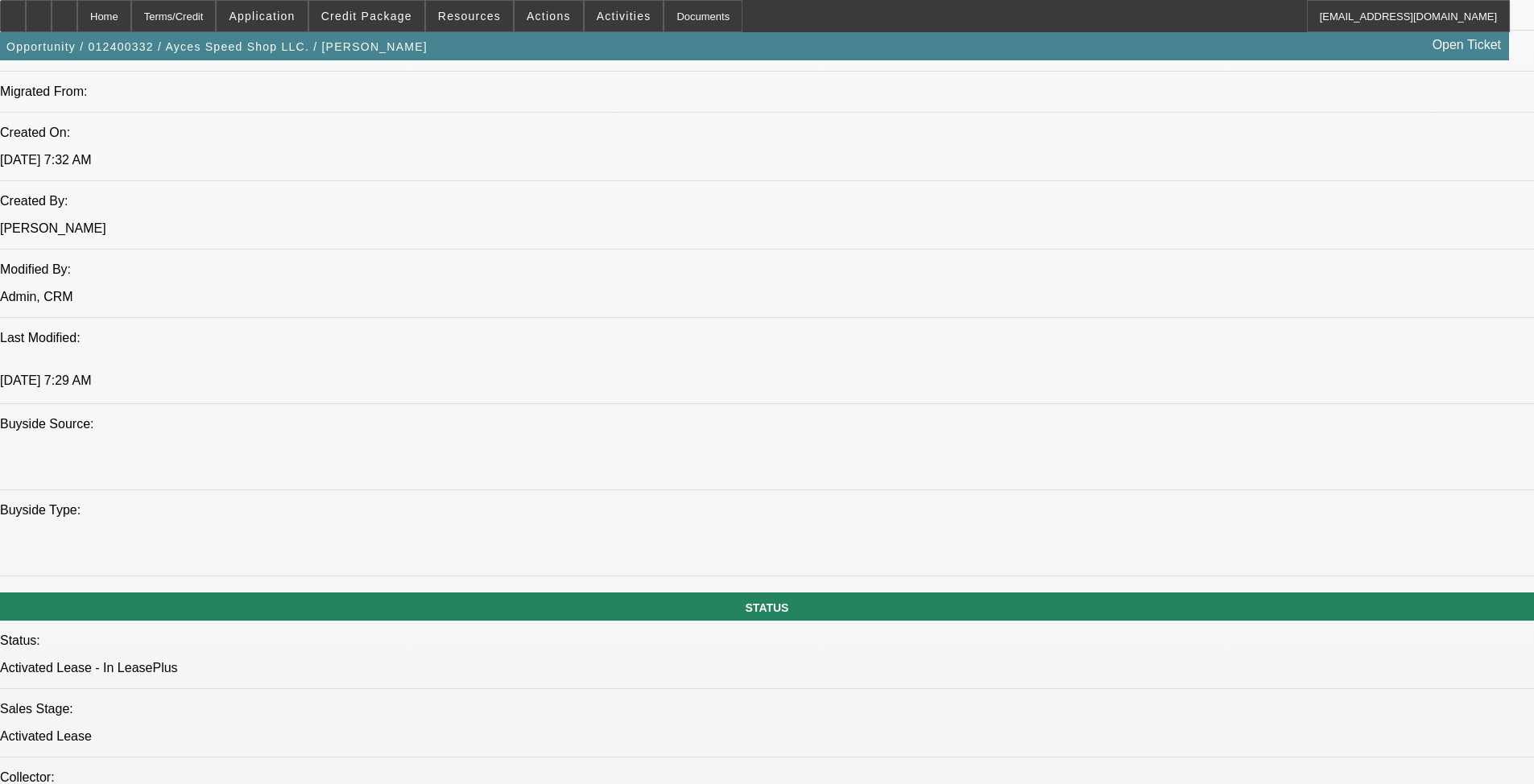
scroll to position [1772, 0]
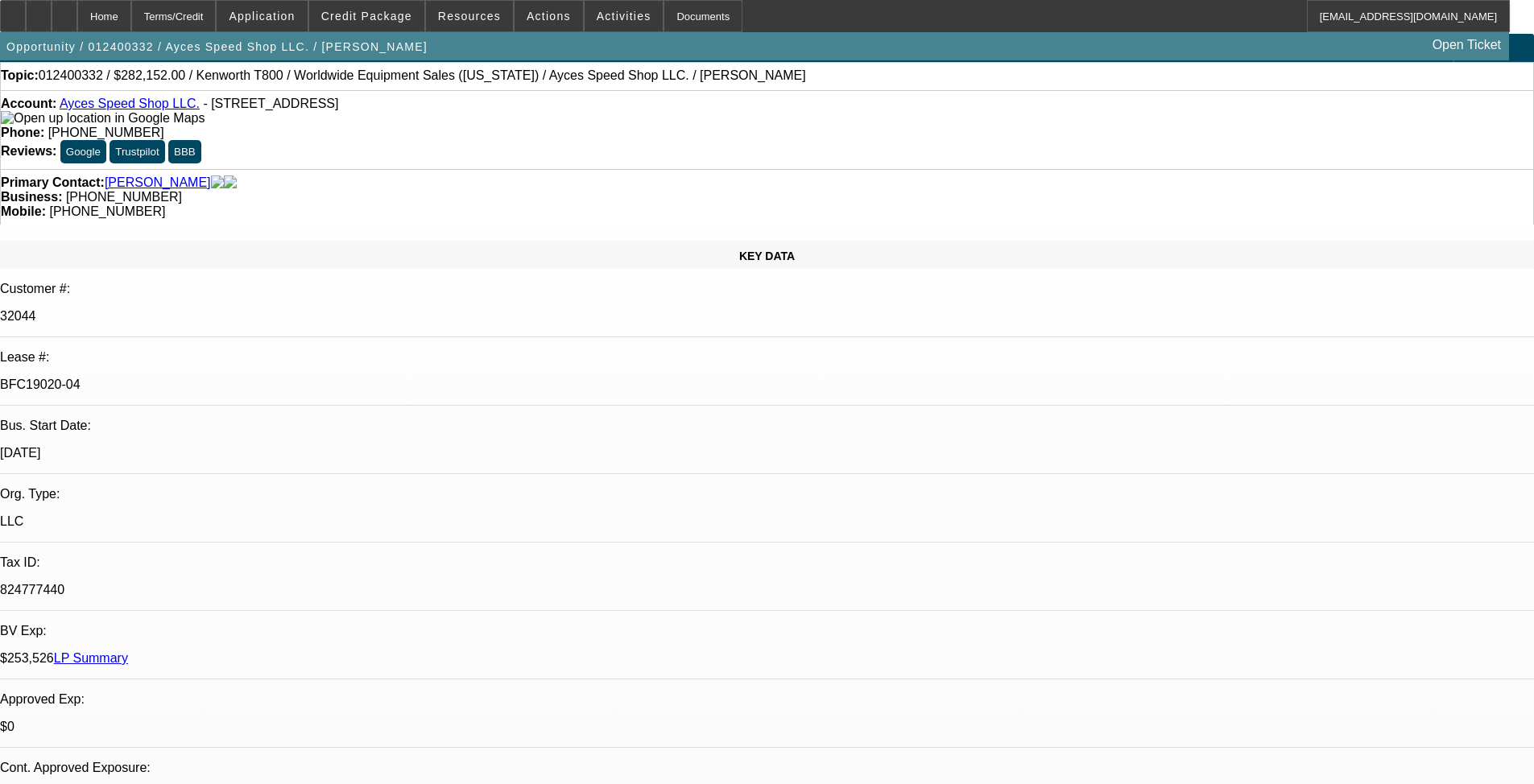
scroll to position [108, 0]
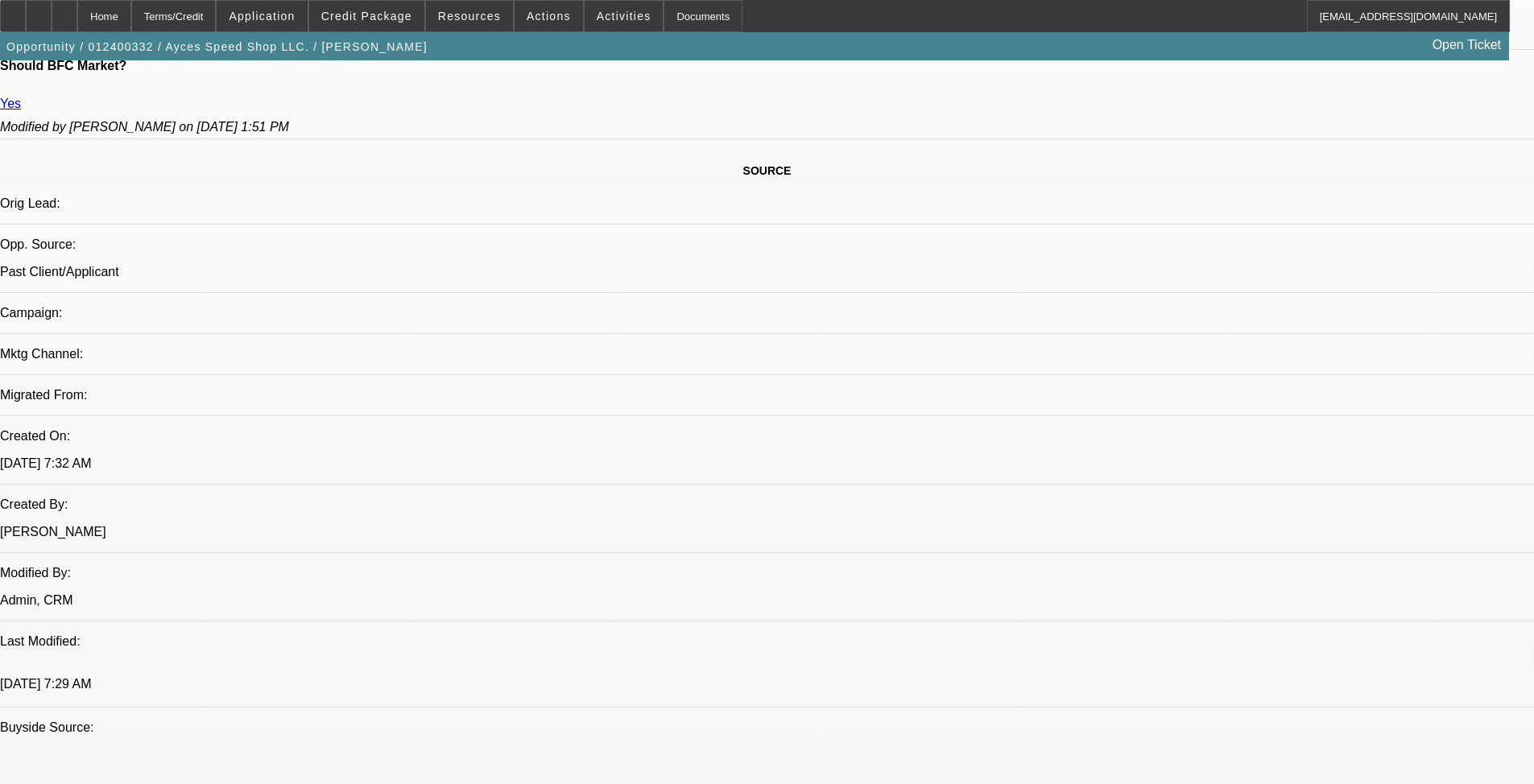
scroll to position [752, 0]
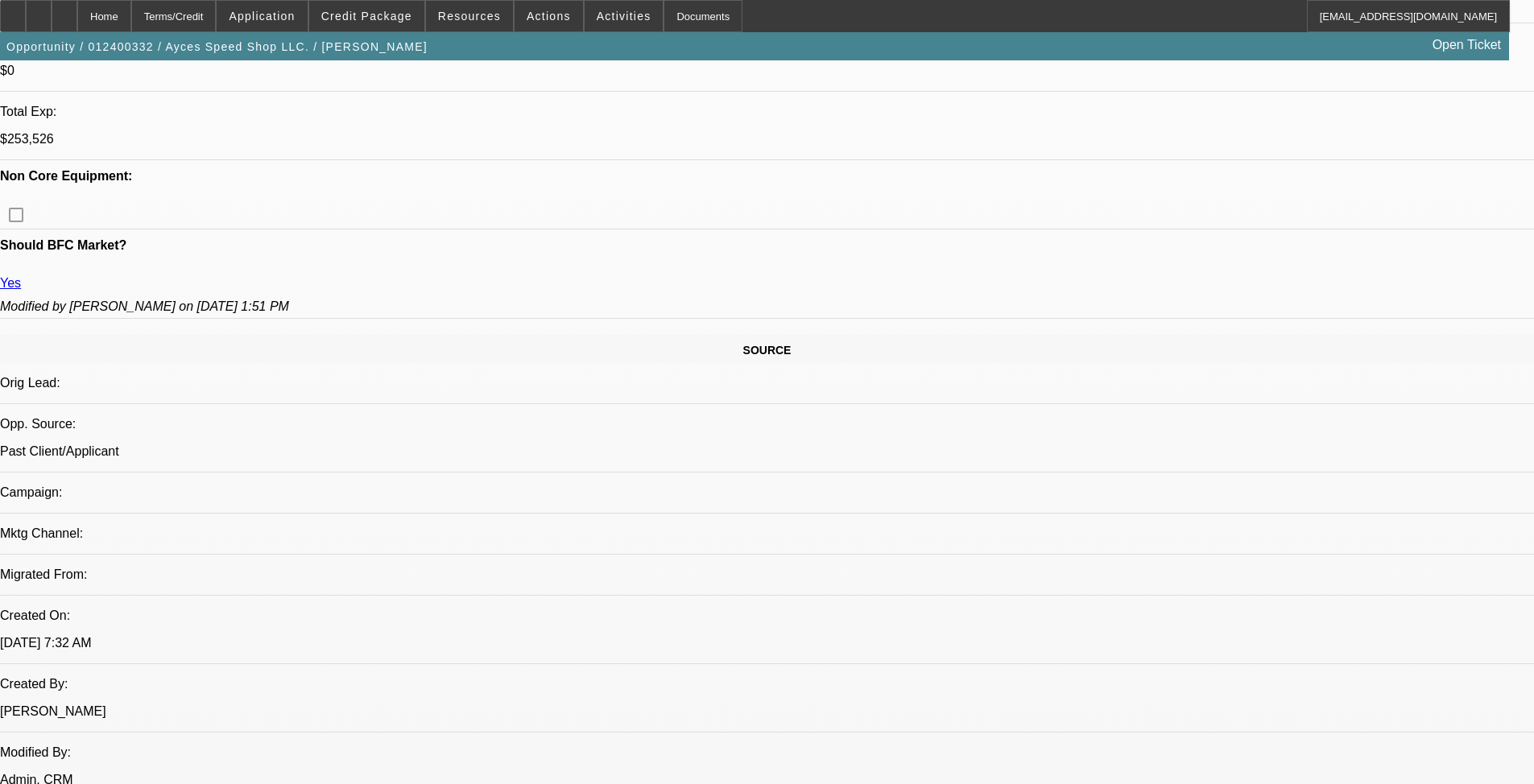
click at [394, 19] on span "Credit Package" at bounding box center [367, 16] width 91 height 13
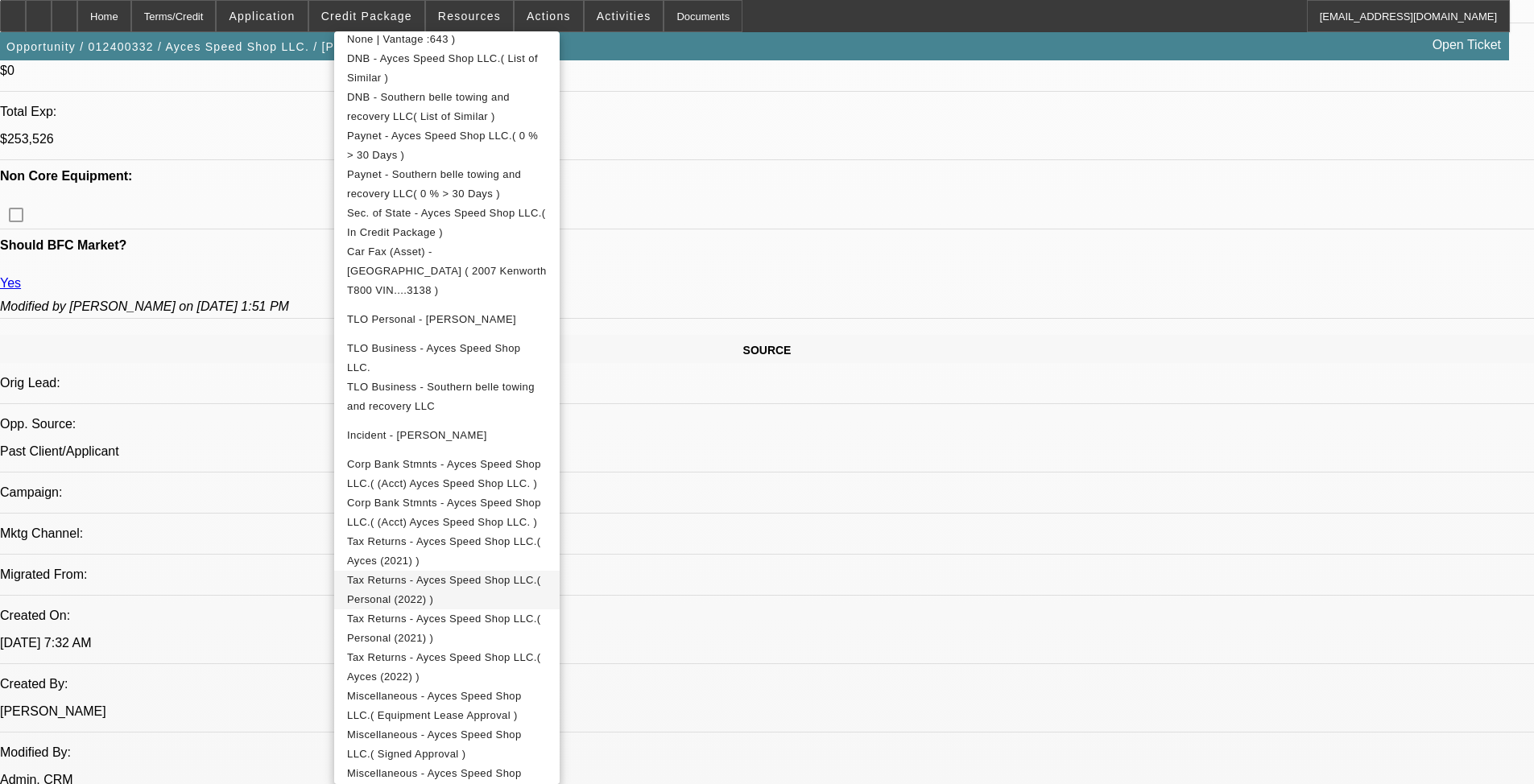
scroll to position [1073, 0]
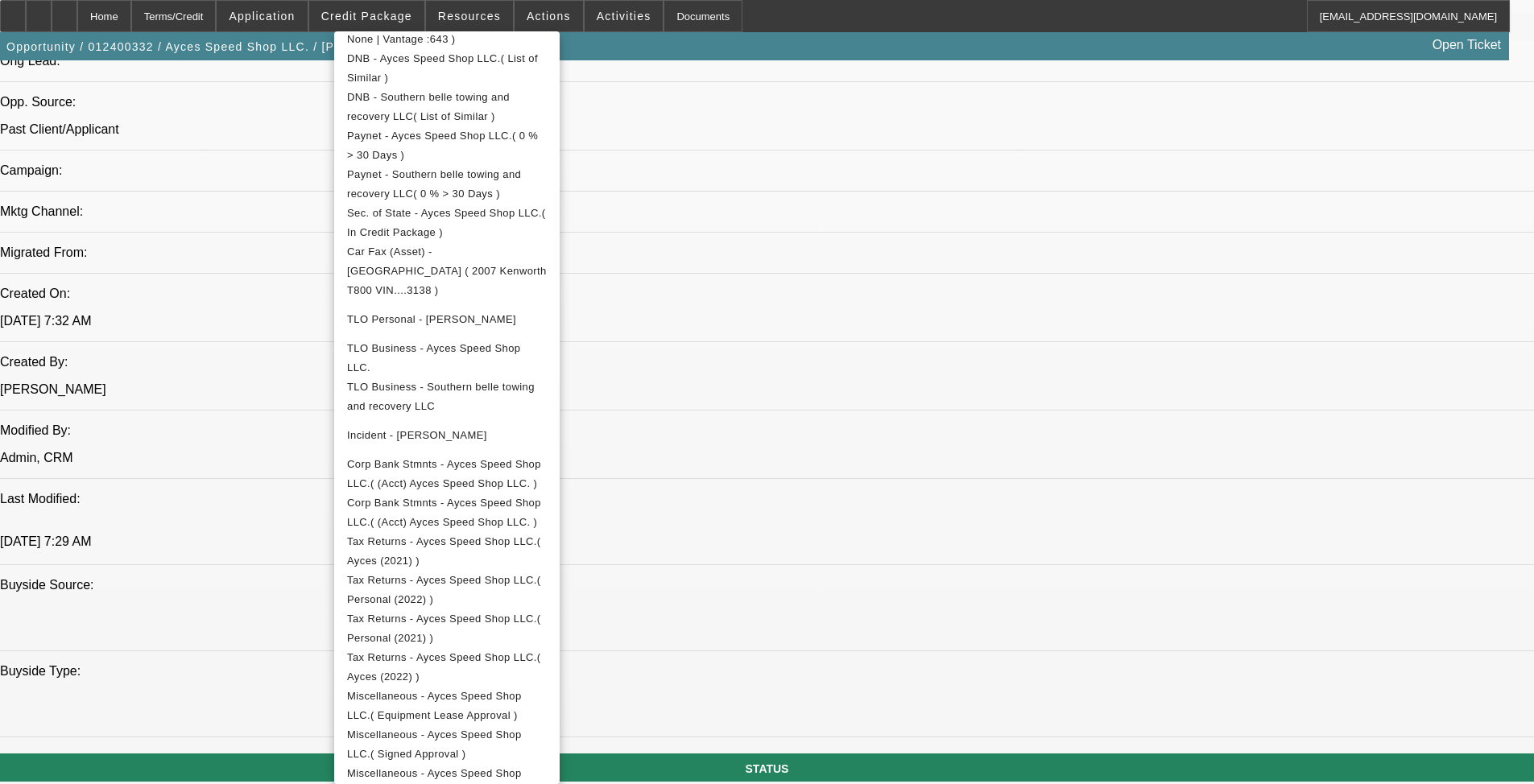
click at [643, 472] on div at bounding box center [767, 392] width 1534 height 784
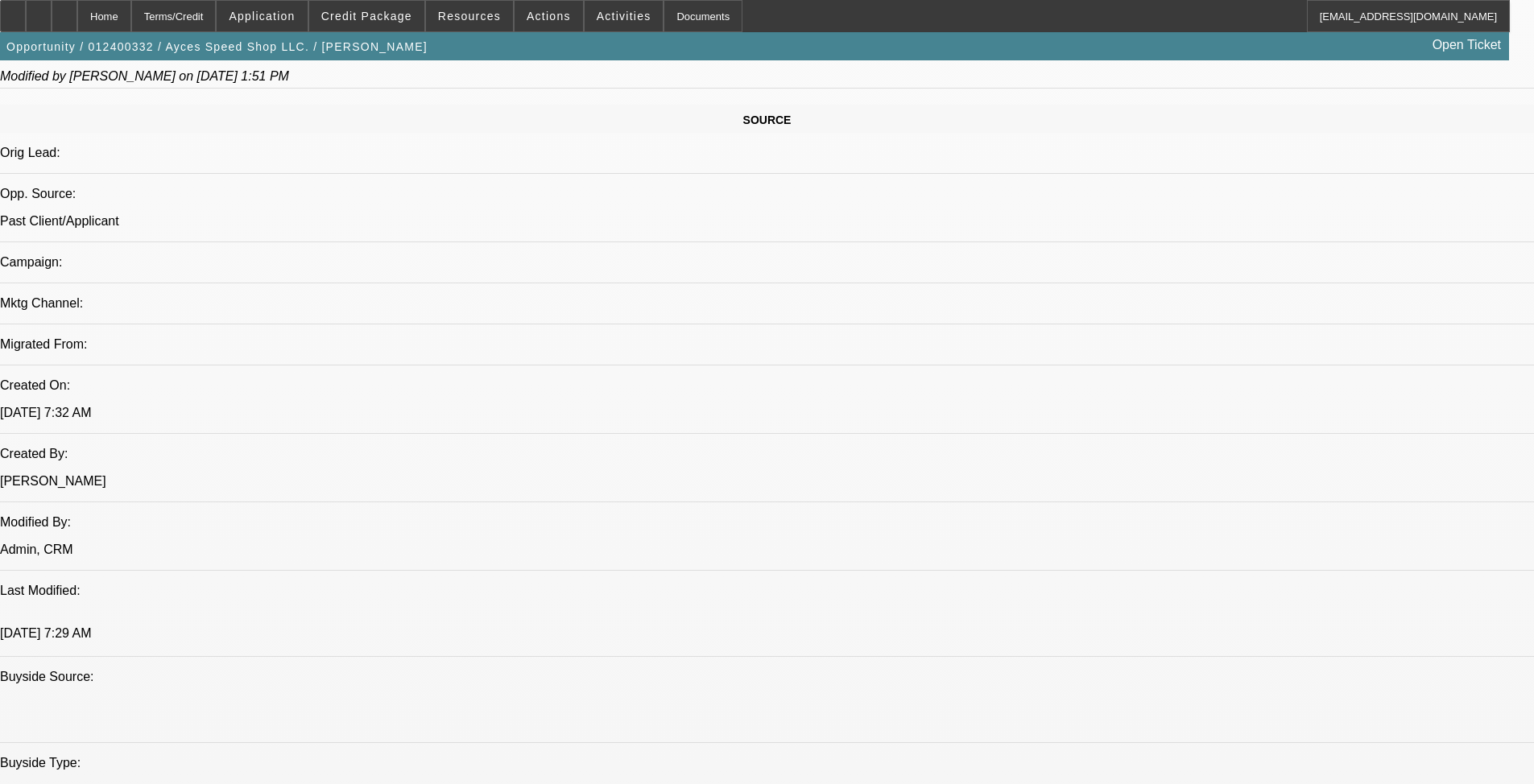
scroll to position [752, 0]
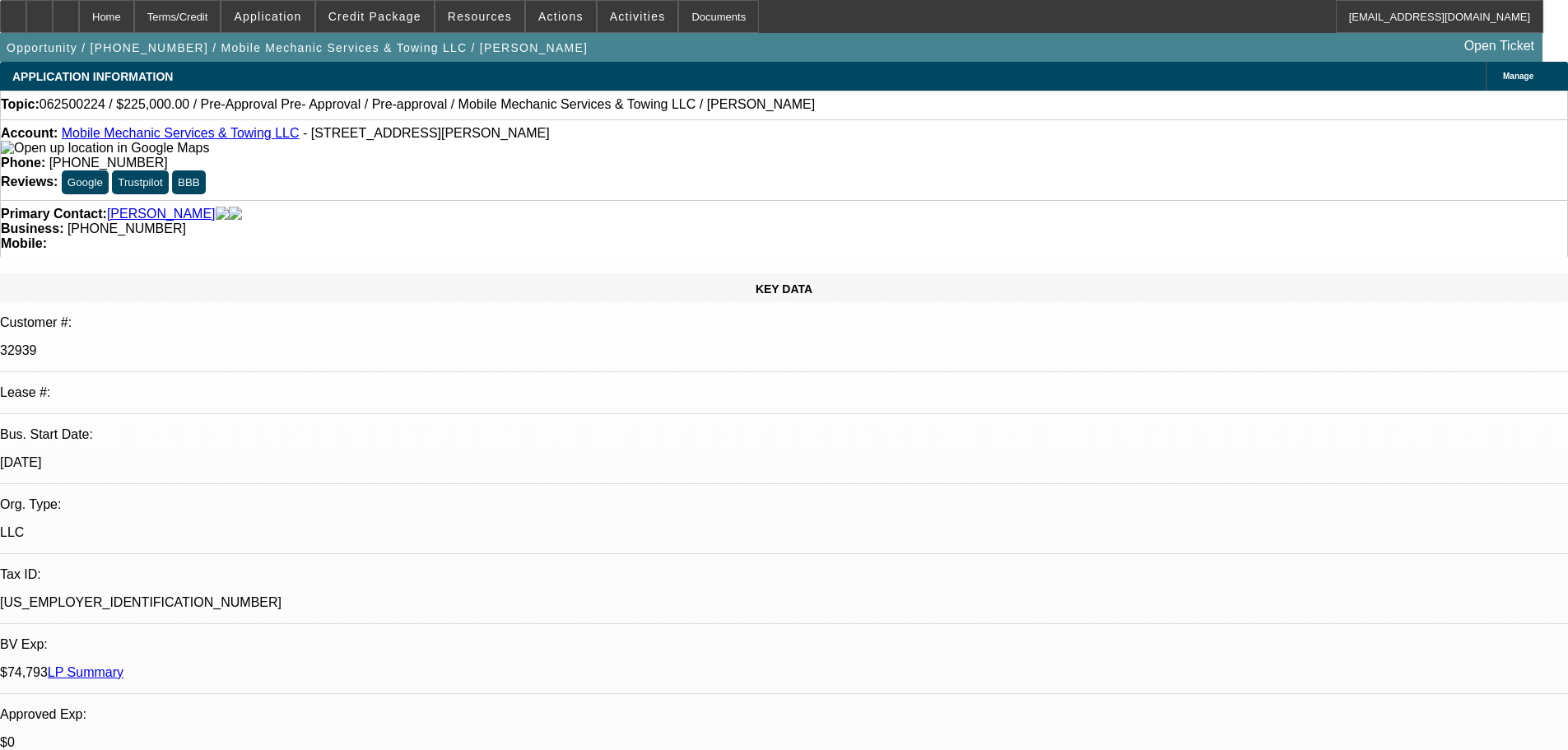
select select "0"
select select "0.1"
select select "4"
select select "0"
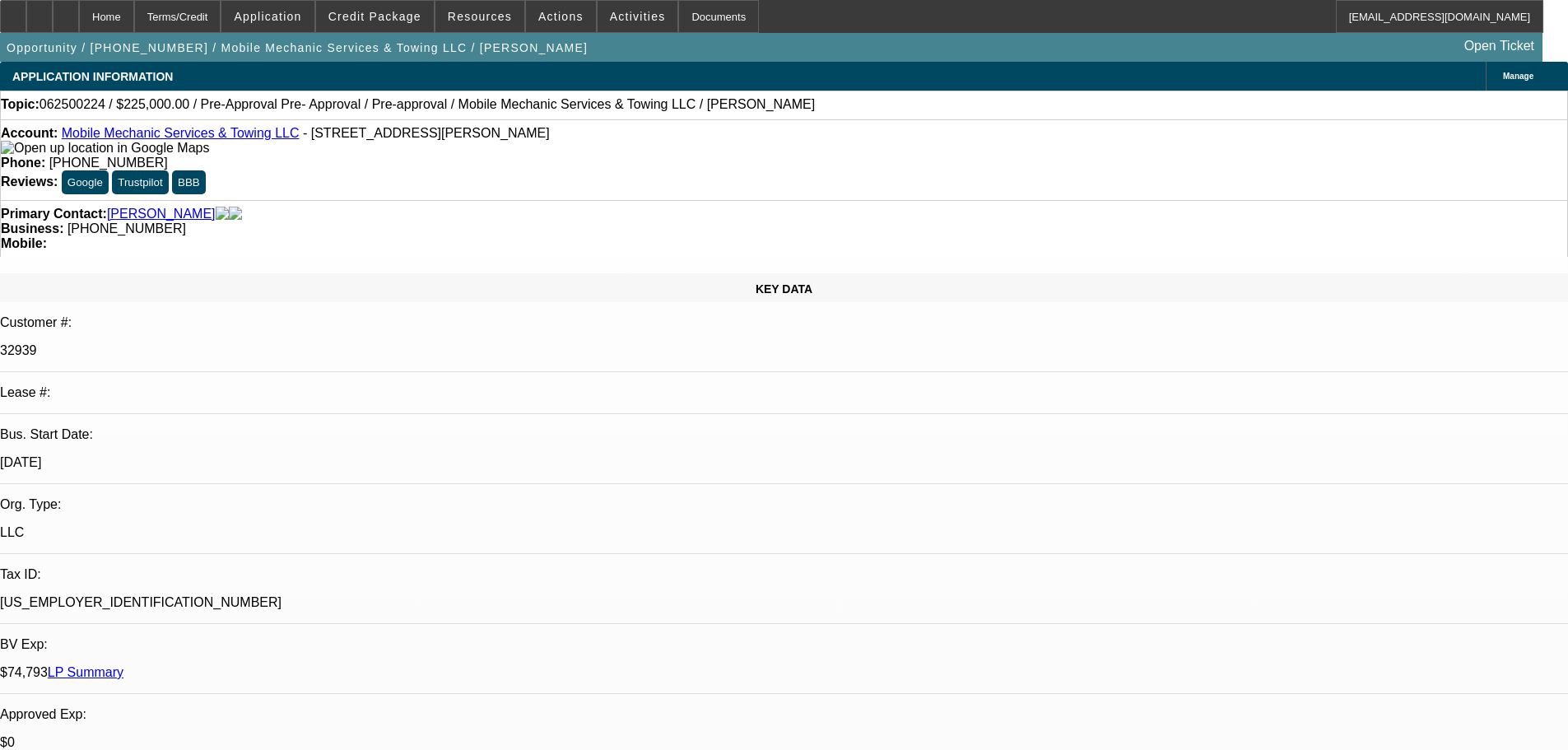
select select "0"
select select "0.1"
select select "4"
select select "0"
select select "2"
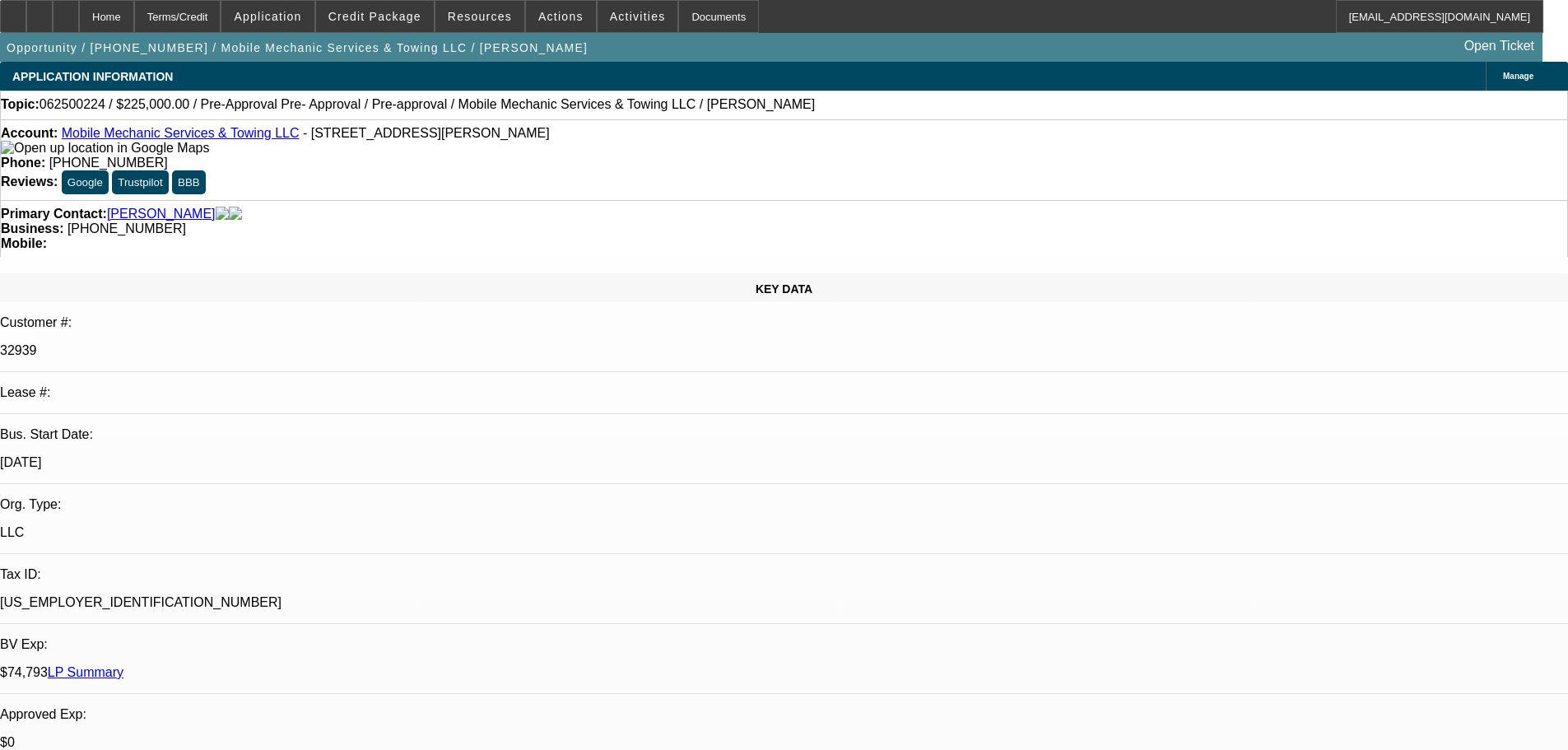
select select "2"
select select "0.1"
select select "4"
select select "0"
select select "2"
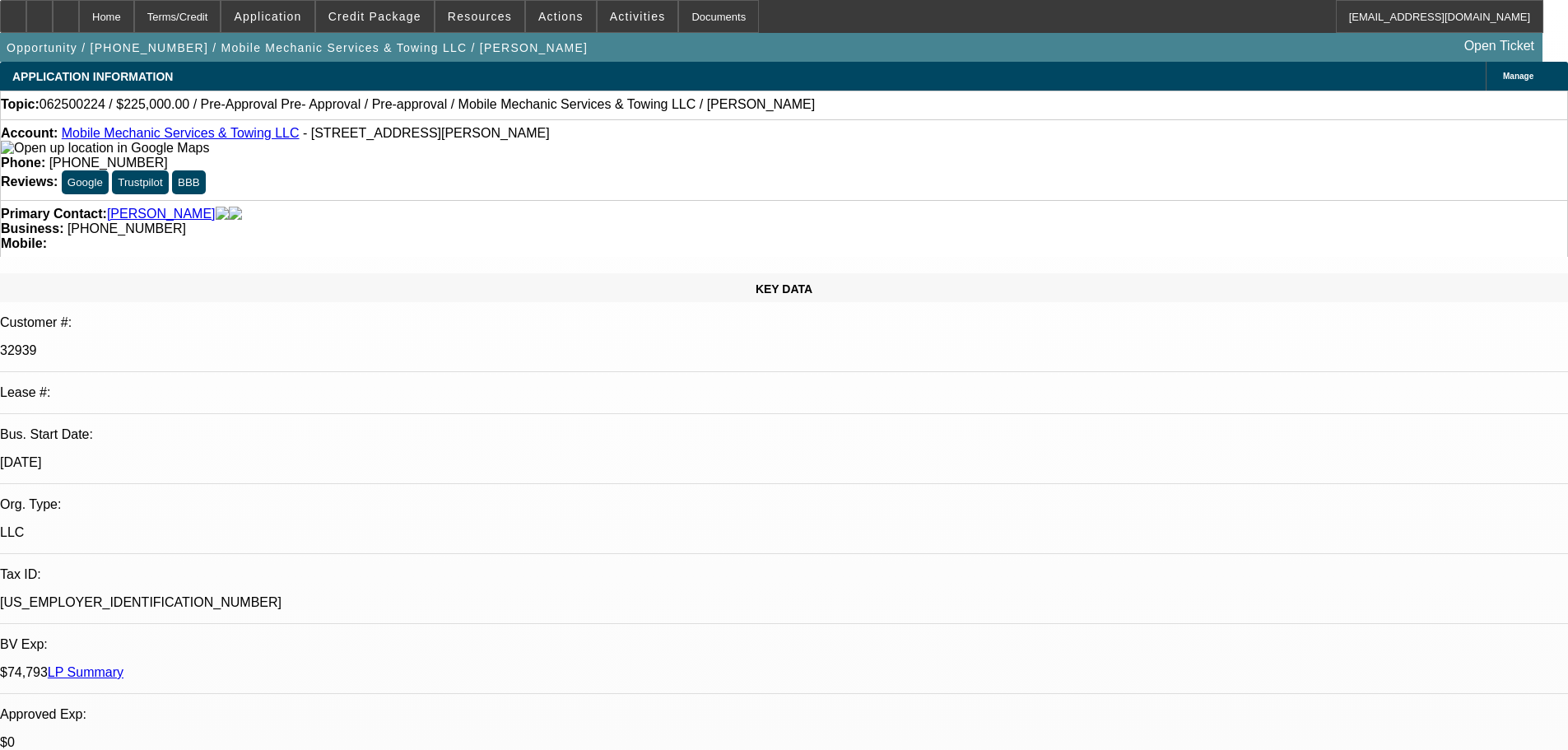
select select "2"
select select "0.1"
select select "4"
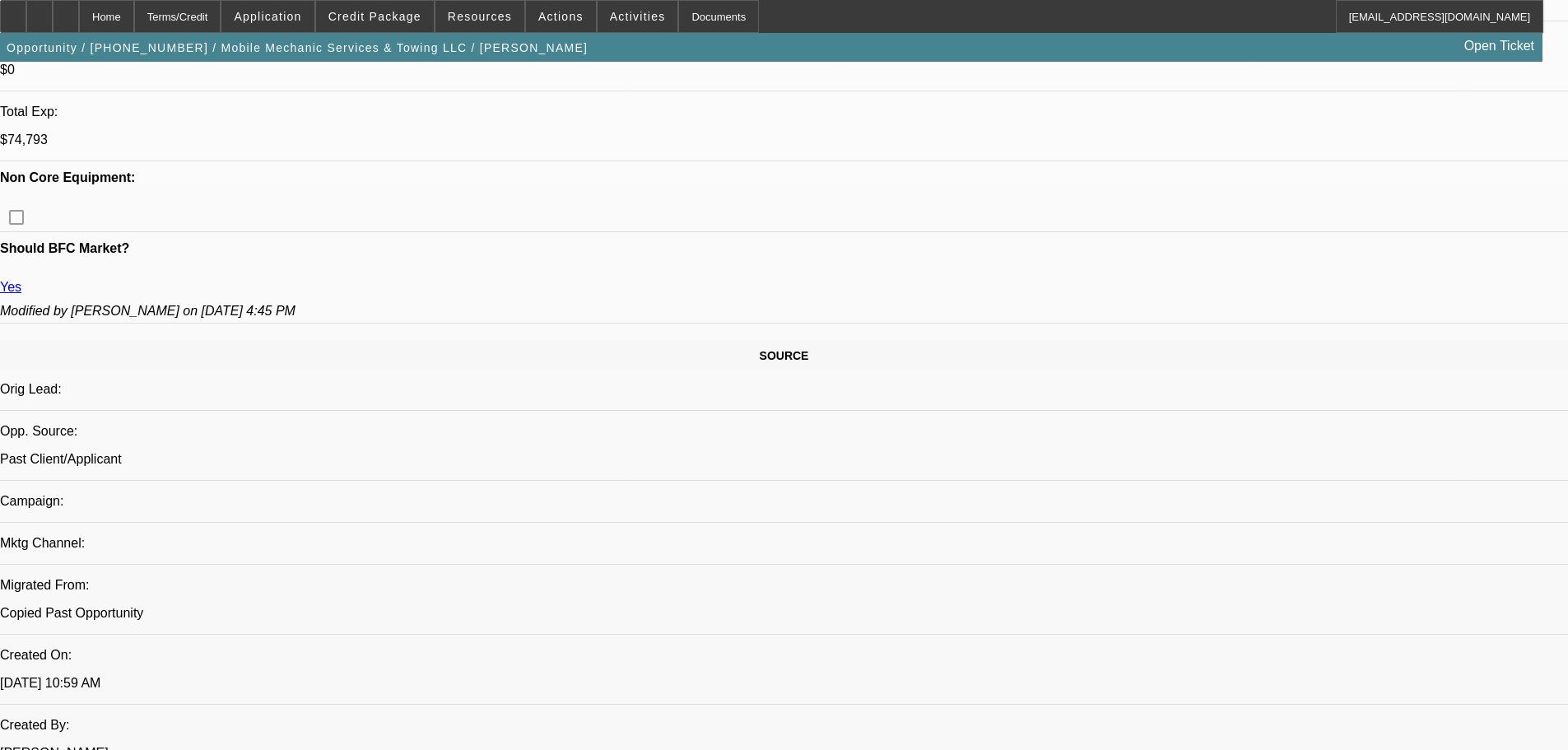
scroll to position [741, 0]
radio input "true"
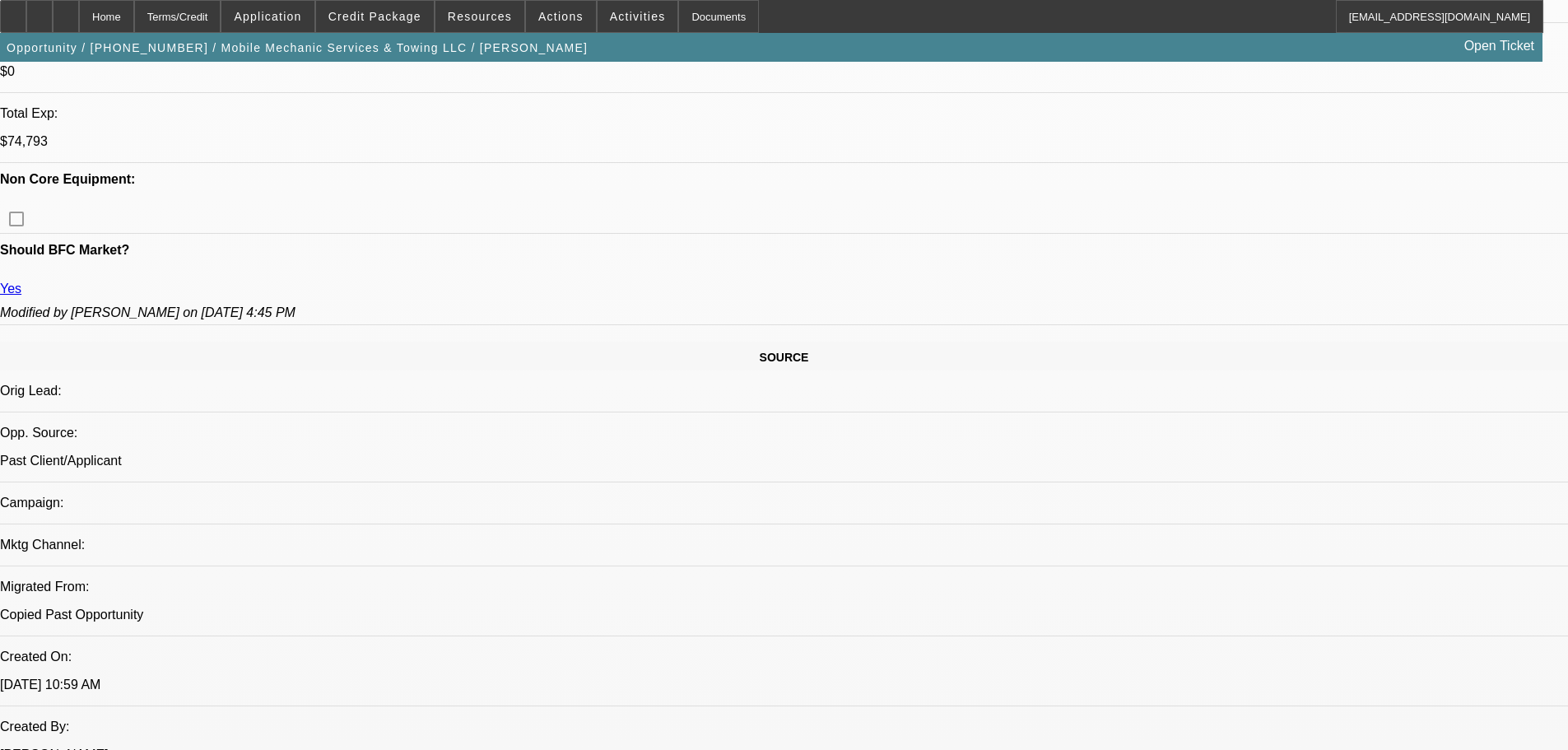
paste textarea "https://beaconcreditbuilder.beaconfunding.com/opportunity/9cd7017a-aab3-ee11-a5…"
type textarea "Comparable with Fins https://beaconcreditbuilder.beaconfunding.com/opportunity/…"
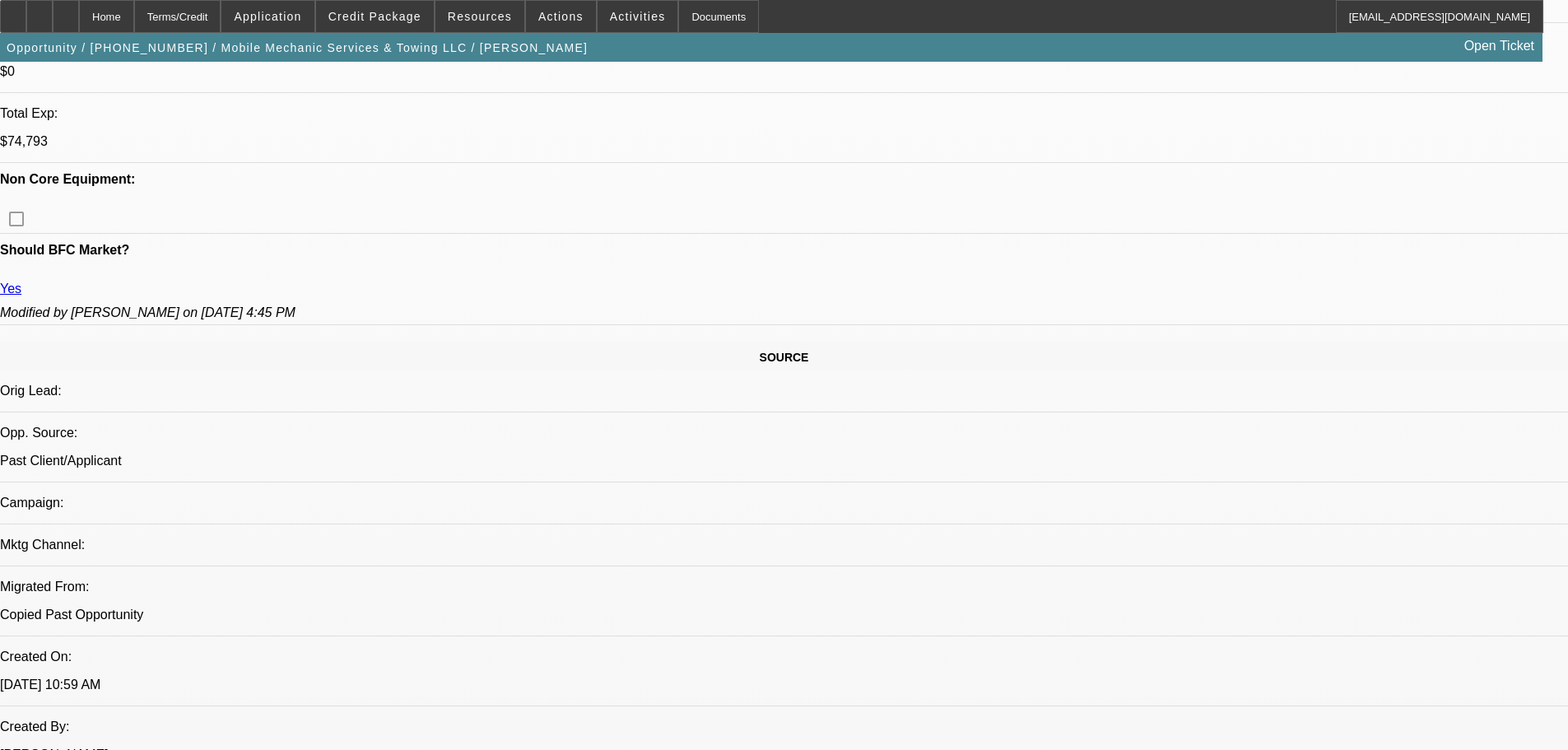
radio input "true"
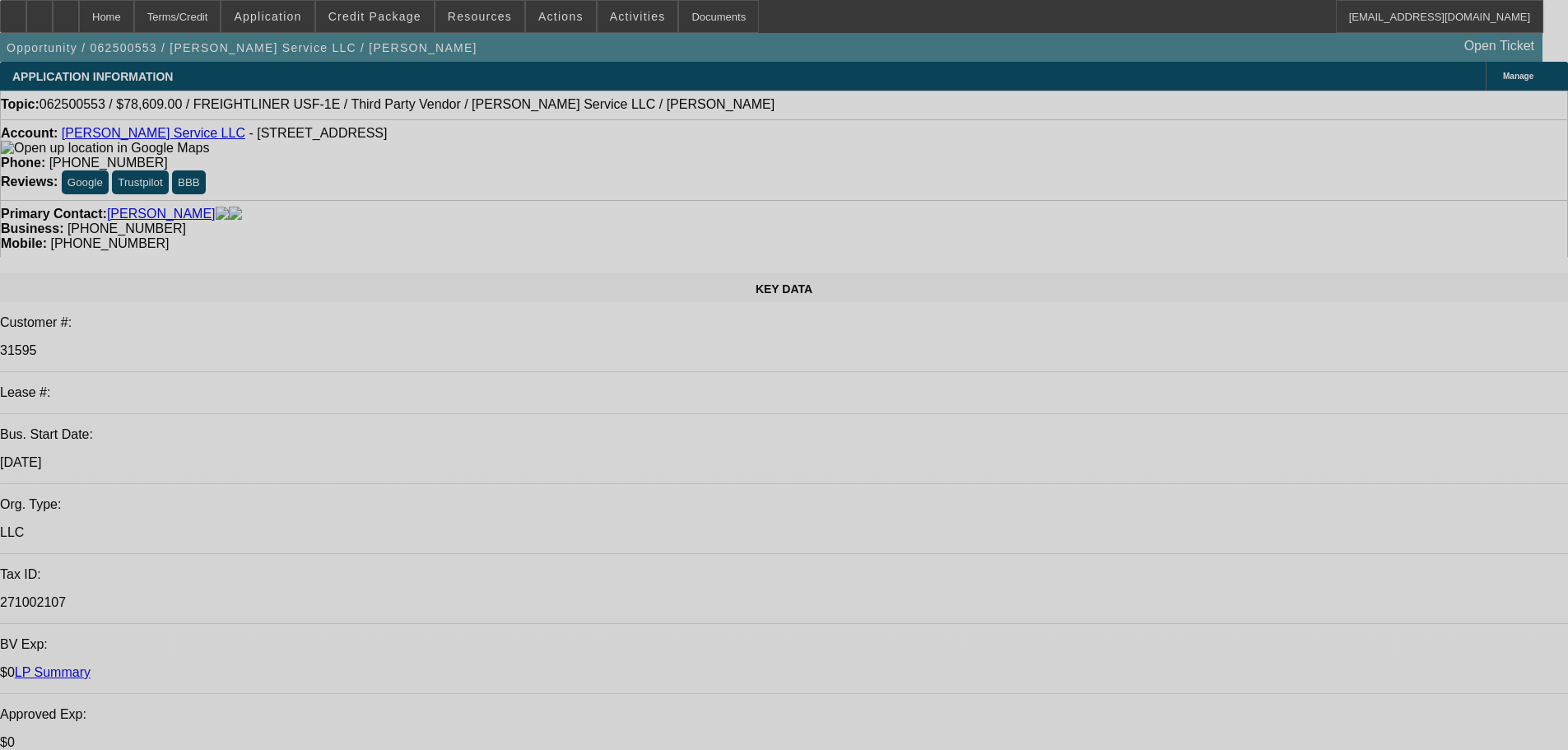
select select "0"
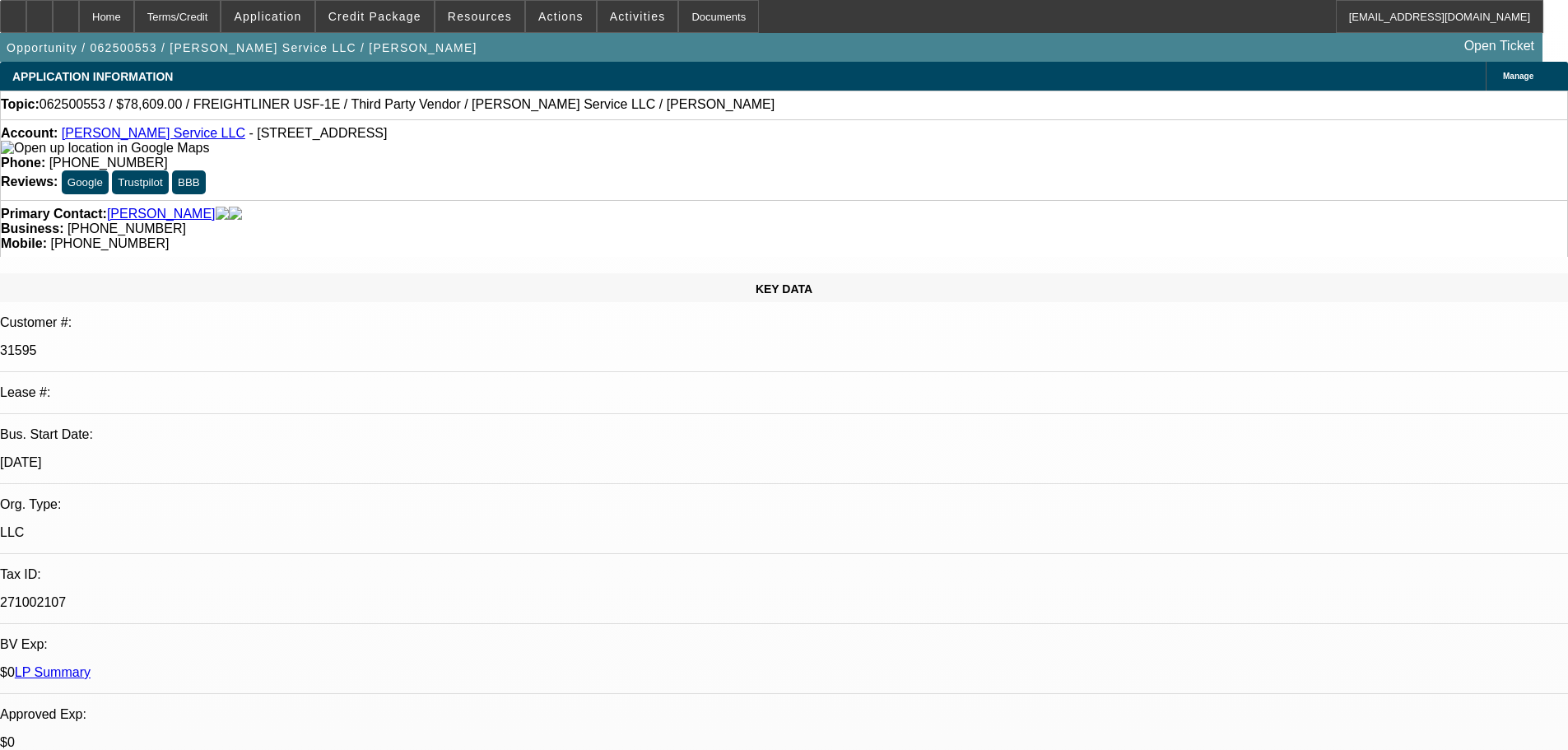
select select "0"
select select "6"
select select "0"
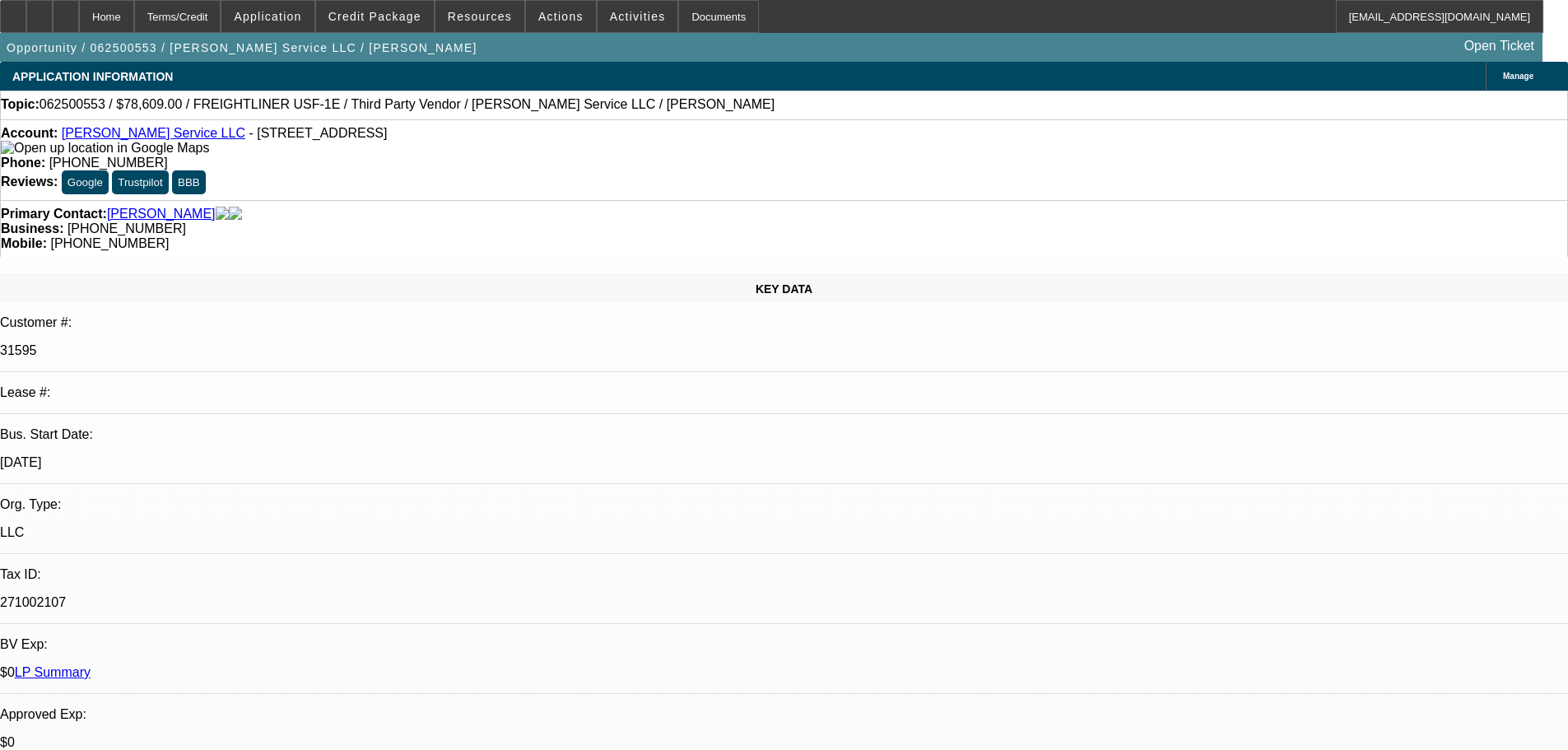
select select "6"
select select "0"
select select "6"
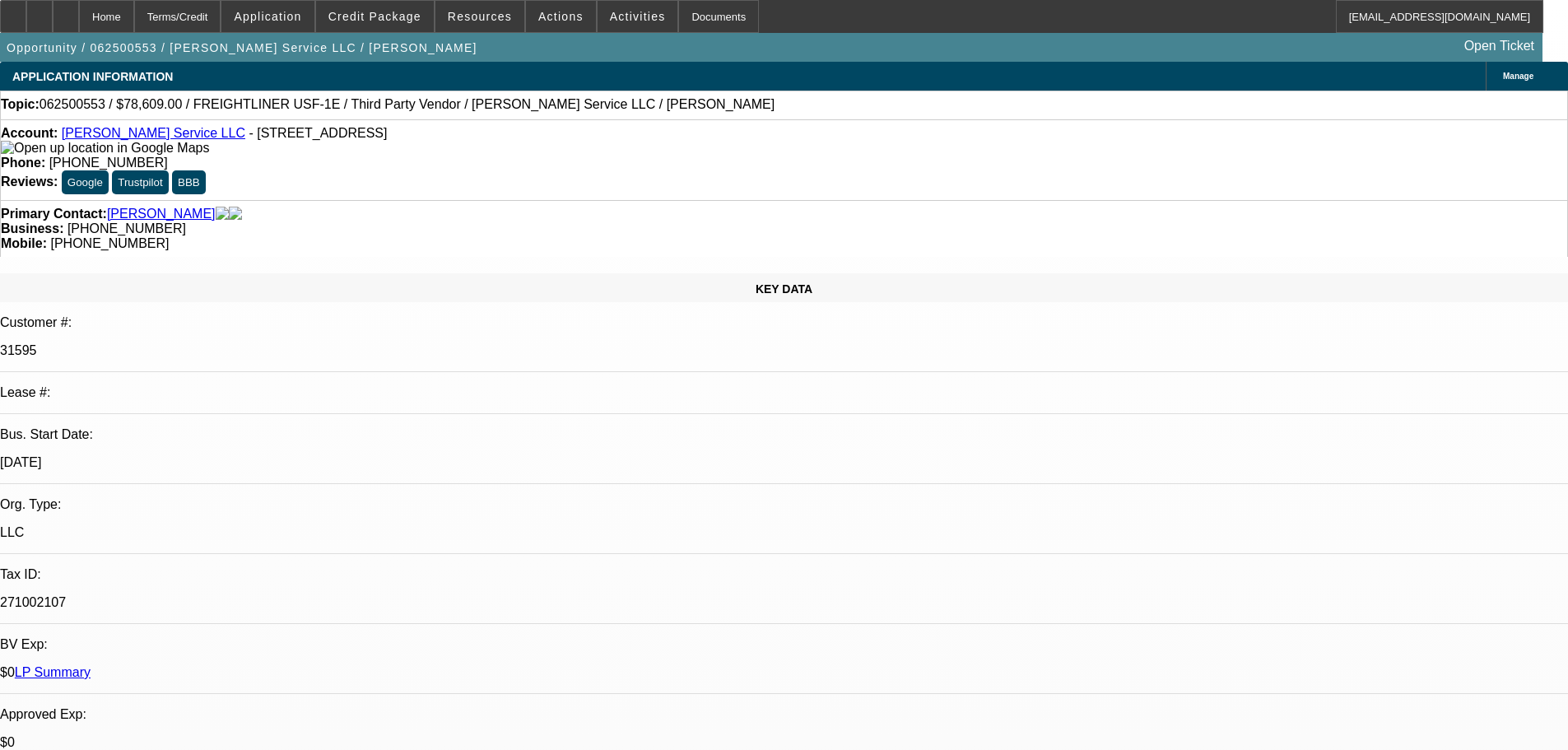
select select "0"
select select "6"
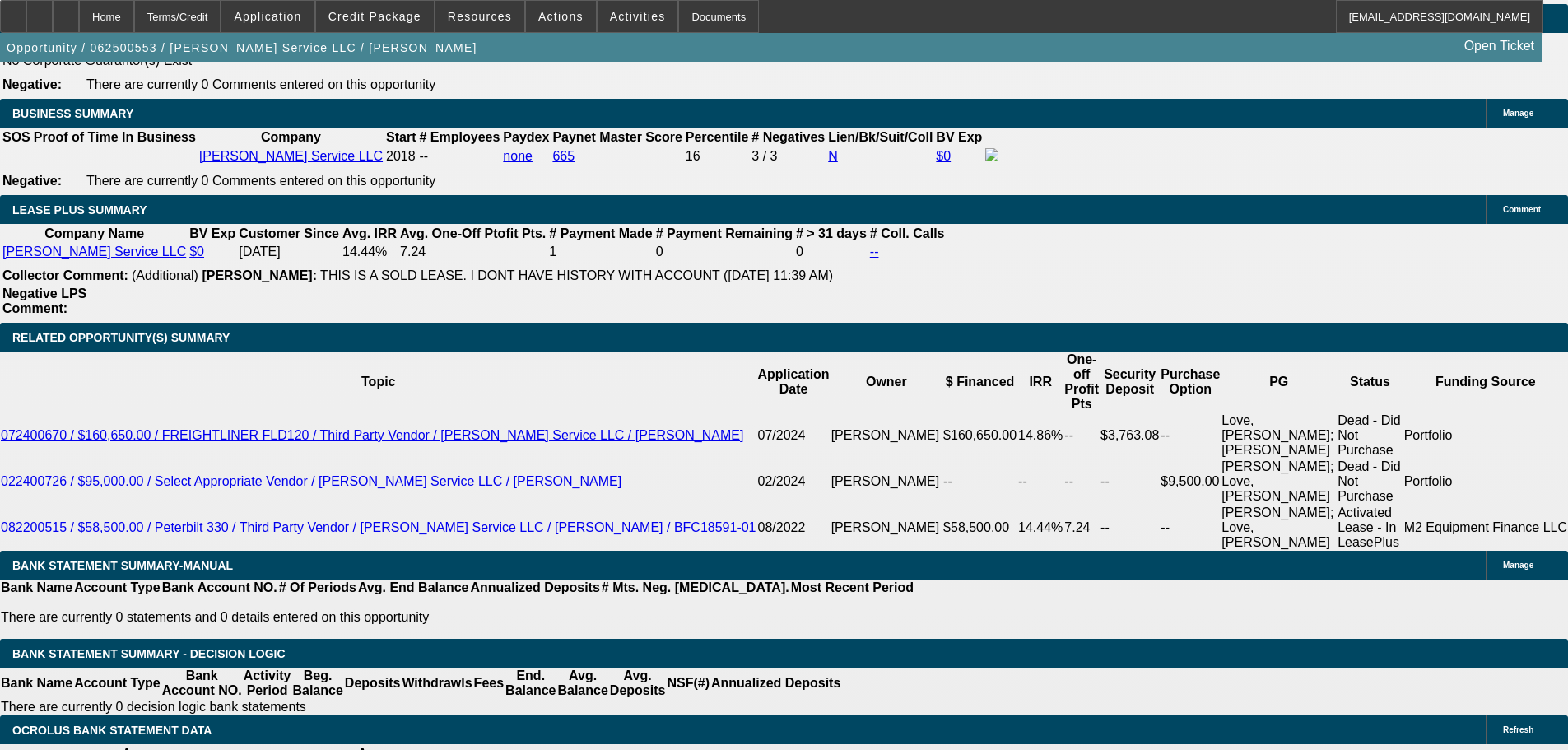
scroll to position [2717, 0]
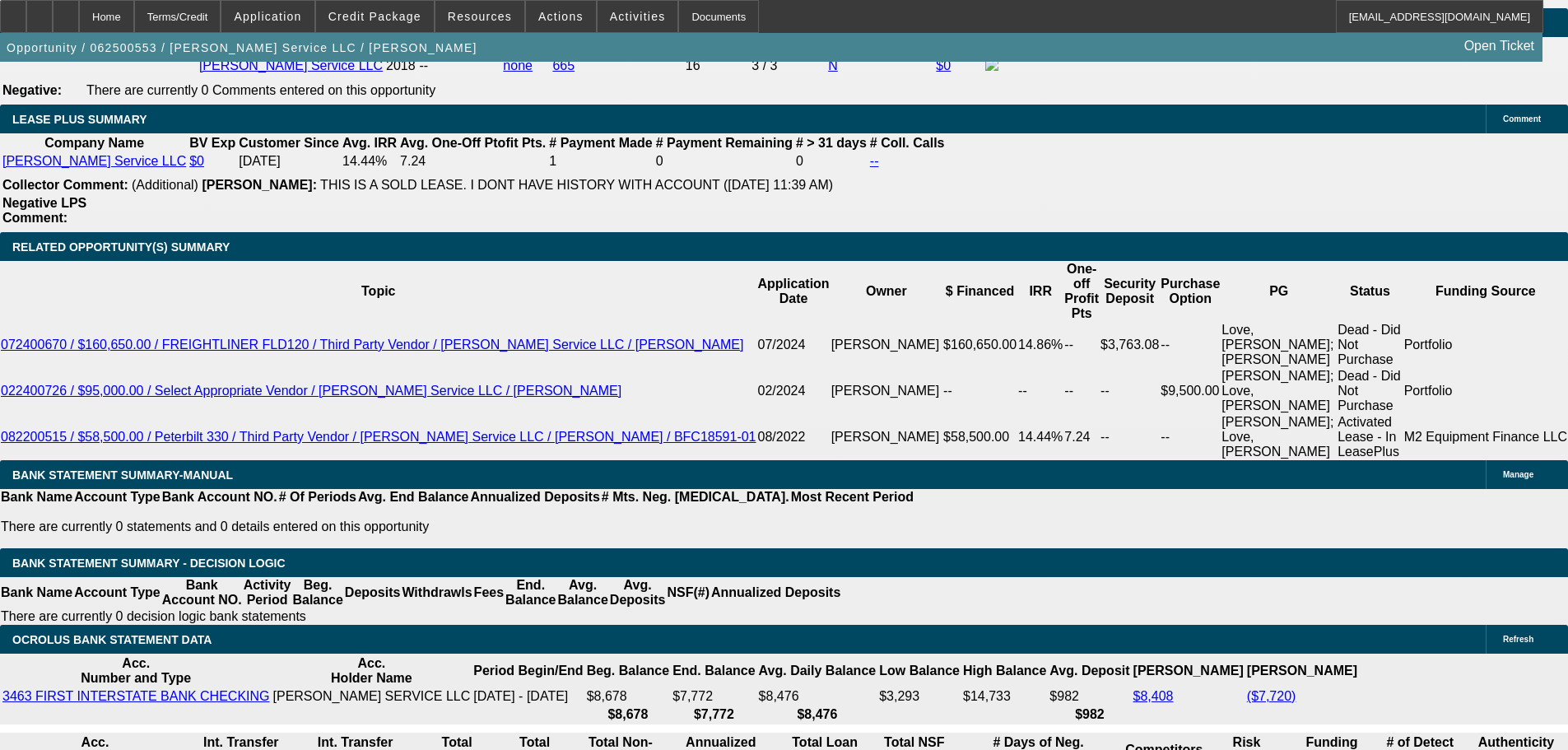
drag, startPoint x: 320, startPoint y: 387, endPoint x: 356, endPoint y: 387, distance: 36.0
type input "5"
type input "UNKNOWN"
type input "54"
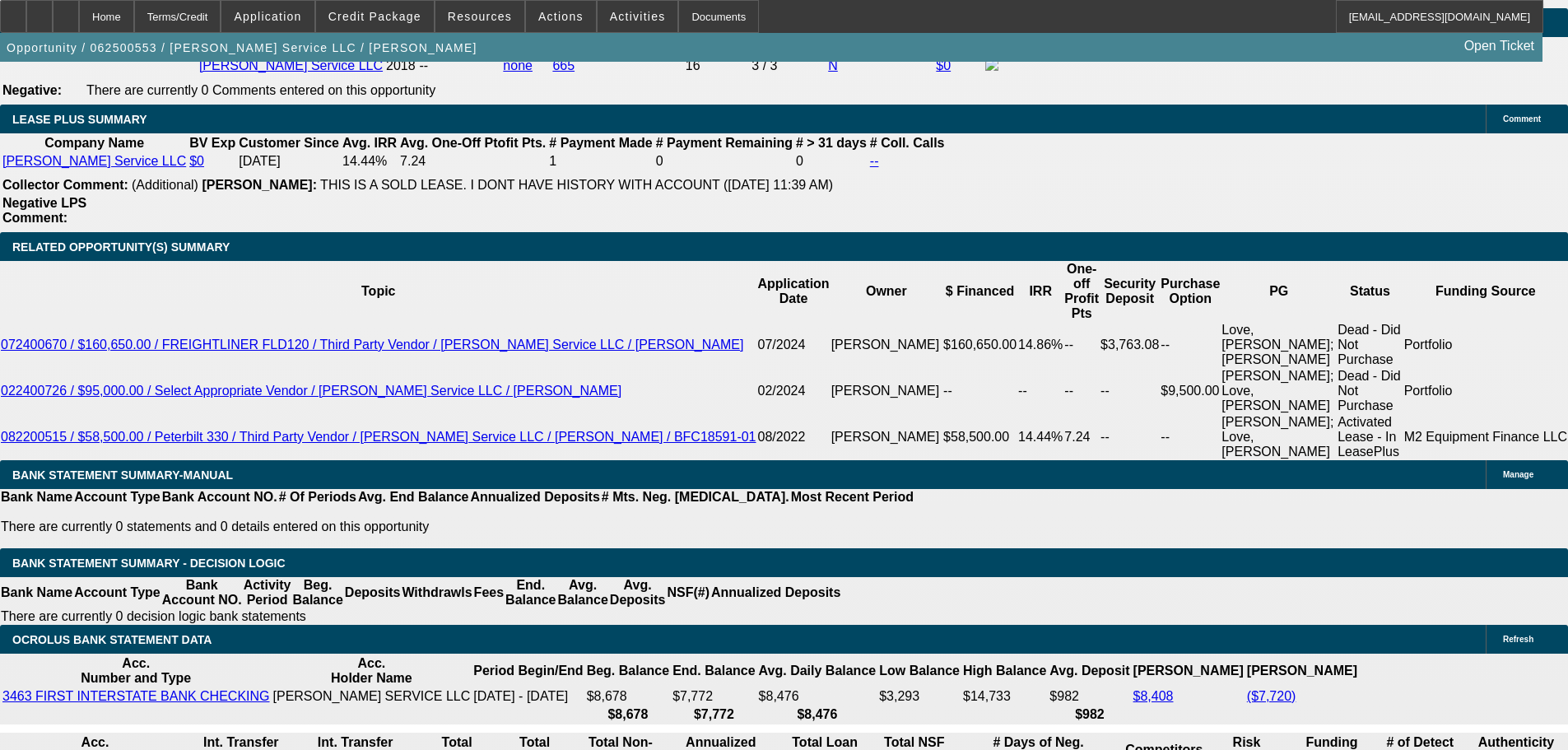
type input "$1,960.00"
type input "54"
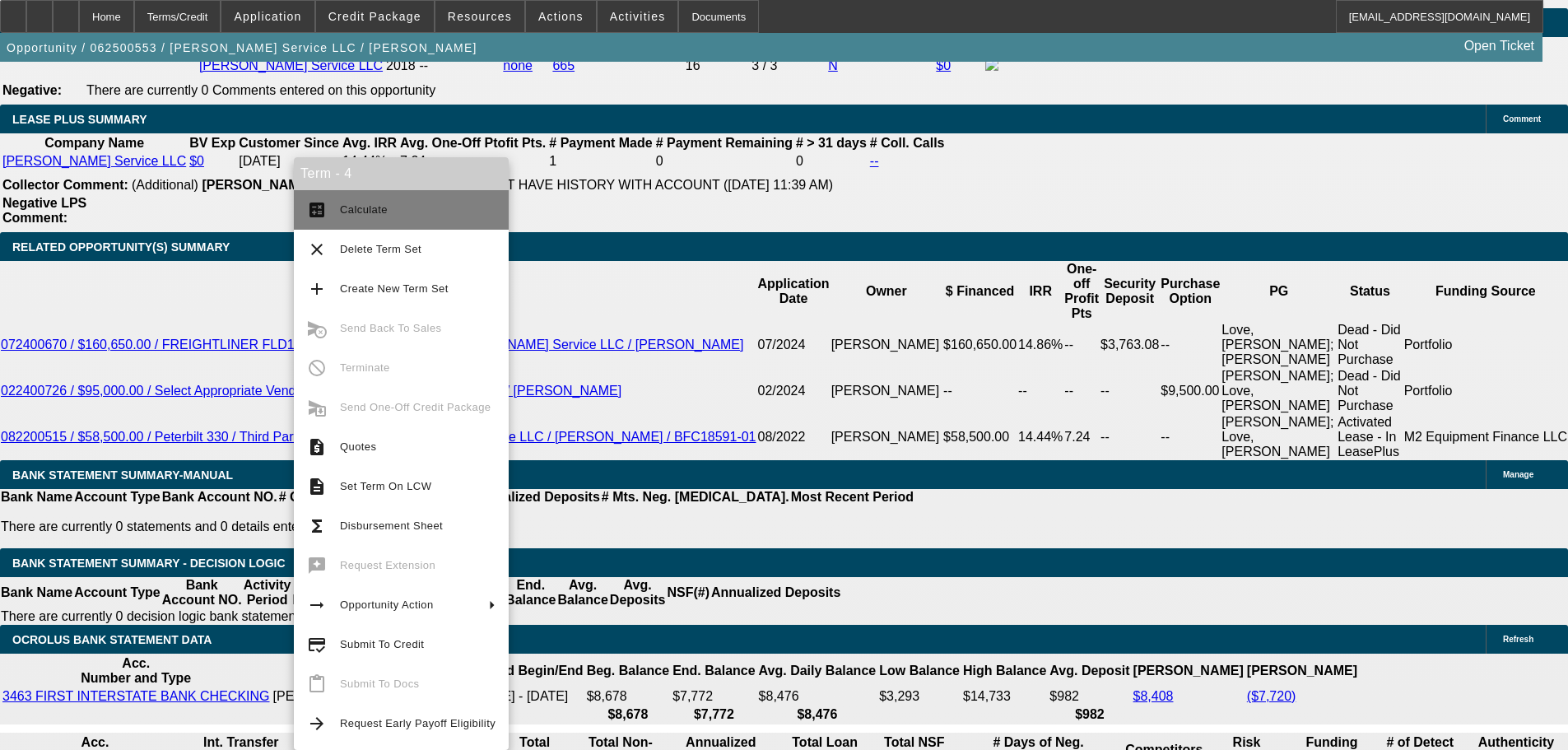
click at [378, 217] on span "Calculate" at bounding box center [417, 210] width 156 height 19
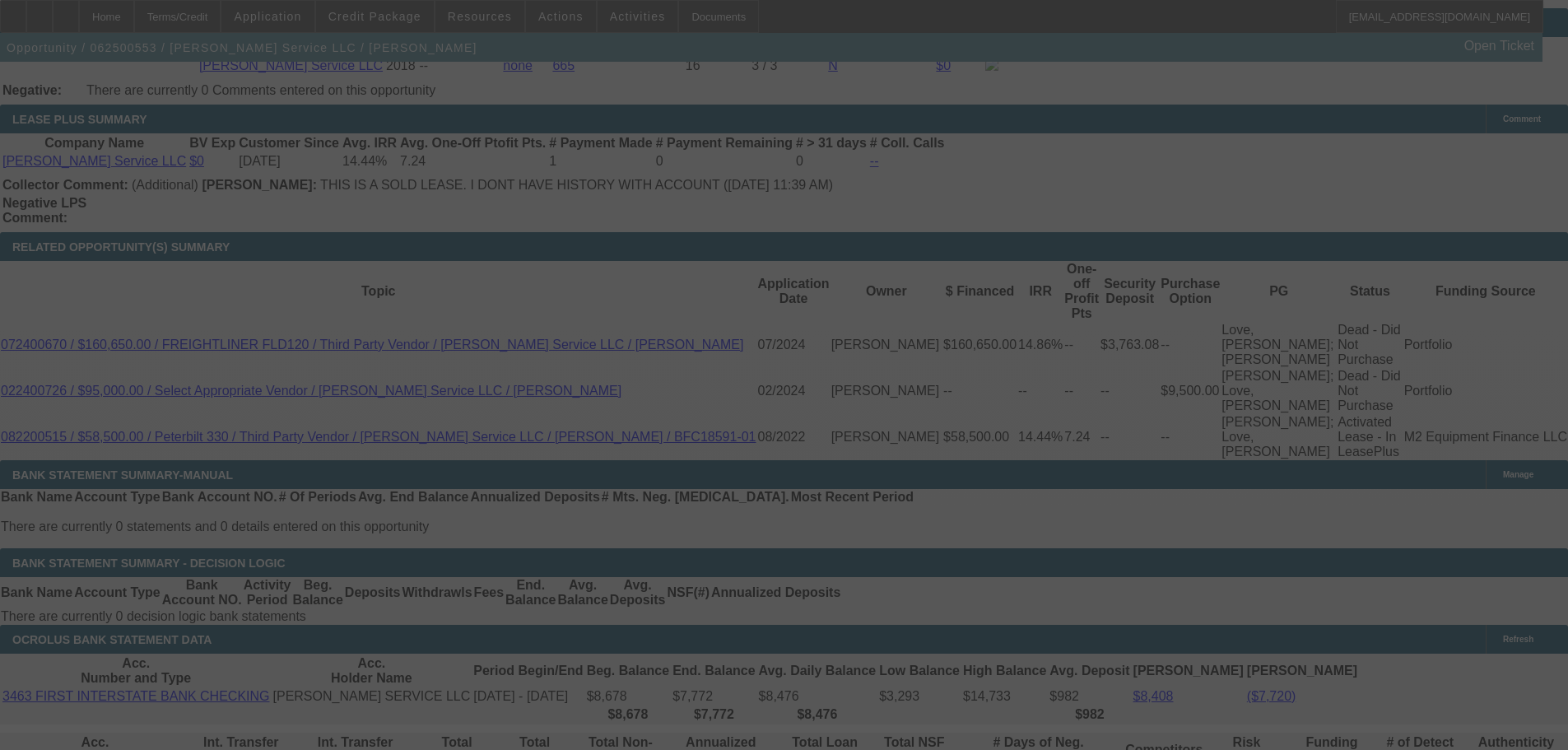
select select "0"
select select "6"
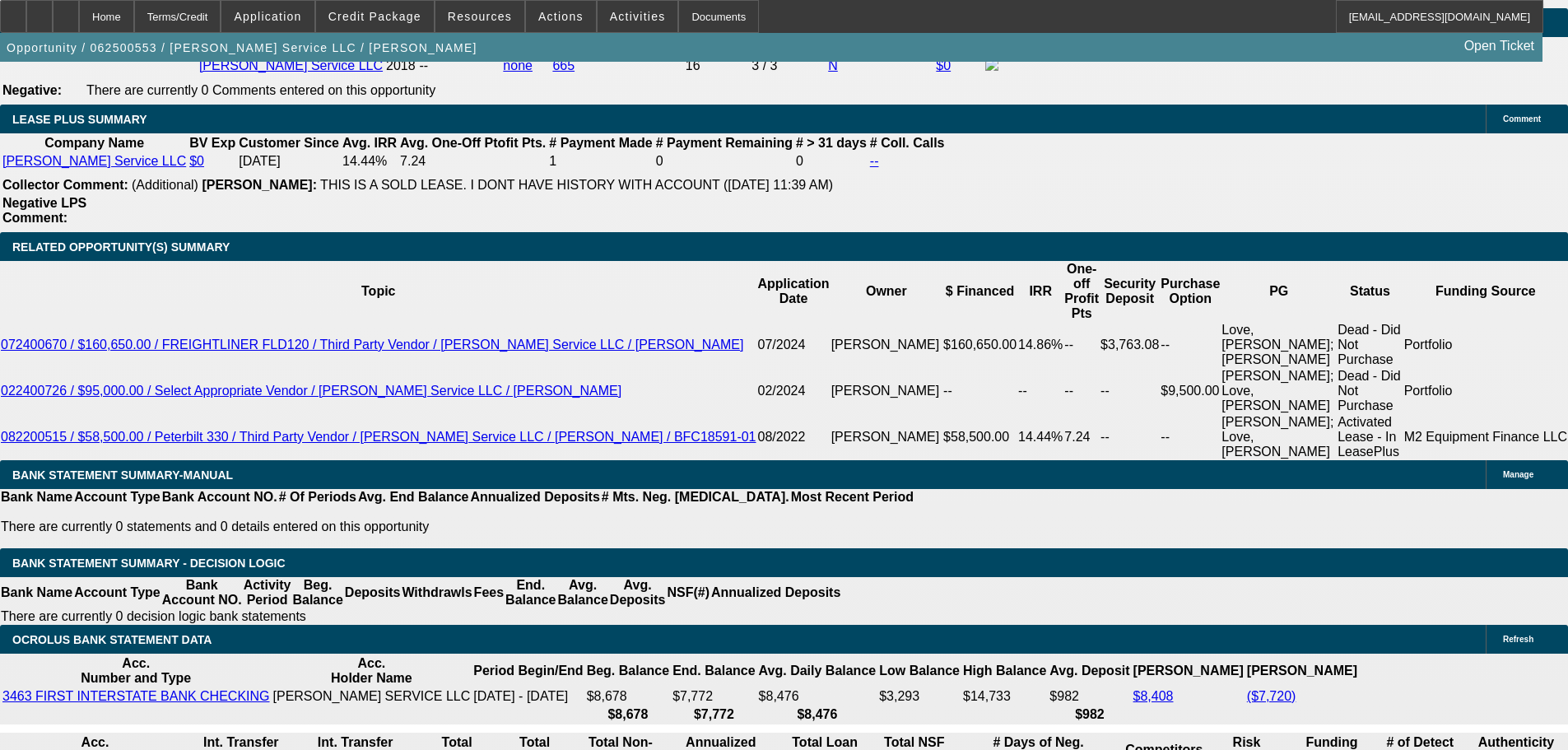
drag, startPoint x: 237, startPoint y: 392, endPoint x: 368, endPoint y: 404, distance: 131.5
type input "19"
type input "UNKNOWN"
type input "1975"
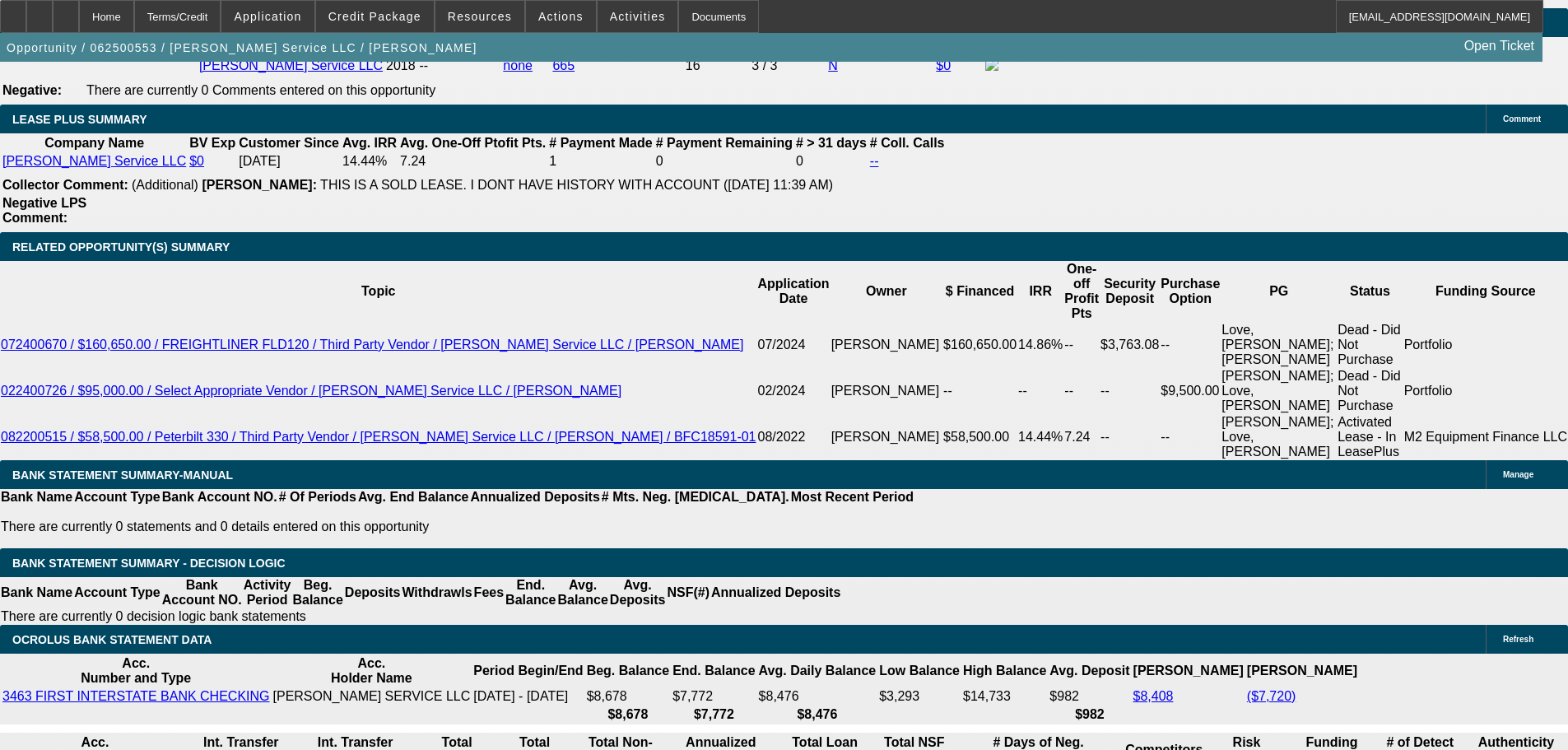
type input "12.4"
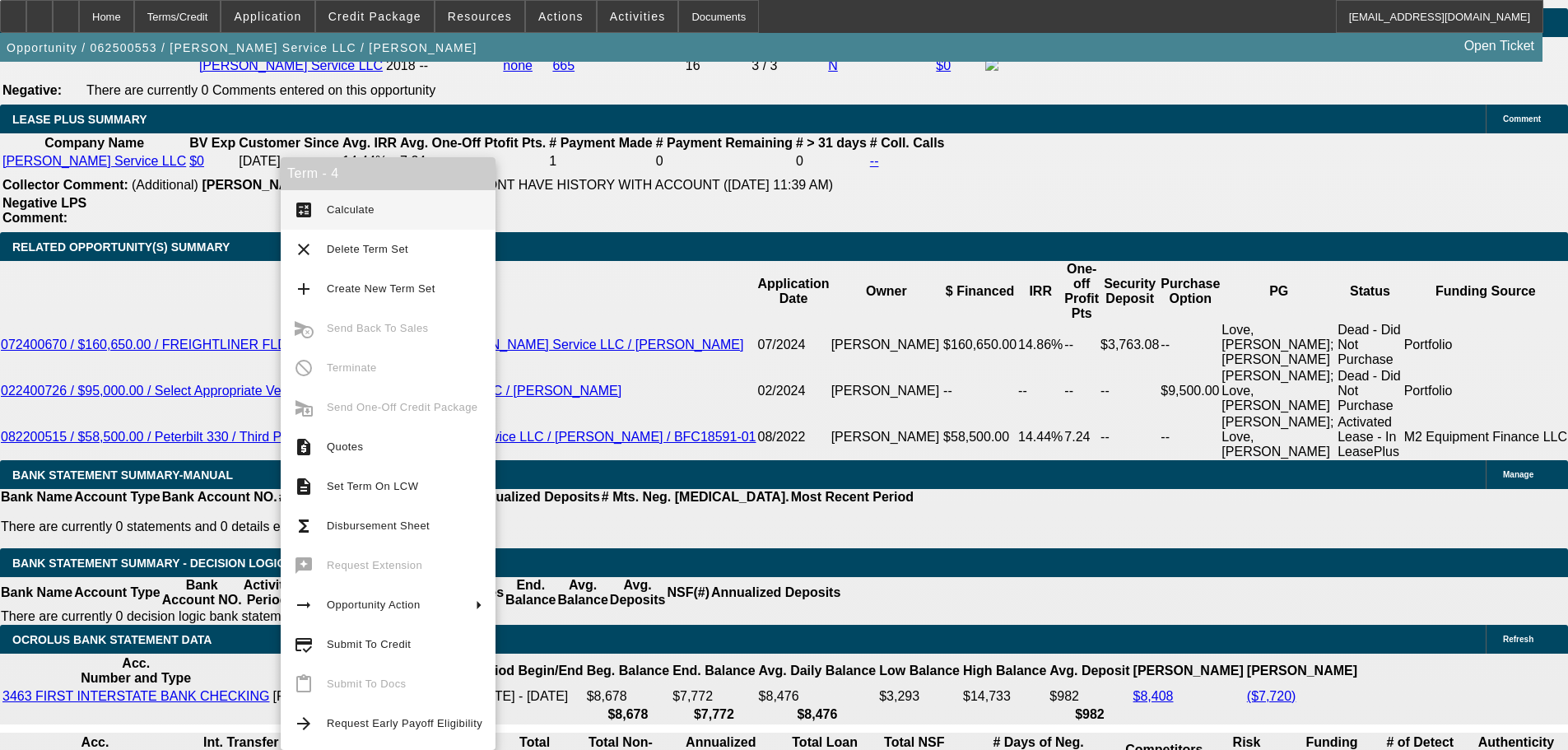
type input "$1,975.00"
click at [345, 220] on button "calculate Calculate" at bounding box center [388, 209] width 215 height 40
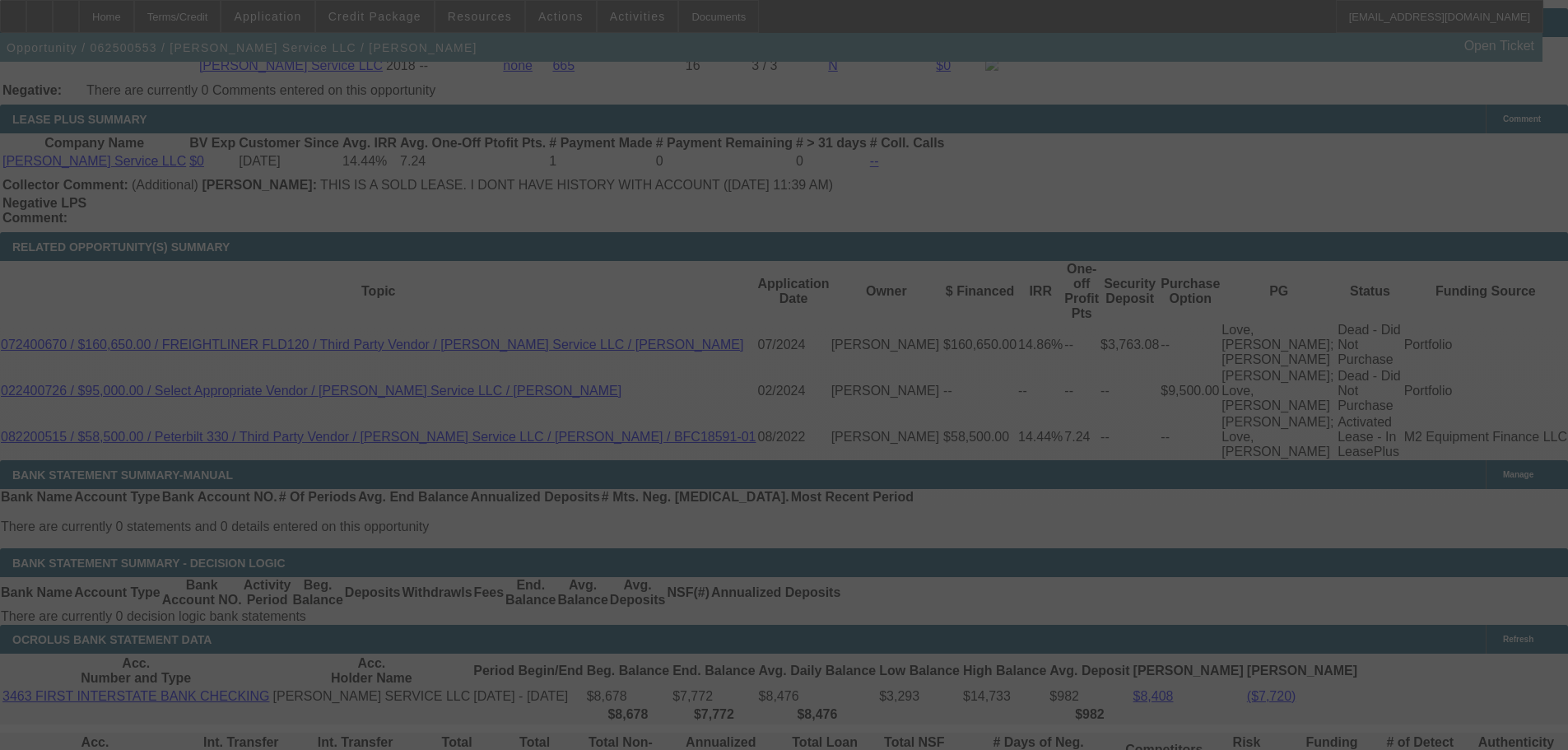
select select "0"
select select "6"
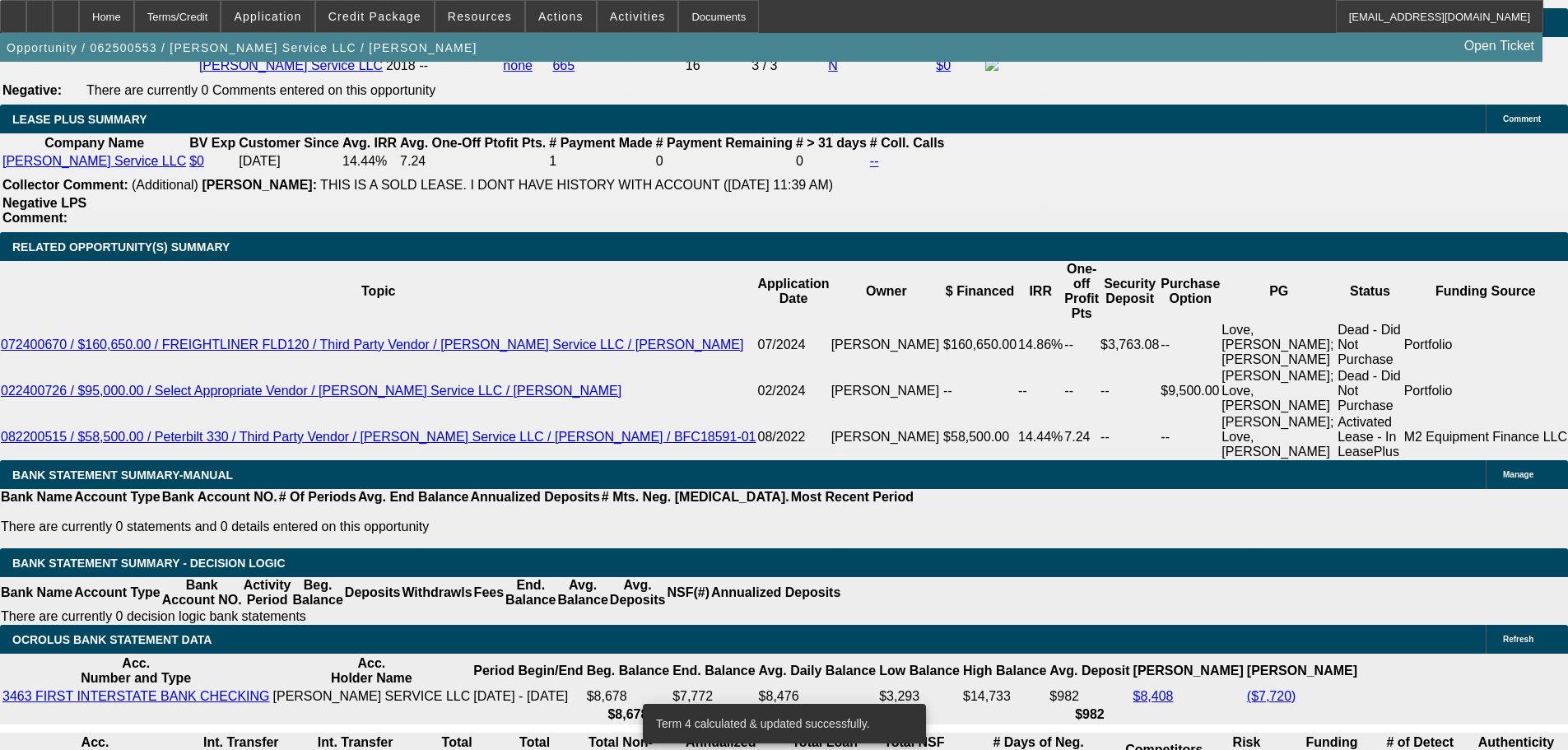
select select "3"
type input "UNKNOWN"
drag, startPoint x: 288, startPoint y: 262, endPoint x: 413, endPoint y: 262, distance: 125.0
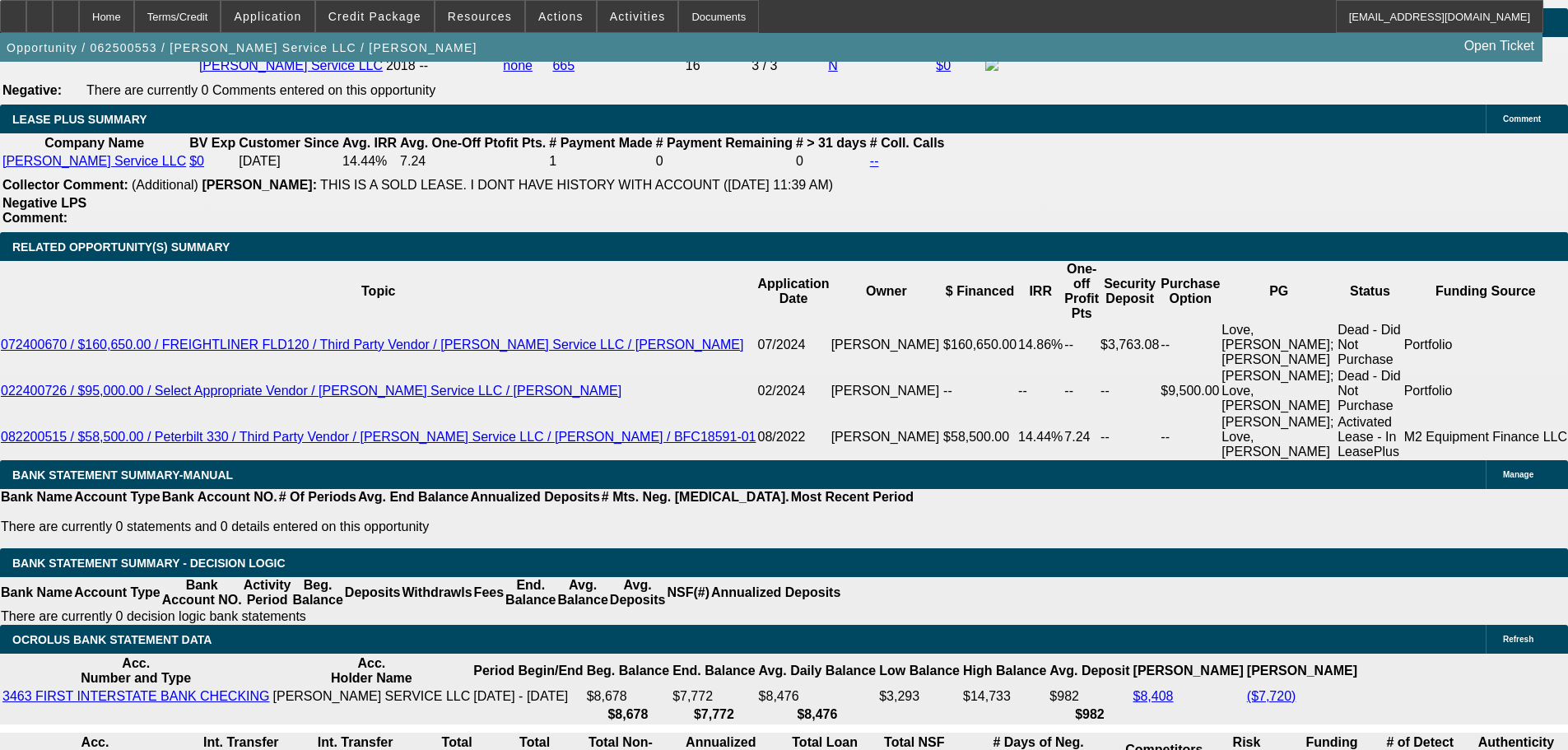
type input "$18,500.00"
type input "$1,926.55"
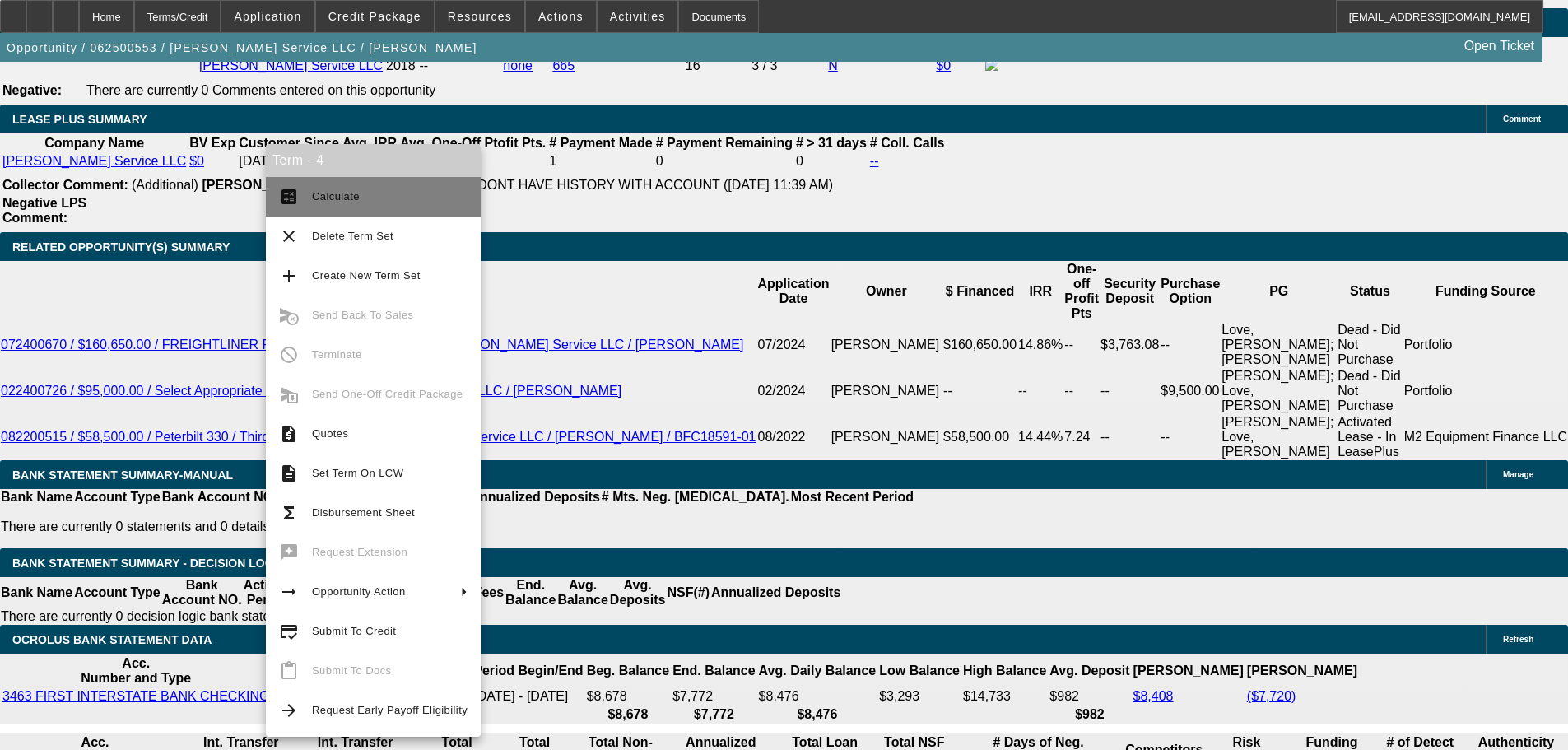
click at [345, 182] on button "calculate Calculate" at bounding box center [373, 196] width 215 height 40
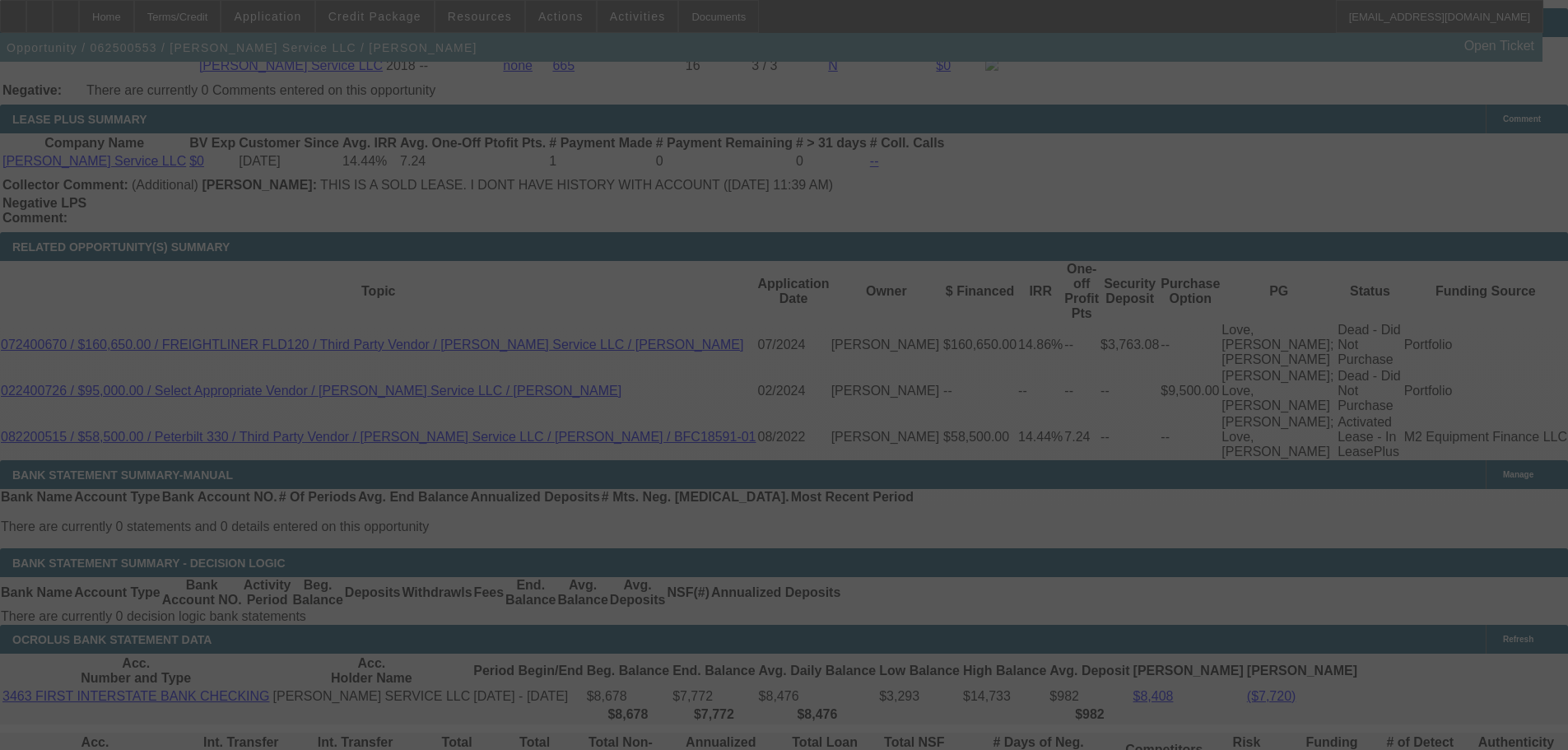
select select "0"
select select "3"
select select "0"
select select "6"
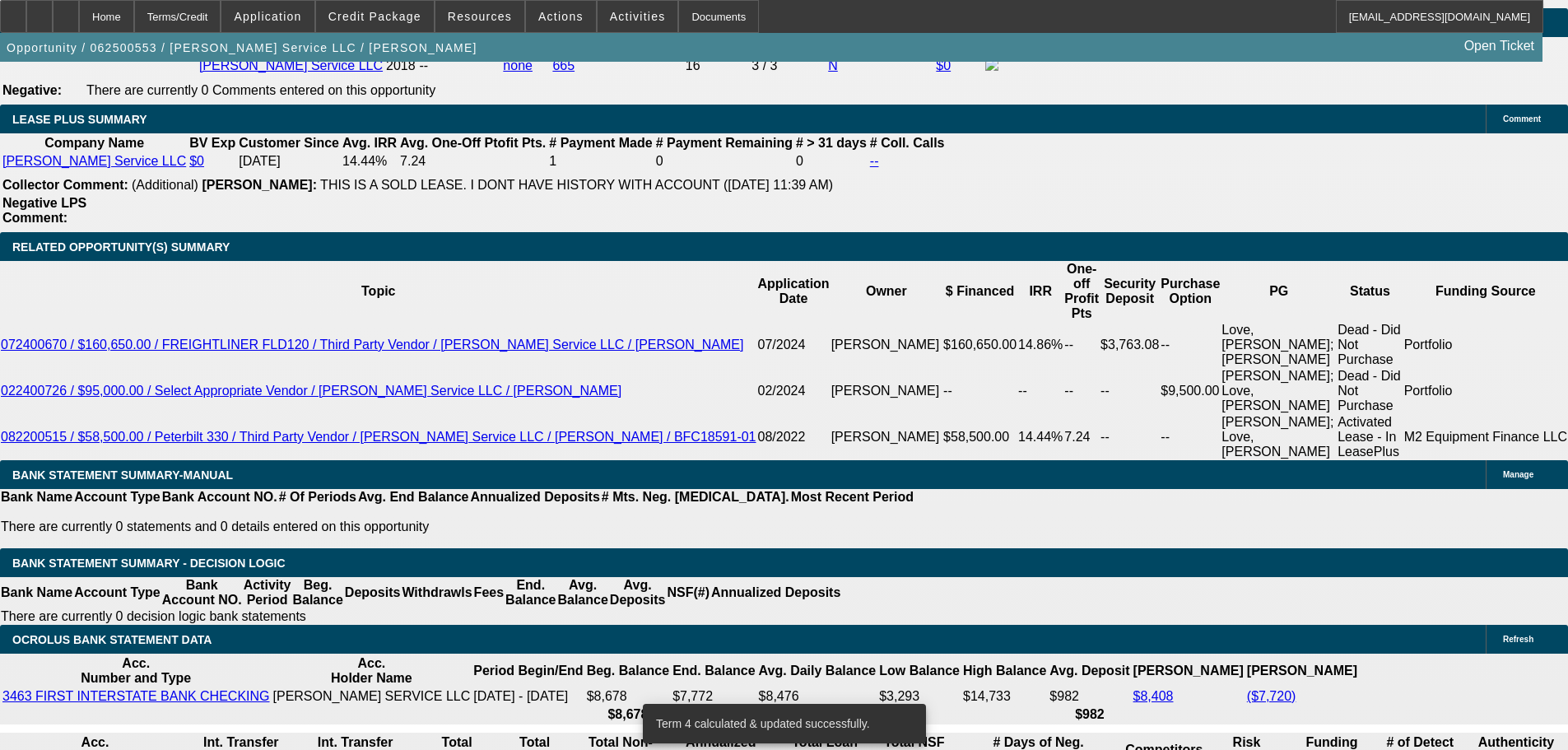
drag, startPoint x: 247, startPoint y: 394, endPoint x: 381, endPoint y: 411, distance: 135.1
type input "1"
type input "UNKNOWN"
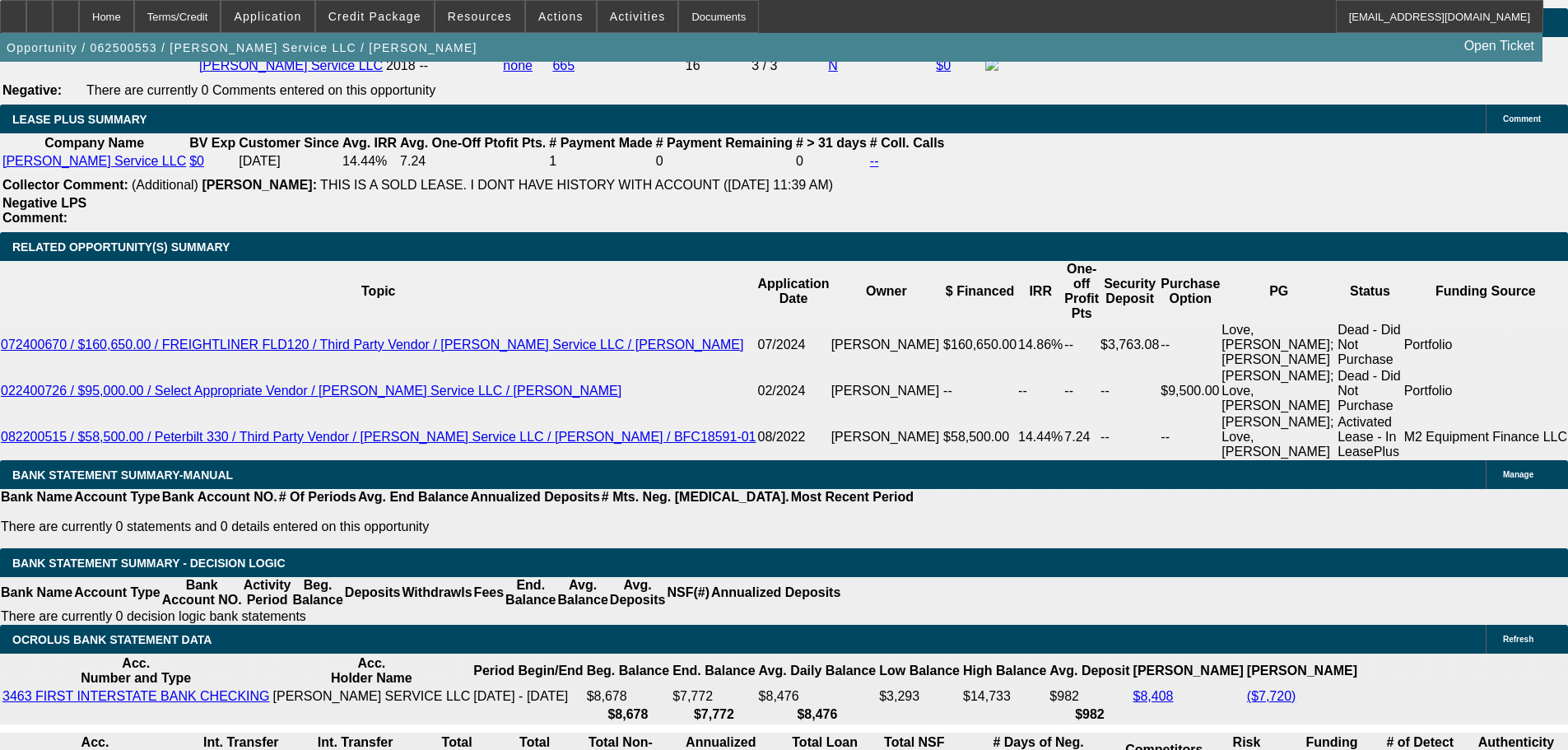
type input "1935"
type input "12.6"
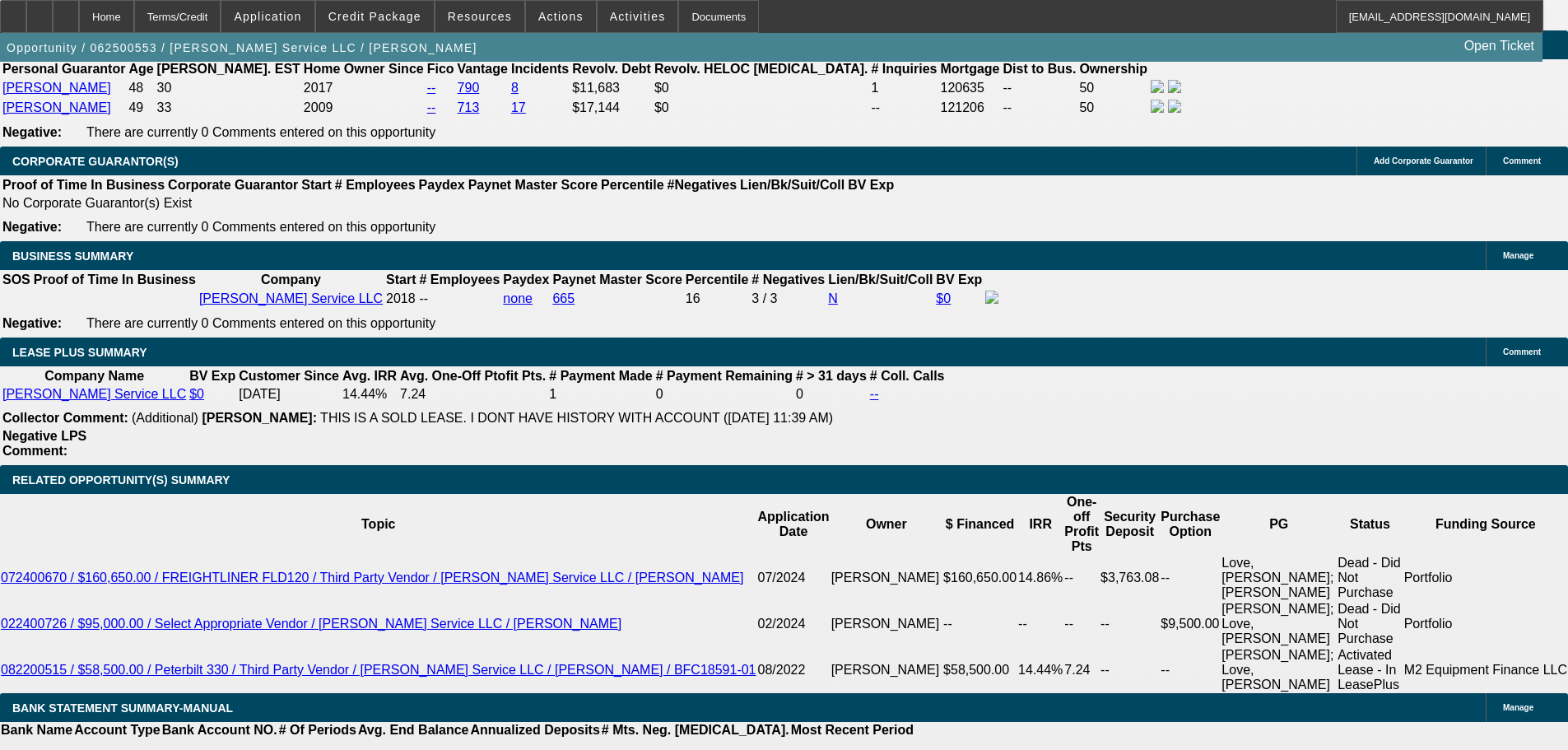
scroll to position [2470, 0]
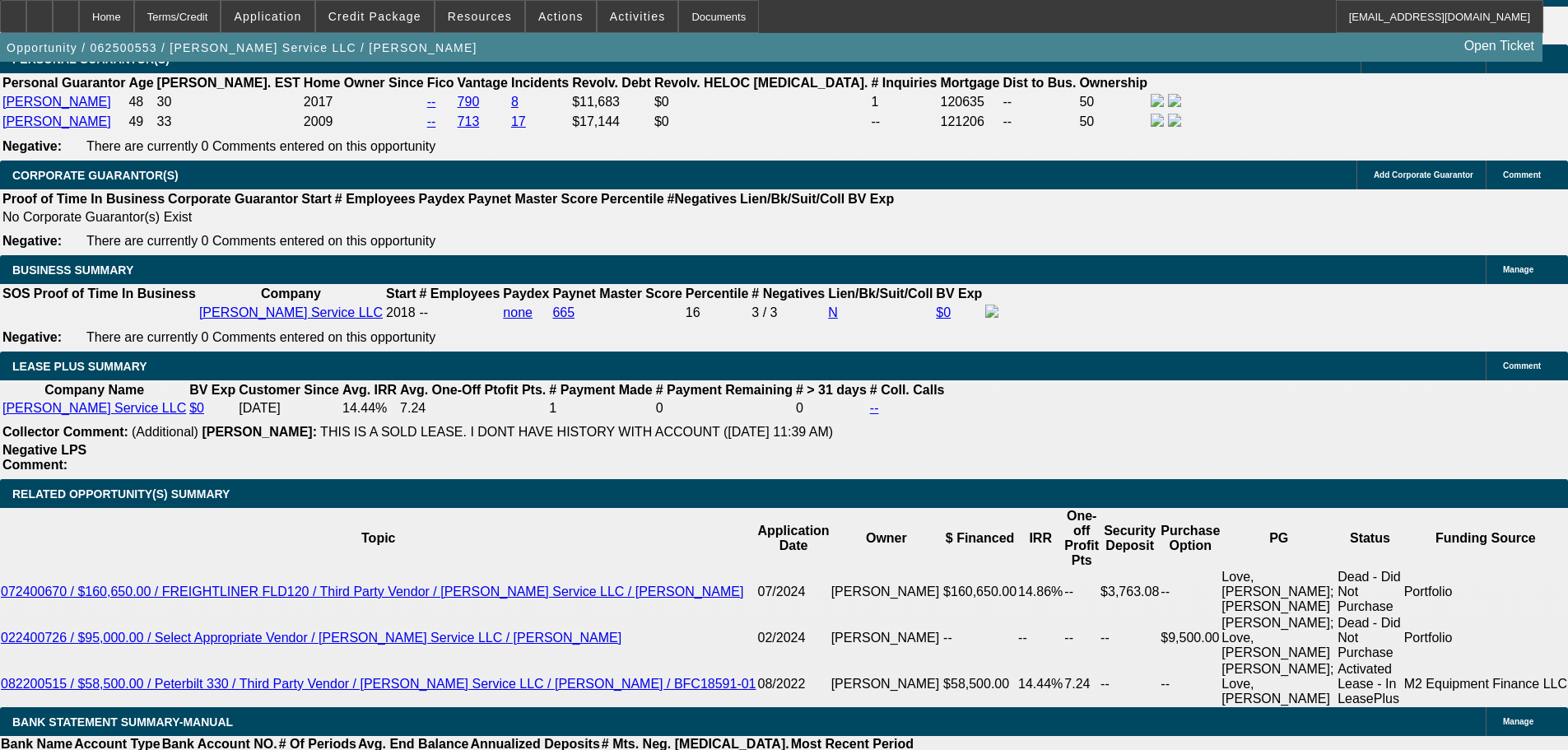
type input "$1,935.00"
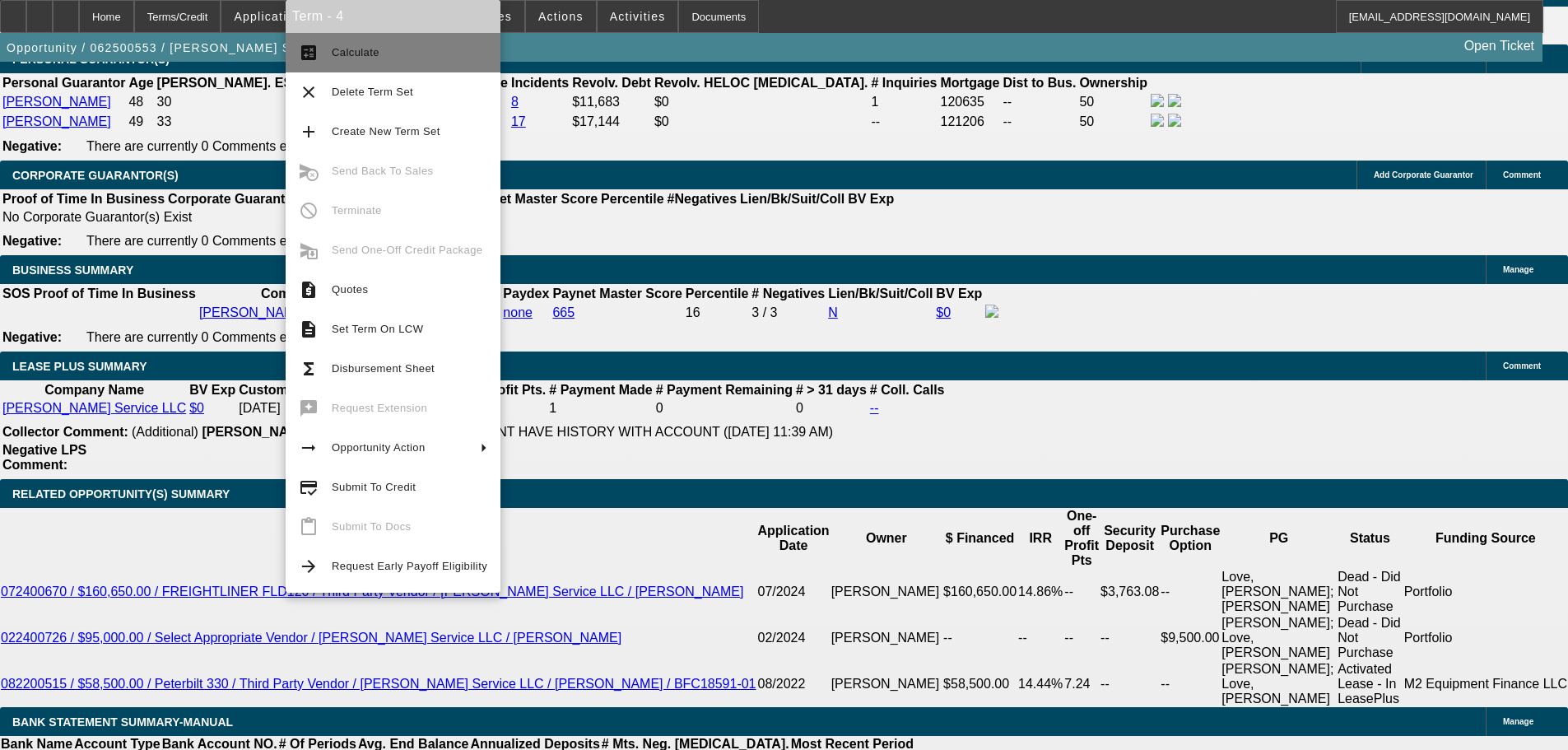
click at [383, 45] on span "Calculate" at bounding box center [410, 53] width 156 height 19
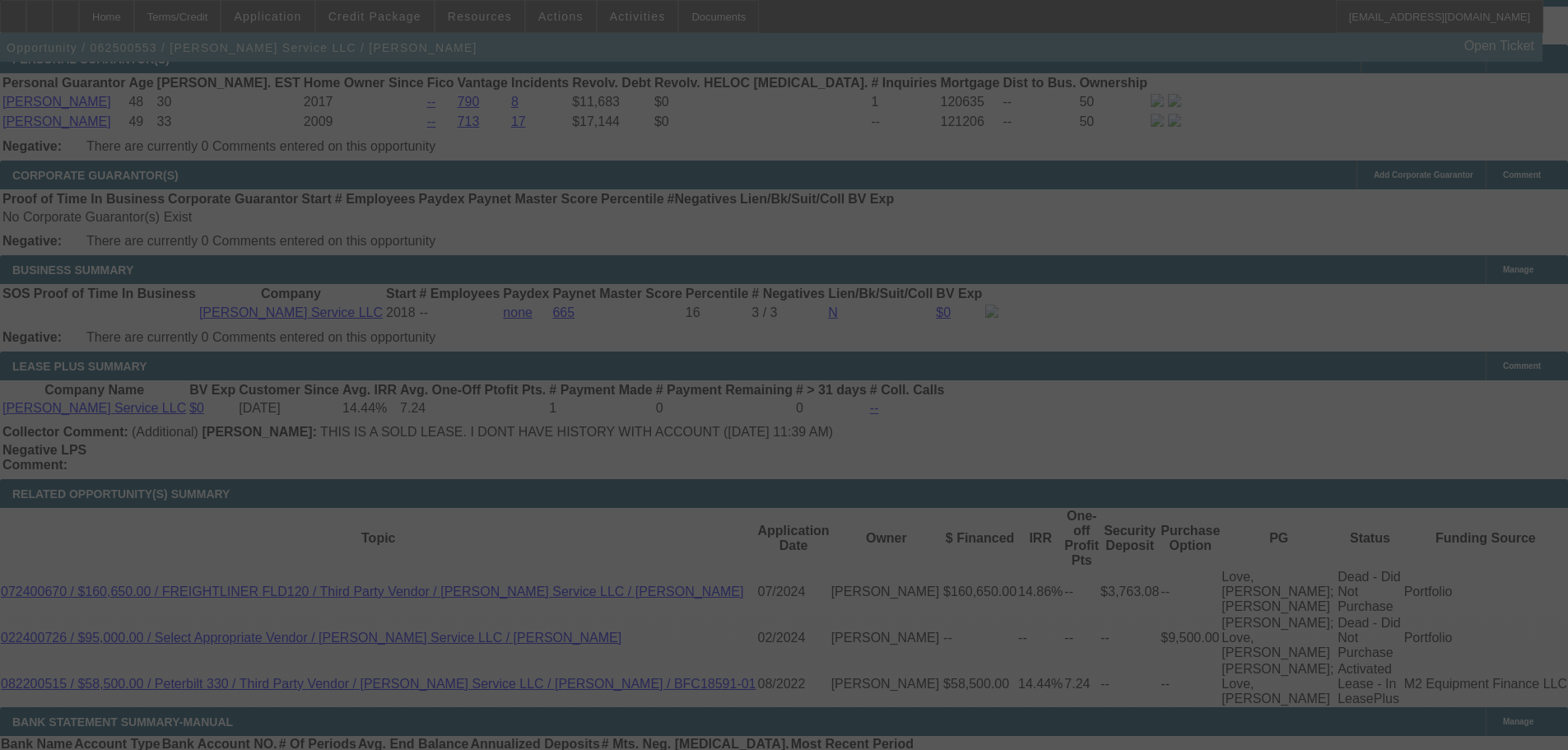
select select "0"
select select "3"
select select "0"
select select "6"
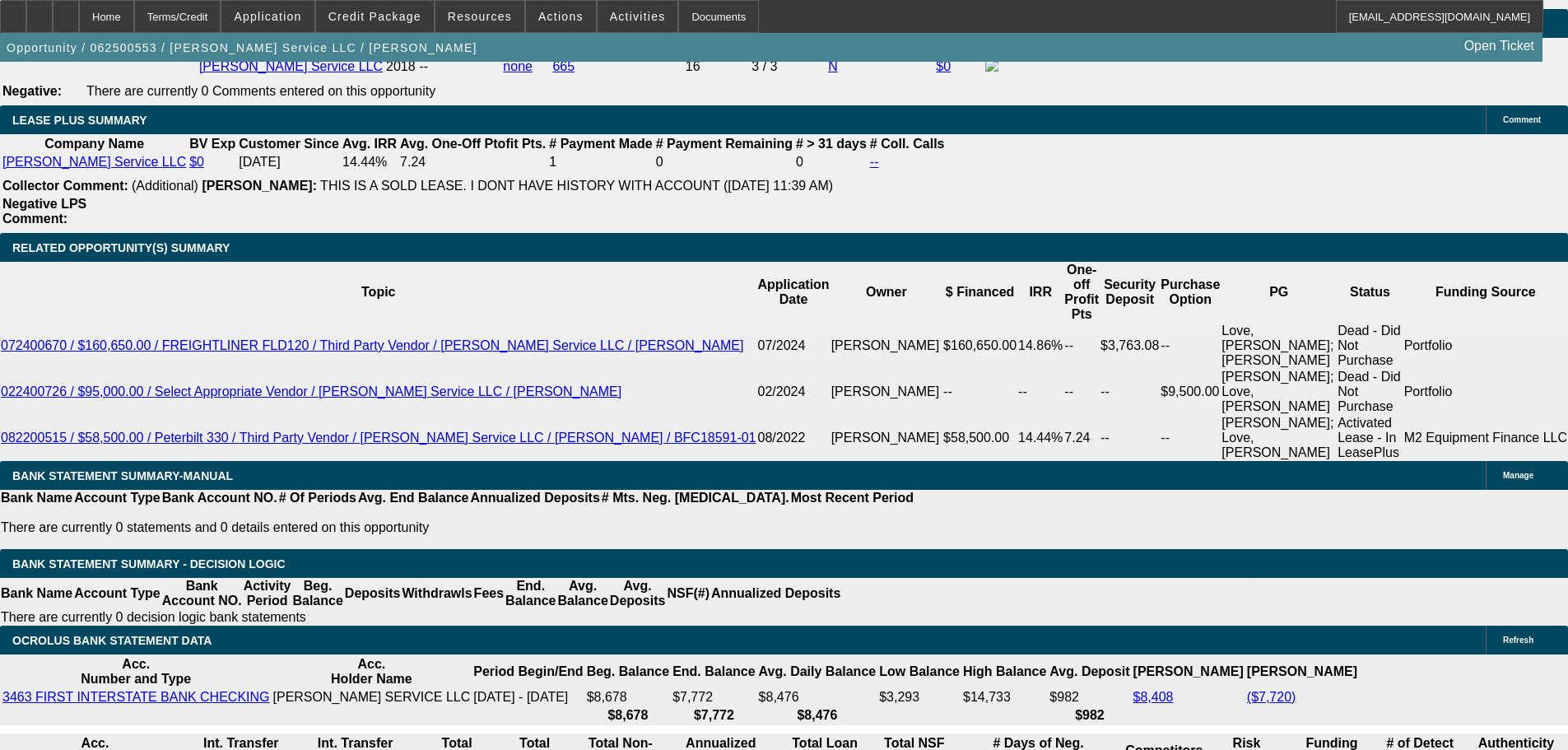
scroll to position [2634, 0]
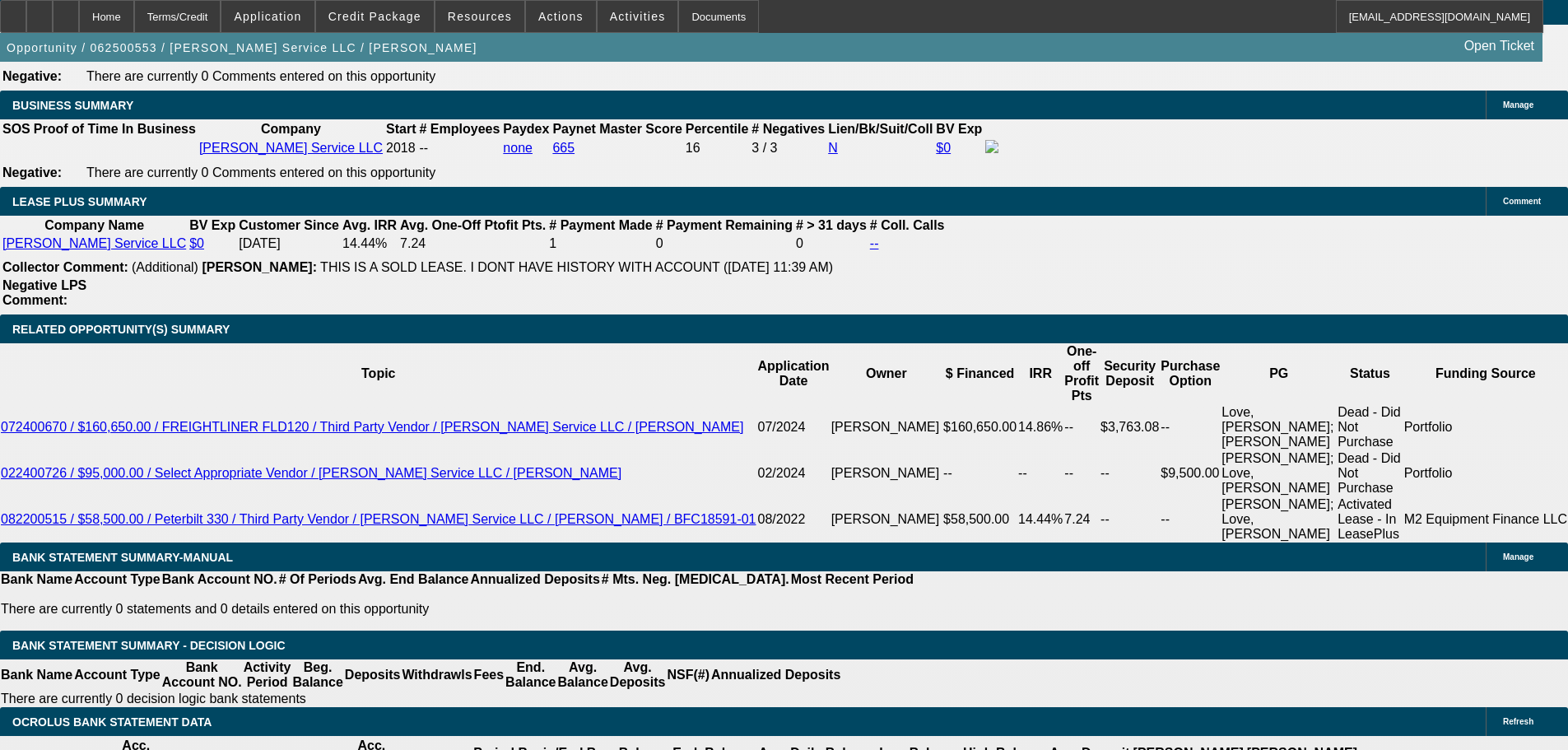
drag, startPoint x: 225, startPoint y: 469, endPoint x: 379, endPoint y: 480, distance: 154.4
type input "1"
type input "UNKNOWN"
type input "1945"
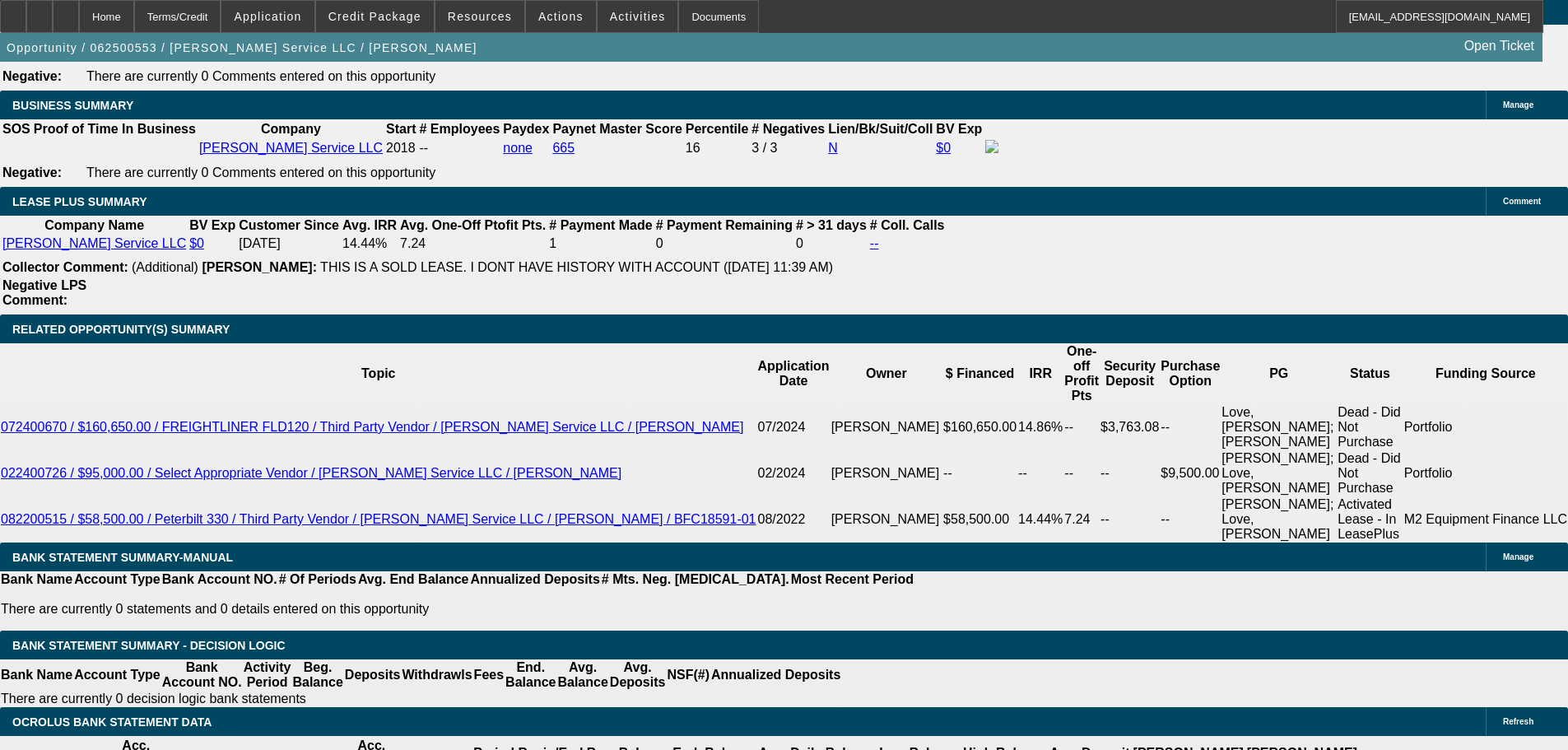
type input "12.8"
type input "$1,945.00"
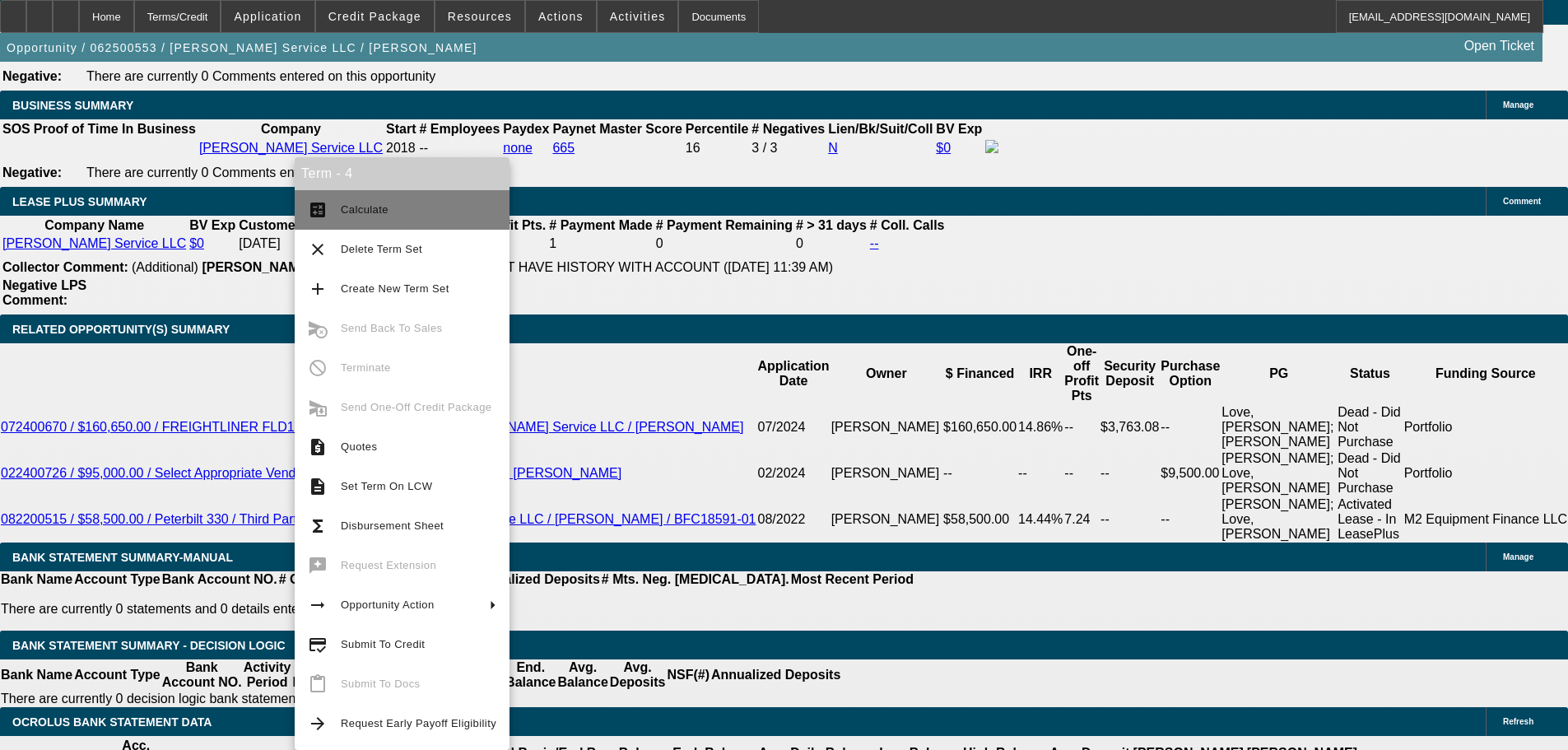
click at [399, 219] on span "Calculate" at bounding box center [418, 210] width 156 height 19
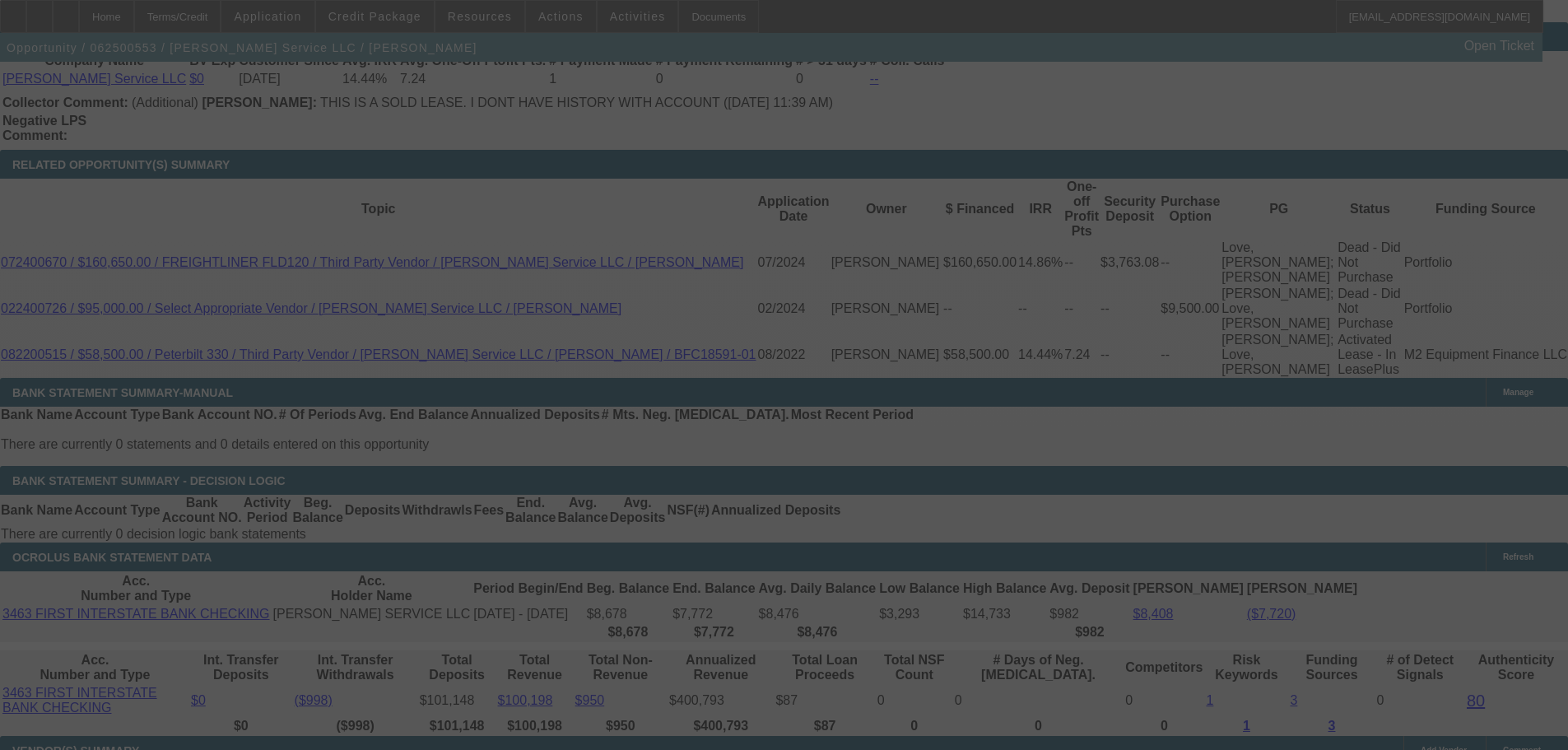
scroll to position [2784, 0]
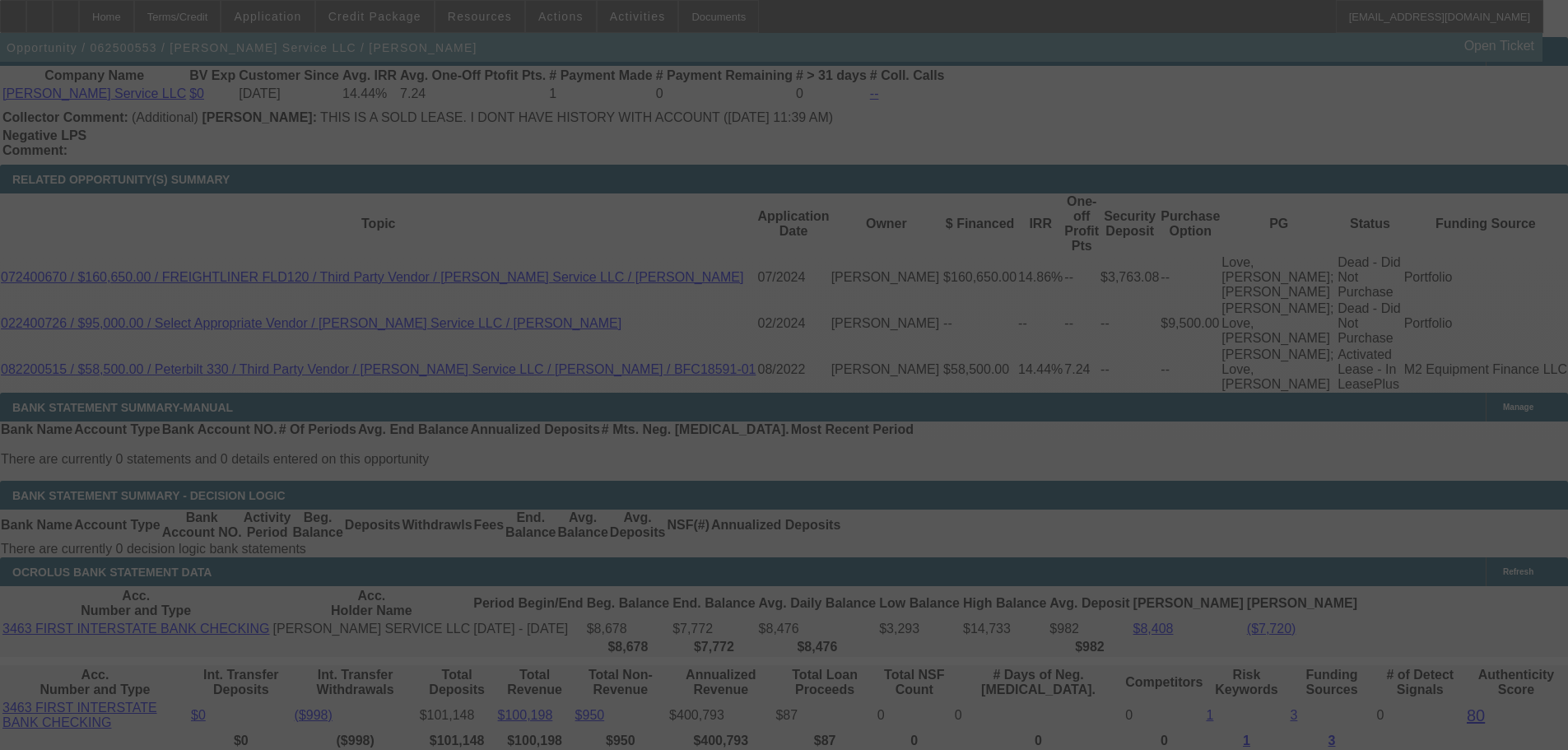
select select "0"
select select "3"
select select "0"
select select "6"
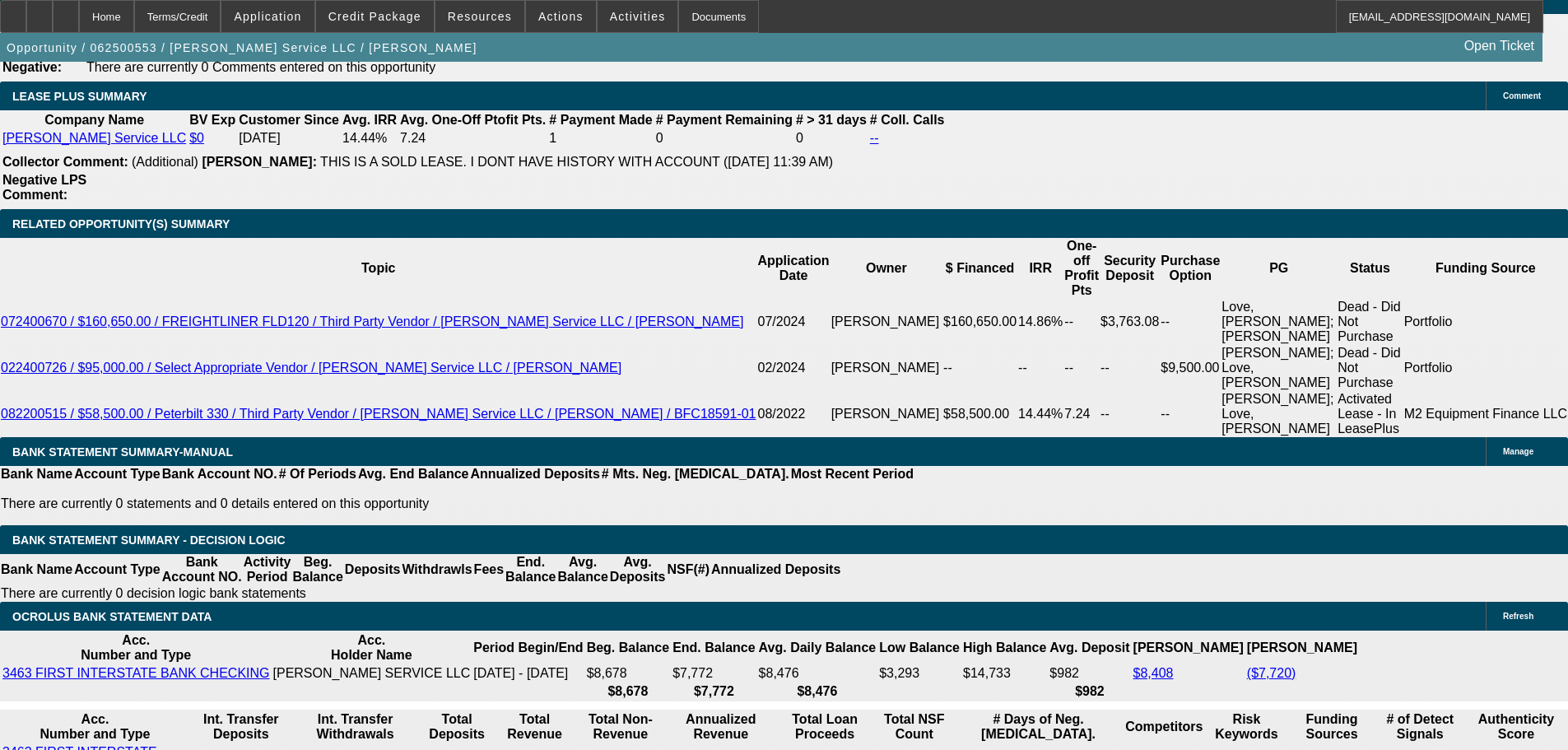
scroll to position [2701, 0]
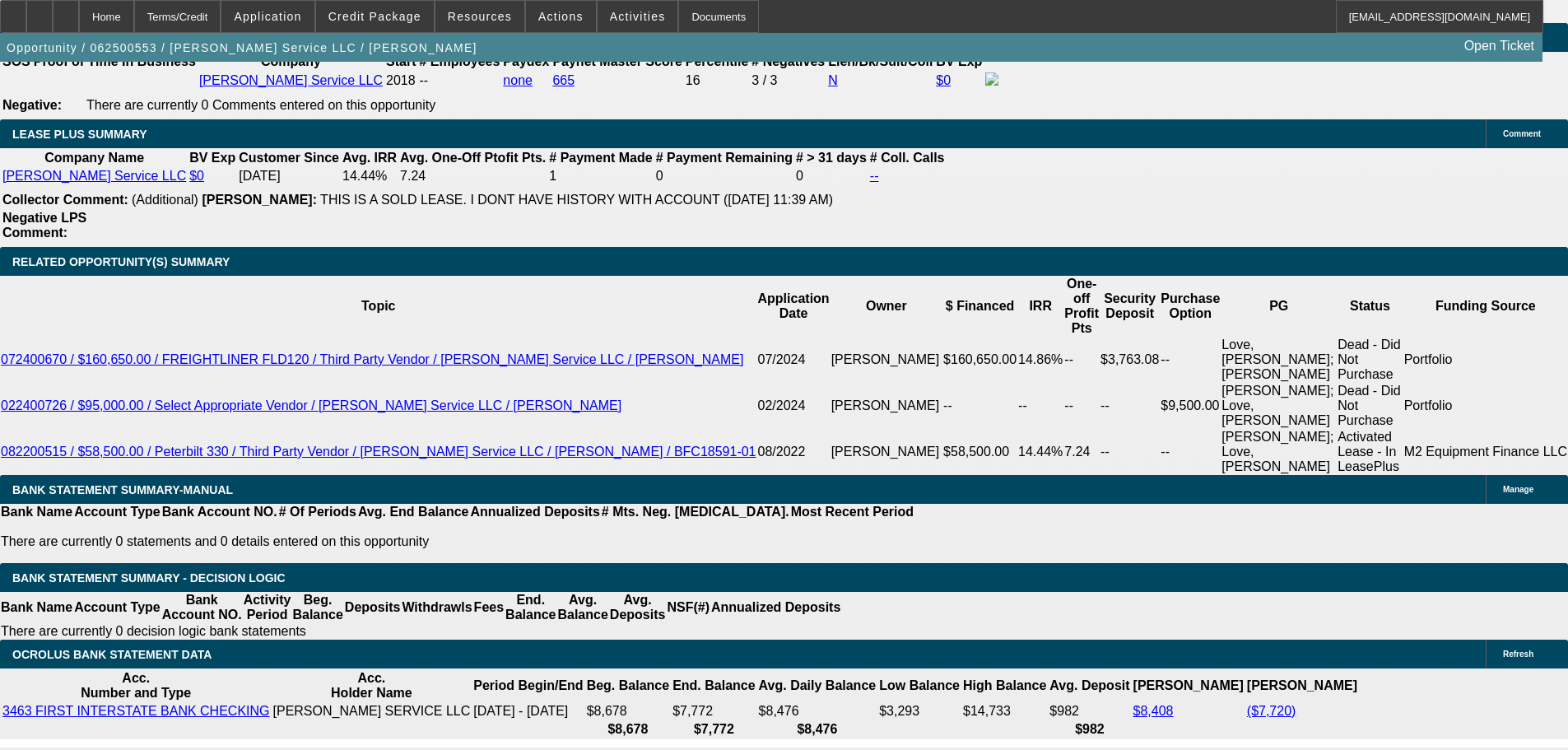
drag, startPoint x: 1182, startPoint y: 559, endPoint x: 1058, endPoint y: 554, distance: 124.1
copy div "[URL][DOMAIN_NAME]"
drag, startPoint x: 31, startPoint y: 18, endPoint x: 330, endPoint y: 139, distance: 322.6
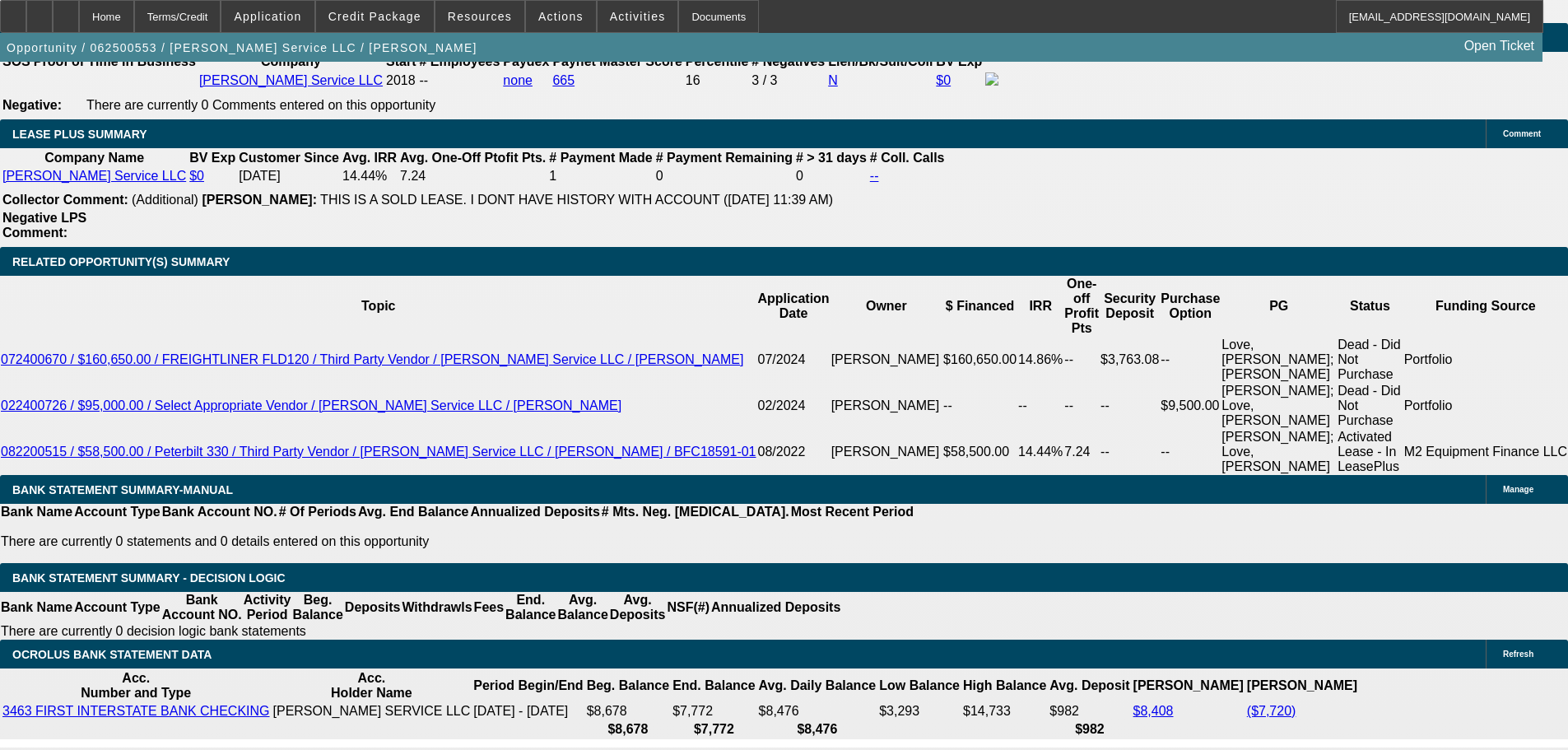
click at [14, 11] on icon at bounding box center [14, 11] width 0 height 0
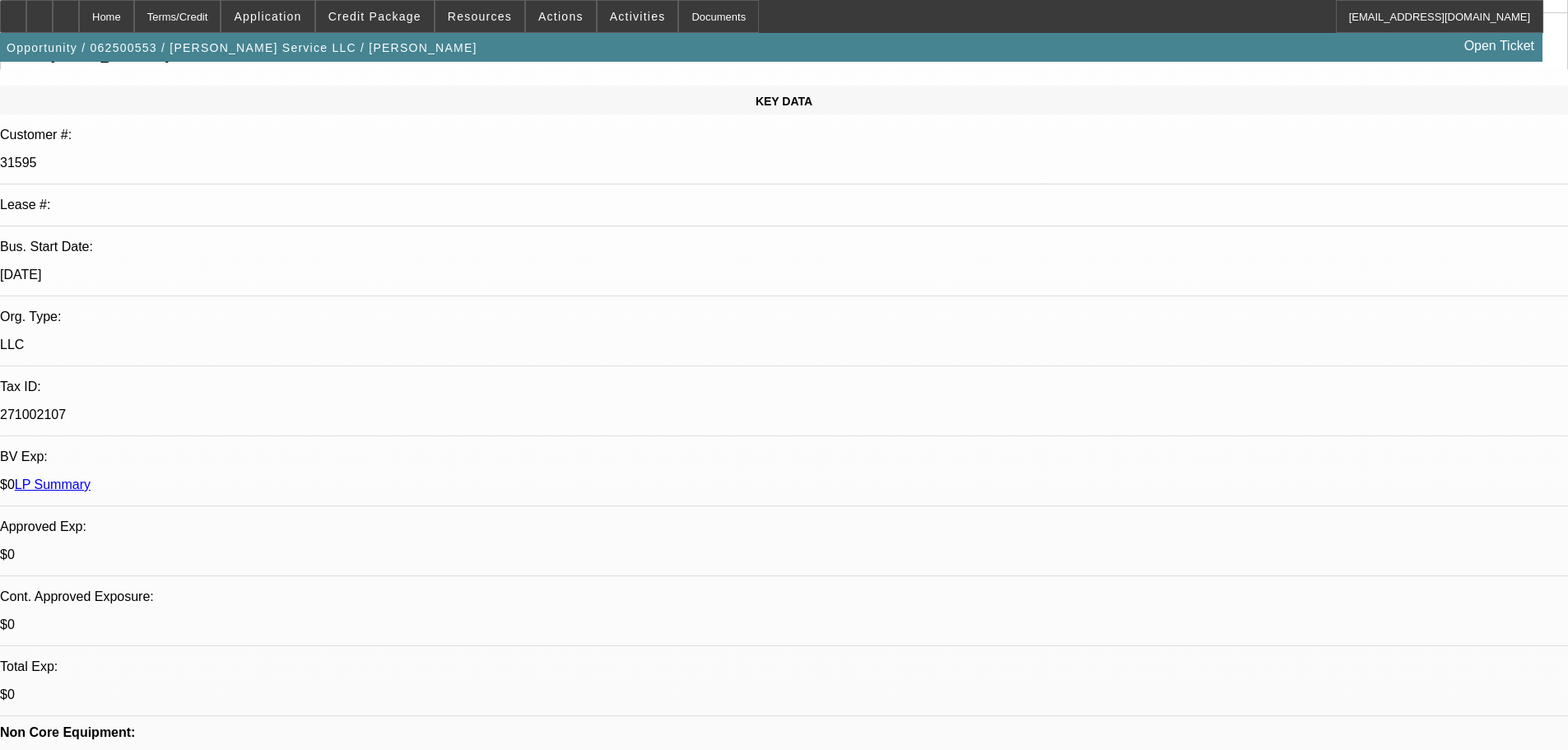
scroll to position [0, 0]
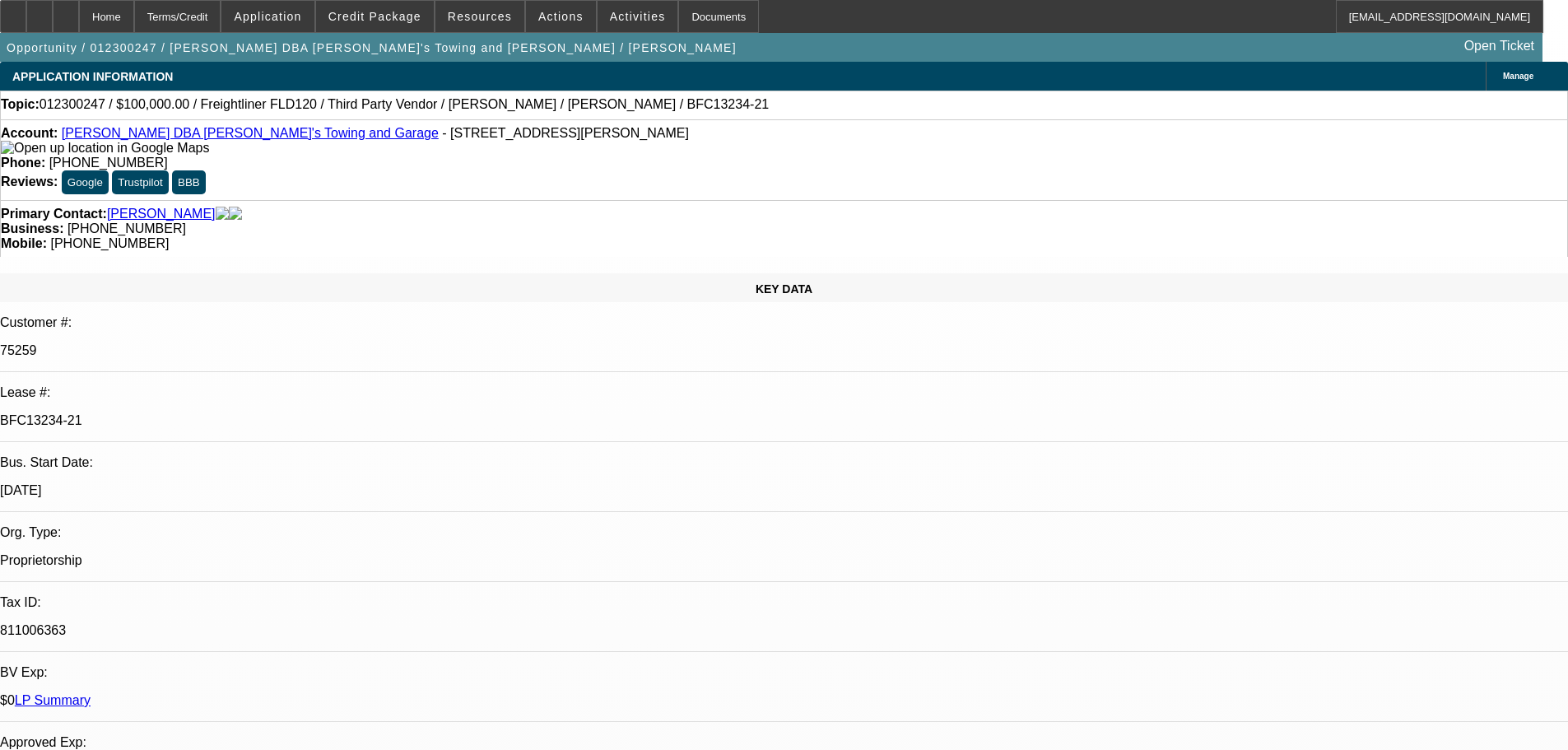
select select "0"
select select "2"
select select "0"
select select "6"
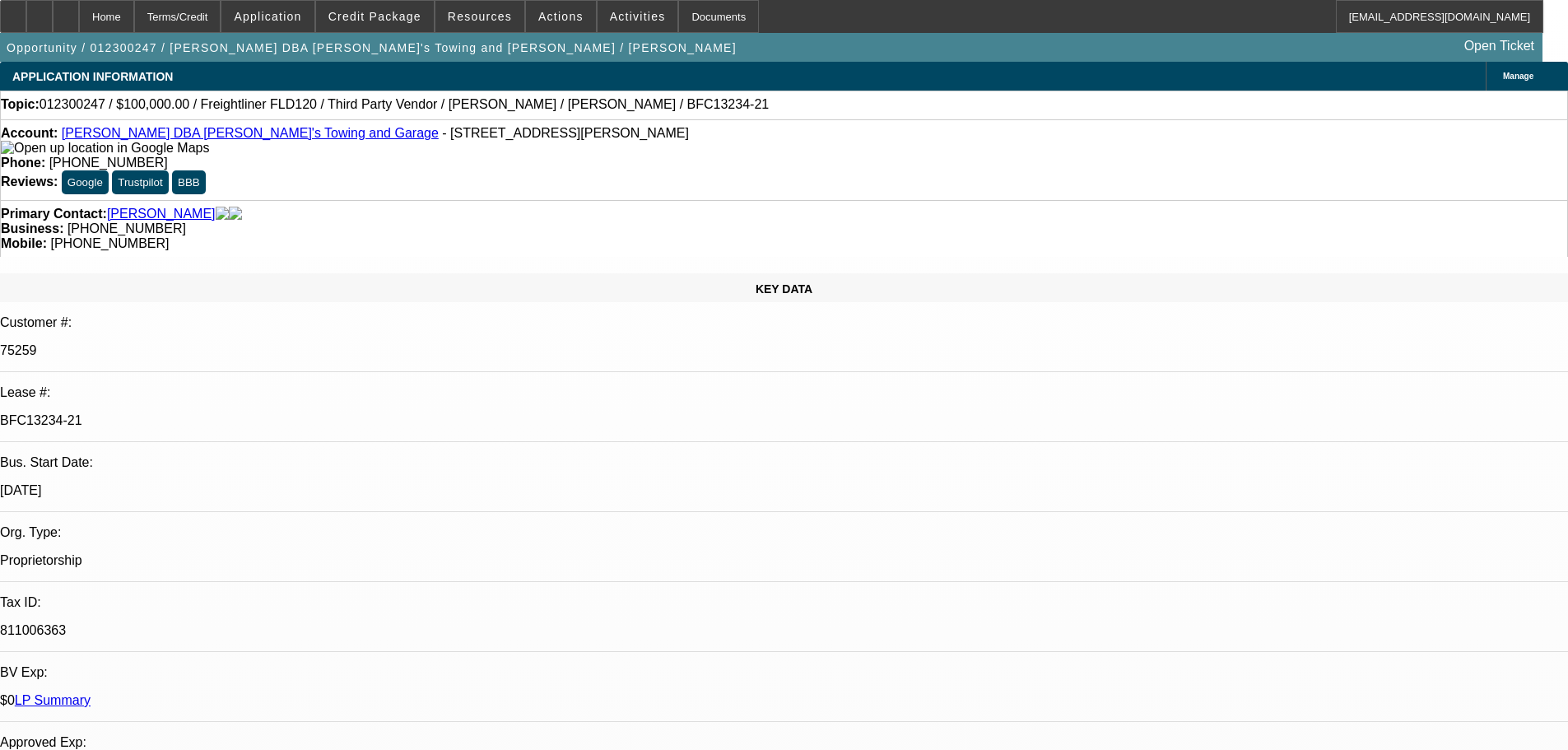
select select "0"
select select "2"
select select "0"
select select "6"
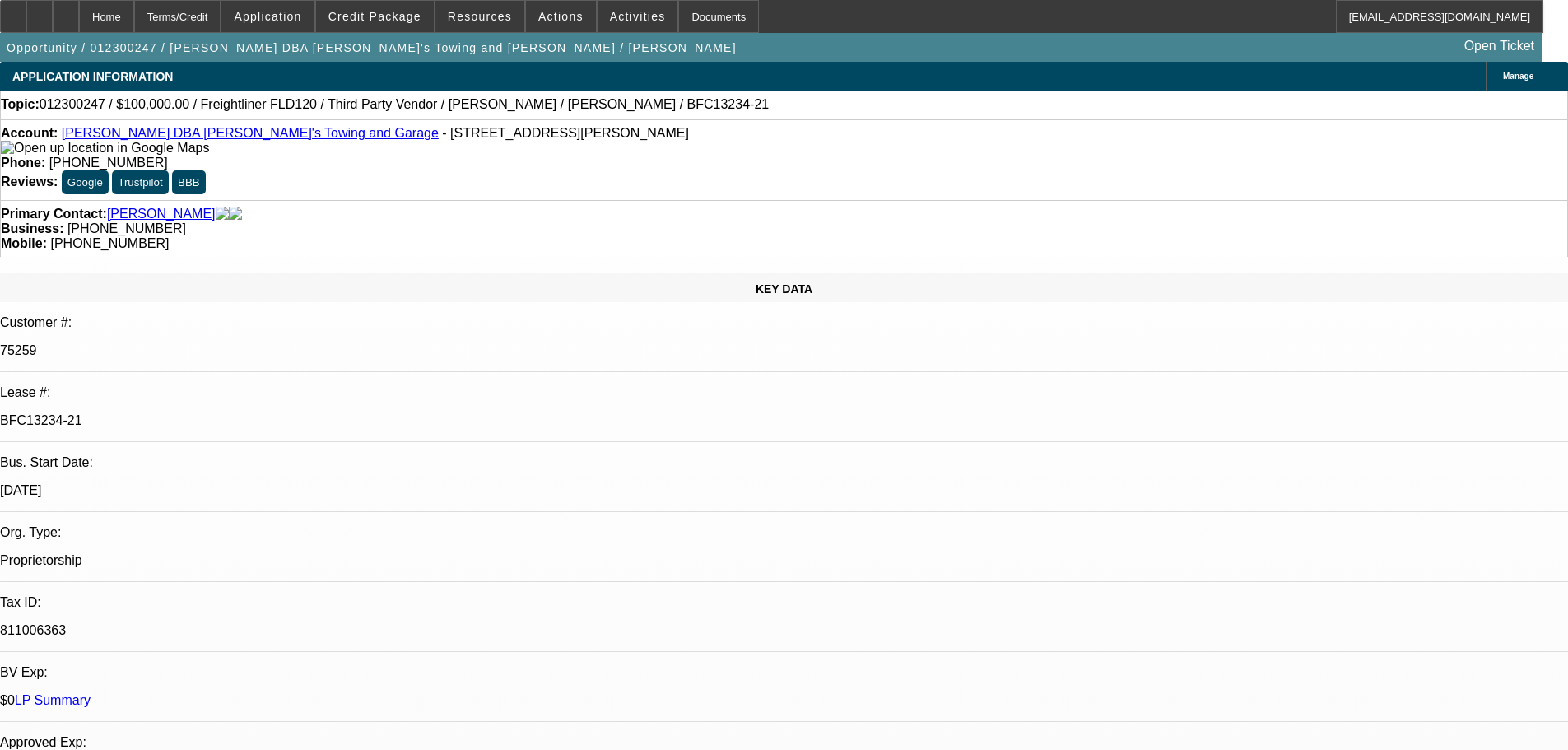
select select "0"
select select "2"
select select "0"
select select "6"
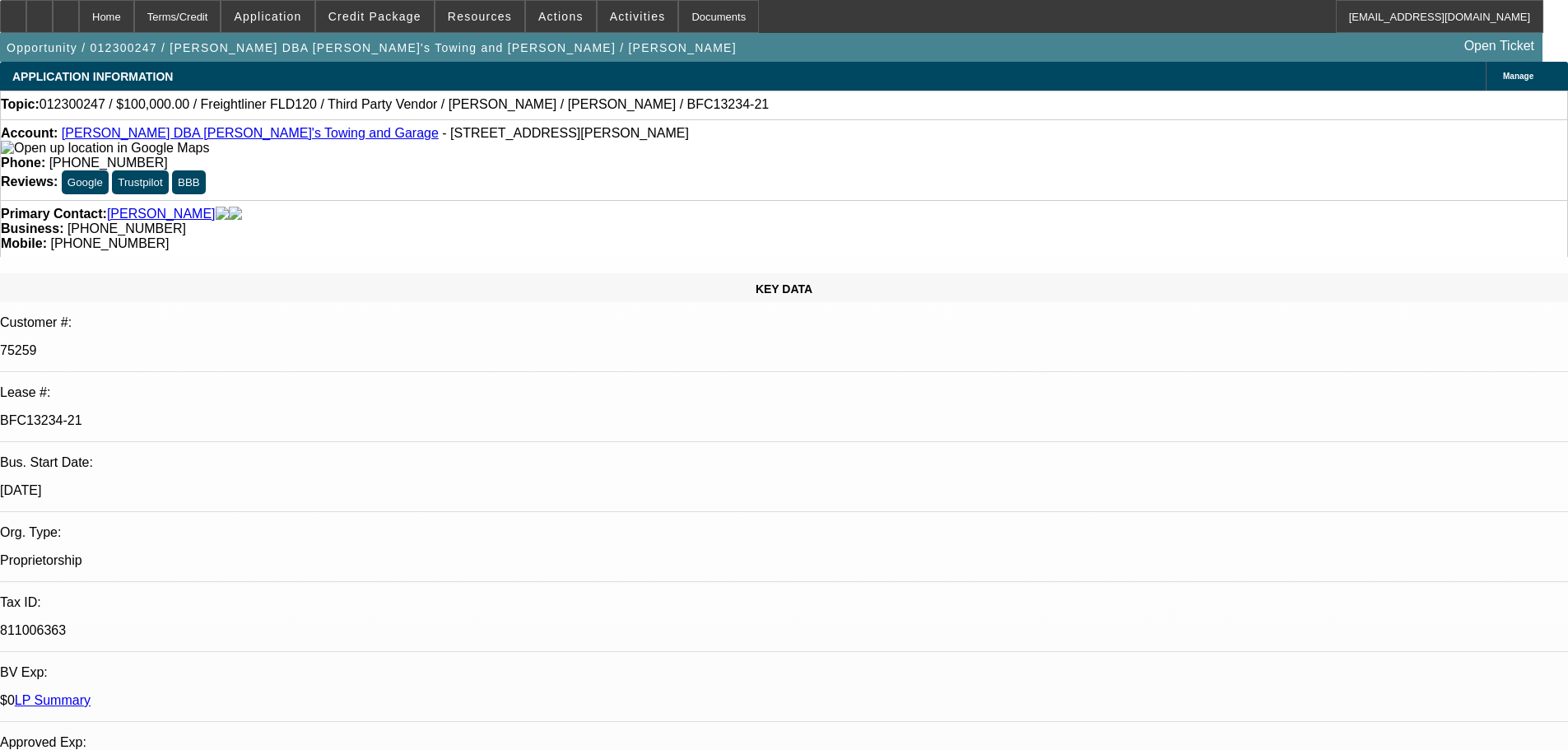
select select "0"
select select "2"
select select "0"
select select "6"
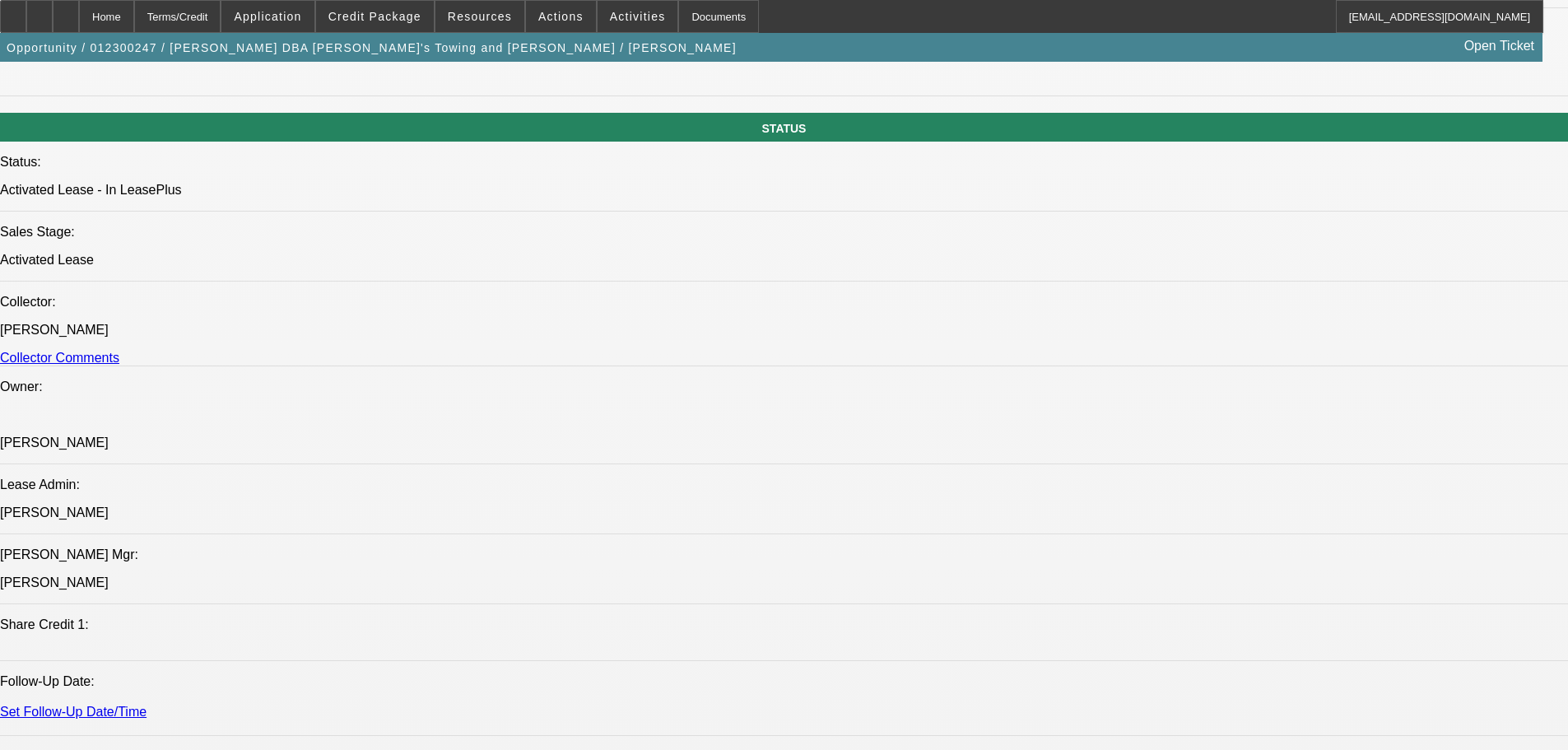
scroll to position [1234, 0]
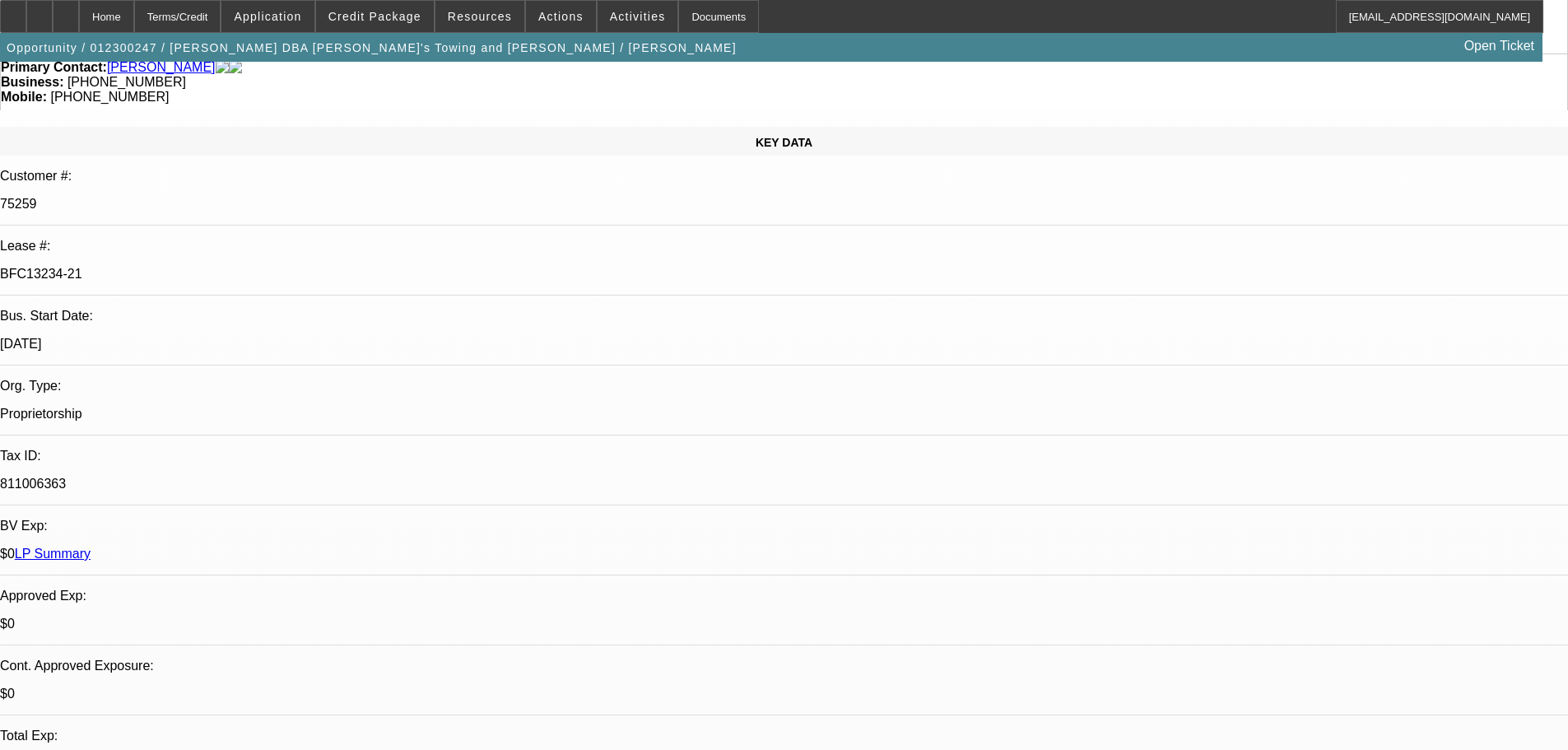
scroll to position [0, 0]
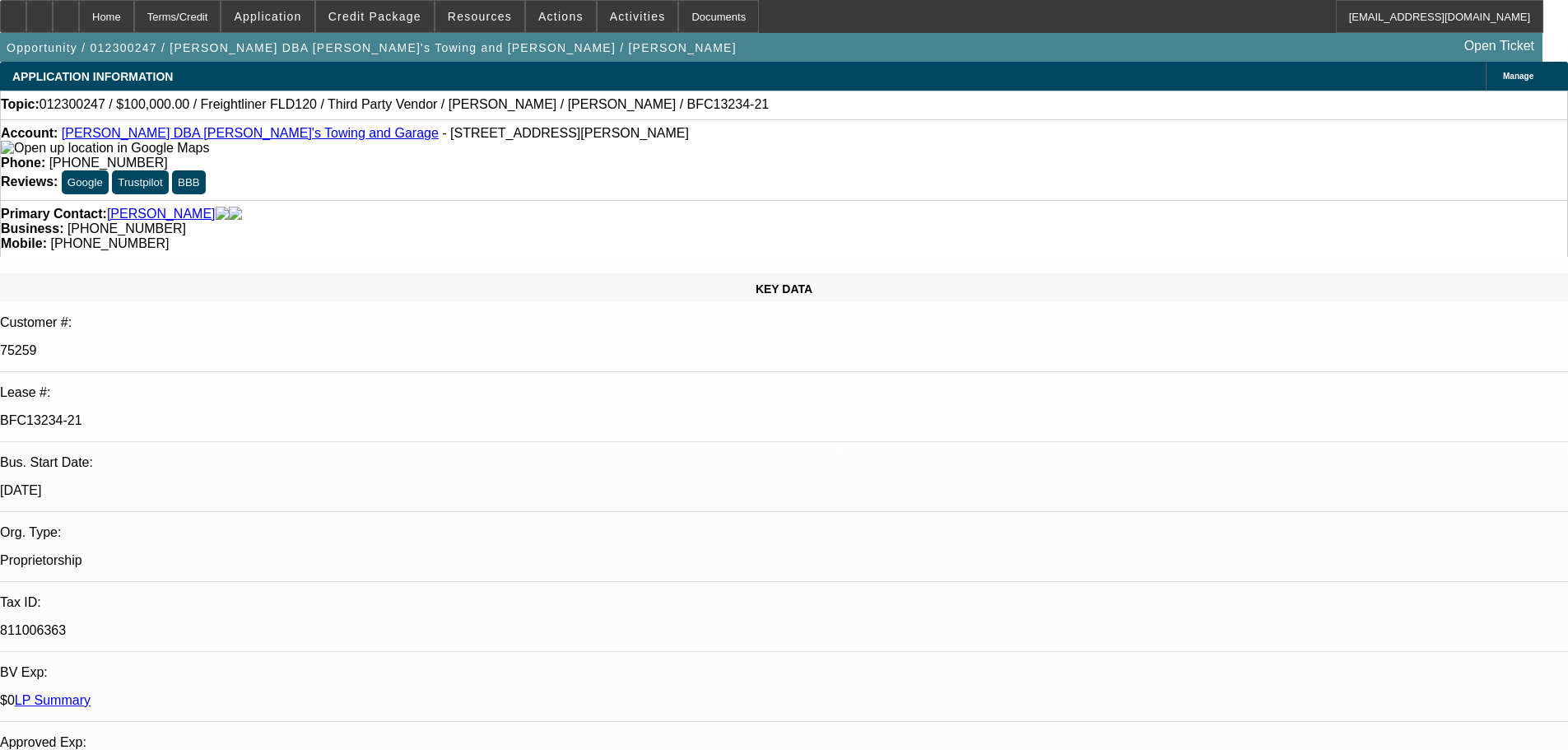
click at [90, 694] on link "LP Summary" at bounding box center [53, 700] width 76 height 14
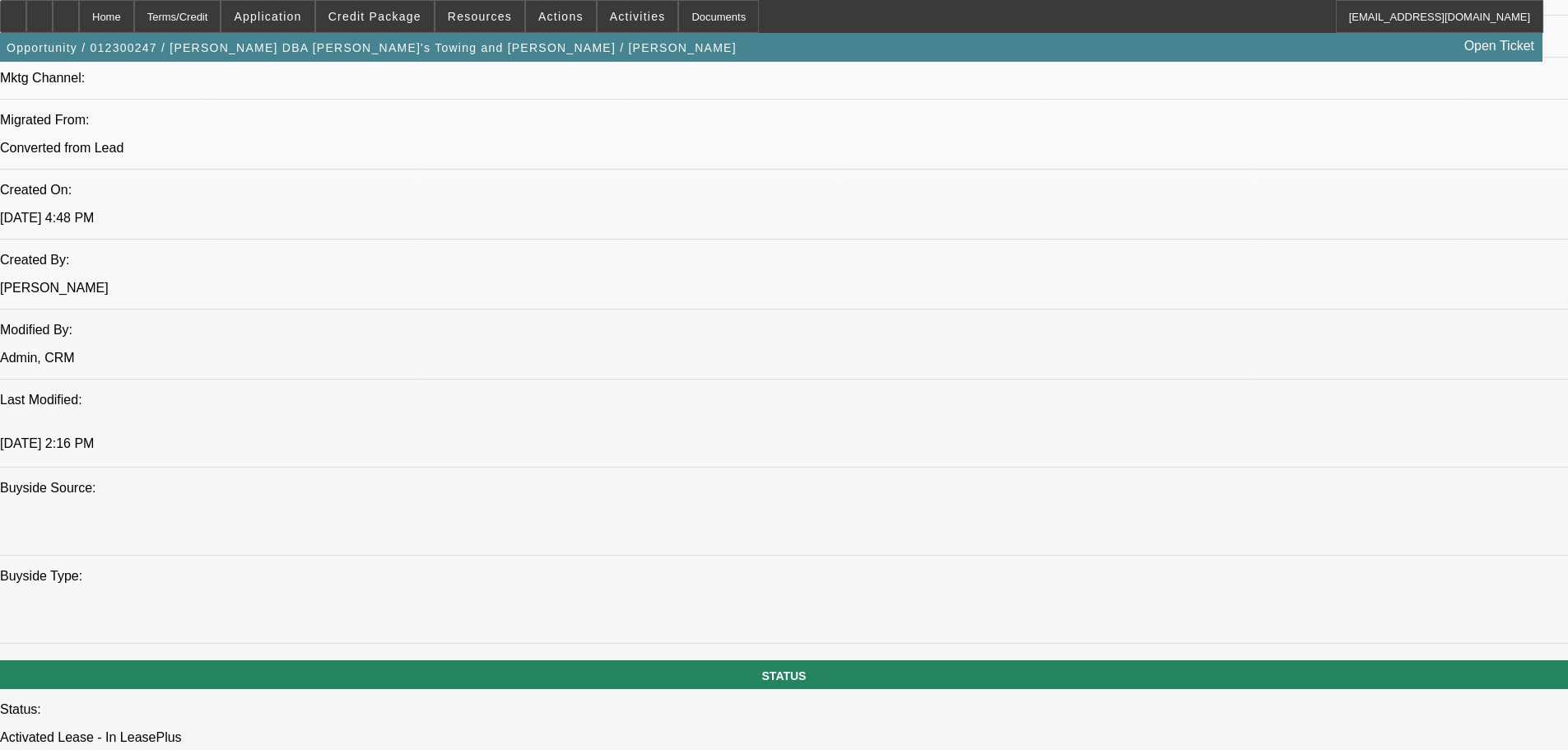
scroll to position [1234, 0]
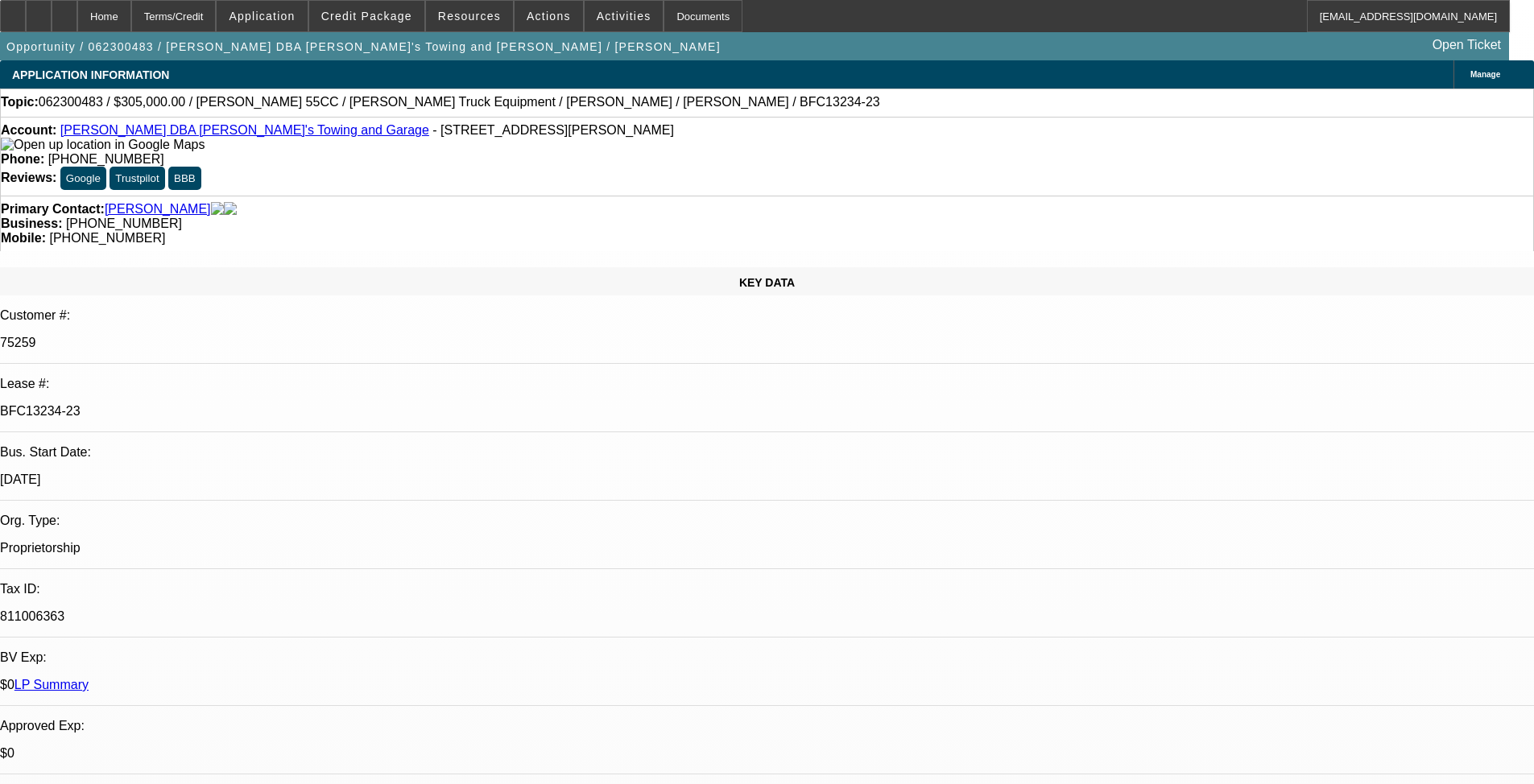
select select "0"
select select "2"
select select "0"
select select "6"
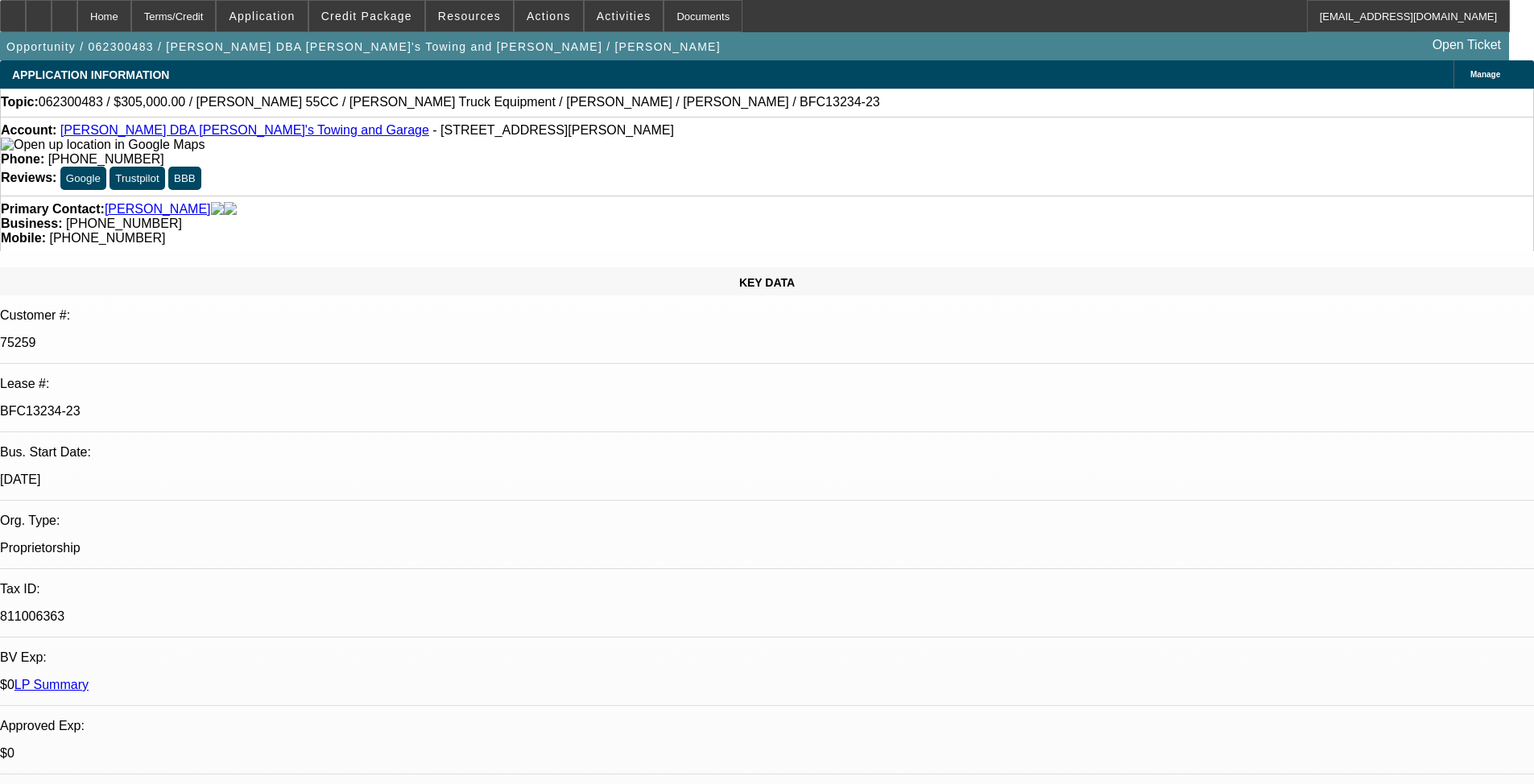
select select "0"
select select "2"
select select "0"
select select "6"
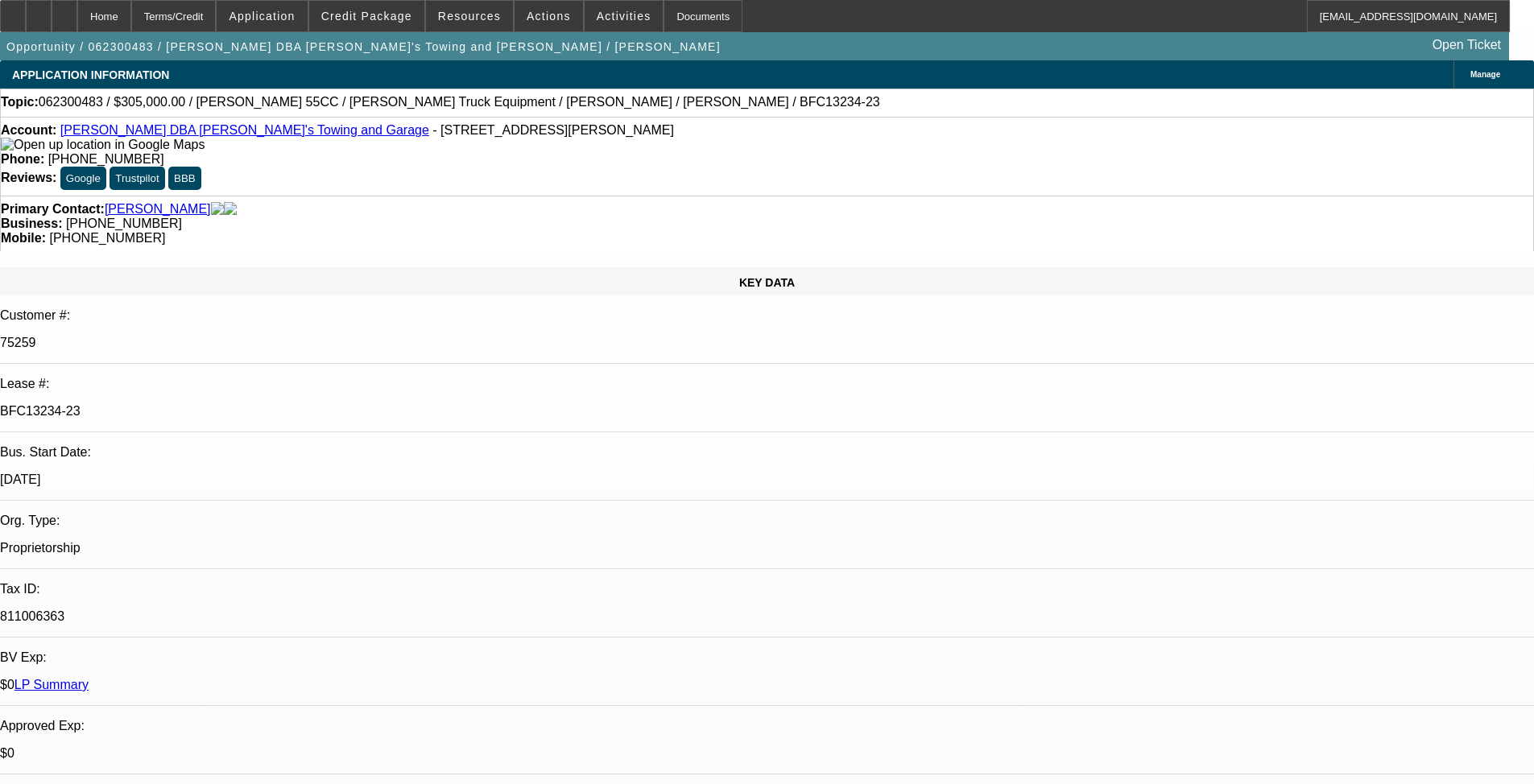
select select "0"
select select "2"
select select "0"
select select "6"
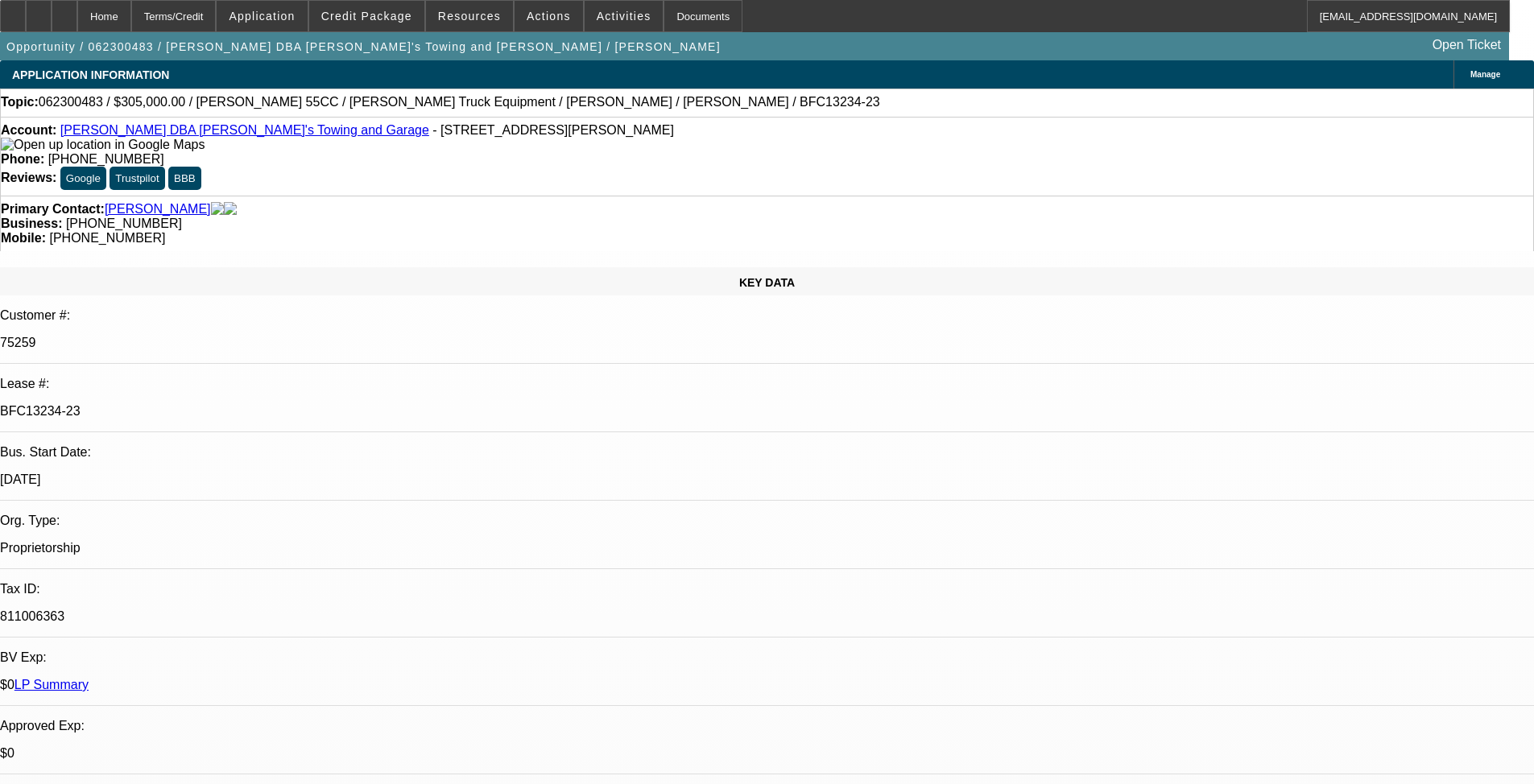
select select "0"
select select "2"
select select "0"
select select "6"
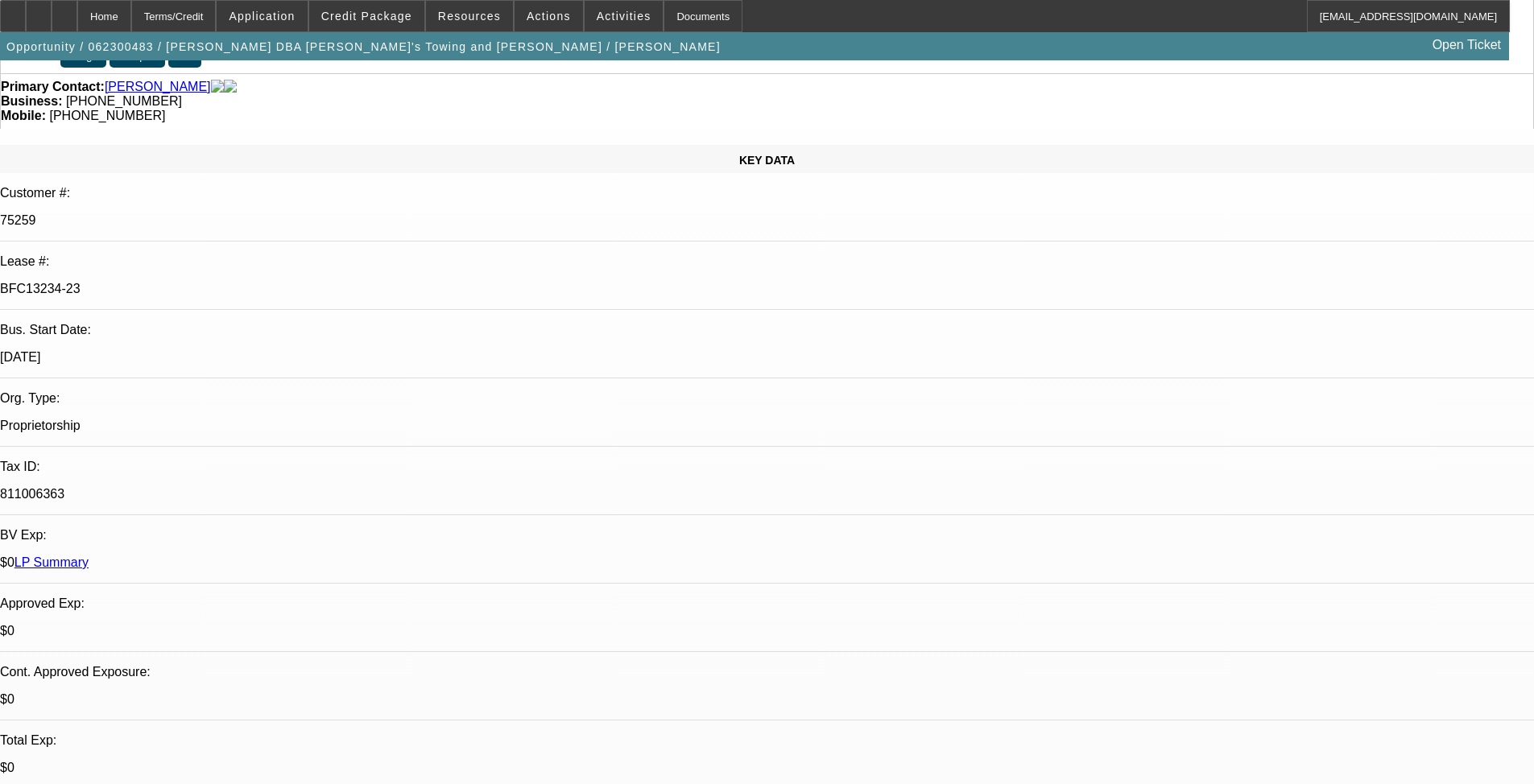
scroll to position [242, 0]
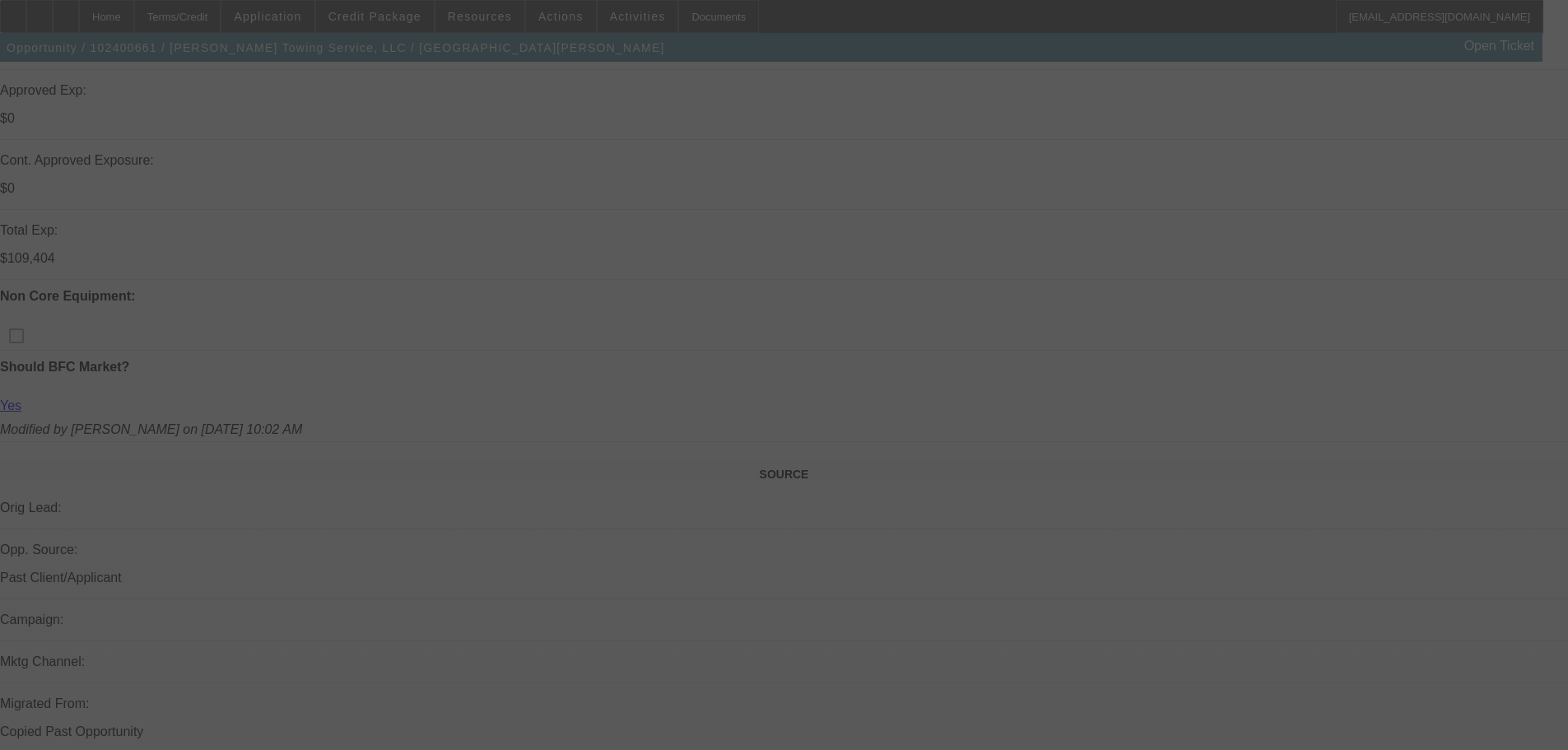
scroll to position [1063, 0]
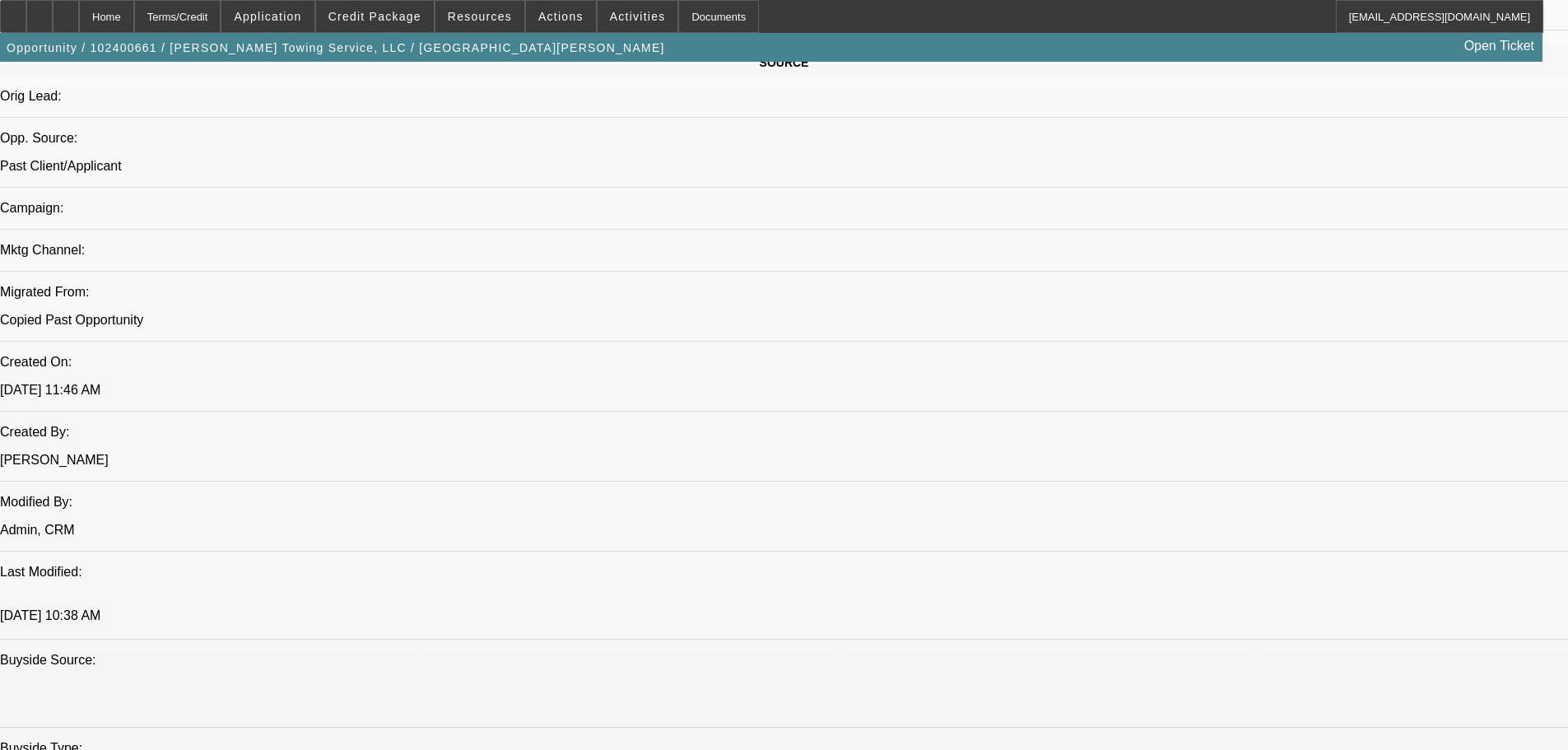
select select "0"
select select "2"
select select "0"
select select "6"
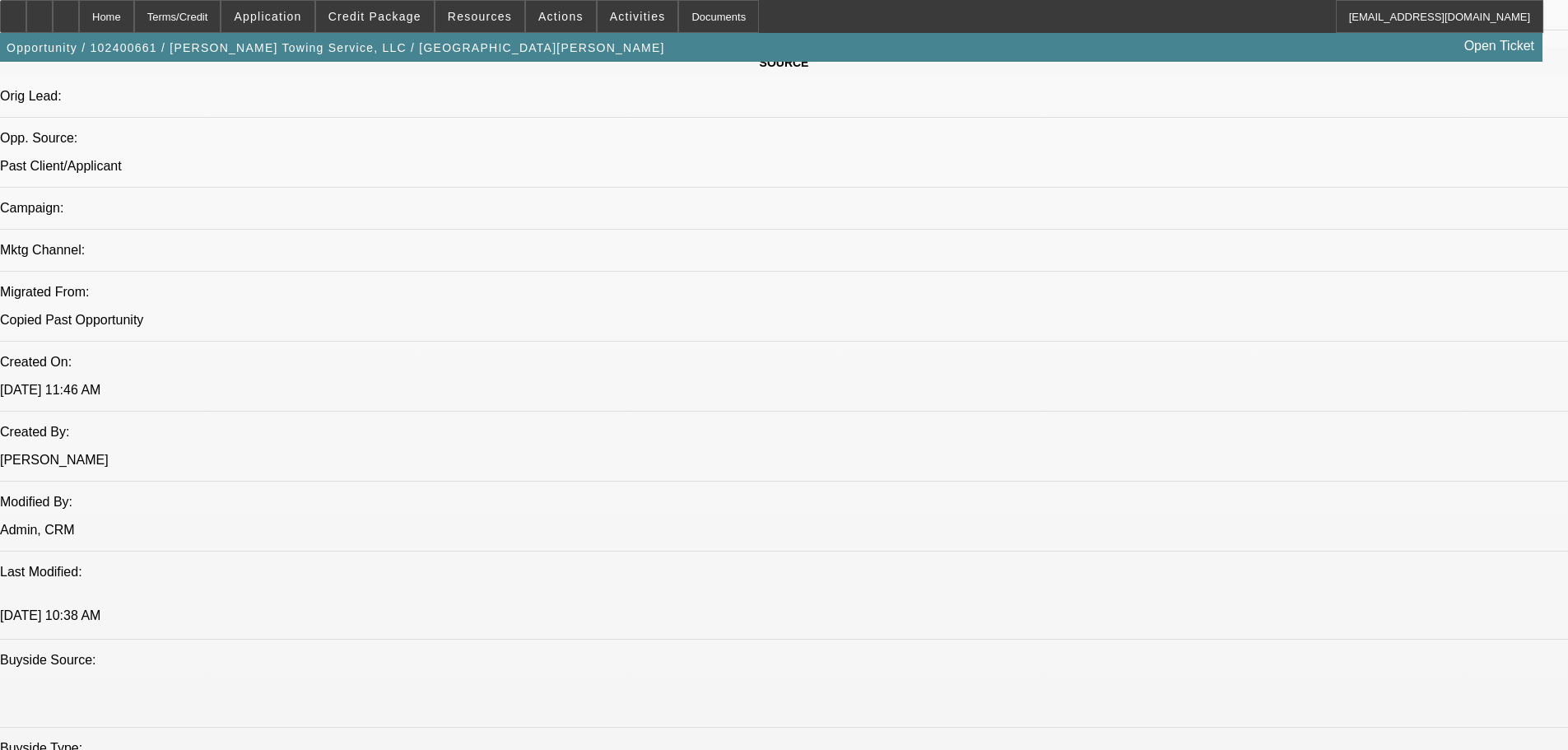
select select "0"
select select "2"
select select "0"
select select "6"
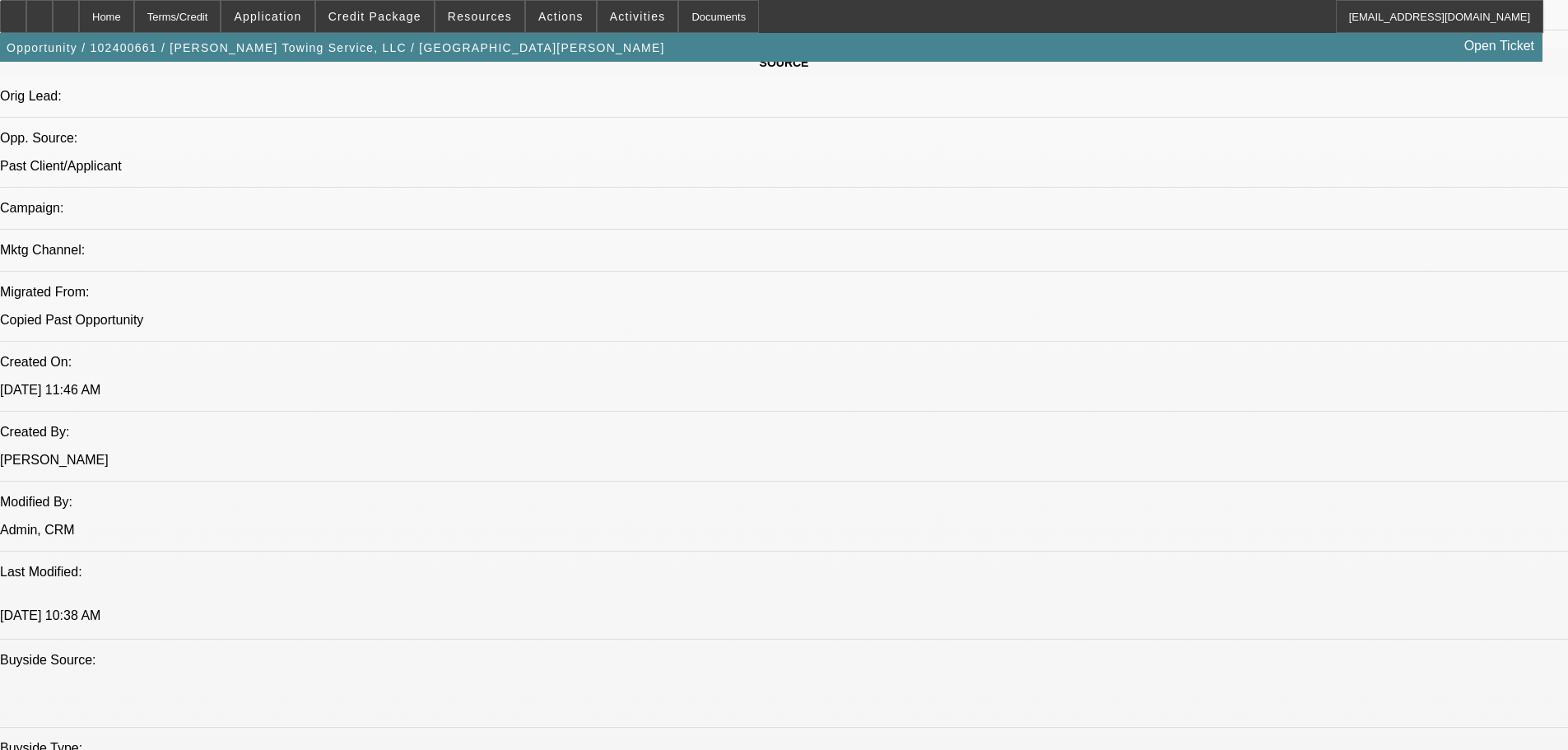
select select "0"
select select "2"
select select "0"
select select "6"
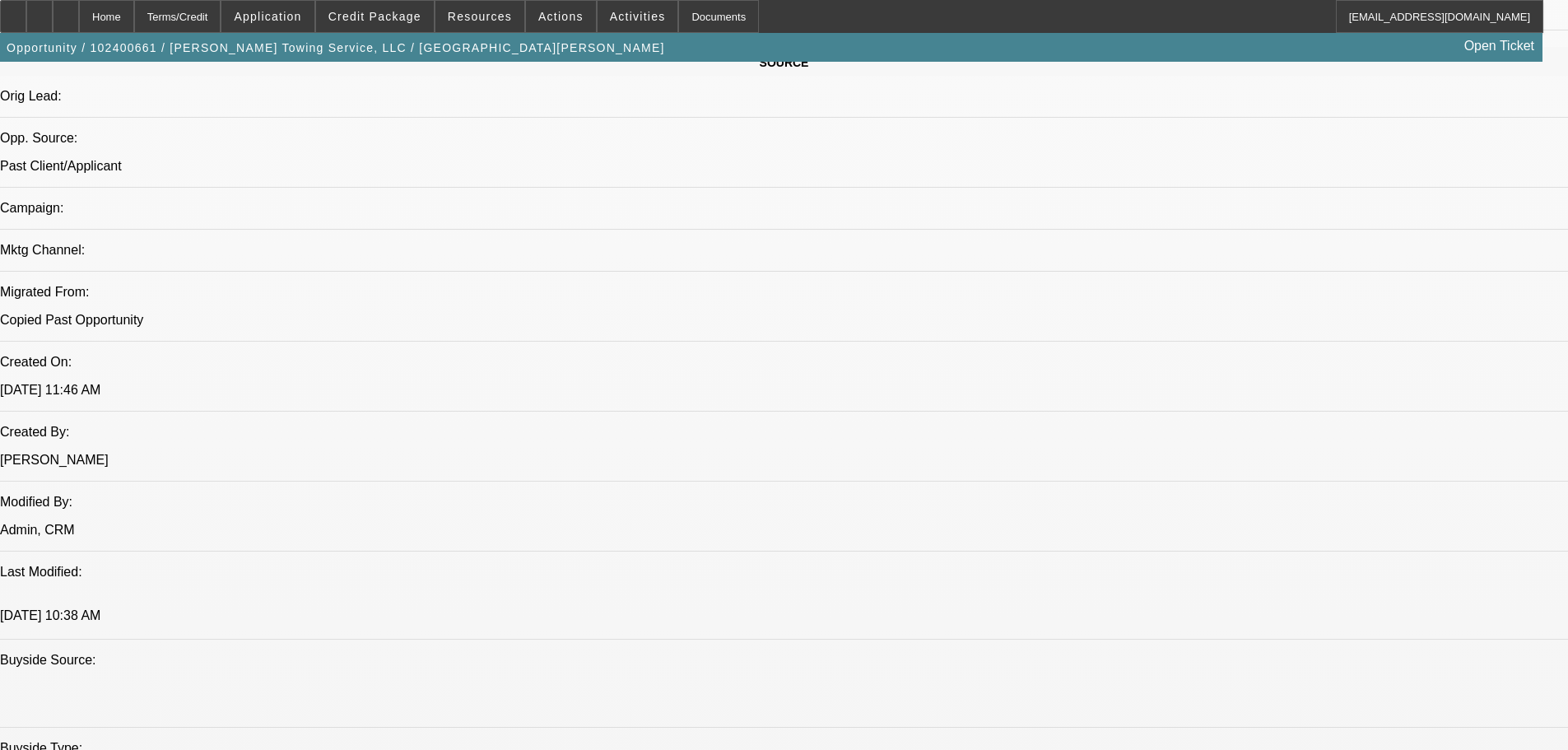
select select "0"
select select "2"
select select "0"
select select "6"
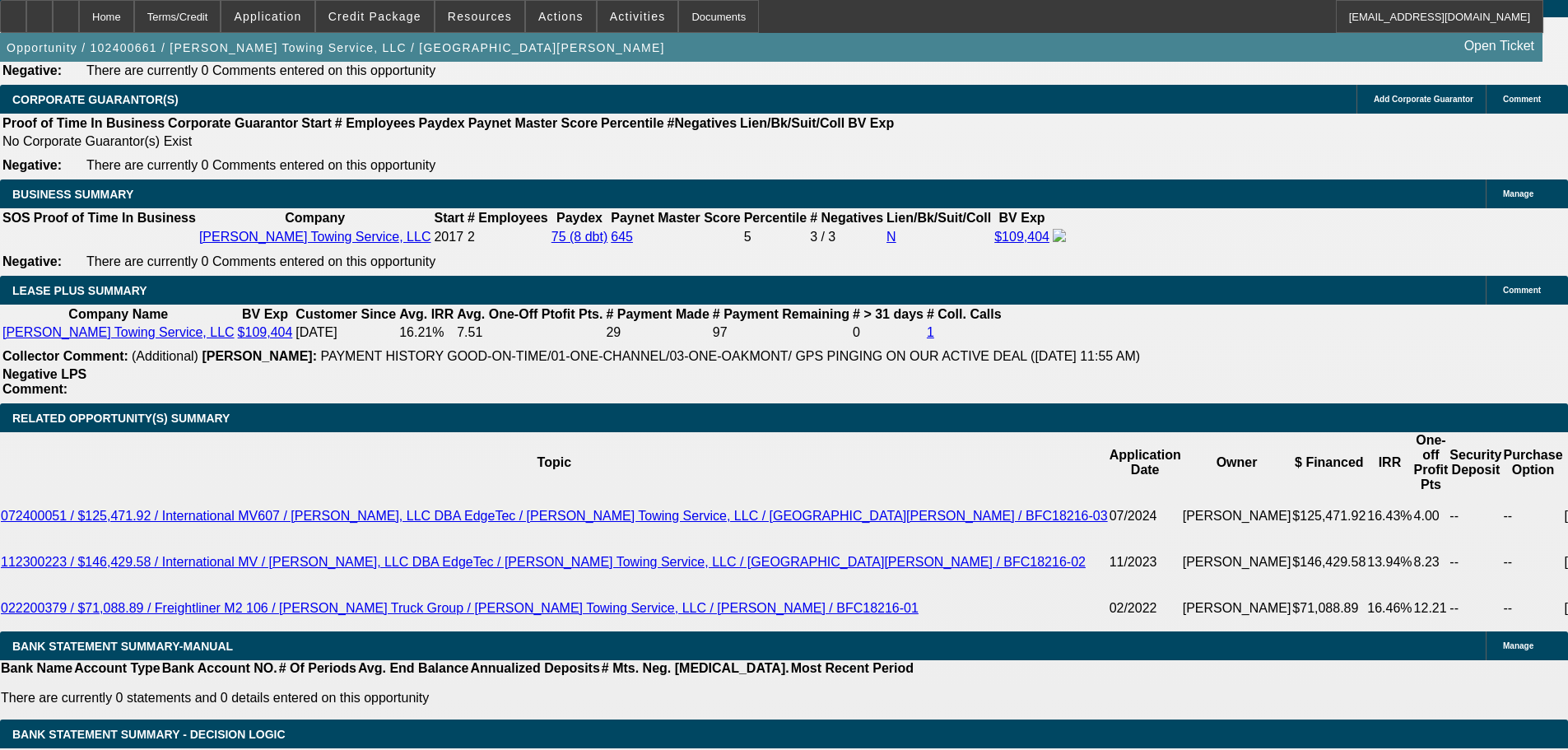
scroll to position [2546, 0]
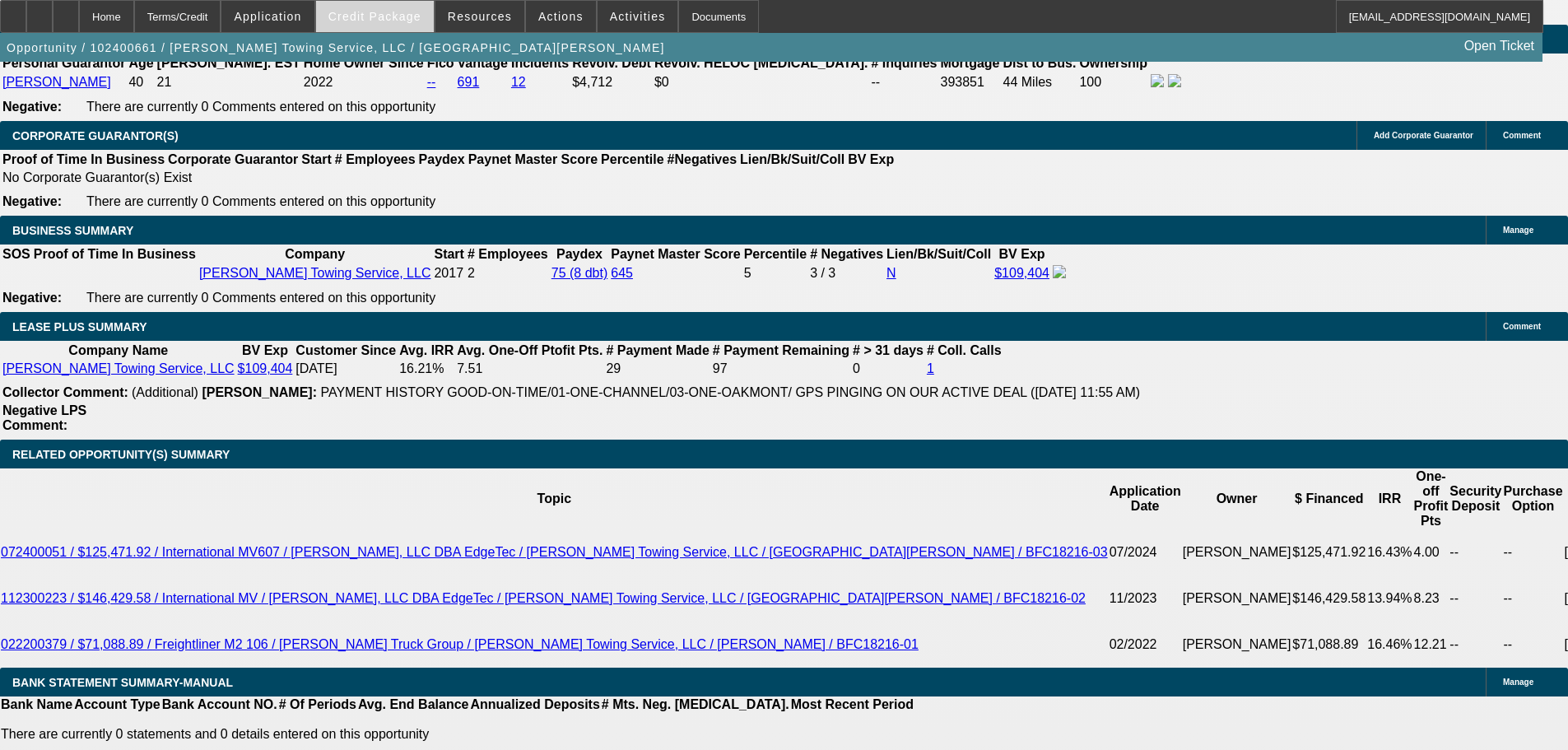
click at [385, 26] on span at bounding box center [374, 17] width 118 height 40
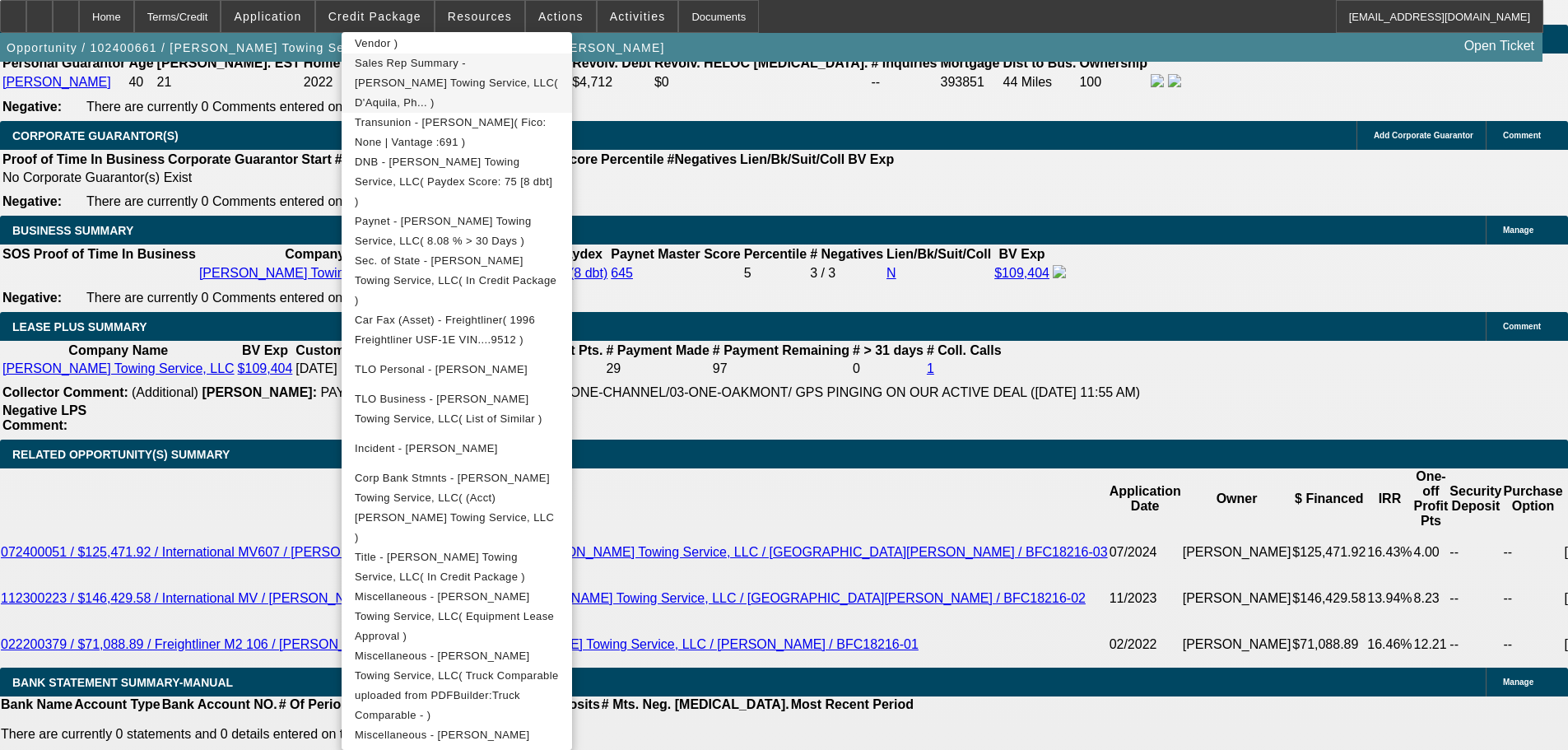
scroll to position [549, 0]
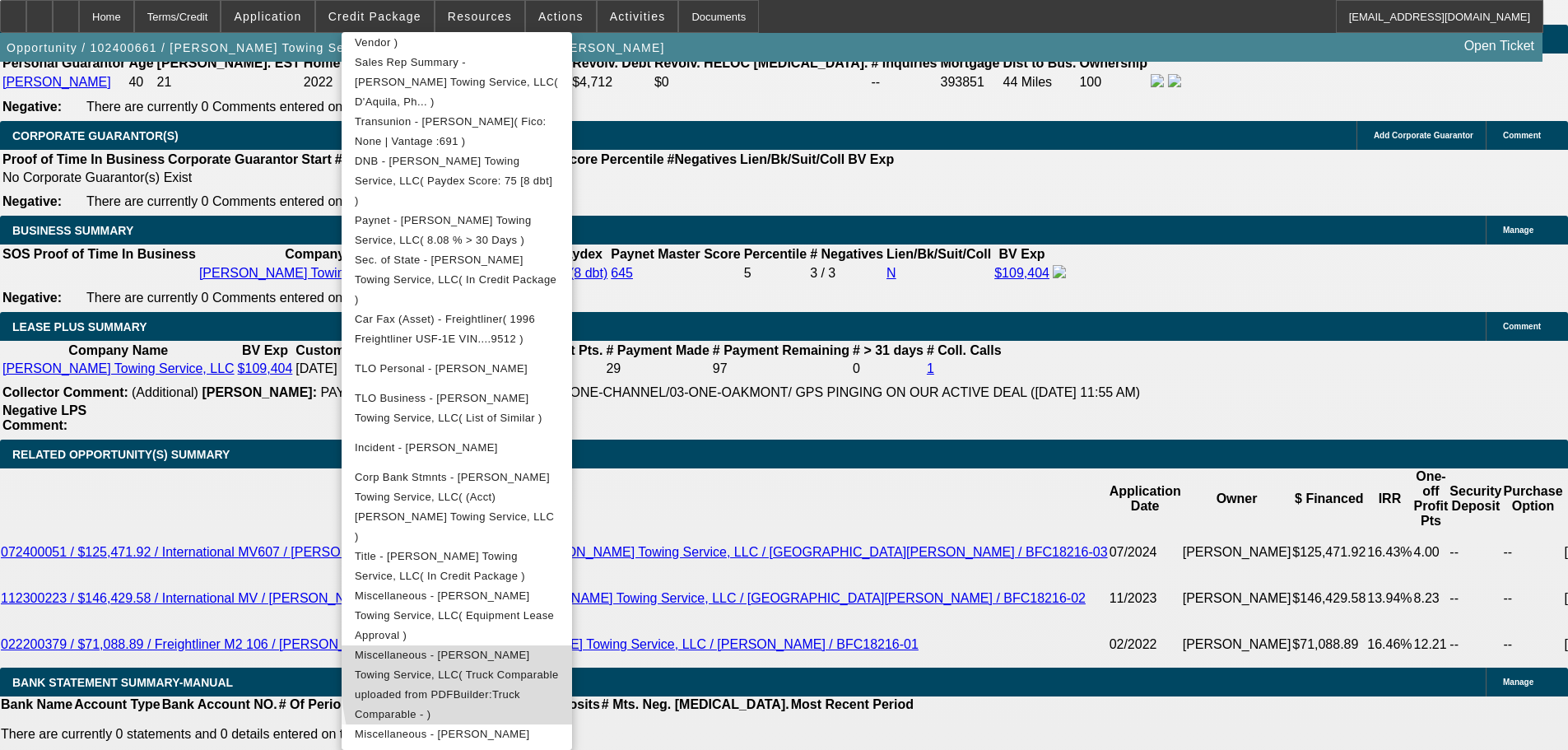
click at [559, 645] on span "Miscellaneous - [PERSON_NAME] Towing Service, LLC( Truck Comparable uploaded fr…" at bounding box center [457, 684] width 204 height 79
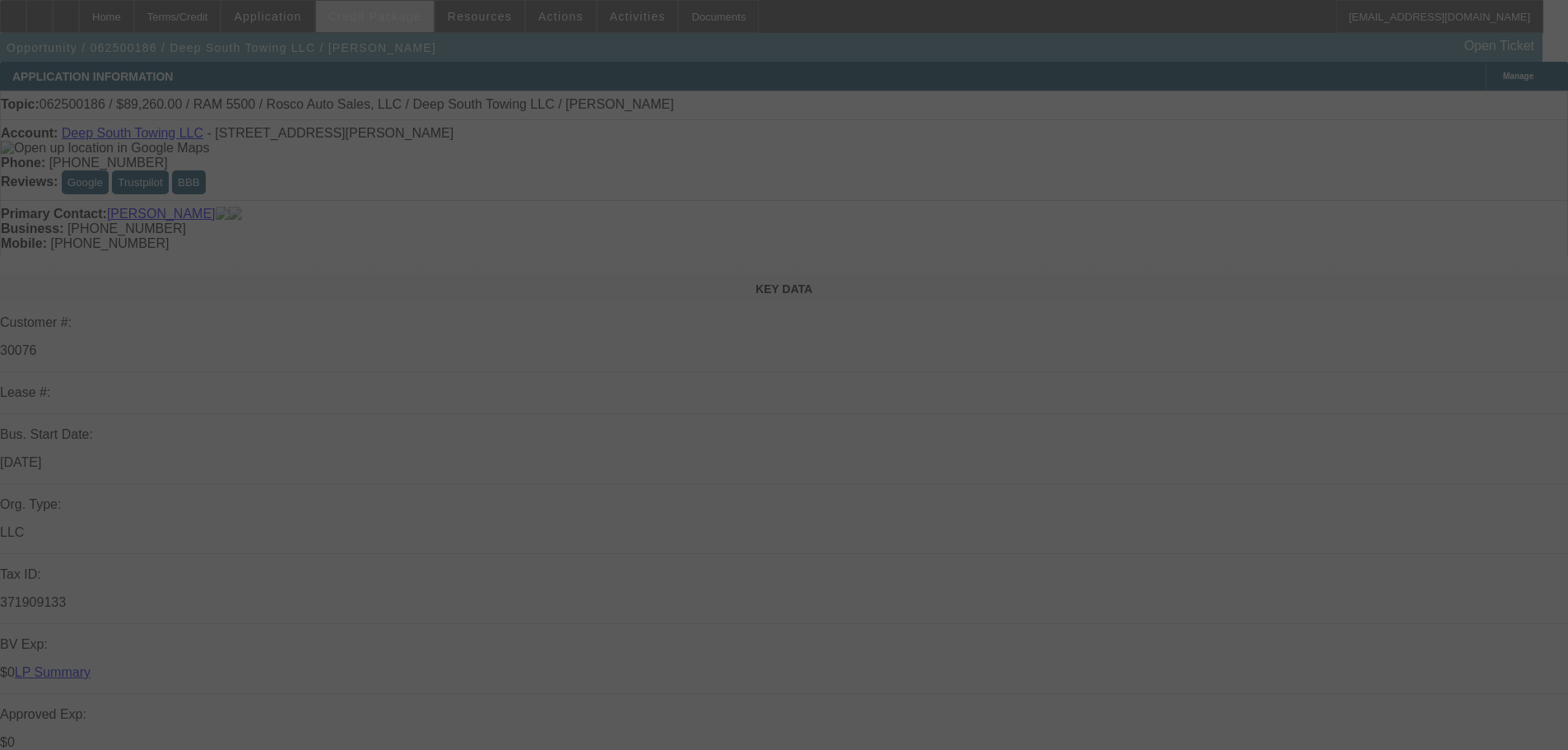
select select "0"
select select "2"
select select "0"
select select "6"
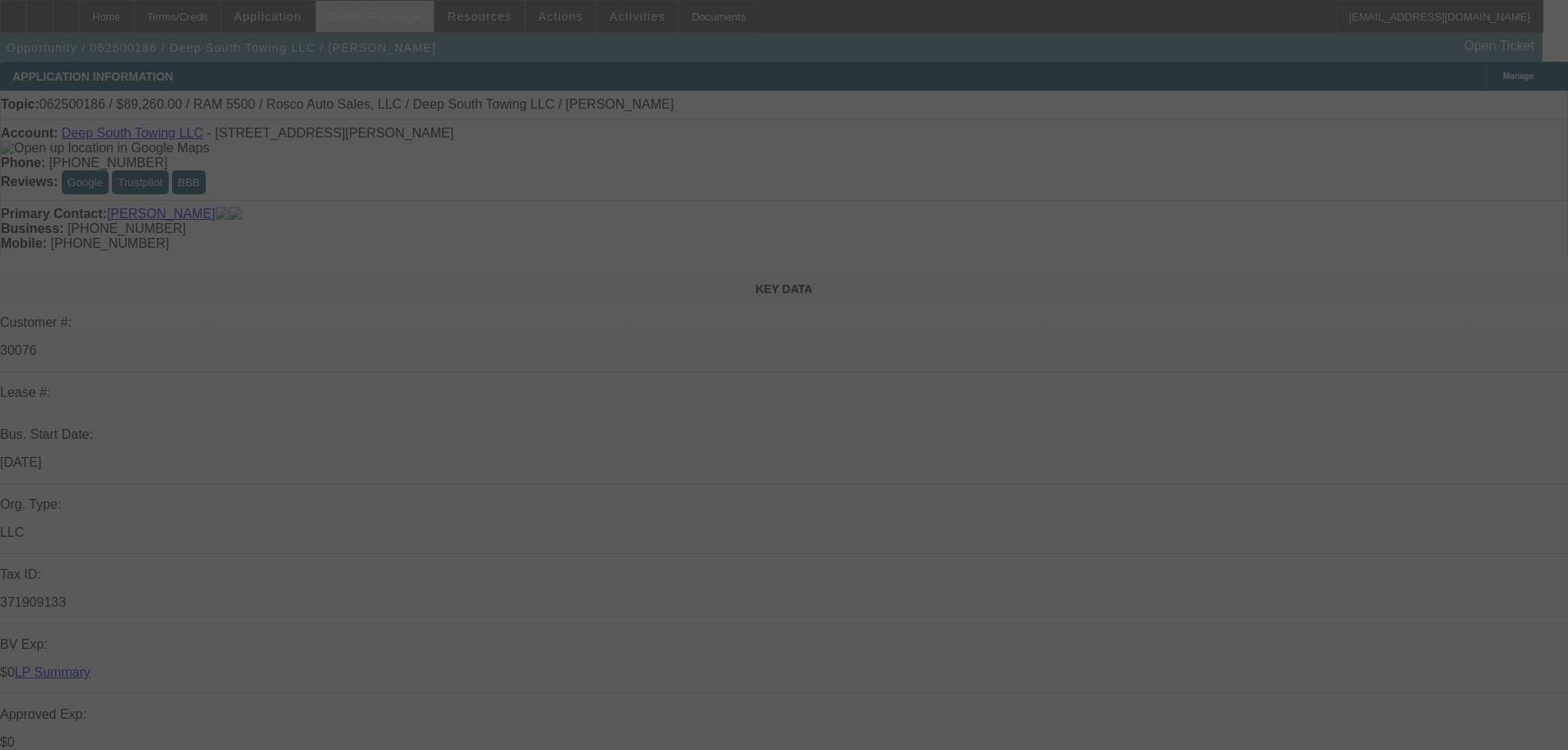
select select "0"
select select "2"
select select "0"
select select "6"
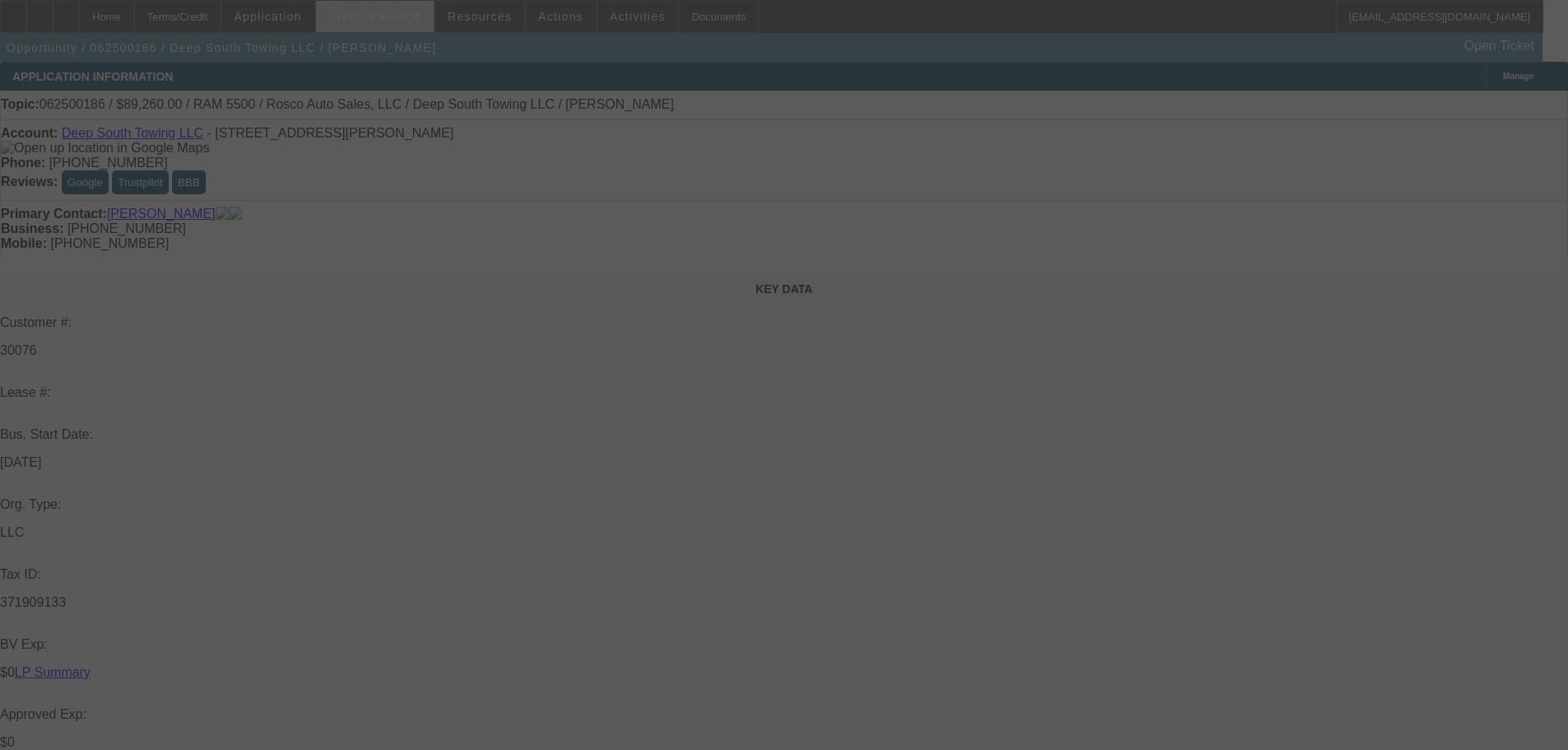
select select "0"
select select "2"
select select "0"
select select "6"
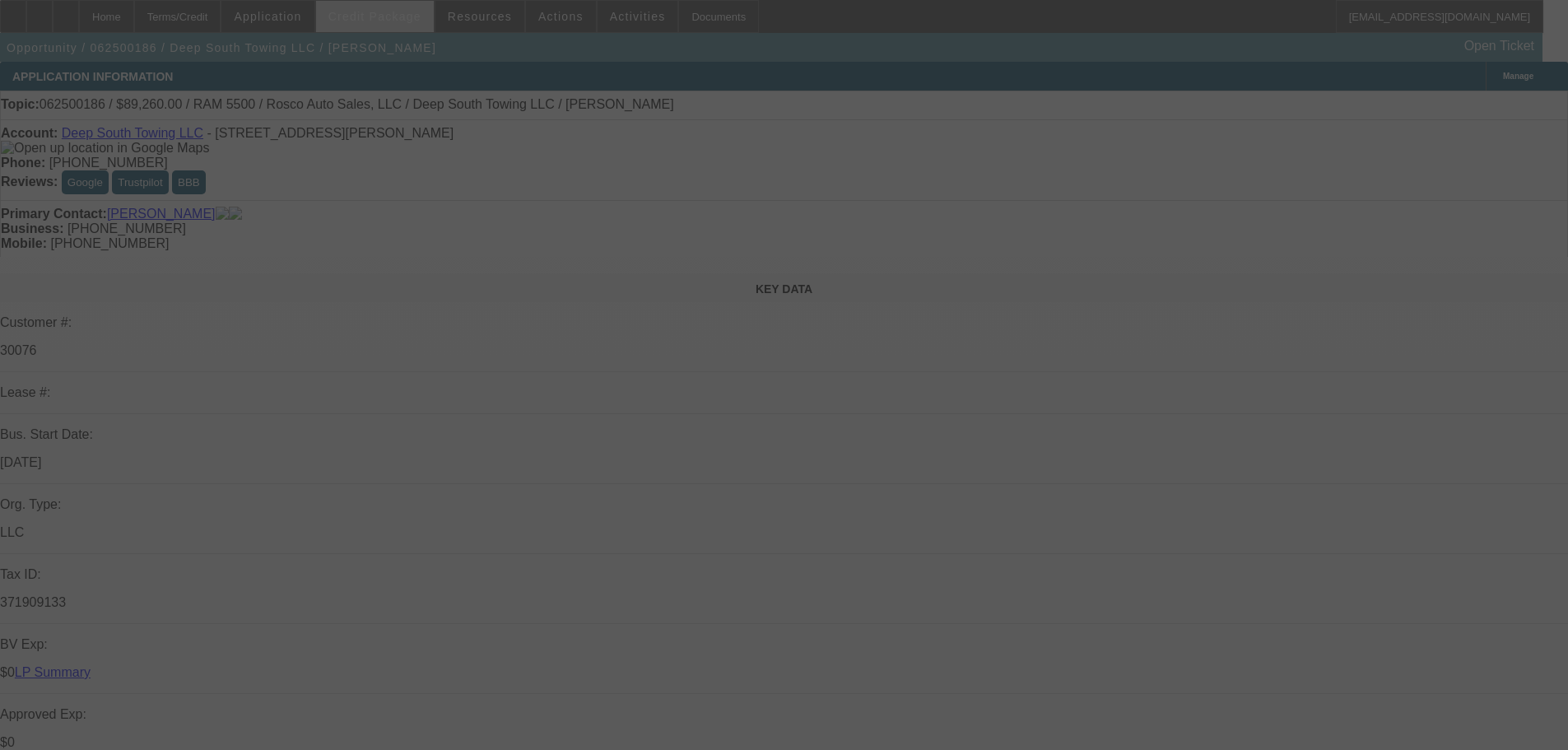
select select "0"
select select "2"
select select "0"
select select "6"
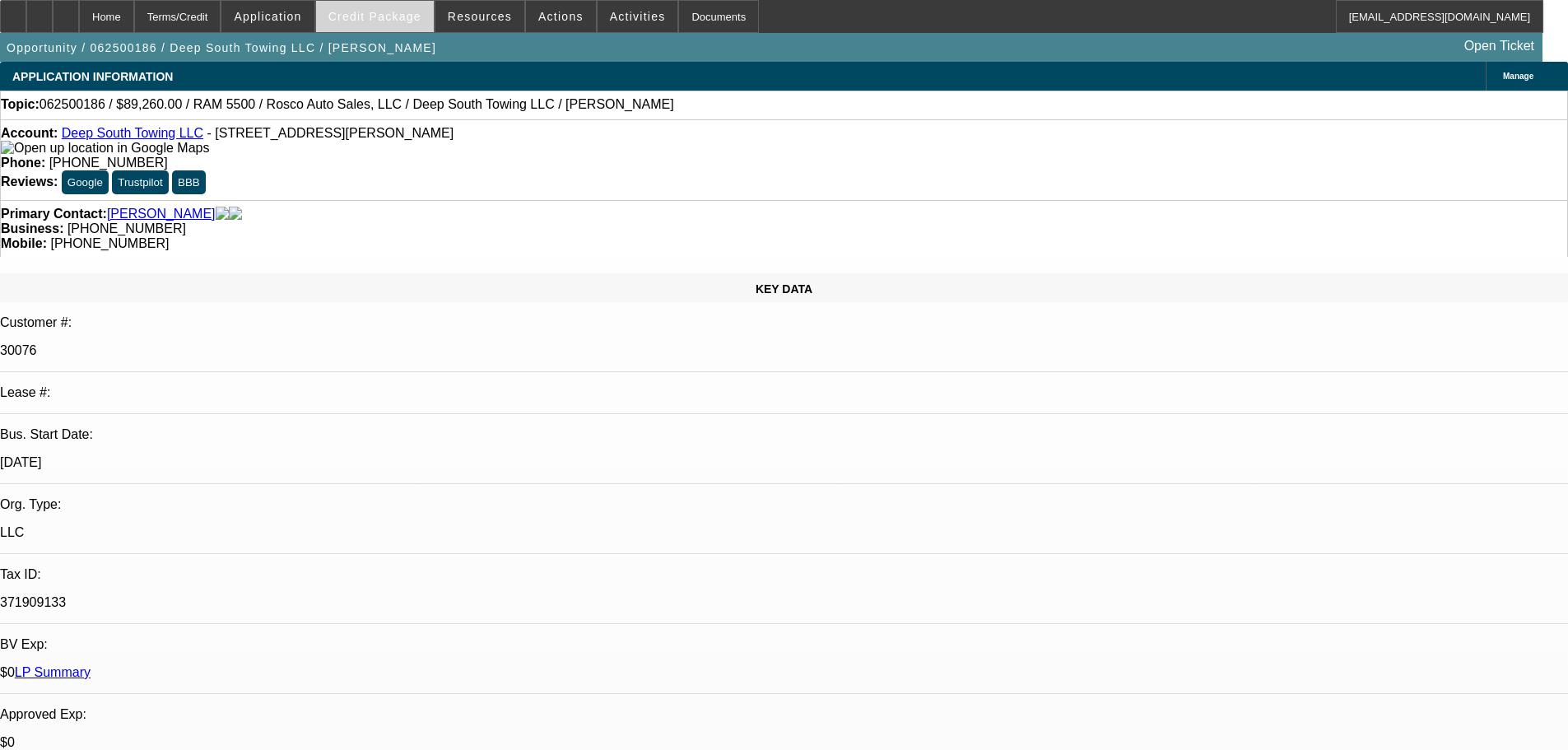
click at [391, 16] on span "Credit Package" at bounding box center [375, 17] width 93 height 14
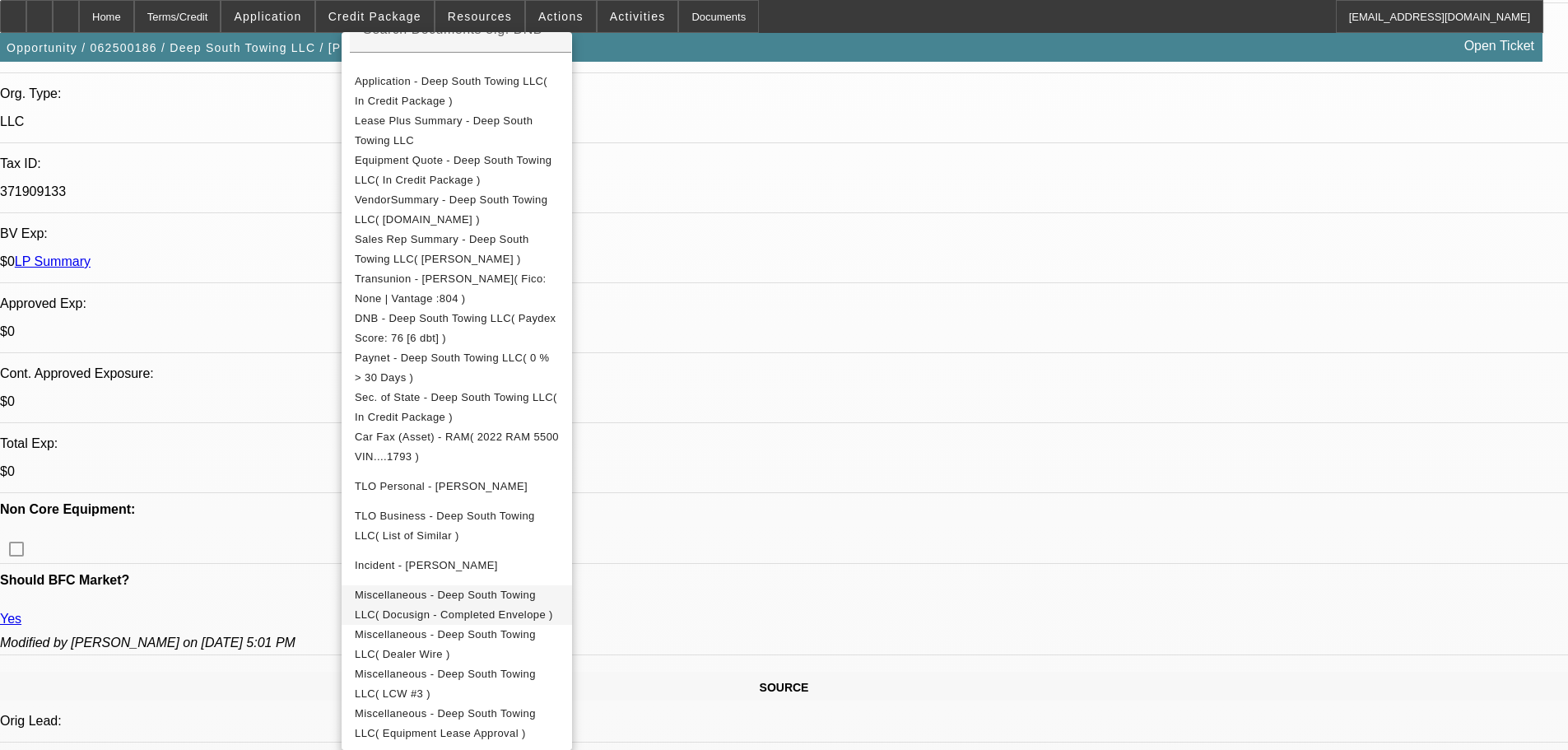
scroll to position [411, 0]
click at [572, 625] on button "Miscellaneous - Deep South Towing LLC( Dealer Wire )" at bounding box center [456, 644] width 231 height 40
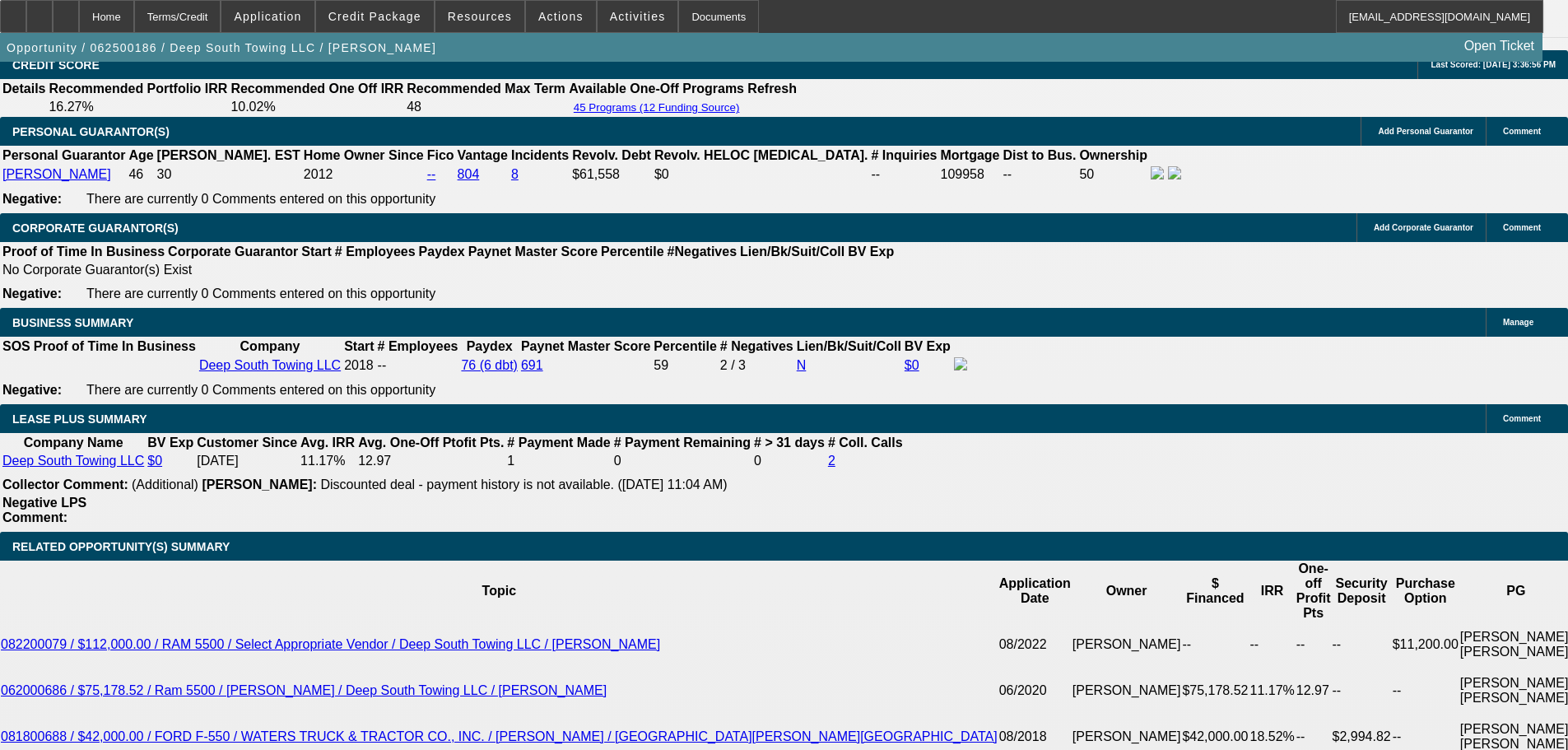
scroll to position [2387, 0]
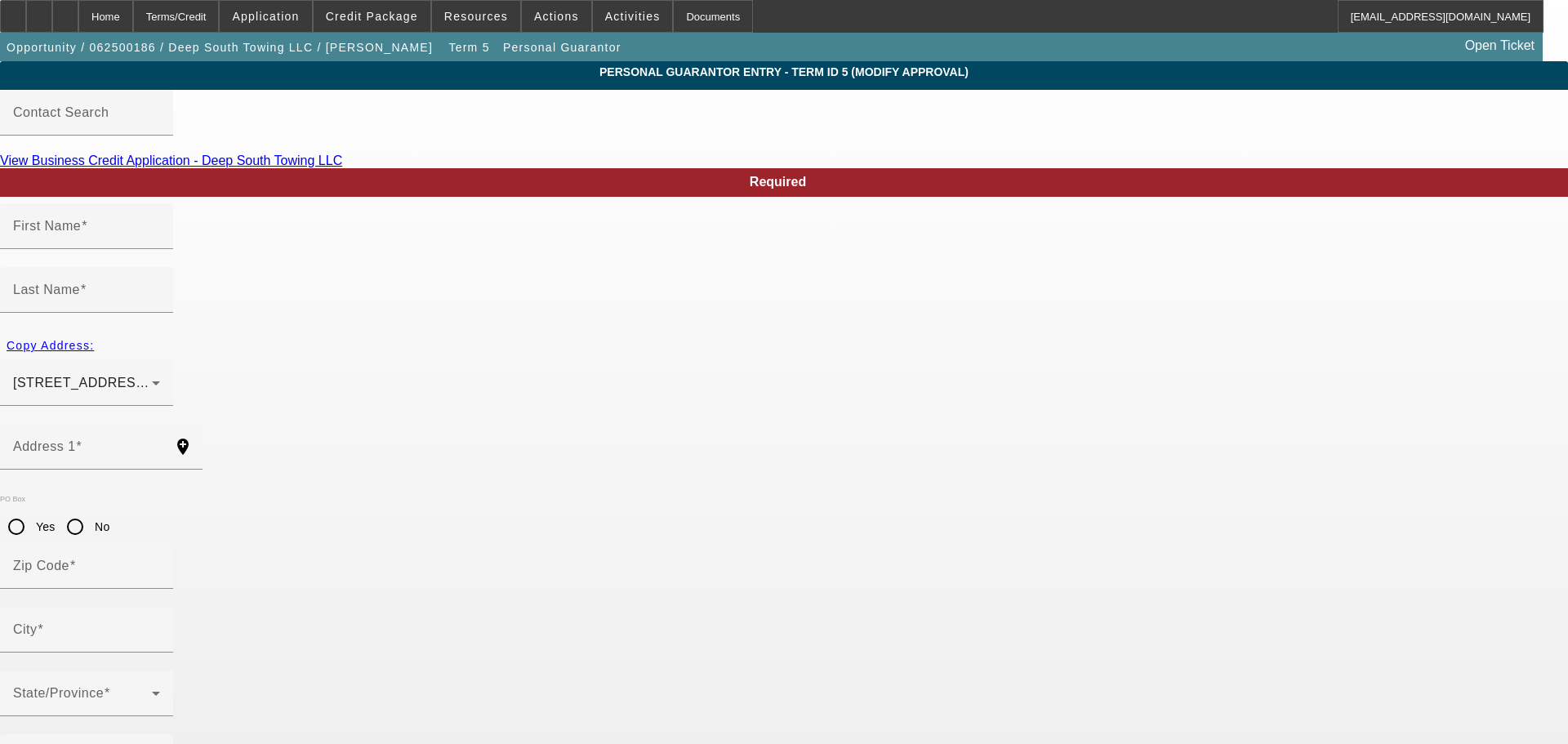
type input "Patrick"
type input "Webb"
type input "11305 Pinewood Hill Lane"
radio input "true"
type input "39565"
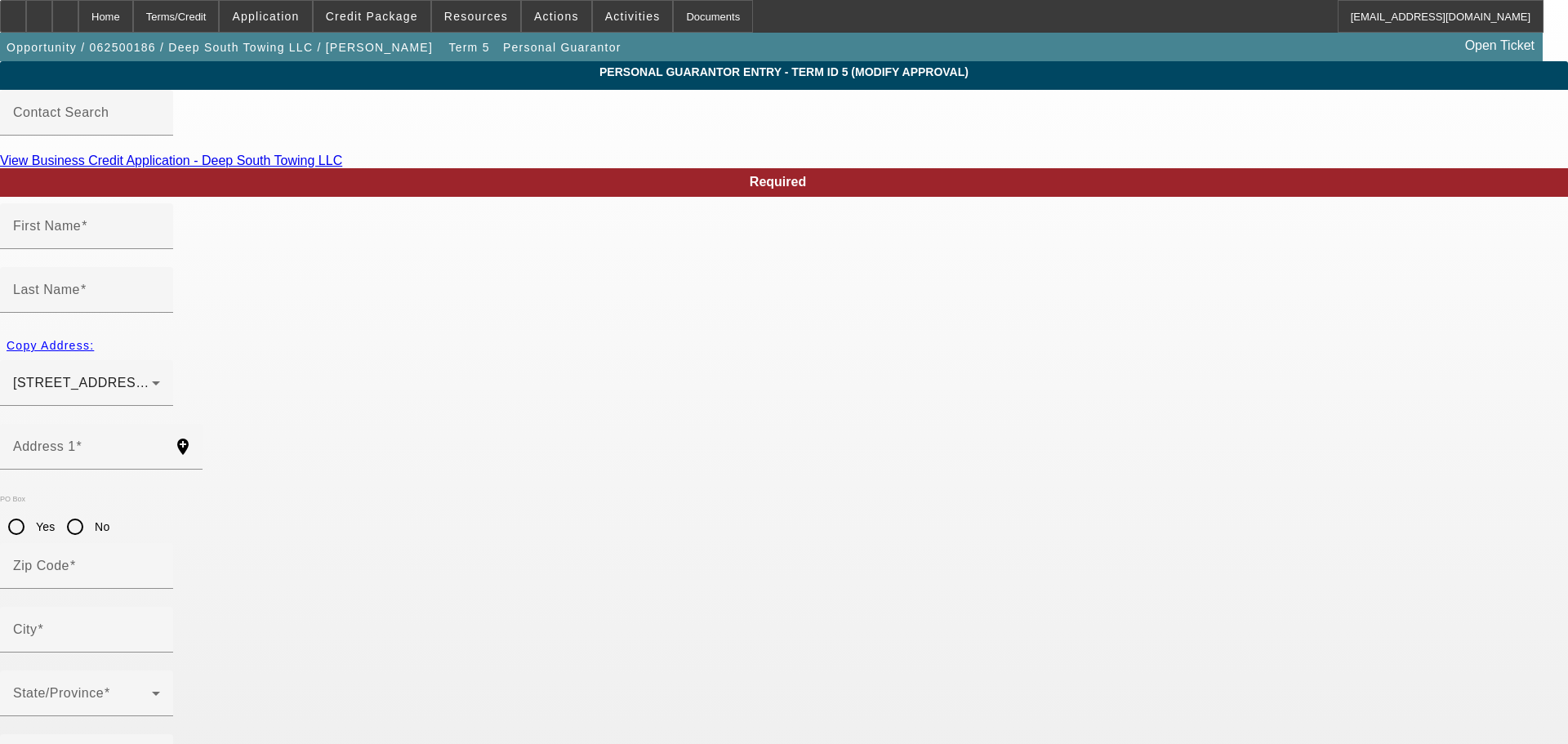
type input "Vancleave"
type input "[PHONE_NUMBER]"
type input "50"
type input "428-45-5849"
type input "pwebb1179@gmail.com"
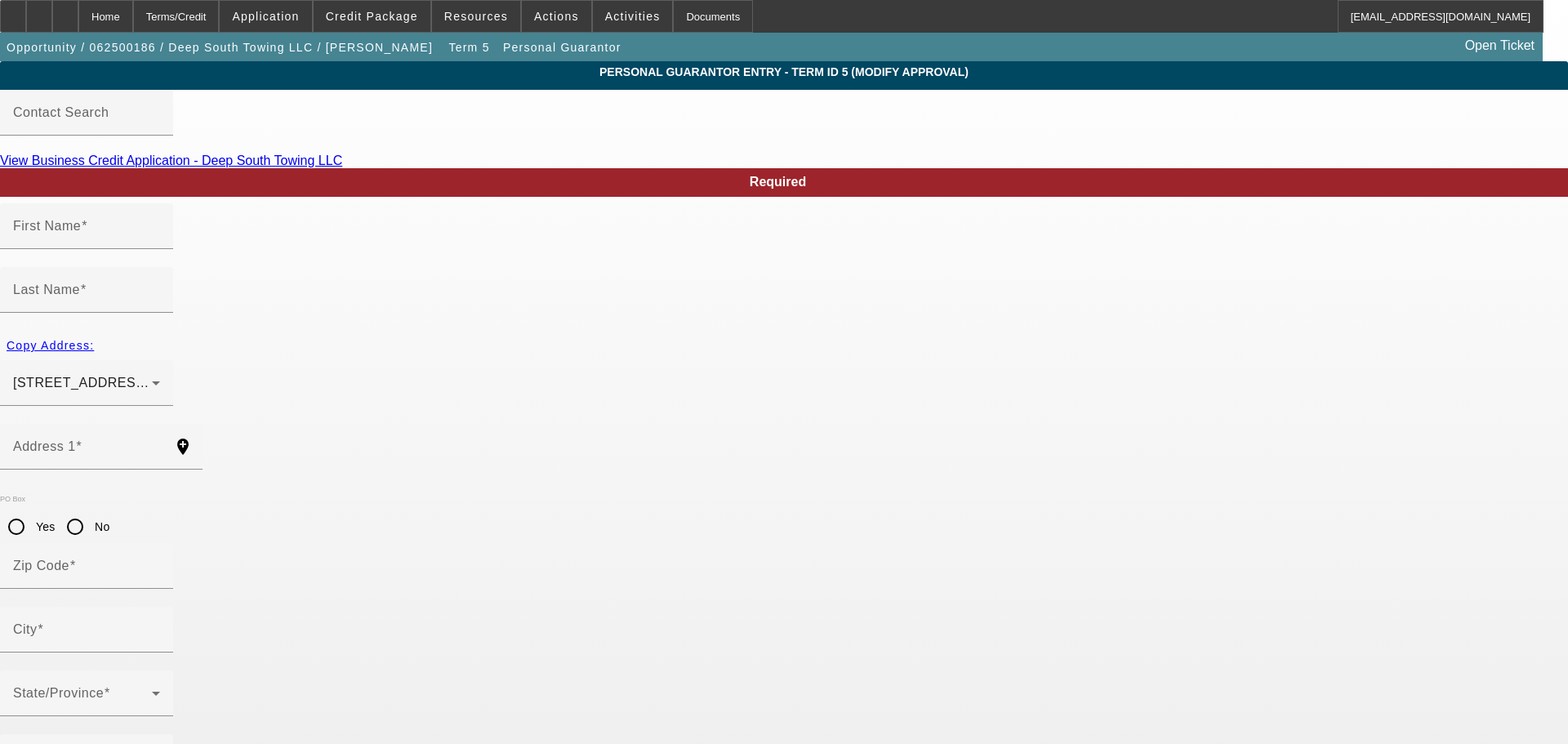
type input "(228) 826-5951"
type input "[PHONE_NUMBER]"
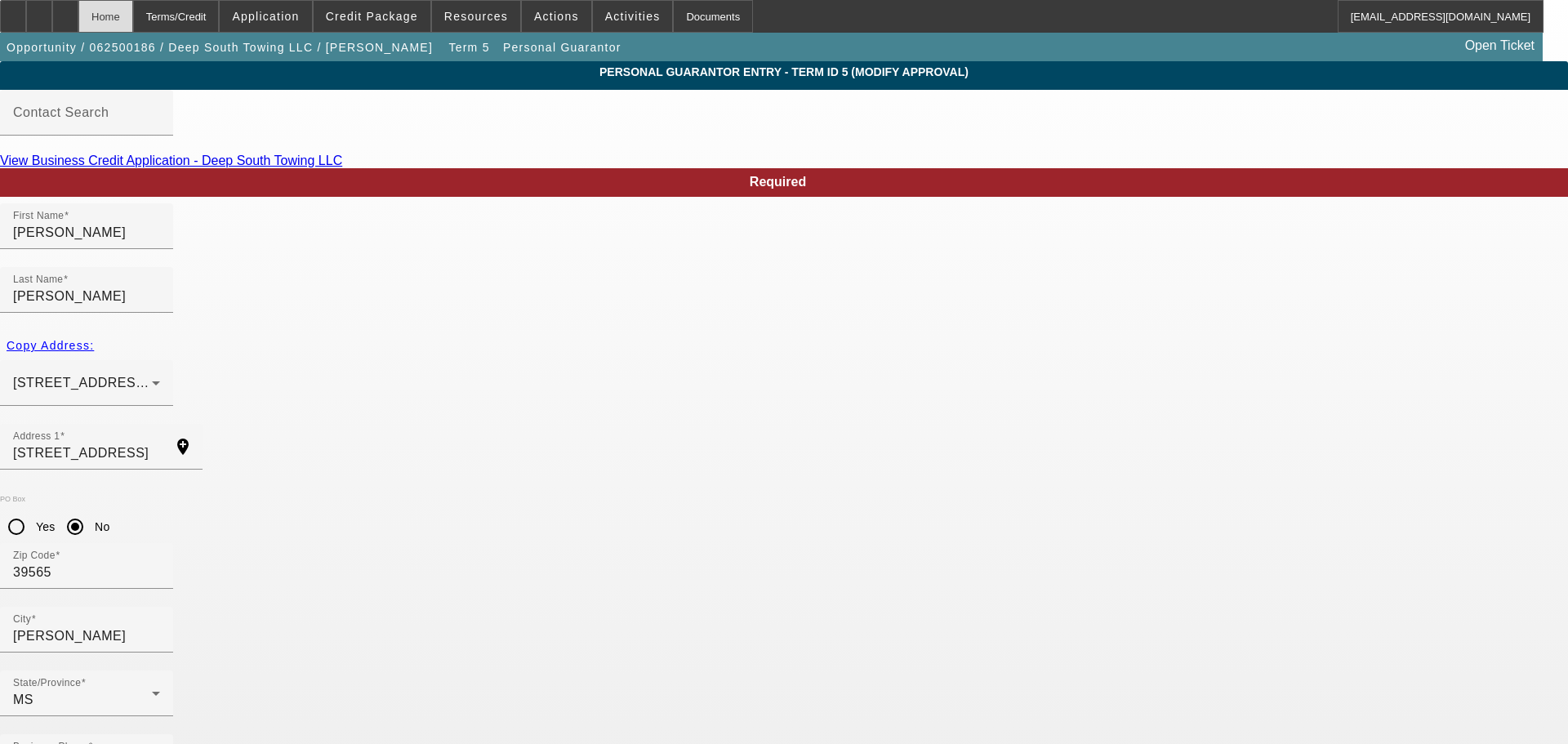
click at [133, 8] on div "Home" at bounding box center [105, 16] width 55 height 33
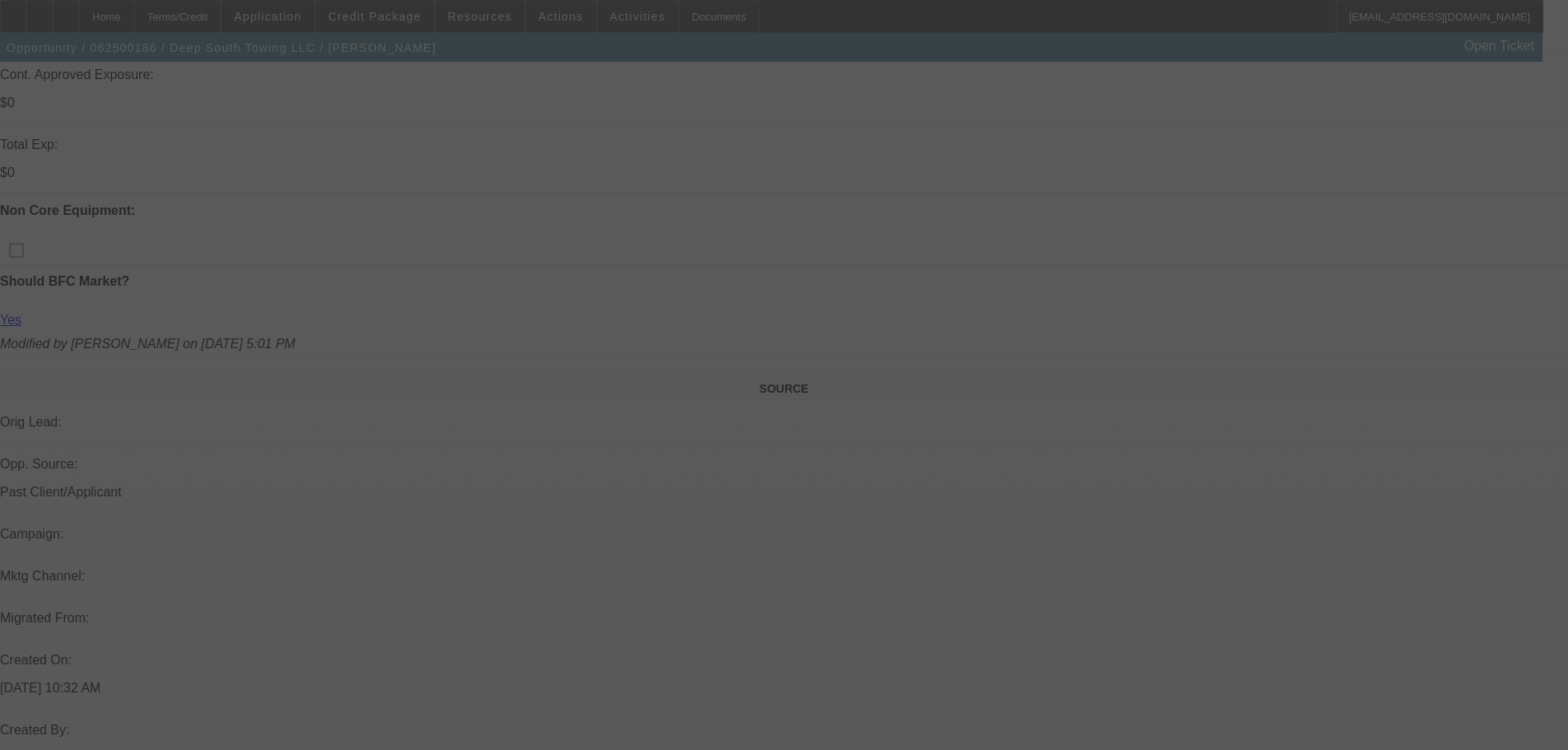
scroll to position [823, 0]
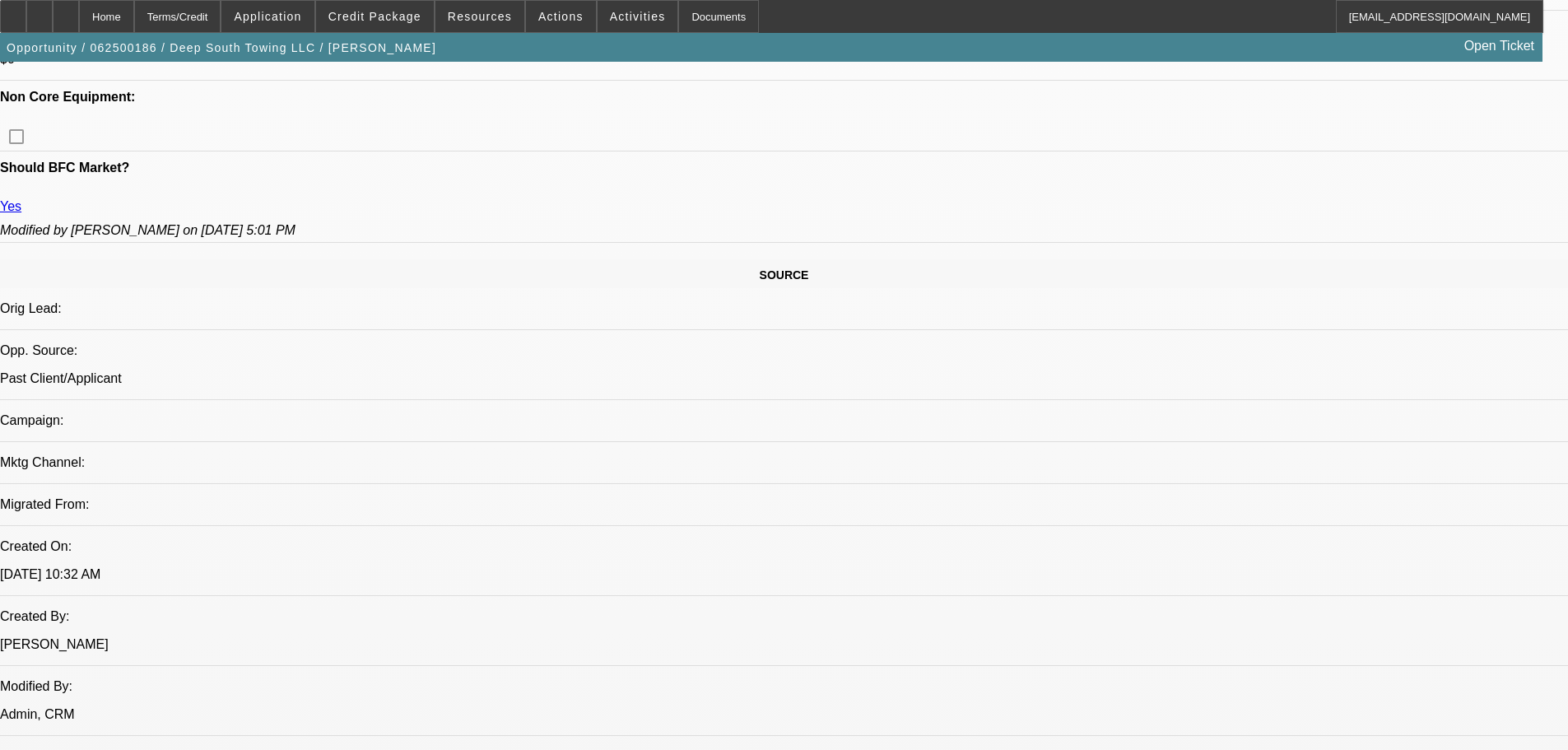
select select "0"
select select "2"
select select "0"
select select "6"
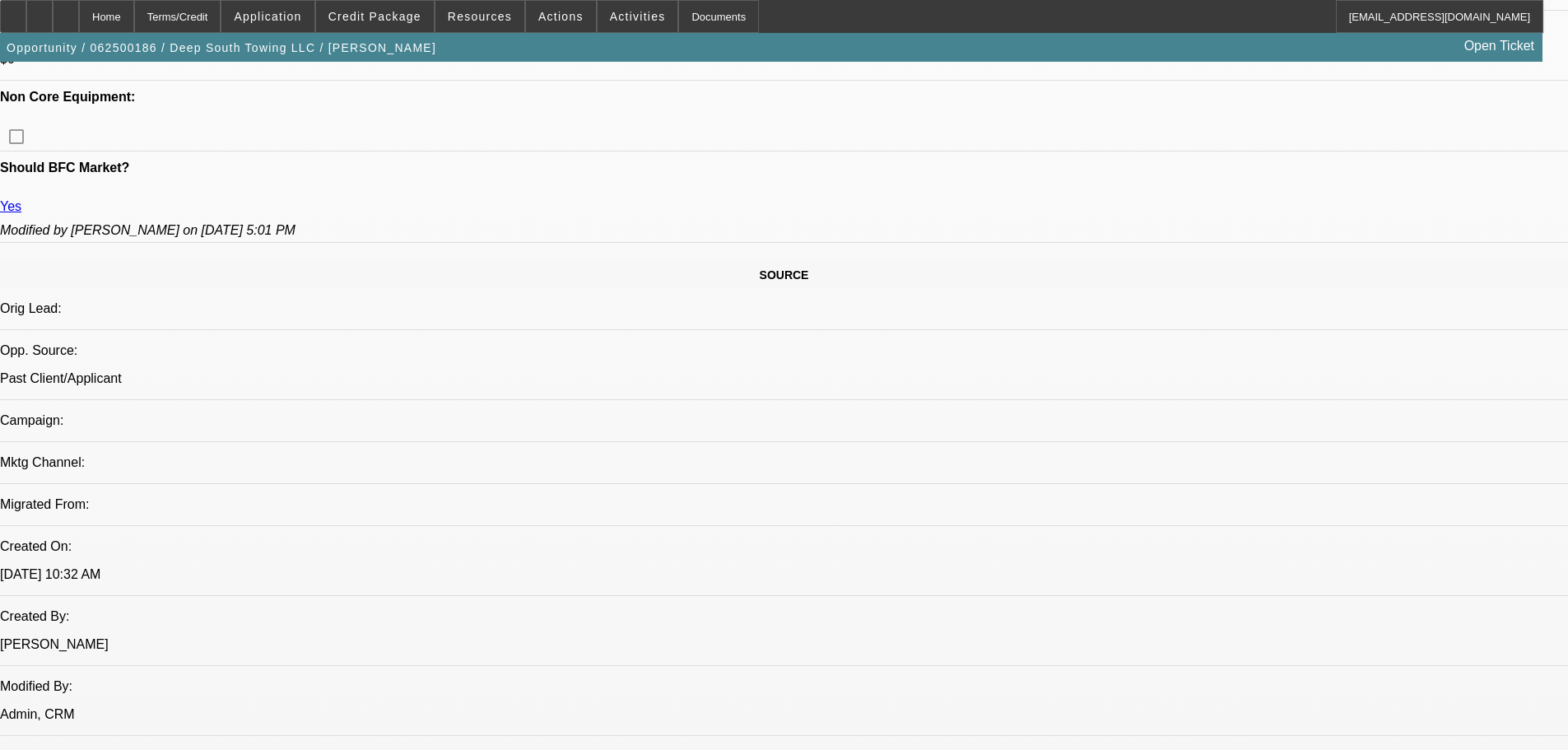
select select "0"
select select "2"
select select "0"
select select "6"
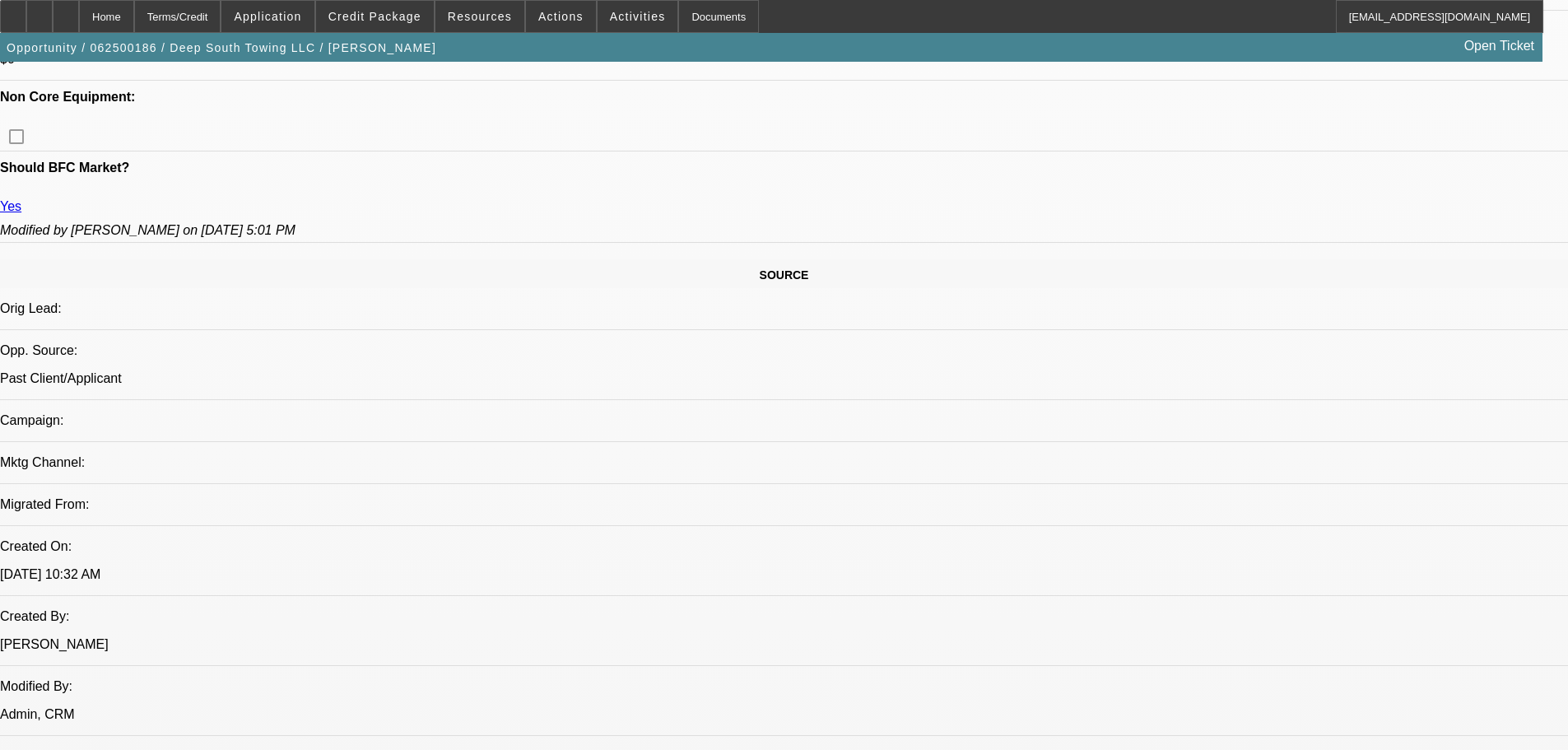
select select "0"
select select "2"
select select "0"
select select "6"
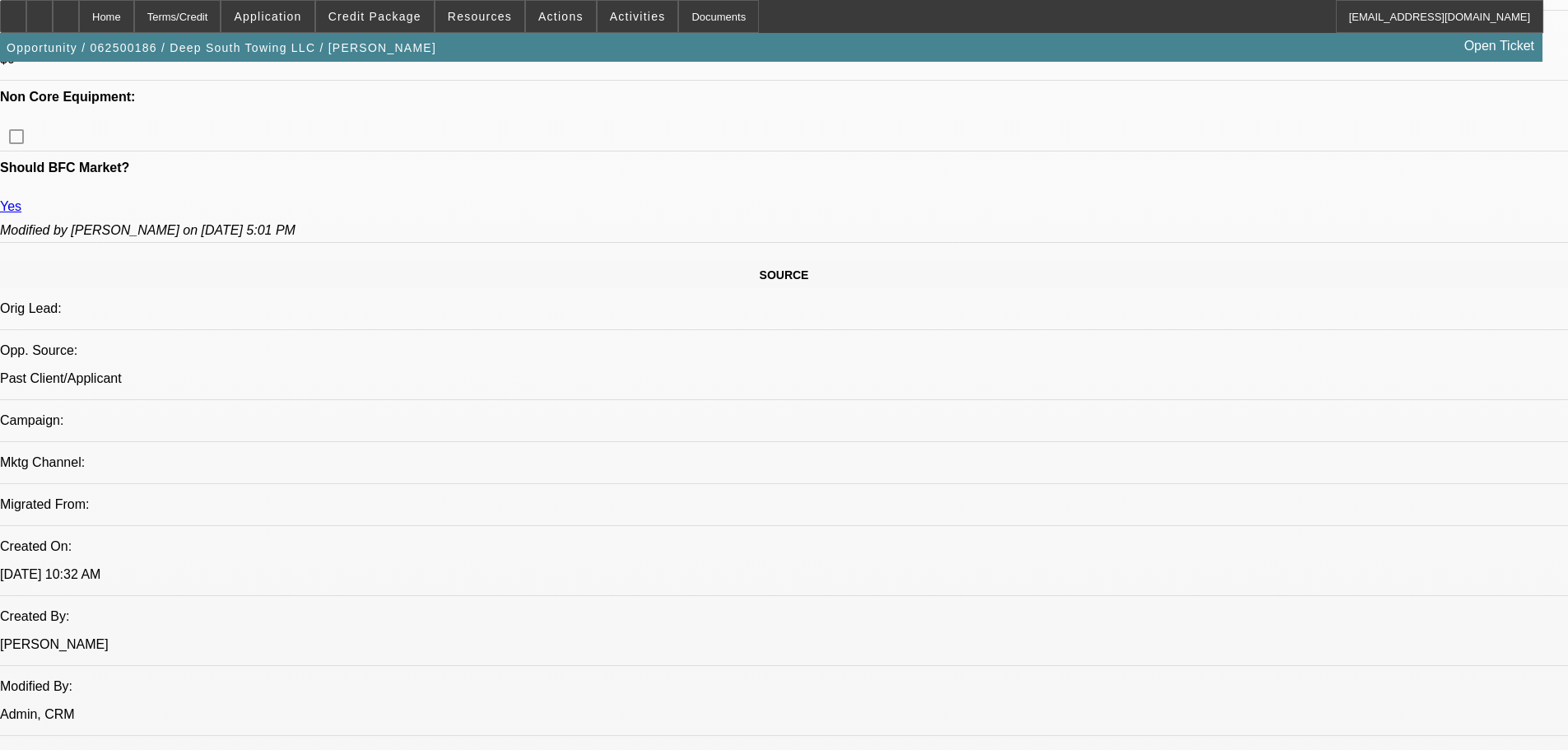
select select "0"
select select "2"
select select "0"
select select "6"
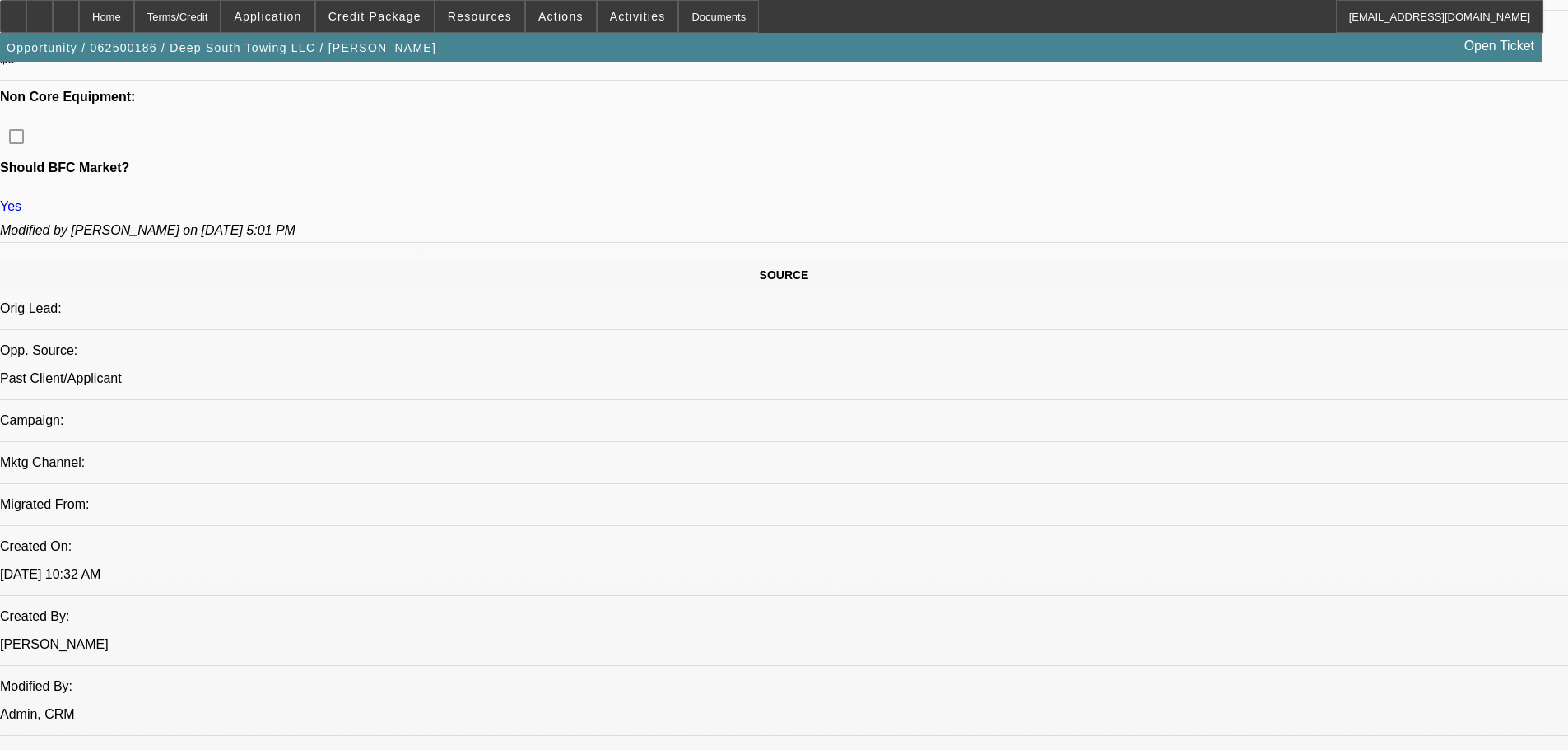
click at [379, 18] on span "Credit Package" at bounding box center [375, 17] width 93 height 14
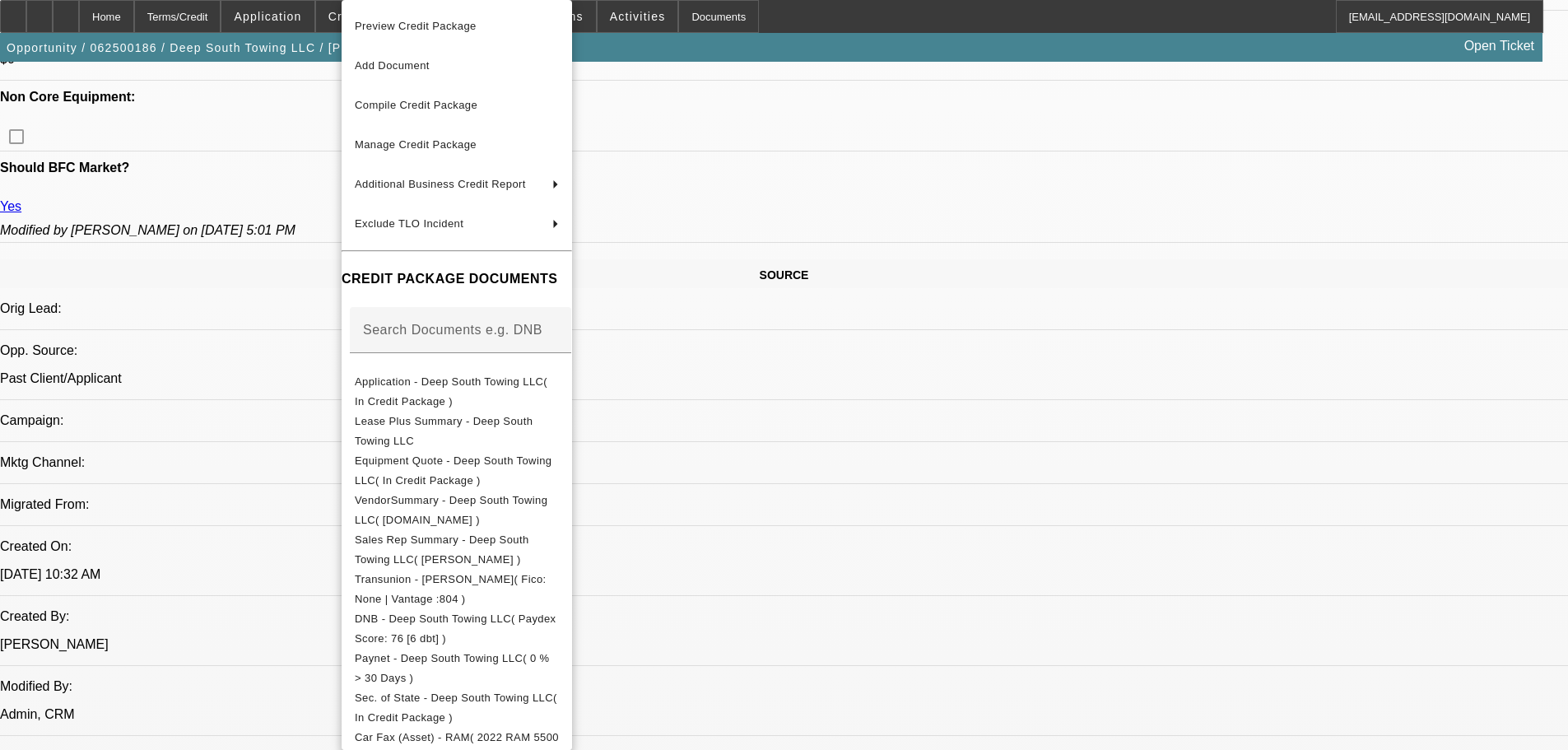
click at [300, 309] on div at bounding box center [784, 375] width 1568 height 750
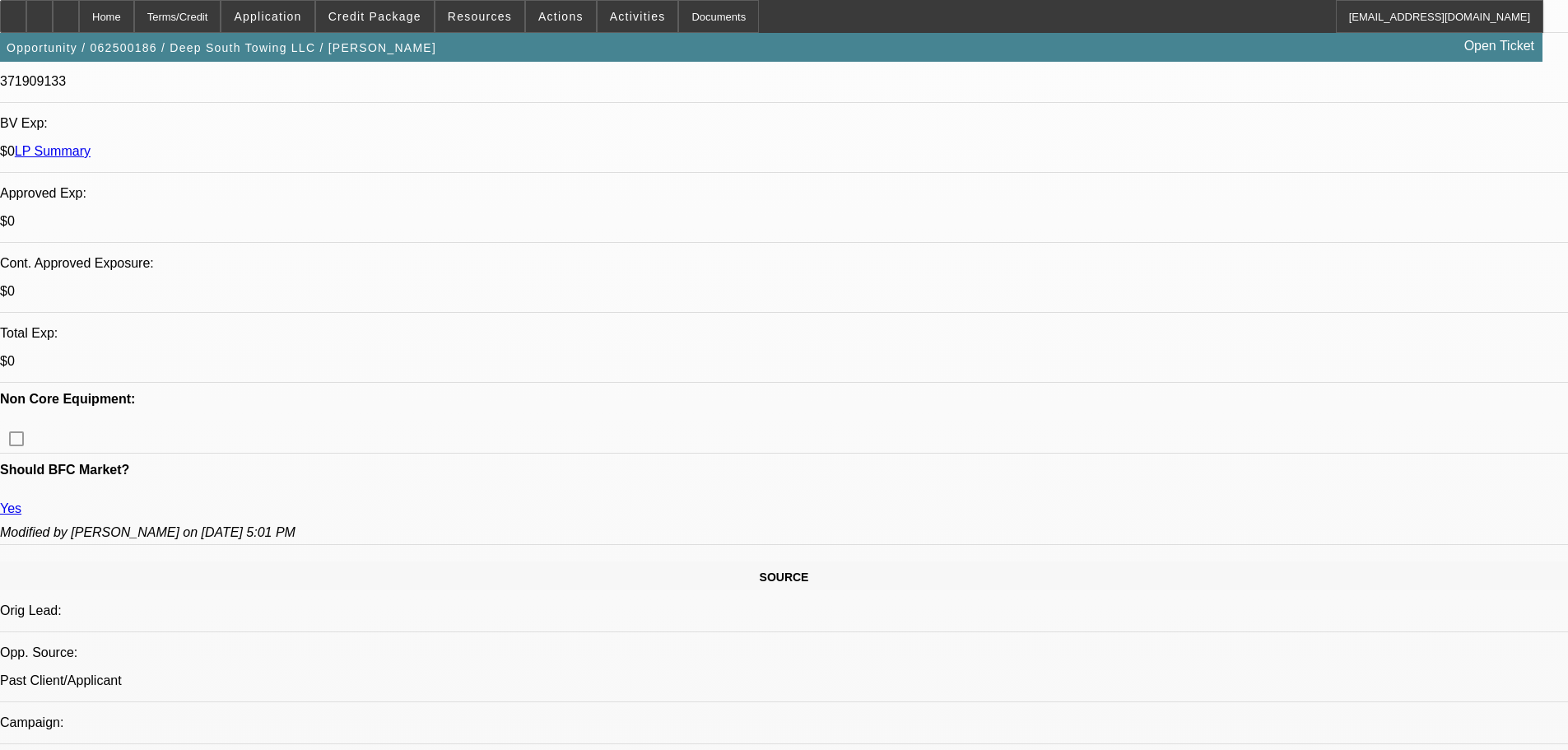
scroll to position [247, 0]
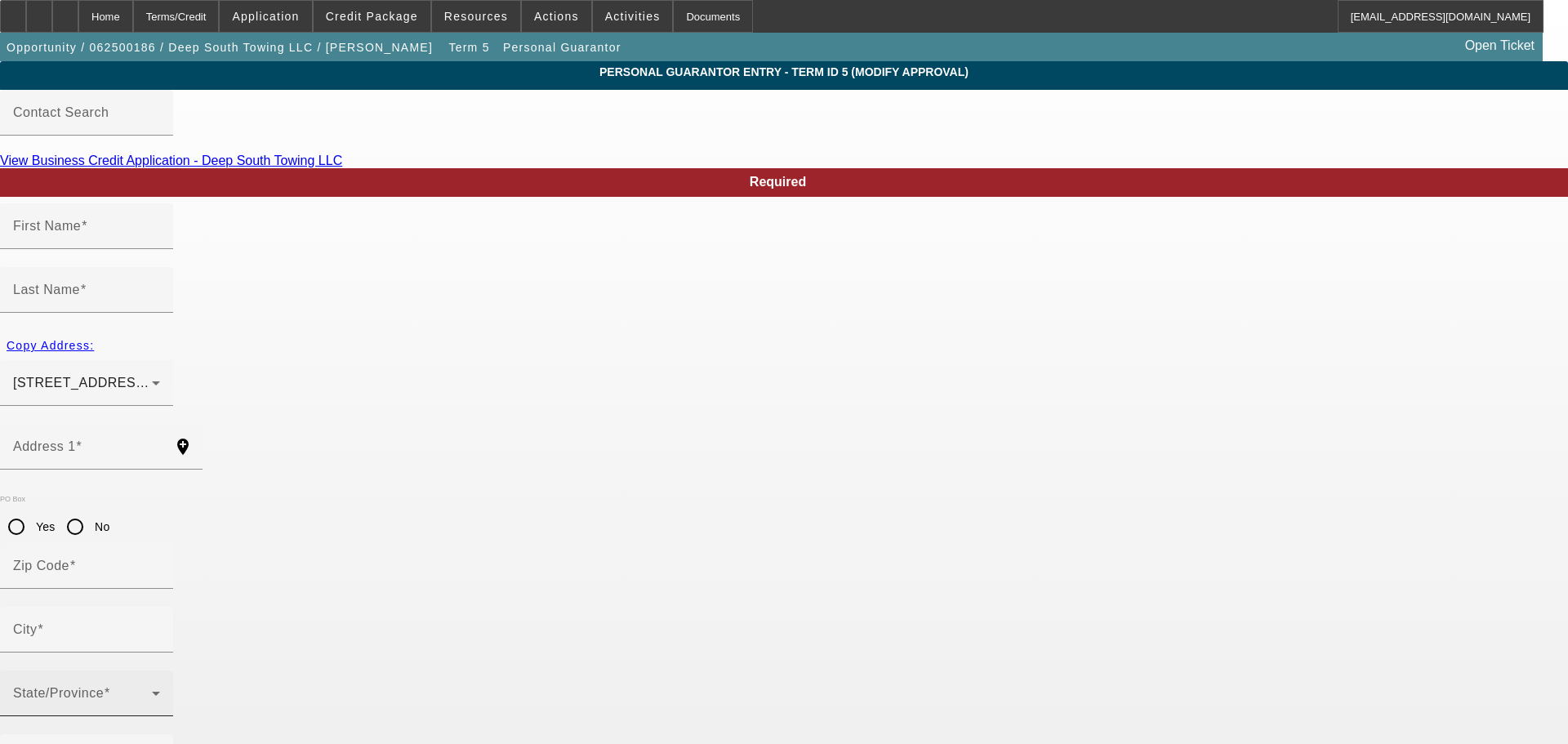
type input "Patrick"
type input "Webb"
type input "11305 Pinewood Hill Lane"
radio input "true"
type input "39565"
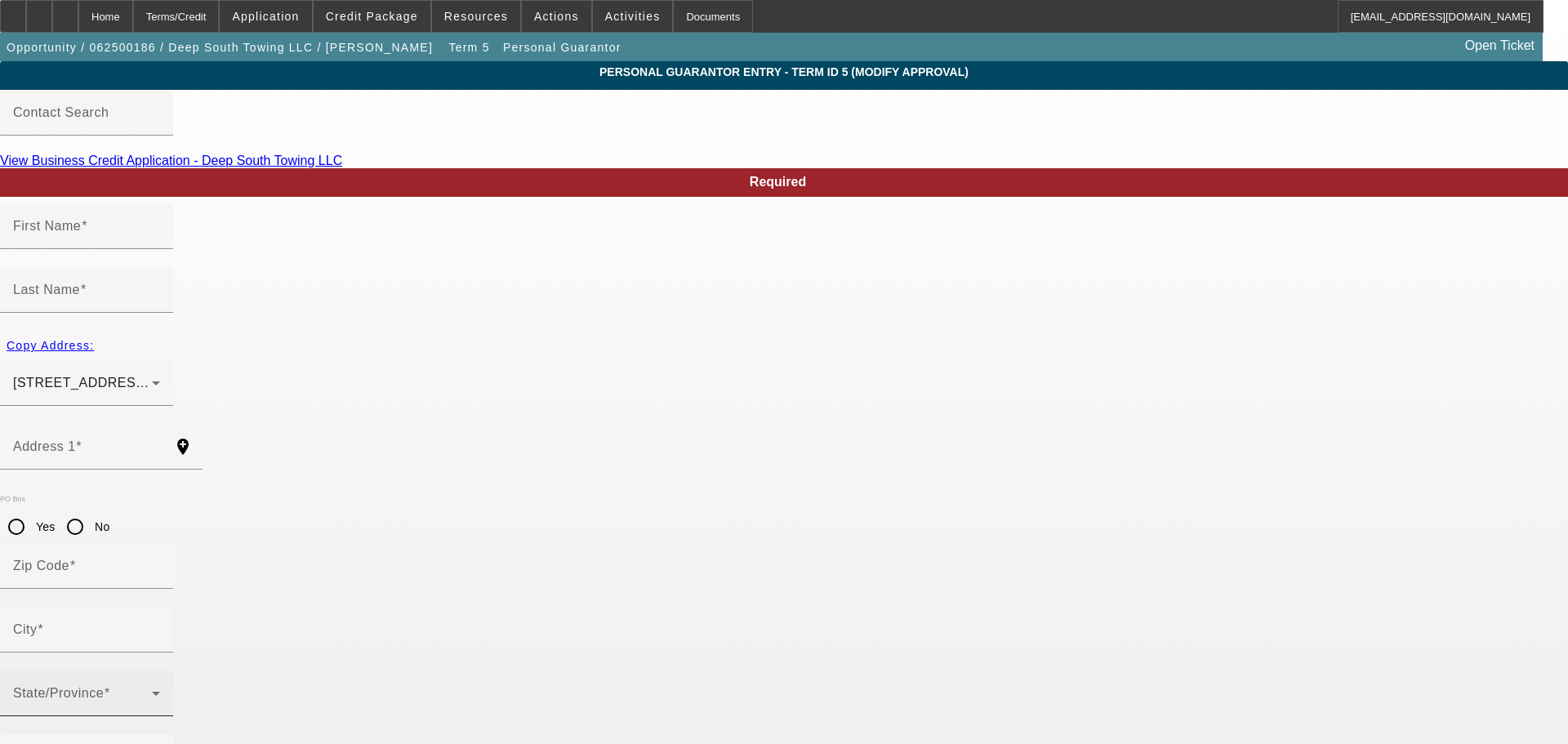
type input "Vancleave"
type input "[PHONE_NUMBER]"
type input "50"
type input "428-45-5849"
type input "pwebb1179@gmail.com"
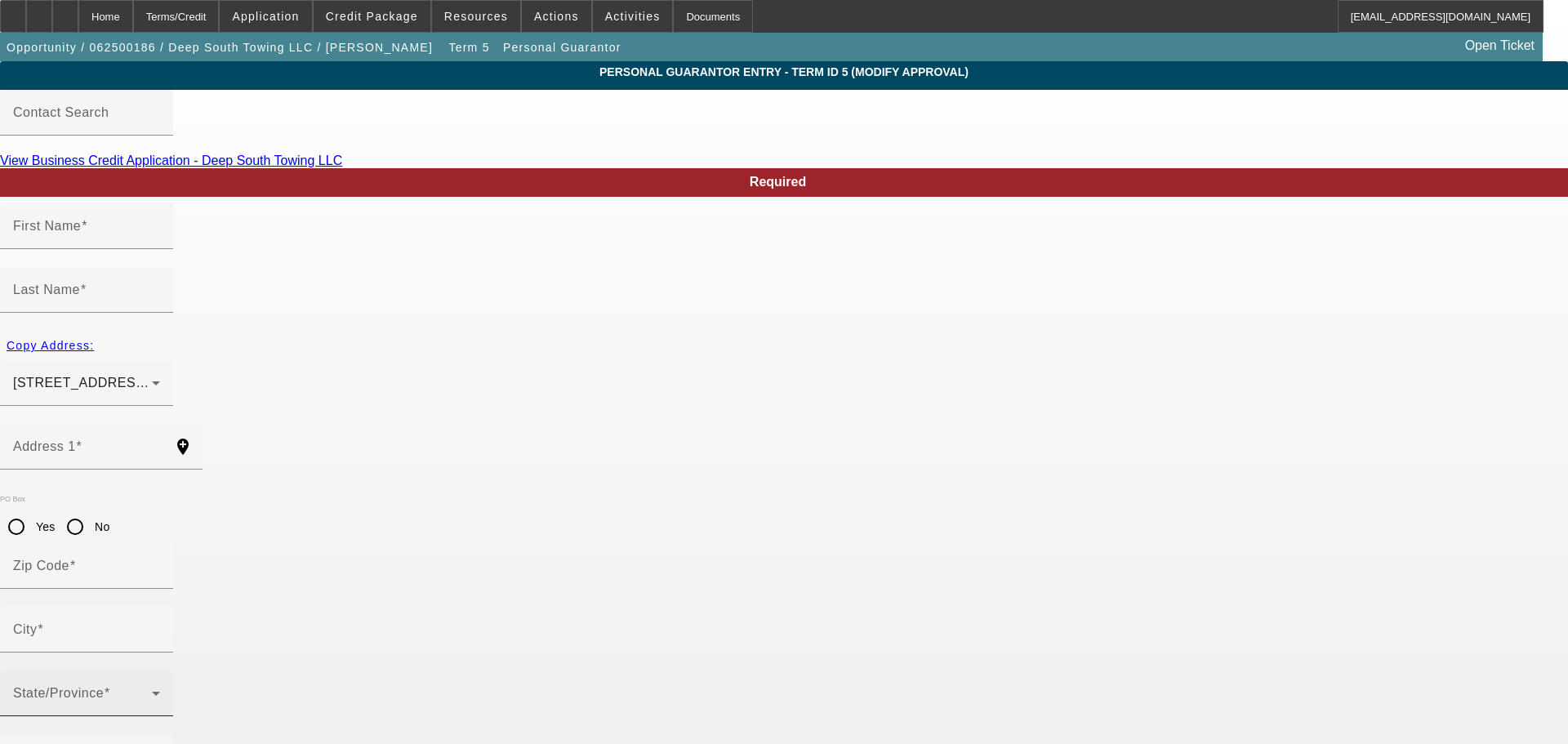
type input "(228) 826-5951"
type input "[PHONE_NUMBER]"
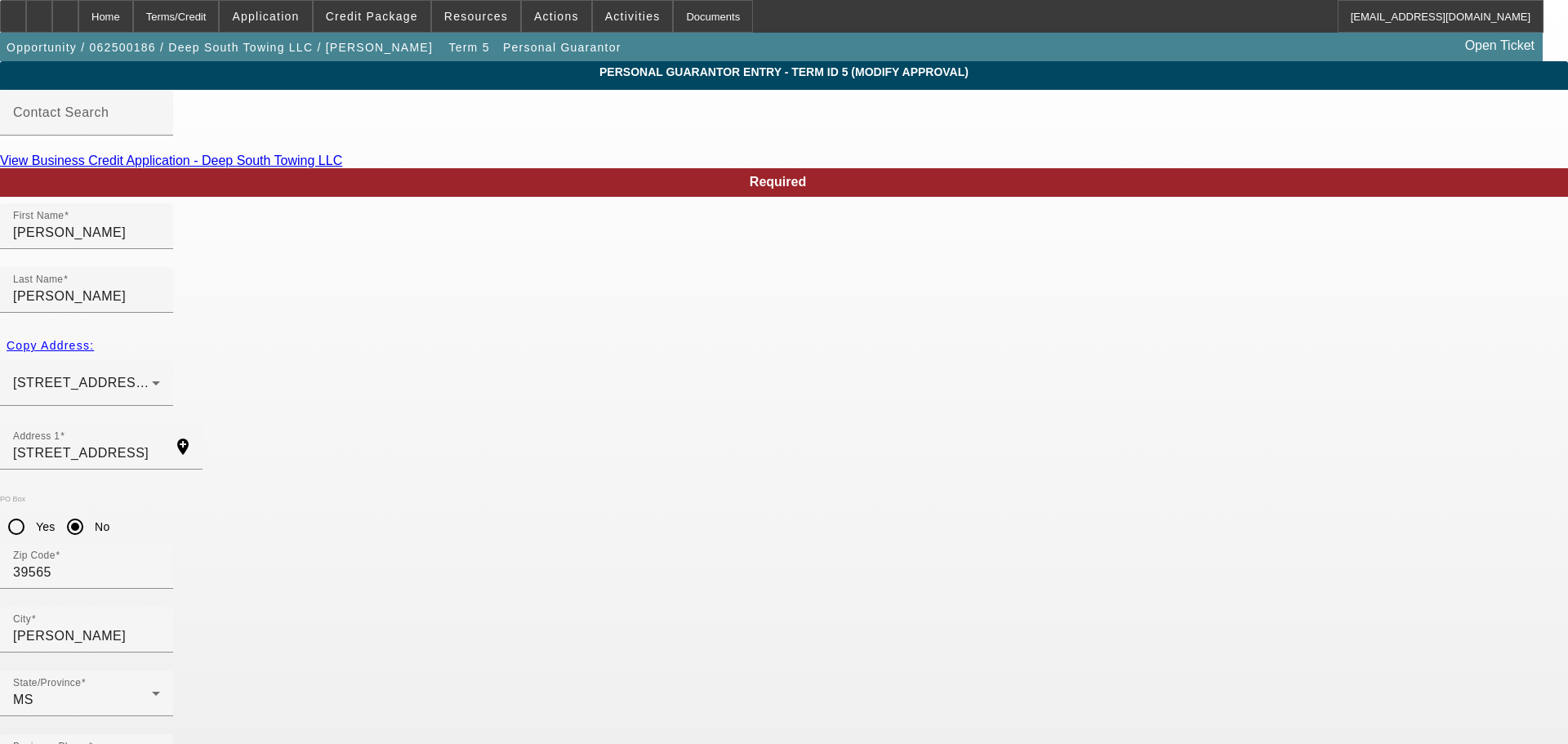
drag, startPoint x: 587, startPoint y: 584, endPoint x: 564, endPoint y: 582, distance: 23.1
type input "100"
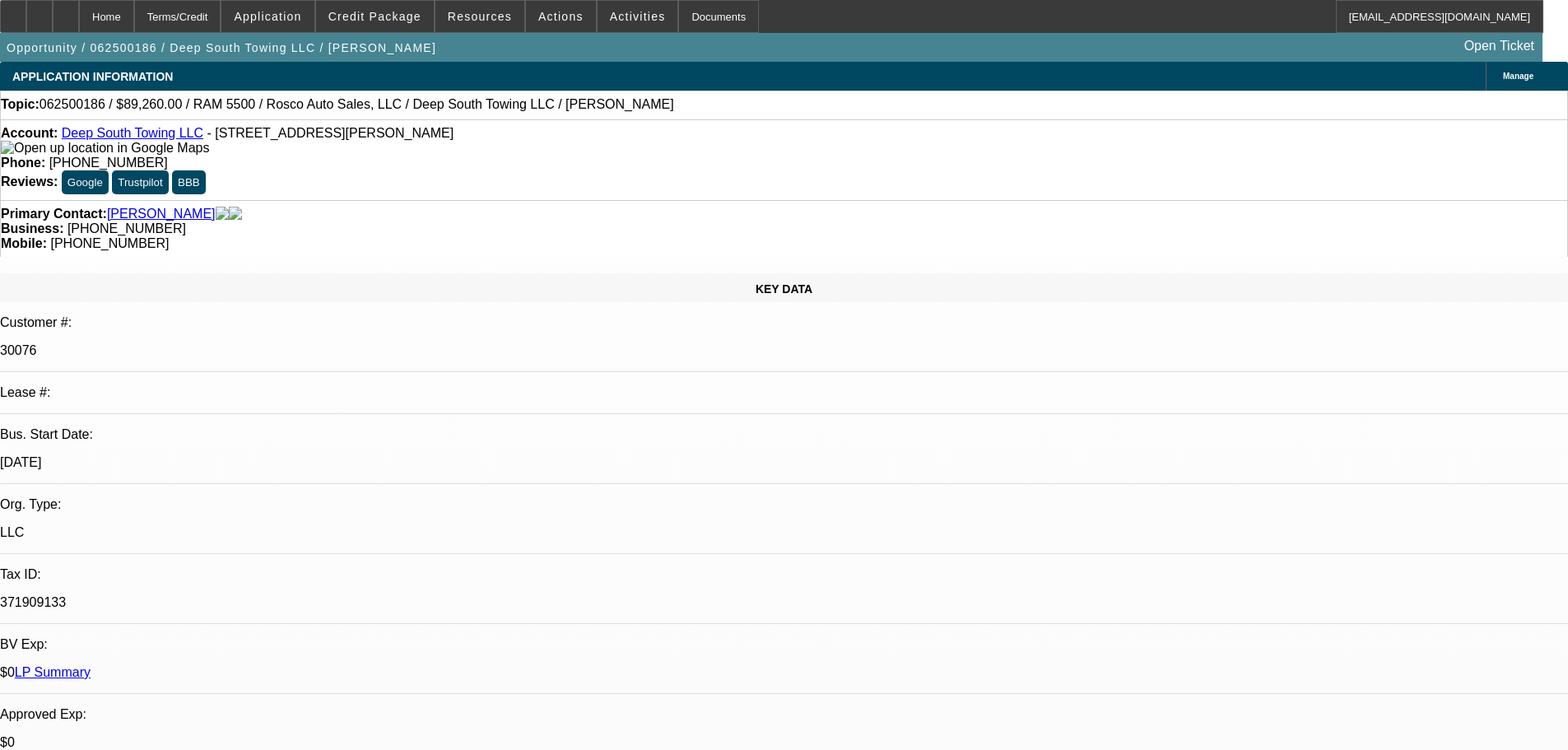
select select "0"
select select "2"
select select "0"
select select "6"
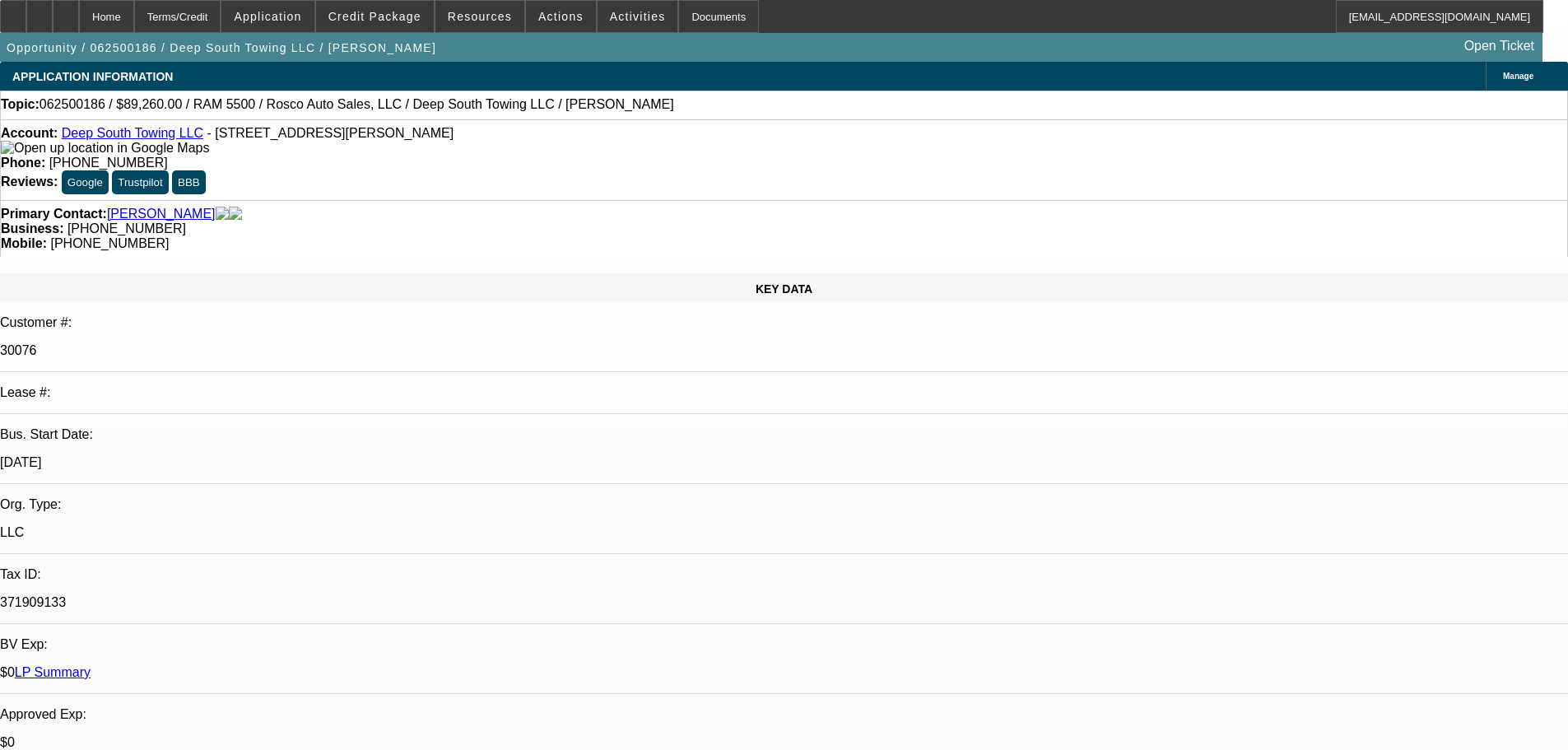
select select "0"
select select "2"
select select "0"
select select "6"
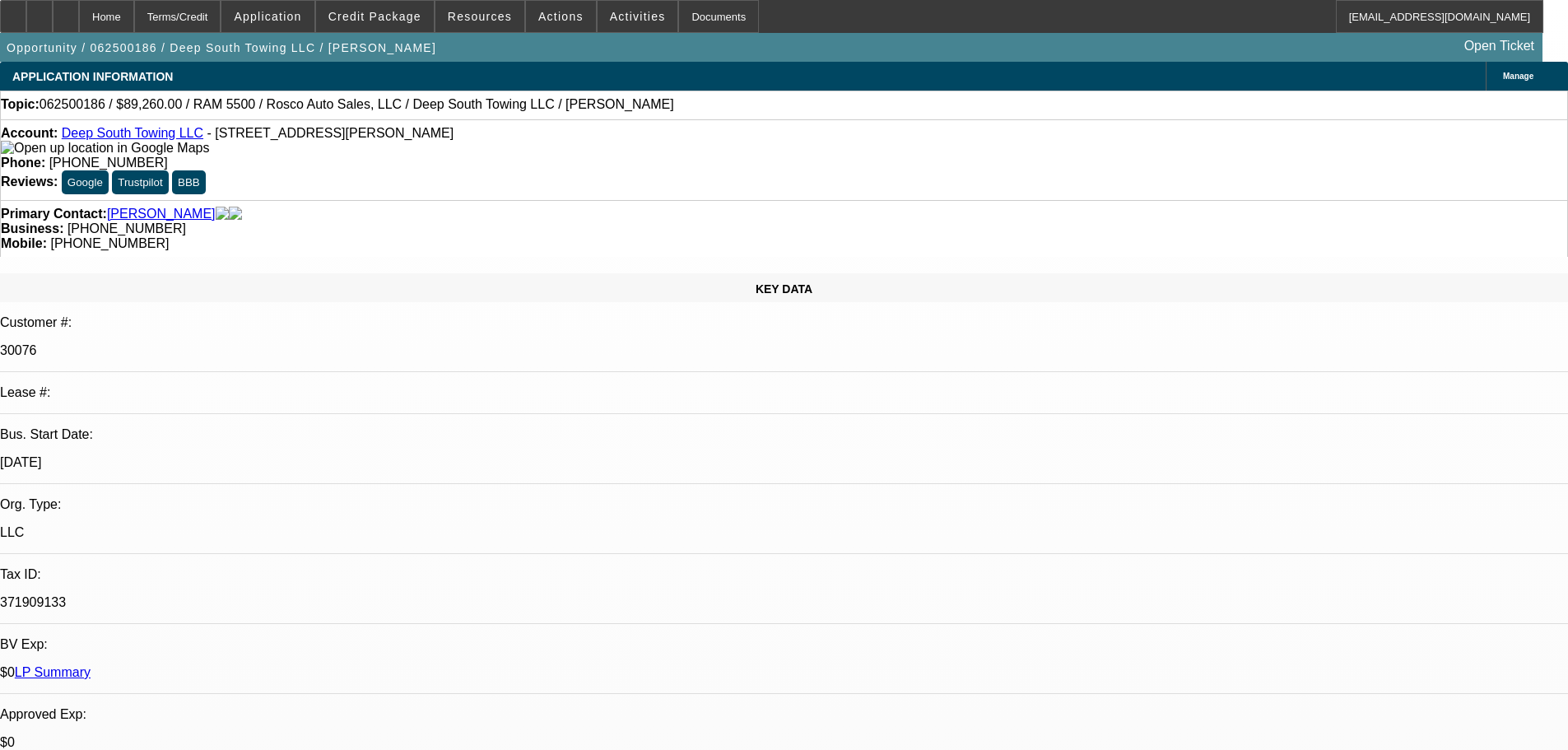
select select "0"
select select "2"
select select "0"
select select "6"
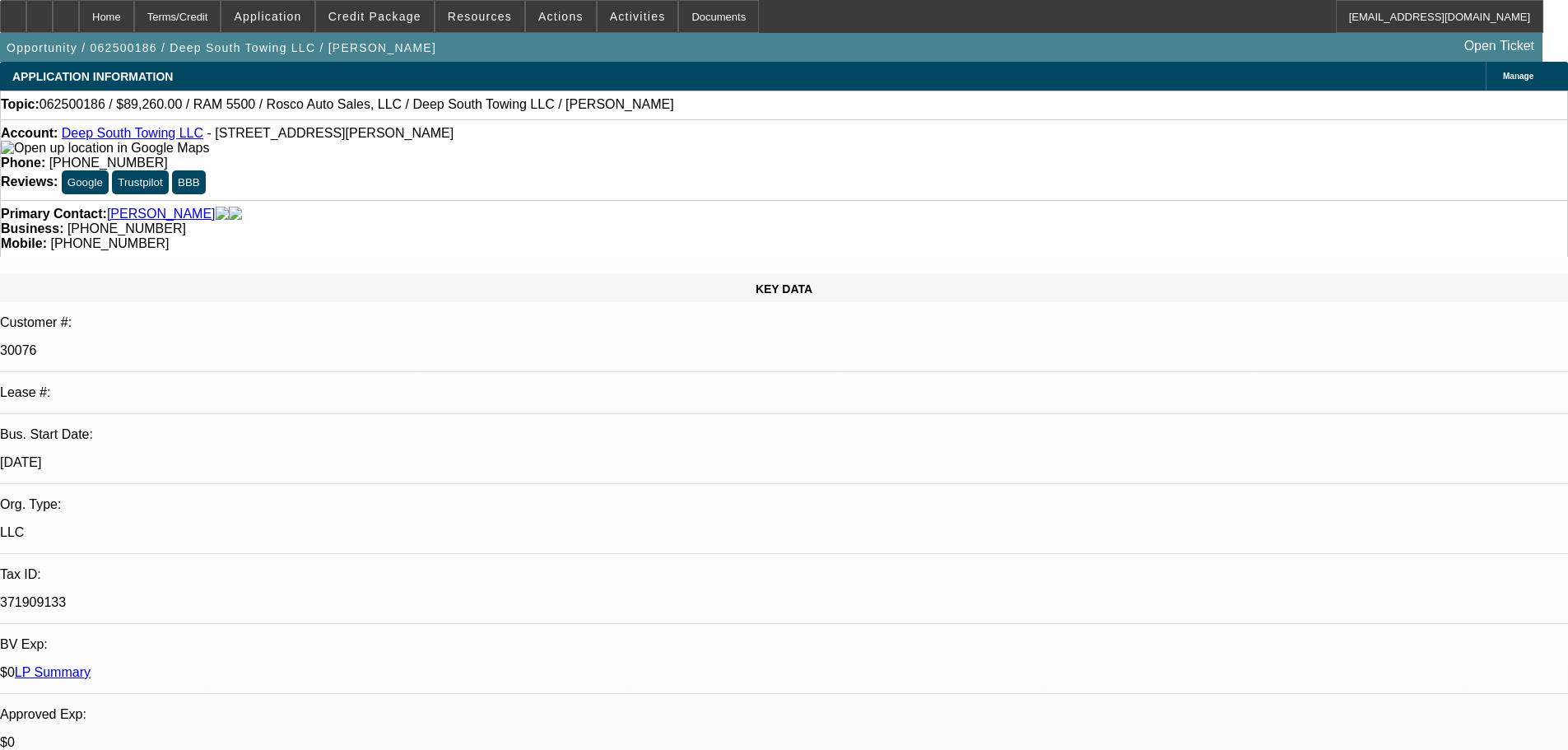
select select "0"
select select "2"
select select "0"
select select "6"
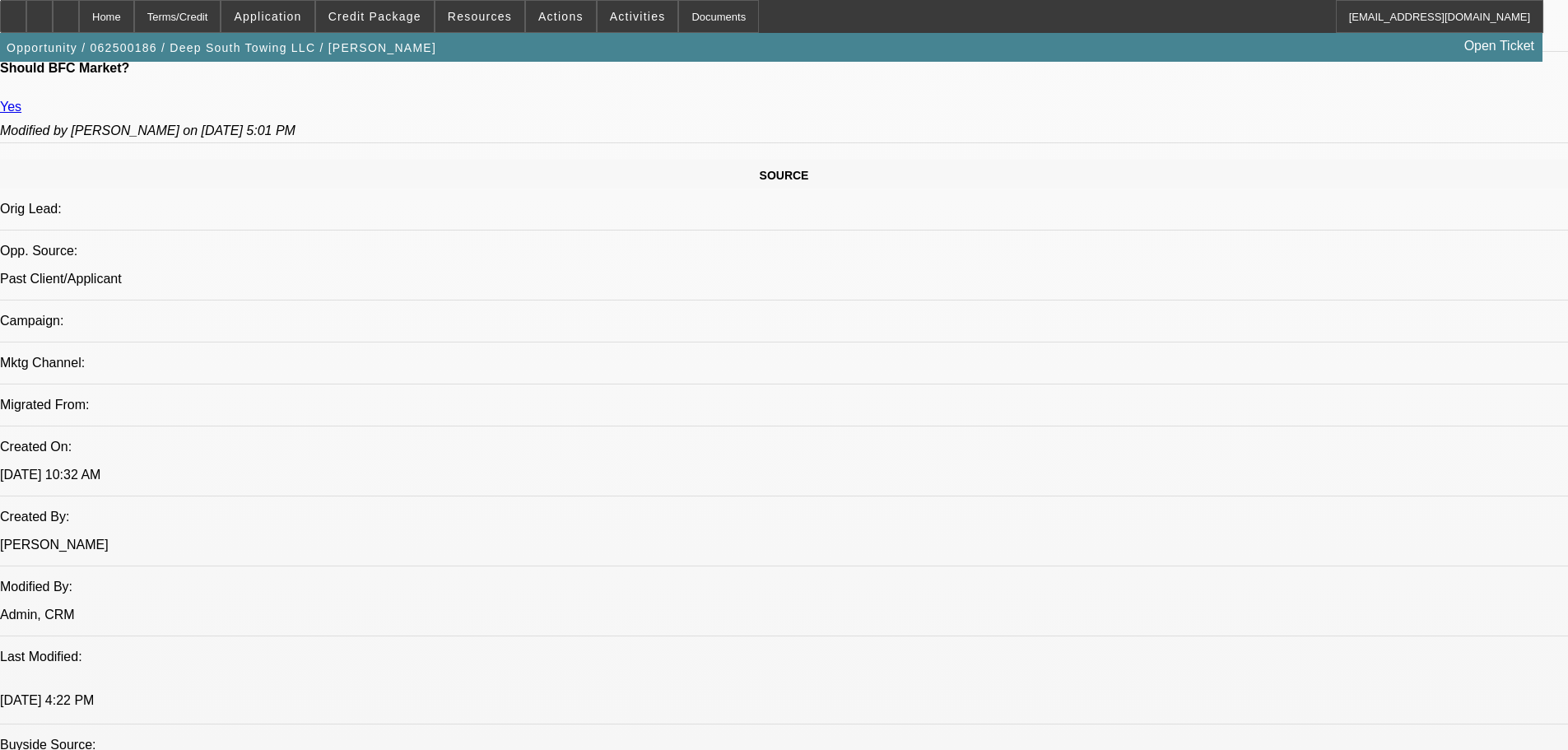
scroll to position [1153, 0]
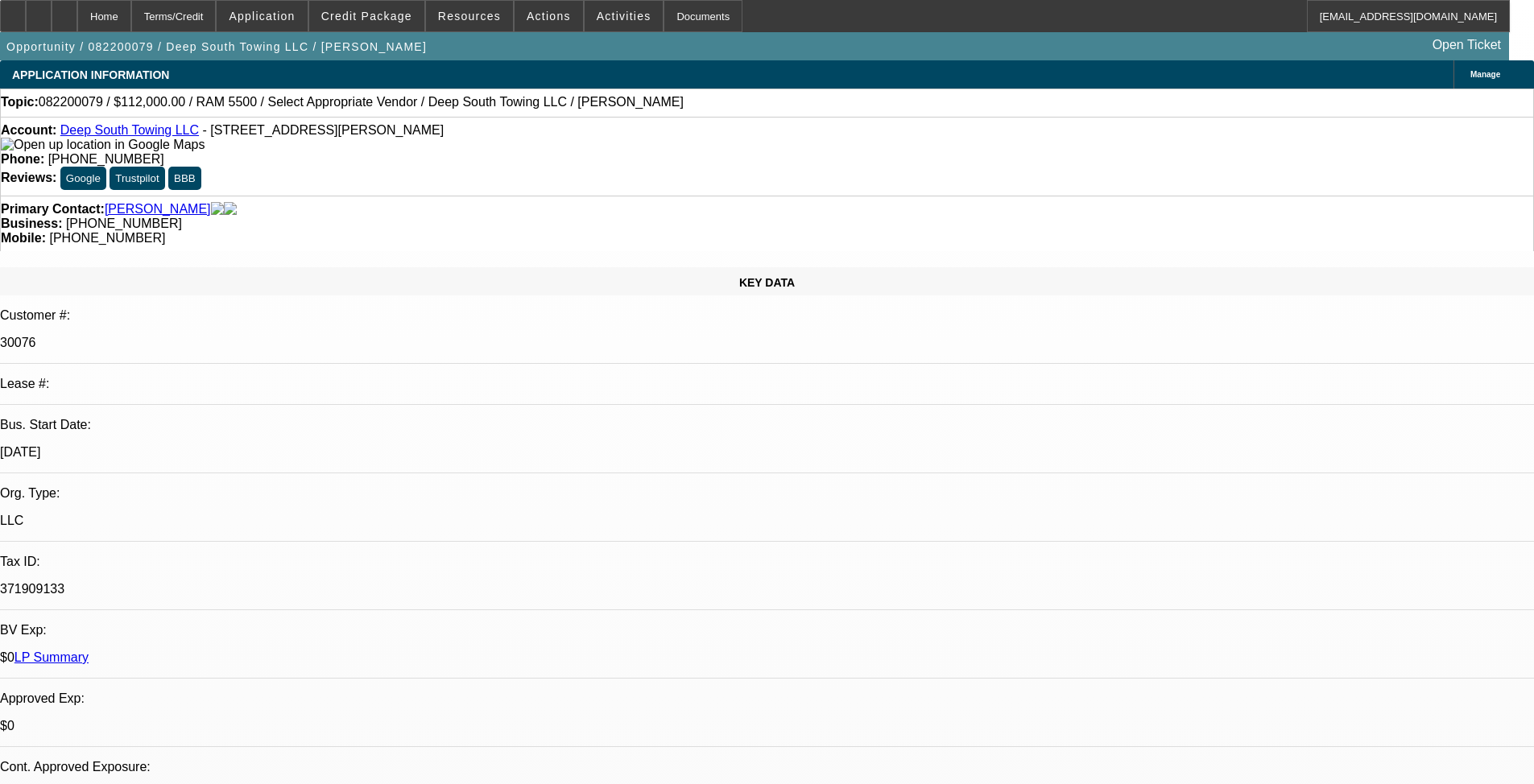
select select "0"
select select "2"
select select "0.1"
select select "1"
select select "2"
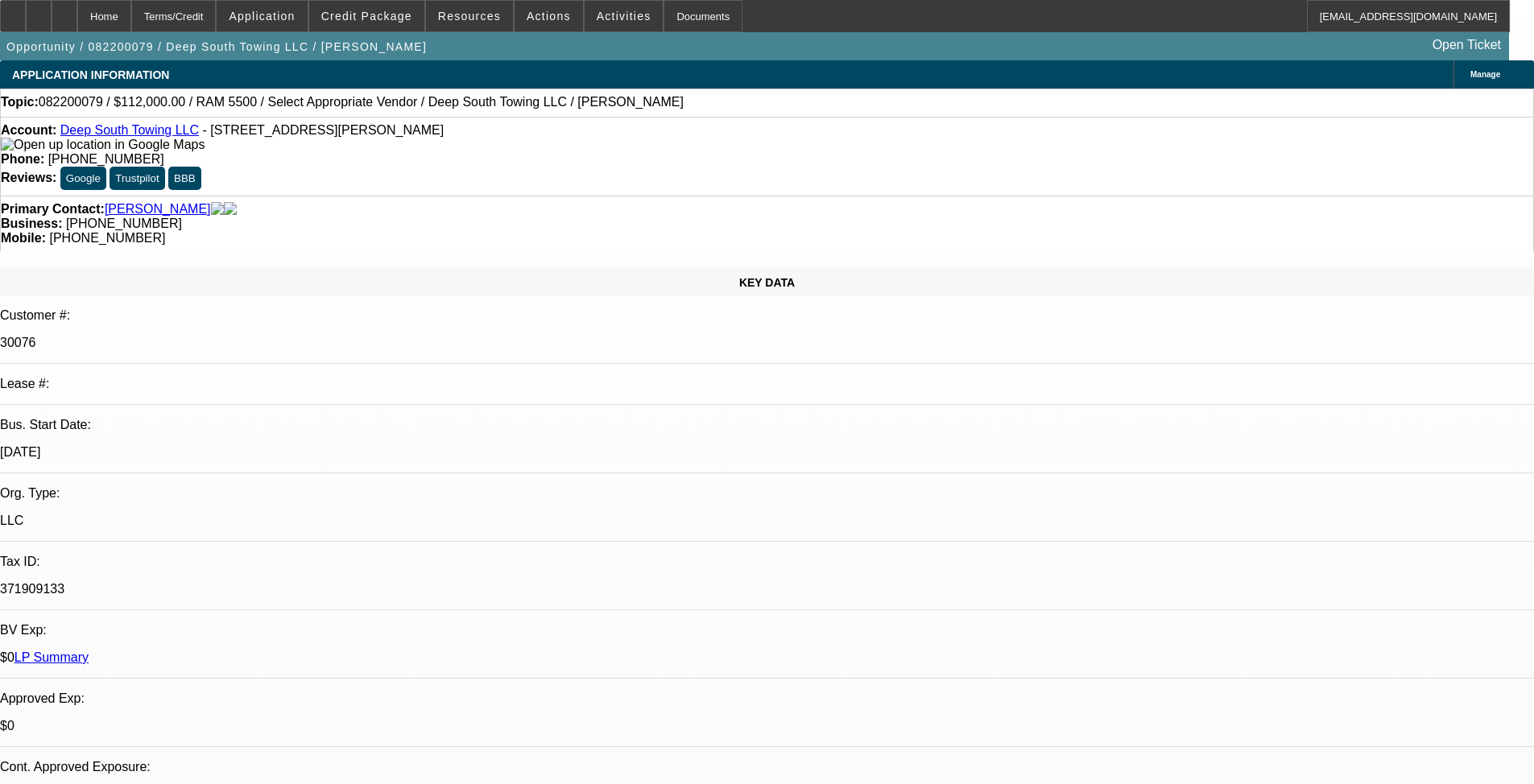
select select "4"
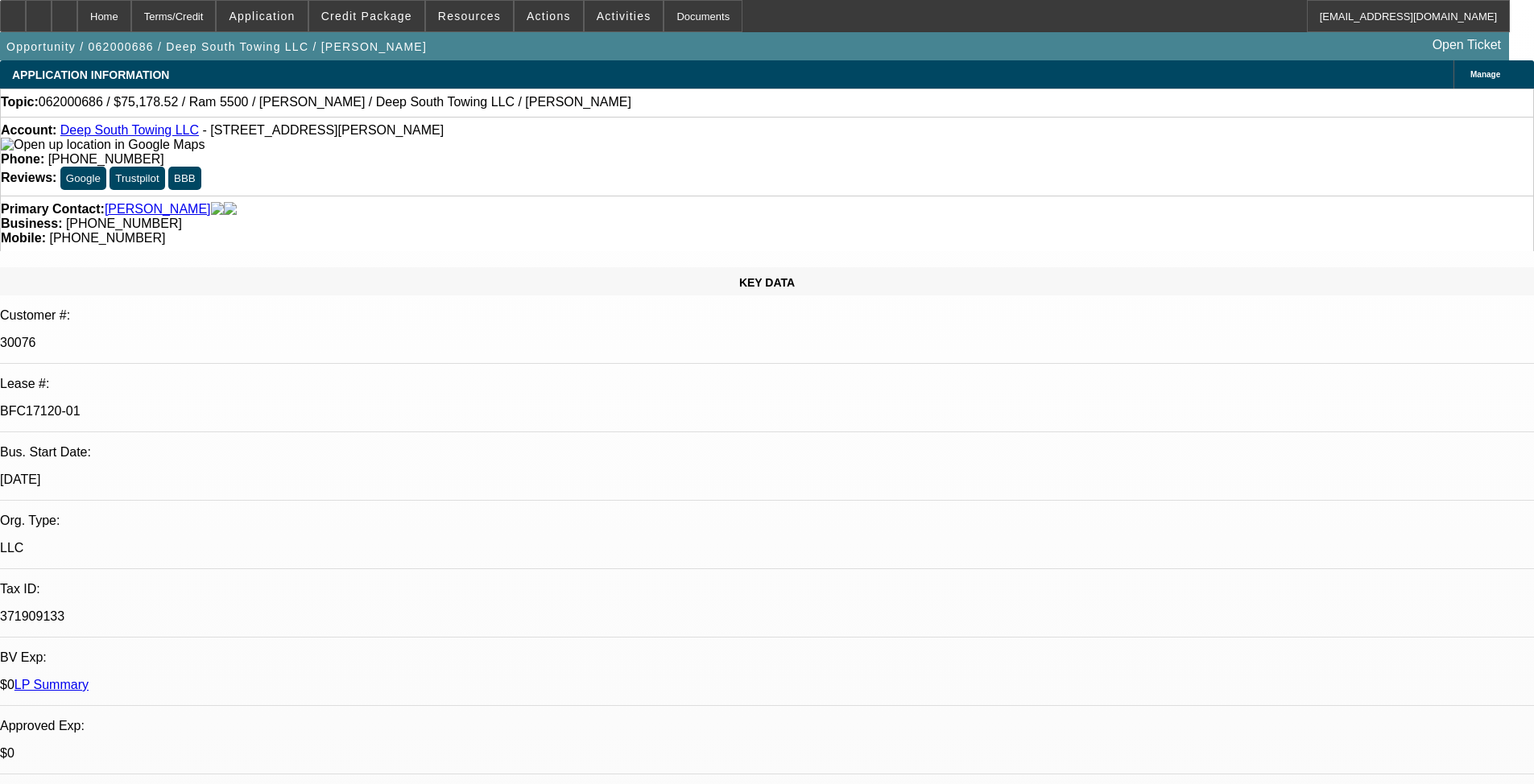
select select "0.1"
select select "0"
select select "6"
select select "0.1"
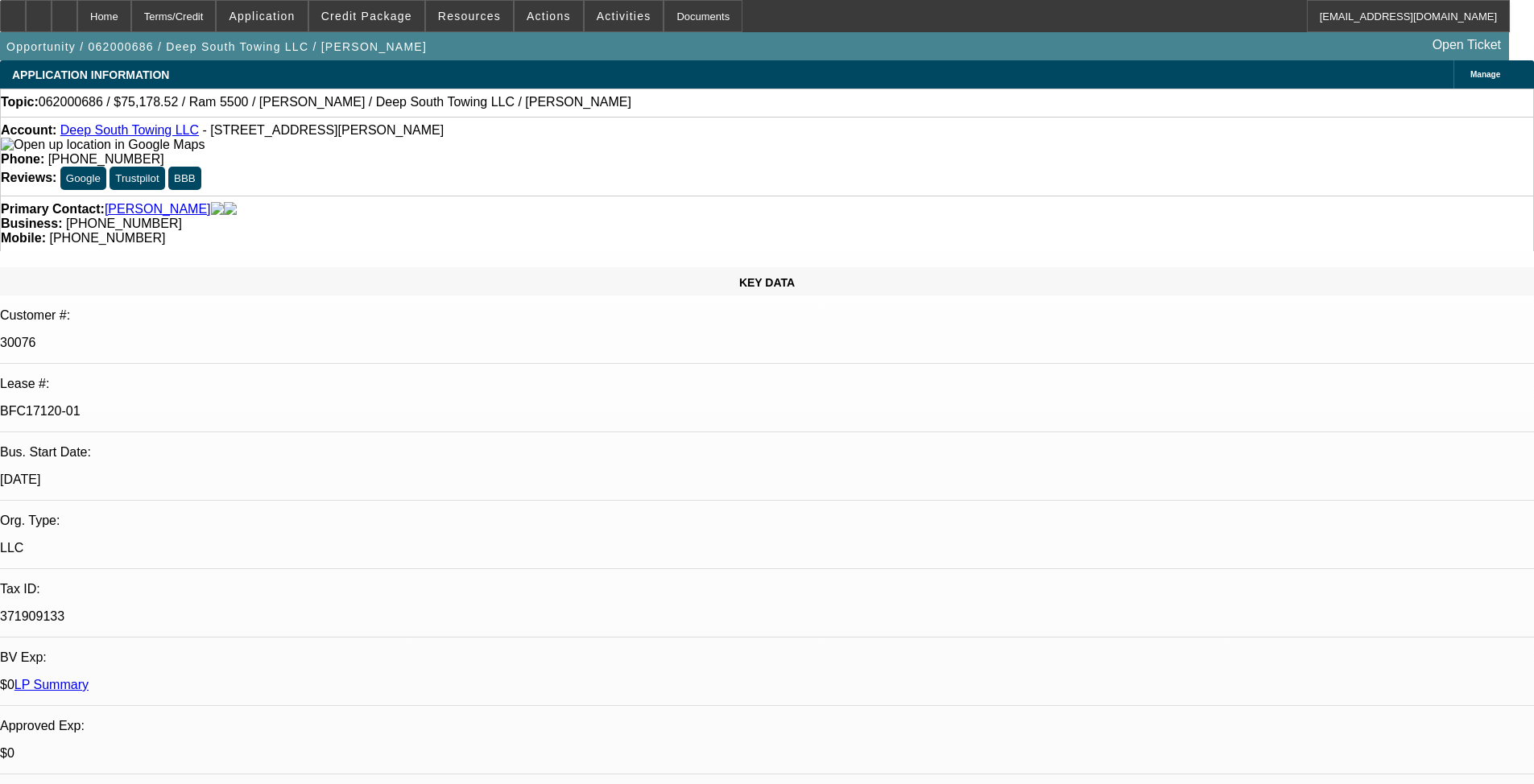
select select "0"
select select "6"
select select "0"
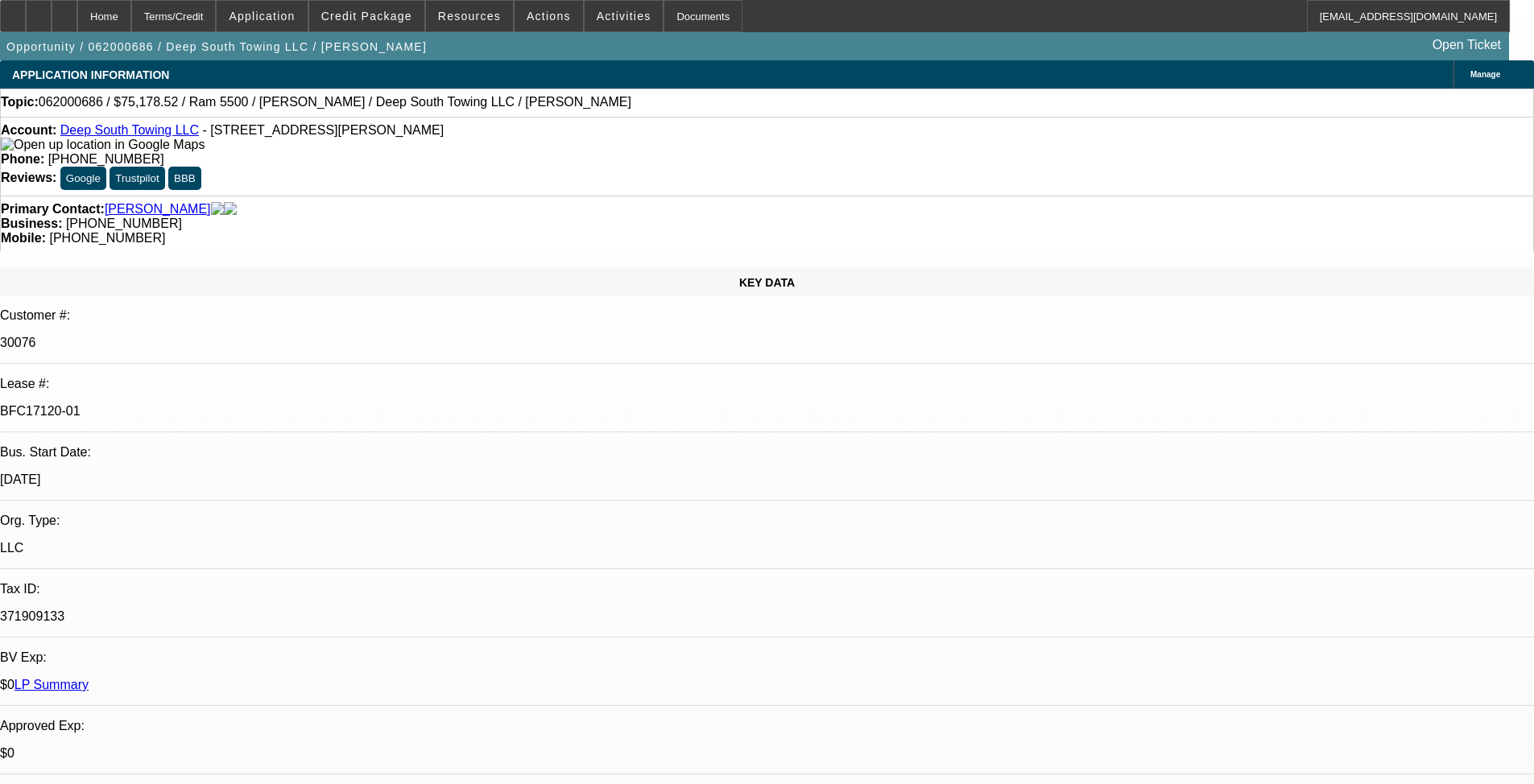
select select "0"
select select "6"
select select "0"
select select "2"
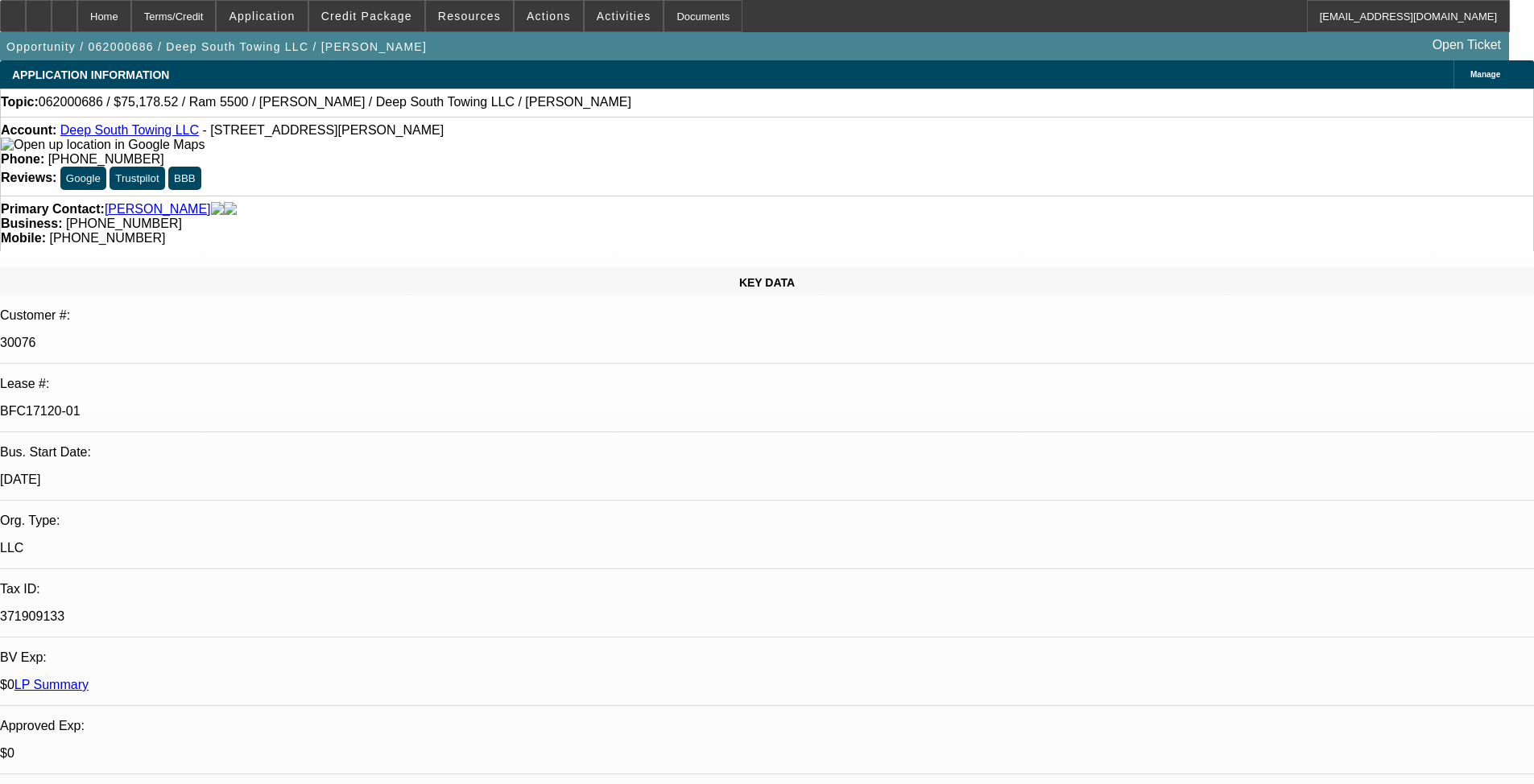
select select "0.1"
select select "4"
click at [382, 16] on span "Credit Package" at bounding box center [367, 16] width 91 height 13
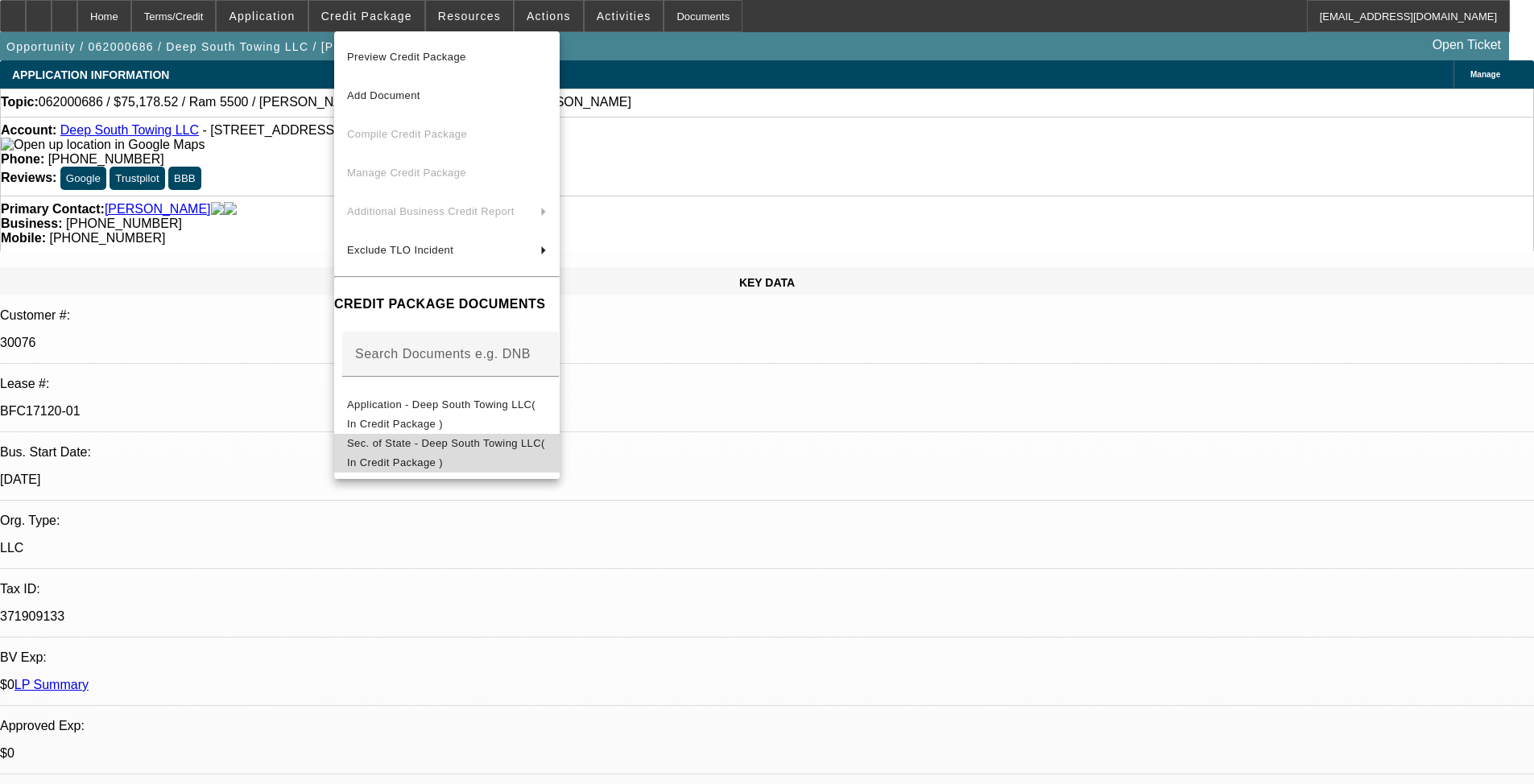
click at [427, 445] on span "Sec. of State - Deep South Towing LLC( In Credit Package )" at bounding box center [446, 453] width 198 height 31
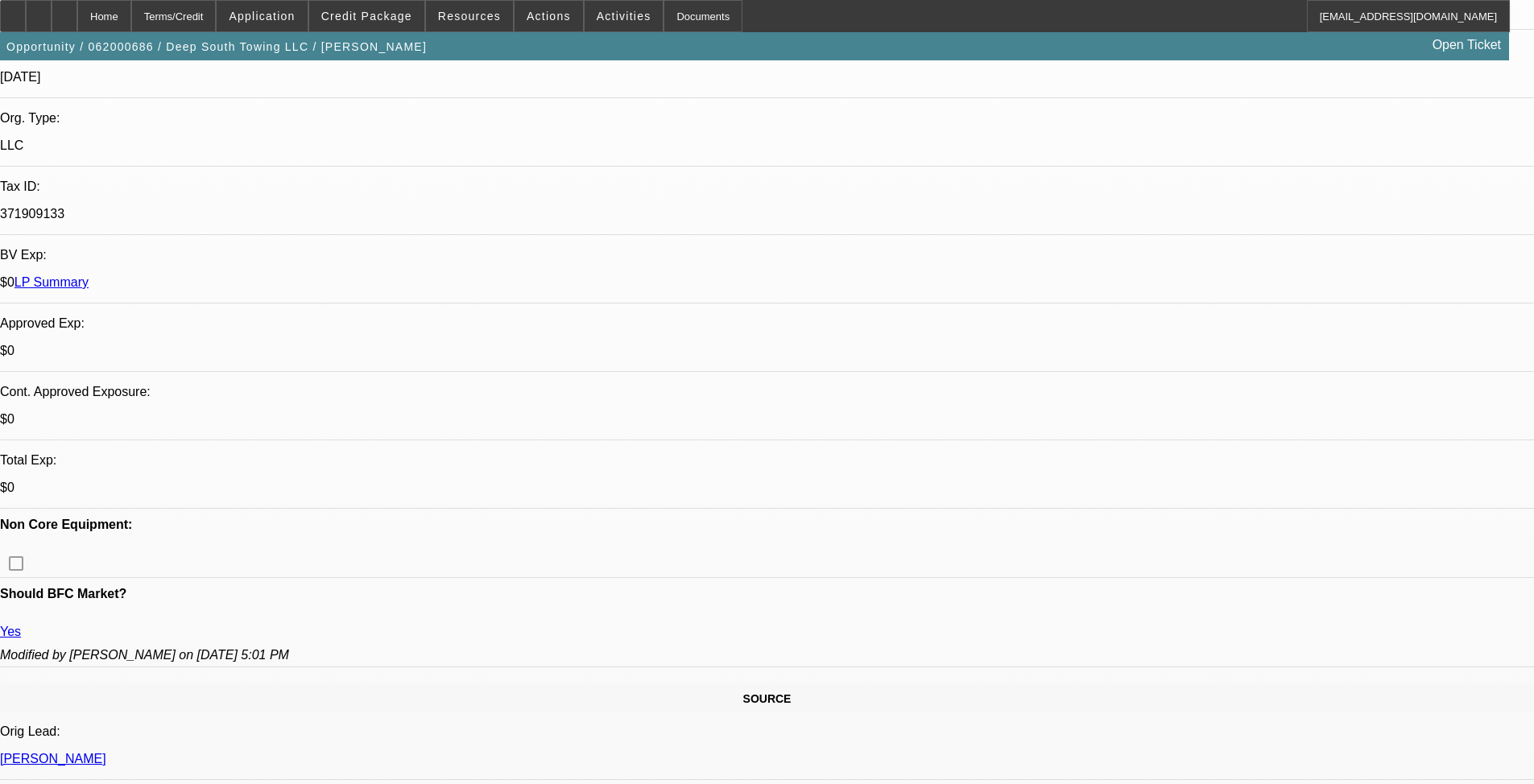
scroll to position [805, 0]
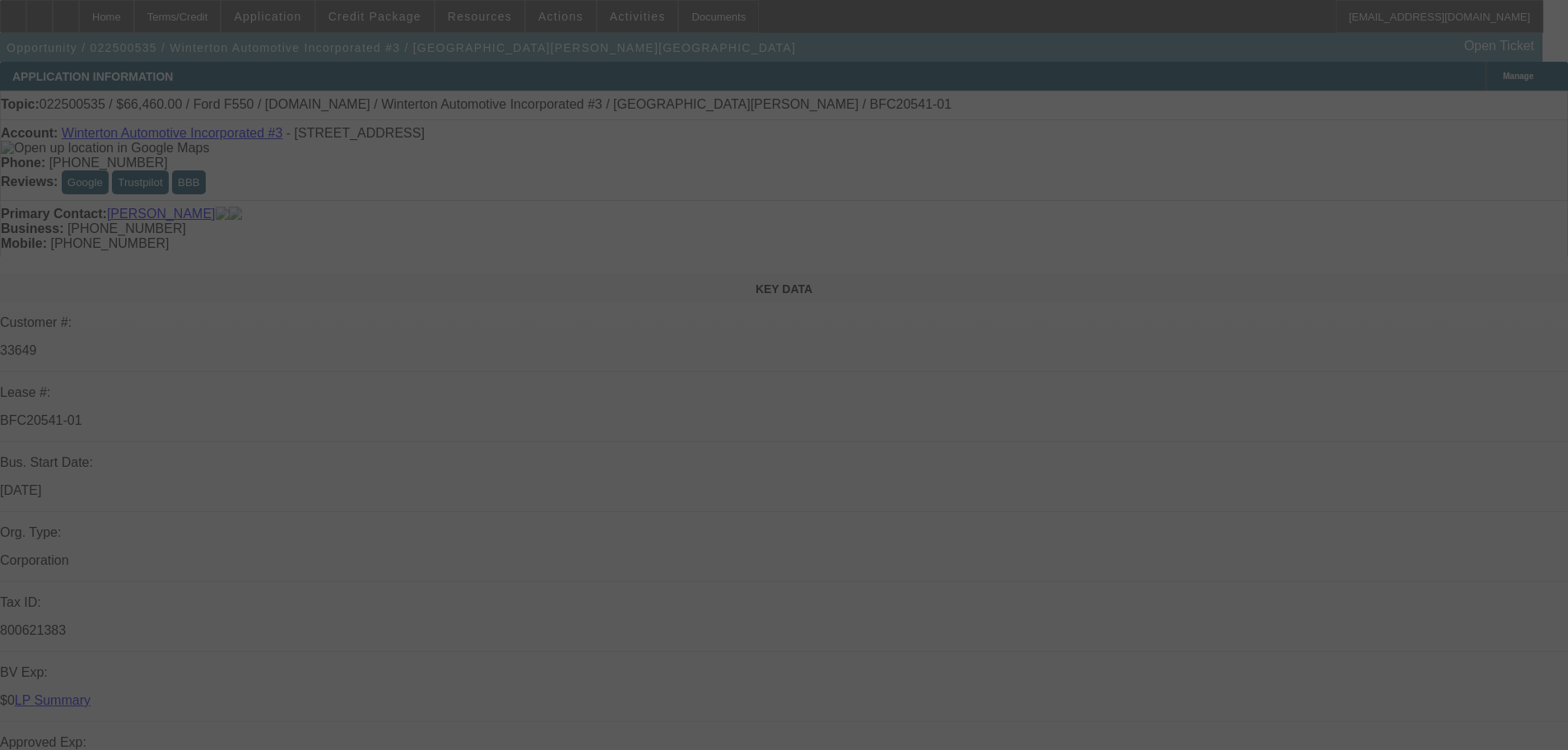
select select "0"
select select "6"
select select "0"
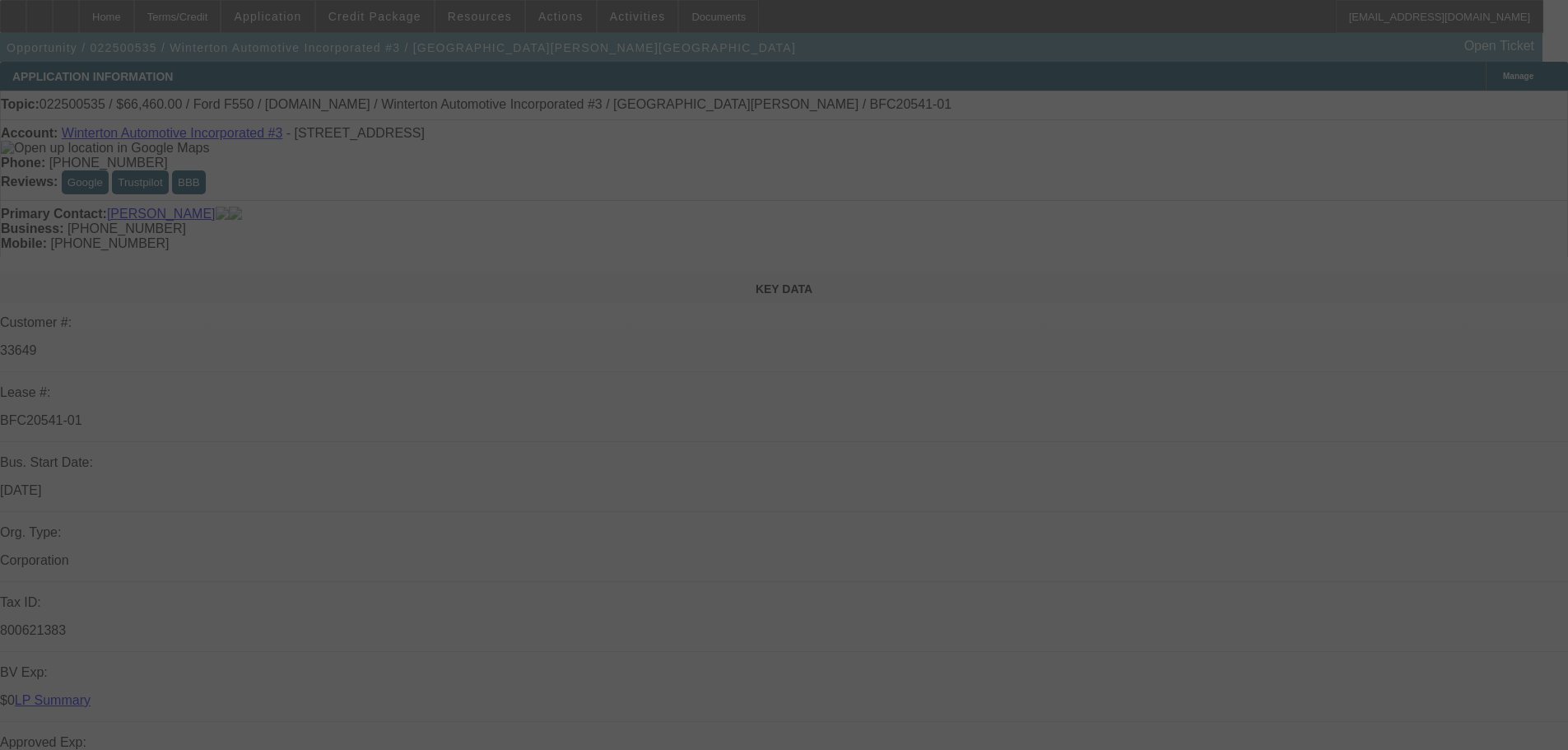
select select "0"
select select "6"
select select "0"
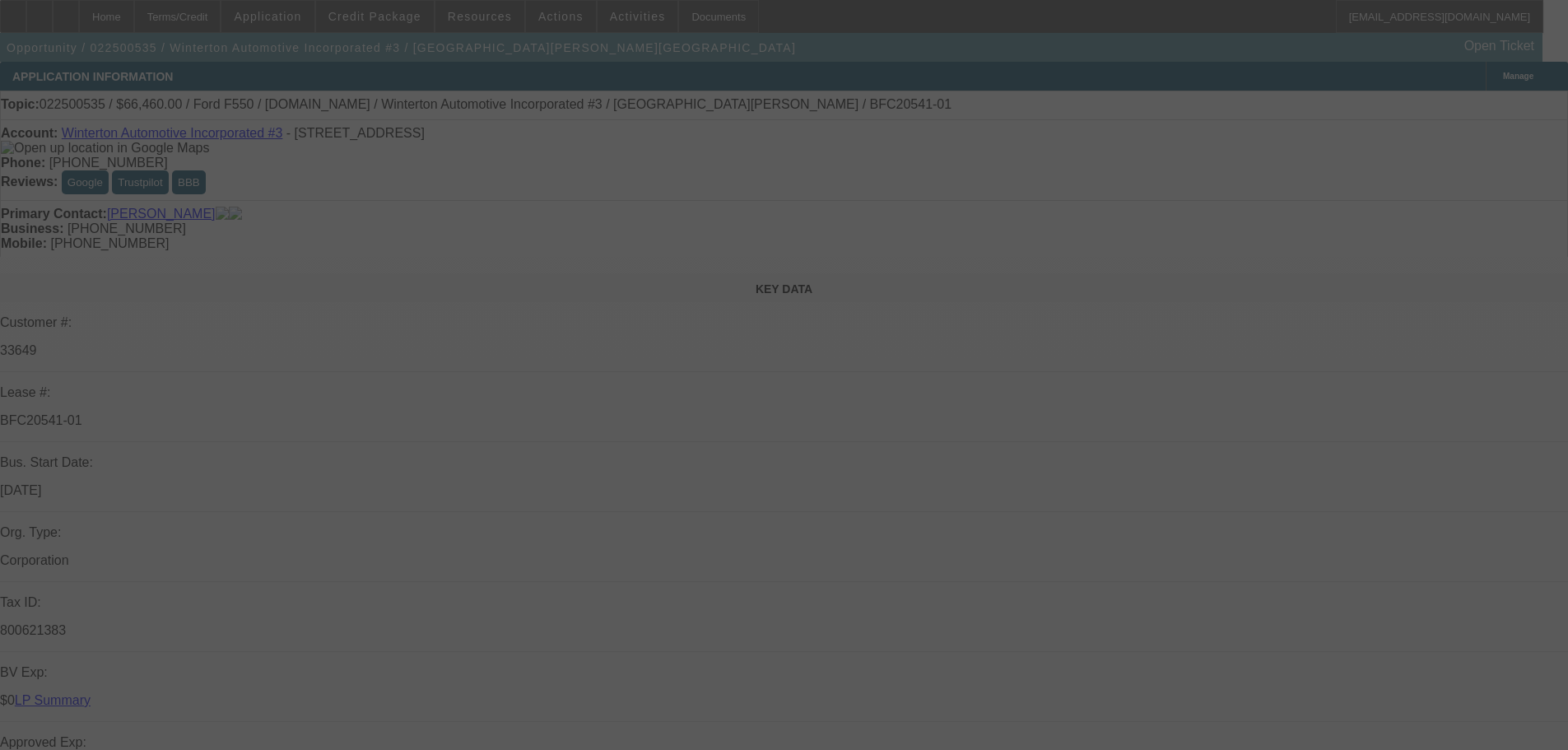
select select "0"
select select "6"
select select "0"
select select "3"
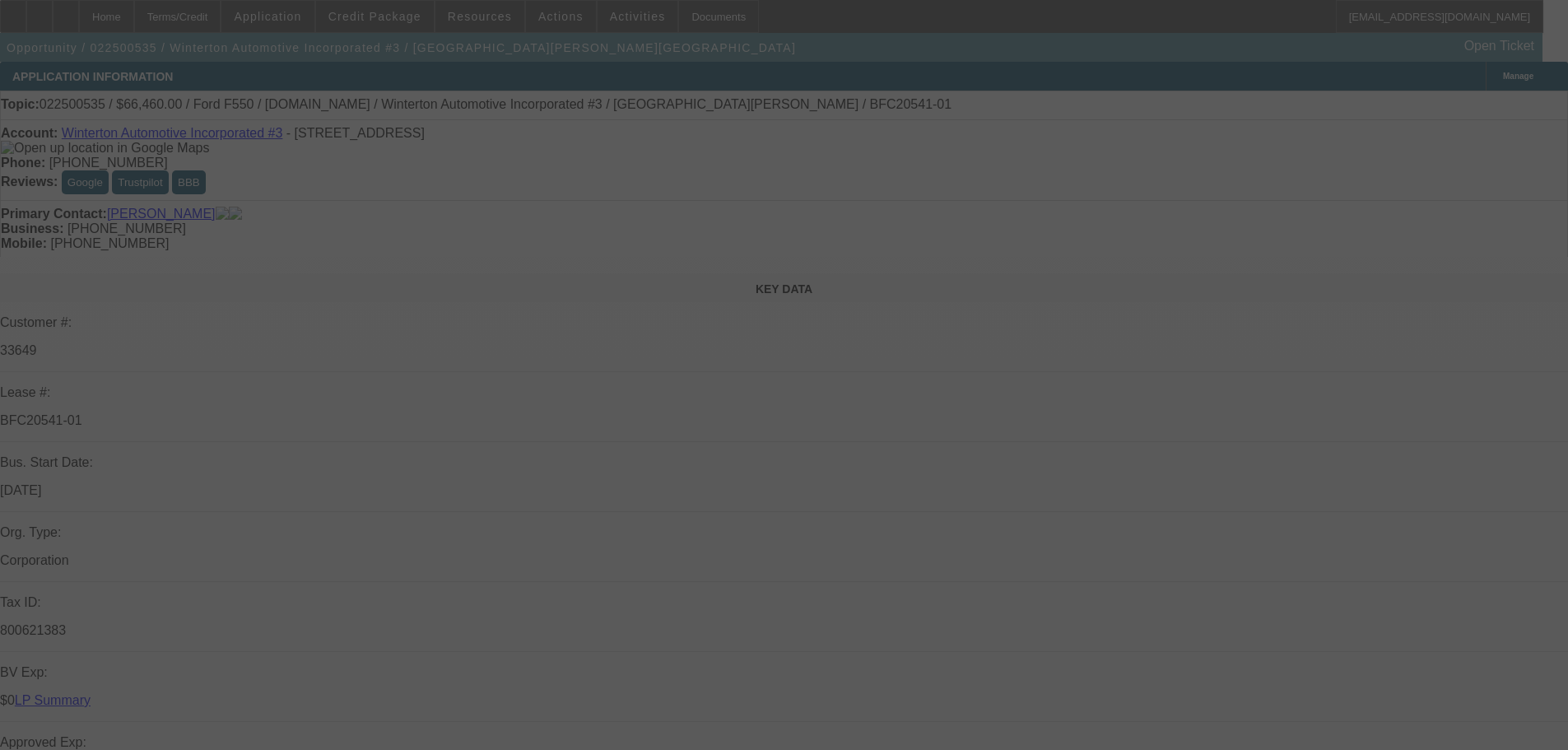
select select "0"
select select "6"
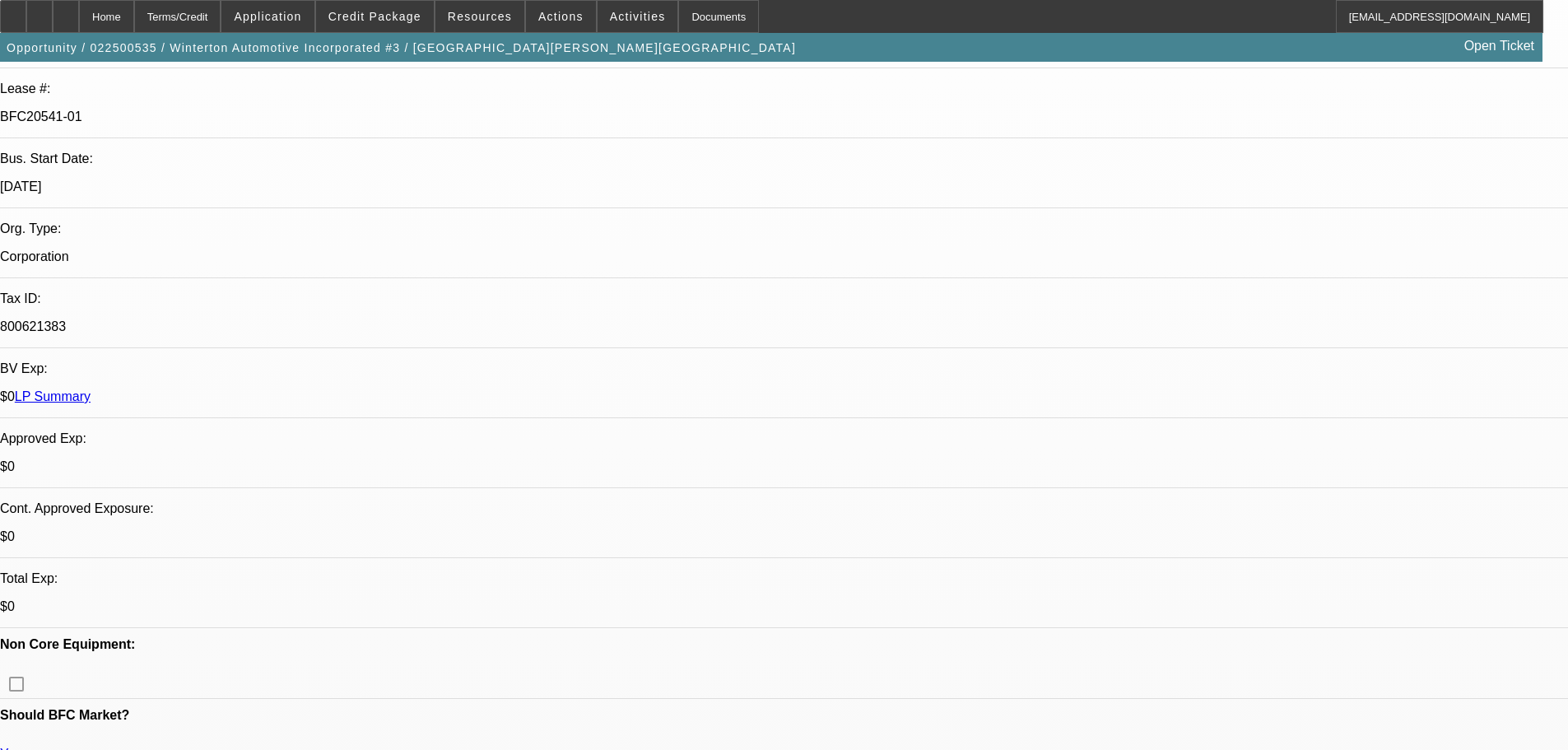
scroll to position [494, 0]
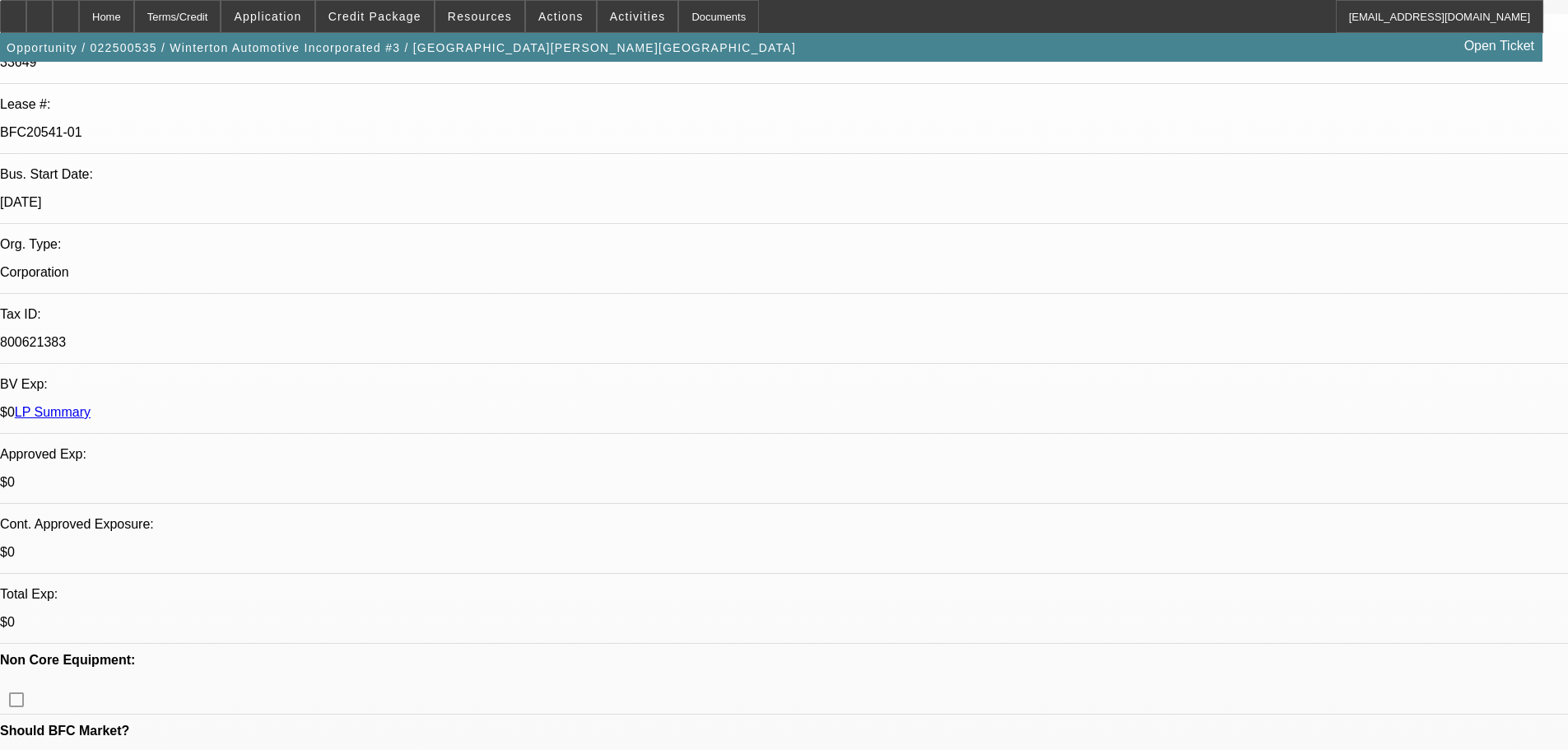
scroll to position [0, 0]
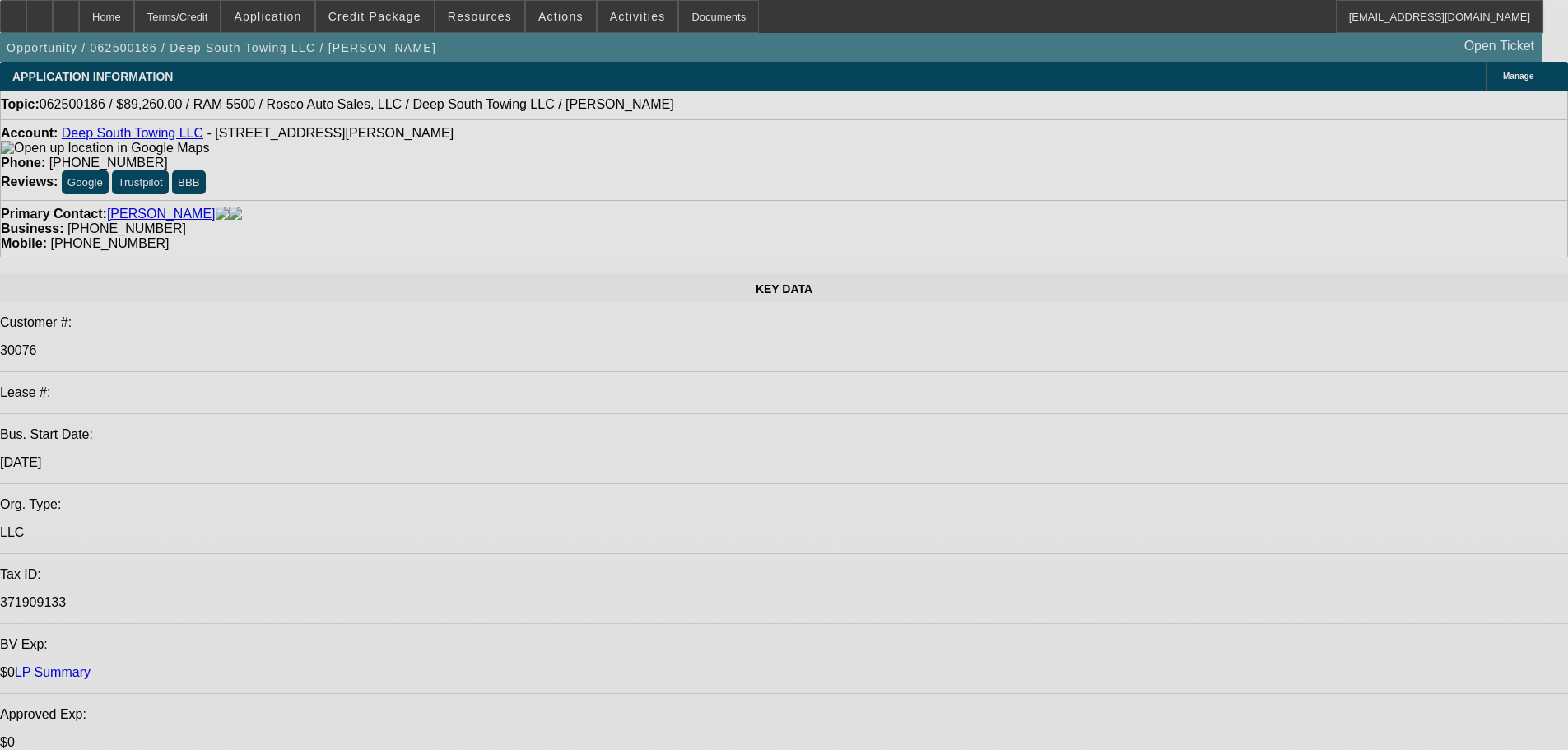
select select "0"
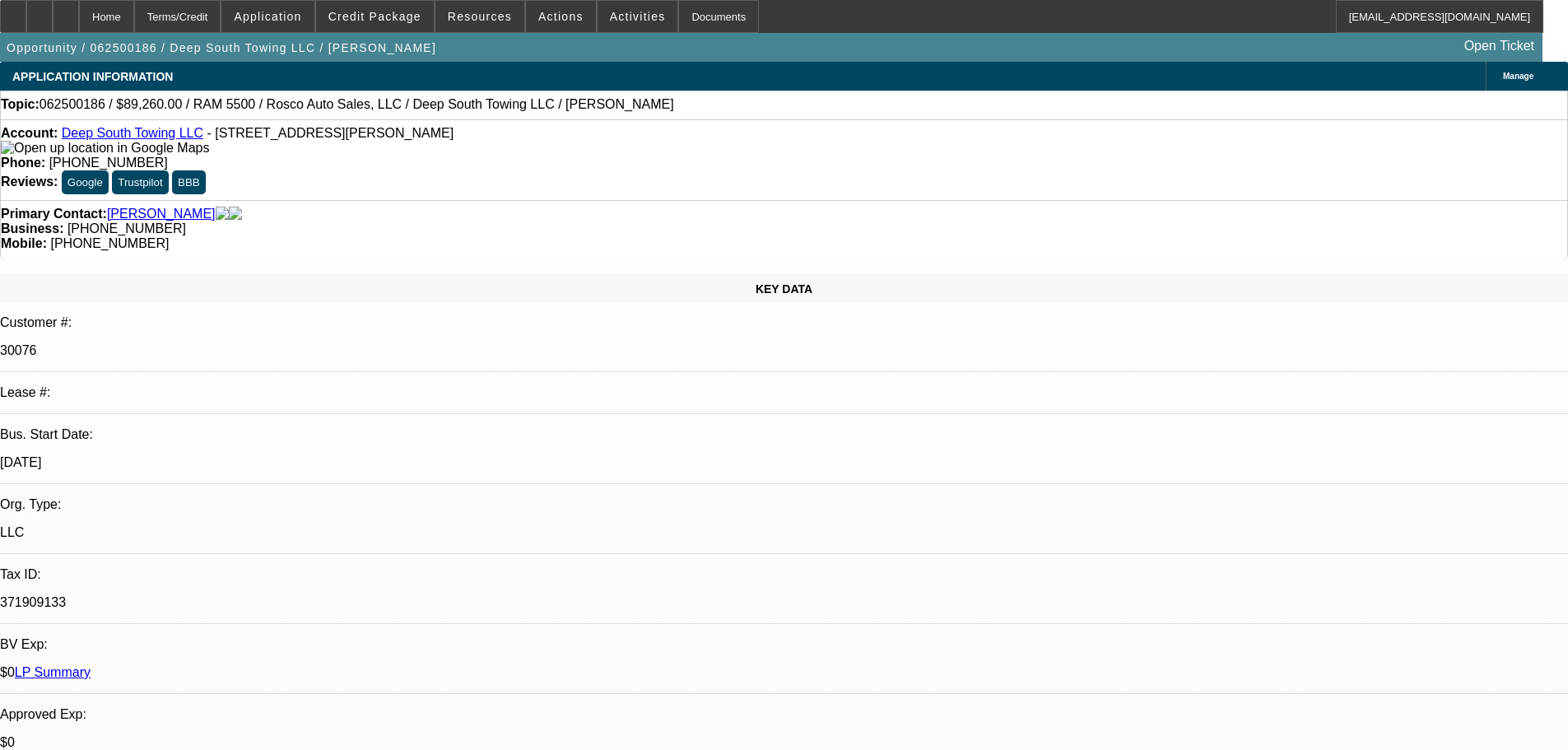
select select "2"
select select "0"
select select "6"
select select "0"
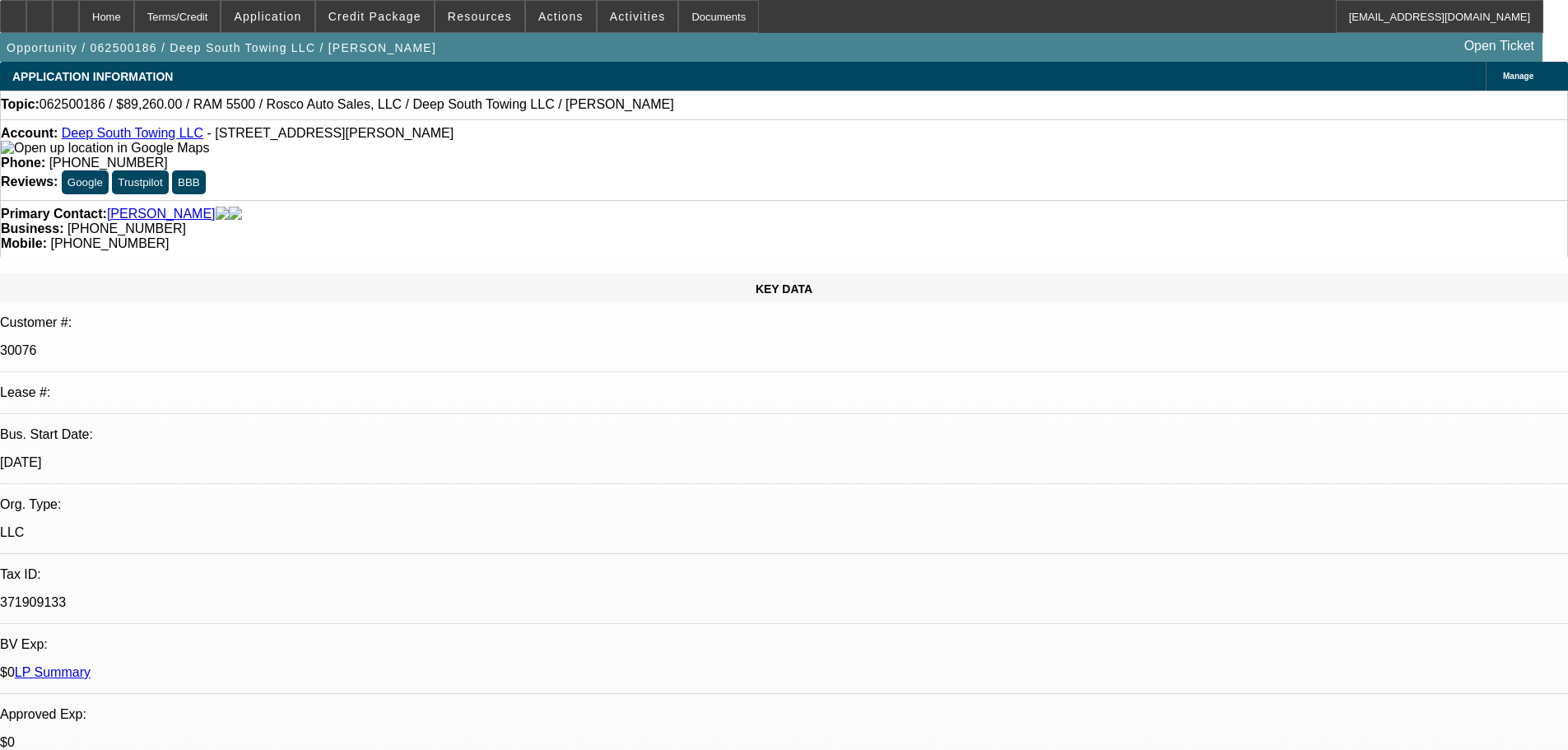
select select "2"
select select "0"
select select "6"
select select "0"
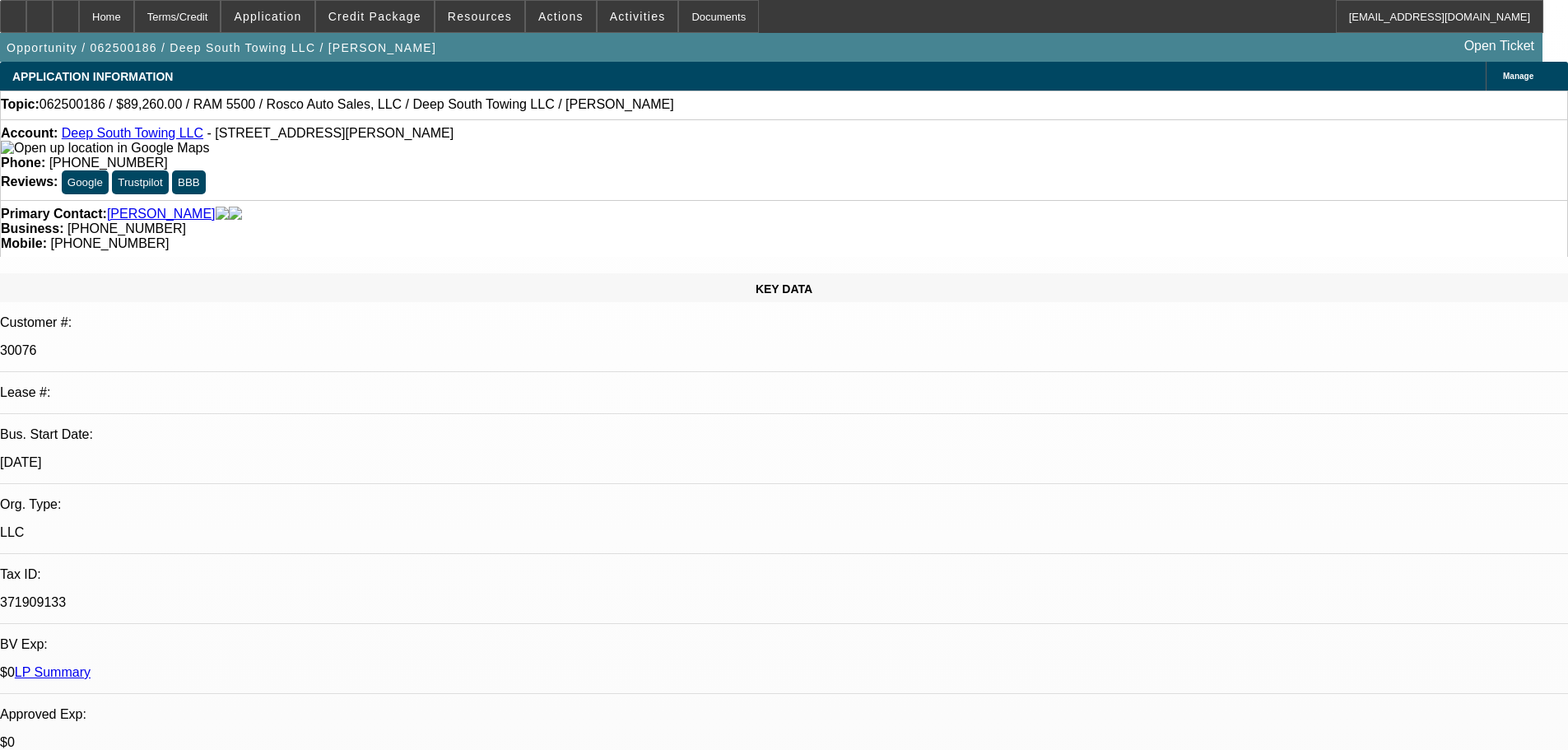
select select "2"
select select "0"
select select "6"
select select "0"
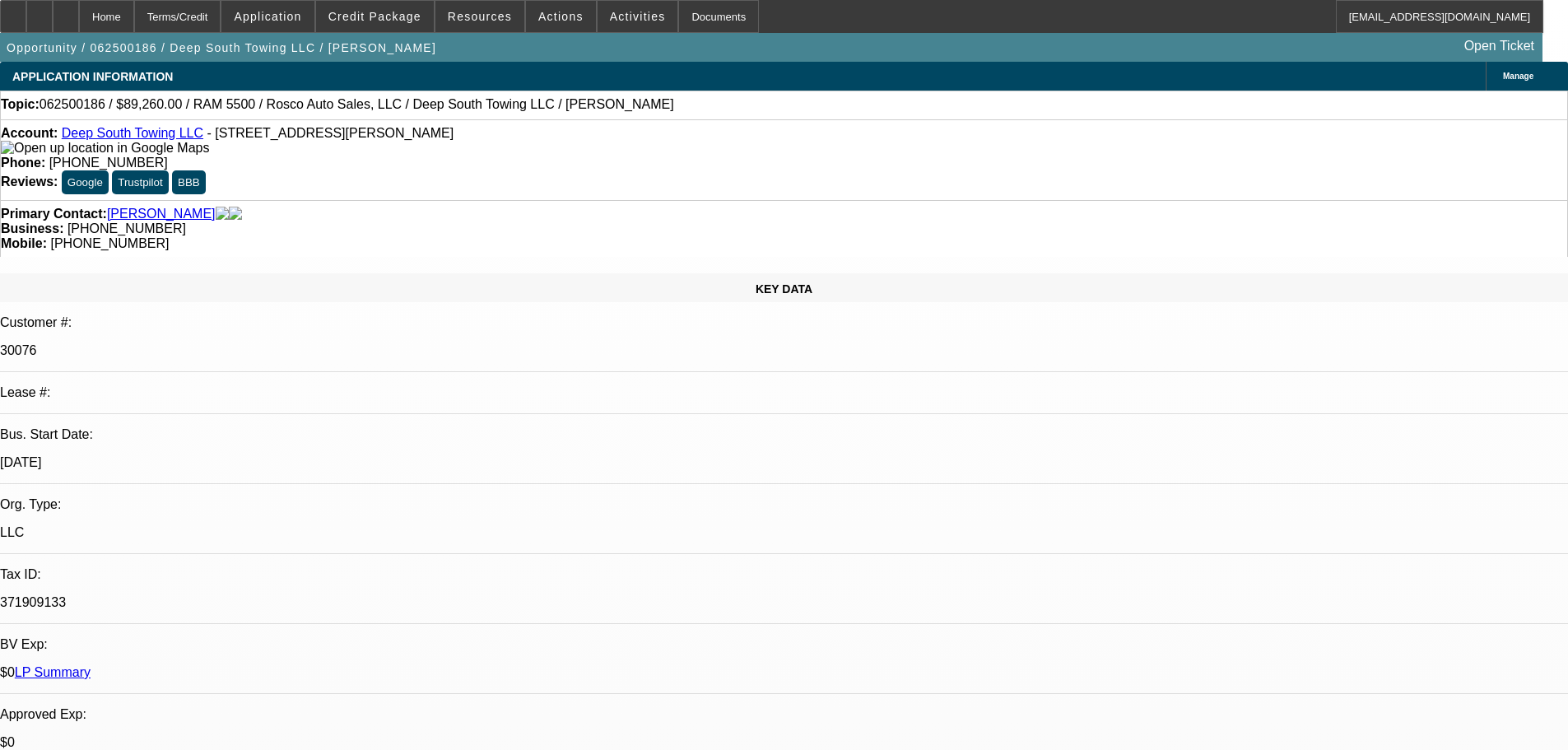
select select "2"
select select "0"
select select "6"
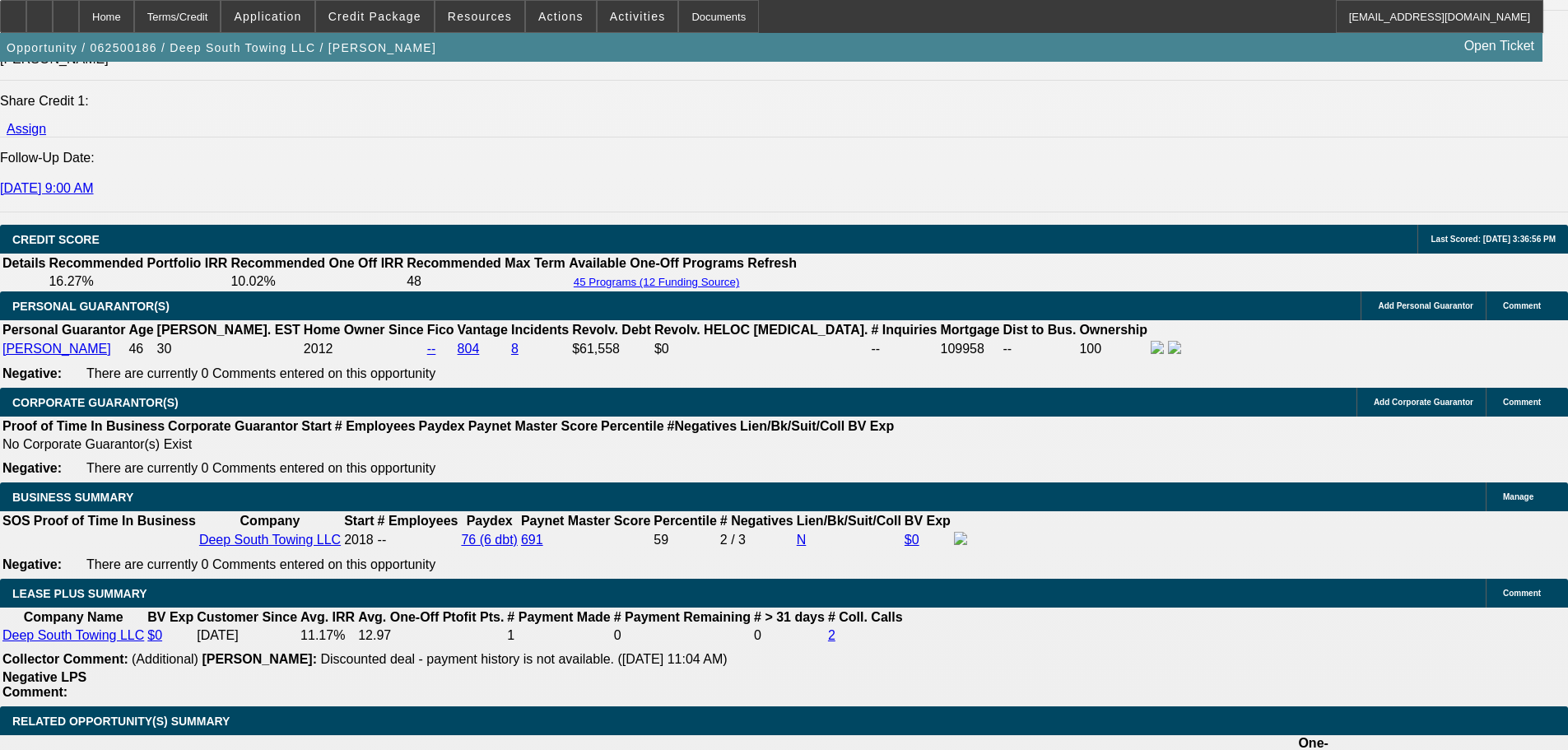
scroll to position [2277, 0]
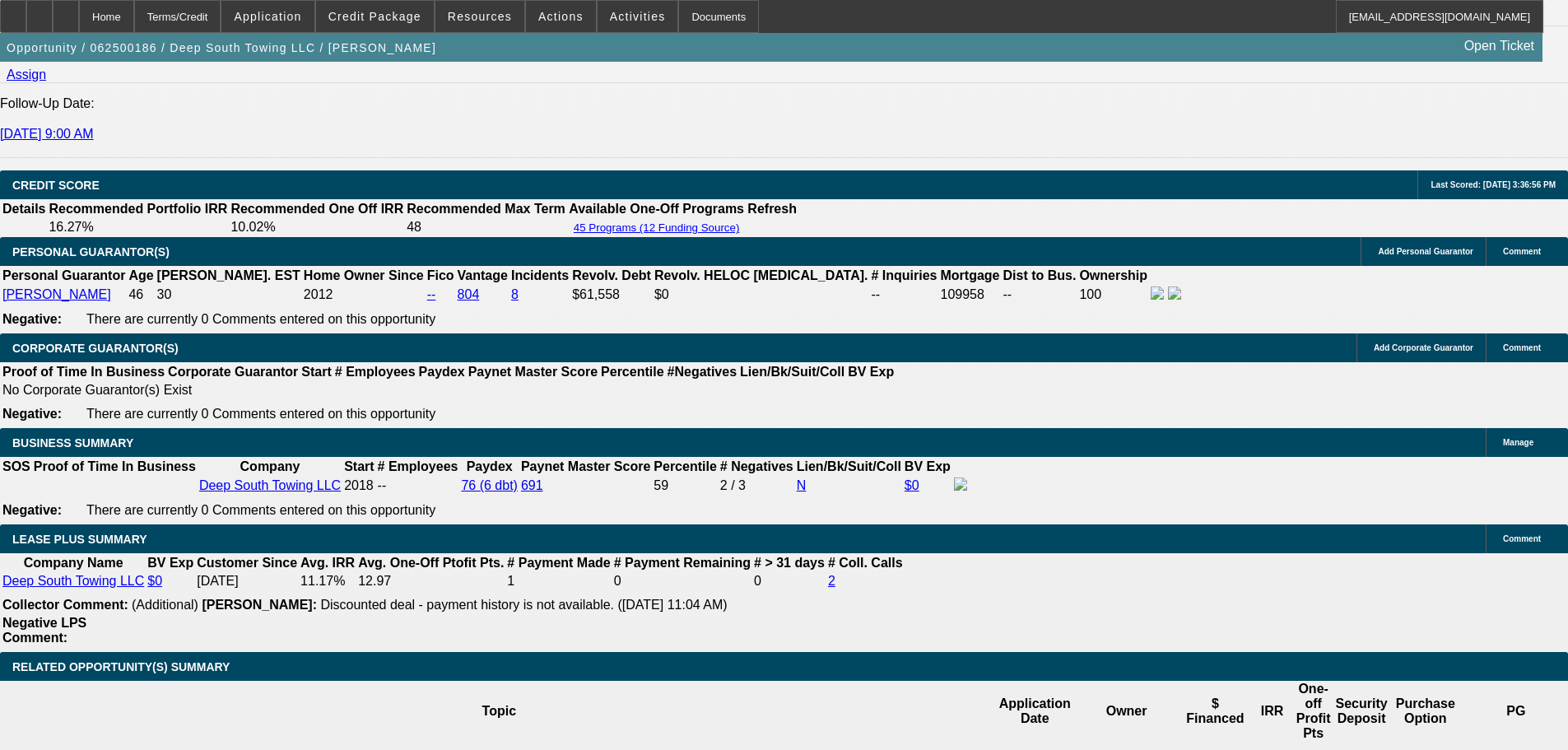
click at [79, 25] on div at bounding box center [65, 17] width 26 height 33
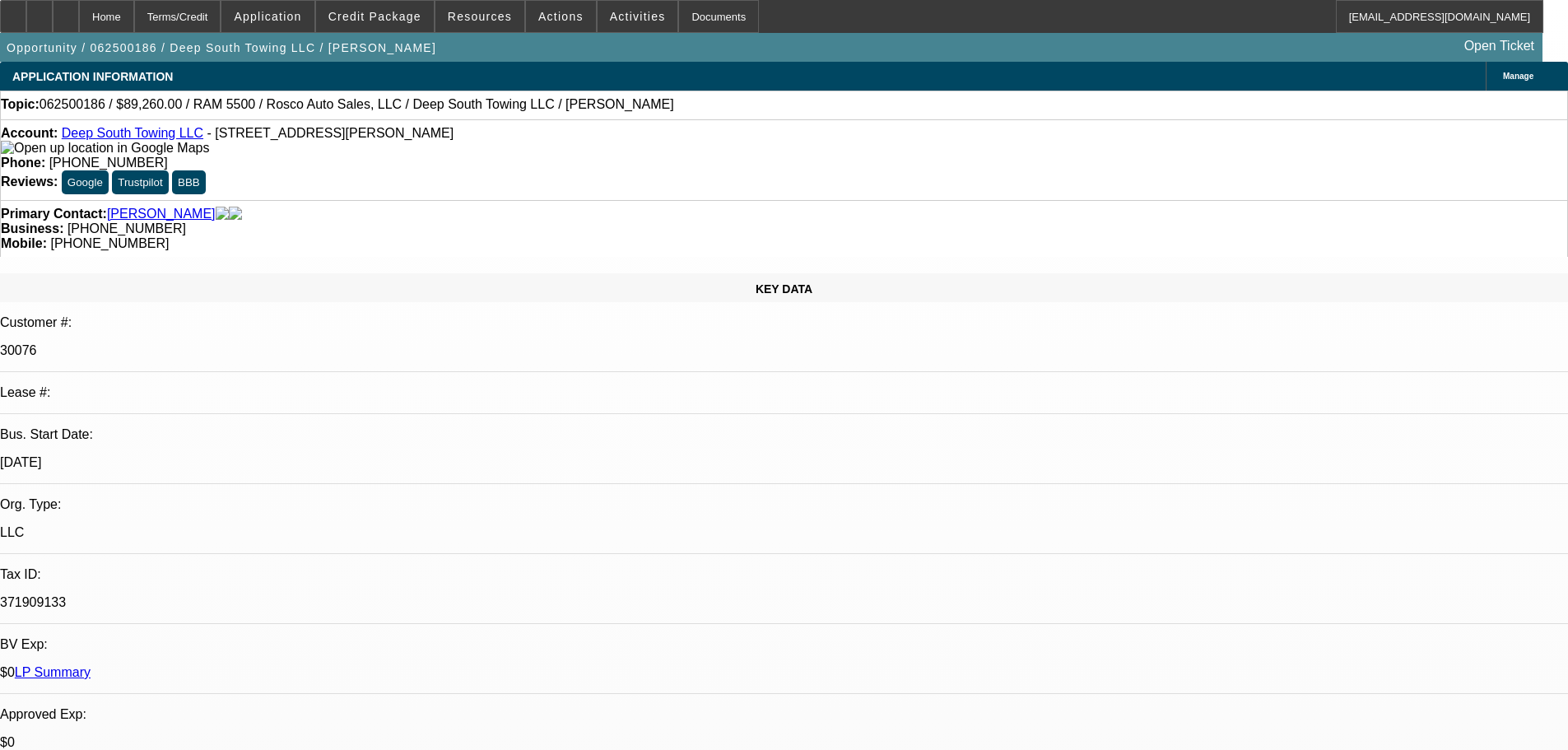
select select "0"
select select "2"
select select "0"
select select "6"
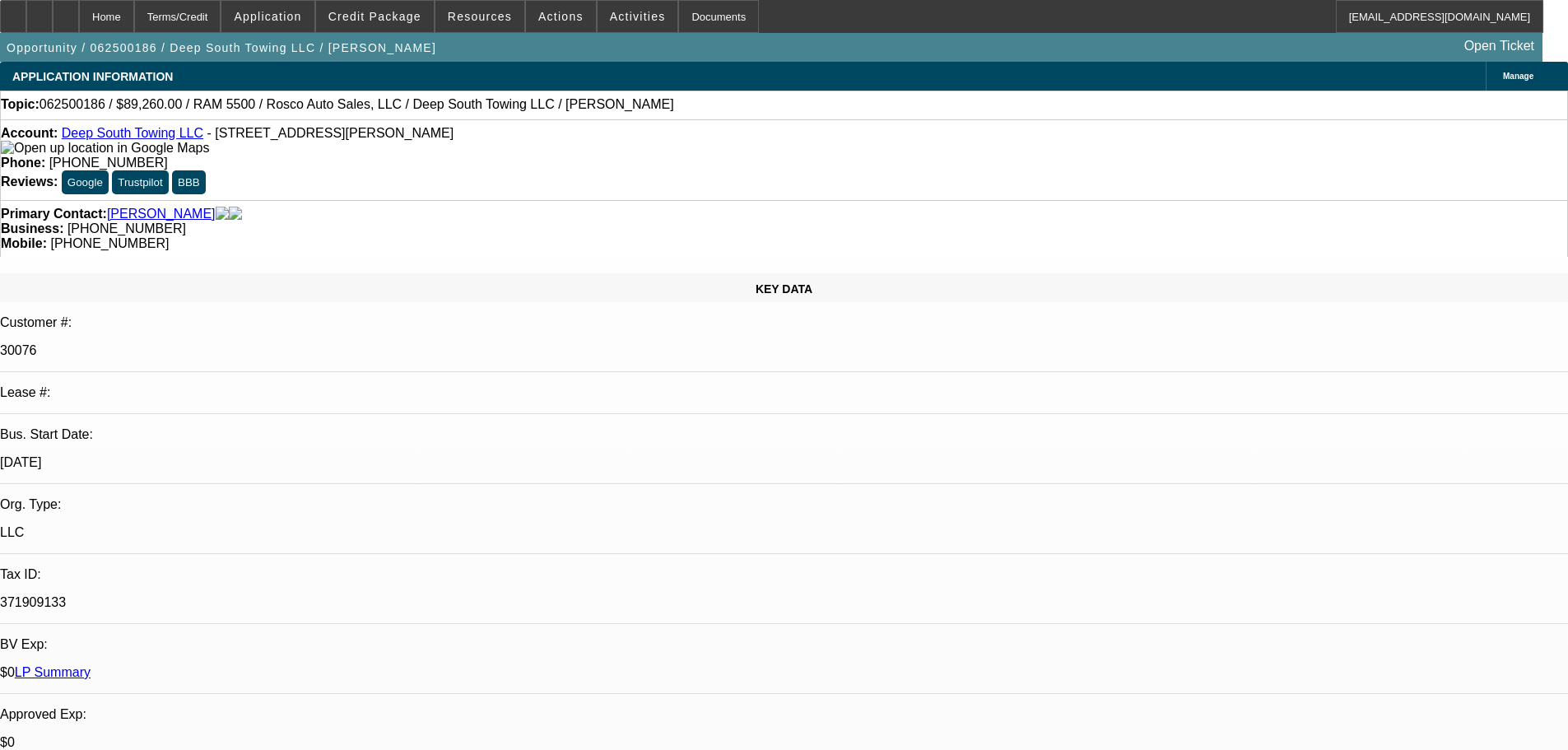
select select "0"
select select "2"
select select "0"
select select "6"
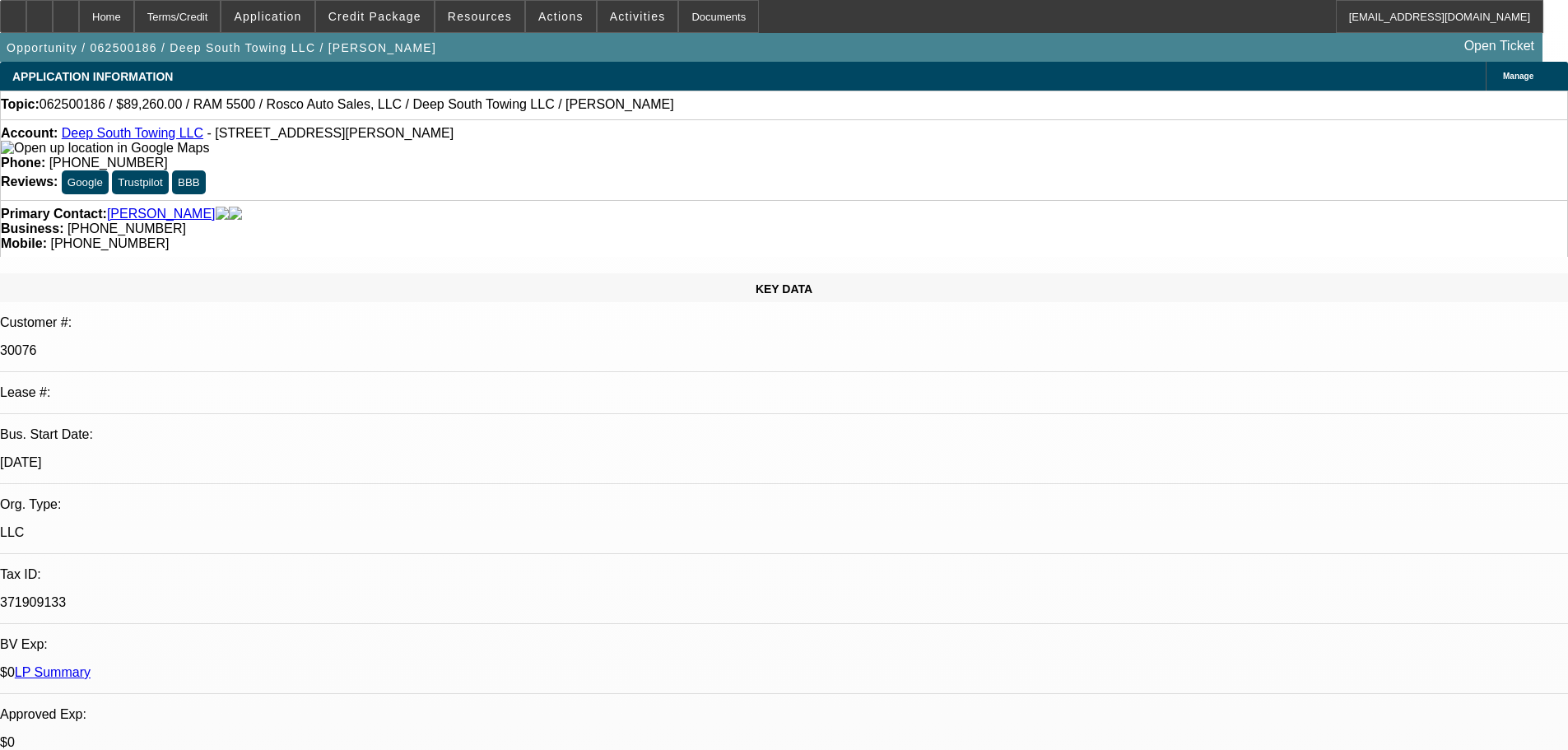
select select "0"
select select "2"
select select "0"
select select "6"
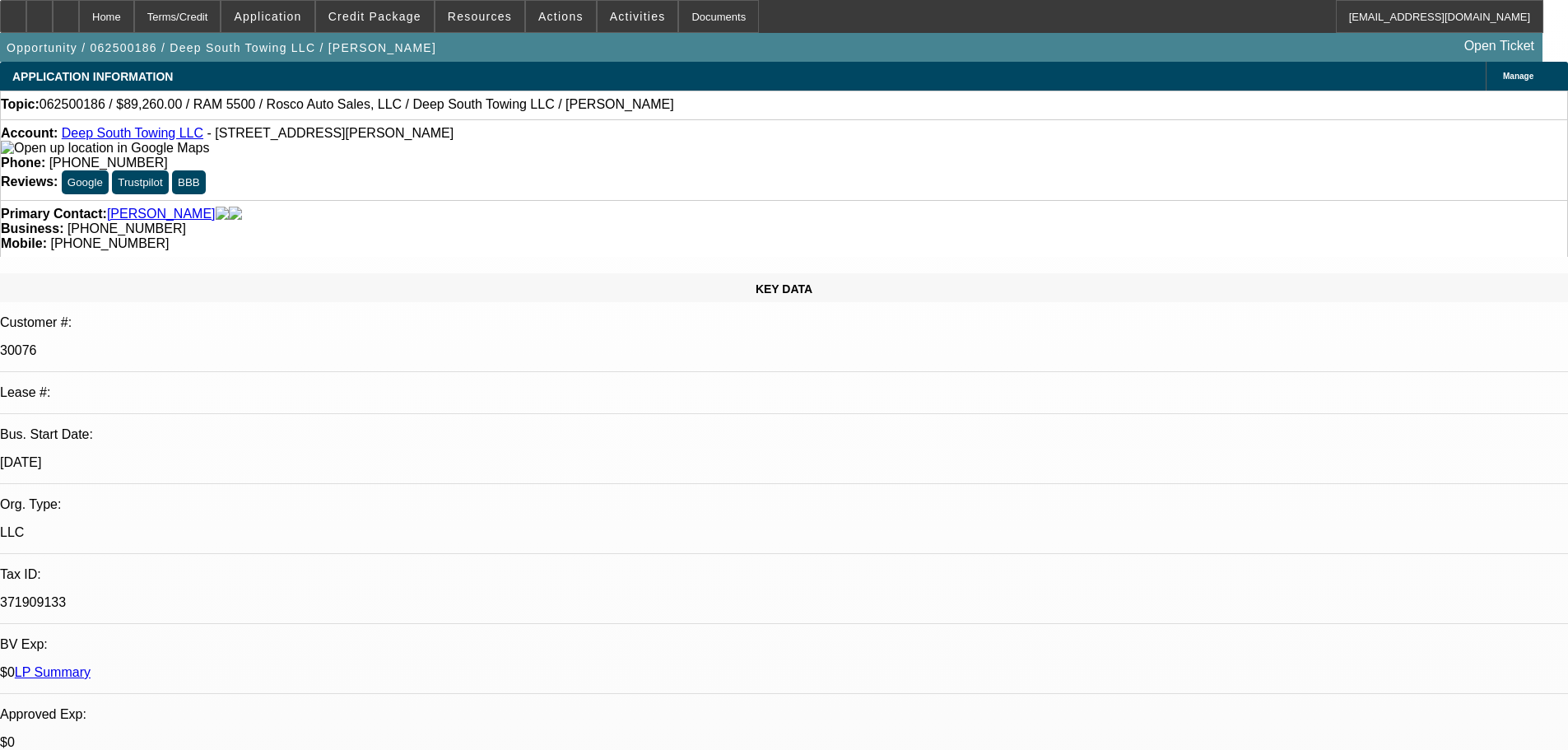
select select "0"
select select "2"
select select "0"
select select "6"
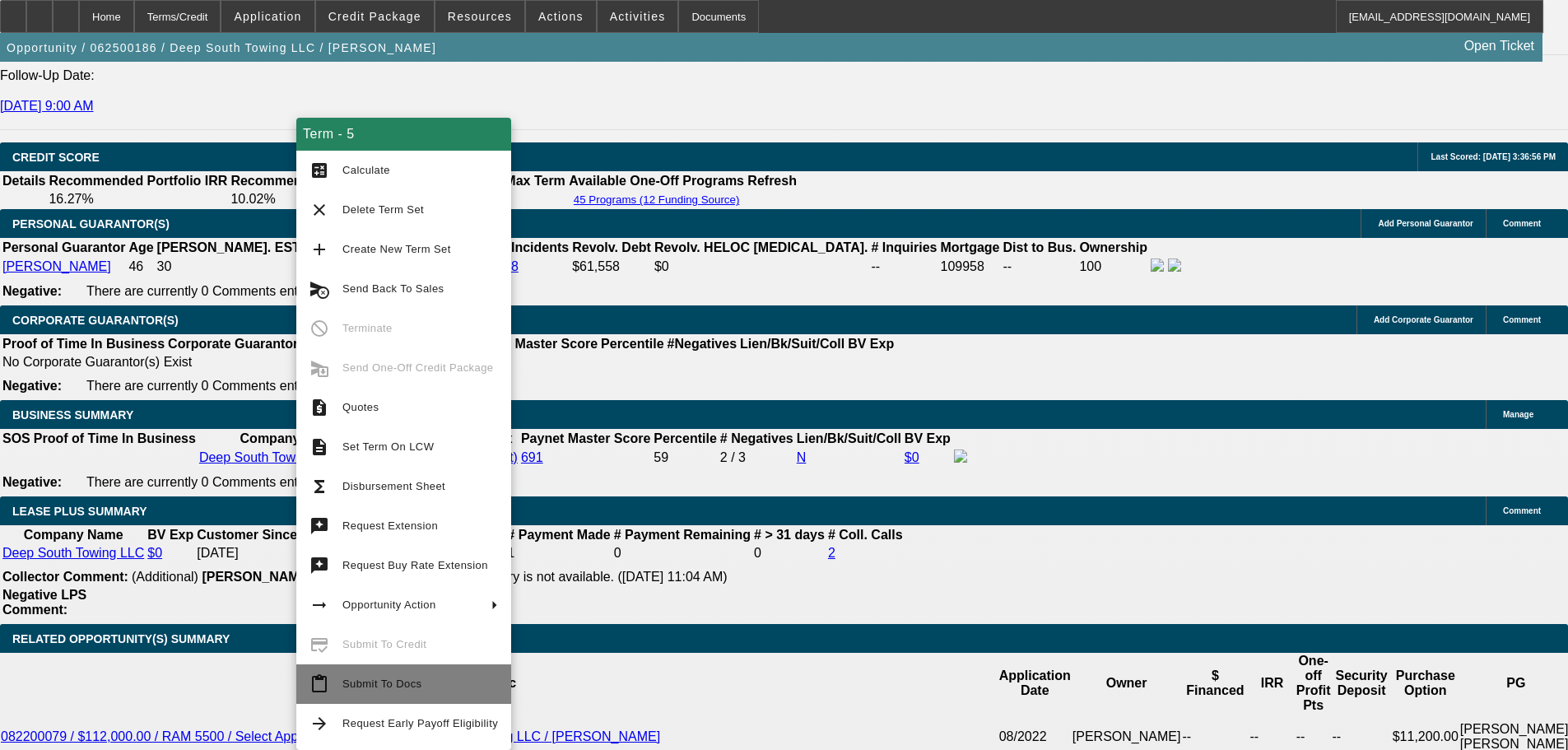
scroll to position [2359, 0]
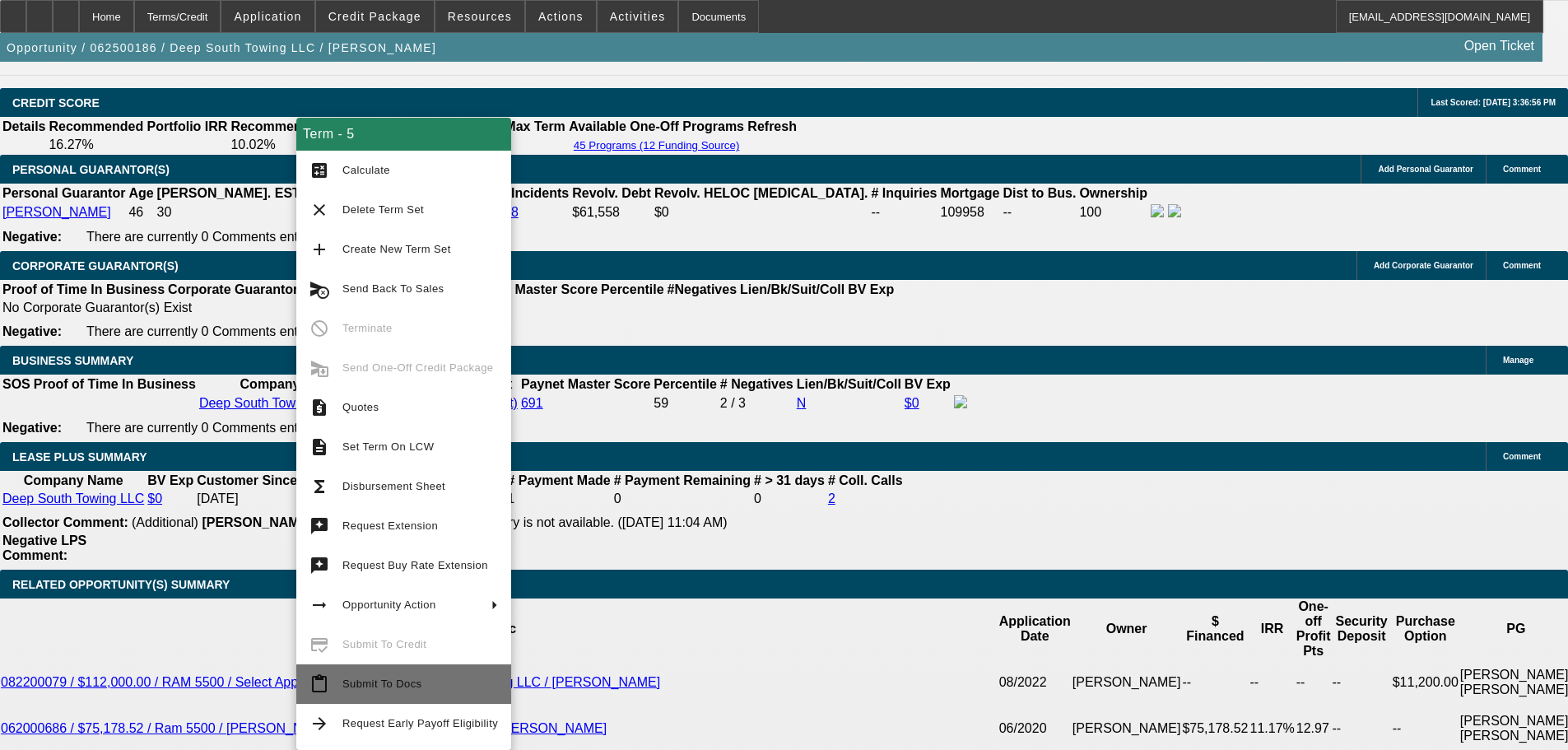
click at [439, 689] on span "Submit To Docs" at bounding box center [420, 684] width 156 height 19
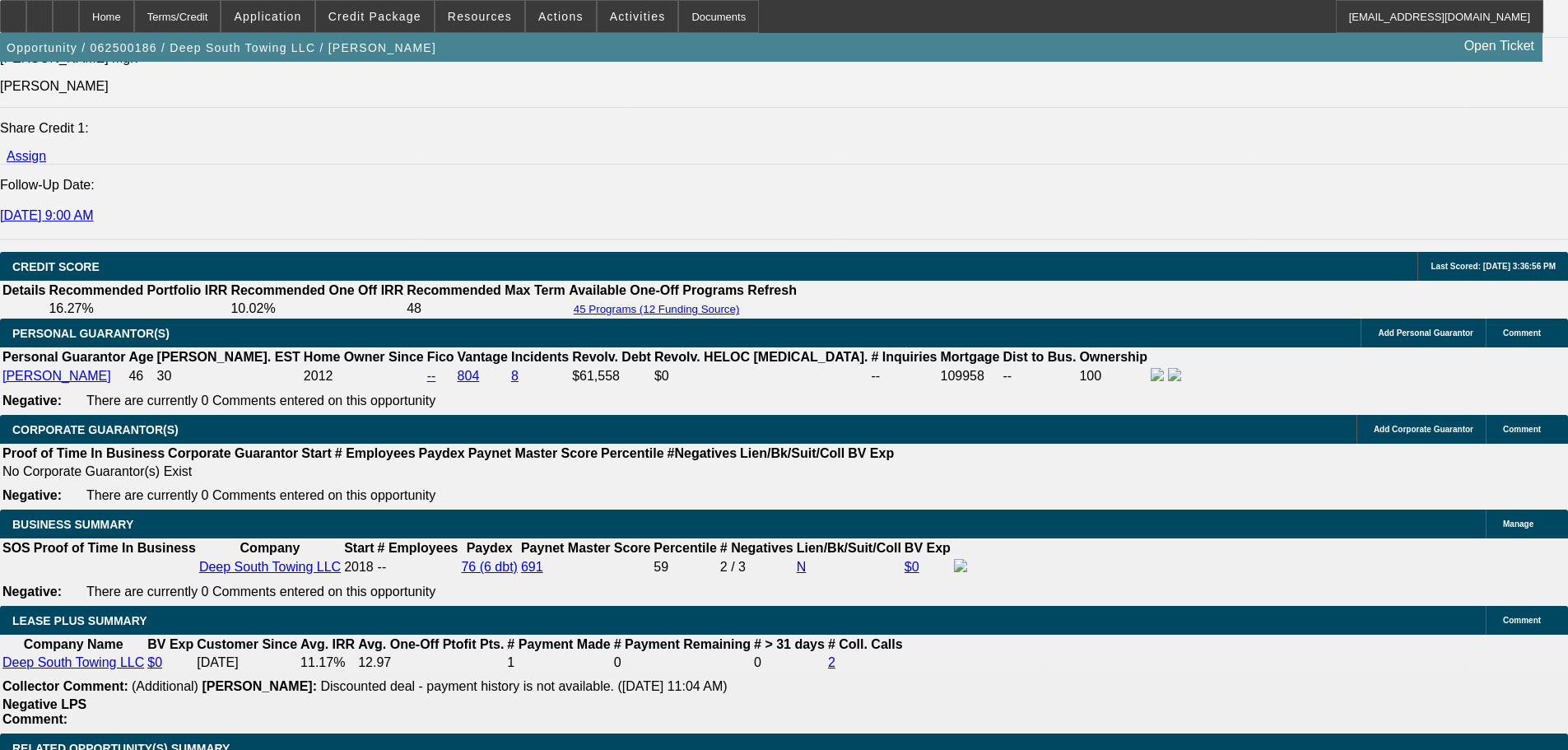
scroll to position [2195, 0]
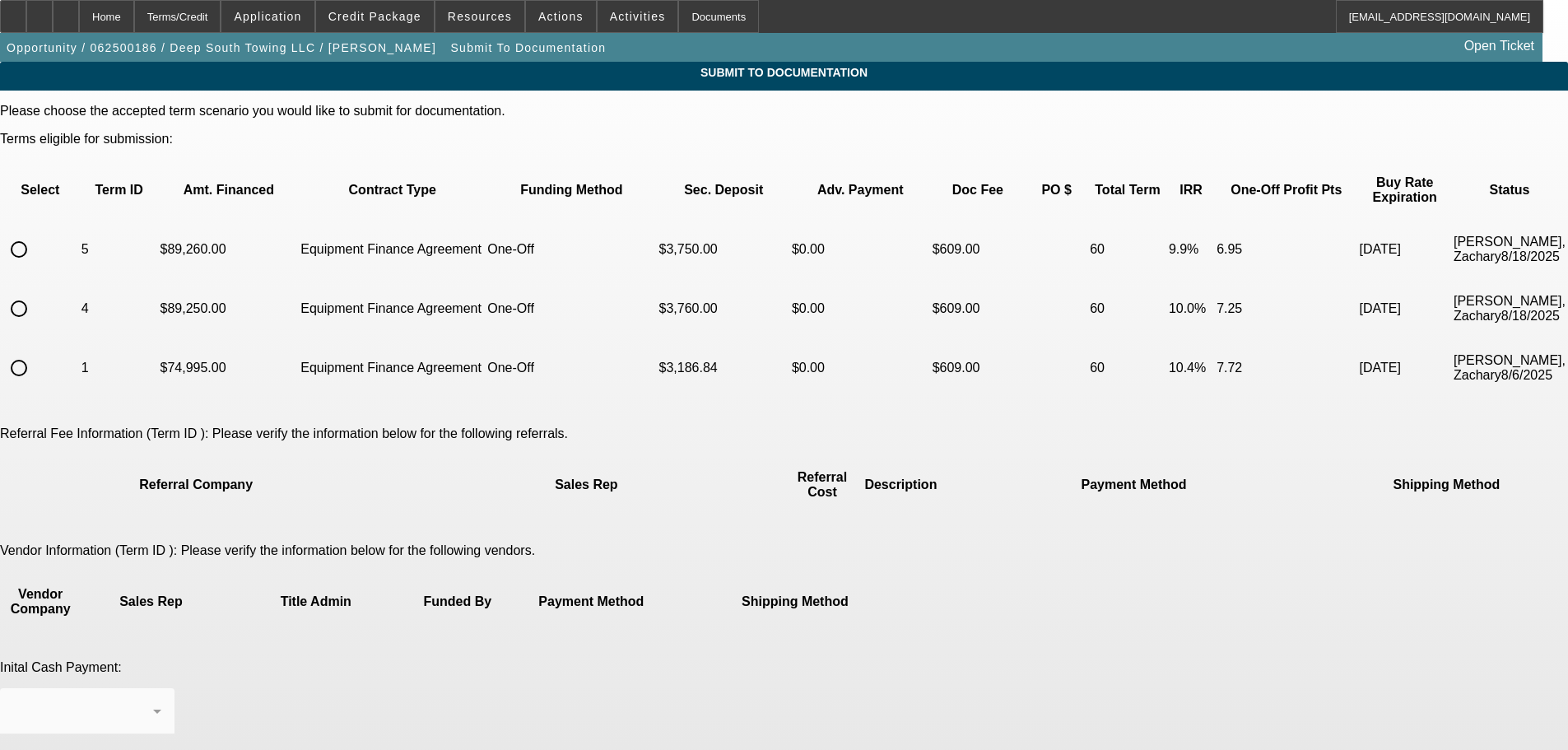
click at [35, 232] on input "radio" at bounding box center [19, 249] width 33 height 33
radio input "true"
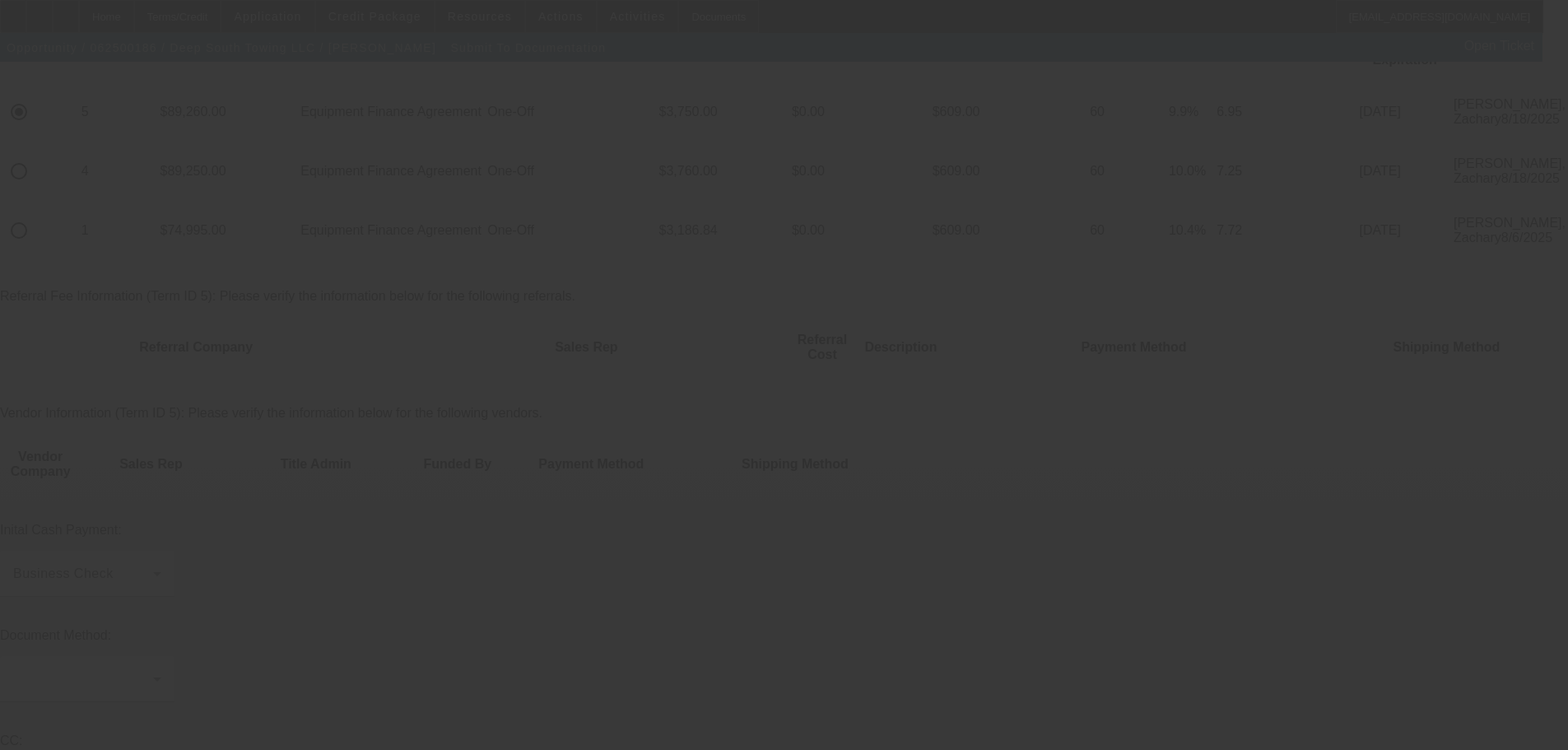
scroll to position [249, 0]
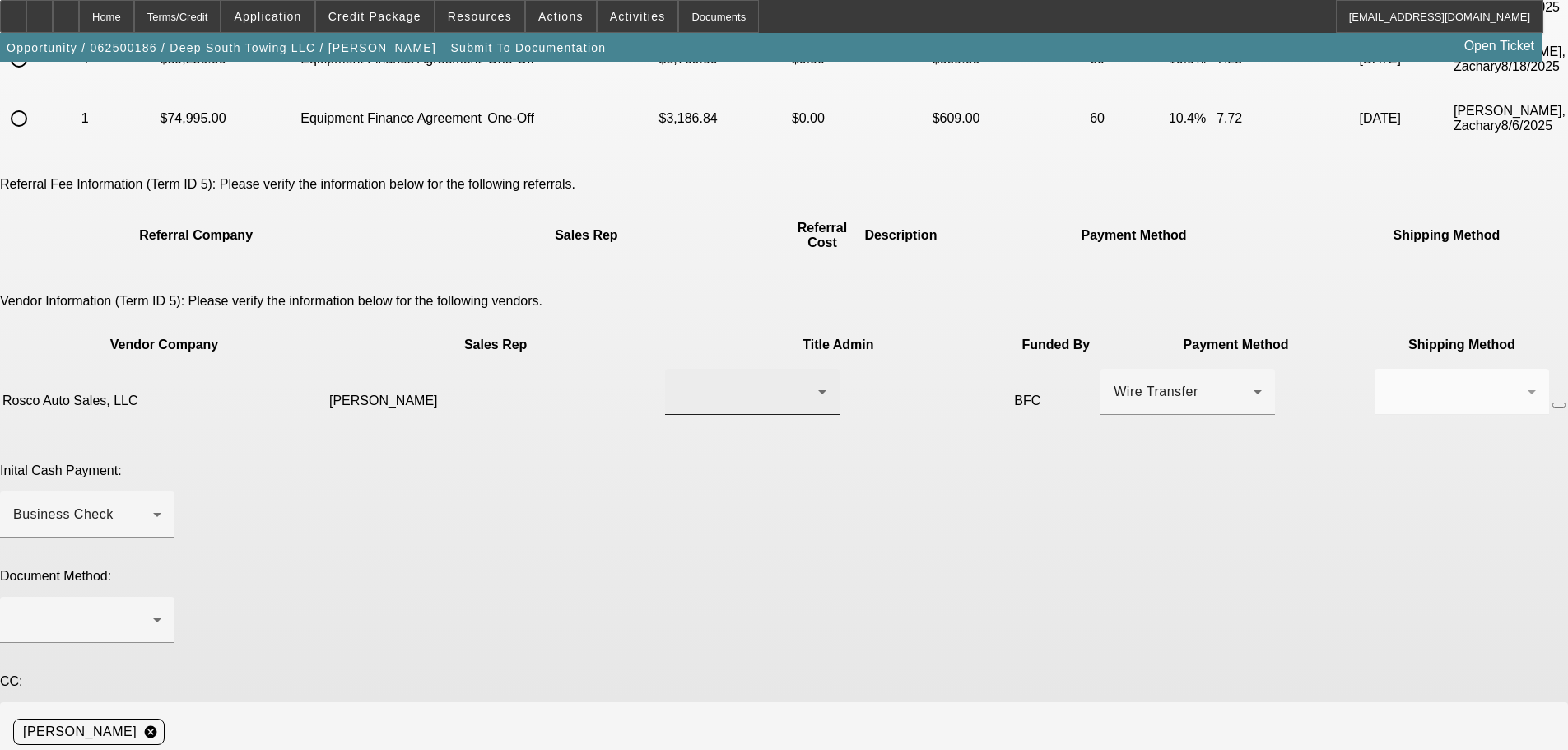
click at [678, 369] on div at bounding box center [752, 391] width 148 height 46
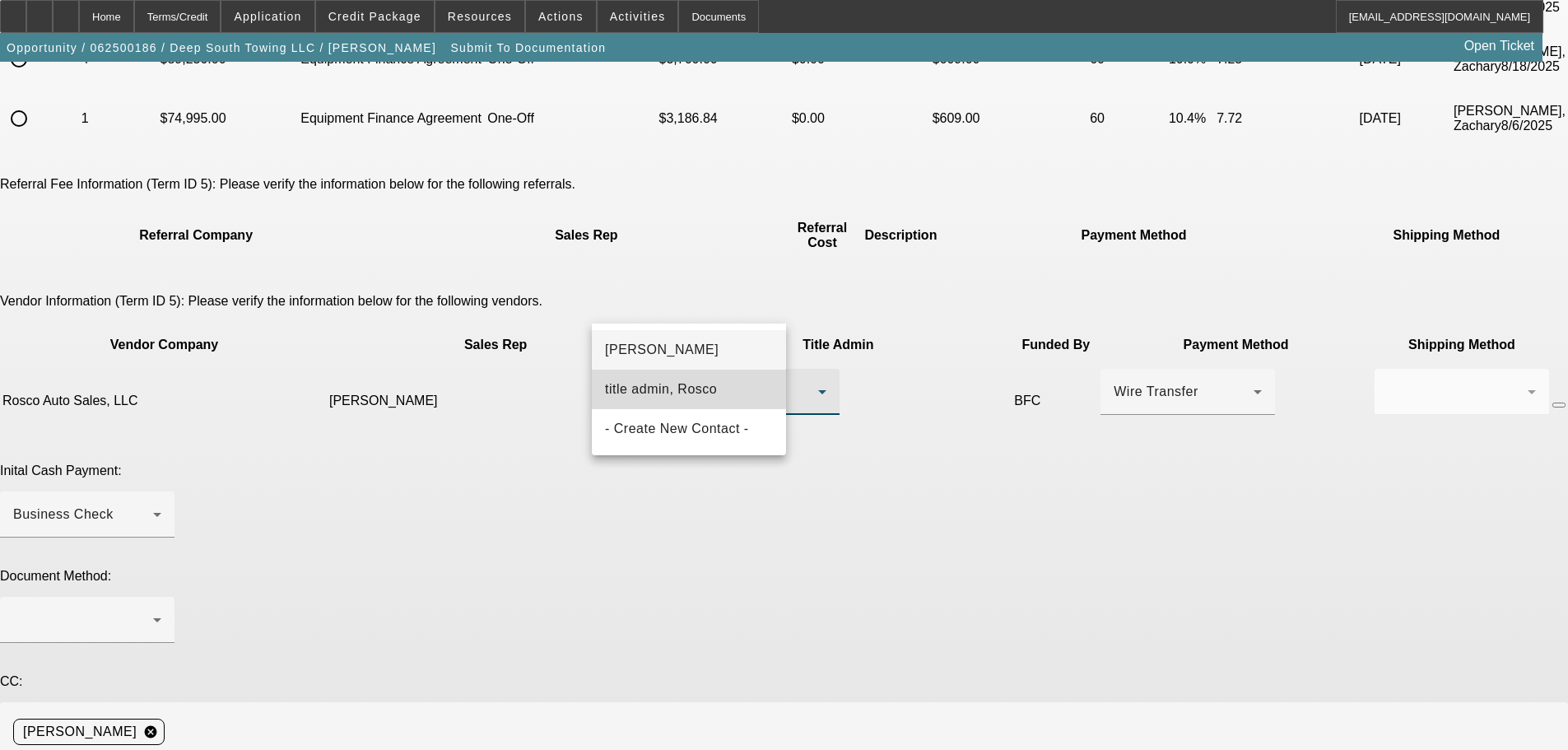
click at [684, 384] on span "title admin, Rosco" at bounding box center [660, 389] width 112 height 19
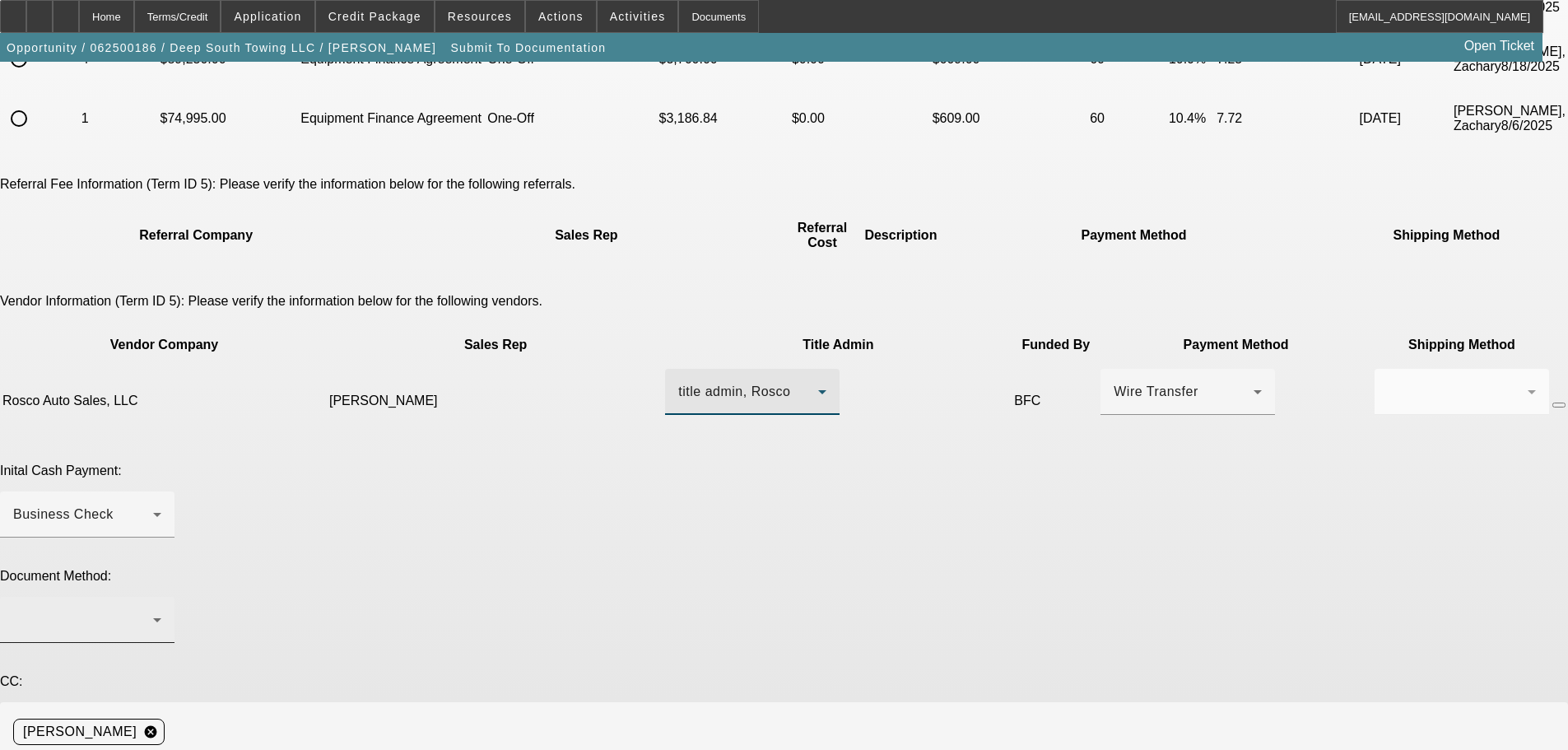
click at [153, 610] on div at bounding box center [84, 620] width 140 height 19
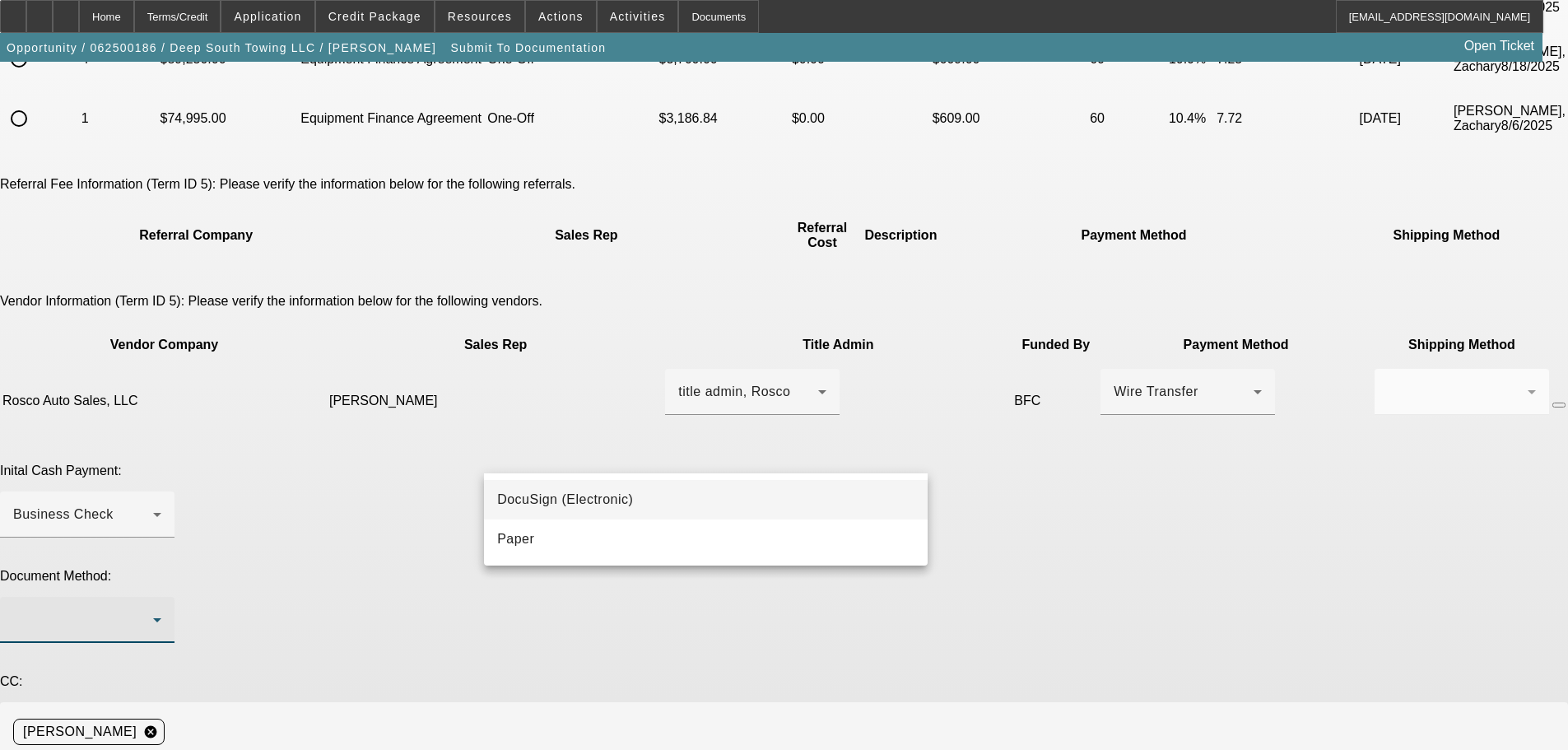
click at [589, 497] on span "DocuSign (Electronic)" at bounding box center [565, 500] width 136 height 19
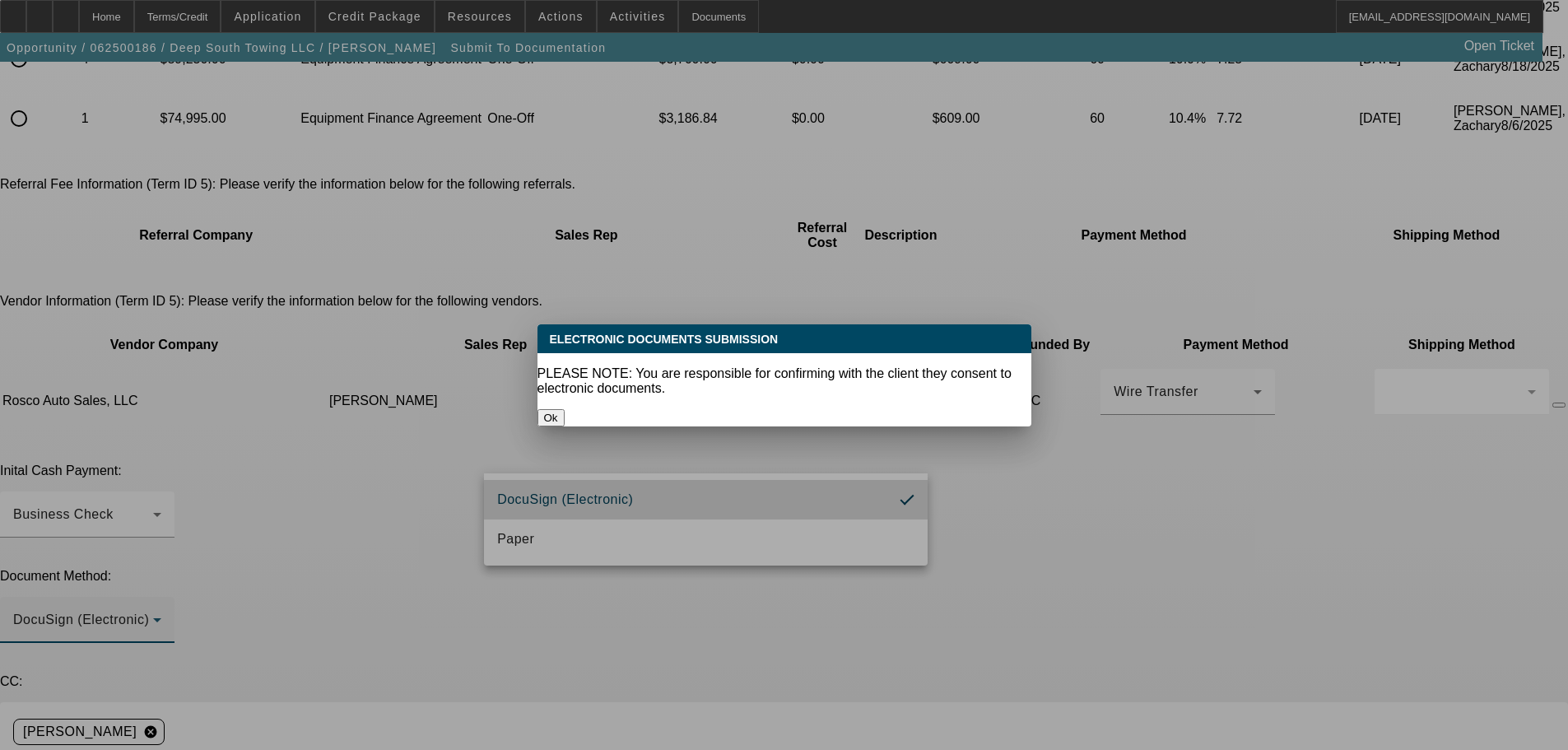
scroll to position [0, 0]
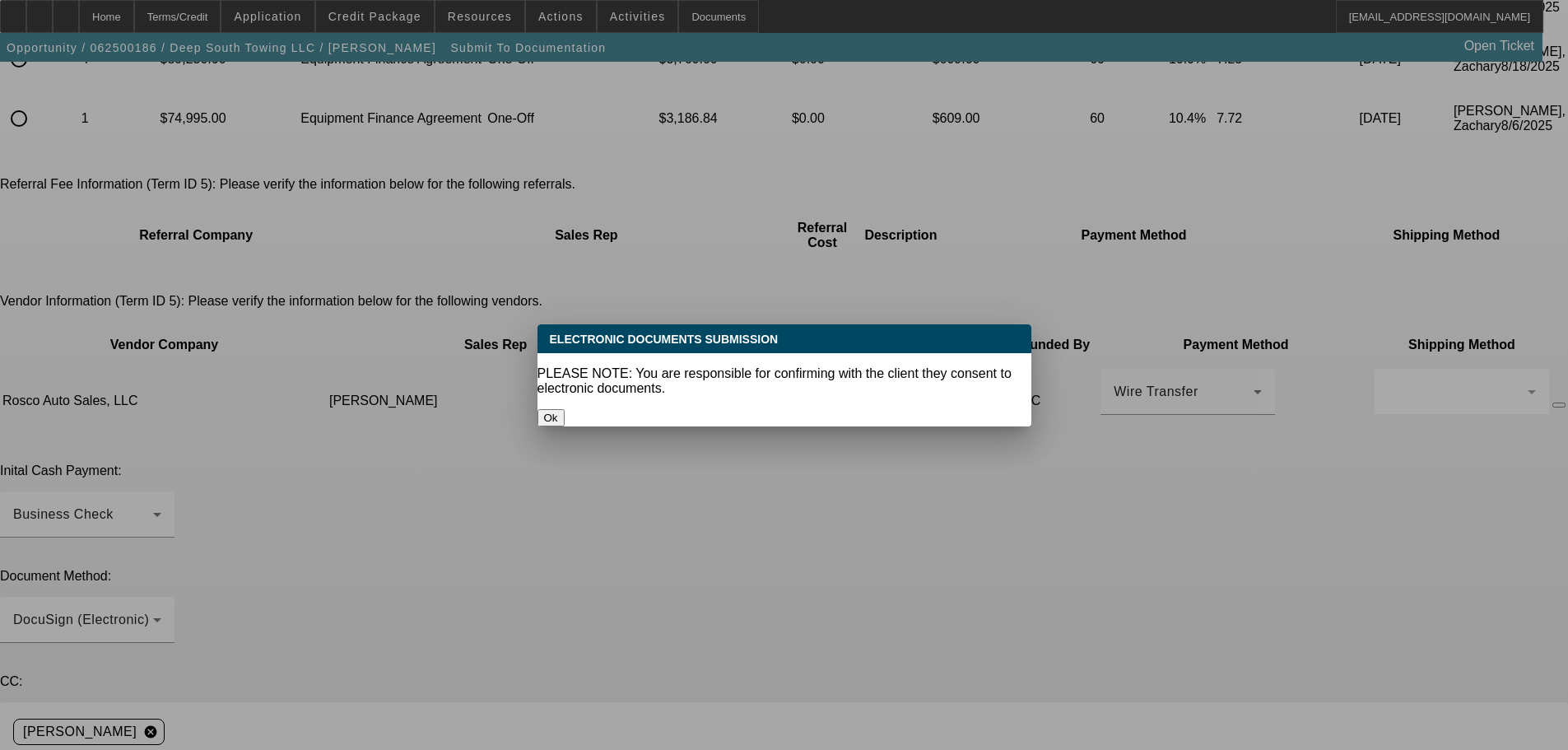
click at [565, 410] on button "Ok" at bounding box center [552, 418] width 27 height 18
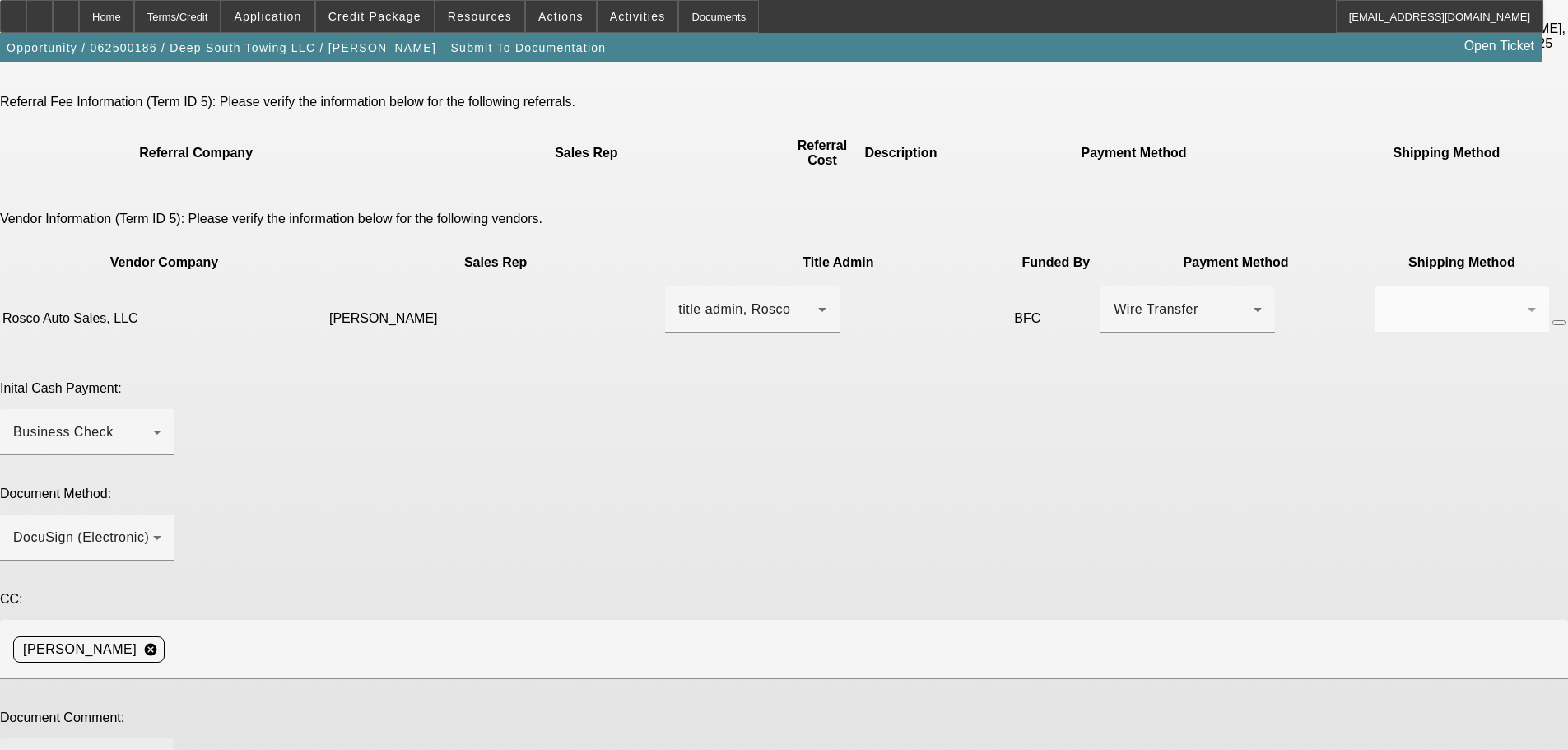
scroll to position [337, 0]
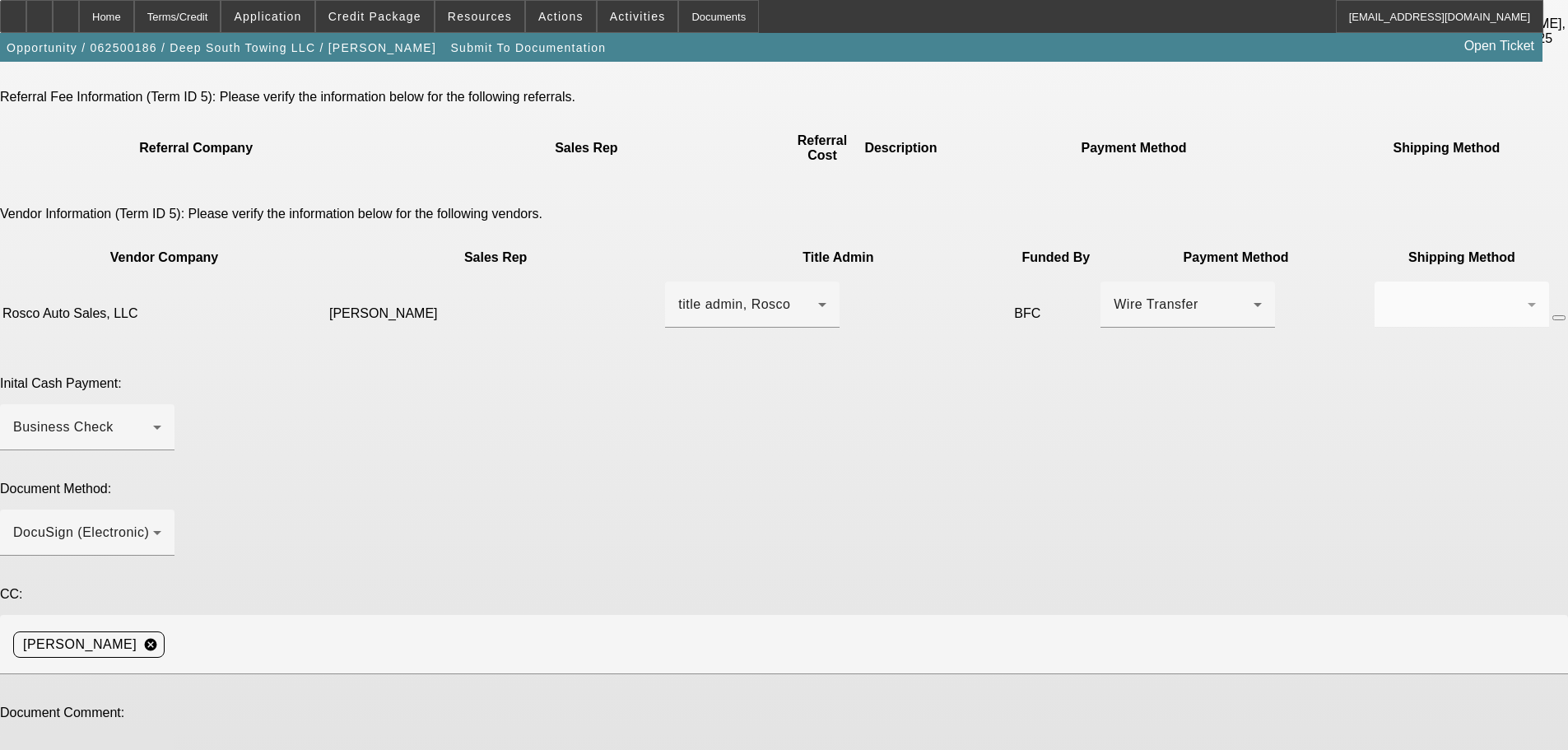
paste textarea "Hello, signed approval letter attached. **EPO Cleared**. Docs can go to [PERSON…"
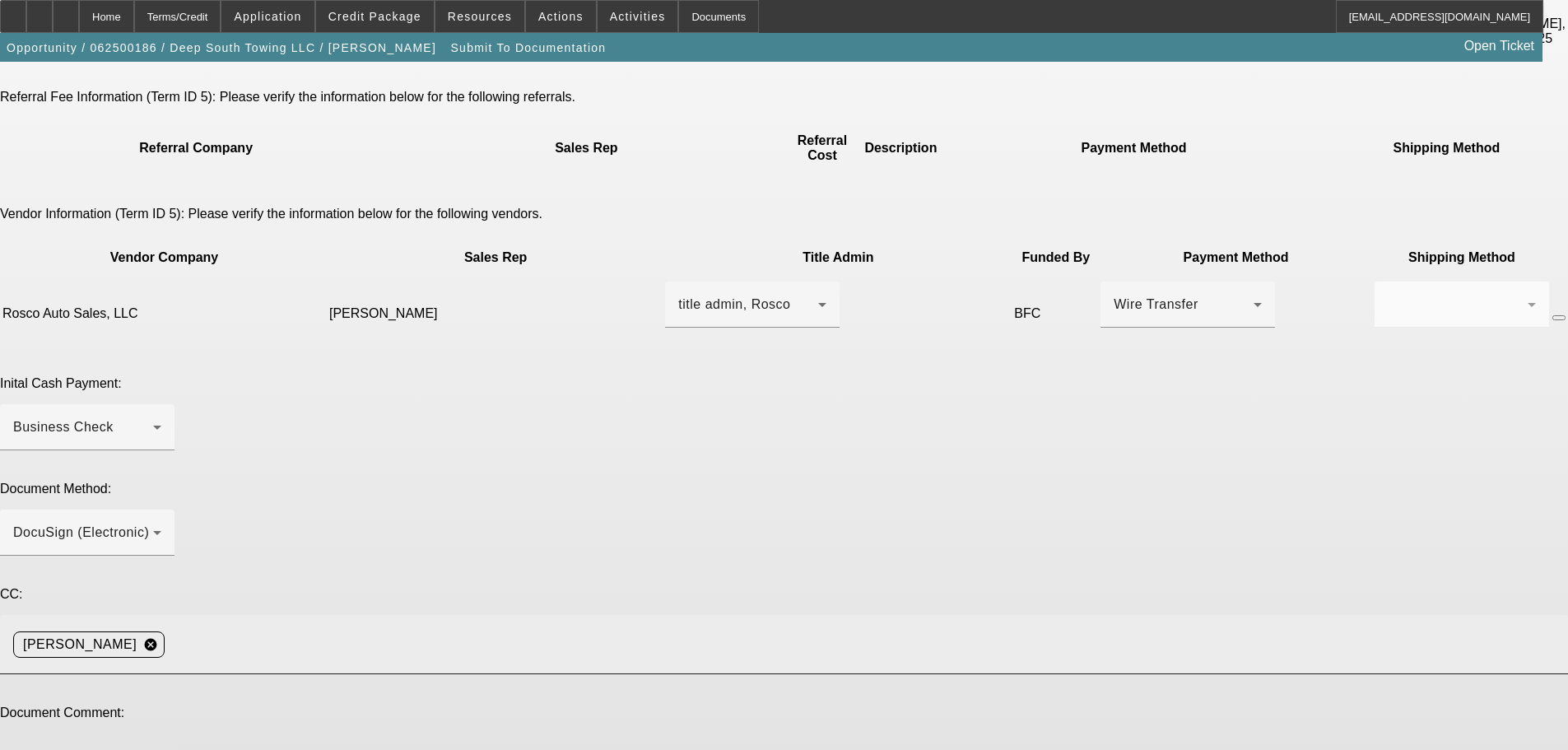
scroll to position [16, 0]
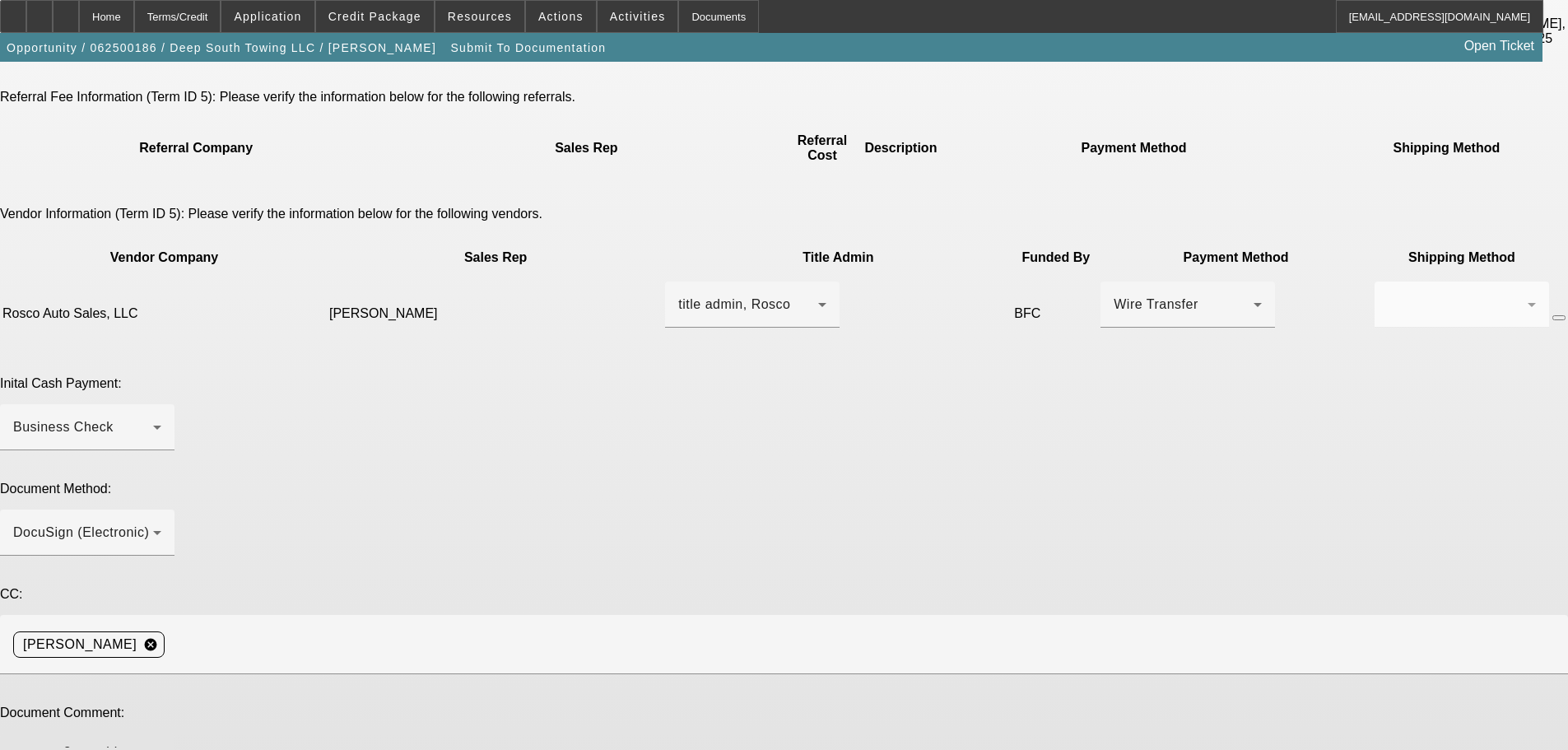
type textarea "Hello, signed approval letter attached. **EPO Cleared**. Docs can go to [PERSON…"
drag, startPoint x: 1221, startPoint y: 533, endPoint x: 1221, endPoint y: 564, distance: 31.0
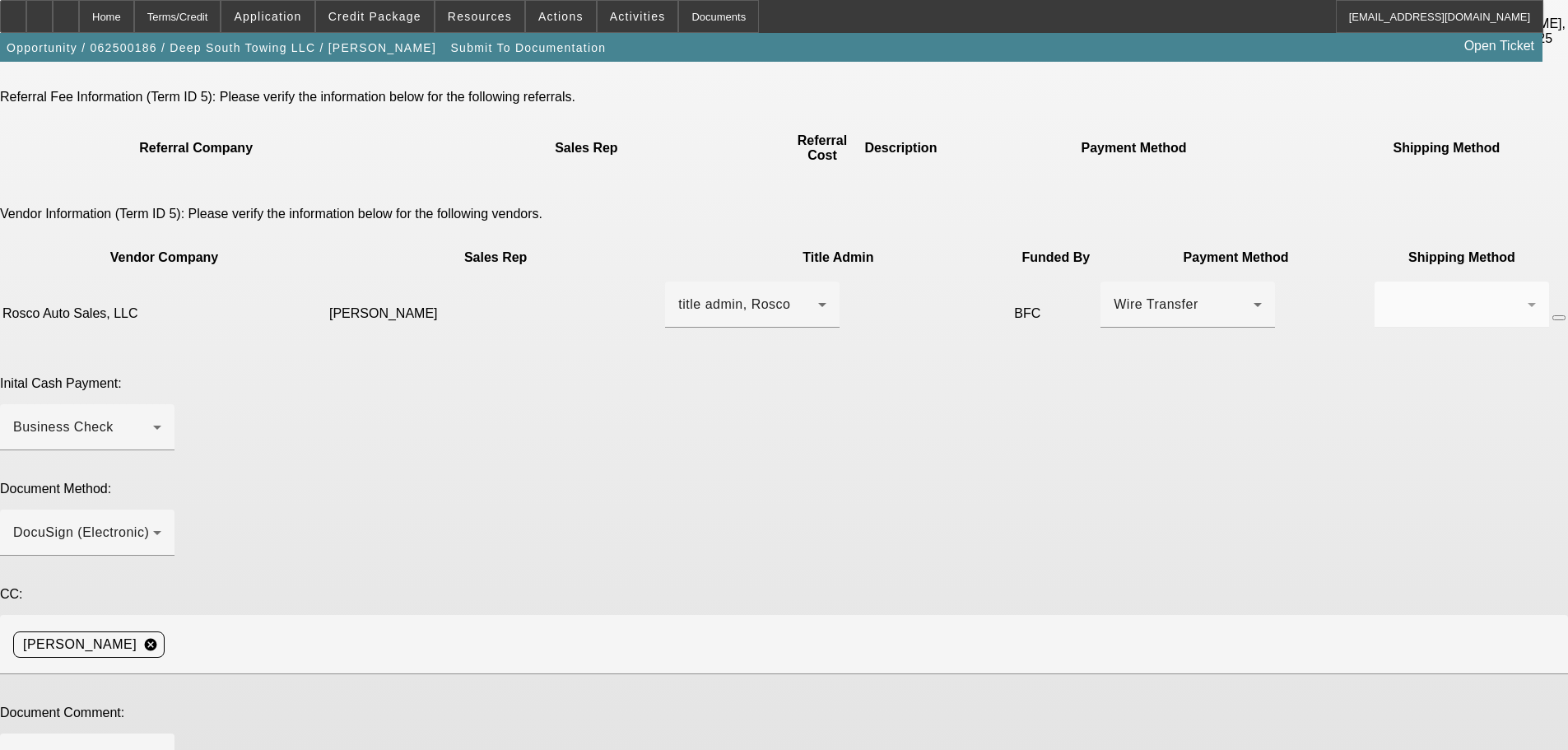
drag, startPoint x: 758, startPoint y: 651, endPoint x: 719, endPoint y: 655, distance: 39.2
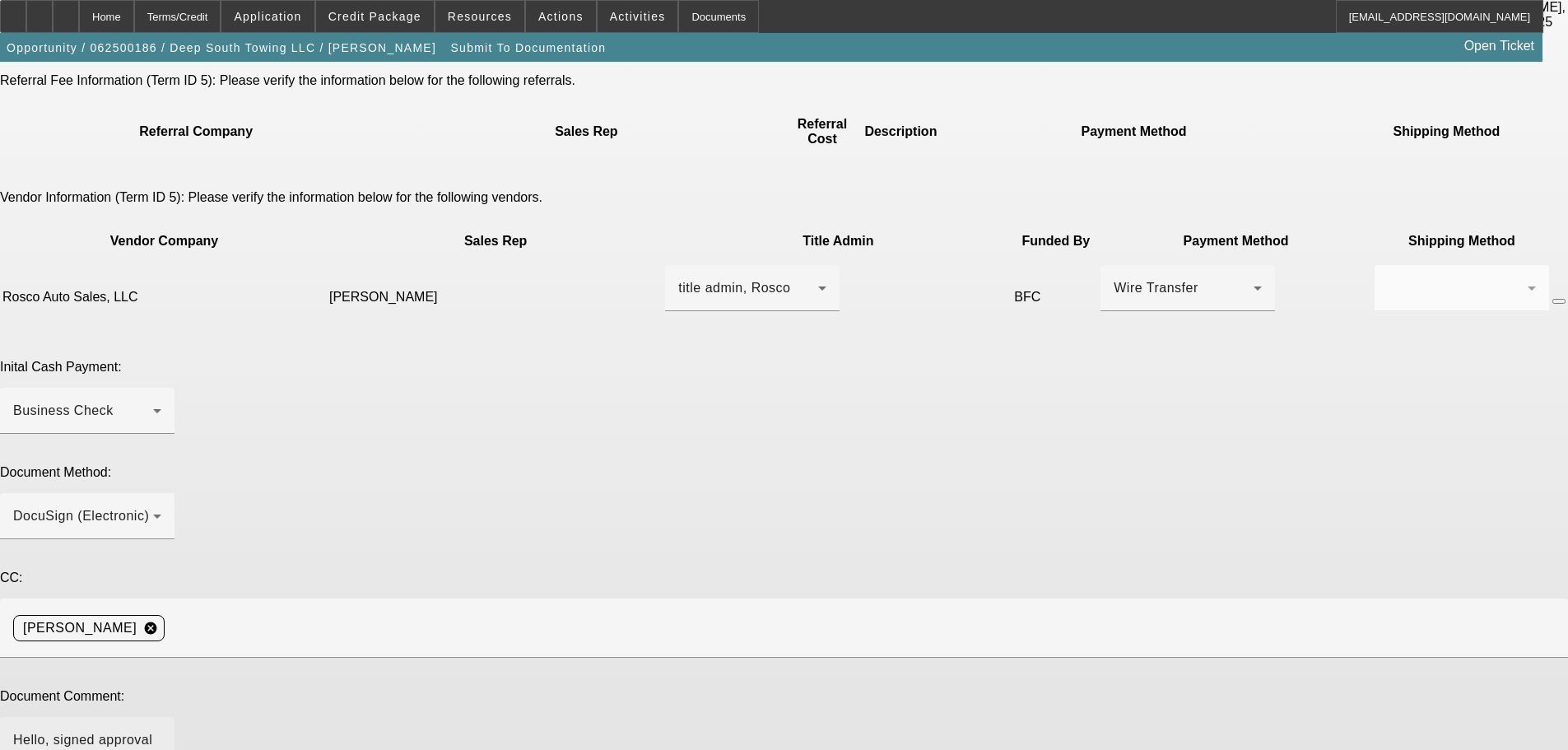
scroll to position [368, 0]
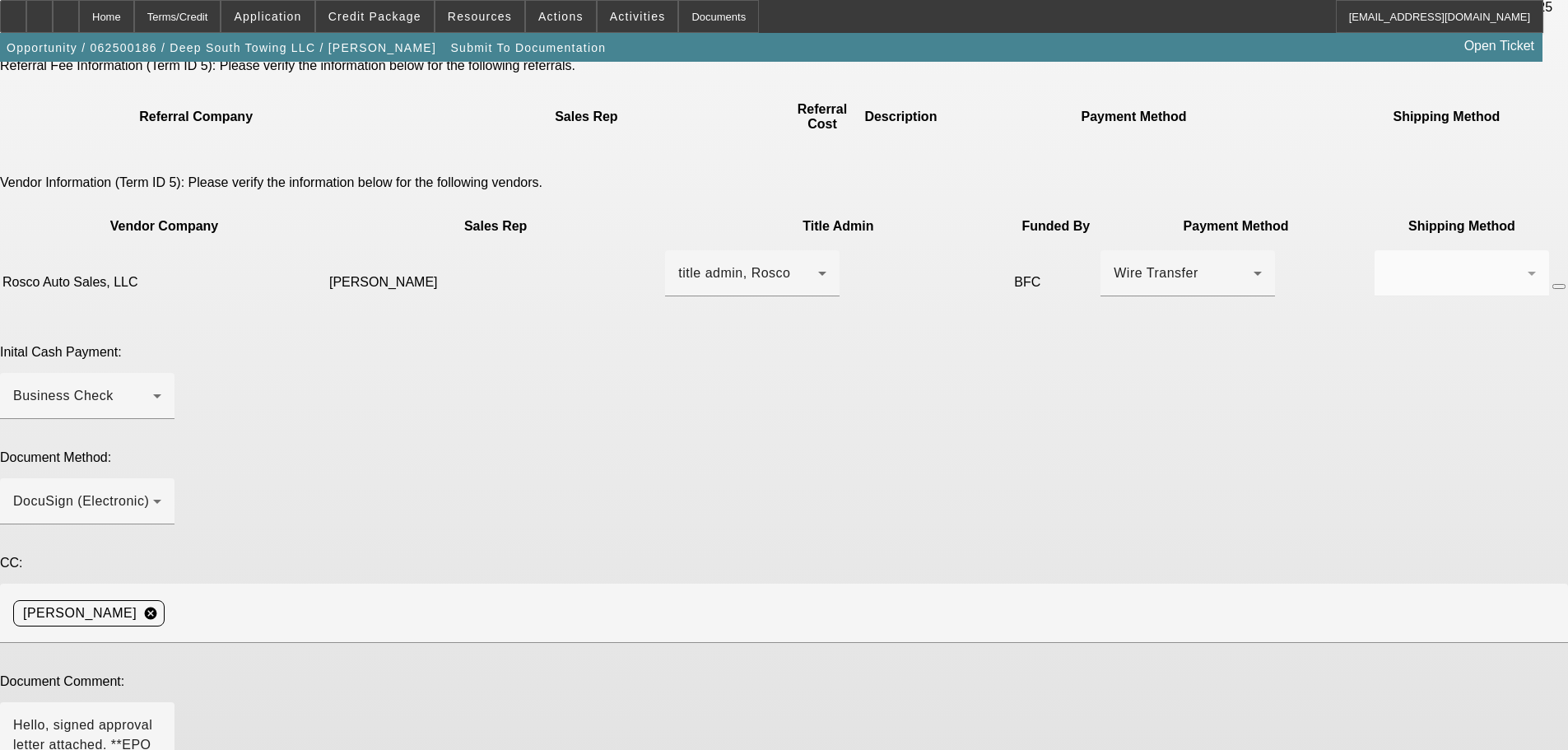
type textarea "Was $10 short on my initial approval, adjusted. Dealer is also in-state to cust…"
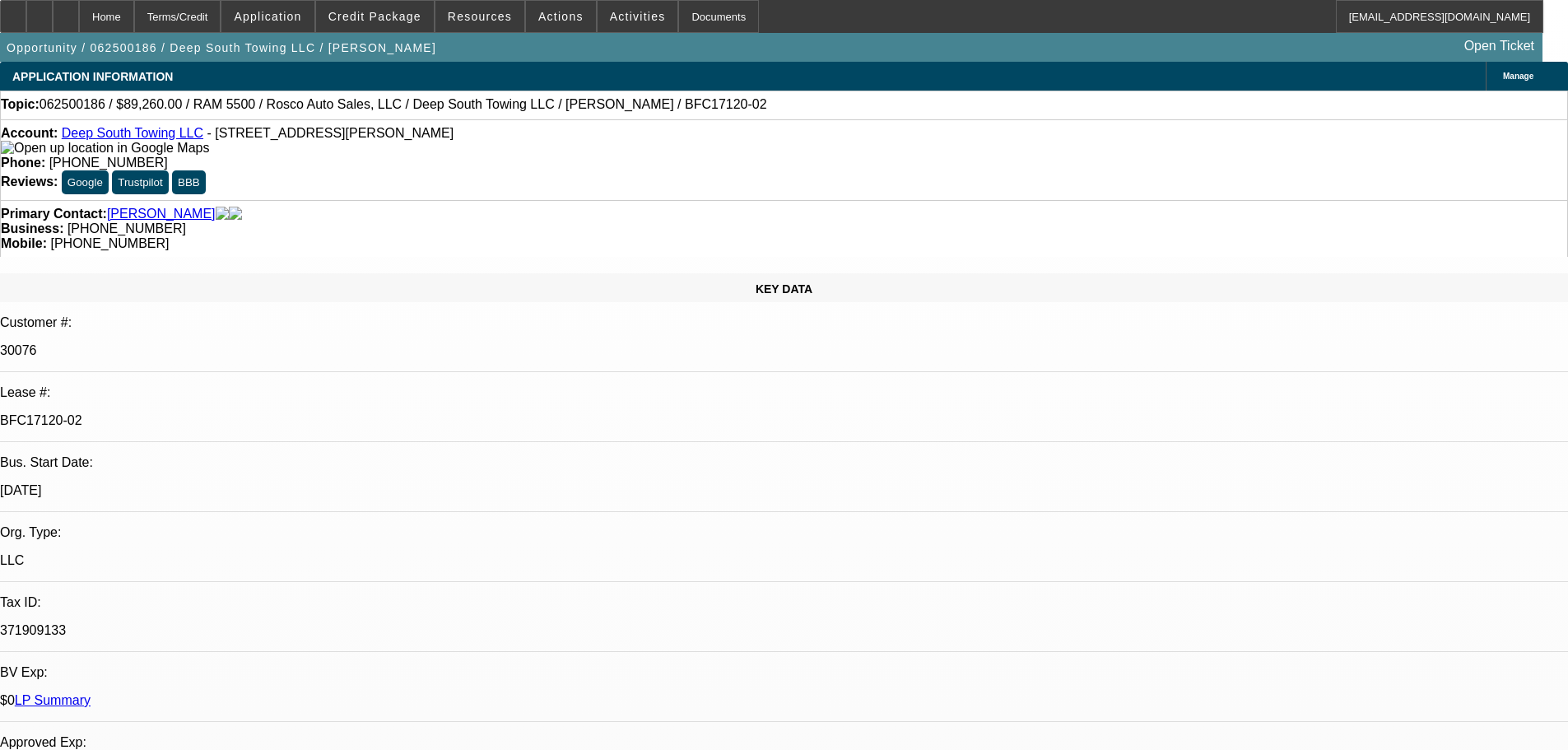
select select "0"
select select "2"
select select "0"
select select "6"
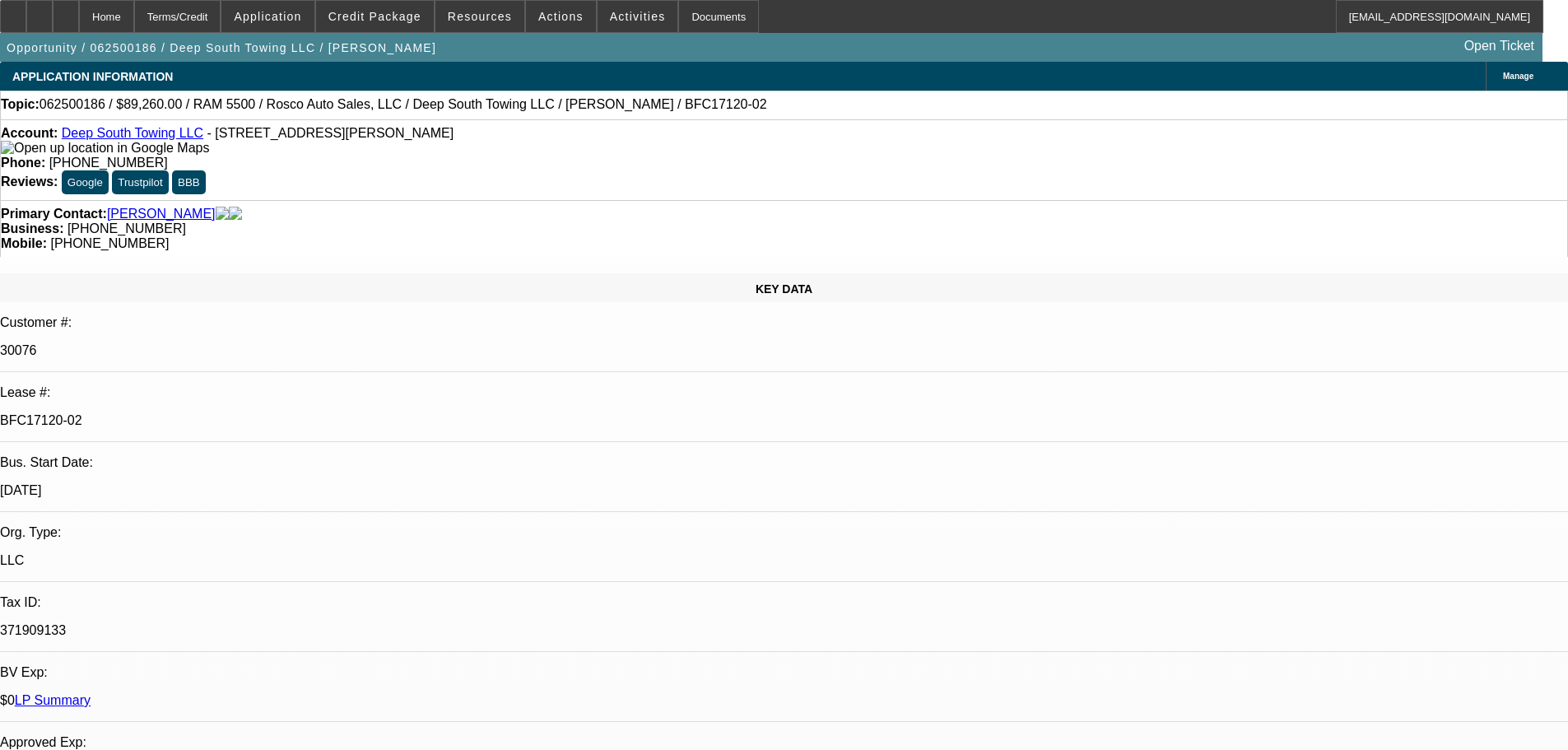
select select "0"
select select "2"
select select "0"
select select "6"
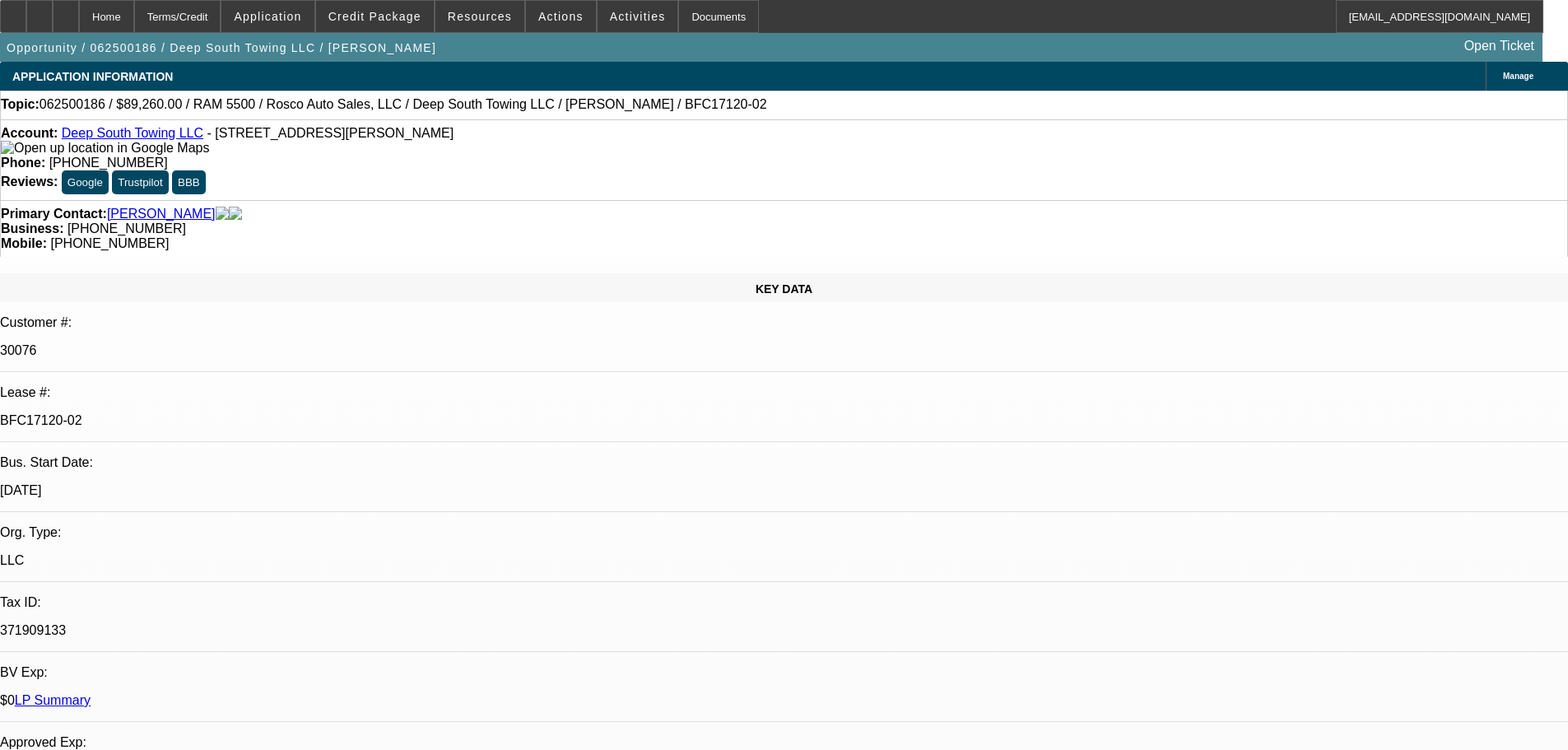
select select "0"
select select "2"
select select "0"
select select "6"
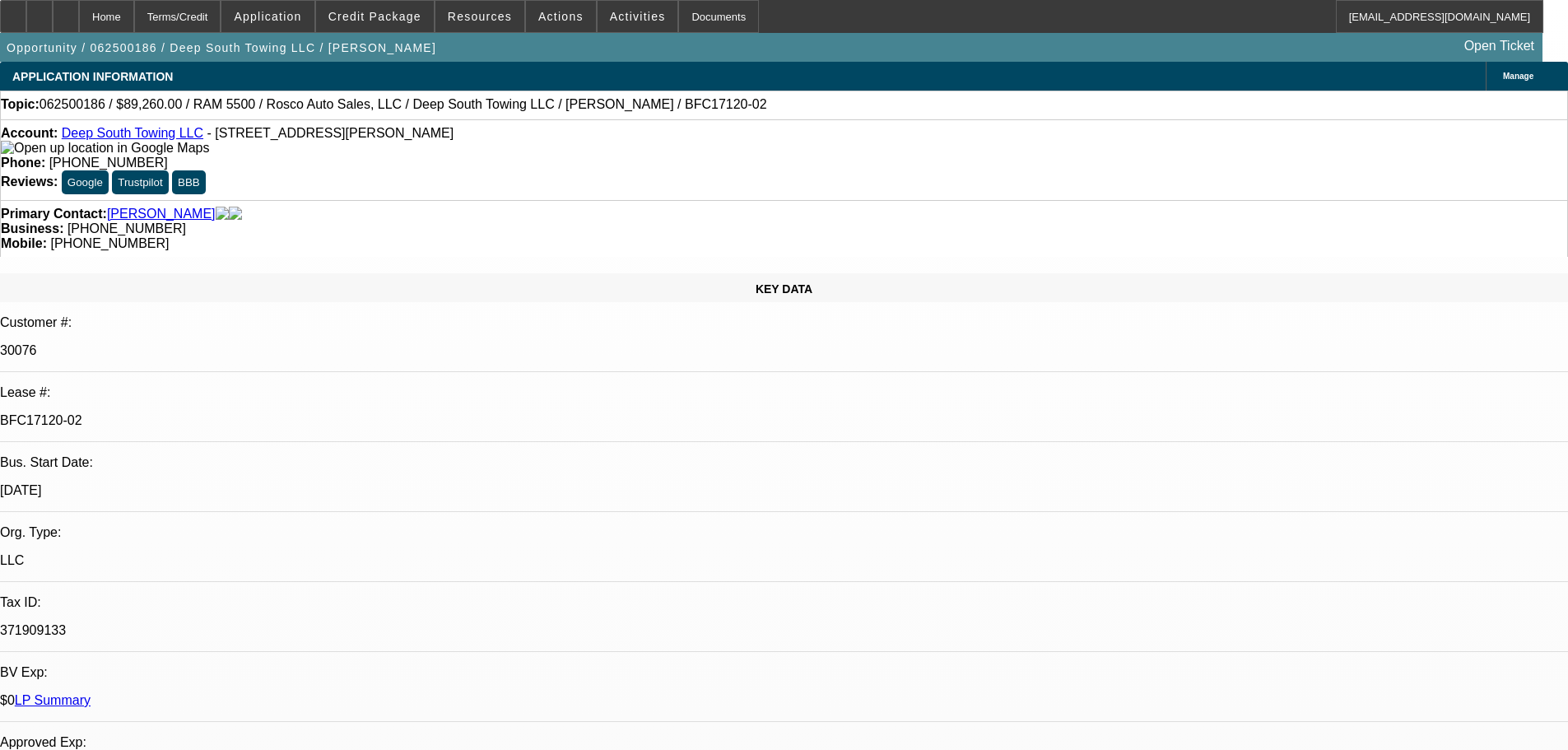
select select "0"
select select "2"
select select "0"
select select "6"
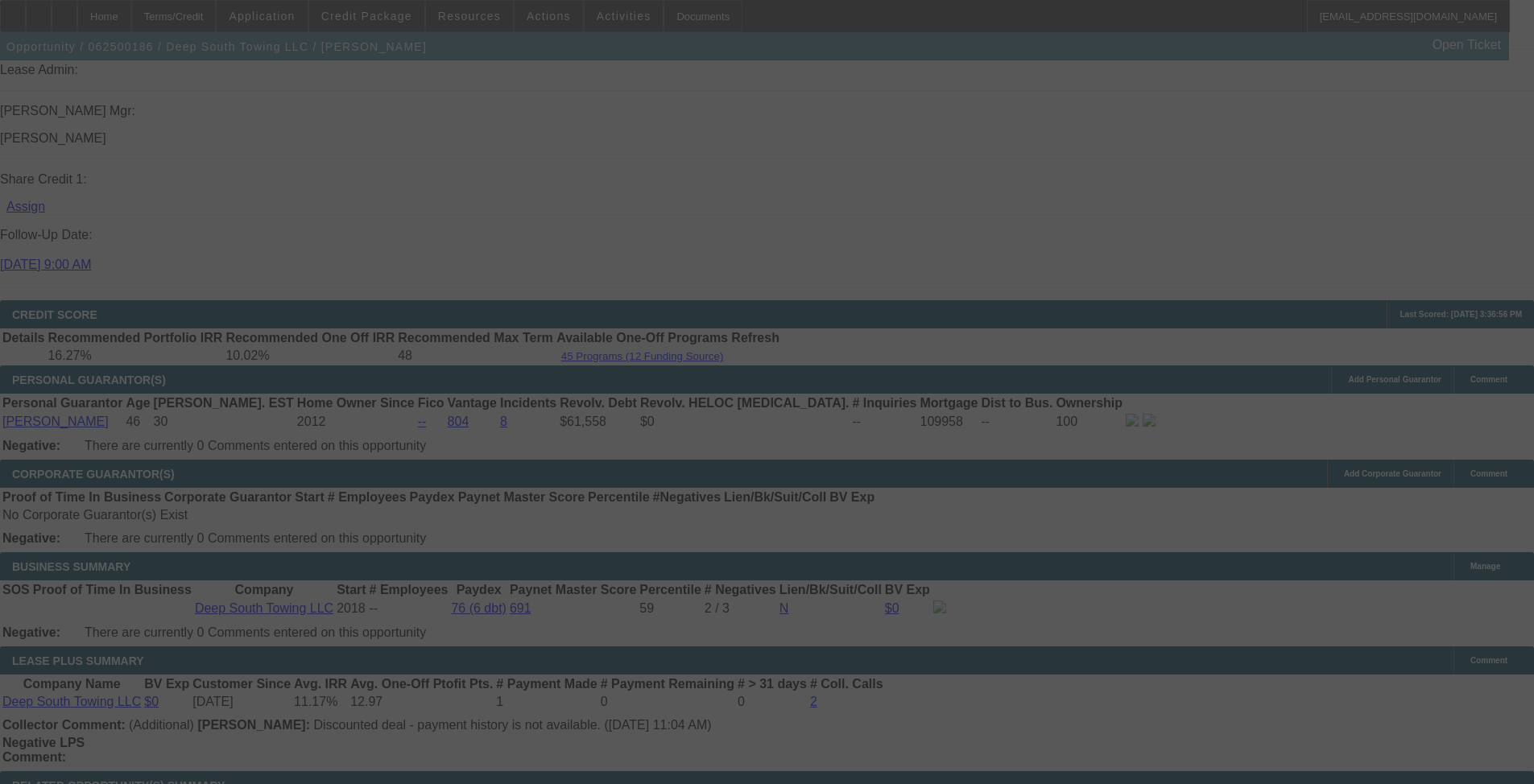
scroll to position [2087, 0]
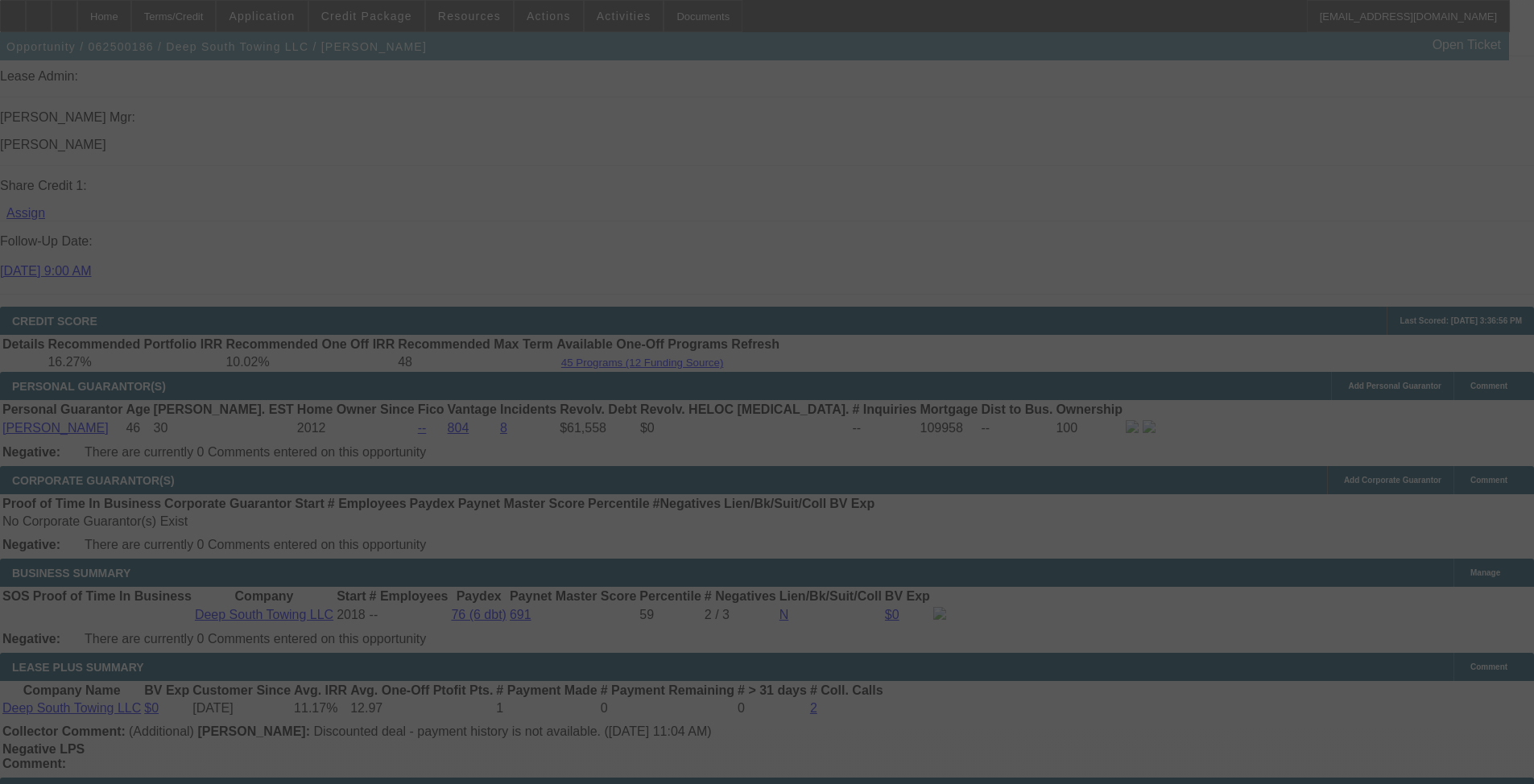
select select "0"
select select "2"
select select "0"
select select "6"
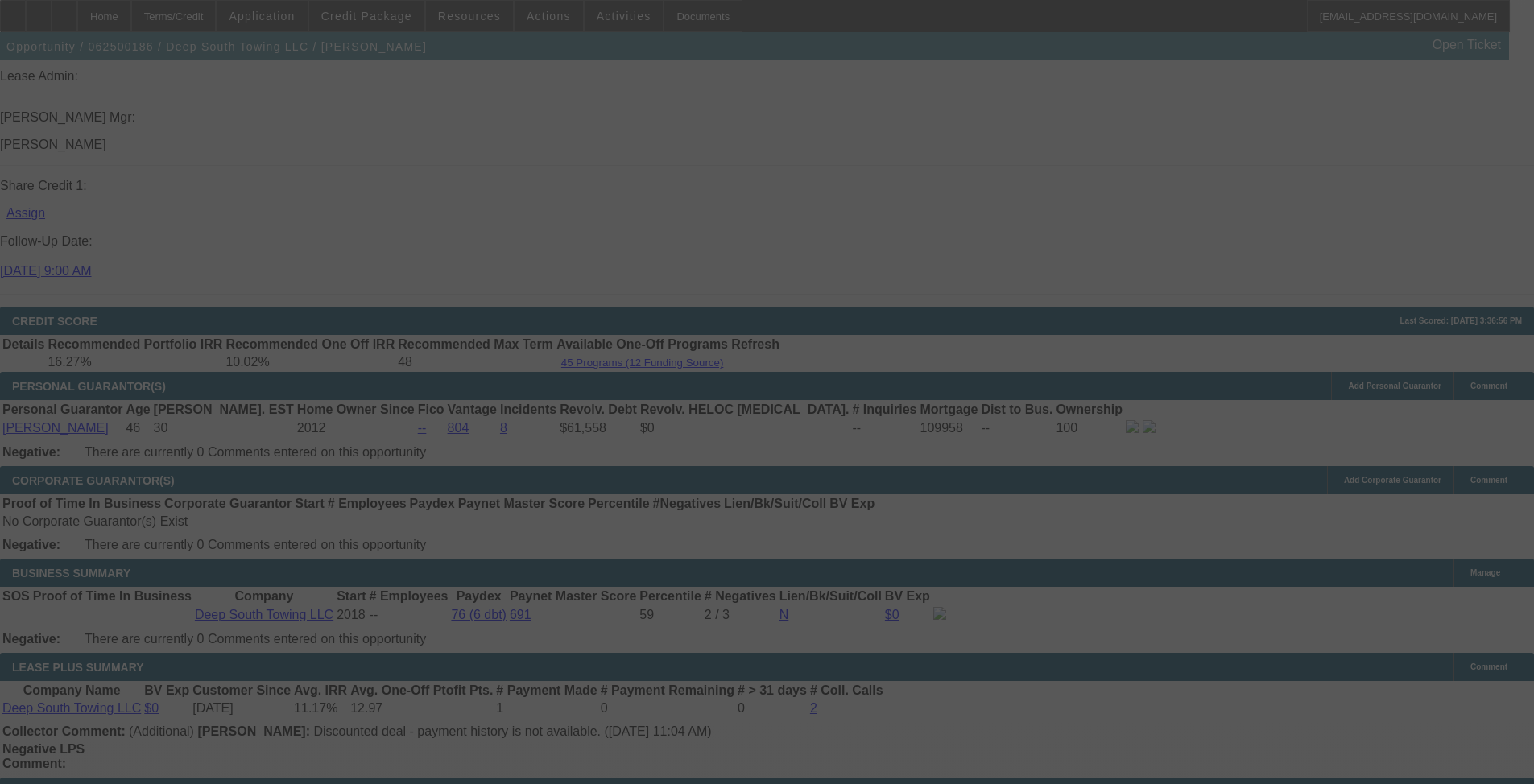
select select "0"
select select "2"
select select "0"
select select "6"
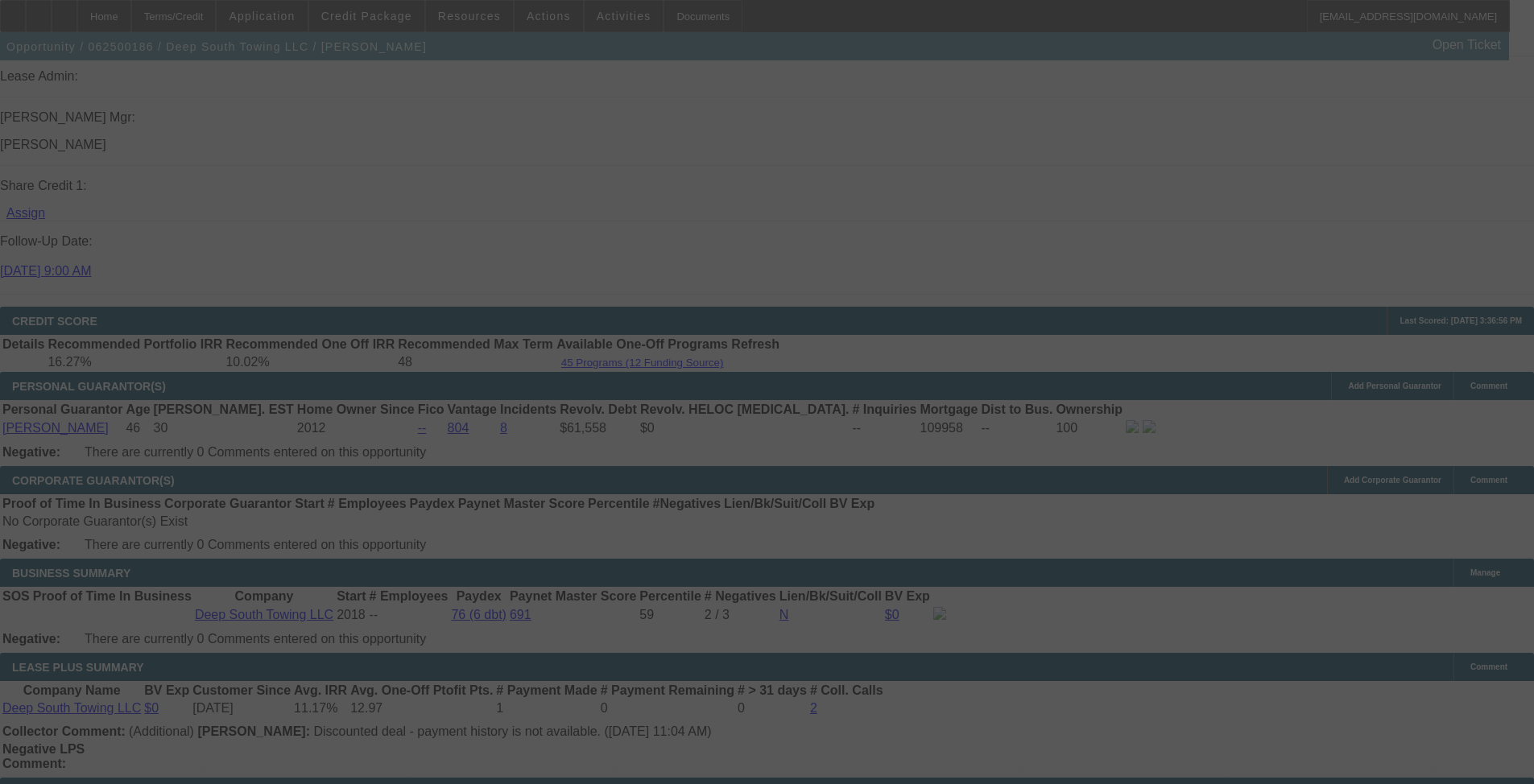
select select "0"
select select "2"
select select "0"
select select "6"
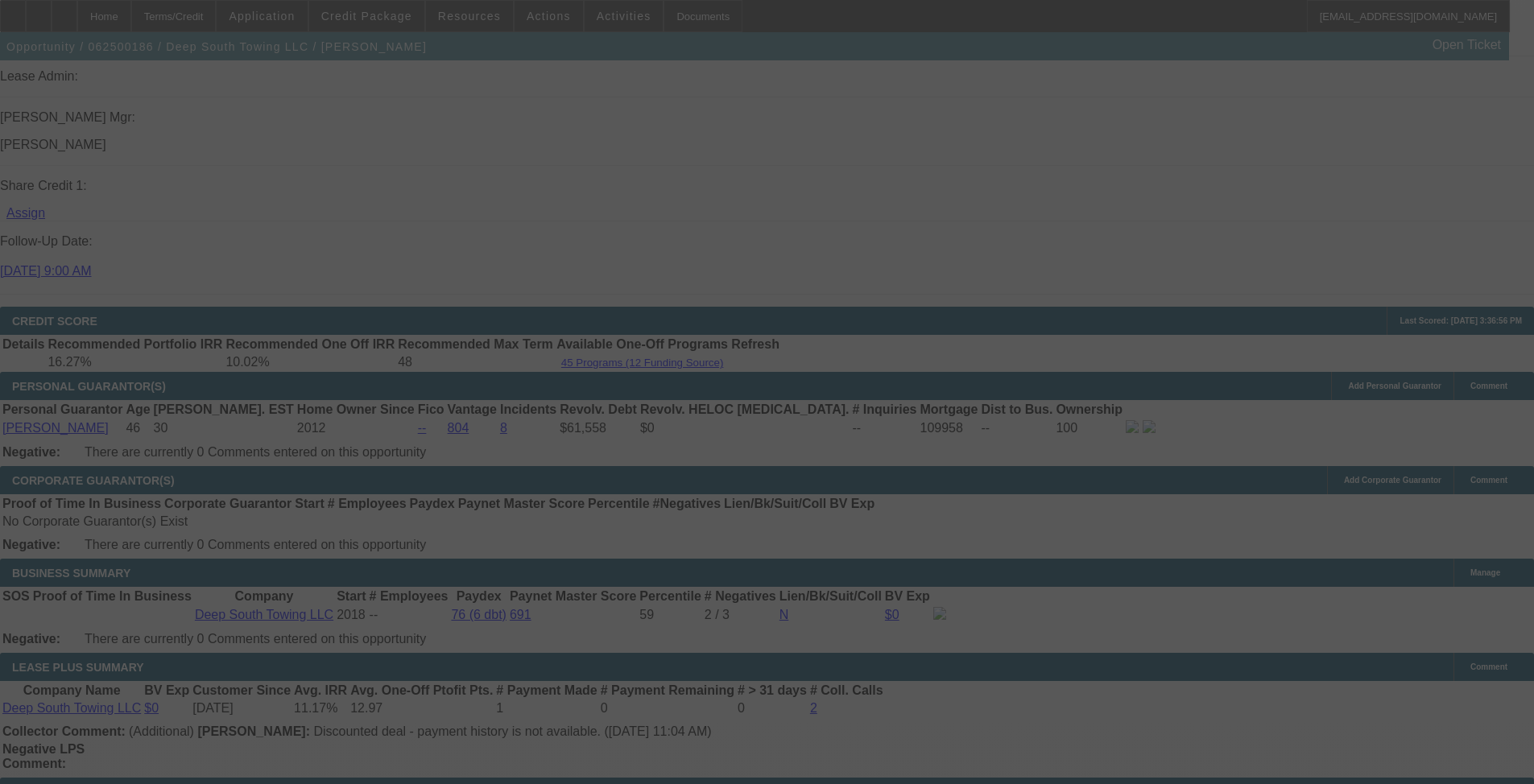
select select "0"
select select "2"
select select "0"
select select "6"
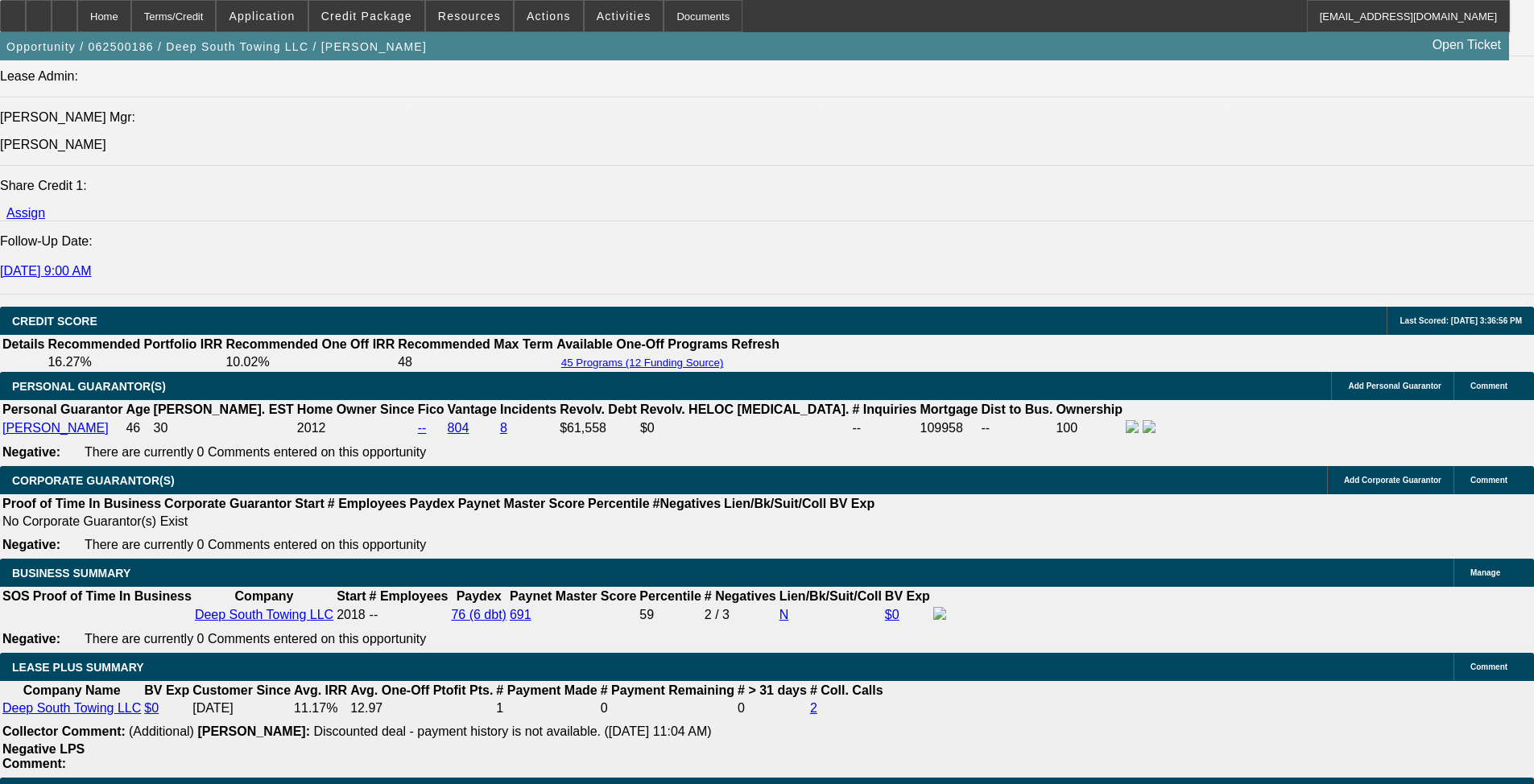
scroll to position [2140, 0]
